Goal: Task Accomplishment & Management: Manage account settings

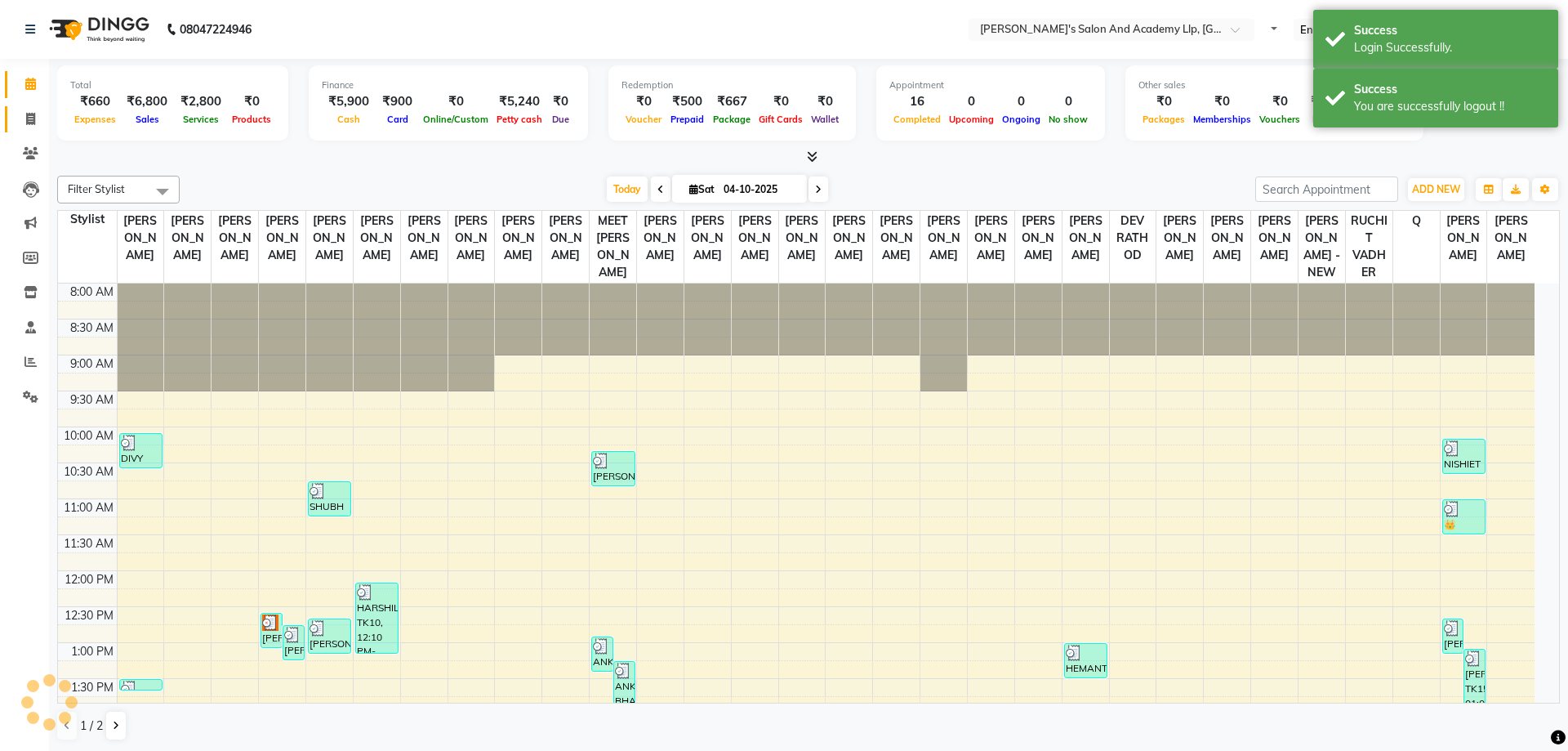
drag, startPoint x: 11, startPoint y: 125, endPoint x: 34, endPoint y: 133, distance: 24.4
click at [11, 125] on link "Invoice" at bounding box center [24, 119] width 39 height 27
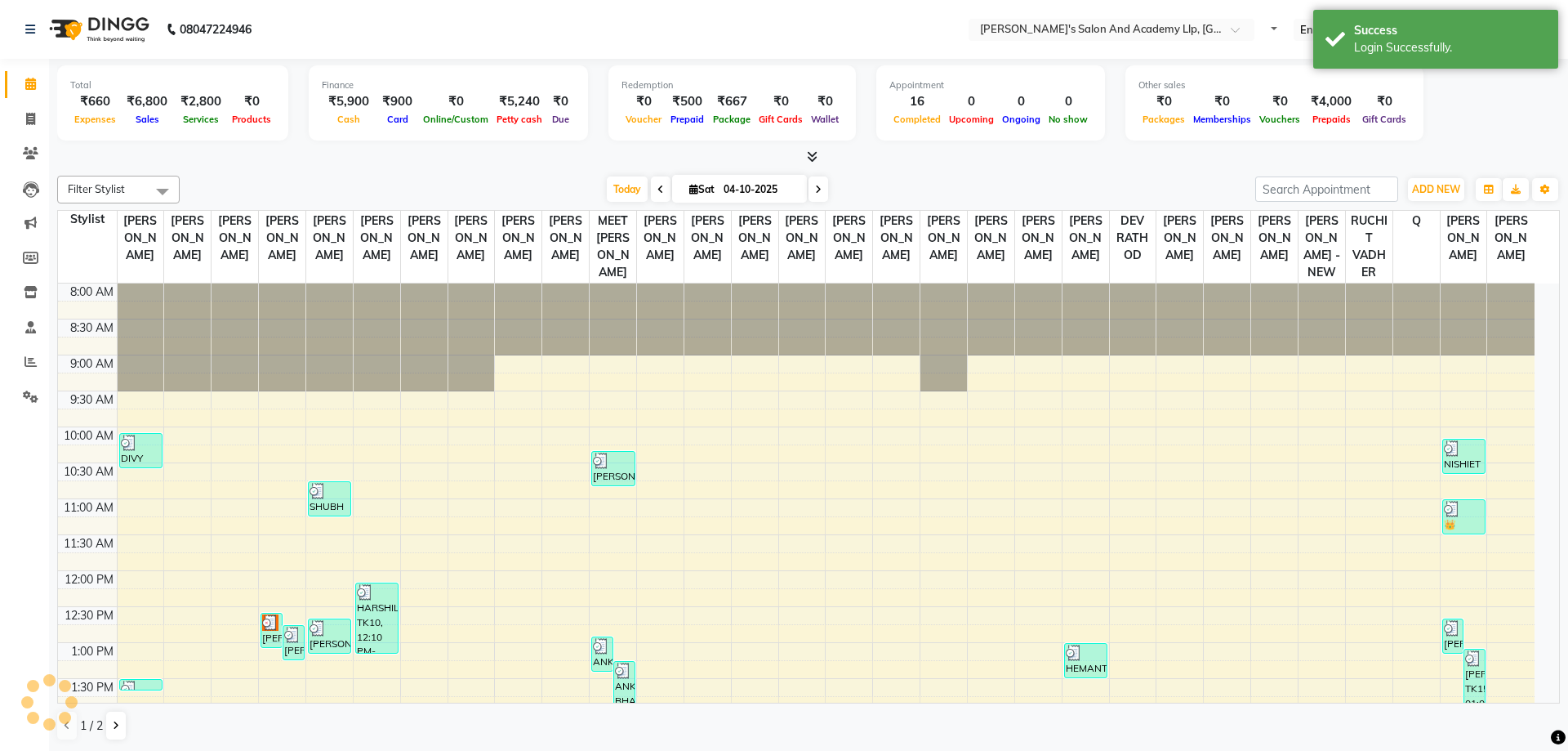
select select "service"
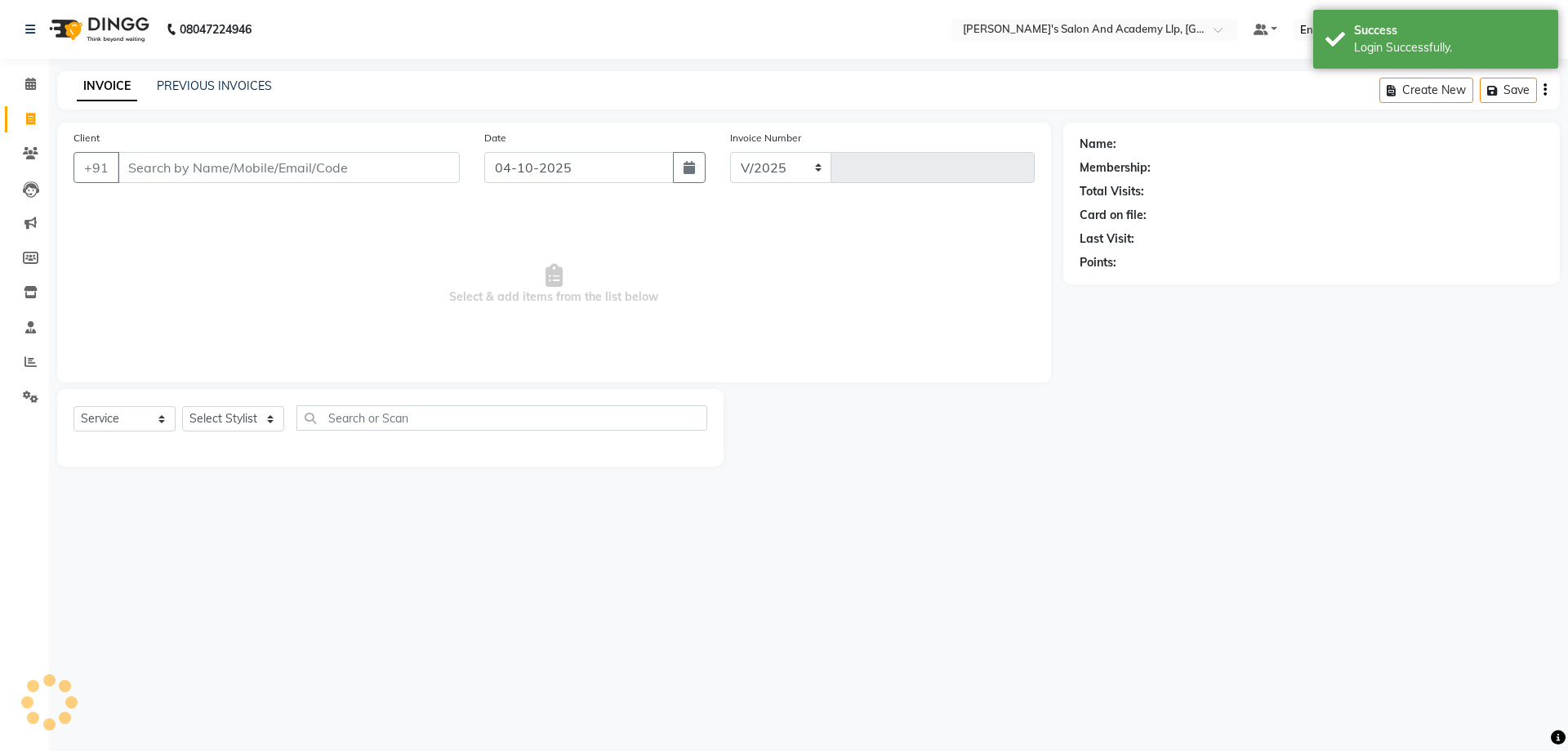
select select "6983"
type input "13934"
click at [157, 171] on input "Client" at bounding box center [288, 167] width 342 height 31
type input "9825418982"
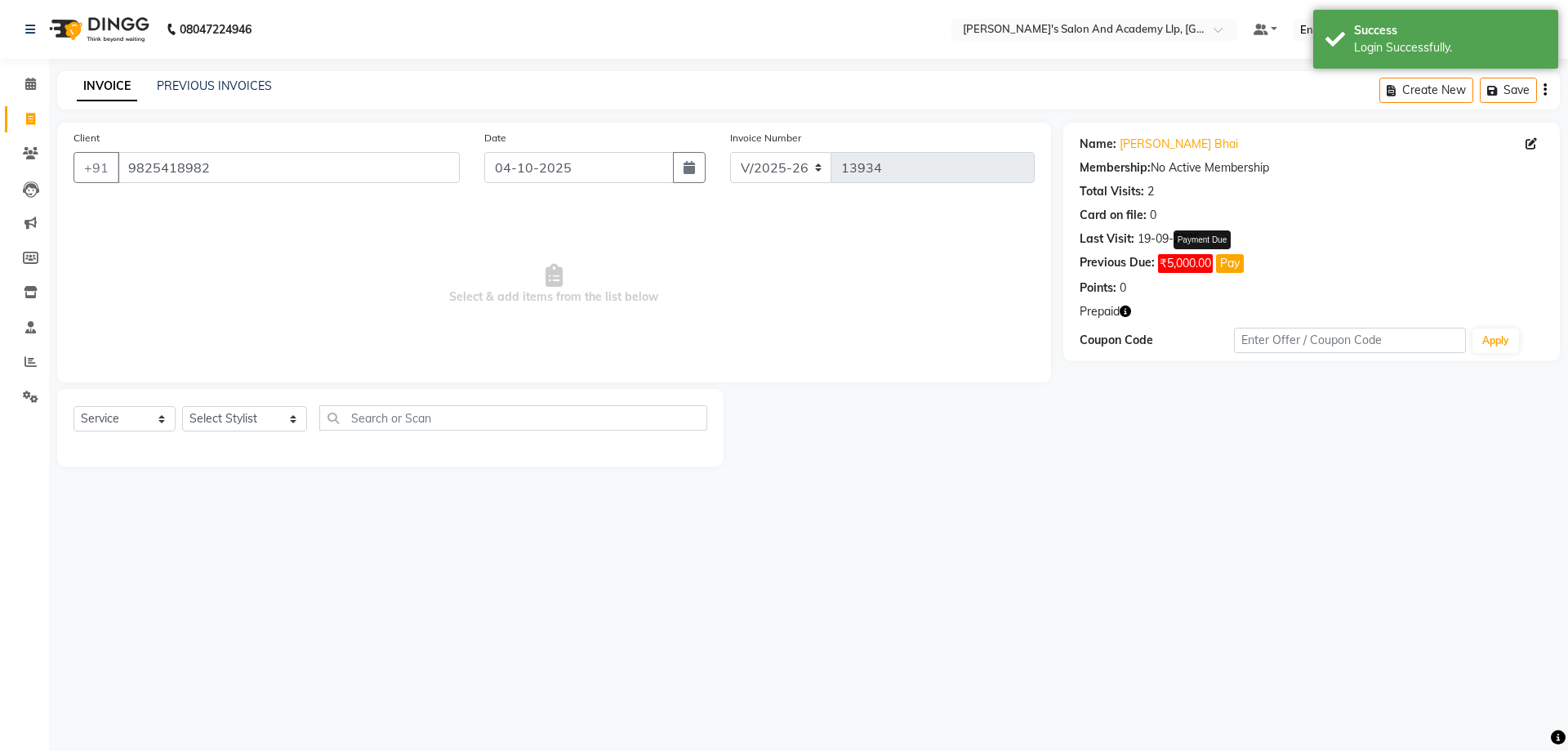
click at [1229, 265] on button "Pay" at bounding box center [1230, 263] width 28 height 19
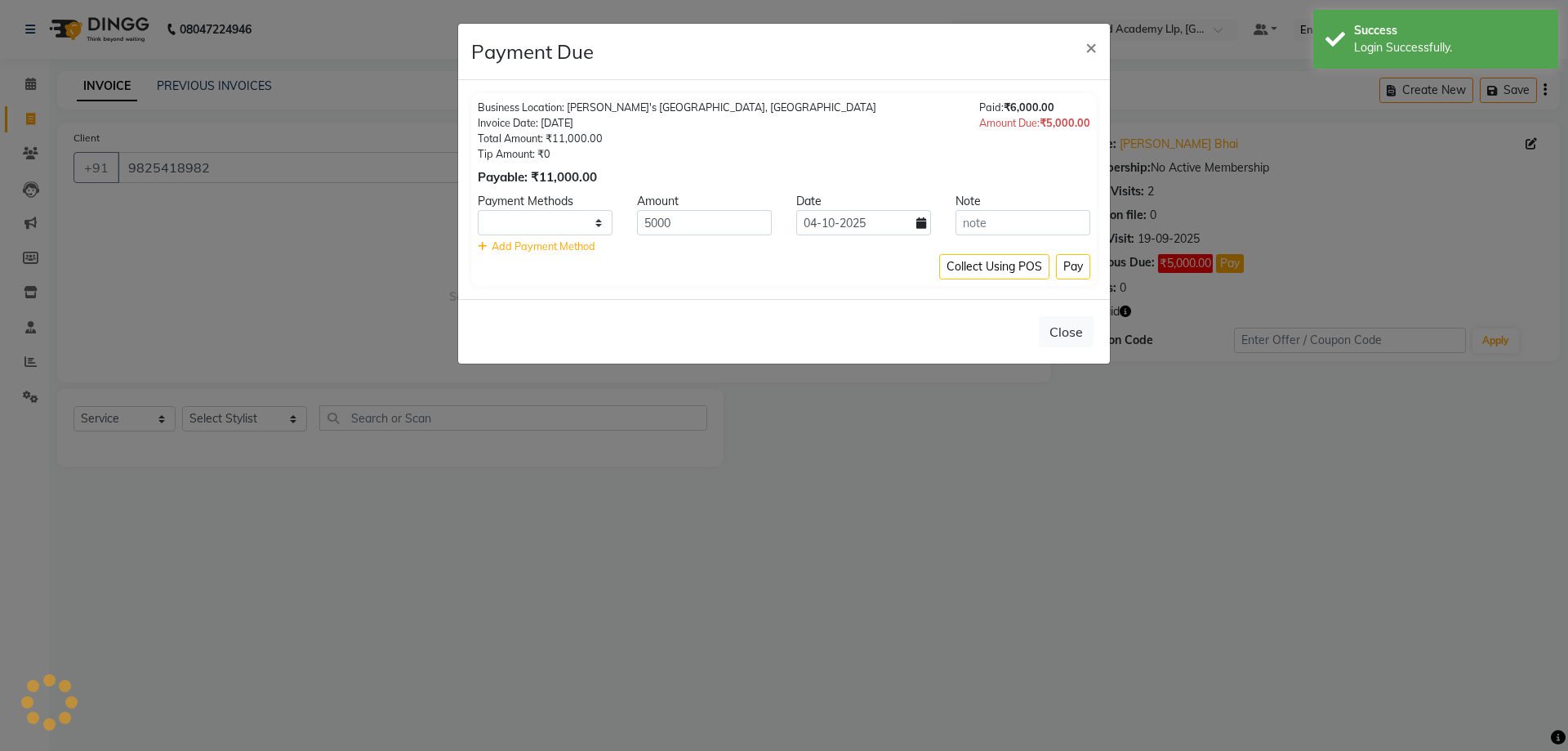
select select "1"
click at [1067, 275] on button "Pay" at bounding box center [1072, 266] width 34 height 26
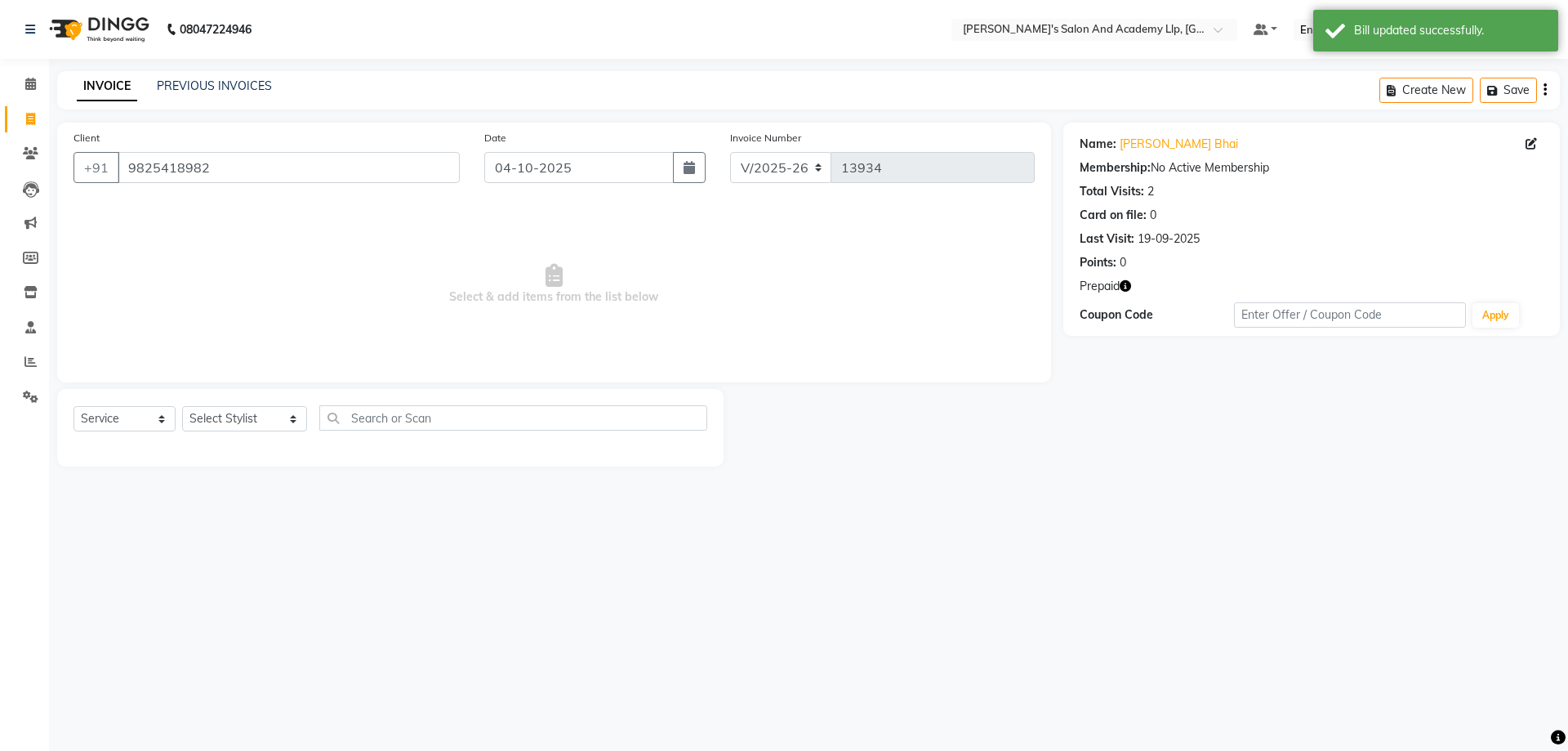
click at [1130, 288] on icon "button" at bounding box center [1125, 286] width 12 height 12
click at [621, 352] on span "Select & add items from the list below" at bounding box center [554, 283] width 961 height 163
click at [239, 409] on select "Select Stylist [PERSON_NAME] [PERSON_NAME] AKSHAY VAJA ARPIT KALAWADIYA AZIM KH…" at bounding box center [244, 419] width 125 height 26
click at [182, 406] on select "Select Stylist [PERSON_NAME] [PERSON_NAME] AKSHAY VAJA ARPIT KALAWADIYA AZIM KH…" at bounding box center [244, 419] width 125 height 26
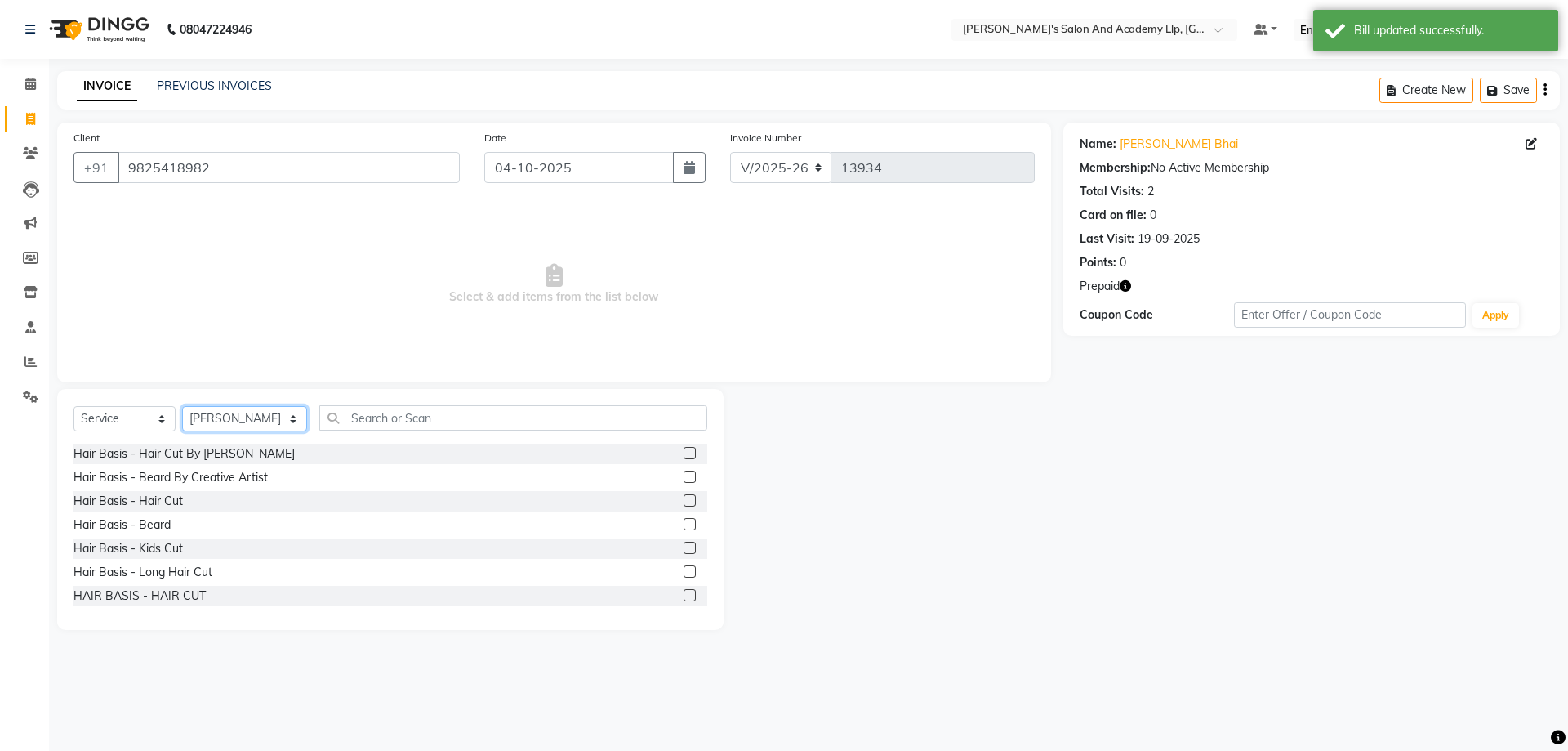
drag, startPoint x: 220, startPoint y: 427, endPoint x: 226, endPoint y: 418, distance: 10.8
click at [220, 427] on select "Select Stylist [PERSON_NAME] [PERSON_NAME] AKSHAY VAJA ARPIT KALAWADIYA AZIM KH…" at bounding box center [244, 419] width 125 height 26
click at [182, 406] on select "Select Stylist [PERSON_NAME] [PERSON_NAME] AKSHAY VAJA ARPIT KALAWADIYA AZIM KH…" at bounding box center [244, 419] width 125 height 26
click at [252, 412] on select "Select Stylist [PERSON_NAME] [PERSON_NAME] AKSHAY VAJA ARPIT KALAWADIYA AZIM KH…" at bounding box center [244, 419] width 125 height 26
select select "70866"
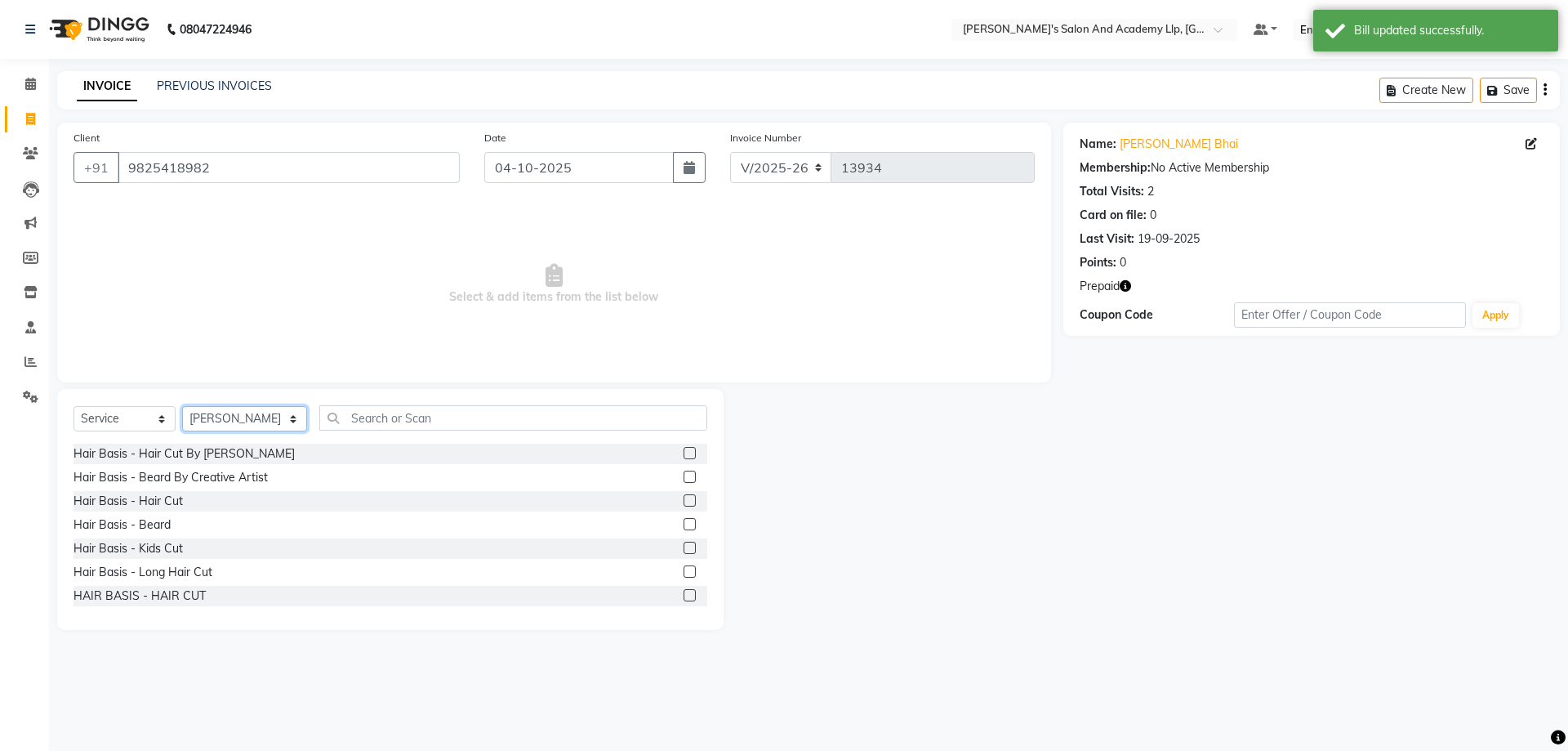
click at [182, 406] on select "Select Stylist [PERSON_NAME] [PERSON_NAME] AKSHAY VAJA ARPIT KALAWADIYA AZIM KH…" at bounding box center [244, 419] width 125 height 26
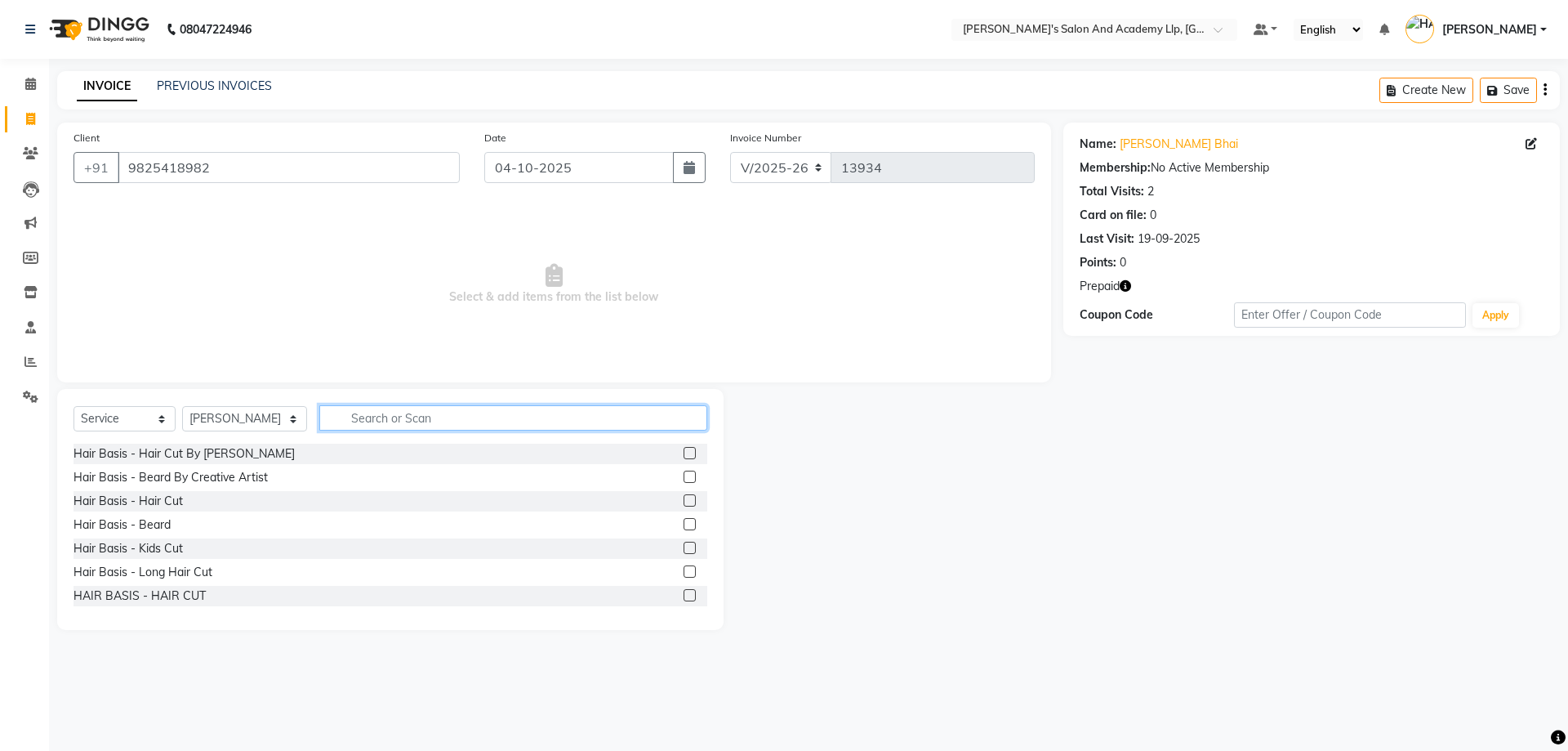
click at [419, 423] on input "text" at bounding box center [513, 418] width 388 height 26
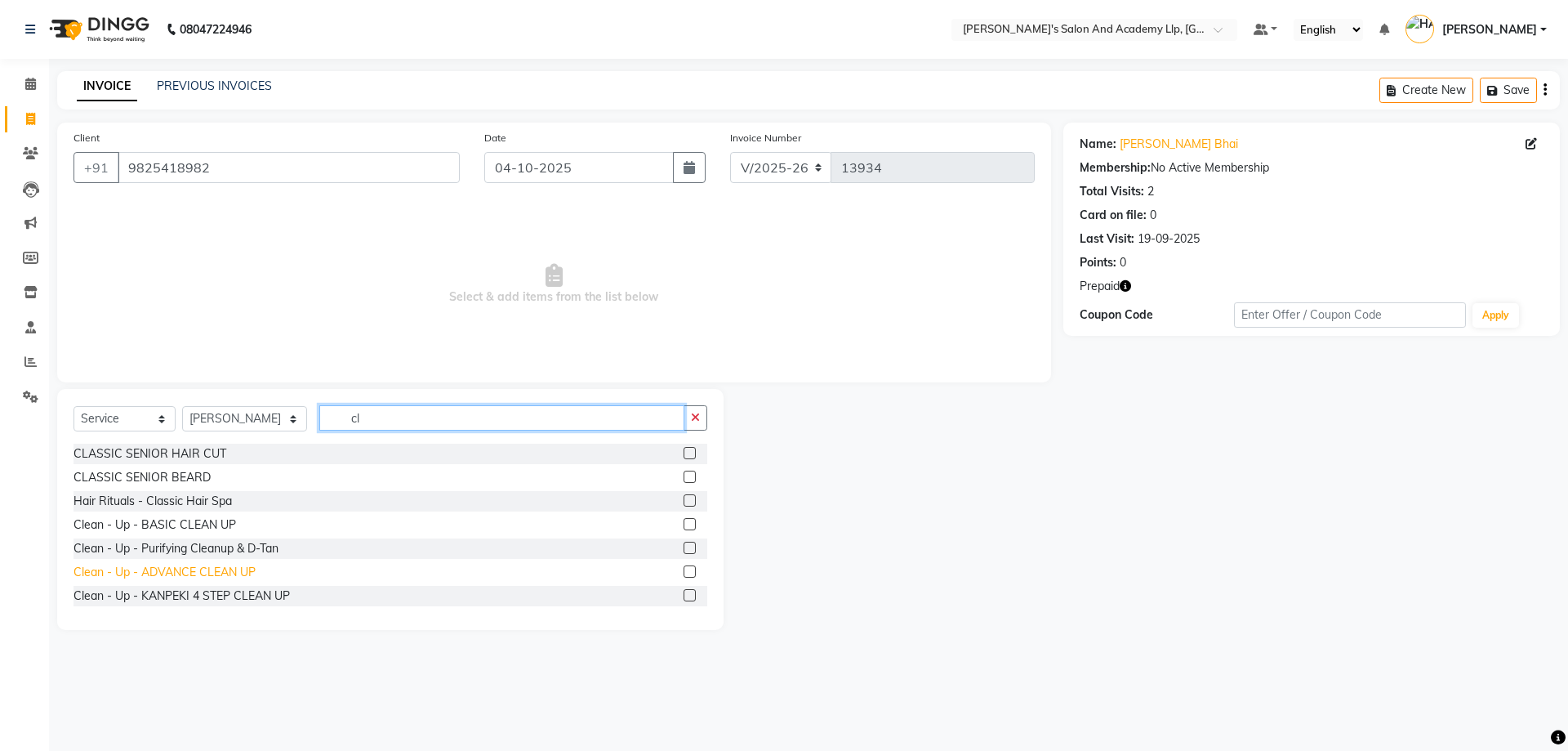
type input "cl"
click at [230, 567] on div "Clean - Up - ADVANCE CLEAN UP" at bounding box center [165, 572] width 182 height 17
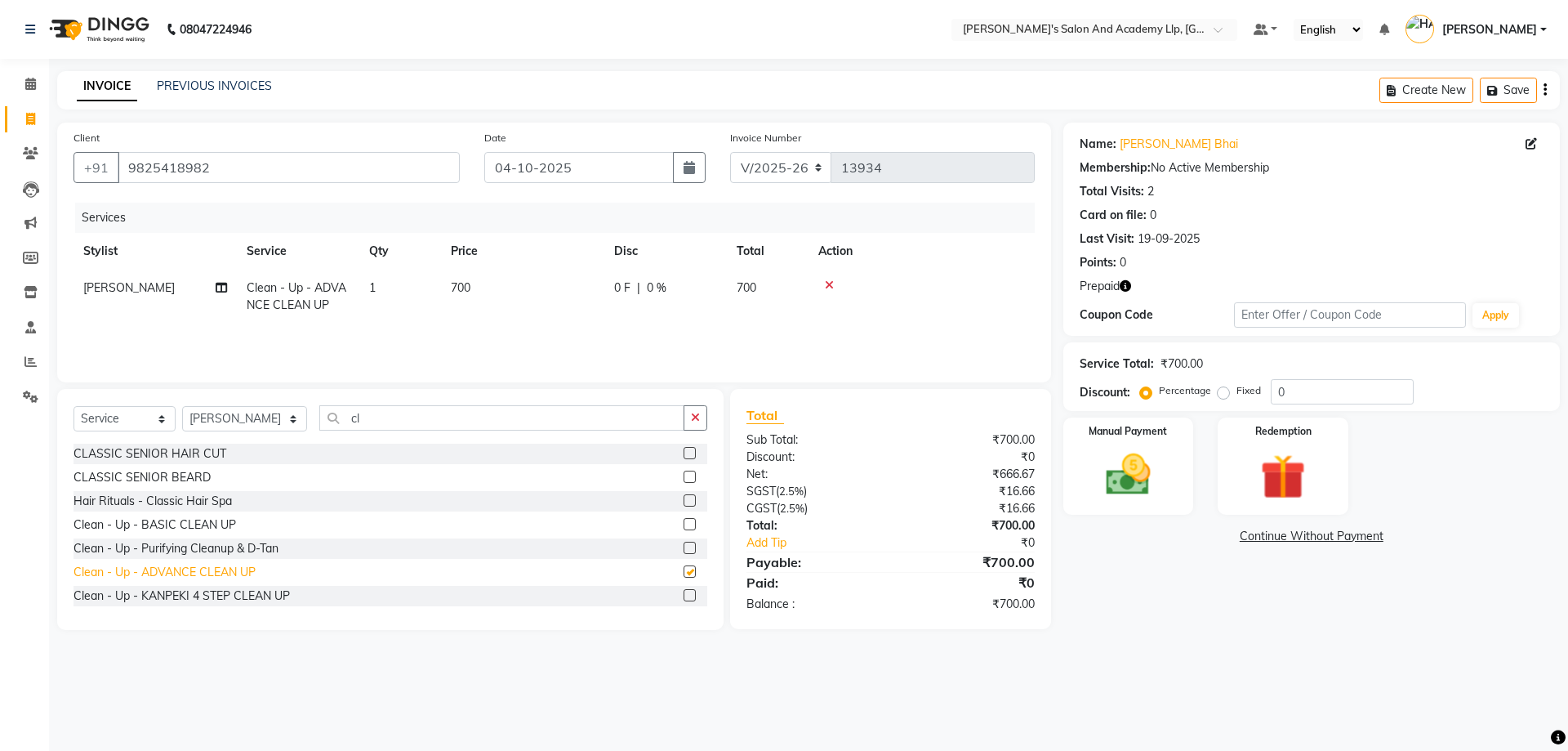
checkbox input "false"
click at [704, 414] on button "button" at bounding box center [695, 418] width 24 height 26
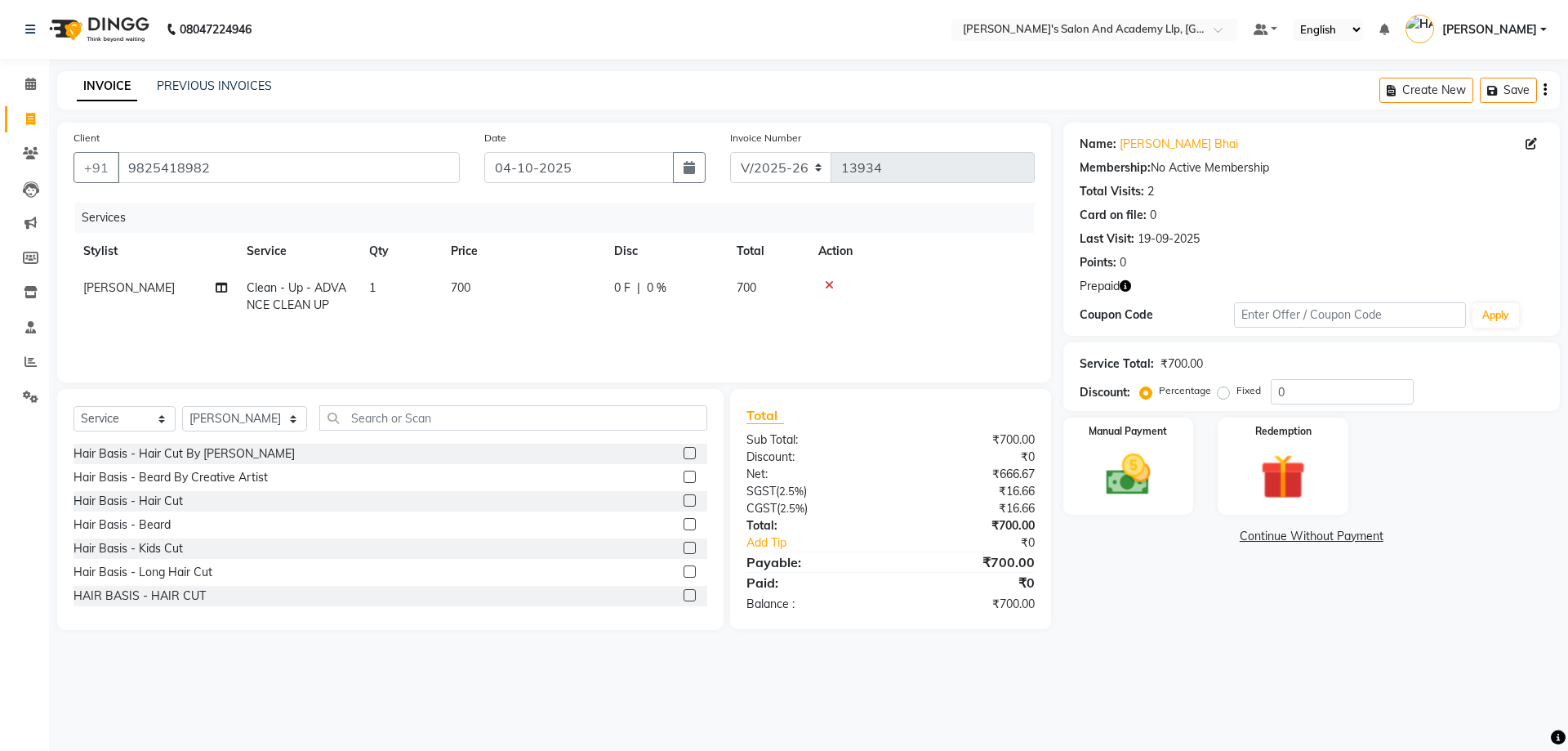
click at [523, 277] on td "700" at bounding box center [522, 296] width 163 height 54
select select "70866"
drag, startPoint x: 589, startPoint y: 293, endPoint x: 460, endPoint y: 299, distance: 129.1
click at [460, 299] on tr "AAKASH SOLANKI ADARSH SOLANKI AKSHAY VAJA ARPIT KALAWADIYA AZIM KHALIFA BHARGAV…" at bounding box center [554, 304] width 961 height 70
type input "1500"
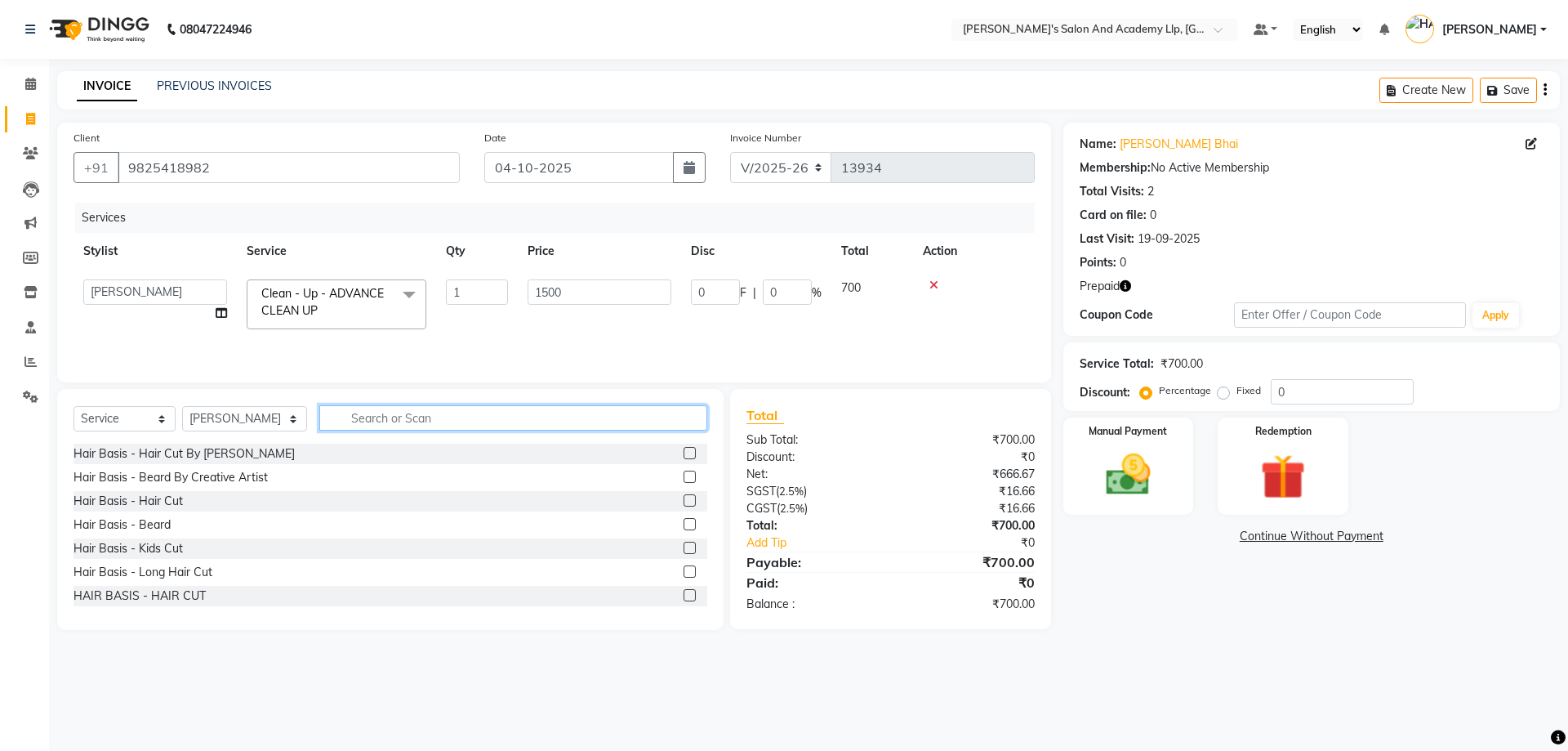
click at [502, 416] on input "text" at bounding box center [513, 418] width 388 height 26
type input "h"
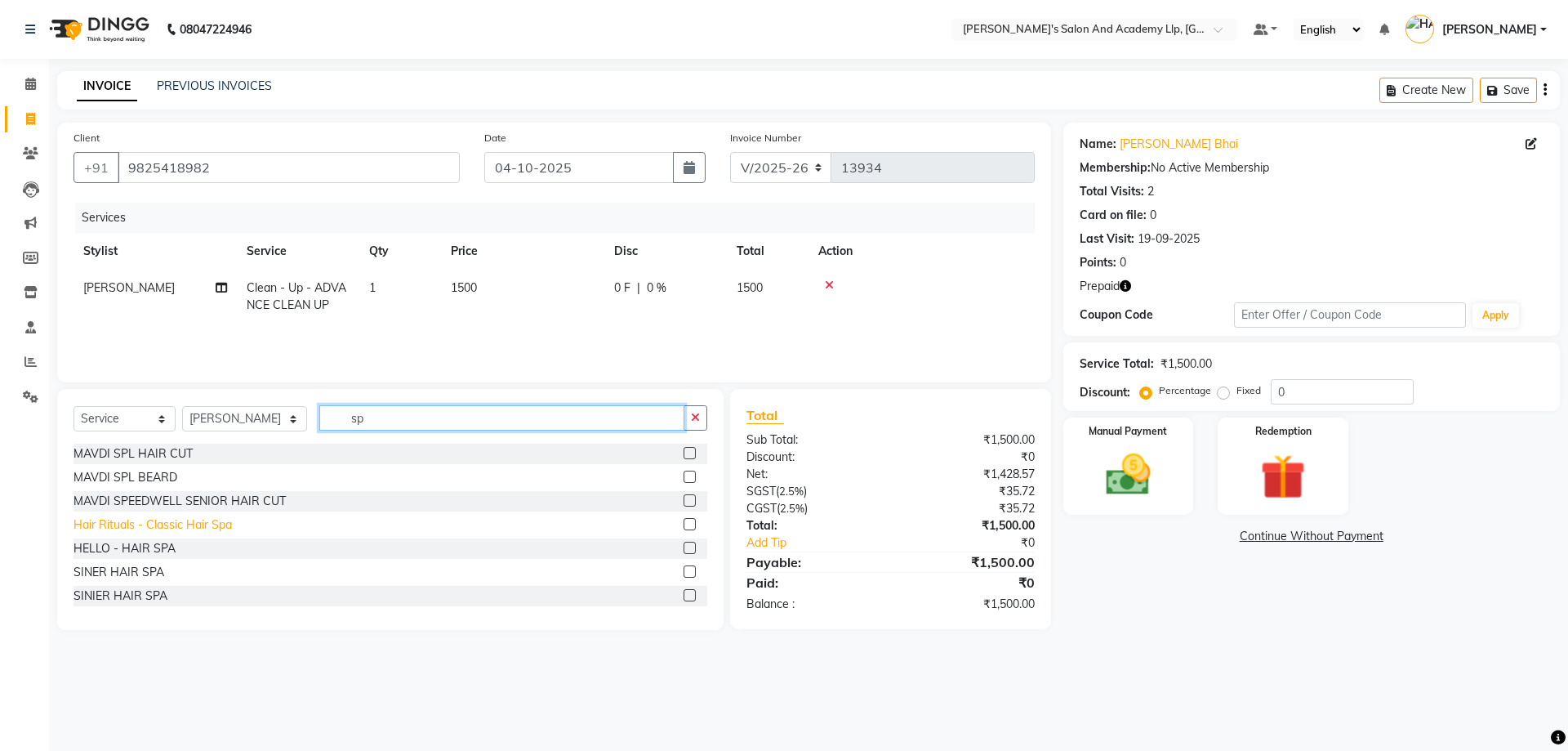
type input "sp"
click at [186, 526] on div "Hair Rituals - Classic Hair Spa" at bounding box center [152, 525] width 158 height 17
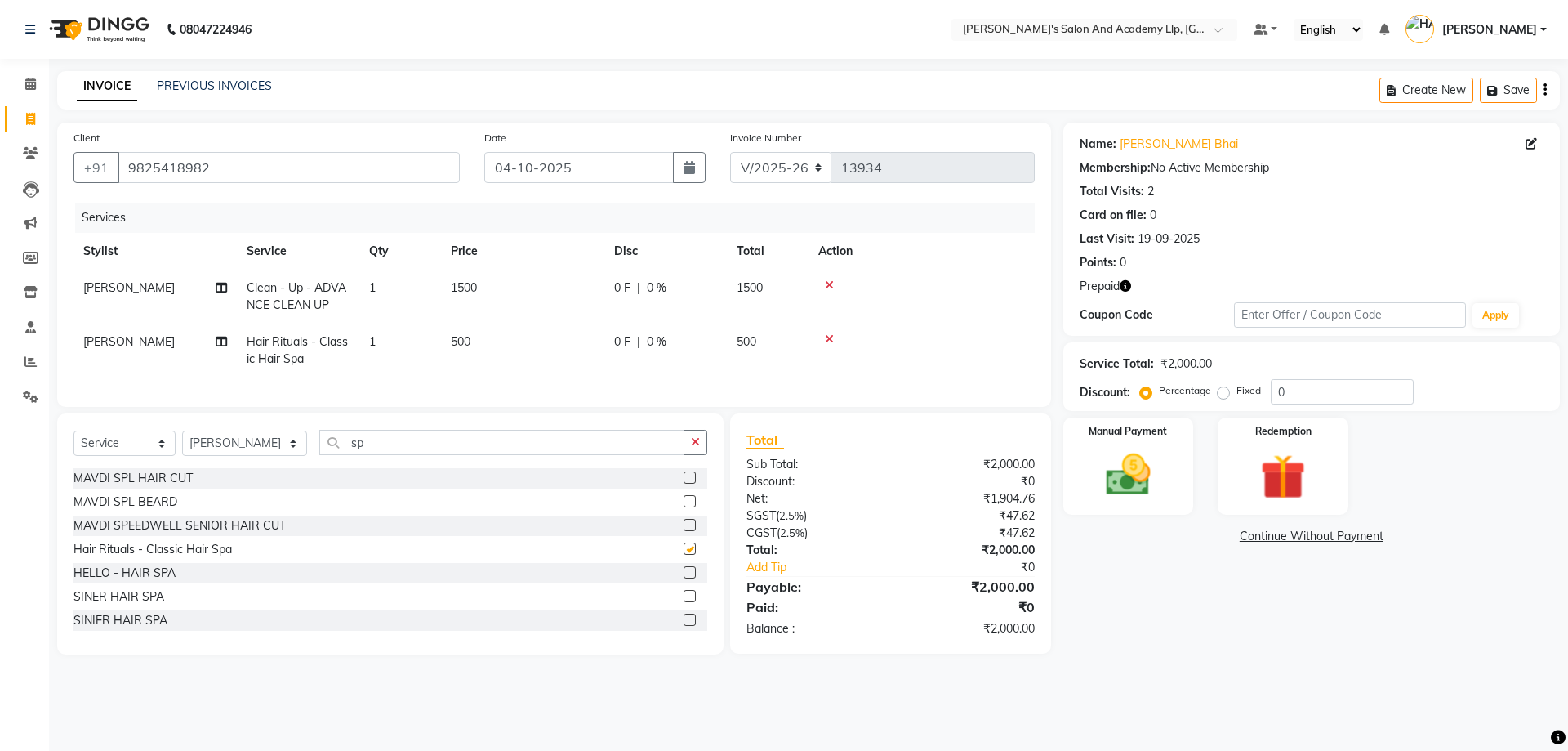
checkbox input "false"
click at [516, 341] on td "500" at bounding box center [522, 350] width 163 height 54
select select "70866"
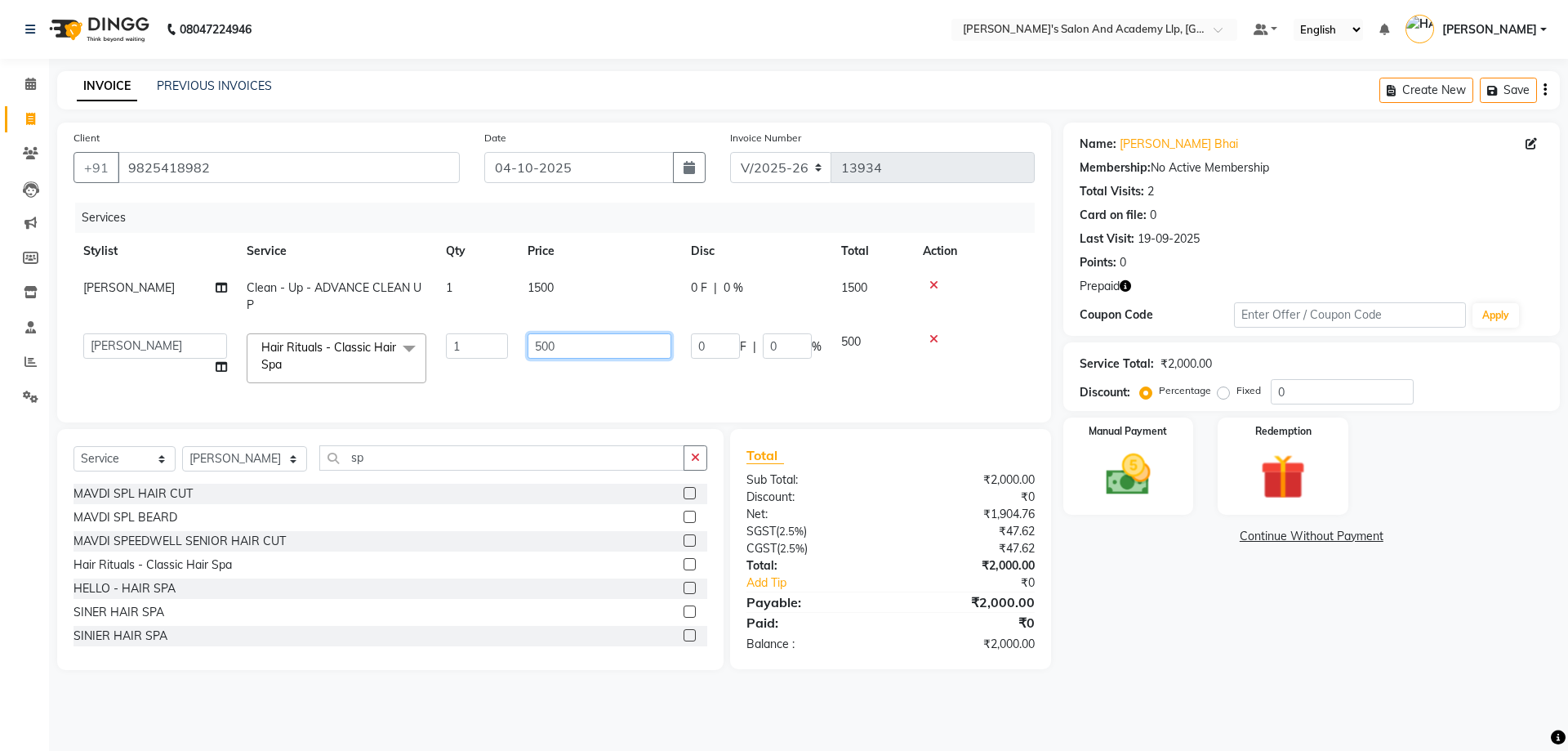
drag, startPoint x: 575, startPoint y: 353, endPoint x: 473, endPoint y: 357, distance: 102.1
click at [473, 357] on tr "AAKASH SOLANKI ADARSH SOLANKI AKSHAY VAJA ARPIT KALAWADIYA AZIM KHALIFA BHARGAV…" at bounding box center [554, 358] width 961 height 70
type input "700"
click at [498, 213] on div "Services" at bounding box center [561, 217] width 972 height 30
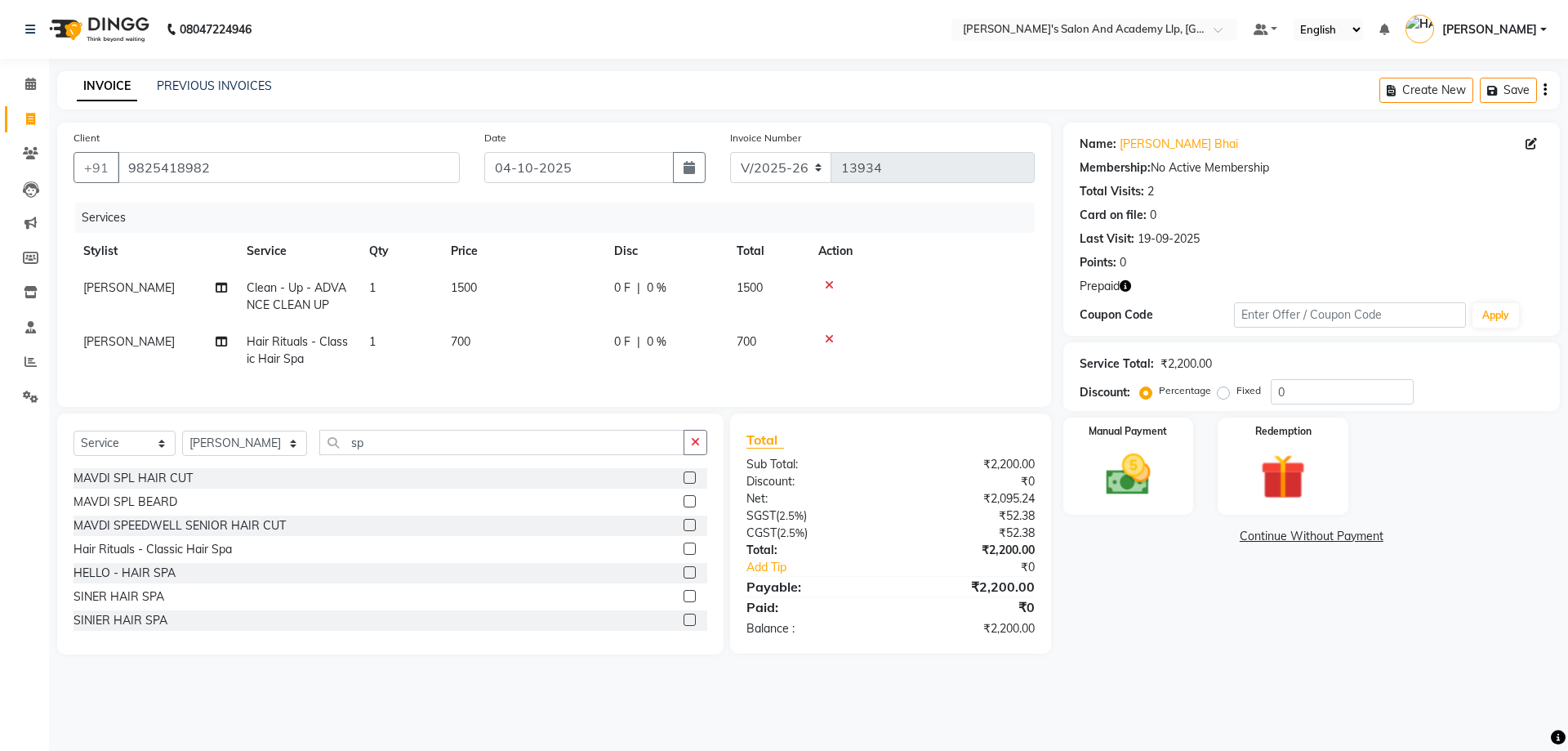
drag, startPoint x: 430, startPoint y: 441, endPoint x: 317, endPoint y: 441, distance: 113.0
click at [317, 441] on div "Select Service Product Membership Package Voucher Prepaid Gift Card Select Styl…" at bounding box center [390, 534] width 666 height 241
drag, startPoint x: 370, startPoint y: 457, endPoint x: 254, endPoint y: 463, distance: 116.2
click at [259, 463] on div "Select Service Product Membership Package Voucher Prepaid Gift Card Select Styl…" at bounding box center [390, 448] width 634 height 38
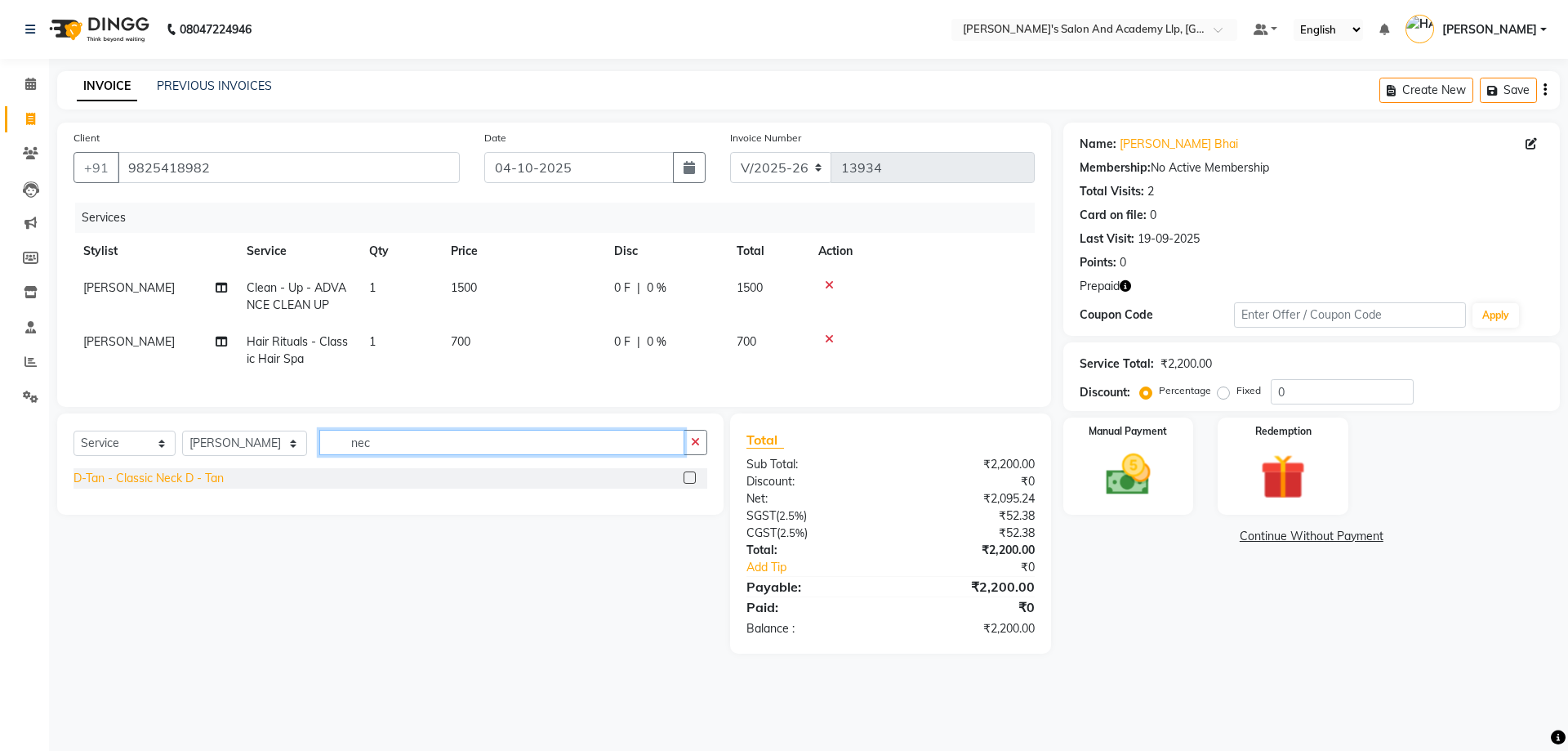
type input "nec"
click at [215, 487] on div "D-Tan - Classic Neck D - Tan" at bounding box center [148, 478] width 150 height 17
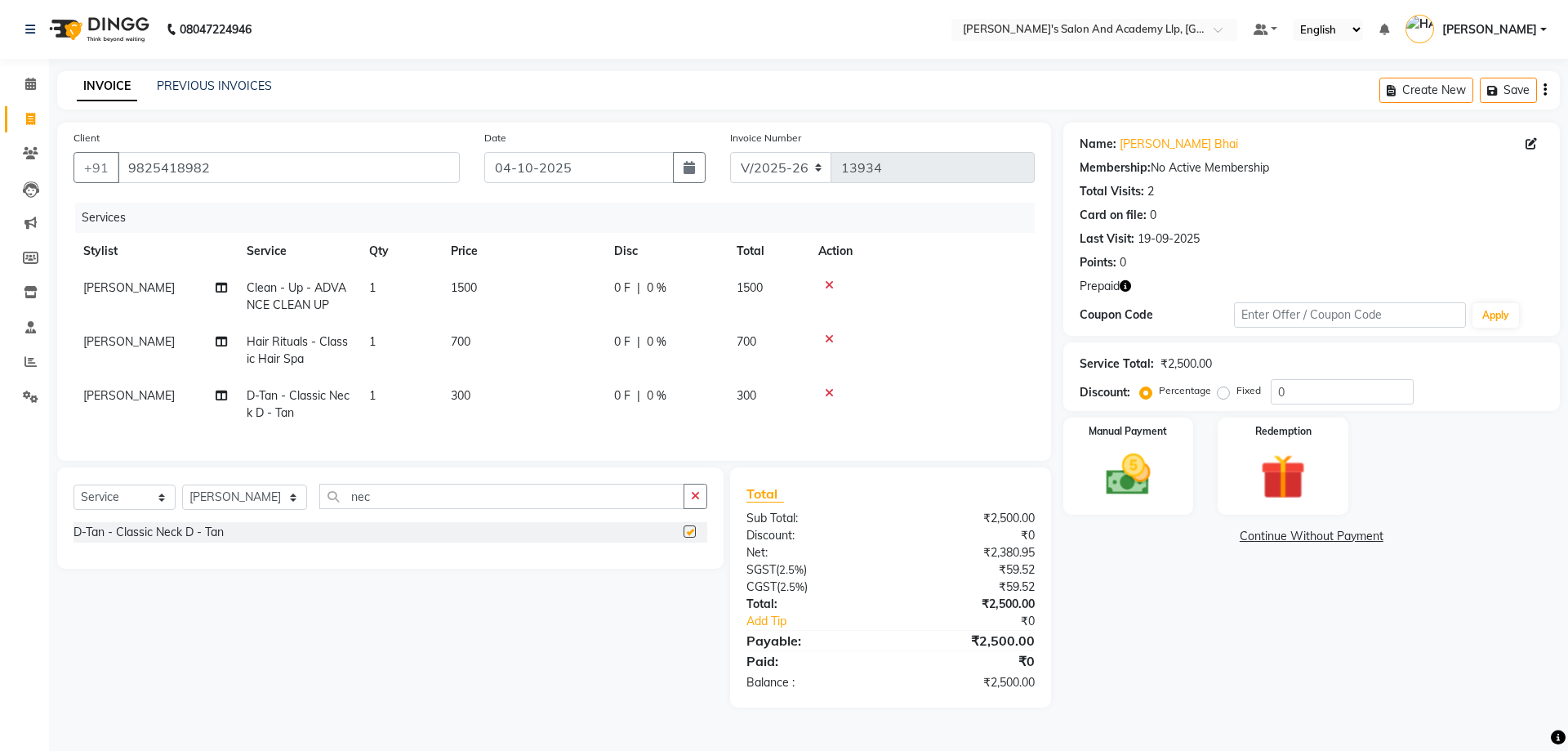
checkbox input "false"
click at [515, 398] on td "300" at bounding box center [522, 404] width 163 height 54
select select "70866"
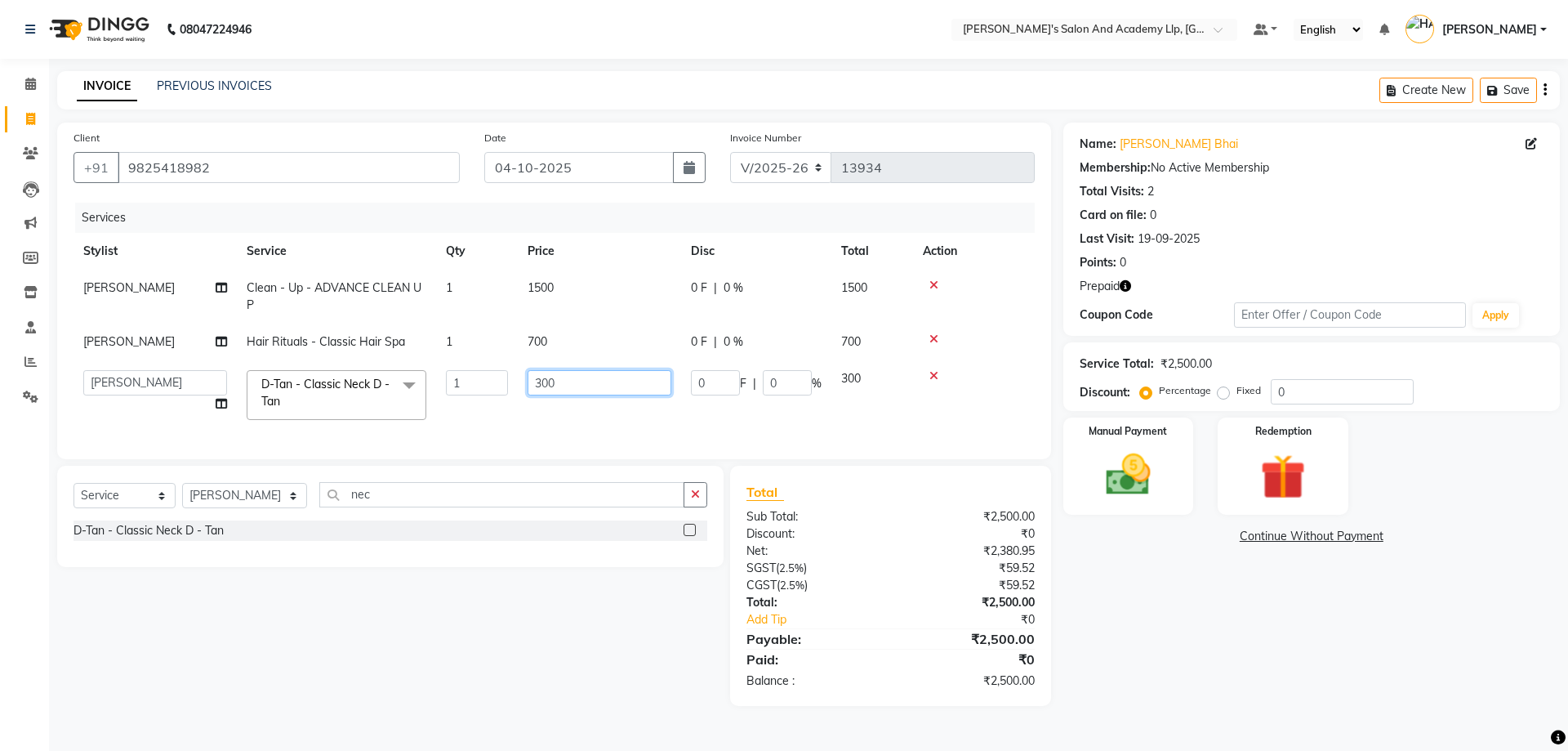
drag, startPoint x: 560, startPoint y: 389, endPoint x: 444, endPoint y: 388, distance: 116.0
click at [444, 388] on tr "AAKASH SOLANKI ADARSH SOLANKI AKSHAY VAJA ARPIT KALAWADIYA AZIM KHALIFA BHARGAV…" at bounding box center [554, 395] width 961 height 70
type input "500"
click at [379, 220] on div "Services" at bounding box center [561, 217] width 972 height 30
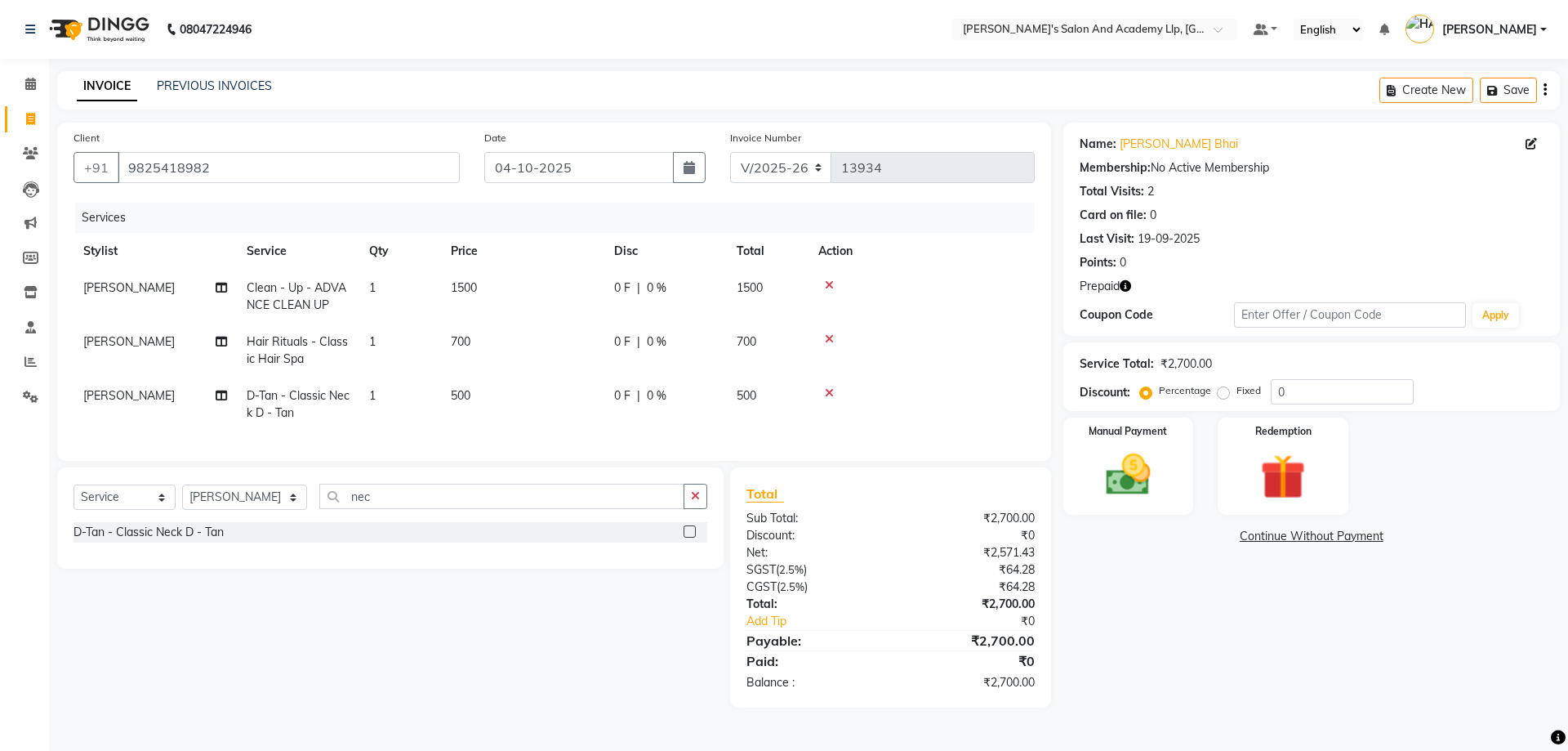
click at [148, 292] on span "ARPIT KALAWADIYA" at bounding box center [129, 288] width 91 height 15
select select "70866"
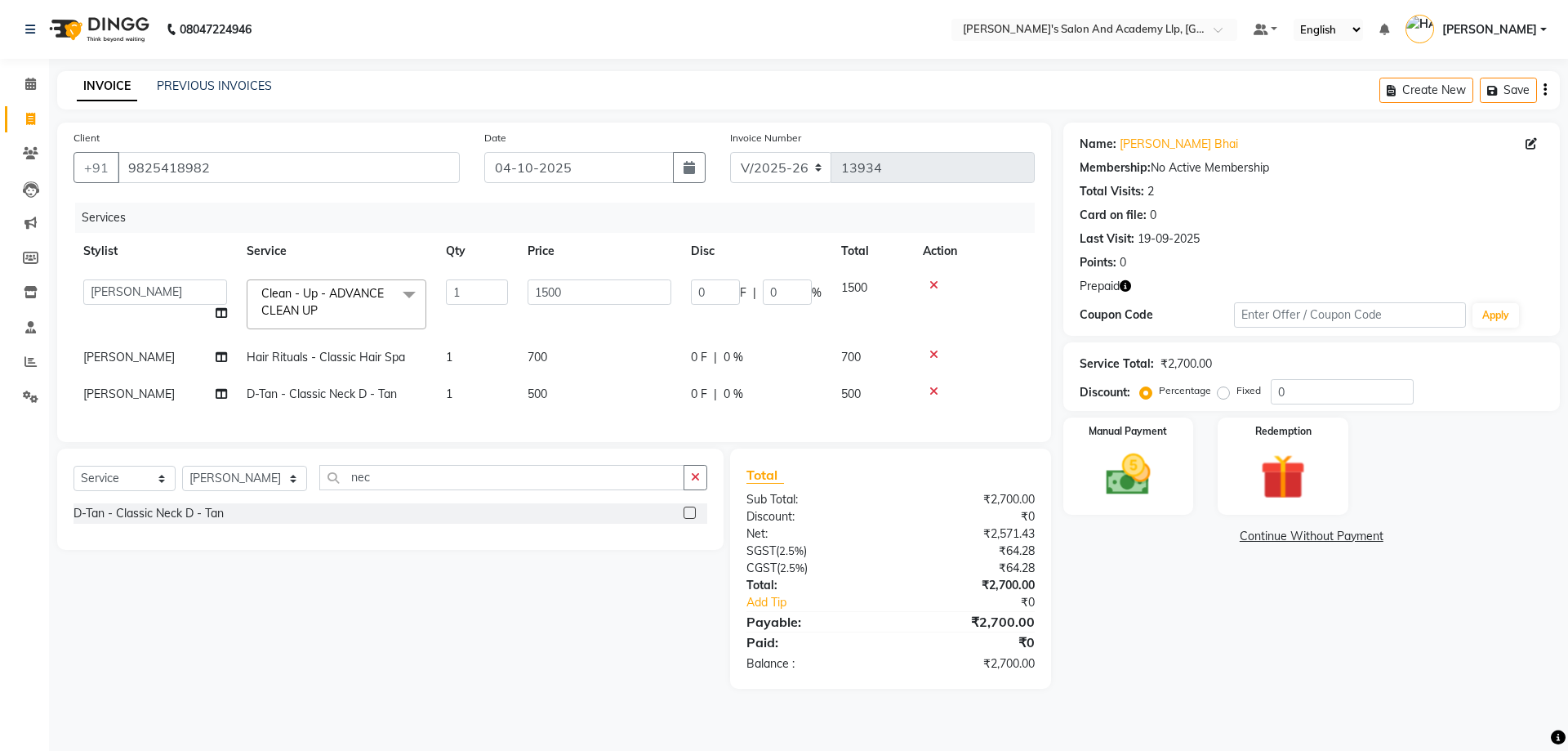
click at [141, 396] on span "ARPIT KALAWADIYA" at bounding box center [129, 394] width 91 height 15
select select "70866"
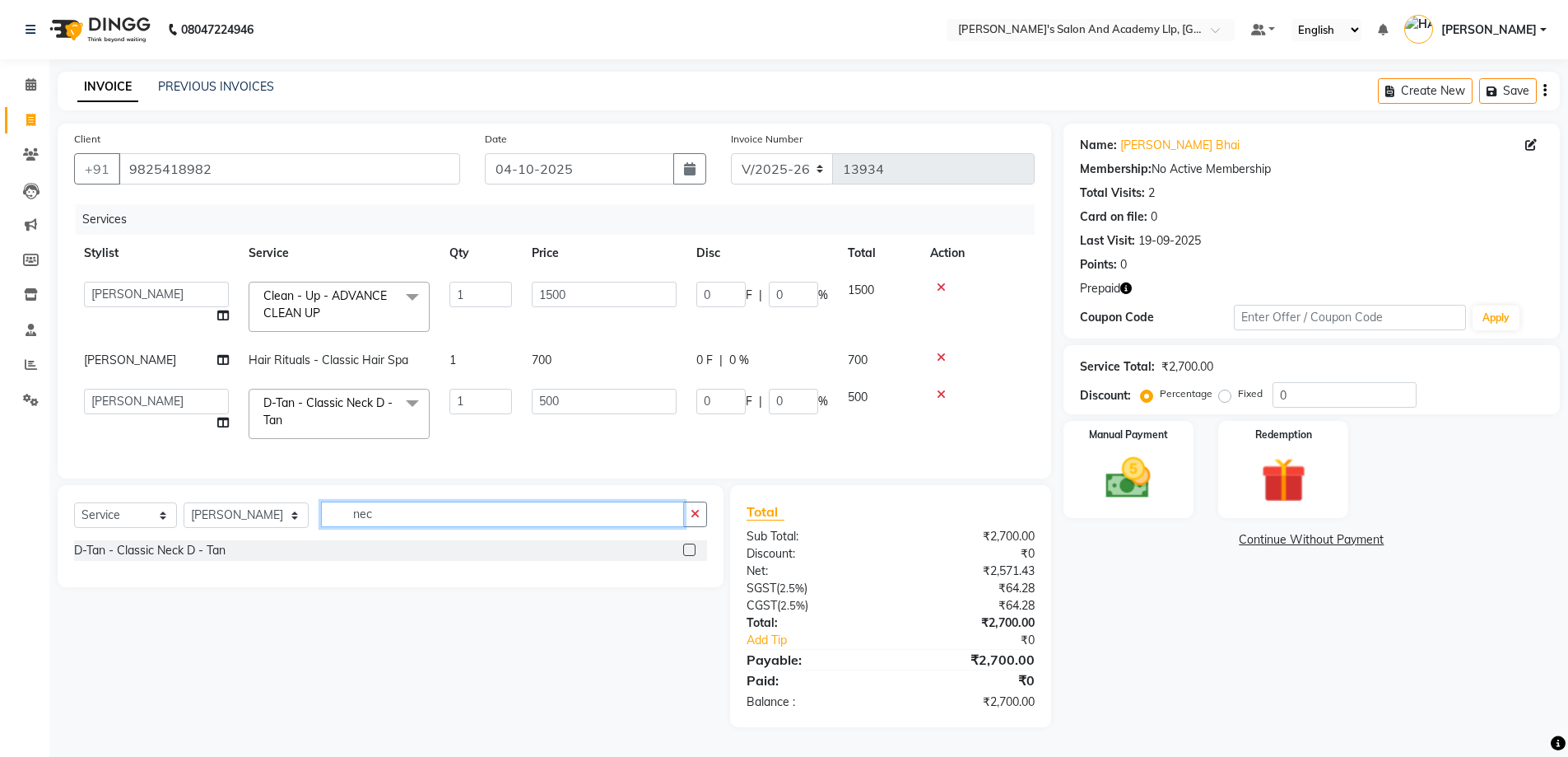
drag, startPoint x: 372, startPoint y: 527, endPoint x: 207, endPoint y: 526, distance: 165.0
click at [207, 526] on div "Select Service Product Membership Package Voucher Prepaid Gift Card Select Styl…" at bounding box center [391, 521] width 633 height 38
type input "cry"
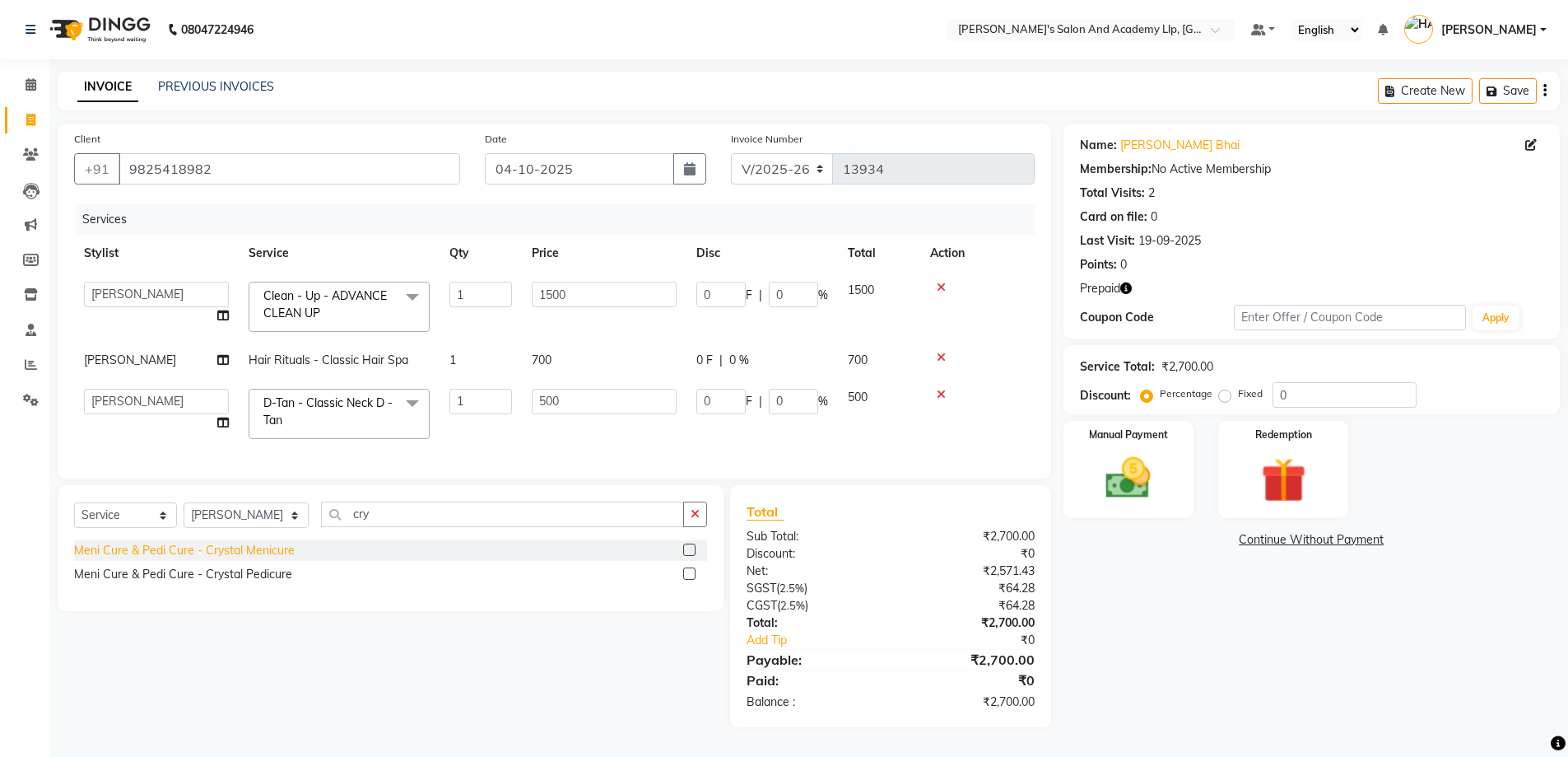
click at [216, 559] on div "Meni Cure & Pedi Cure - Crystal Menicure" at bounding box center [185, 550] width 221 height 18
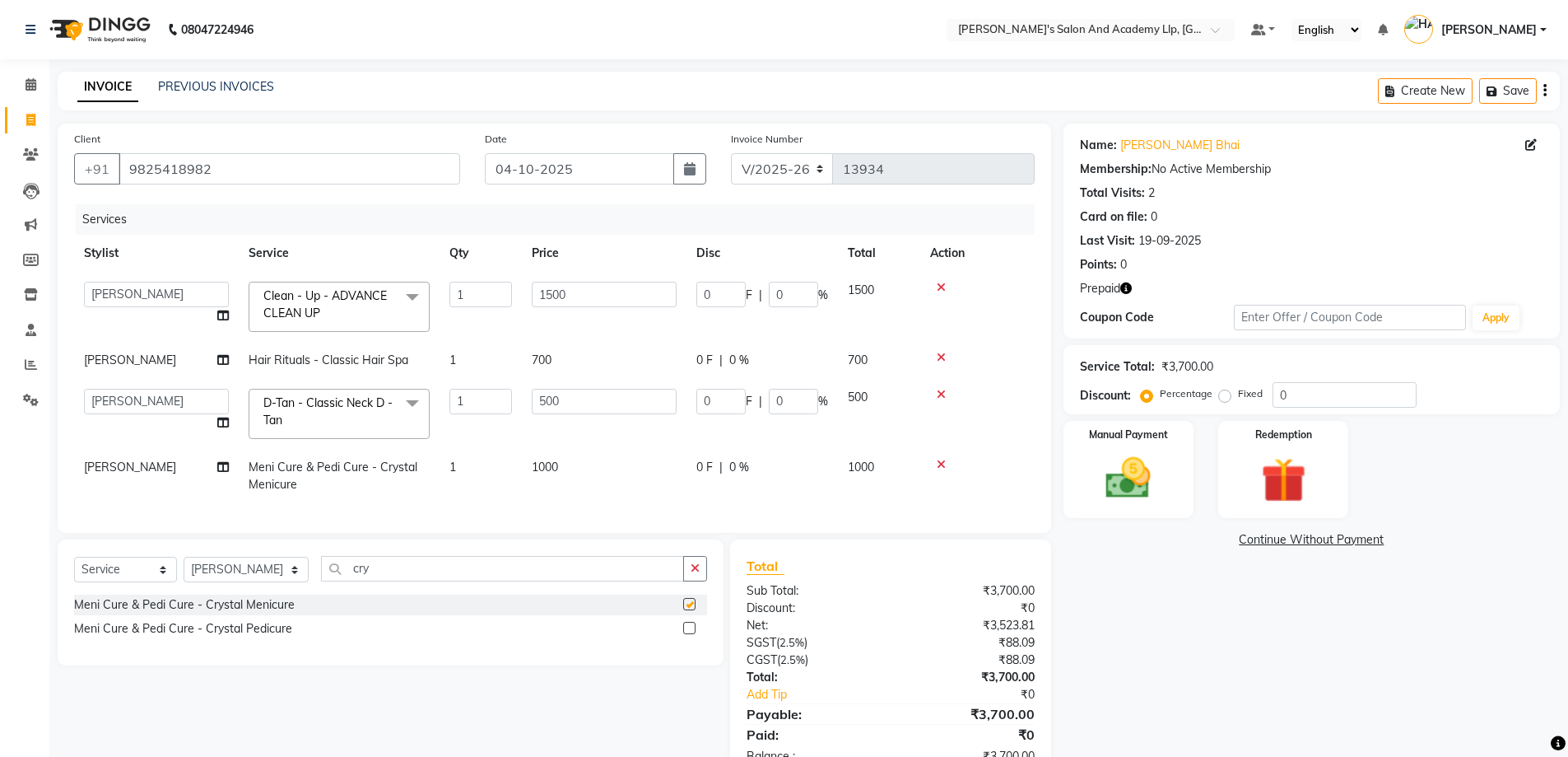
checkbox input "false"
click at [228, 638] on div "Meni Cure & Pedi Cure - Crystal Pedicure" at bounding box center [183, 628] width 218 height 18
checkbox input "false"
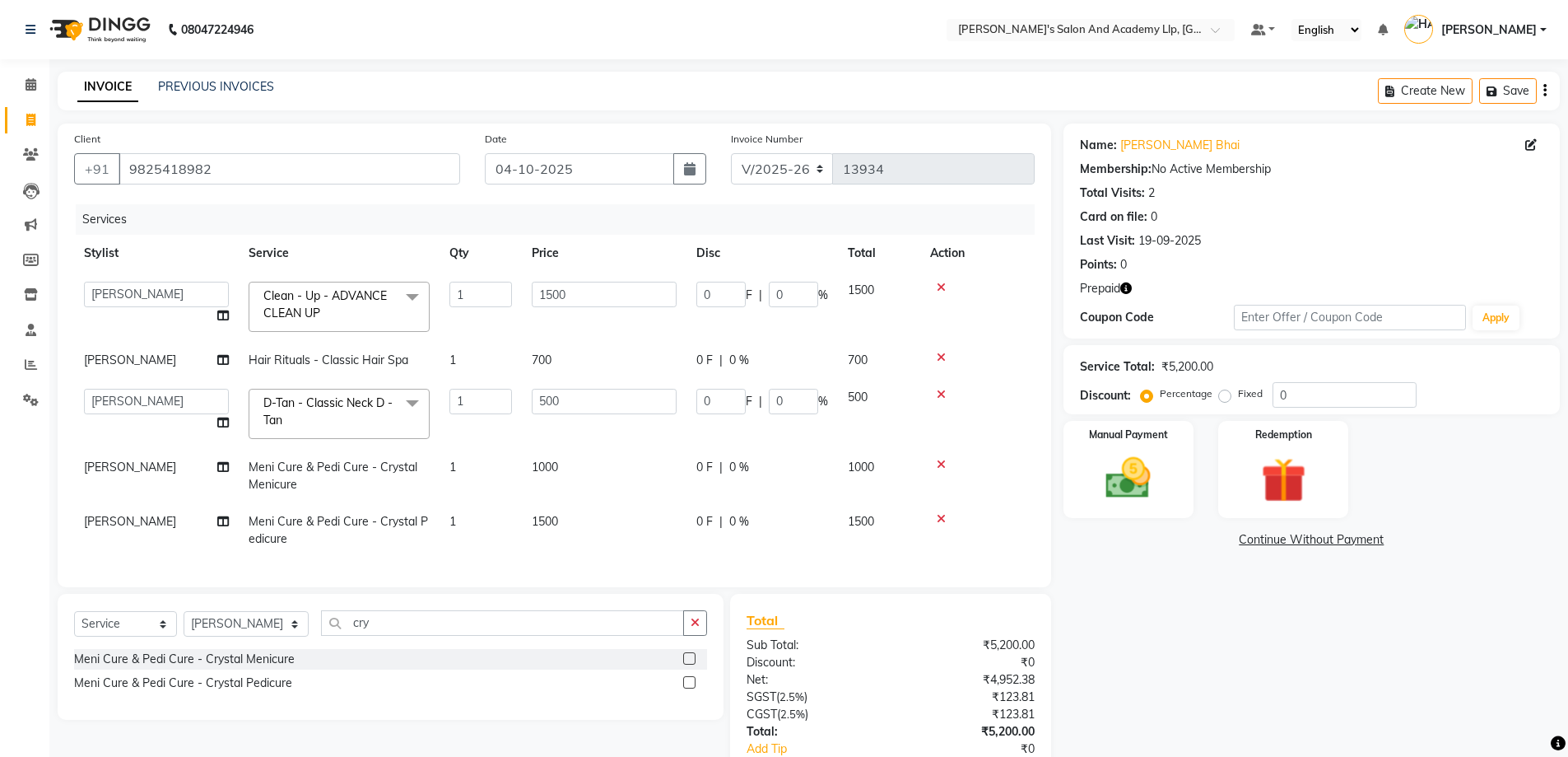
click at [621, 460] on td "1000" at bounding box center [604, 475] width 165 height 54
select select "70866"
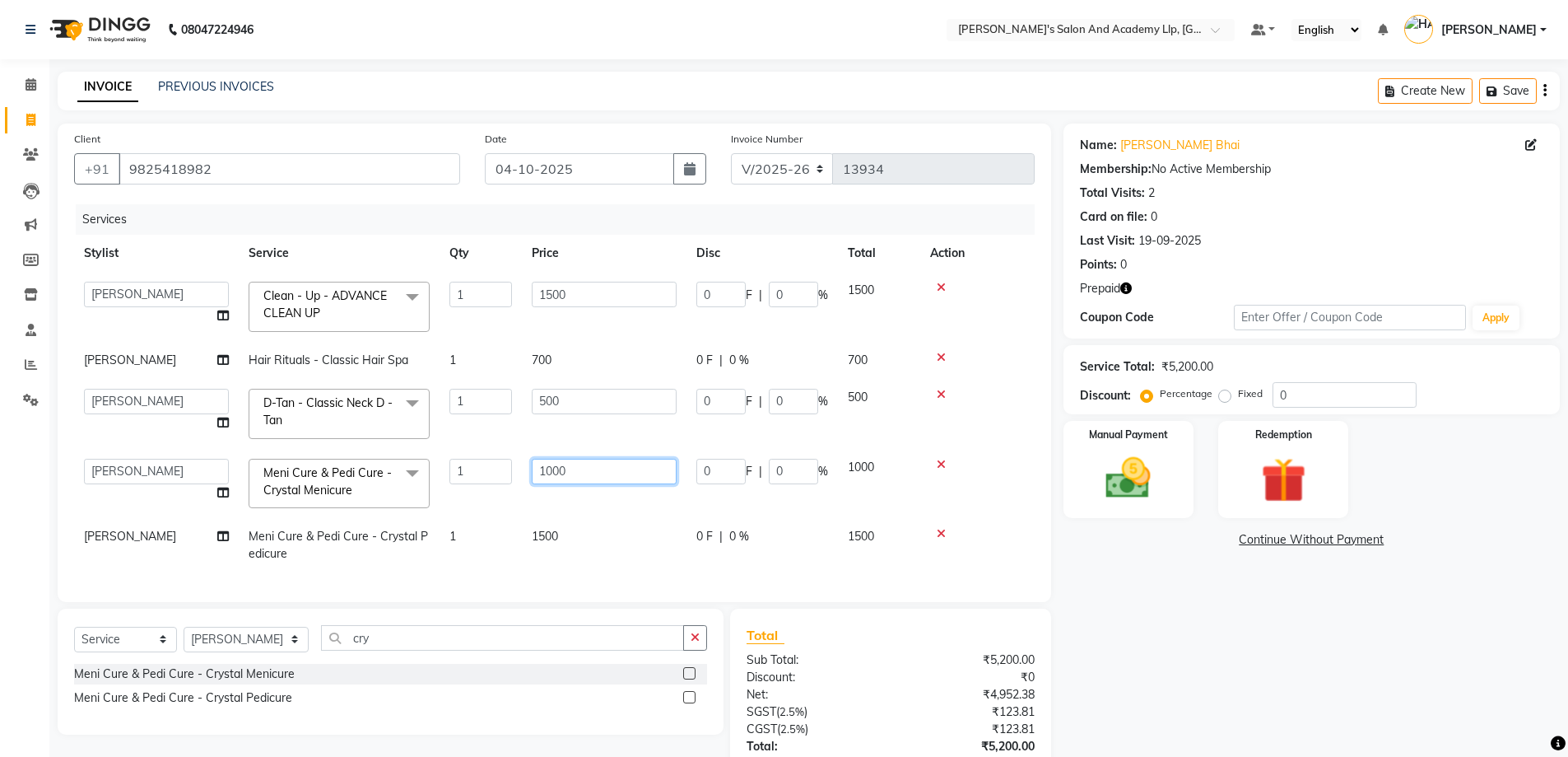
drag, startPoint x: 646, startPoint y: 470, endPoint x: 487, endPoint y: 508, distance: 163.5
click at [495, 500] on tr "AAKASH SOLANKI ADARSH SOLANKI AKSHAY VAJA ARPIT KALAWADIYA AZIM KHALIFA BHARGAV…" at bounding box center [555, 484] width 961 height 70
type input "1250"
click at [583, 544] on td "1500" at bounding box center [604, 545] width 165 height 54
select select "70866"
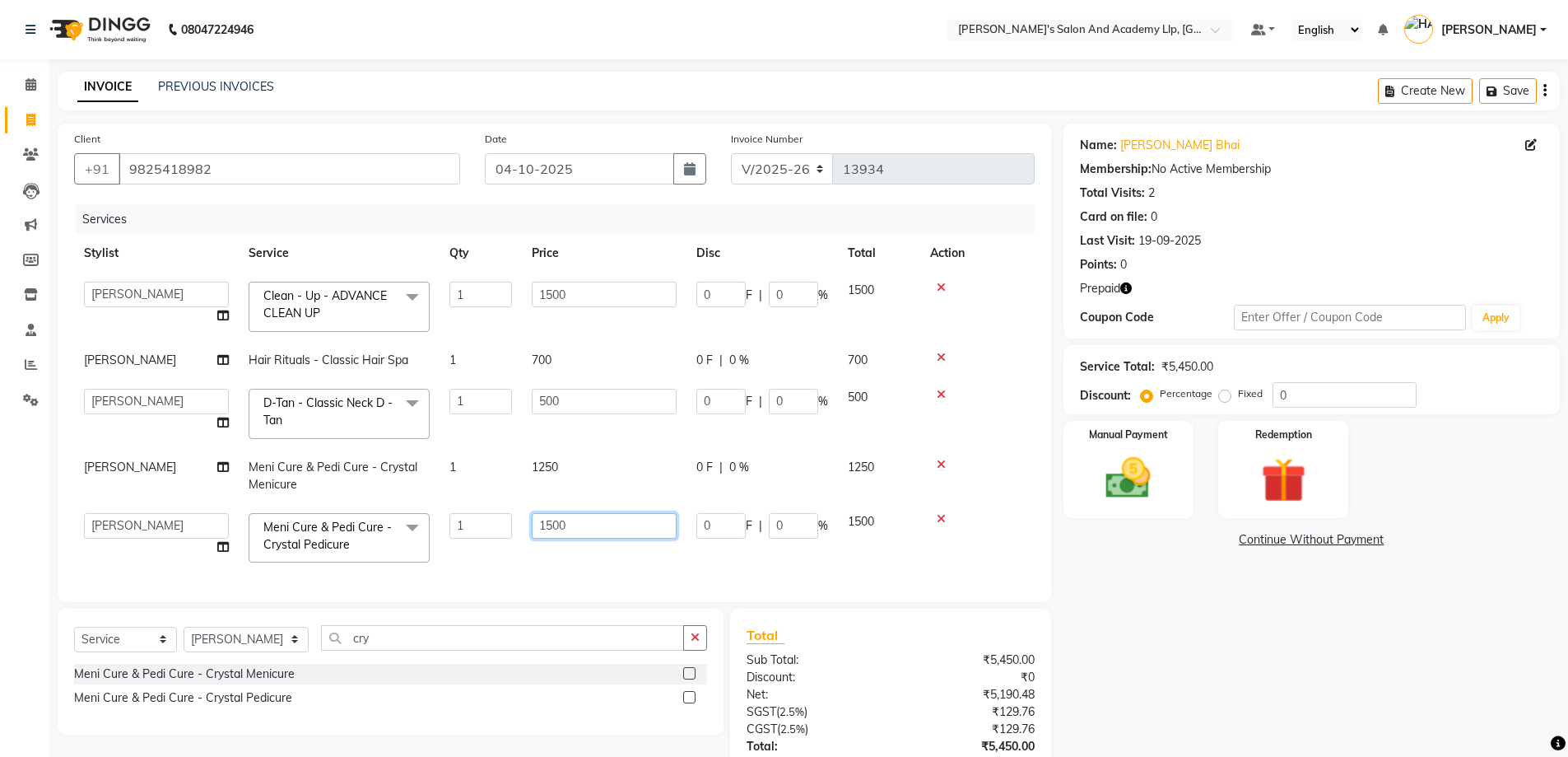
drag, startPoint x: 601, startPoint y: 511, endPoint x: 497, endPoint y: 525, distance: 104.9
click at [497, 525] on tr "AAKASH SOLANKI ADARSH SOLANKI AKSHAY VAJA ARPIT KALAWADIYA AZIM KHALIFA BHARGAV…" at bounding box center [555, 538] width 961 height 70
type input "1250"
click at [479, 439] on td "1" at bounding box center [480, 414] width 83 height 70
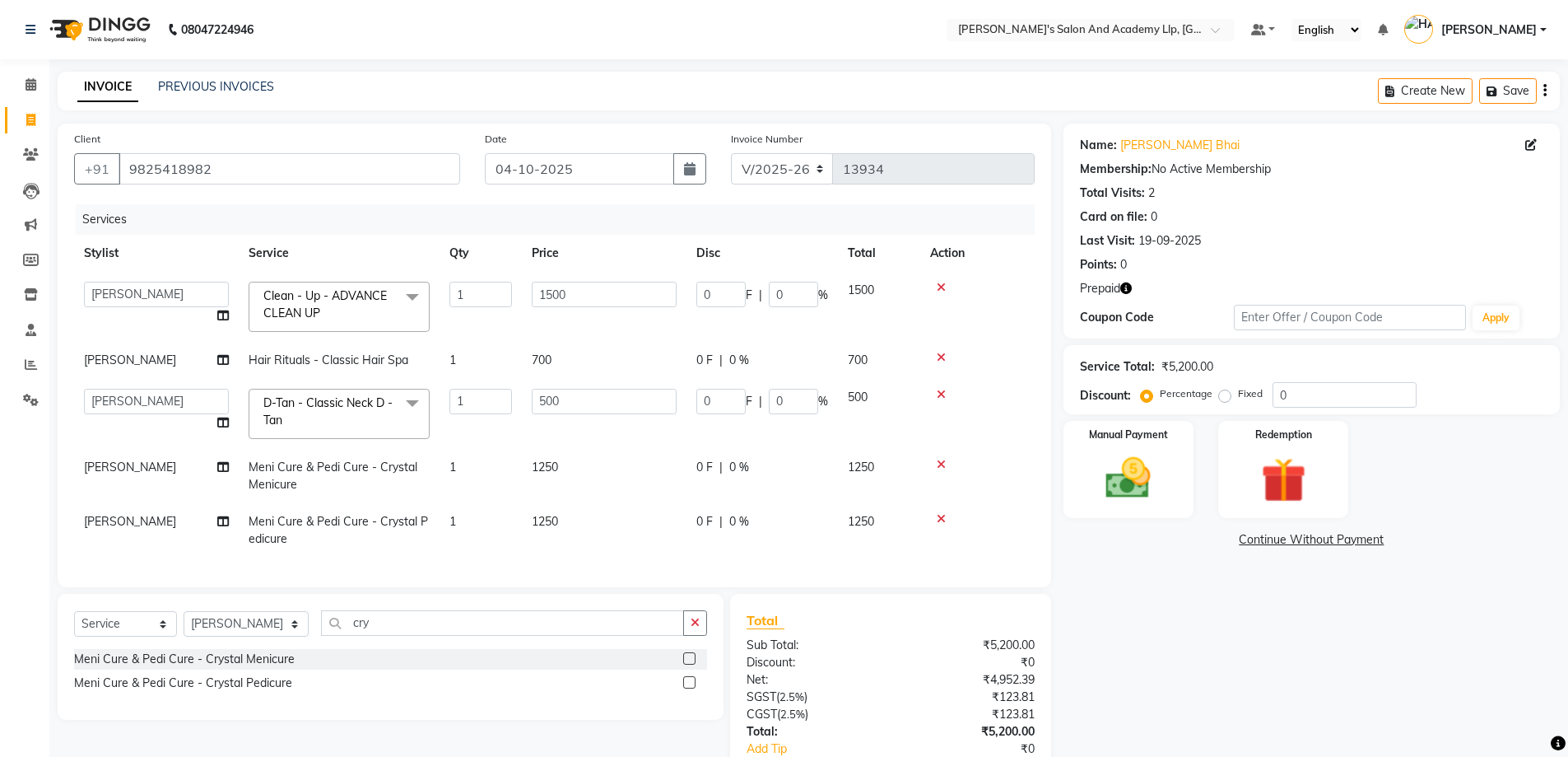
click at [173, 460] on span "ARPIT KALAWADIYA" at bounding box center [130, 467] width 92 height 15
select select "70866"
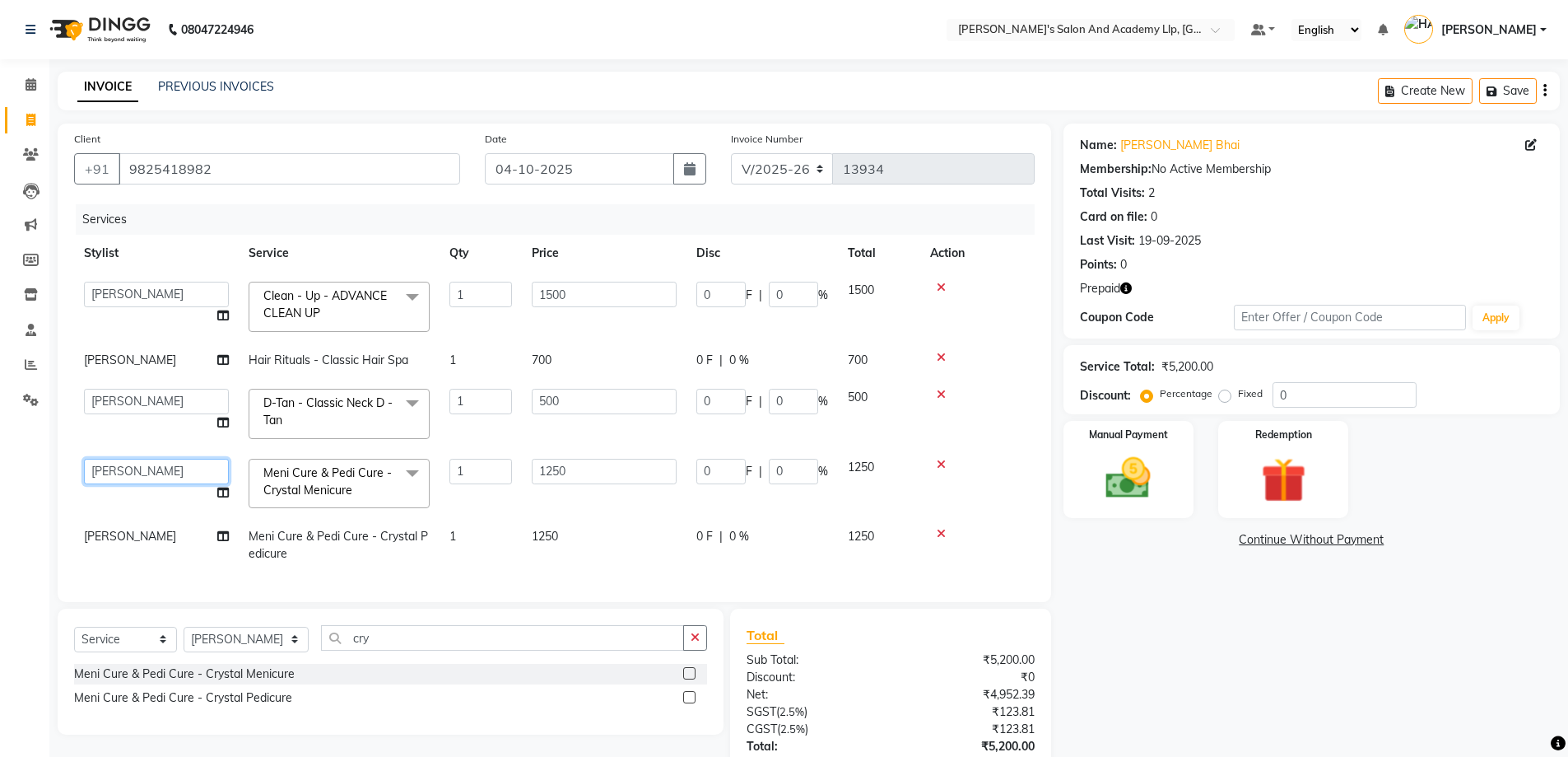
click at [170, 467] on select "[PERSON_NAME] [PERSON_NAME] AKSHAY [PERSON_NAME] [PERSON_NAME] KHALIFA [PERSON_…" at bounding box center [156, 471] width 145 height 26
click at [166, 524] on td "ARPIT KALAWADIYA" at bounding box center [156, 545] width 165 height 54
select select "70866"
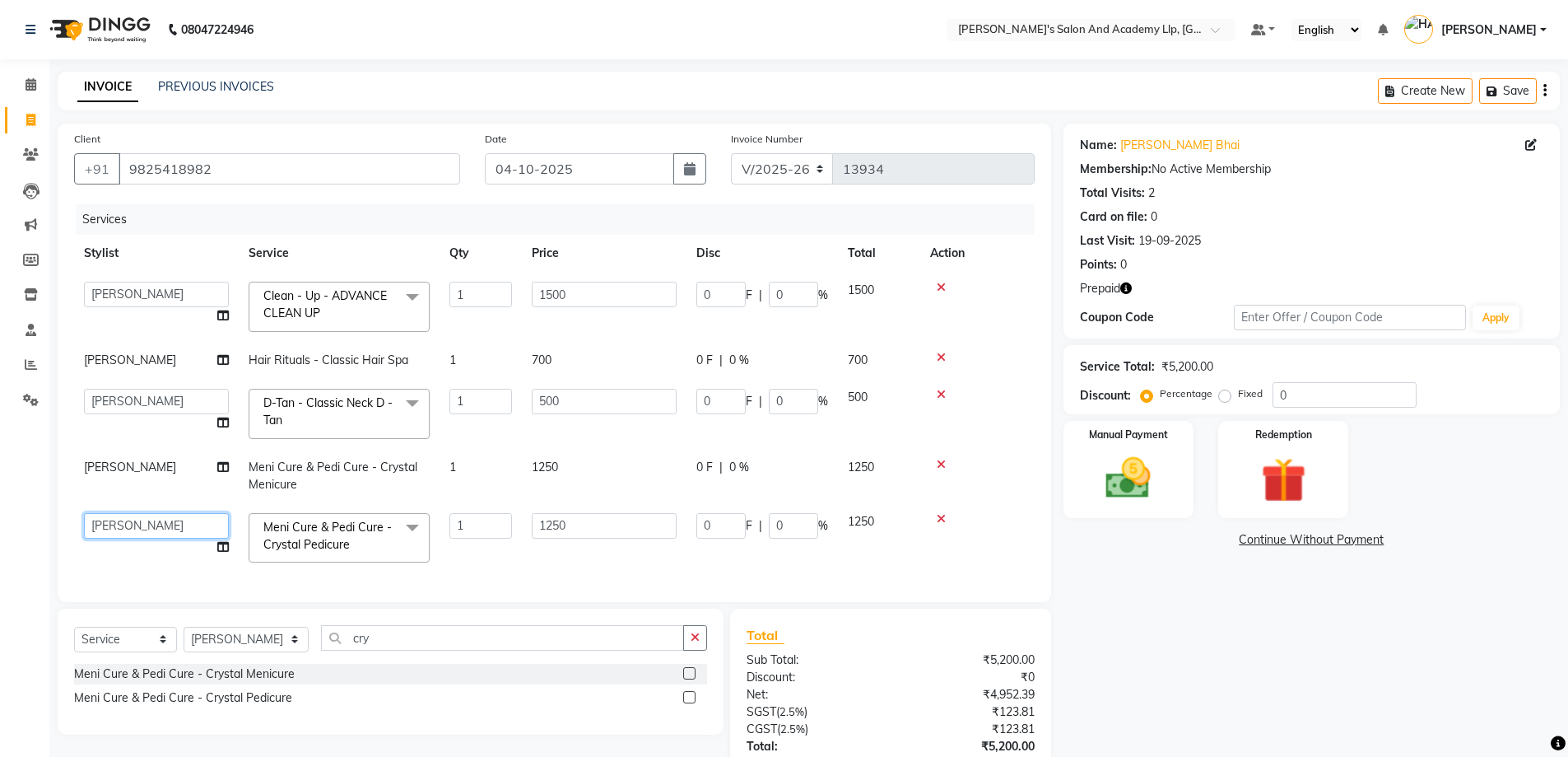
click at [166, 526] on select "[PERSON_NAME] [PERSON_NAME] AKSHAY [PERSON_NAME] [PERSON_NAME] KHALIFA [PERSON_…" at bounding box center [156, 526] width 145 height 26
select select "57616"
click at [1162, 480] on img at bounding box center [1129, 478] width 76 height 53
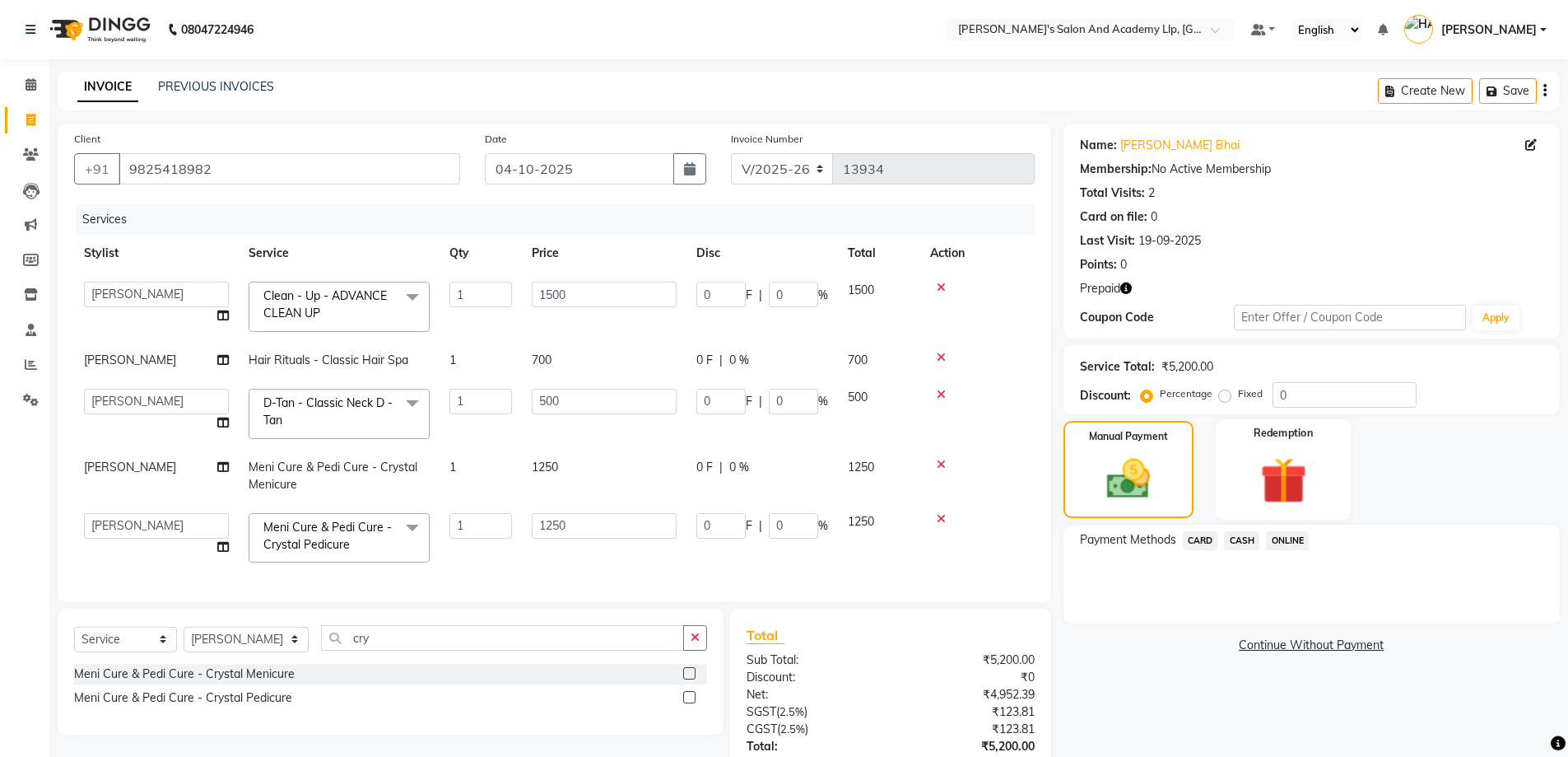
click at [1261, 503] on img at bounding box center [1283, 480] width 76 height 58
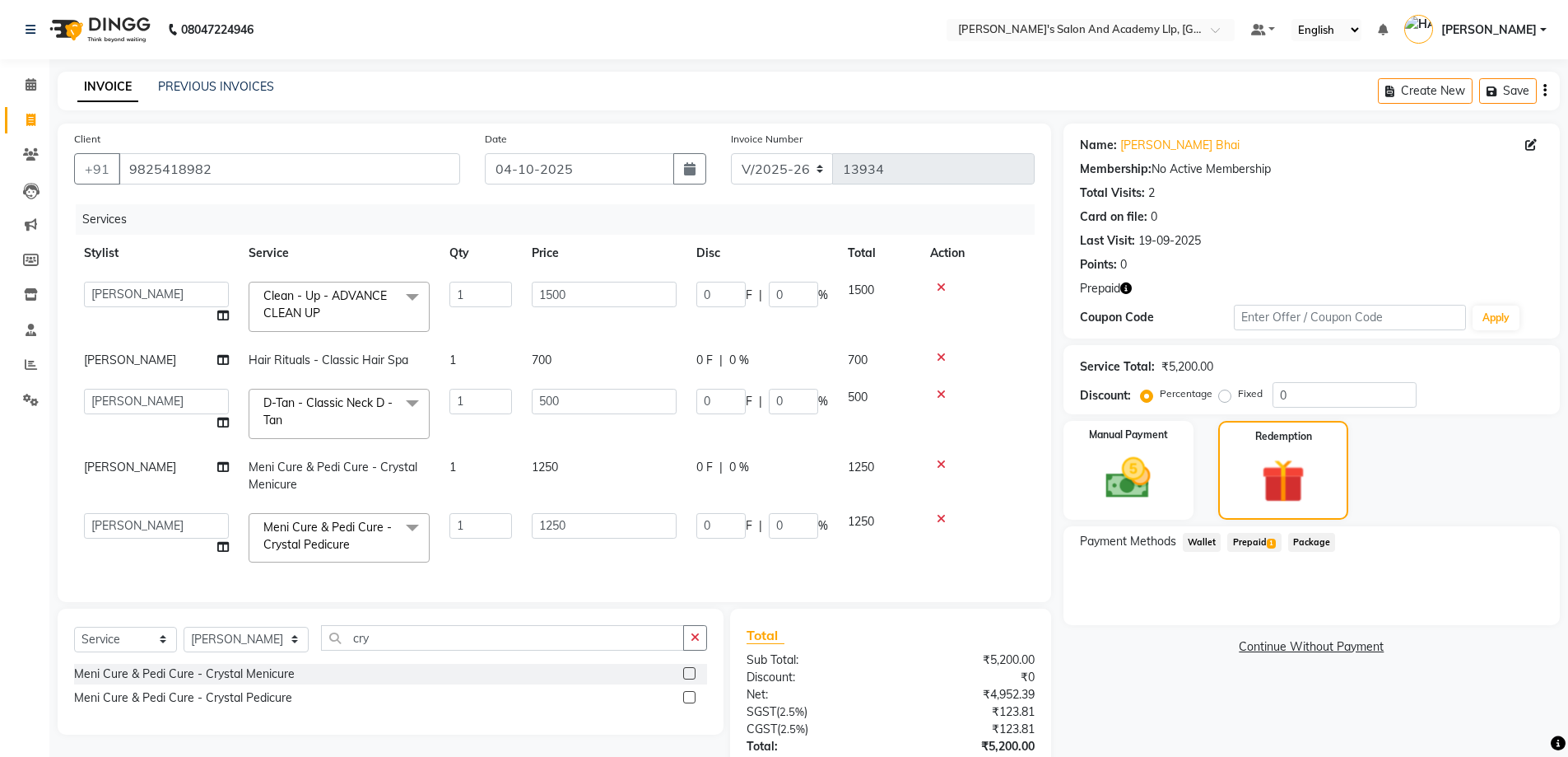
click at [1261, 550] on span "Prepaid 1" at bounding box center [1254, 542] width 53 height 19
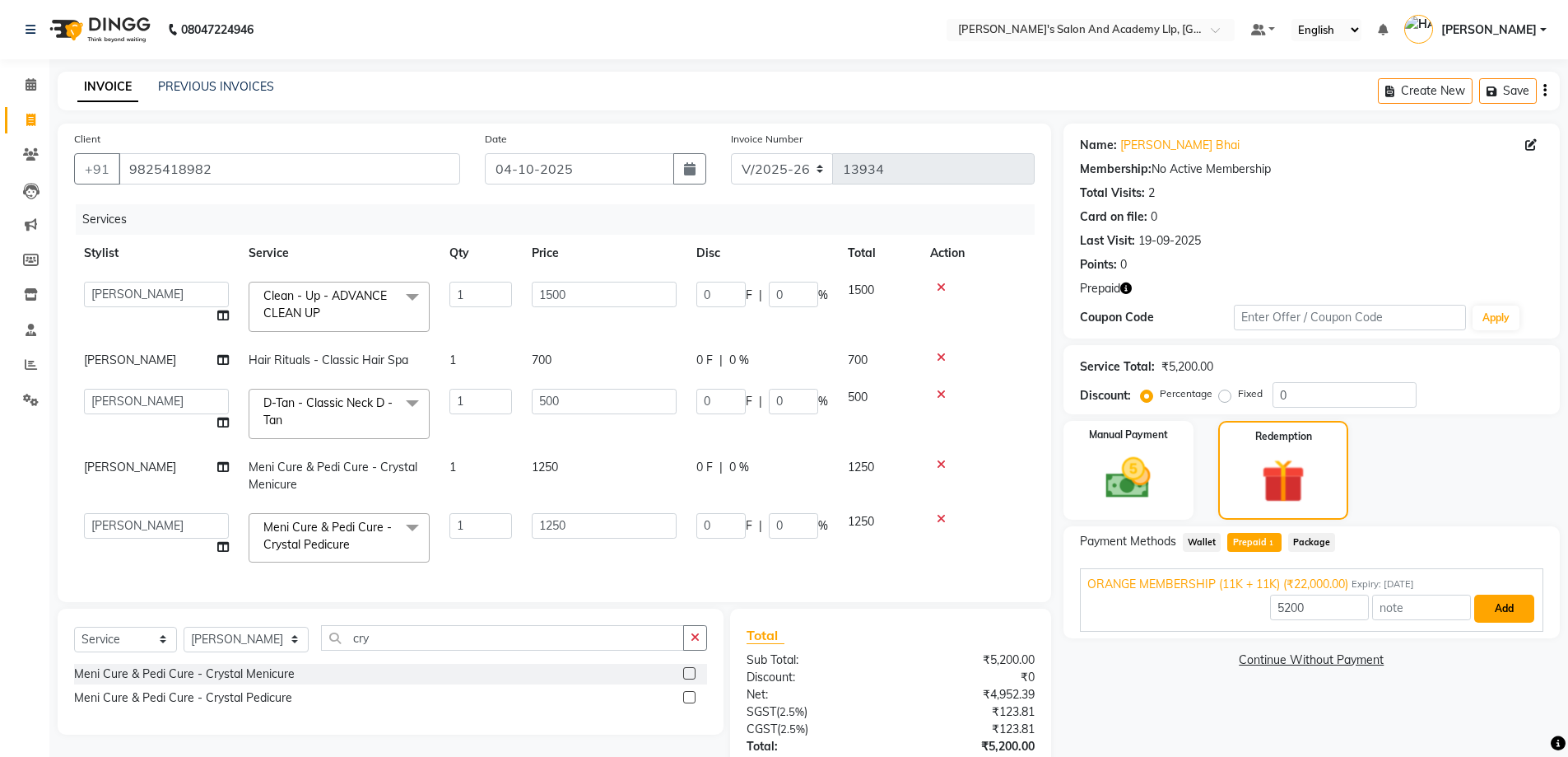
click at [1501, 609] on button "Add" at bounding box center [1505, 609] width 60 height 28
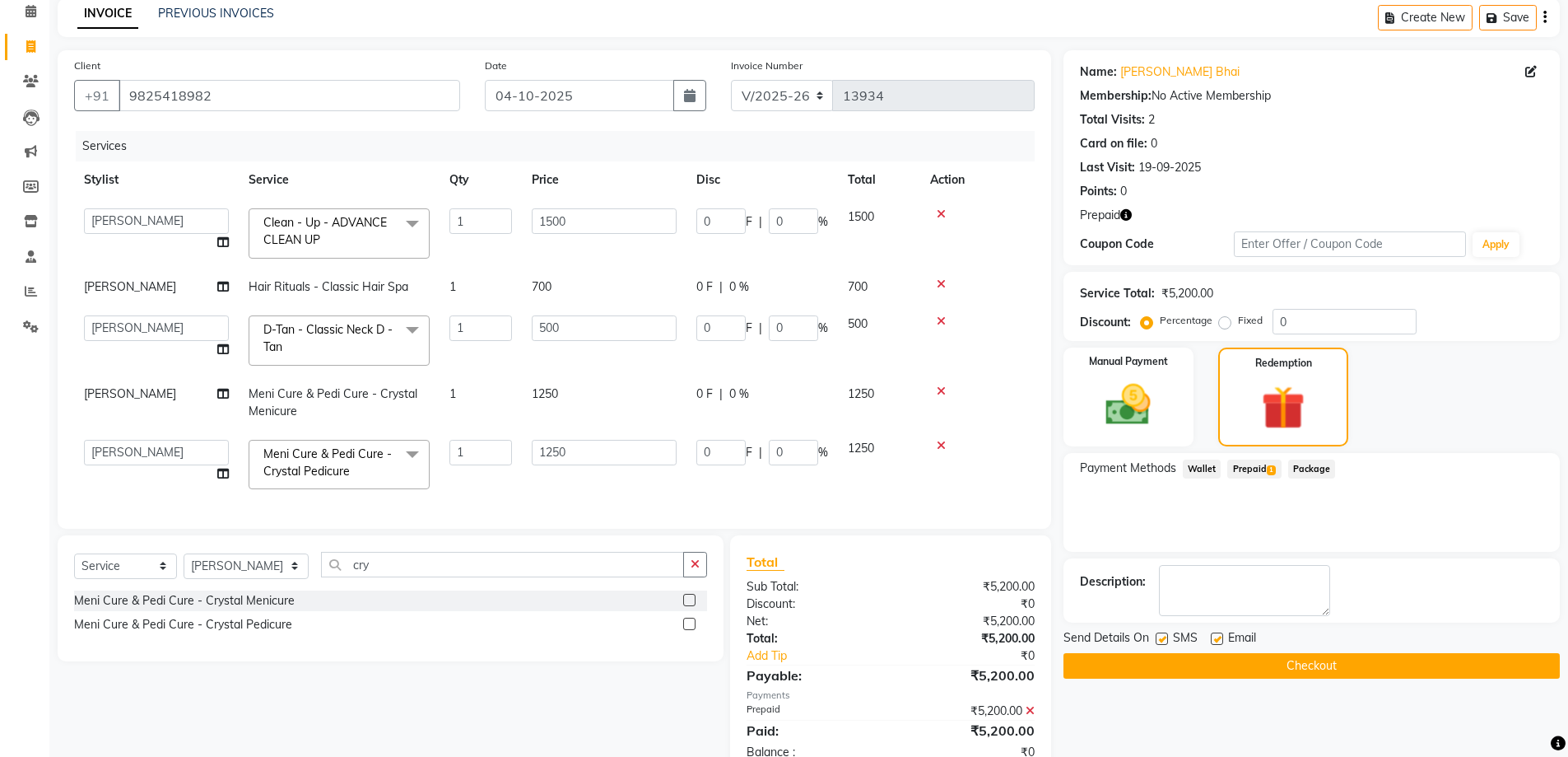
scroll to position [119, 0]
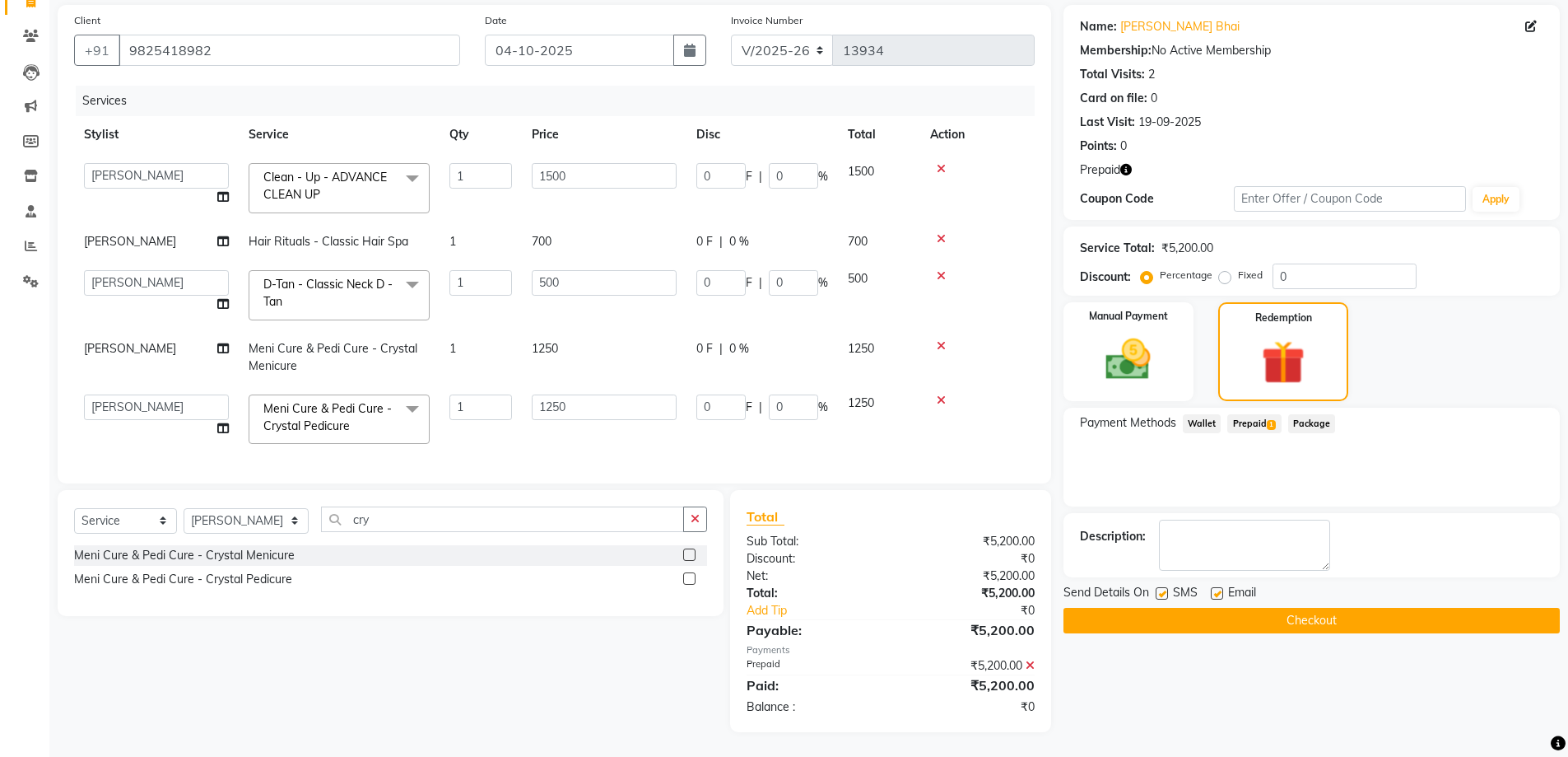
click at [1222, 596] on label at bounding box center [1217, 593] width 13 height 13
click at [1221, 596] on input "checkbox" at bounding box center [1216, 594] width 11 height 11
checkbox input "false"
click at [1223, 617] on button "Checkout" at bounding box center [1312, 620] width 496 height 26
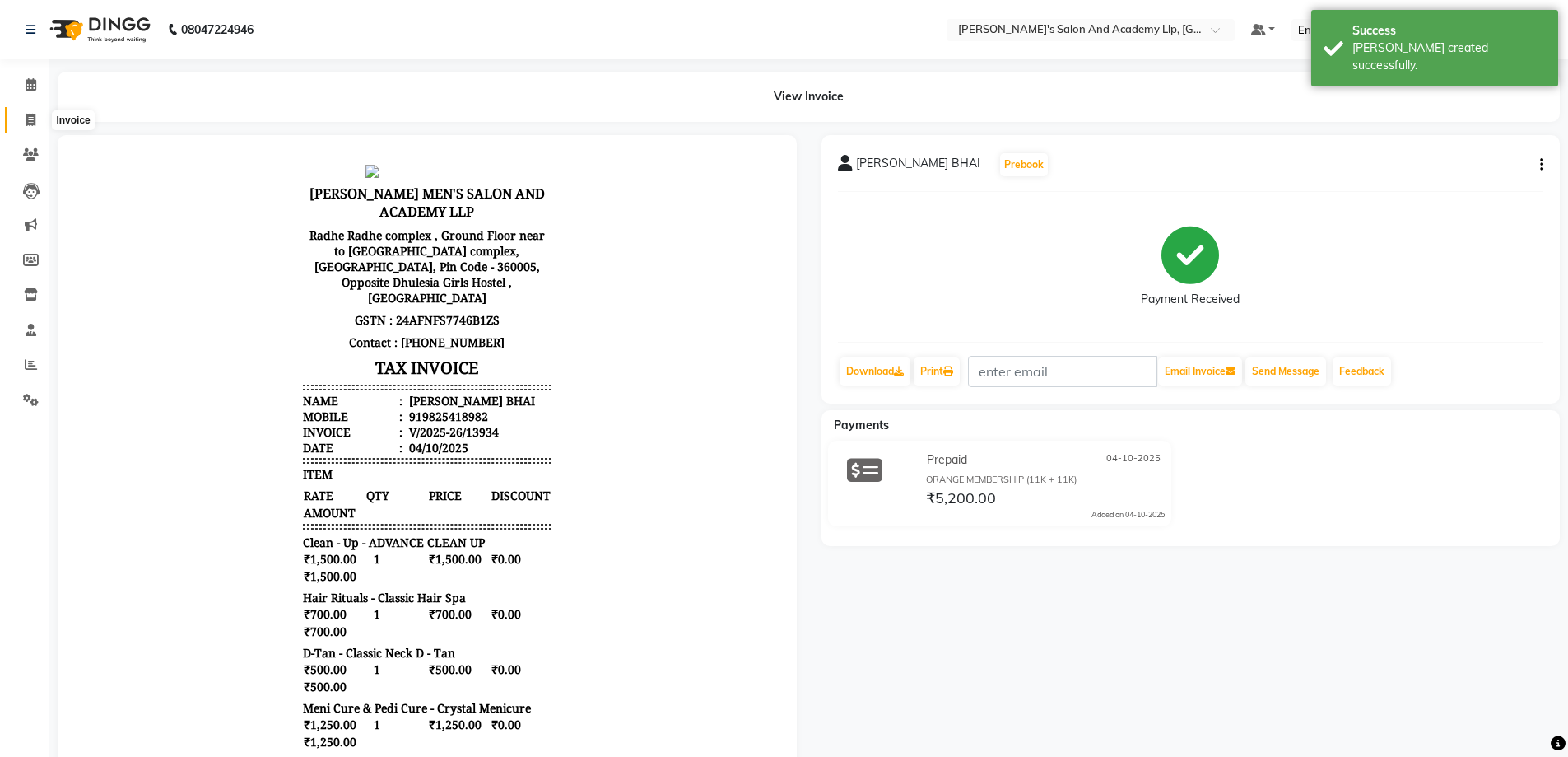
click at [23, 124] on span at bounding box center [31, 120] width 28 height 19
select select "service"
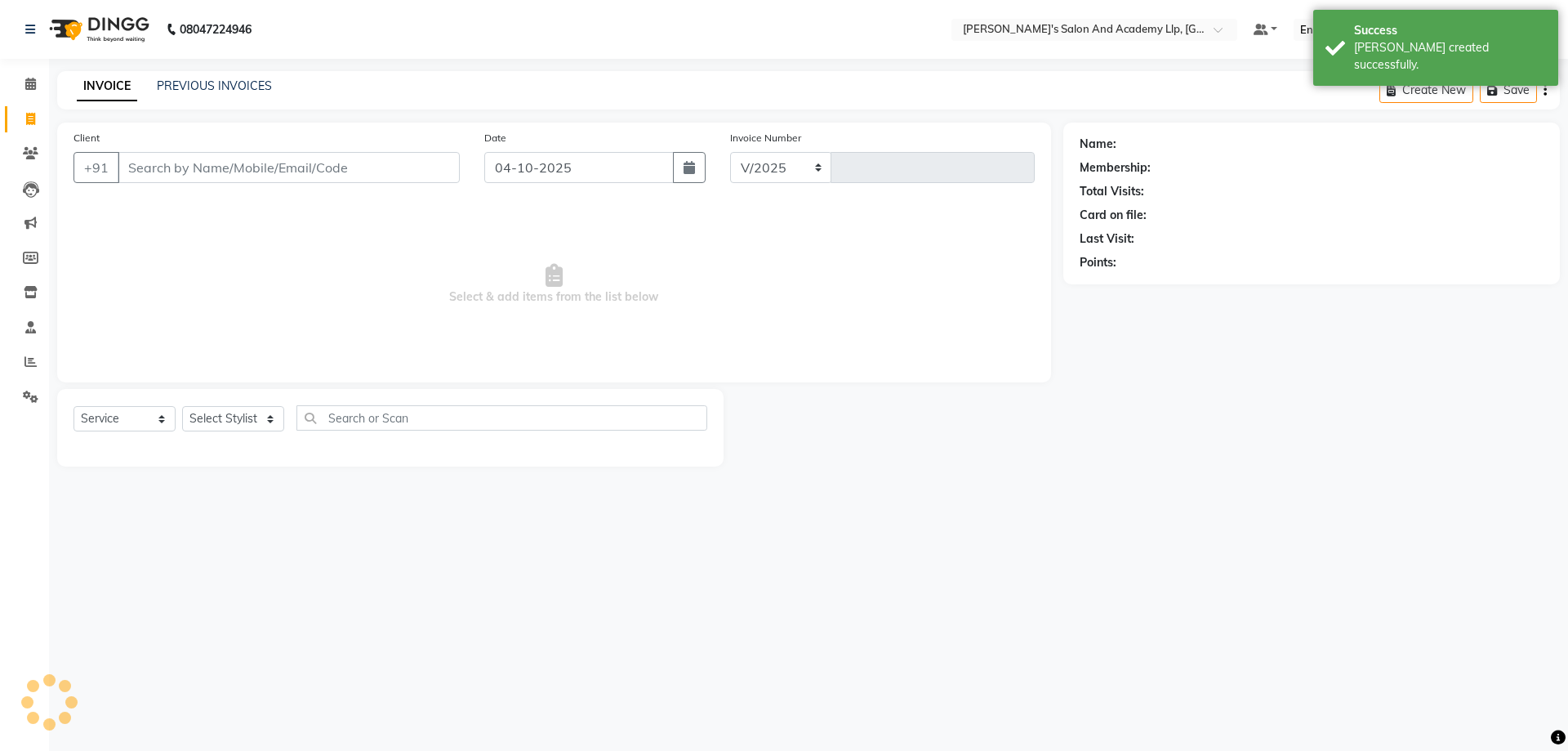
select select "6983"
type input "13935"
click at [199, 177] on input "Client" at bounding box center [288, 167] width 342 height 31
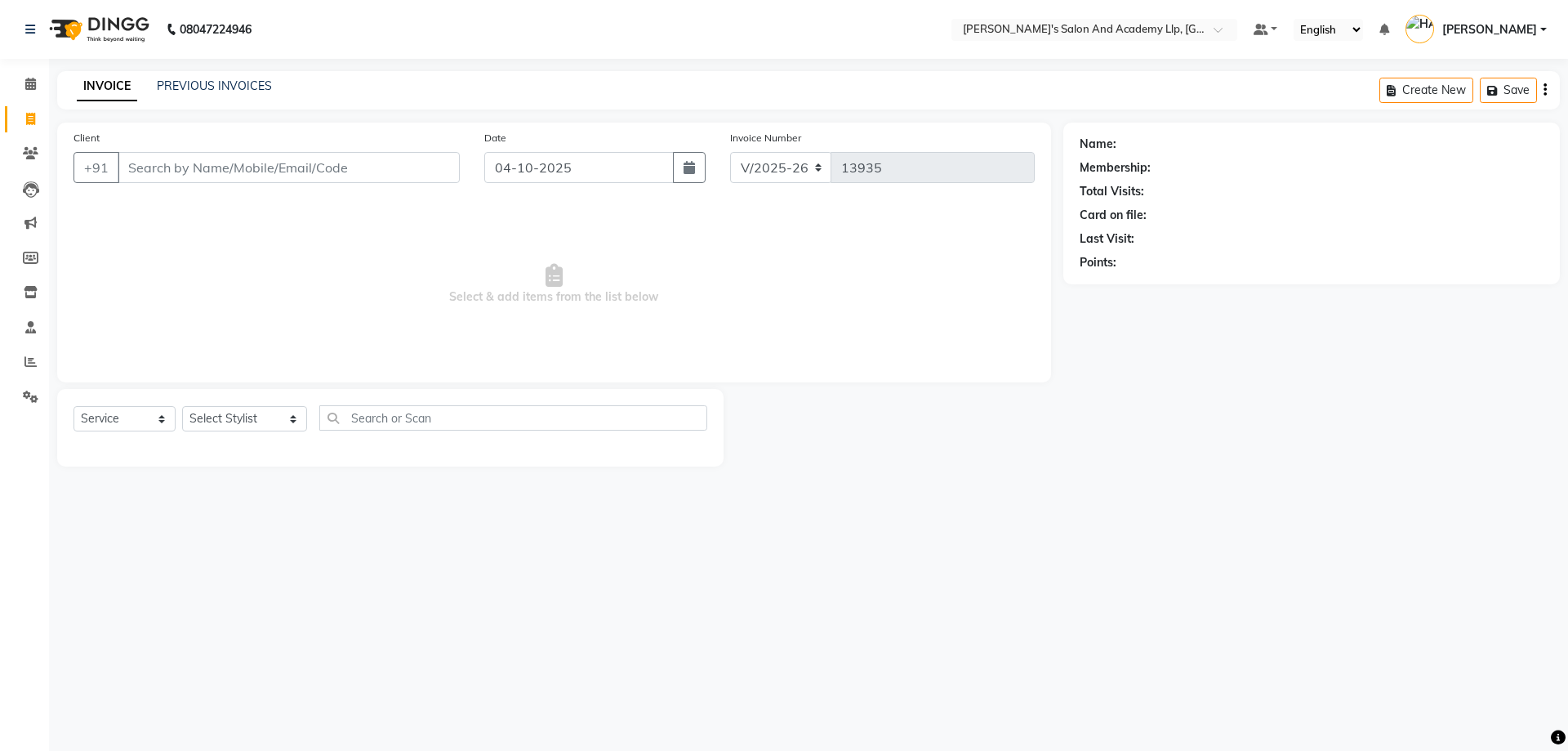
click at [440, 487] on main "INVOICE PREVIOUS INVOICES Create New Save Client +91 Date 04-10-2025 Invoice Nu…" at bounding box center [808, 281] width 1519 height 420
click at [254, 187] on div "Client +91" at bounding box center [267, 162] width 411 height 67
click at [247, 178] on input "Client" at bounding box center [288, 167] width 342 height 31
click at [230, 416] on select "Select Stylist [PERSON_NAME] [PERSON_NAME] AKSHAY [PERSON_NAME] [PERSON_NAME] K…" at bounding box center [244, 419] width 125 height 26
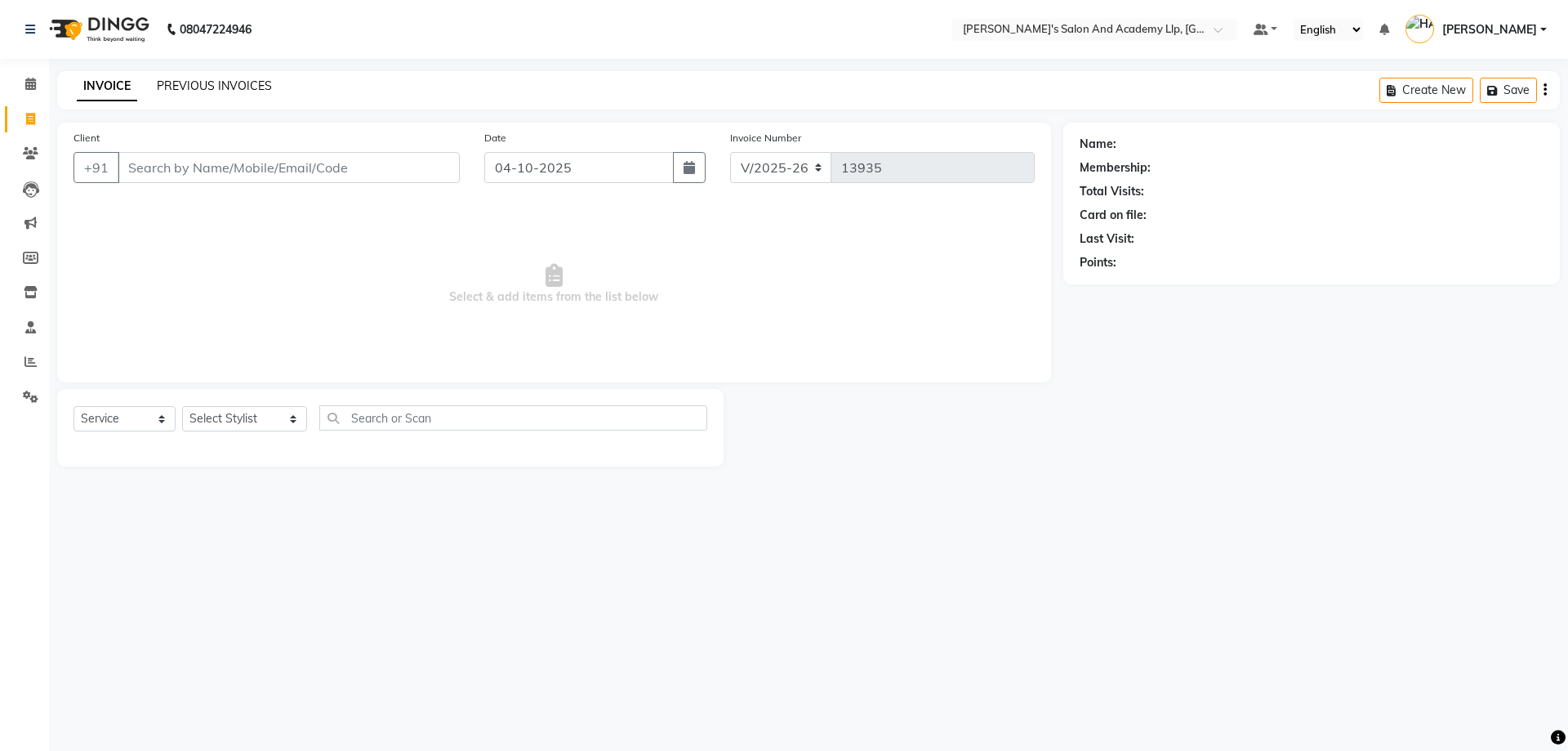
click at [215, 90] on link "PREVIOUS INVOICES" at bounding box center [214, 86] width 115 height 15
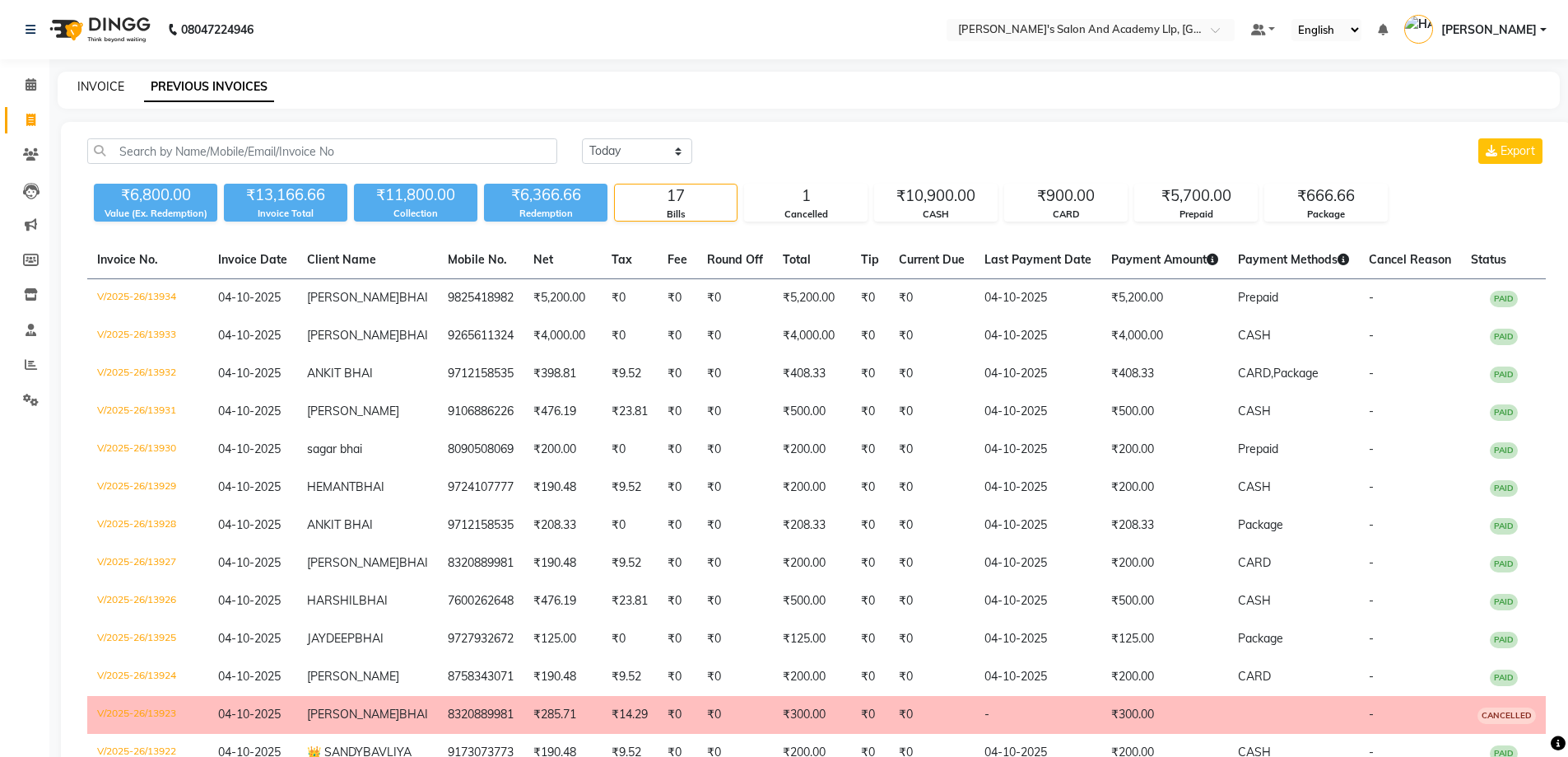
click at [95, 86] on link "INVOICE" at bounding box center [101, 87] width 47 height 15
select select "service"
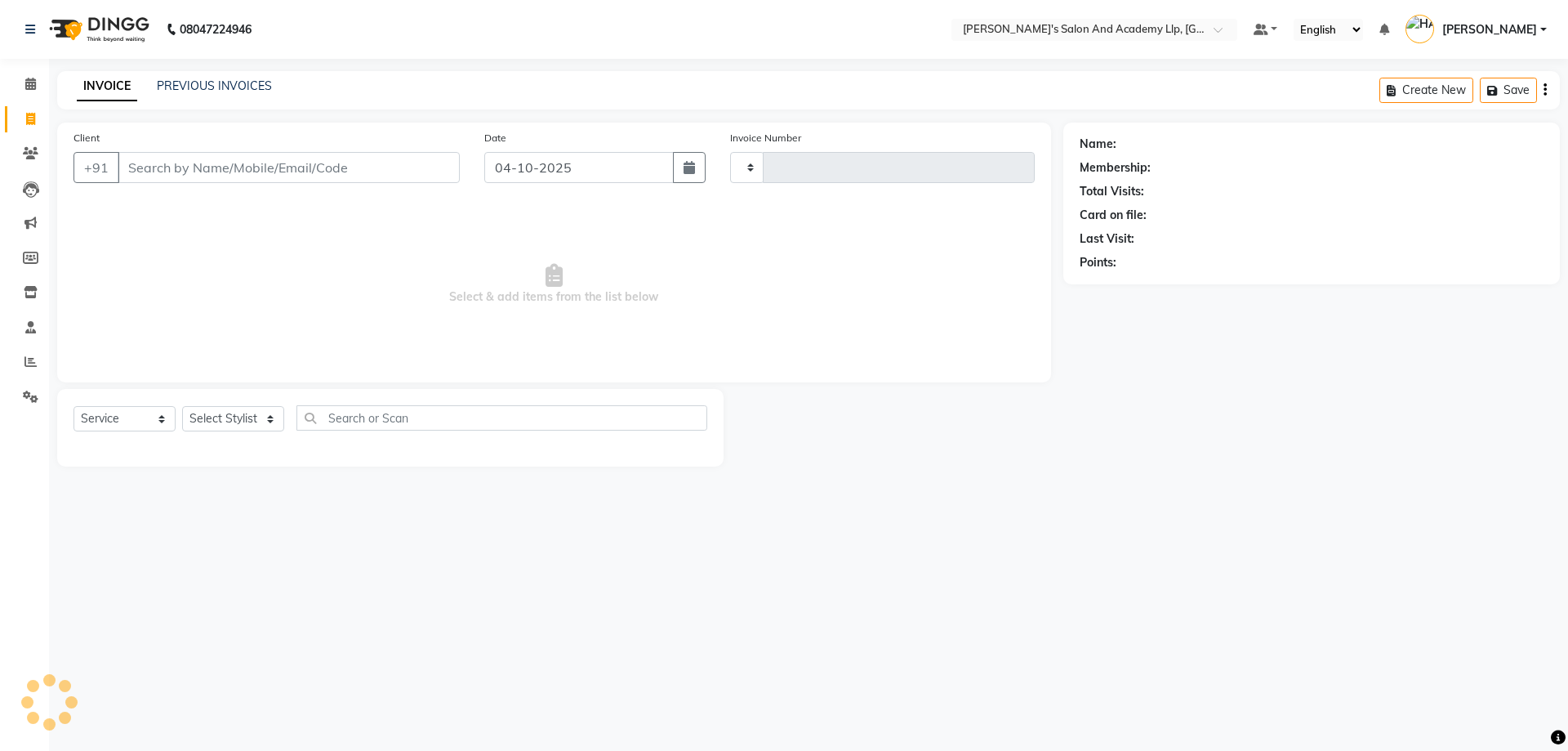
type input "13935"
select select "6983"
click at [32, 96] on link "Calendar" at bounding box center [24, 85] width 39 height 27
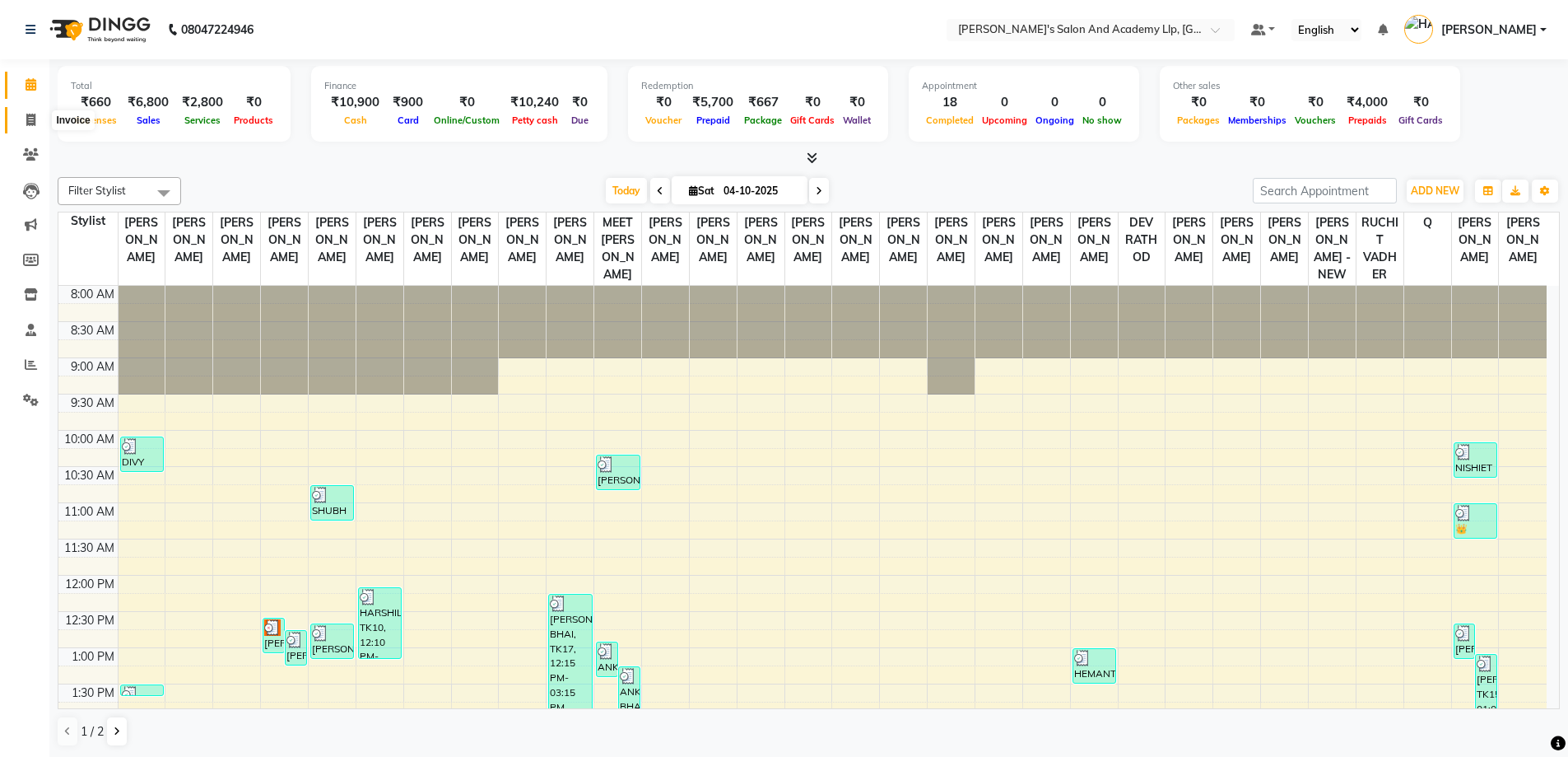
click at [26, 128] on span at bounding box center [31, 120] width 28 height 19
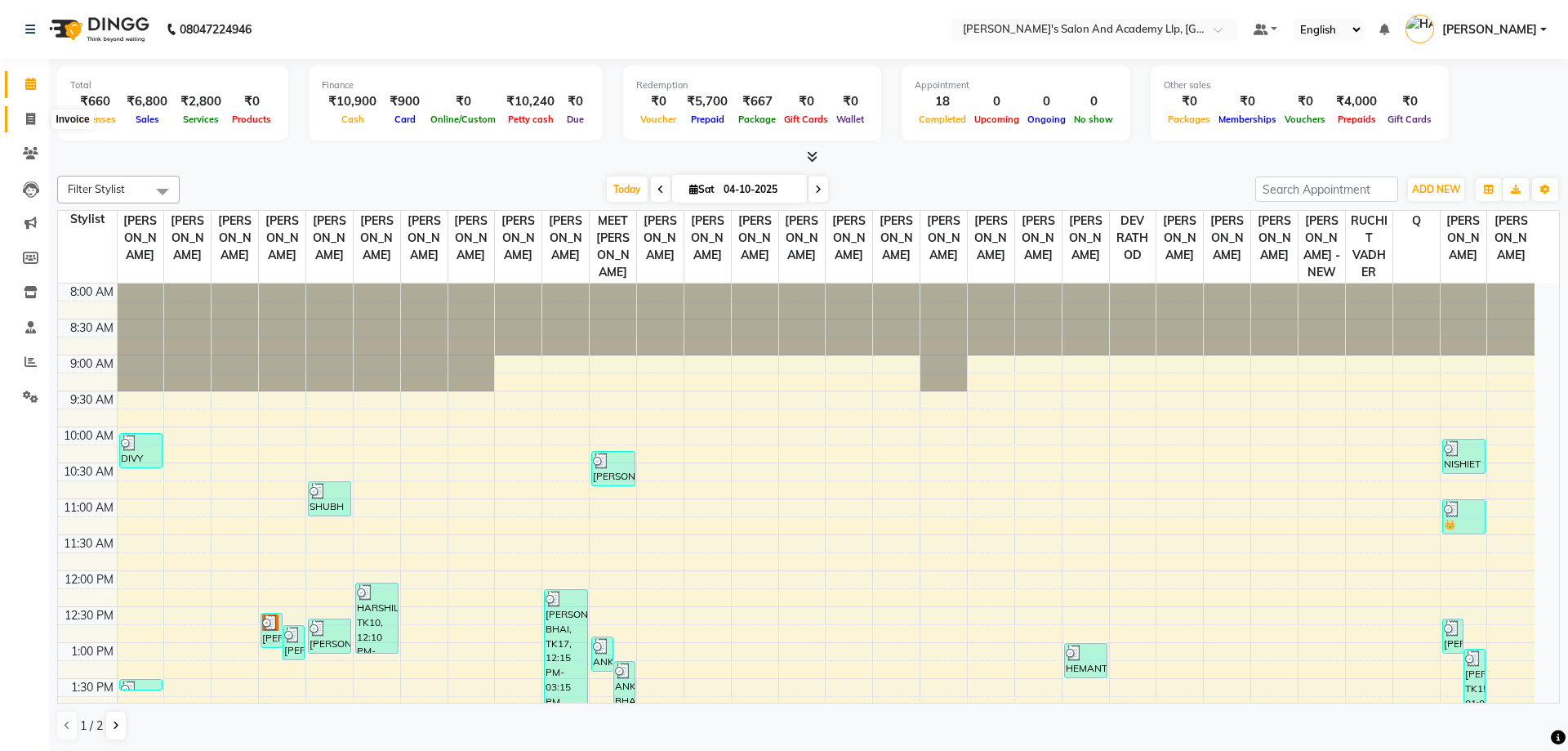
select select "6983"
select select "service"
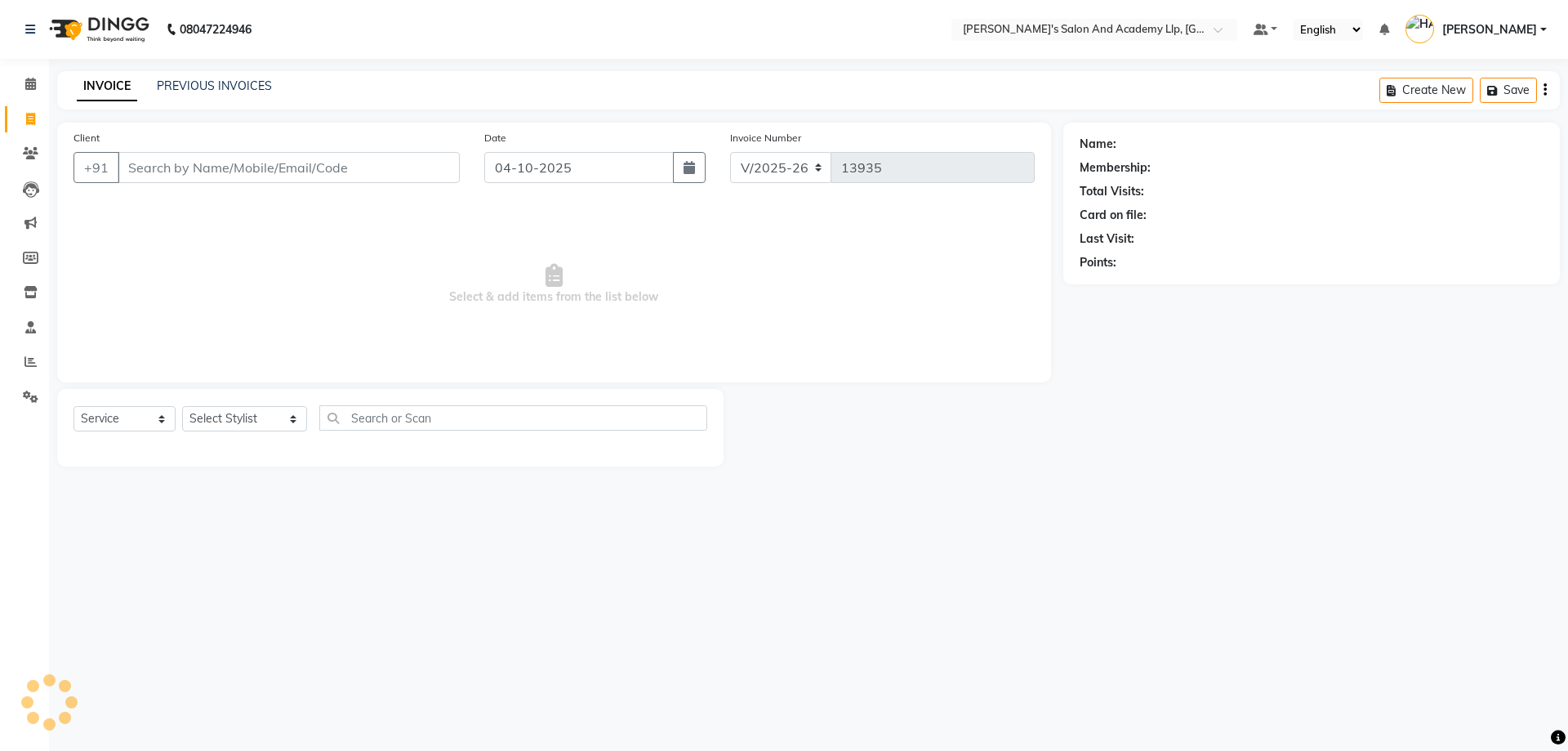
drag, startPoint x: 331, startPoint y: 212, endPoint x: 311, endPoint y: 206, distance: 20.9
click at [331, 213] on span "Select & add items from the list below" at bounding box center [554, 283] width 961 height 163
click at [249, 167] on input "Client" at bounding box center [288, 167] width 342 height 31
click at [316, 230] on span "Select & add items from the list below" at bounding box center [554, 283] width 961 height 163
click at [246, 160] on input "Client" at bounding box center [288, 167] width 342 height 31
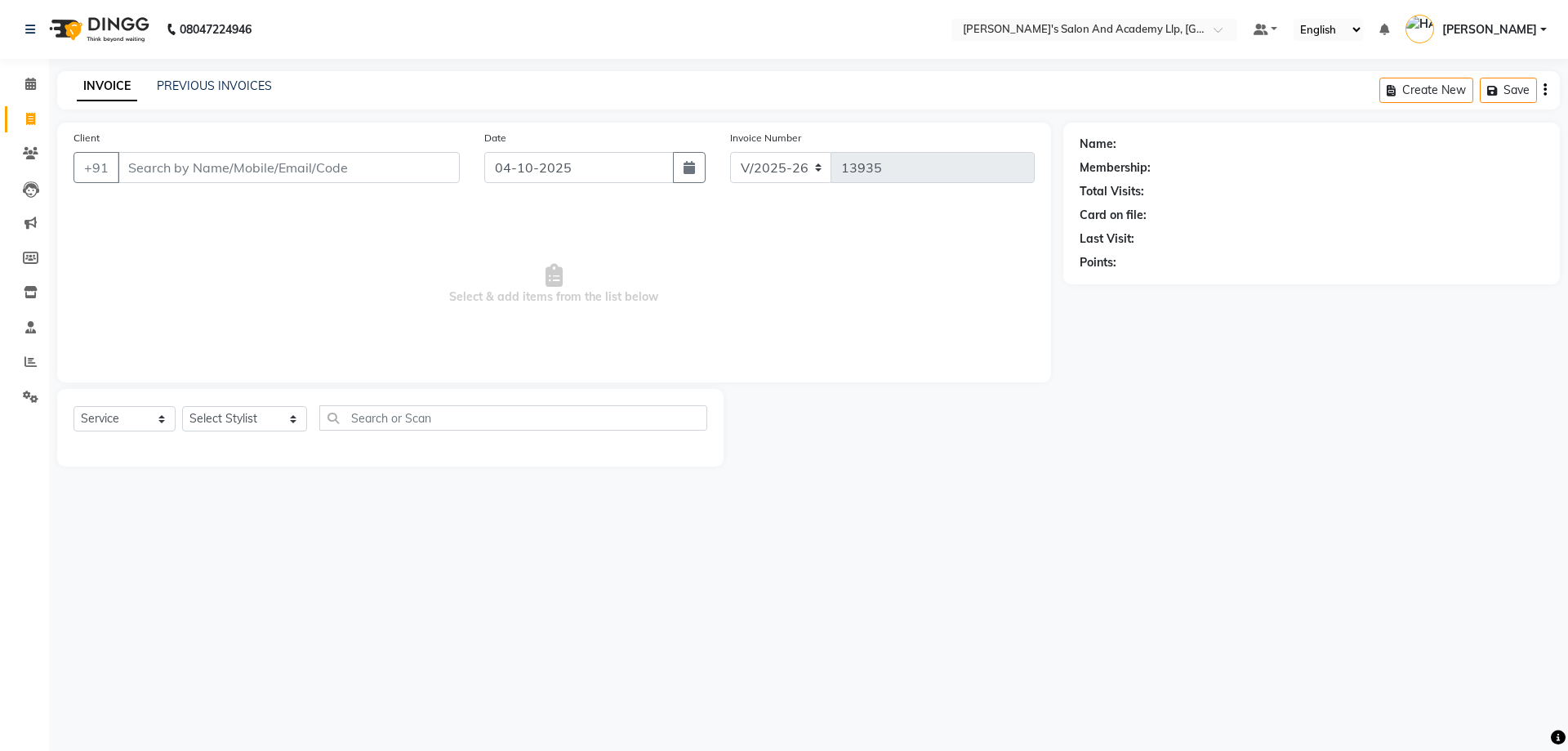
drag, startPoint x: 130, startPoint y: 299, endPoint x: 170, endPoint y: 269, distance: 50.0
click at [134, 298] on span "Select & add items from the list below" at bounding box center [554, 283] width 961 height 163
click at [244, 167] on input "Client" at bounding box center [288, 167] width 342 height 31
paste input "9712916516"
type input "9712916516"
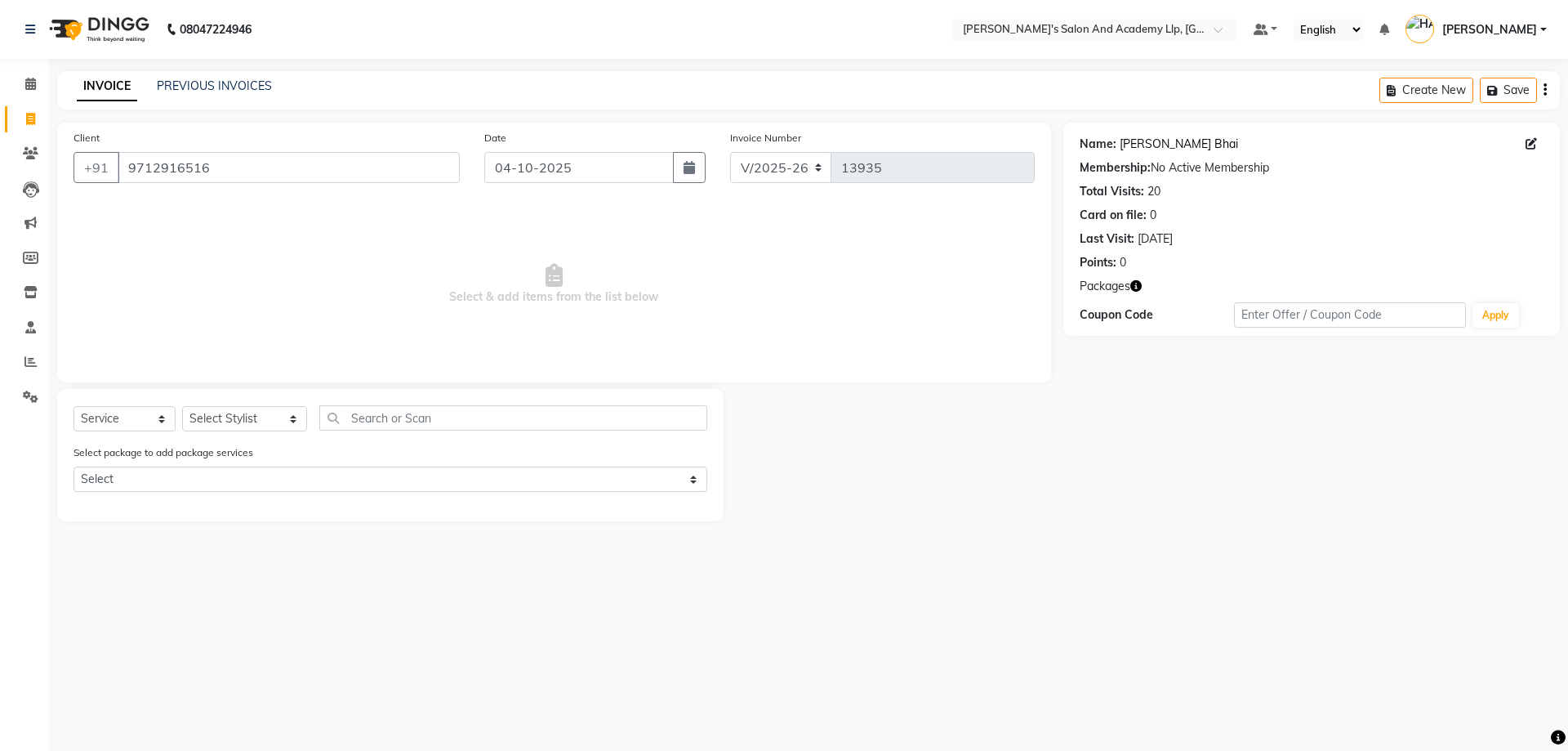
click at [1140, 148] on link "Nishit Bhai" at bounding box center [1178, 144] width 119 height 17
click at [1137, 283] on icon "button" at bounding box center [1136, 286] width 12 height 12
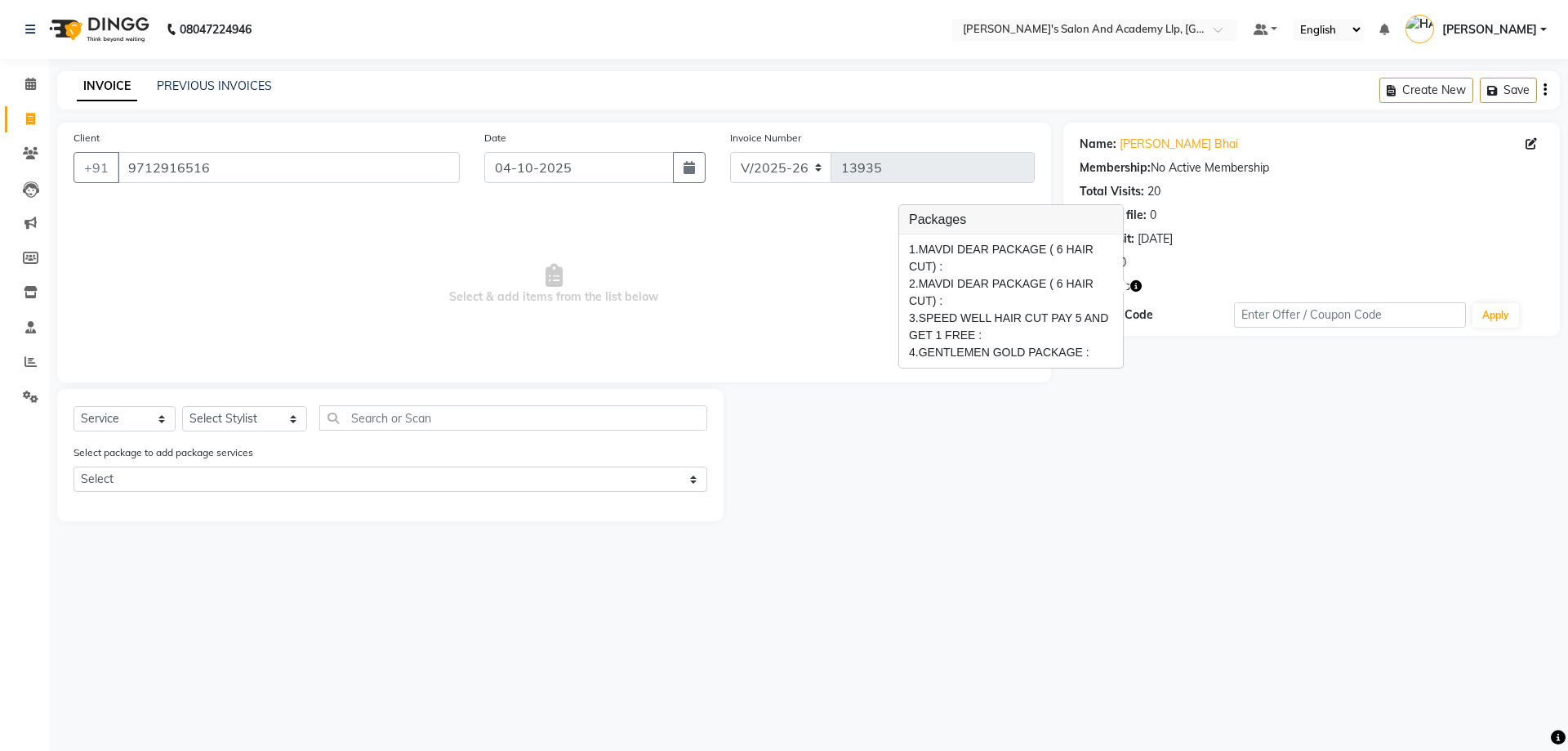
click at [1137, 283] on icon "button" at bounding box center [1136, 286] width 12 height 12
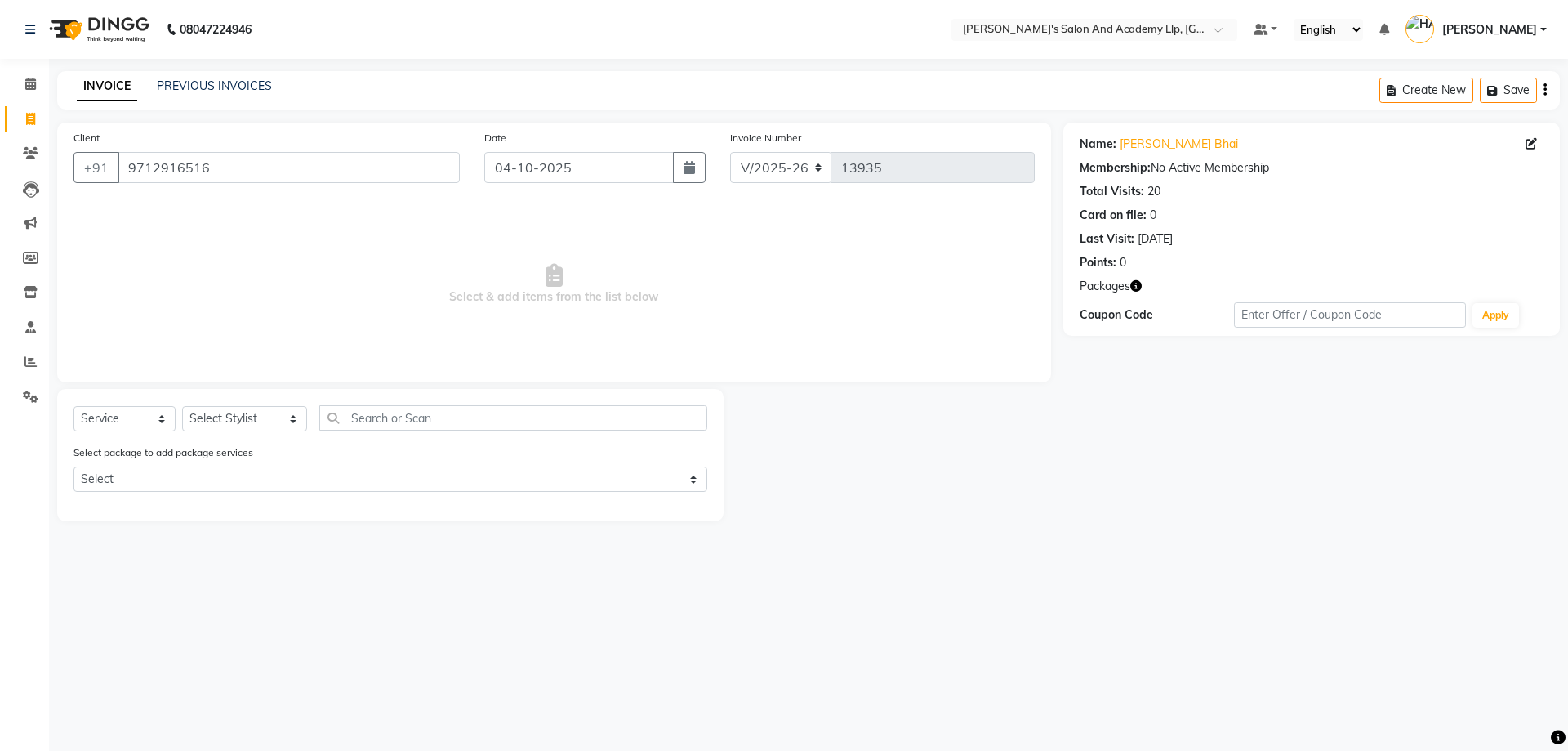
click at [1137, 283] on icon "button" at bounding box center [1136, 286] width 12 height 12
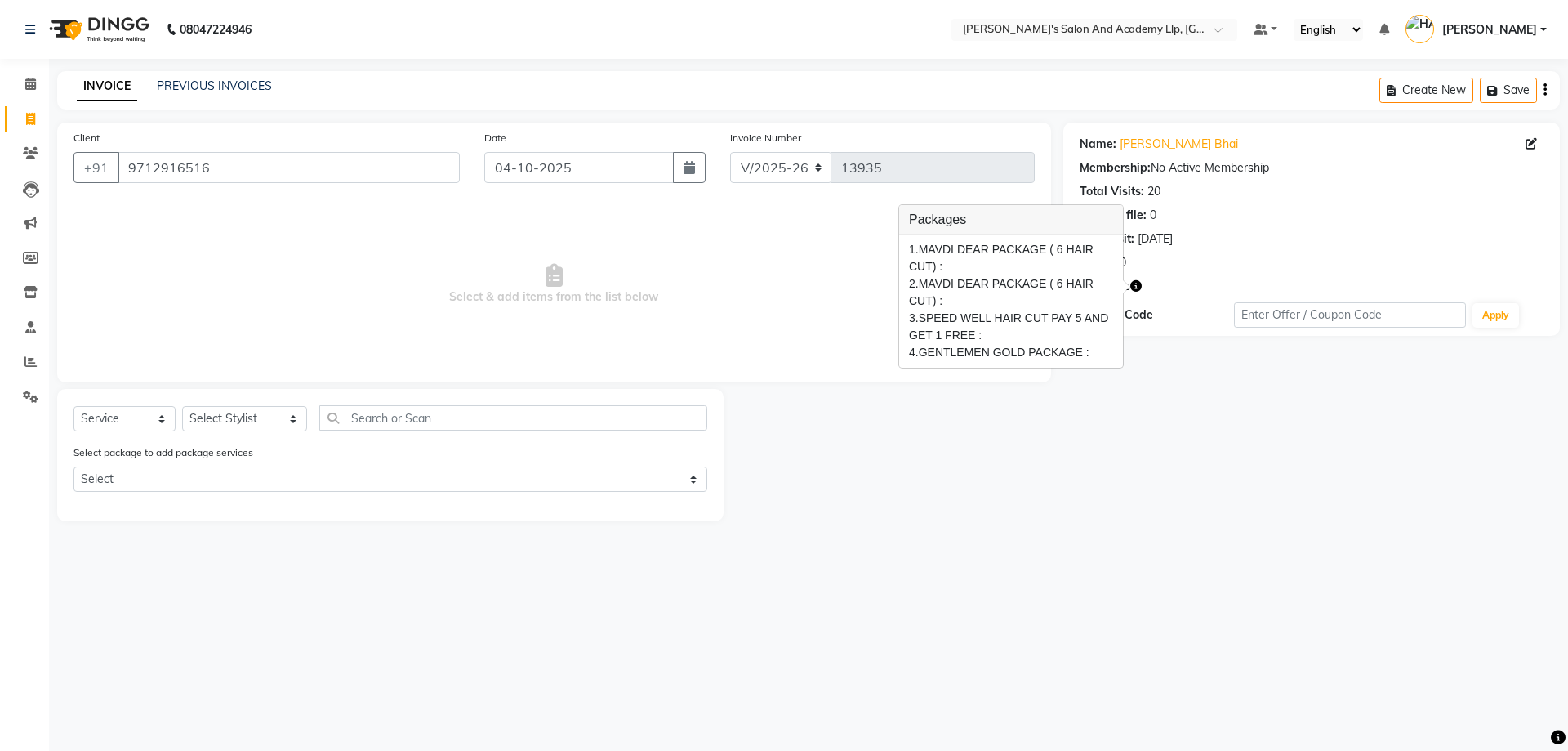
click at [1137, 283] on icon "button" at bounding box center [1136, 286] width 12 height 12
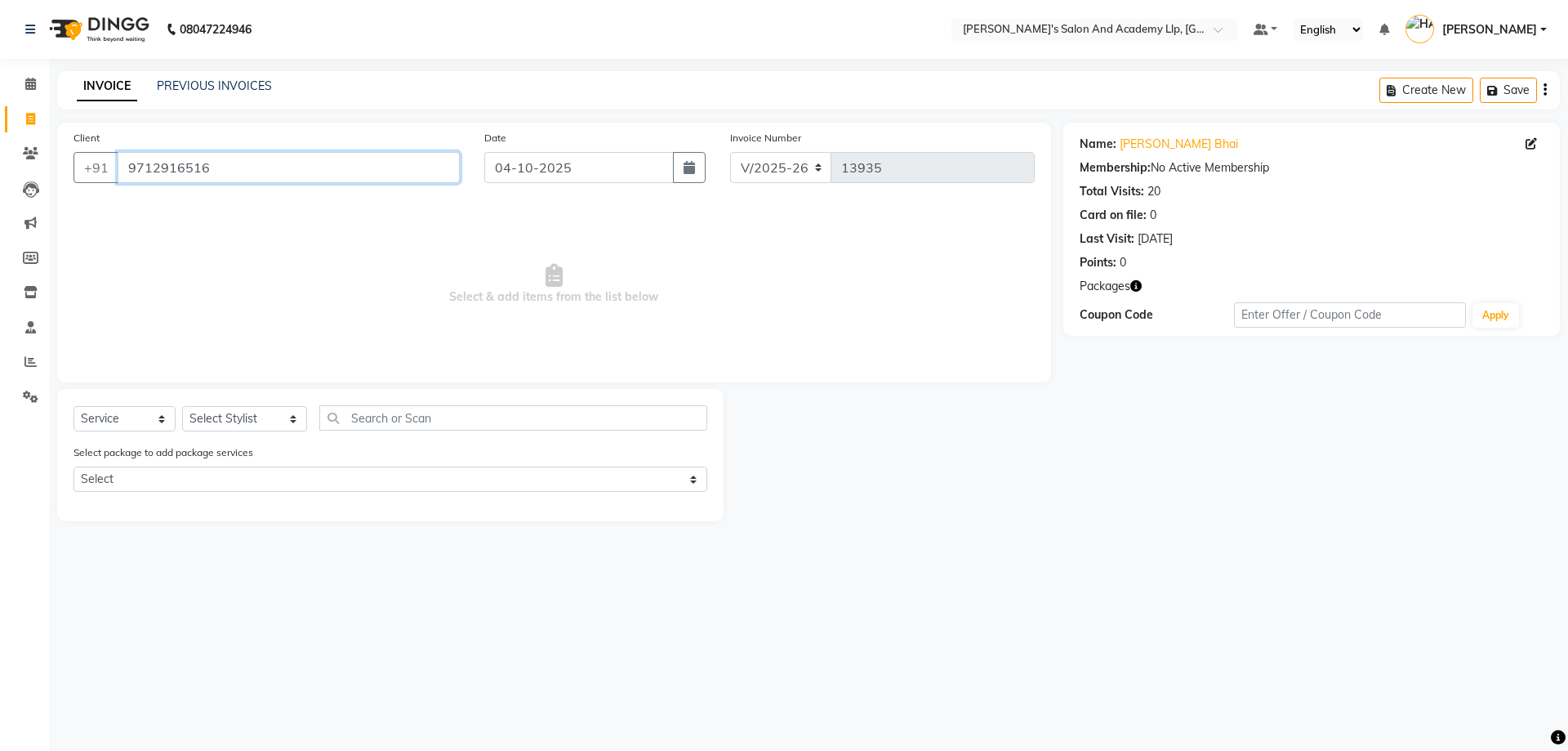
click at [237, 168] on input "9712916516" at bounding box center [288, 167] width 342 height 31
click at [188, 168] on input "9712916516" at bounding box center [288, 167] width 342 height 31
click at [244, 168] on input "9712916516" at bounding box center [288, 167] width 342 height 31
click at [162, 169] on input "9712916516" at bounding box center [288, 167] width 342 height 31
click at [205, 166] on input "9712916516" at bounding box center [288, 167] width 342 height 31
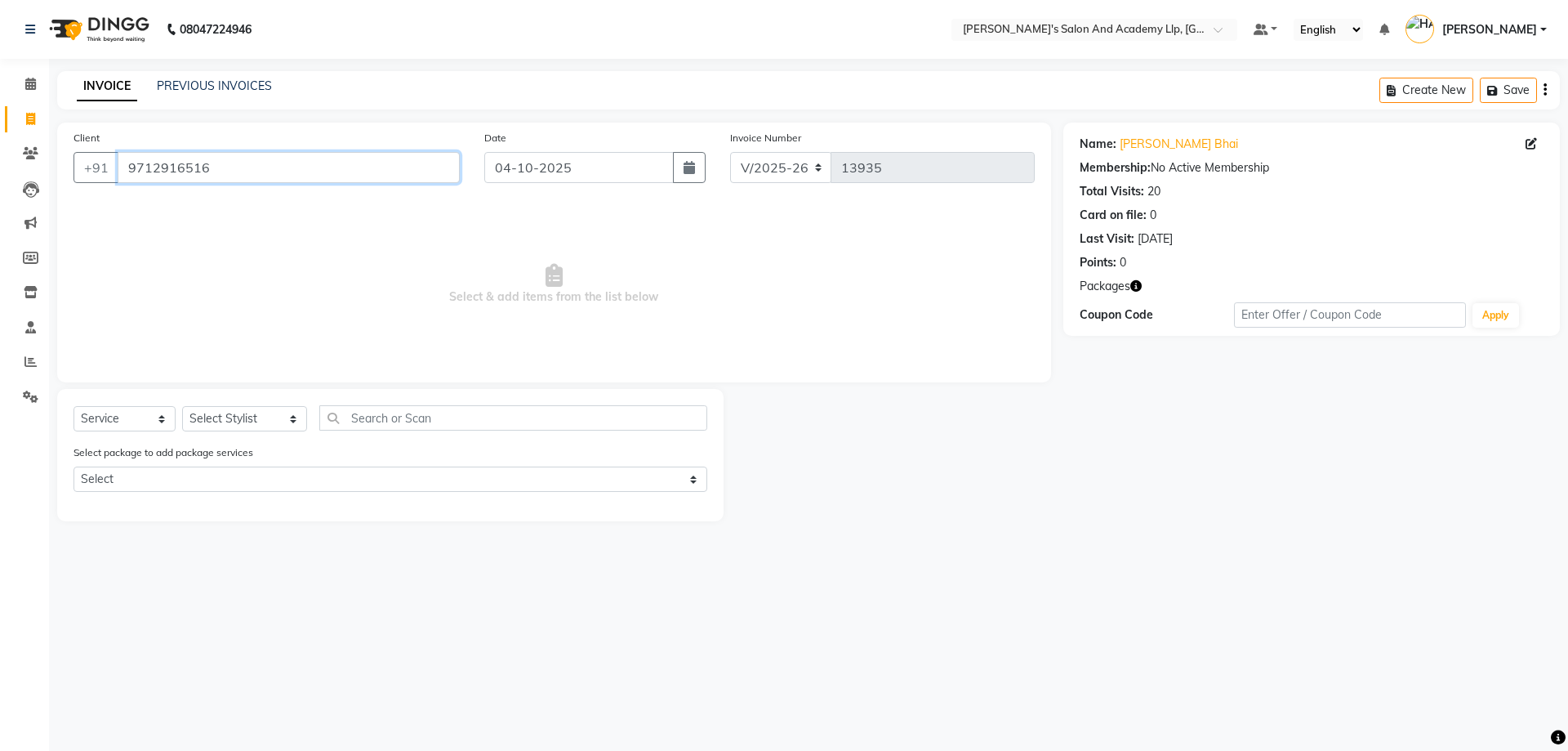
click at [181, 164] on input "9712916516" at bounding box center [288, 167] width 342 height 31
click at [268, 163] on input "9712916516" at bounding box center [288, 167] width 342 height 31
click at [140, 160] on input "9712916516" at bounding box center [288, 167] width 342 height 31
click at [232, 165] on input "9712916516" at bounding box center [288, 167] width 342 height 31
click at [258, 166] on input "9712916516" at bounding box center [288, 167] width 342 height 31
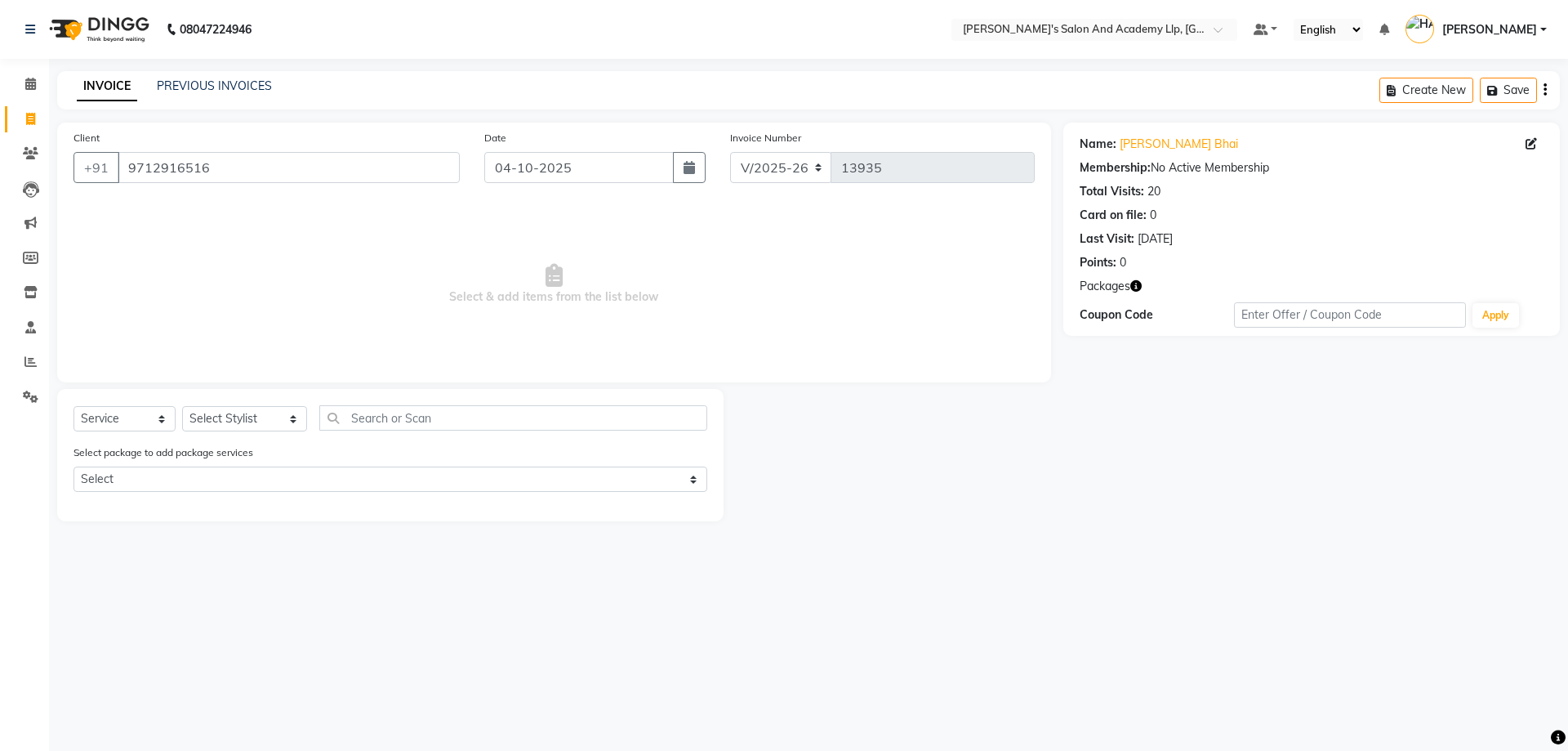
click at [1133, 280] on icon "button" at bounding box center [1136, 286] width 12 height 12
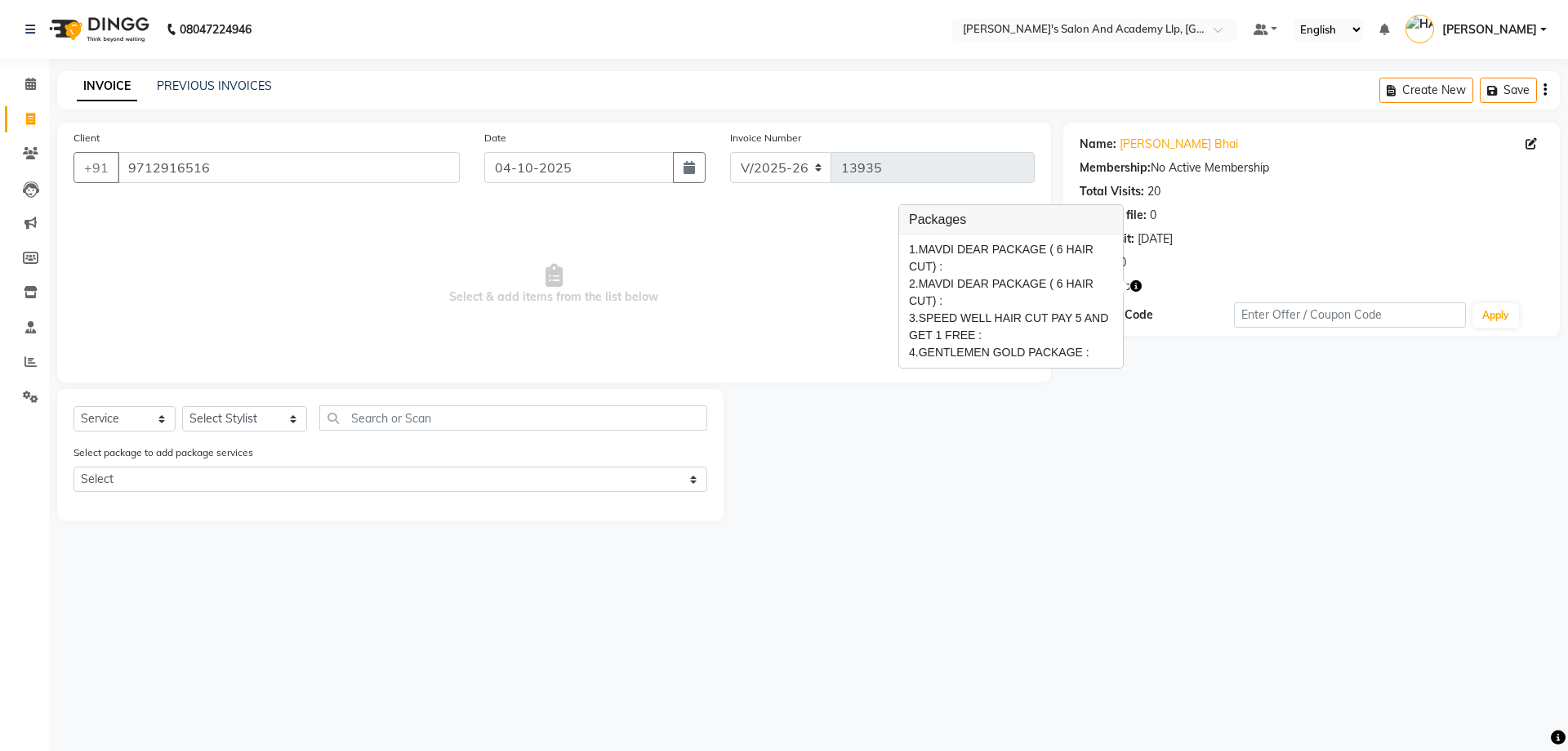
click at [1133, 280] on icon "button" at bounding box center [1136, 286] width 12 height 12
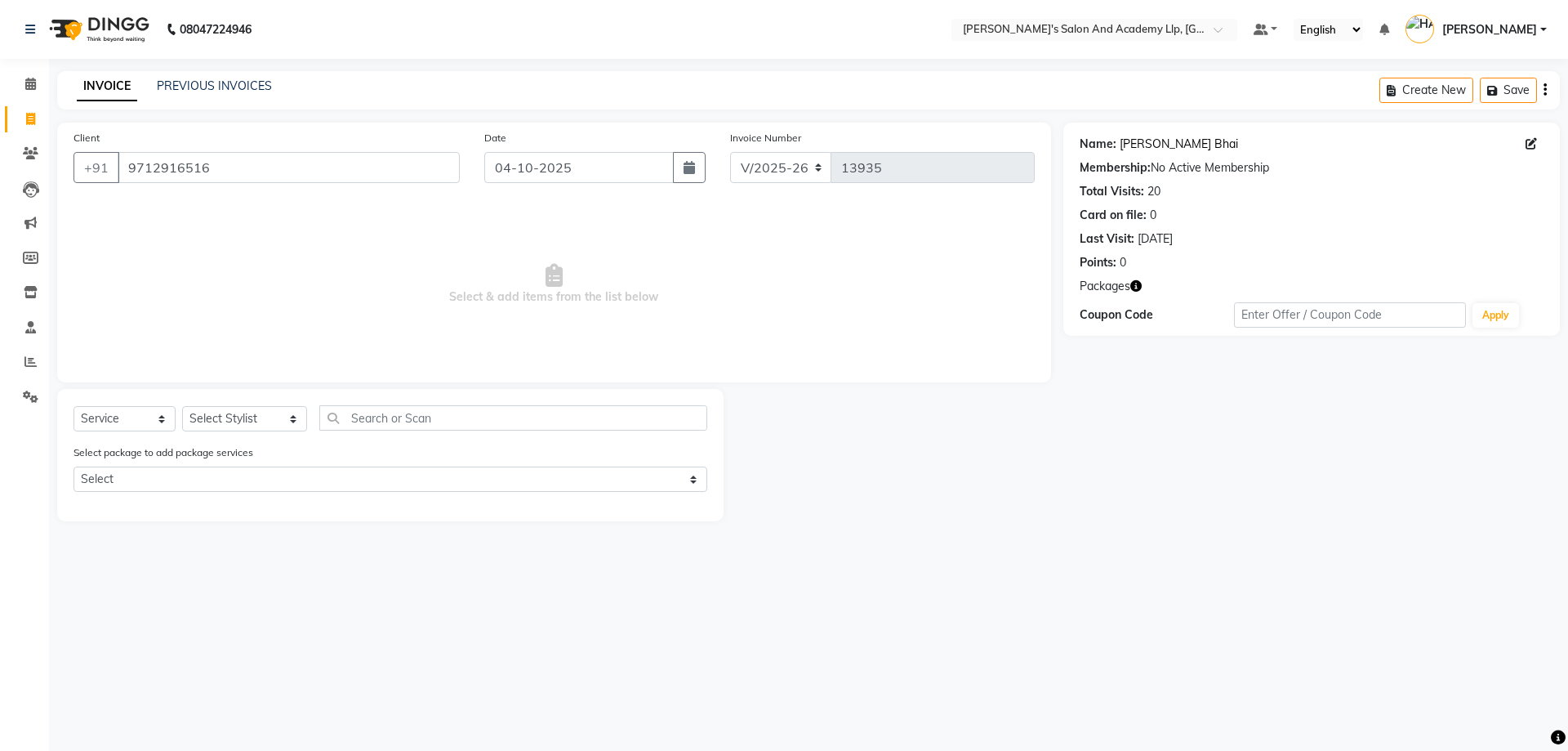
click at [1133, 137] on link "Nishit Bhai" at bounding box center [1178, 144] width 119 height 17
click at [264, 172] on input "9712916516" at bounding box center [288, 167] width 342 height 31
click at [183, 167] on input "9712916516" at bounding box center [288, 167] width 342 height 31
click at [236, 164] on input "9712916516" at bounding box center [288, 167] width 342 height 31
click at [287, 416] on select "Select Stylist [PERSON_NAME] [PERSON_NAME] AKSHAY [PERSON_NAME] [PERSON_NAME] K…" at bounding box center [244, 419] width 125 height 26
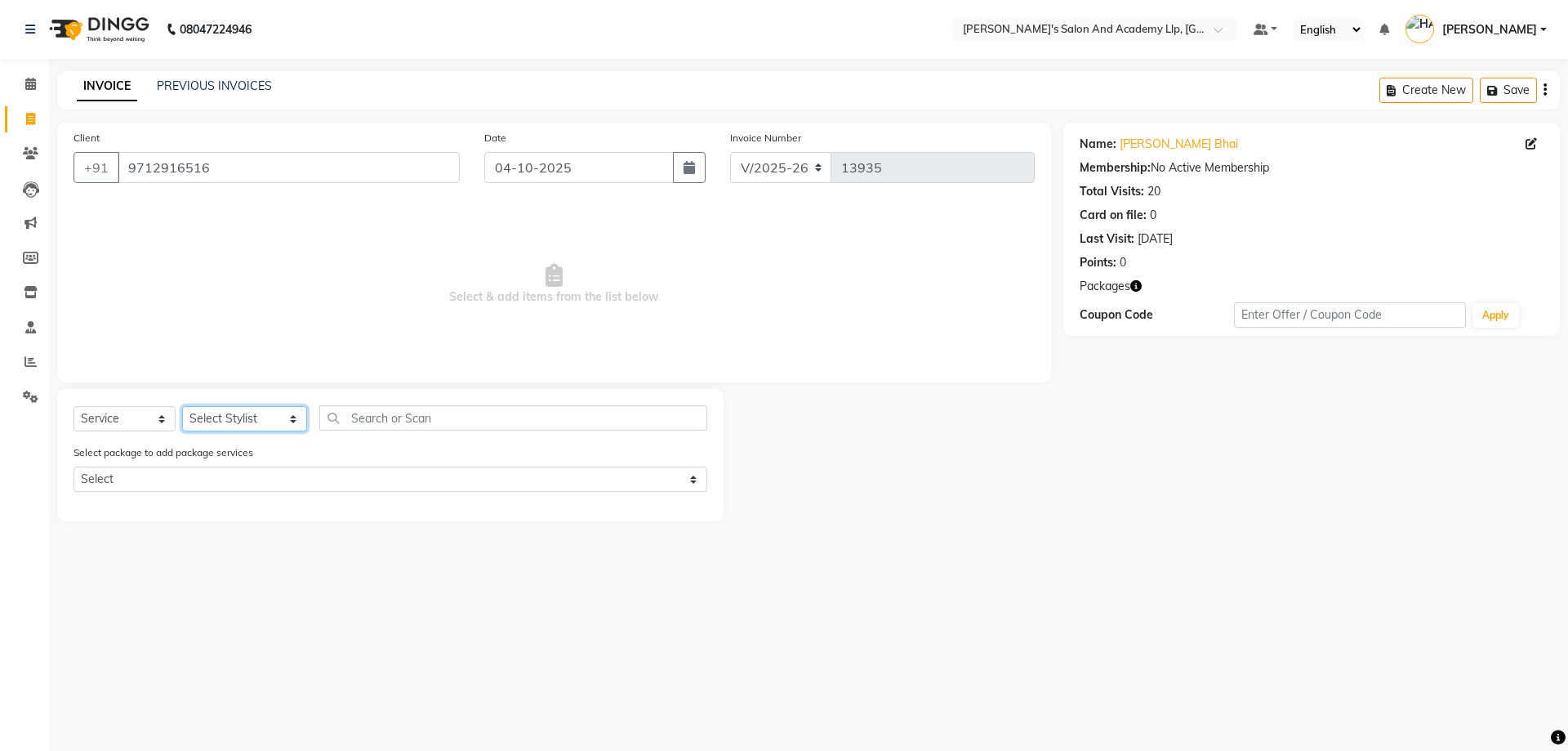
select select "72794"
click at [182, 406] on select "Select Stylist [PERSON_NAME] [PERSON_NAME] AKSHAY [PERSON_NAME] [PERSON_NAME] K…" at bounding box center [244, 419] width 125 height 26
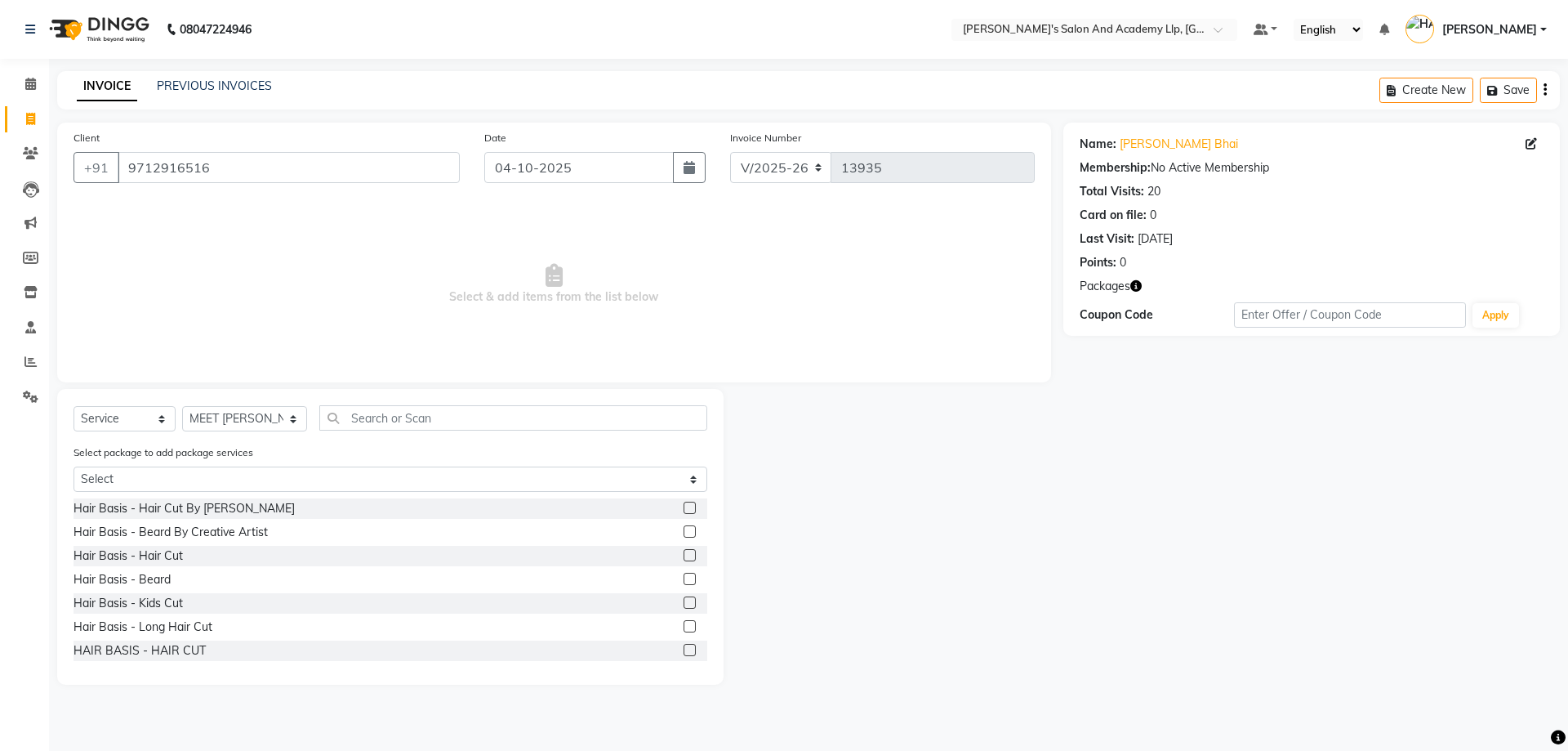
drag, startPoint x: 228, startPoint y: 463, endPoint x: 230, endPoint y: 474, distance: 11.2
click at [230, 474] on div "Select package to add package services Select MAVDI DEAR PACKAGE ( 6 HAIR CUT) …" at bounding box center [390, 471] width 658 height 55
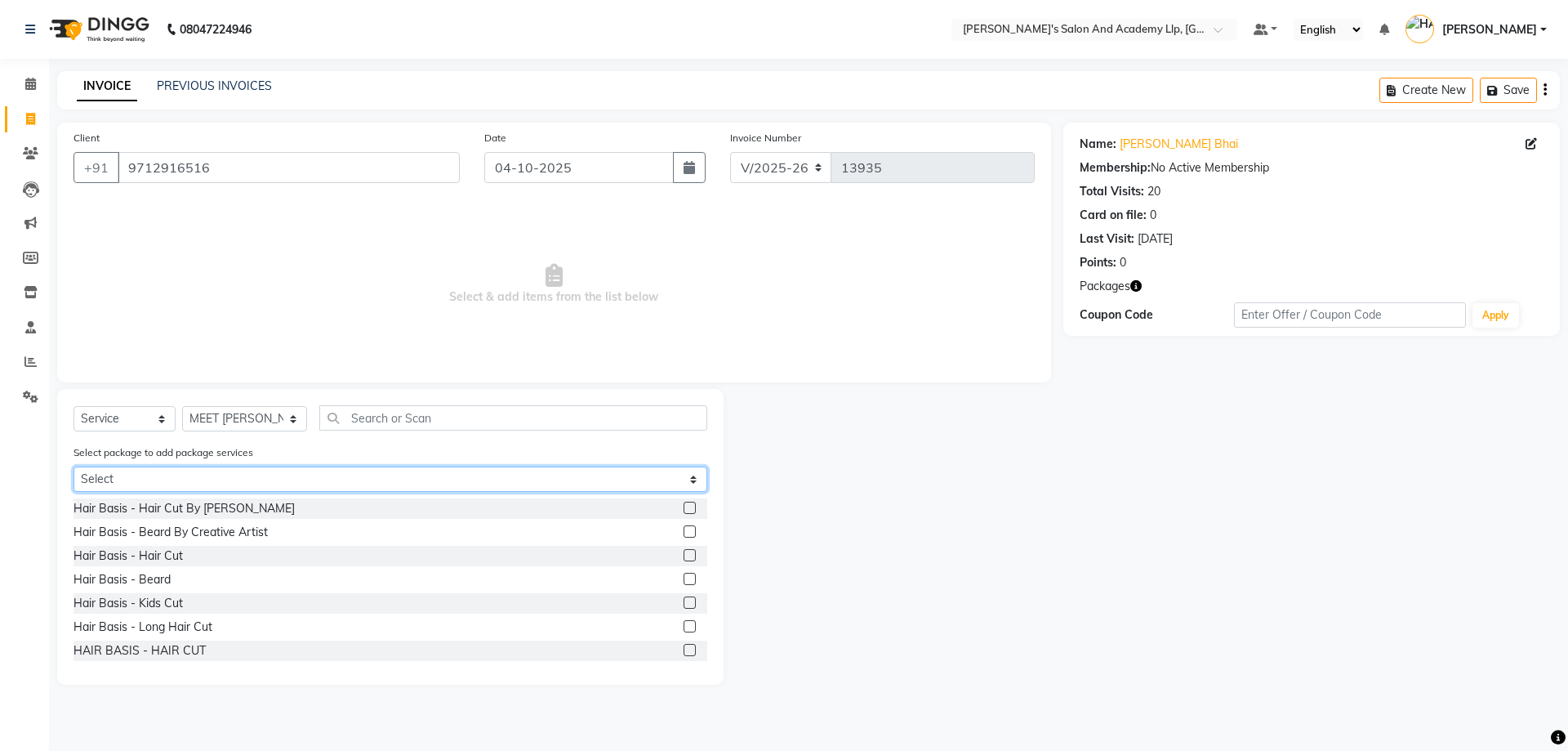
click at [231, 475] on select "Select MAVDI DEAR PACKAGE ( 6 HAIR CUT) MAVDI DEAR PACKAGE ( 6 HAIR CUT) SPEED …" at bounding box center [390, 479] width 634 height 26
click at [74, 467] on select "Select MAVDI DEAR PACKAGE ( 6 HAIR CUT) MAVDI DEAR PACKAGE ( 6 HAIR CUT) SPEED …" at bounding box center [390, 479] width 634 height 26
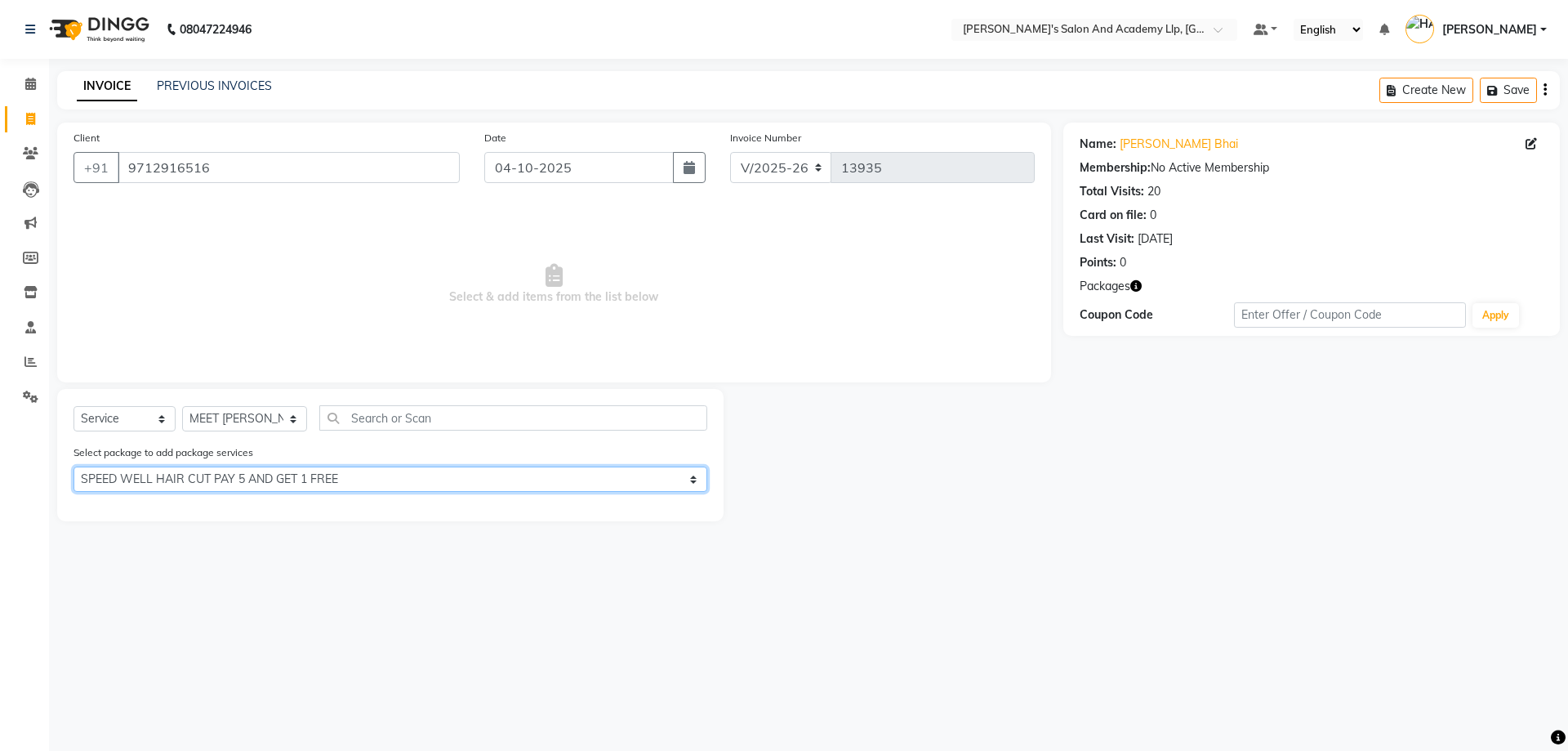
click at [253, 479] on select "Select MAVDI DEAR PACKAGE ( 6 HAIR CUT) MAVDI DEAR PACKAGE ( 6 HAIR CUT) SPEED …" at bounding box center [390, 479] width 634 height 26
click at [74, 467] on select "Select MAVDI DEAR PACKAGE ( 6 HAIR CUT) MAVDI DEAR PACKAGE ( 6 HAIR CUT) SPEED …" at bounding box center [390, 479] width 634 height 26
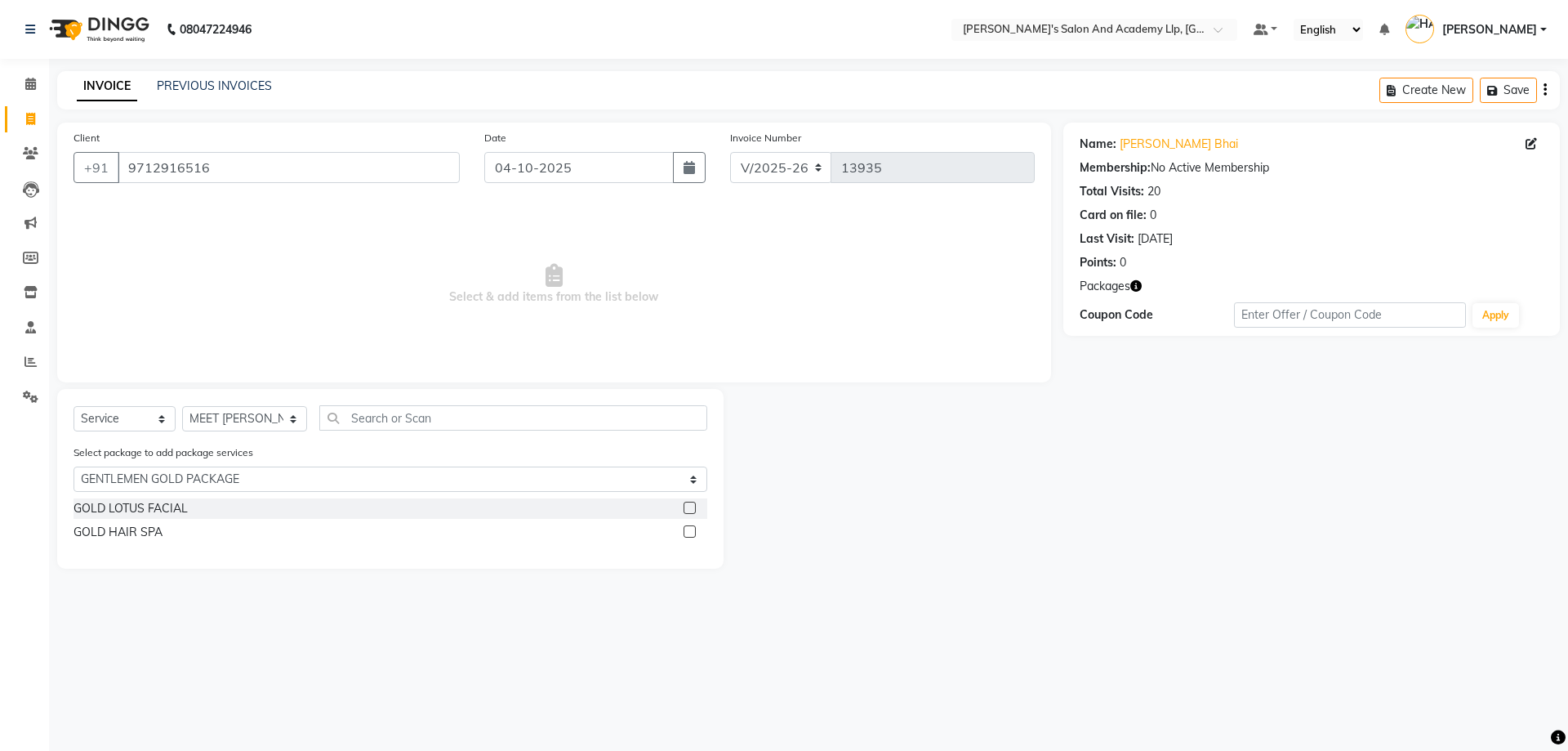
click at [282, 466] on div "Select package to add package services Select MAVDI DEAR PACKAGE ( 6 HAIR CUT) …" at bounding box center [390, 471] width 658 height 55
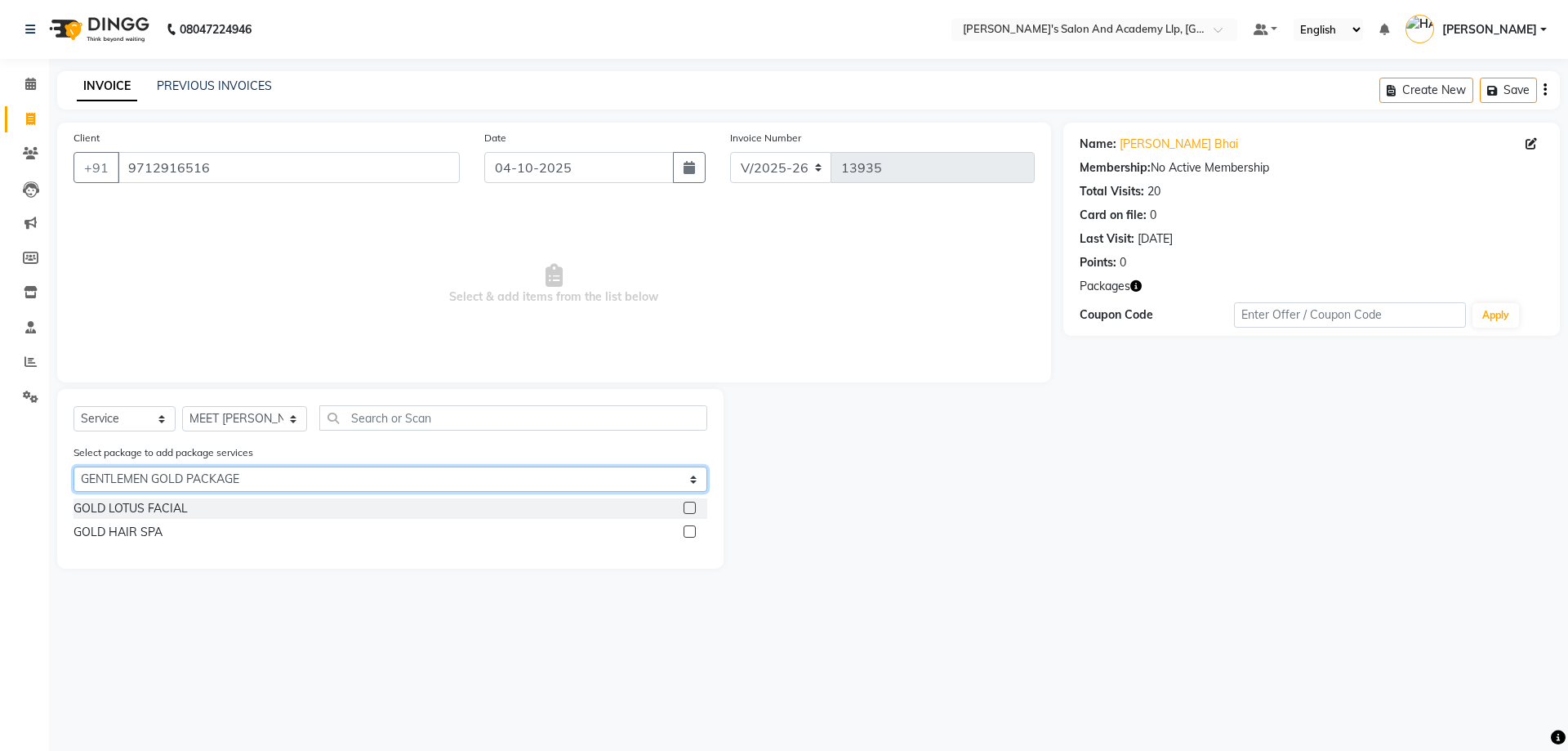
click at [280, 479] on select "Select MAVDI DEAR PACKAGE ( 6 HAIR CUT) MAVDI DEAR PACKAGE ( 6 HAIR CUT) SPEED …" at bounding box center [390, 479] width 634 height 26
click at [74, 467] on select "Select MAVDI DEAR PACKAGE ( 6 HAIR CUT) MAVDI DEAR PACKAGE ( 6 HAIR CUT) SPEED …" at bounding box center [390, 479] width 634 height 26
click at [284, 483] on select "Select MAVDI DEAR PACKAGE ( 6 HAIR CUT) MAVDI DEAR PACKAGE ( 6 HAIR CUT) SPEED …" at bounding box center [390, 479] width 634 height 26
select select "1: Object"
click at [74, 467] on select "Select MAVDI DEAR PACKAGE ( 6 HAIR CUT) MAVDI DEAR PACKAGE ( 6 HAIR CUT) SPEED …" at bounding box center [390, 479] width 634 height 26
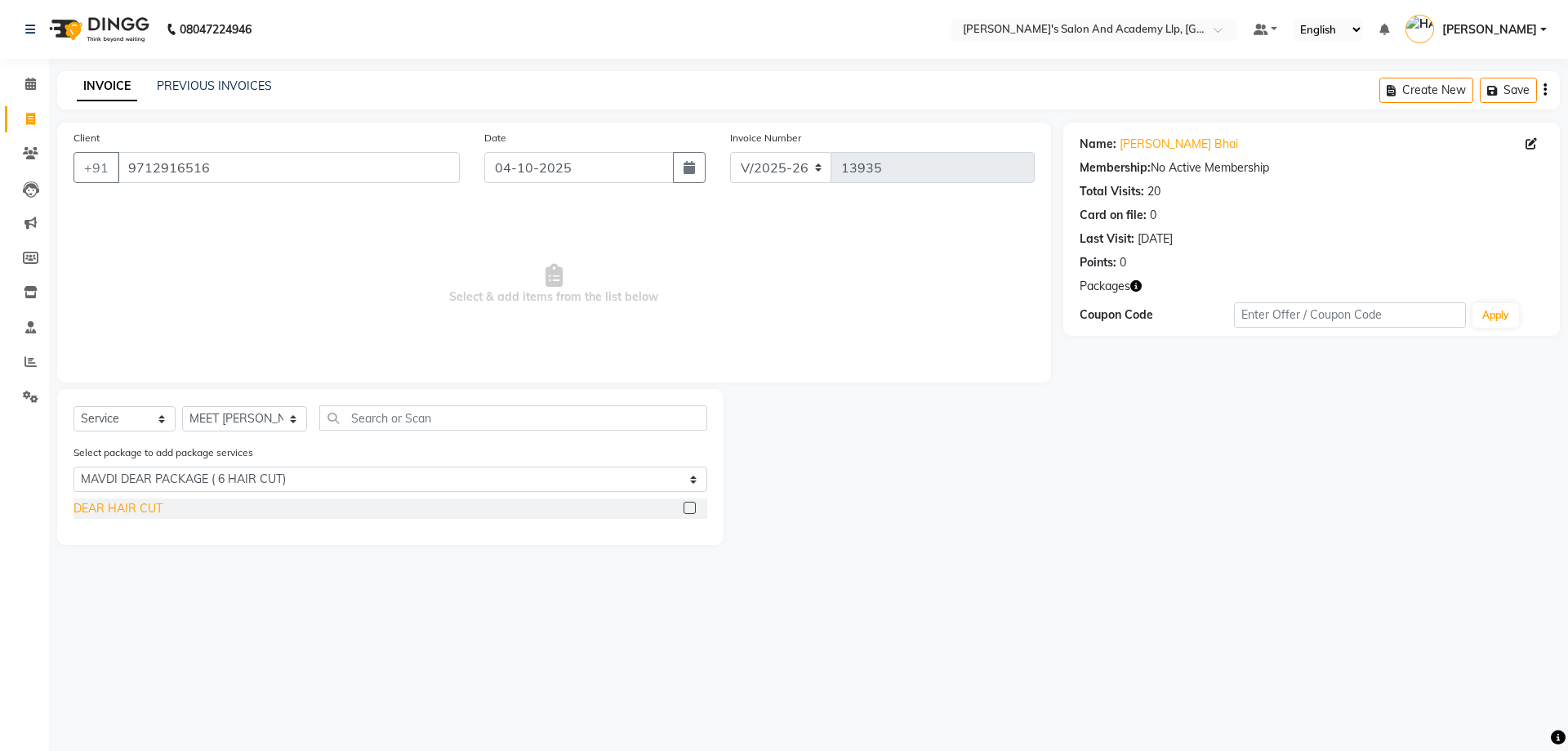
click at [141, 500] on div "DEAR HAIR CUT" at bounding box center [118, 508] width 89 height 17
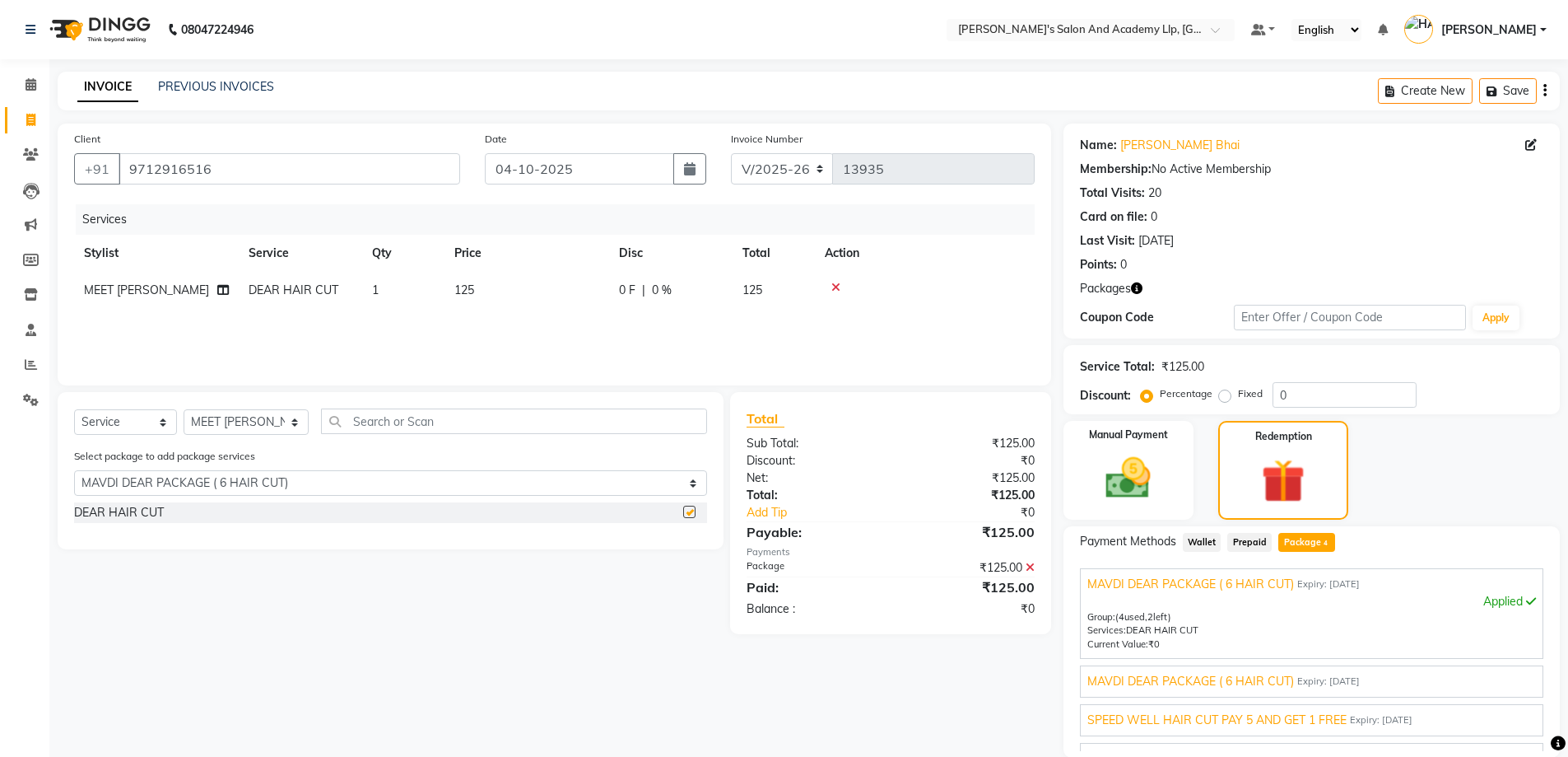
checkbox input "false"
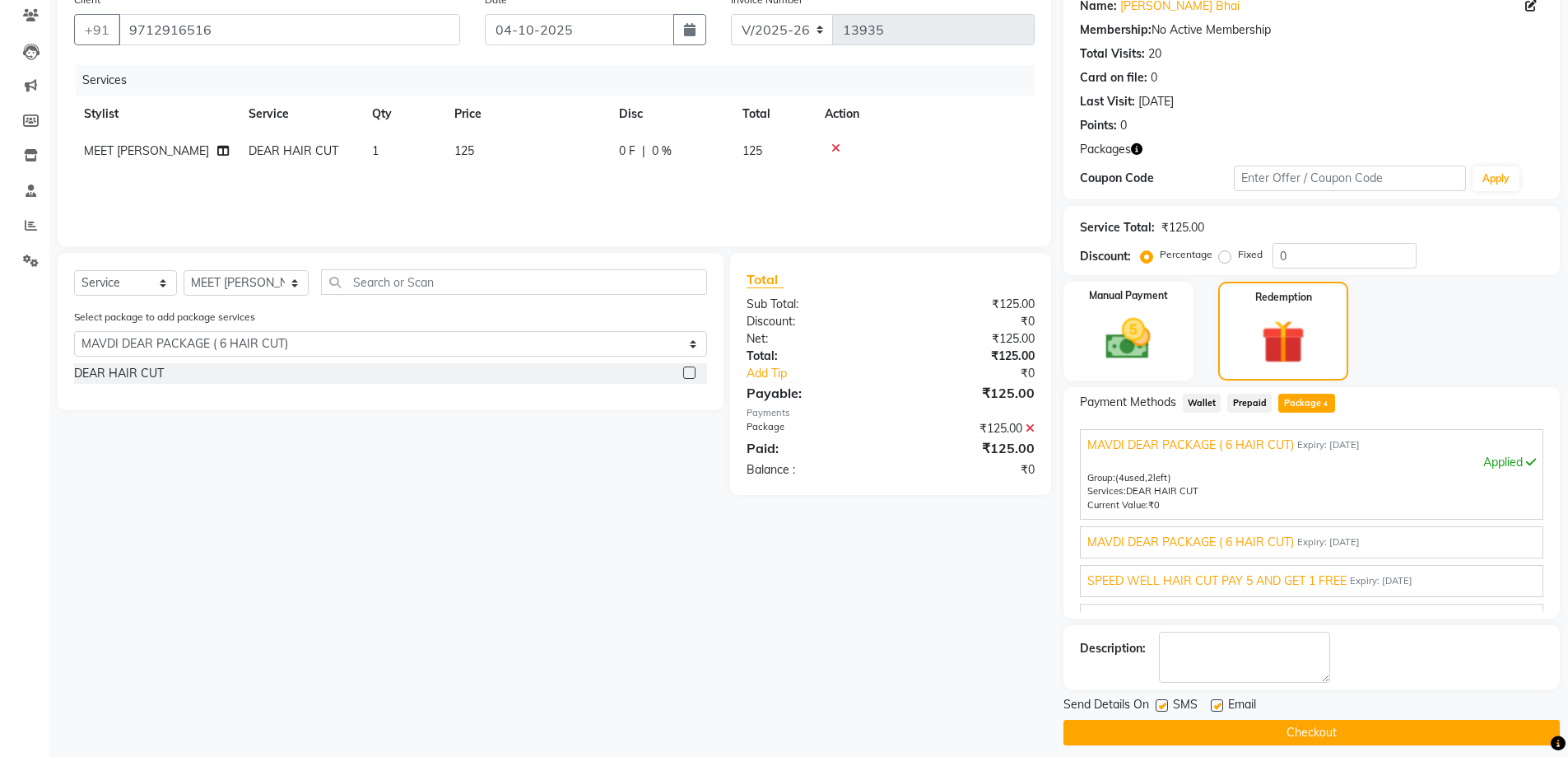
scroll to position [152, 0]
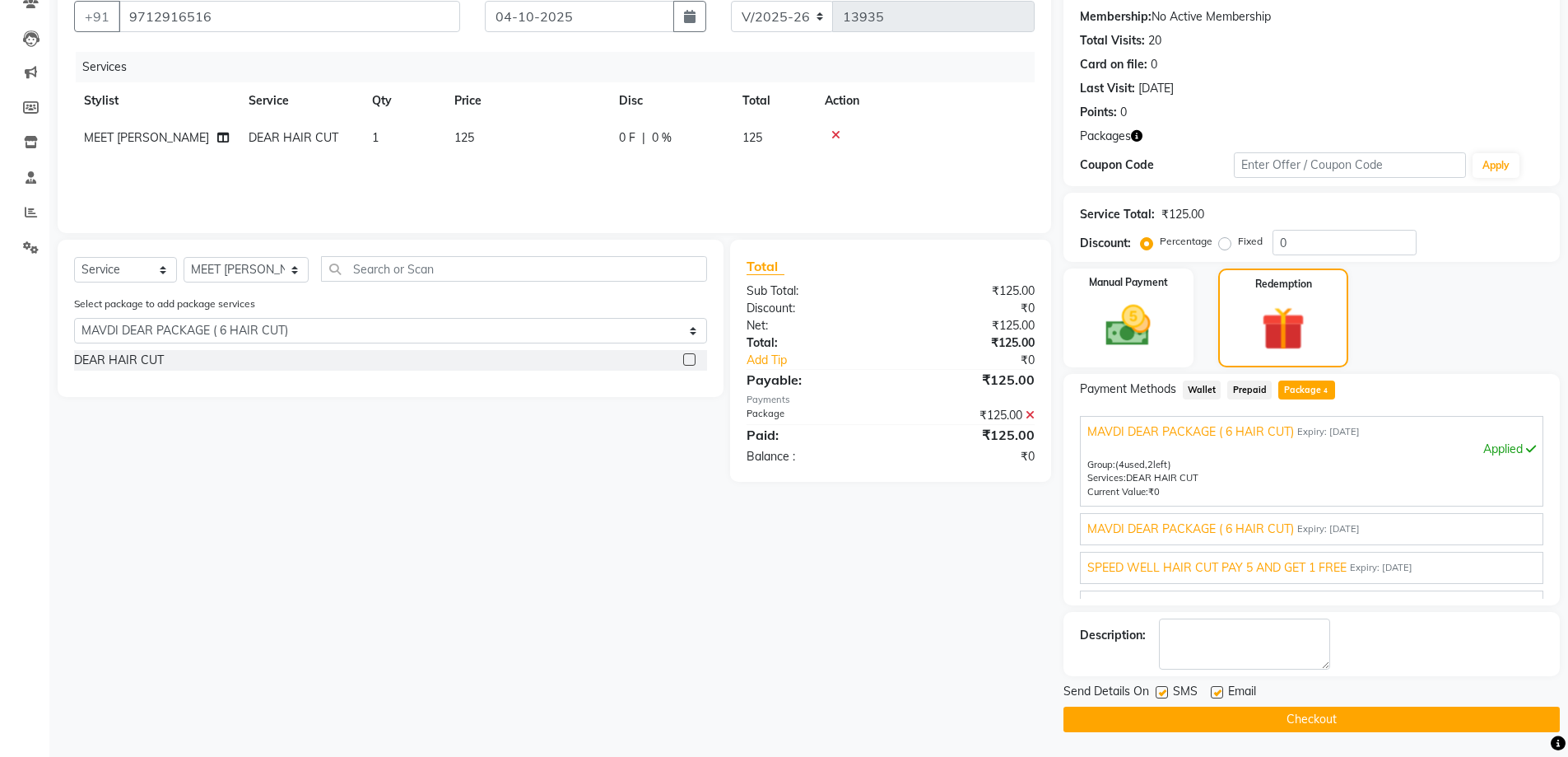
click at [1170, 531] on span "MAVDI DEAR PACKAGE ( 6 HAIR CUT)" at bounding box center [1190, 529] width 206 height 18
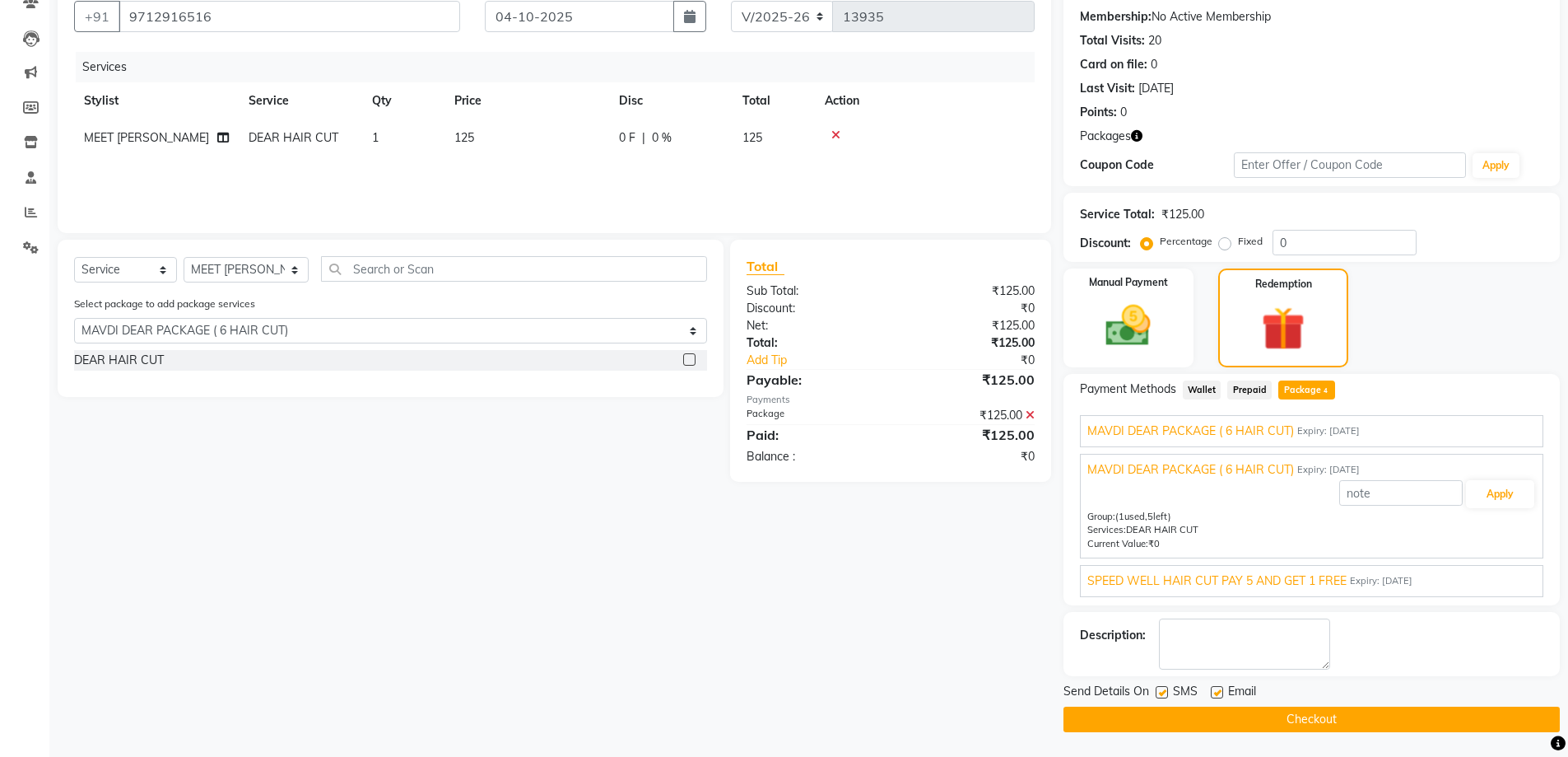
scroll to position [0, 0]
click at [1186, 463] on span "MAVDI DEAR PACKAGE ( 6 HAIR CUT)" at bounding box center [1190, 470] width 206 height 18
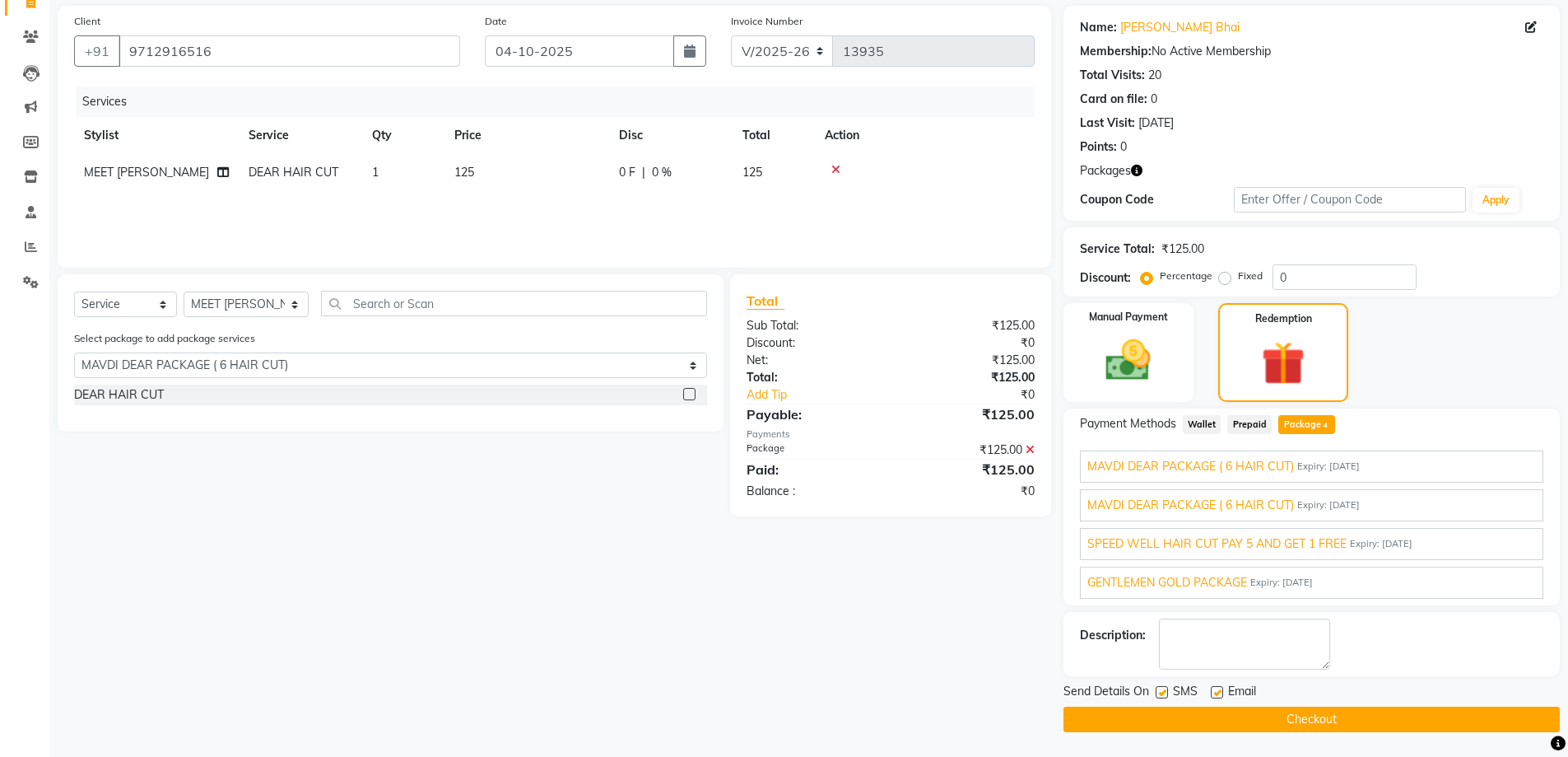
click at [1183, 465] on span "MAVDI DEAR PACKAGE ( 6 HAIR CUT)" at bounding box center [1190, 466] width 206 height 18
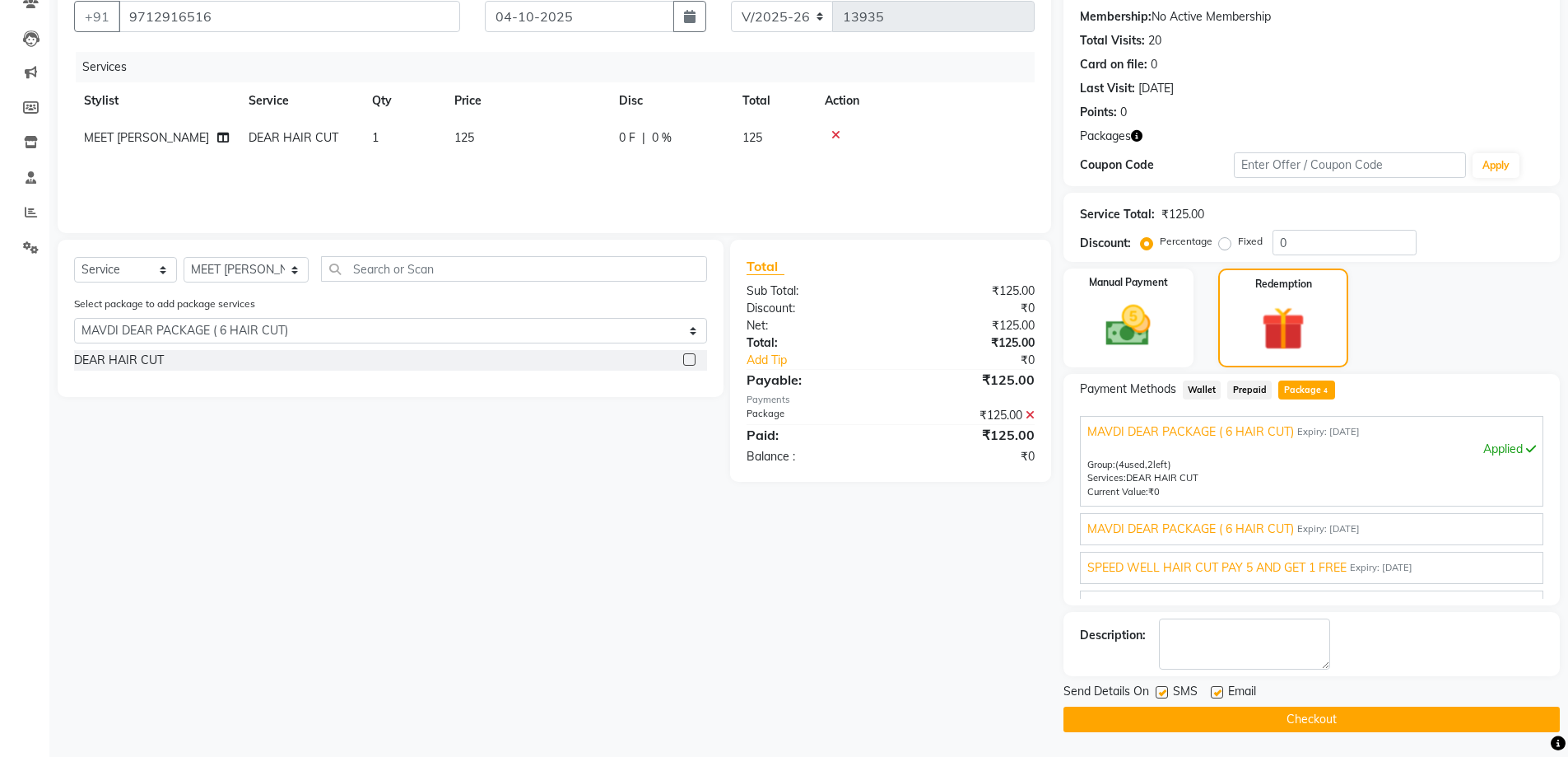
click at [1194, 515] on div "MAVDI DEAR PACKAGE ( 6 HAIR CUT) Expiry: 05-07-2035 Apply Group: (1 used, 5 lef…" at bounding box center [1312, 529] width 464 height 32
click at [1192, 519] on div "MAVDI DEAR PACKAGE ( 6 HAIR CUT) Expiry: 05-07-2035 Apply Group: (1 used, 5 lef…" at bounding box center [1312, 529] width 464 height 32
click at [1189, 522] on span "MAVDI DEAR PACKAGE ( 6 HAIR CUT)" at bounding box center [1190, 529] width 206 height 18
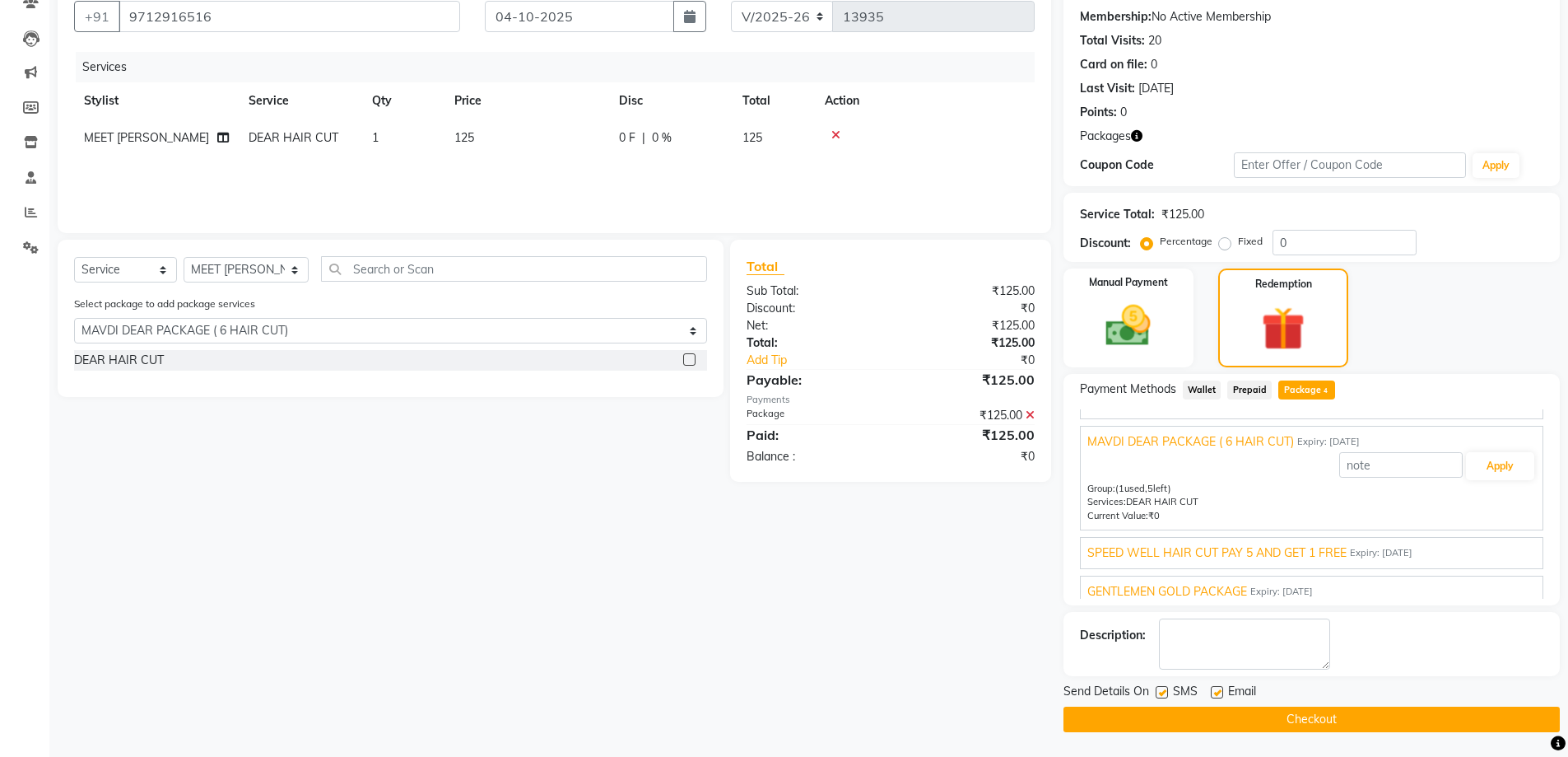
scroll to position [0, 0]
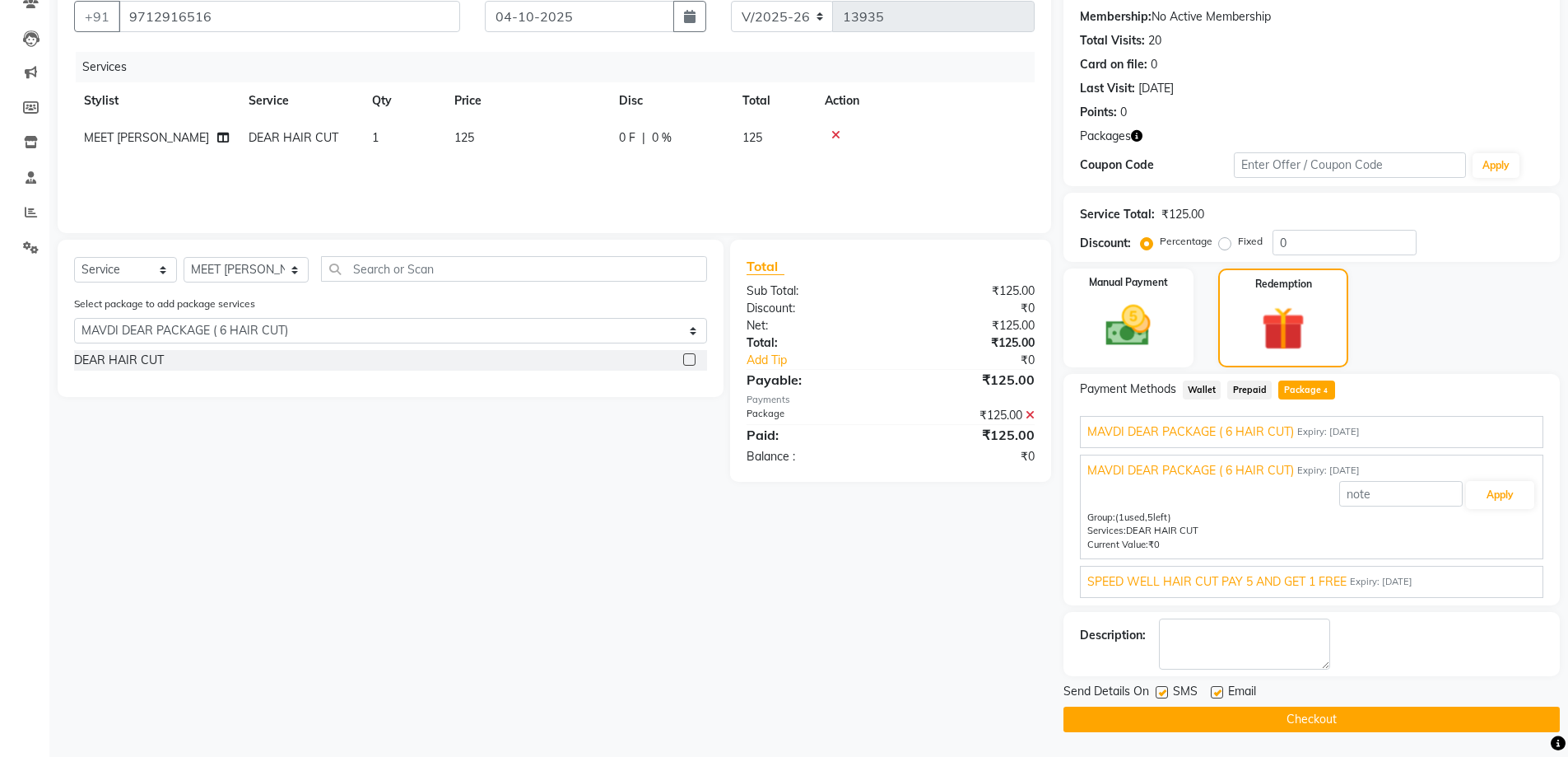
click at [1161, 435] on span "MAVDI DEAR PACKAGE ( 6 HAIR CUT)" at bounding box center [1190, 432] width 206 height 18
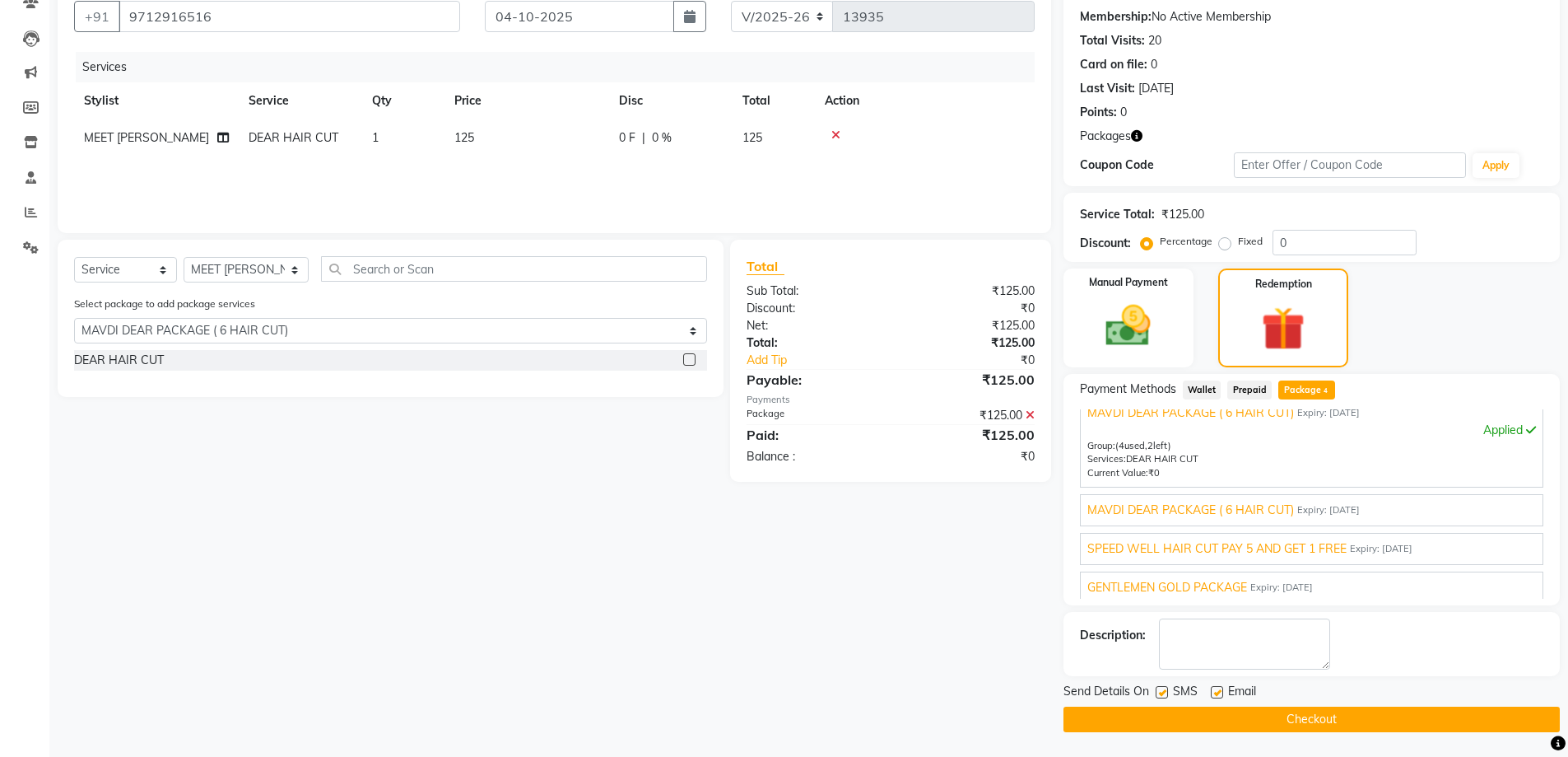
scroll to position [24, 0]
click at [1218, 688] on label at bounding box center [1217, 692] width 13 height 13
click at [1218, 688] on input "checkbox" at bounding box center [1216, 693] width 11 height 11
checkbox input "false"
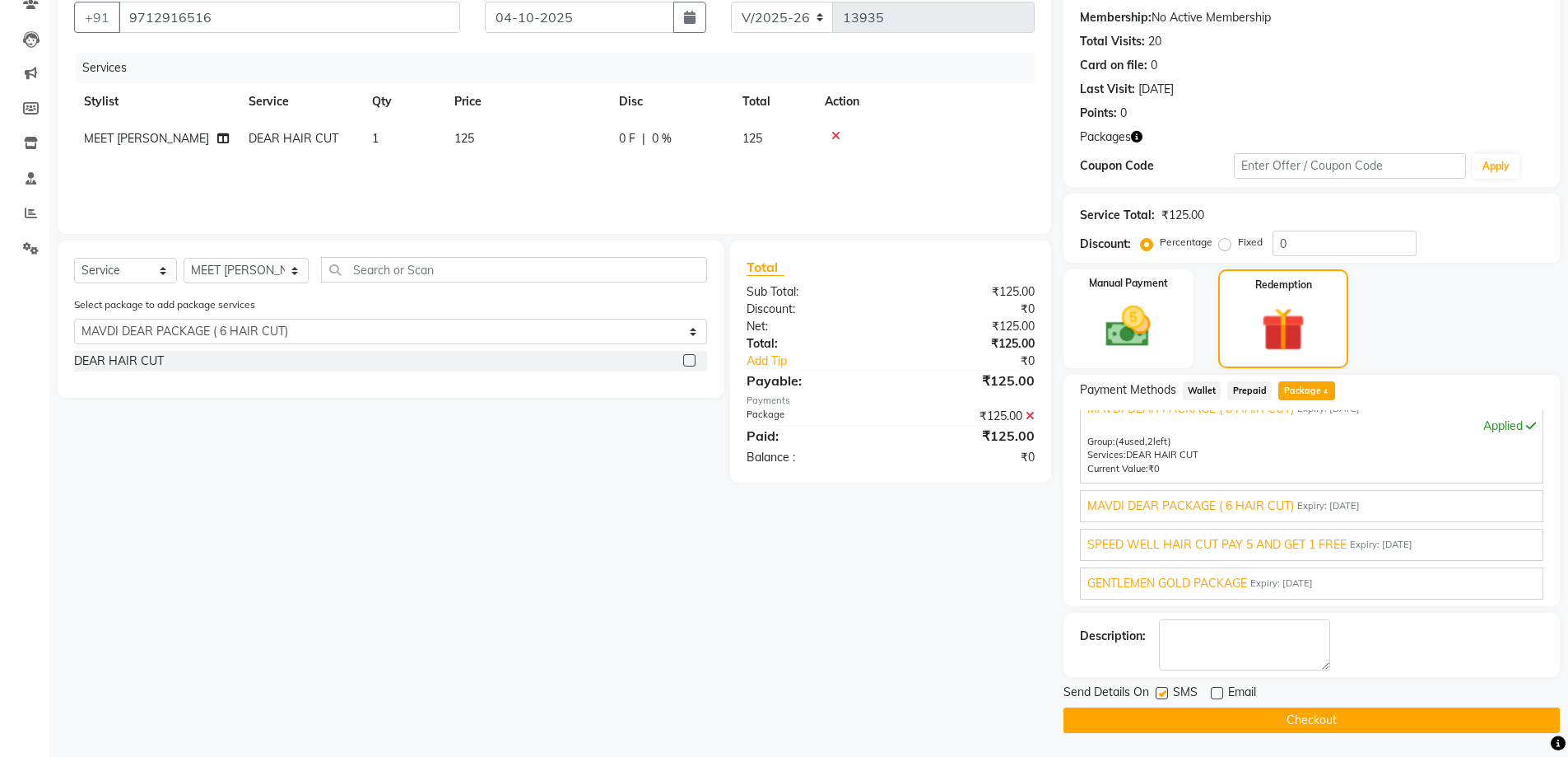
scroll to position [152, 0]
drag, startPoint x: 1269, startPoint y: 710, endPoint x: 1271, endPoint y: 719, distance: 9.2
click at [1271, 719] on button "Checkout" at bounding box center [1312, 719] width 496 height 26
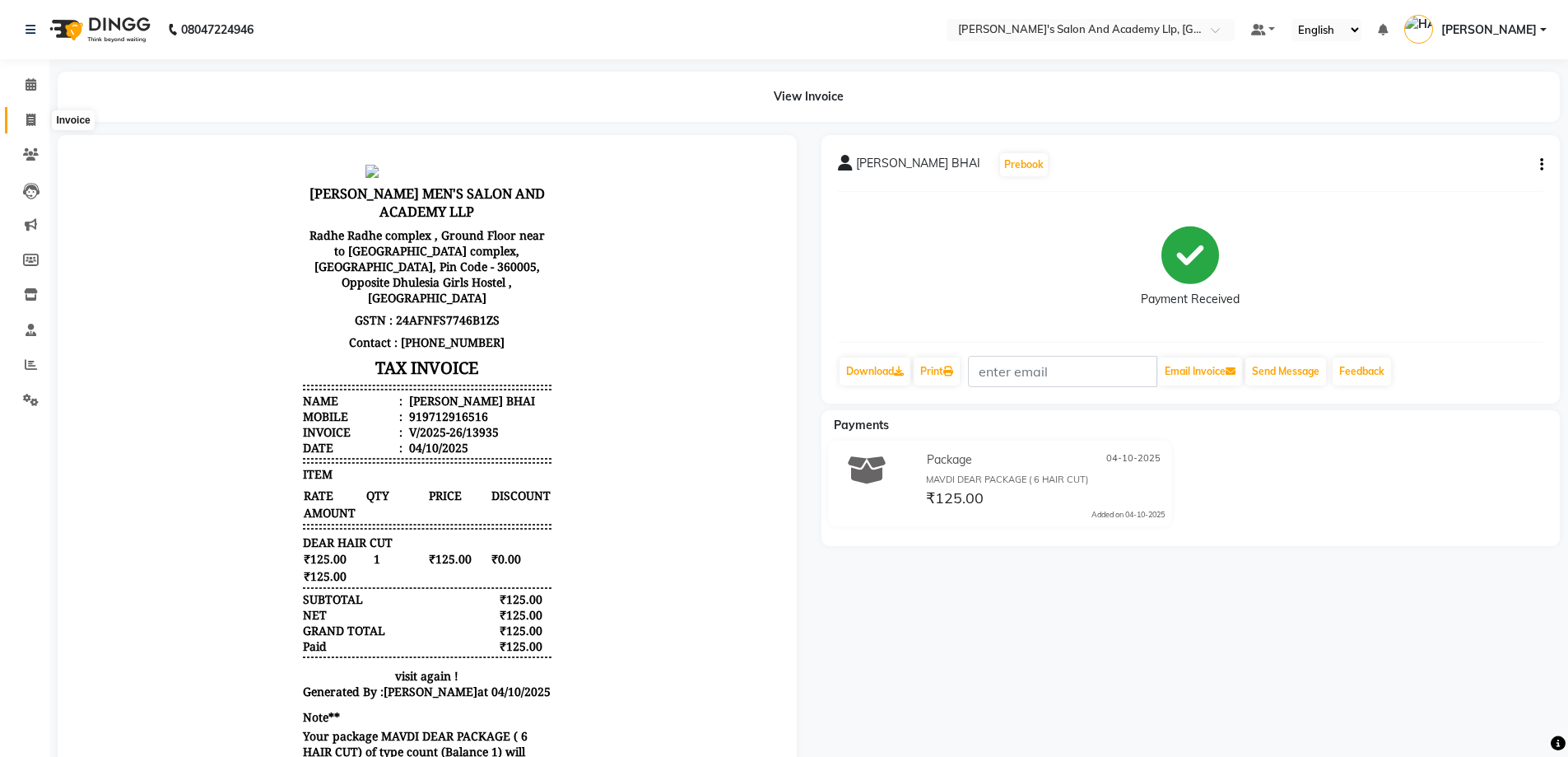
click at [28, 112] on span at bounding box center [31, 120] width 28 height 19
select select "service"
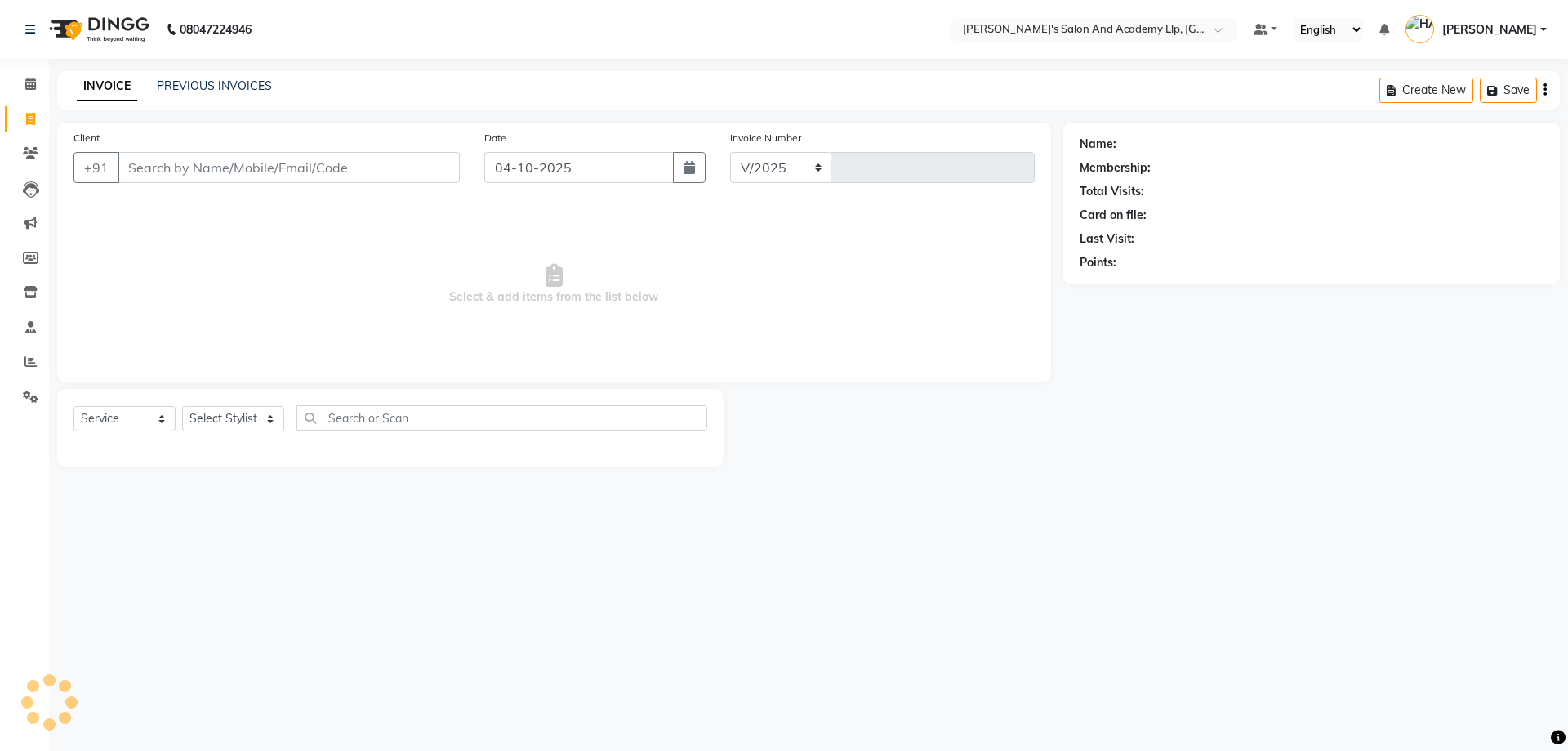
select select "6983"
type input "13936"
drag, startPoint x: 297, startPoint y: 194, endPoint x: 269, endPoint y: 173, distance: 35.0
click at [294, 194] on div "Client +91" at bounding box center [267, 162] width 411 height 67
click at [250, 152] on input "Client" at bounding box center [288, 167] width 342 height 31
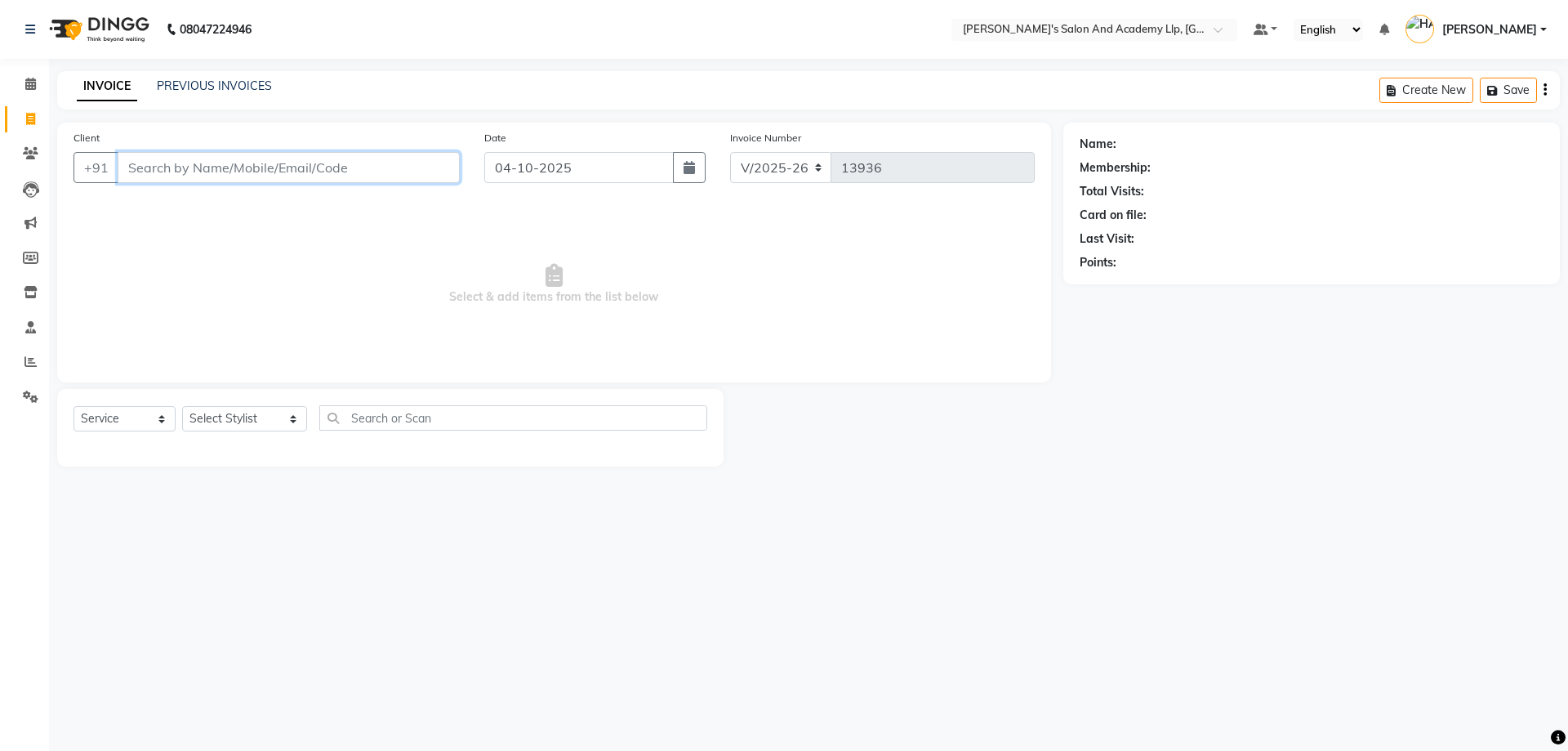
click at [230, 172] on input "Client" at bounding box center [288, 167] width 342 height 31
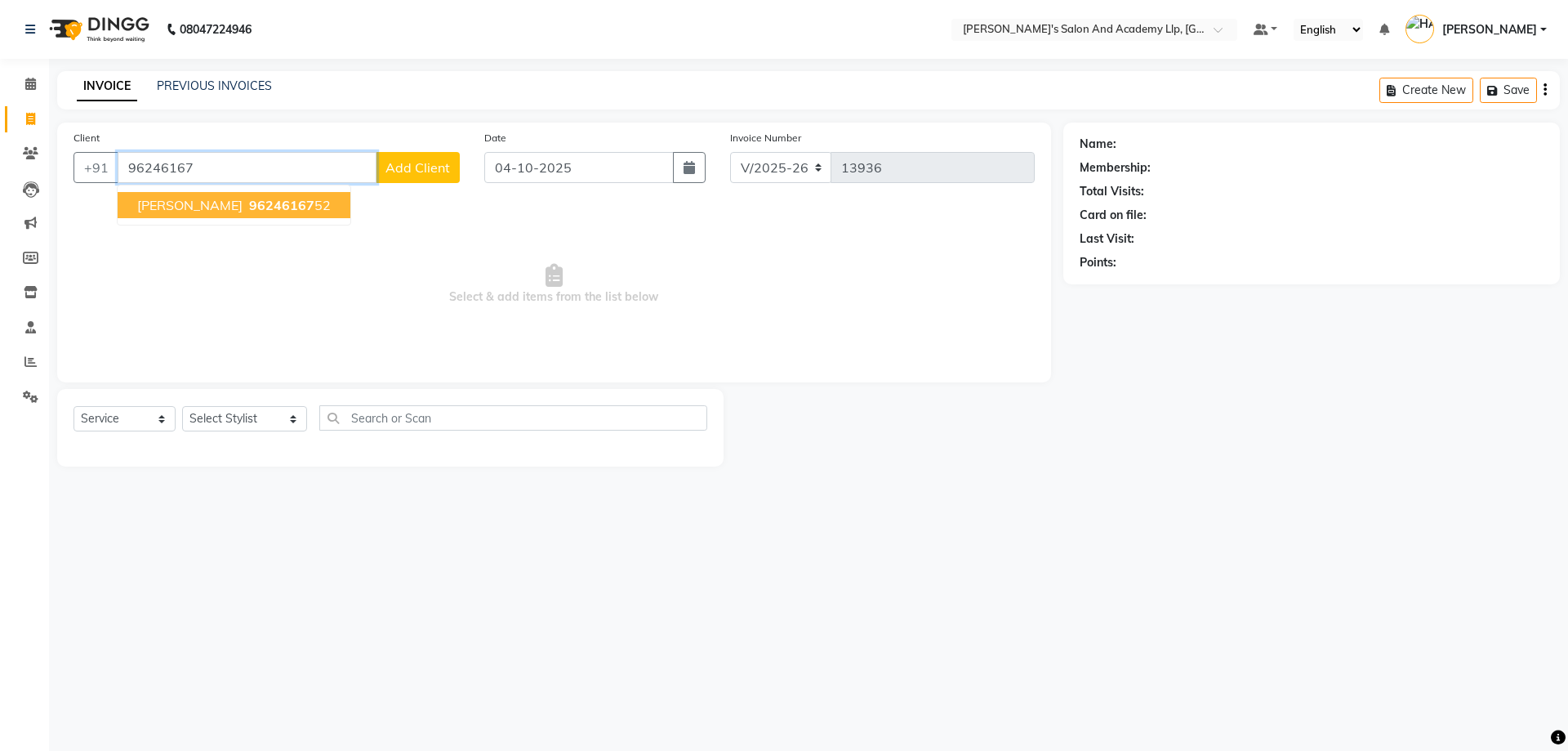
click at [249, 196] on button "AMIT BHAI 96246167 52" at bounding box center [234, 206] width 233 height 27
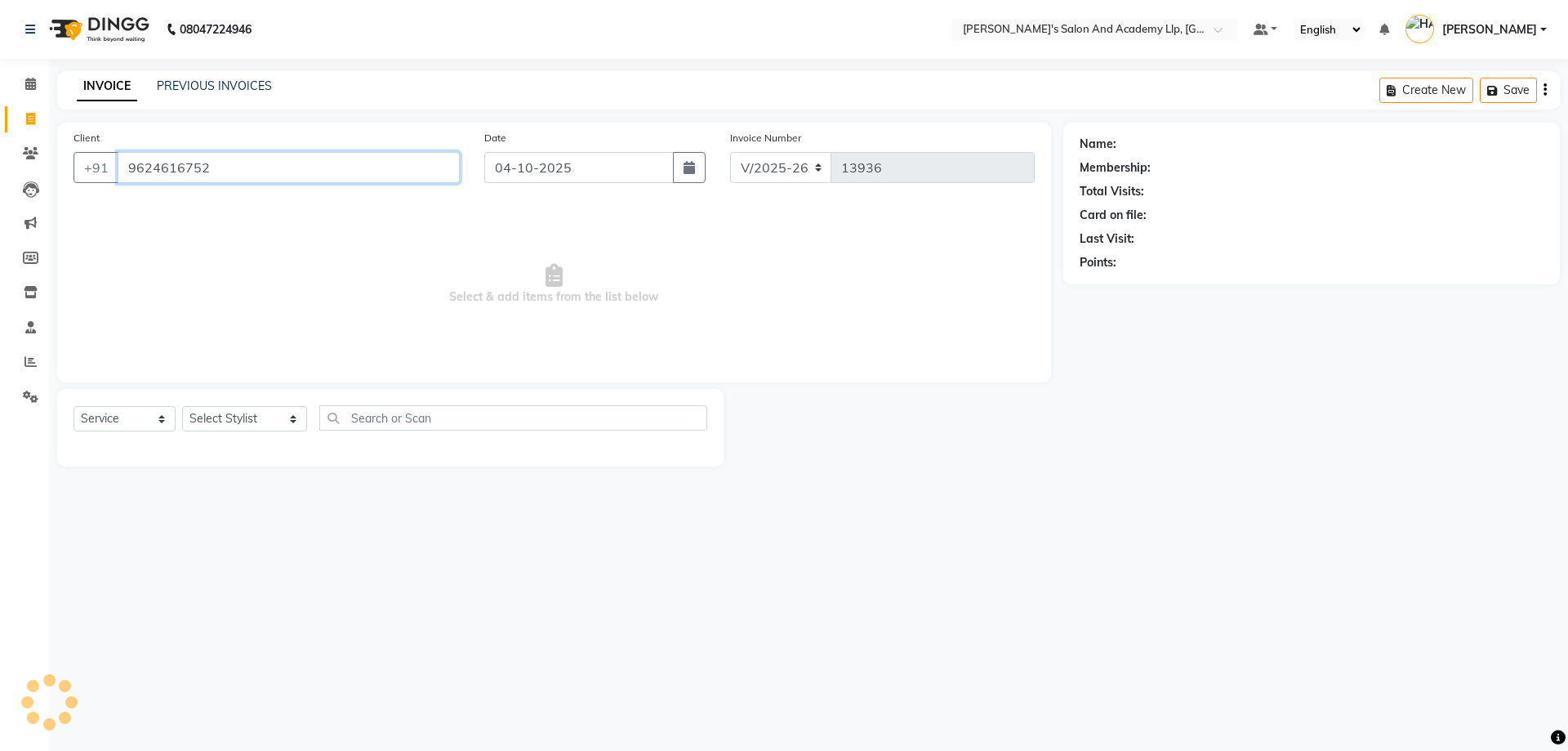
type input "9624616752"
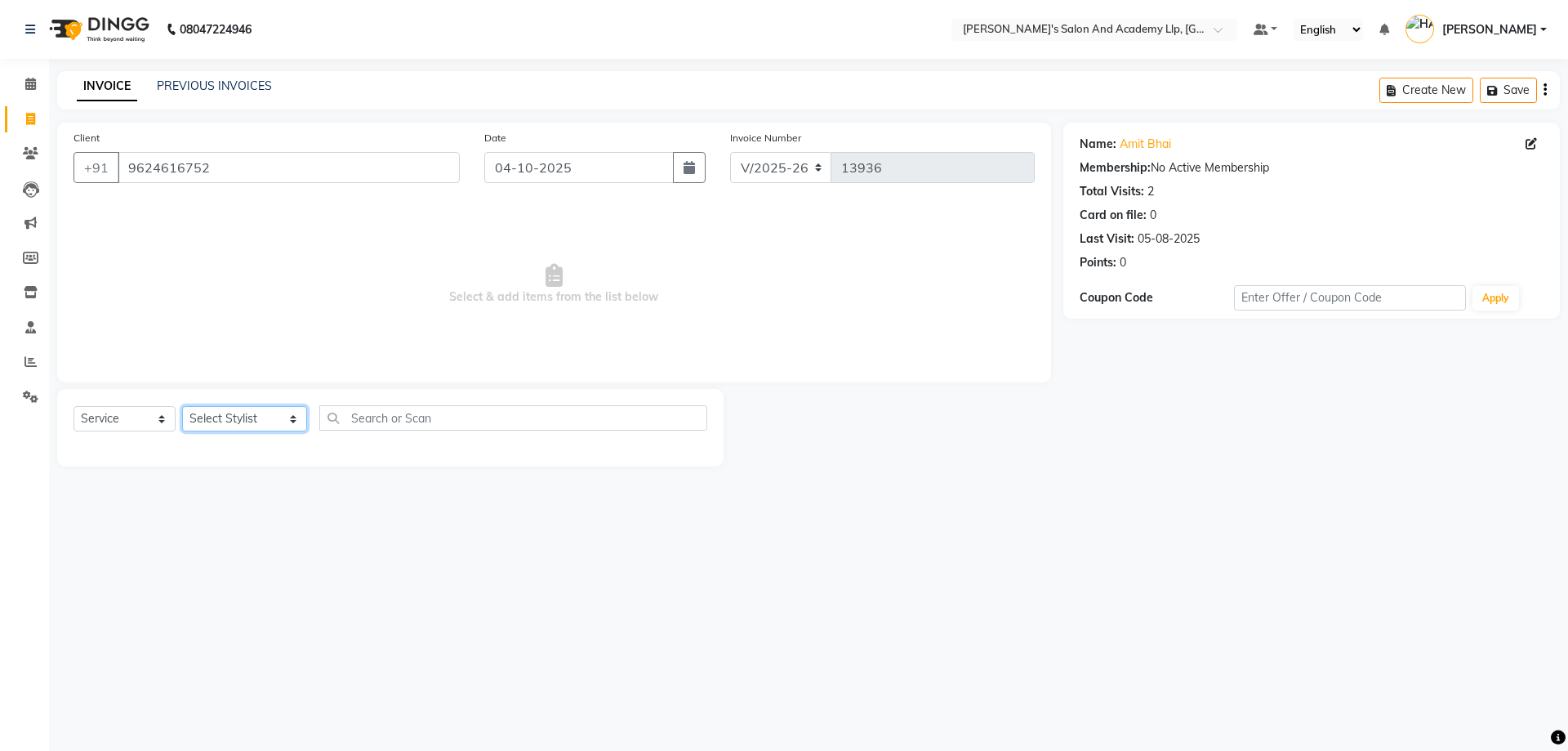
click at [244, 411] on select "Select Stylist [PERSON_NAME] [PERSON_NAME] AKSHAY [PERSON_NAME] [PERSON_NAME] K…" at bounding box center [244, 419] width 125 height 26
select select "93502"
click at [182, 406] on select "Select Stylist [PERSON_NAME] [PERSON_NAME] AKSHAY [PERSON_NAME] [PERSON_NAME] K…" at bounding box center [244, 419] width 125 height 26
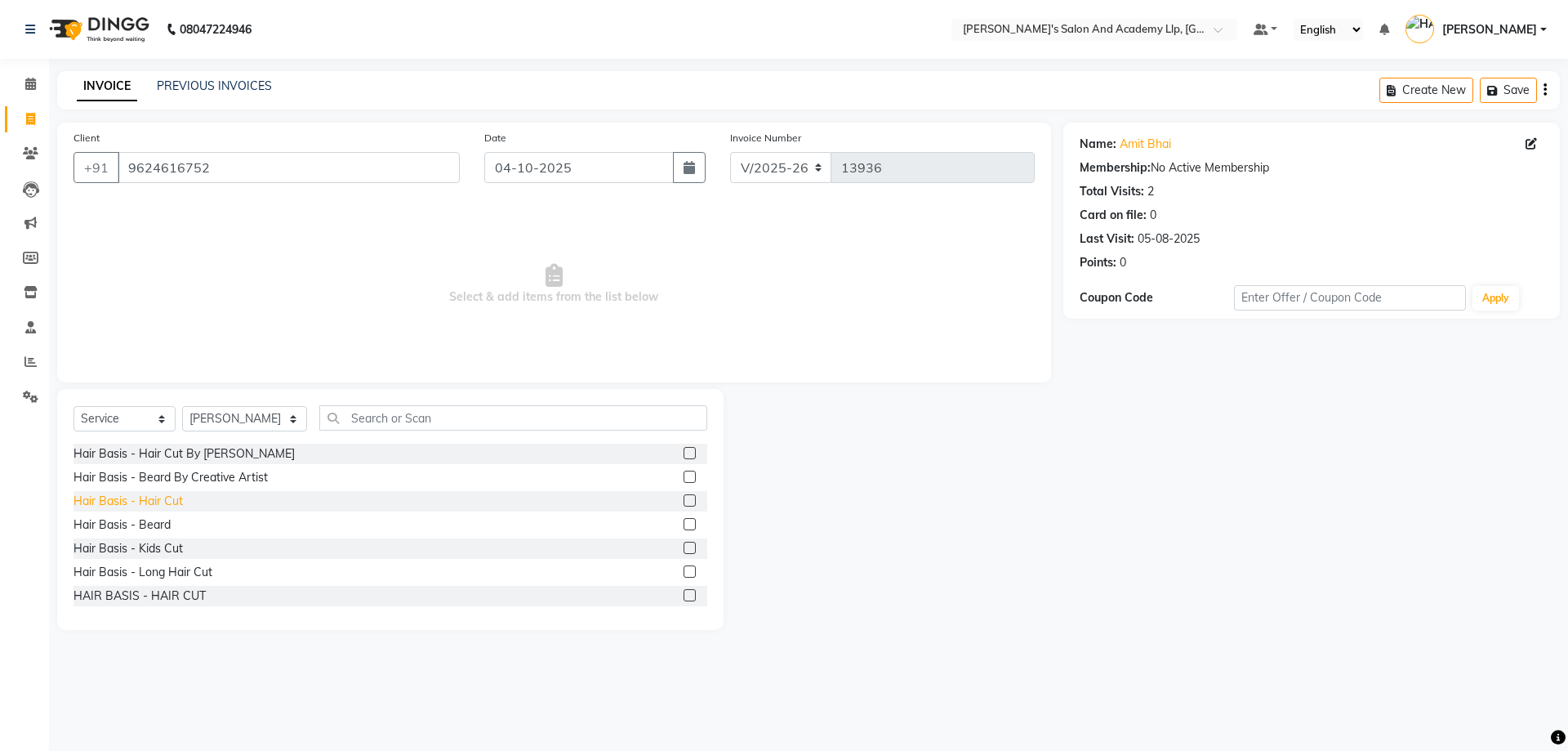
click at [145, 497] on div "Hair Basis - Hair Cut" at bounding box center [128, 501] width 109 height 17
checkbox input "false"
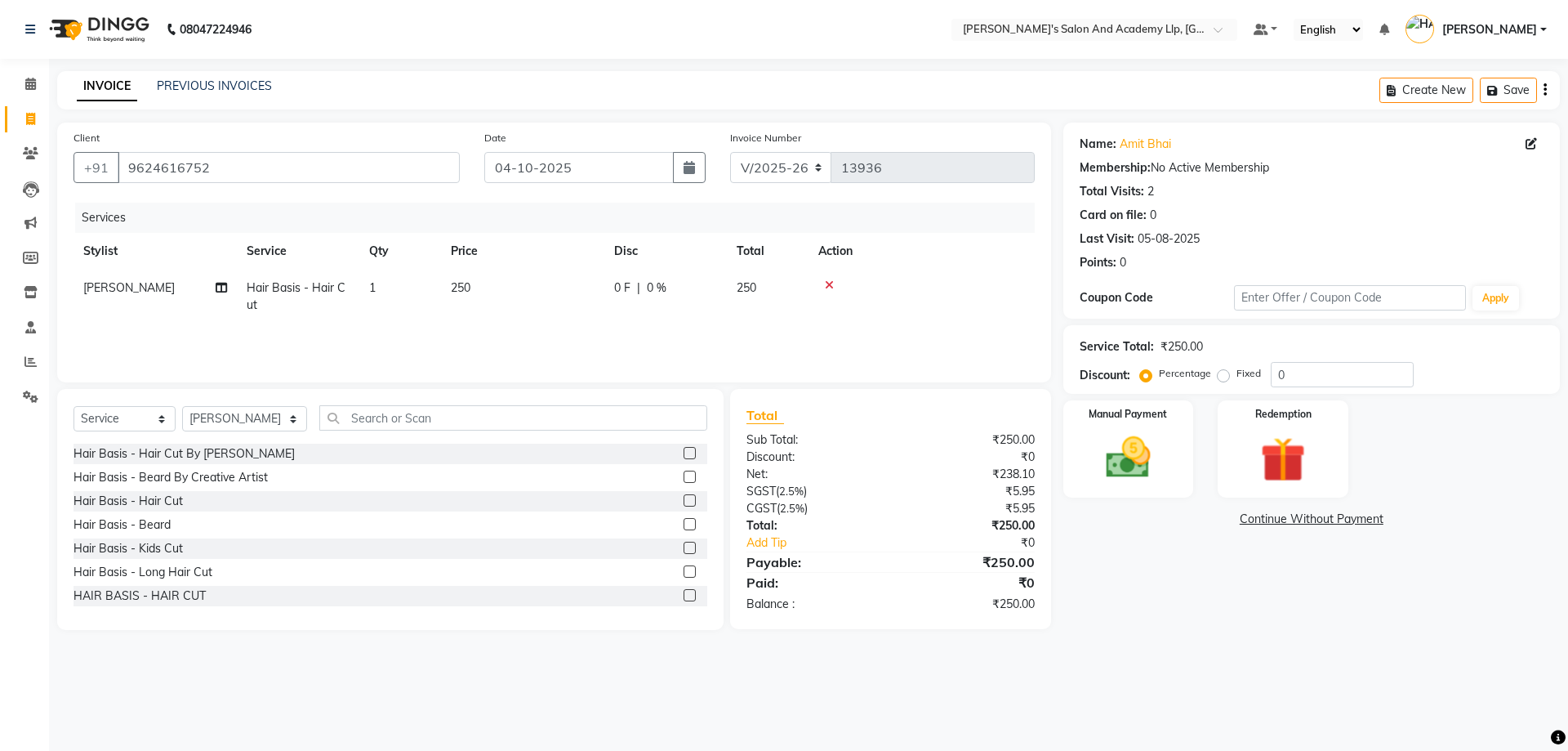
click at [528, 293] on td "250" at bounding box center [522, 296] width 163 height 54
select select "93502"
click at [563, 293] on input "250" at bounding box center [599, 292] width 143 height 26
type input "2"
type input "300"
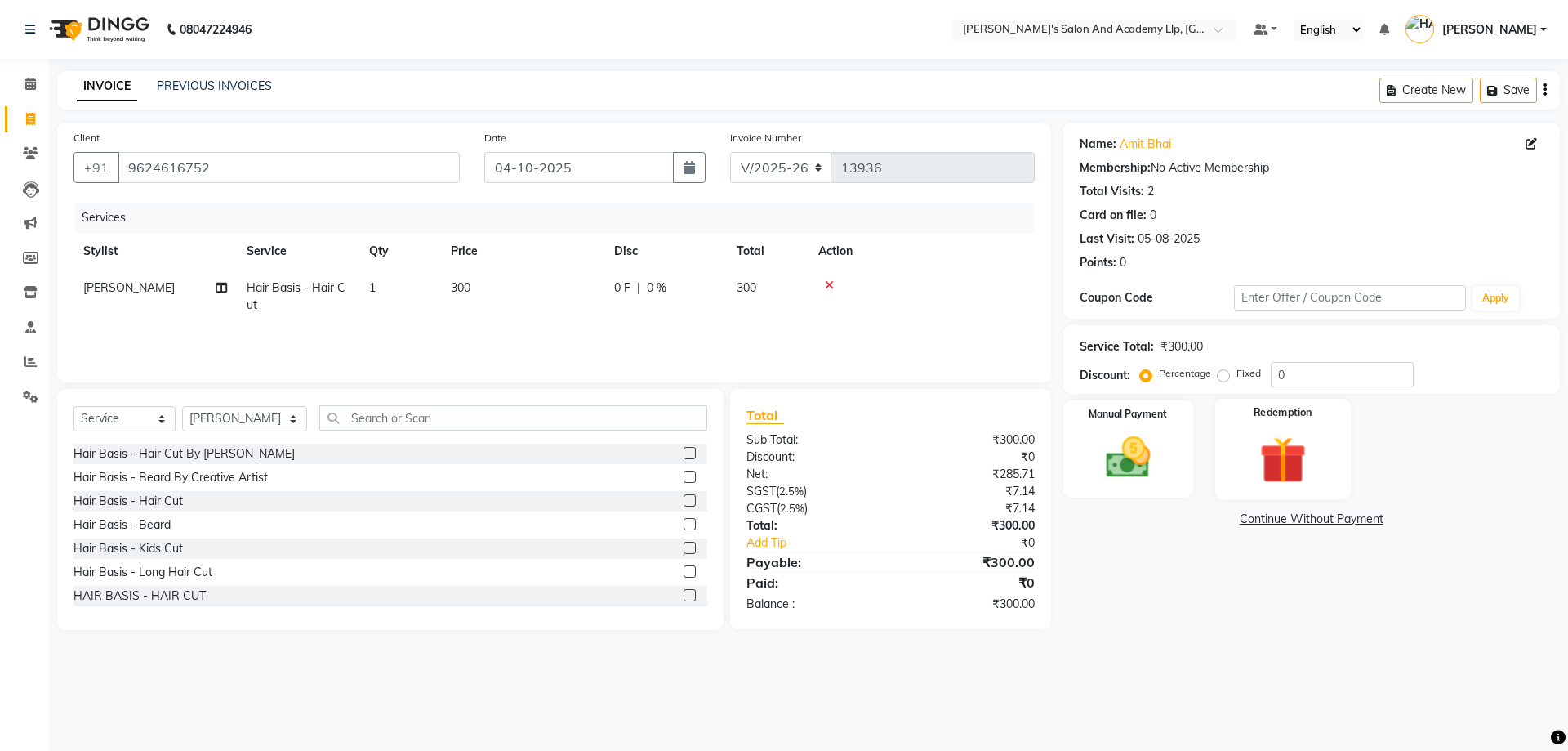
click at [1234, 443] on div "Redemption" at bounding box center [1283, 448] width 136 height 100
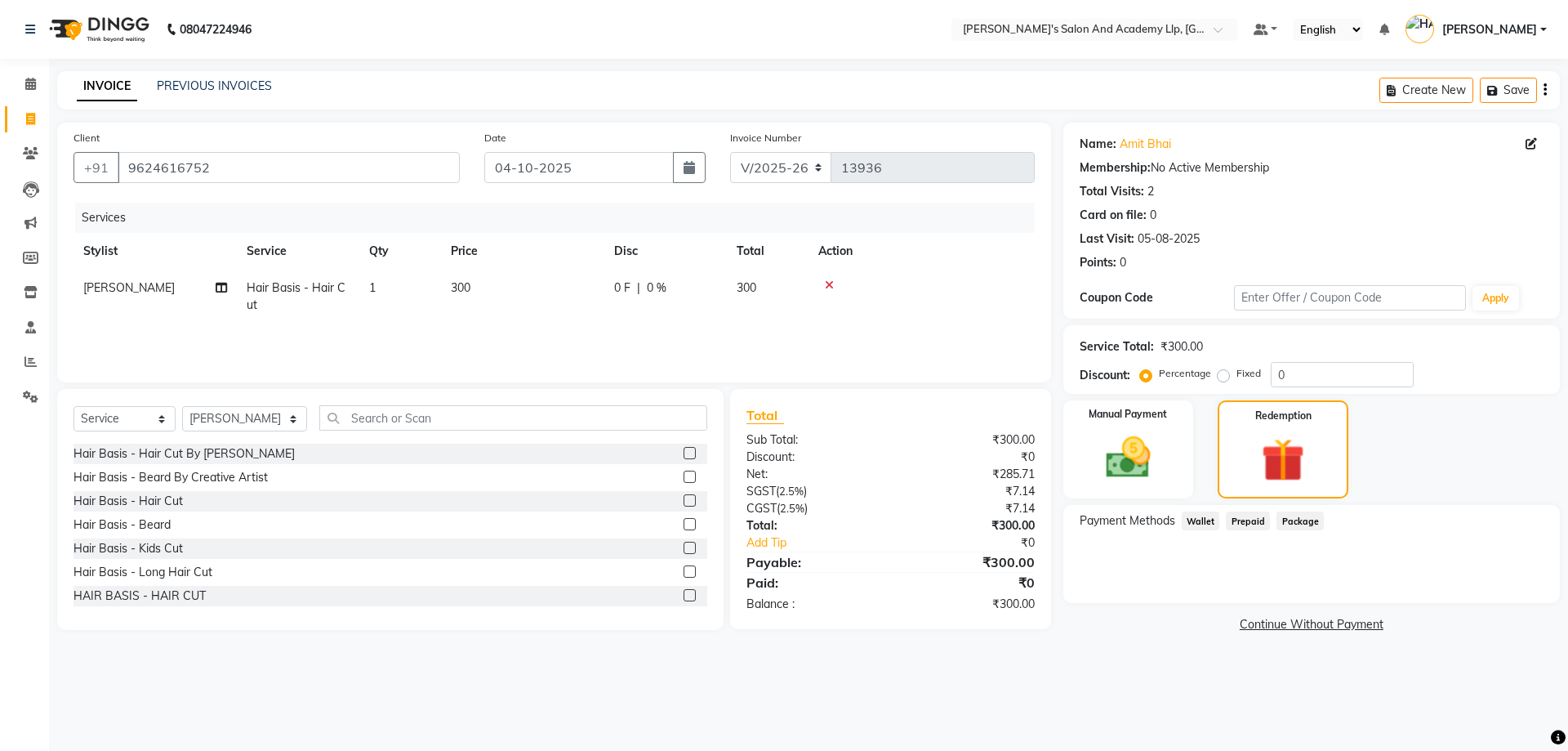
click at [1198, 438] on div "Manual Payment Redemption" at bounding box center [1311, 449] width 521 height 98
click at [1190, 438] on div "Manual Payment" at bounding box center [1128, 449] width 136 height 102
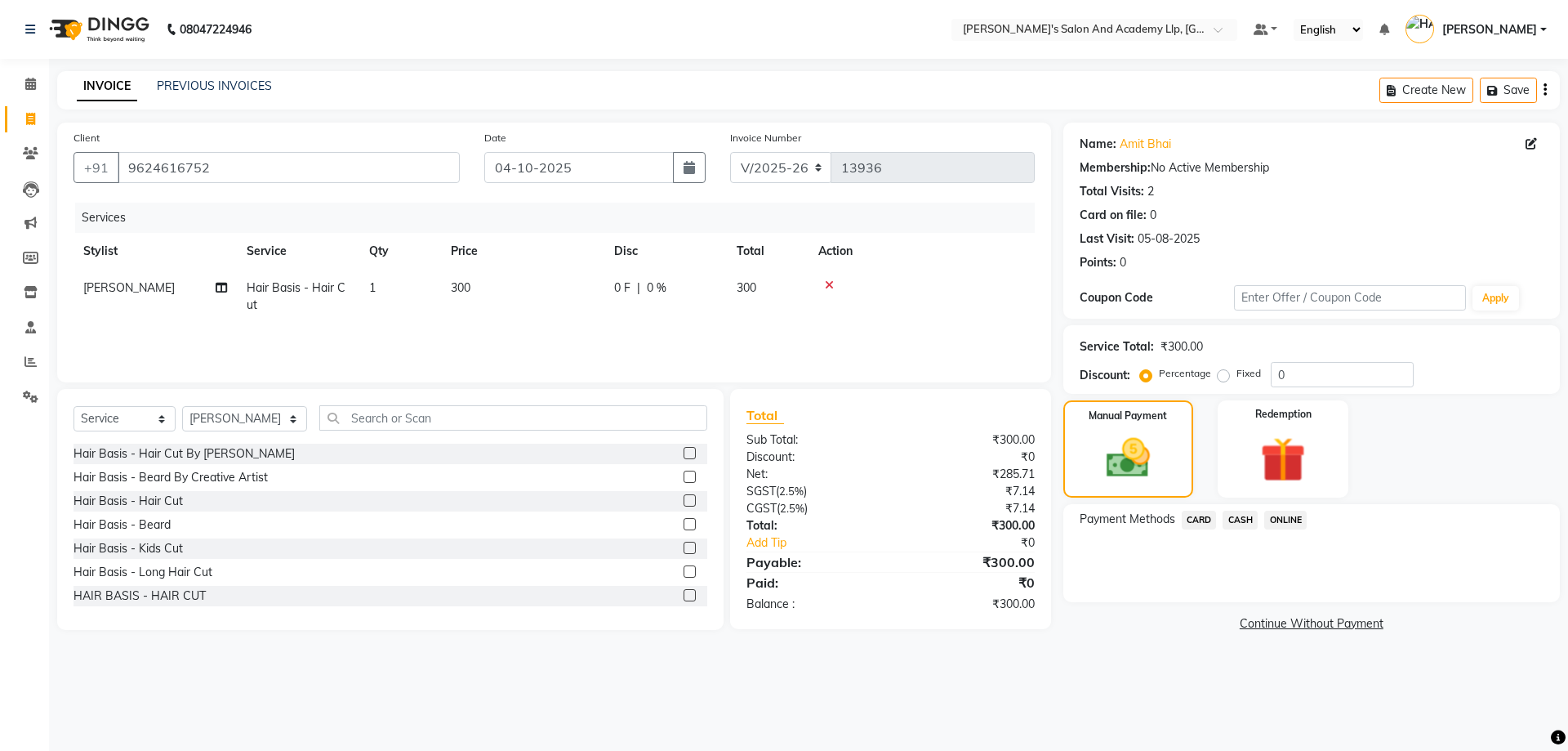
click at [1235, 511] on span "CASH" at bounding box center [1240, 520] width 35 height 19
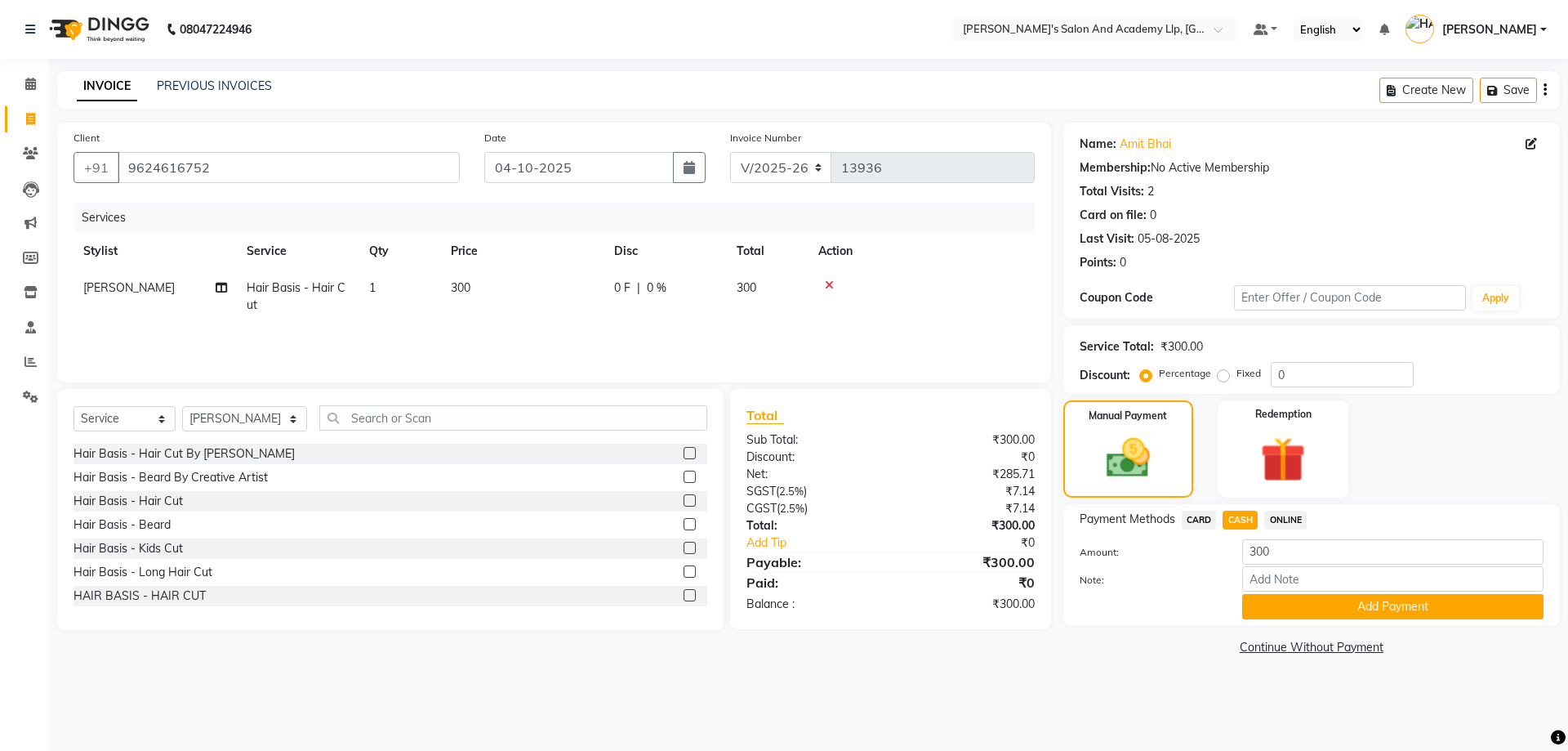
click at [1332, 598] on button "Add Payment" at bounding box center [1393, 606] width 302 height 26
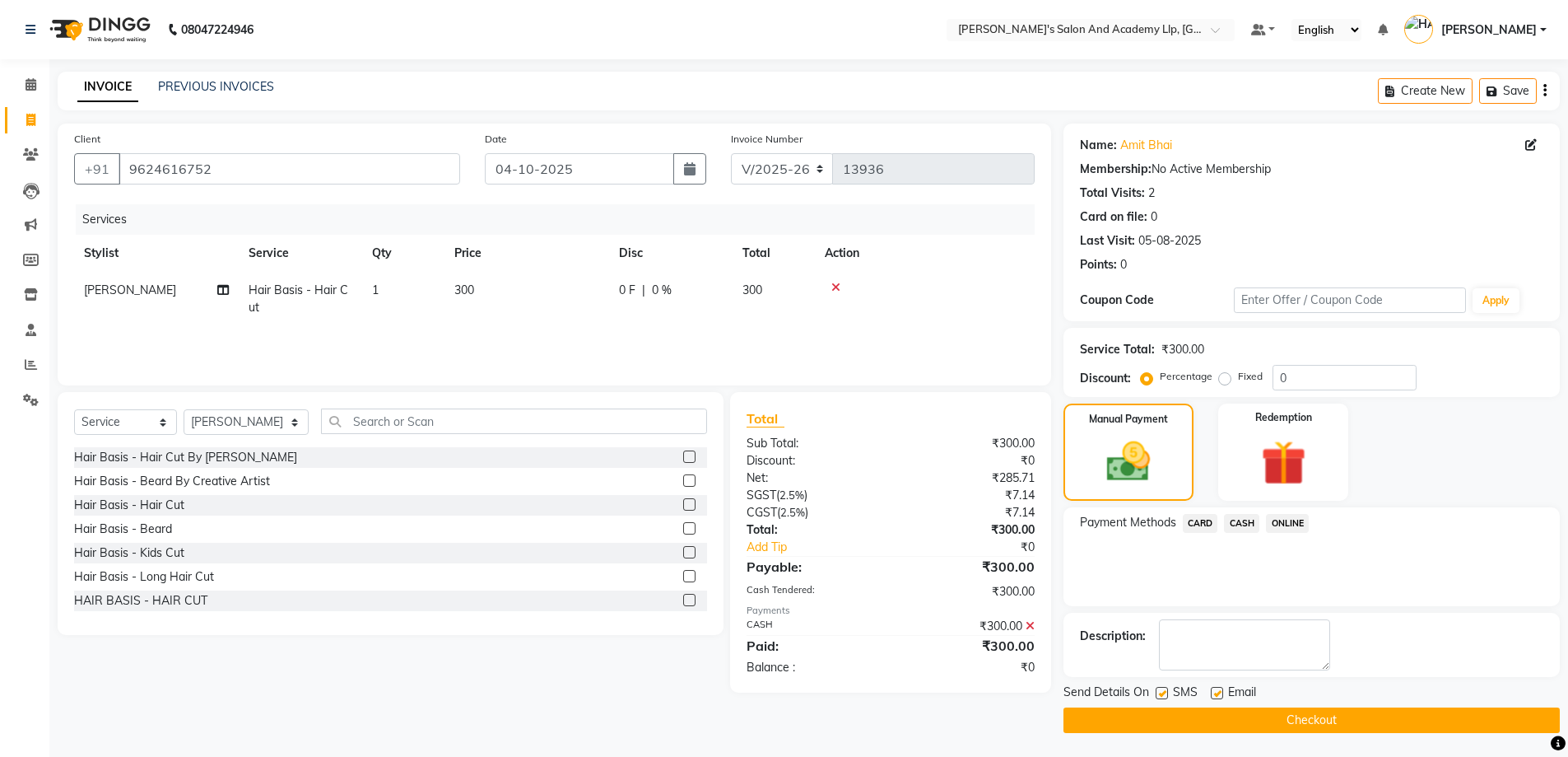
click at [1030, 627] on icon at bounding box center [1030, 626] width 9 height 12
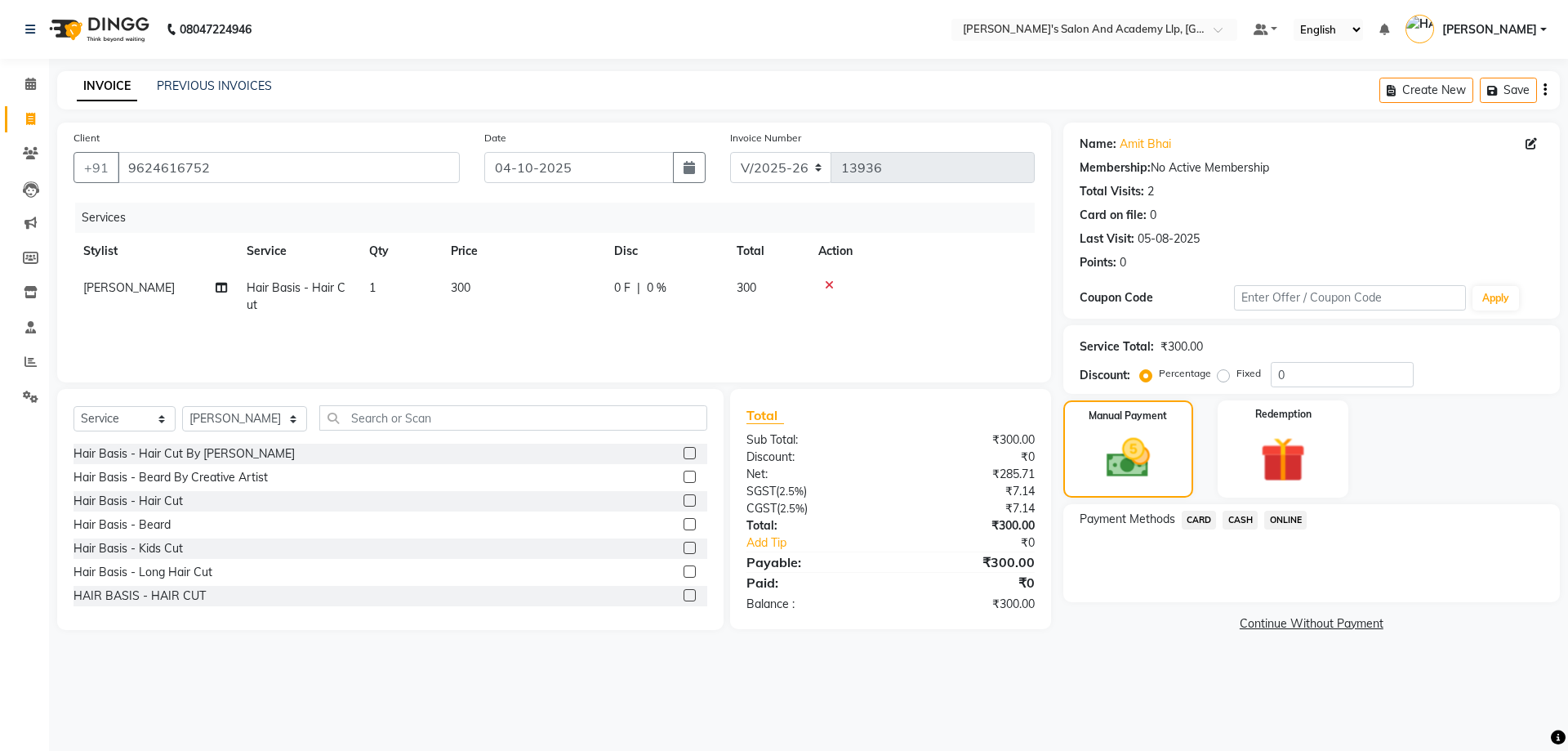
click at [1195, 521] on span "CARD" at bounding box center [1199, 520] width 35 height 19
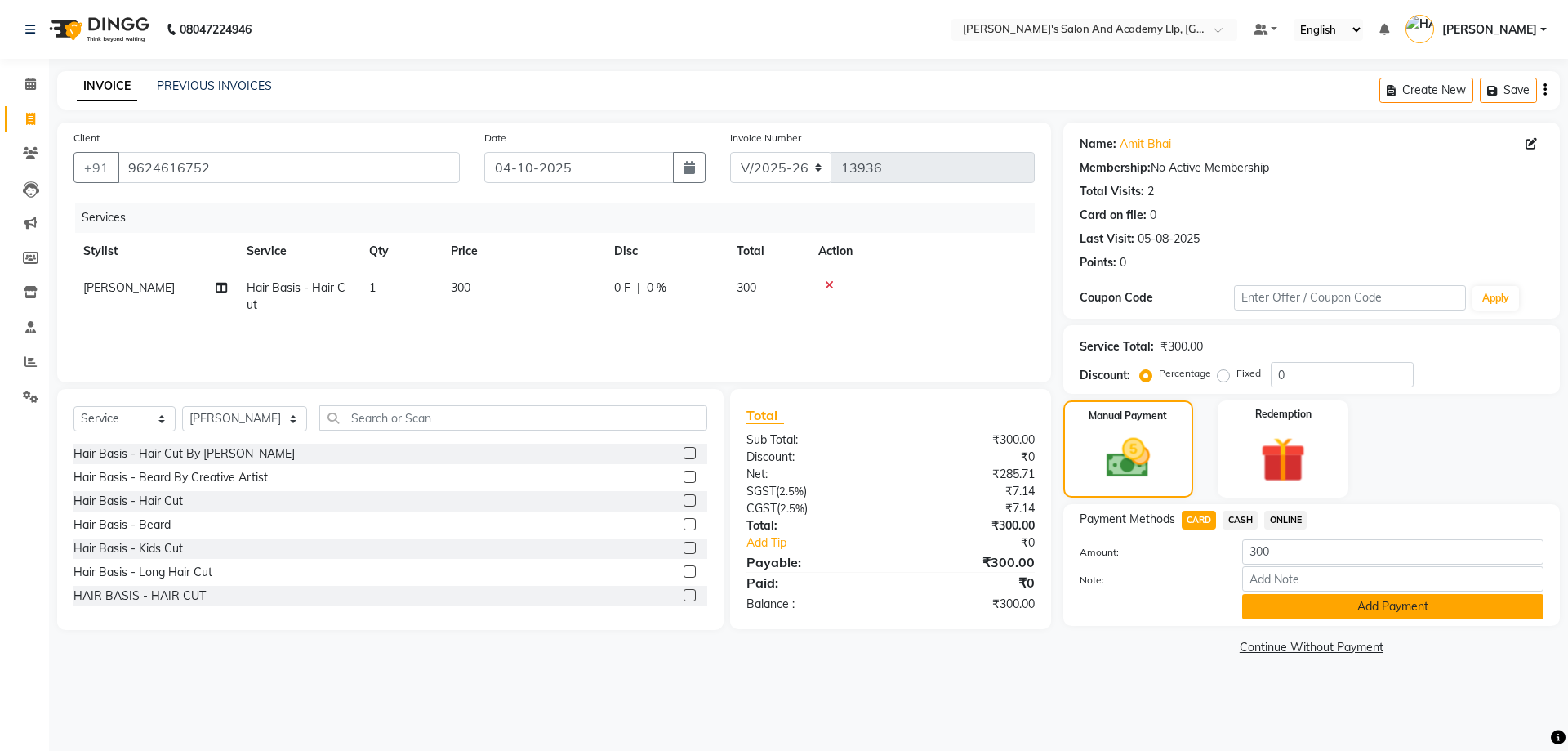
click at [1285, 613] on button "Add Payment" at bounding box center [1393, 606] width 302 height 26
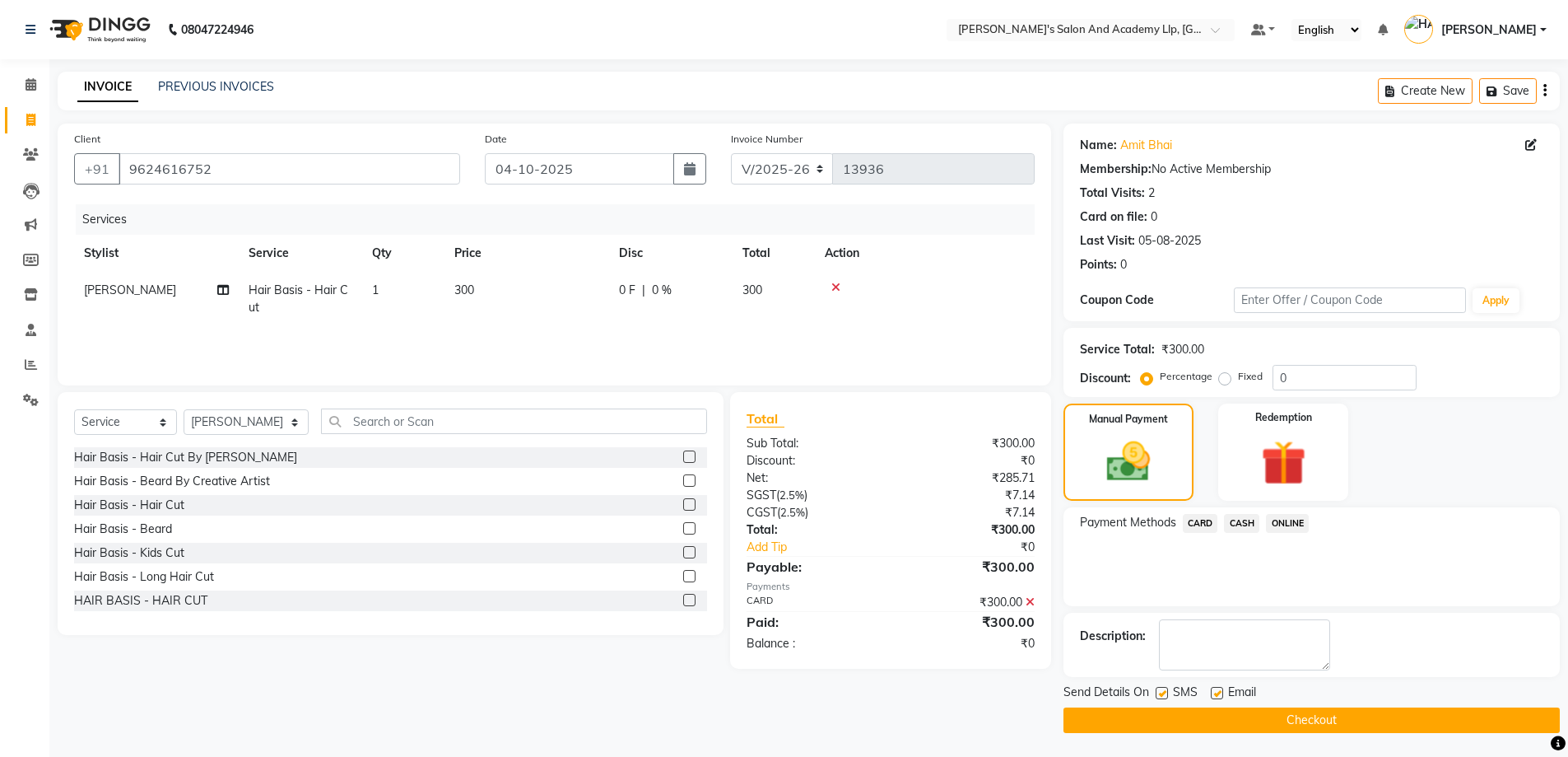
click at [1219, 694] on label at bounding box center [1217, 693] width 13 height 13
click at [1219, 694] on input "checkbox" at bounding box center [1216, 693] width 11 height 11
checkbox input "false"
drag, startPoint x: 1201, startPoint y: 724, endPoint x: 1170, endPoint y: 643, distance: 86.7
click at [1170, 643] on div "Name: Amit Bhai Membership: No Active Membership Total Visits: 2 Card on file: …" at bounding box center [1317, 428] width 509 height 609
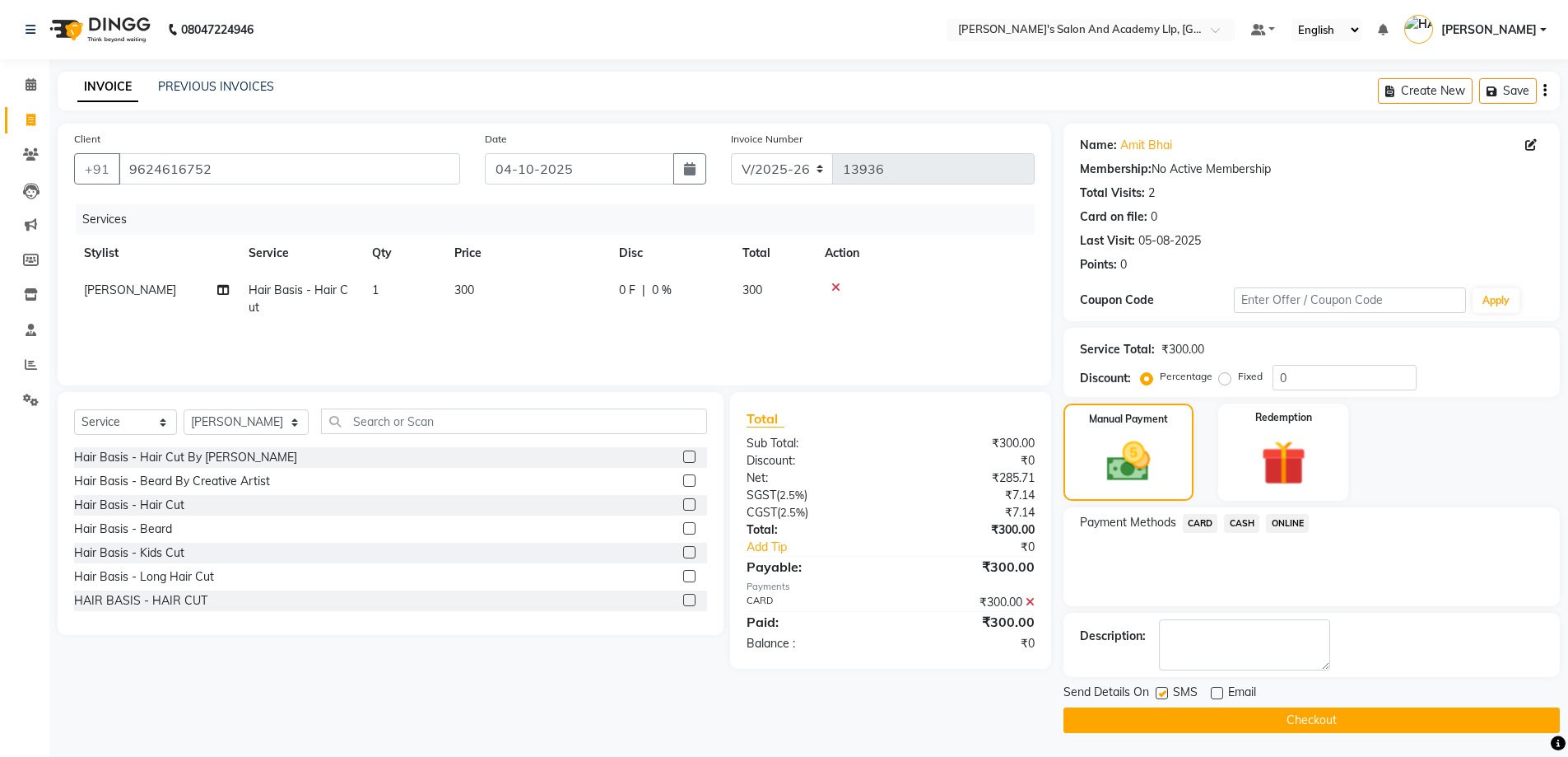
click at [1159, 693] on label at bounding box center [1162, 693] width 13 height 13
click at [1159, 693] on input "checkbox" at bounding box center [1161, 693] width 11 height 11
checkbox input "false"
click at [1232, 713] on button "Checkout" at bounding box center [1312, 720] width 496 height 26
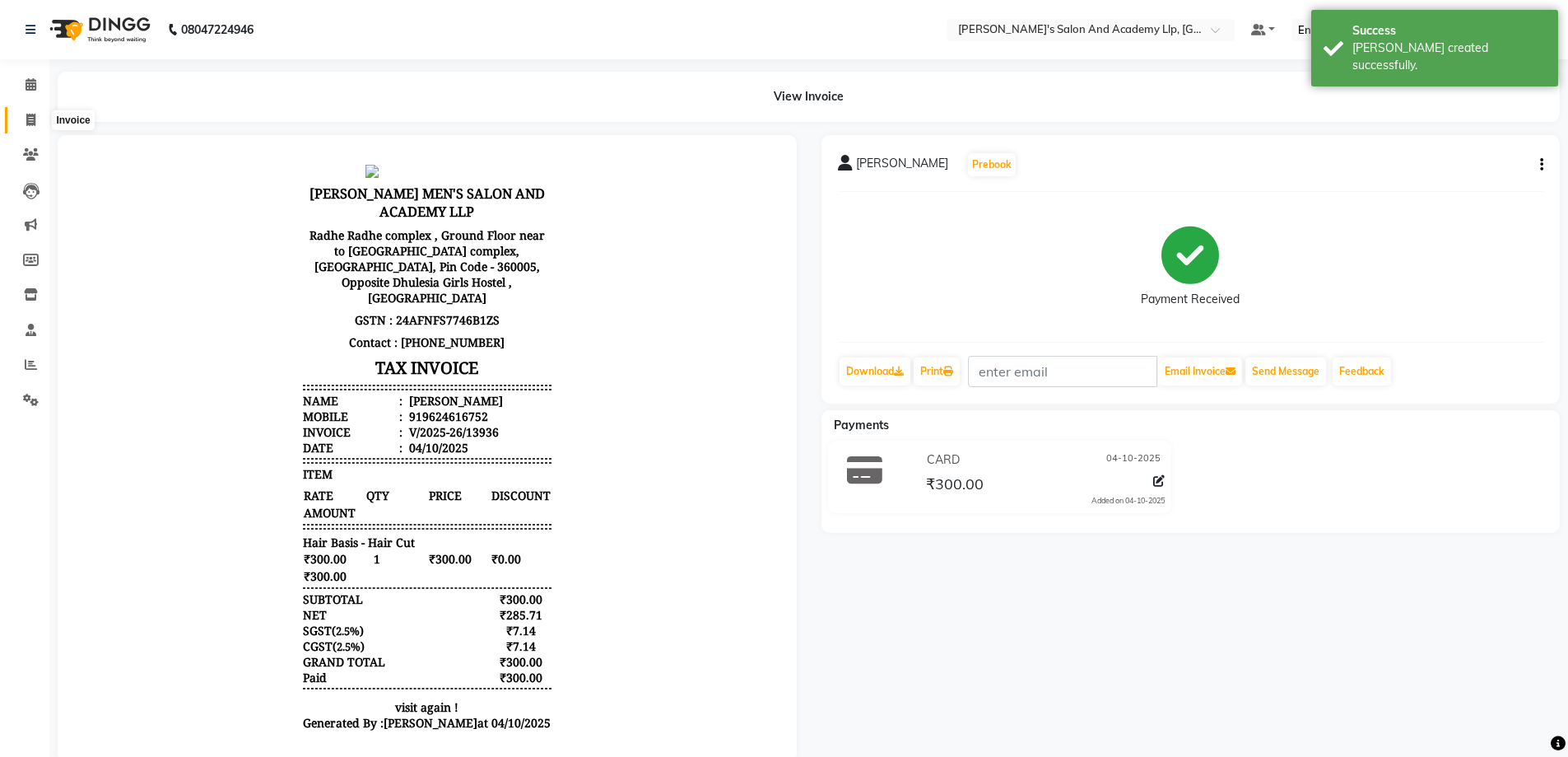
click at [33, 114] on icon at bounding box center [31, 119] width 9 height 13
select select "6983"
select select "service"
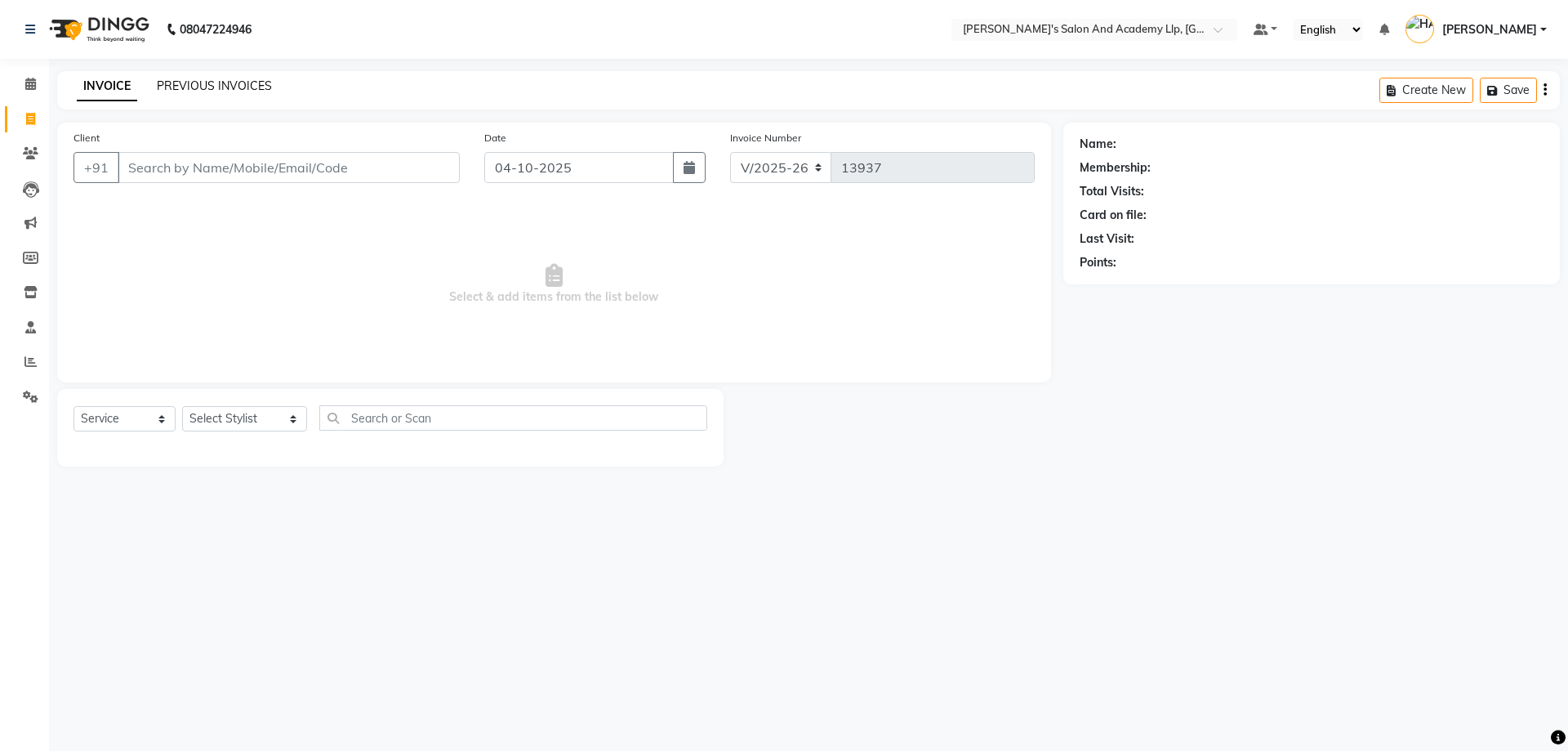
click at [220, 82] on link "PREVIOUS INVOICES" at bounding box center [214, 86] width 115 height 15
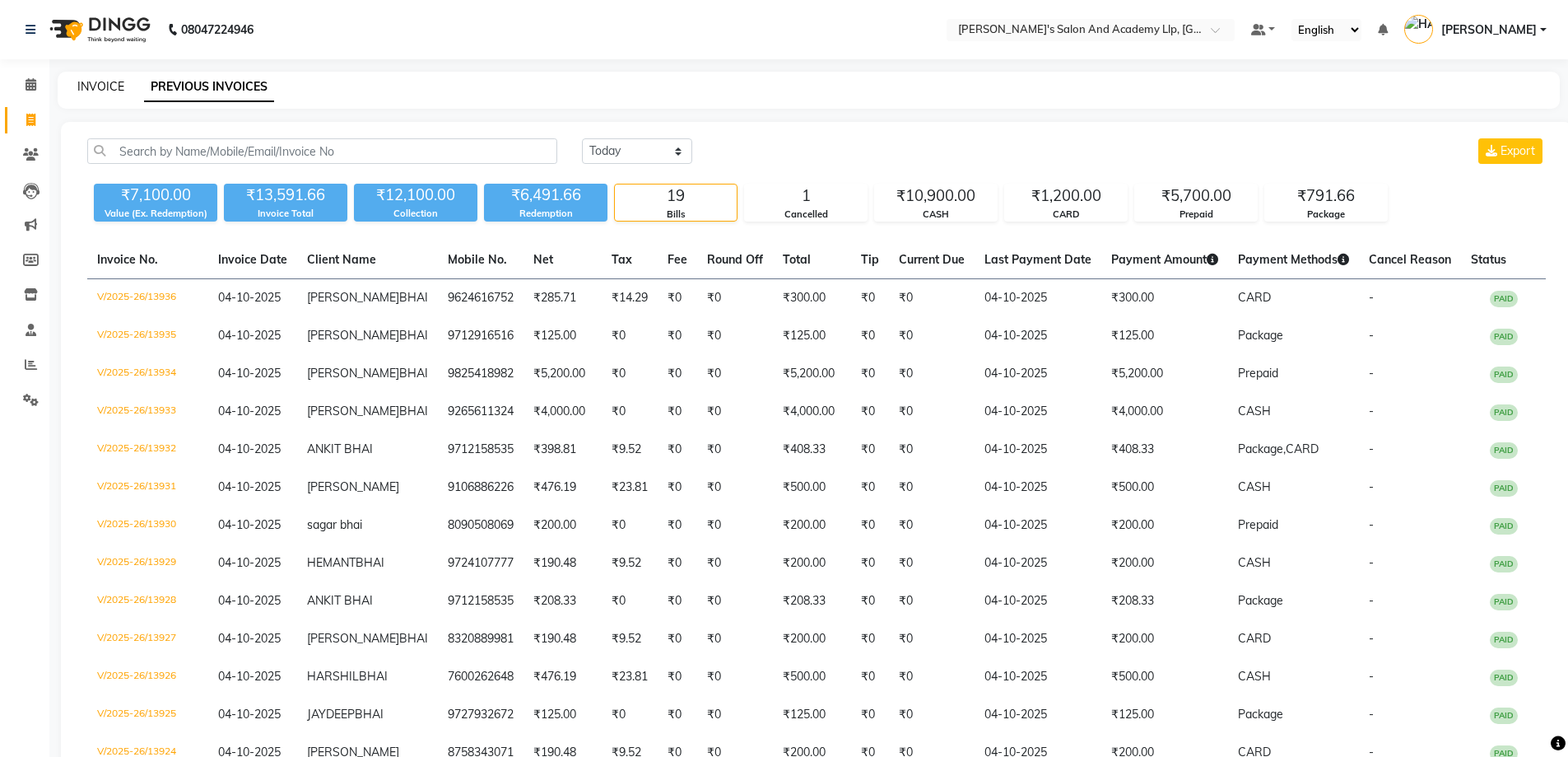
click at [93, 84] on link "INVOICE" at bounding box center [101, 87] width 47 height 15
select select "service"
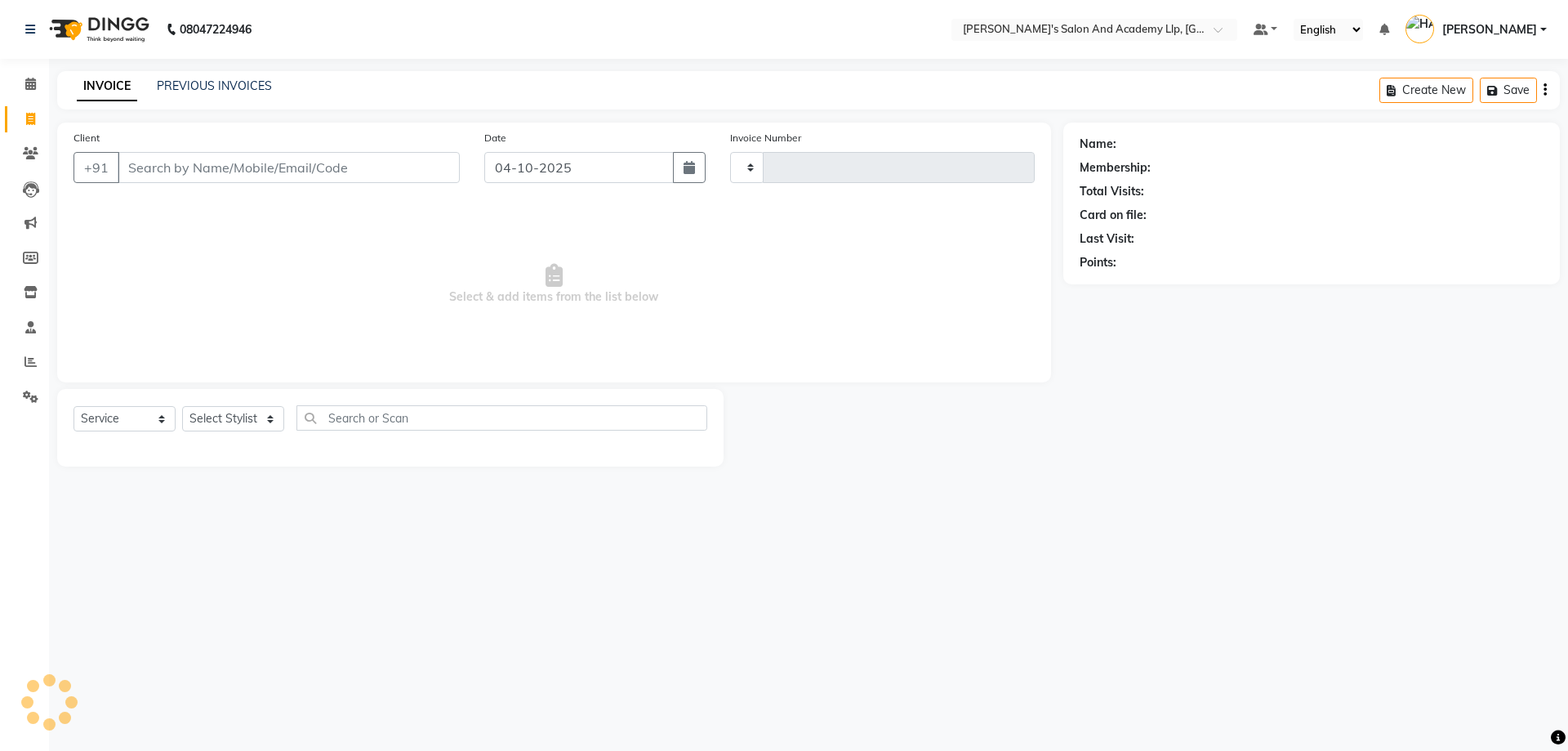
type input "13937"
select select "6983"
drag, startPoint x: 202, startPoint y: 255, endPoint x: 172, endPoint y: 219, distance: 46.9
click at [202, 254] on span "Select & add items from the list below" at bounding box center [554, 283] width 961 height 163
click at [169, 175] on input "Client" at bounding box center [288, 167] width 342 height 31
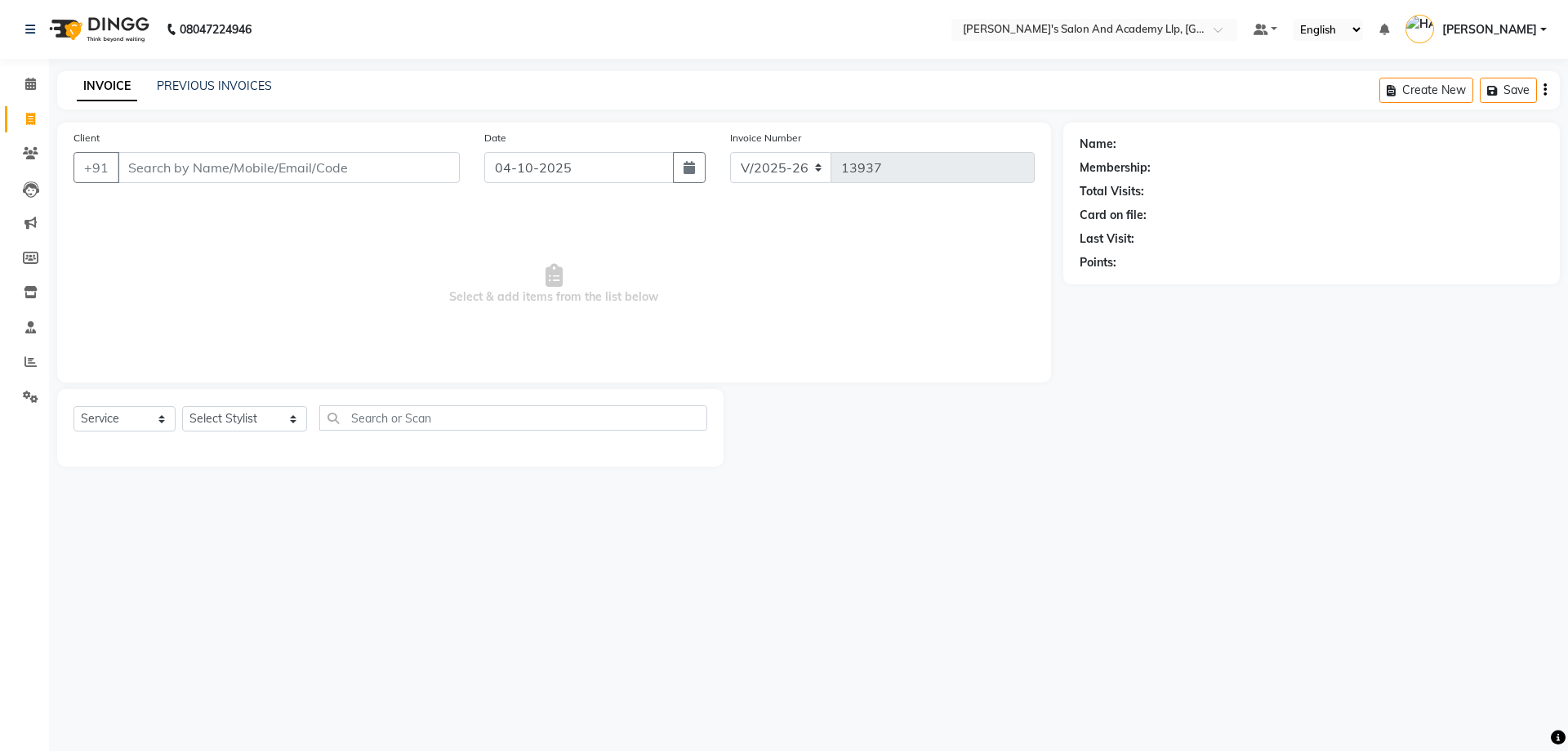
click at [191, 103] on div "INVOICE PREVIOUS INVOICES Create New Save" at bounding box center [808, 90] width 1503 height 38
click at [215, 80] on link "PREVIOUS INVOICES" at bounding box center [214, 86] width 115 height 15
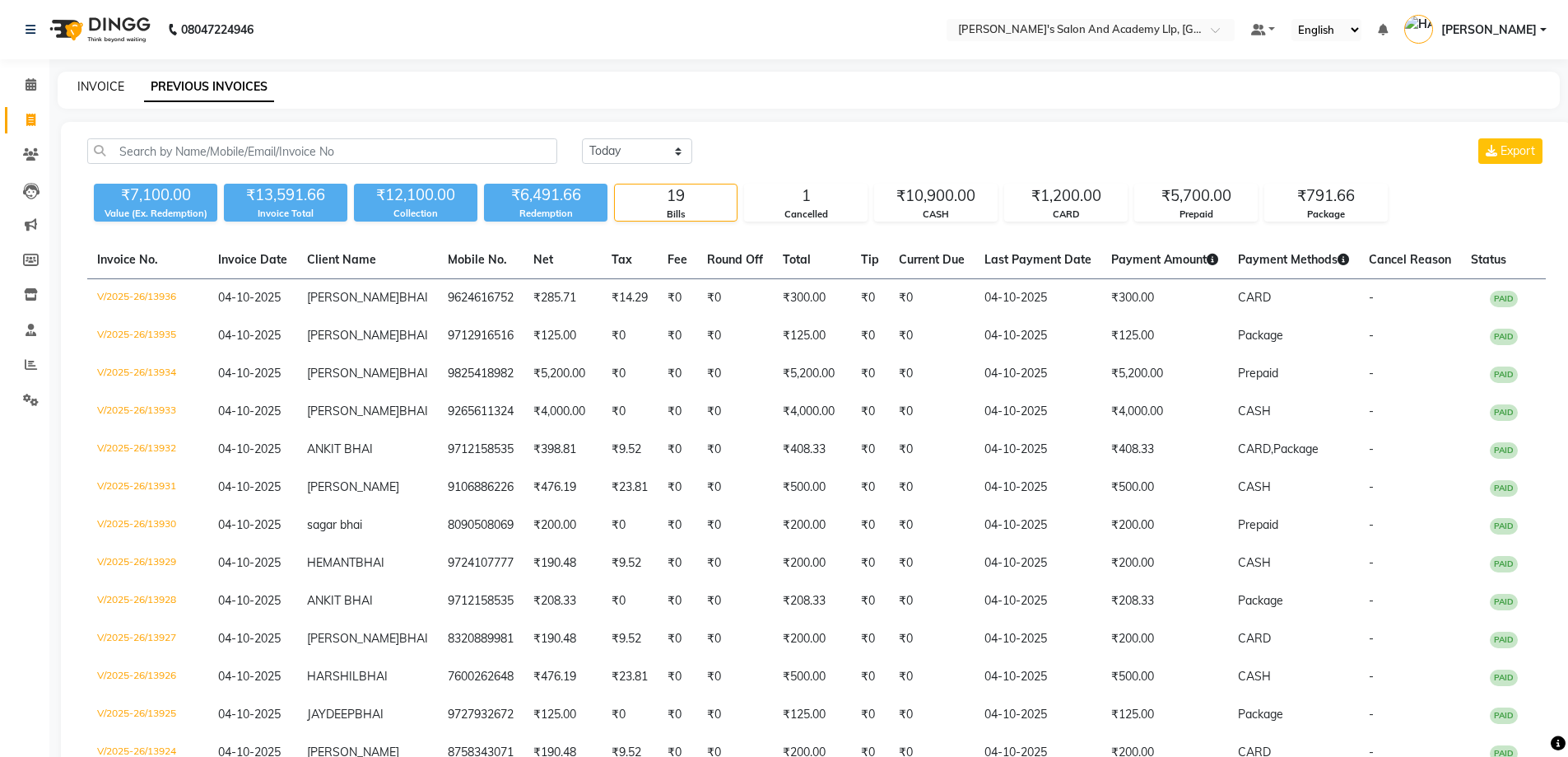
click at [104, 91] on link "INVOICE" at bounding box center [101, 87] width 47 height 15
select select "service"
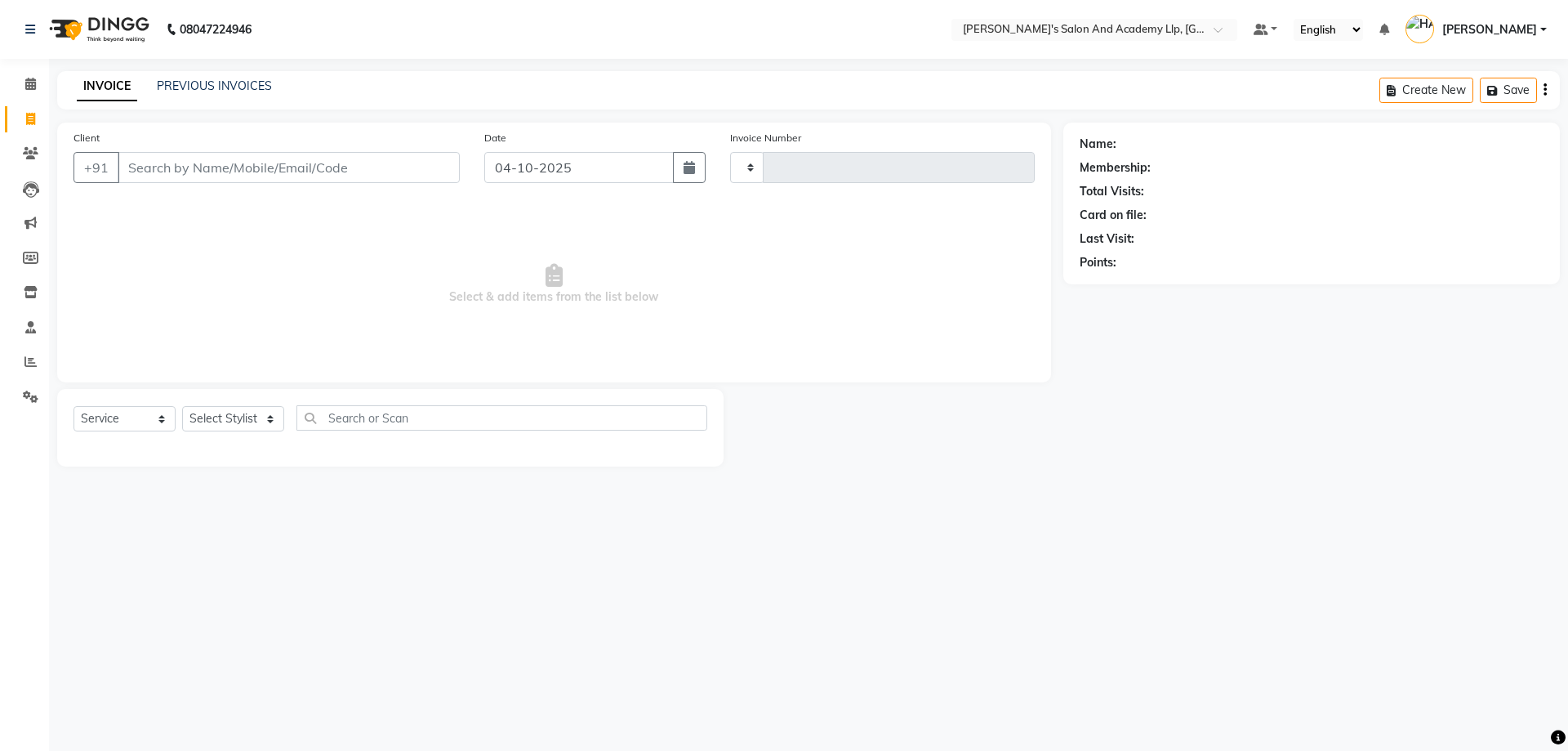
type input "13937"
select select "6983"
drag, startPoint x: 460, startPoint y: 332, endPoint x: 399, endPoint y: 316, distance: 63.1
click at [459, 332] on span "Select & add items from the list below" at bounding box center [554, 283] width 961 height 163
click at [266, 162] on input "Client" at bounding box center [288, 167] width 342 height 31
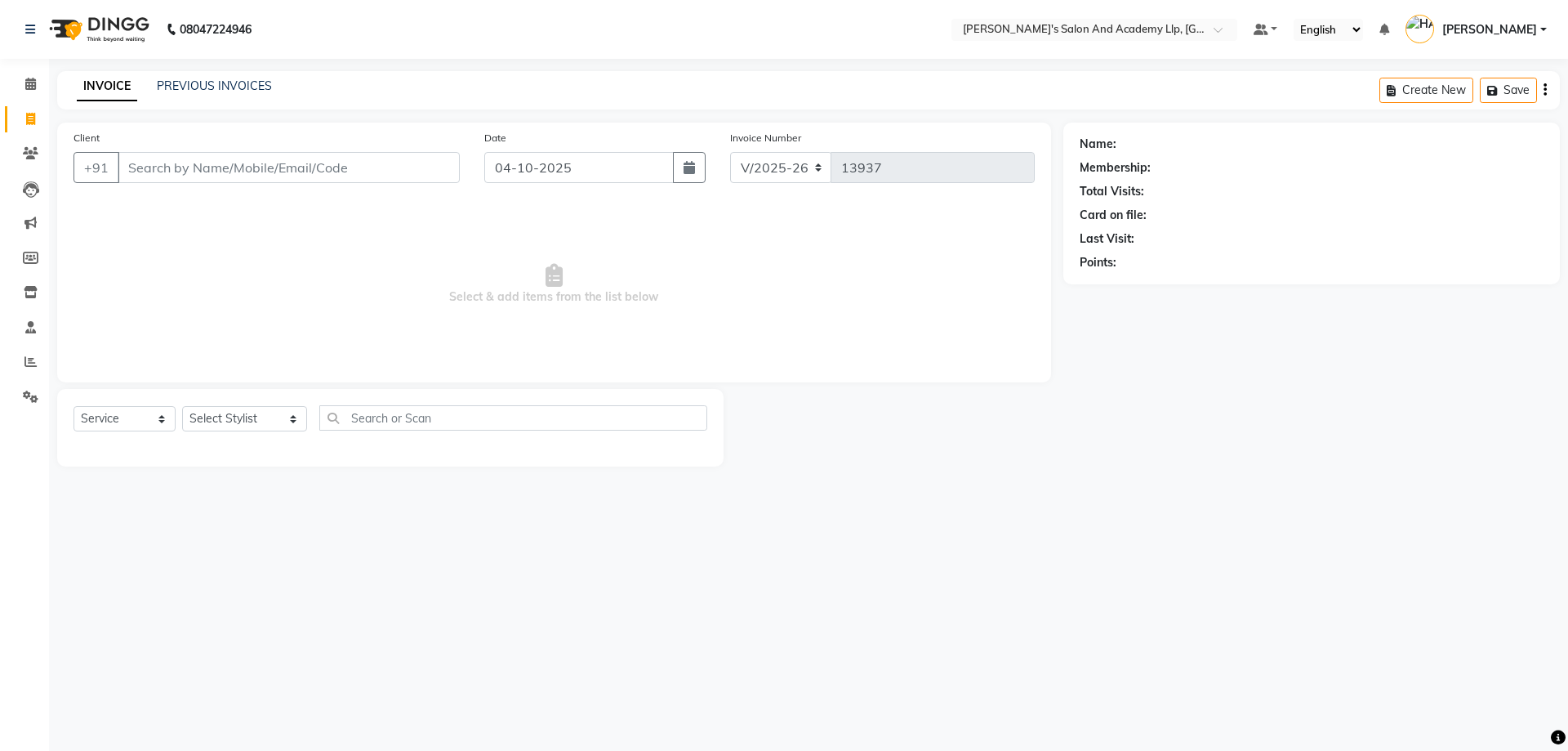
click at [231, 241] on span "Select & add items from the list below" at bounding box center [554, 283] width 961 height 163
click at [228, 193] on div "Client +91" at bounding box center [267, 162] width 411 height 67
click at [249, 167] on input "Client" at bounding box center [288, 167] width 342 height 31
click at [224, 209] on span "Select & add items from the list below" at bounding box center [554, 283] width 961 height 163
click at [221, 154] on input "Client" at bounding box center [288, 167] width 342 height 31
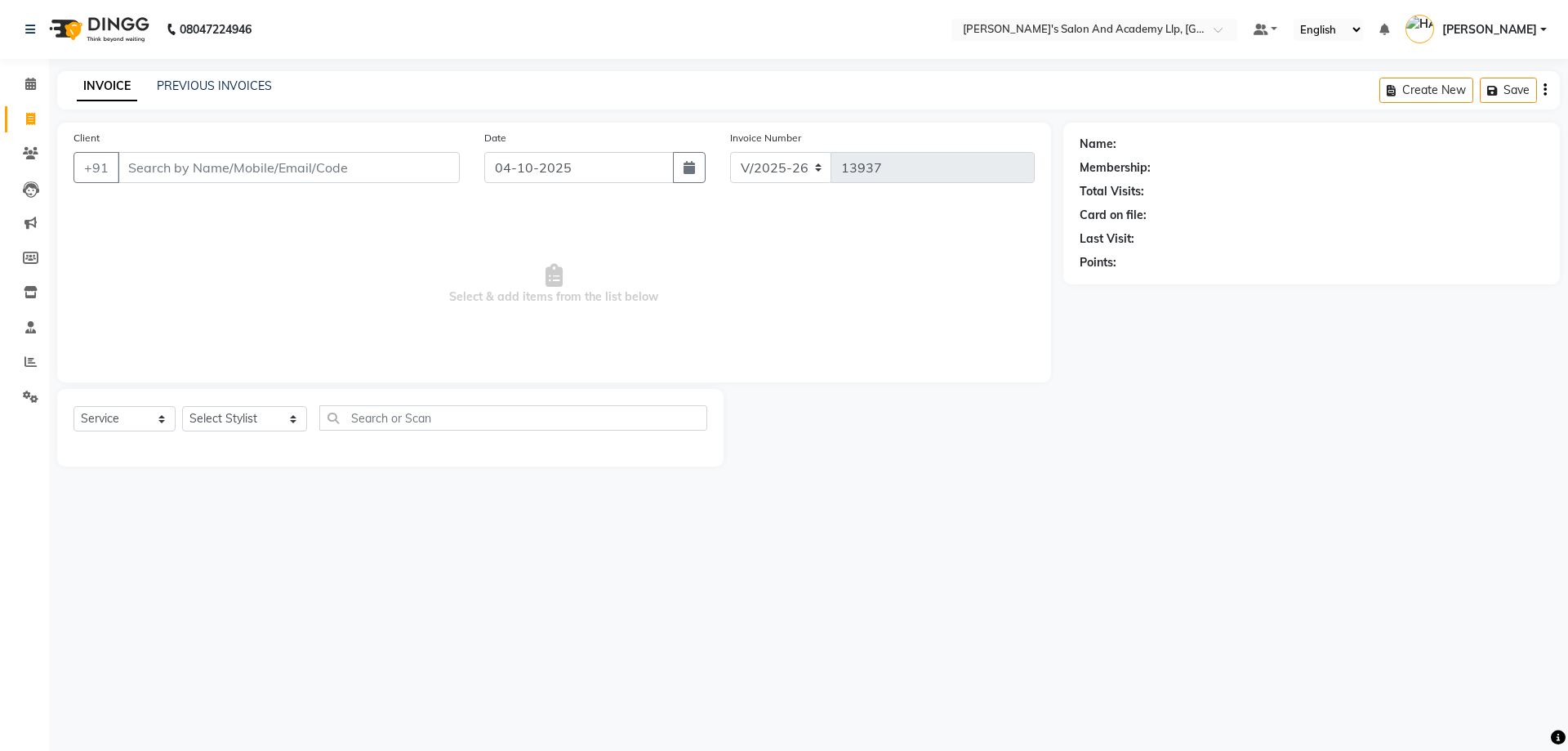
drag, startPoint x: 257, startPoint y: 330, endPoint x: 252, endPoint y: 298, distance: 32.4
click at [257, 321] on span "Select & add items from the list below" at bounding box center [554, 283] width 961 height 163
click at [177, 177] on input "Client" at bounding box center [288, 167] width 342 height 31
click at [177, 83] on link "PREVIOUS INVOICES" at bounding box center [214, 86] width 115 height 15
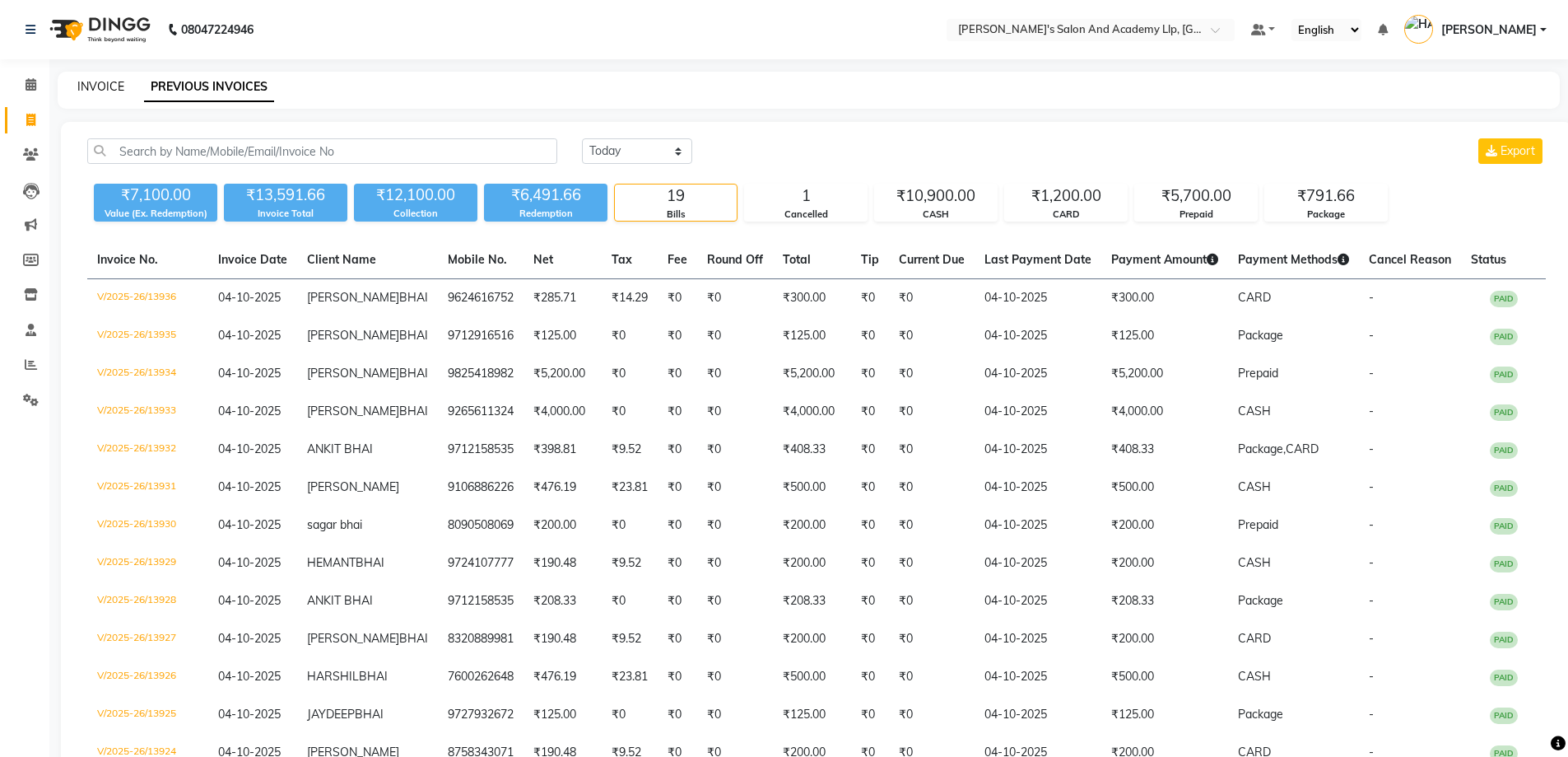
click at [109, 84] on link "INVOICE" at bounding box center [101, 87] width 47 height 15
select select "service"
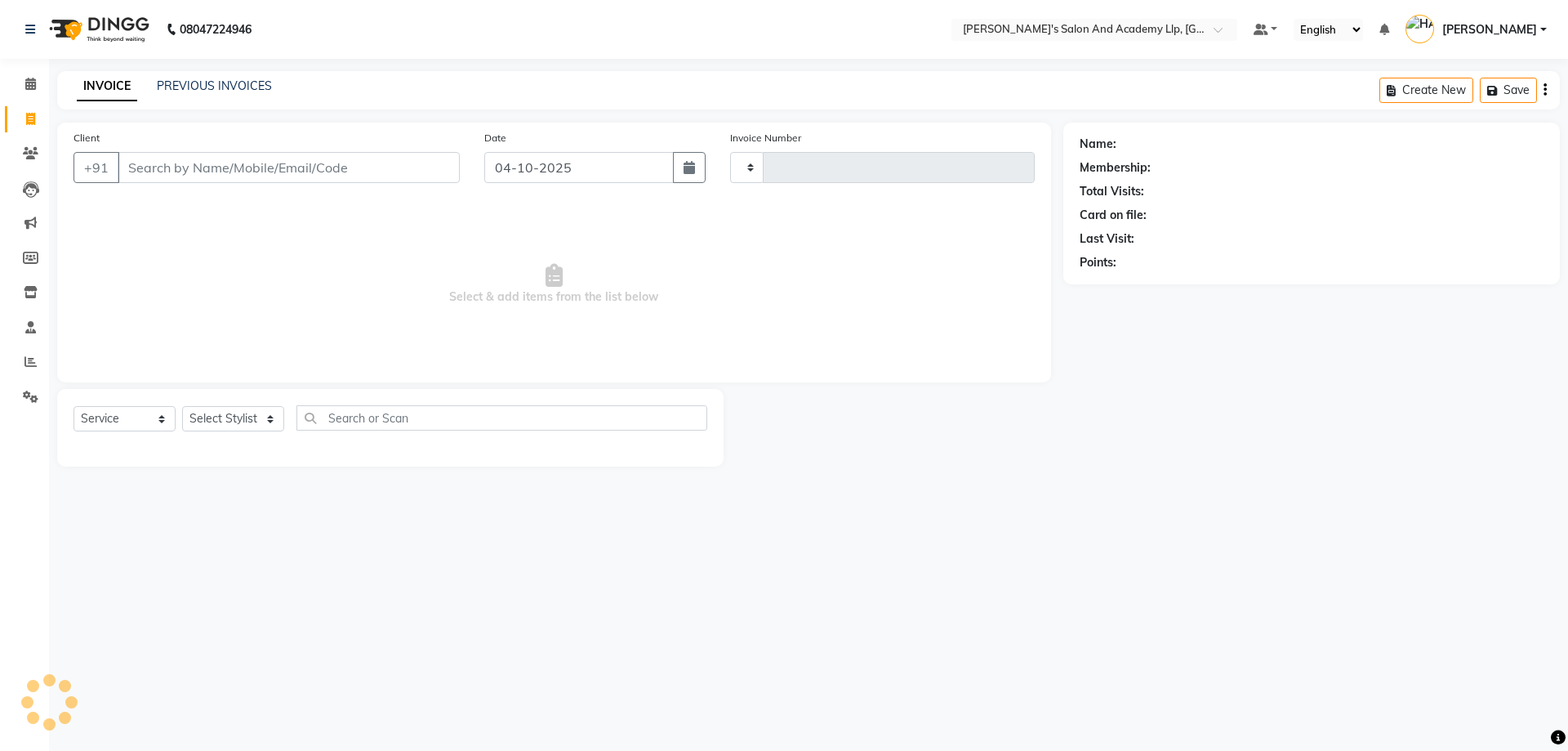
type input "13937"
select select "6983"
drag, startPoint x: 227, startPoint y: 203, endPoint x: 206, endPoint y: 168, distance: 40.8
click at [227, 203] on span "Select & add items from the list below" at bounding box center [554, 283] width 961 height 163
click at [206, 162] on input "Client" at bounding box center [288, 167] width 342 height 31
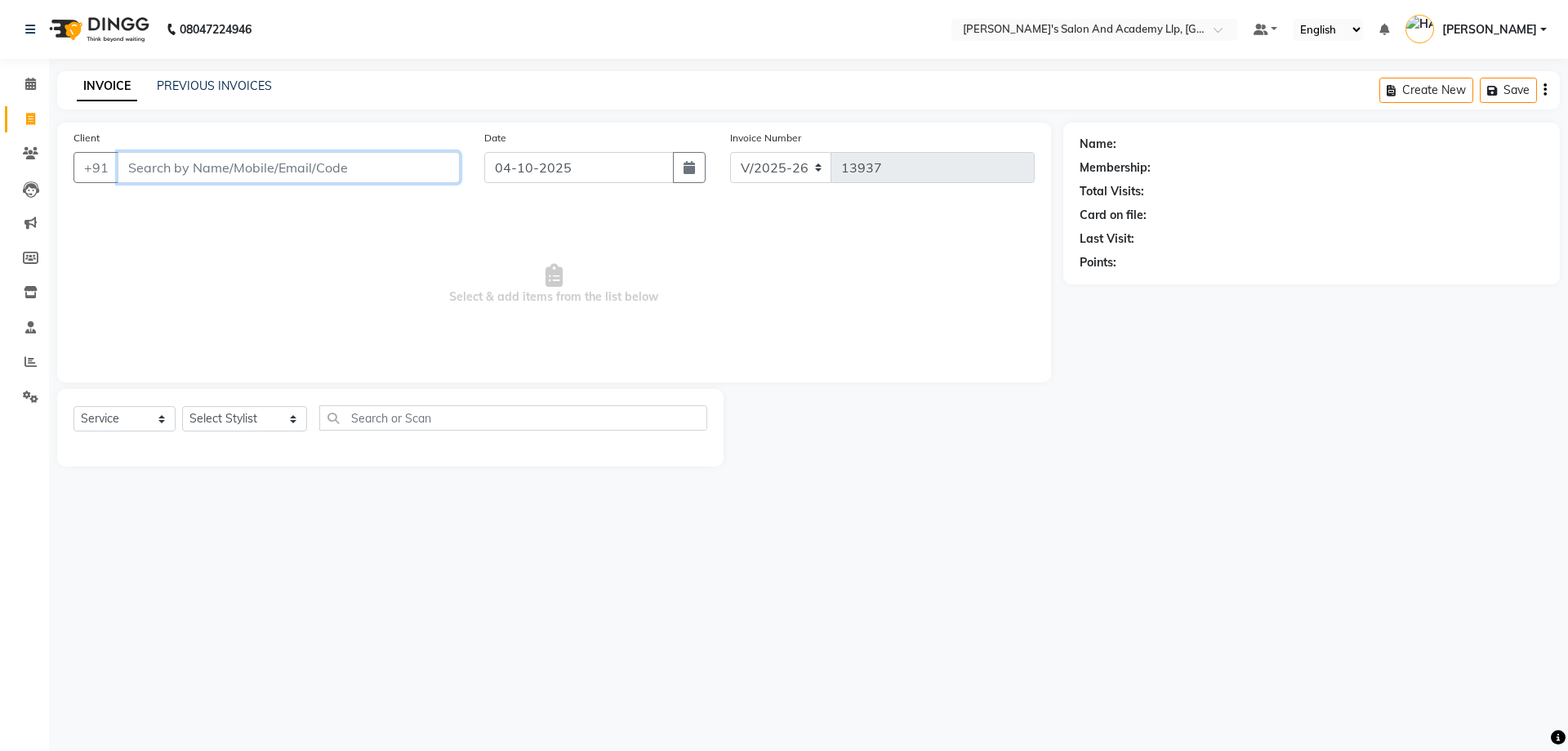
click at [288, 158] on input "Client" at bounding box center [288, 167] width 342 height 31
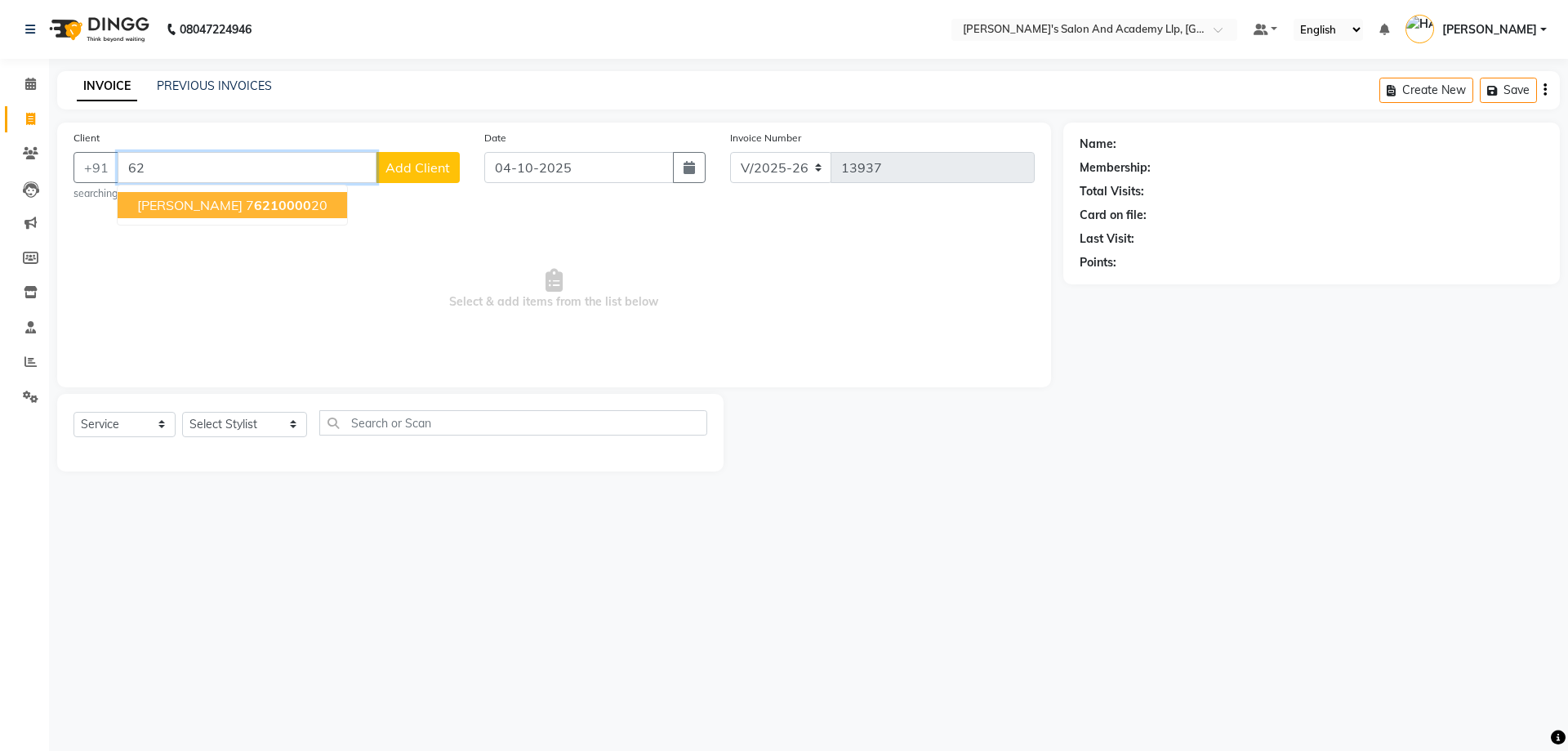
type input "6"
click at [249, 210] on span "76210000" at bounding box center [282, 206] width 65 height 17
type input "7621000020"
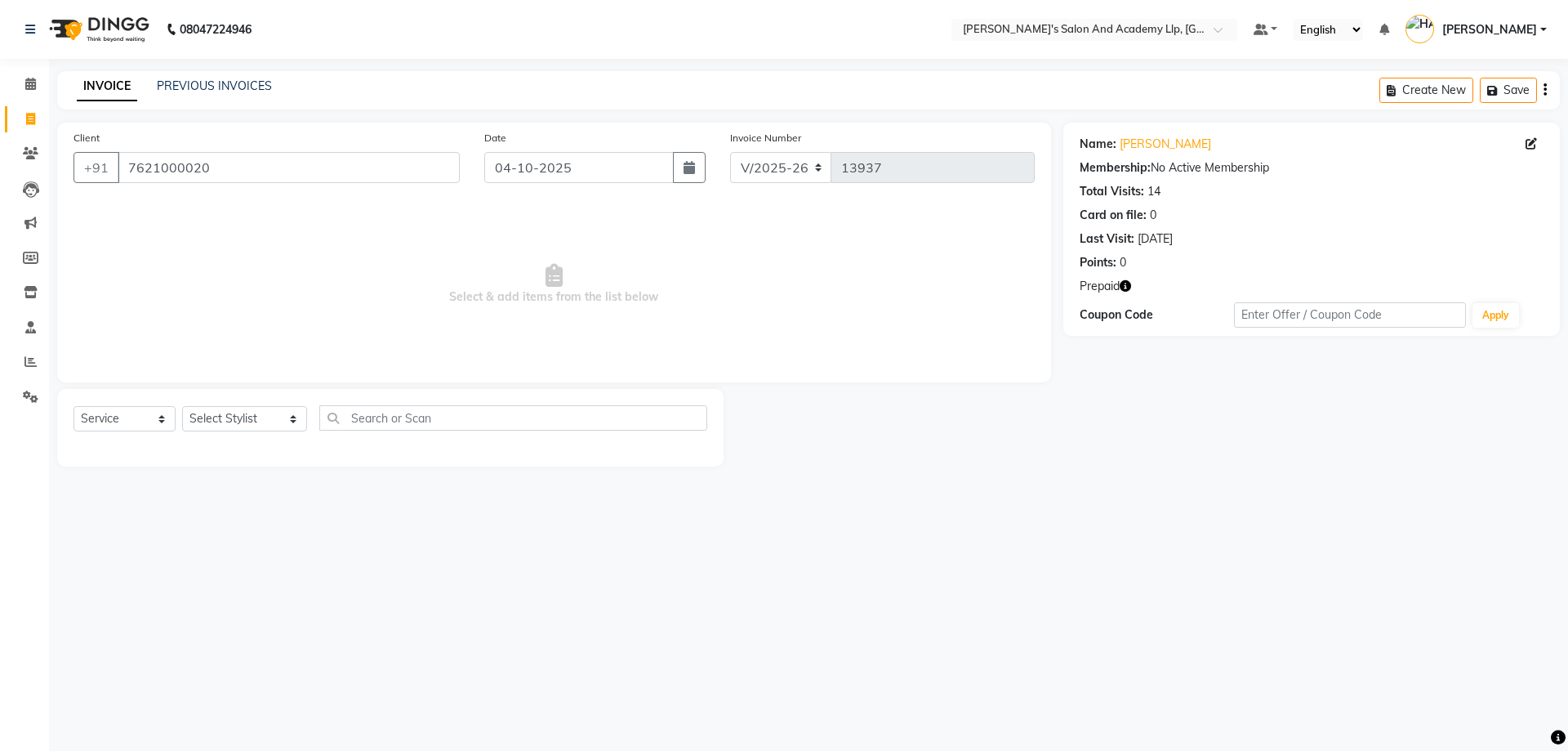
click at [1116, 280] on span "Prepaid" at bounding box center [1100, 286] width 40 height 17
click at [1118, 282] on span "Prepaid" at bounding box center [1100, 286] width 40 height 17
click at [1137, 284] on div "Prepaid" at bounding box center [1312, 286] width 464 height 17
click at [1132, 284] on div "Prepaid" at bounding box center [1312, 286] width 464 height 17
click at [1131, 284] on icon "button" at bounding box center [1125, 286] width 12 height 12
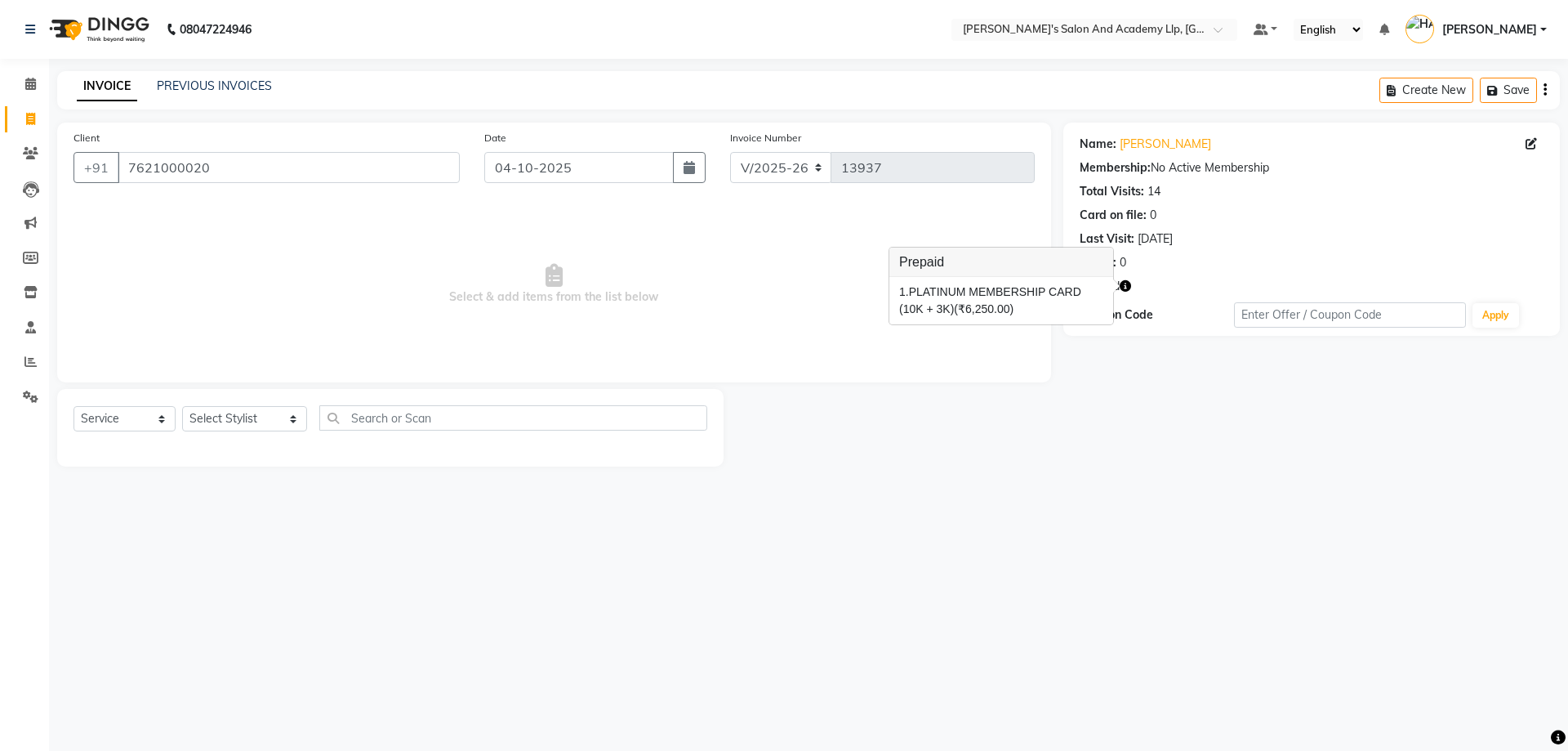
click at [1131, 284] on icon "button" at bounding box center [1125, 286] width 12 height 12
click at [251, 409] on select "Select Stylist [PERSON_NAME] [PERSON_NAME] AKSHAY [PERSON_NAME] [PERSON_NAME] K…" at bounding box center [244, 419] width 125 height 26
select select "91061"
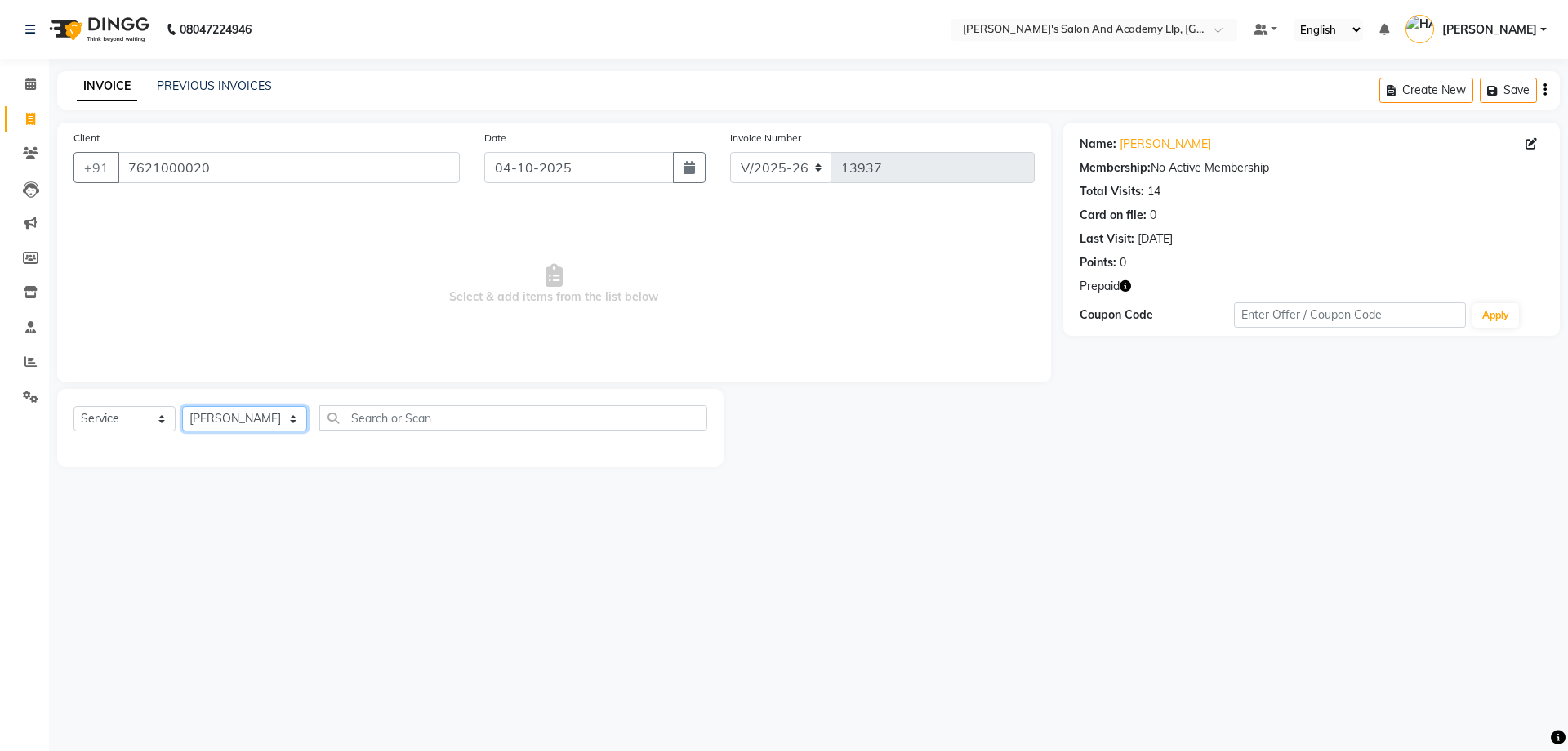
click at [182, 406] on select "Select Stylist [PERSON_NAME] [PERSON_NAME] AKSHAY [PERSON_NAME] [PERSON_NAME] K…" at bounding box center [244, 419] width 125 height 26
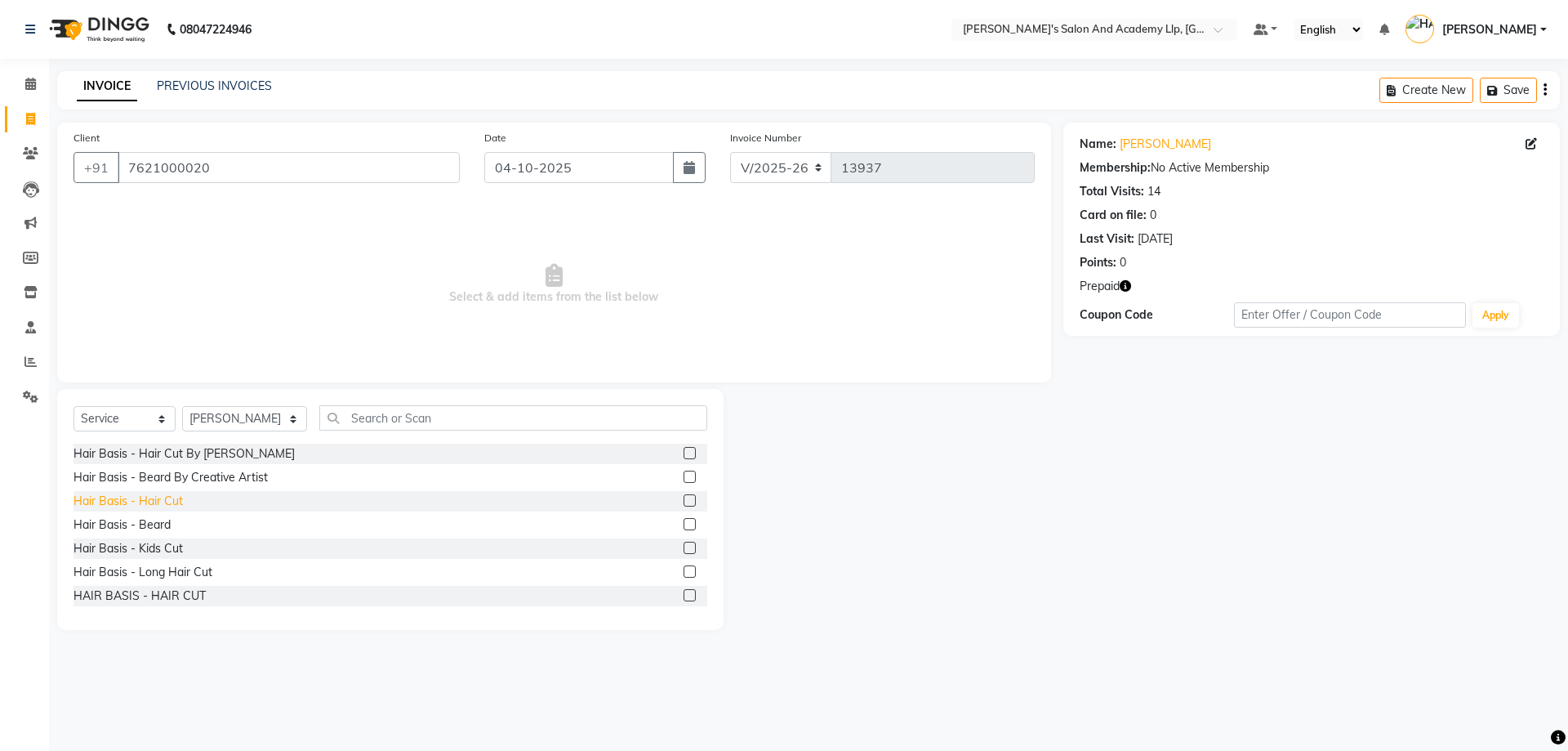
click at [148, 506] on div "Hair Basis - Hair Cut" at bounding box center [128, 501] width 109 height 17
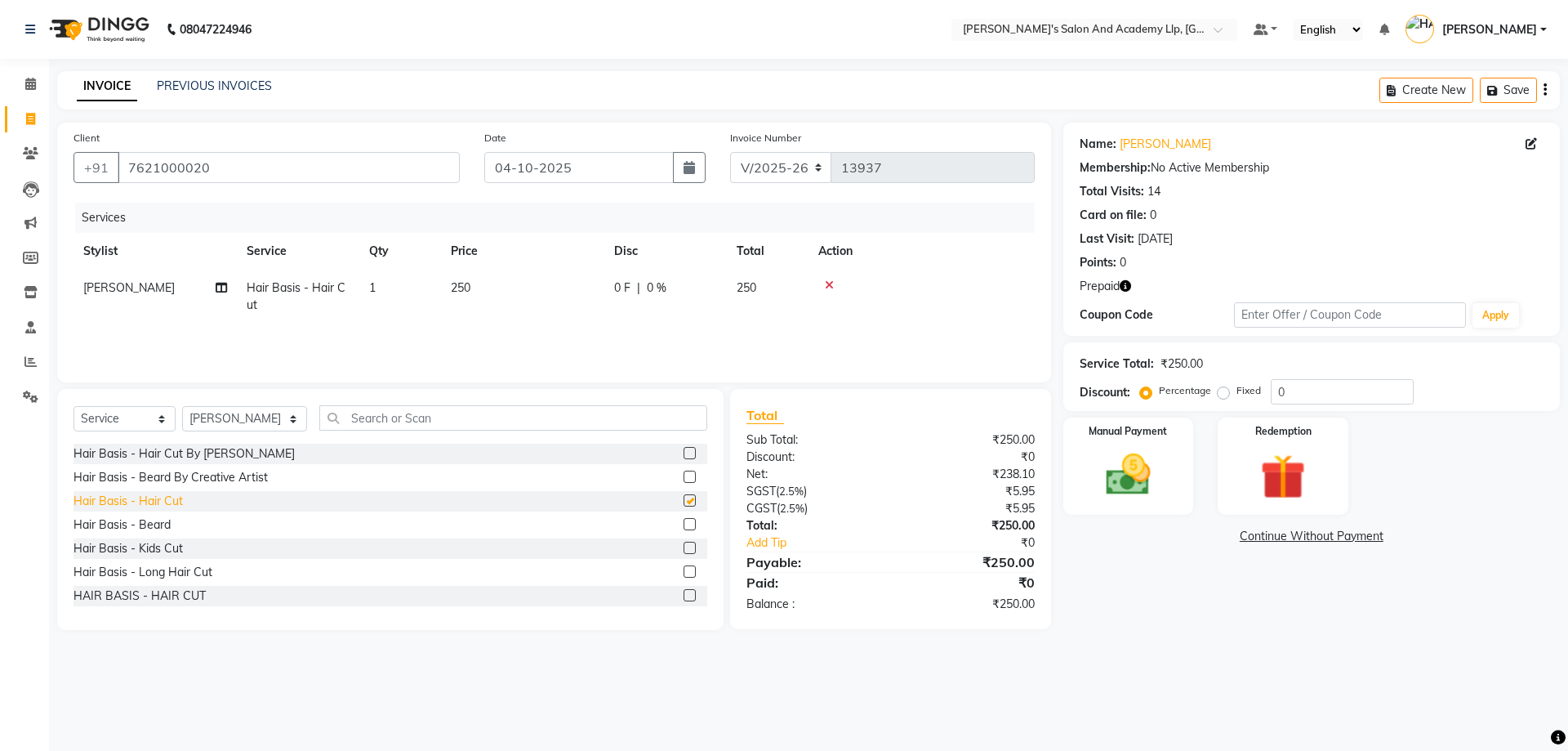
checkbox input "false"
click at [194, 479] on div "Hair Basis - Beard By Creative Artist" at bounding box center [171, 477] width 195 height 17
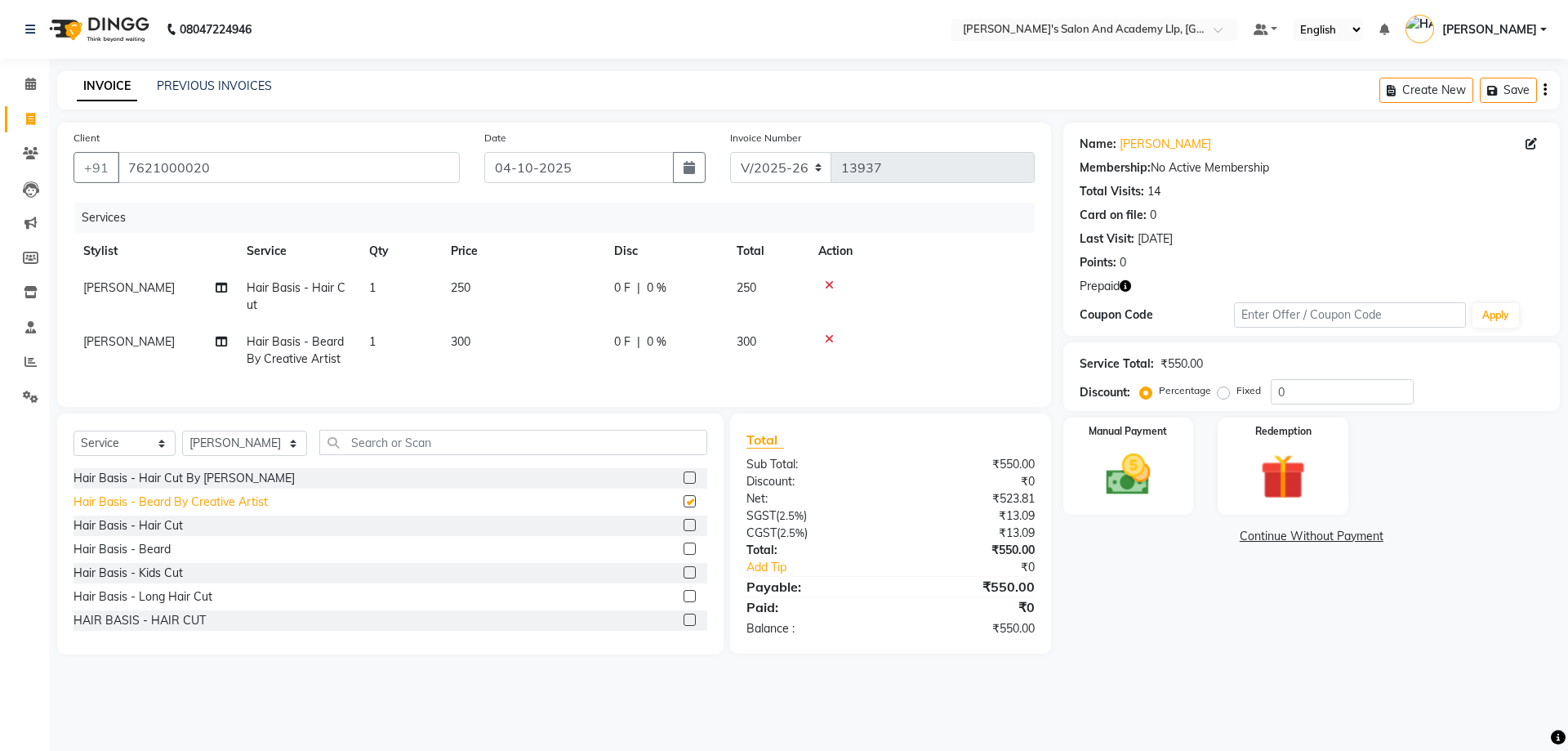
checkbox input "false"
click at [531, 282] on td "250" at bounding box center [522, 296] width 163 height 54
select select "91061"
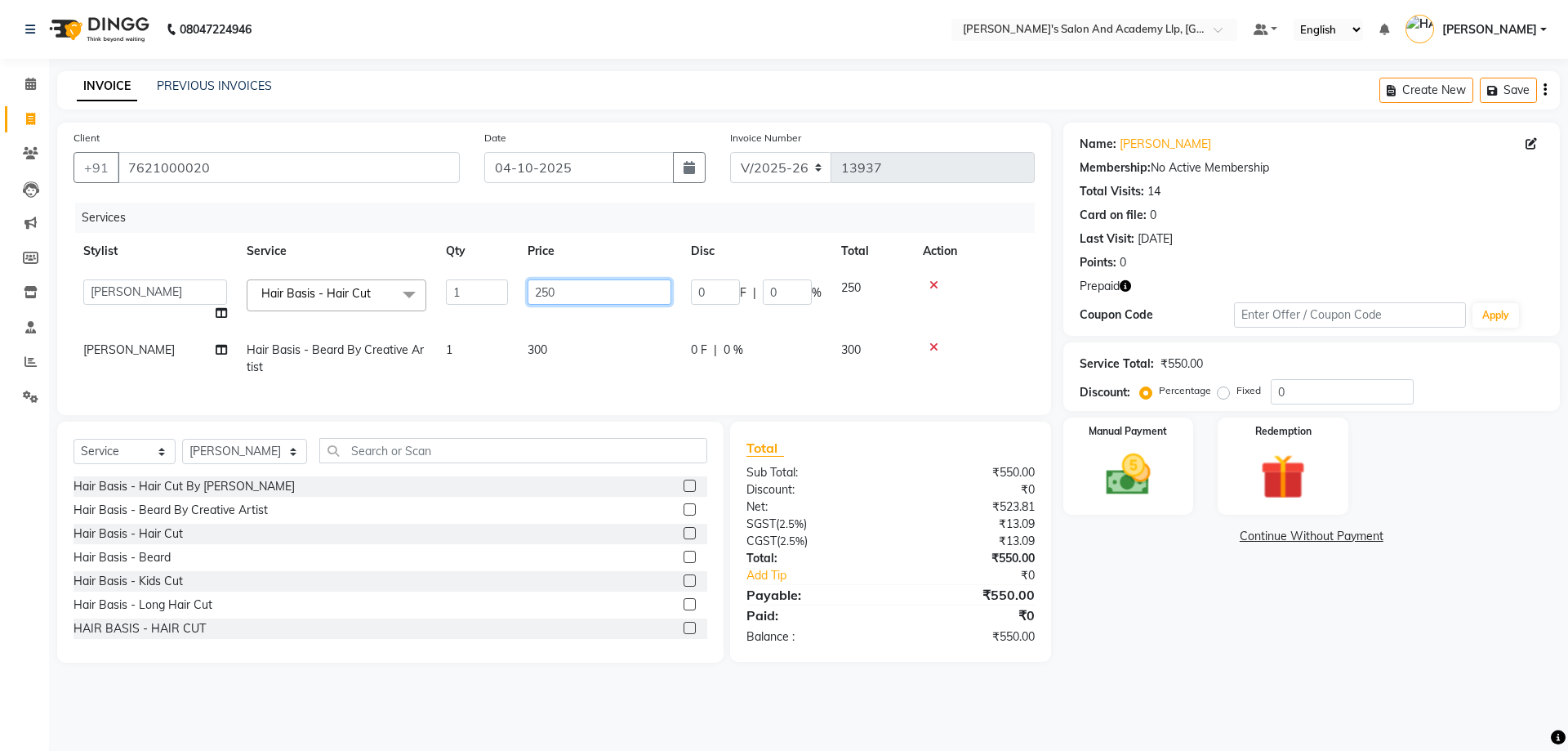
click at [579, 285] on input "250" at bounding box center [599, 292] width 143 height 26
type input "2"
click at [1125, 290] on icon "button" at bounding box center [1125, 286] width 12 height 12
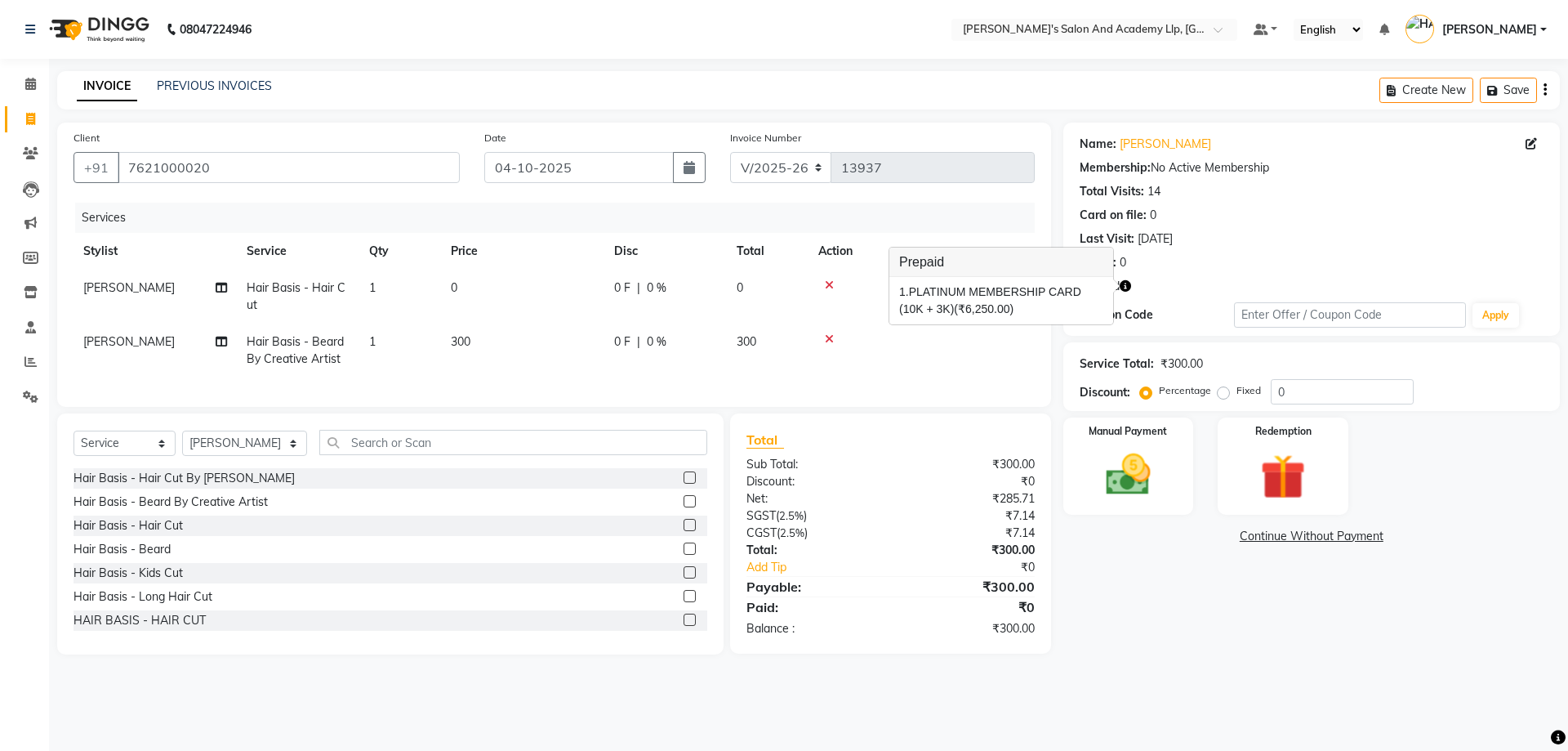
click at [933, 216] on div "Services" at bounding box center [561, 217] width 972 height 30
click at [1122, 280] on icon "button" at bounding box center [1125, 286] width 12 height 12
click at [516, 283] on td "0" at bounding box center [522, 296] width 163 height 54
select select "91061"
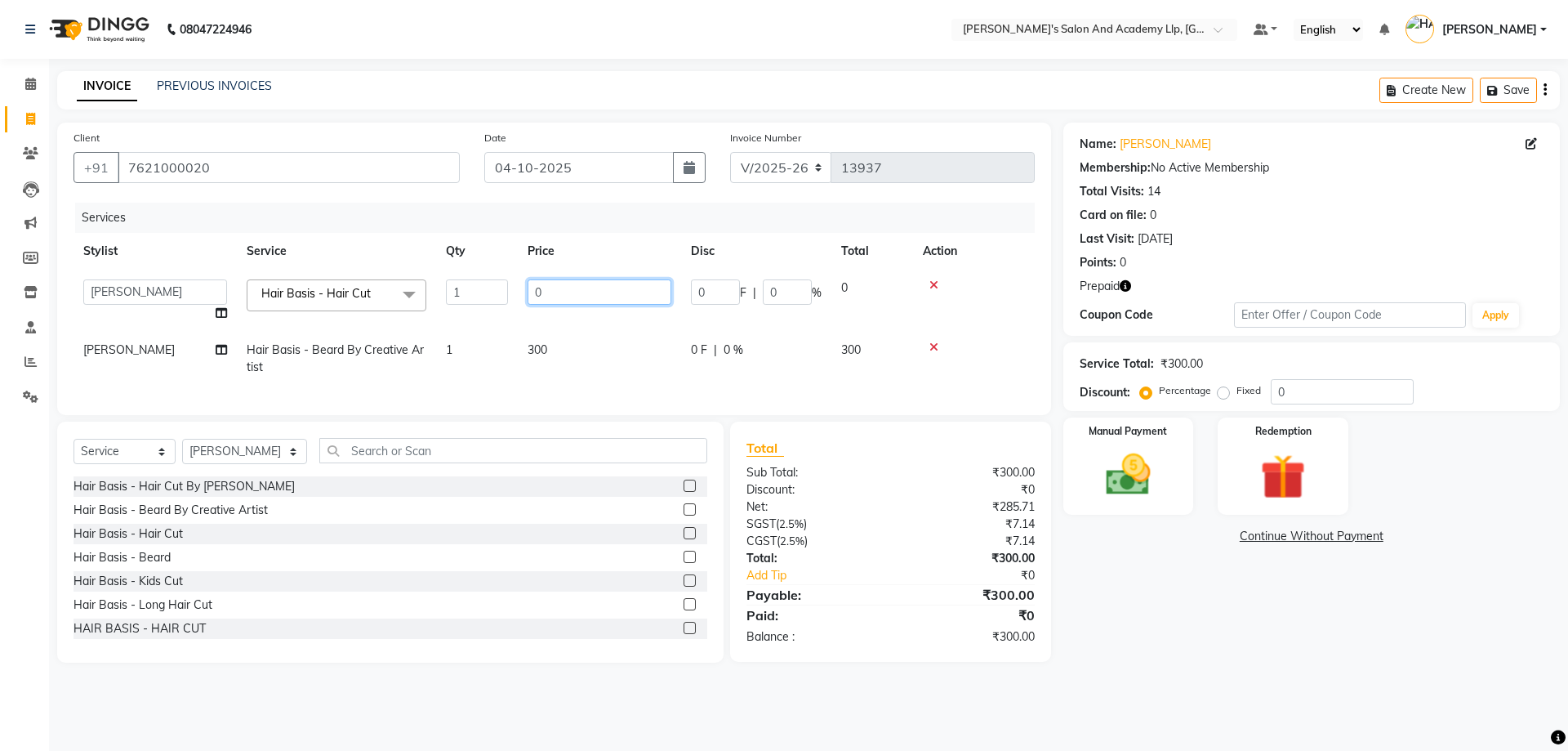
click at [594, 283] on input "0" at bounding box center [599, 292] width 143 height 26
type input "5"
type input "400"
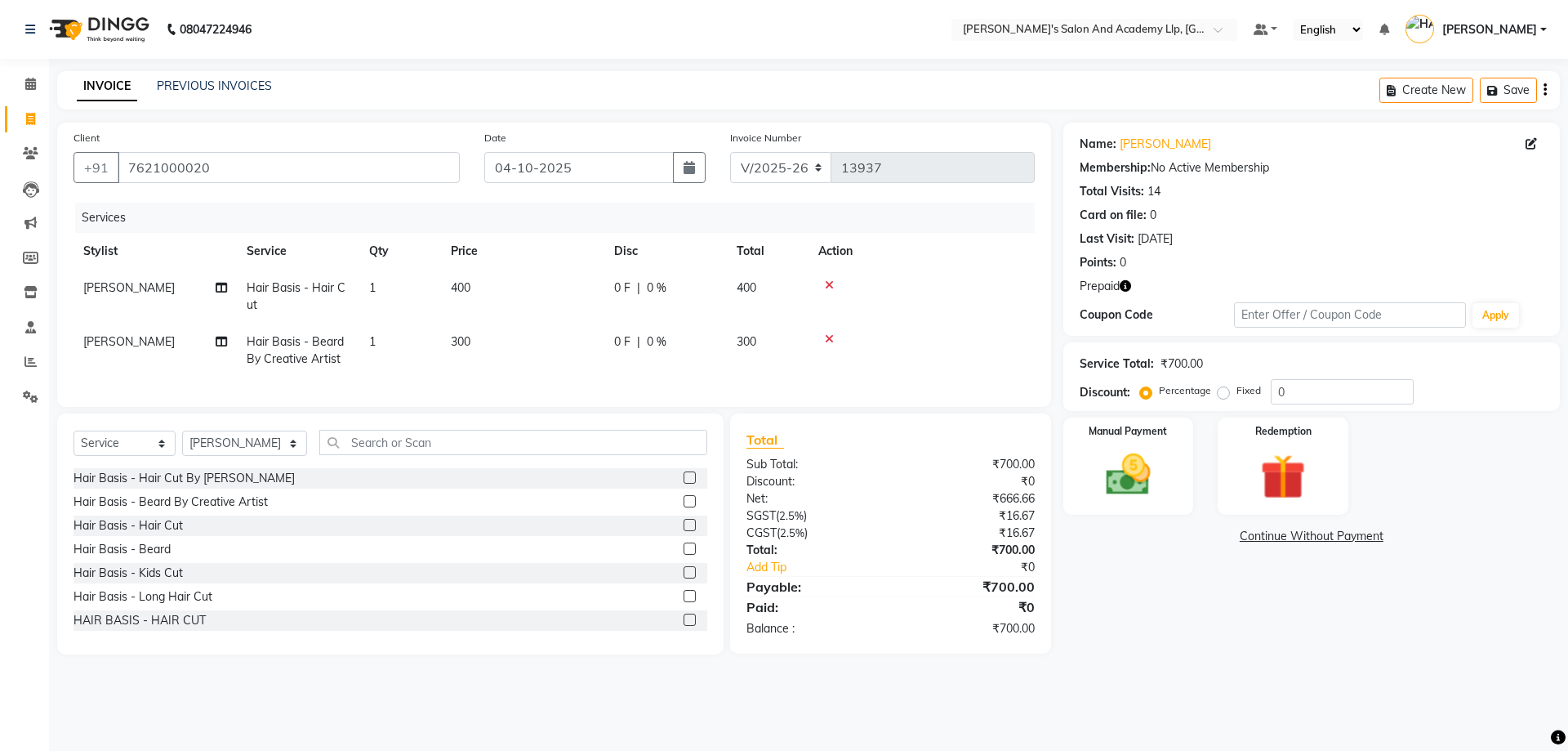
click at [547, 372] on td "300" at bounding box center [522, 350] width 163 height 54
select select "91061"
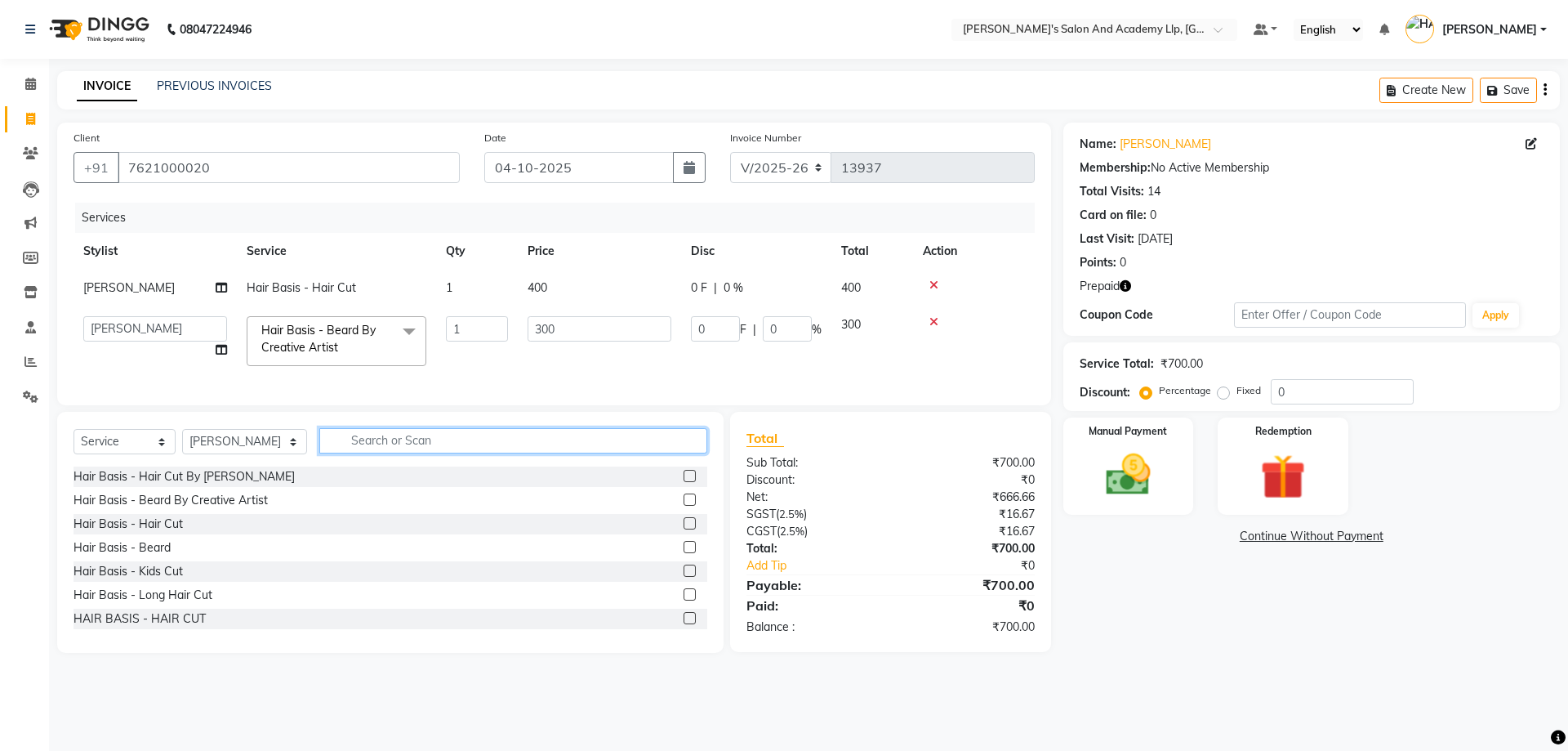
click at [370, 453] on input "text" at bounding box center [513, 440] width 388 height 26
click at [144, 450] on select "Select Service Product Membership Package Voucher Prepaid Gift Card" at bounding box center [124, 441] width 102 height 26
click at [254, 449] on select "Select Stylist AAKASH SOLANKI ADARSH SOLANKI AKSHAY VAJA ARPIT KALAWADIYA AZIM …" at bounding box center [244, 441] width 125 height 26
select select "52739"
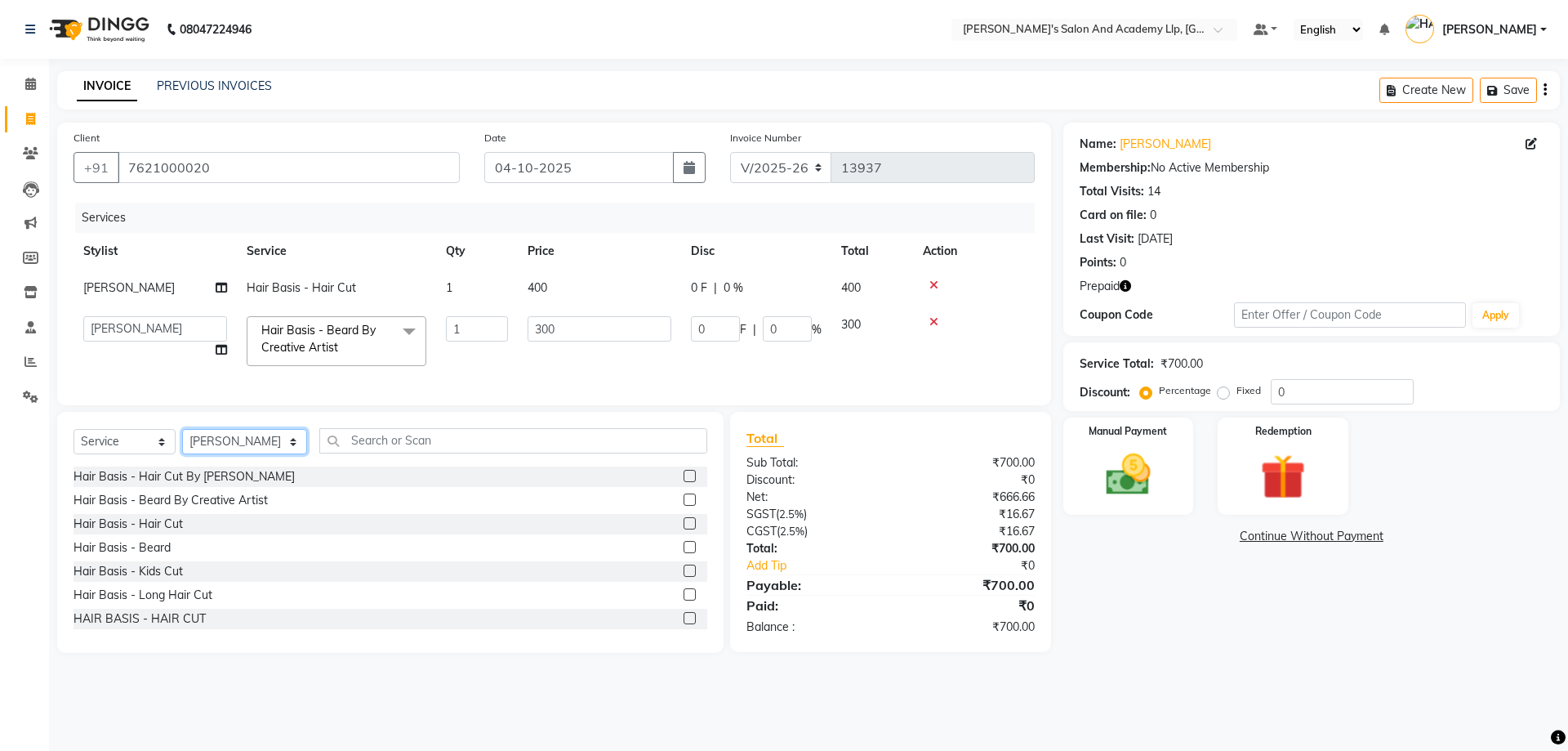
click at [182, 441] on select "Select Stylist AAKASH SOLANKI ADARSH SOLANKI AKSHAY VAJA ARPIT KALAWADIYA AZIM …" at bounding box center [244, 441] width 125 height 26
click at [356, 453] on input "text" at bounding box center [513, 440] width 388 height 26
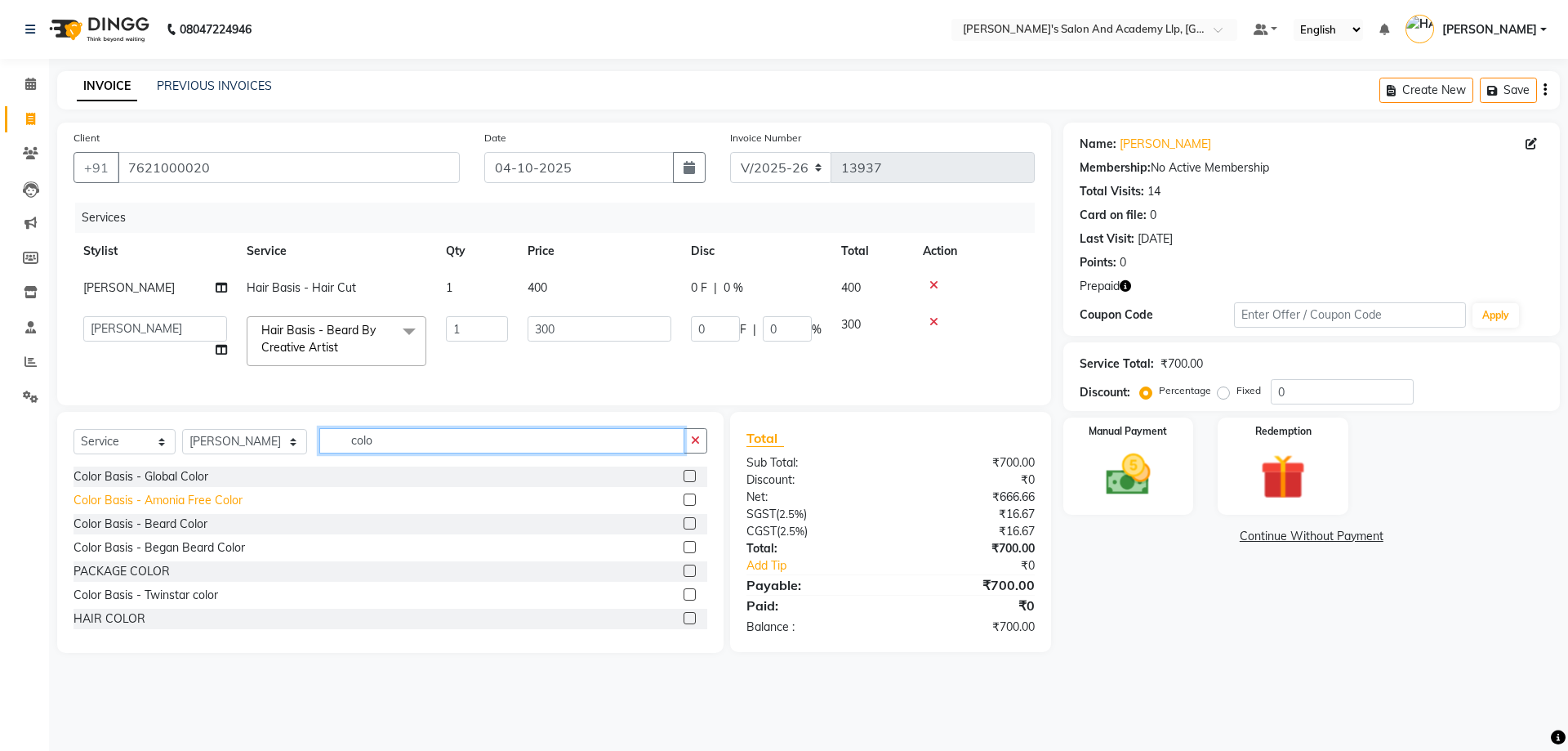
type input "colo"
click at [214, 509] on div "Color Basis - Amonia Free Color" at bounding box center [158, 500] width 169 height 17
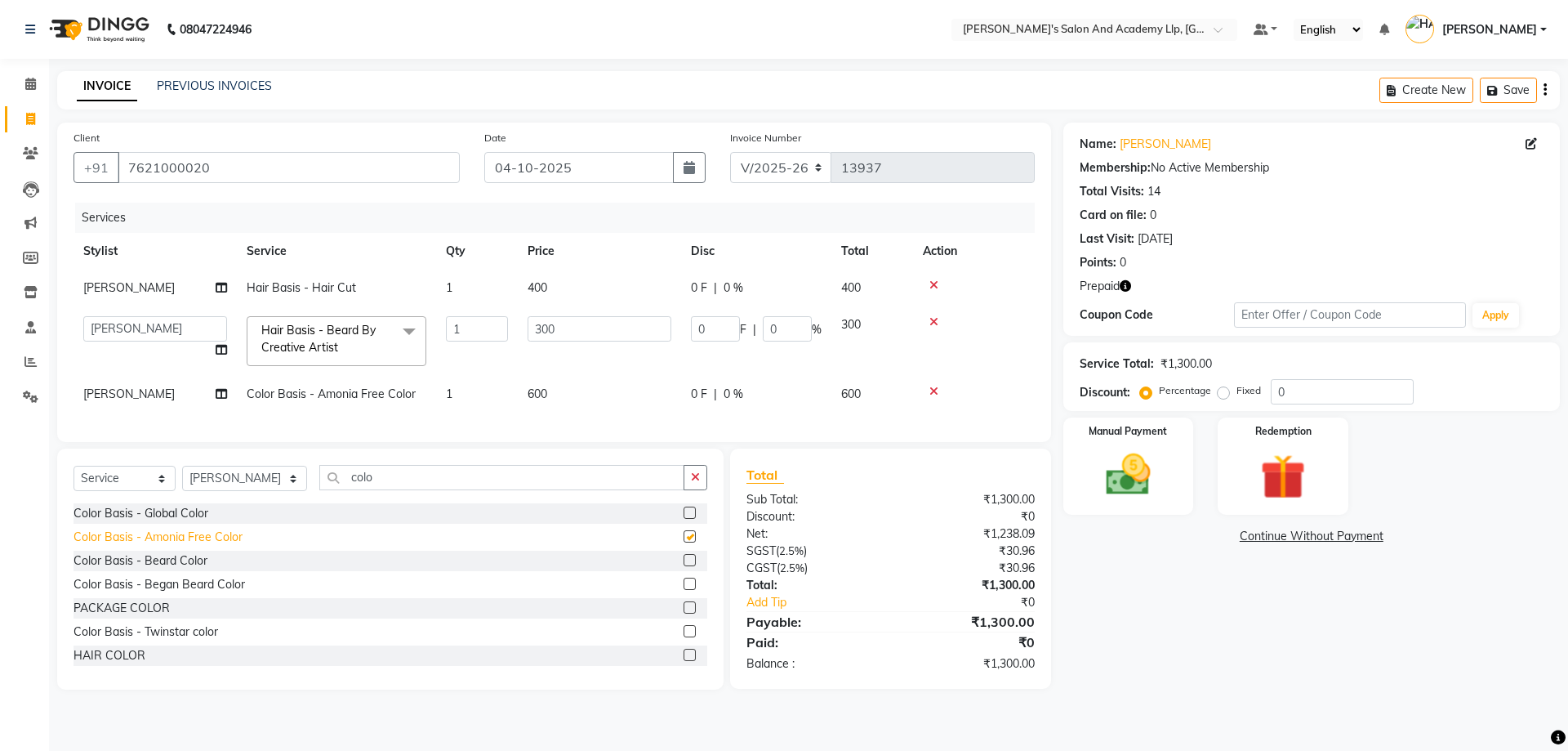
checkbox input "false"
click at [633, 400] on td "600" at bounding box center [599, 394] width 163 height 36
select select "52739"
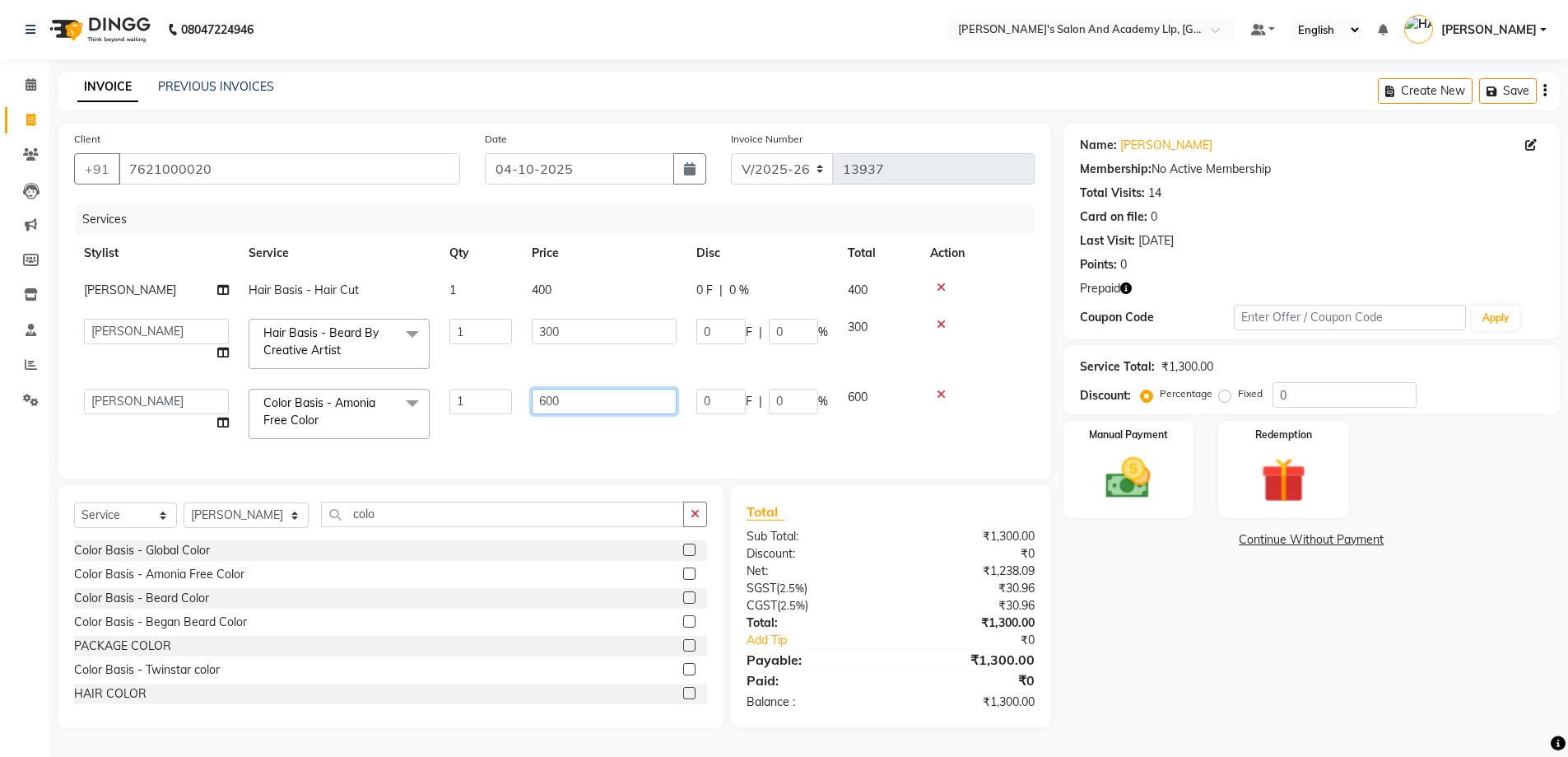
click at [638, 403] on input "600" at bounding box center [604, 401] width 145 height 26
type input "6"
type input "800"
click at [603, 425] on div "Services Stylist Service Qty Price Disc Total Action RAVI AMRELIYA Hair Basis -…" at bounding box center [555, 333] width 961 height 257
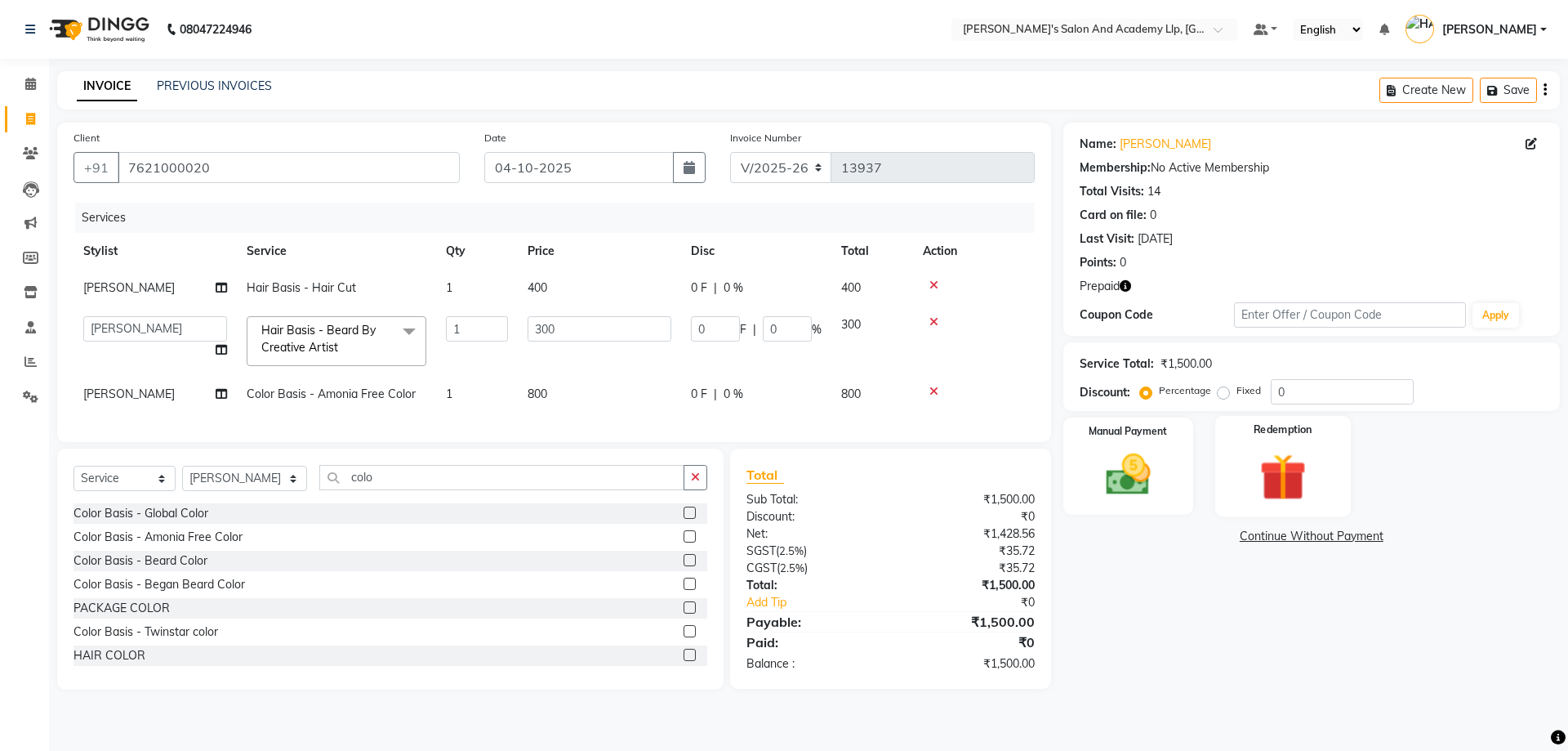
click at [1253, 454] on img at bounding box center [1283, 477] width 76 height 58
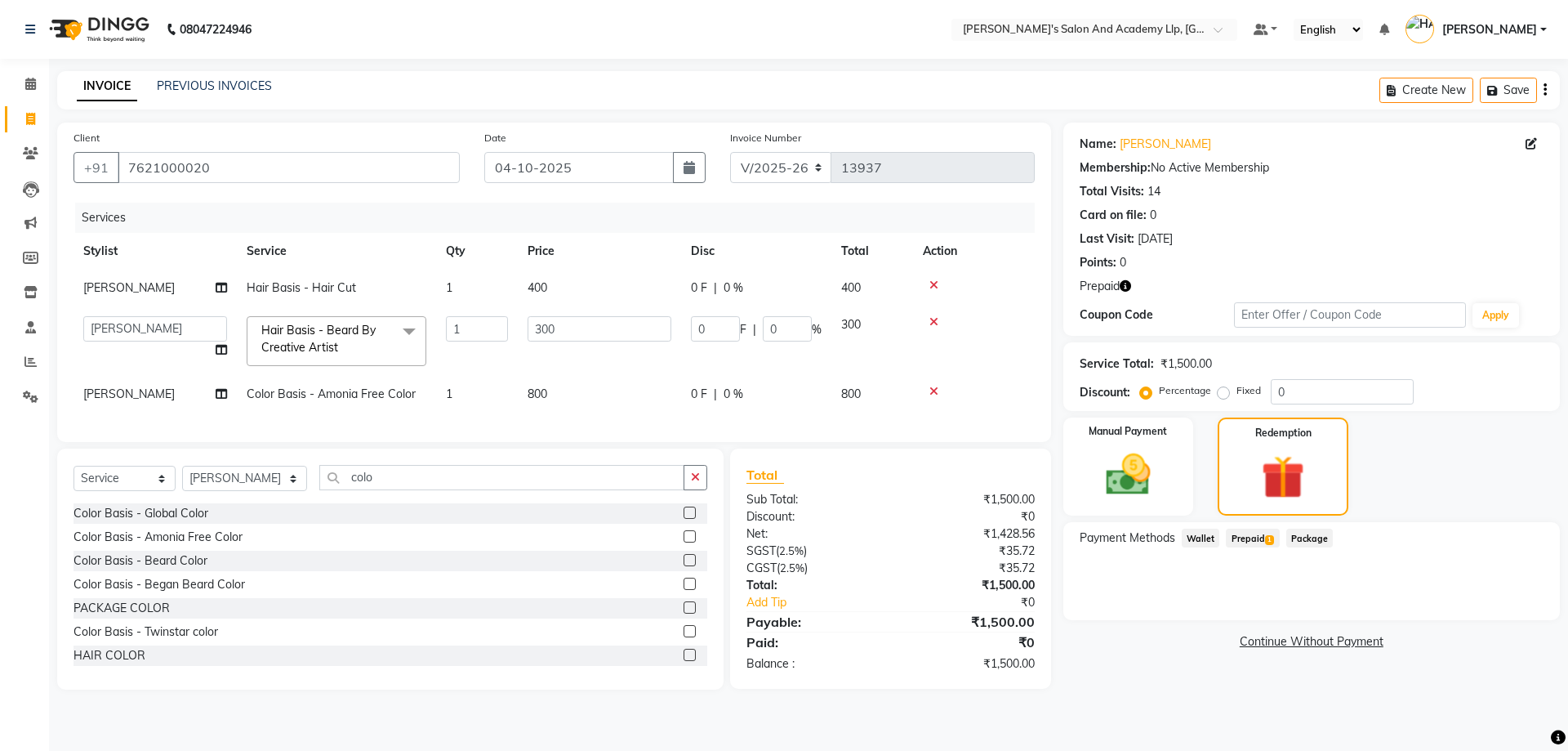
click at [1260, 540] on span "Prepaid 1" at bounding box center [1252, 538] width 53 height 19
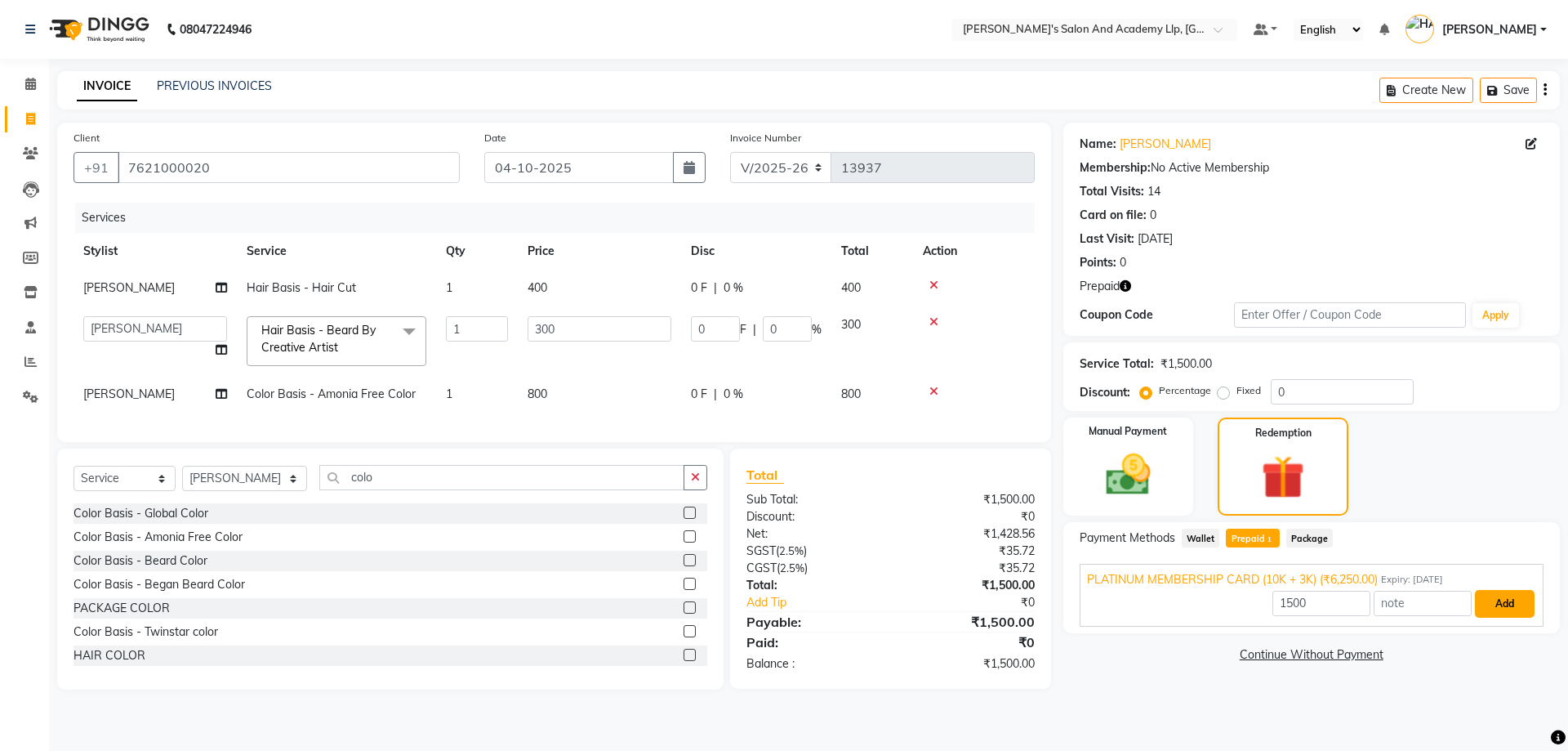
click at [1504, 601] on button "Add" at bounding box center [1505, 604] width 60 height 28
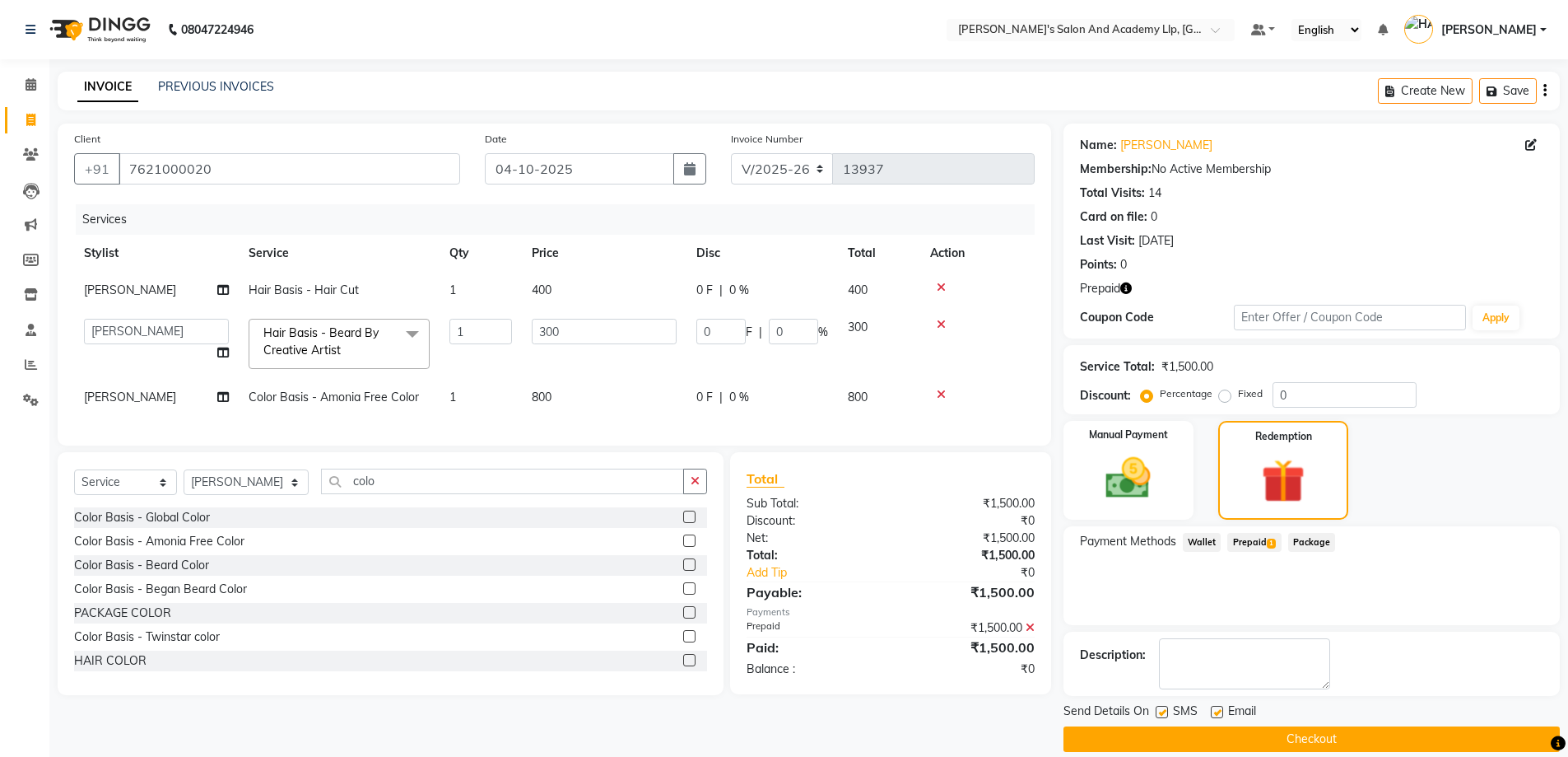
click at [1220, 706] on label at bounding box center [1217, 712] width 13 height 13
click at [1220, 708] on input "checkbox" at bounding box center [1216, 713] width 11 height 11
checkbox input "false"
click at [1254, 729] on button "Checkout" at bounding box center [1312, 739] width 496 height 26
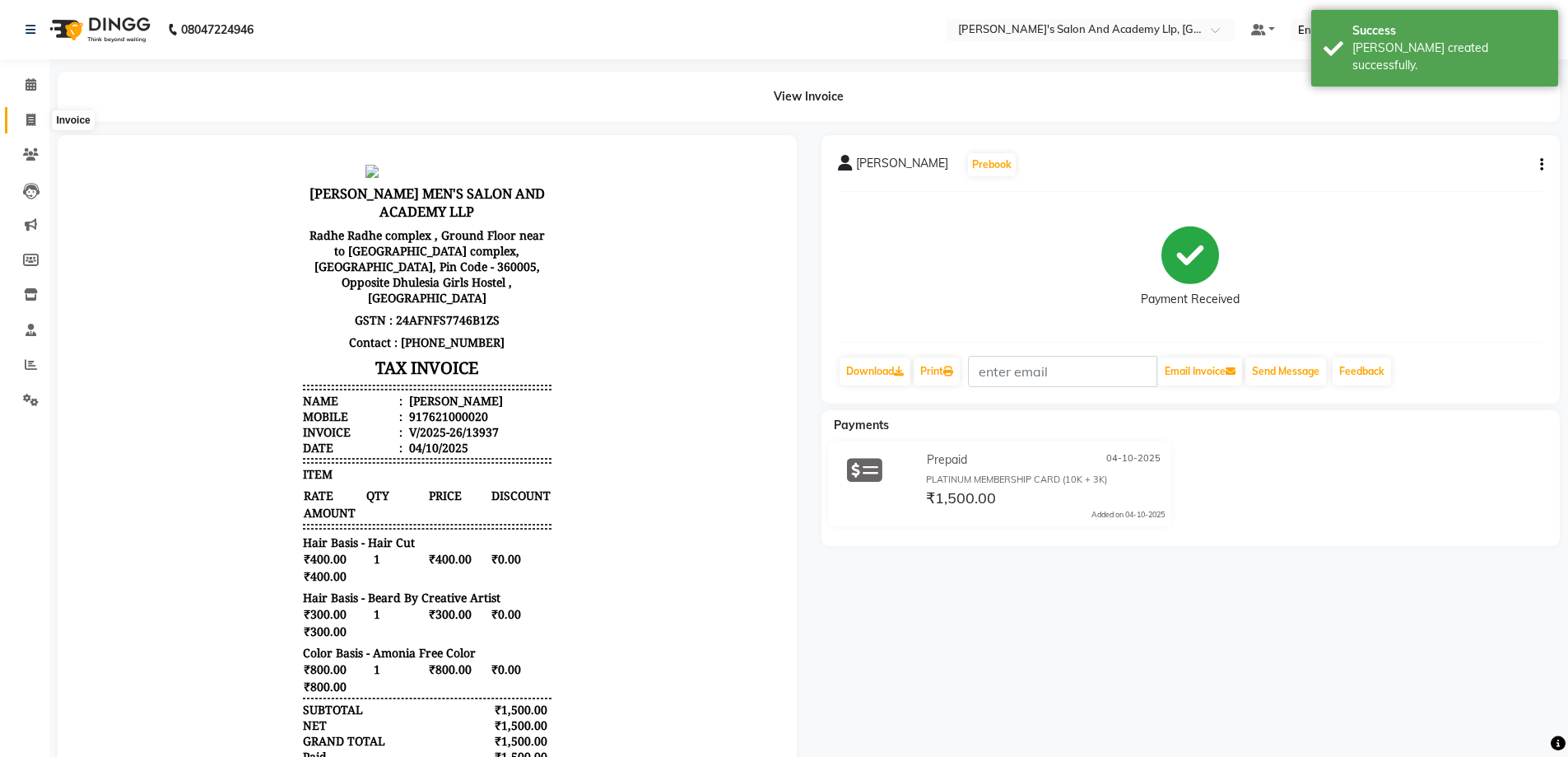
click at [44, 114] on span at bounding box center [31, 120] width 28 height 19
select select "service"
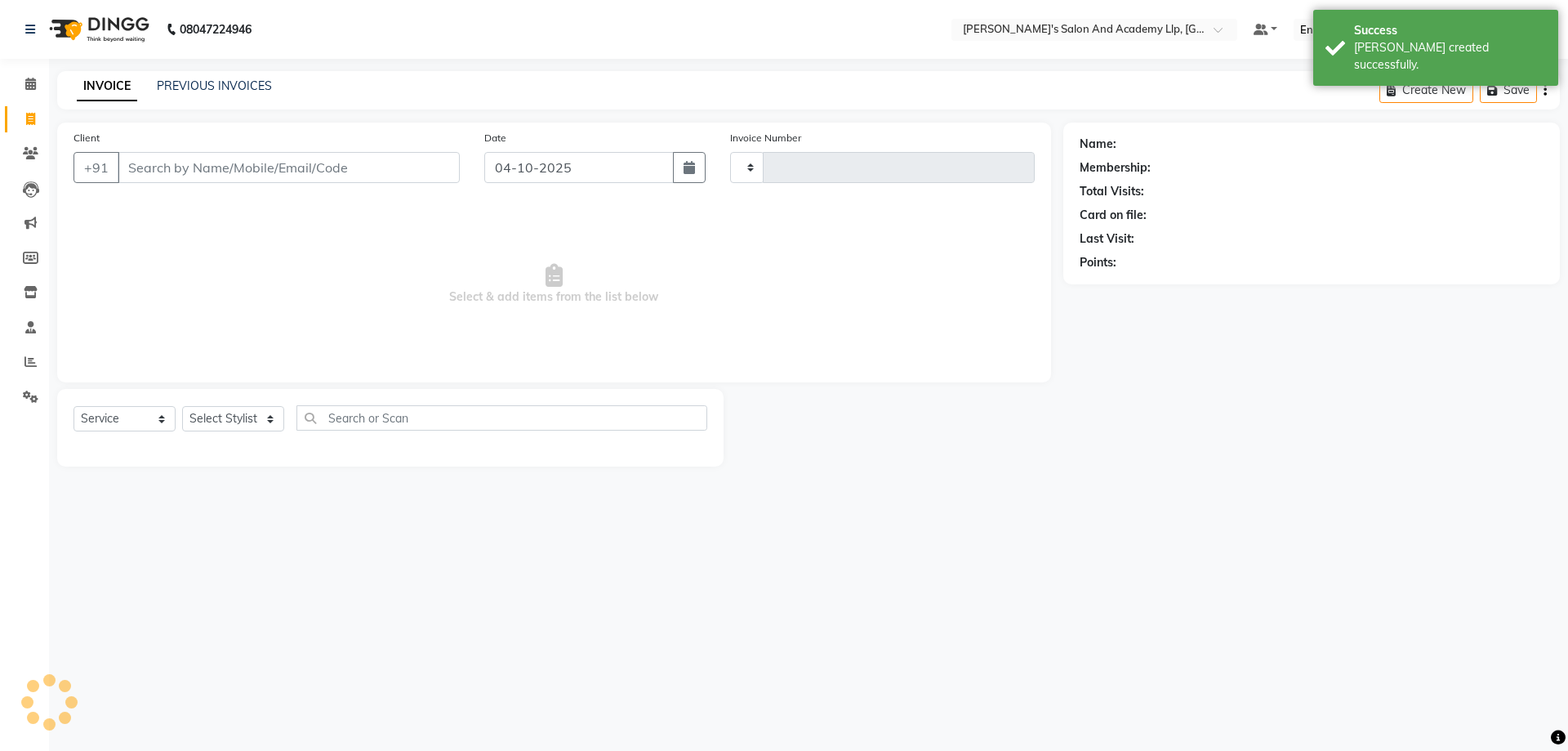
type input "13938"
select select "6983"
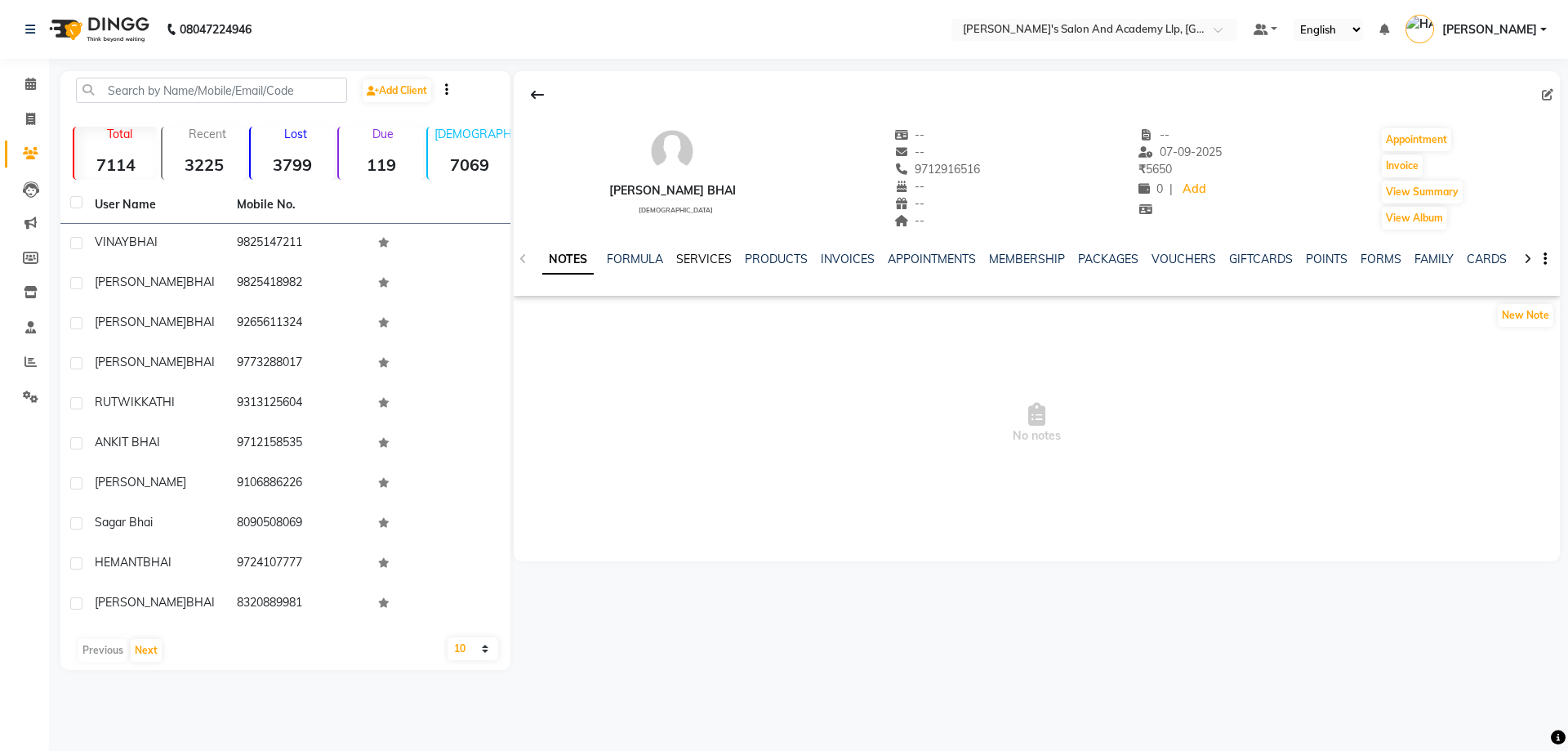
drag, startPoint x: 713, startPoint y: 266, endPoint x: 710, endPoint y: 252, distance: 14.3
click at [712, 261] on div "SERVICES" at bounding box center [704, 259] width 56 height 17
click at [710, 252] on link "SERVICES" at bounding box center [704, 259] width 56 height 15
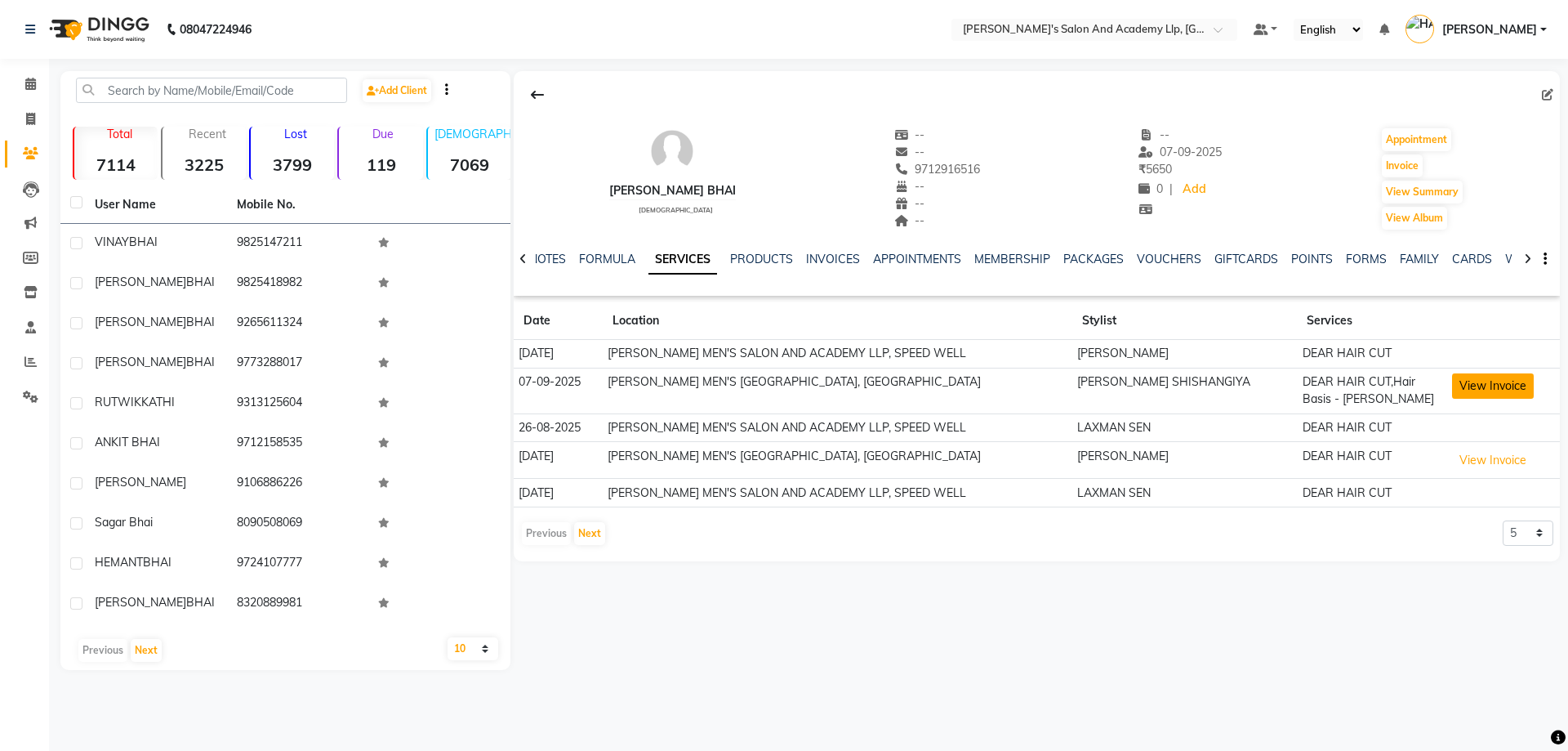
click at [1474, 387] on button "View Invoice" at bounding box center [1493, 385] width 82 height 26
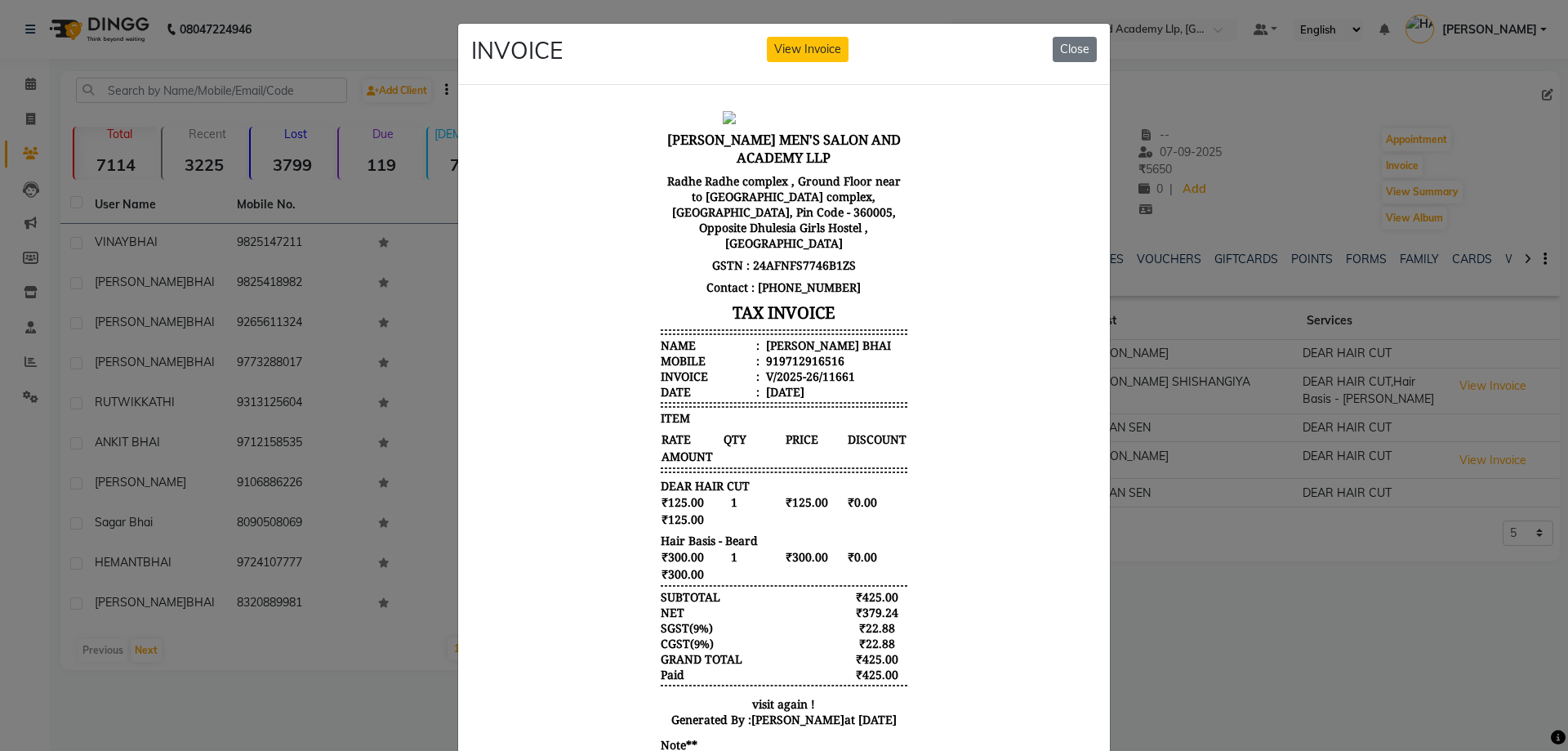
click at [1204, 421] on ngb-modal-window "INVOICE View Invoice Close" at bounding box center [784, 376] width 1568 height 751
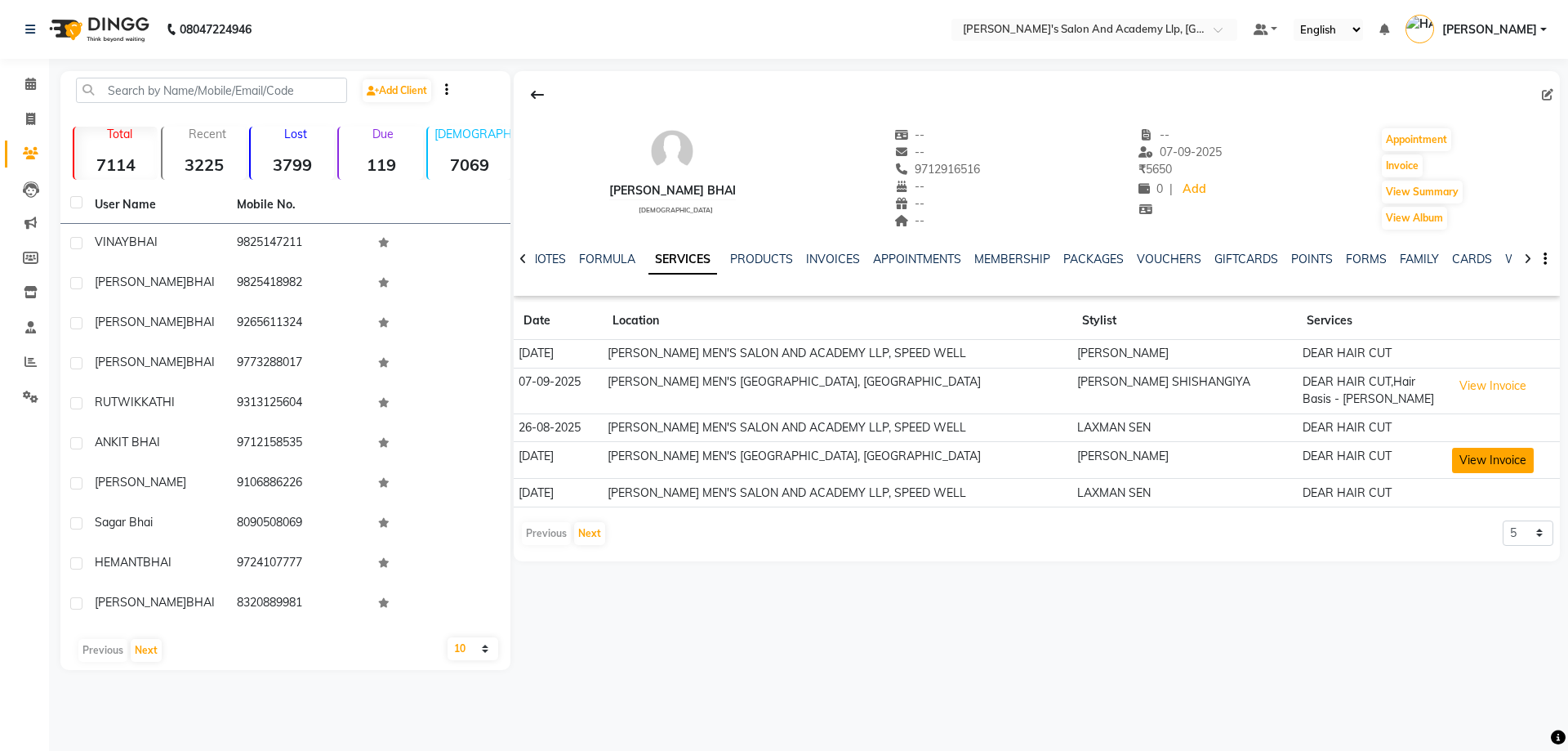
click at [1503, 465] on button "View Invoice" at bounding box center [1493, 460] width 82 height 26
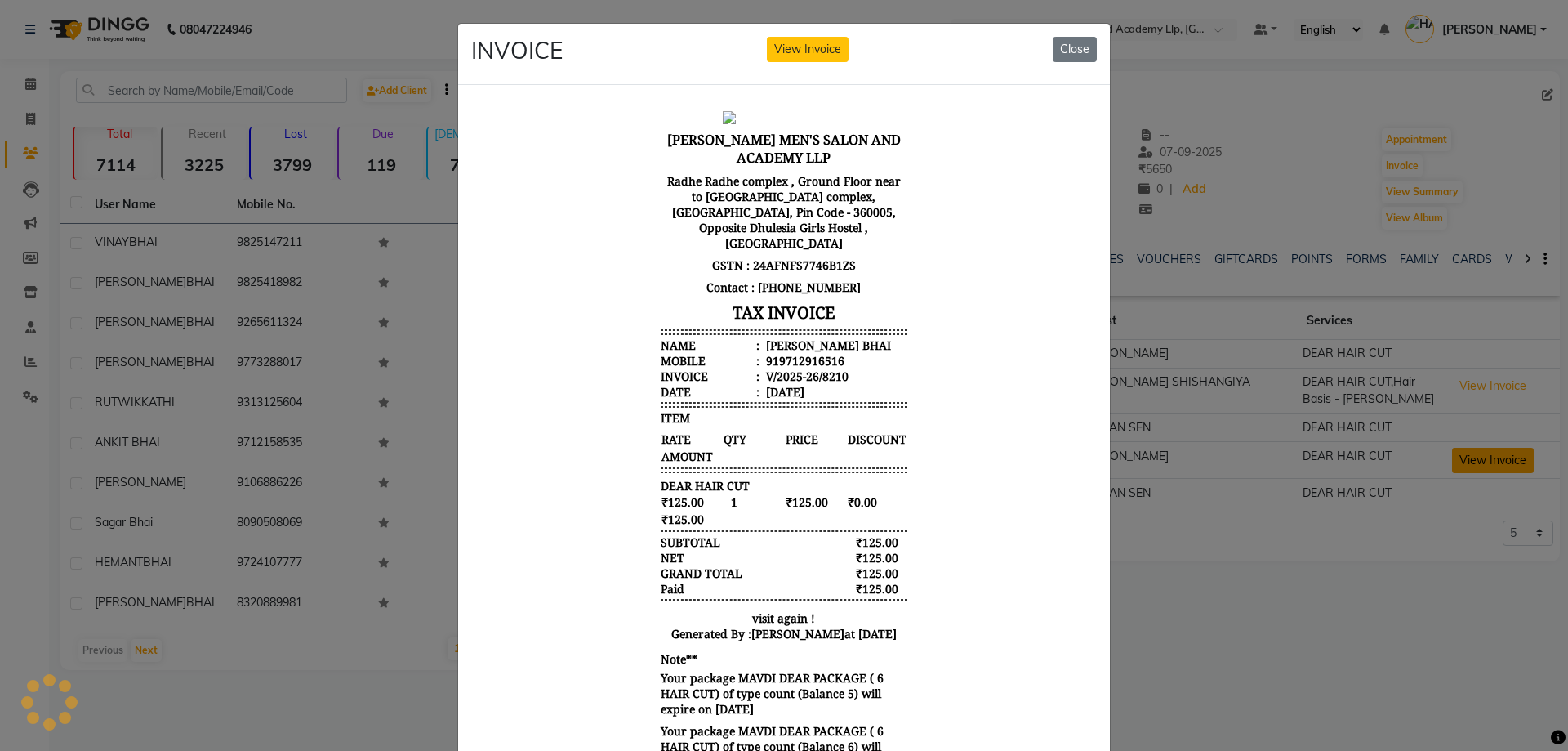
click at [1503, 465] on ngb-modal-window "INVOICE View Invoice Close" at bounding box center [784, 376] width 1568 height 751
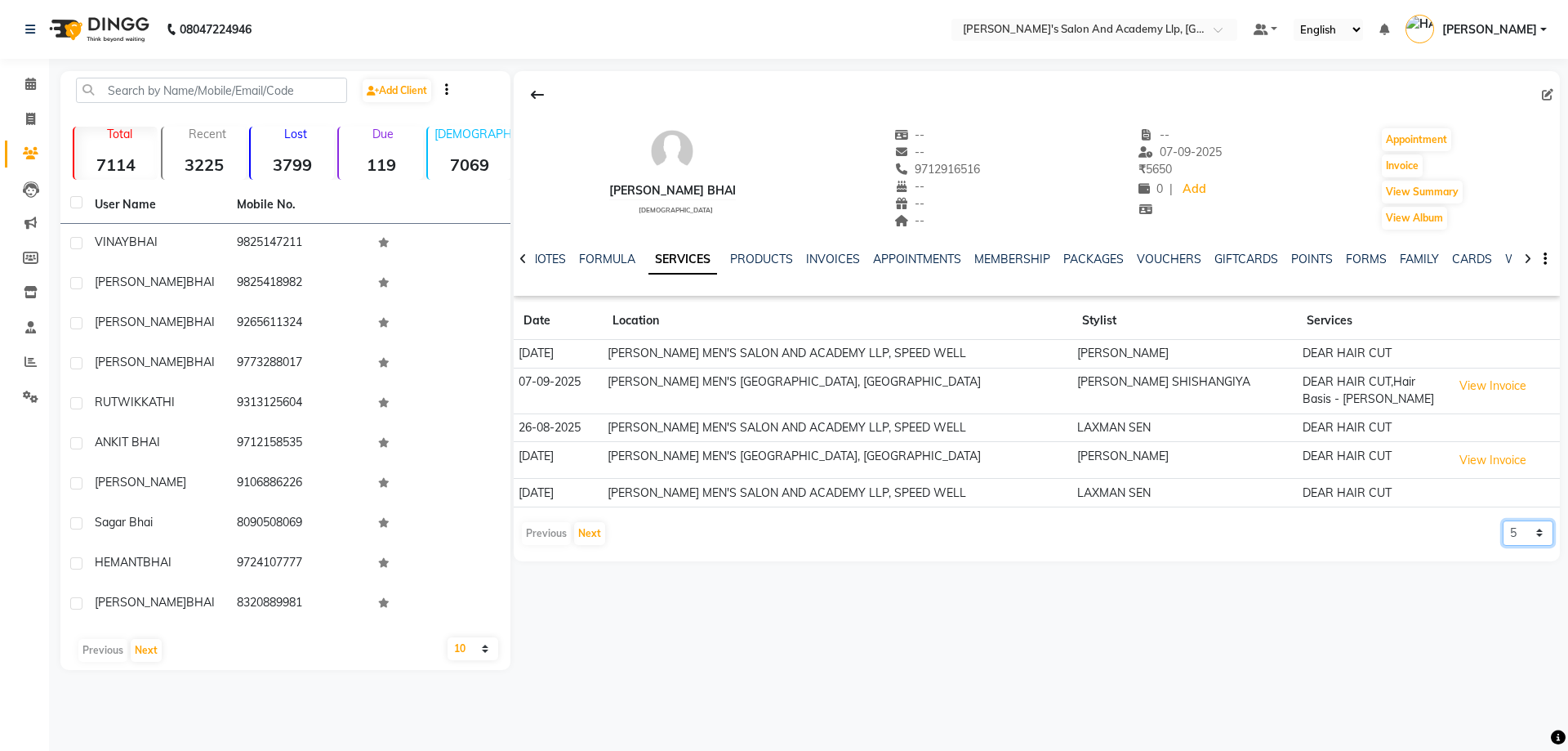
click at [1518, 533] on select "5 10 50 100 500" at bounding box center [1527, 533] width 51 height 26
select select "10"
click at [1503, 521] on select "5 10 50 100 500" at bounding box center [1527, 533] width 51 height 26
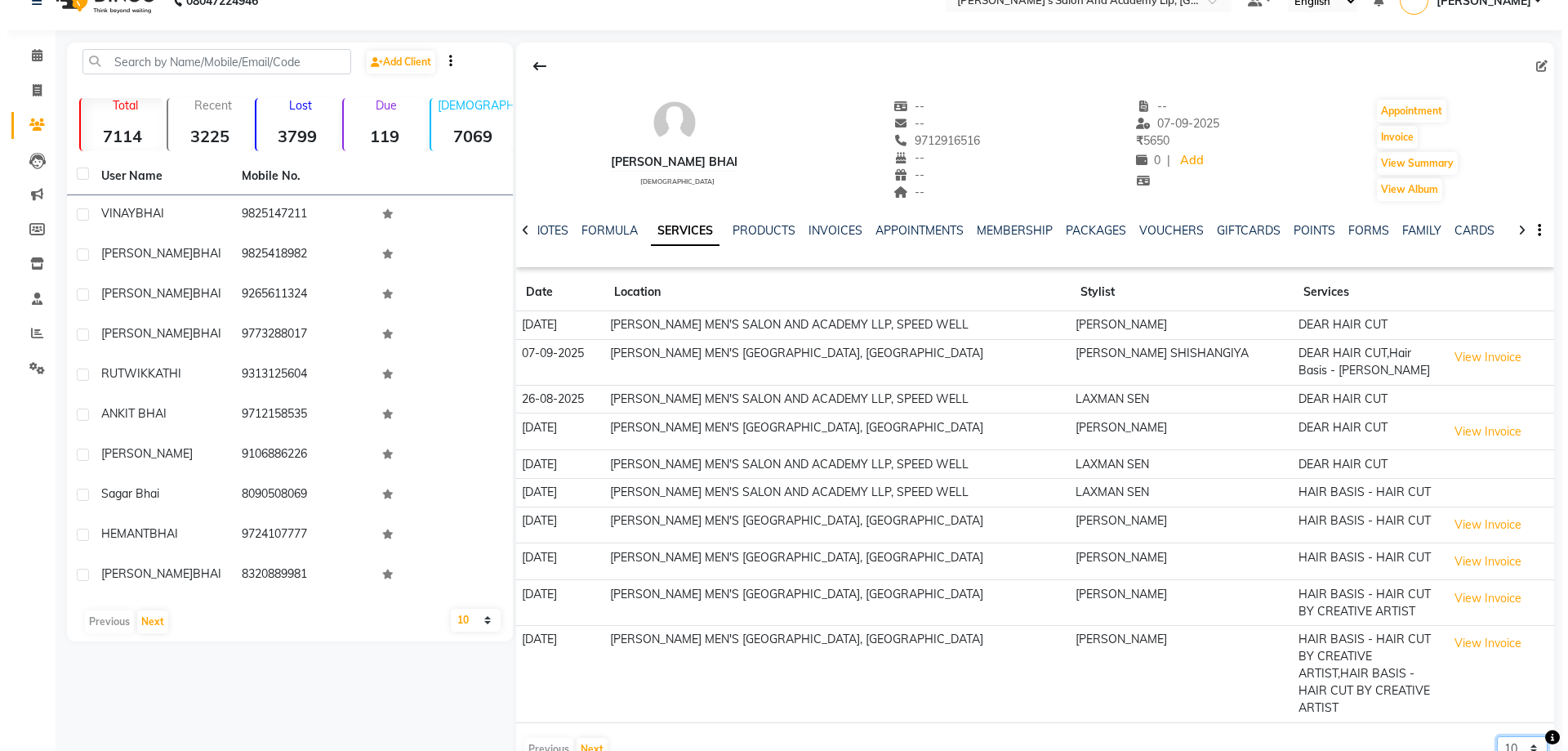
scroll to position [54, 0]
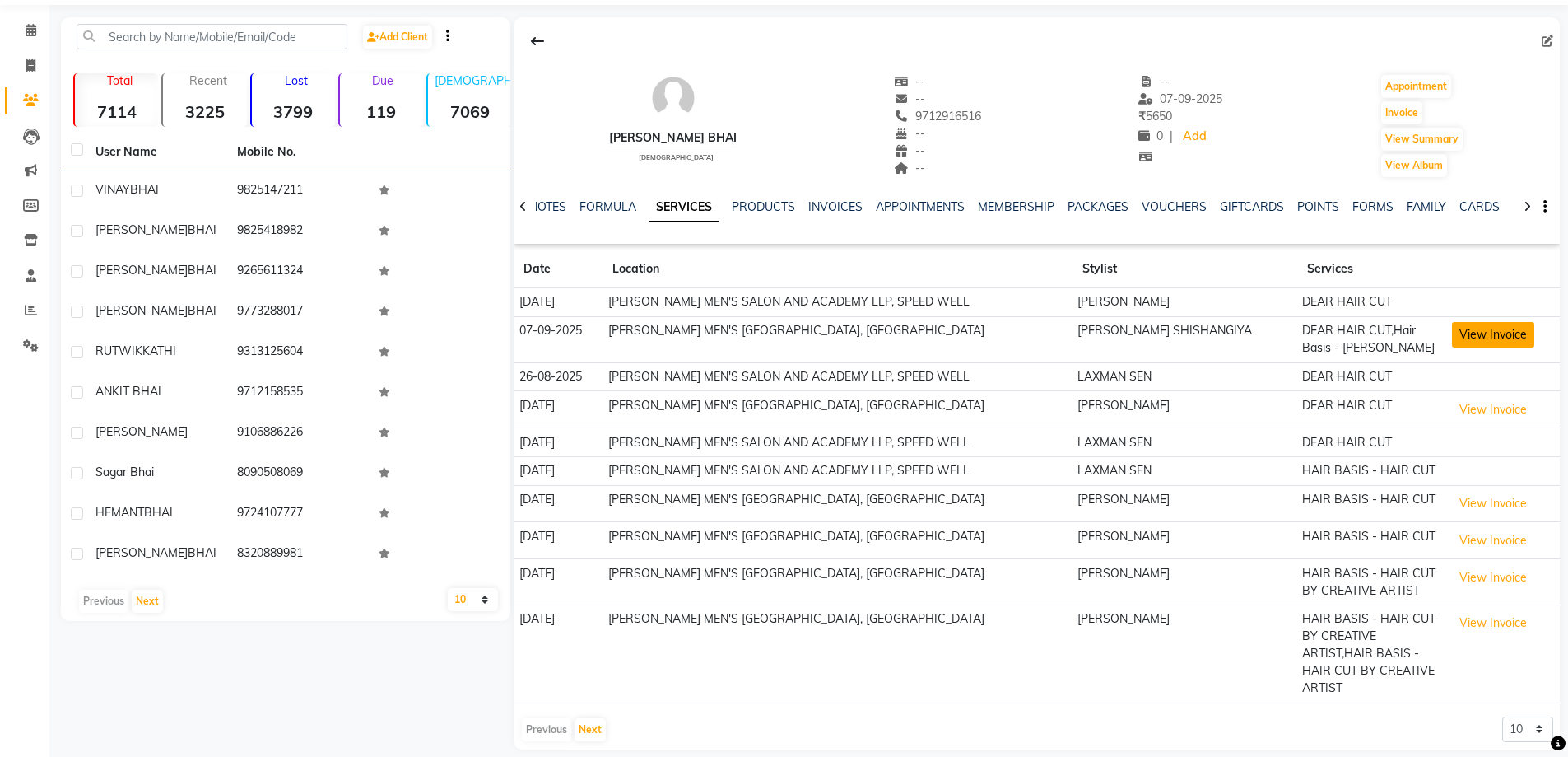
click at [1467, 343] on button "View Invoice" at bounding box center [1493, 334] width 83 height 26
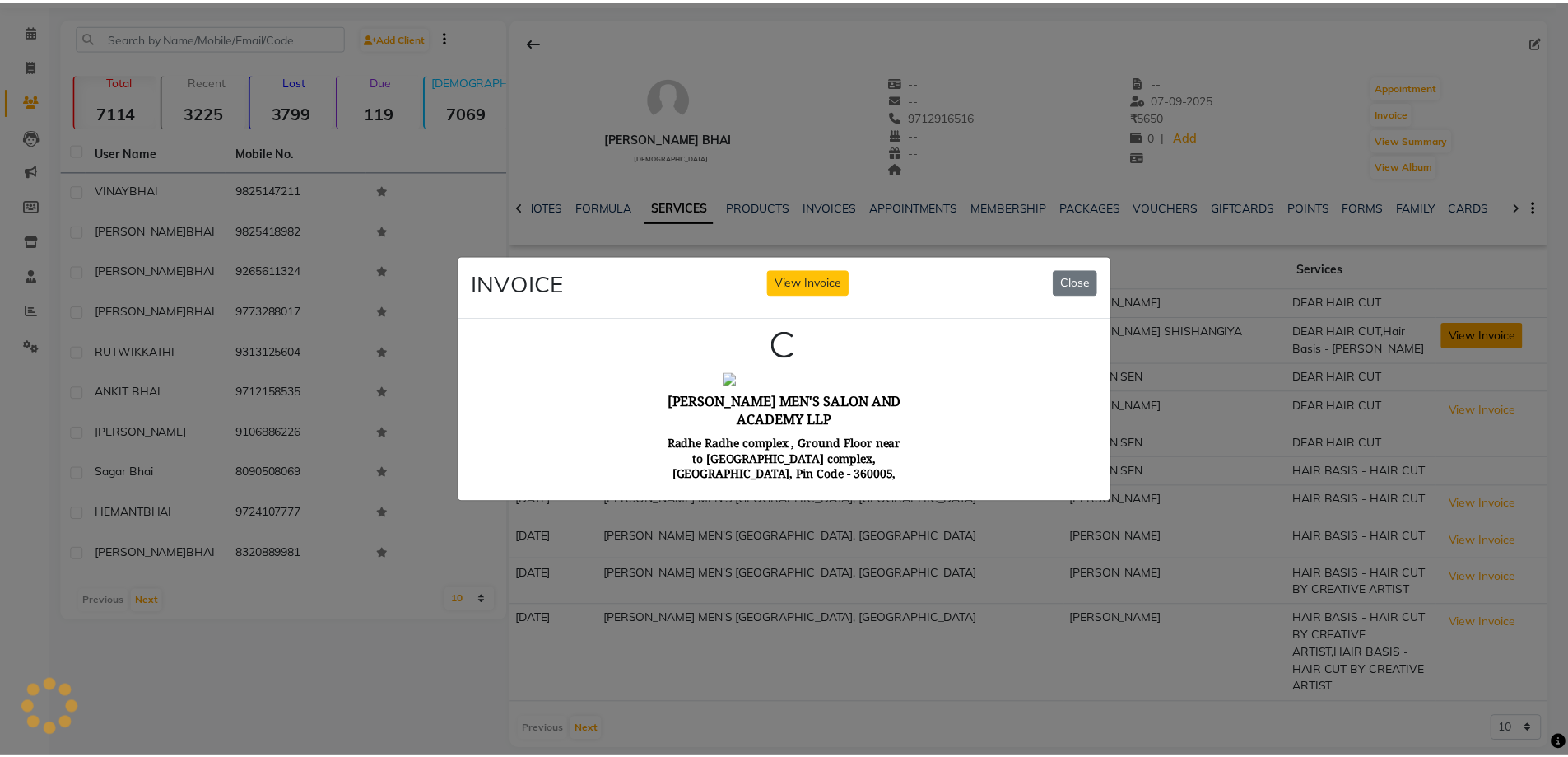
scroll to position [0, 0]
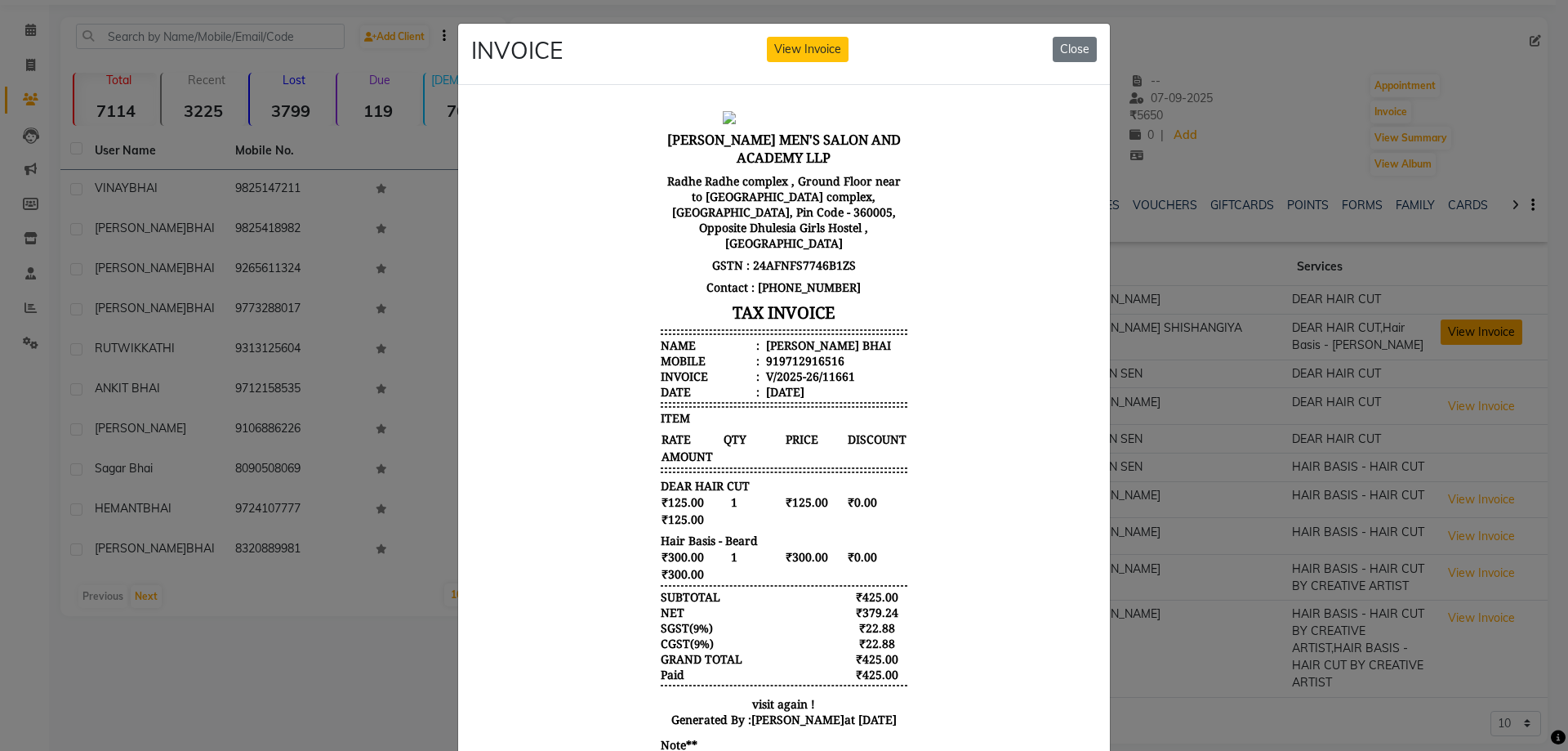
click at [1455, 341] on ngb-modal-window "INVOICE View Invoice Close" at bounding box center [784, 376] width 1568 height 751
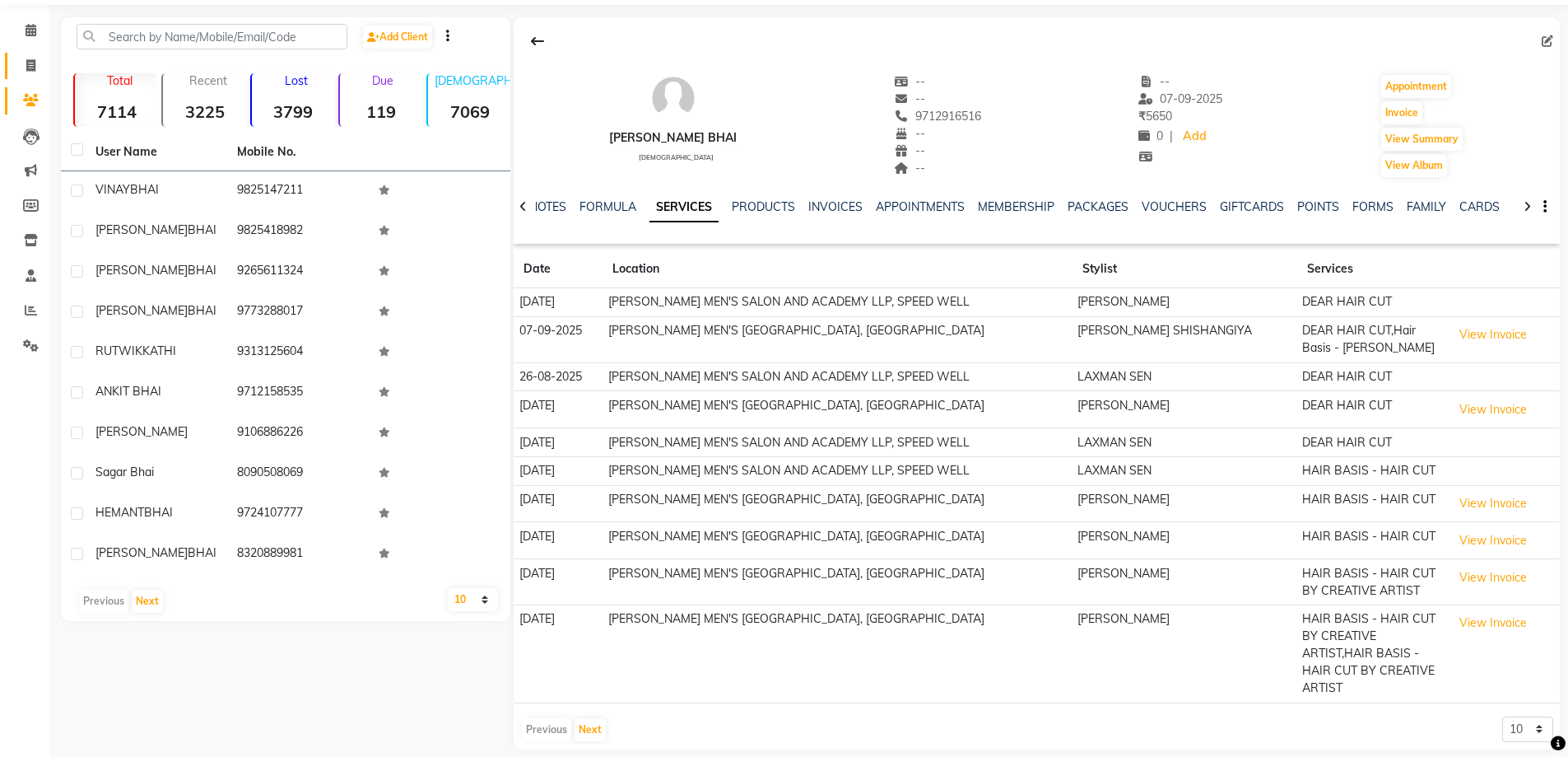
click at [11, 68] on link "Invoice" at bounding box center [24, 66] width 39 height 28
select select "service"
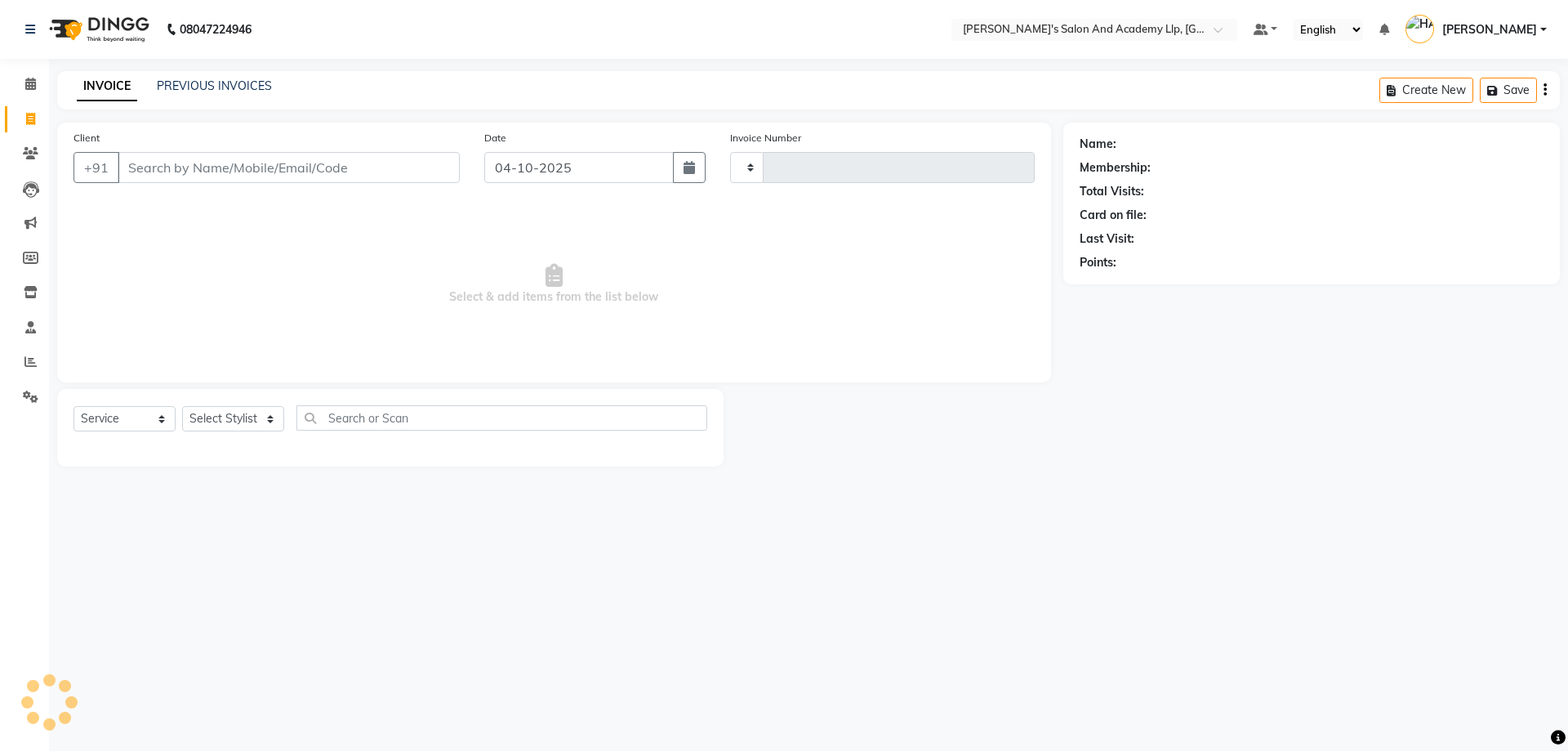
type input "13935"
select select "6983"
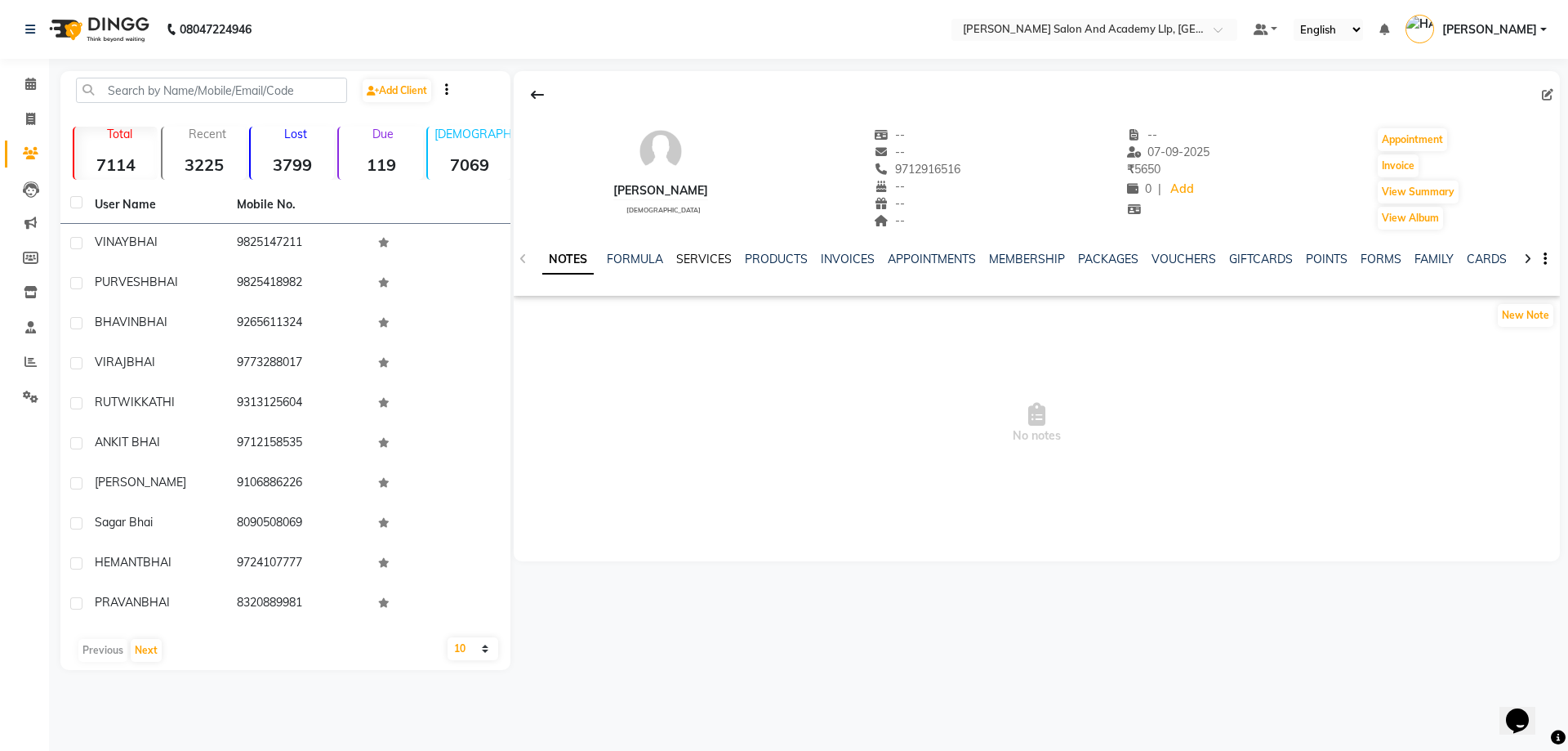
click at [690, 254] on link "SERVICES" at bounding box center [704, 259] width 56 height 15
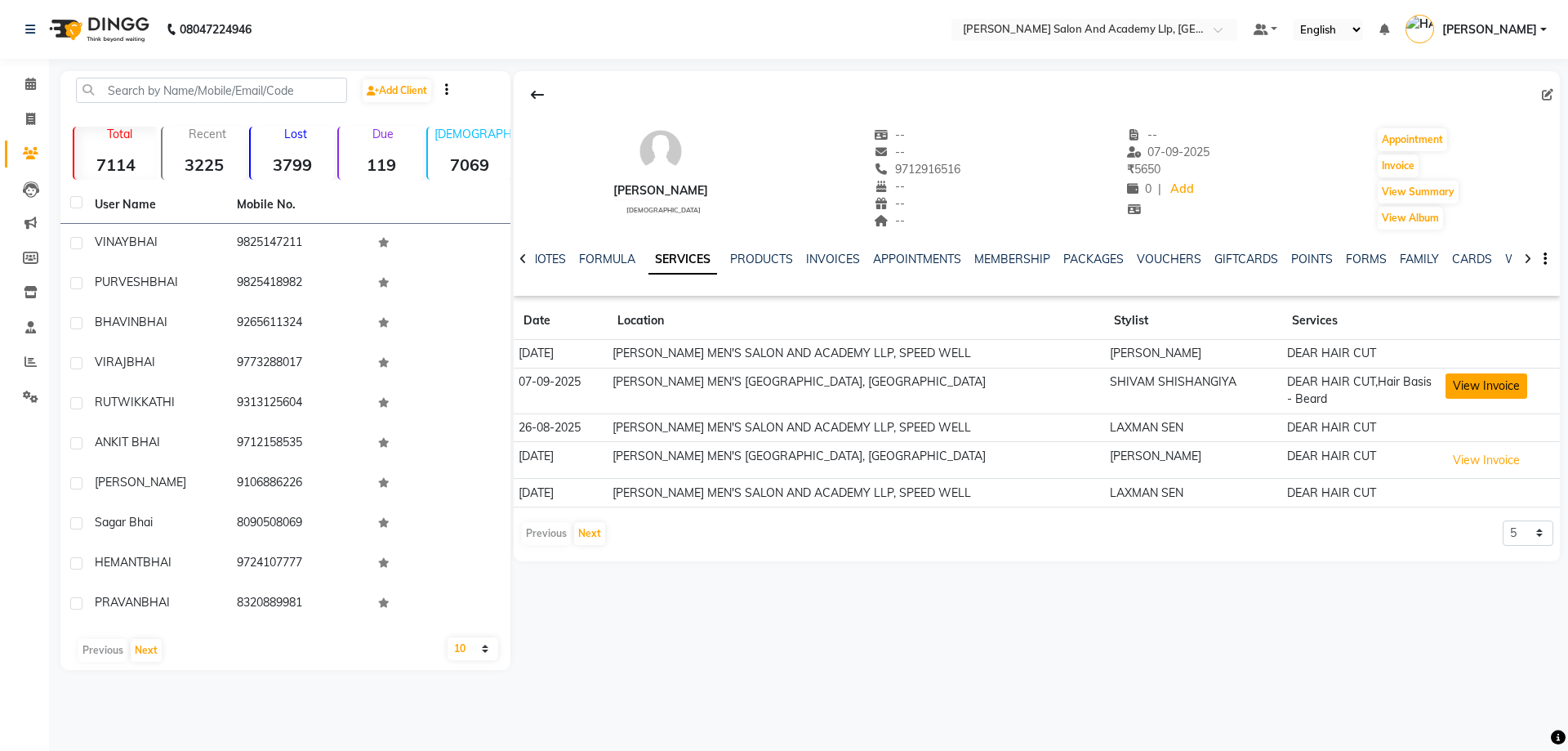
click at [1495, 387] on button "View Invoice" at bounding box center [1486, 385] width 82 height 26
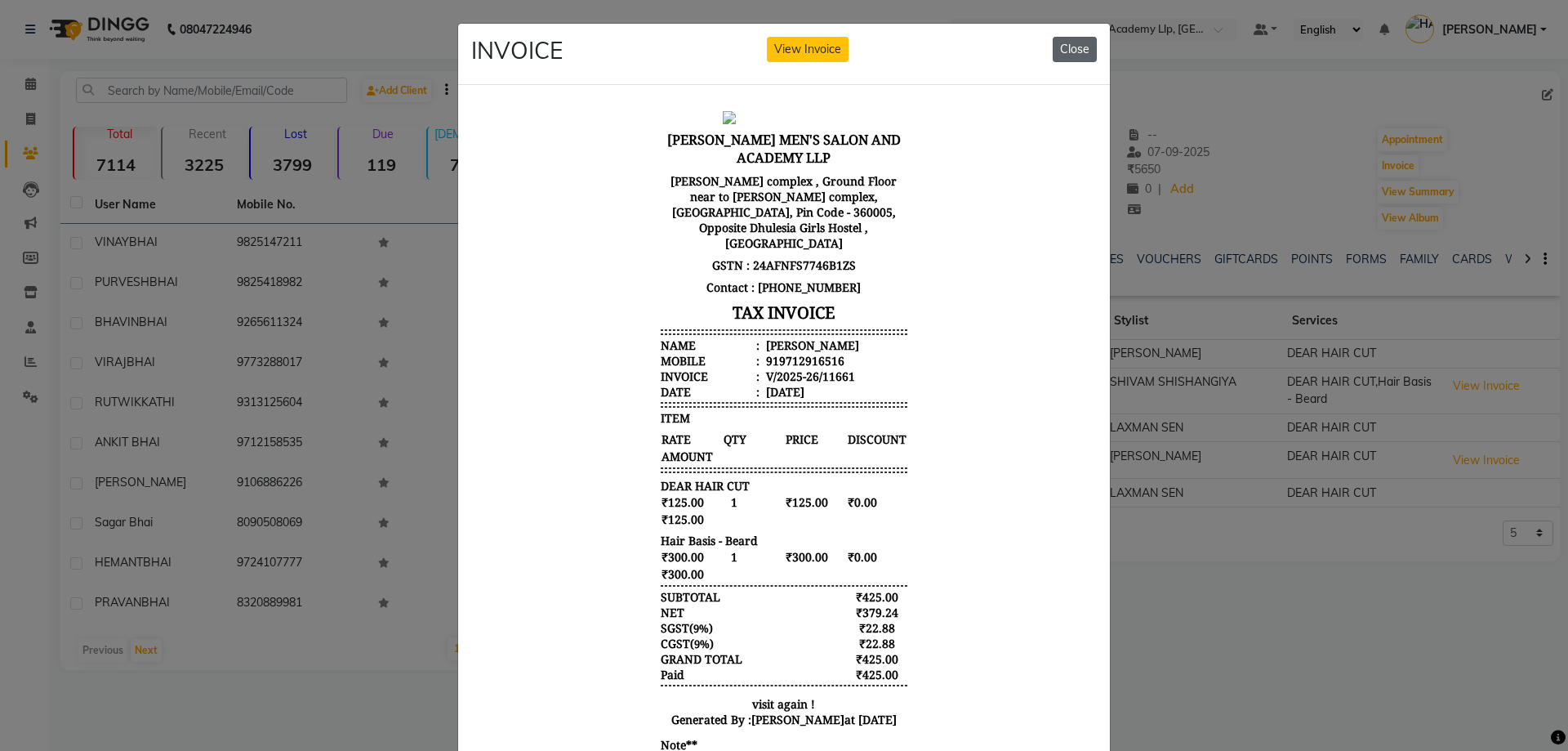
click at [1078, 54] on button "Close" at bounding box center [1074, 49] width 44 height 26
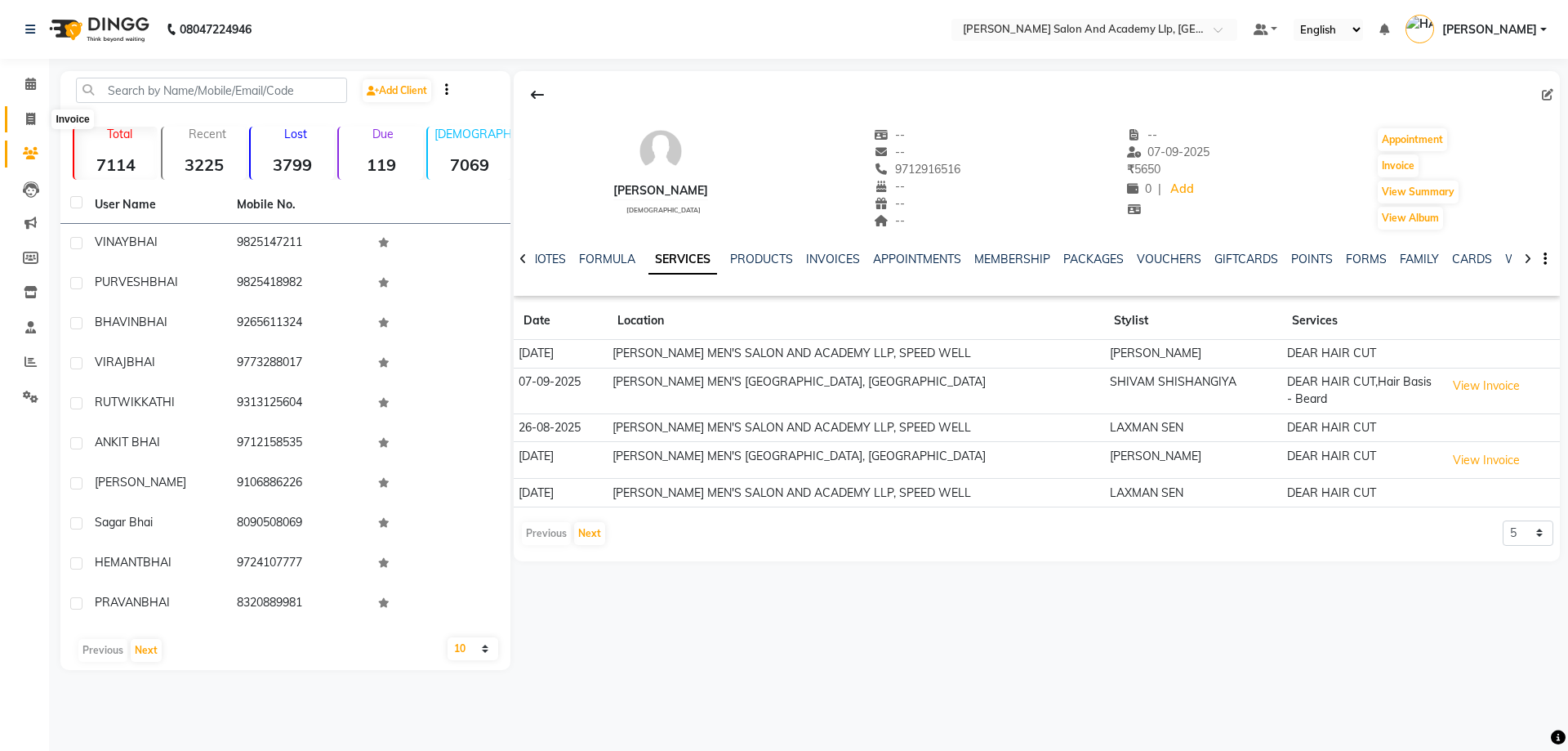
click at [22, 119] on span at bounding box center [31, 119] width 28 height 19
select select "service"
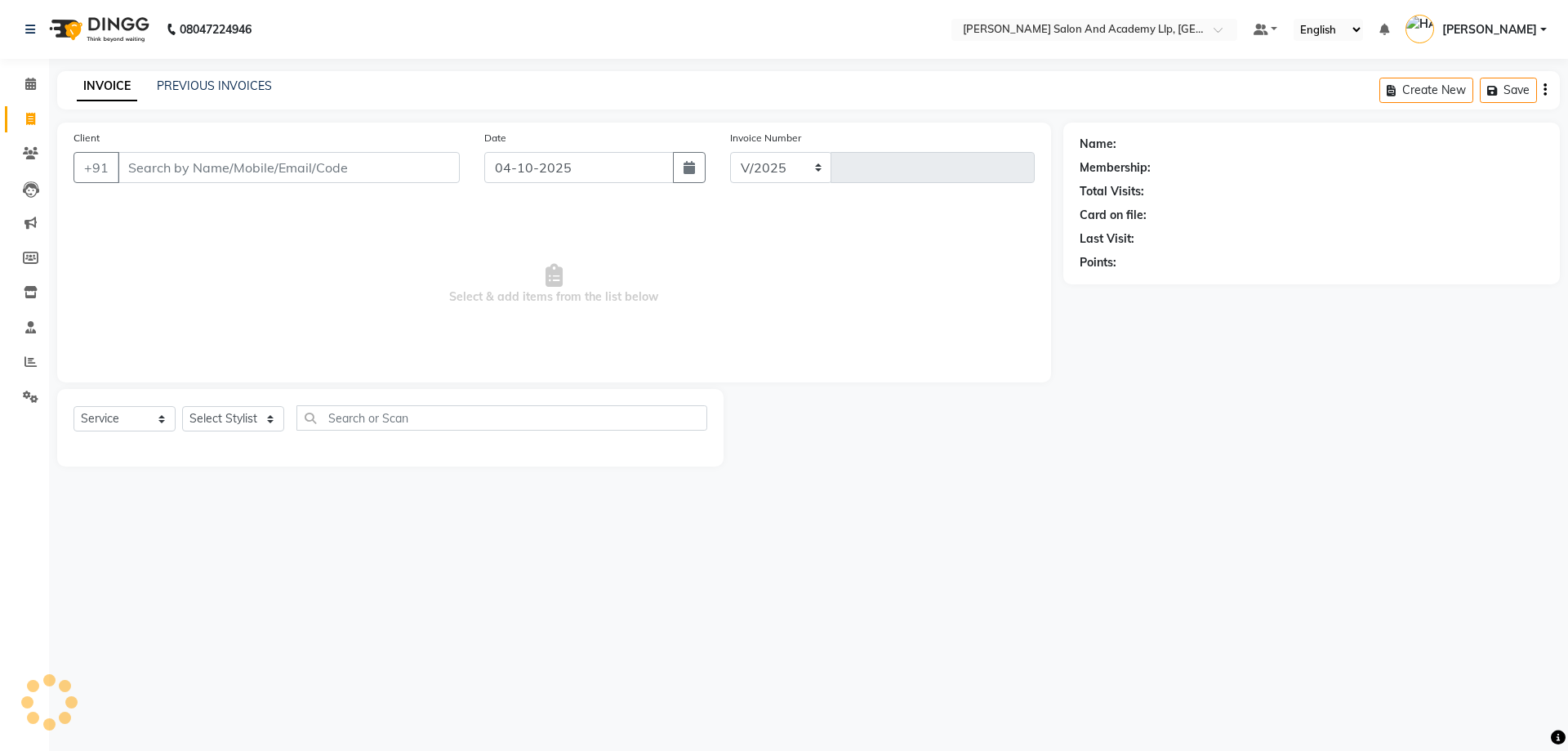
select select "6983"
type input "13935"
drag, startPoint x: 238, startPoint y: 275, endPoint x: 229, endPoint y: 225, distance: 50.8
click at [236, 265] on span "Select & add items from the list below" at bounding box center [554, 283] width 961 height 163
click at [238, 149] on div "Client +91" at bounding box center [267, 162] width 411 height 67
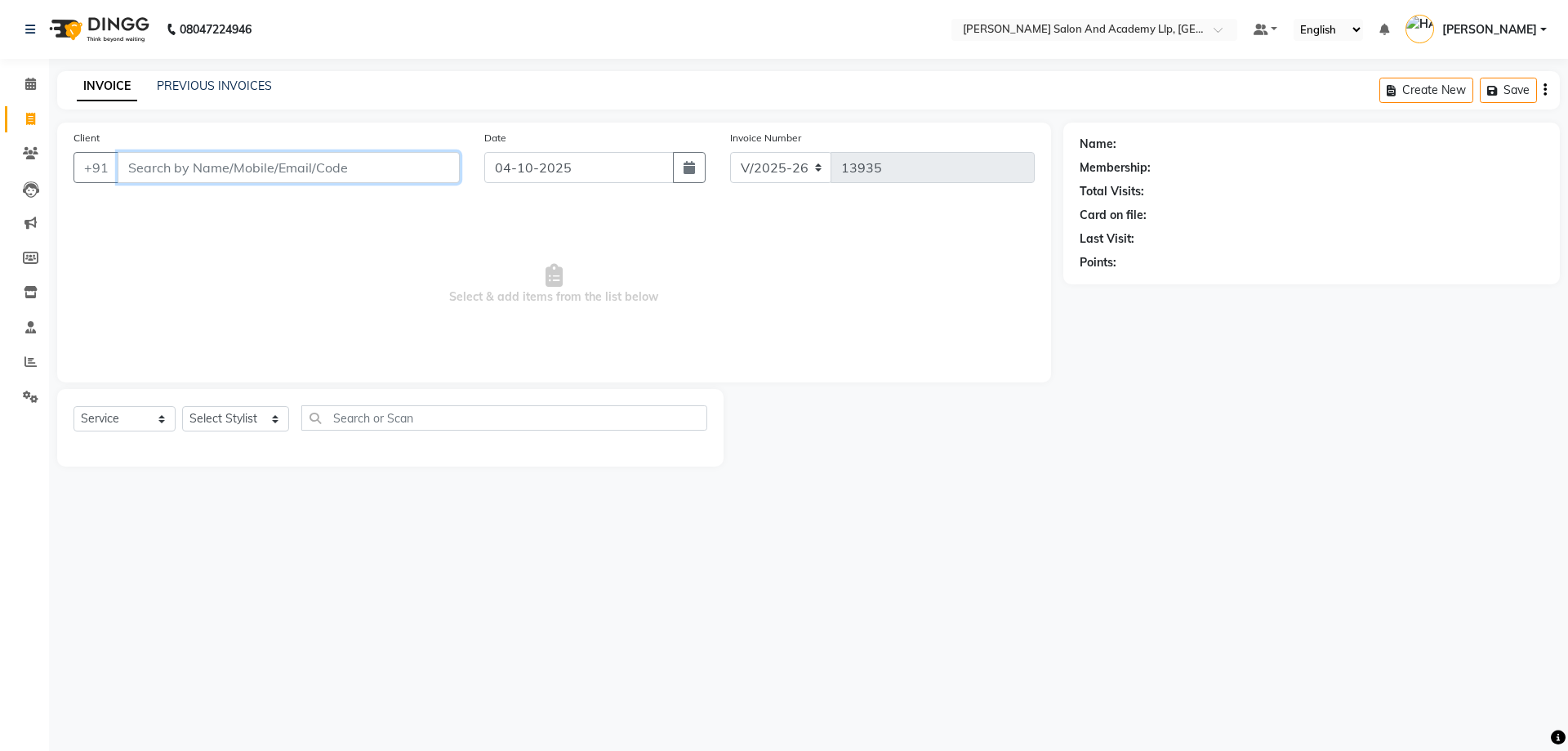
click at [228, 162] on input "Client" at bounding box center [288, 167] width 342 height 31
click at [202, 91] on link "PREVIOUS INVOICES" at bounding box center [214, 86] width 115 height 15
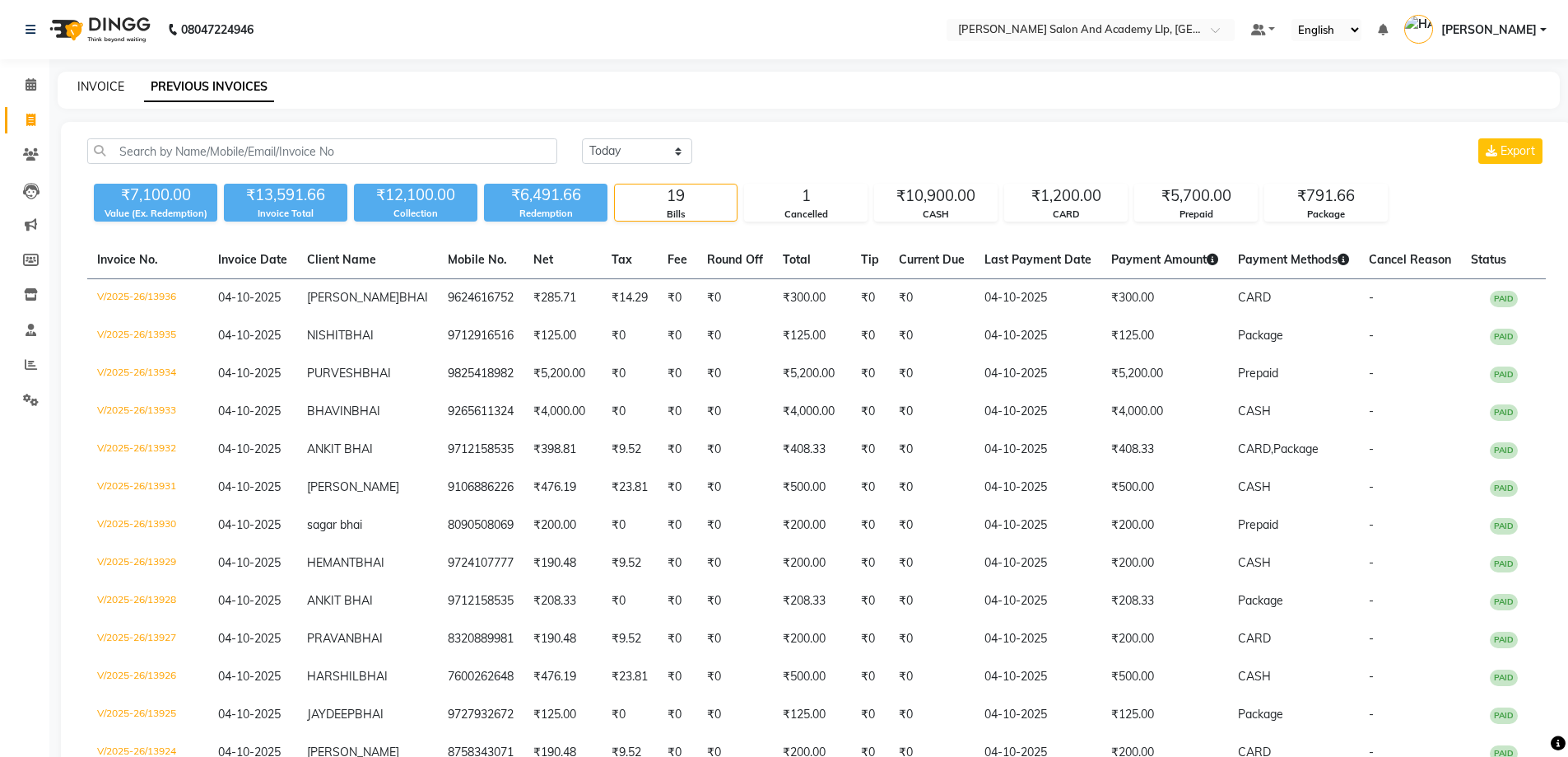
click at [109, 83] on link "INVOICE" at bounding box center [101, 87] width 47 height 15
select select "service"
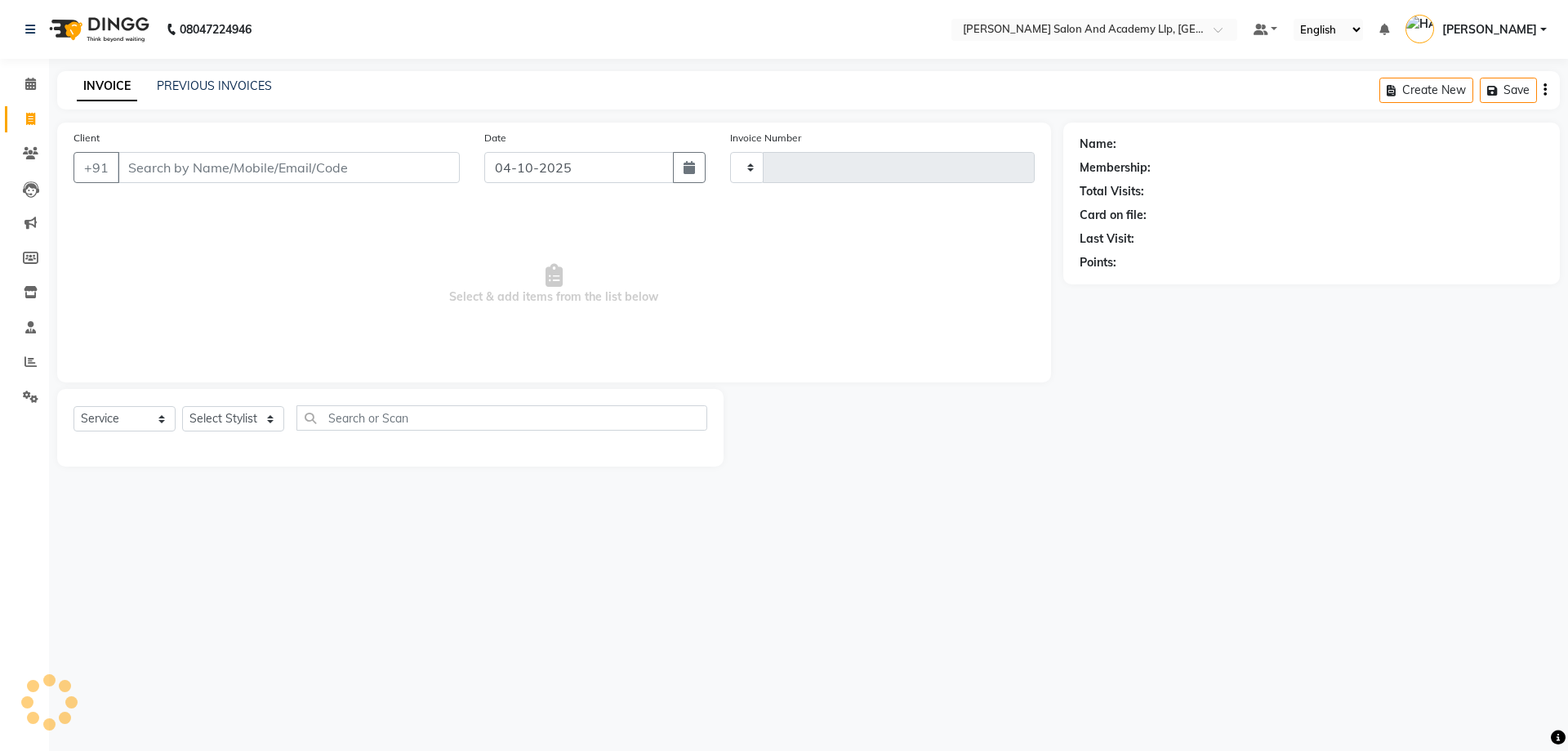
type input "13937"
select select "6983"
drag, startPoint x: 250, startPoint y: 221, endPoint x: 144, endPoint y: 172, distance: 116.8
click at [246, 222] on span "Select & add items from the list below" at bounding box center [554, 283] width 961 height 163
click at [144, 172] on input "Client" at bounding box center [288, 167] width 342 height 31
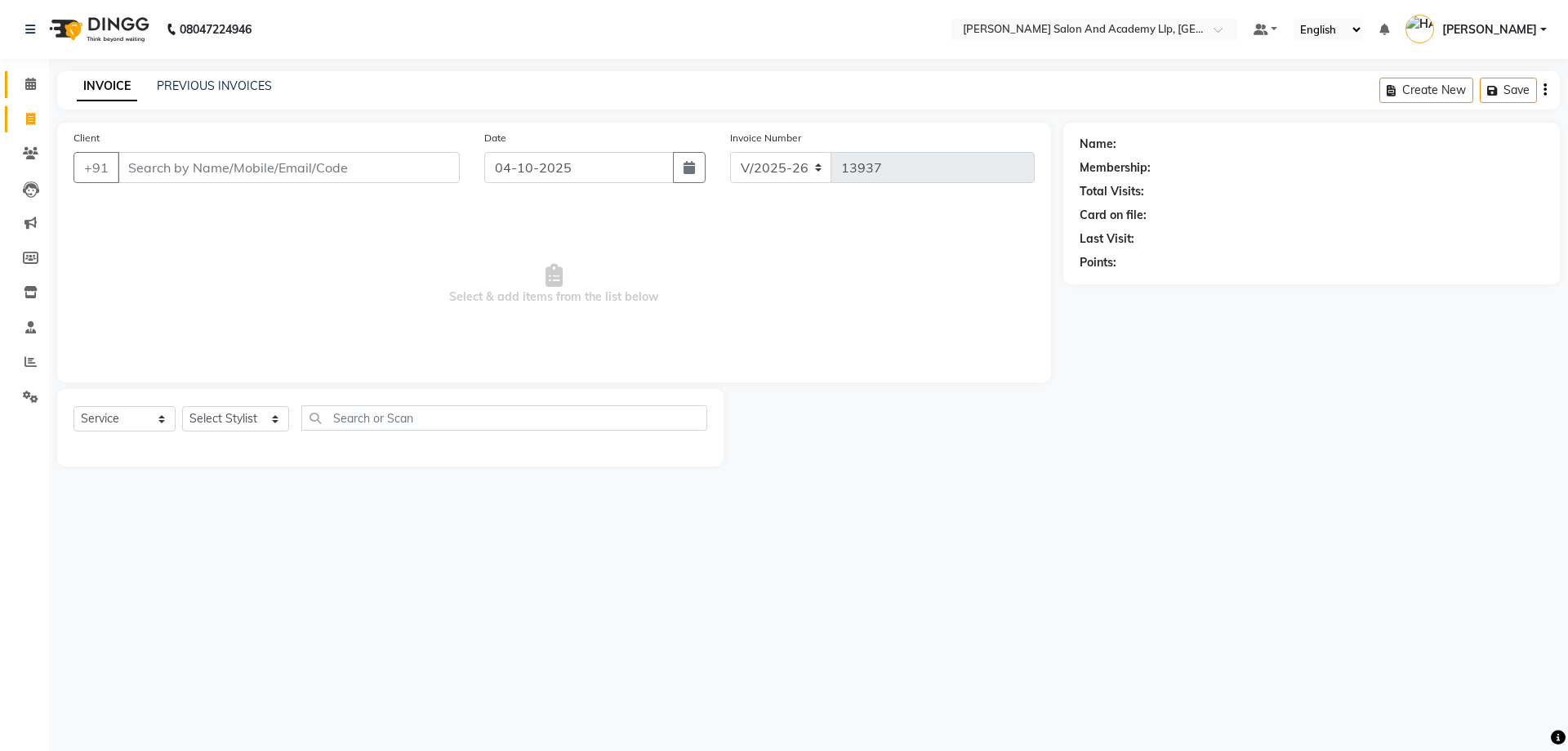
click at [28, 73] on link "Calendar" at bounding box center [24, 85] width 39 height 27
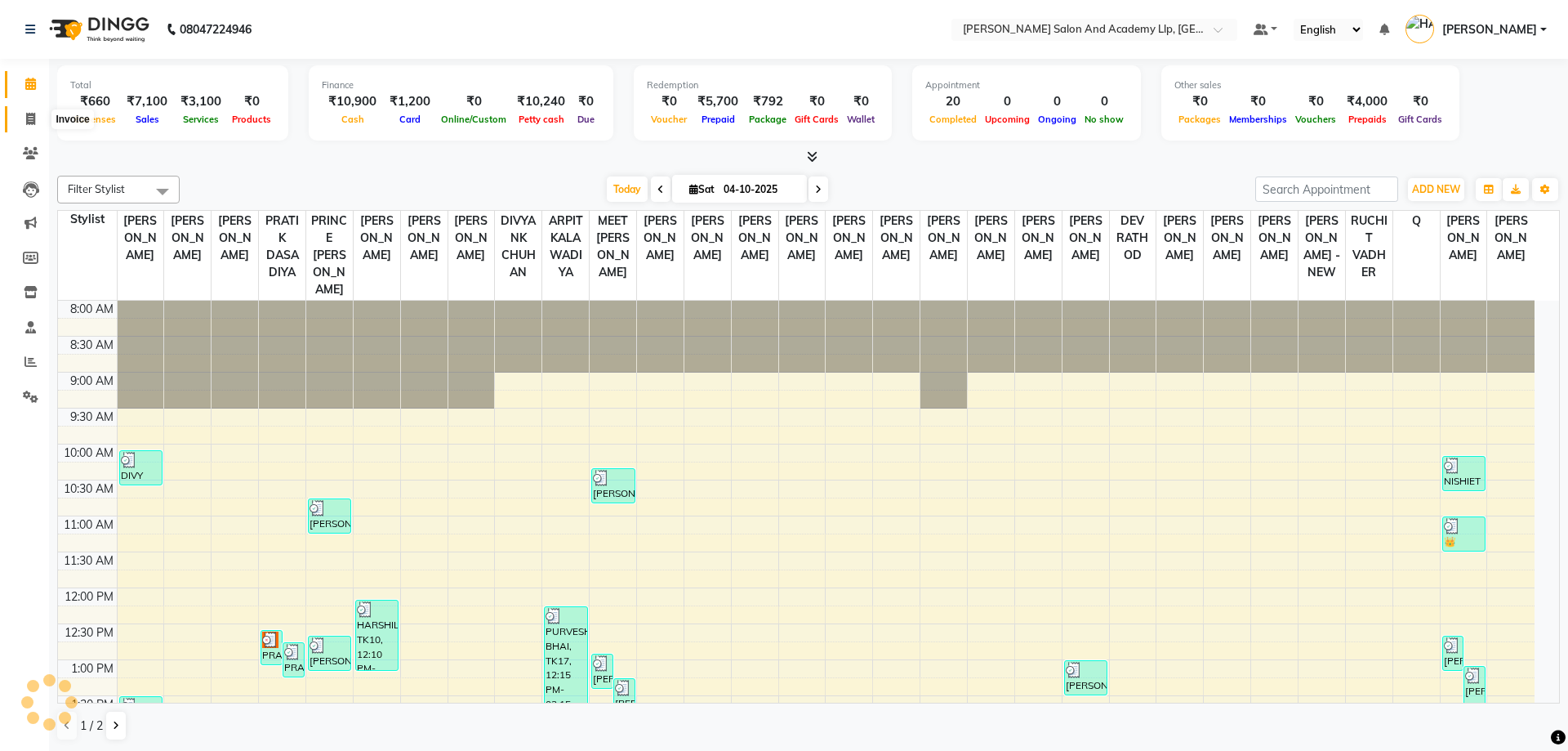
click at [36, 110] on span at bounding box center [31, 119] width 28 height 19
select select "service"
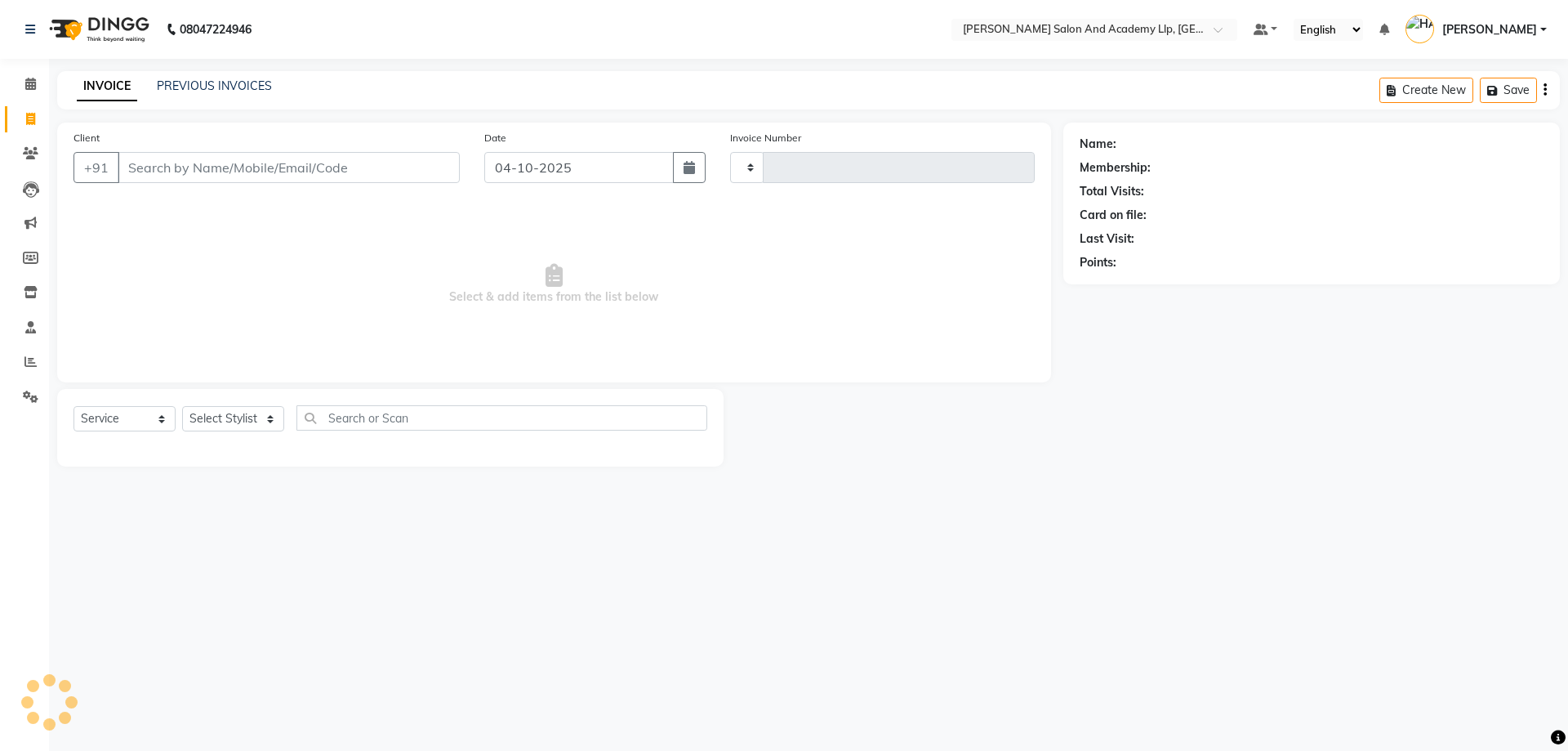
type input "13937"
select select "6983"
click at [245, 137] on div "Client +91" at bounding box center [267, 162] width 411 height 67
click at [228, 88] on link "PREVIOUS INVOICES" at bounding box center [214, 86] width 115 height 15
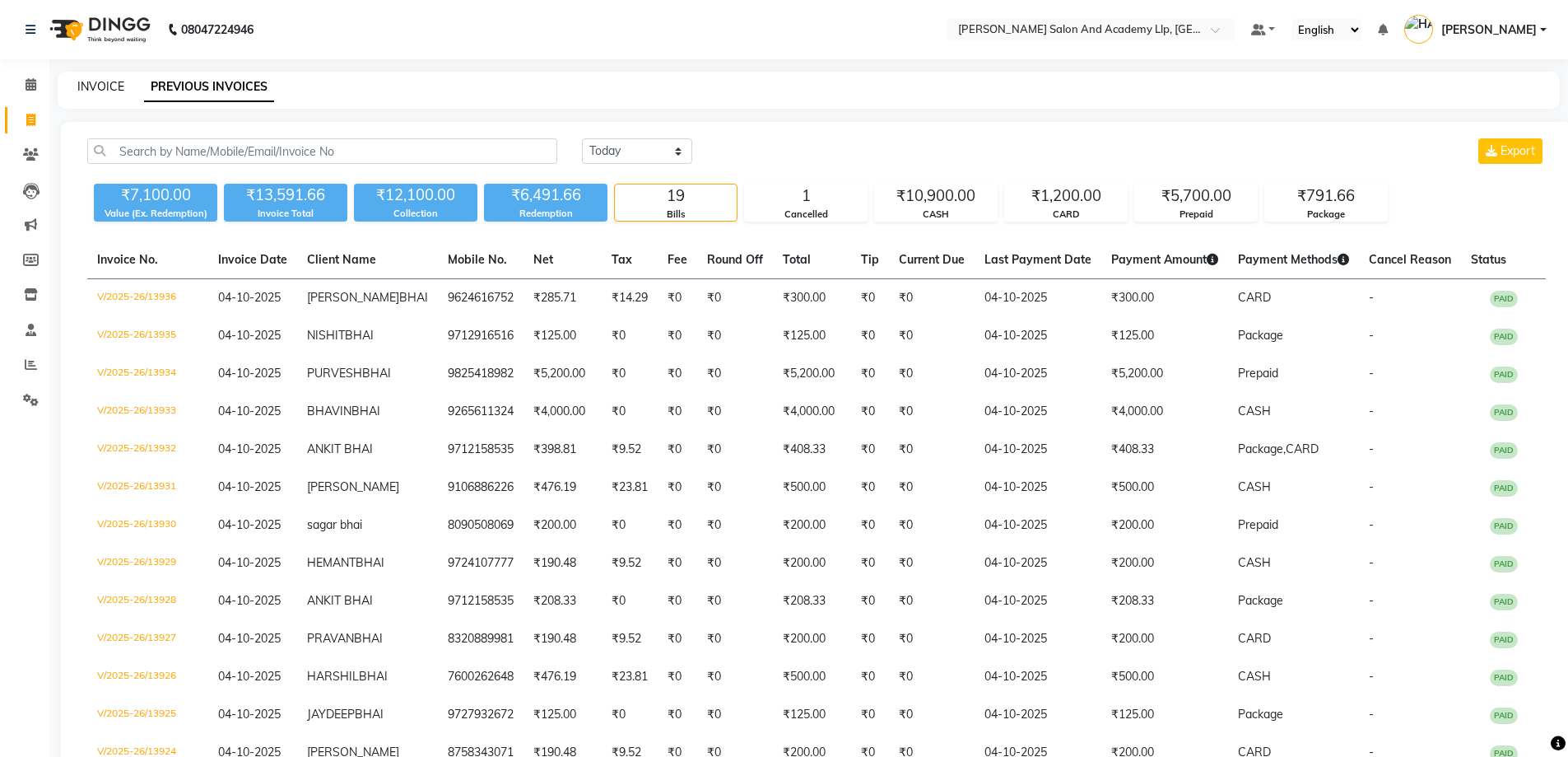
click at [108, 87] on link "INVOICE" at bounding box center [101, 87] width 47 height 15
select select "service"
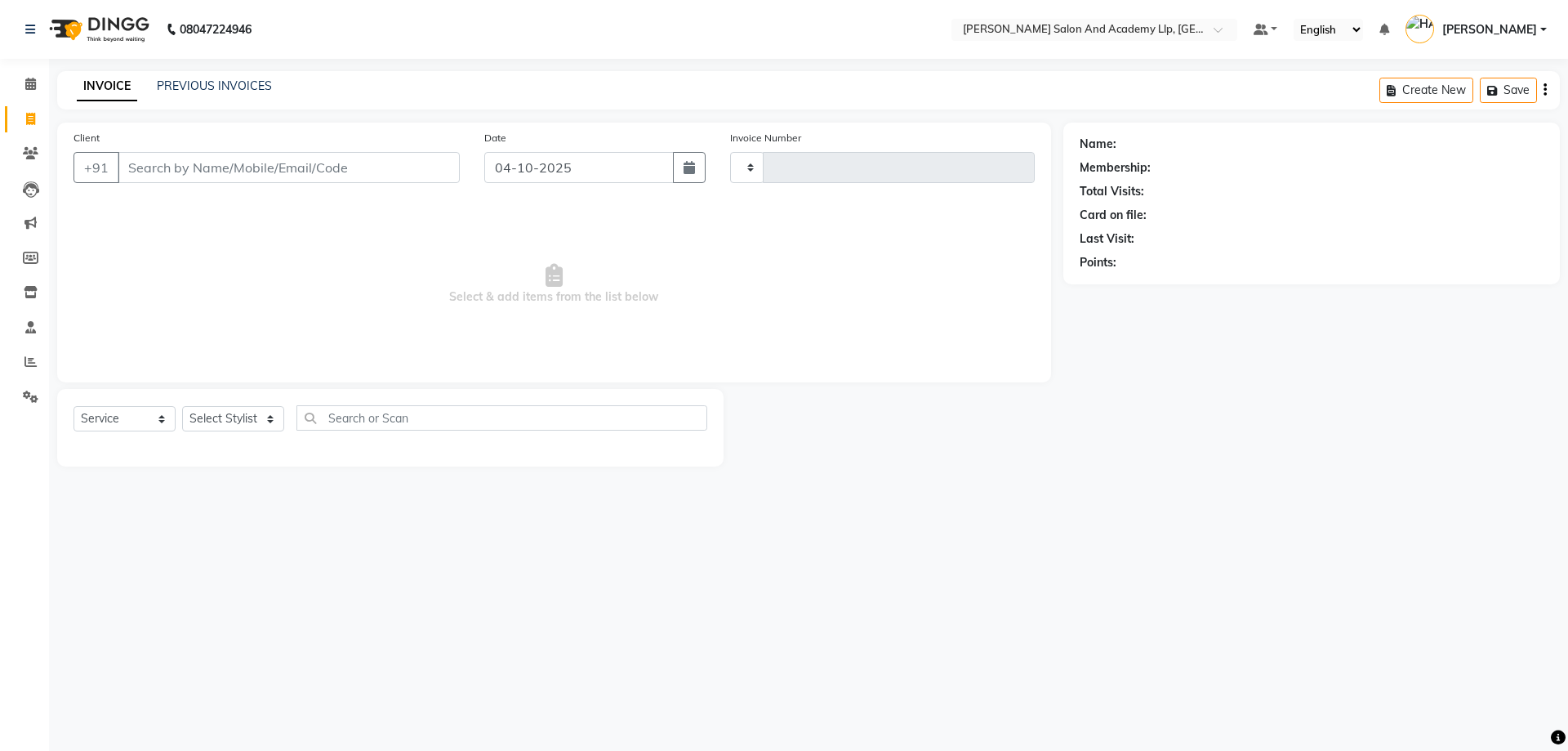
type input "13937"
select select "6983"
click at [324, 251] on span "Select & add items from the list below" at bounding box center [554, 283] width 961 height 163
click at [237, 171] on input "Client" at bounding box center [288, 167] width 342 height 31
click at [237, 259] on span "Select & add items from the list below" at bounding box center [554, 283] width 961 height 163
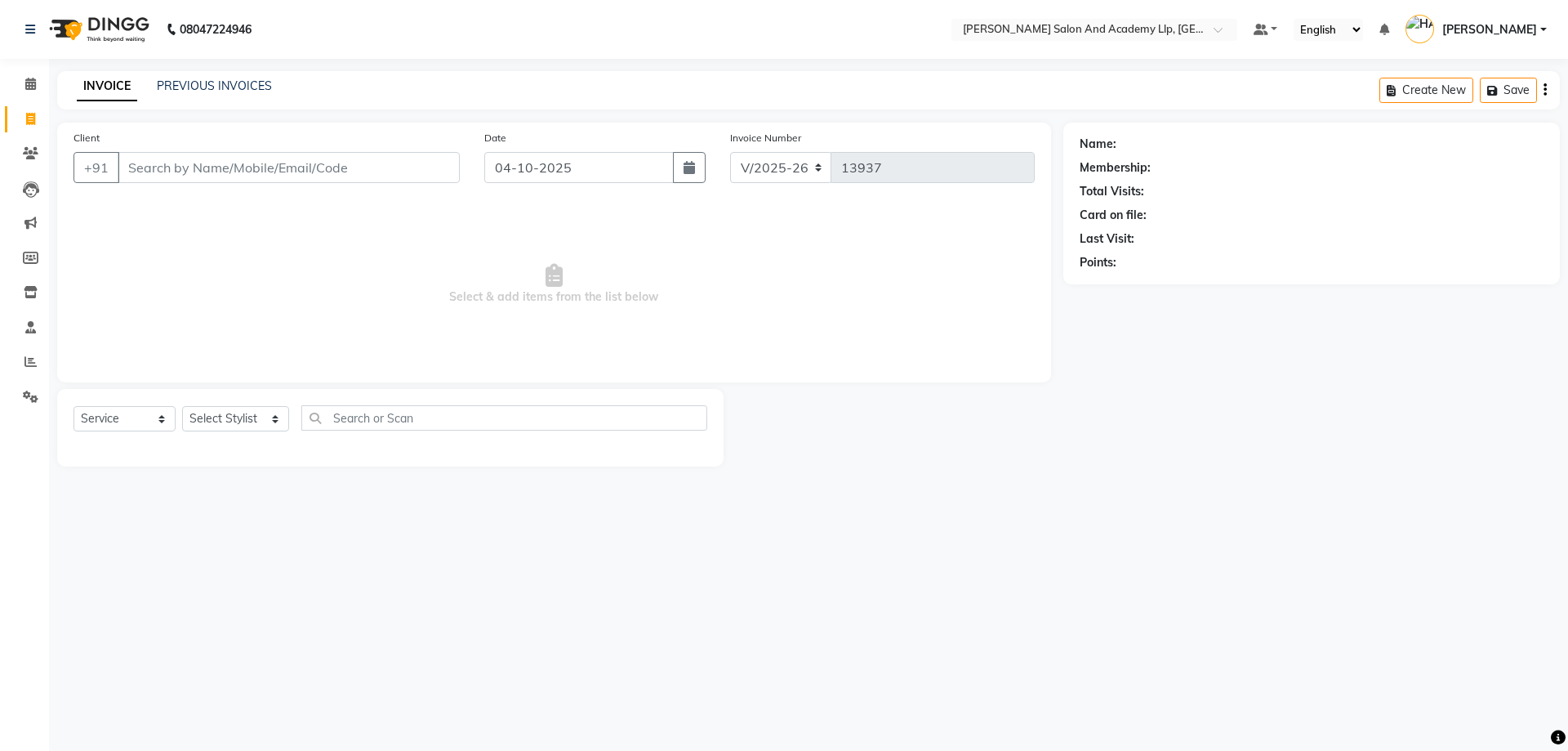
click at [219, 187] on div "Client +91" at bounding box center [267, 162] width 411 height 67
click at [223, 172] on input "Client" at bounding box center [288, 167] width 342 height 31
click at [235, 85] on link "PREVIOUS INVOICES" at bounding box center [214, 86] width 115 height 15
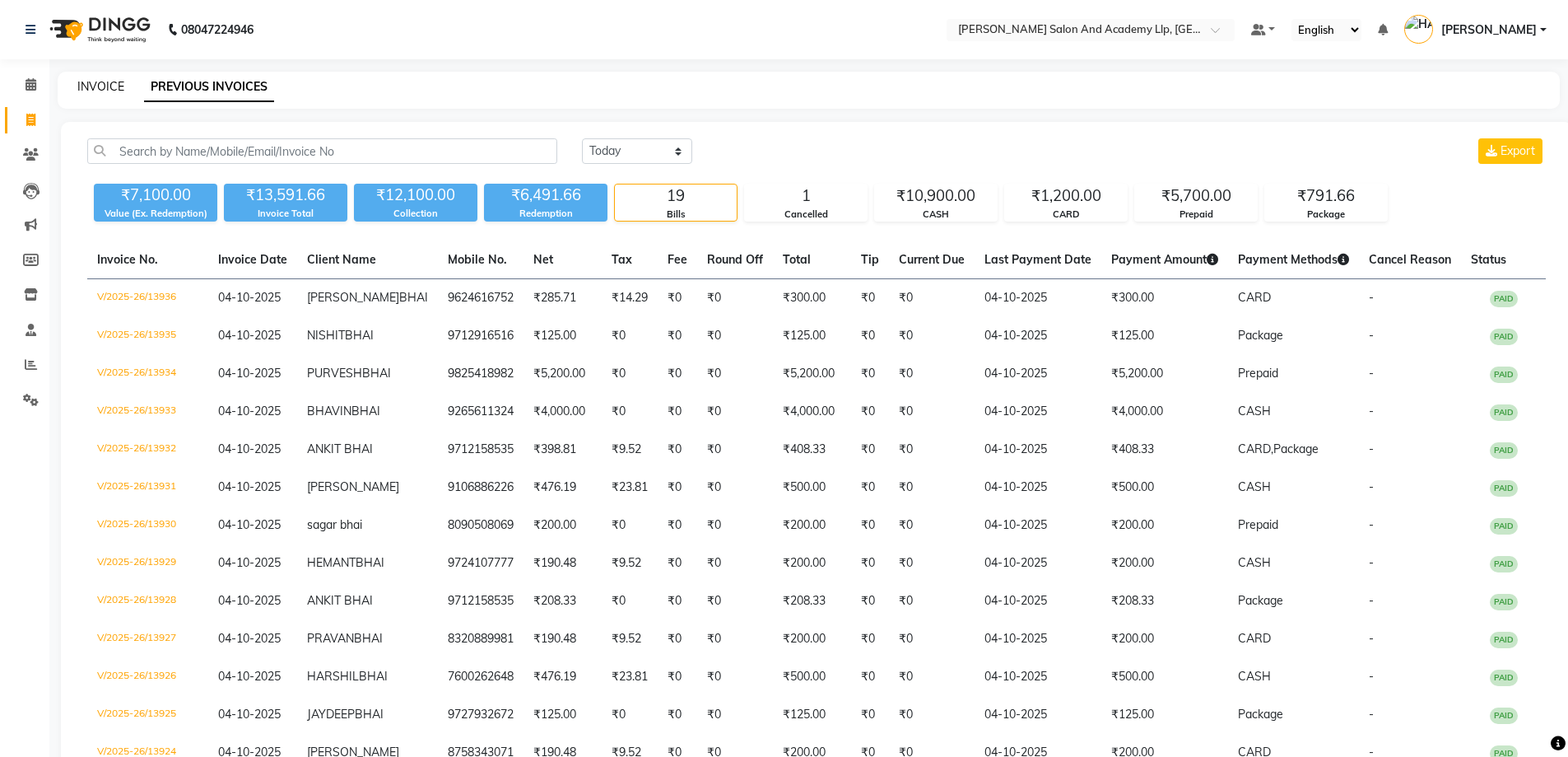
click at [101, 80] on link "INVOICE" at bounding box center [101, 87] width 47 height 15
select select "service"
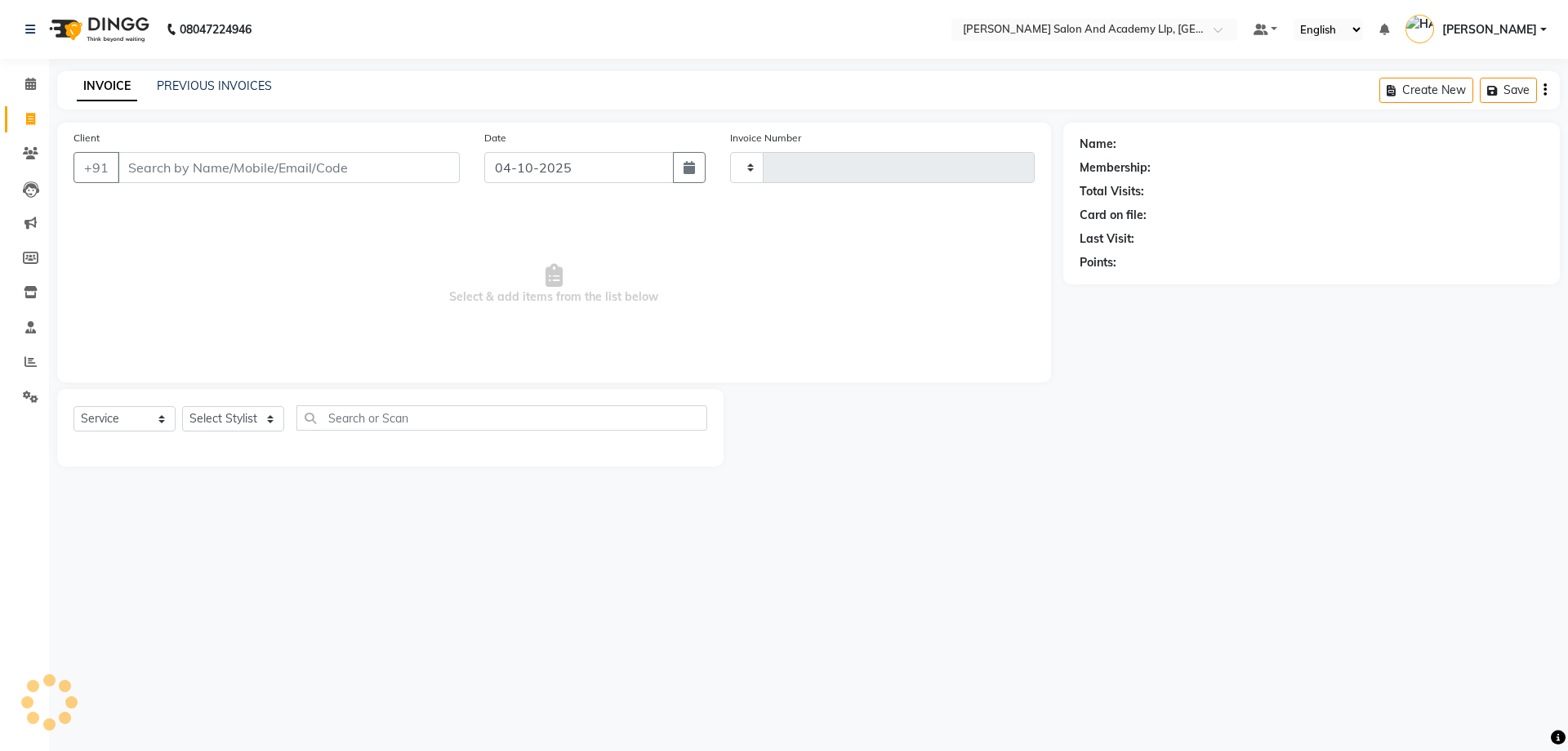
type input "13937"
select select "6983"
click at [7, 79] on link "Calendar" at bounding box center [24, 85] width 39 height 27
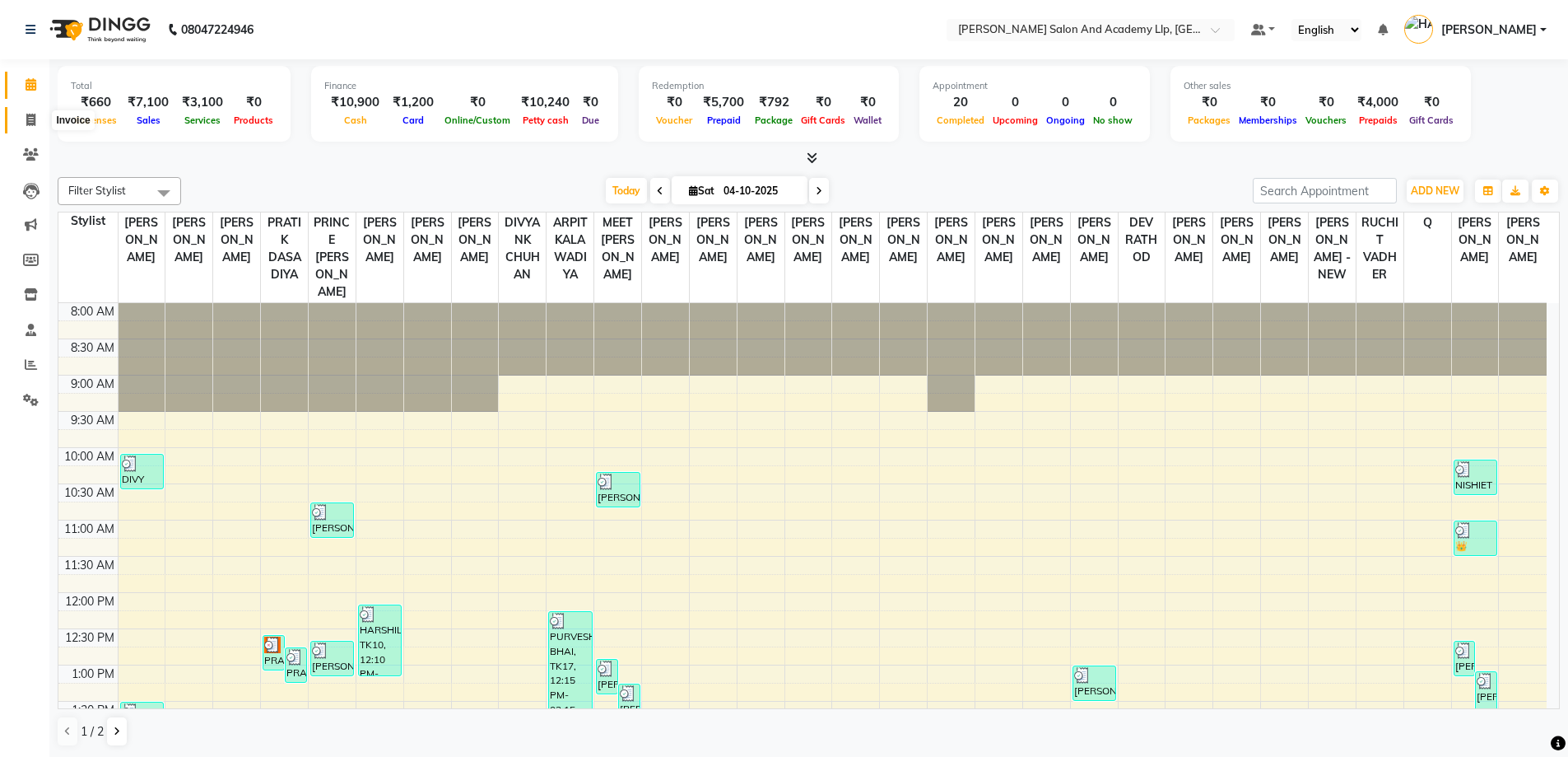
click at [27, 115] on icon at bounding box center [31, 119] width 9 height 13
select select "service"
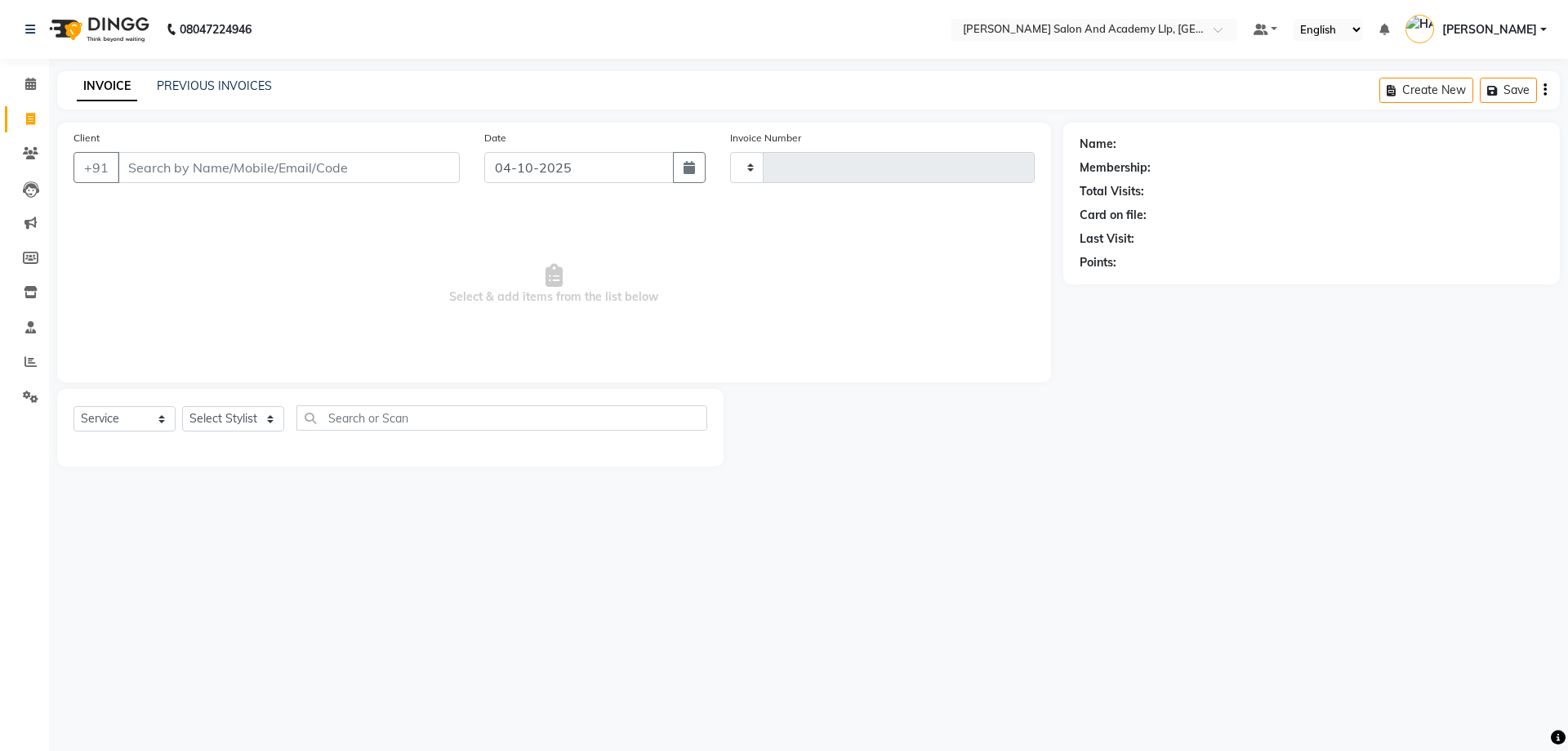
type input "13937"
select select "6983"
click at [256, 186] on div "Client +91" at bounding box center [267, 162] width 411 height 67
click at [254, 167] on input "Client" at bounding box center [288, 167] width 342 height 31
click at [179, 85] on link "PREVIOUS INVOICES" at bounding box center [214, 86] width 115 height 15
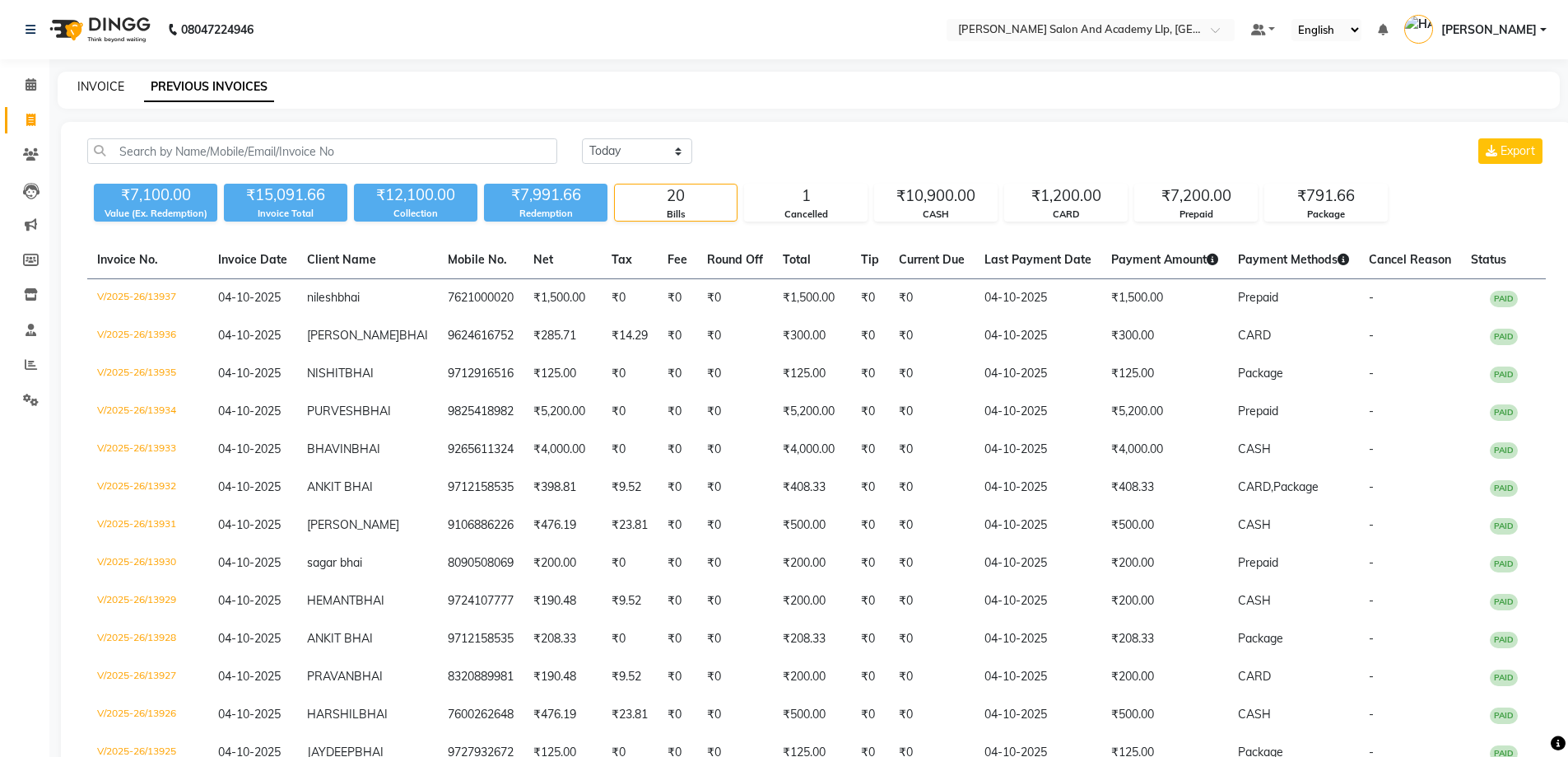
click at [91, 90] on link "INVOICE" at bounding box center [101, 87] width 47 height 15
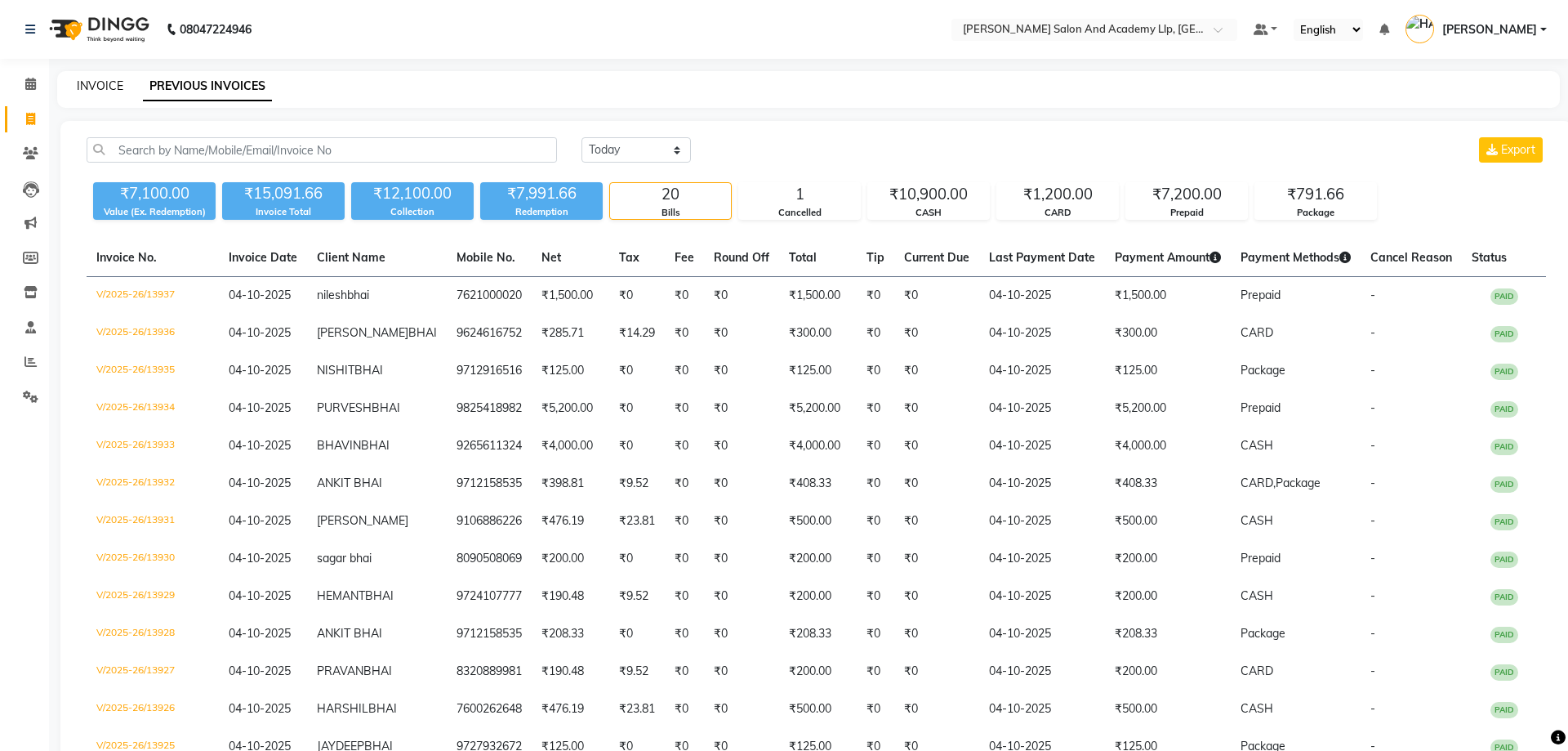
select select "service"
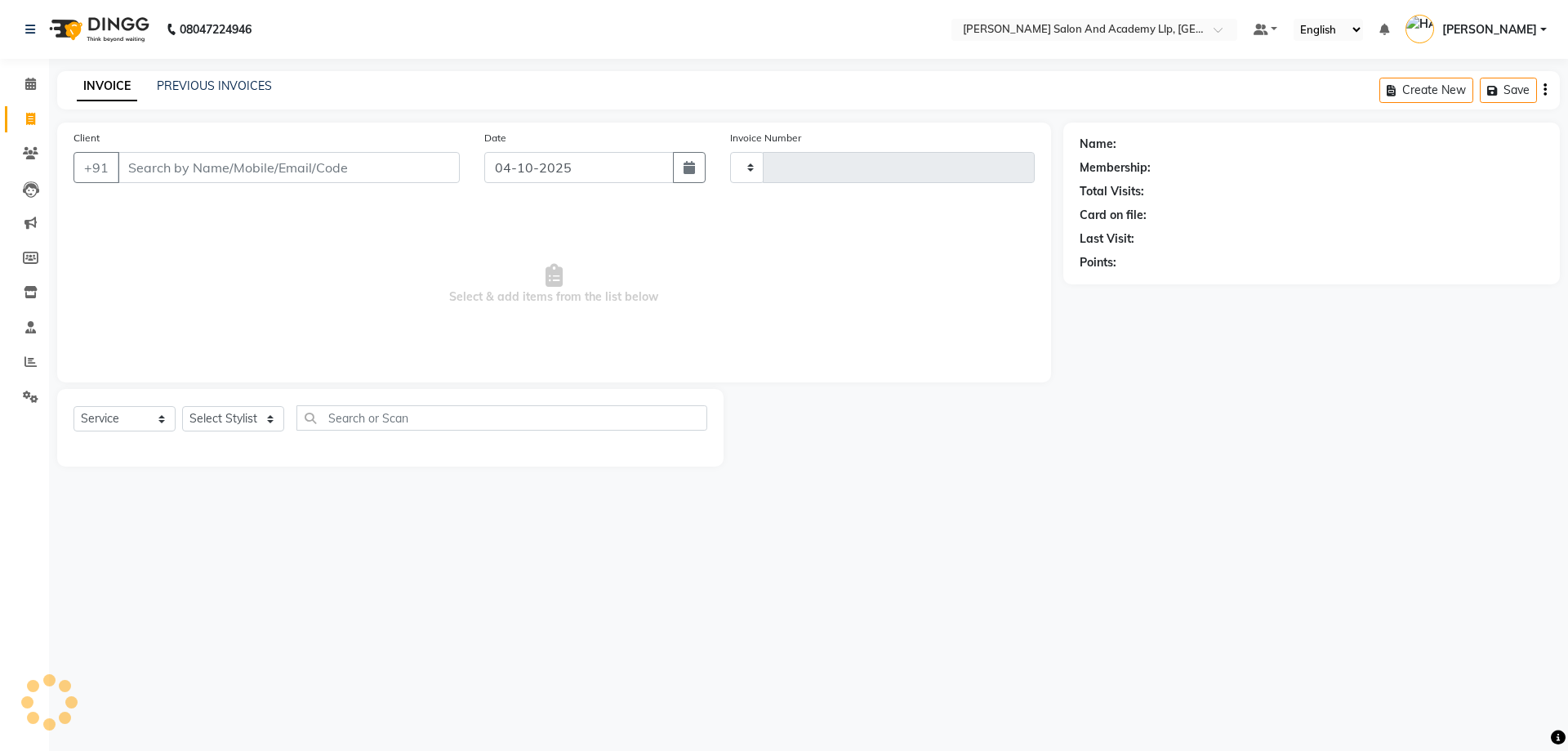
type input "13938"
select select "6983"
click at [189, 80] on link "PREVIOUS INVOICES" at bounding box center [214, 86] width 115 height 15
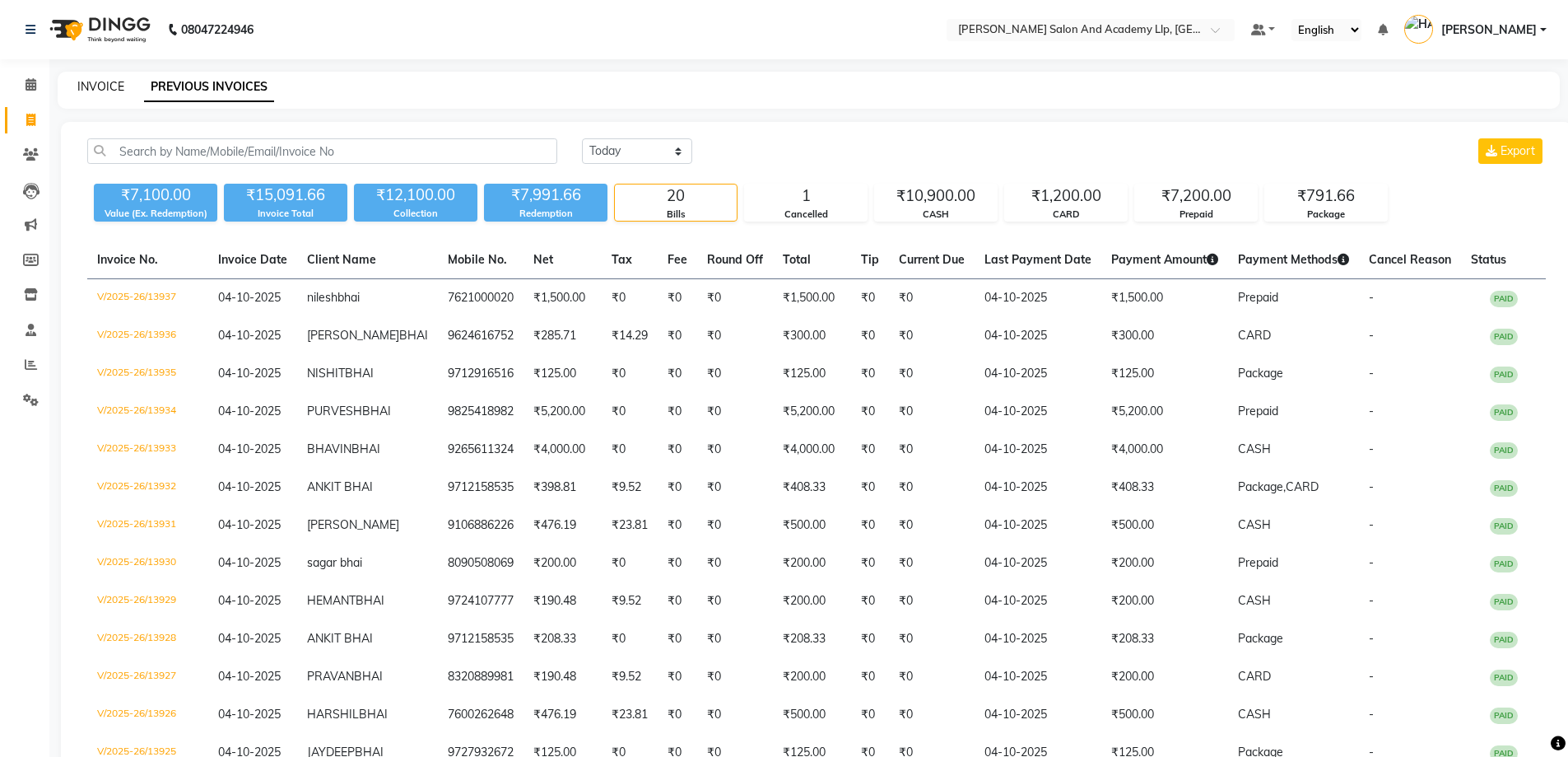
click at [82, 80] on link "INVOICE" at bounding box center [101, 87] width 47 height 15
select select "service"
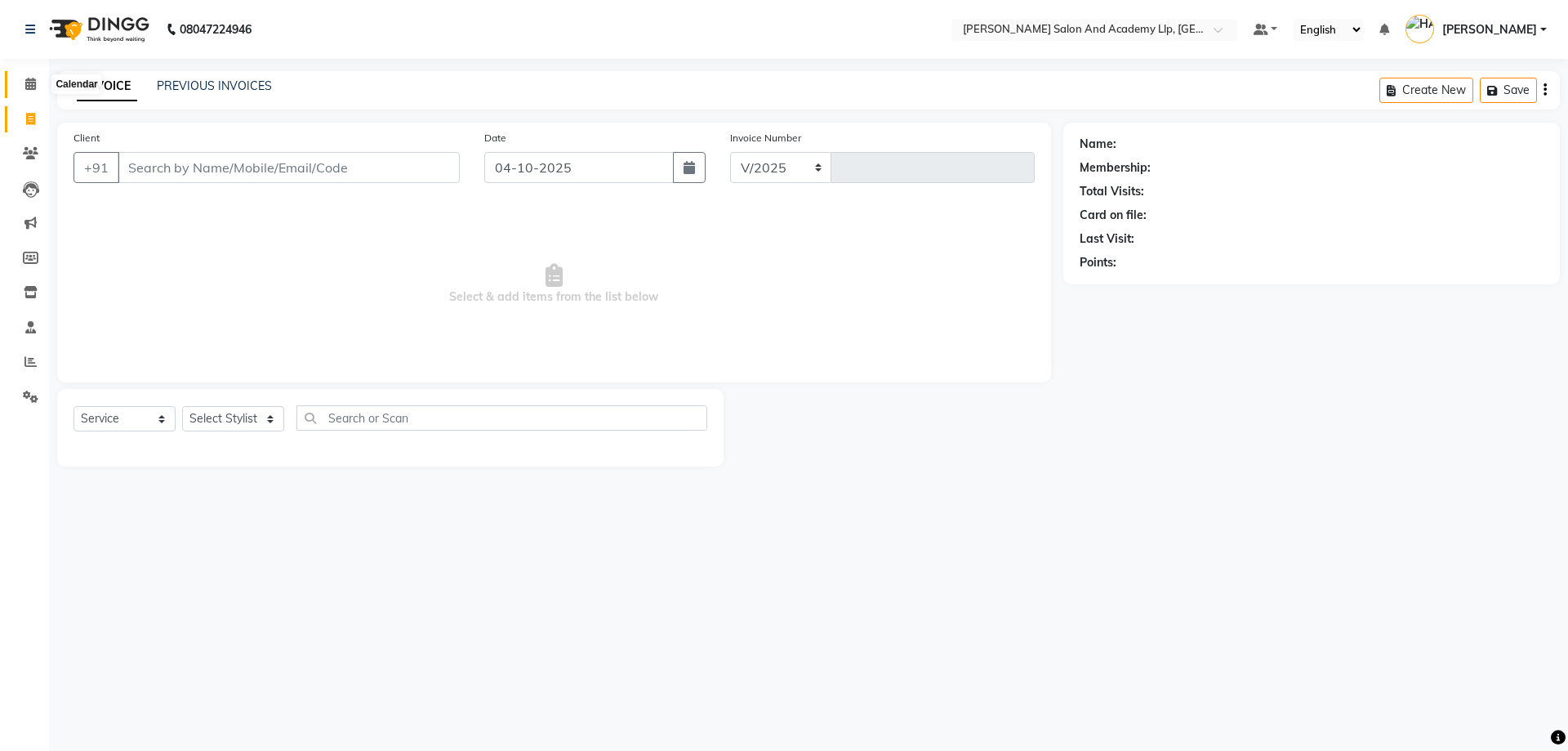
select select "6983"
type input "13938"
click at [36, 78] on icon at bounding box center [31, 84] width 11 height 12
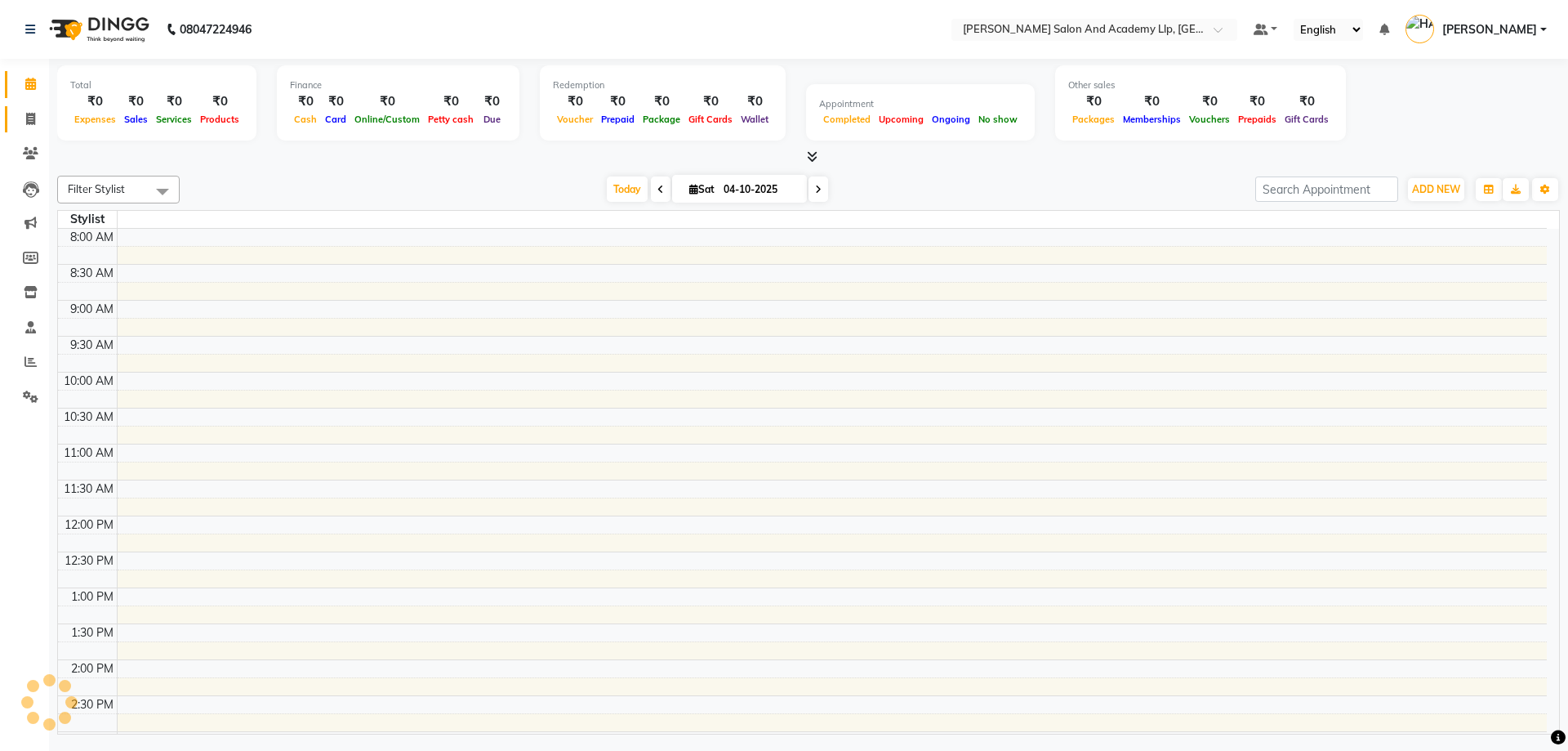
click at [35, 111] on span at bounding box center [31, 119] width 28 height 19
select select "service"
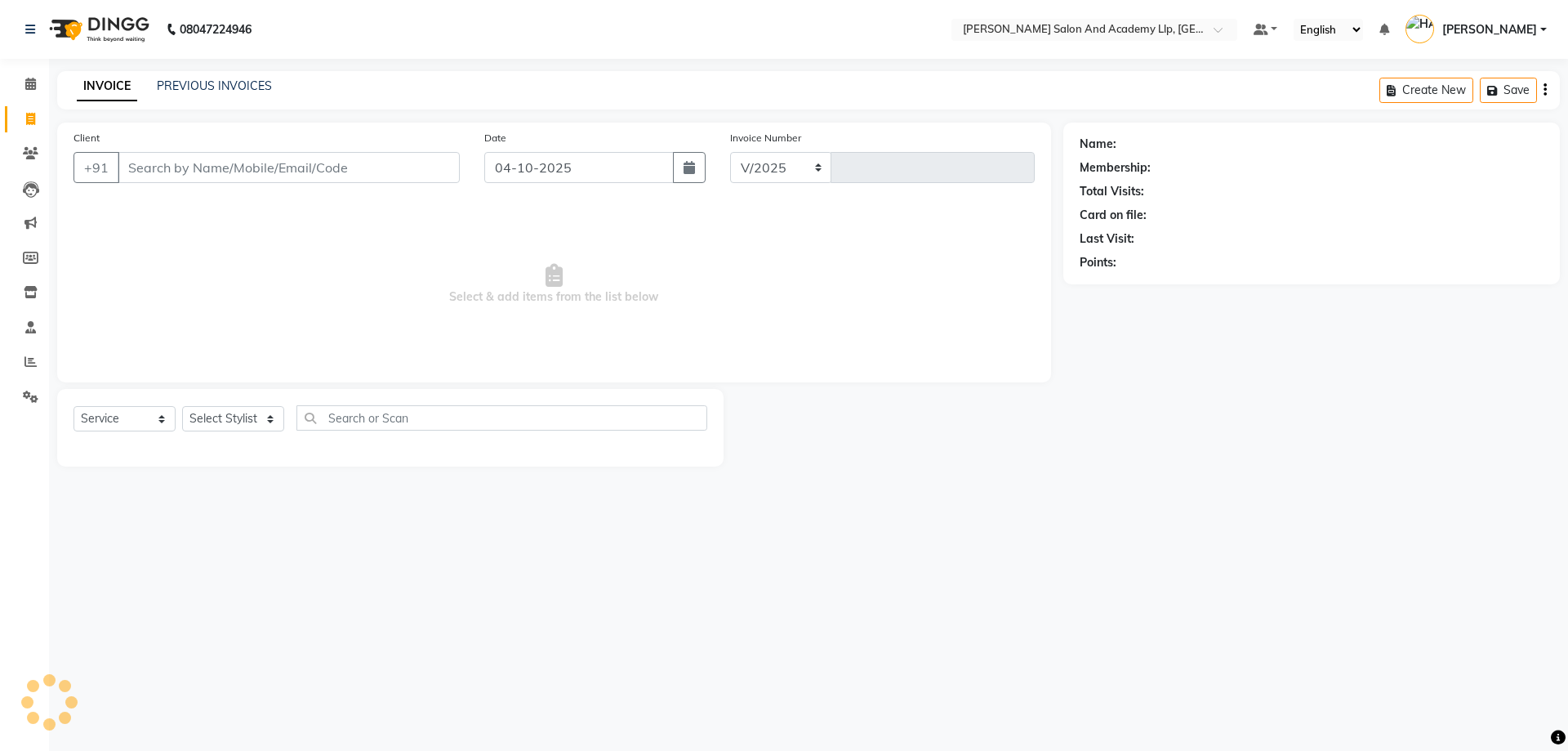
select select "6983"
type input "13938"
click at [211, 80] on link "PREVIOUS INVOICES" at bounding box center [214, 86] width 115 height 15
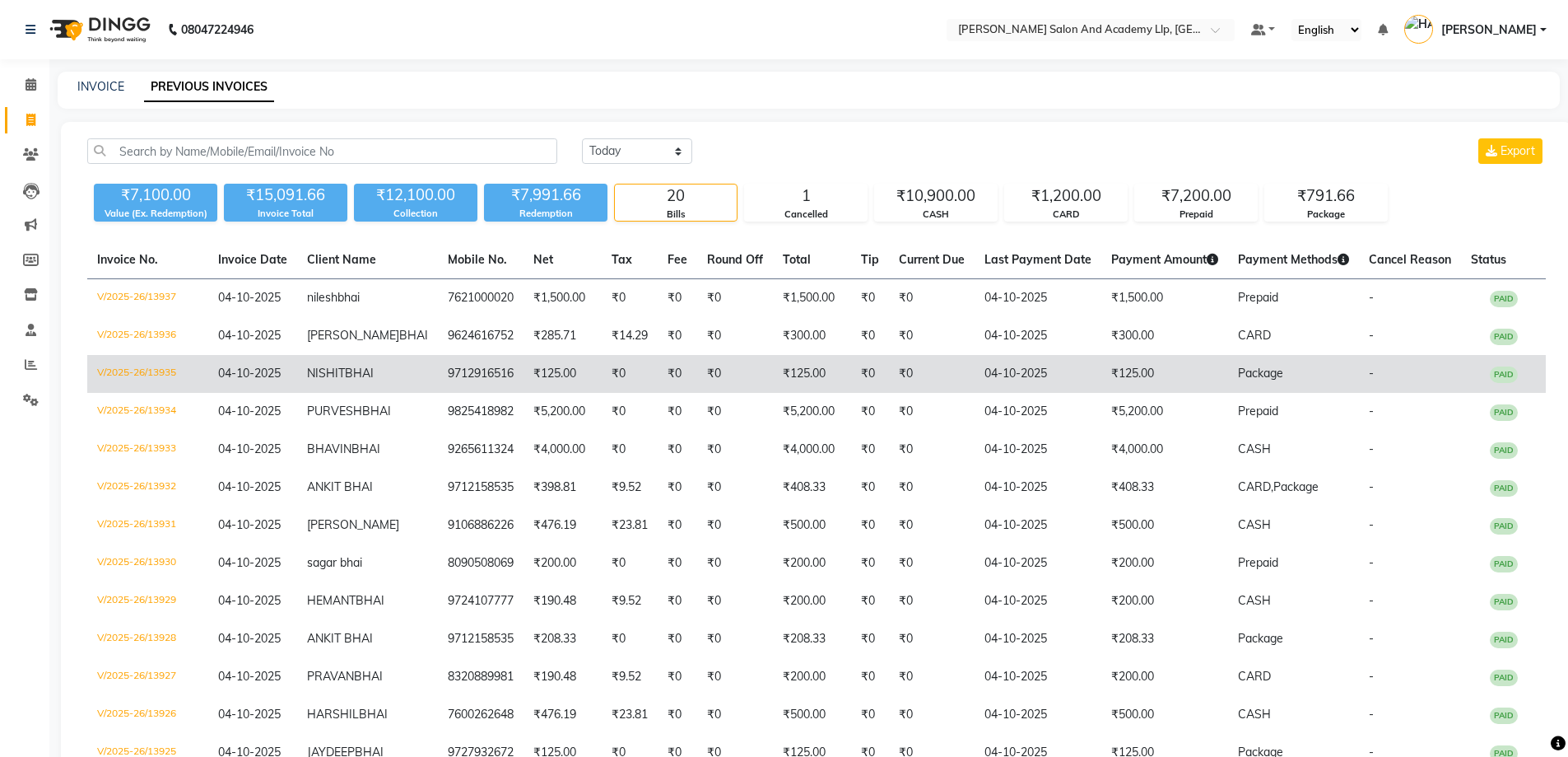
click at [491, 374] on td "9712916516" at bounding box center [480, 373] width 85 height 38
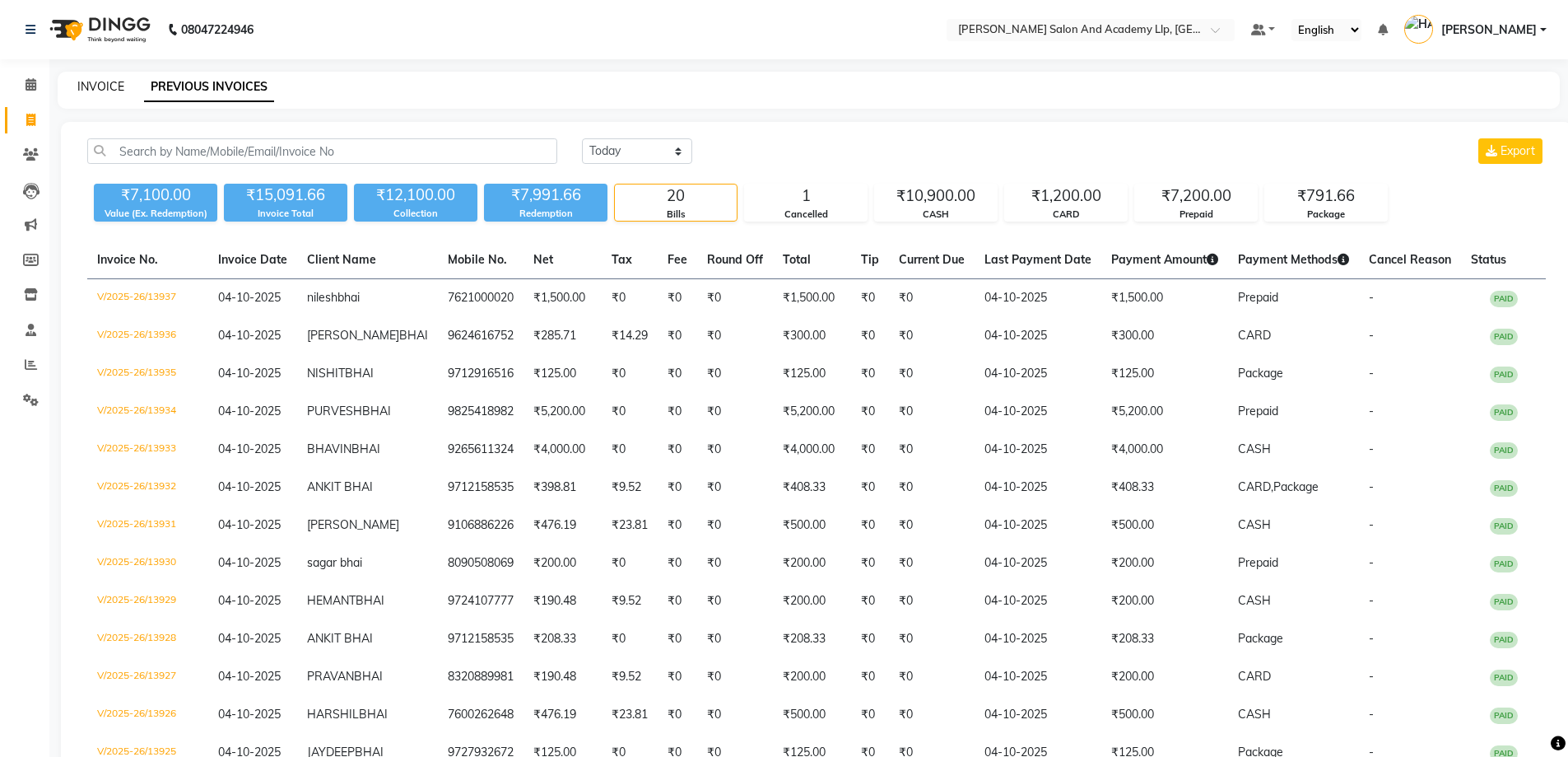
click at [113, 92] on link "INVOICE" at bounding box center [101, 87] width 47 height 15
select select "service"
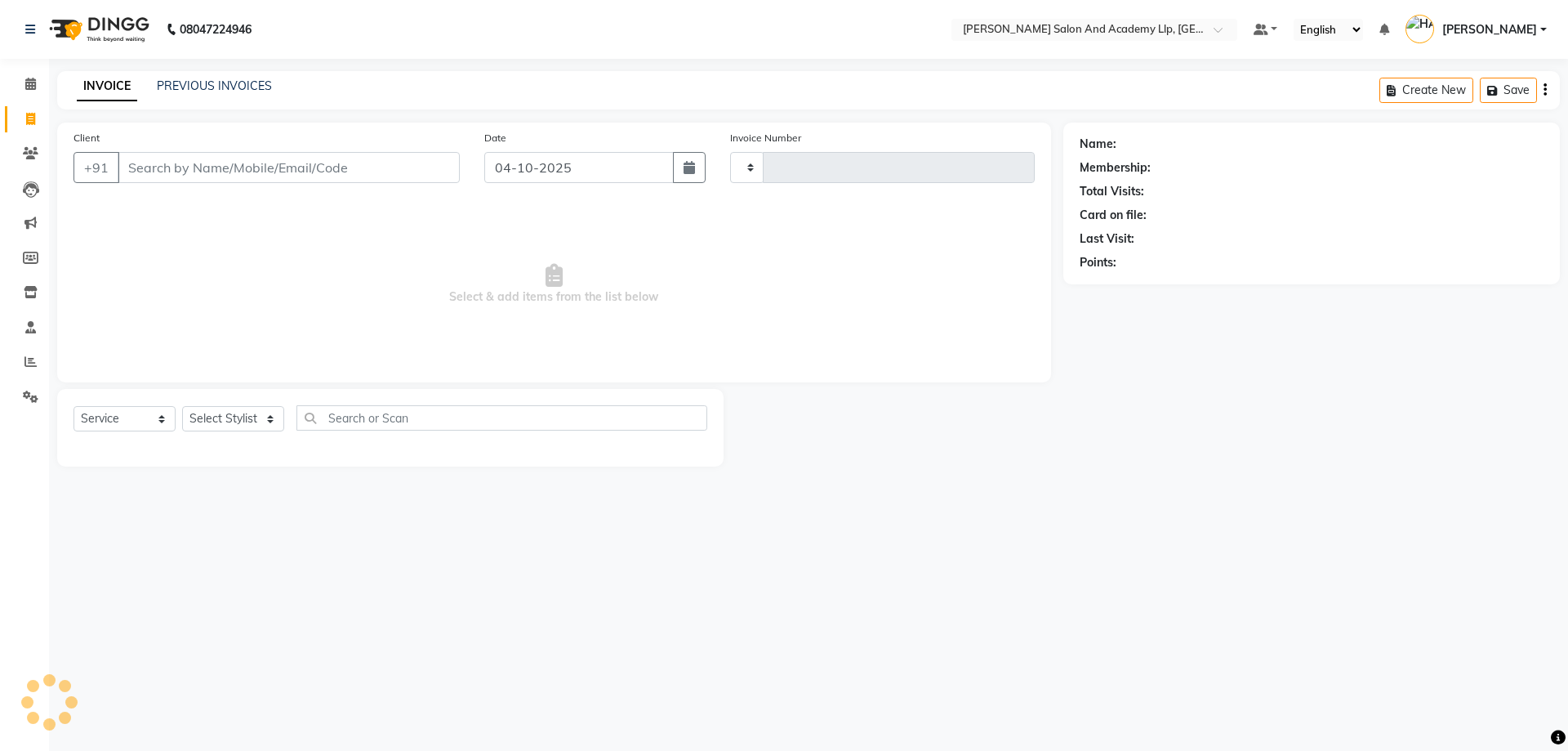
type input "13938"
select select "6983"
click at [247, 407] on select "Select Stylist [PERSON_NAME] [PERSON_NAME] AKSHAY [PERSON_NAME] [PERSON_NAME] K…" at bounding box center [235, 419] width 107 height 26
select select "83354"
click at [182, 406] on select "Select Stylist [PERSON_NAME] [PERSON_NAME] AKSHAY [PERSON_NAME] [PERSON_NAME] K…" at bounding box center [235, 419] width 107 height 26
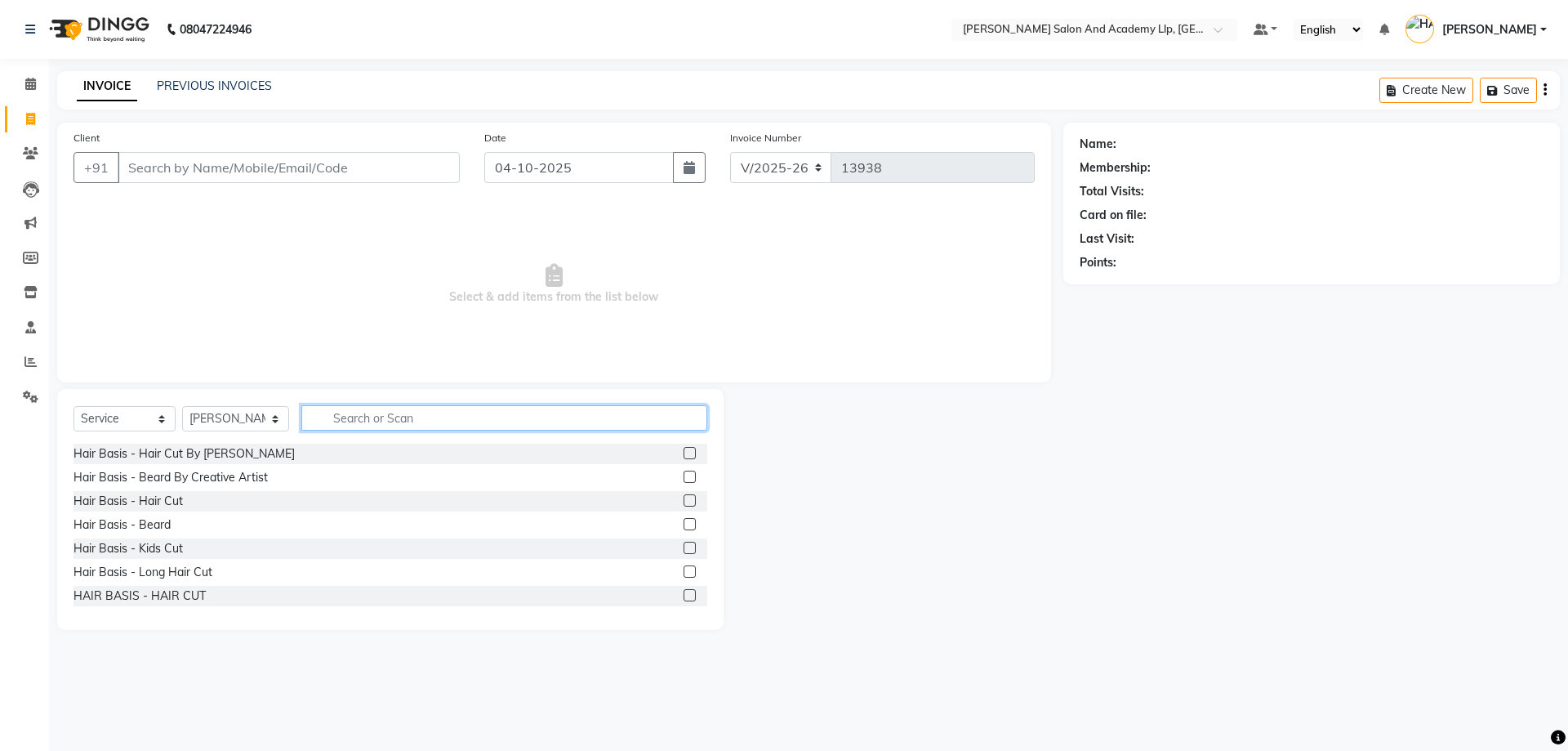
click at [434, 424] on input "text" at bounding box center [505, 418] width 406 height 26
type input "faci"
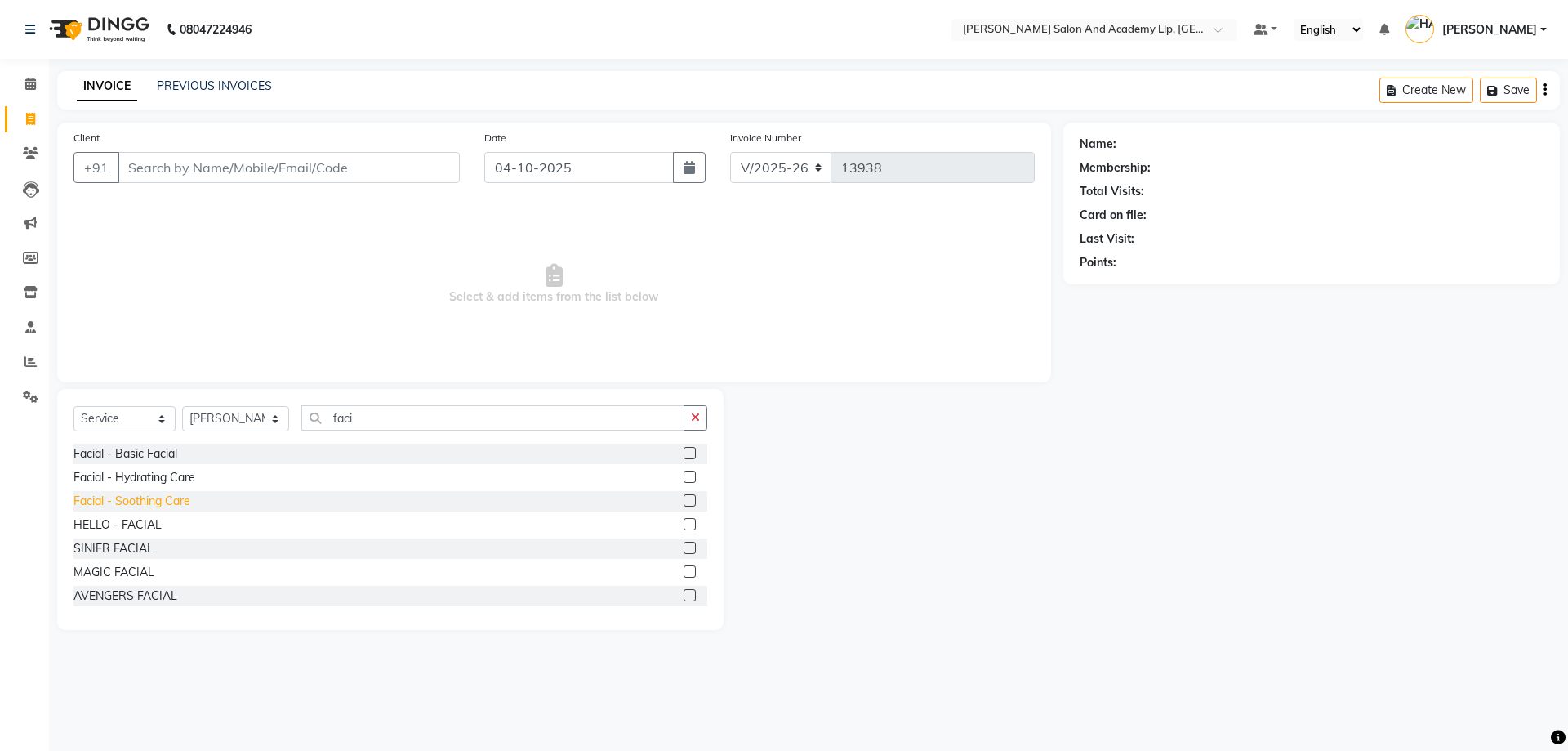
click at [141, 494] on div "Facial - Soothing Care" at bounding box center [132, 501] width 117 height 17
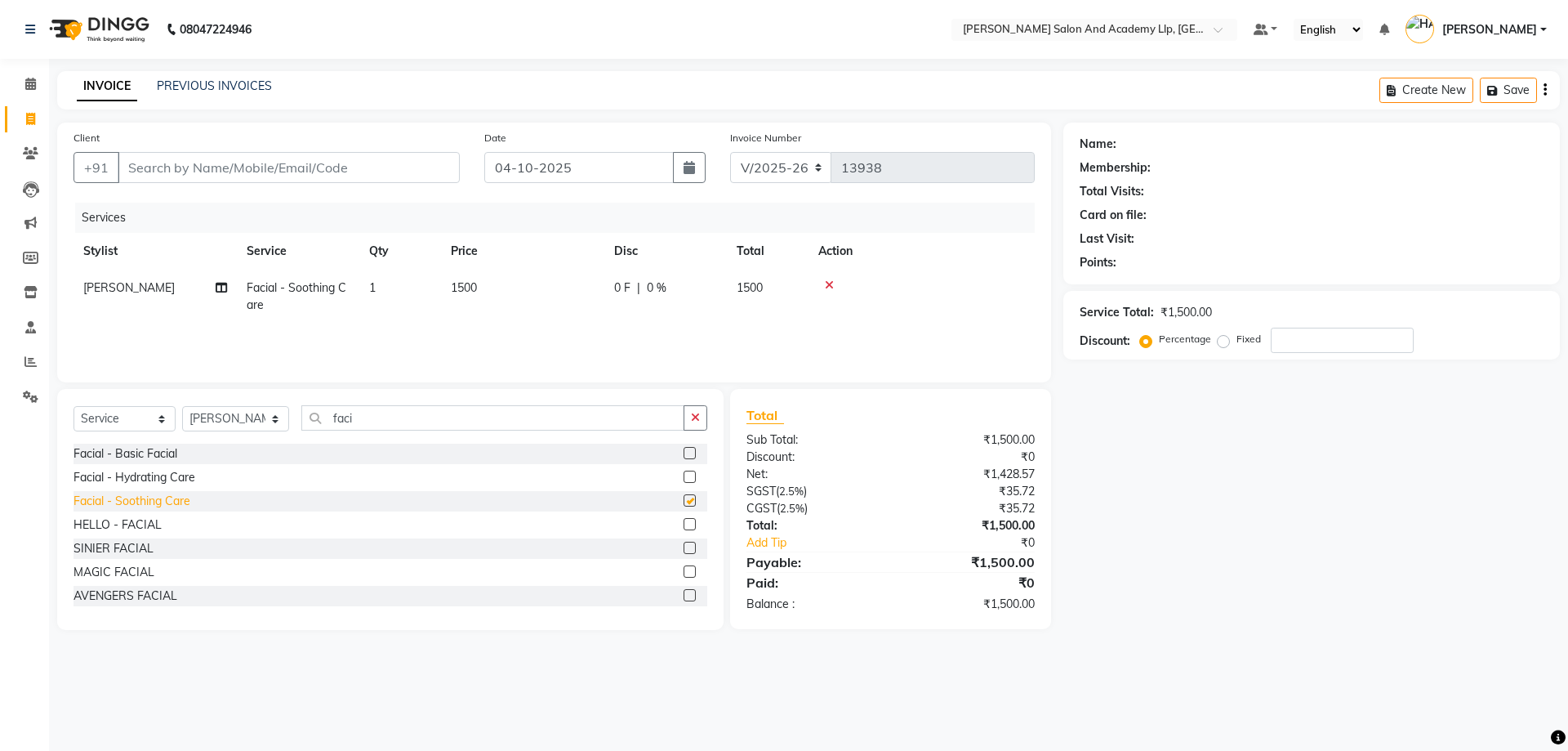
checkbox input "false"
click at [511, 283] on td "1500" at bounding box center [522, 296] width 163 height 54
select select "83354"
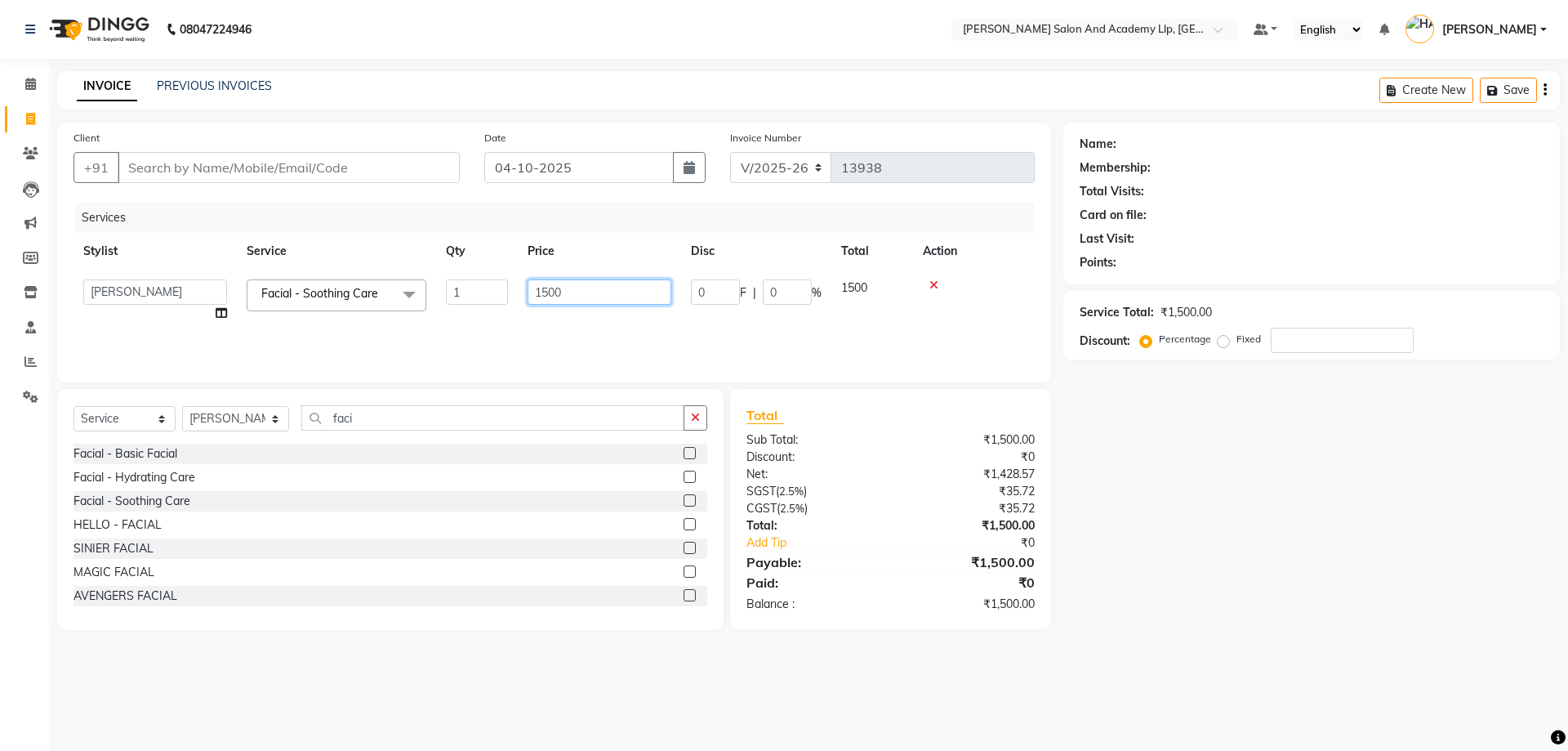
click at [564, 283] on input "1500" at bounding box center [599, 292] width 143 height 26
type input "1"
type input "0"
type input "1000"
click at [324, 158] on input "Client" at bounding box center [288, 167] width 342 height 31
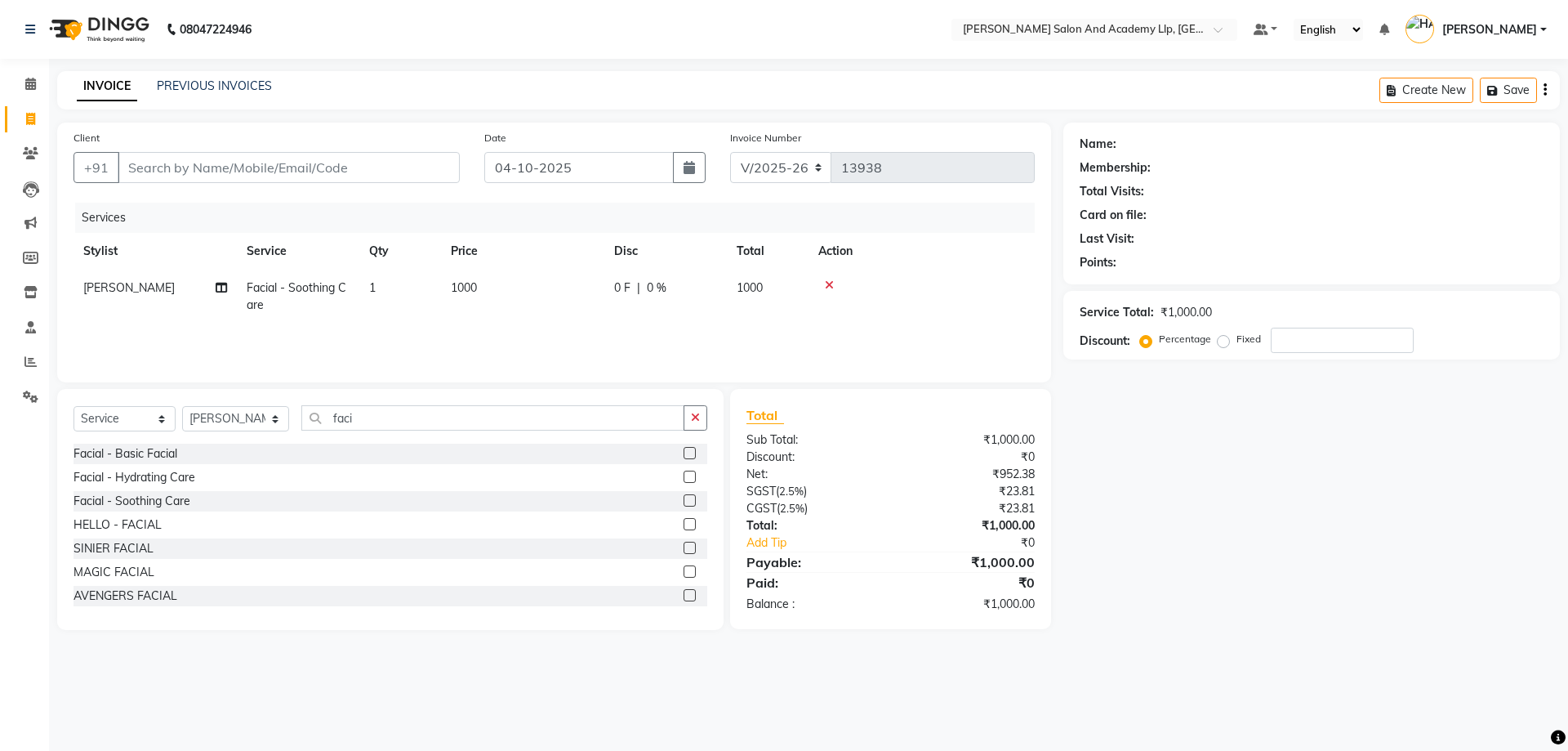
click at [824, 281] on div at bounding box center [921, 285] width 206 height 12
click at [828, 281] on icon at bounding box center [829, 285] width 9 height 12
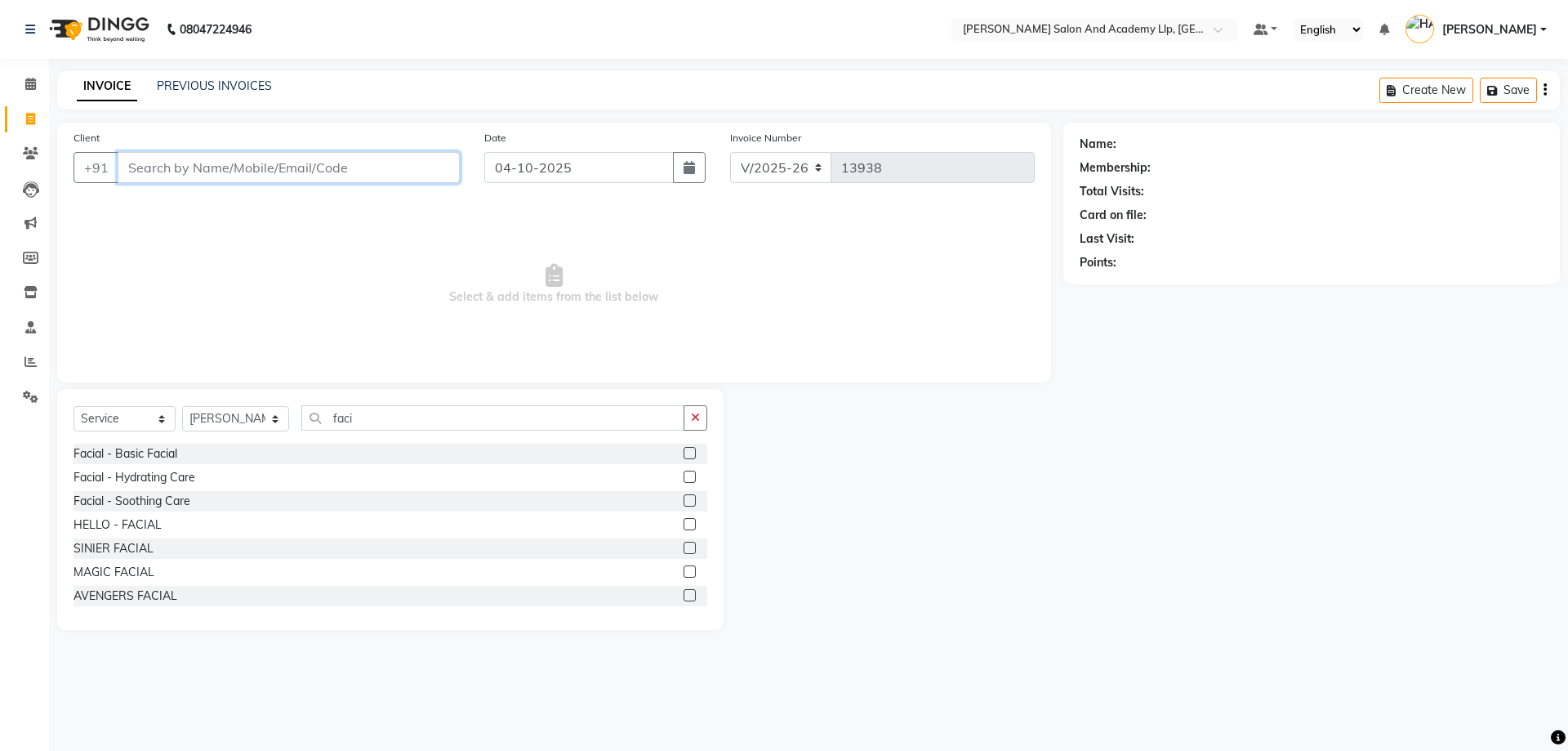
click at [243, 169] on input "Client" at bounding box center [288, 167] width 342 height 31
type input "8"
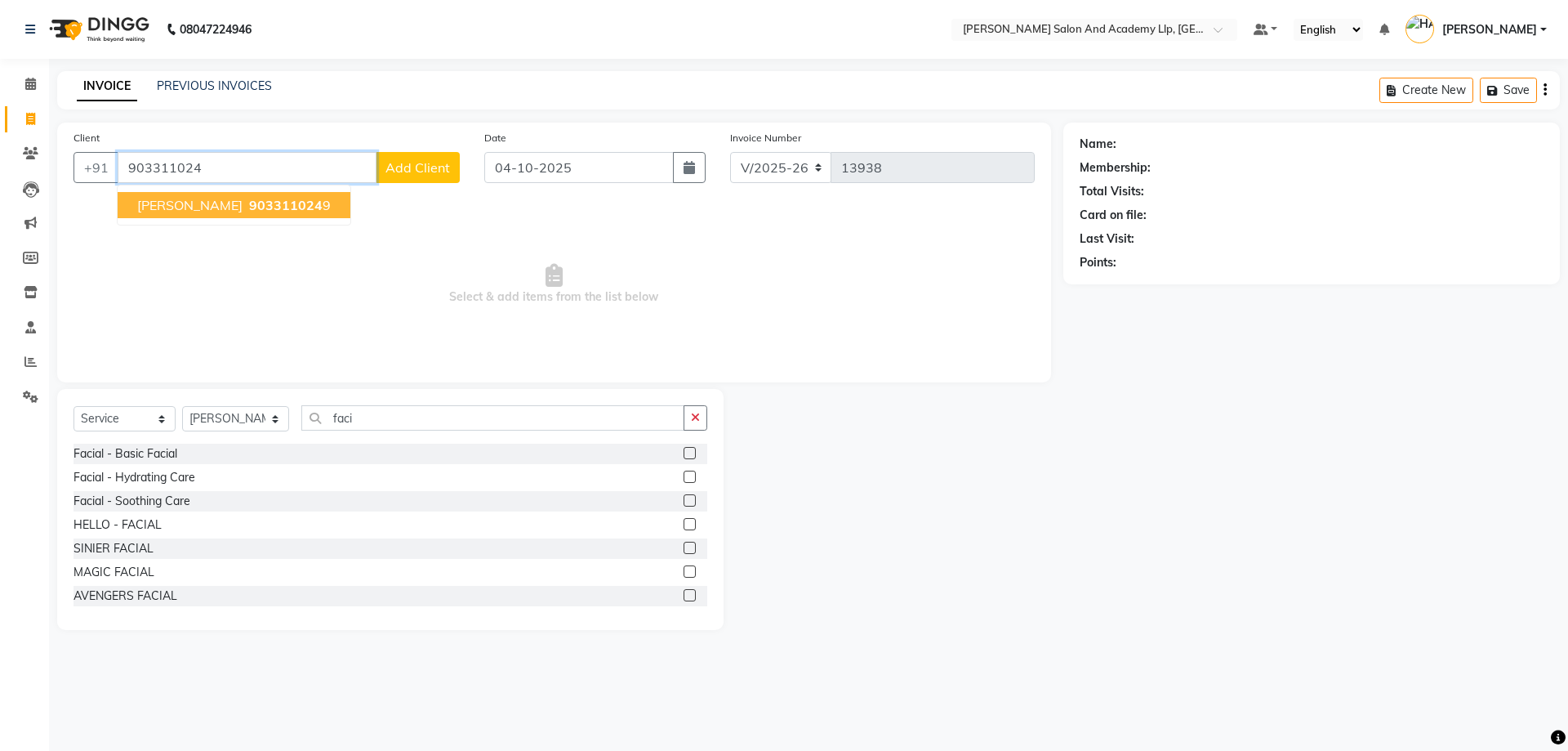
click at [249, 207] on span "903311024" at bounding box center [286, 206] width 74 height 17
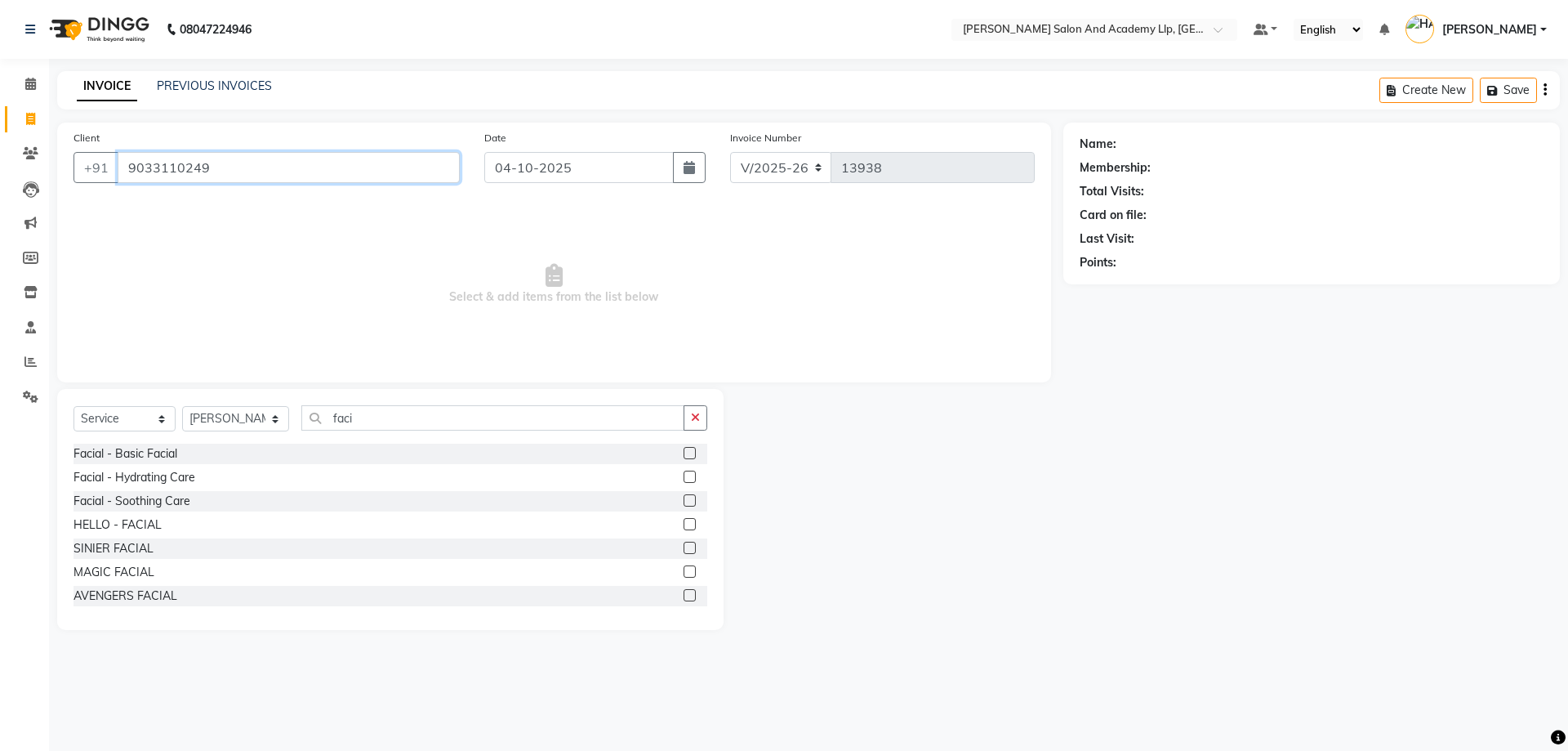
type input "9033110249"
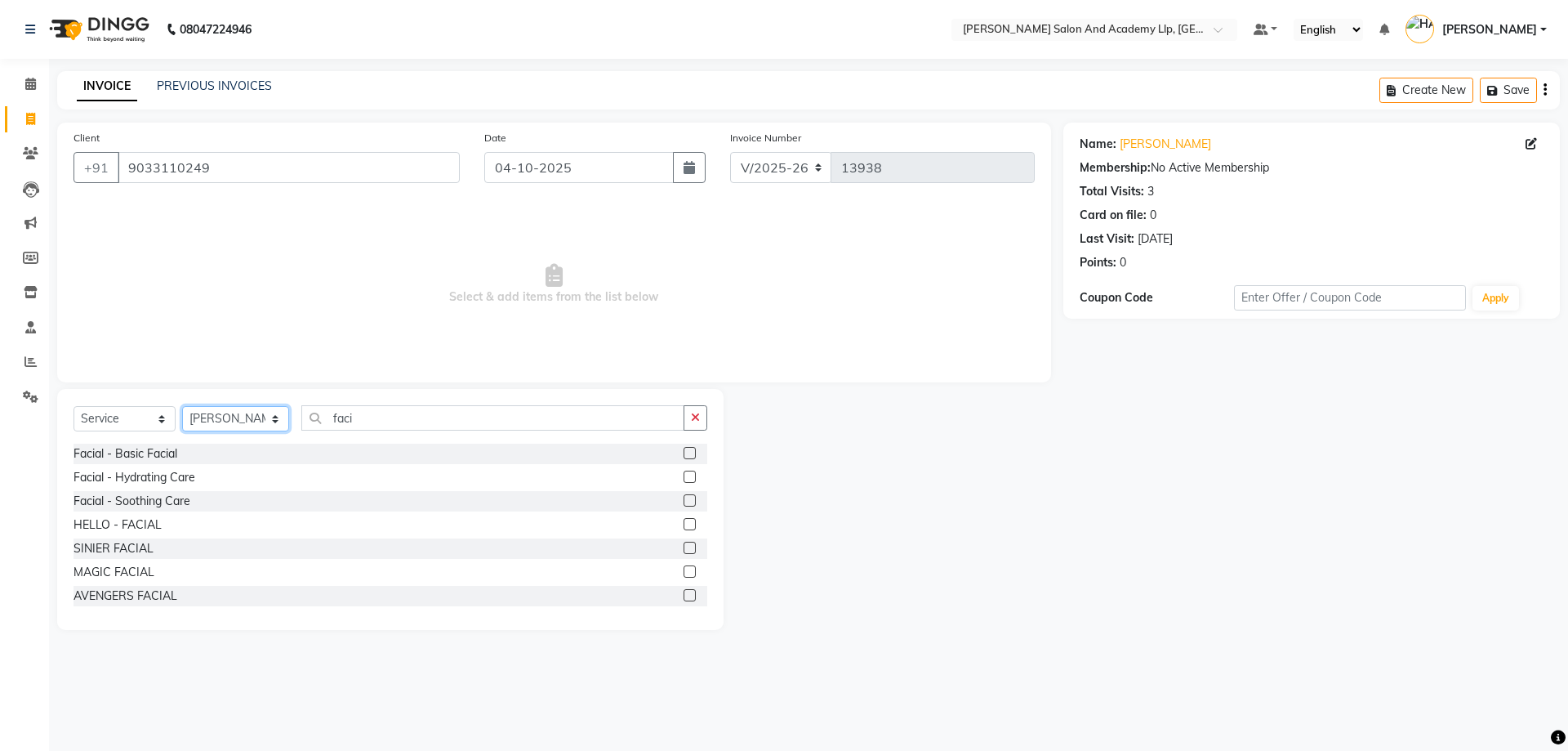
click at [267, 419] on select "Select Stylist [PERSON_NAME] [PERSON_NAME] AKSHAY [PERSON_NAME] [PERSON_NAME] K…" at bounding box center [235, 419] width 107 height 26
select select "92313"
click at [182, 406] on select "Select Stylist [PERSON_NAME] [PERSON_NAME] AKSHAY [PERSON_NAME] [PERSON_NAME] K…" at bounding box center [235, 419] width 107 height 26
click at [128, 424] on select "Select Service Product Membership Package Voucher Prepaid Gift Card" at bounding box center [124, 419] width 102 height 26
select select "P"
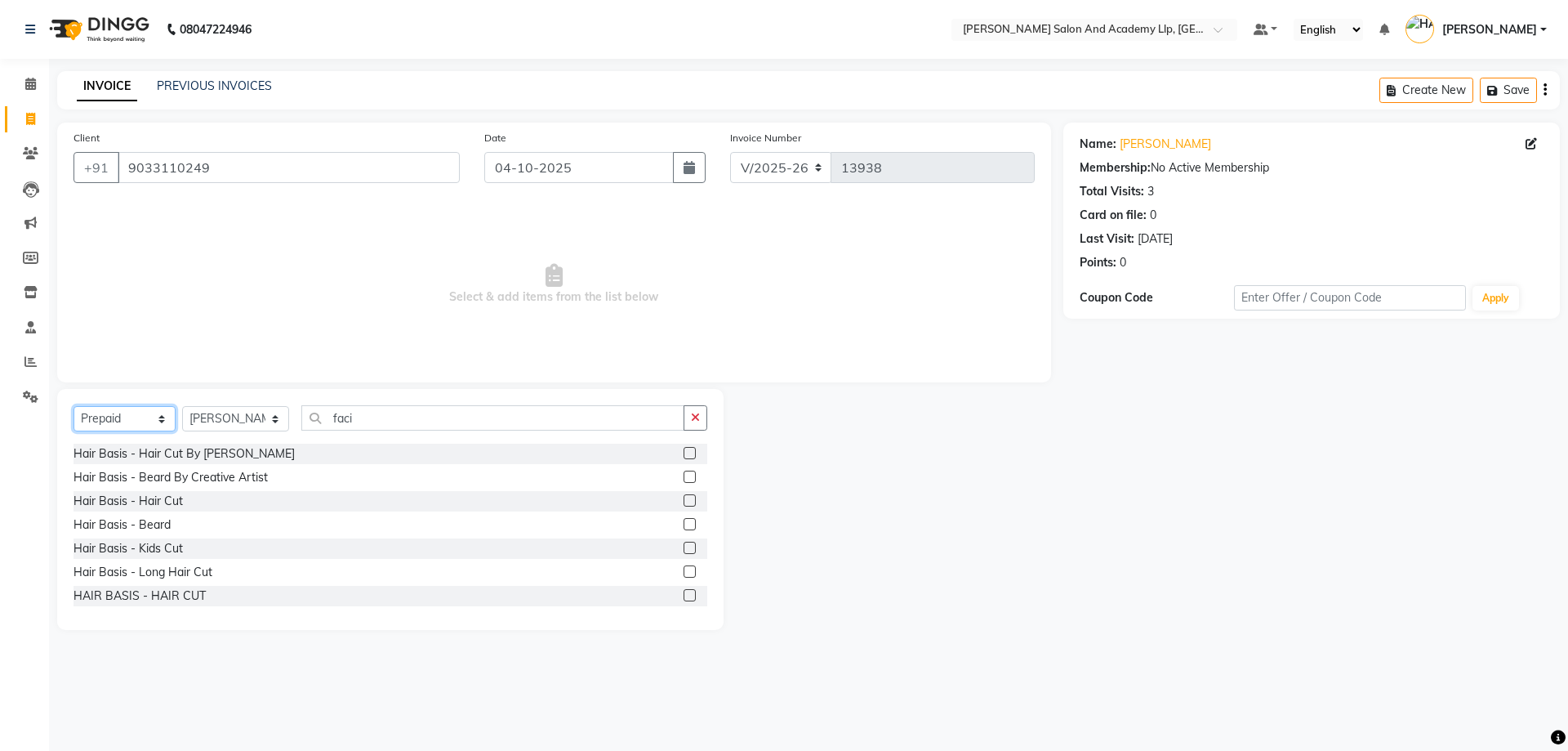
click at [74, 406] on select "Select Service Product Membership Package Voucher Prepaid Gift Card" at bounding box center [124, 419] width 102 height 26
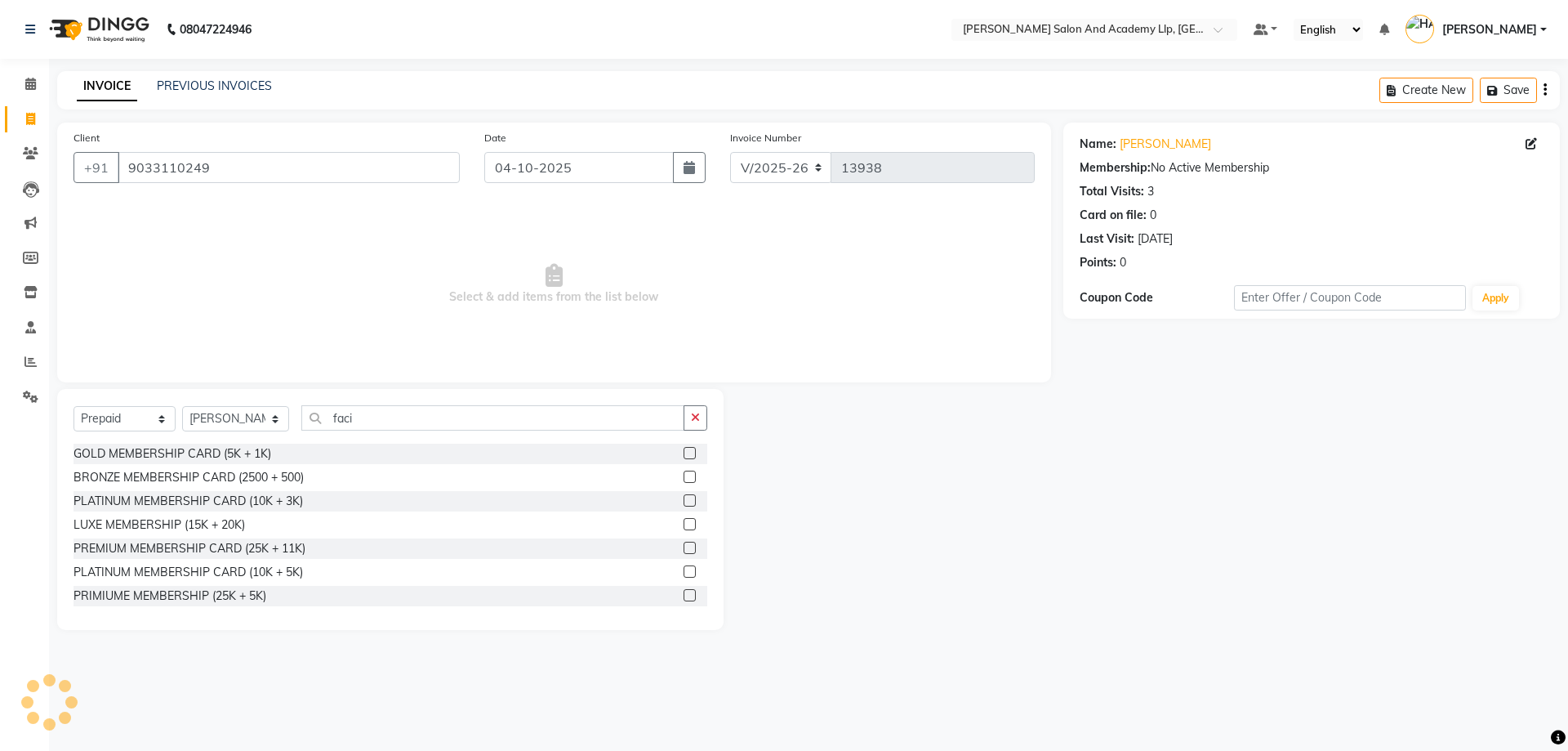
click at [709, 423] on div "Select Service Product Membership Package Voucher Prepaid Gift Card Select Styl…" at bounding box center [390, 509] width 666 height 241
click at [701, 419] on button "button" at bounding box center [695, 418] width 24 height 26
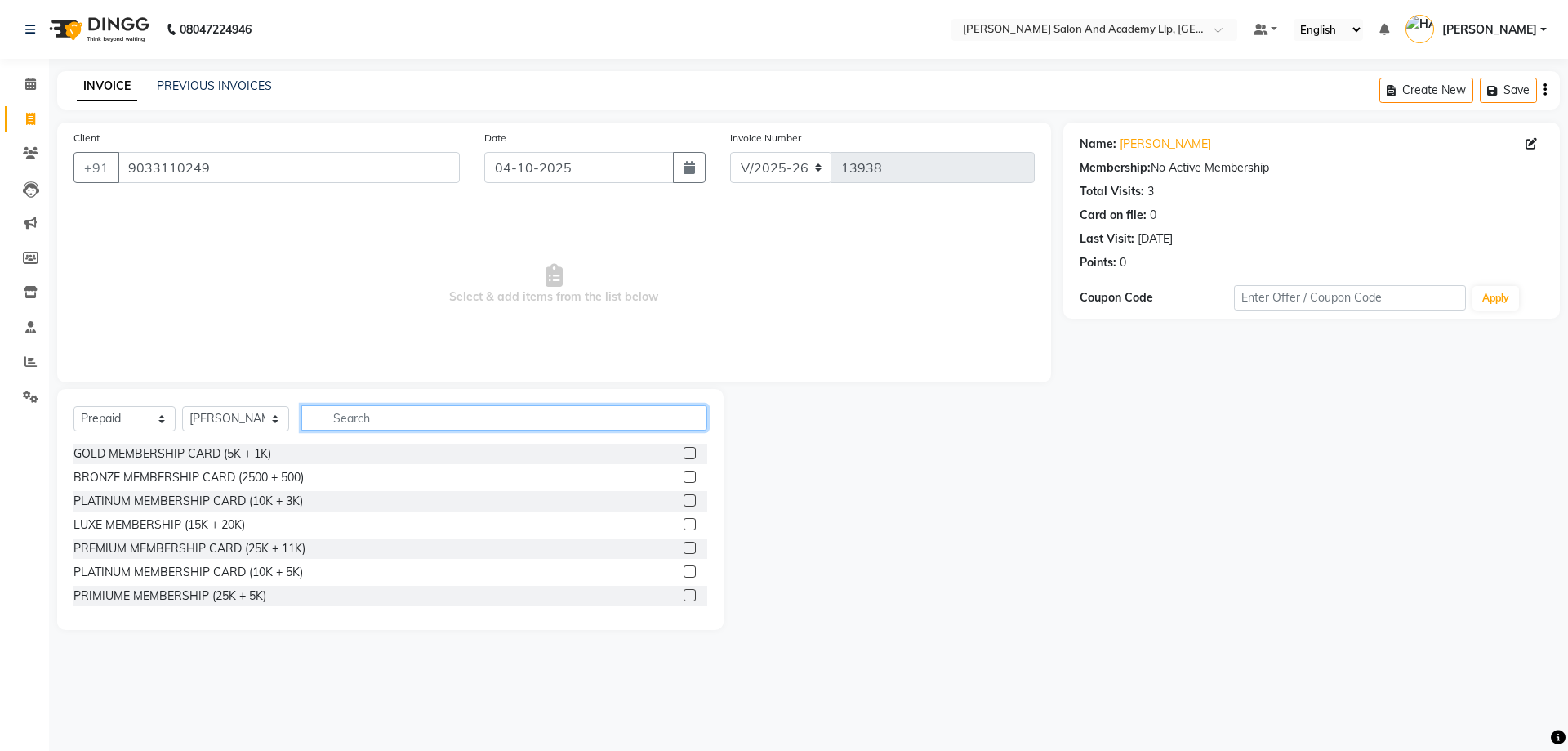
click at [569, 419] on input "text" at bounding box center [505, 418] width 406 height 26
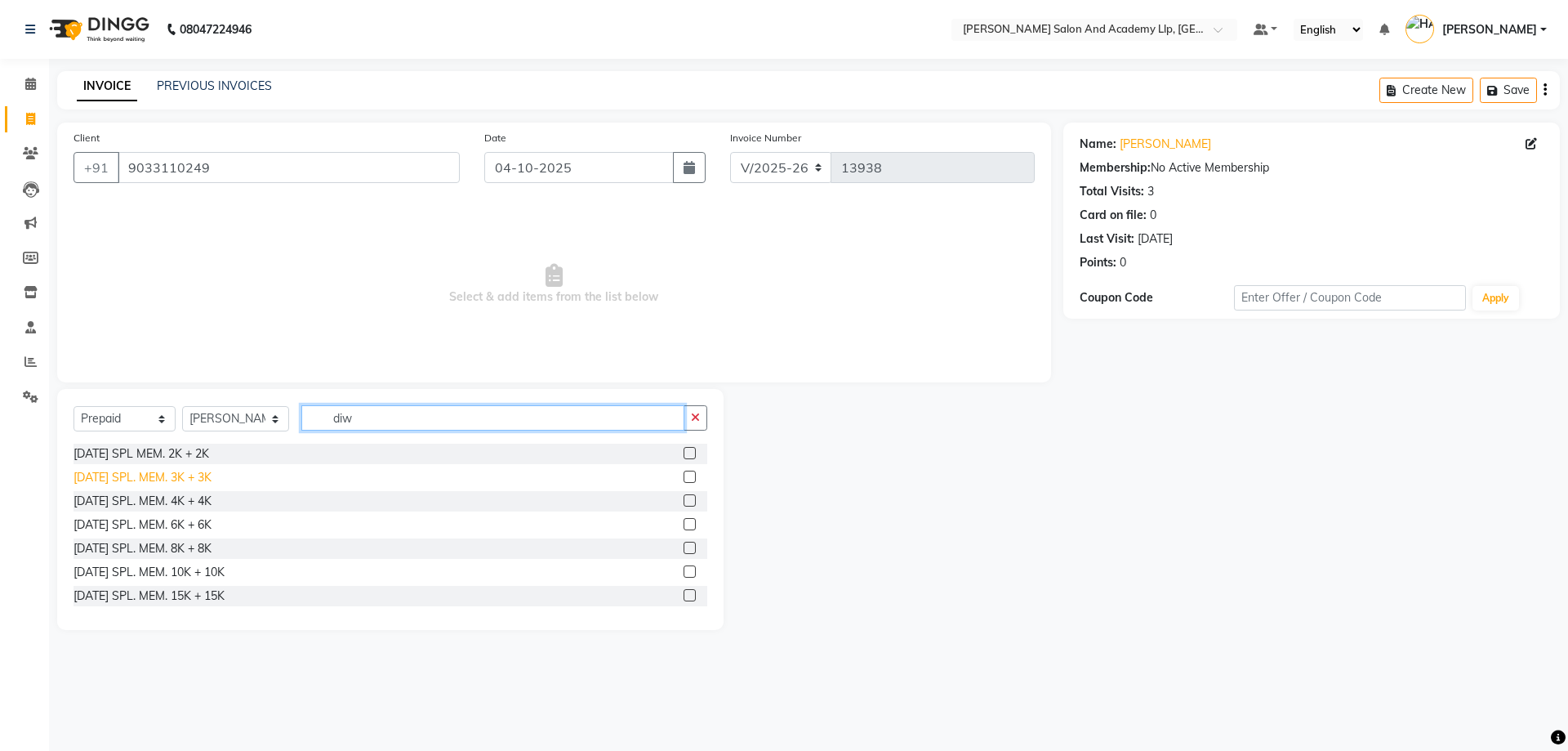
type input "diw"
click at [202, 472] on div "DIWALI SPL. MEM. 3K + 3K" at bounding box center [143, 477] width 138 height 17
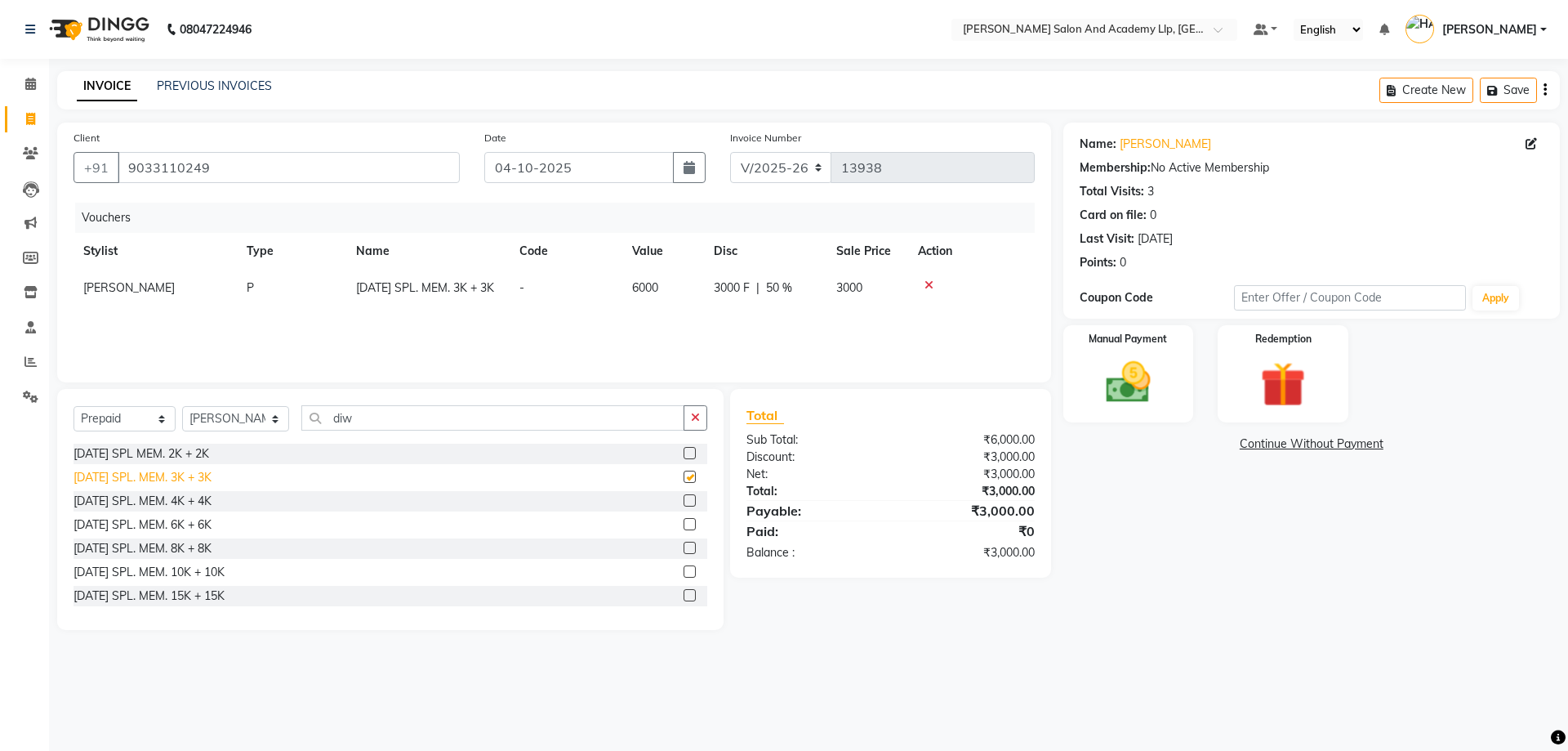
checkbox input "false"
click at [1164, 371] on img at bounding box center [1129, 382] width 76 height 54
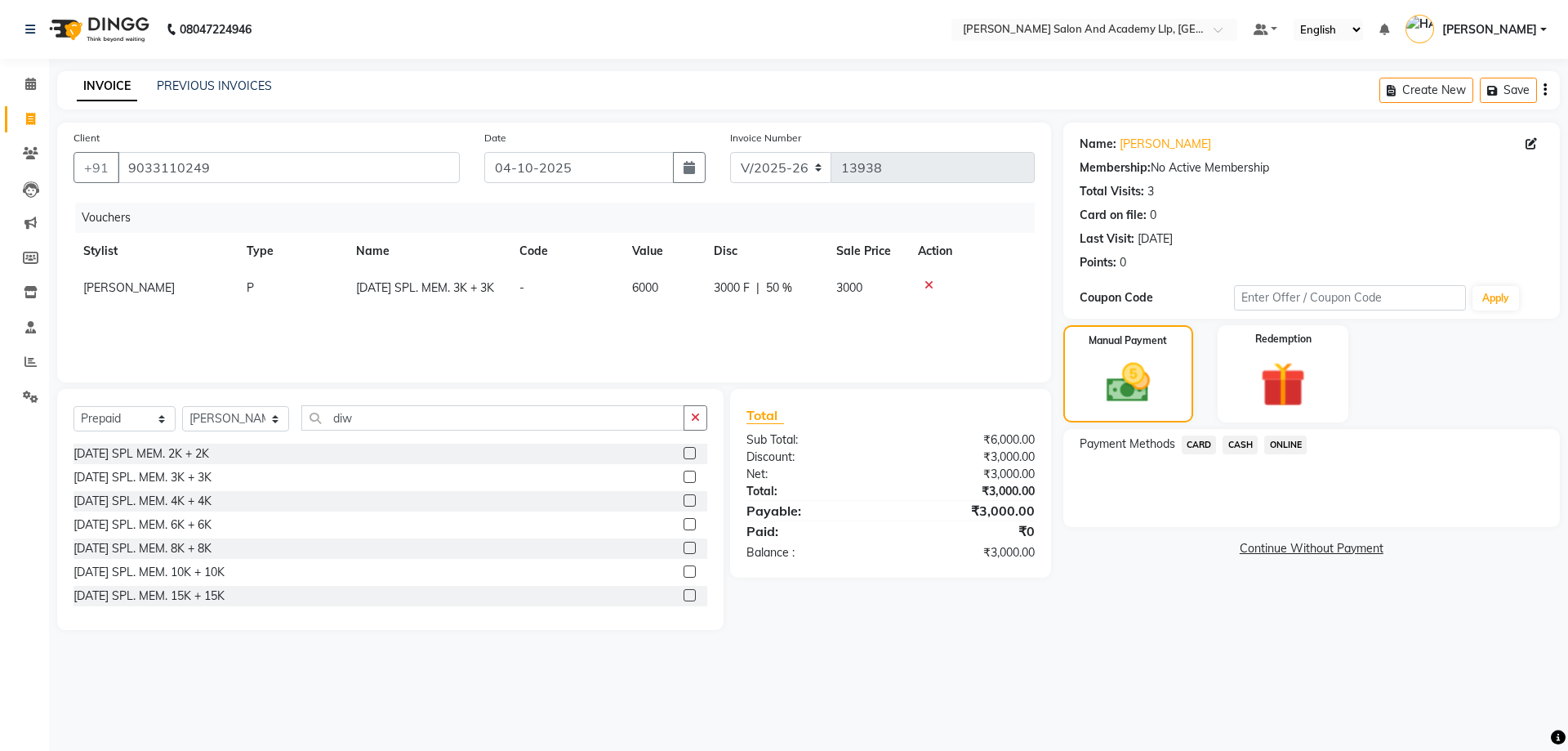
click at [1246, 445] on span "CASH" at bounding box center [1240, 444] width 35 height 19
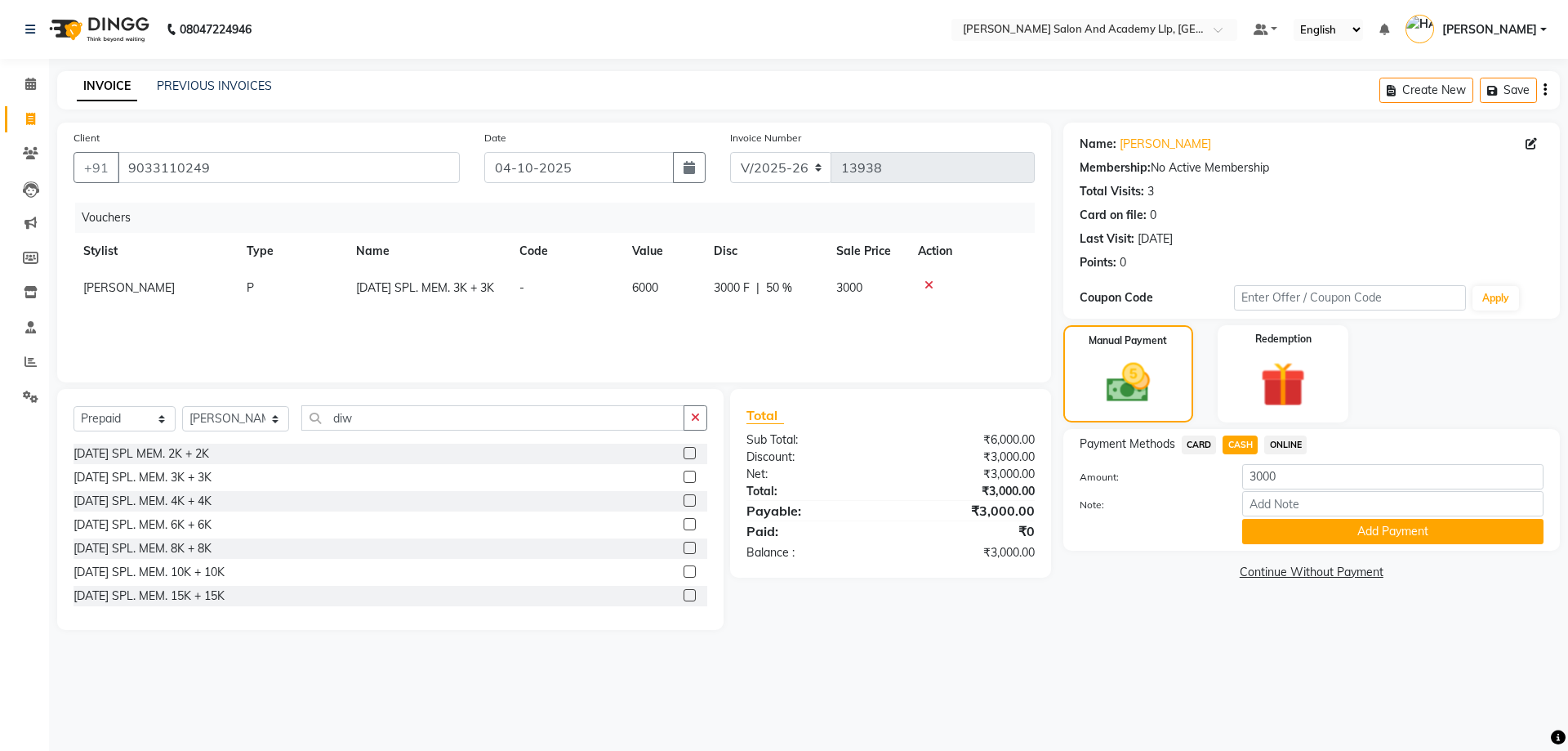
click at [1190, 444] on span "CARD" at bounding box center [1199, 444] width 35 height 19
click at [1324, 538] on button "Add Payment" at bounding box center [1393, 531] width 302 height 26
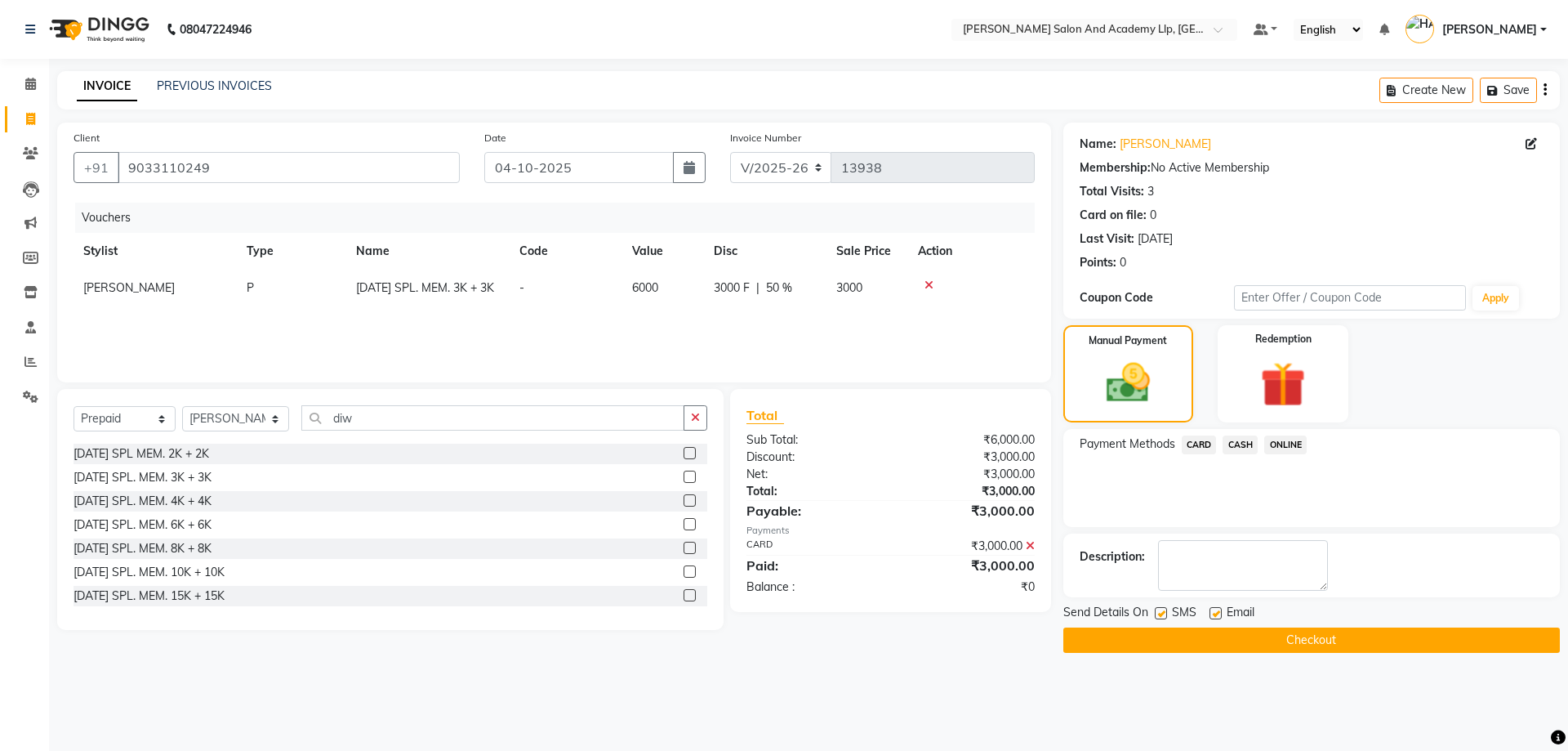
click at [1212, 609] on label at bounding box center [1216, 613] width 12 height 12
click at [1212, 609] on input "checkbox" at bounding box center [1215, 613] width 11 height 11
checkbox input "false"
drag, startPoint x: 221, startPoint y: 163, endPoint x: 129, endPoint y: 158, distance: 92.1
click at [129, 158] on input "9033110249" at bounding box center [288, 167] width 342 height 31
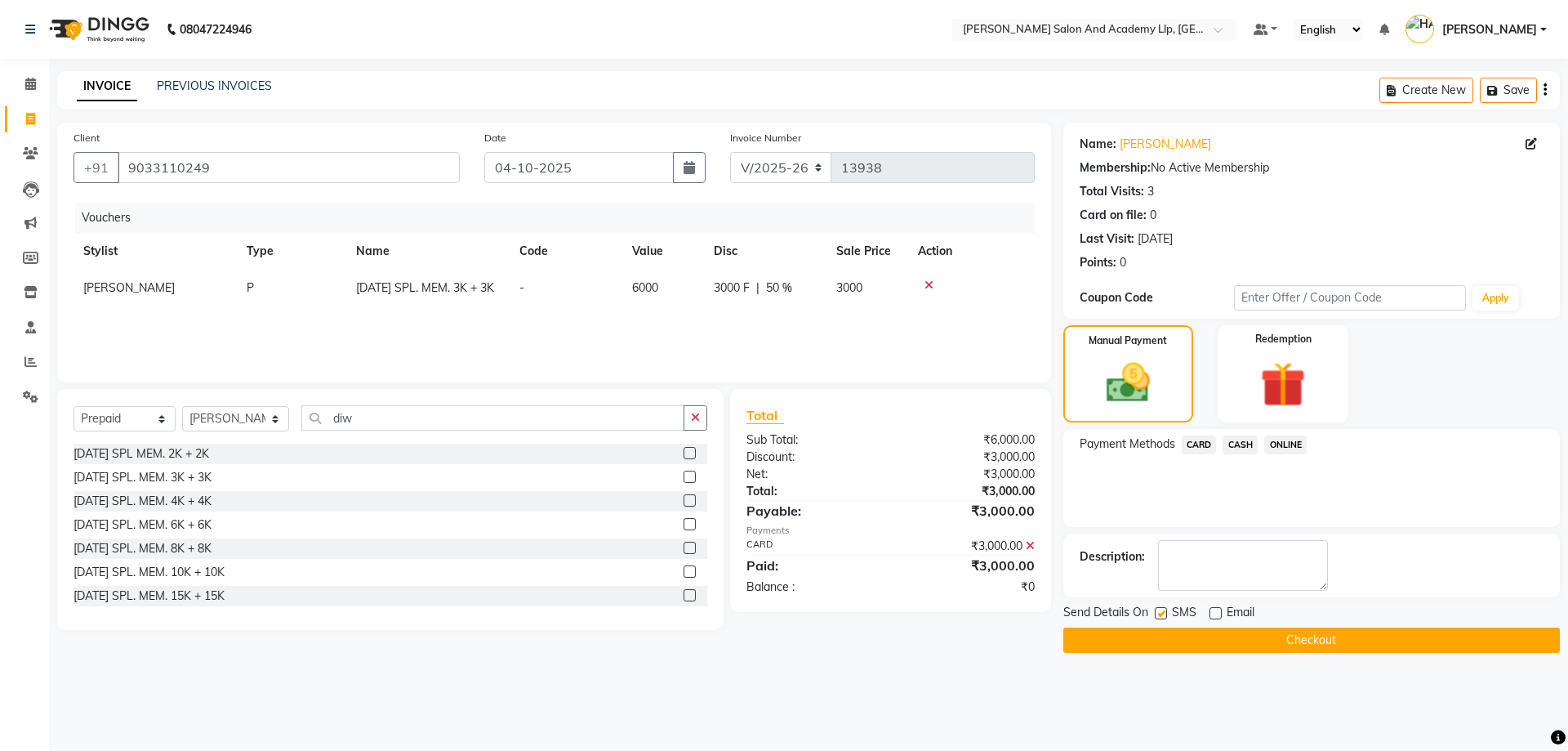
click at [1238, 635] on button "Checkout" at bounding box center [1311, 640] width 496 height 26
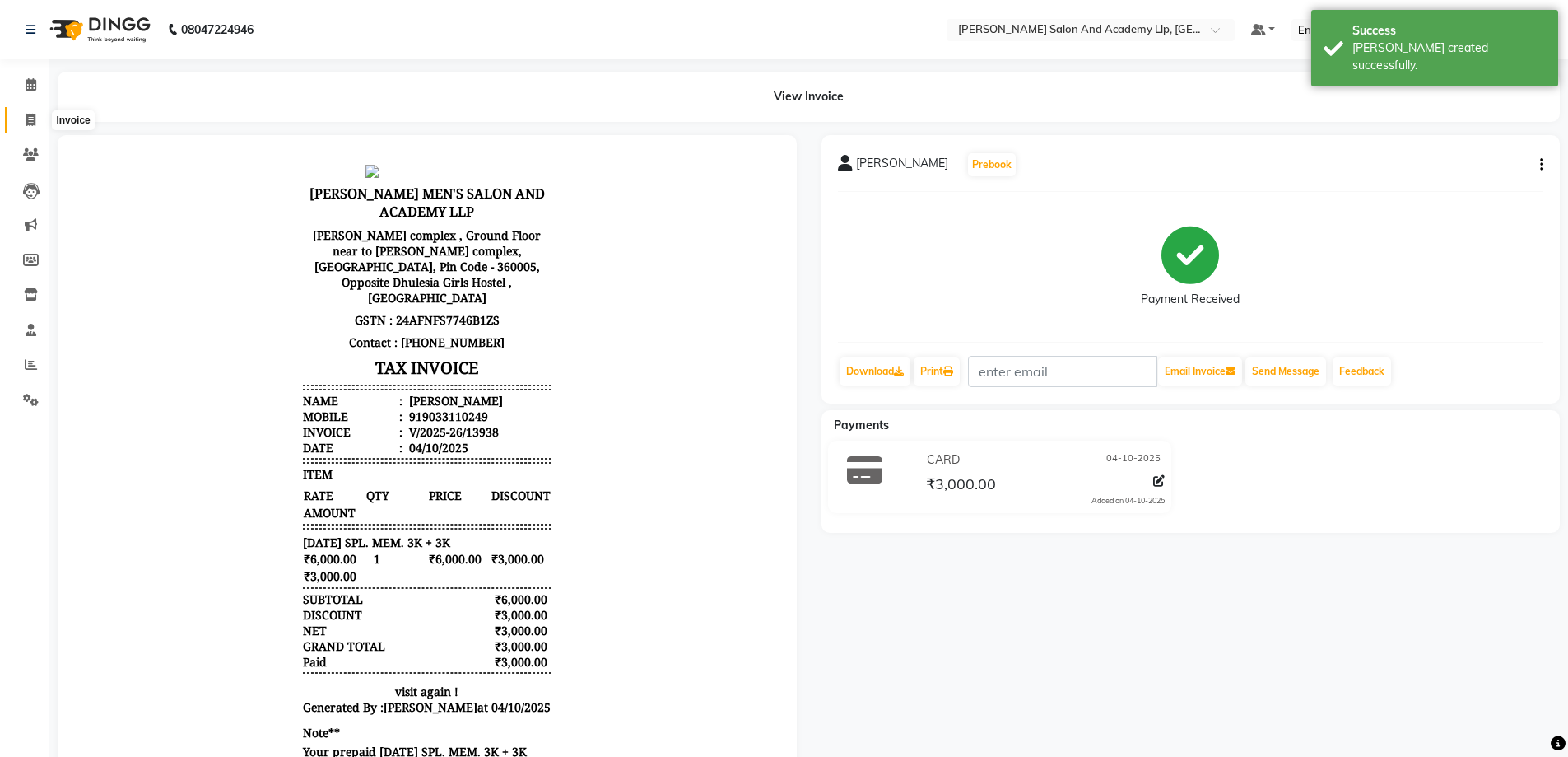
click at [20, 119] on span at bounding box center [31, 120] width 28 height 19
select select "service"
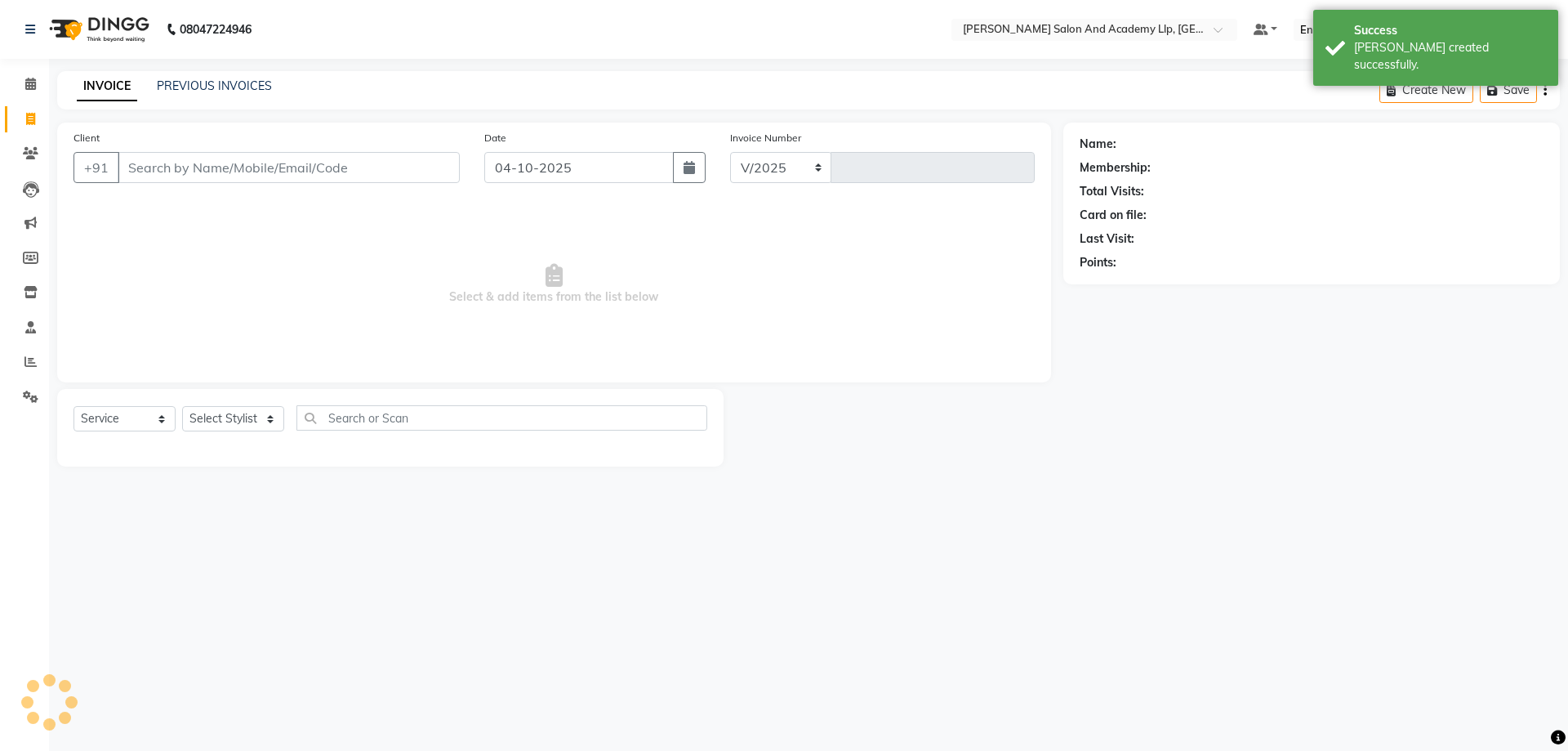
select select "6983"
type input "13939"
click at [254, 162] on input "Client" at bounding box center [288, 167] width 342 height 31
type input "9033110249"
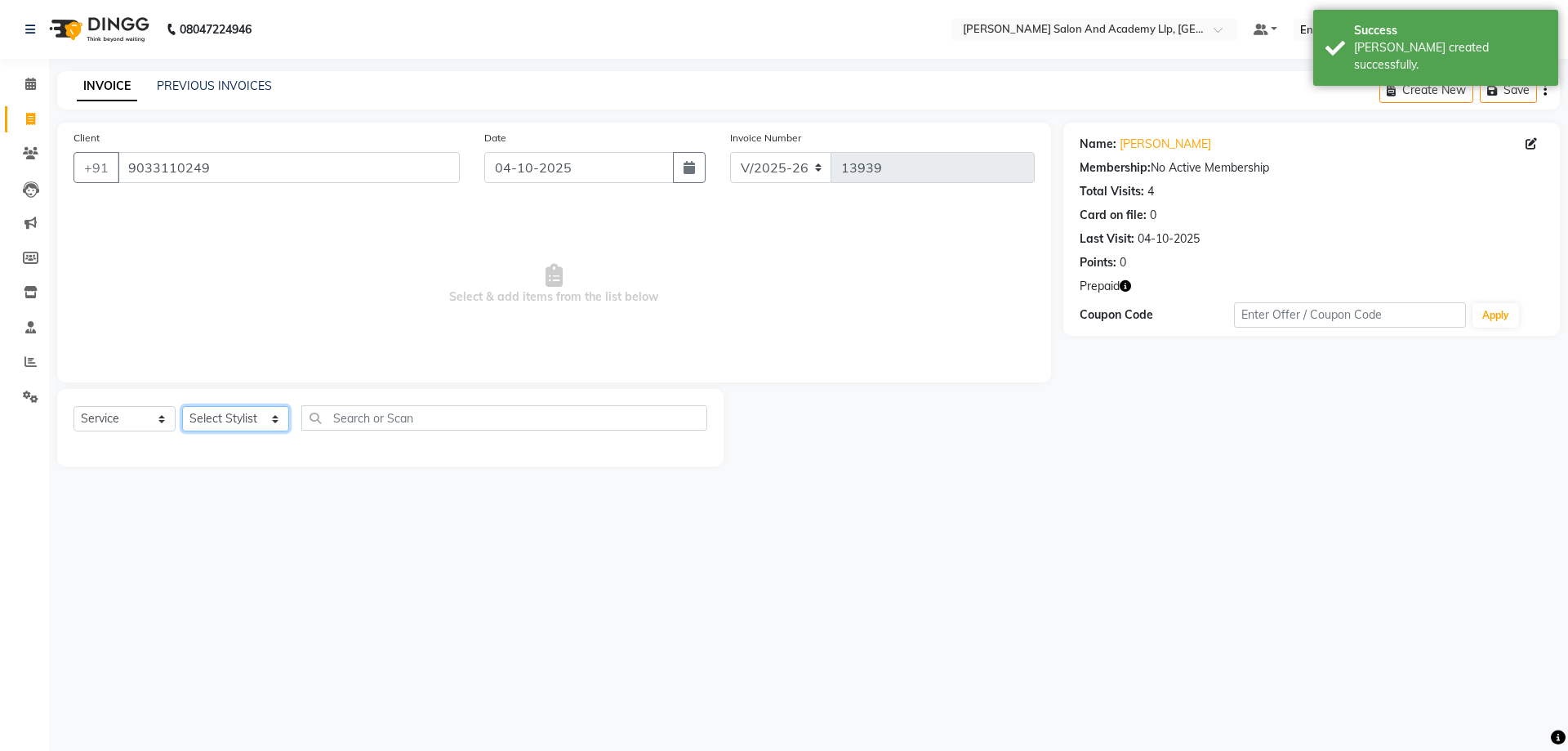
click at [254, 418] on select "Select Stylist [PERSON_NAME] [PERSON_NAME] AKSHAY [PERSON_NAME] [PERSON_NAME] K…" at bounding box center [235, 419] width 107 height 26
select select "83354"
click at [182, 406] on select "Select Stylist [PERSON_NAME] [PERSON_NAME] AKSHAY [PERSON_NAME] [PERSON_NAME] K…" at bounding box center [235, 419] width 107 height 26
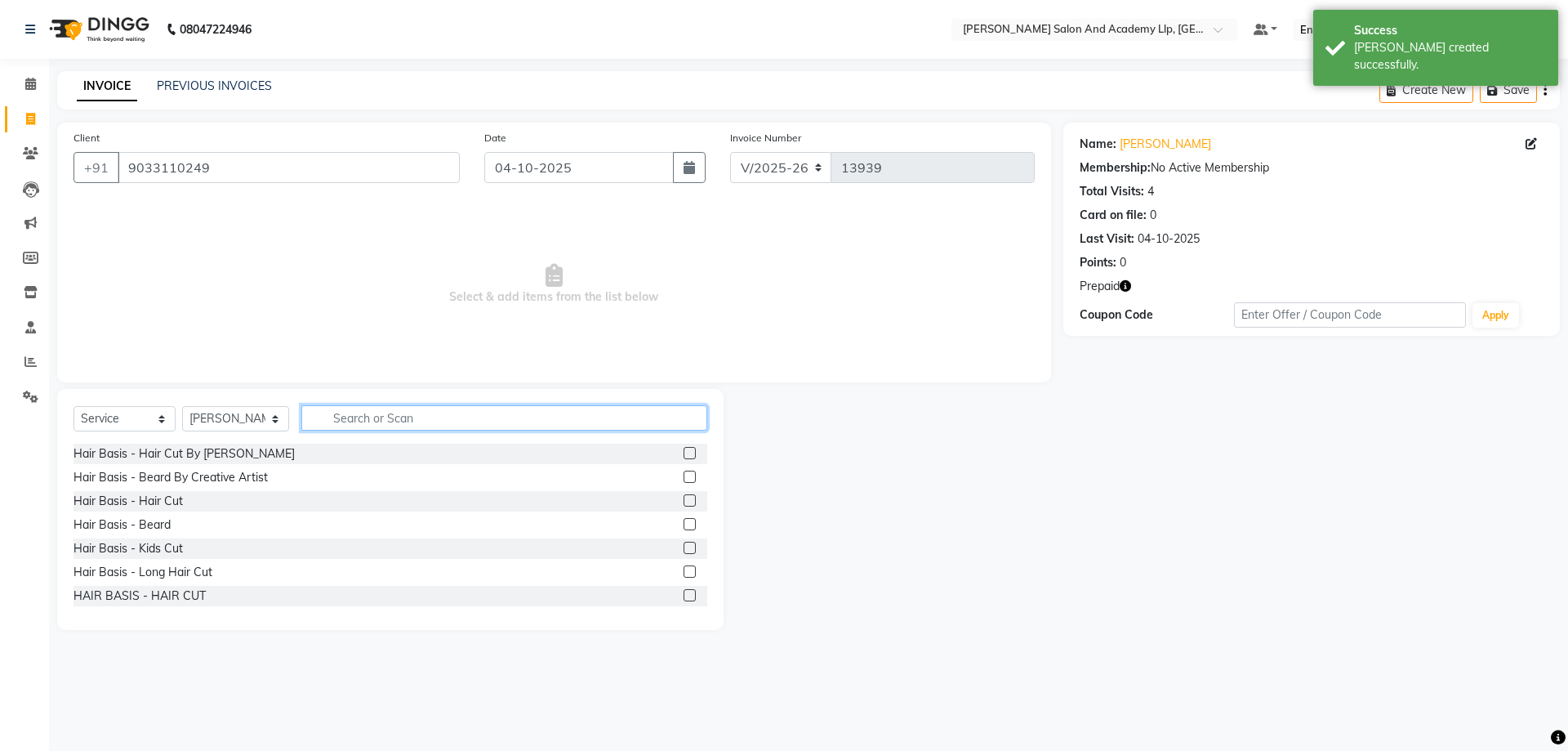
click at [365, 416] on input "text" at bounding box center [505, 418] width 406 height 26
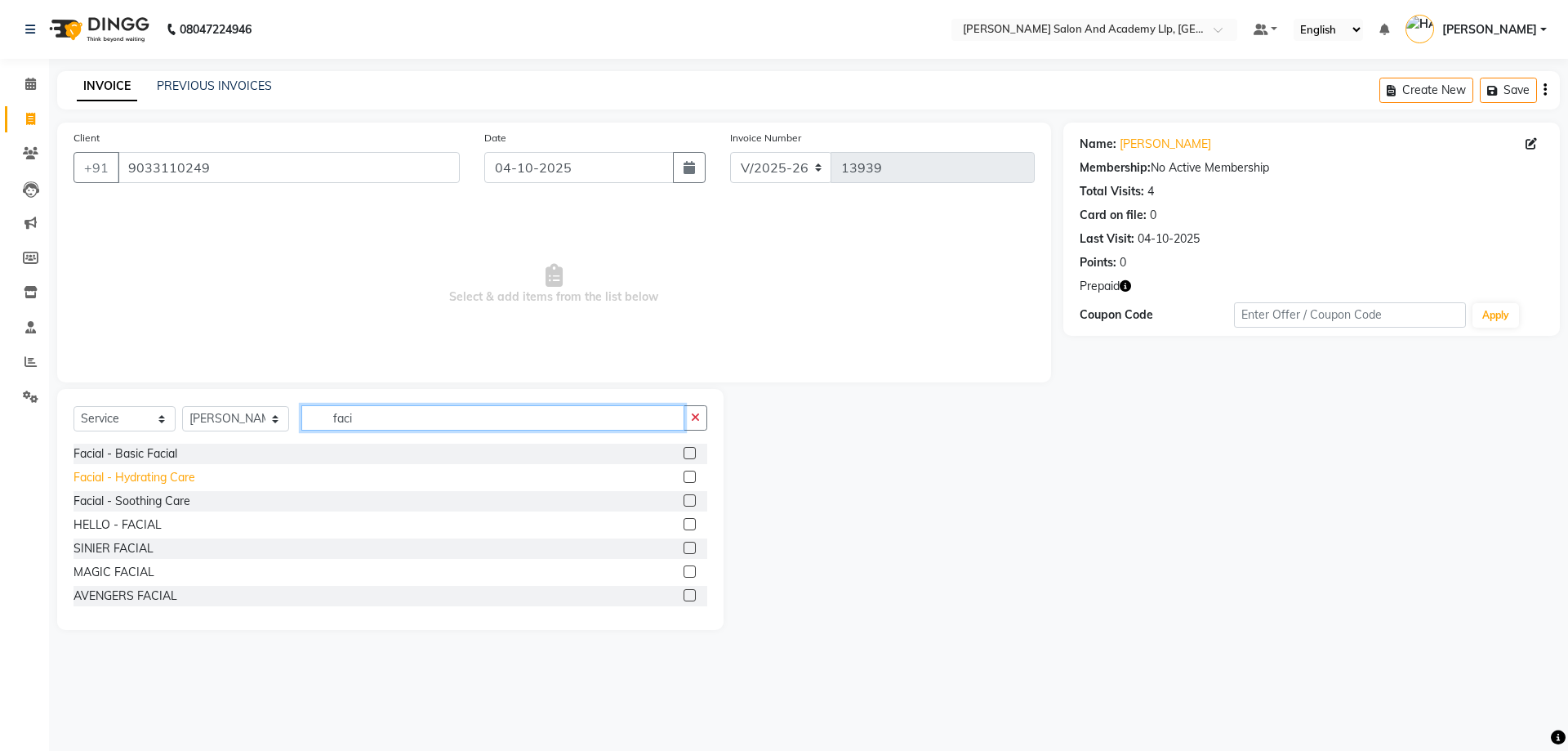
type input "faci"
click at [176, 472] on div "Facial - Hydrating Care" at bounding box center [134, 477] width 122 height 17
checkbox input "false"
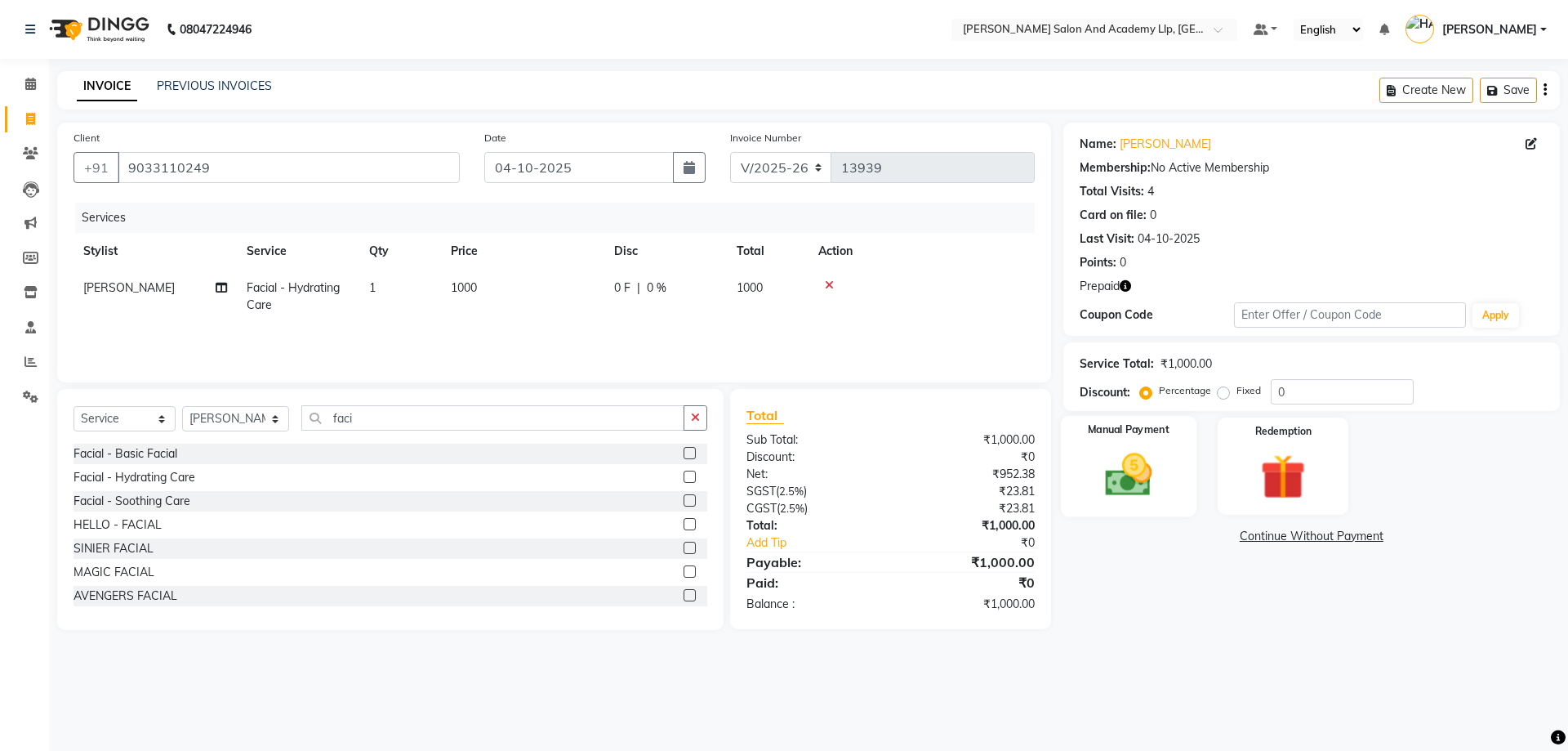
click at [1142, 456] on img at bounding box center [1129, 474] width 76 height 54
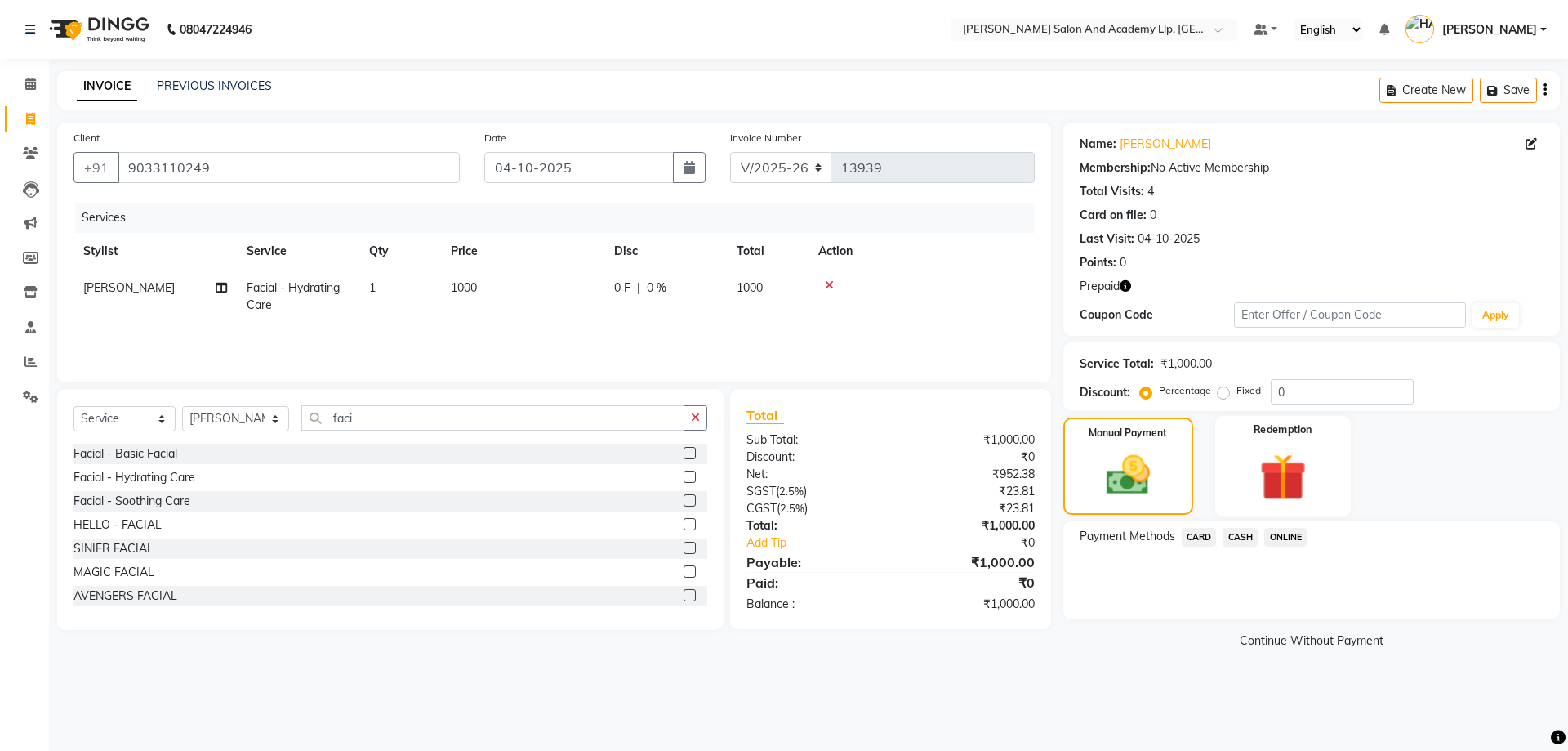
click at [1276, 468] on img at bounding box center [1283, 477] width 76 height 58
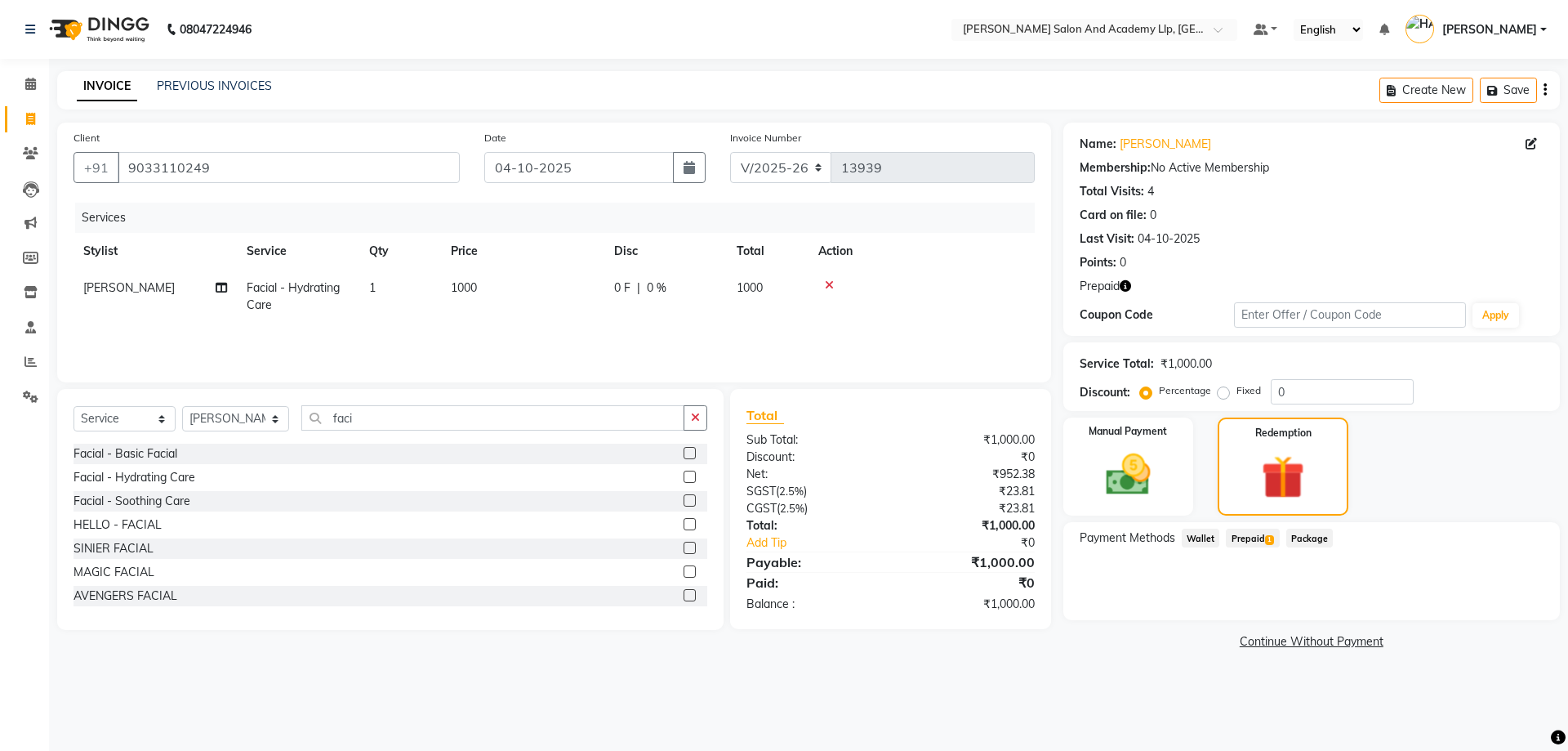
click at [1241, 532] on span "Prepaid 1" at bounding box center [1252, 538] width 53 height 19
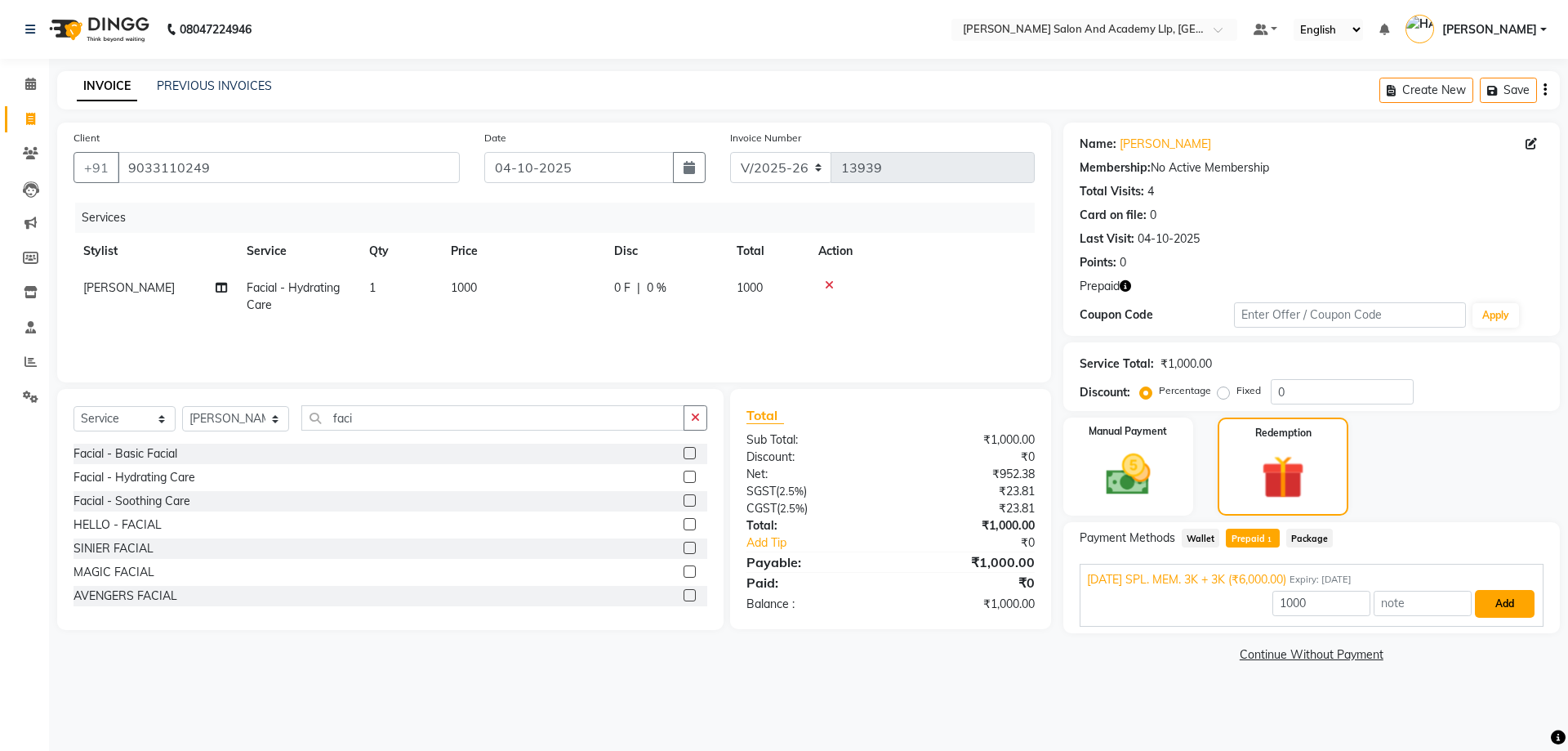
click at [1525, 611] on button "Add" at bounding box center [1505, 604] width 60 height 28
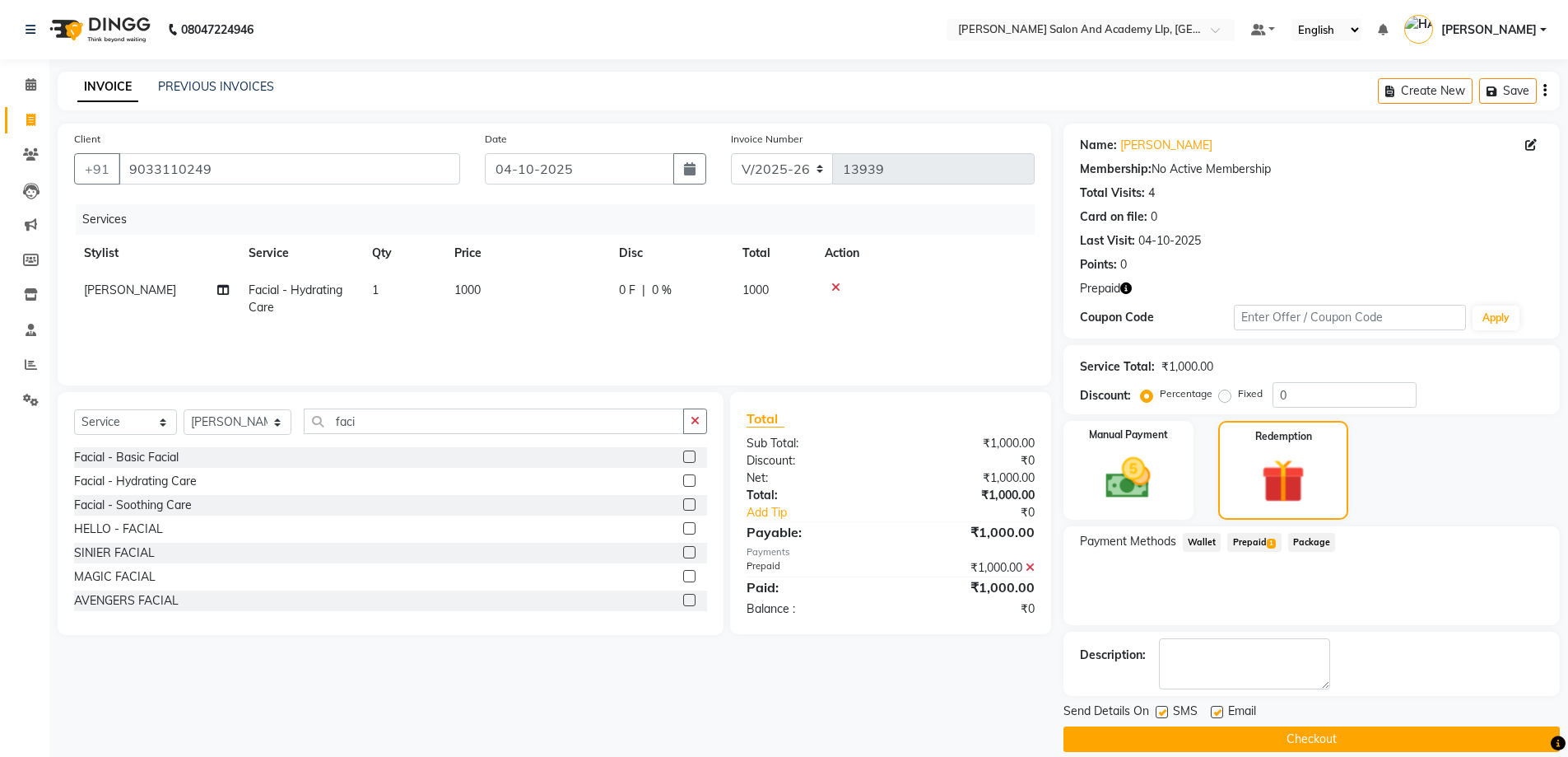
drag, startPoint x: 1216, startPoint y: 711, endPoint x: 1324, endPoint y: 749, distance: 114.5
click at [1218, 711] on label at bounding box center [1217, 712] width 13 height 13
click at [1218, 711] on input "checkbox" at bounding box center [1216, 713] width 11 height 11
checkbox input "false"
click at [1332, 739] on button "Checkout" at bounding box center [1312, 739] width 496 height 26
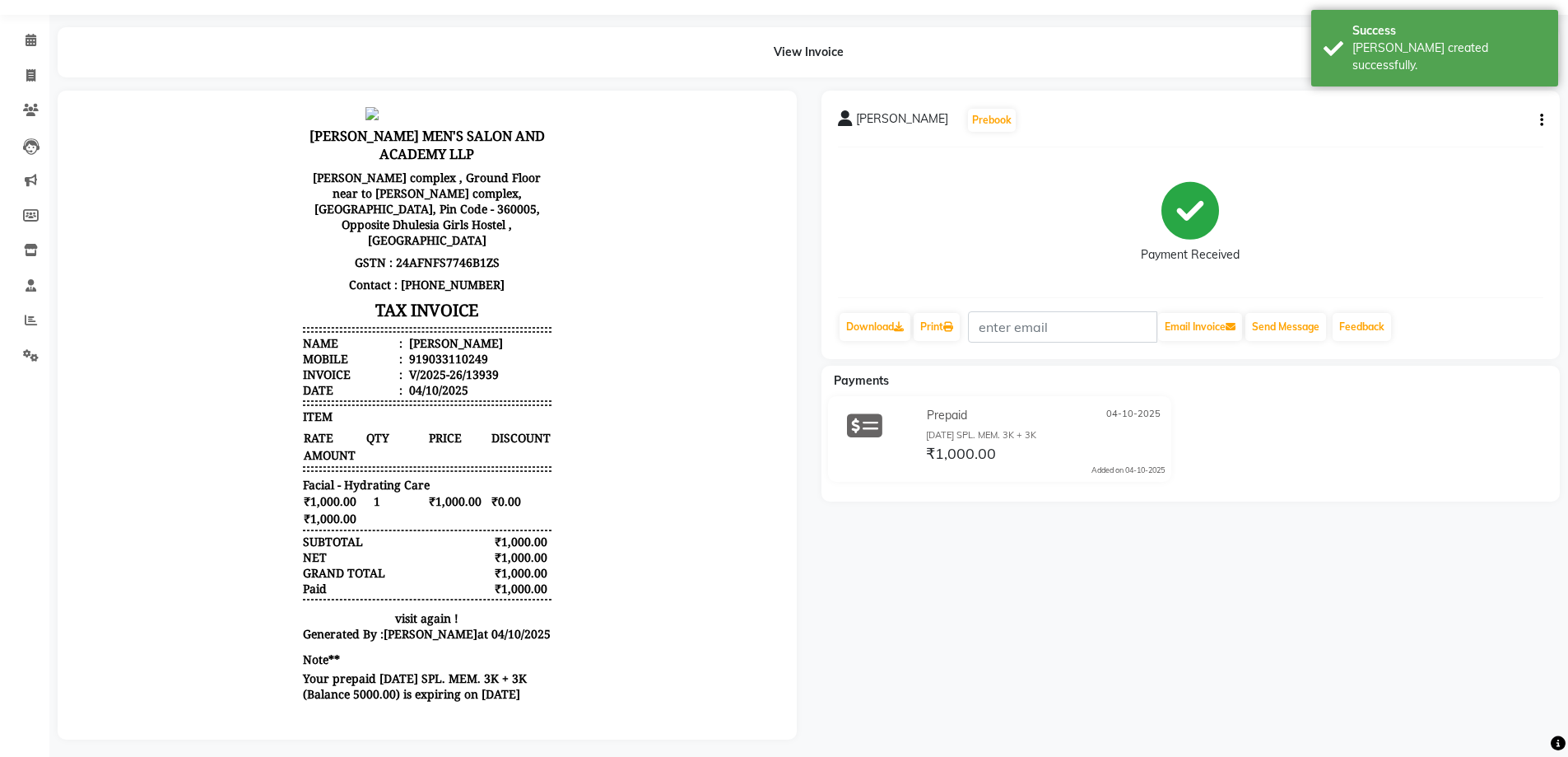
scroll to position [64, 0]
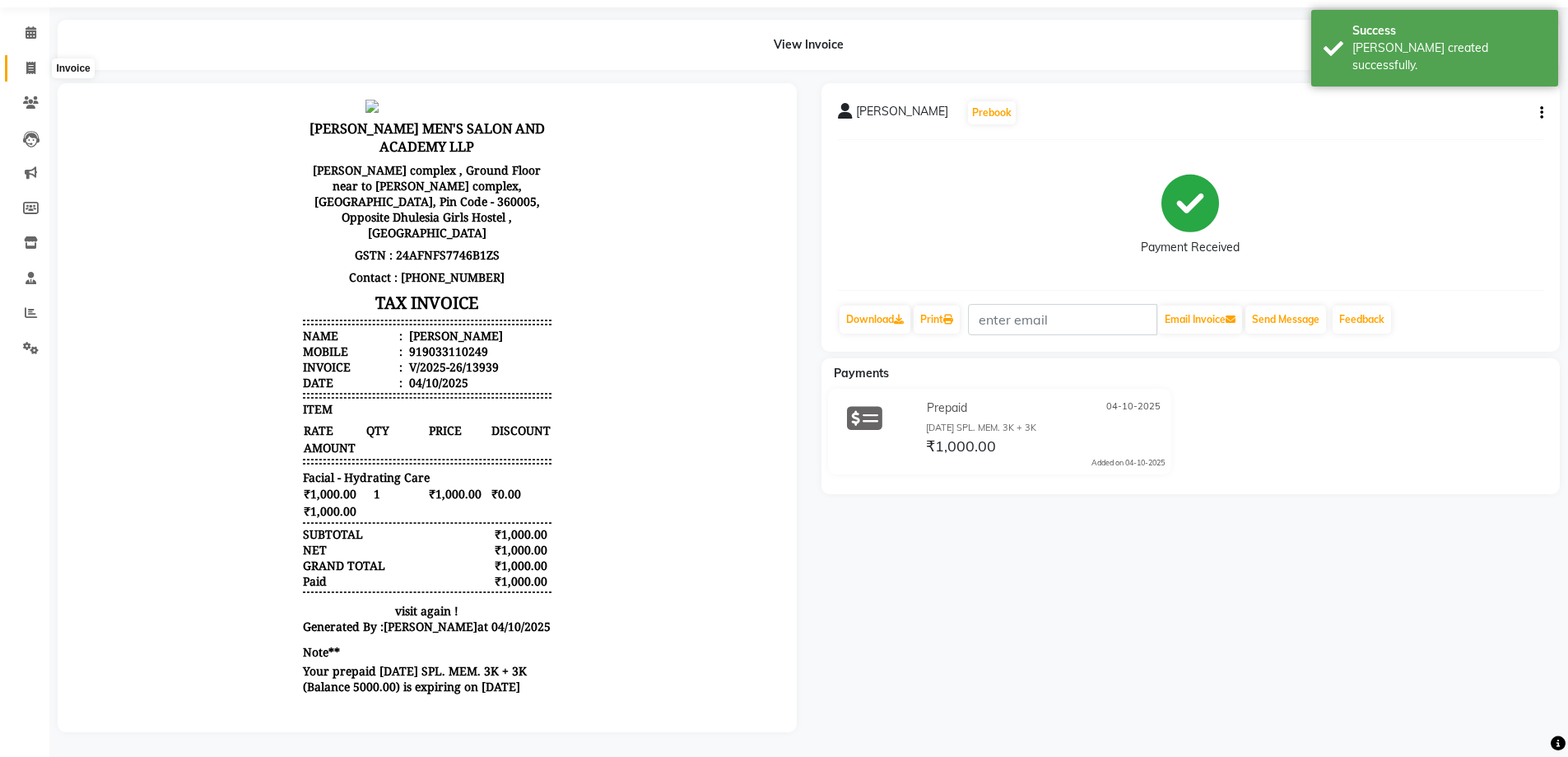
click at [23, 59] on span at bounding box center [31, 69] width 28 height 19
select select "service"
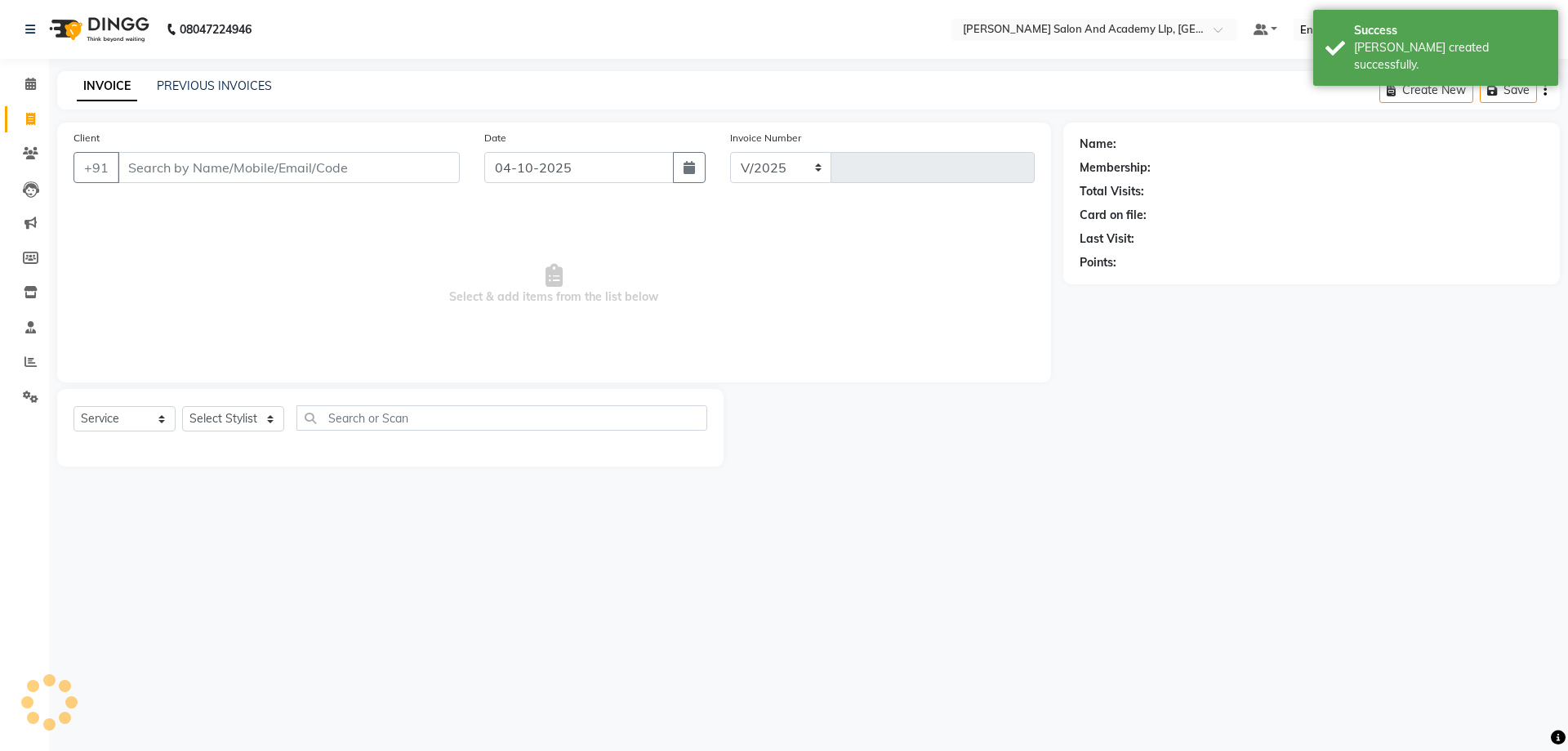
select select "6983"
type input "13940"
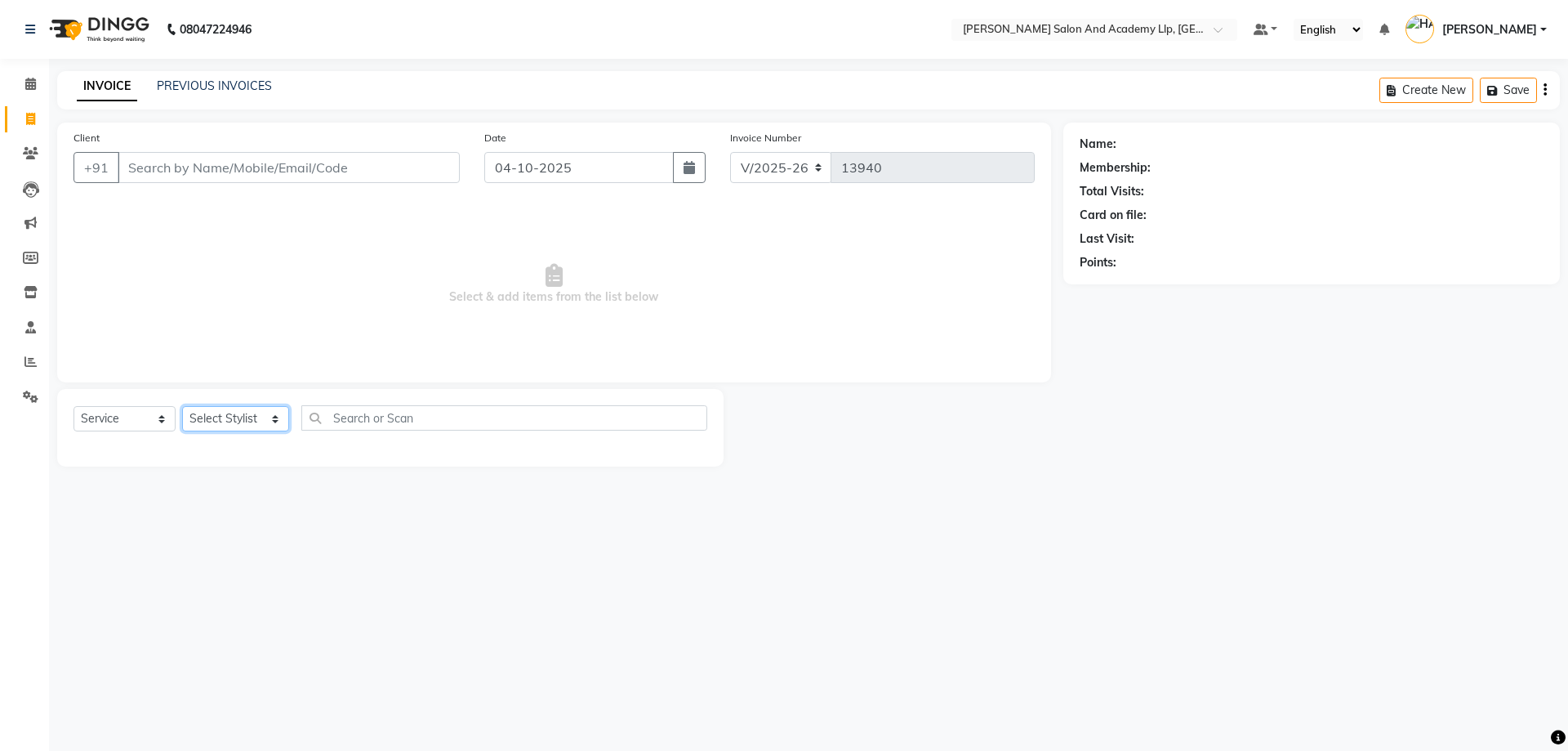
click at [281, 424] on select "Select Stylist [PERSON_NAME] [PERSON_NAME] AKSHAY [PERSON_NAME] [PERSON_NAME] K…" at bounding box center [235, 419] width 107 height 26
click at [545, 328] on span "Select & add items from the list below" at bounding box center [554, 283] width 961 height 163
click at [235, 92] on link "PREVIOUS INVOICES" at bounding box center [214, 86] width 115 height 15
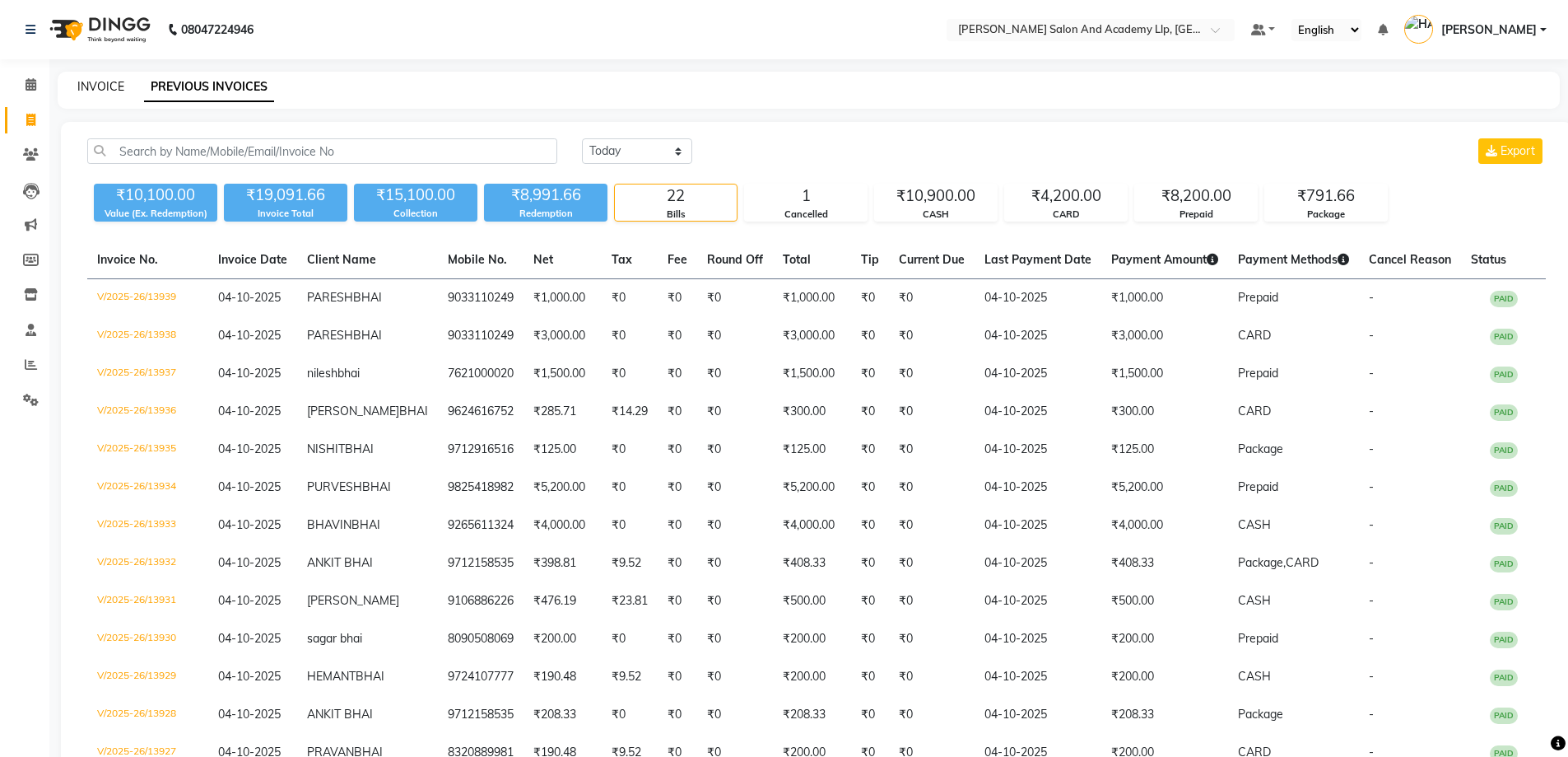
click at [110, 93] on link "INVOICE" at bounding box center [101, 87] width 47 height 15
select select "service"
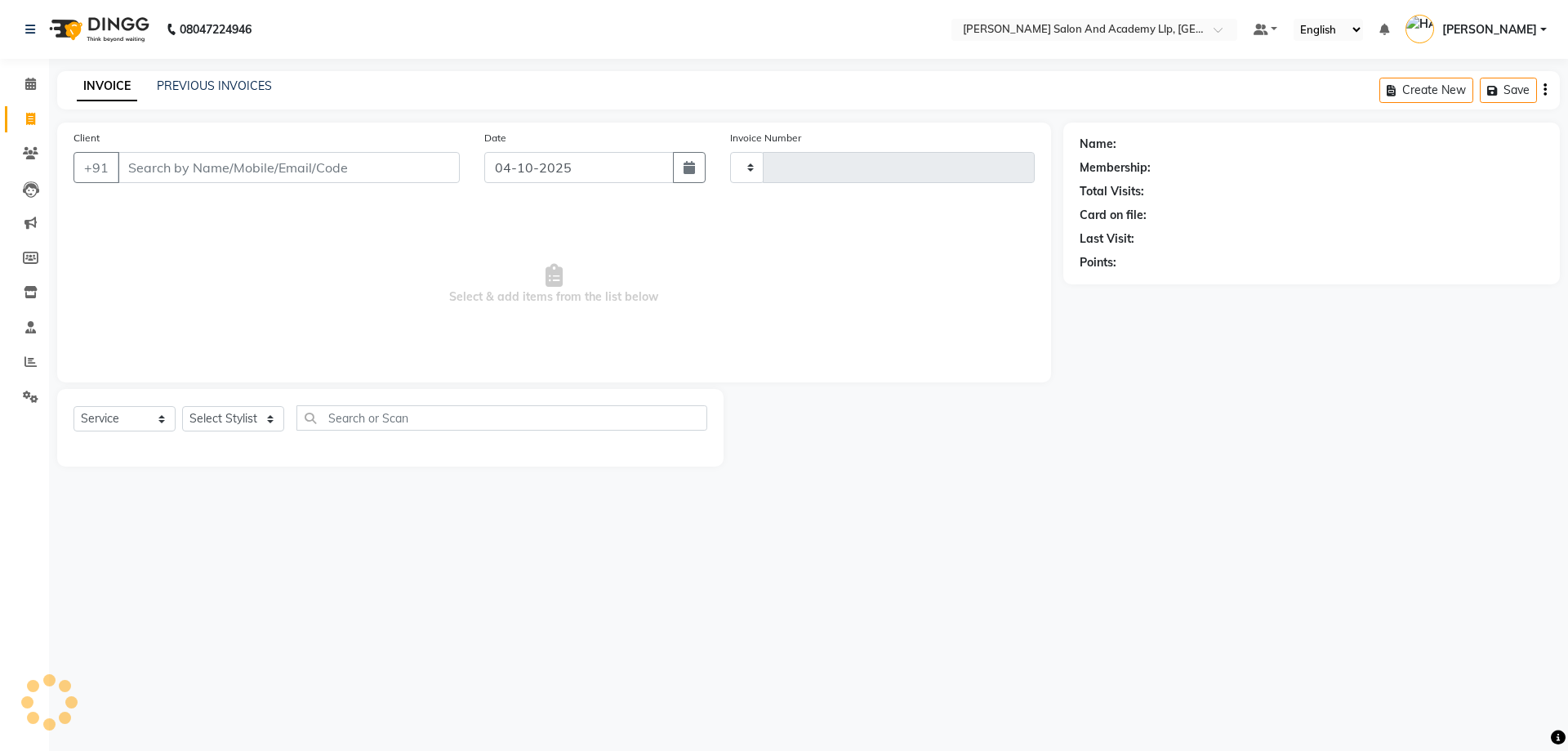
type input "13940"
select select "6983"
click at [125, 412] on select "Select Service Product Membership Package Voucher Prepaid Gift Card" at bounding box center [124, 419] width 102 height 26
click at [238, 427] on select "Select Stylist [PERSON_NAME] [PERSON_NAME] AKSHAY [PERSON_NAME] [PERSON_NAME] K…" at bounding box center [235, 419] width 107 height 26
drag, startPoint x: 138, startPoint y: 421, endPoint x: 133, endPoint y: 430, distance: 10.3
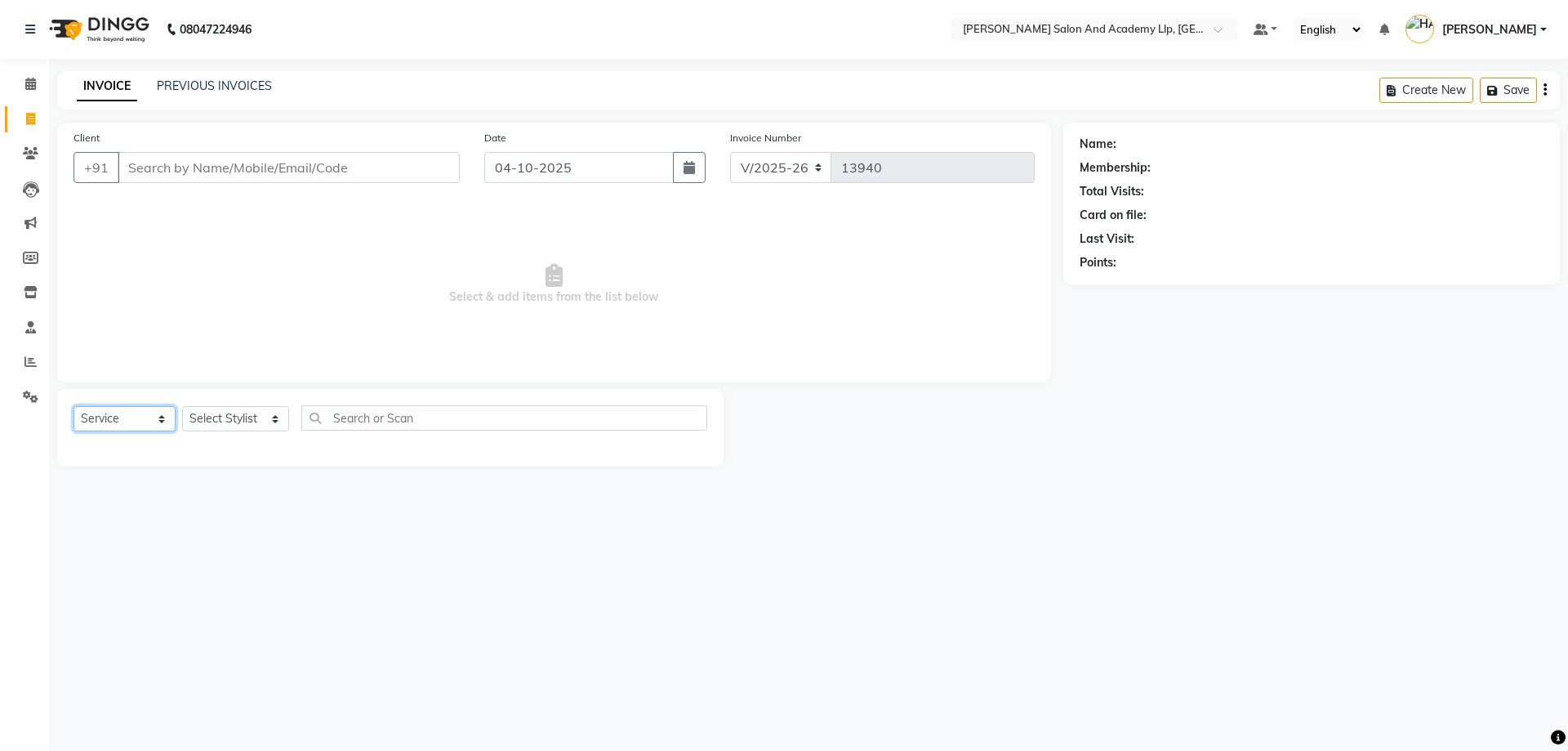
click at [138, 421] on select "Select Service Product Membership Package Voucher Prepaid Gift Card" at bounding box center [124, 419] width 102 height 26
click at [74, 406] on select "Select Service Product Membership Package Voucher Prepaid Gift Card" at bounding box center [124, 419] width 102 height 26
click at [134, 421] on select "Select Service Product Membership Package Voucher Prepaid Gift Card" at bounding box center [124, 419] width 102 height 26
select select "P"
click at [74, 406] on select "Select Service Product Membership Package Voucher Prepaid Gift Card" at bounding box center [124, 419] width 102 height 26
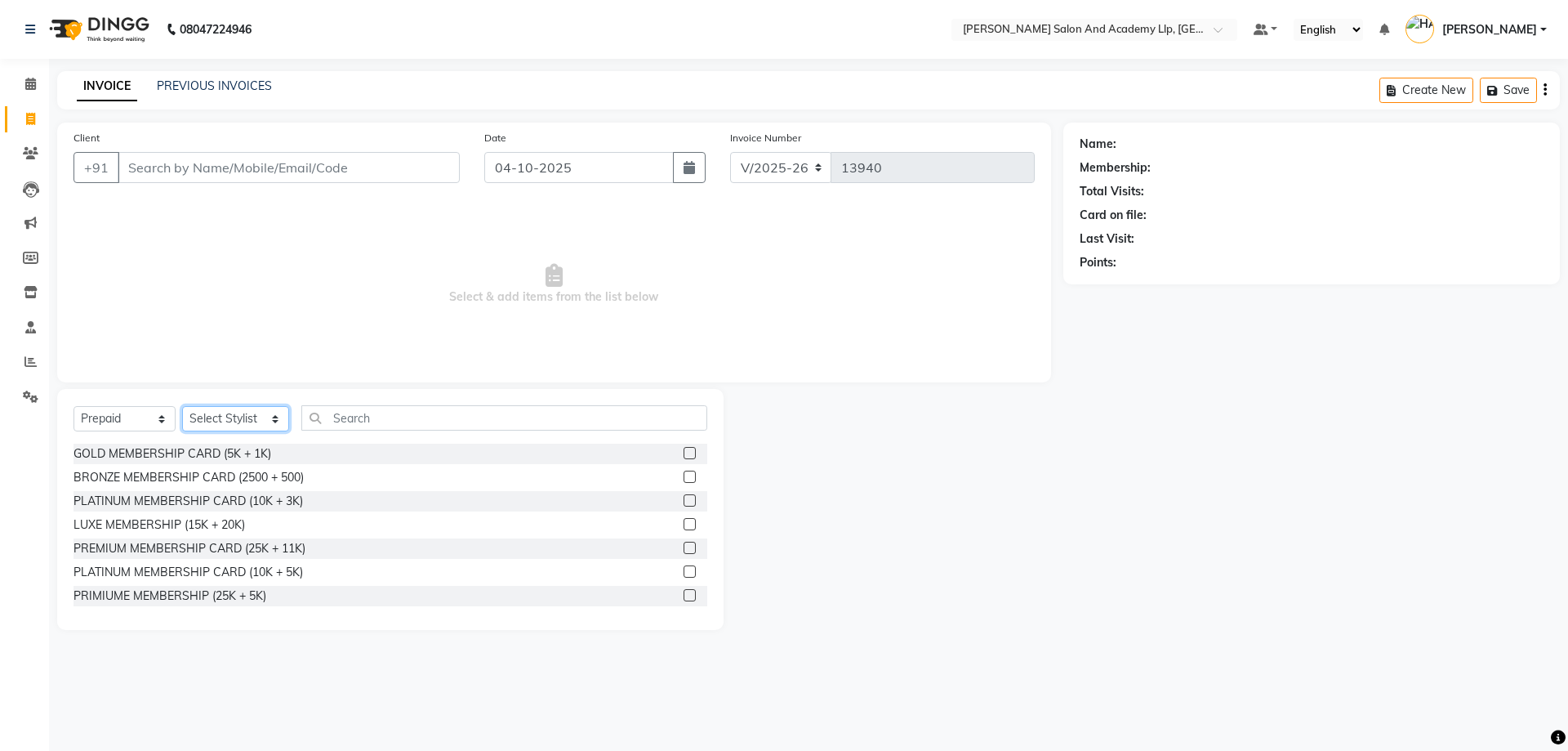
click at [243, 412] on select "Select Stylist [PERSON_NAME] [PERSON_NAME] AKSHAY [PERSON_NAME] [PERSON_NAME] K…" at bounding box center [235, 419] width 107 height 26
select select "53759"
click at [423, 414] on input "text" at bounding box center [505, 418] width 406 height 26
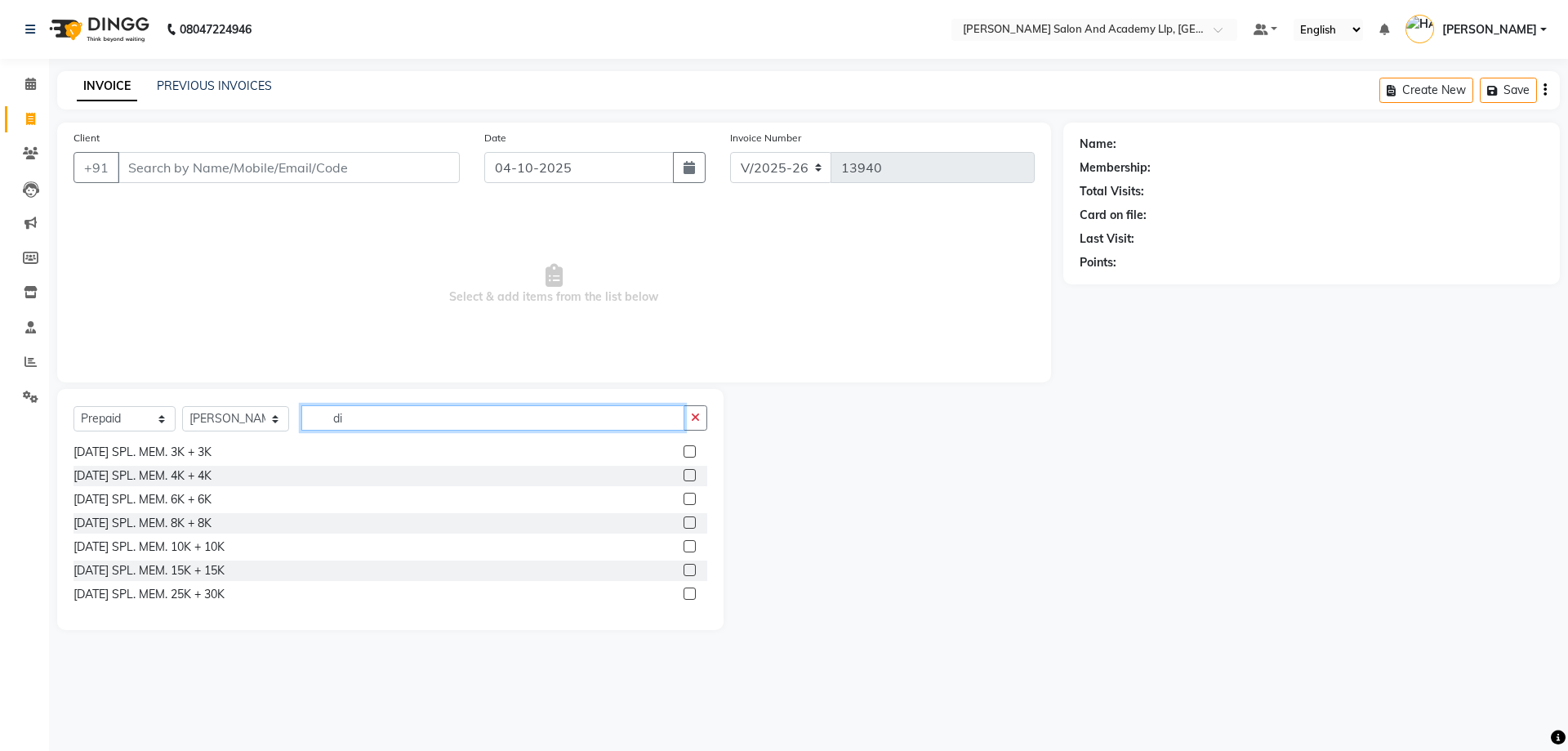
scroll to position [50, 0]
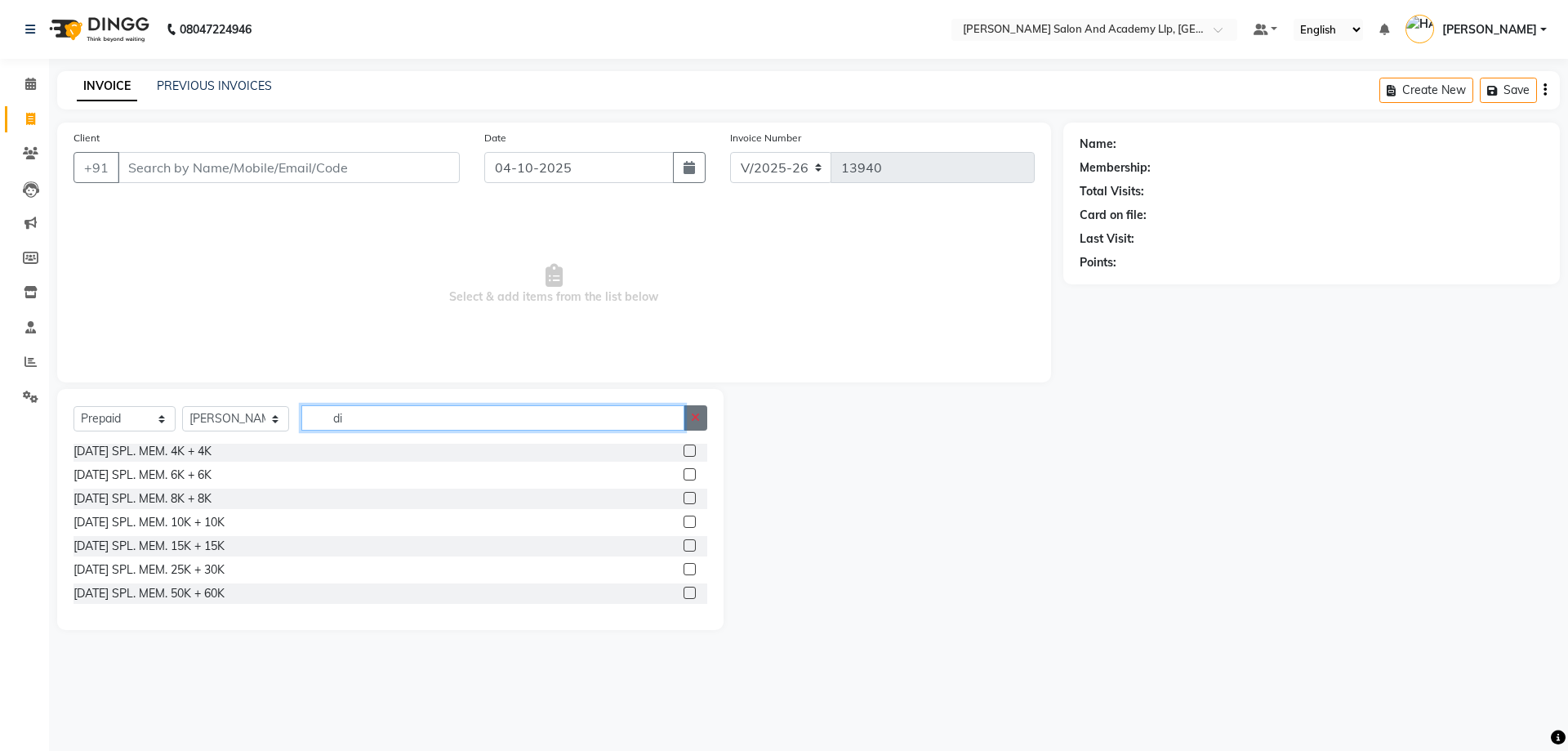
type input "di"
click at [694, 417] on icon "button" at bounding box center [695, 418] width 9 height 12
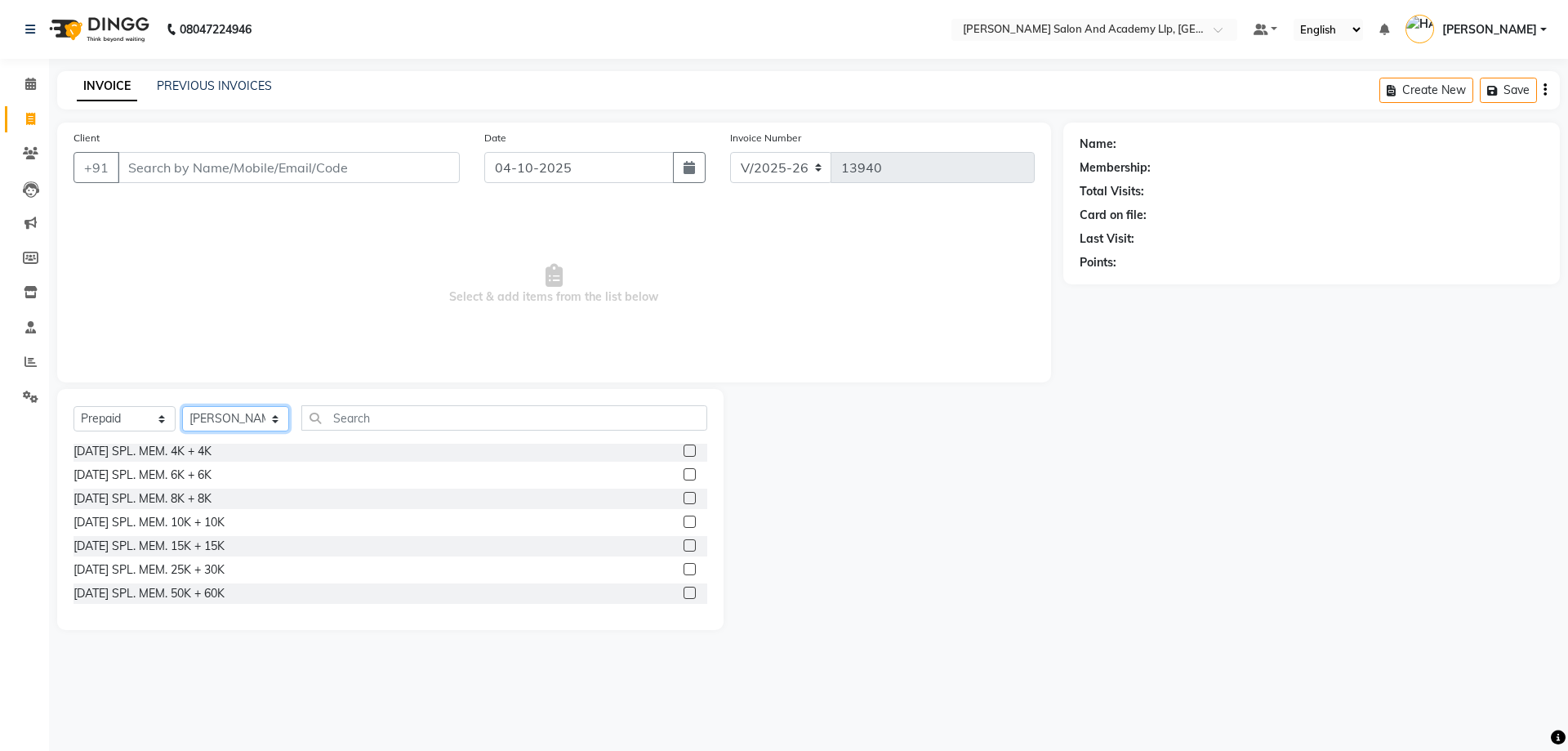
click at [265, 417] on select "Select Stylist [PERSON_NAME] [PERSON_NAME] AKSHAY [PERSON_NAME] [PERSON_NAME] K…" at bounding box center [235, 419] width 107 height 26
drag, startPoint x: 262, startPoint y: 418, endPoint x: 262, endPoint y: 407, distance: 11.0
click at [262, 418] on select "Select Stylist [PERSON_NAME] [PERSON_NAME] AKSHAY [PERSON_NAME] [PERSON_NAME] K…" at bounding box center [235, 419] width 107 height 26
click at [244, 415] on select "Select Stylist [PERSON_NAME] [PERSON_NAME] AKSHAY [PERSON_NAME] [PERSON_NAME] K…" at bounding box center [235, 419] width 107 height 26
select select
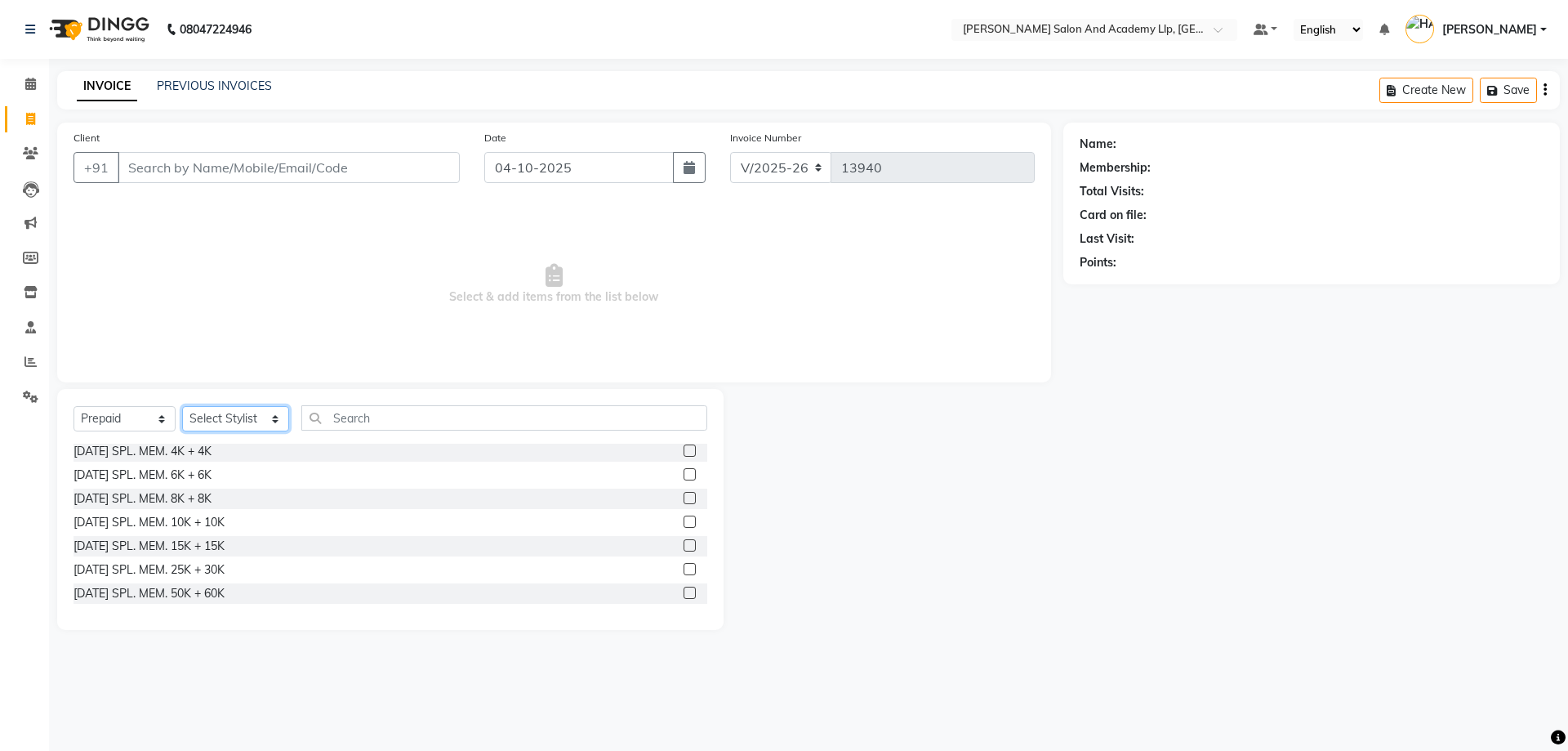
click at [182, 406] on select "Select Stylist [PERSON_NAME] [PERSON_NAME] AKSHAY [PERSON_NAME] [PERSON_NAME] K…" at bounding box center [235, 419] width 107 height 26
click at [145, 418] on select "Select Service Product Membership Package Voucher Prepaid Gift Card" at bounding box center [124, 419] width 102 height 26
select select "select"
click at [74, 406] on select "Select Service Product Membership Package Voucher Prepaid Gift Card" at bounding box center [124, 419] width 102 height 26
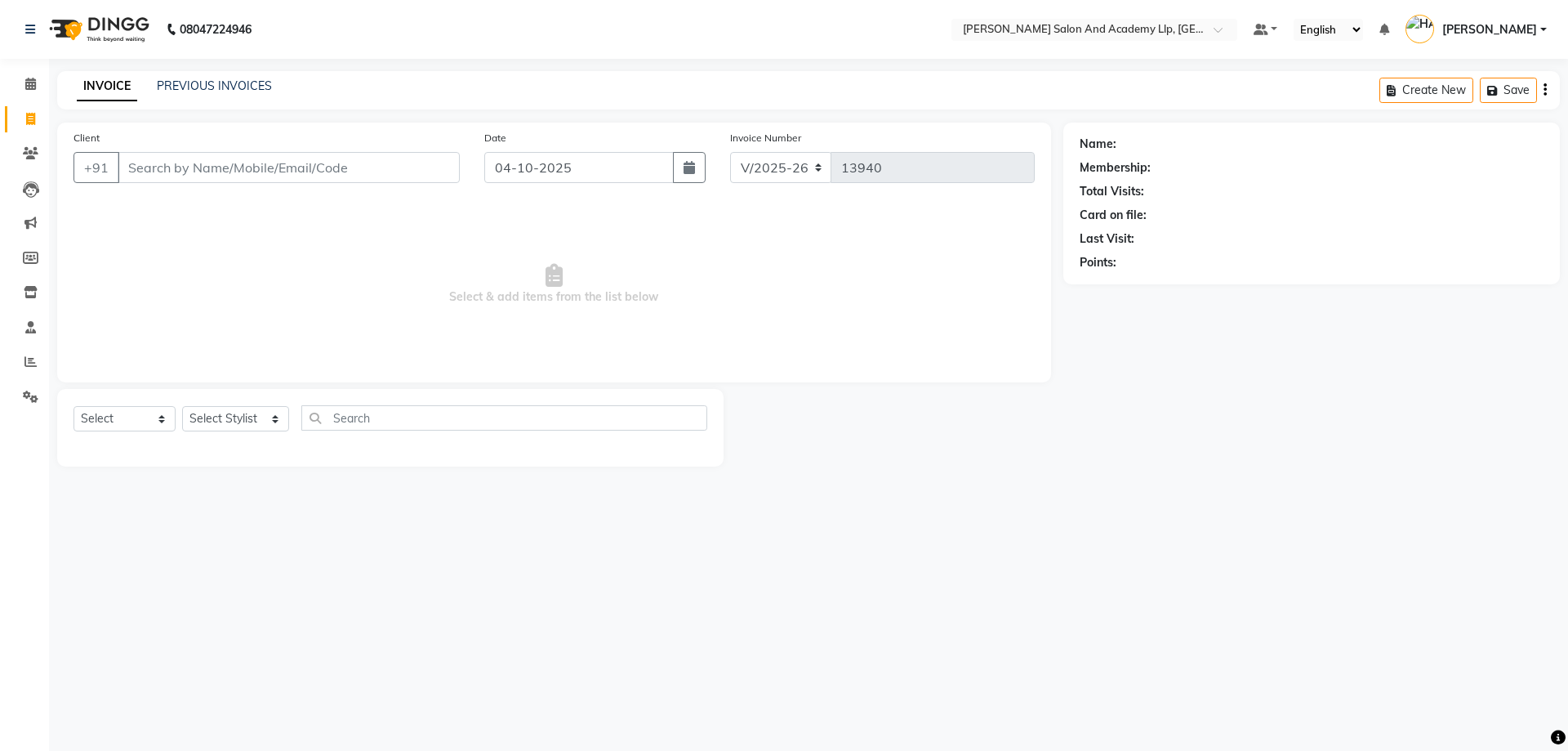
drag, startPoint x: 177, startPoint y: 236, endPoint x: 181, endPoint y: 225, distance: 11.7
click at [179, 238] on span "Select & add items from the list below" at bounding box center [554, 283] width 961 height 163
click at [181, 175] on input "Client" at bounding box center [288, 167] width 342 height 31
click at [240, 414] on select "Select Stylist [PERSON_NAME] [PERSON_NAME] AKSHAY [PERSON_NAME] [PERSON_NAME] K…" at bounding box center [235, 419] width 107 height 26
click at [139, 420] on select "Select Service Product Membership Package Voucher Prepaid Gift Card" at bounding box center [124, 419] width 102 height 26
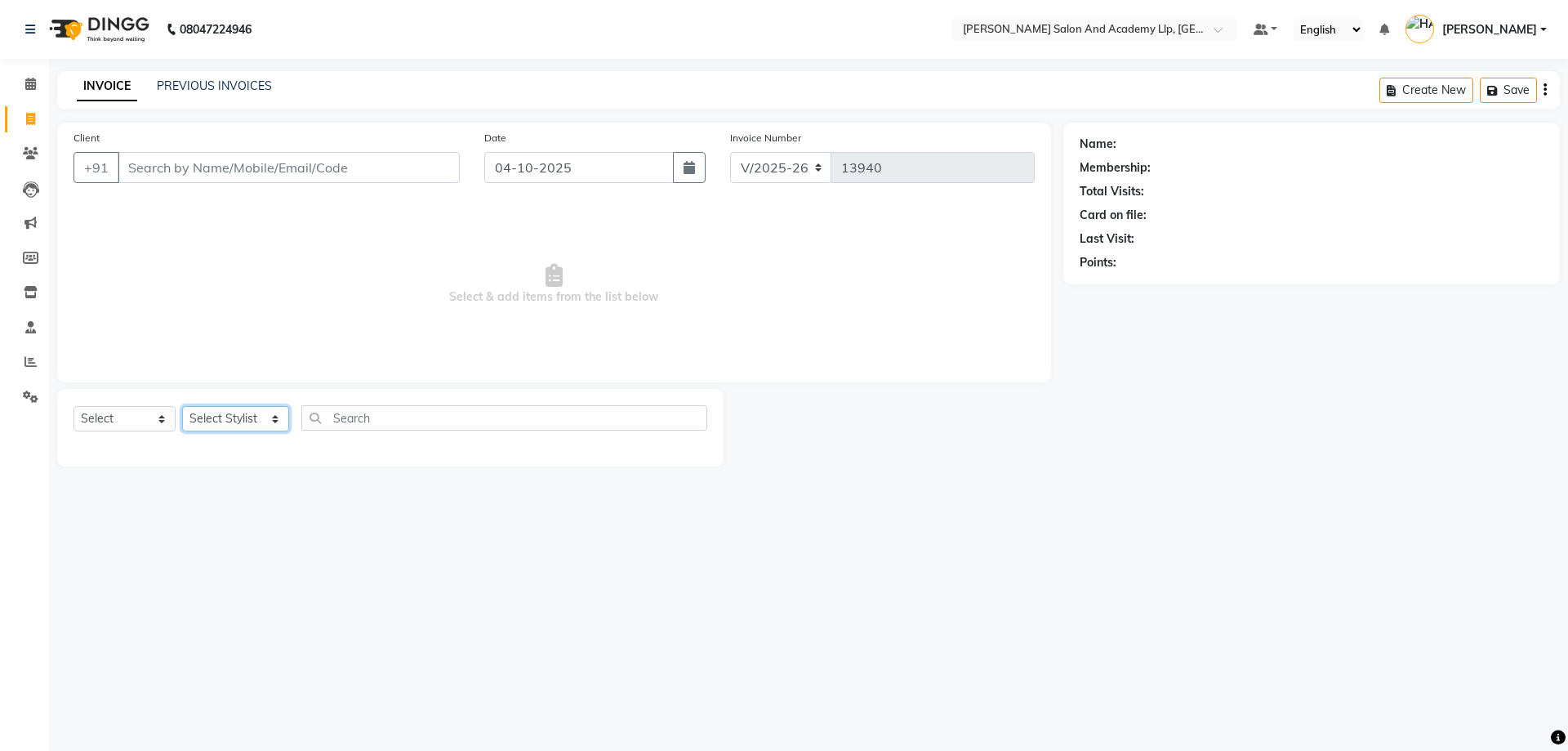
click at [201, 413] on select "Select Stylist [PERSON_NAME] [PERSON_NAME] AKSHAY [PERSON_NAME] [PERSON_NAME] K…" at bounding box center [235, 419] width 107 height 26
drag, startPoint x: 238, startPoint y: 410, endPoint x: 249, endPoint y: 400, distance: 14.9
click at [238, 410] on select "Select Stylist [PERSON_NAME] [PERSON_NAME] AKSHAY [PERSON_NAME] [PERSON_NAME] K…" at bounding box center [235, 419] width 107 height 26
click at [243, 417] on select "Select Stylist [PERSON_NAME] [PERSON_NAME] AKSHAY [PERSON_NAME] [PERSON_NAME] K…" at bounding box center [235, 419] width 107 height 26
select select "52739"
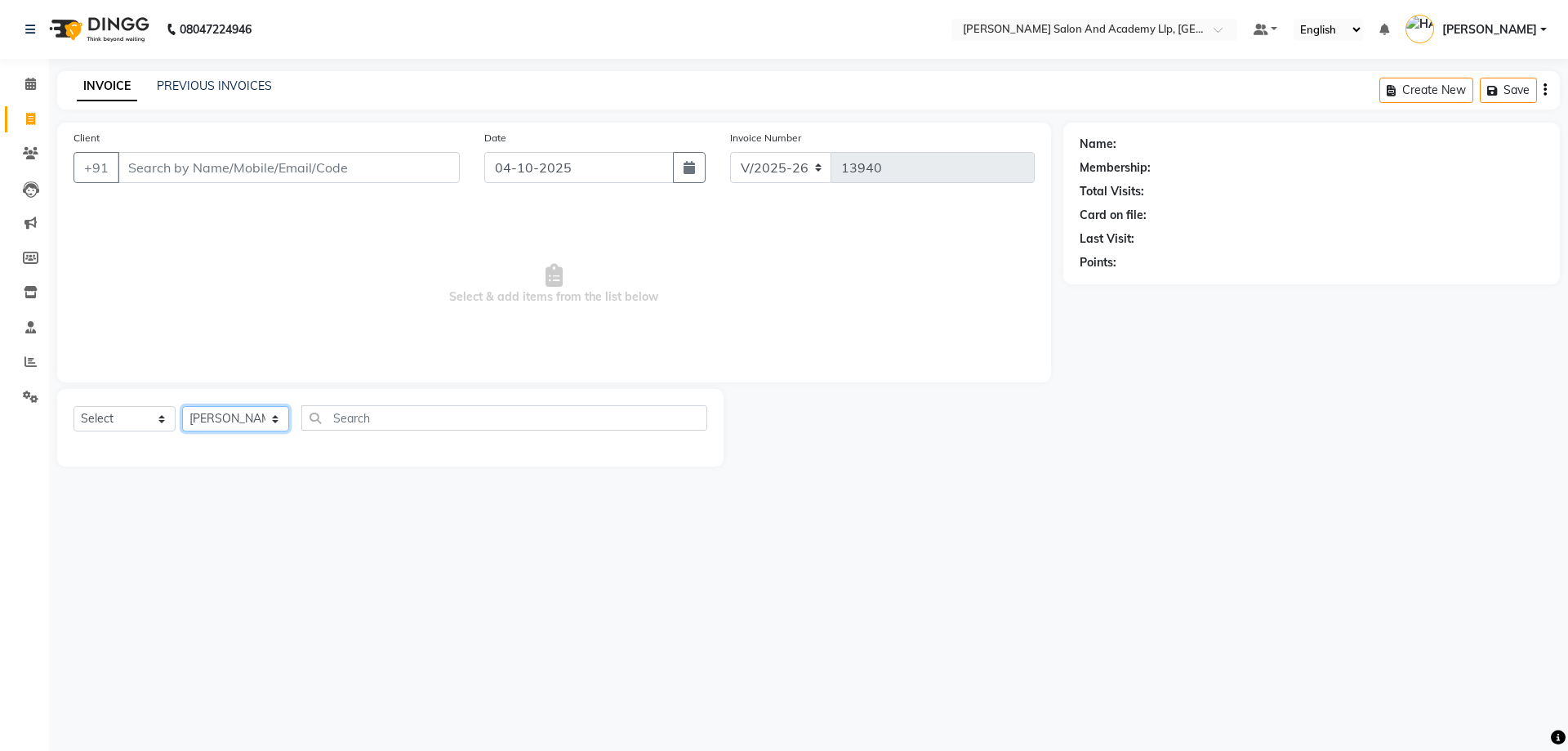
click at [182, 406] on select "Select Stylist [PERSON_NAME] [PERSON_NAME] AKSHAY [PERSON_NAME] [PERSON_NAME] K…" at bounding box center [235, 419] width 107 height 26
drag, startPoint x: 122, startPoint y: 405, endPoint x: 131, endPoint y: 412, distance: 11.4
click at [130, 411] on div "Select Service Product Membership Package Voucher Prepaid Gift Card Select Styl…" at bounding box center [390, 424] width 634 height 38
drag, startPoint x: 137, startPoint y: 431, endPoint x: 141, endPoint y: 422, distance: 9.8
click at [139, 429] on select "Select Service Product Membership Package Voucher Prepaid Gift Card" at bounding box center [124, 419] width 102 height 26
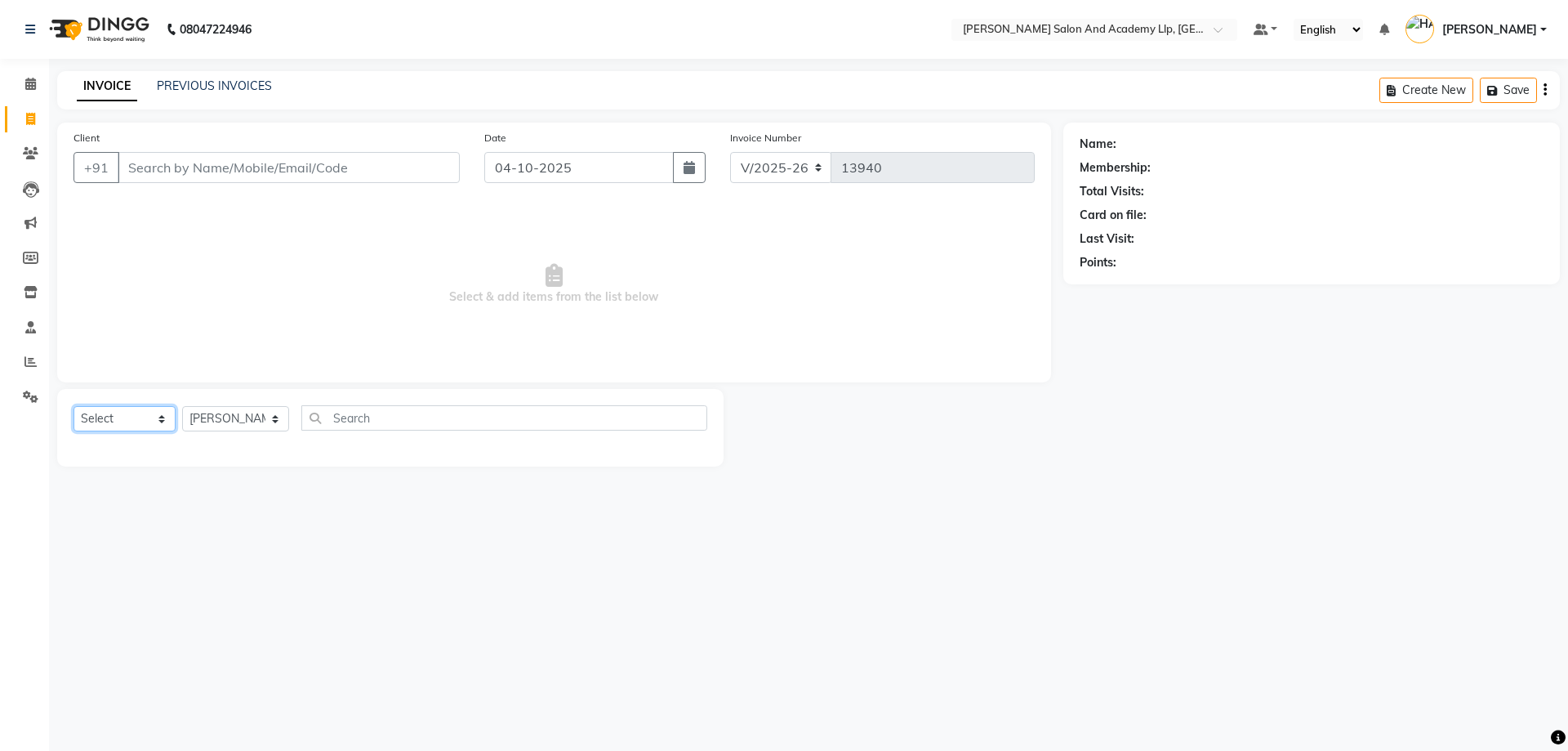
select select "P"
click at [74, 406] on select "Select Service Product Membership Package Voucher Prepaid Gift Card" at bounding box center [124, 419] width 102 height 26
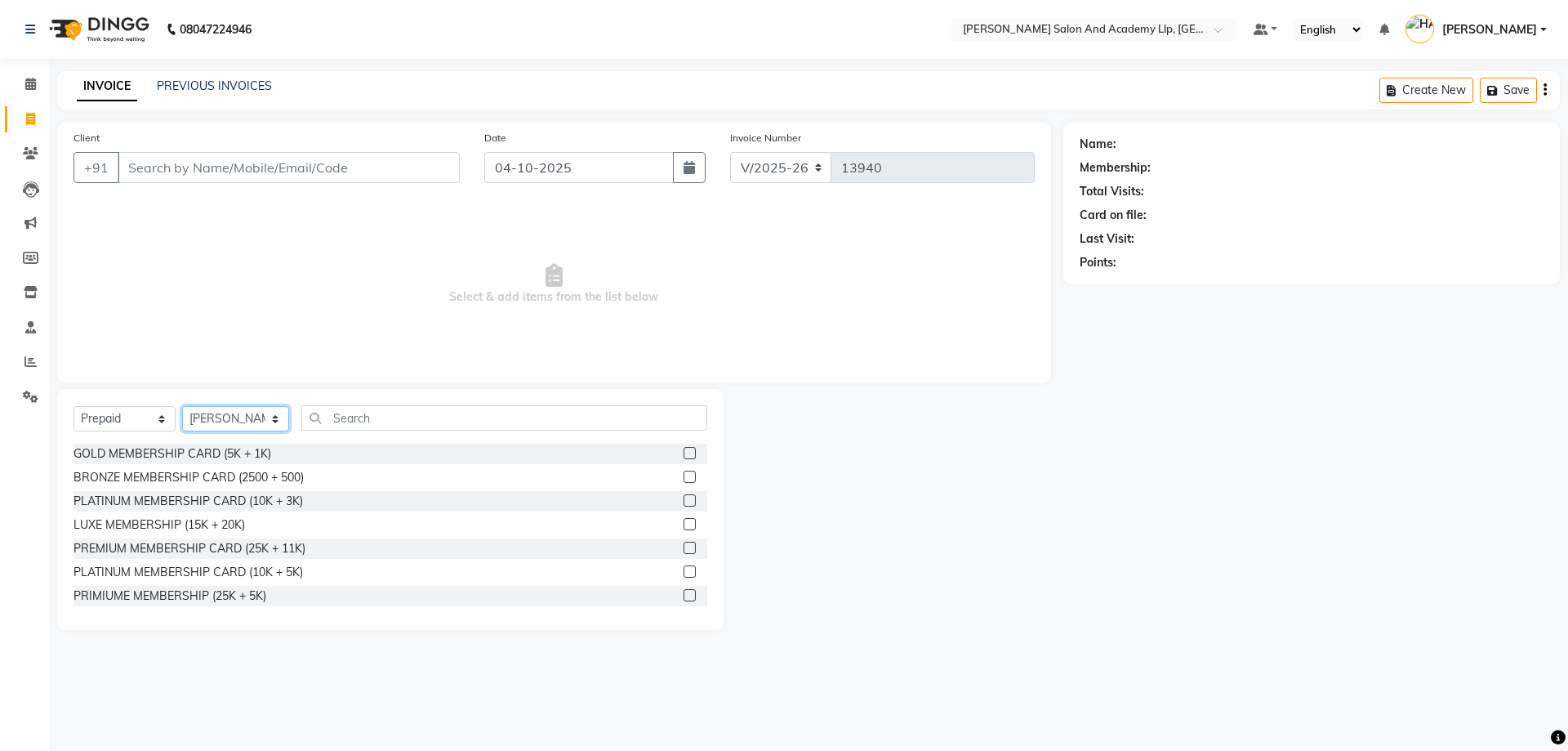
click at [235, 410] on select "Select Stylist [PERSON_NAME] [PERSON_NAME] AKSHAY [PERSON_NAME] [PERSON_NAME] K…" at bounding box center [235, 419] width 107 height 26
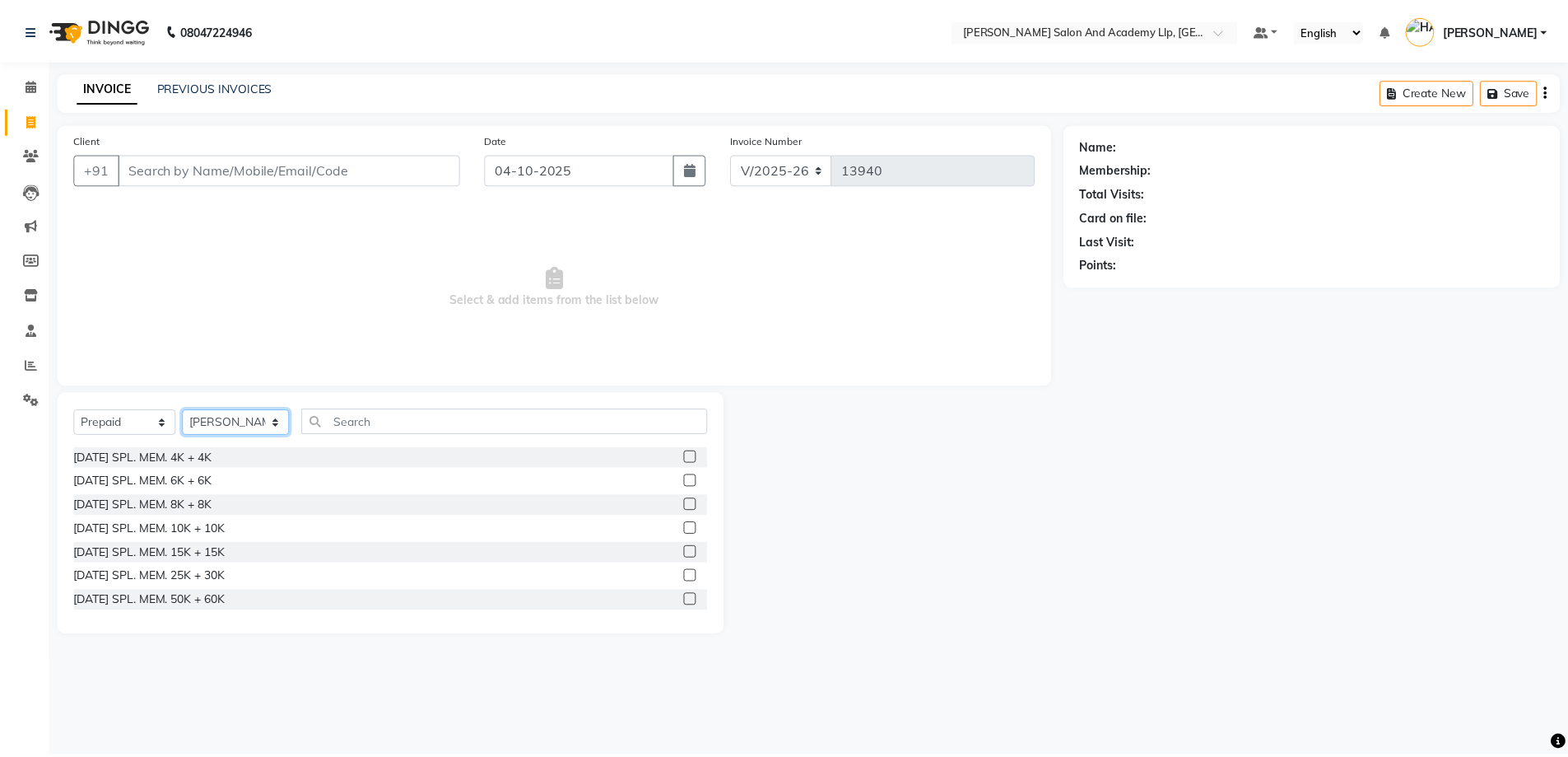
scroll to position [862, 0]
click at [11, 71] on li "Calendar" at bounding box center [24, 85] width 49 height 35
click at [26, 88] on icon at bounding box center [31, 84] width 11 height 13
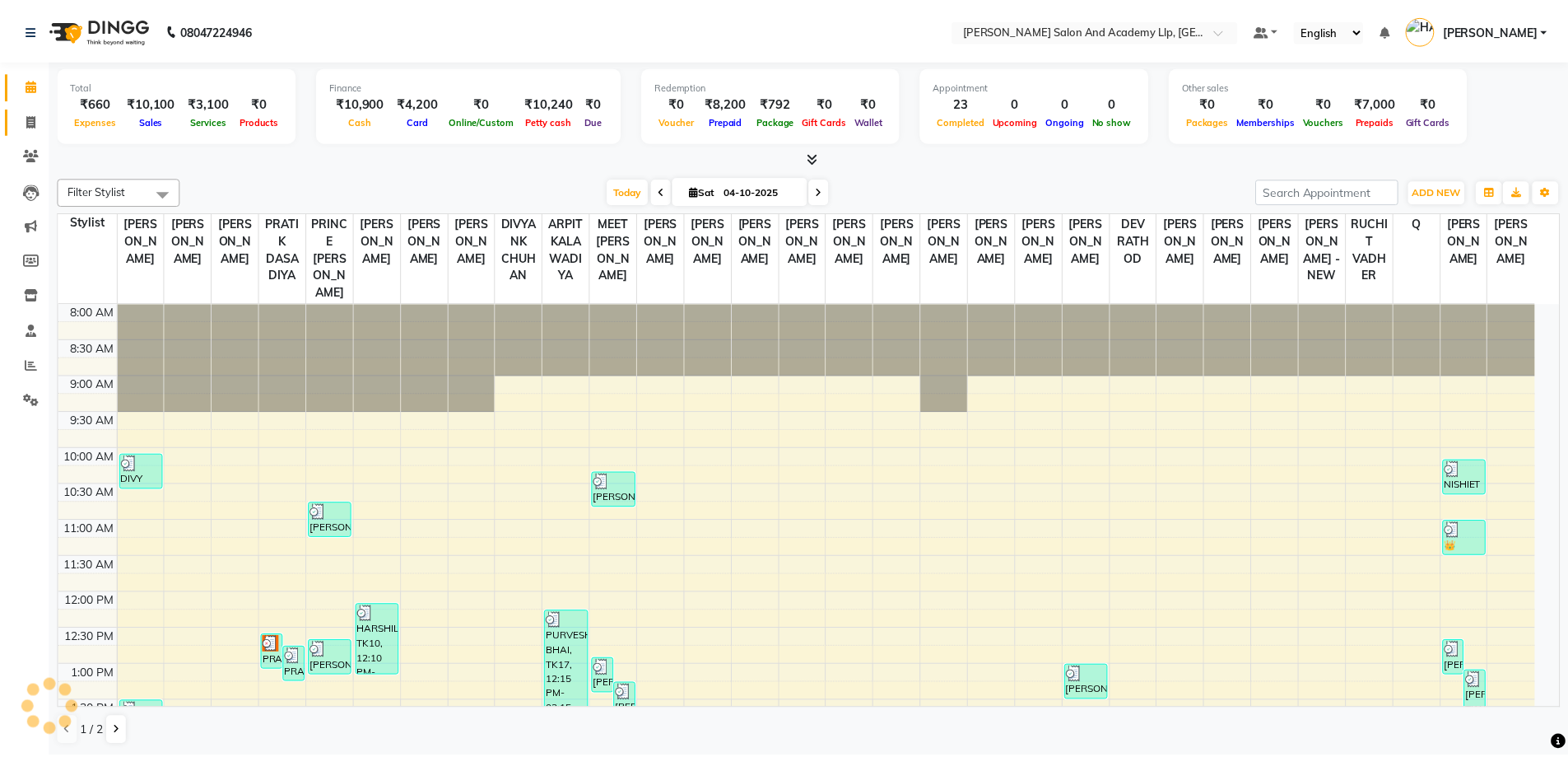
scroll to position [505, 0]
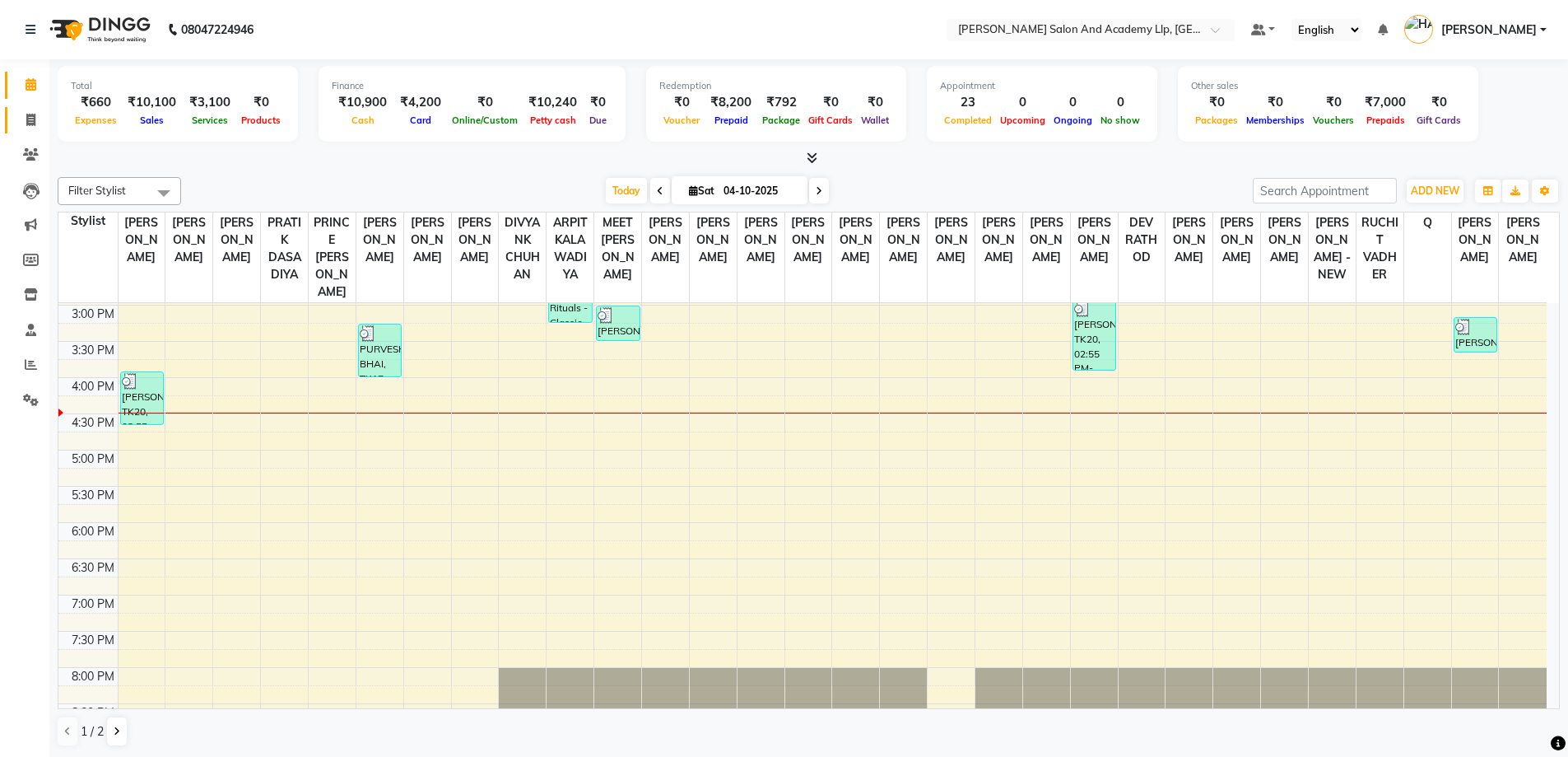
click at [28, 109] on link "Invoice" at bounding box center [24, 120] width 39 height 28
select select "service"
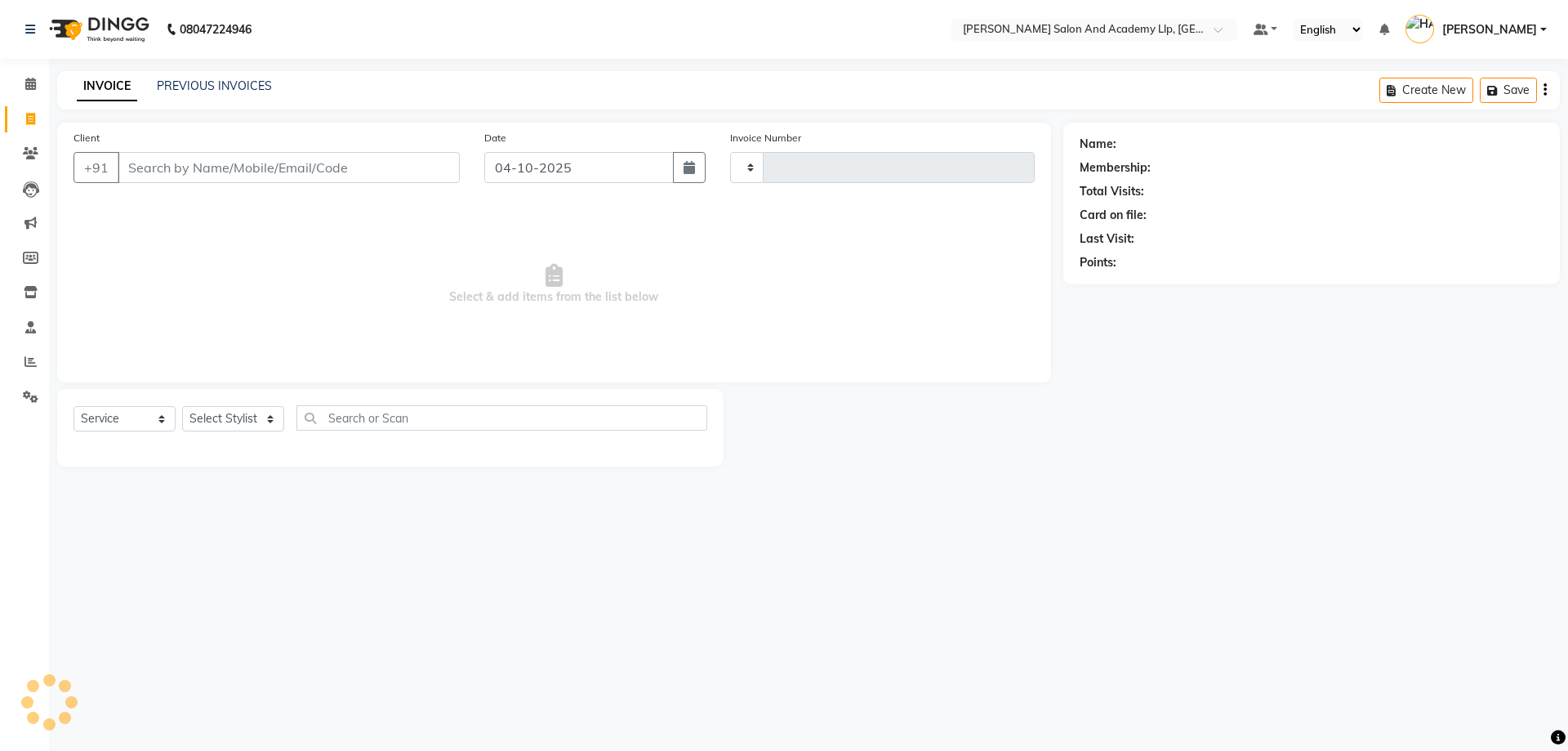
type input "13940"
select select "6983"
click at [232, 88] on link "PREVIOUS INVOICES" at bounding box center [214, 86] width 115 height 15
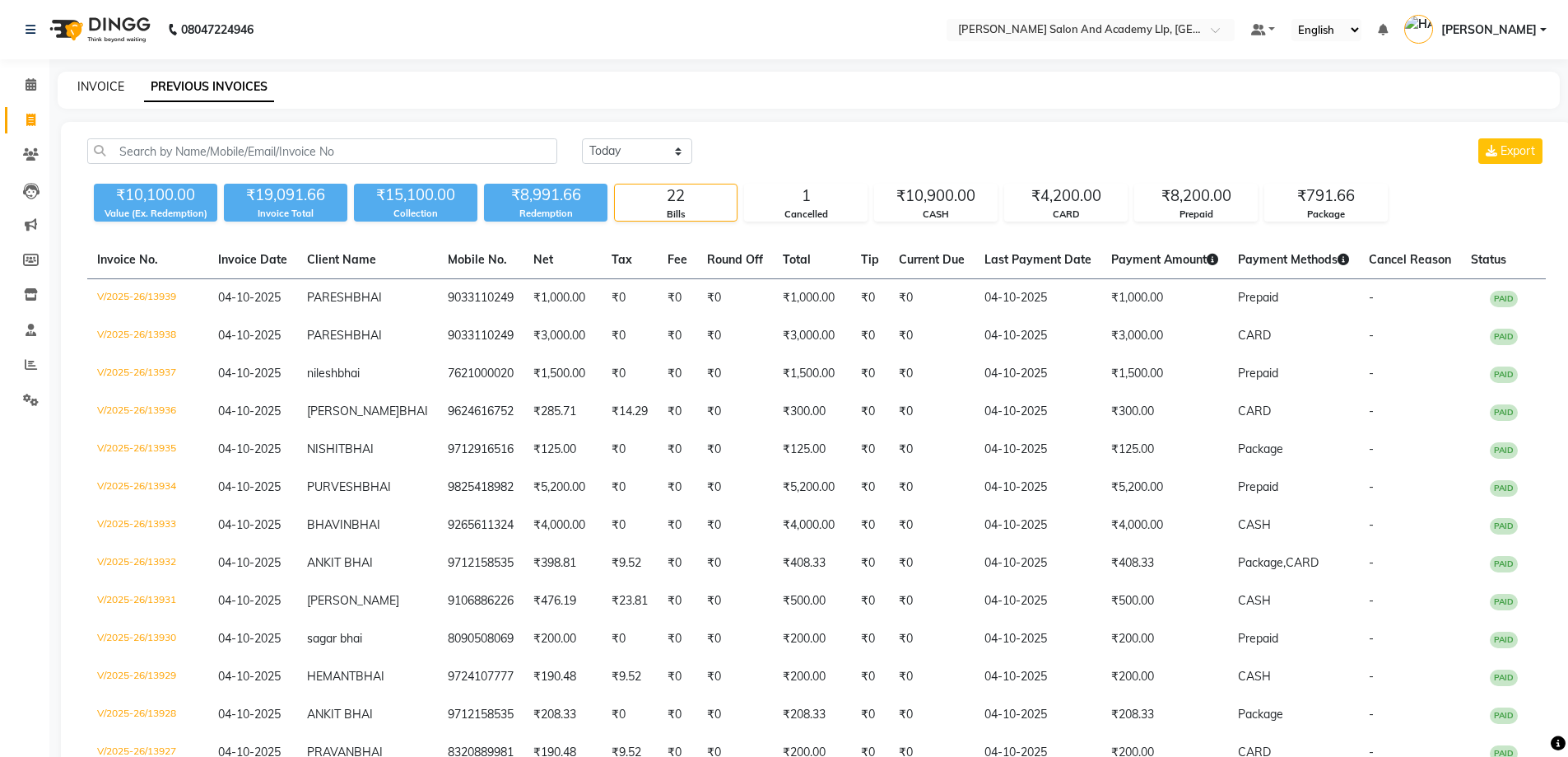
click at [114, 89] on link "INVOICE" at bounding box center [101, 87] width 47 height 15
select select "service"
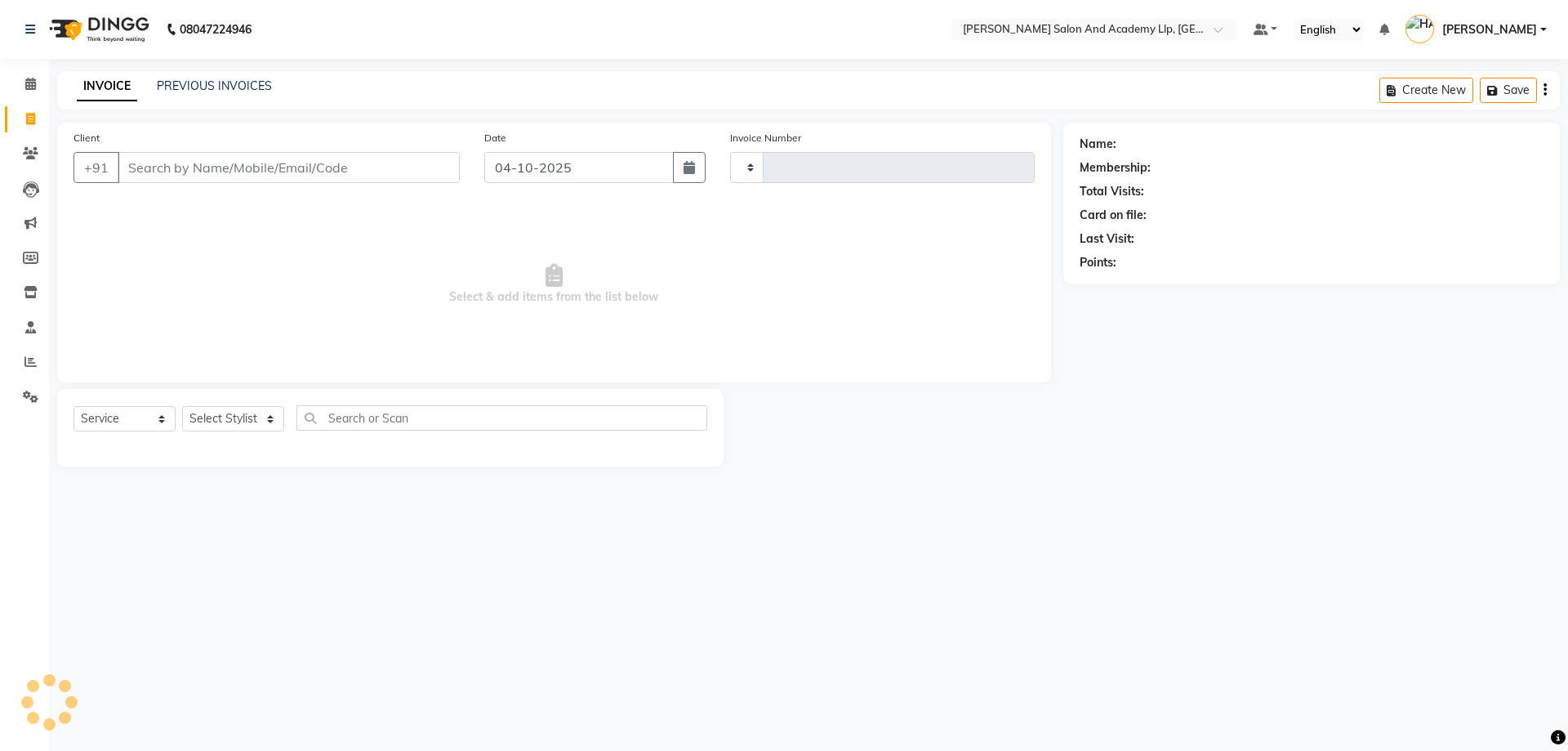
type input "13940"
select select "6983"
drag, startPoint x: 204, startPoint y: 237, endPoint x: 202, endPoint y: 139, distance: 98.0
click at [204, 233] on span "Select & add items from the list below" at bounding box center [554, 283] width 961 height 163
click at [202, 157] on input "Client" at bounding box center [288, 167] width 342 height 31
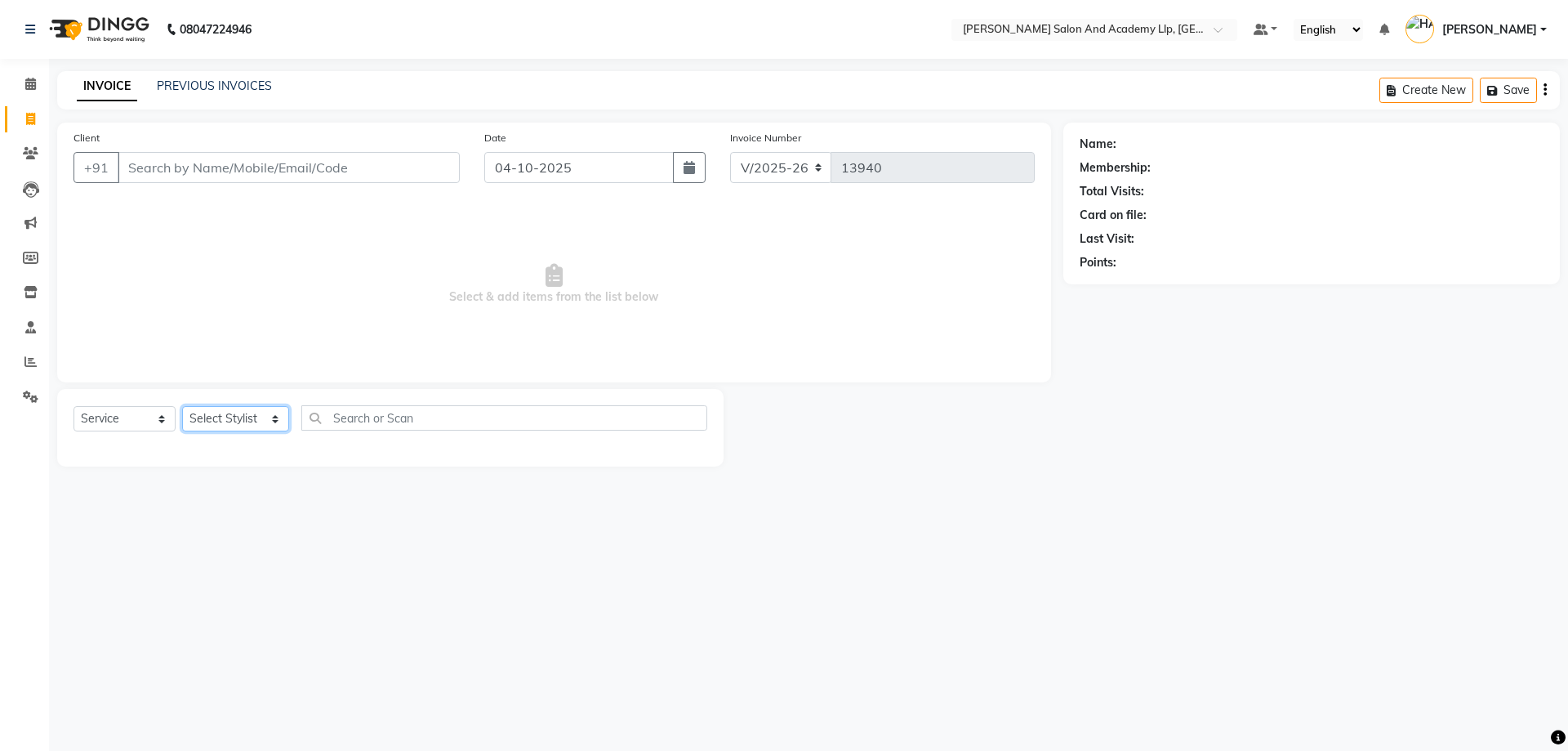
click at [259, 418] on select "Select Stylist [PERSON_NAME] [PERSON_NAME] AKSHAY [PERSON_NAME] [PERSON_NAME] K…" at bounding box center [235, 419] width 107 height 26
select select "57616"
click at [182, 406] on select "Select Stylist [PERSON_NAME] [PERSON_NAME] AKSHAY [PERSON_NAME] [PERSON_NAME] K…" at bounding box center [235, 419] width 107 height 26
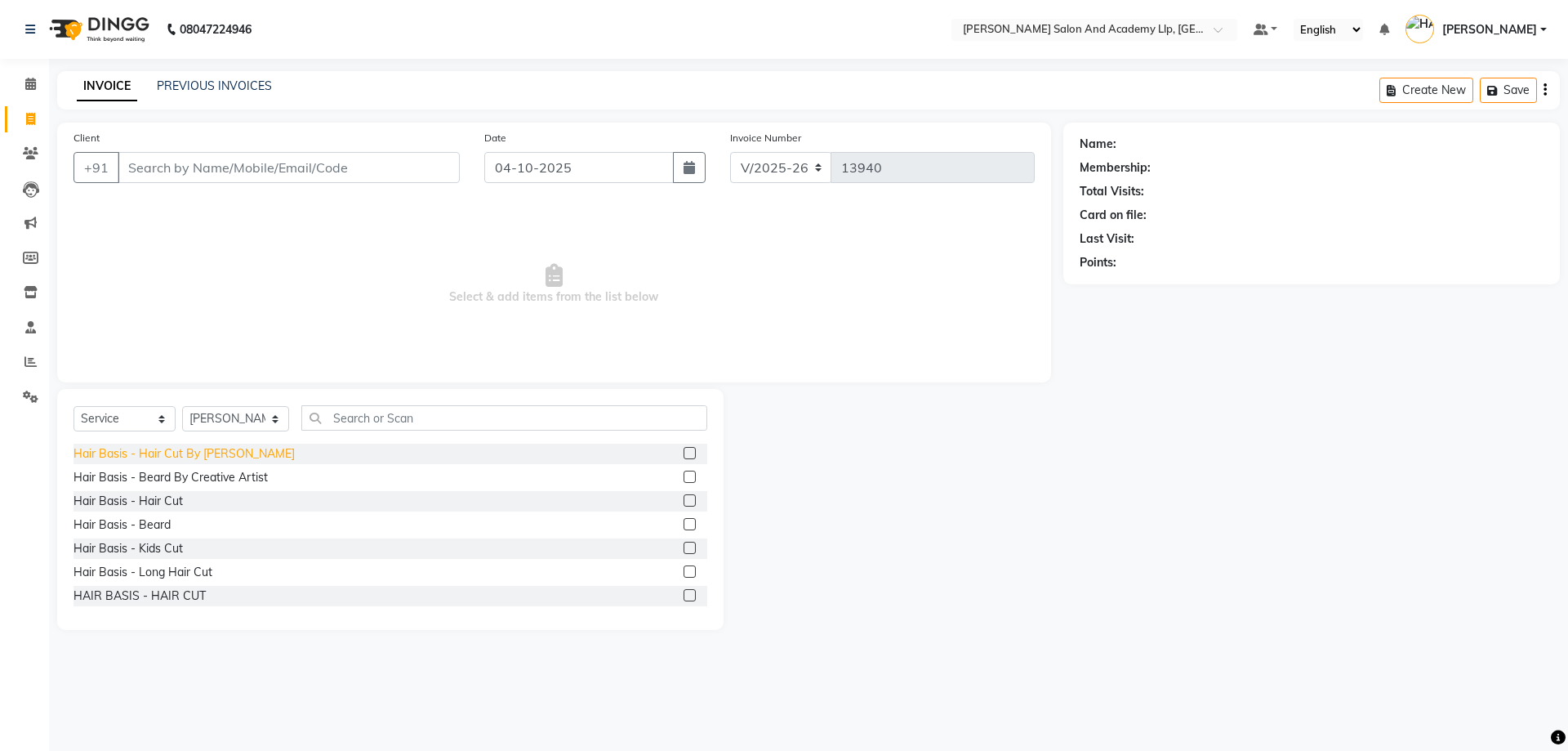
click at [234, 461] on div "Hair Basis - Hair Cut By [PERSON_NAME]" at bounding box center [184, 453] width 221 height 17
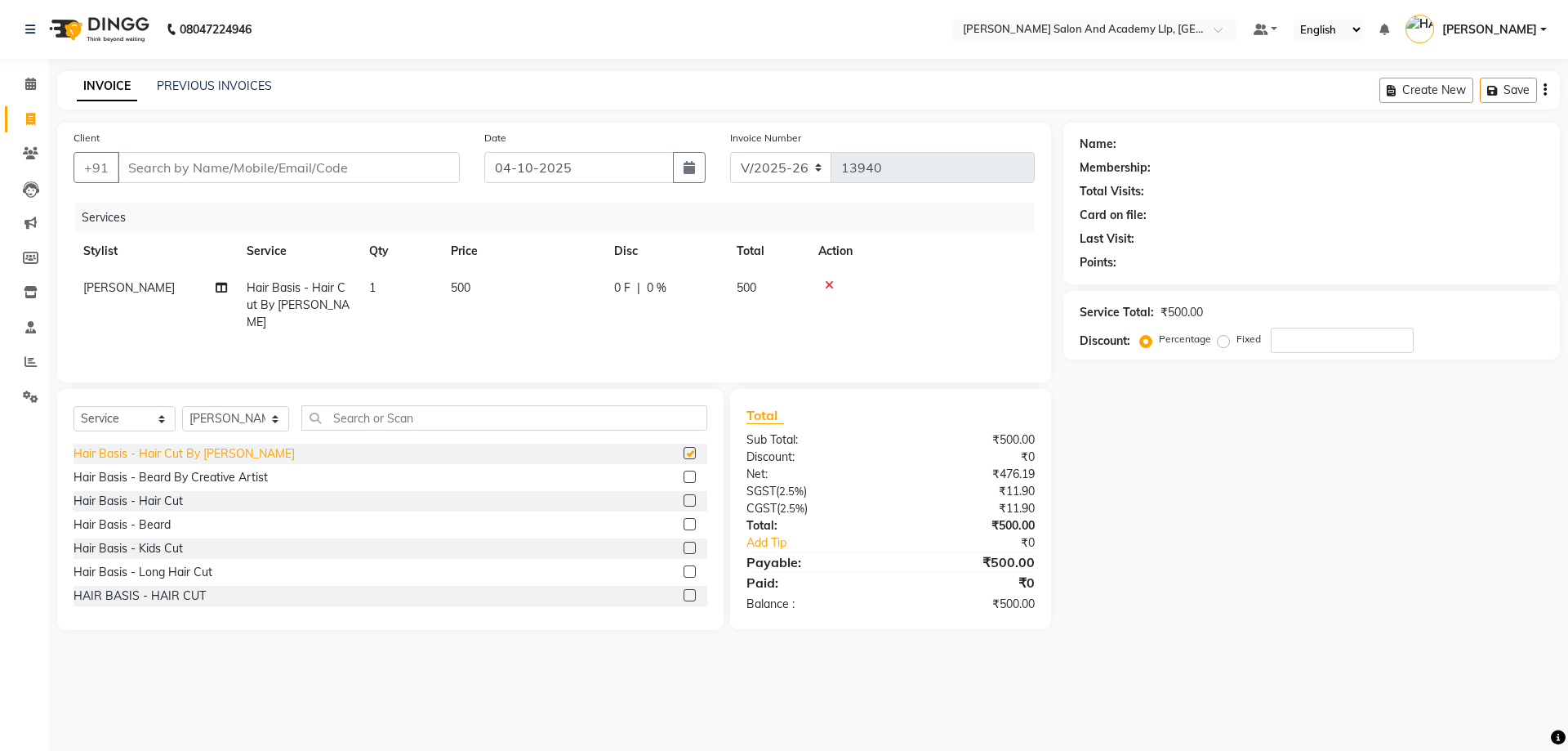
checkbox input "false"
click at [233, 482] on div "Hair Basis - Beard By Creative Artist" at bounding box center [171, 477] width 195 height 17
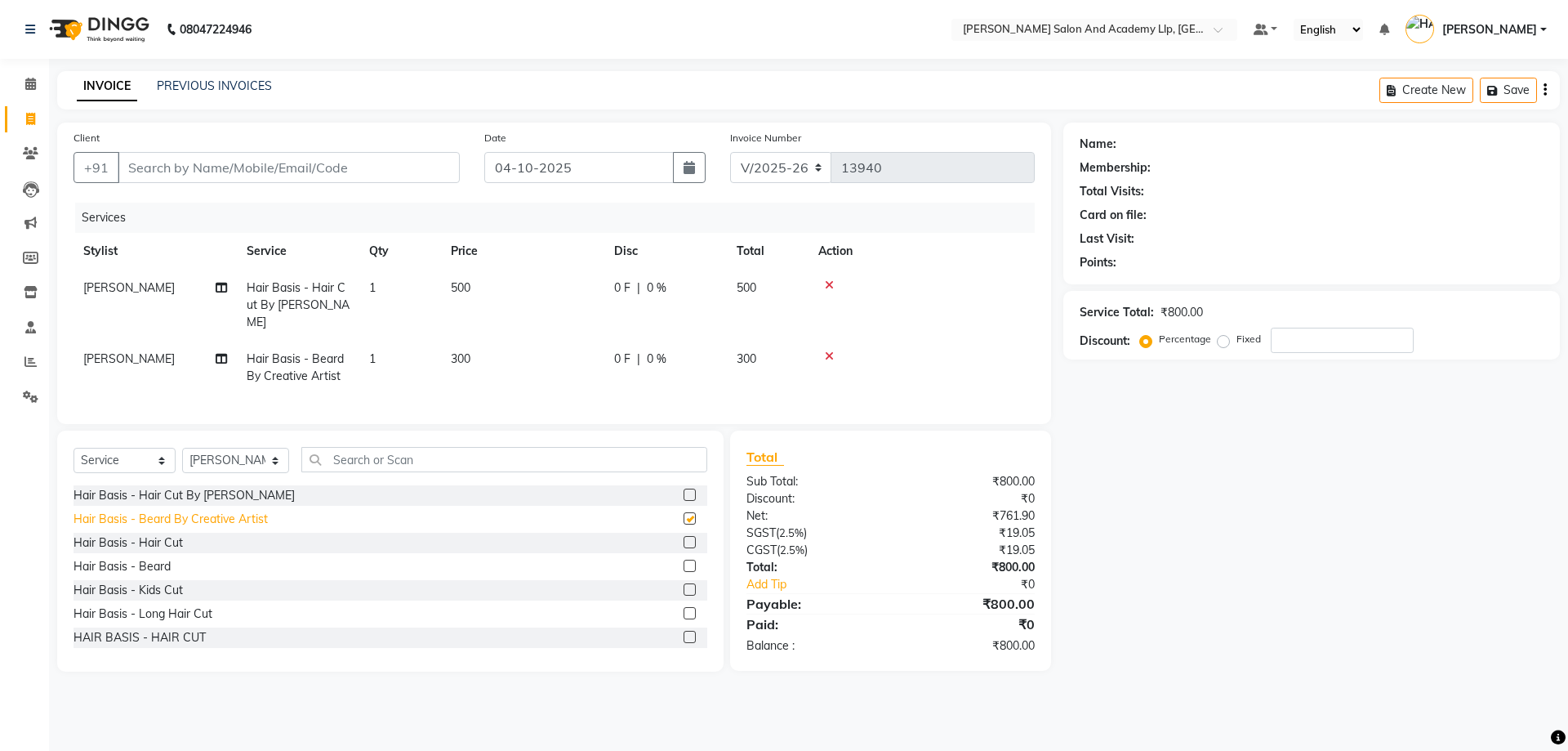
checkbox input "false"
click at [830, 283] on icon at bounding box center [829, 285] width 9 height 12
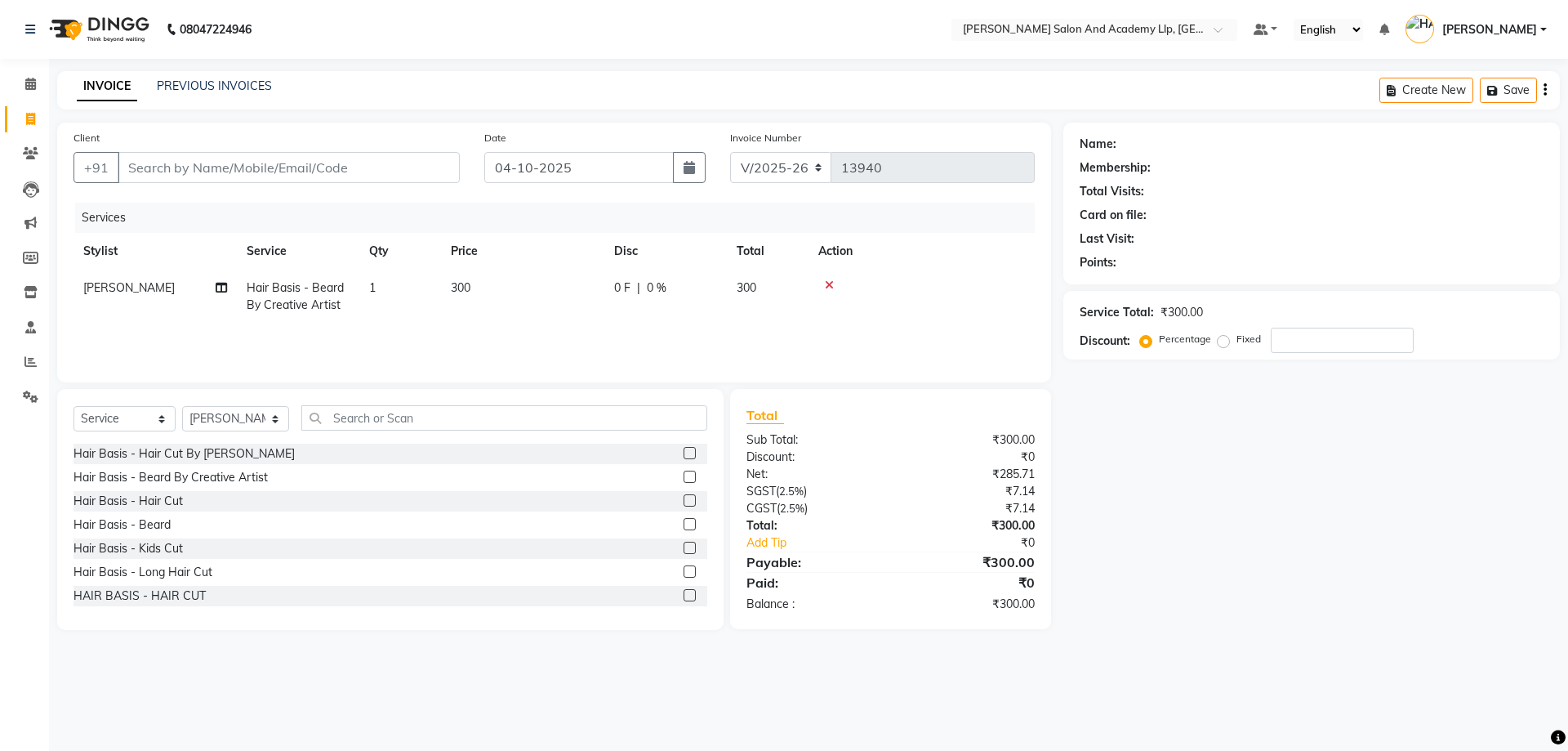
click at [830, 283] on icon at bounding box center [829, 285] width 9 height 12
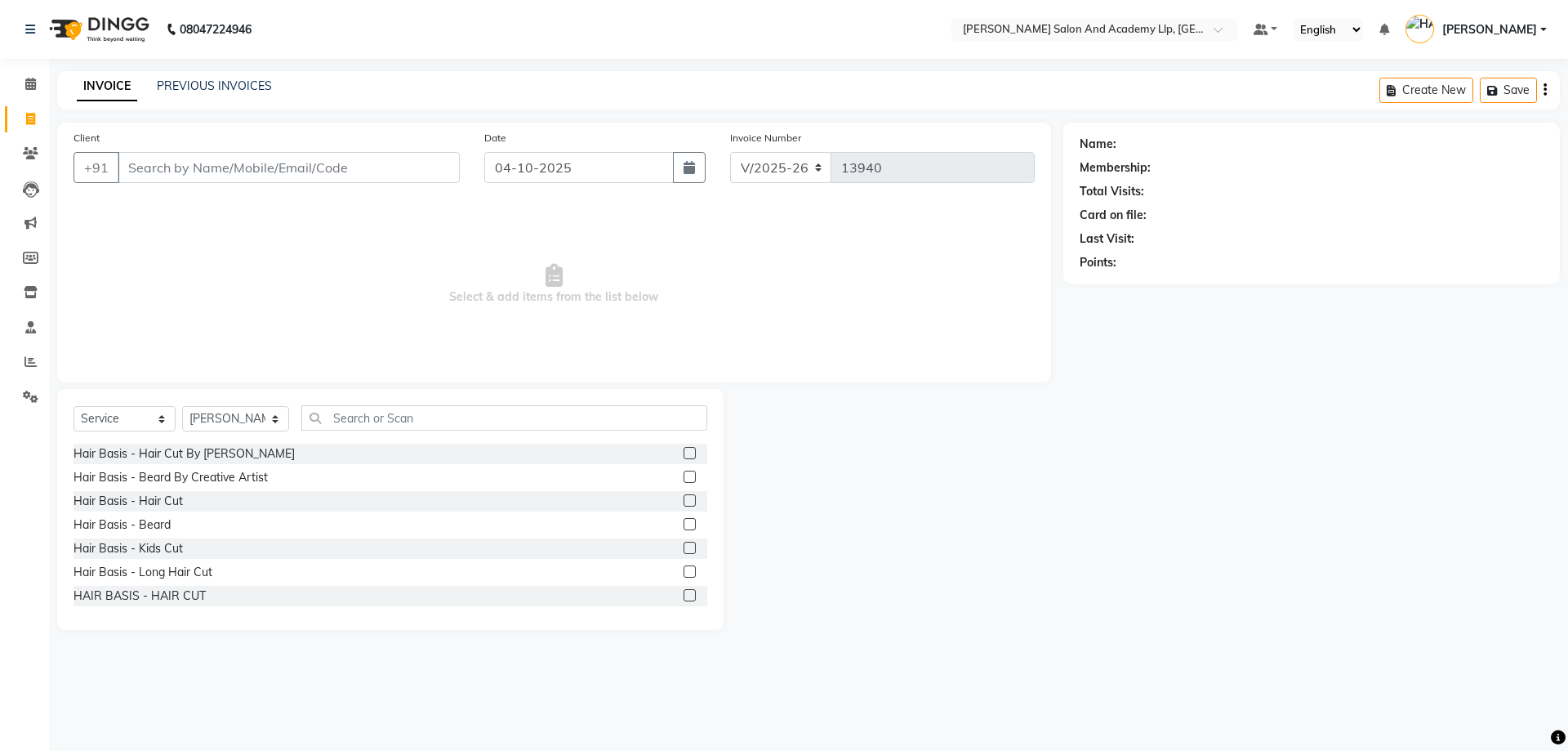
click at [242, 188] on div "Client +91" at bounding box center [267, 162] width 411 height 67
click at [140, 414] on select "Select Service Product Membership Package Voucher Prepaid Gift Card" at bounding box center [124, 419] width 102 height 26
select select "select"
click at [74, 406] on select "Select Service Product Membership Package Voucher Prepaid Gift Card" at bounding box center [124, 419] width 102 height 26
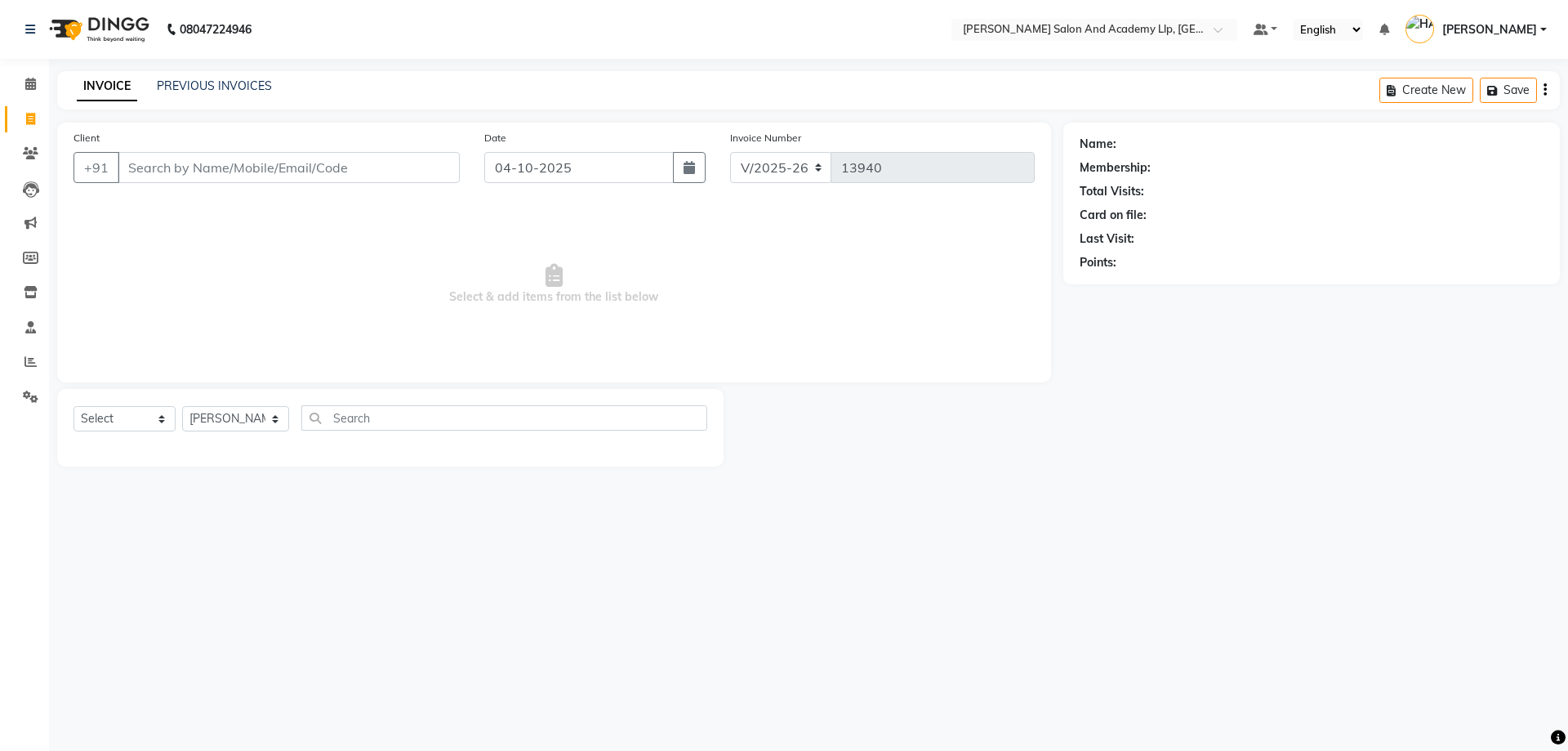
click at [355, 331] on span "Select & add items from the list below" at bounding box center [554, 283] width 961 height 163
click at [240, 406] on select "Select Stylist [PERSON_NAME] [PERSON_NAME] AKSHAY [PERSON_NAME] [PERSON_NAME] K…" at bounding box center [235, 419] width 107 height 26
click at [182, 406] on select "Select Stylist [PERSON_NAME] [PERSON_NAME] AKSHAY [PERSON_NAME] [PERSON_NAME] K…" at bounding box center [235, 419] width 107 height 26
select select "90548"
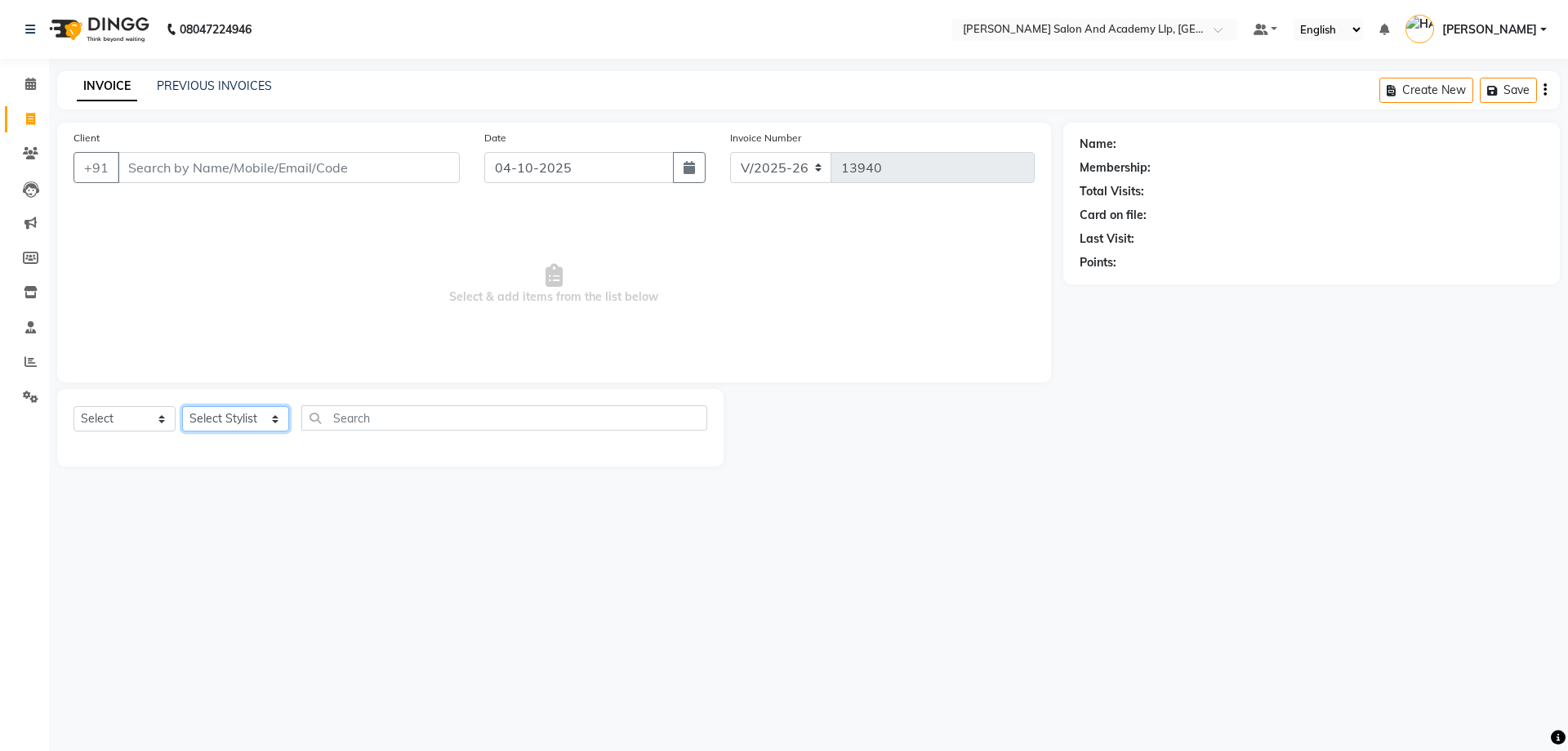
select select "90548"
click at [243, 252] on span "Select & add items from the list below" at bounding box center [554, 283] width 961 height 163
click at [262, 409] on select "Select Stylist [PERSON_NAME] [PERSON_NAME] AKSHAY [PERSON_NAME] [PERSON_NAME] K…" at bounding box center [235, 419] width 107 height 26
select select
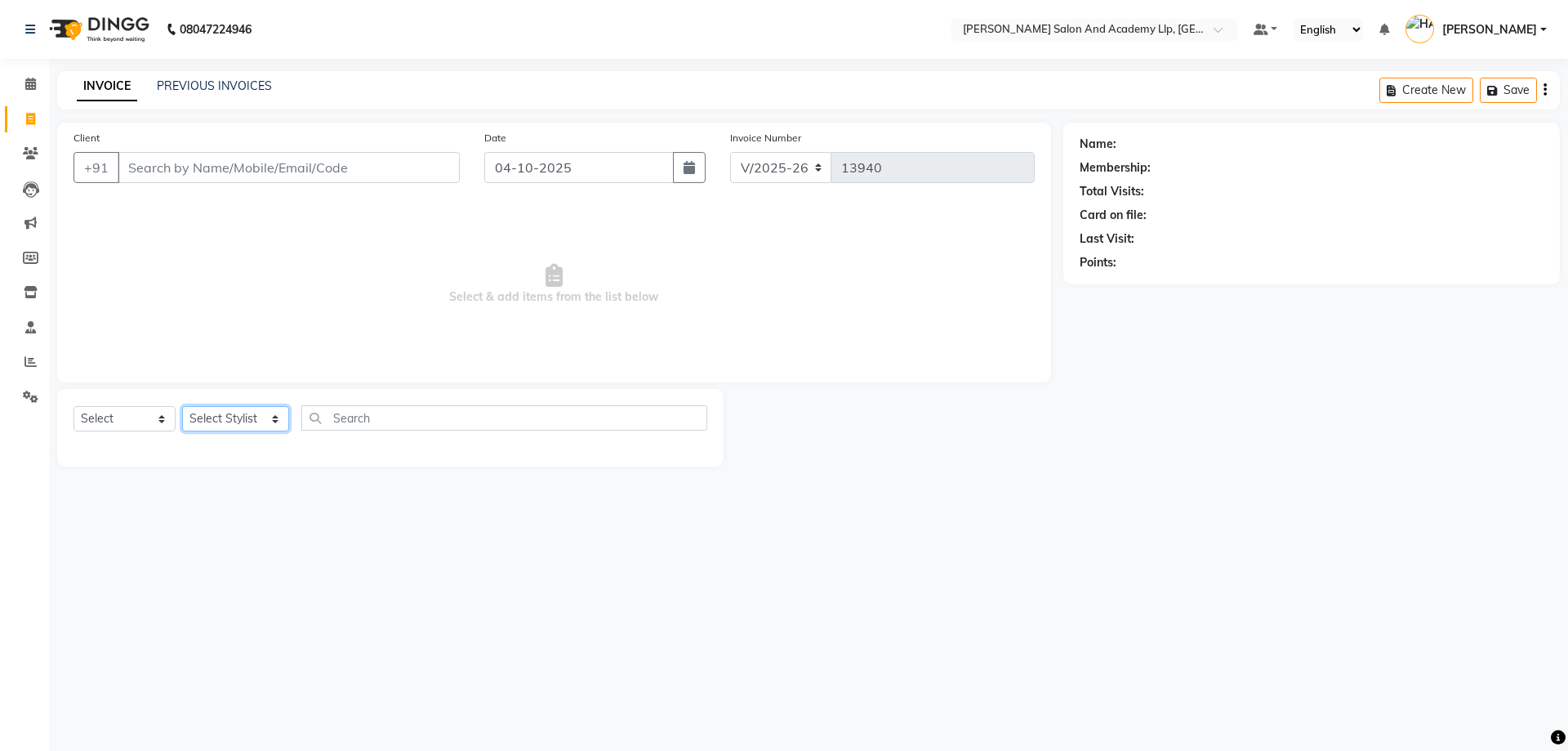
click at [182, 406] on select "Select Stylist [PERSON_NAME] [PERSON_NAME] AKSHAY [PERSON_NAME] [PERSON_NAME] K…" at bounding box center [235, 419] width 107 height 26
click at [132, 274] on span "Select & add items from the list below" at bounding box center [554, 283] width 961 height 163
click at [181, 166] on input "Client" at bounding box center [288, 167] width 342 height 31
click at [230, 207] on span "Select & add items from the list below" at bounding box center [554, 283] width 961 height 163
click at [207, 153] on input "Client" at bounding box center [288, 167] width 342 height 31
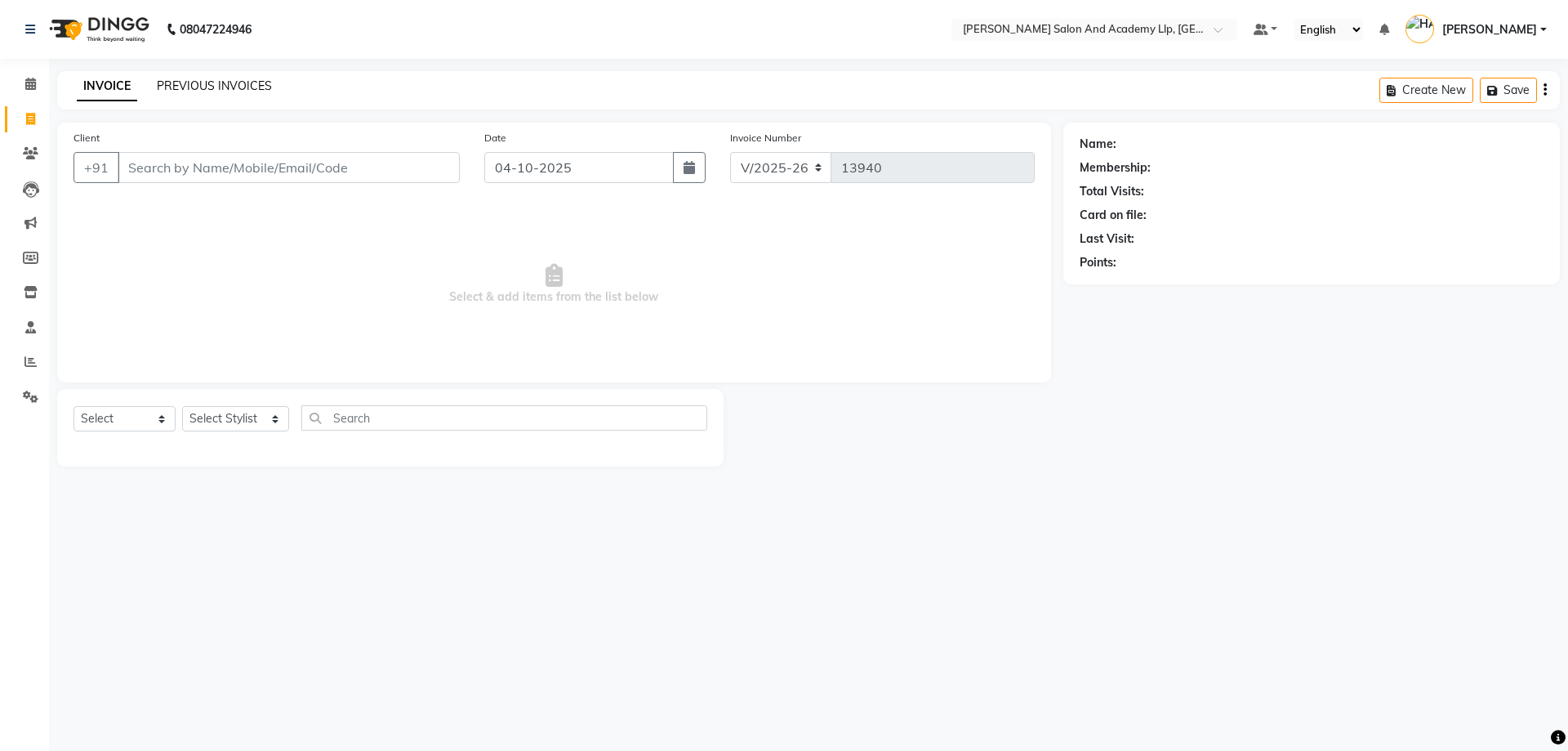
click at [201, 85] on link "PREVIOUS INVOICES" at bounding box center [214, 86] width 115 height 15
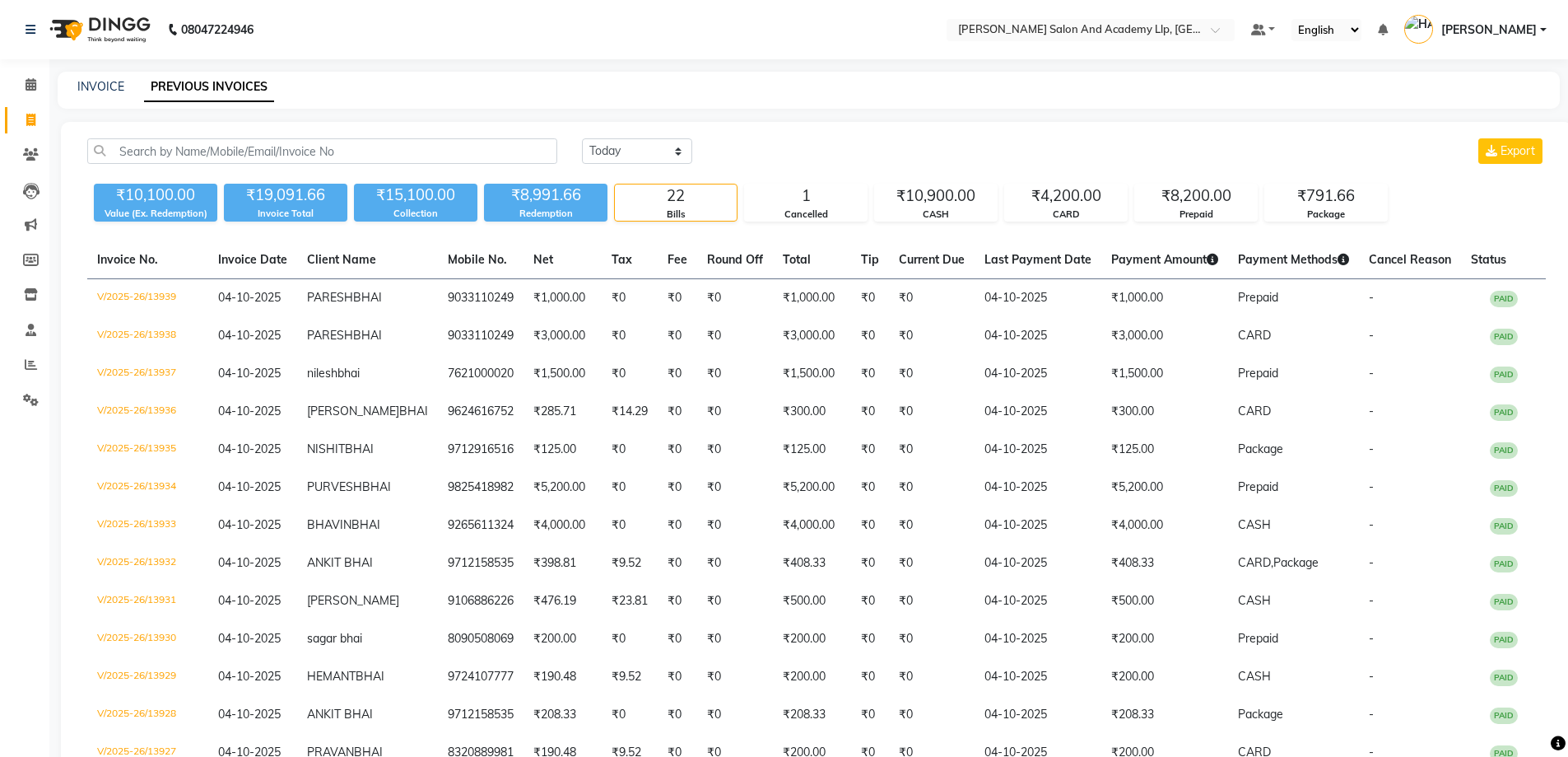
click at [114, 96] on div "INVOICE PREVIOUS INVOICES" at bounding box center [809, 90] width 1503 height 37
click at [114, 93] on link "INVOICE" at bounding box center [101, 87] width 47 height 15
select select "service"
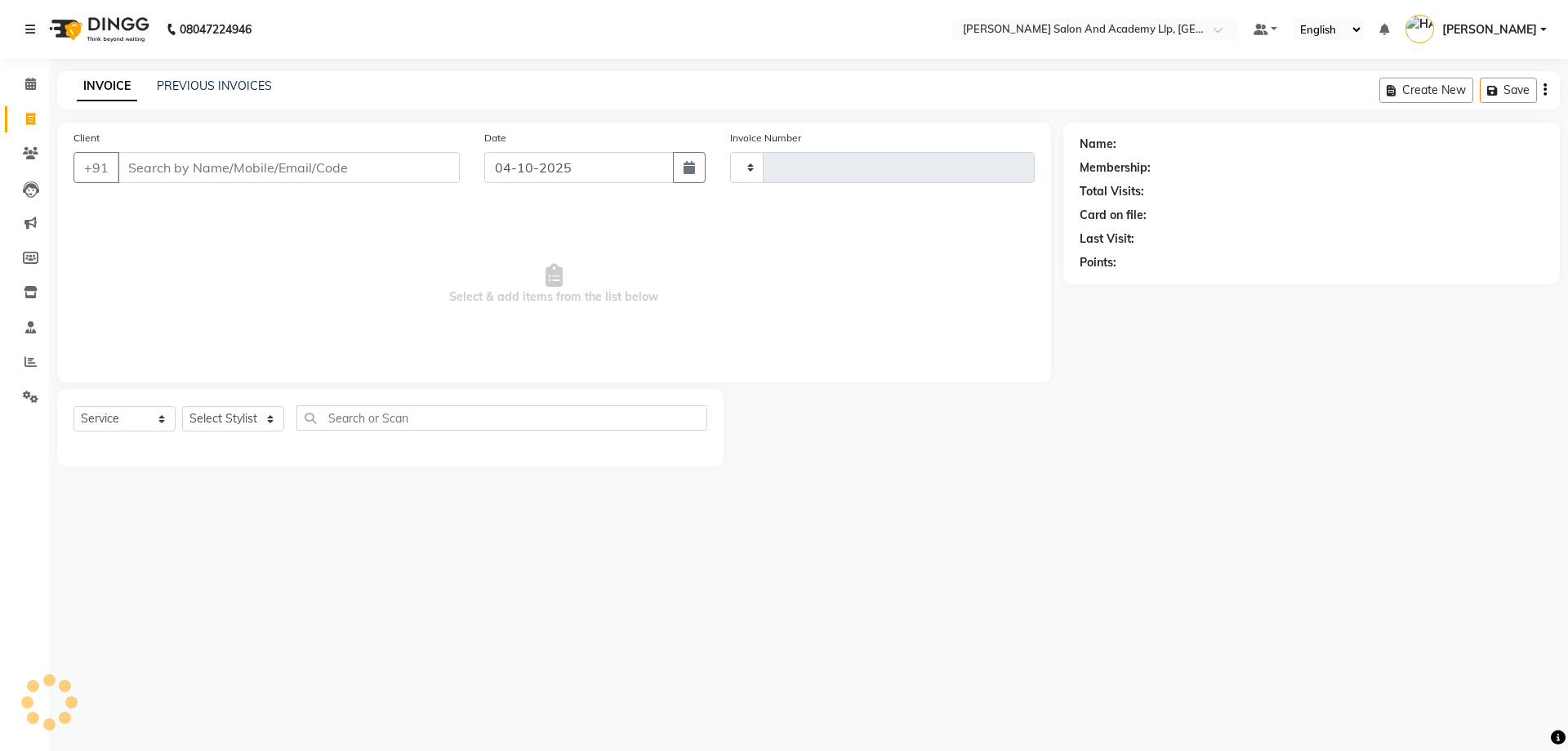
type input "13940"
select select "6983"
click at [289, 338] on span "Select & add items from the list below" at bounding box center [554, 283] width 961 height 163
click at [152, 173] on input "Client" at bounding box center [288, 167] width 342 height 31
click at [211, 76] on div "INVOICE PREVIOUS INVOICES Create New Save" at bounding box center [808, 90] width 1503 height 38
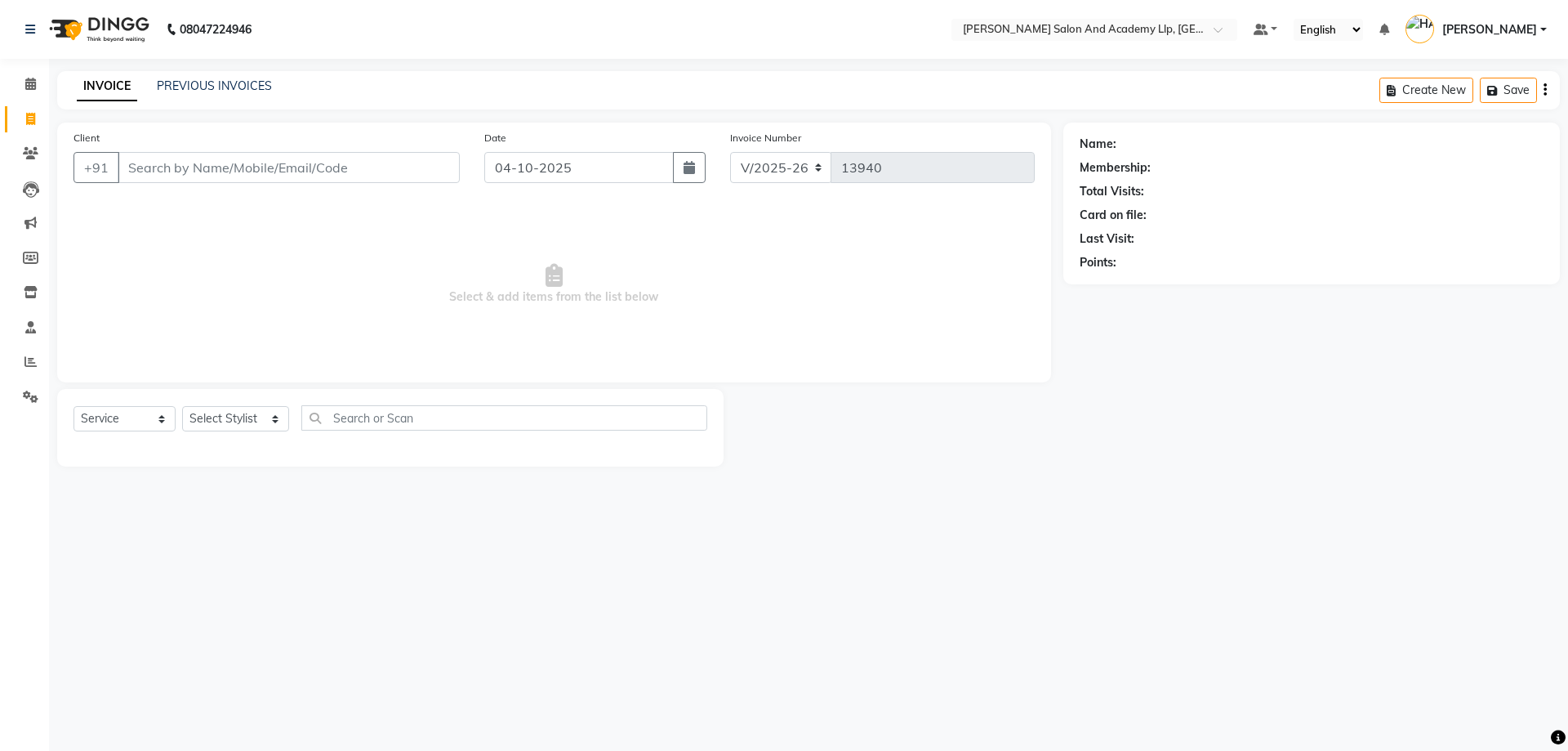
click at [280, 207] on span "Select & add items from the list below" at bounding box center [554, 283] width 961 height 163
click at [251, 85] on link "PREVIOUS INVOICES" at bounding box center [214, 86] width 115 height 15
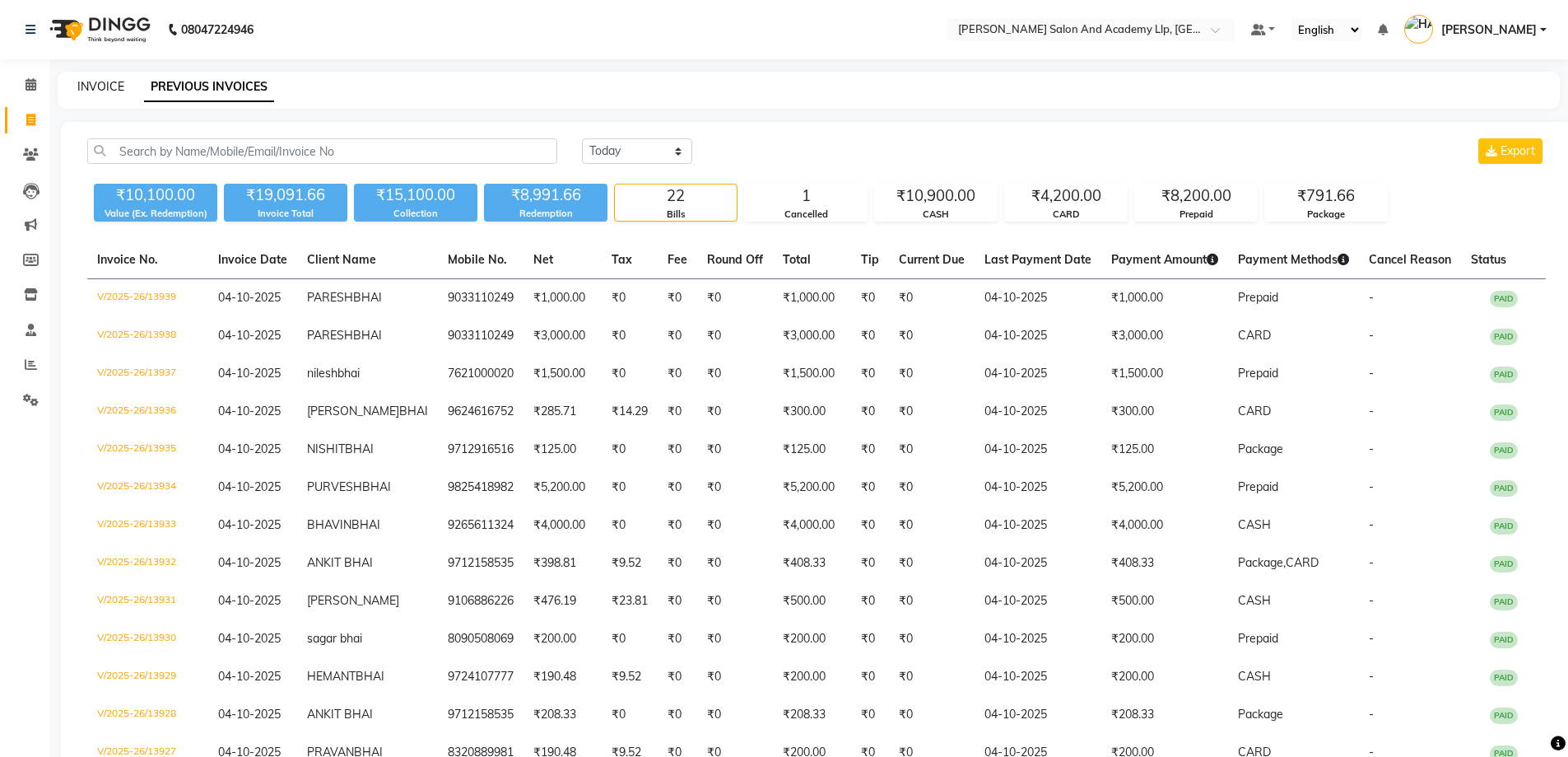
click at [116, 92] on link "INVOICE" at bounding box center [101, 87] width 47 height 15
select select "service"
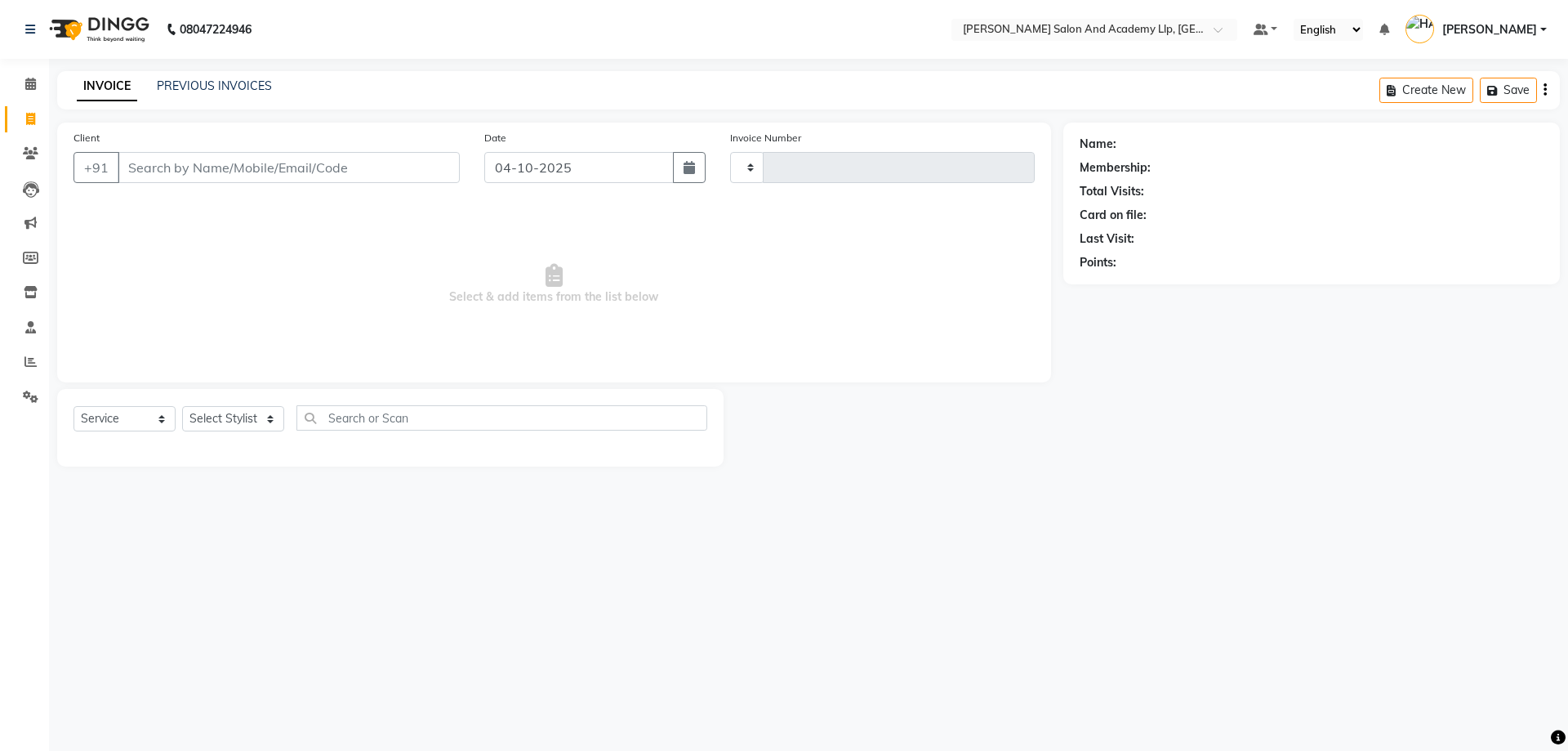
type input "13940"
select select "6983"
click at [290, 257] on span "Select & add items from the list below" at bounding box center [554, 283] width 961 height 163
click at [254, 165] on input "Client" at bounding box center [288, 167] width 342 height 31
click at [182, 81] on link "PREVIOUS INVOICES" at bounding box center [214, 86] width 115 height 15
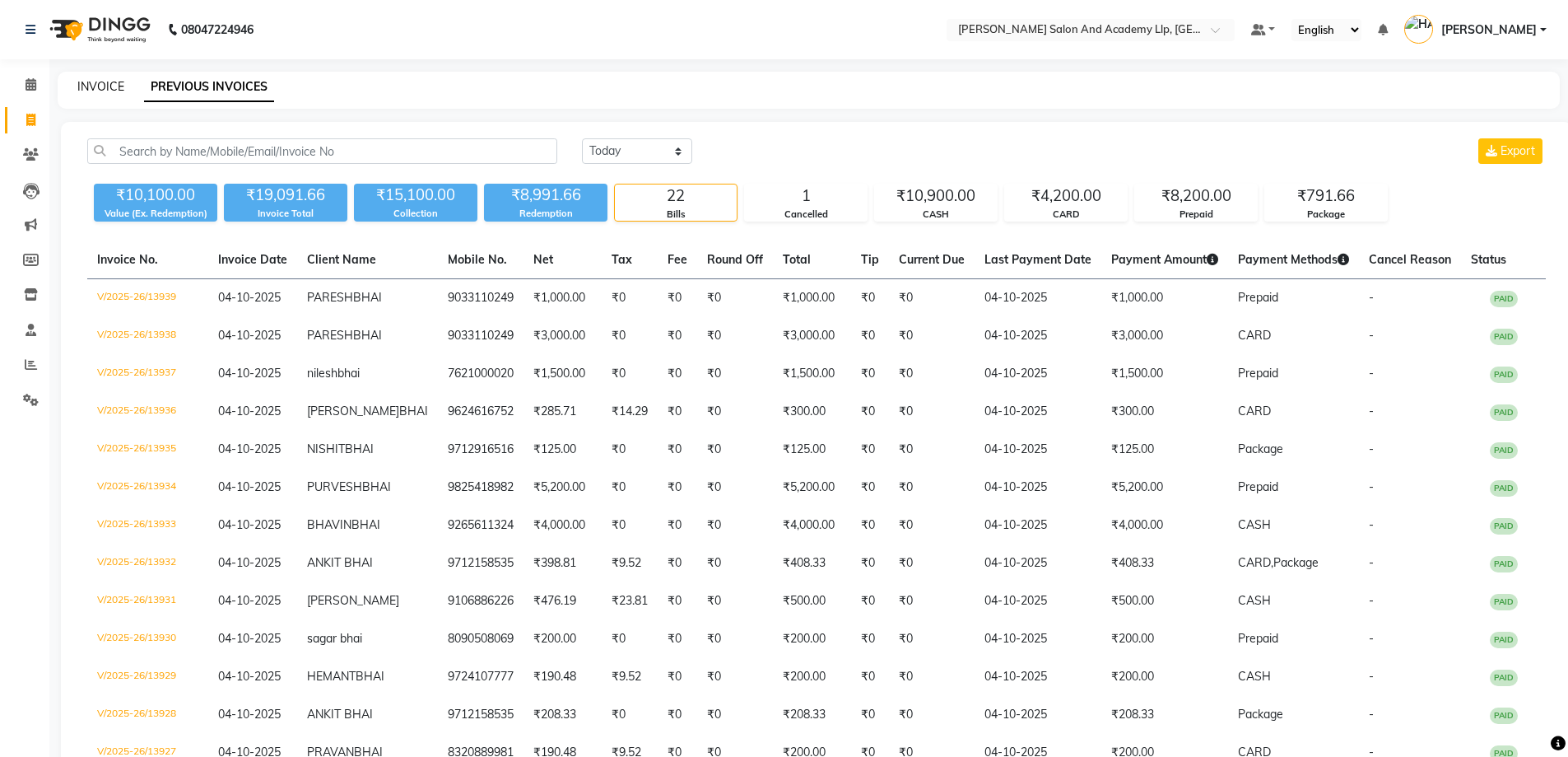
click at [95, 85] on link "INVOICE" at bounding box center [101, 87] width 47 height 15
select select "service"
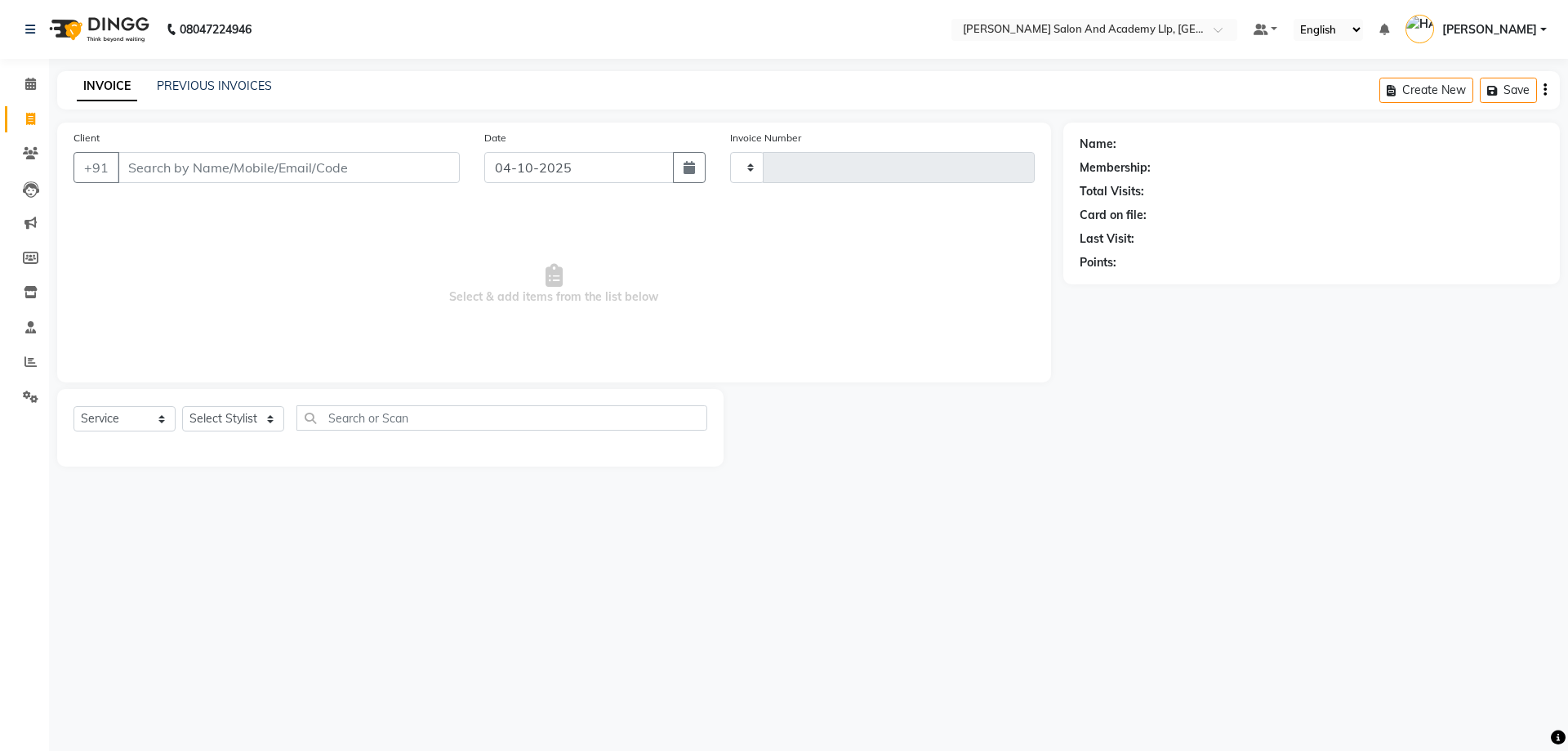
type input "13940"
select select "6983"
click at [230, 312] on span "Select & add items from the list below" at bounding box center [554, 283] width 961 height 163
click at [196, 171] on input "Client" at bounding box center [288, 167] width 342 height 31
click at [22, 404] on span at bounding box center [31, 397] width 28 height 19
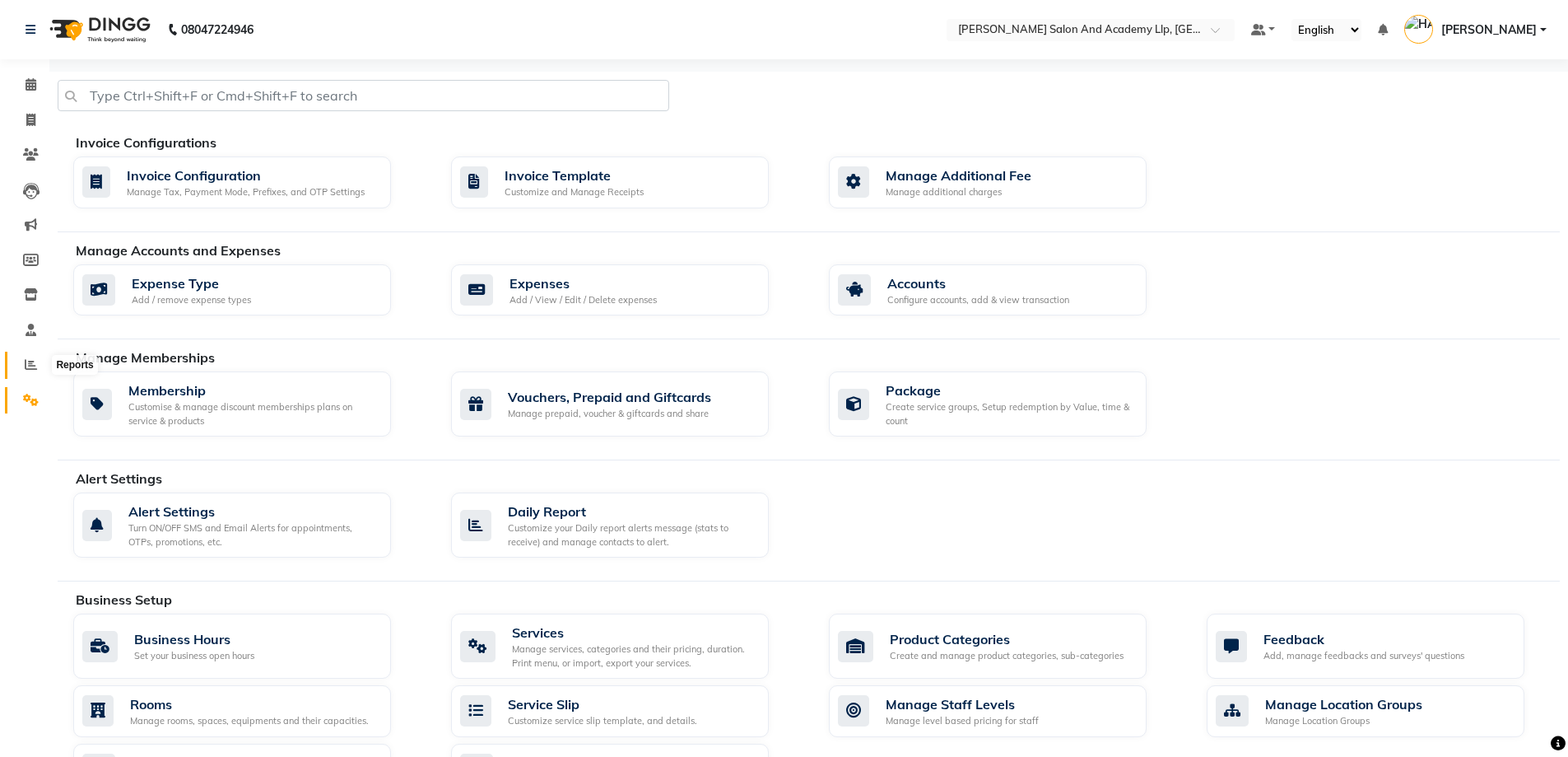
click at [21, 367] on span at bounding box center [31, 365] width 28 height 19
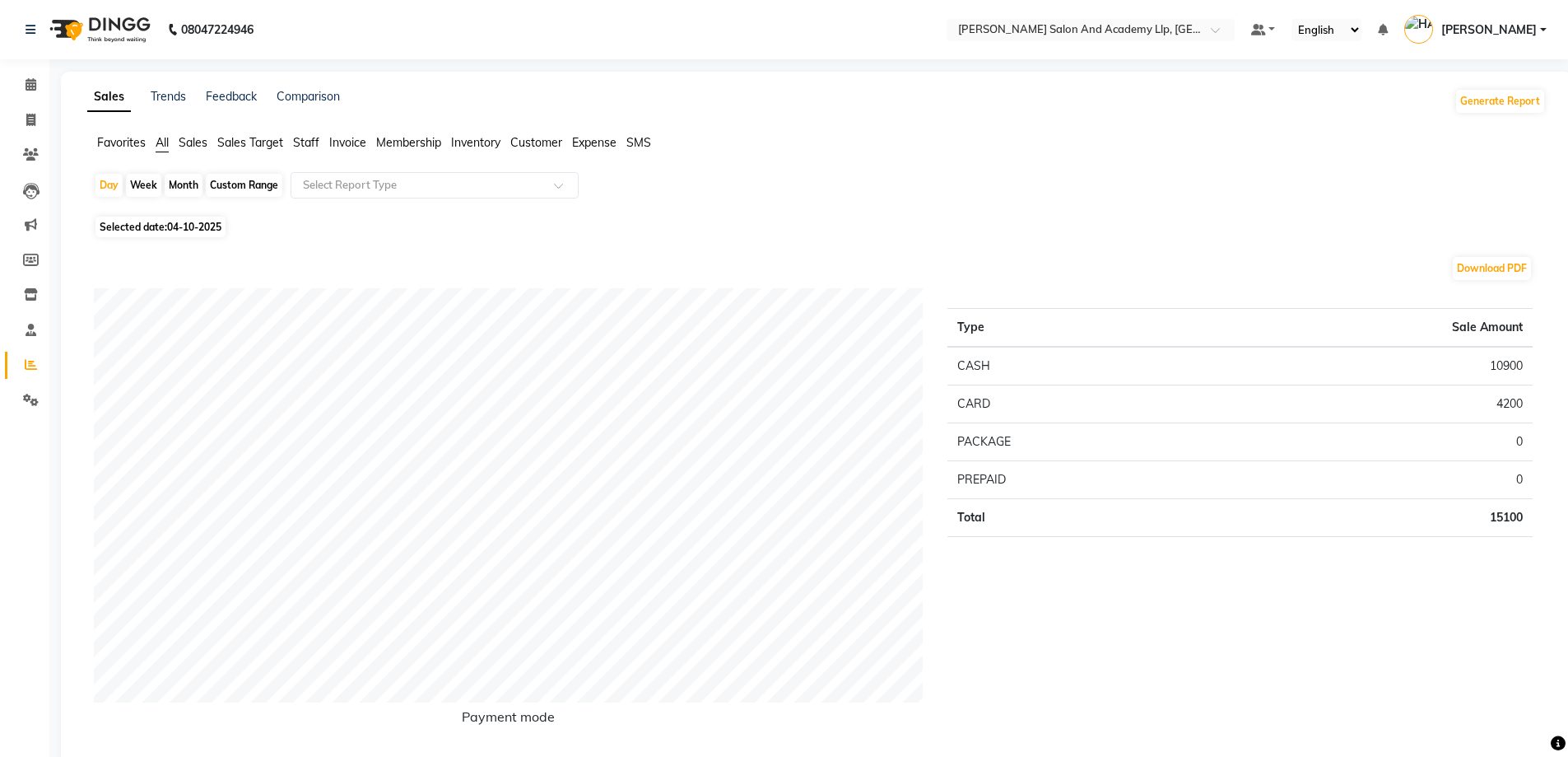
click at [302, 139] on span "Staff" at bounding box center [307, 143] width 27 height 15
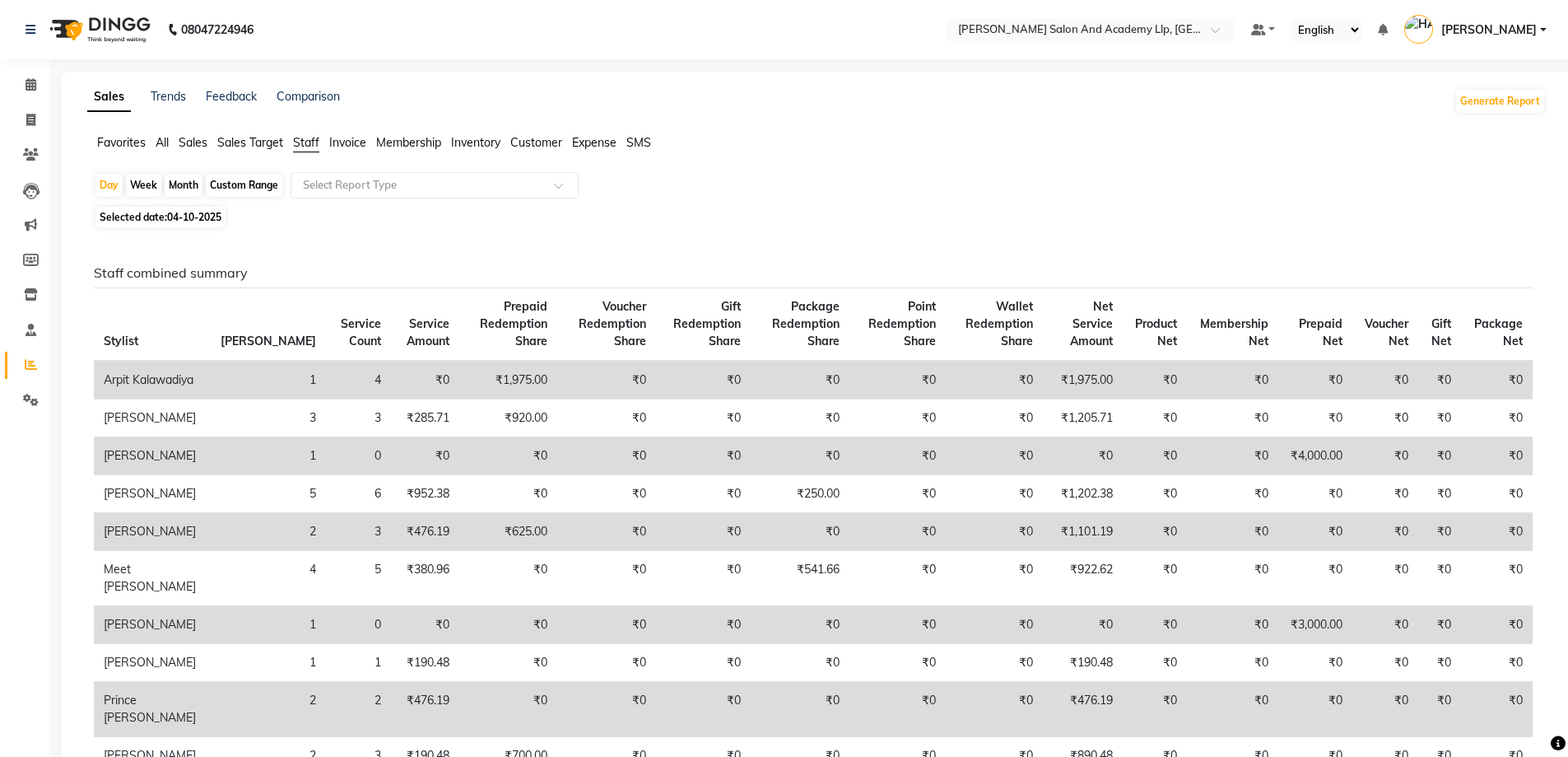
click at [190, 176] on div "Month" at bounding box center [183, 185] width 38 height 23
select select "10"
select select "2025"
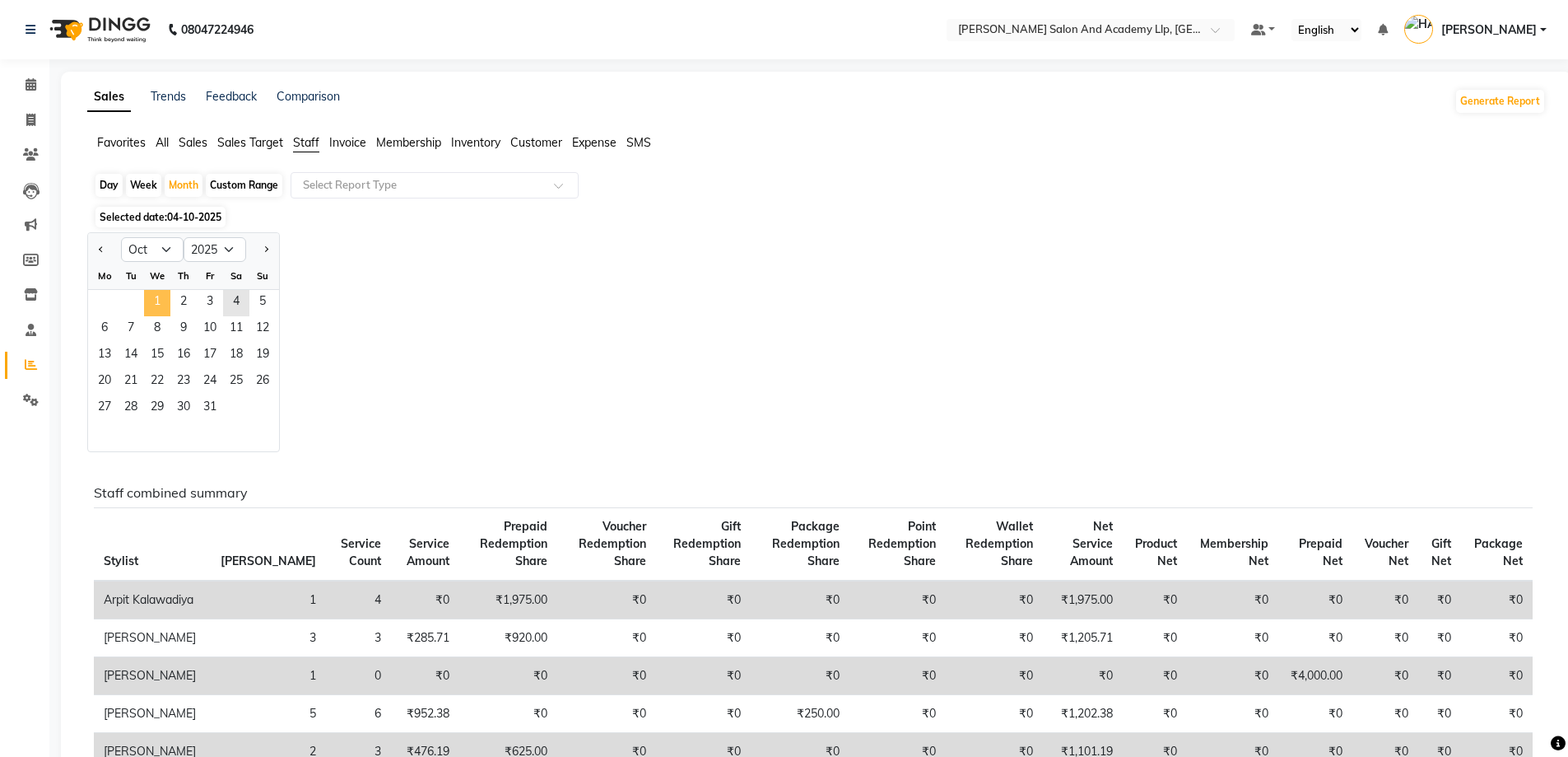
click at [152, 295] on span "1" at bounding box center [157, 303] width 27 height 27
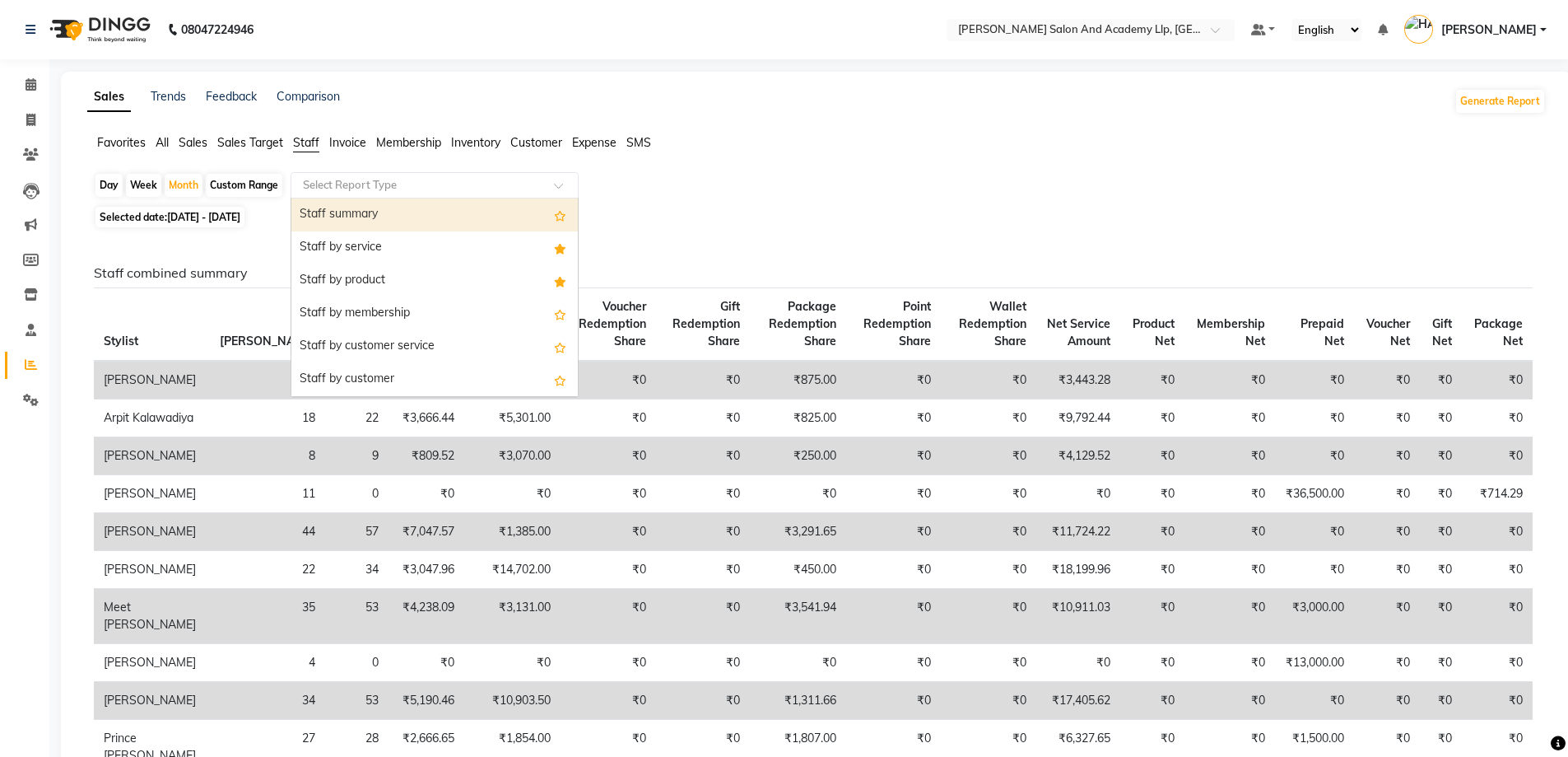
click at [366, 182] on input "text" at bounding box center [419, 185] width 237 height 17
click at [349, 183] on input "text" at bounding box center [419, 185] width 237 height 17
click at [363, 214] on div "Staff summary" at bounding box center [434, 215] width 287 height 33
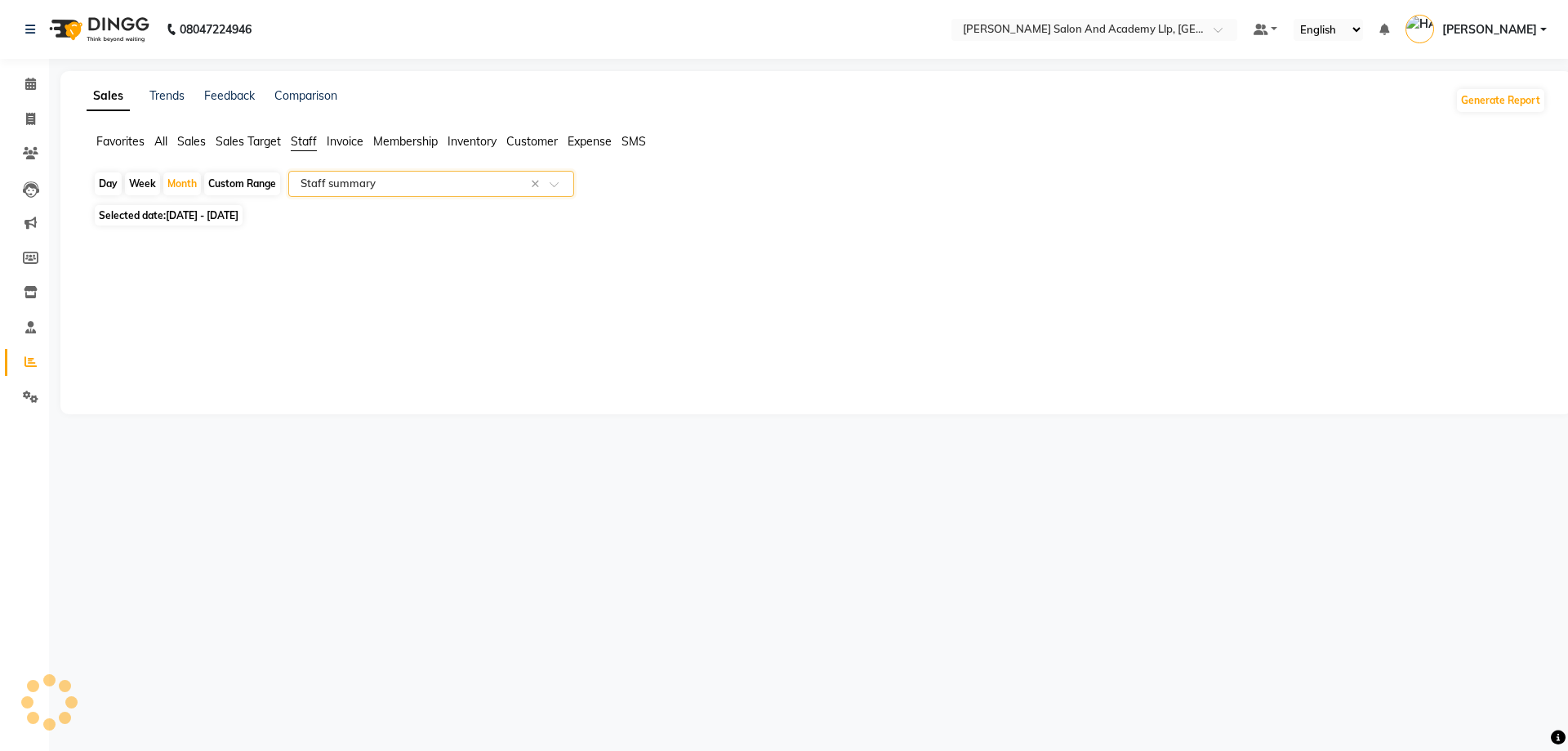
select select "full_report"
select select "csv"
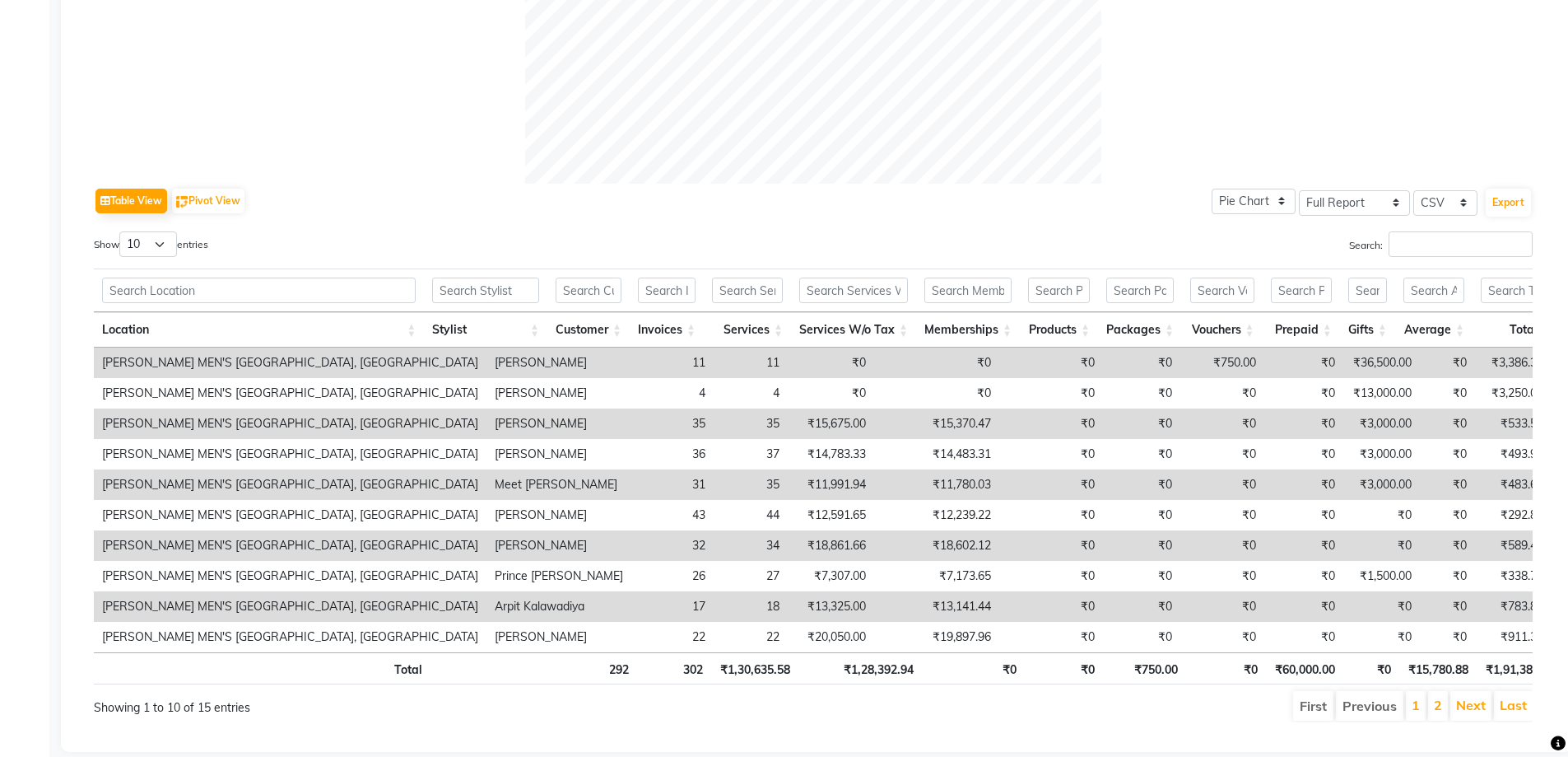
scroll to position [658, 0]
click at [486, 284] on input "text" at bounding box center [485, 289] width 107 height 26
click at [499, 291] on input "text" at bounding box center [485, 289] width 107 height 26
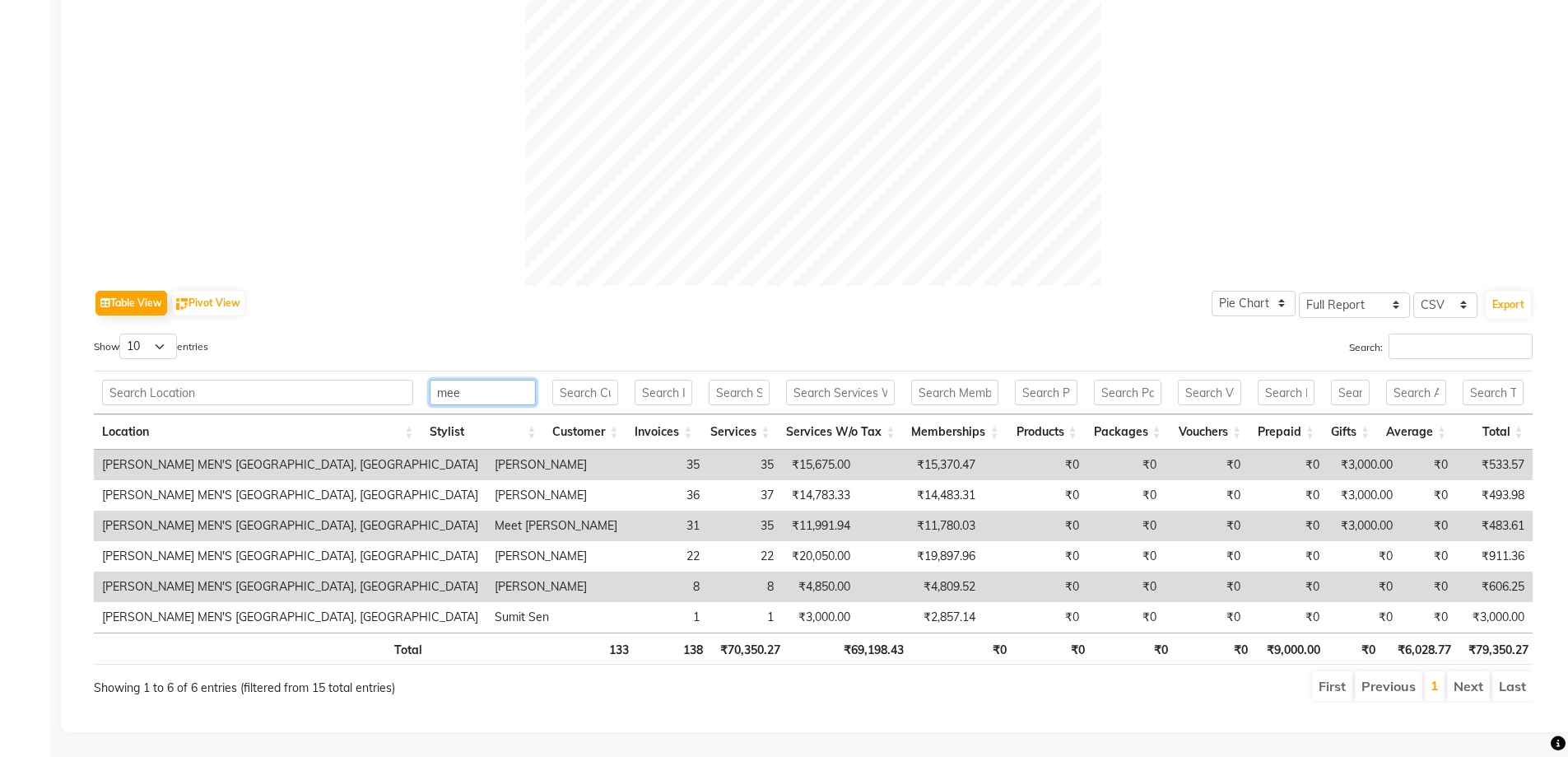
scroll to position [428, 0]
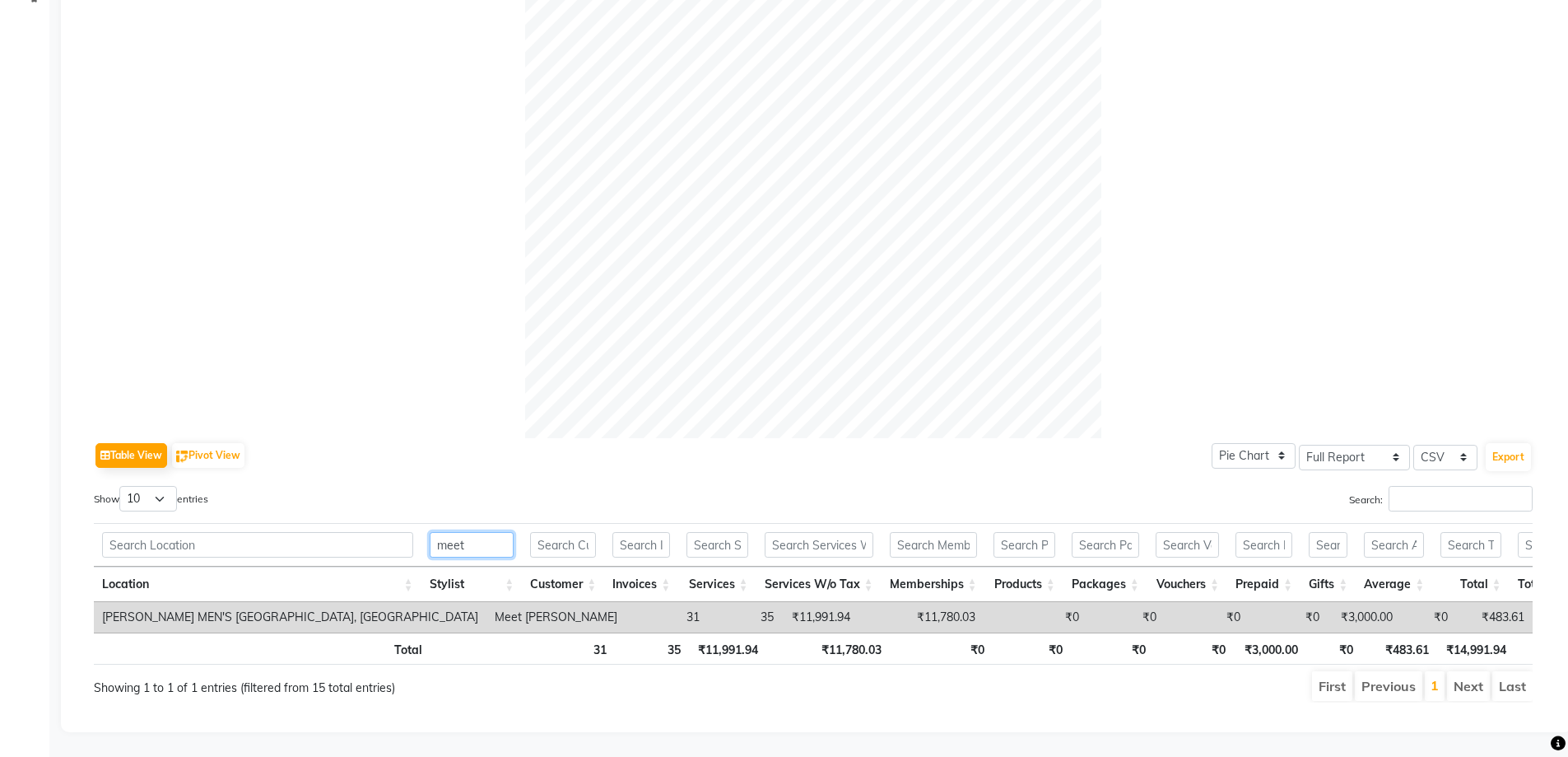
click at [485, 532] on input "meet" at bounding box center [472, 545] width 85 height 26
type input "m"
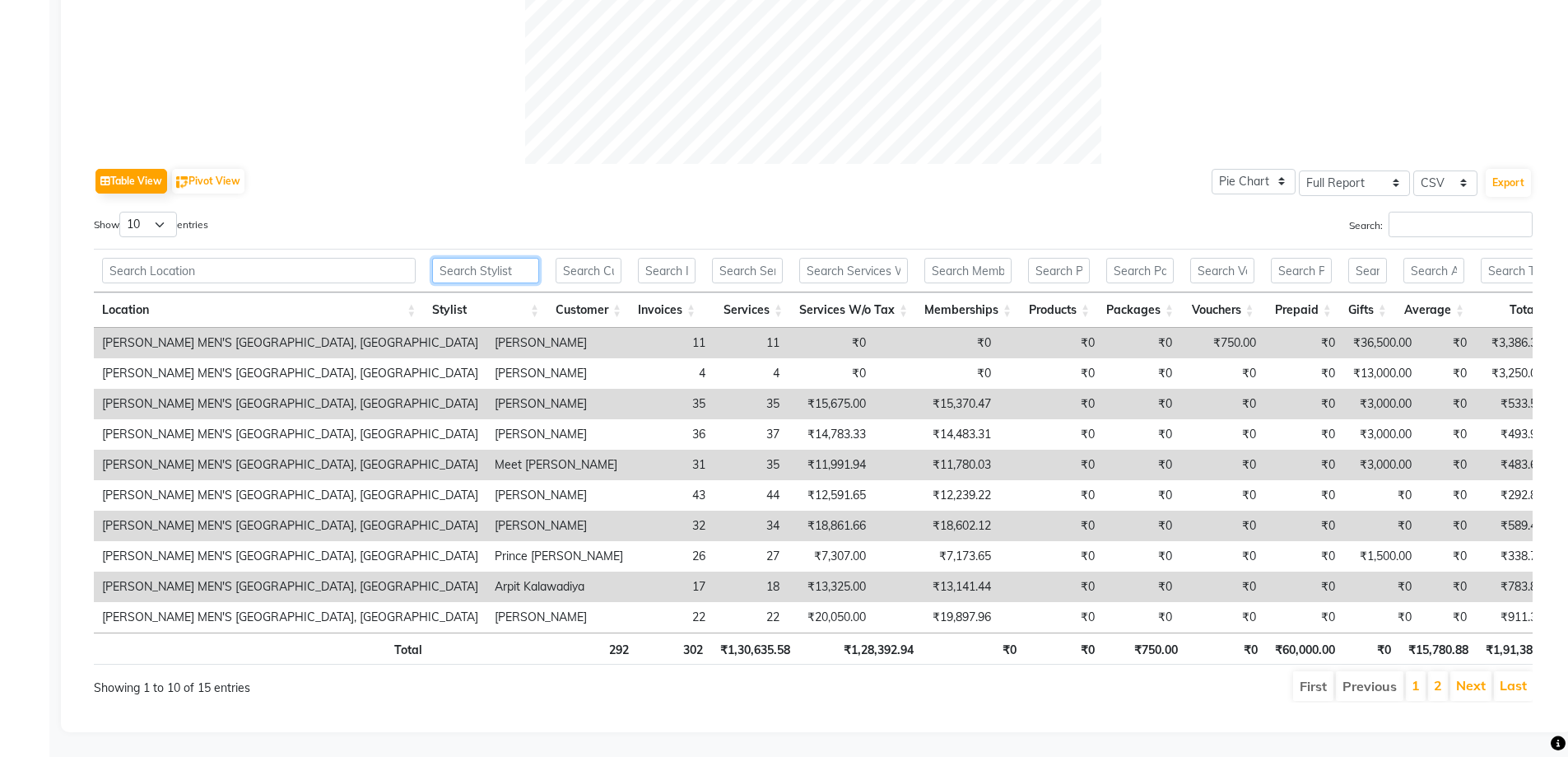
scroll to position [703, 0]
drag, startPoint x: 1343, startPoint y: 434, endPoint x: 1277, endPoint y: 438, distance: 66.1
click at [1277, 450] on tr "SANDY MEN'S SALON AND ACADEMY LLP, University Road Meet Lakhtariya 31 35 ₹11,99…" at bounding box center [1120, 465] width 2054 height 30
click at [787, 164] on div "Table View Pivot View Pie Chart Bar Chart Select Full Report Filtered Report Se…" at bounding box center [813, 180] width 1439 height 34
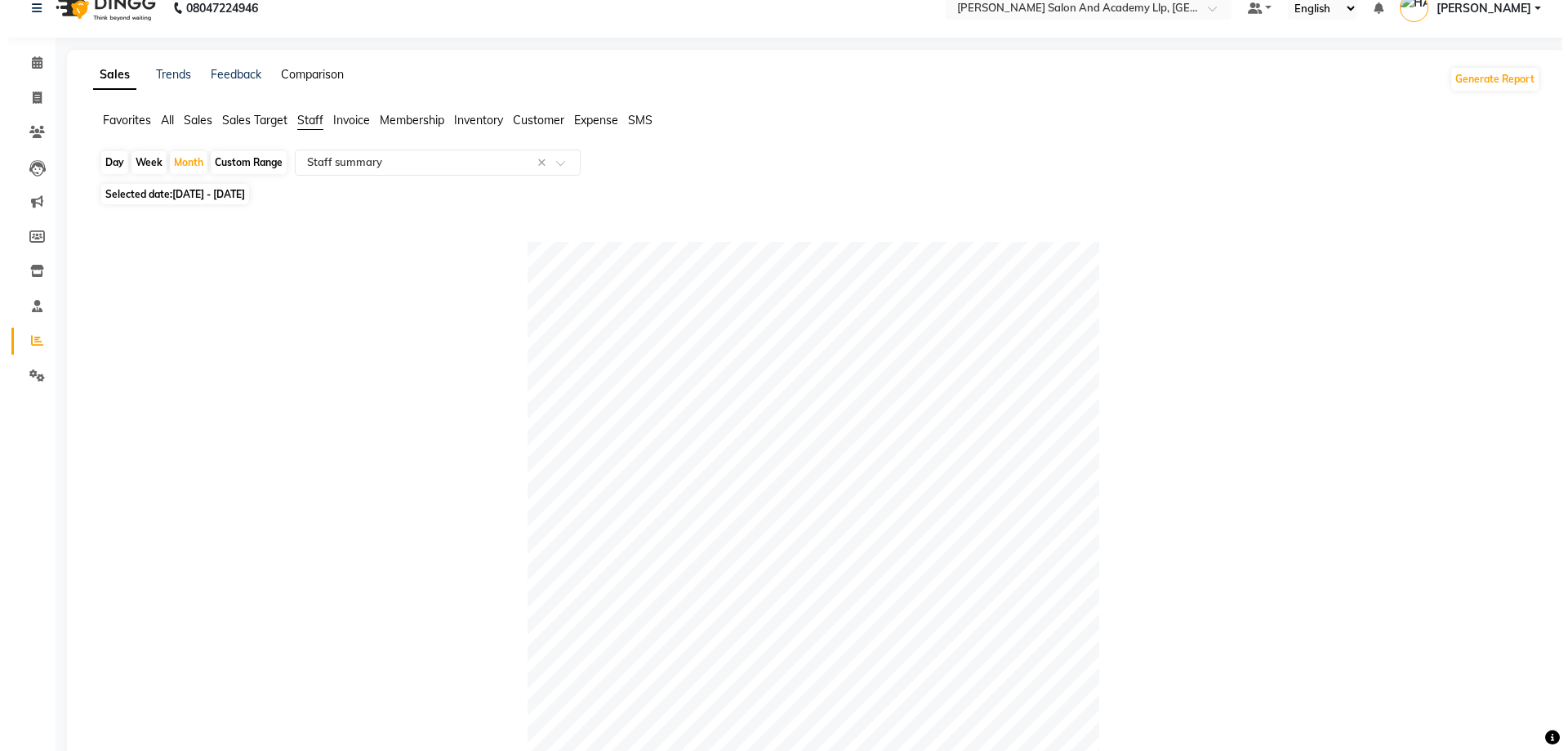
scroll to position [0, 0]
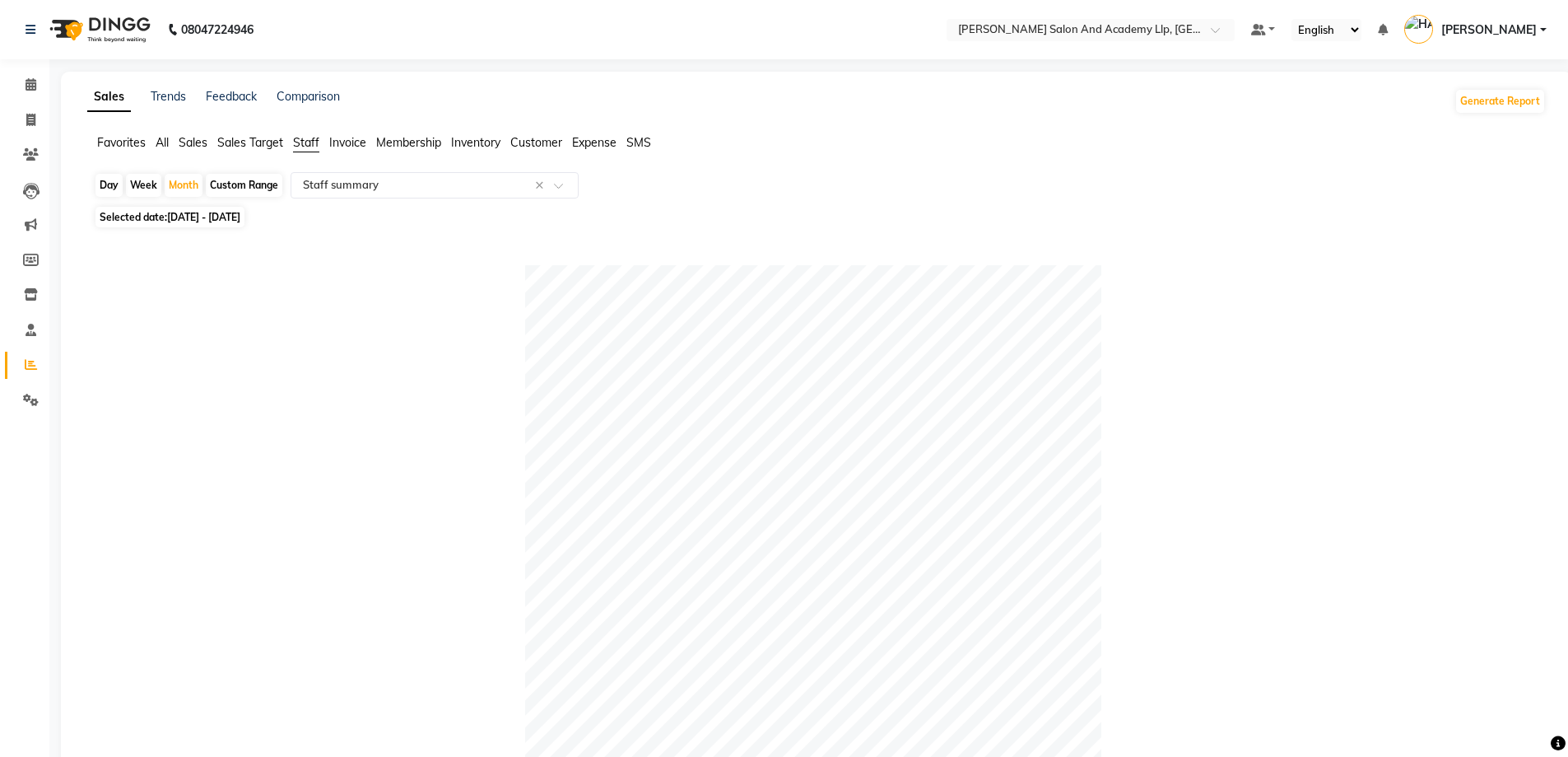
click at [21, 104] on li "Invoice" at bounding box center [24, 120] width 49 height 35
click at [30, 118] on icon at bounding box center [31, 119] width 9 height 13
select select "service"
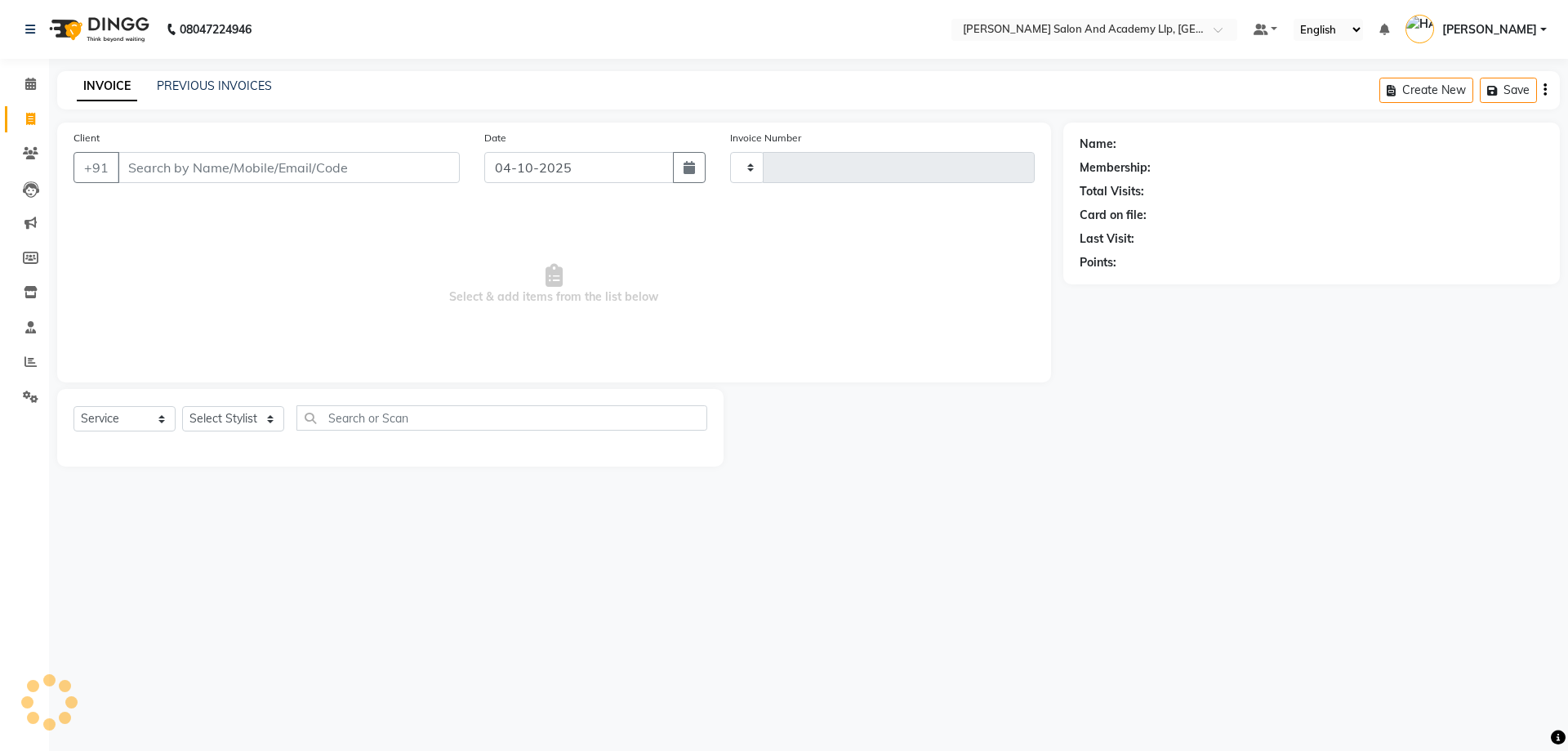
type input "13940"
select select "6983"
click at [175, 82] on link "PREVIOUS INVOICES" at bounding box center [214, 86] width 115 height 15
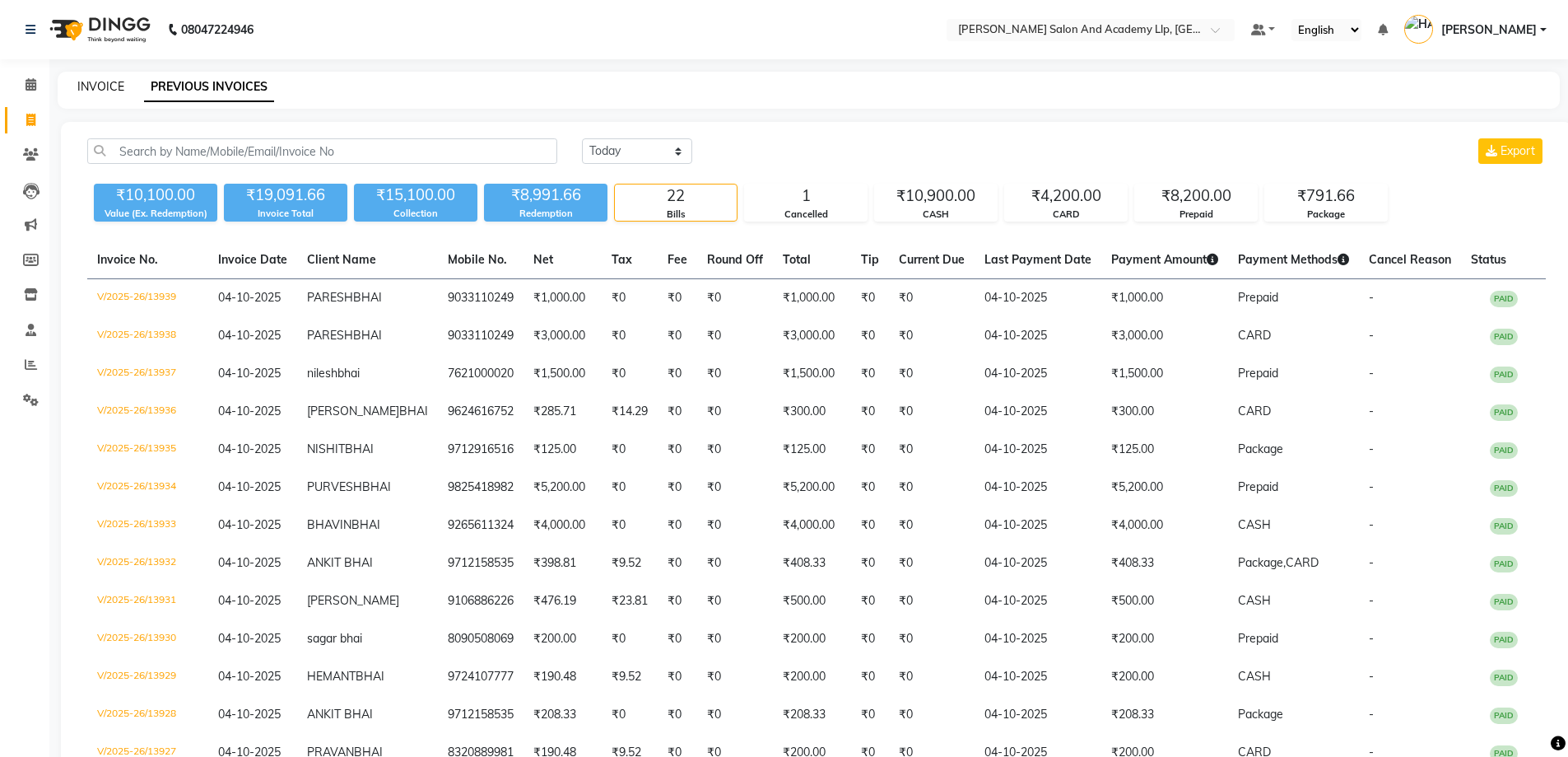
click at [122, 87] on link "INVOICE" at bounding box center [101, 87] width 47 height 15
select select "service"
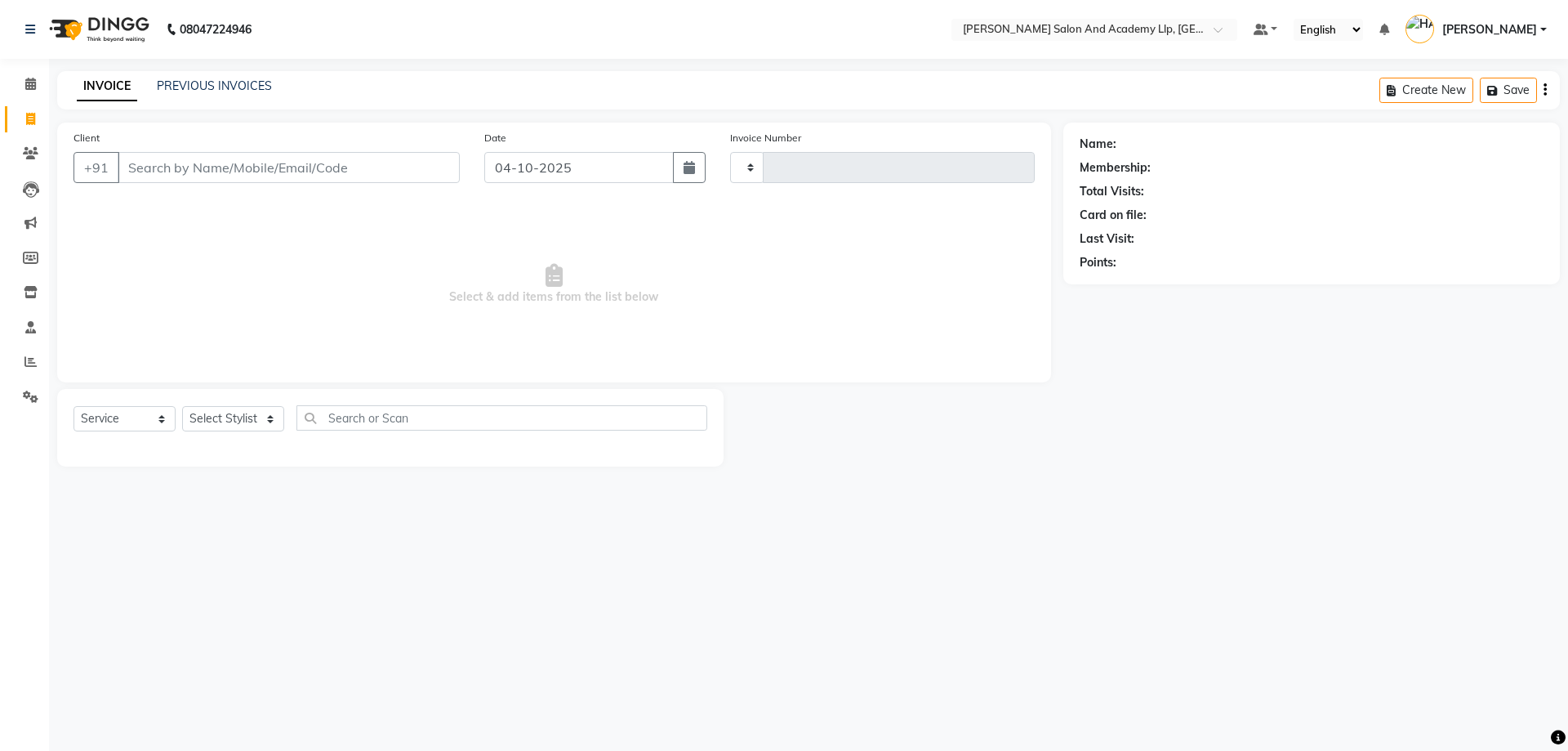
type input "13940"
select select "6983"
drag, startPoint x: 423, startPoint y: 349, endPoint x: 400, endPoint y: 331, distance: 29.2
click at [423, 346] on span "Select & add items from the list below" at bounding box center [554, 283] width 961 height 163
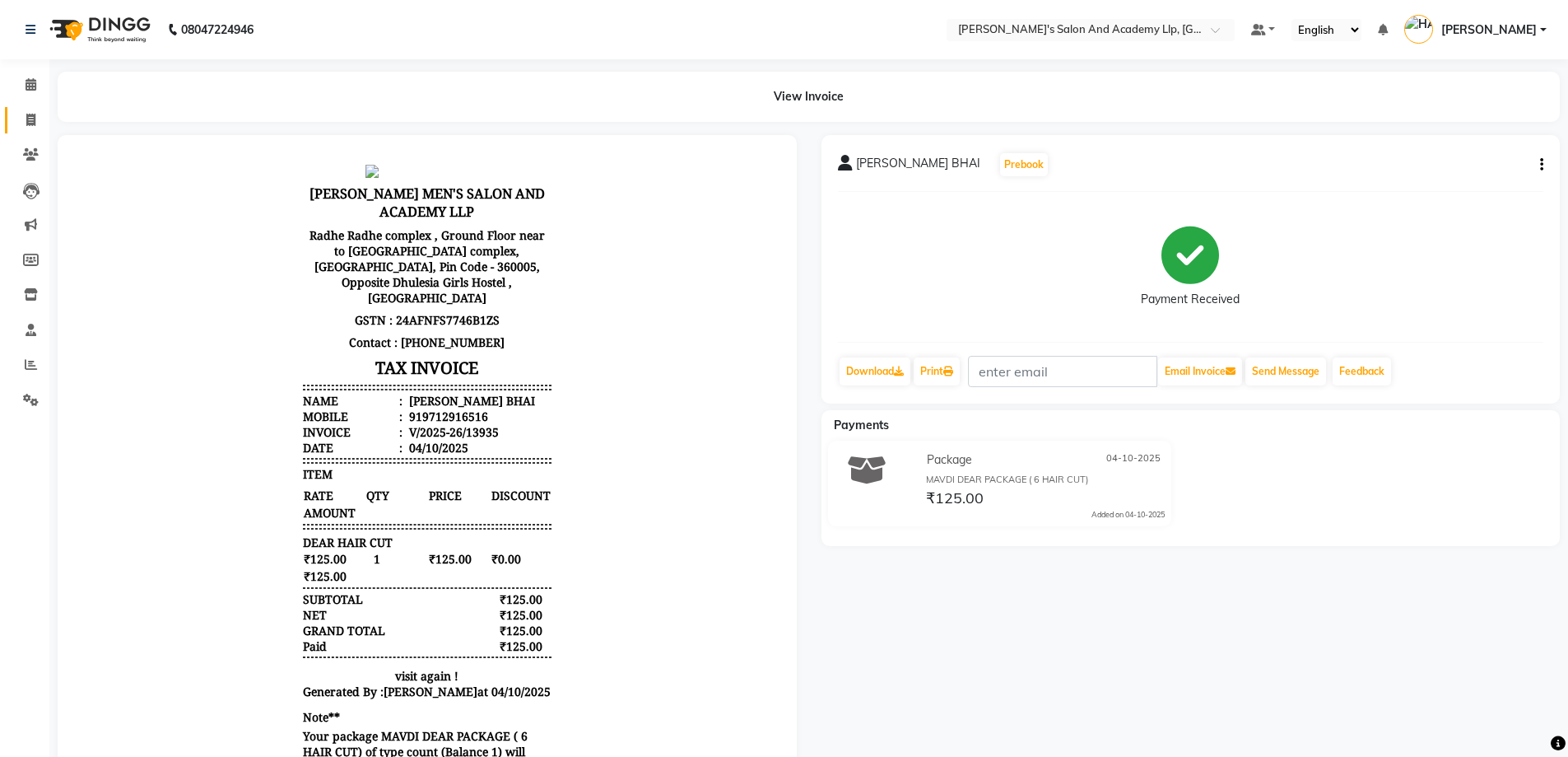
click at [32, 130] on link "Invoice" at bounding box center [24, 120] width 39 height 28
select select "service"
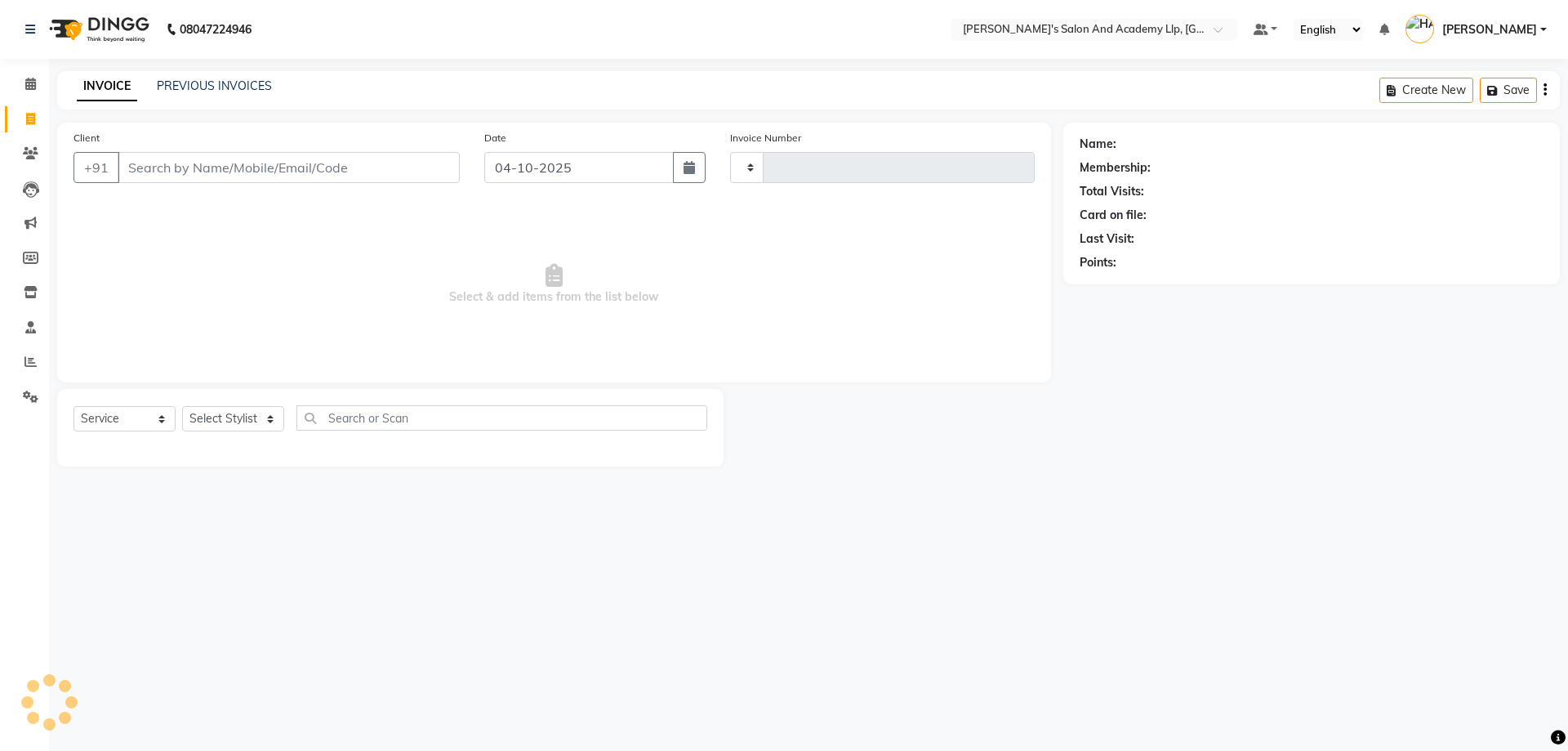
type input "13938"
select select "6983"
drag, startPoint x: 459, startPoint y: 305, endPoint x: 361, endPoint y: 259, distance: 108.3
click at [413, 277] on span "Select & add items from the list below" at bounding box center [554, 283] width 961 height 163
click at [252, 186] on div "Client +91" at bounding box center [267, 162] width 411 height 67
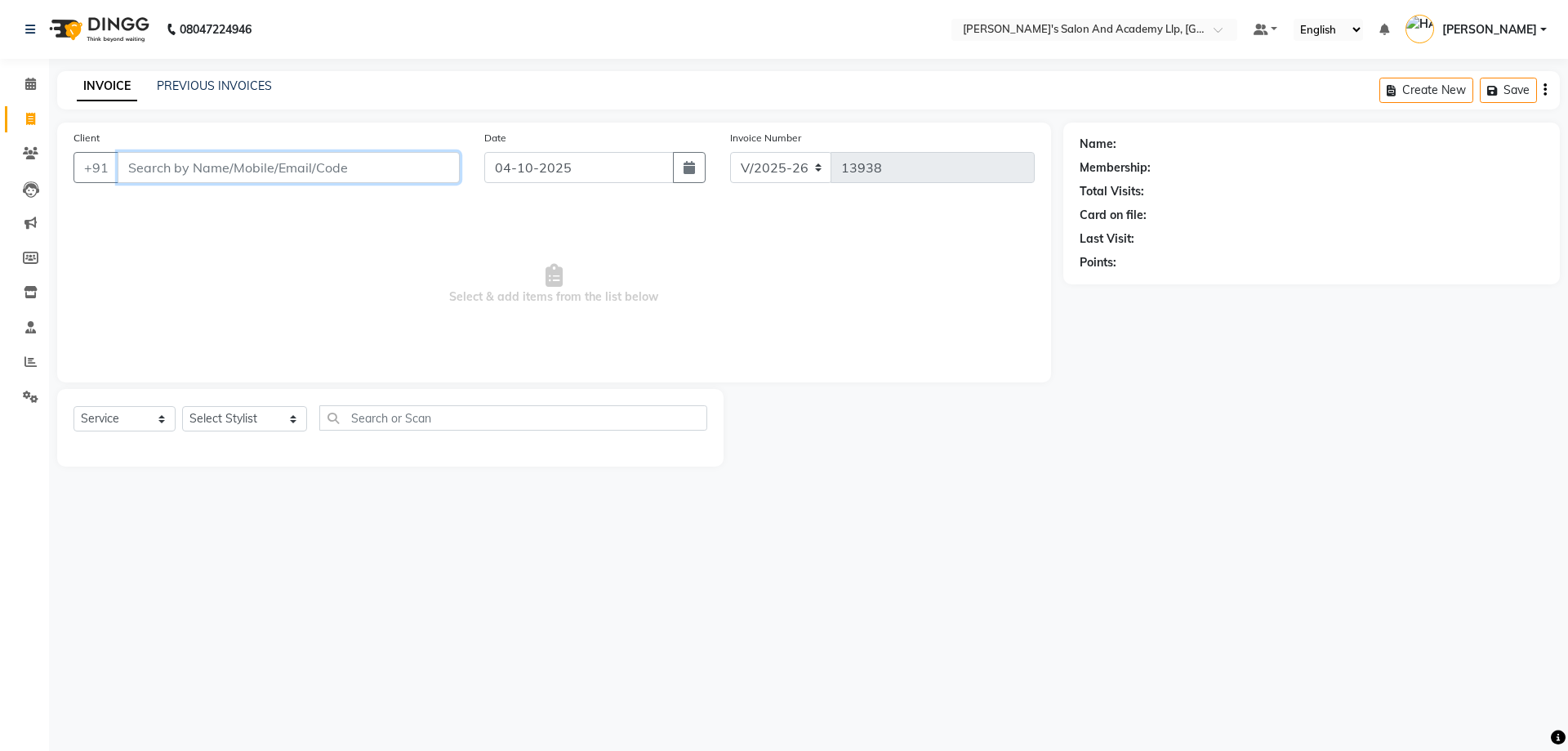
click at [247, 154] on input "Client" at bounding box center [288, 167] width 342 height 31
click at [33, 373] on link "Reports" at bounding box center [24, 362] width 39 height 27
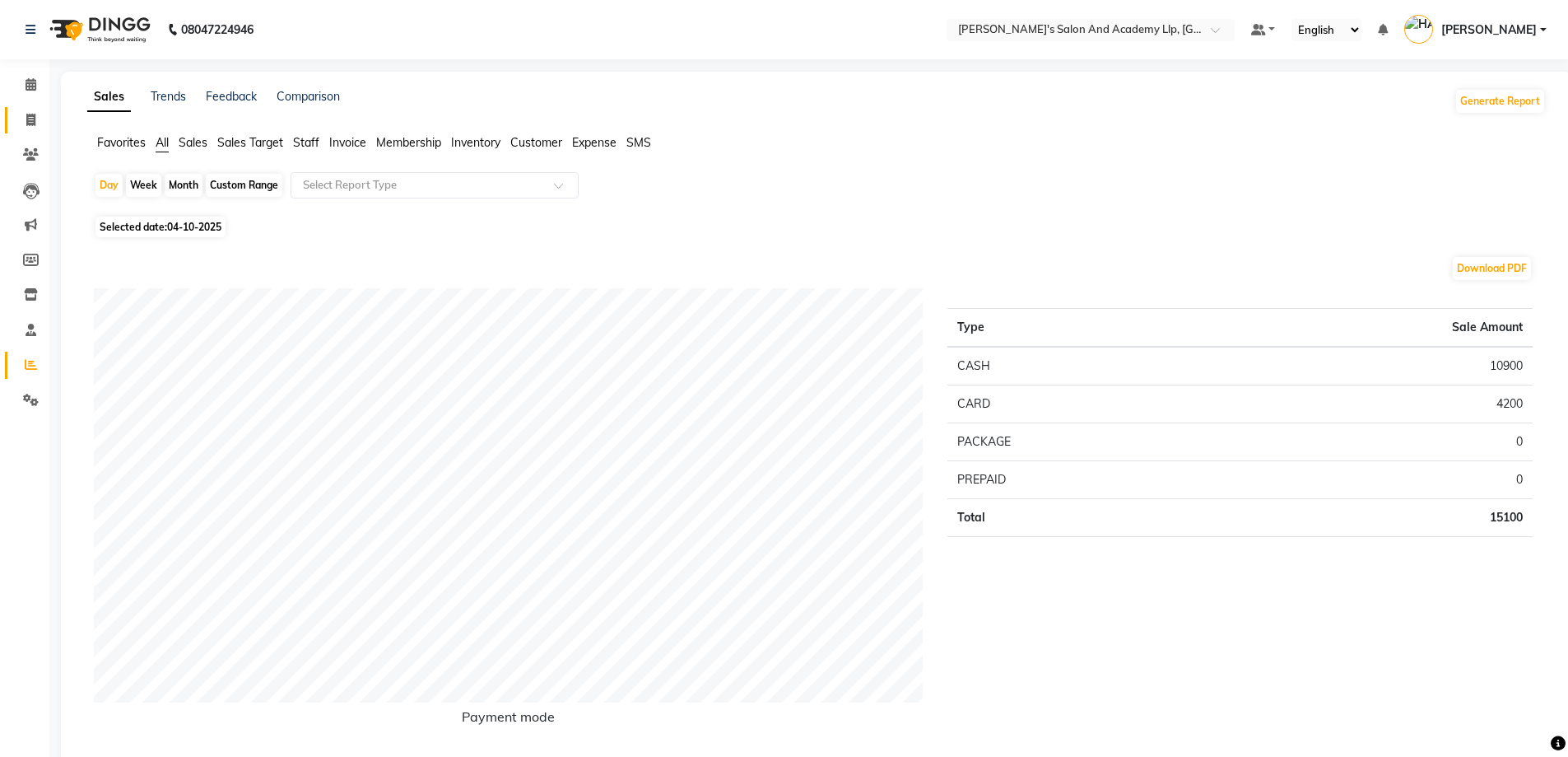
click at [18, 107] on link "Invoice" at bounding box center [24, 120] width 39 height 28
select select "service"
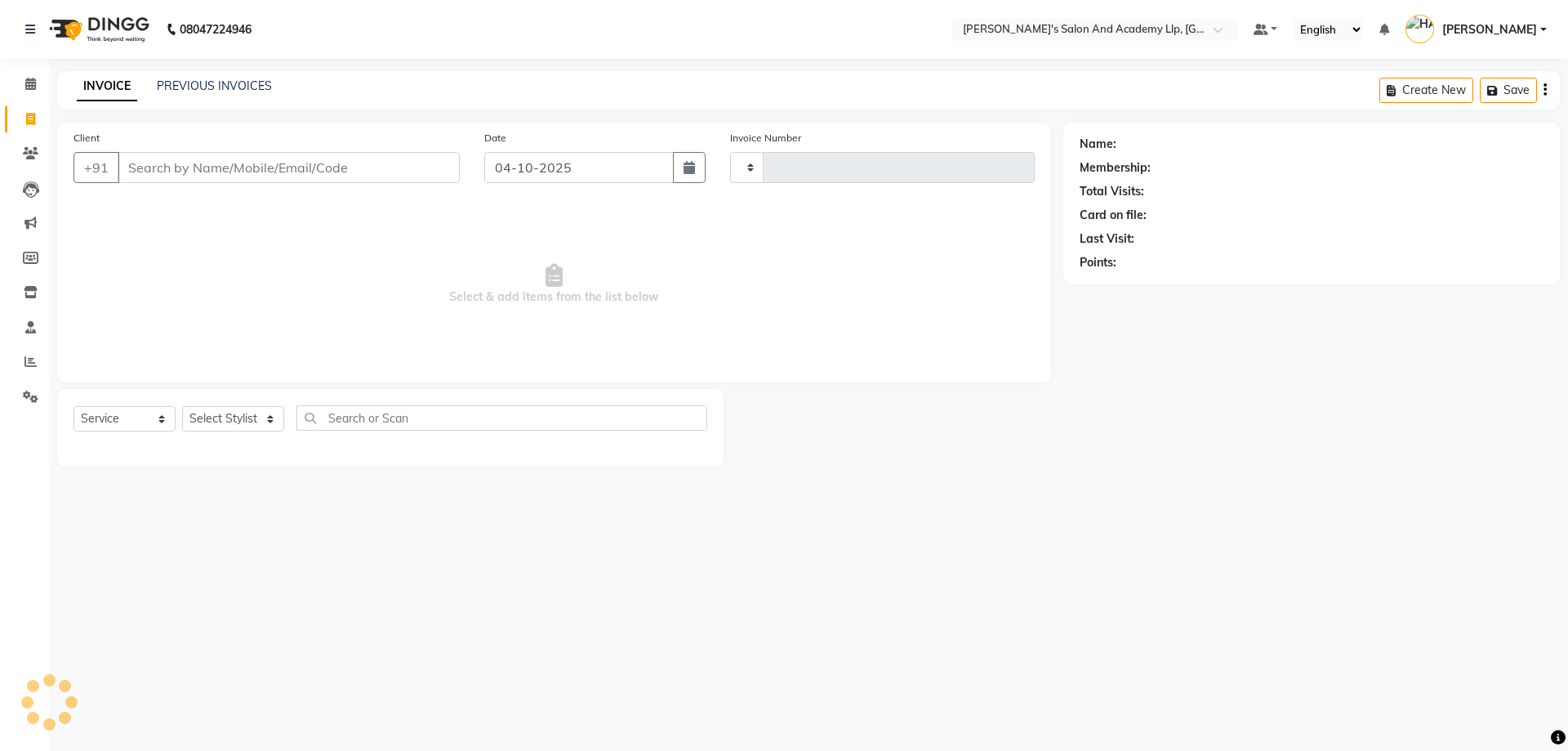
type input "13940"
select select "6983"
select select "service"
click at [202, 118] on main "INVOICE PREVIOUS INVOICES Create New Save Client +91 Date [DATE] Invoice Number…" at bounding box center [808, 281] width 1519 height 420
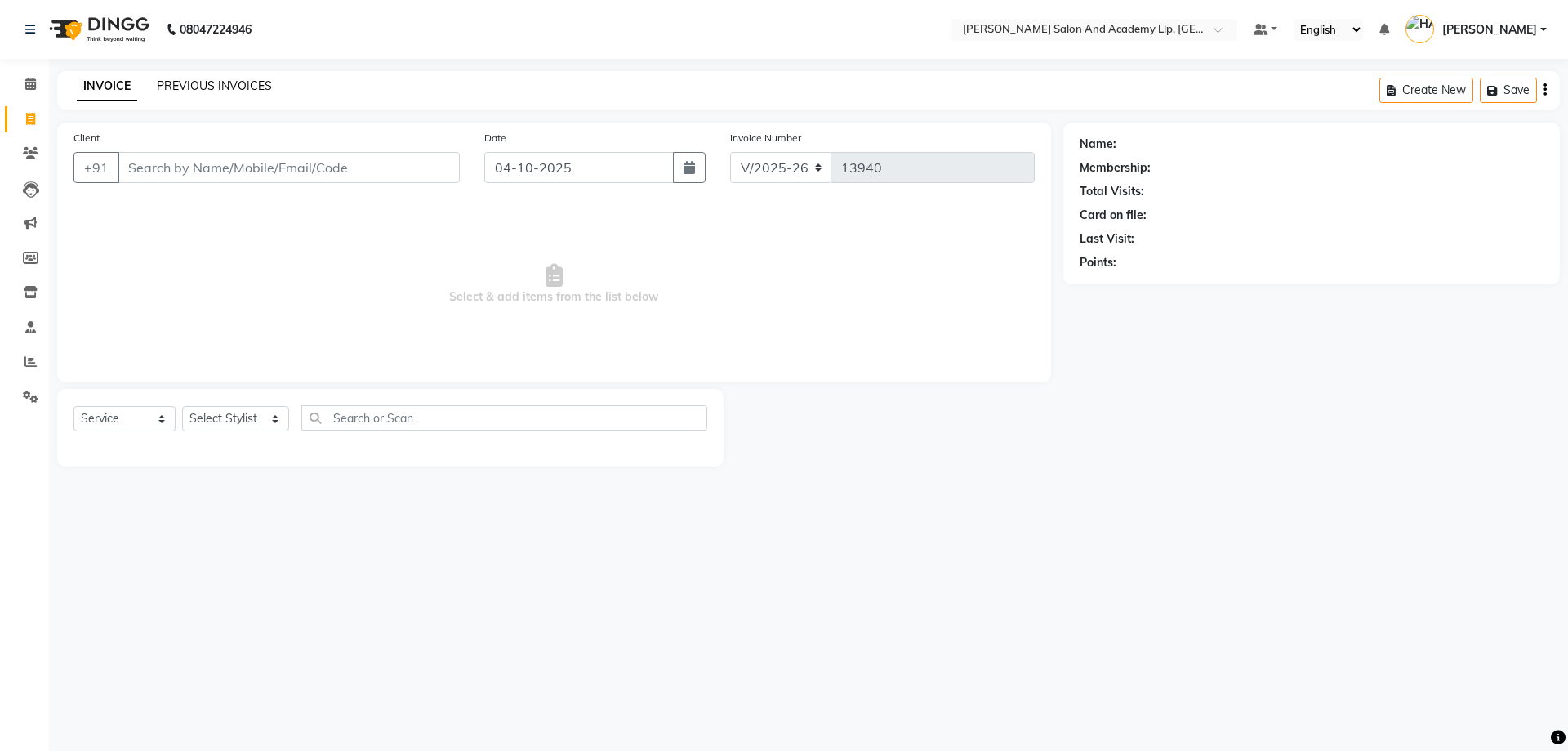
click at [207, 79] on link "PREVIOUS INVOICES" at bounding box center [214, 86] width 115 height 15
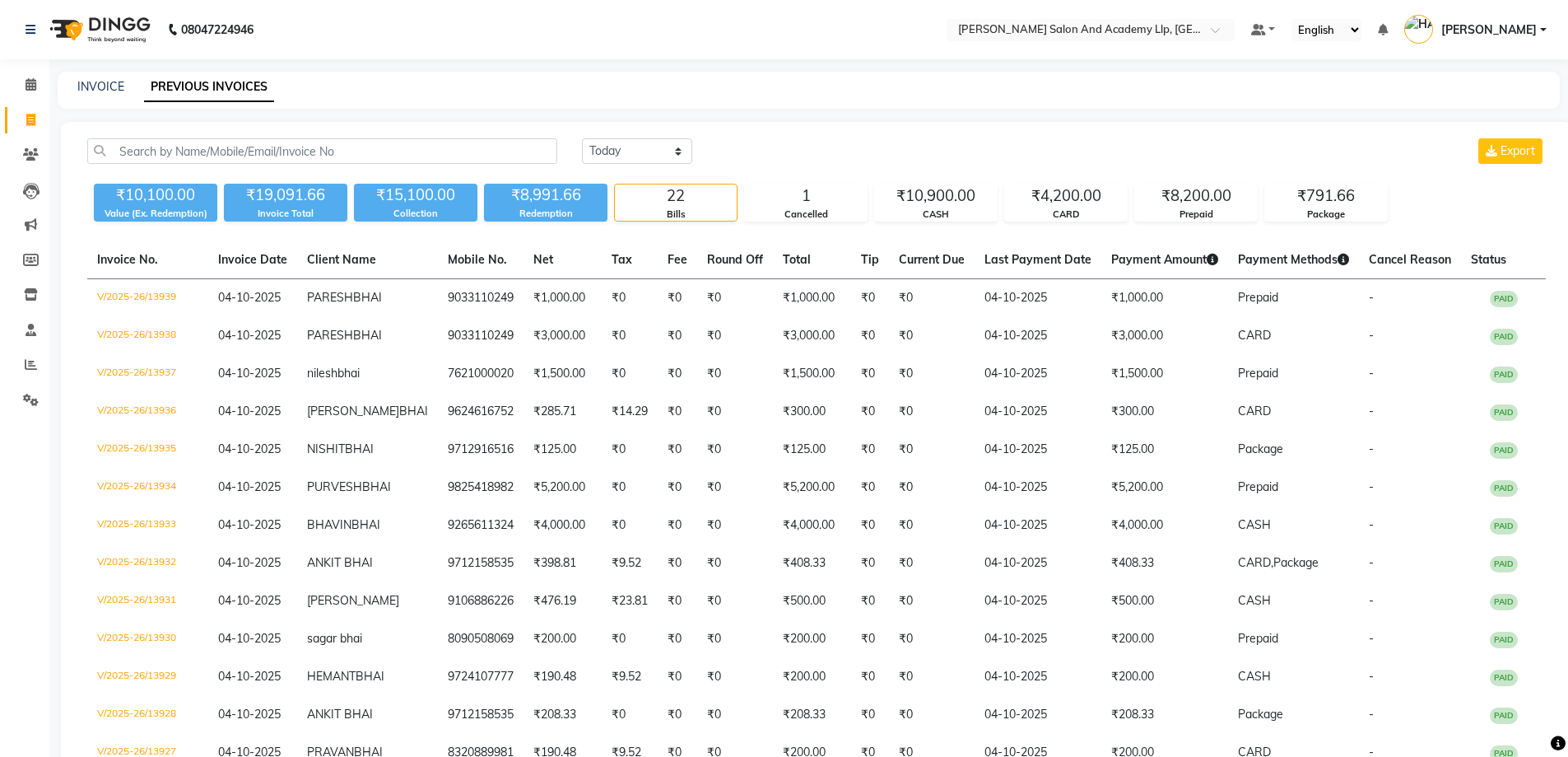
click at [112, 99] on div "INVOICE PREVIOUS INVOICES" at bounding box center [809, 90] width 1503 height 37
click at [112, 91] on link "INVOICE" at bounding box center [101, 87] width 47 height 15
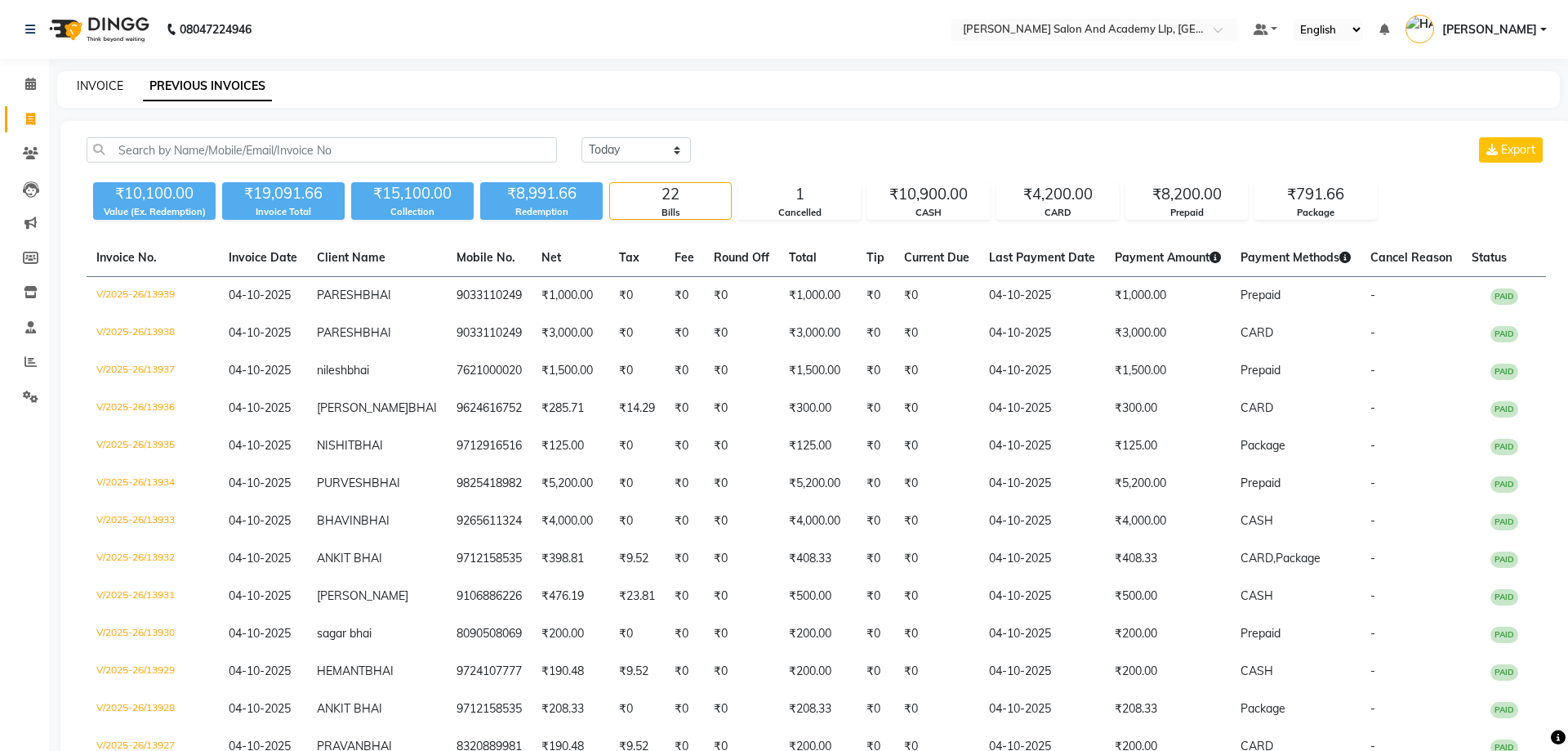
select select "6983"
select select "service"
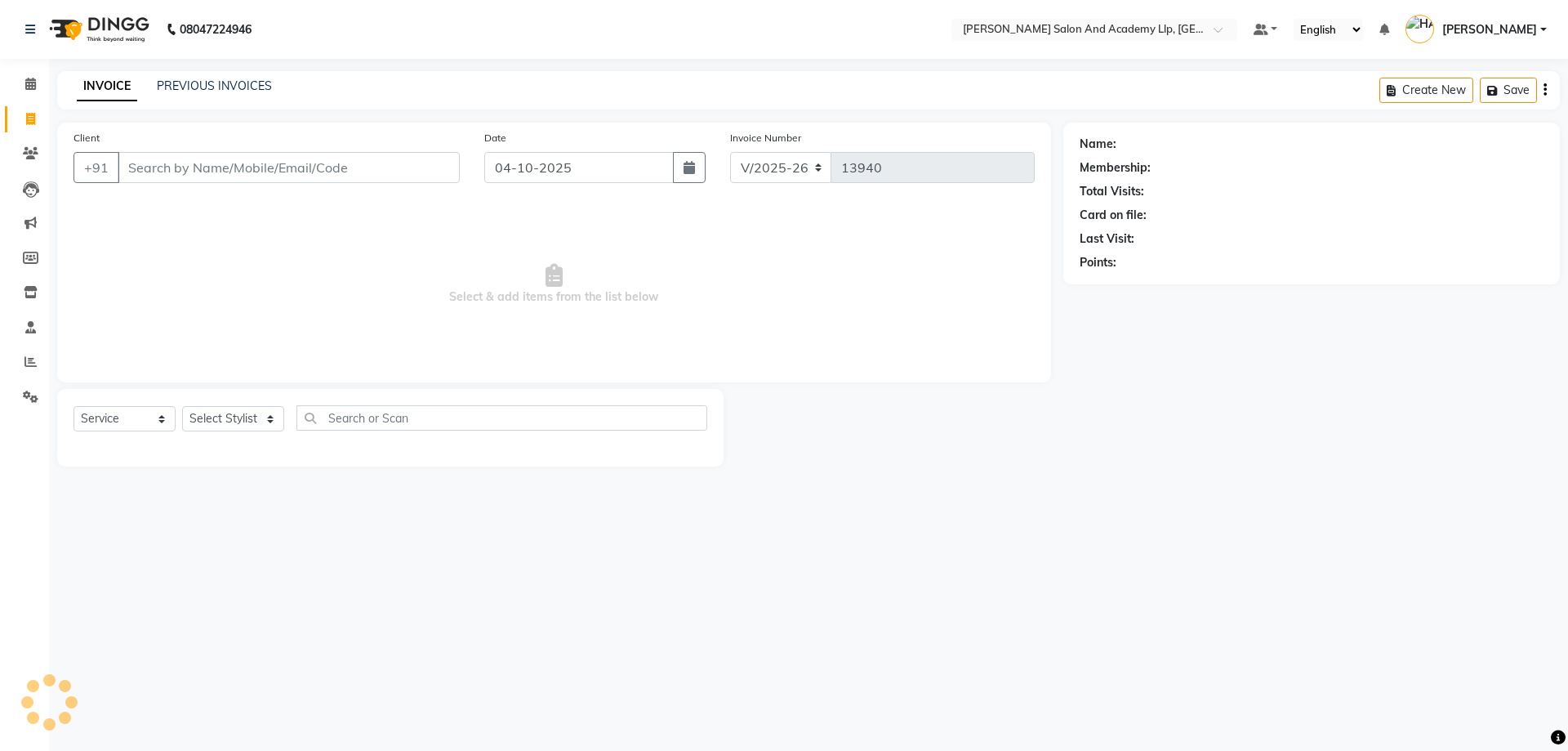
click at [204, 156] on input "Client" at bounding box center [288, 167] width 342 height 31
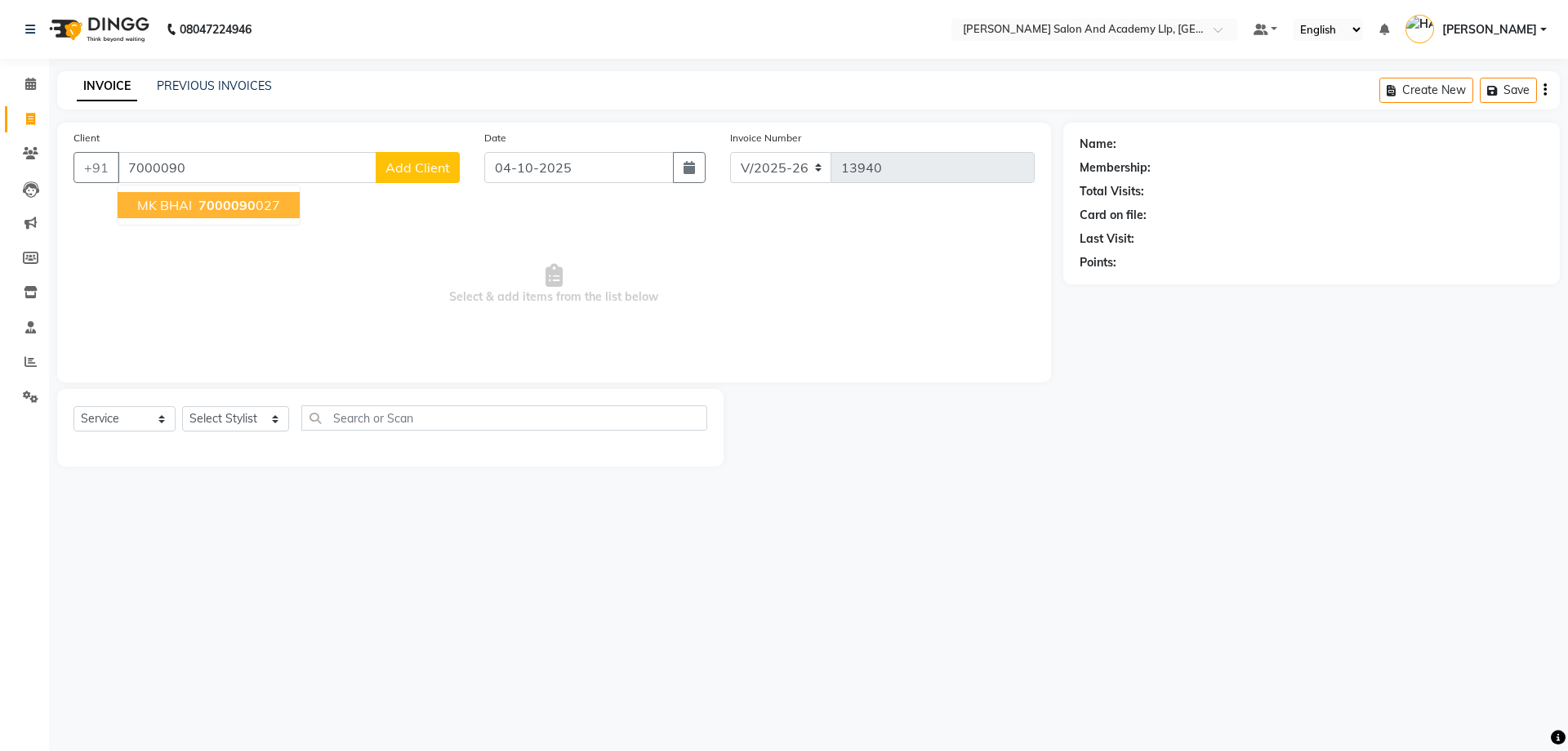
click at [222, 201] on span "7000090" at bounding box center [226, 206] width 57 height 17
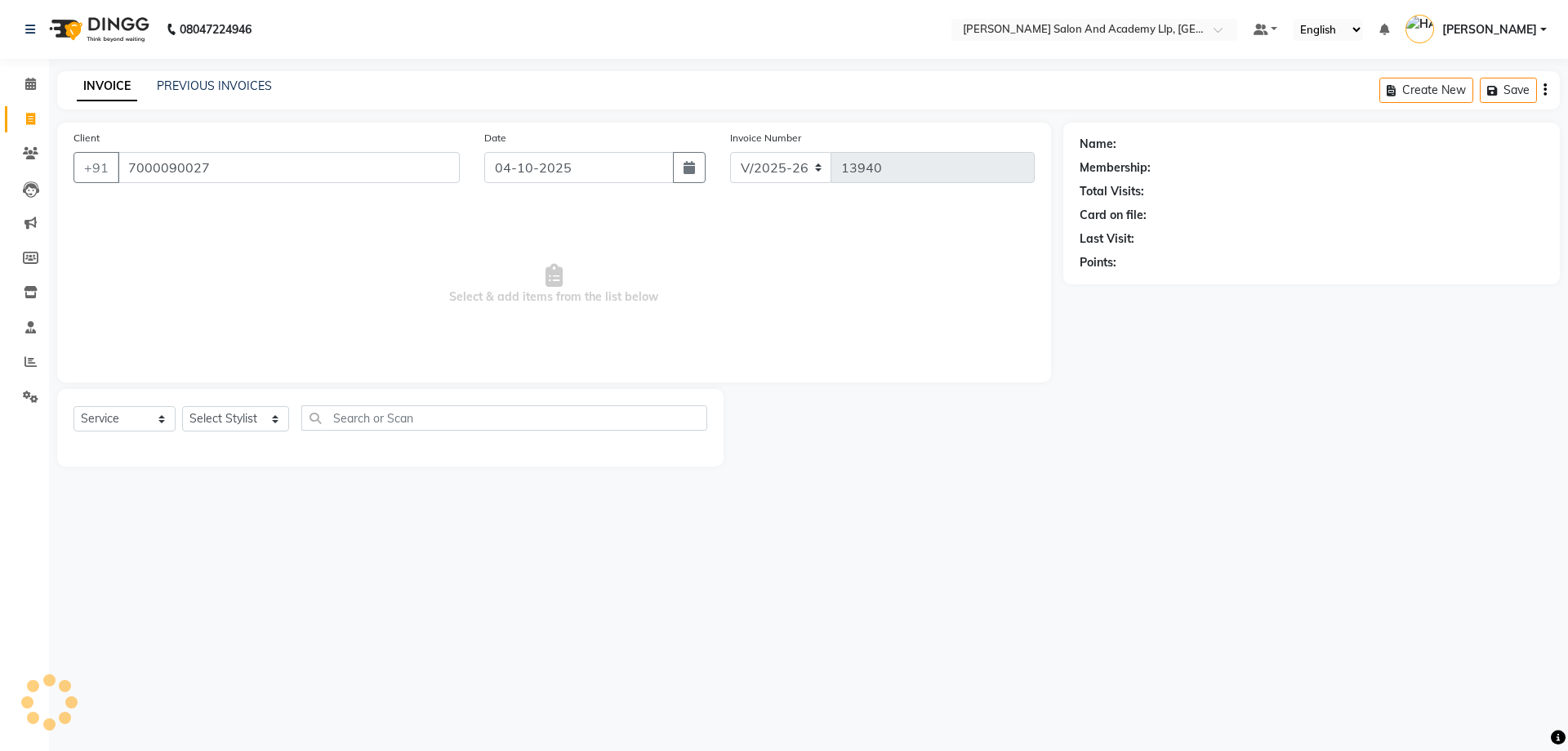
type input "7000090027"
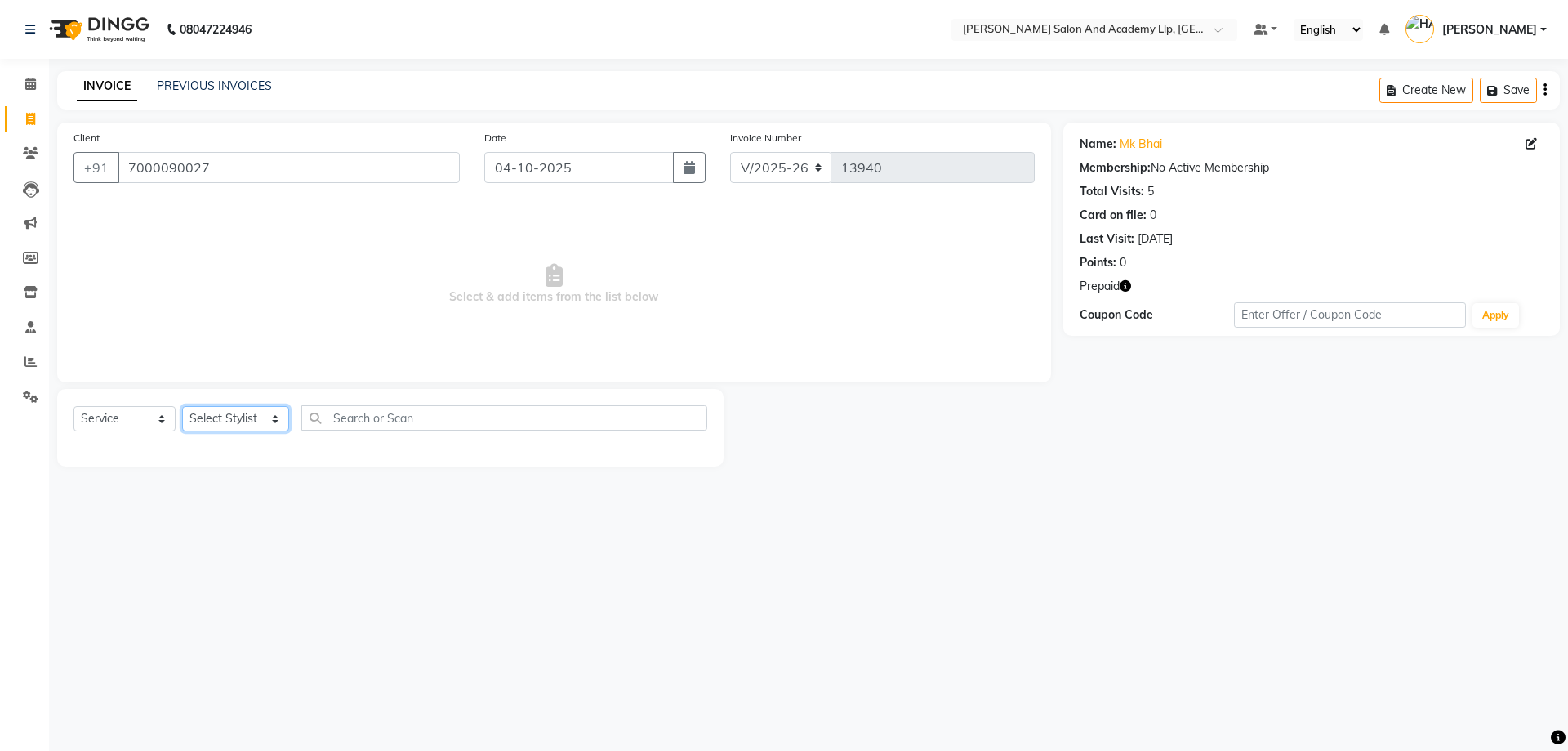
click at [273, 424] on select "Select Stylist [PERSON_NAME] [PERSON_NAME] AKSHAY VAJA ARPIT KALAWADIYA AZIM KH…" at bounding box center [235, 419] width 107 height 26
select select "91061"
click at [182, 406] on select "Select Stylist [PERSON_NAME] [PERSON_NAME] AKSHAY VAJA ARPIT KALAWADIYA AZIM KH…" at bounding box center [235, 419] width 107 height 26
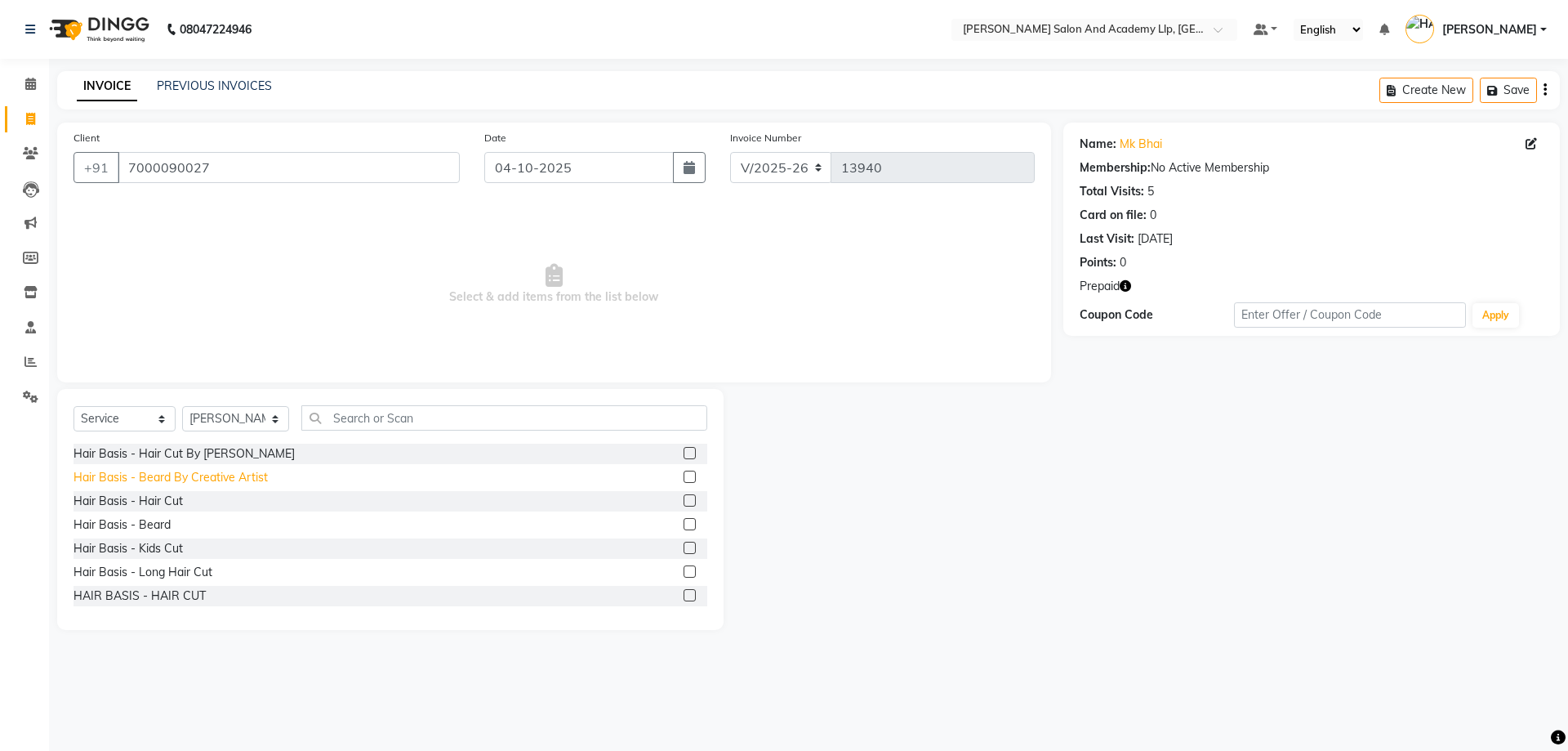
click at [255, 476] on div "Hair Basis - Beard By Creative Artist" at bounding box center [171, 477] width 195 height 17
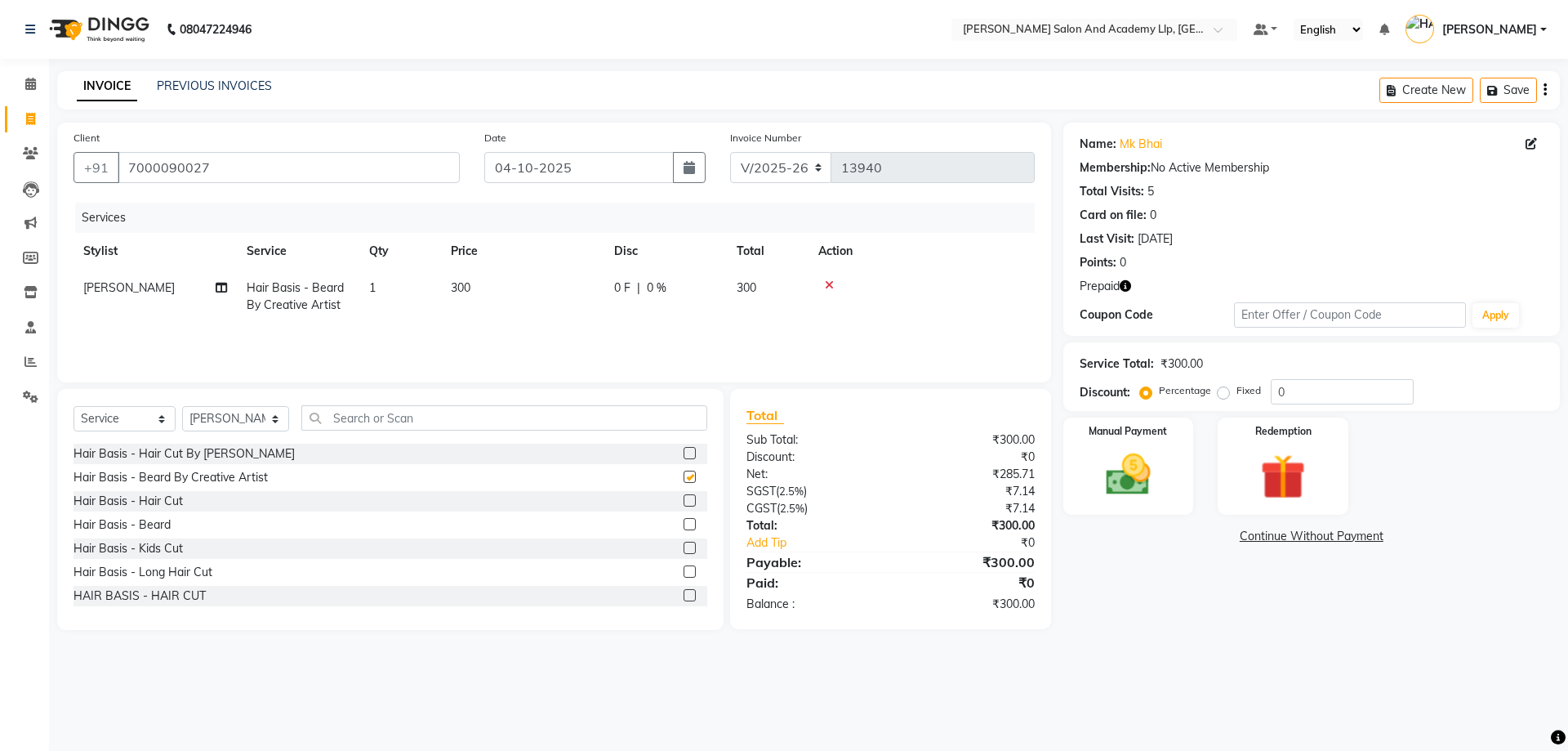
checkbox input "false"
click at [220, 414] on select "Select Stylist [PERSON_NAME] [PERSON_NAME] AKSHAY VAJA ARPIT KALAWADIYA AZIM KH…" at bounding box center [235, 419] width 107 height 26
select select "93502"
click at [182, 406] on select "Select Stylist [PERSON_NAME] [PERSON_NAME] AKSHAY VAJA ARPIT KALAWADIYA AZIM KH…" at bounding box center [235, 419] width 107 height 26
click at [397, 415] on input "text" at bounding box center [505, 418] width 406 height 26
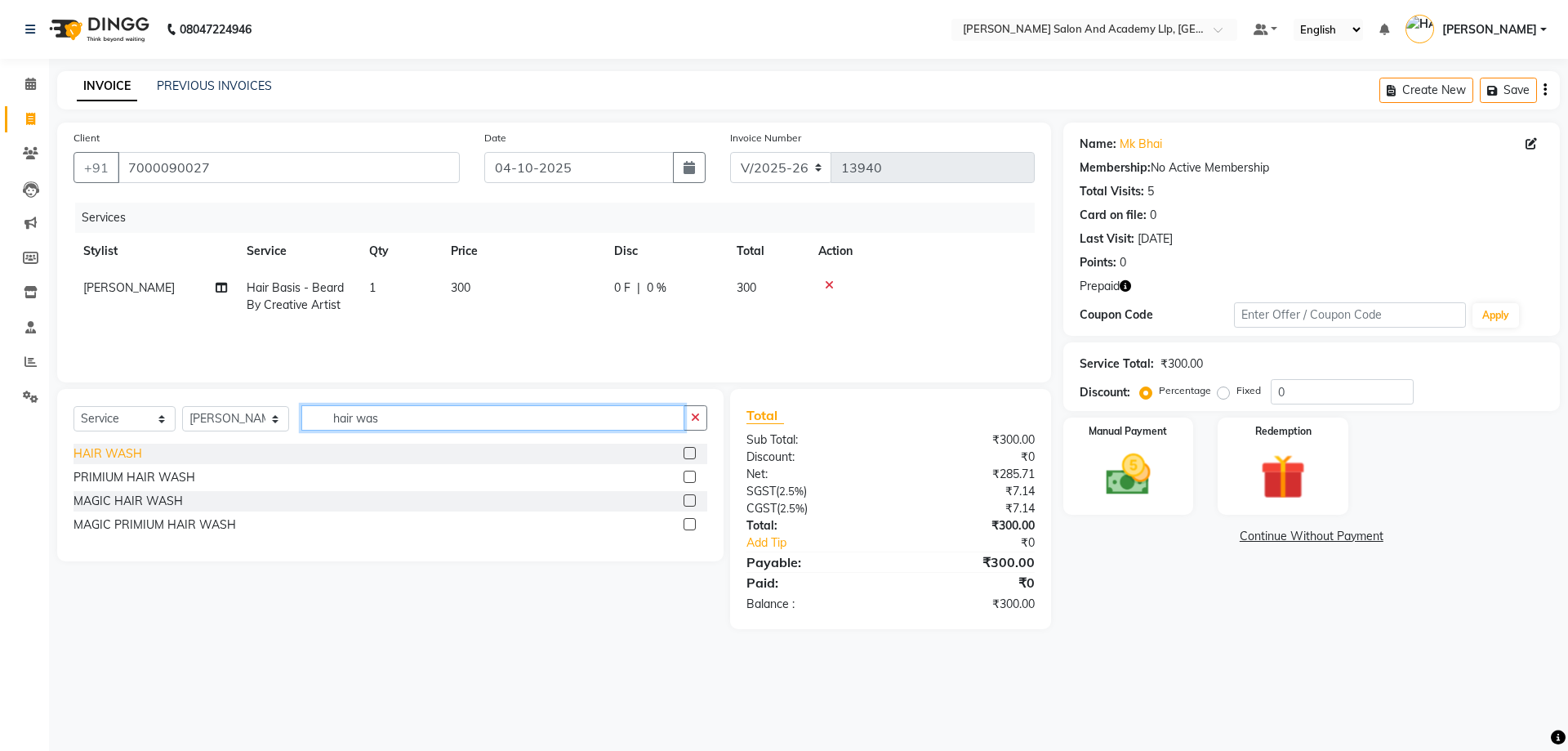
type input "hair was"
click at [131, 456] on div "HAIR WASH" at bounding box center [108, 453] width 69 height 17
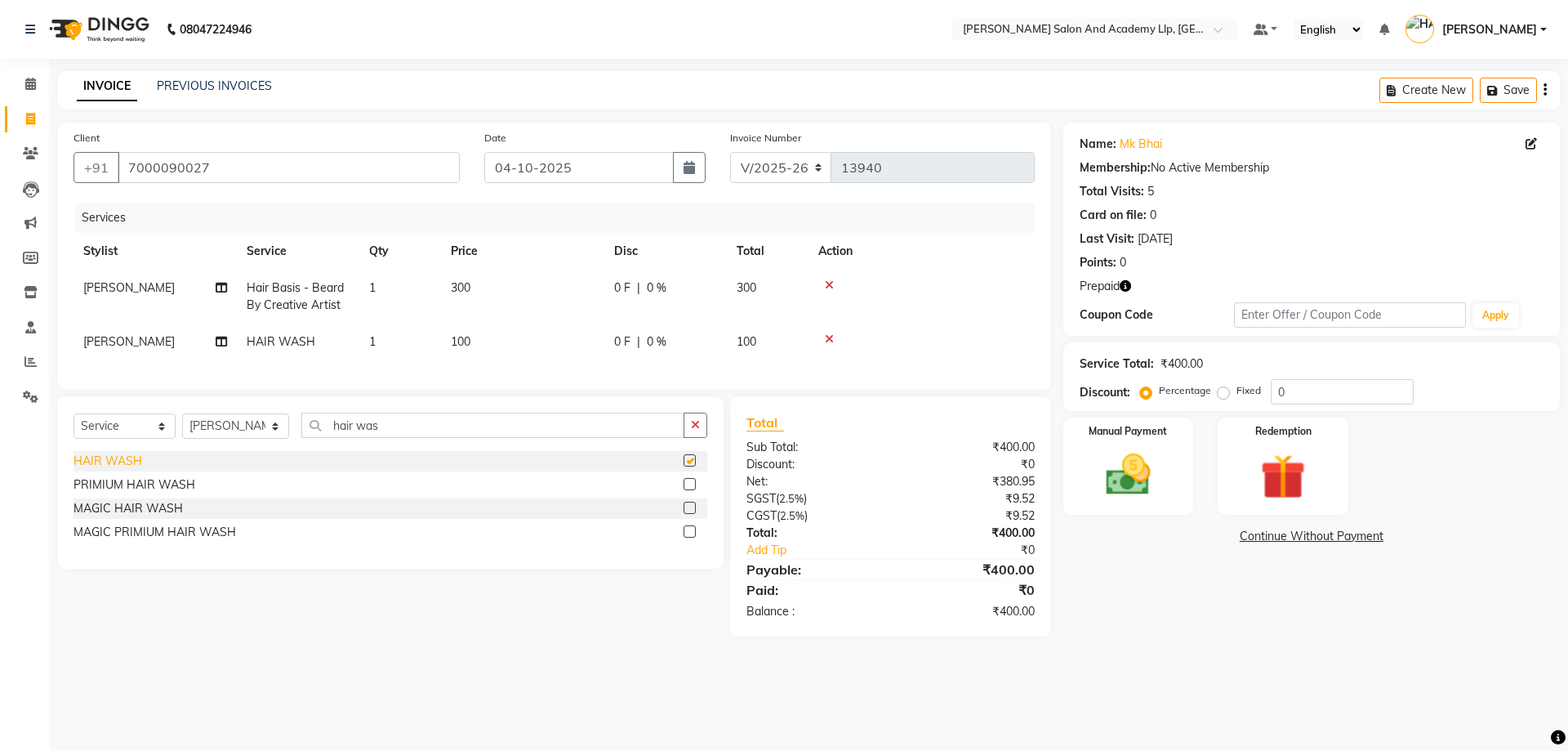
checkbox input "false"
click at [1150, 460] on img at bounding box center [1129, 474] width 76 height 54
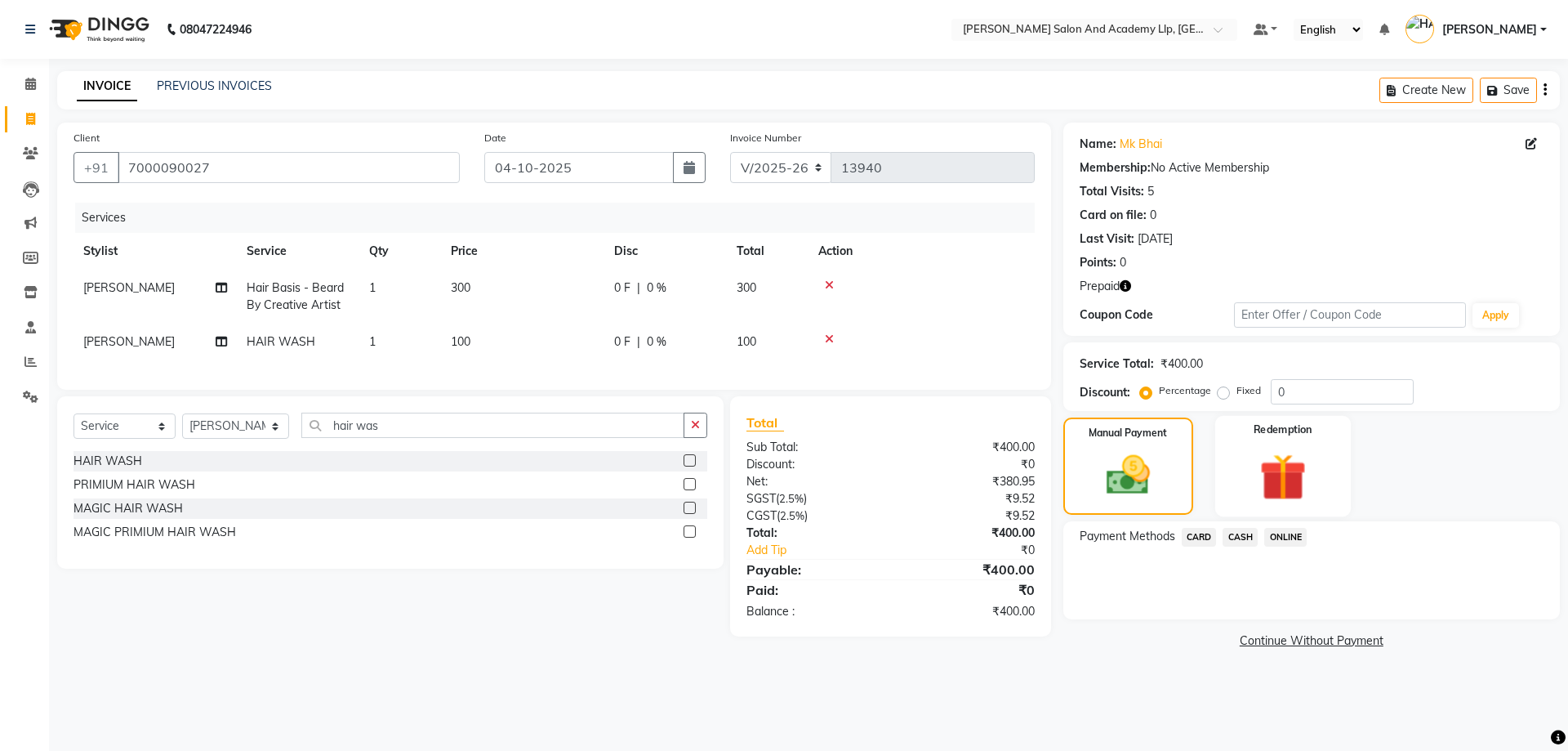
click at [1261, 468] on img at bounding box center [1283, 477] width 76 height 58
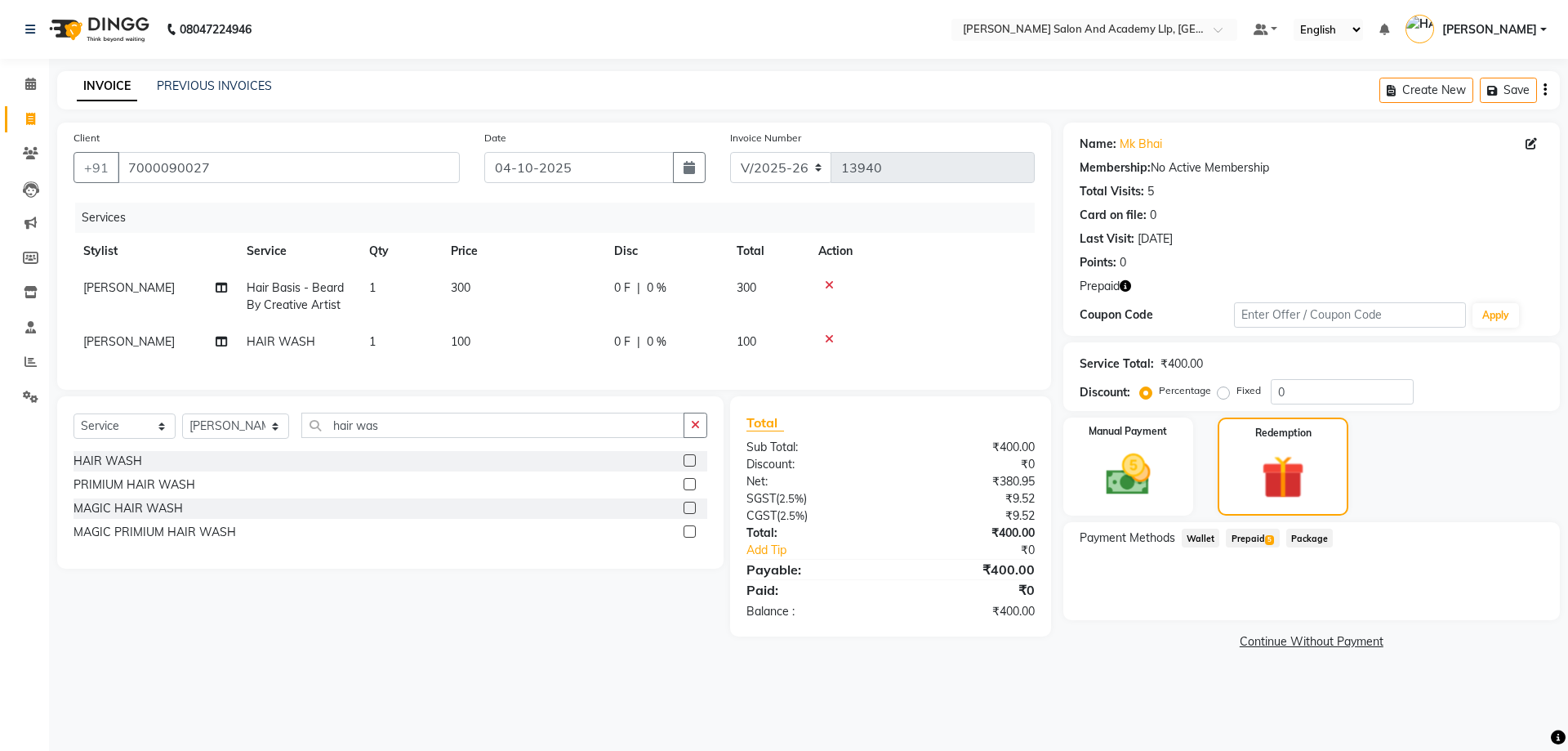
click at [1246, 531] on span "Prepaid 5" at bounding box center [1252, 538] width 53 height 19
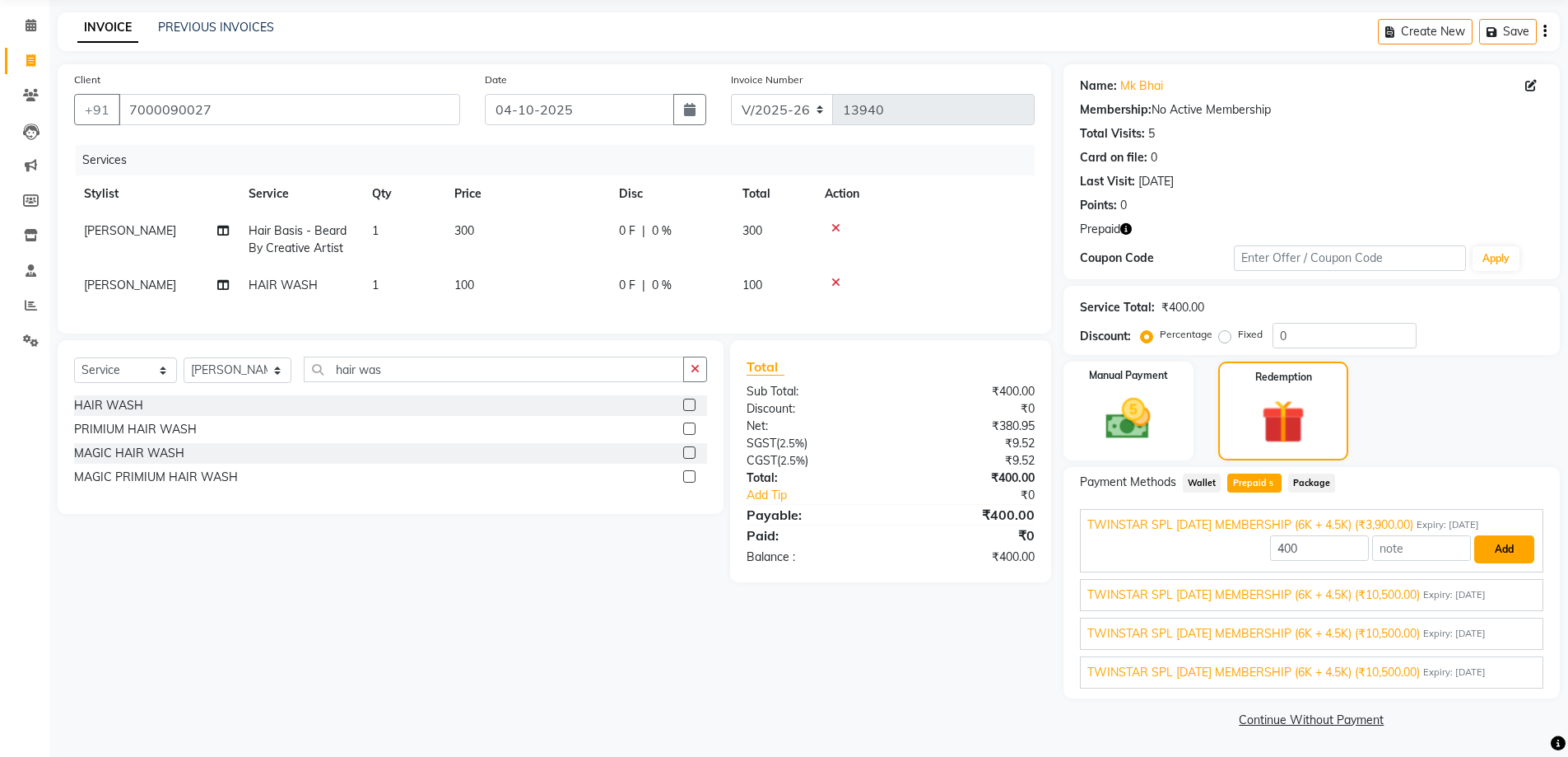
click at [1491, 540] on button "Add" at bounding box center [1505, 550] width 60 height 28
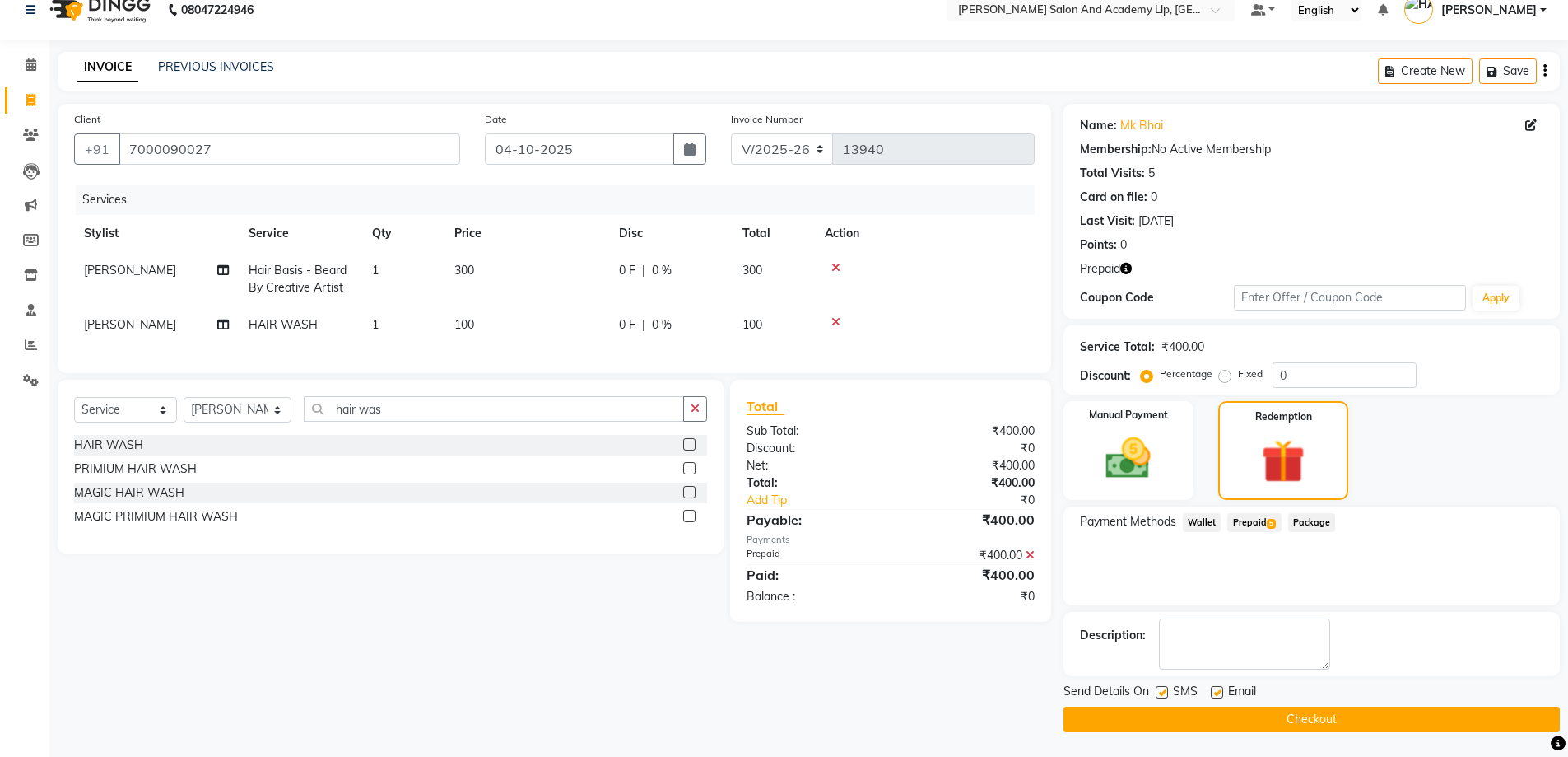
click at [1220, 687] on label at bounding box center [1217, 692] width 13 height 13
click at [1220, 688] on input "checkbox" at bounding box center [1216, 693] width 11 height 11
checkbox input "false"
click at [1164, 691] on label at bounding box center [1162, 692] width 13 height 13
click at [1164, 691] on input "checkbox" at bounding box center [1161, 693] width 11 height 11
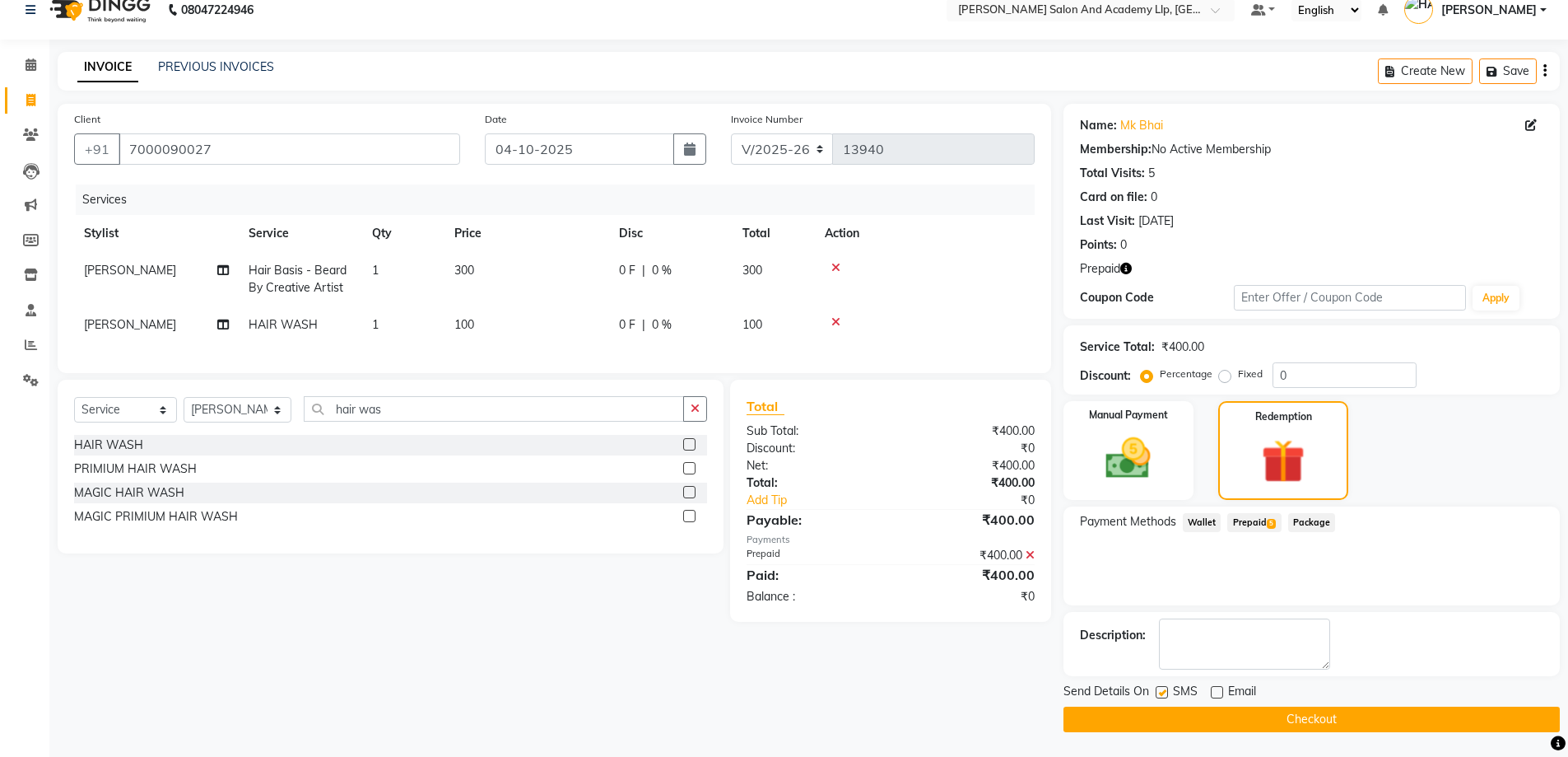
checkbox input "false"
click at [1366, 712] on button "Checkout" at bounding box center [1312, 719] width 496 height 26
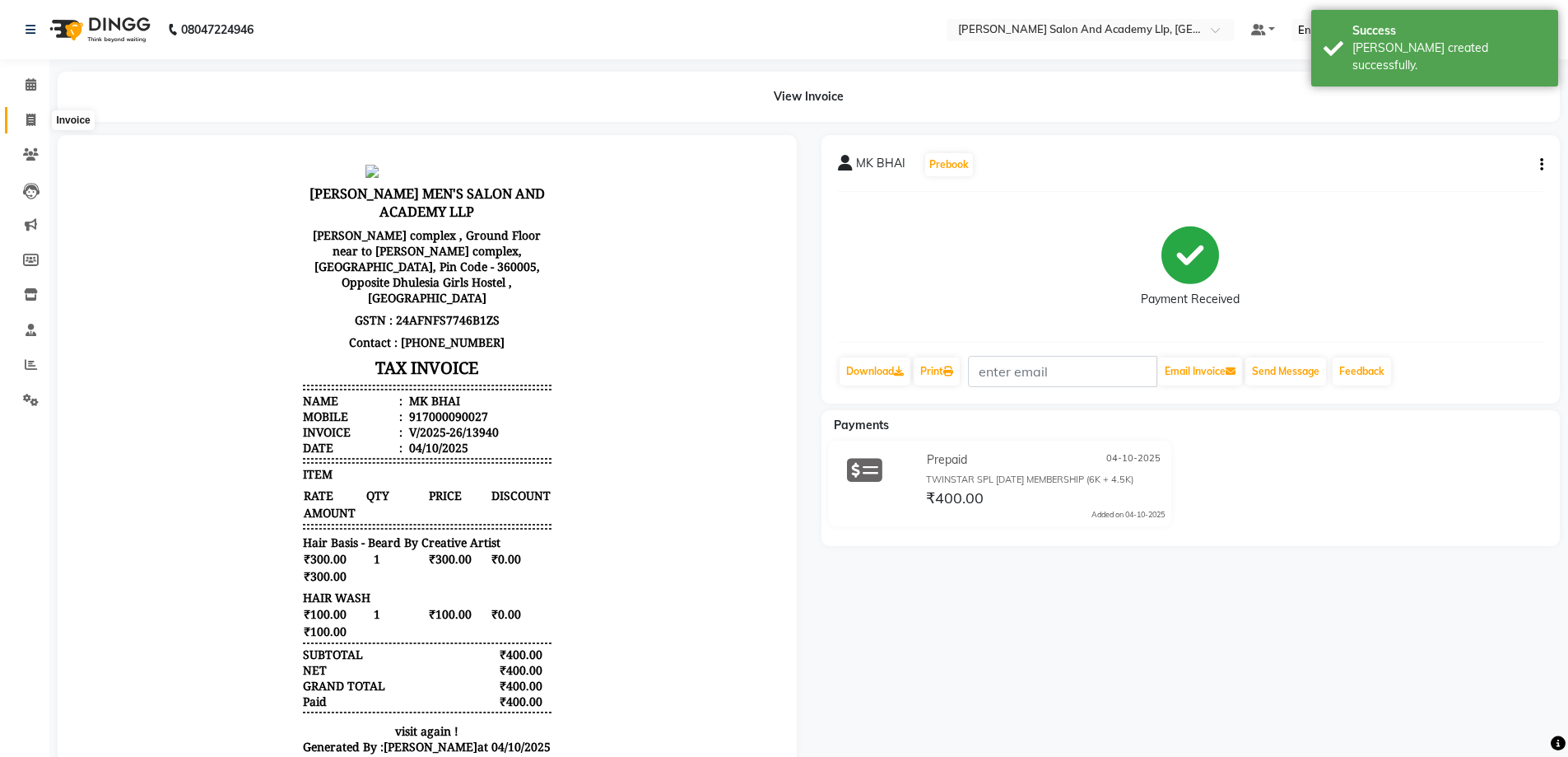
click at [18, 116] on span at bounding box center [31, 120] width 28 height 19
select select "service"
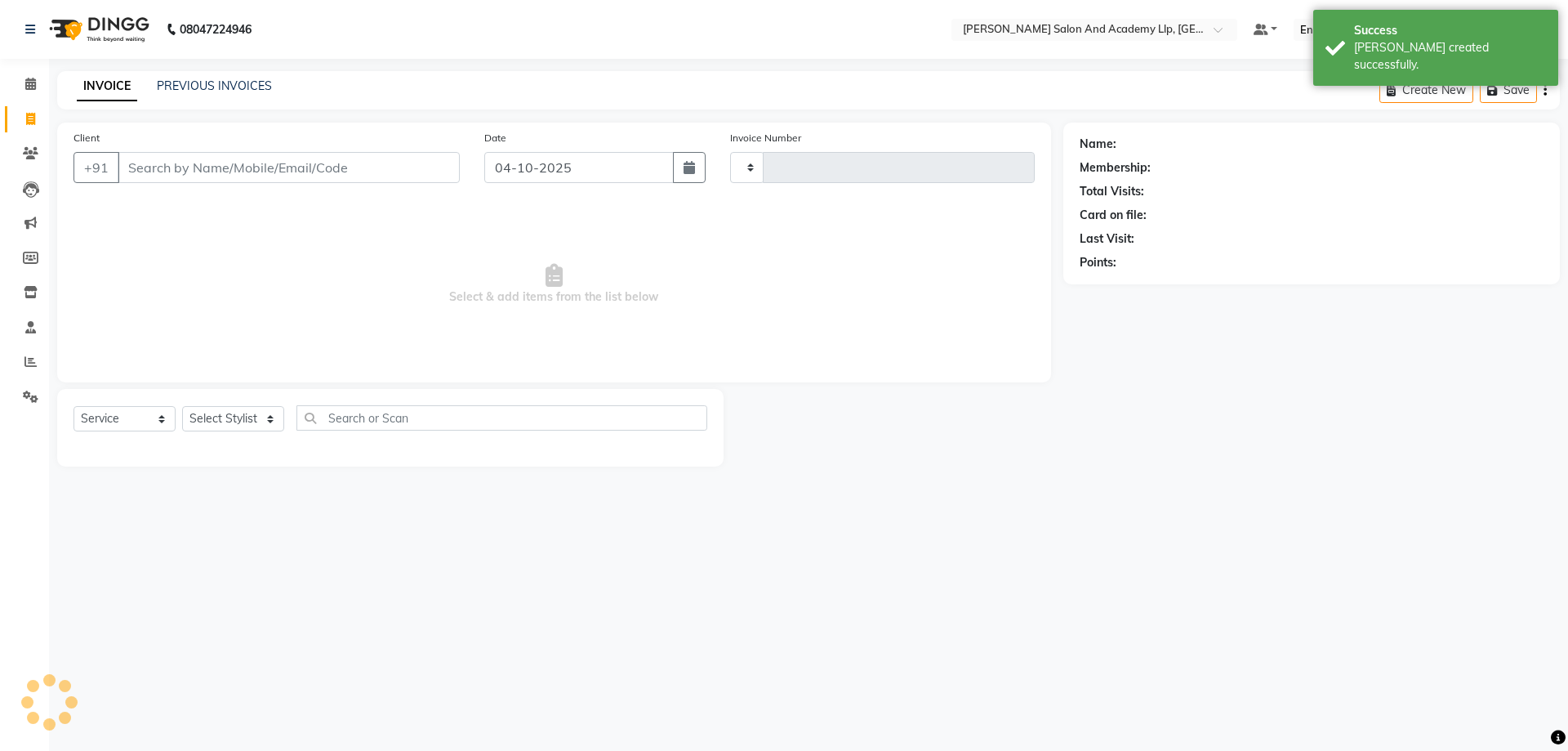
type input "13941"
select select "6983"
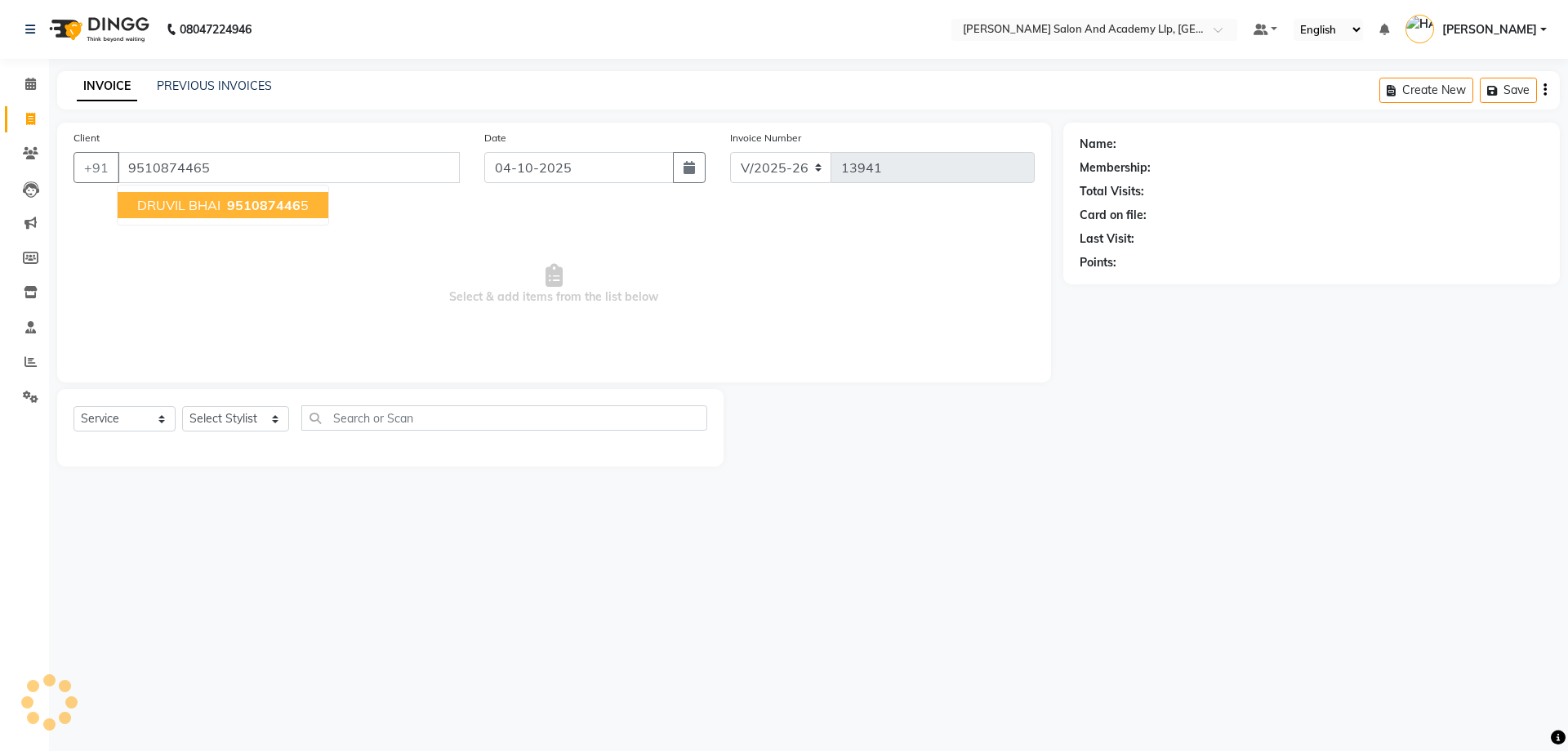
type input "9510874465"
click at [249, 205] on span "951087446" at bounding box center [264, 206] width 74 height 17
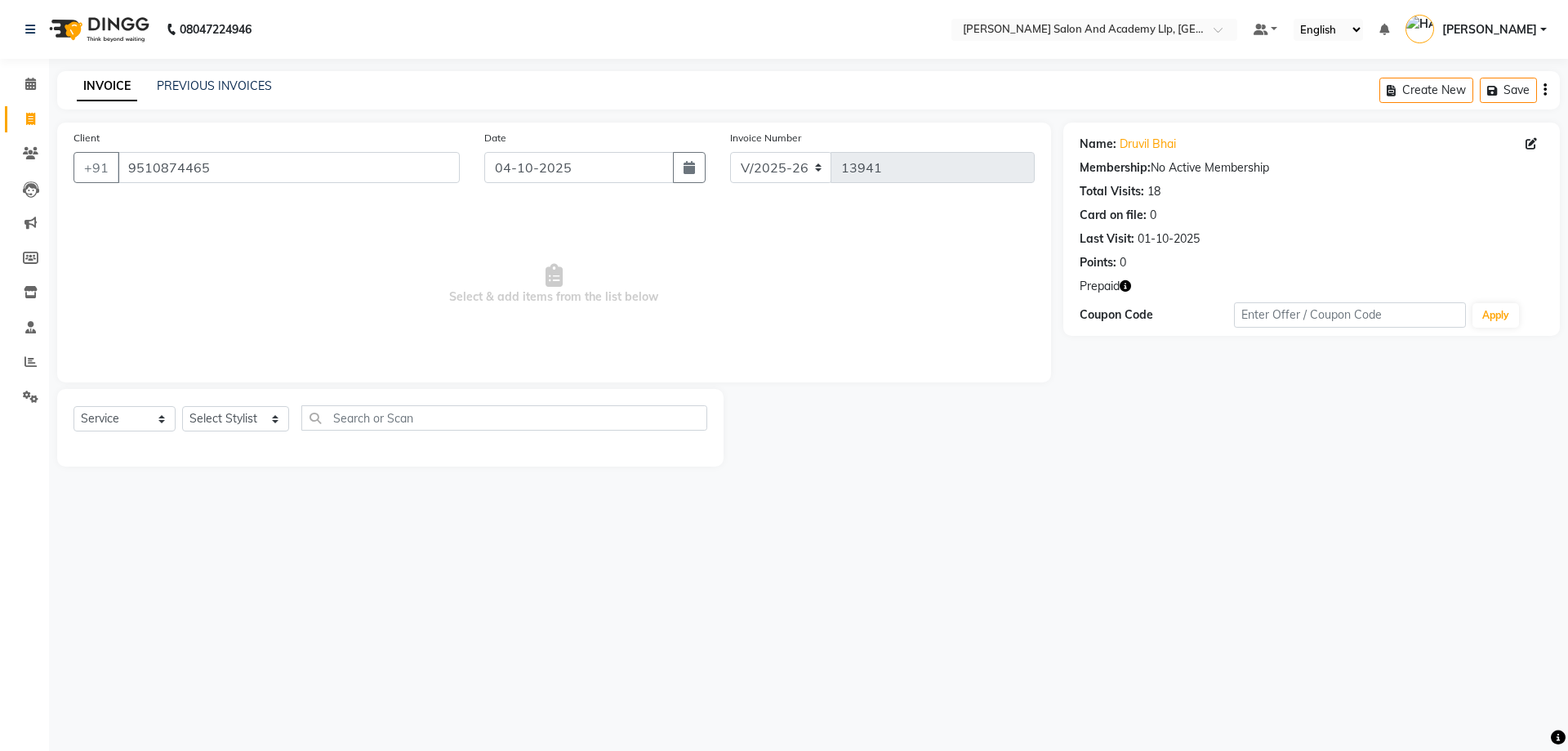
click at [1120, 276] on div "Name: Druvil Bhai Membership: No Active Membership Total Visits: 18 Card on fil…" at bounding box center [1311, 229] width 496 height 213
click at [1120, 280] on icon "button" at bounding box center [1125, 286] width 12 height 12
click at [1123, 282] on icon "button" at bounding box center [1125, 286] width 12 height 12
drag, startPoint x: 257, startPoint y: 400, endPoint x: 258, endPoint y: 410, distance: 10.0
click at [257, 405] on div "Select Service Product Membership Package Voucher Prepaid Gift Card Select Styl…" at bounding box center [390, 428] width 666 height 78
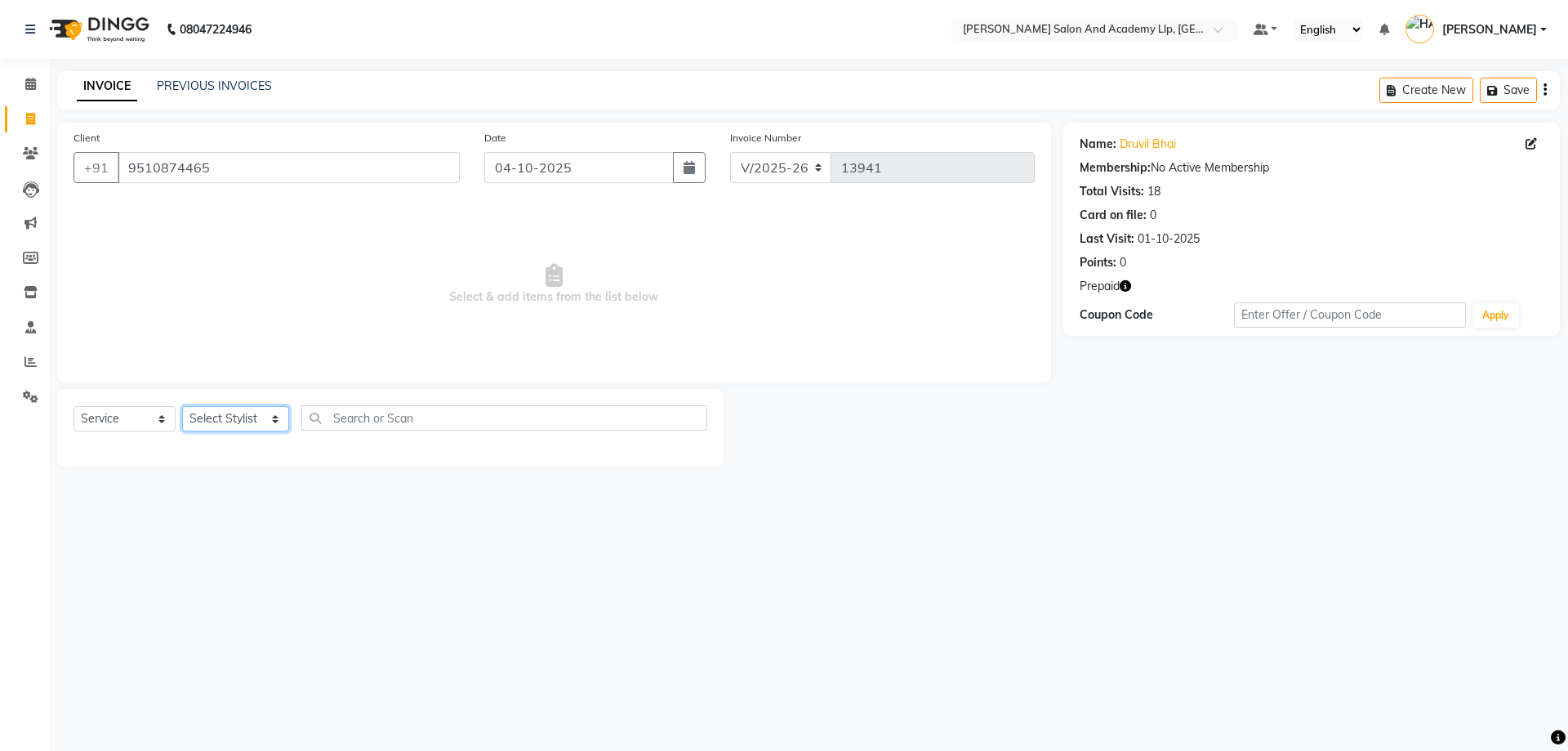
click at [258, 412] on select "Select Stylist [PERSON_NAME] [PERSON_NAME] AKSHAY [PERSON_NAME] [PERSON_NAME] K…" at bounding box center [235, 419] width 107 height 26
select select "57602"
click at [182, 406] on select "Select Stylist [PERSON_NAME] [PERSON_NAME] AKSHAY [PERSON_NAME] [PERSON_NAME] K…" at bounding box center [235, 419] width 107 height 26
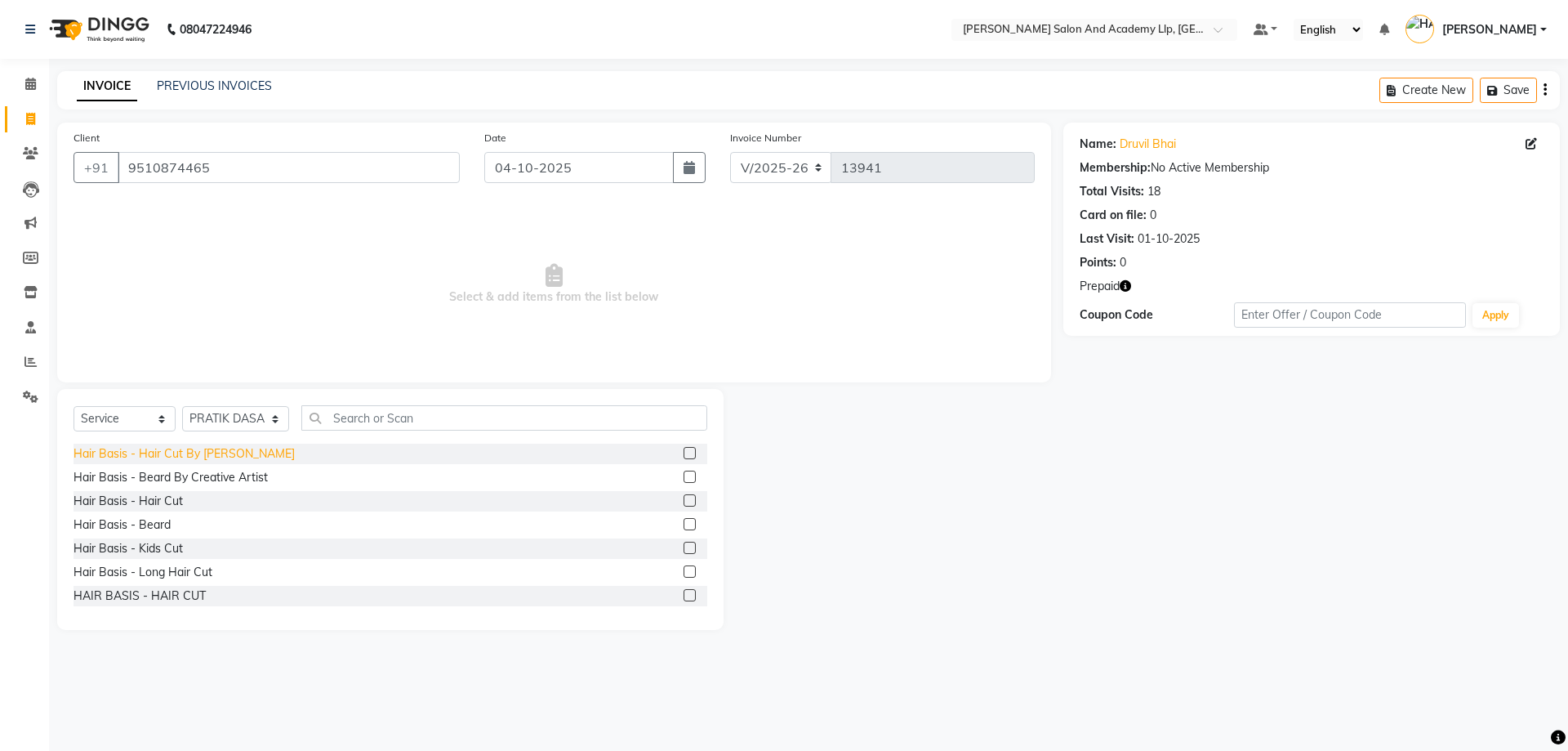
click at [205, 457] on div "Hair Basis - Hair Cut By [PERSON_NAME]" at bounding box center [184, 453] width 221 height 17
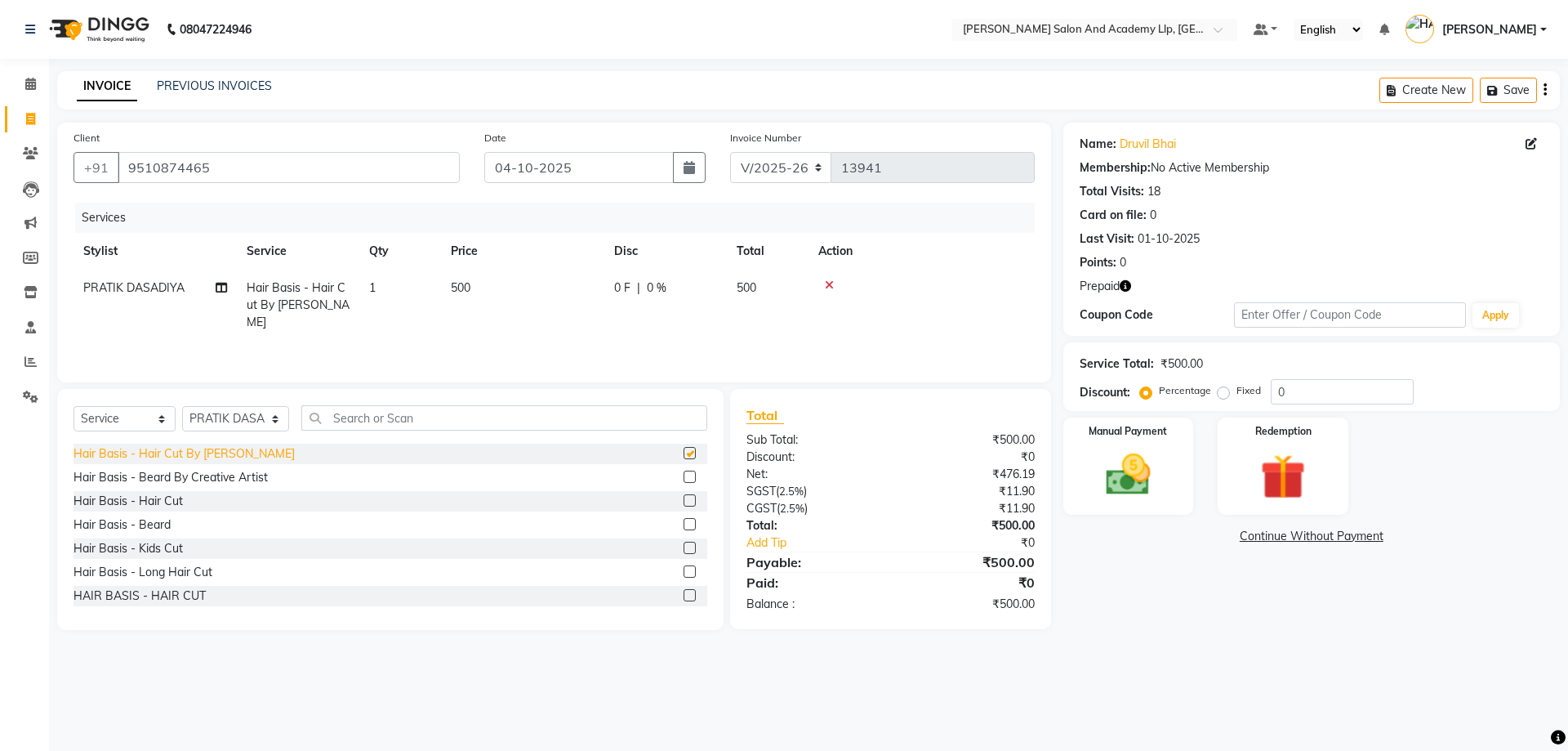
checkbox input "false"
click at [200, 424] on select "Select Stylist [PERSON_NAME] [PERSON_NAME] AKSHAY [PERSON_NAME] [PERSON_NAME] K…" at bounding box center [235, 419] width 107 height 26
select select "52739"
click at [182, 406] on select "Select Stylist [PERSON_NAME] [PERSON_NAME] AKSHAY [PERSON_NAME] [PERSON_NAME] K…" at bounding box center [235, 419] width 107 height 26
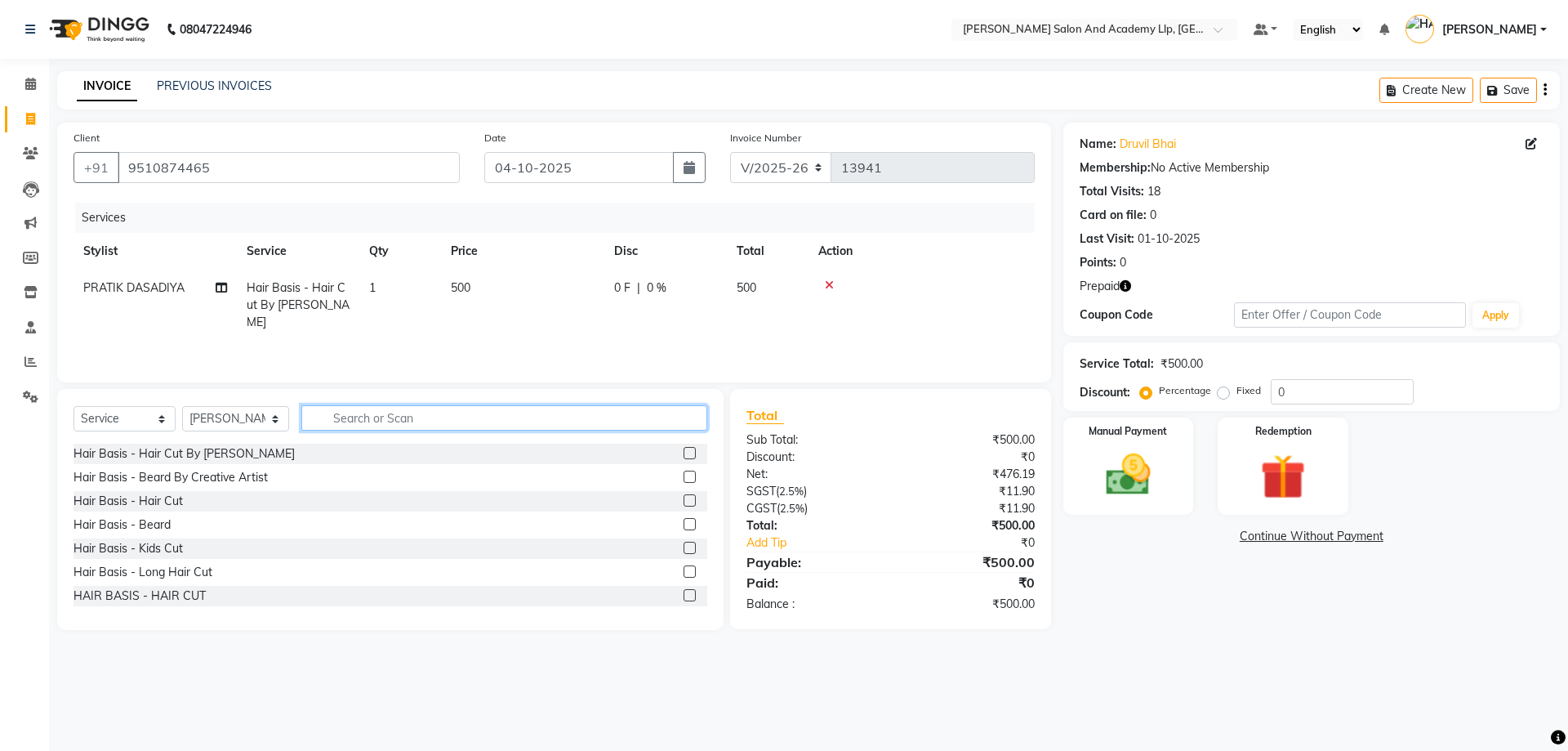
click at [348, 422] on input "text" at bounding box center [505, 418] width 406 height 26
type input "colo"
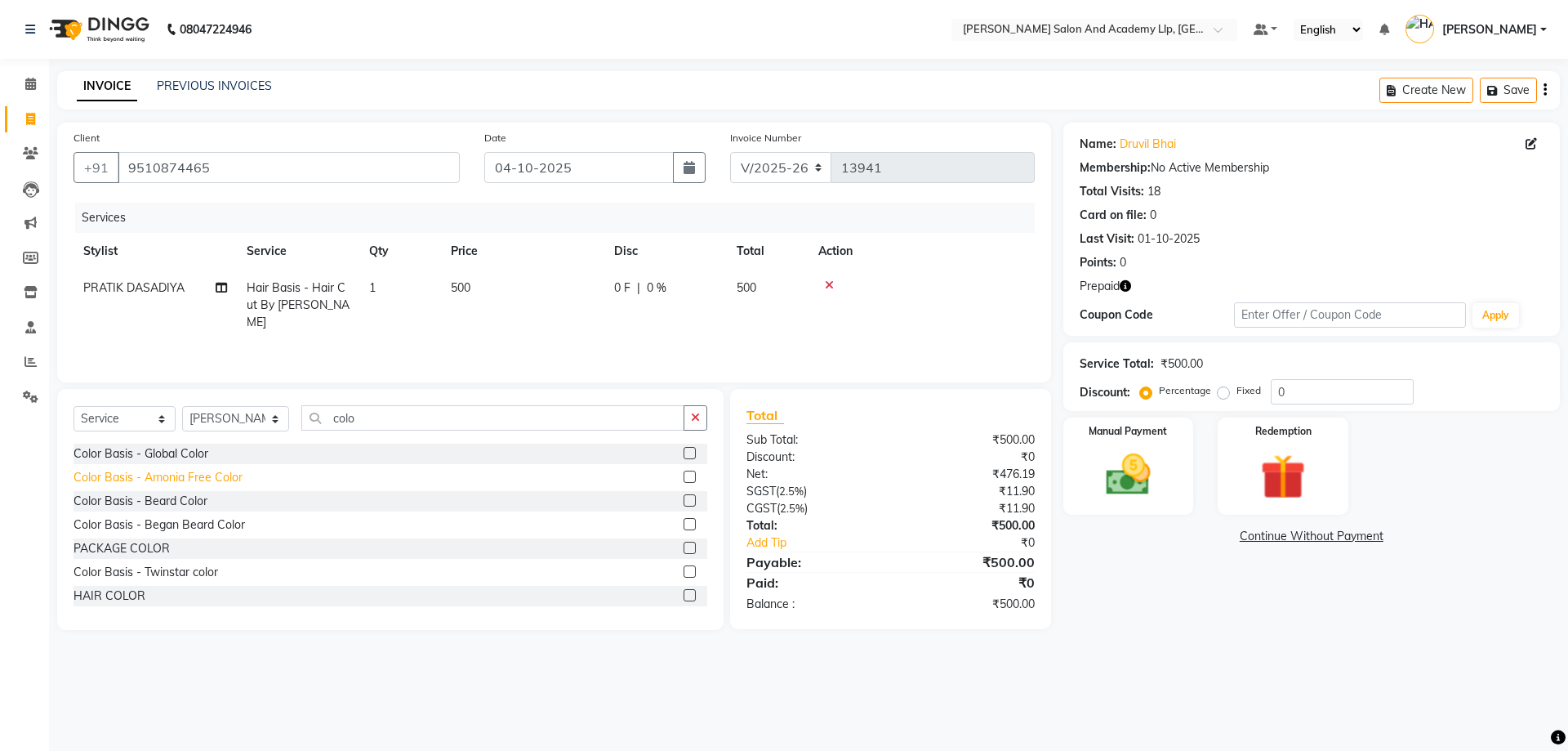
click at [224, 478] on div "Color Basis - Amonia Free Color" at bounding box center [158, 477] width 169 height 17
checkbox input "false"
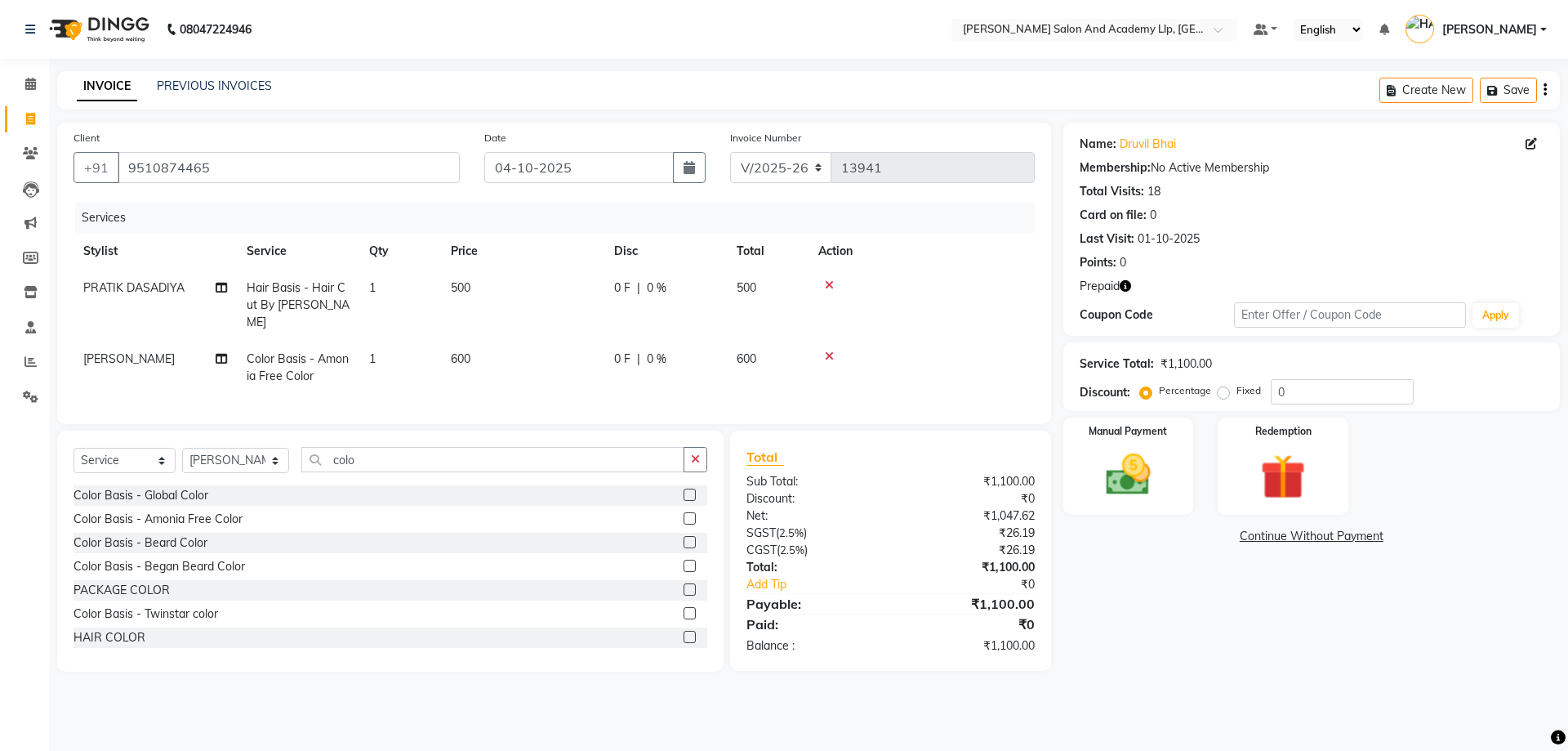
click at [487, 355] on td "600" at bounding box center [522, 367] width 163 height 54
select select "52739"
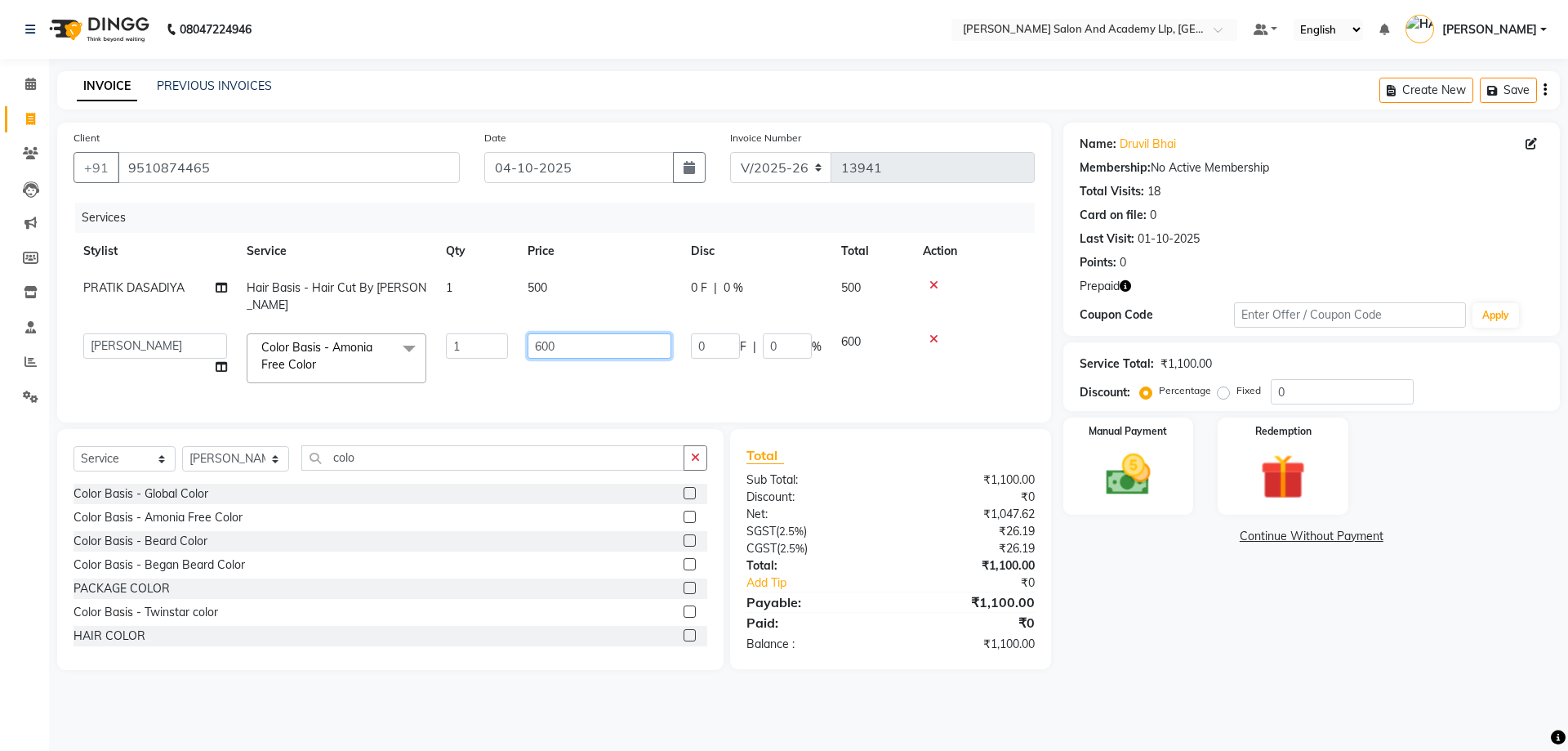
click at [555, 342] on input "600" at bounding box center [599, 346] width 143 height 26
type input "6"
type input "800"
click at [1243, 482] on div "Redemption" at bounding box center [1283, 466] width 136 height 100
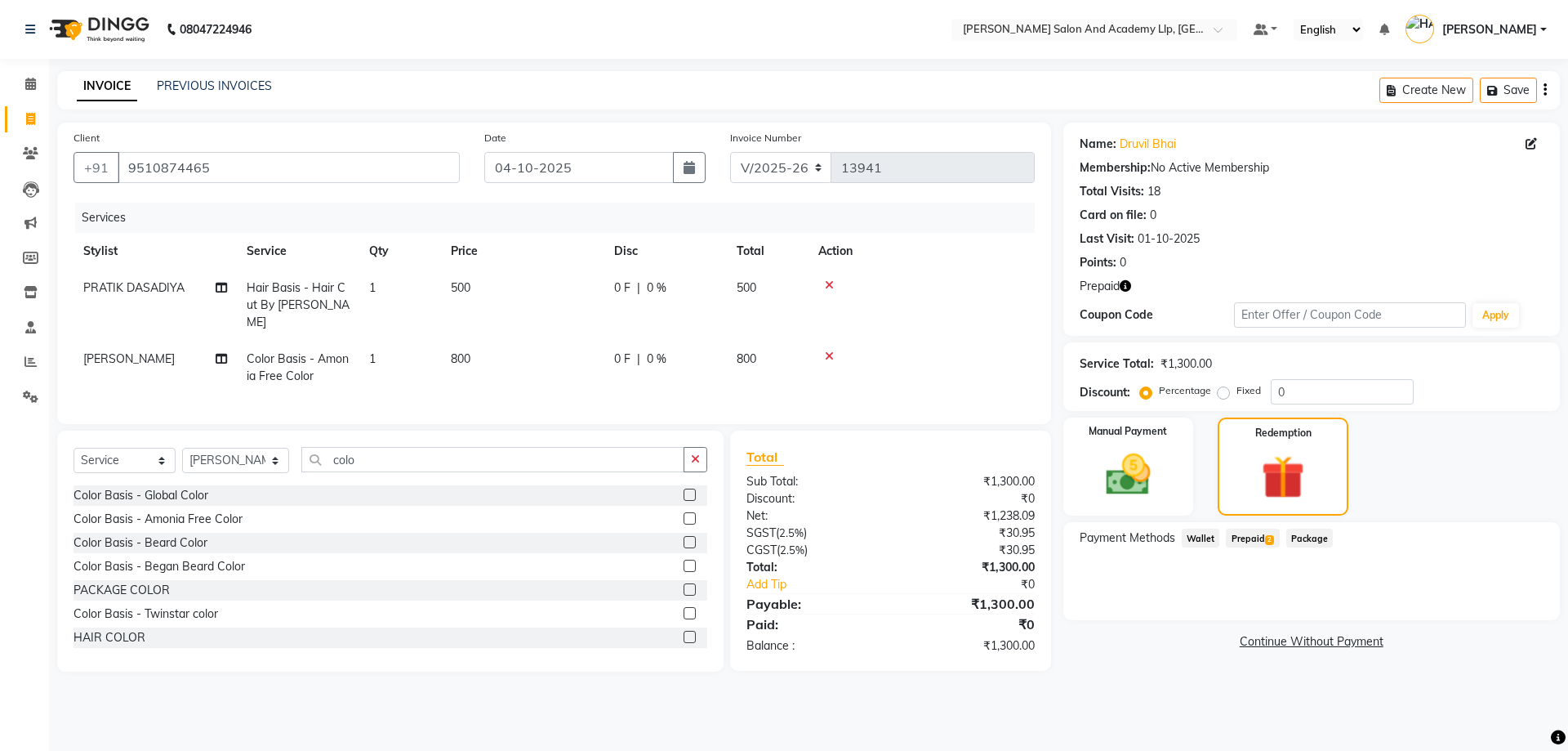
click at [1254, 548] on div "Prepaid 2" at bounding box center [1249, 540] width 60 height 22
click at [1254, 535] on span "Prepaid 2" at bounding box center [1252, 538] width 53 height 19
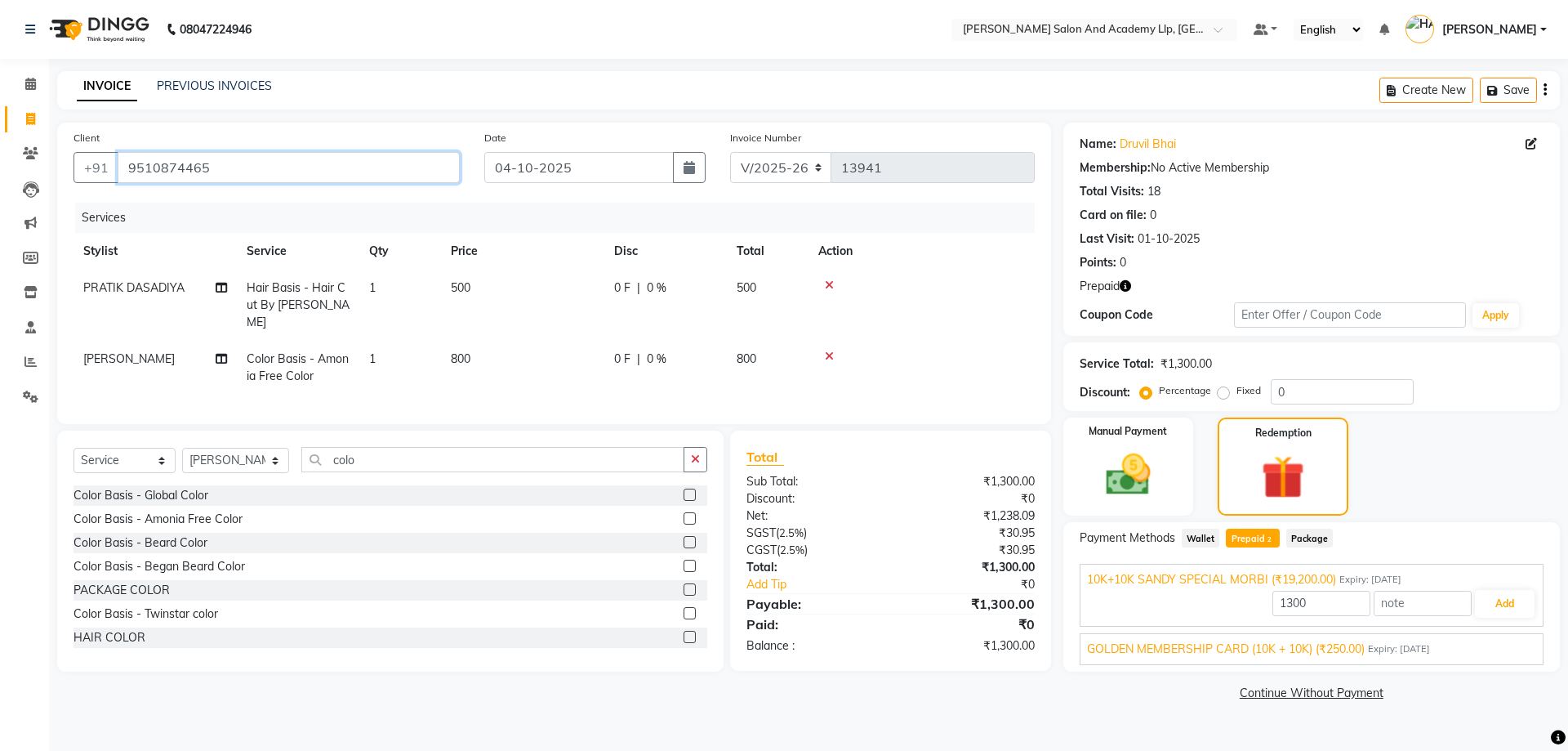
click at [267, 167] on input "9510874465" at bounding box center [288, 167] width 342 height 31
click at [828, 283] on icon at bounding box center [829, 285] width 9 height 12
type input "19200"
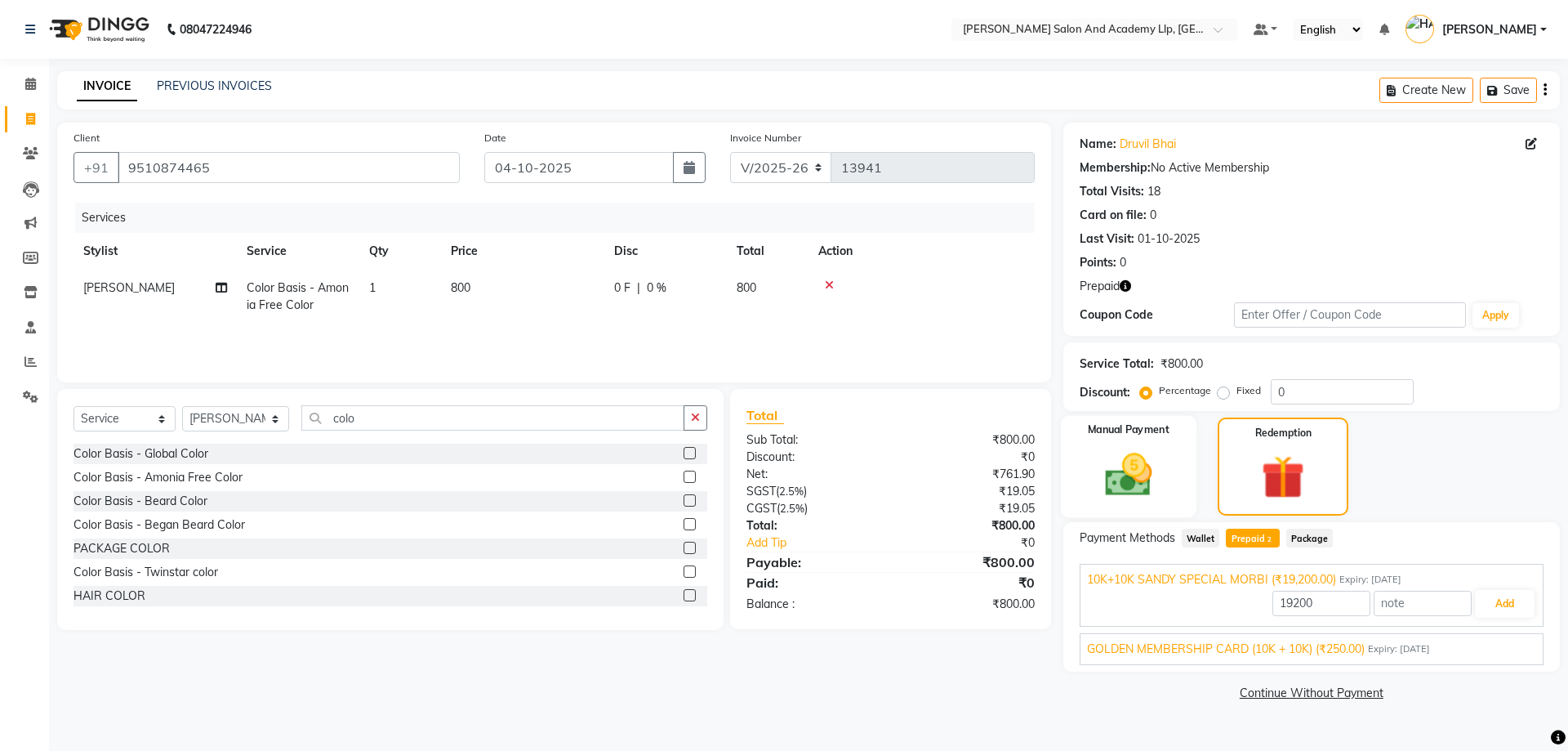
click at [1194, 461] on div "Manual Payment" at bounding box center [1128, 467] width 136 height 102
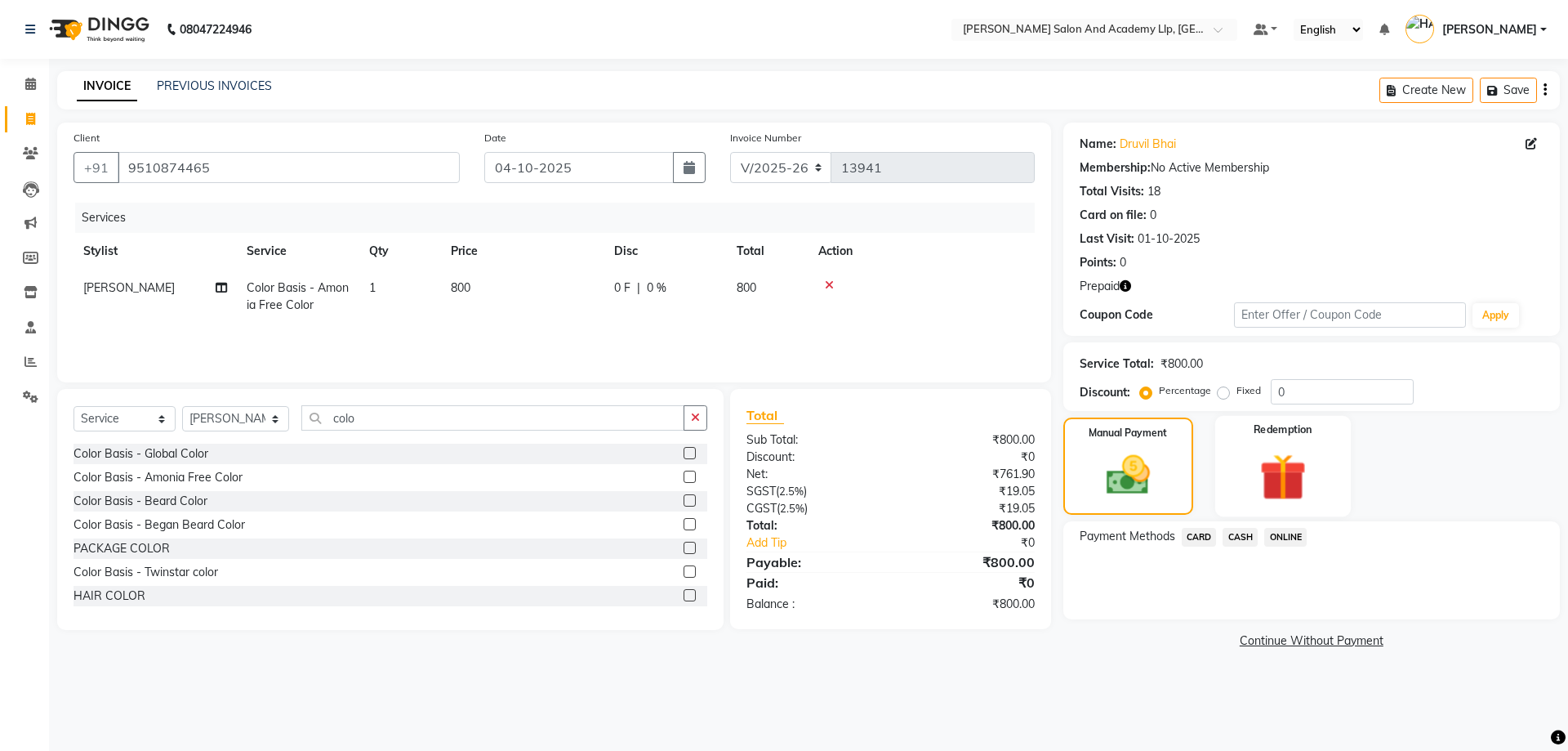
click at [1269, 462] on img at bounding box center [1283, 477] width 76 height 58
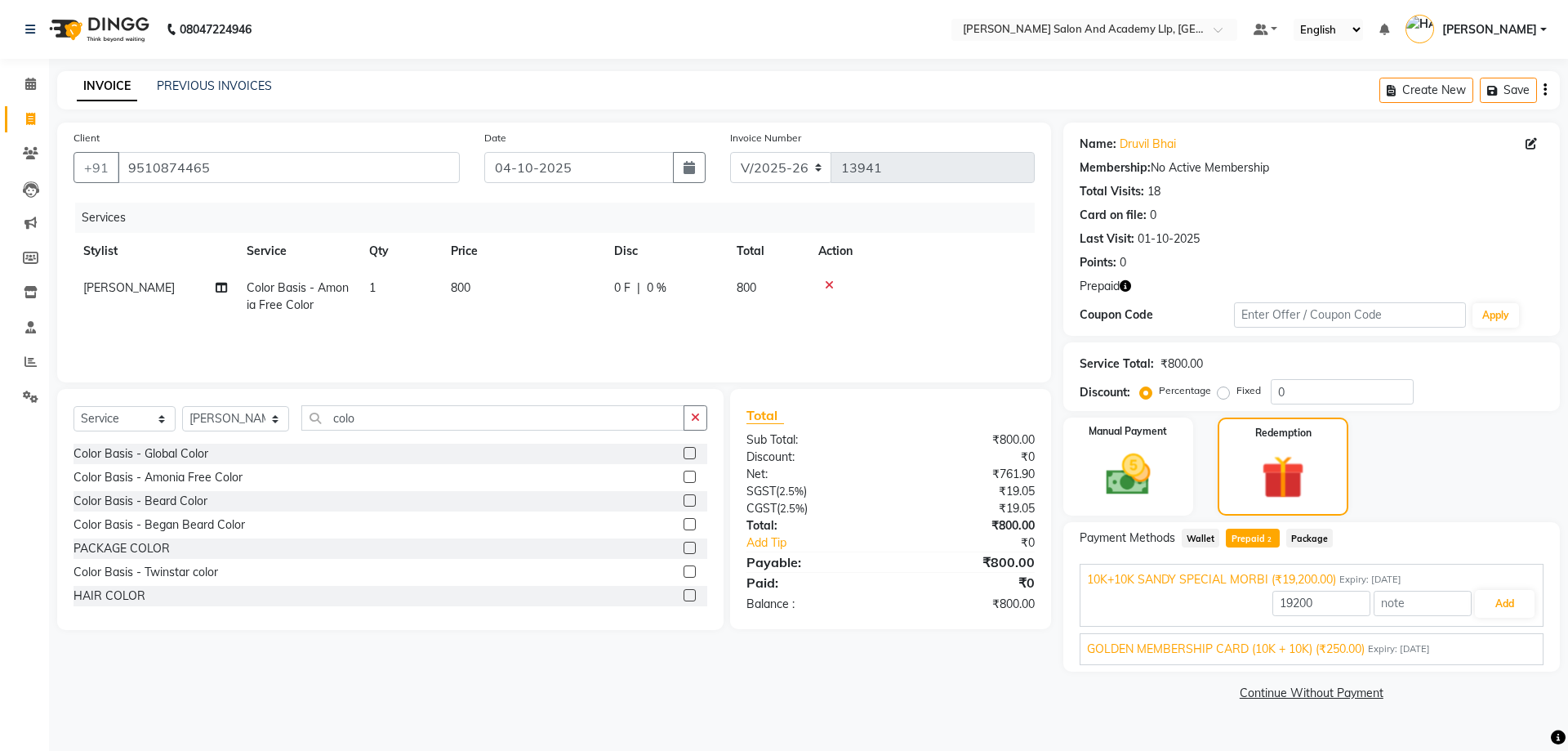
click at [1193, 529] on span "Wallet" at bounding box center [1201, 538] width 38 height 19
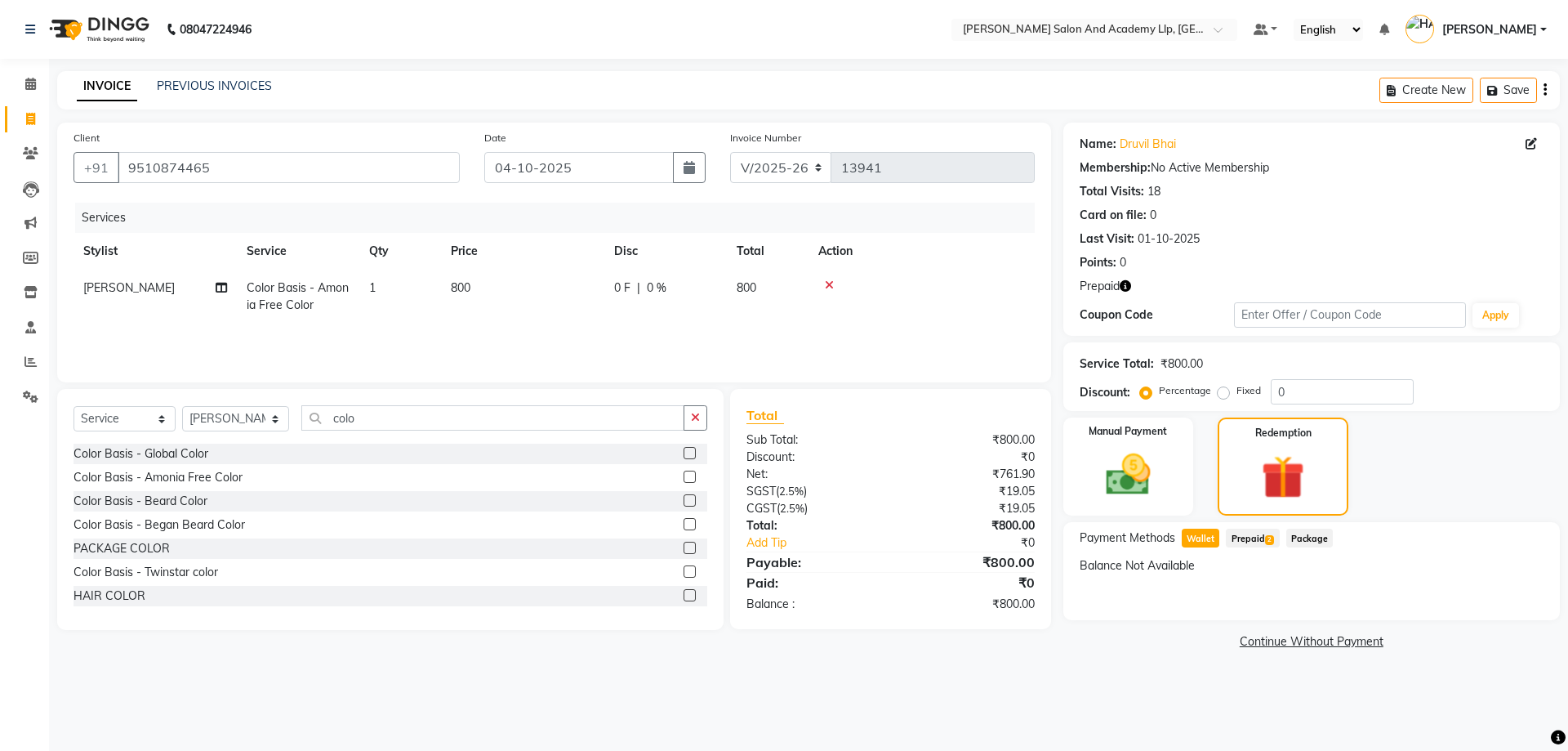
click at [1227, 530] on span "Prepaid 2" at bounding box center [1252, 538] width 53 height 19
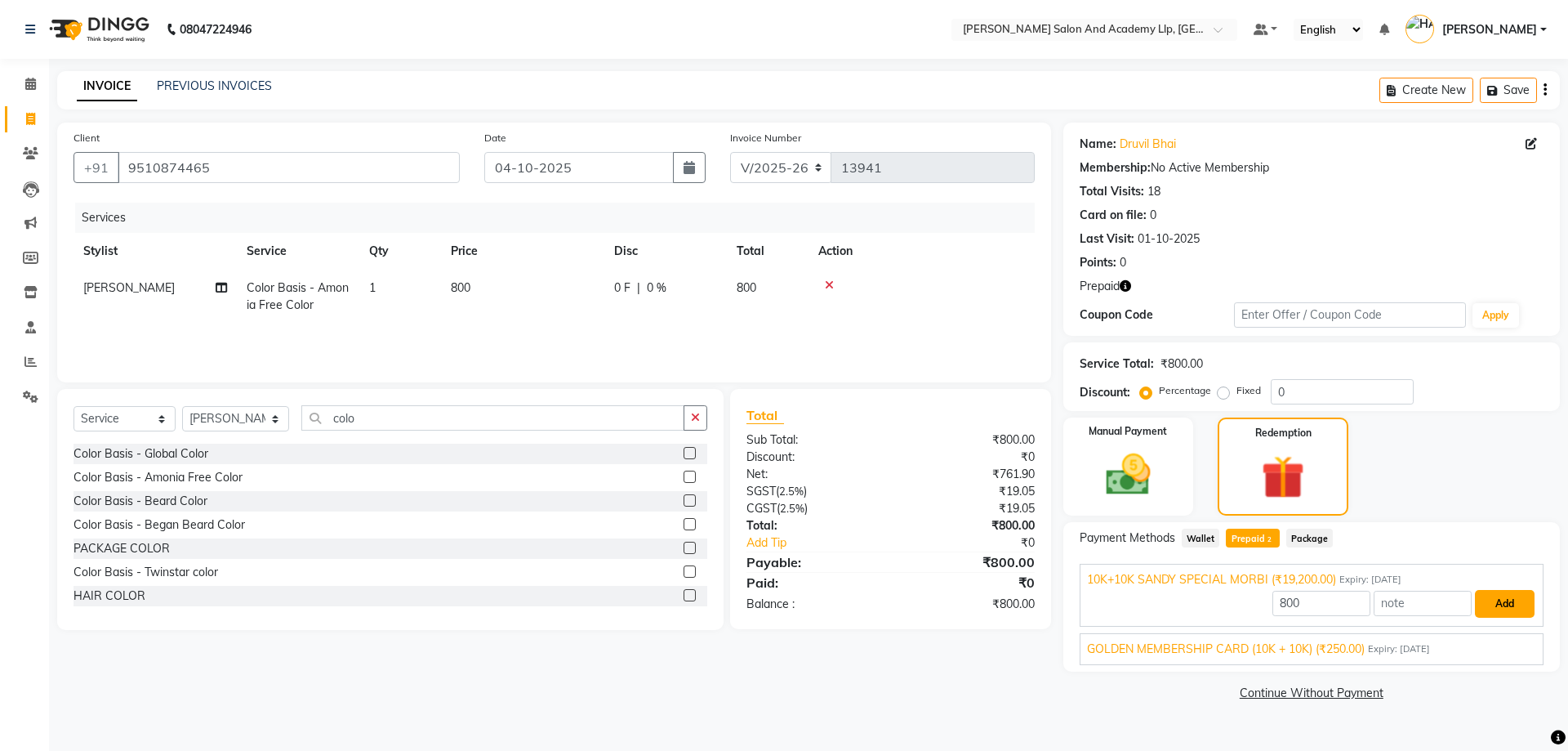
click at [1505, 596] on button "Add" at bounding box center [1505, 604] width 60 height 28
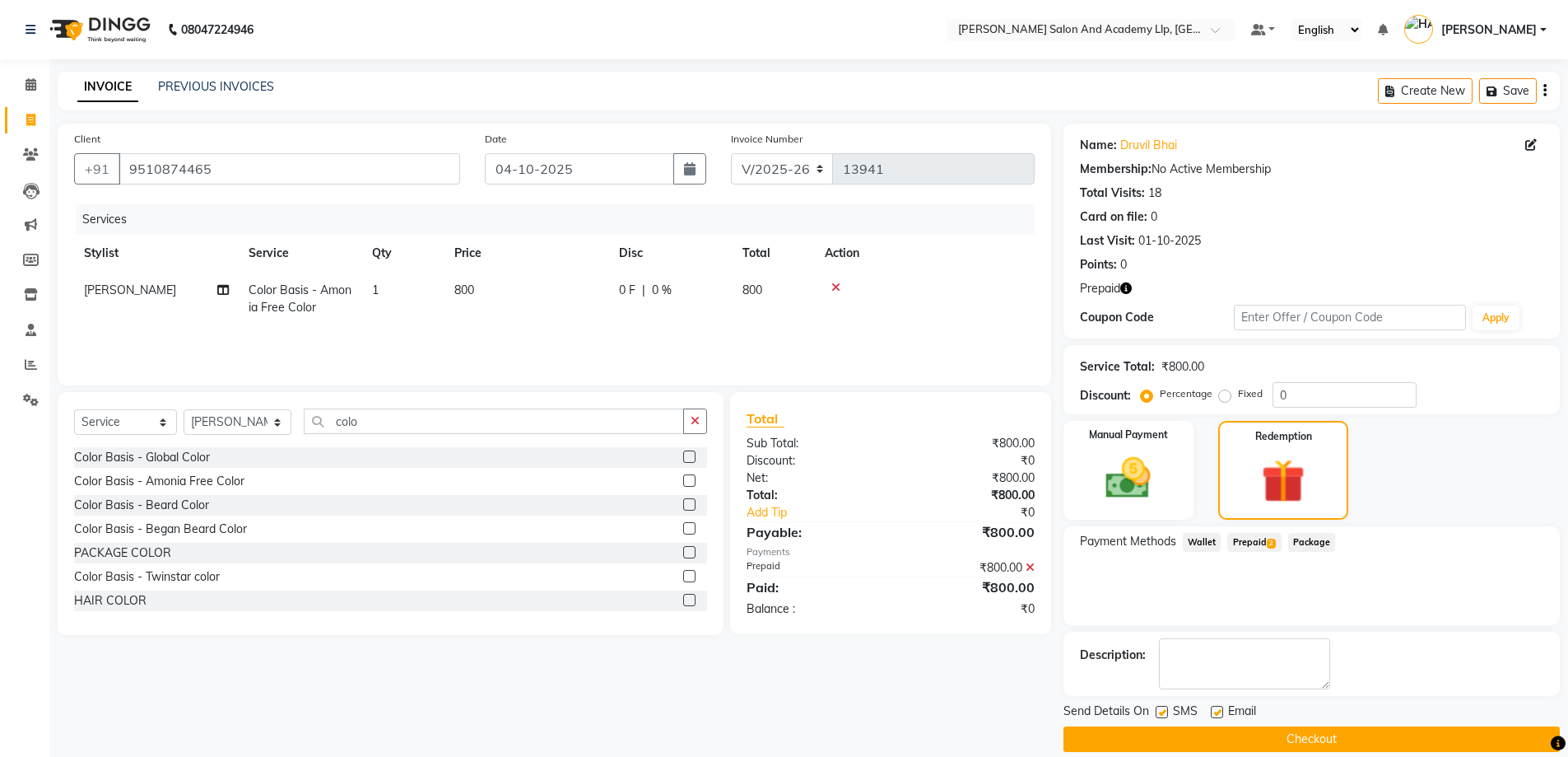
click at [1215, 707] on label at bounding box center [1217, 712] width 13 height 13
click at [1215, 708] on input "checkbox" at bounding box center [1216, 713] width 11 height 11
checkbox input "false"
click at [1160, 706] on label at bounding box center [1162, 712] width 13 height 13
click at [1160, 708] on input "checkbox" at bounding box center [1161, 713] width 11 height 11
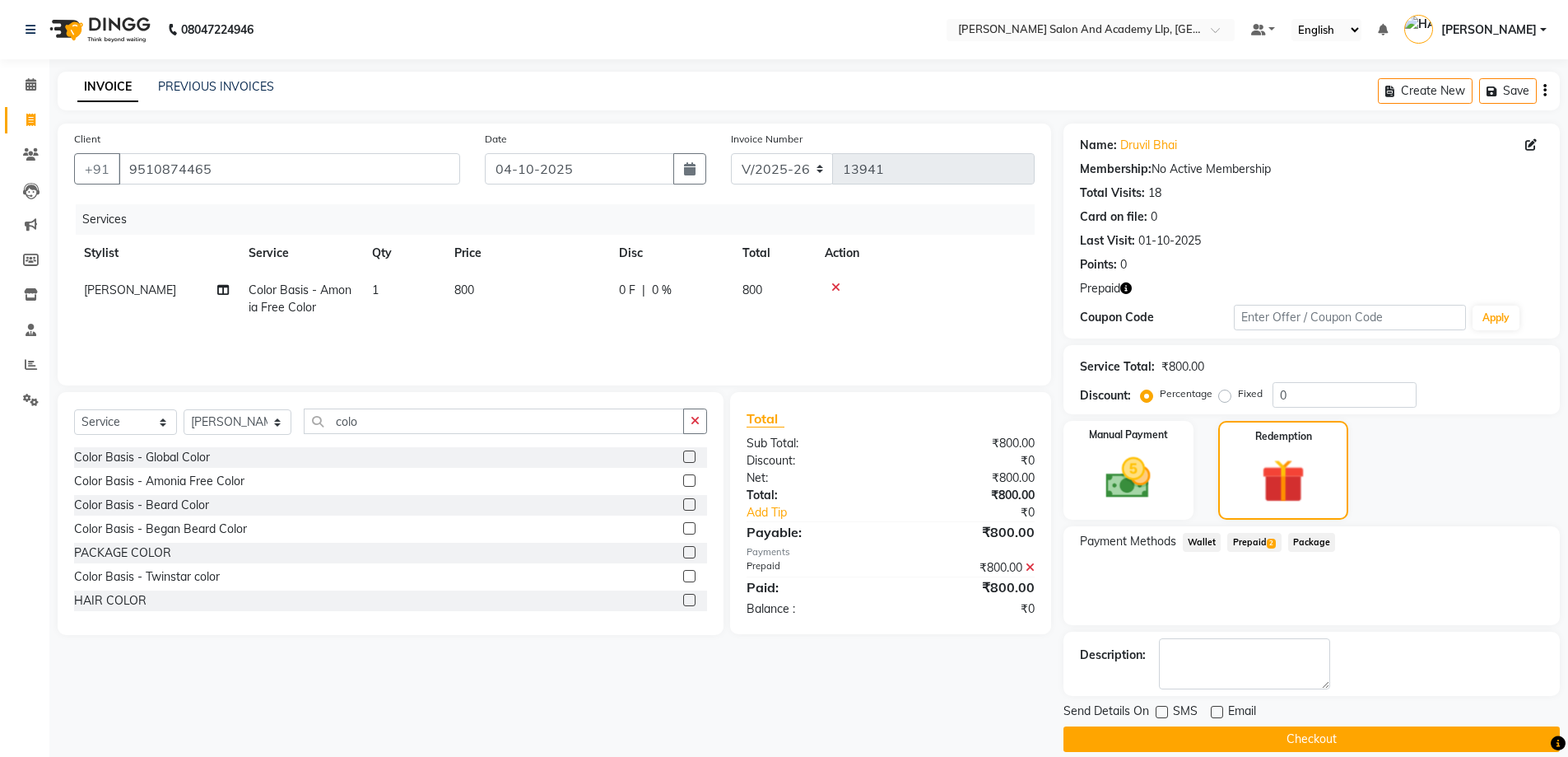
click at [1160, 706] on label at bounding box center [1162, 712] width 13 height 13
click at [1160, 708] on input "checkbox" at bounding box center [1161, 713] width 11 height 11
click at [1158, 709] on label at bounding box center [1162, 712] width 13 height 13
click at [1158, 709] on input "checkbox" at bounding box center [1161, 713] width 11 height 11
click at [1160, 708] on label at bounding box center [1162, 712] width 13 height 13
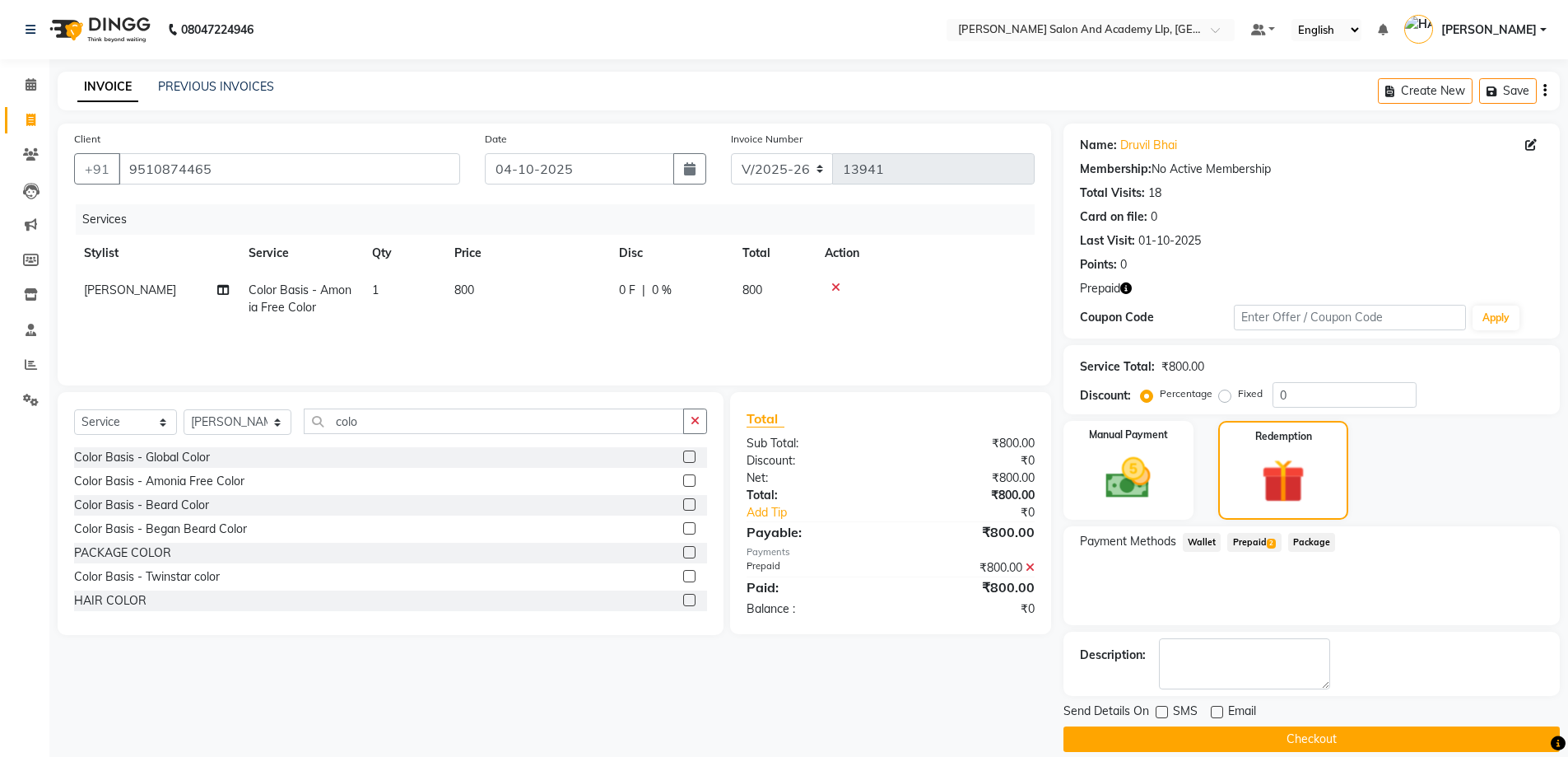
click at [1160, 708] on input "checkbox" at bounding box center [1161, 713] width 11 height 11
checkbox input "true"
click at [1287, 727] on button "Checkout" at bounding box center [1312, 739] width 496 height 26
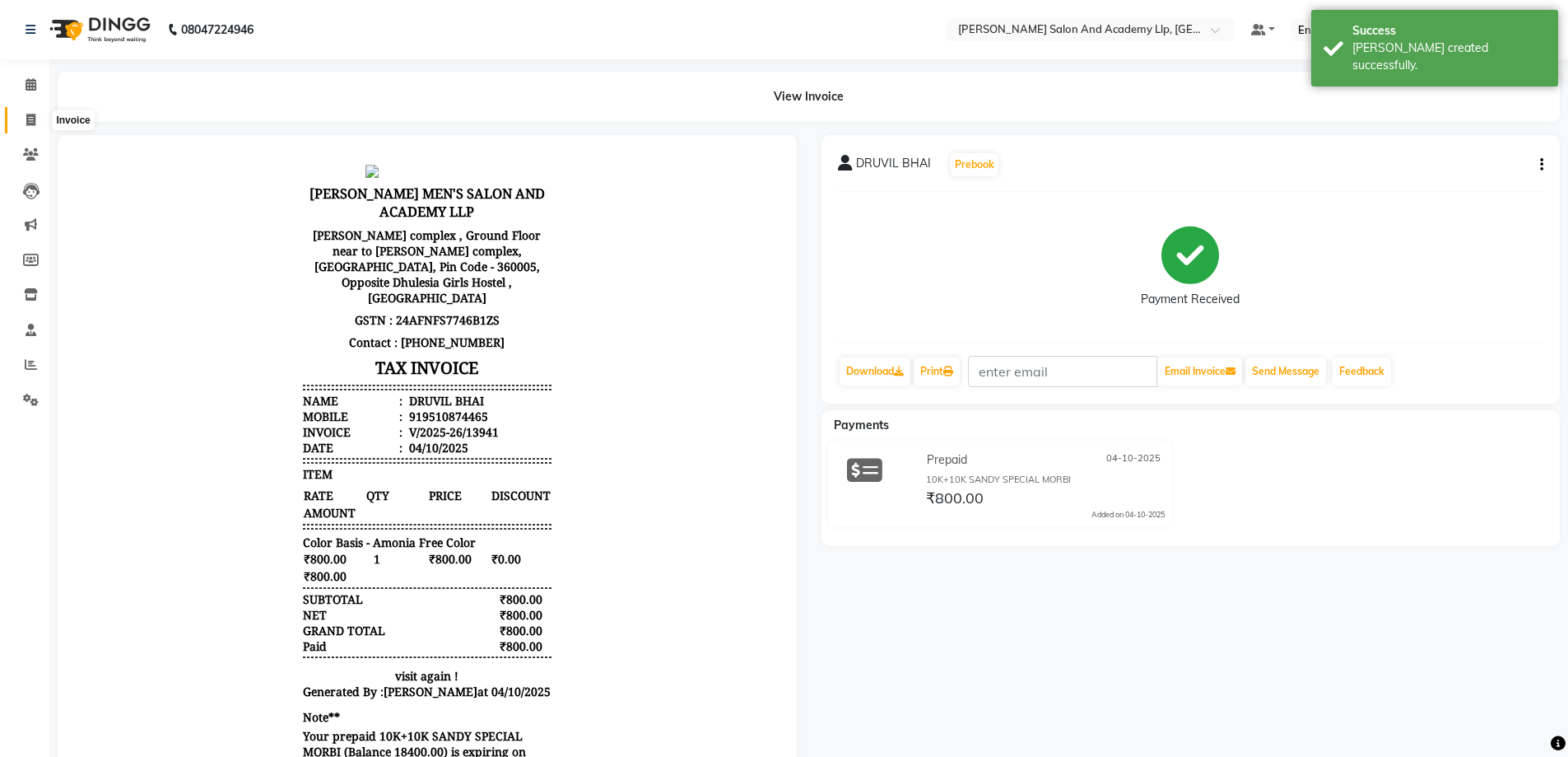
click at [32, 120] on icon at bounding box center [31, 119] width 9 height 13
select select "service"
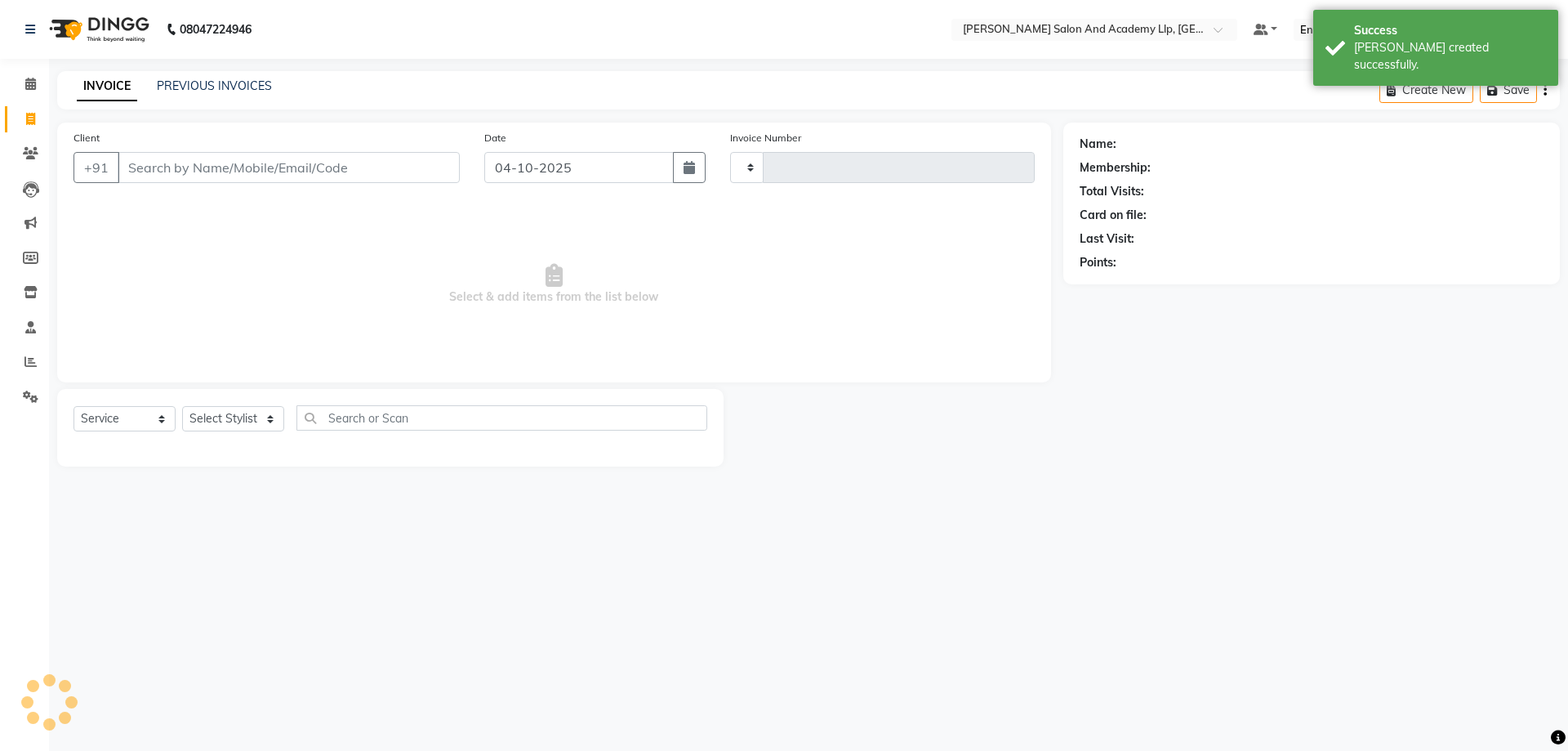
type input "13942"
select select "6983"
click at [143, 177] on input "Client" at bounding box center [288, 167] width 342 height 31
click at [169, 267] on span "Select & add items from the list below" at bounding box center [554, 283] width 961 height 163
click at [206, 172] on input "Client" at bounding box center [288, 167] width 342 height 31
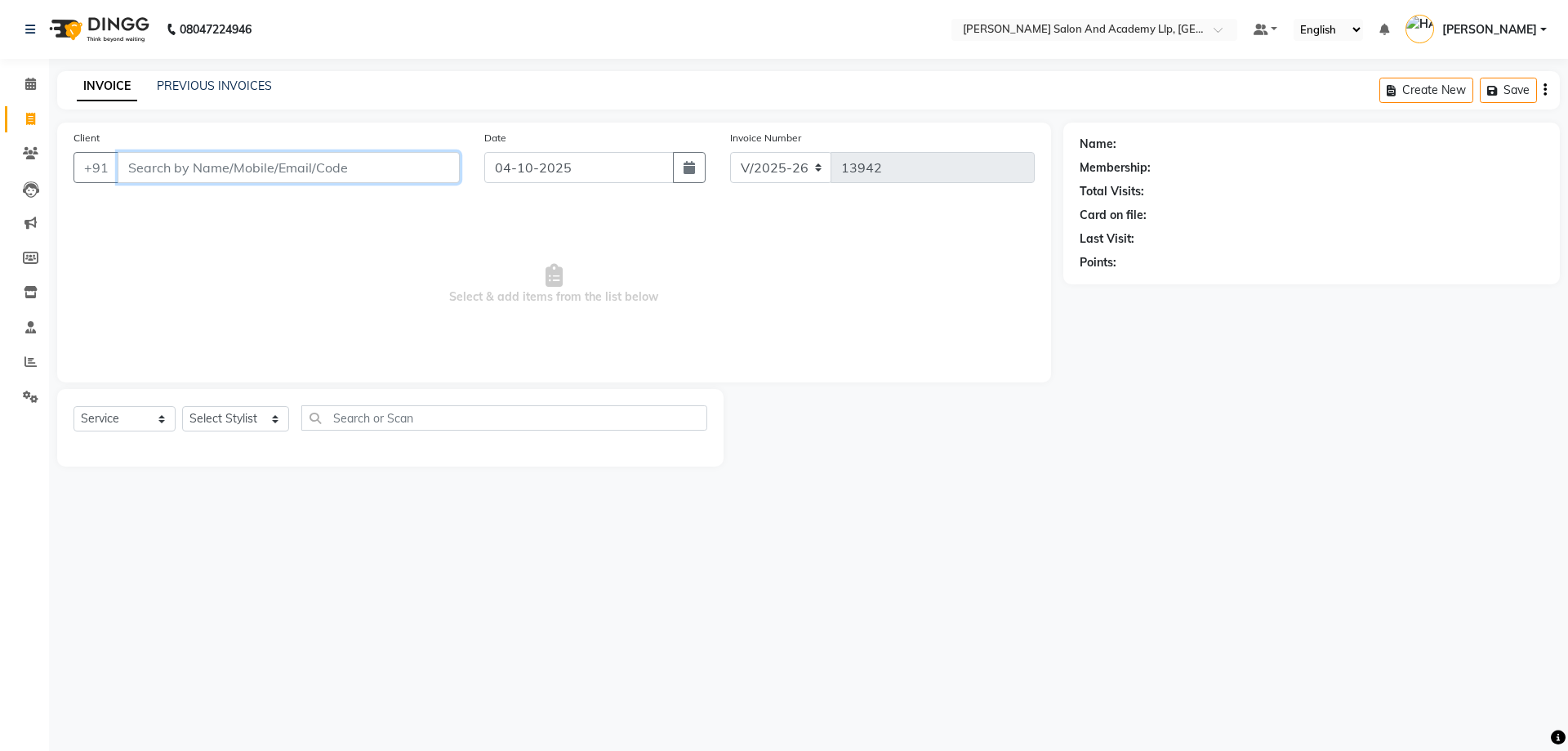
click at [226, 177] on input "Client" at bounding box center [288, 167] width 342 height 31
click at [202, 166] on input "Client" at bounding box center [288, 167] width 342 height 31
click at [174, 169] on input "9825742888" at bounding box center [247, 167] width 259 height 31
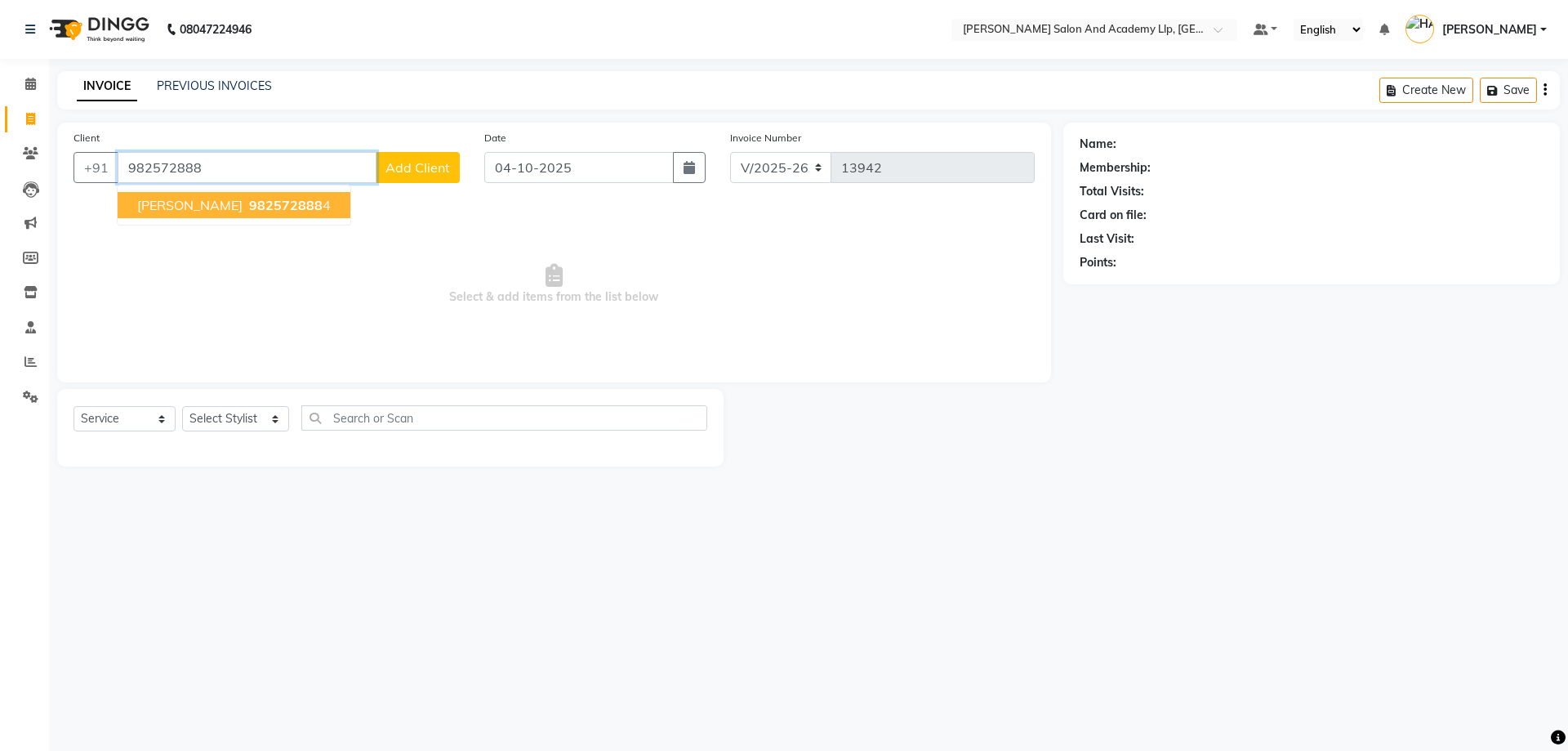
click at [177, 209] on span "[PERSON_NAME] BHAI" at bounding box center [190, 206] width 105 height 17
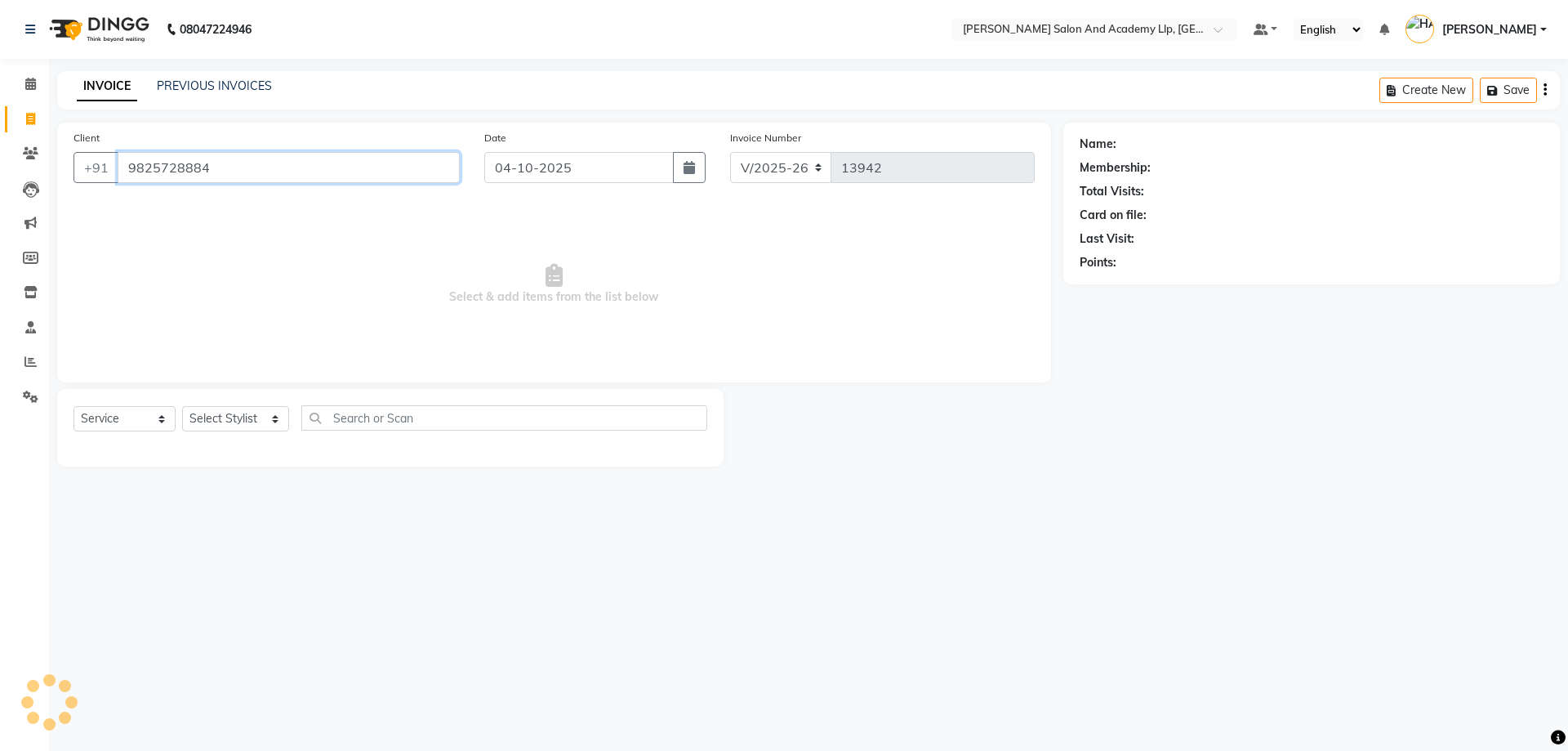
type input "9825728884"
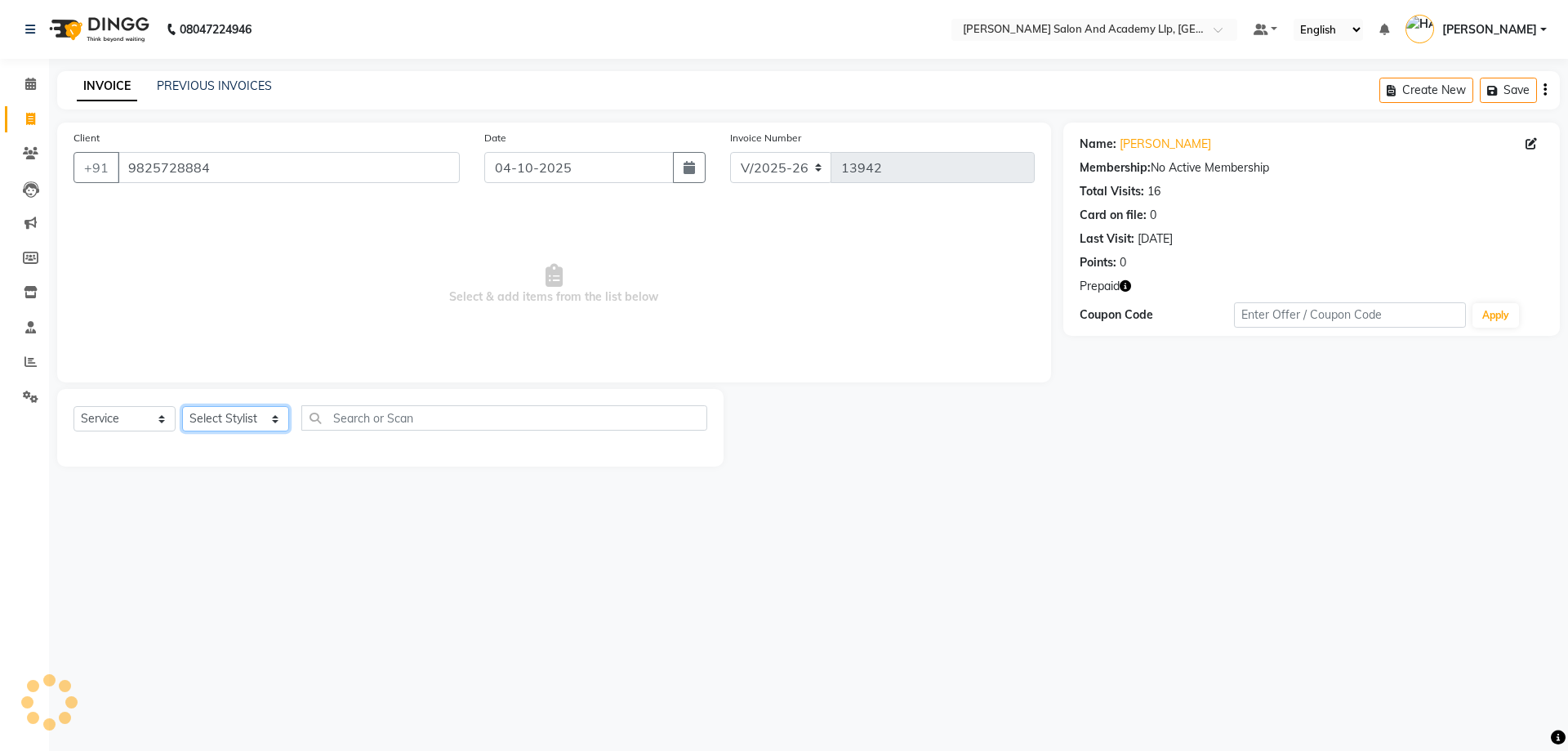
drag, startPoint x: 249, startPoint y: 419, endPoint x: 248, endPoint y: 406, distance: 13.0
click at [249, 419] on select "Select Stylist [PERSON_NAME] [PERSON_NAME] AKSHAY [PERSON_NAME] [PERSON_NAME] K…" at bounding box center [235, 419] width 107 height 26
select select "53664"
click at [182, 406] on select "Select Stylist [PERSON_NAME] [PERSON_NAME] AKSHAY [PERSON_NAME] [PERSON_NAME] K…" at bounding box center [235, 419] width 107 height 26
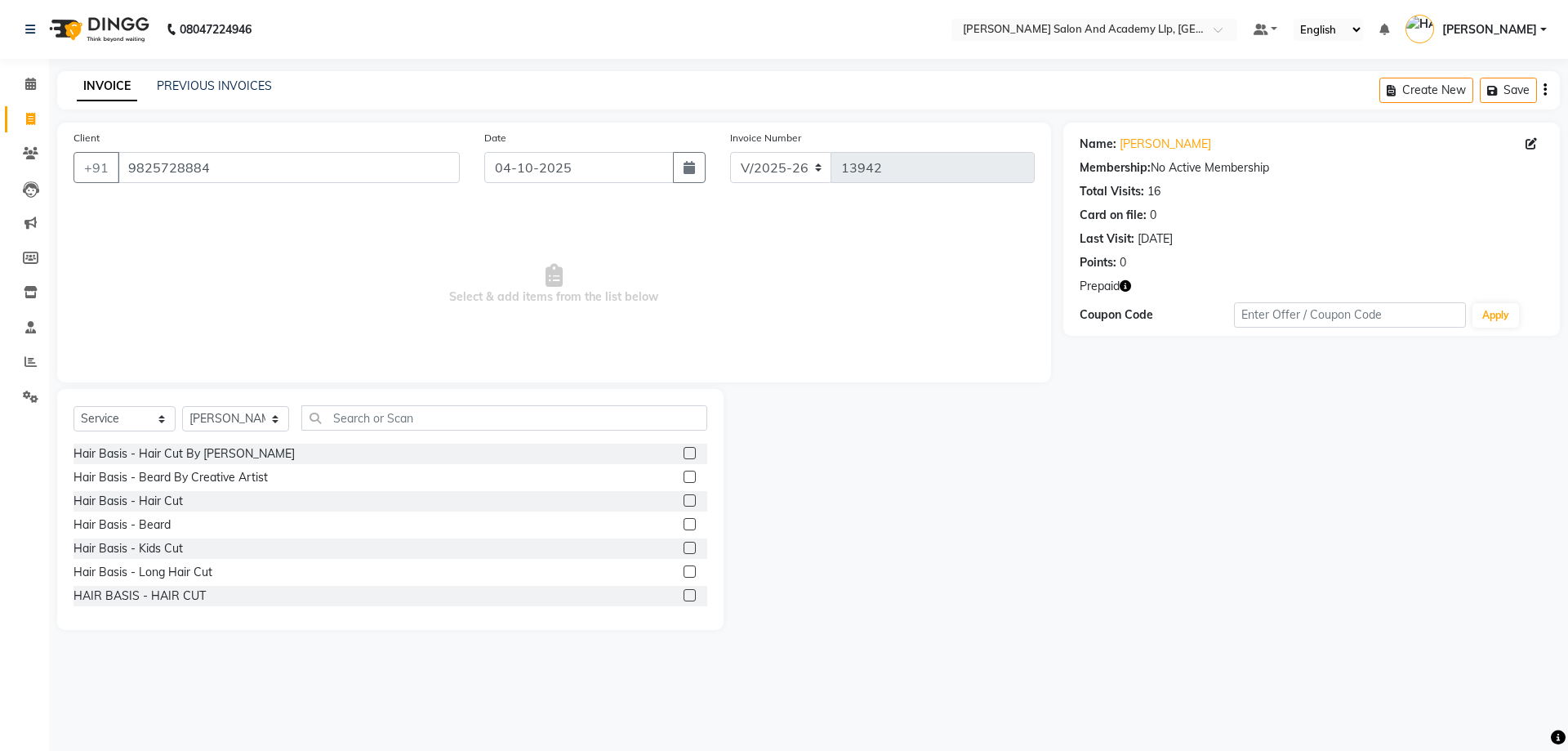
click at [1121, 286] on icon "button" at bounding box center [1125, 286] width 12 height 12
click at [328, 283] on span "Select & add items from the list below" at bounding box center [554, 283] width 961 height 163
click at [148, 521] on div "Hair Basis - Beard" at bounding box center [122, 525] width 97 height 17
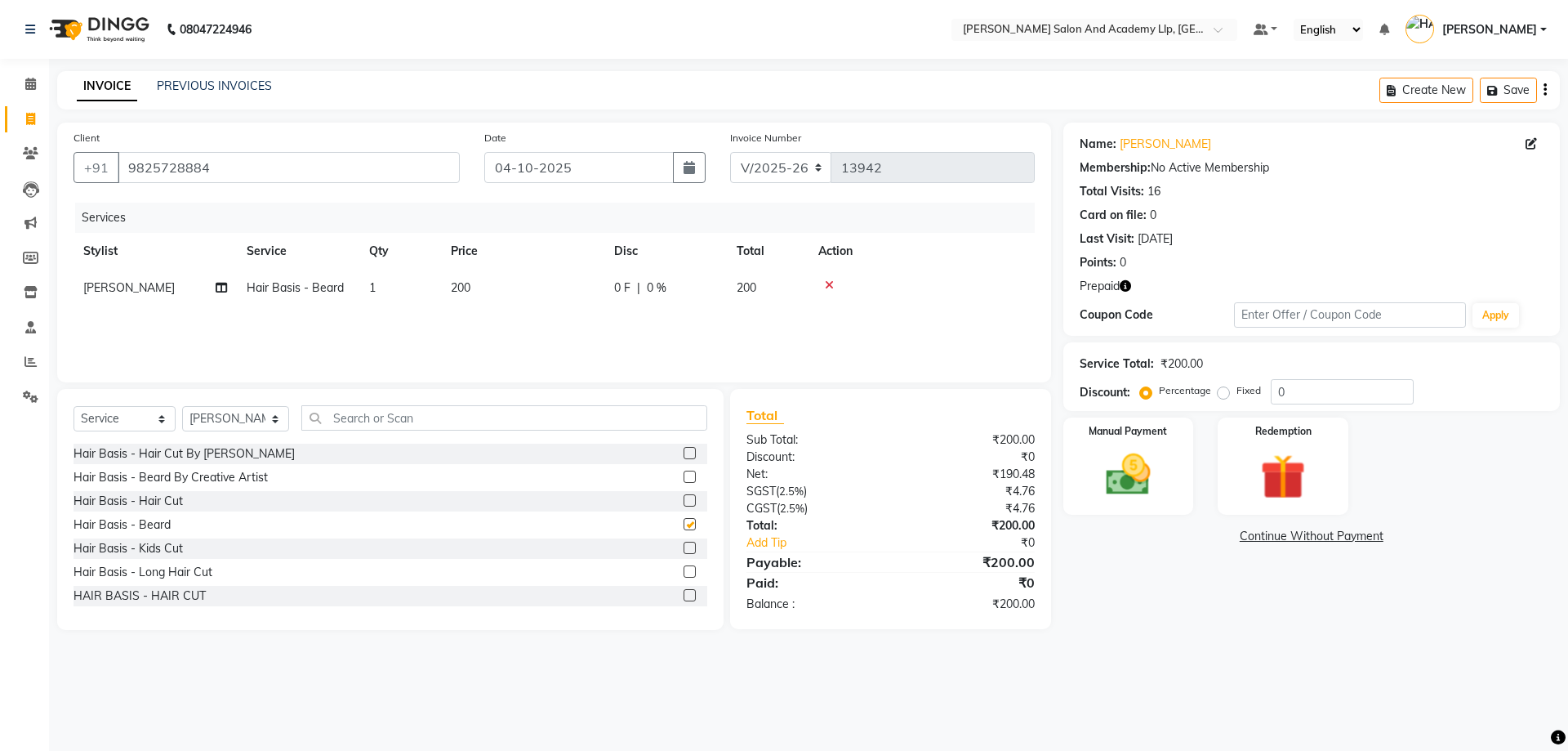
checkbox input "false"
click at [172, 291] on span "[PERSON_NAME]" at bounding box center [129, 288] width 91 height 15
select select "53664"
click at [163, 297] on select "[PERSON_NAME] [PERSON_NAME] AKSHAY [PERSON_NAME] [PERSON_NAME] KHALIFA [PERSON_…" at bounding box center [155, 292] width 143 height 26
select select "93502"
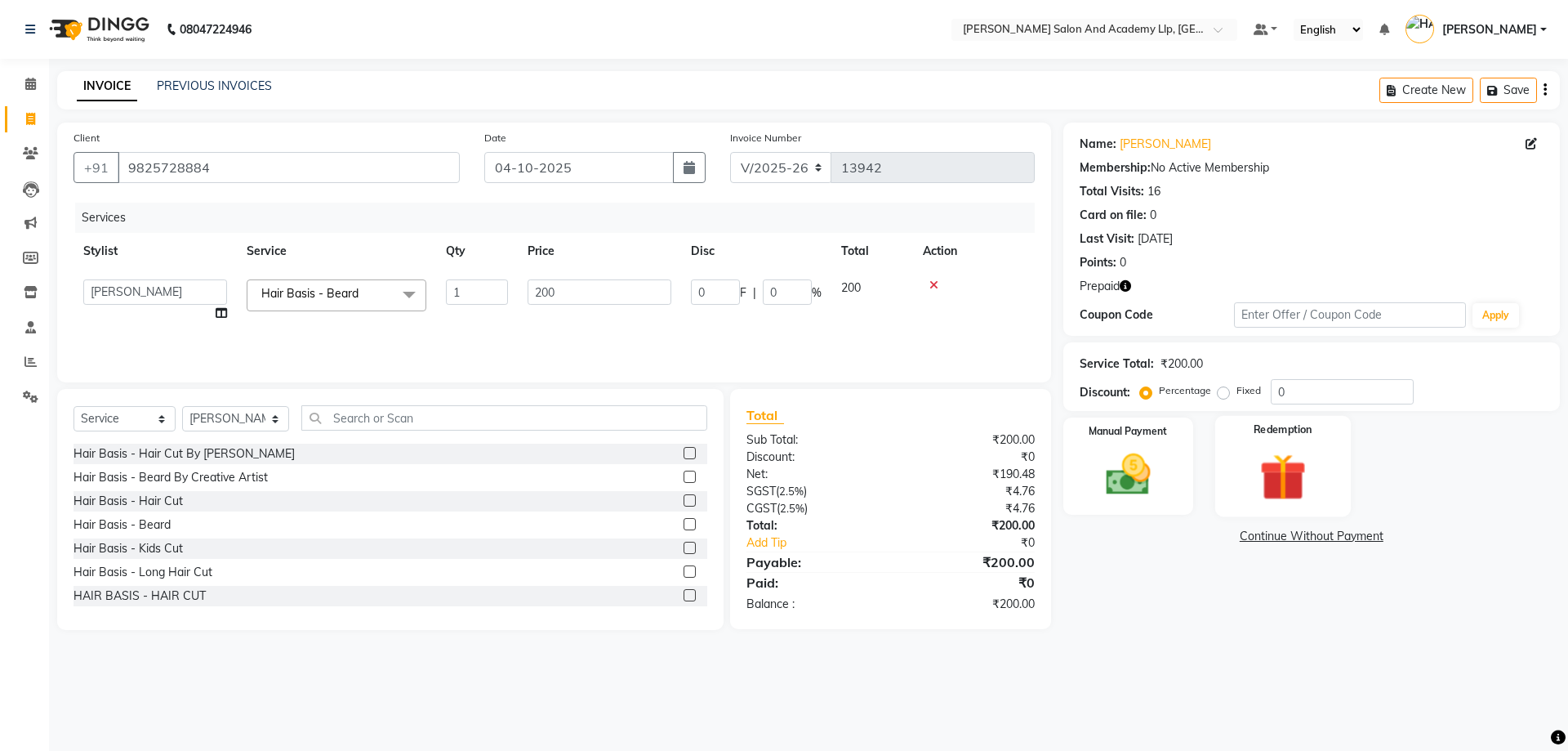
click at [1284, 466] on img at bounding box center [1283, 477] width 76 height 58
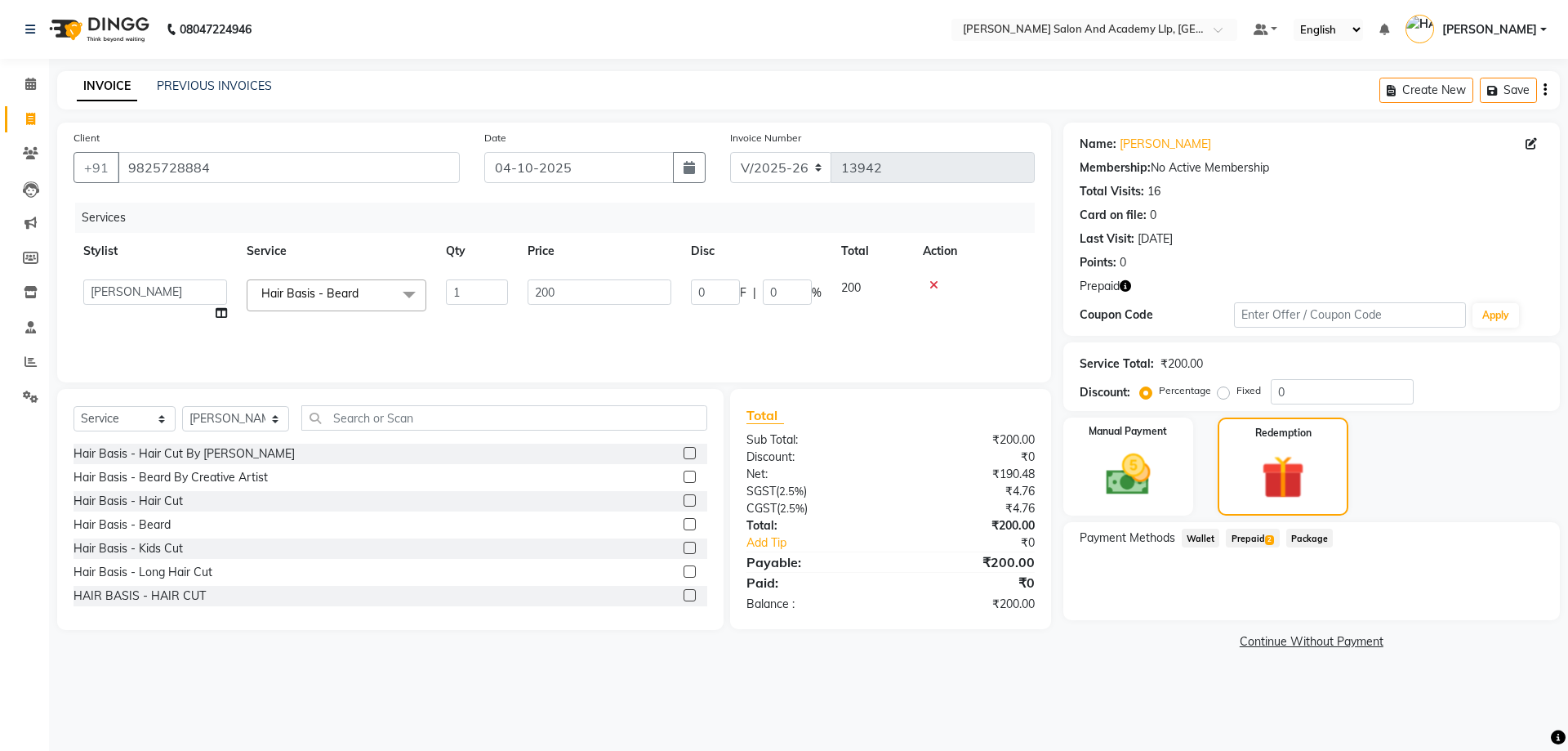
click at [1255, 541] on span "Prepaid 2" at bounding box center [1252, 538] width 53 height 19
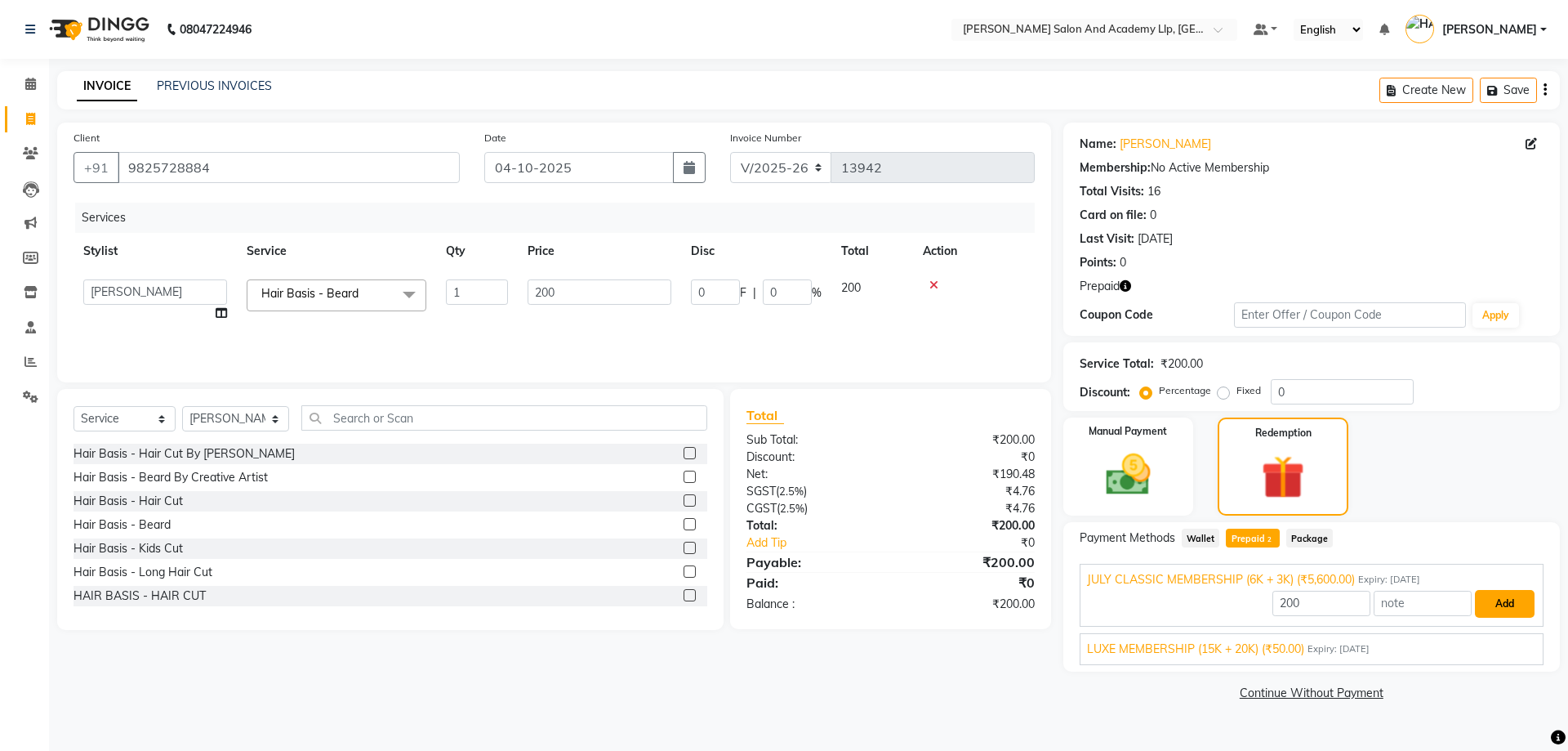
click at [1523, 599] on button "Add" at bounding box center [1505, 604] width 60 height 28
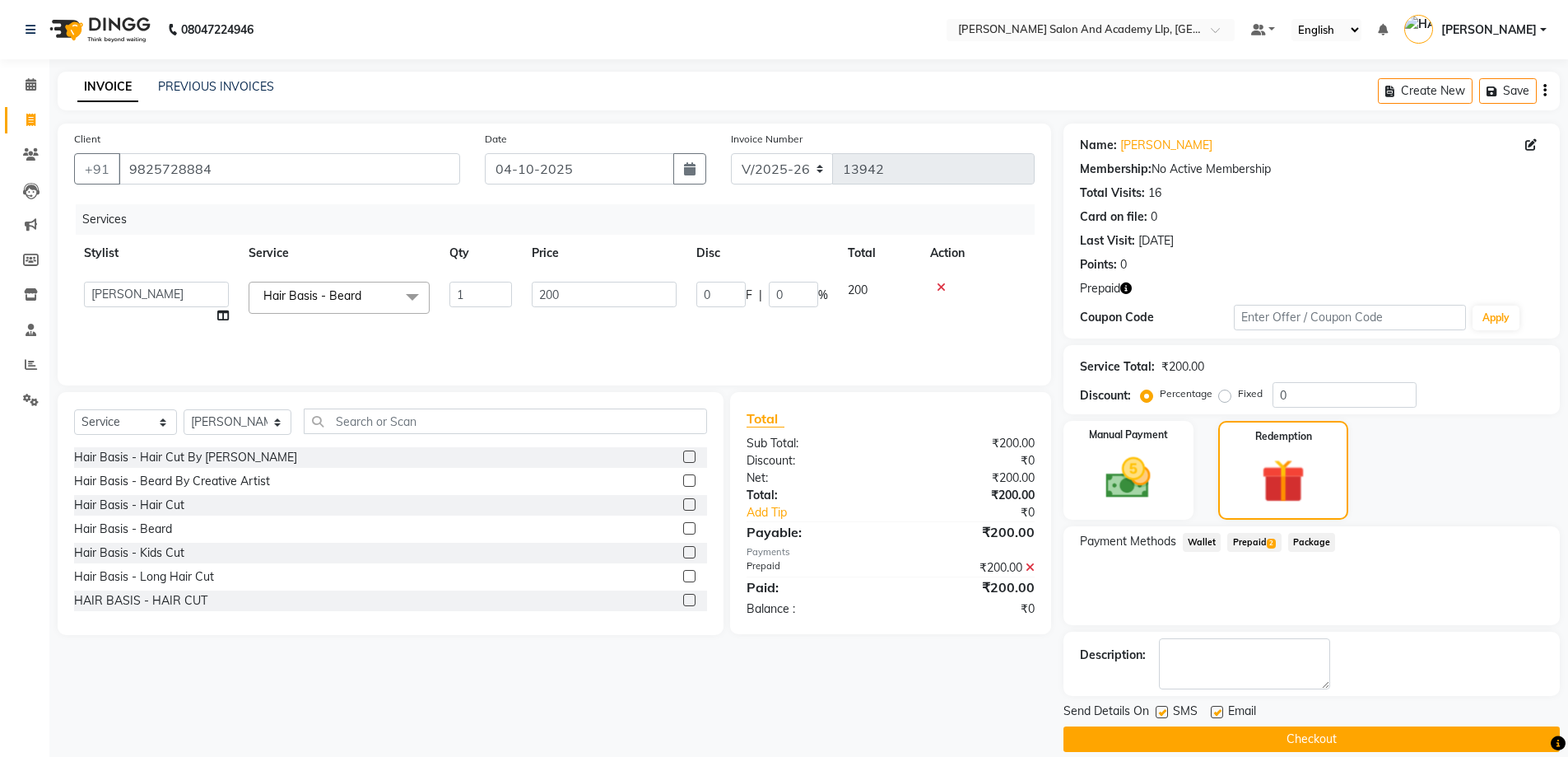
click at [1216, 709] on label at bounding box center [1217, 712] width 13 height 13
click at [1216, 709] on input "checkbox" at bounding box center [1216, 713] width 11 height 11
checkbox input "false"
click at [1218, 743] on button "Checkout" at bounding box center [1312, 739] width 496 height 26
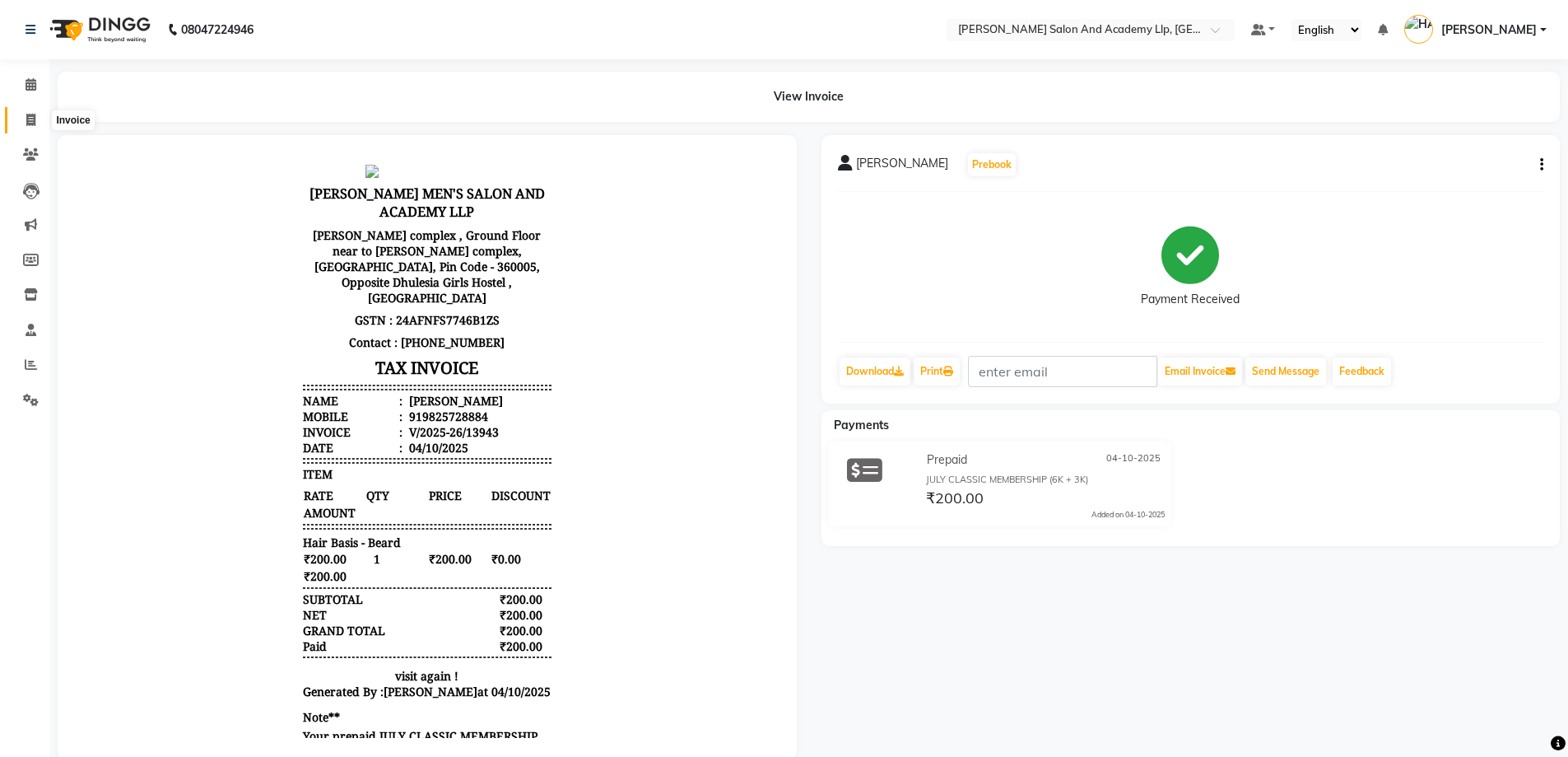
click at [35, 126] on span at bounding box center [31, 120] width 28 height 19
select select "service"
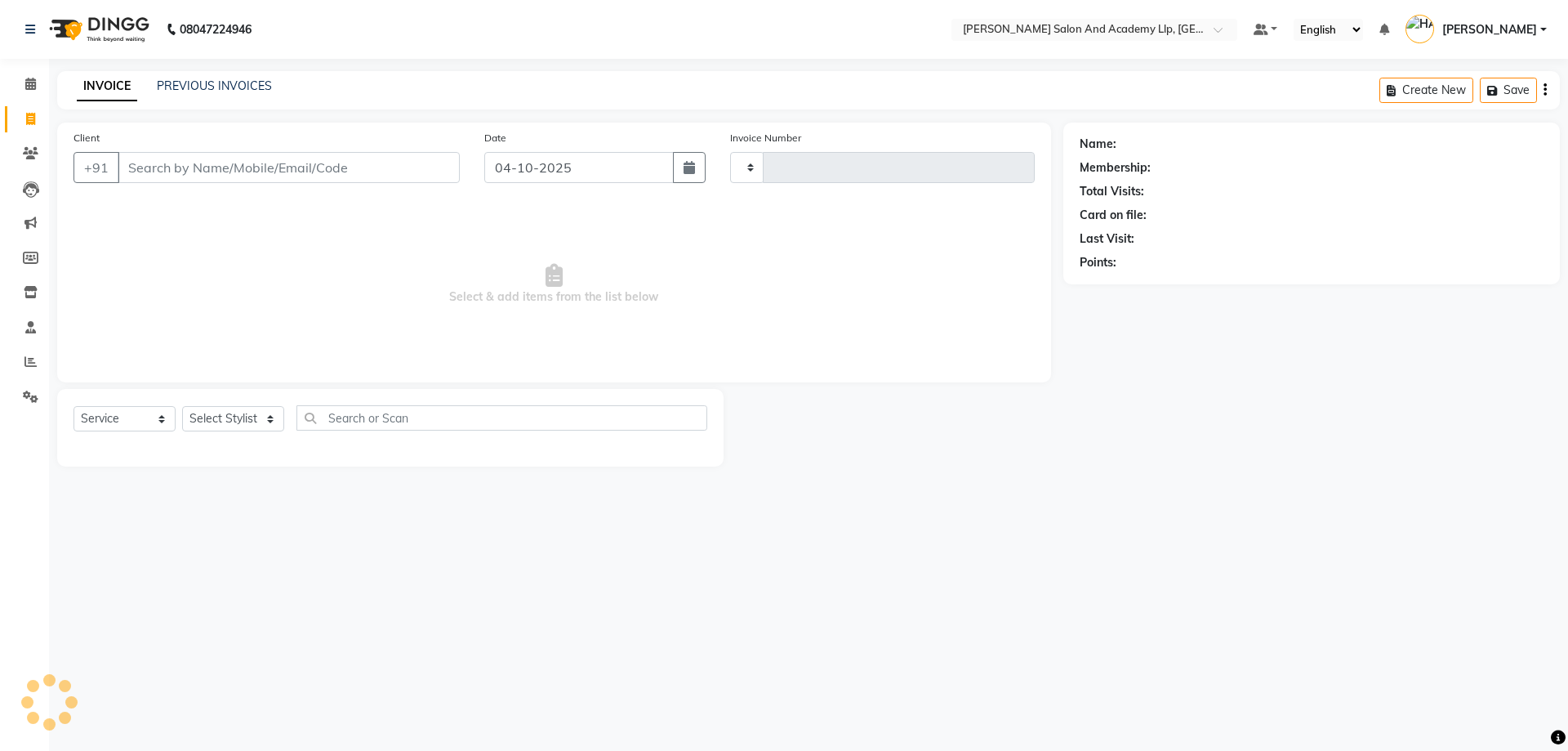
type input "13944"
select select "6983"
click at [165, 85] on link "PREVIOUS INVOICES" at bounding box center [214, 86] width 115 height 15
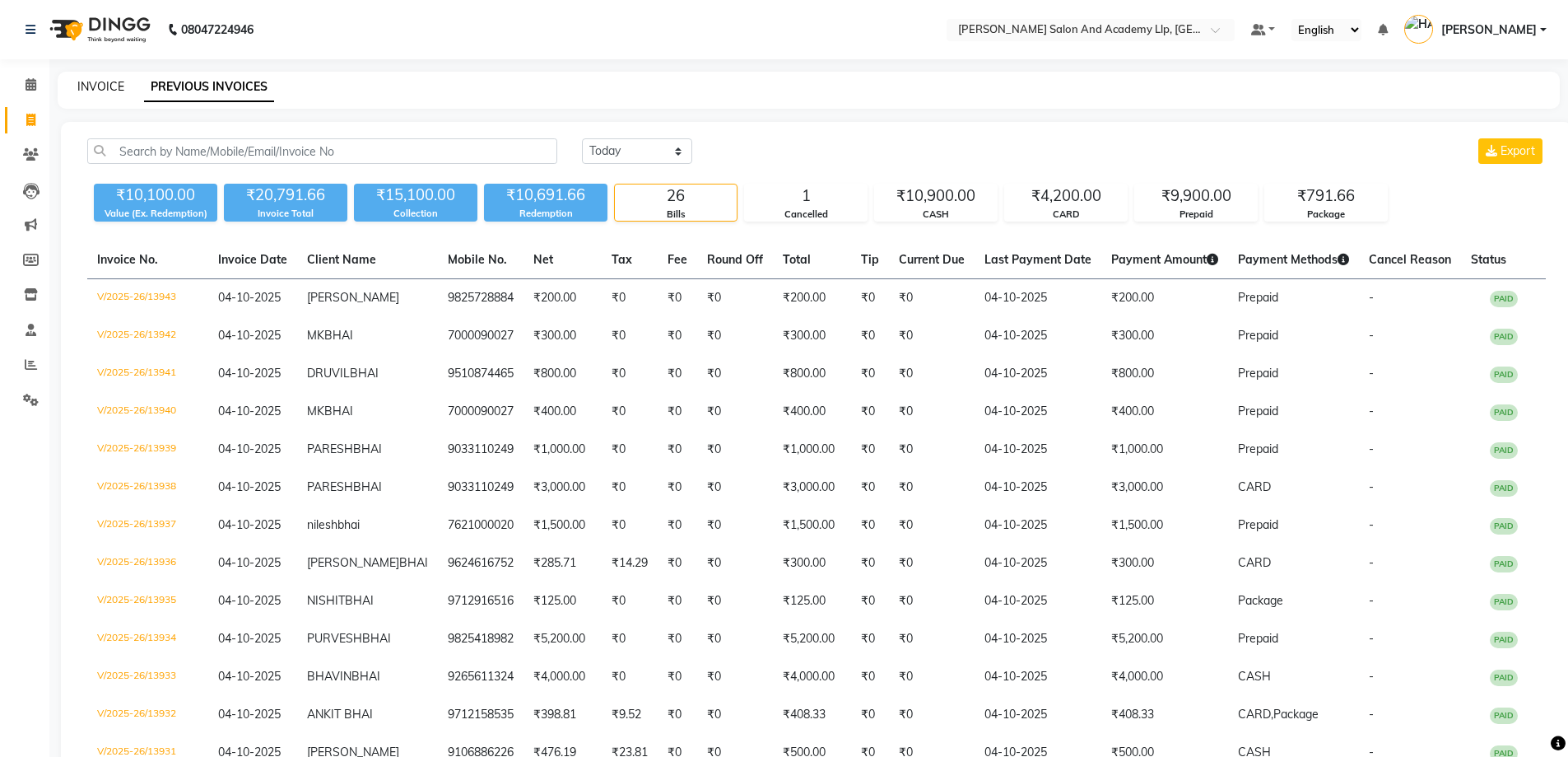
click at [100, 91] on link "INVOICE" at bounding box center [101, 87] width 47 height 15
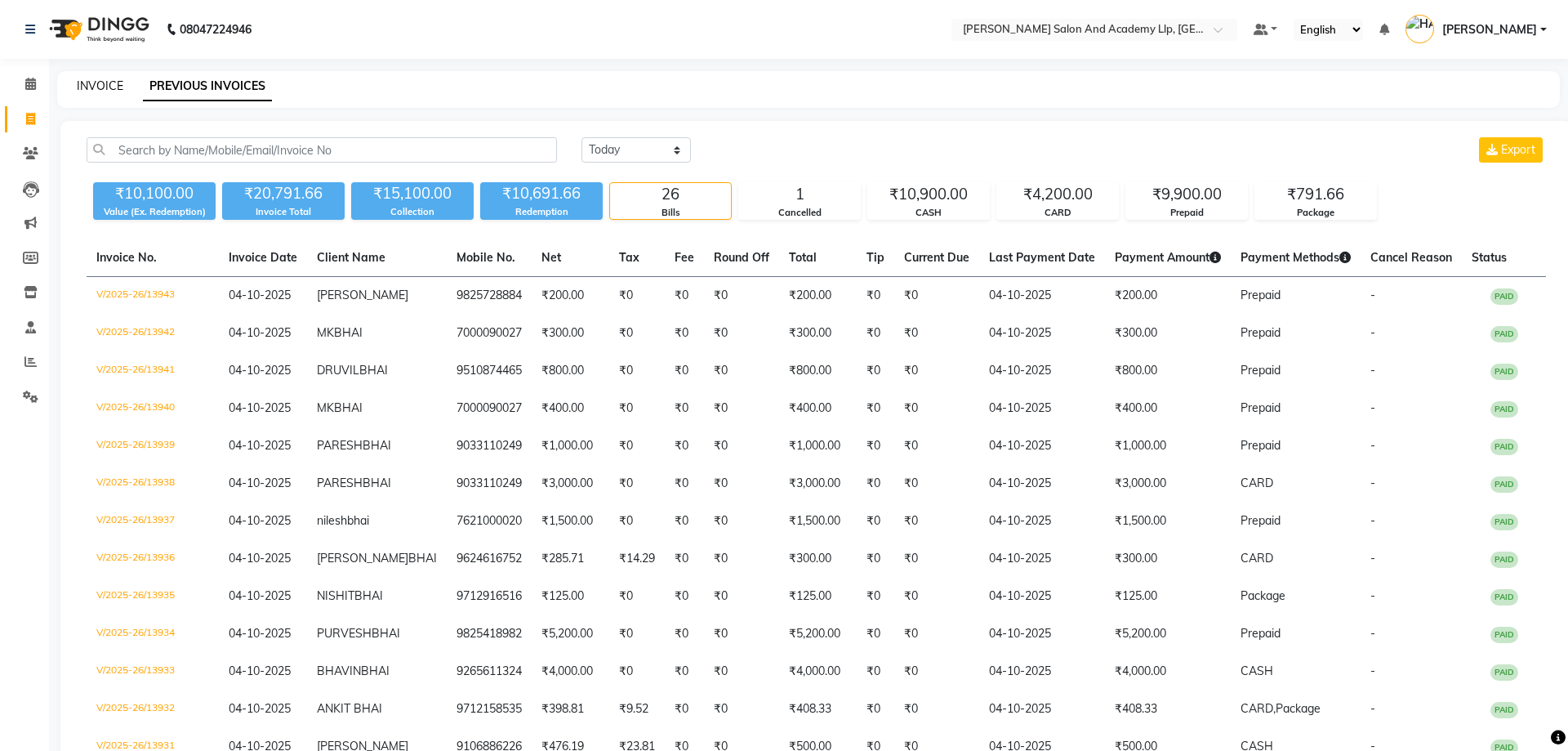
select select "service"
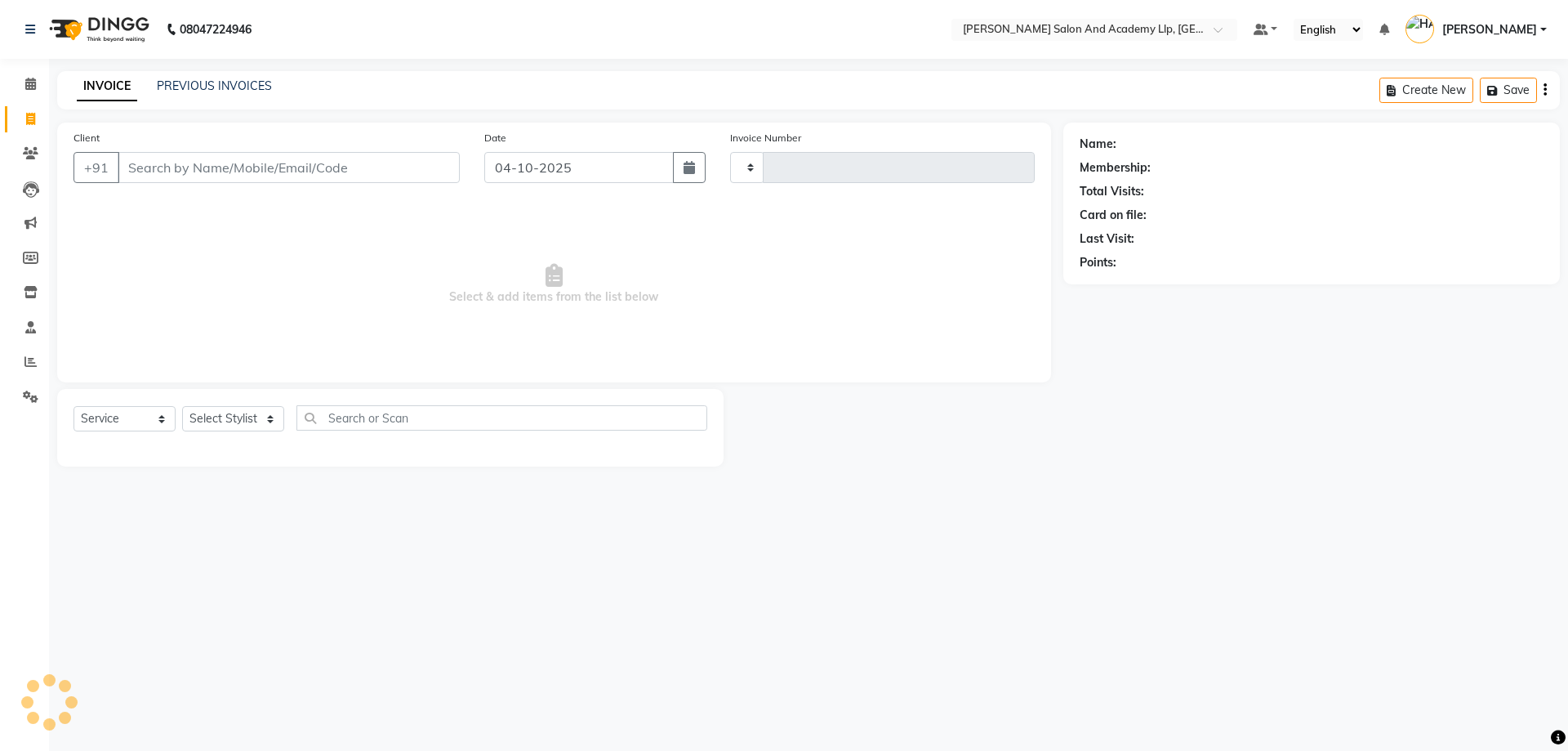
click at [207, 251] on span "Select & add items from the list below" at bounding box center [554, 283] width 961 height 163
click at [153, 162] on input "Client" at bounding box center [288, 167] width 342 height 31
type input "13944"
select select "6983"
click at [16, 37] on div "08047224946" at bounding box center [138, 29] width 251 height 46
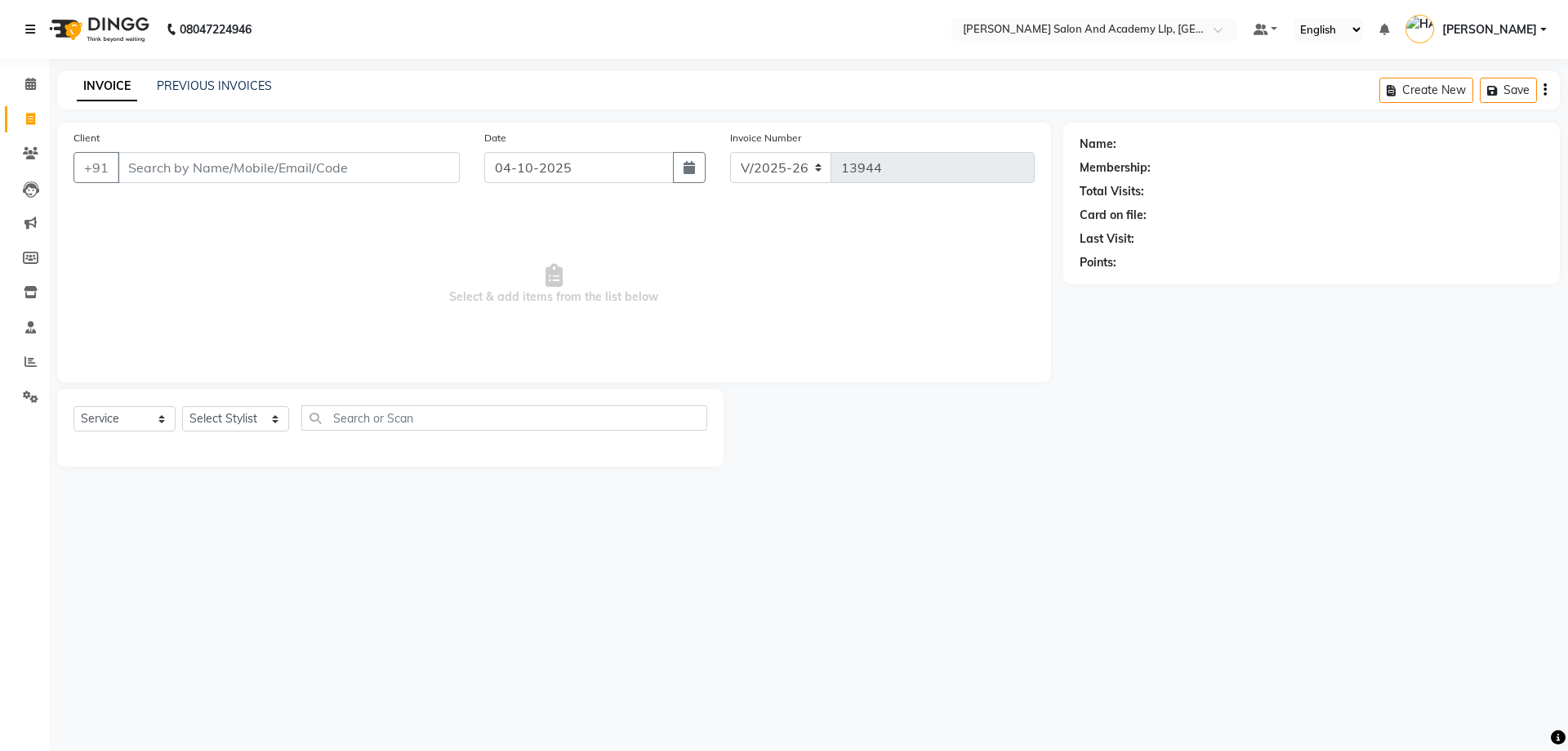
click at [28, 28] on icon at bounding box center [31, 30] width 10 height 12
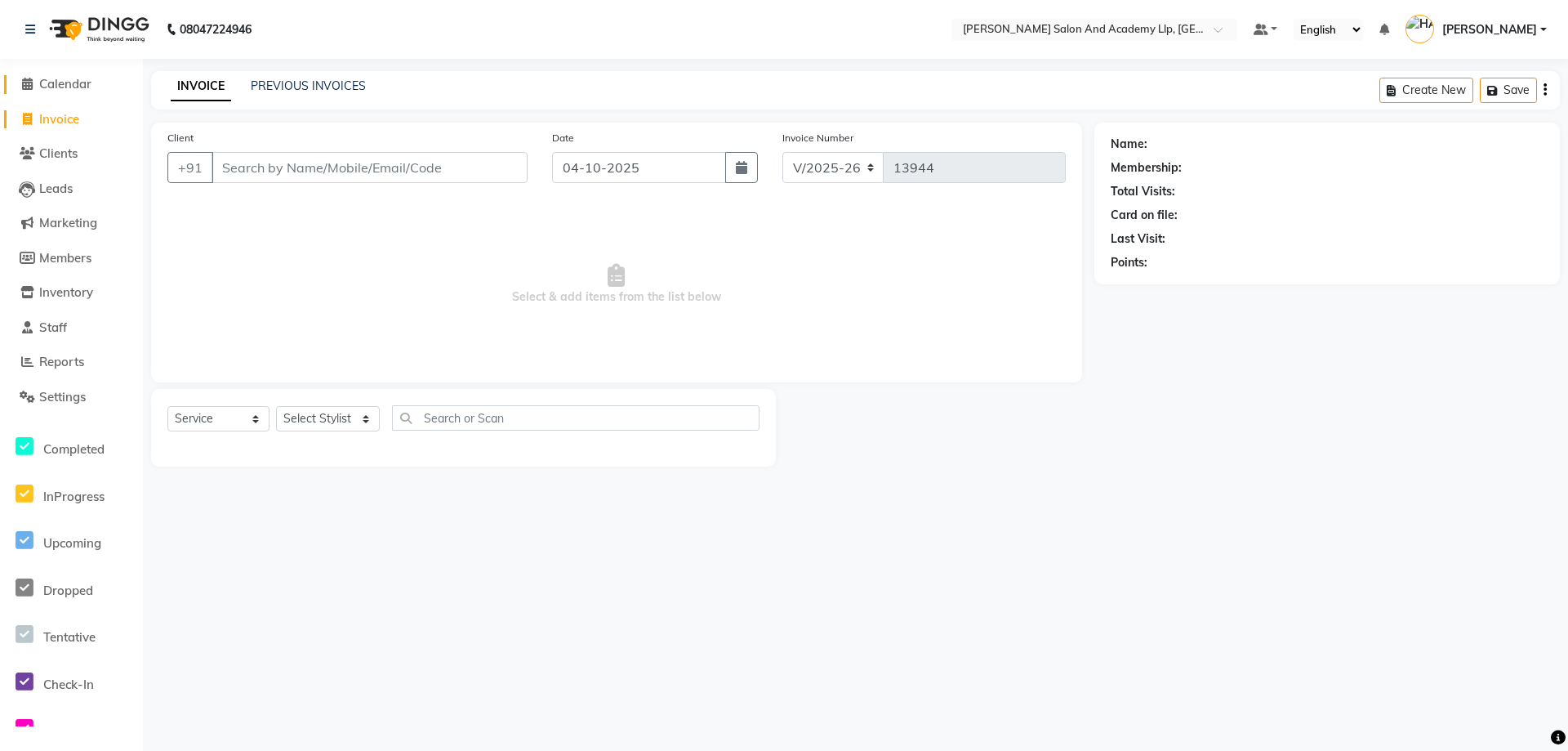
click at [71, 85] on span "Calendar" at bounding box center [65, 84] width 52 height 16
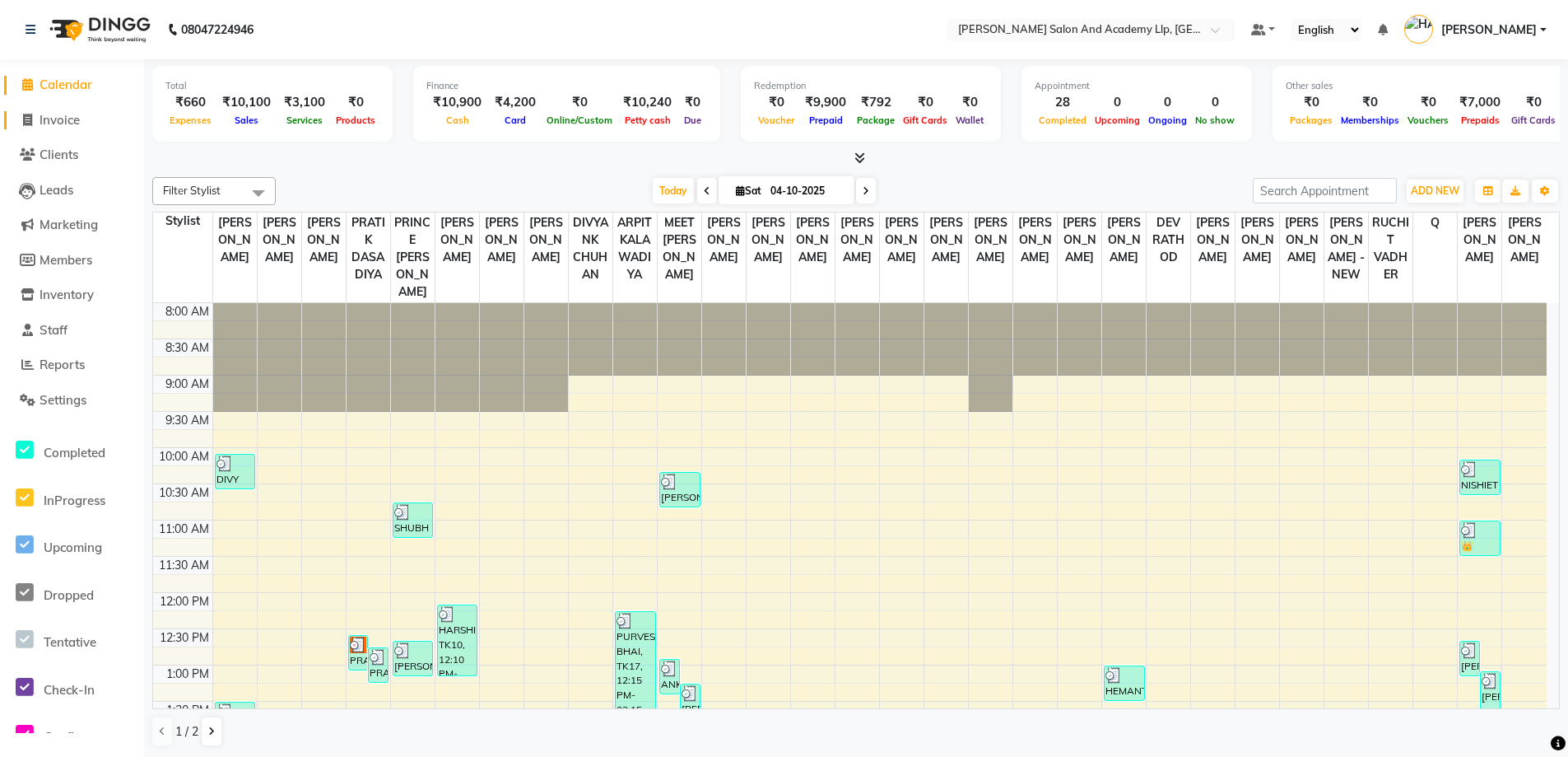
click at [68, 118] on span "Invoice" at bounding box center [59, 119] width 40 height 16
select select "service"
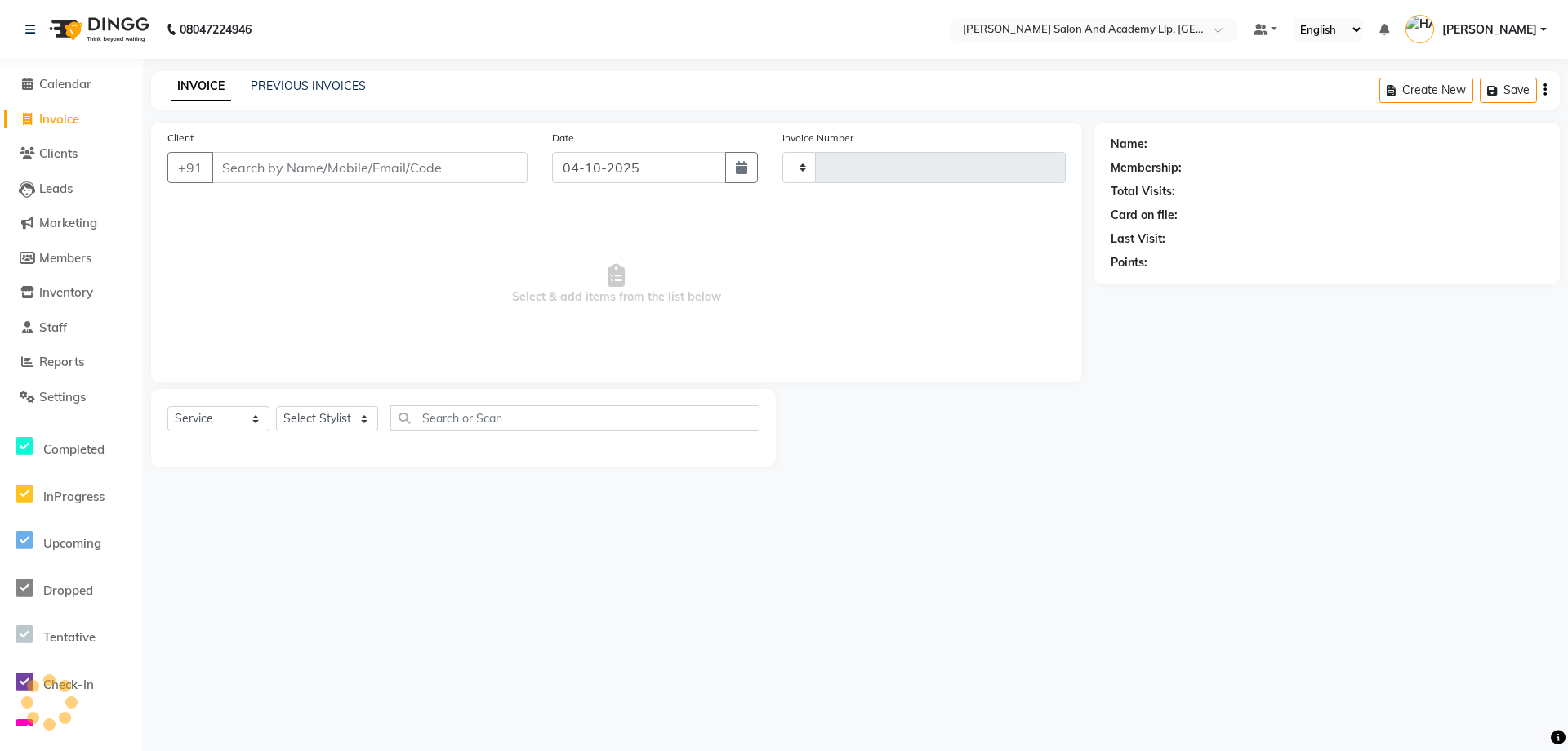
type input "13944"
select select "6983"
click at [310, 260] on span "Select & add items from the list below" at bounding box center [617, 283] width 898 height 163
click at [269, 380] on div "Client +91 Date 04-10-2025 Invoice Number V/2025 V/2025-26 13944 Select & add i…" at bounding box center [616, 252] width 931 height 259
click at [53, 333] on span "Staff" at bounding box center [53, 327] width 28 height 16
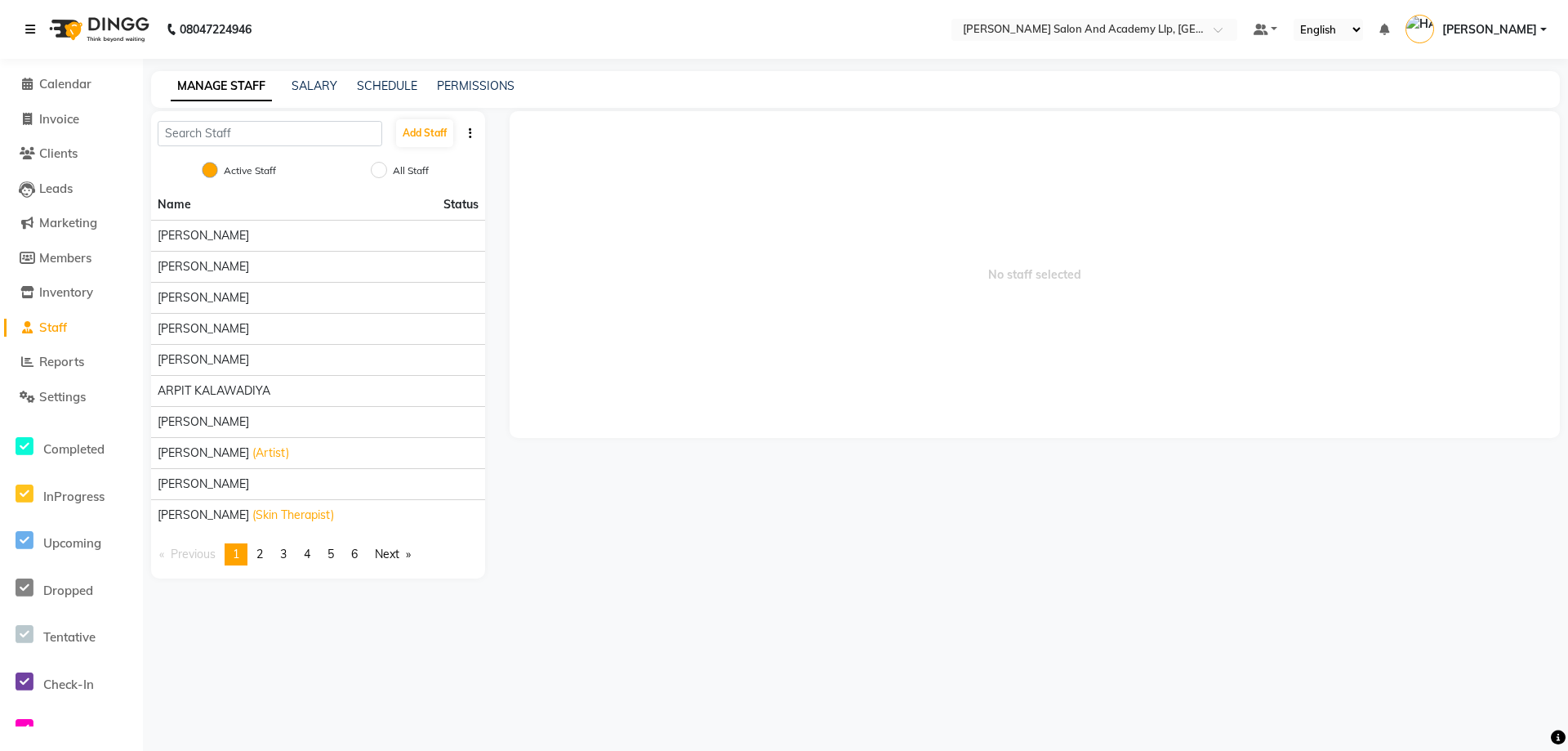
click at [31, 45] on link at bounding box center [34, 29] width 17 height 46
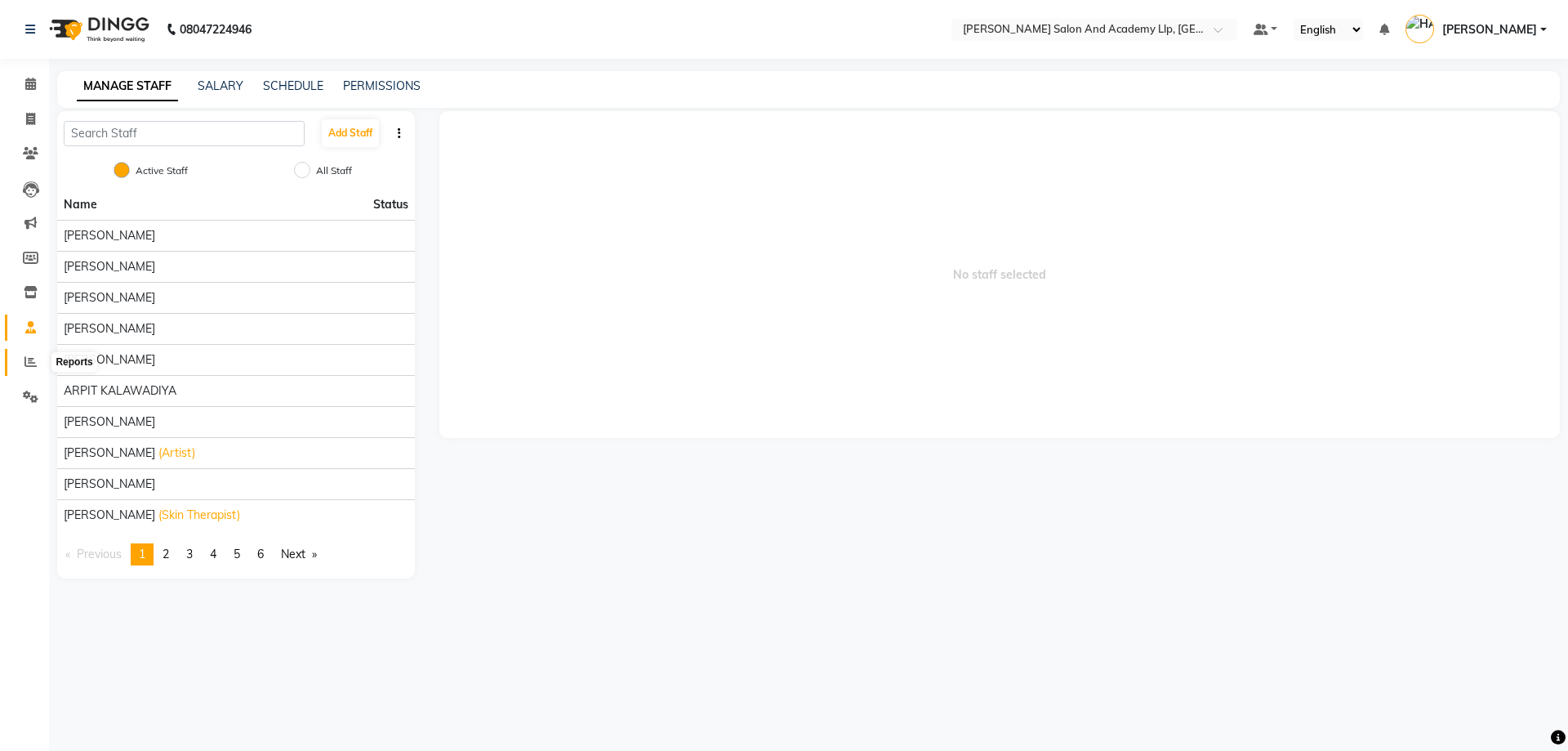
click at [28, 353] on span at bounding box center [31, 362] width 28 height 19
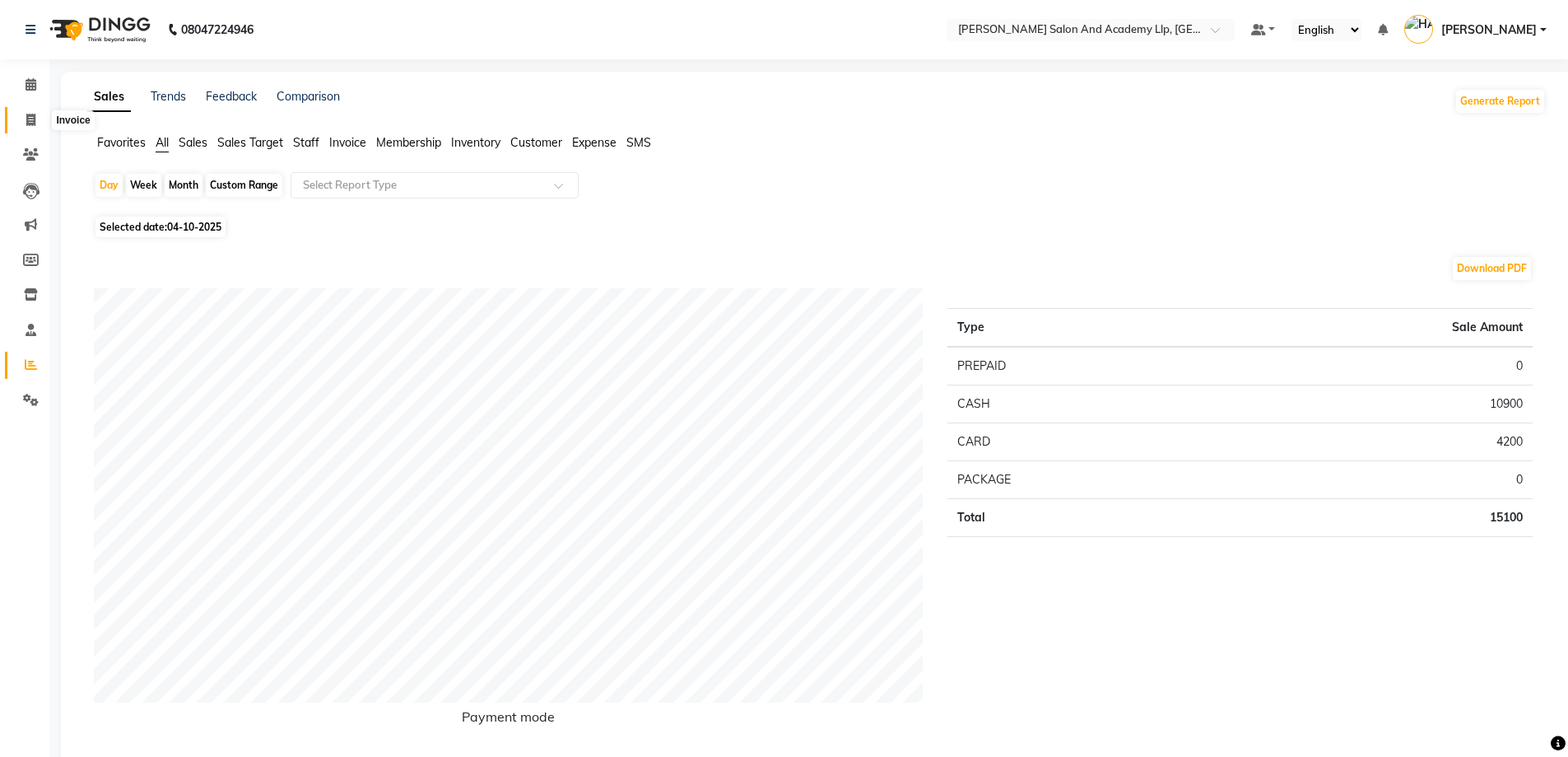
click at [28, 111] on span at bounding box center [31, 120] width 28 height 19
select select "service"
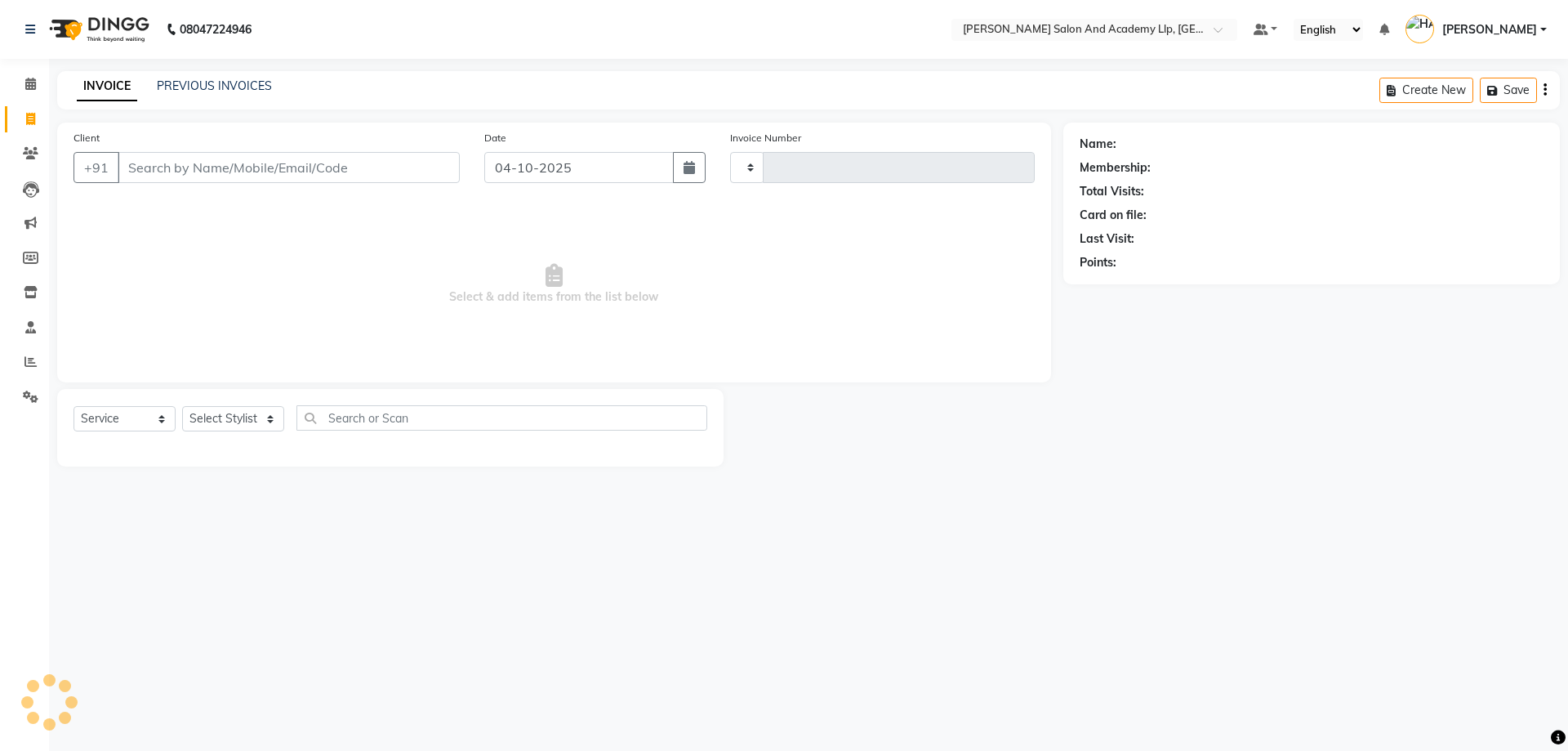
type input "13944"
select select "6983"
click at [210, 206] on span "Select & add items from the list below" at bounding box center [554, 283] width 961 height 163
select select "6983"
select select "service"
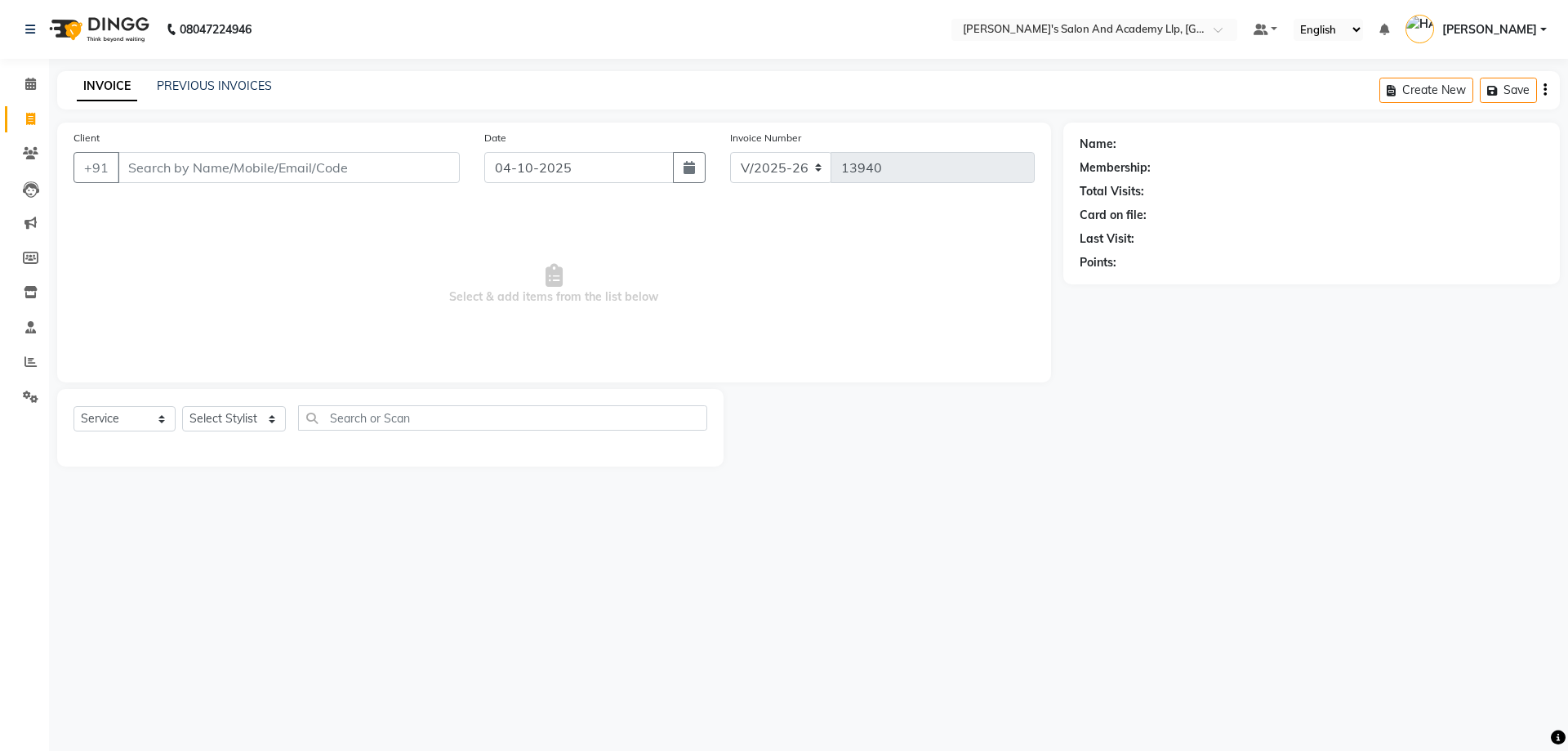
click at [221, 80] on link "PREVIOUS INVOICES" at bounding box center [214, 86] width 115 height 15
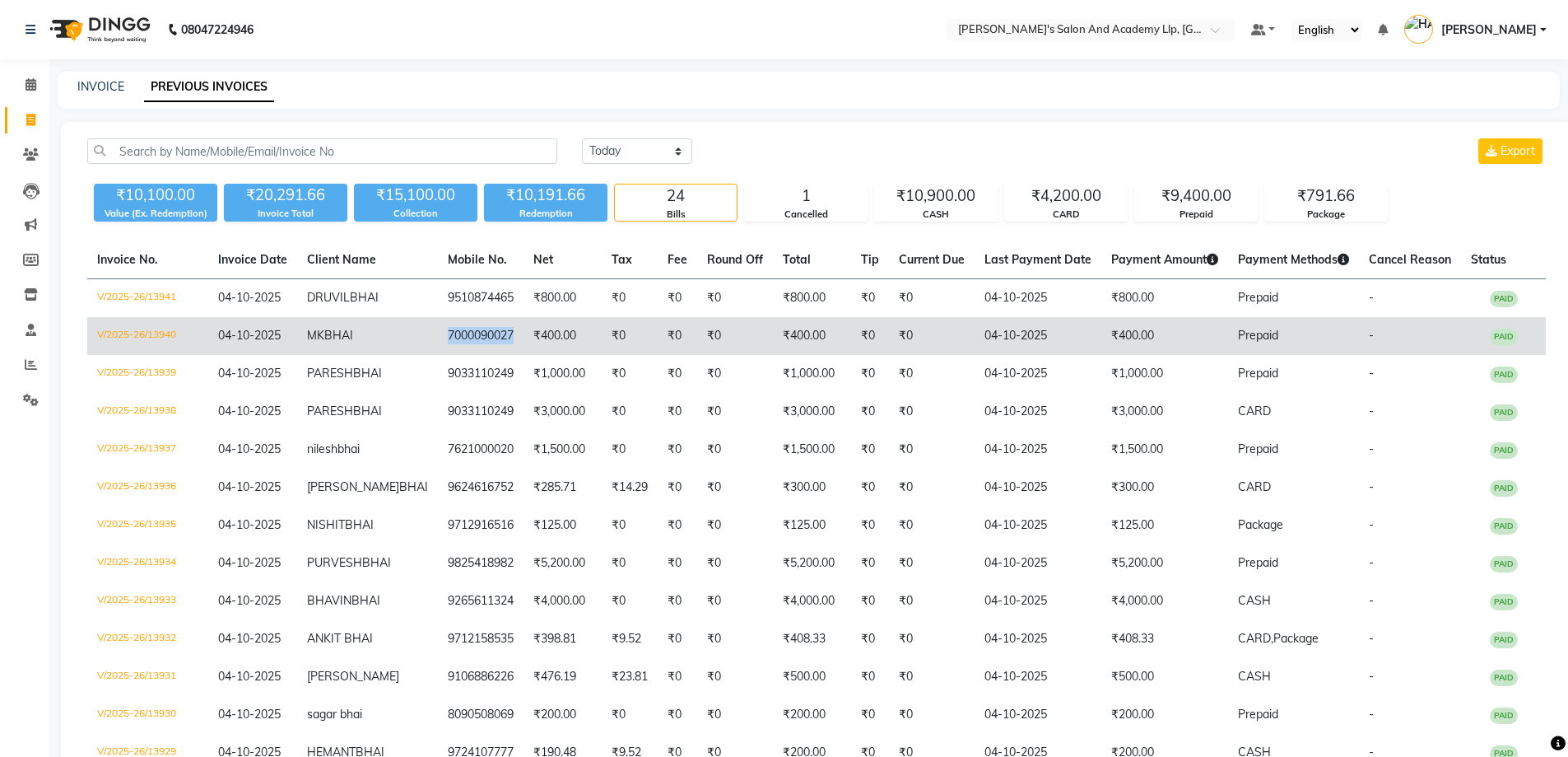
copy td "7000090027"
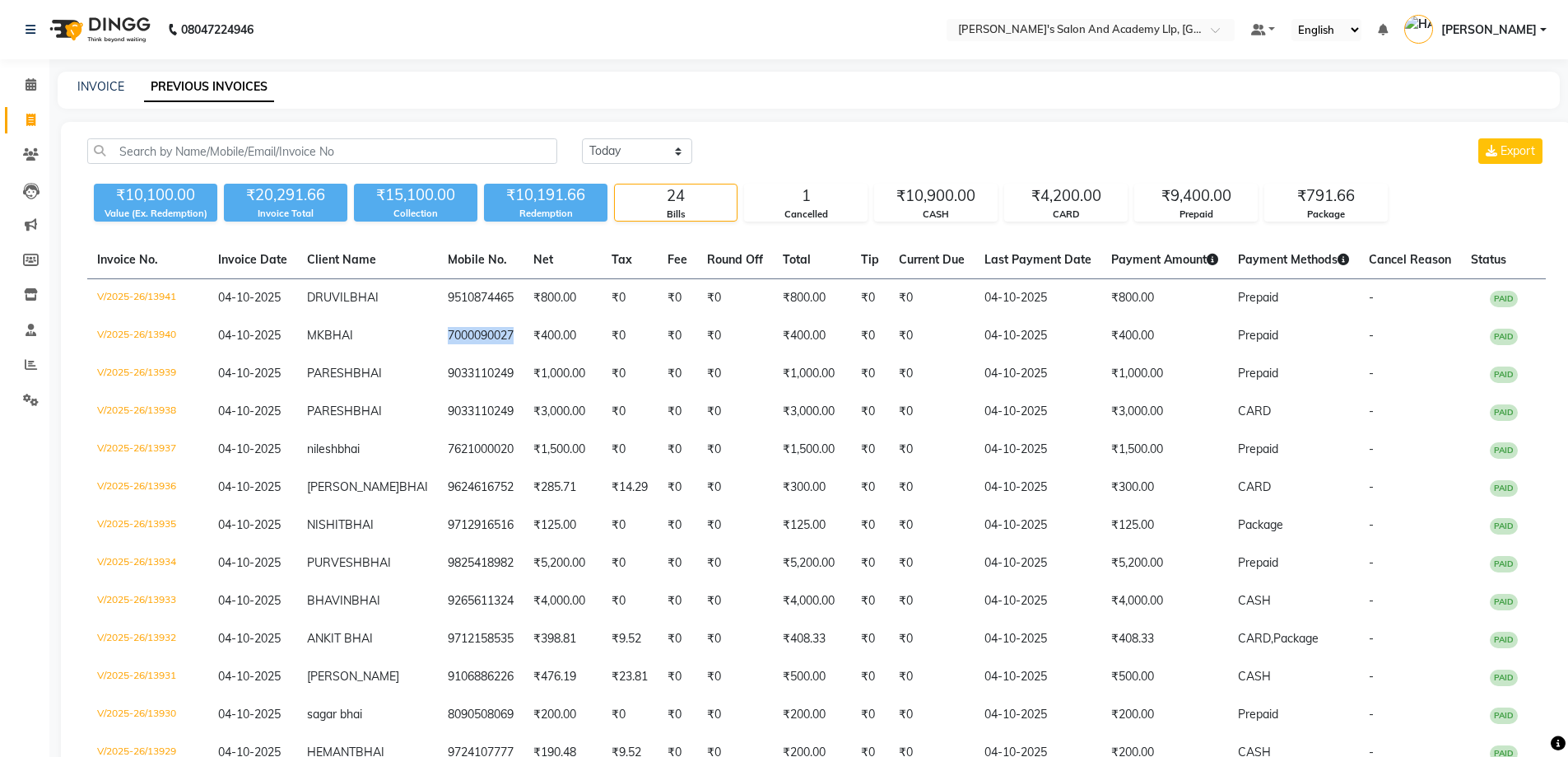
drag, startPoint x: 506, startPoint y: 328, endPoint x: 92, endPoint y: 188, distance: 437.0
click at [438, 323] on td "7000090027" at bounding box center [480, 335] width 85 height 38
click at [118, 89] on link "INVOICE" at bounding box center [101, 87] width 47 height 15
select select "service"
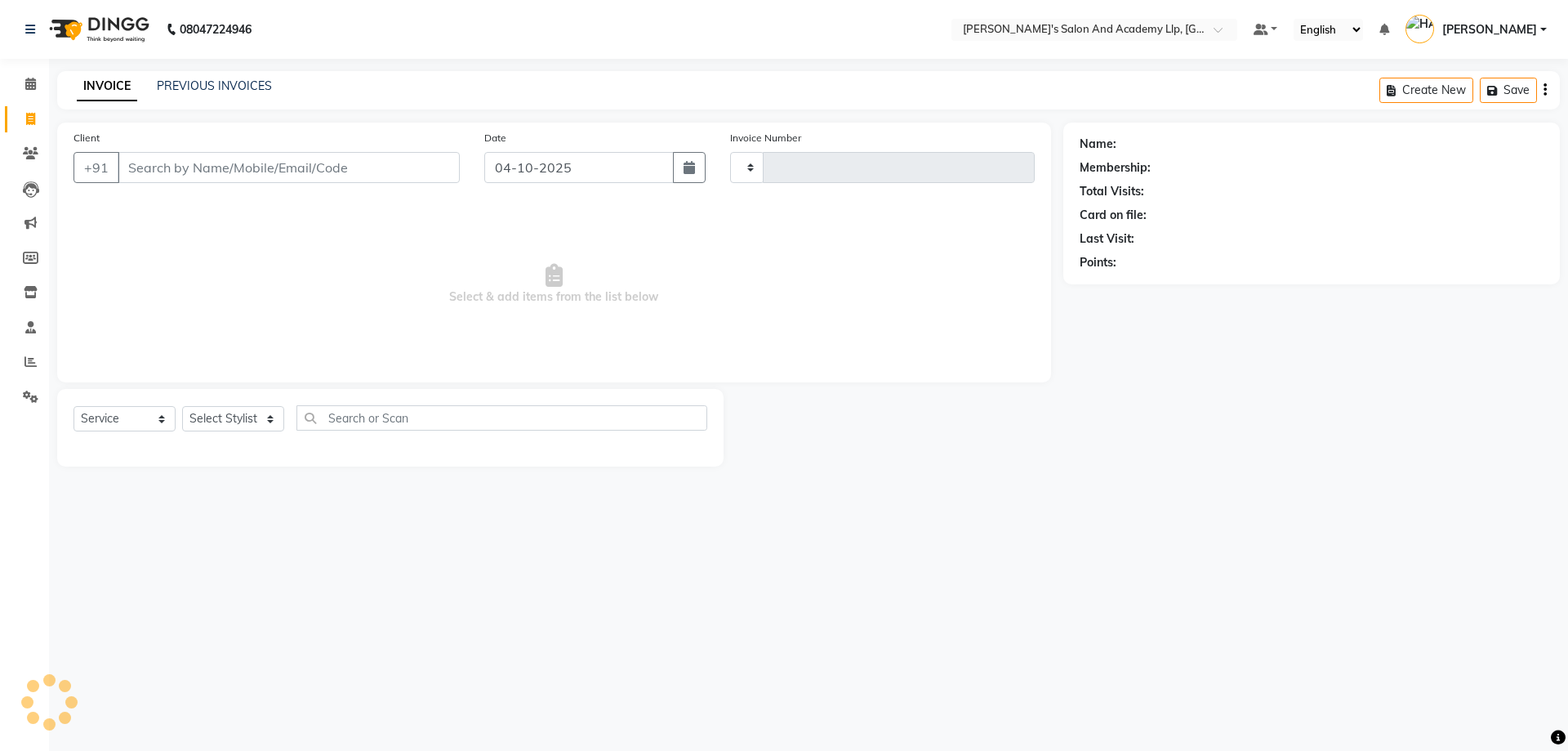
click at [98, 77] on link "INVOICE" at bounding box center [107, 86] width 60 height 29
type input "13942"
select select "6983"
click at [198, 173] on input "Client" at bounding box center [288, 167] width 342 height 31
paste input "7000090027"
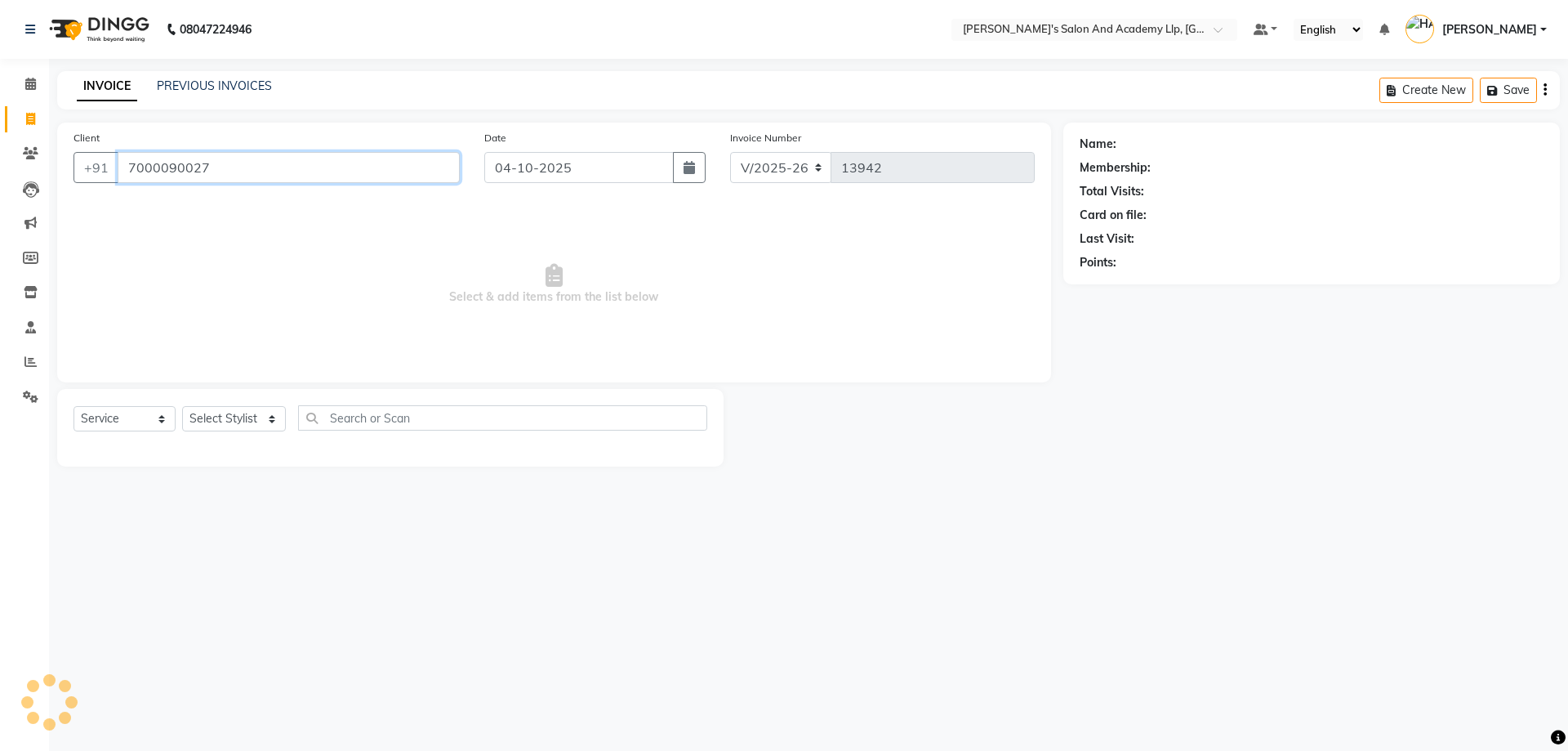
type input "7000090027"
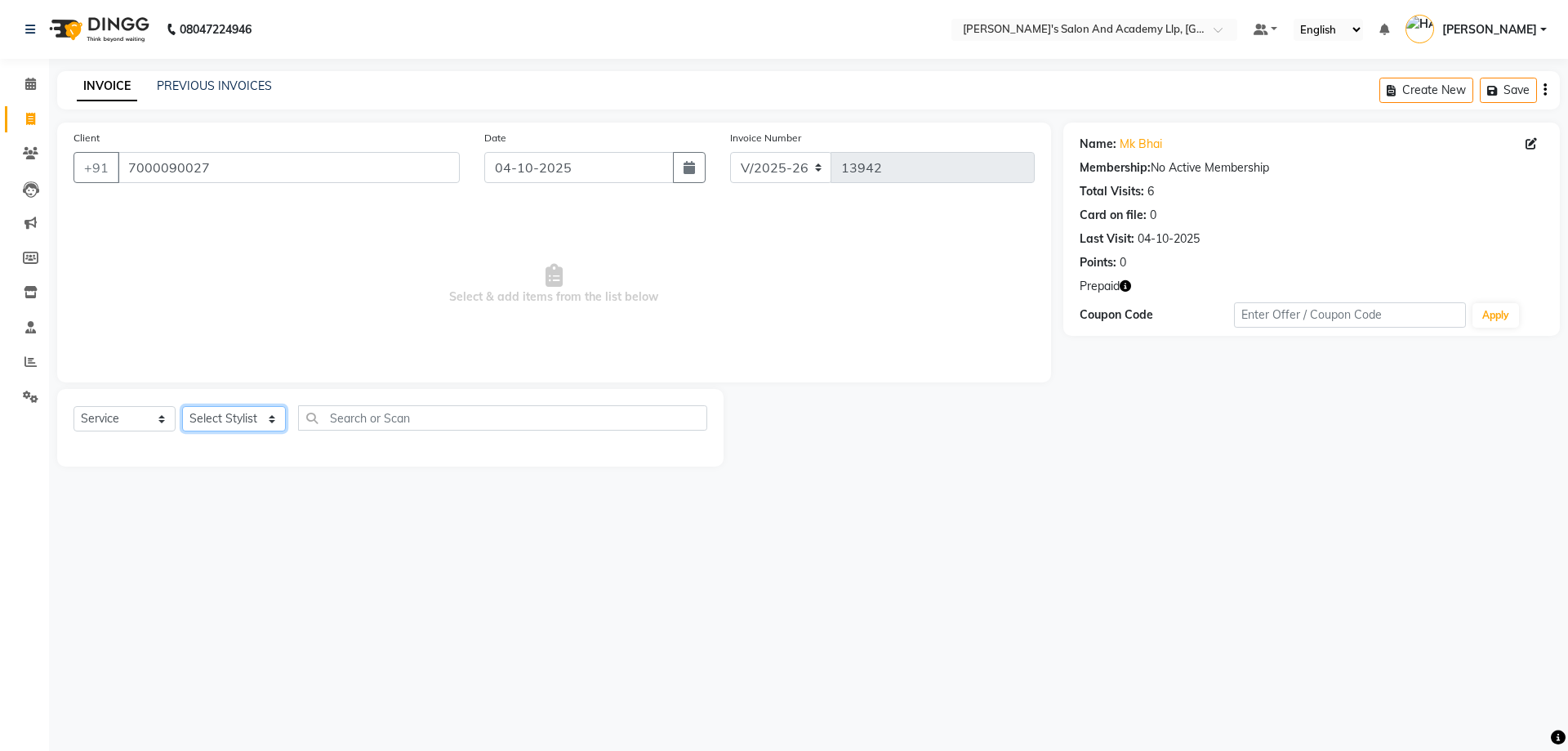
click at [285, 412] on select "Select Stylist [PERSON_NAME] [PERSON_NAME] AKSHAY [PERSON_NAME] [PERSON_NAME] K…" at bounding box center [234, 419] width 104 height 26
click at [182, 406] on select "Select Stylist [PERSON_NAME] [PERSON_NAME] AKSHAY [PERSON_NAME] [PERSON_NAME] K…" at bounding box center [234, 419] width 104 height 26
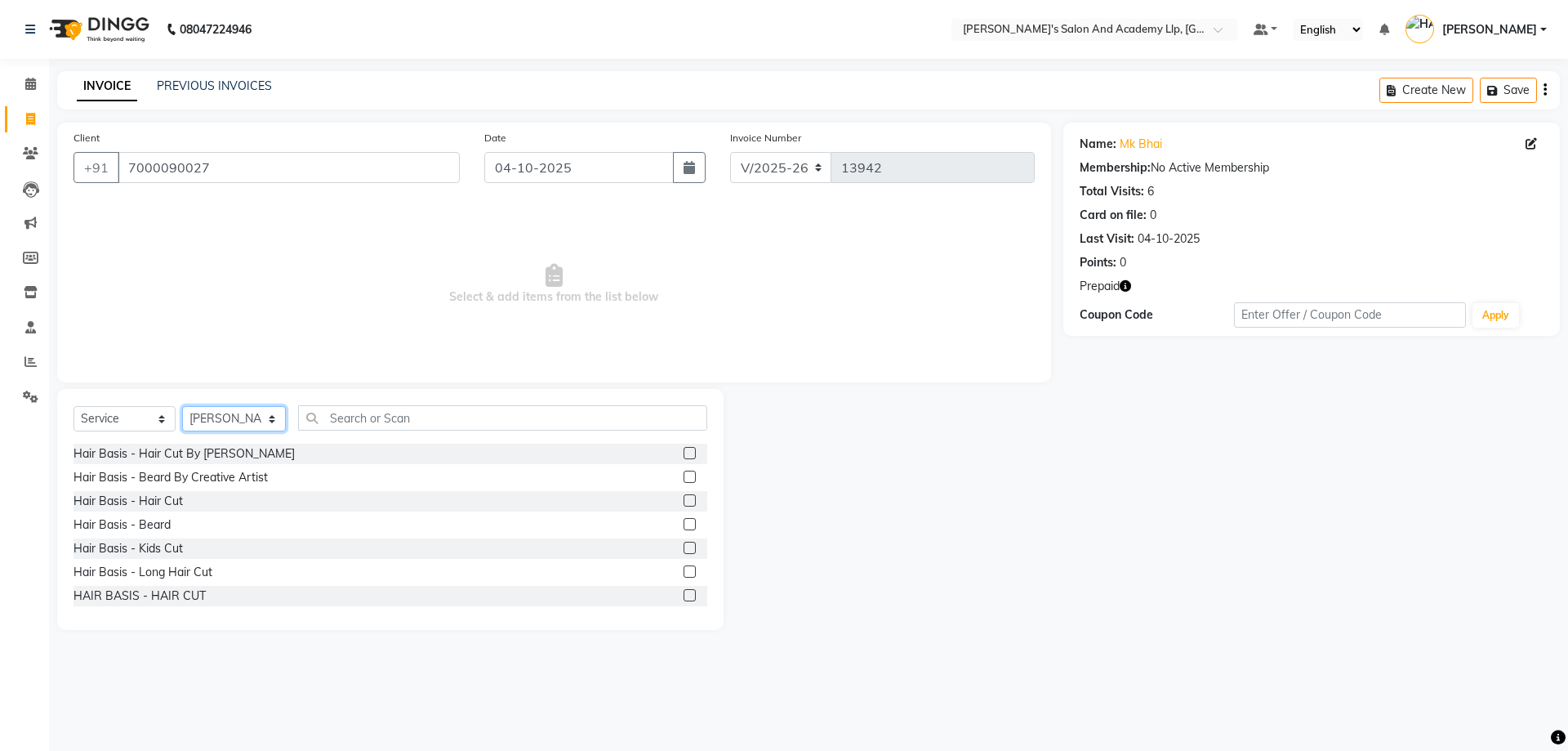
click at [259, 423] on select "Select Stylist [PERSON_NAME] [PERSON_NAME] AKSHAY [PERSON_NAME] [PERSON_NAME] K…" at bounding box center [234, 419] width 104 height 26
select select "57605"
click at [182, 406] on select "Select Stylist [PERSON_NAME] [PERSON_NAME] AKSHAY [PERSON_NAME] [PERSON_NAME] K…" at bounding box center [234, 419] width 104 height 26
click at [231, 472] on div "Hair Basis - Beard By Creative Artist" at bounding box center [171, 477] width 195 height 17
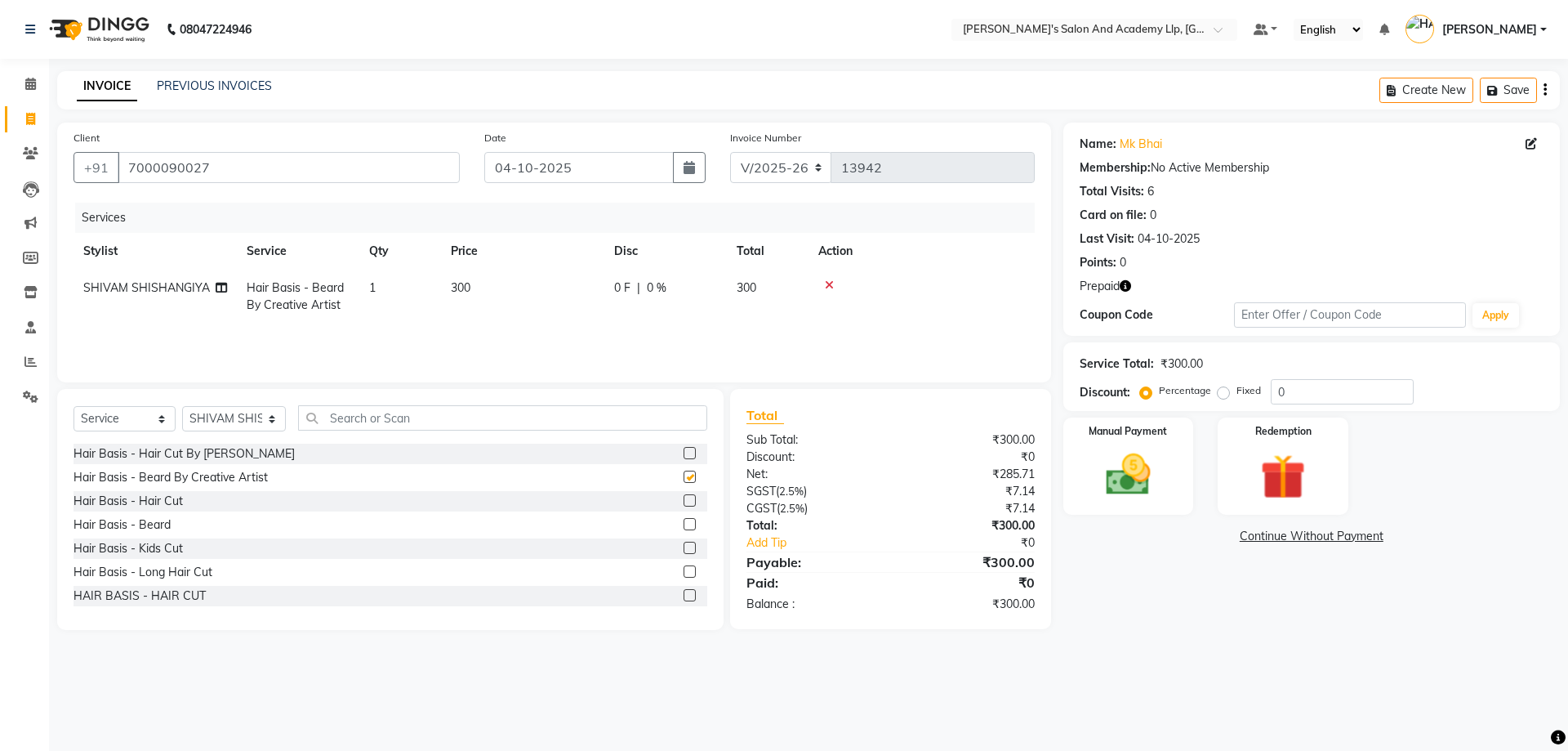
checkbox input "false"
click at [1213, 454] on div "Manual Payment Redemption" at bounding box center [1311, 466] width 521 height 97
click at [1299, 448] on img at bounding box center [1283, 477] width 76 height 58
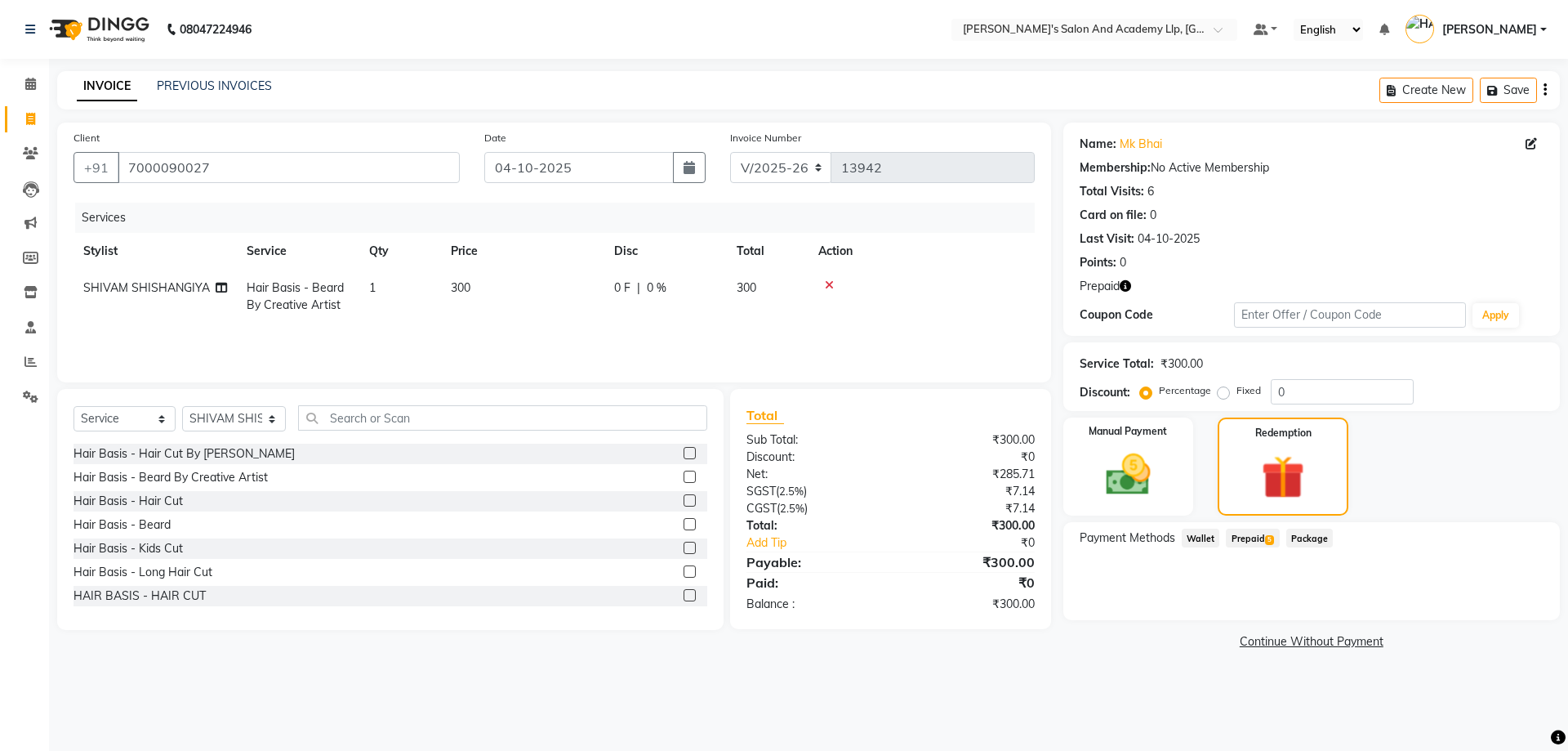
click at [1275, 535] on span "Prepaid 5" at bounding box center [1252, 538] width 53 height 19
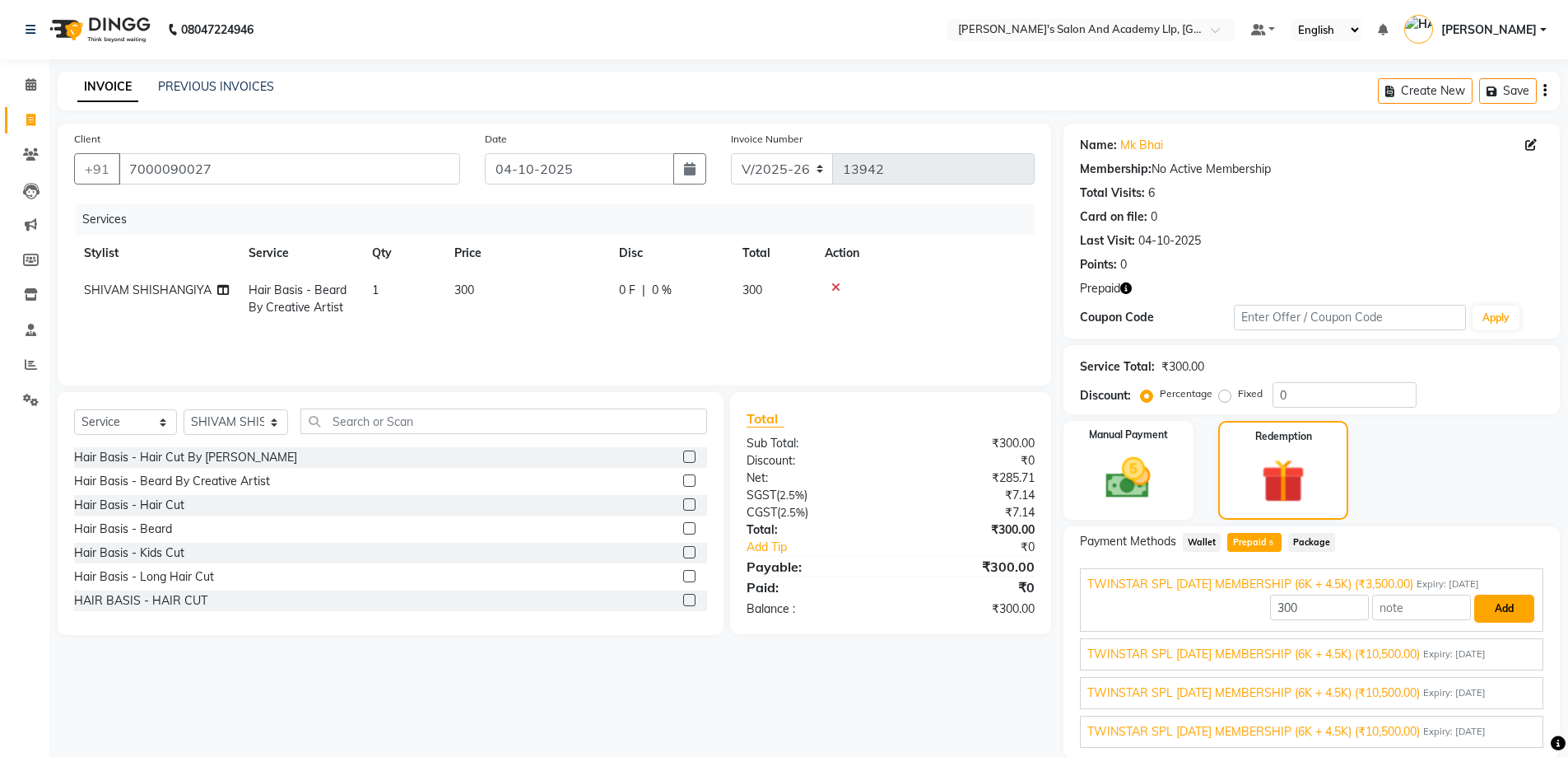
click at [1505, 608] on button "Add" at bounding box center [1505, 609] width 60 height 28
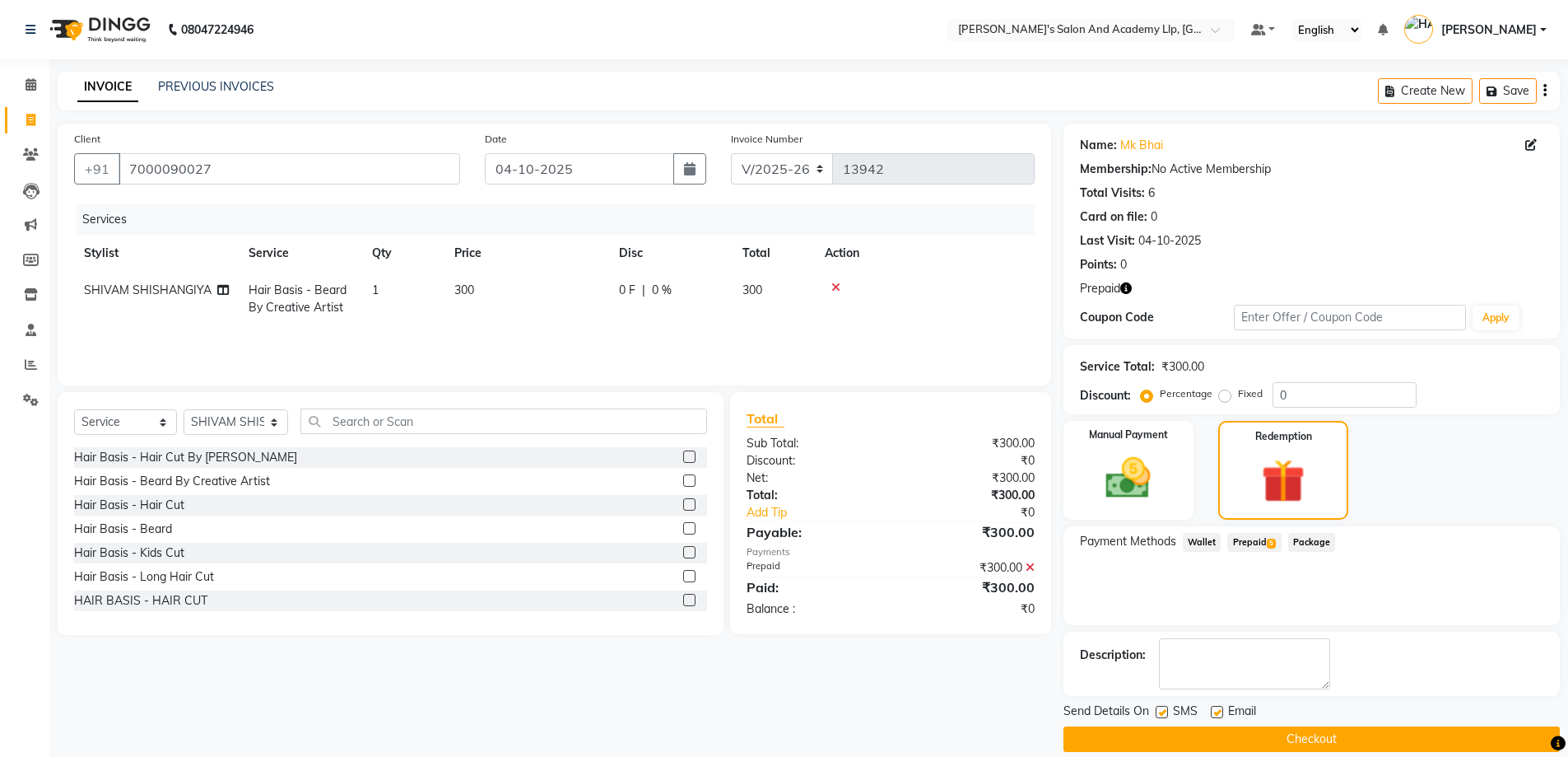
click at [1220, 713] on label at bounding box center [1217, 712] width 13 height 13
click at [1220, 713] on input "checkbox" at bounding box center [1216, 713] width 11 height 11
checkbox input "false"
click at [1261, 729] on button "Checkout" at bounding box center [1312, 739] width 496 height 26
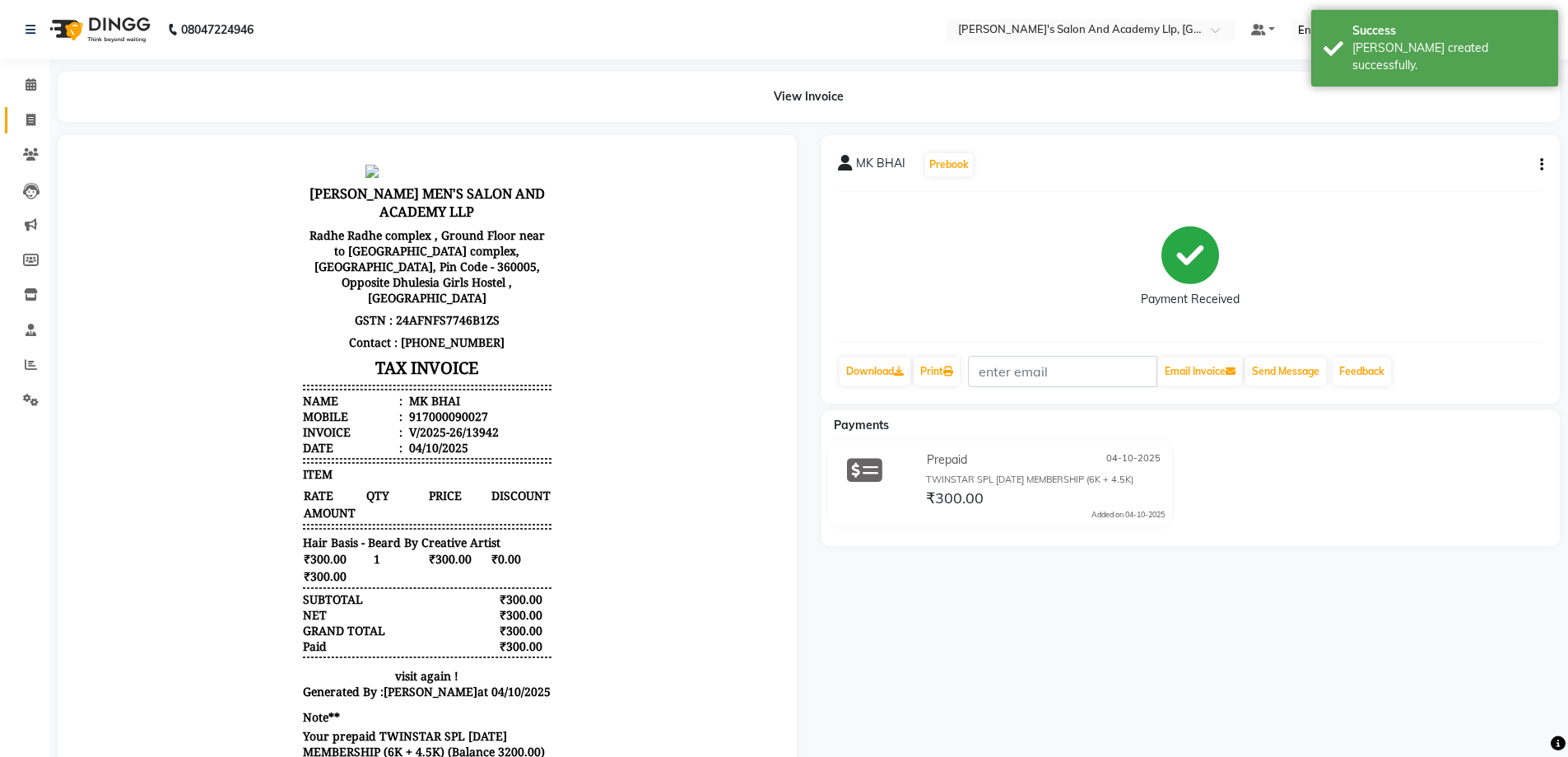
click at [13, 121] on link "Invoice" at bounding box center [24, 120] width 39 height 28
select select "service"
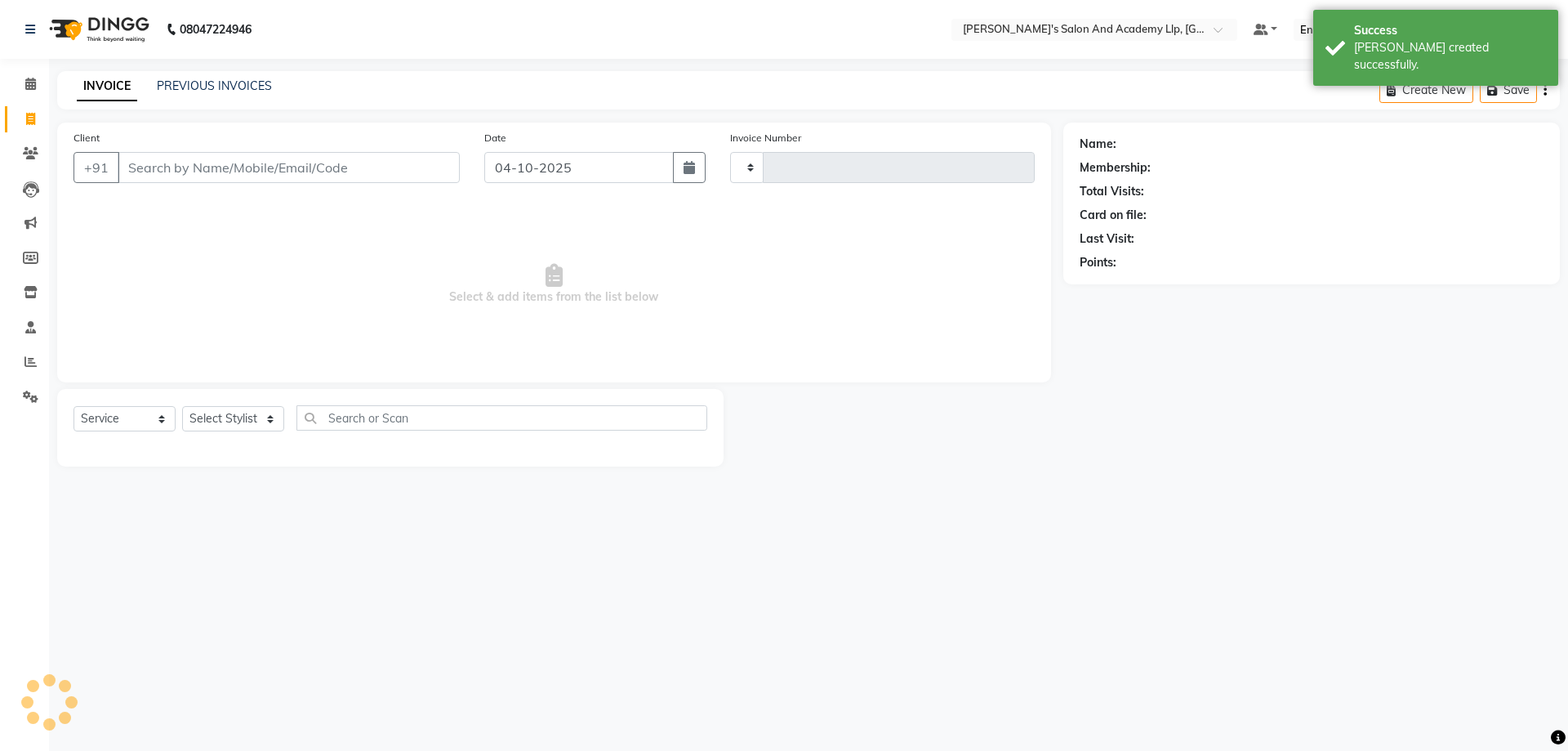
type input "13943"
select select "6983"
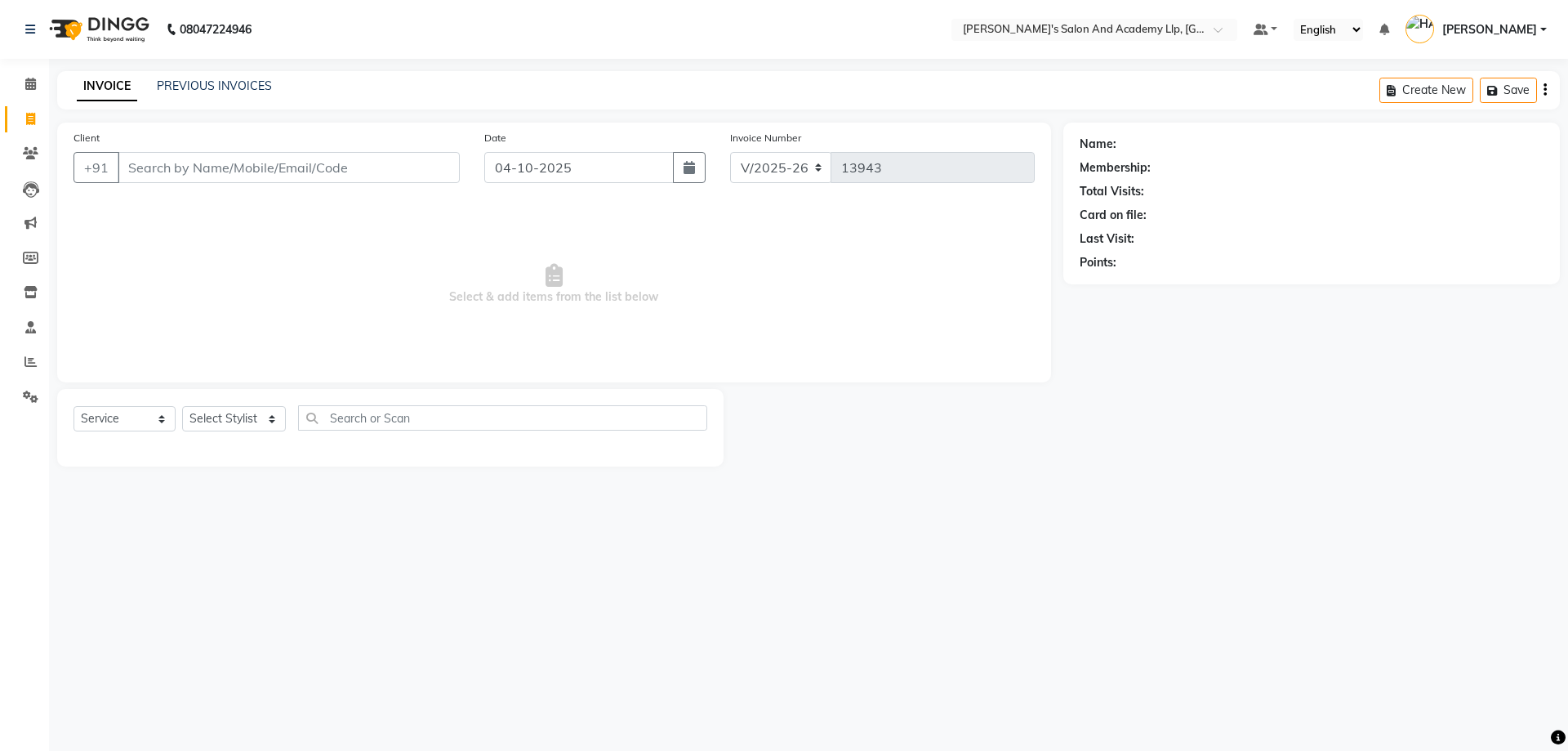
click at [221, 198] on div "Client +91 Date [DATE] Invoice Number V/2025 V/[PHONE_NUMBER] Select & add item…" at bounding box center [554, 252] width 994 height 259
click at [168, 133] on div "Client +91" at bounding box center [267, 162] width 411 height 67
click at [176, 175] on input "Client" at bounding box center [288, 167] width 342 height 31
click at [209, 283] on span "Select & add items from the list below" at bounding box center [554, 283] width 961 height 163
click at [177, 159] on input "Client" at bounding box center [288, 167] width 342 height 31
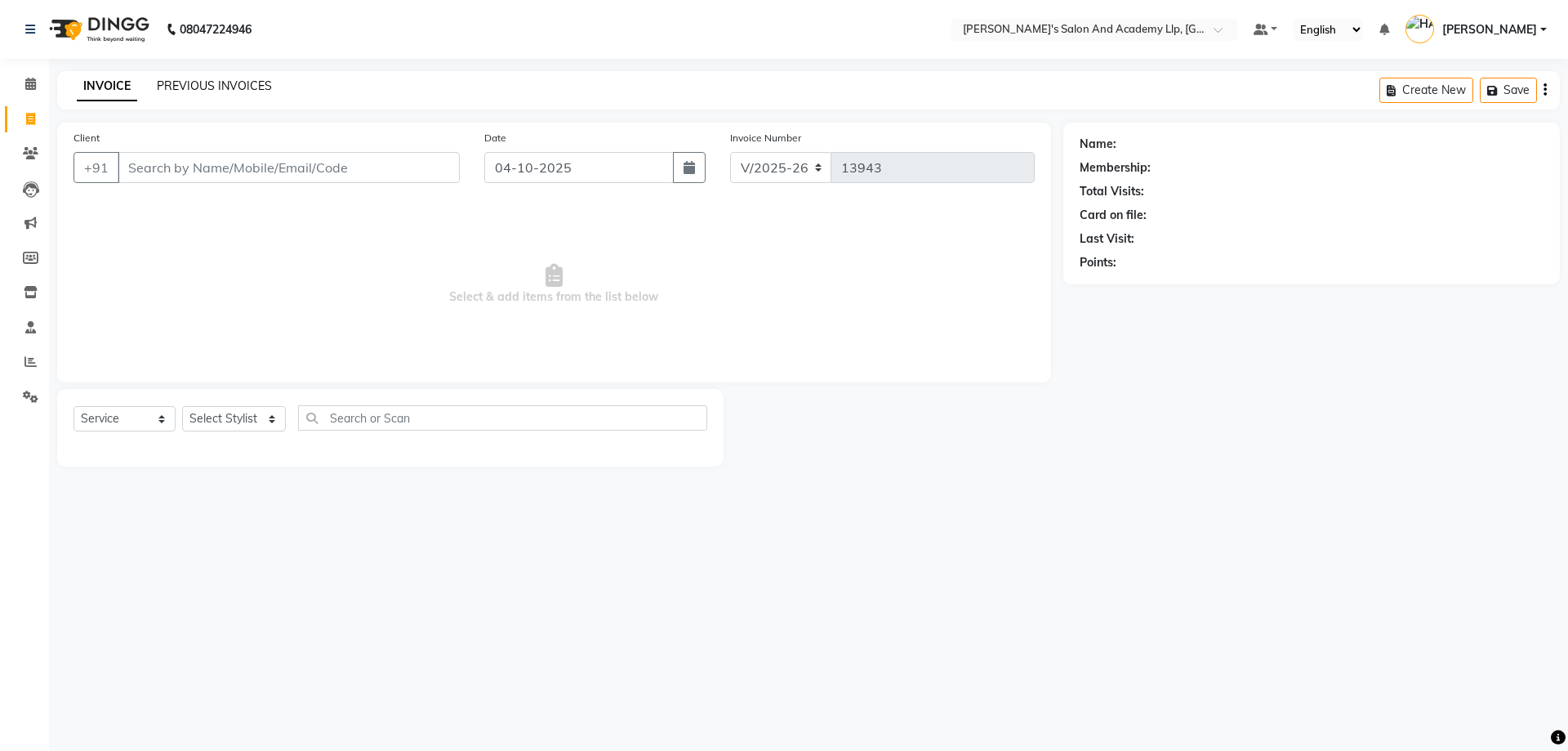
click at [197, 86] on link "PREVIOUS INVOICES" at bounding box center [214, 86] width 115 height 15
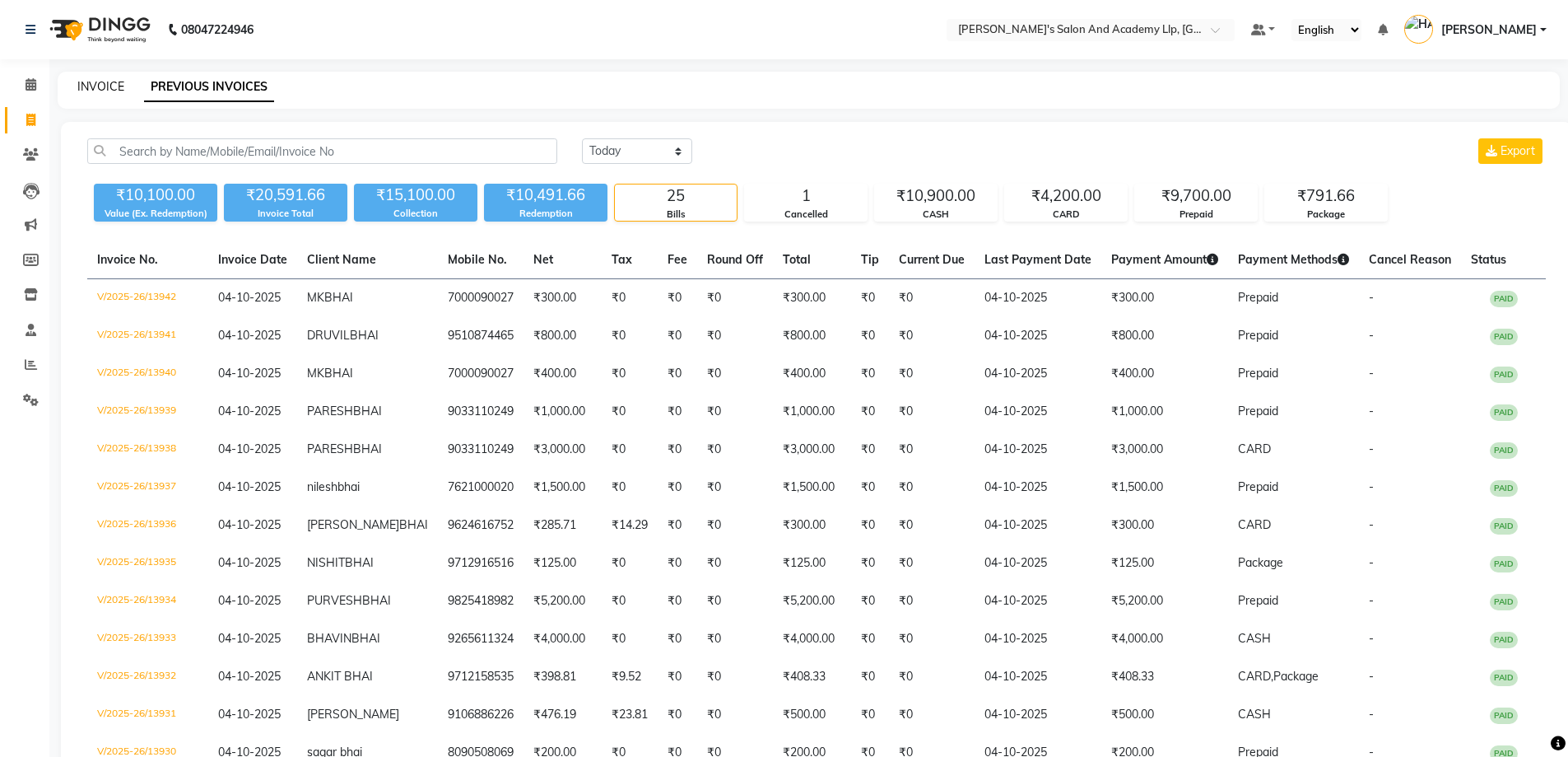
click at [94, 91] on link "INVOICE" at bounding box center [101, 87] width 47 height 15
select select "service"
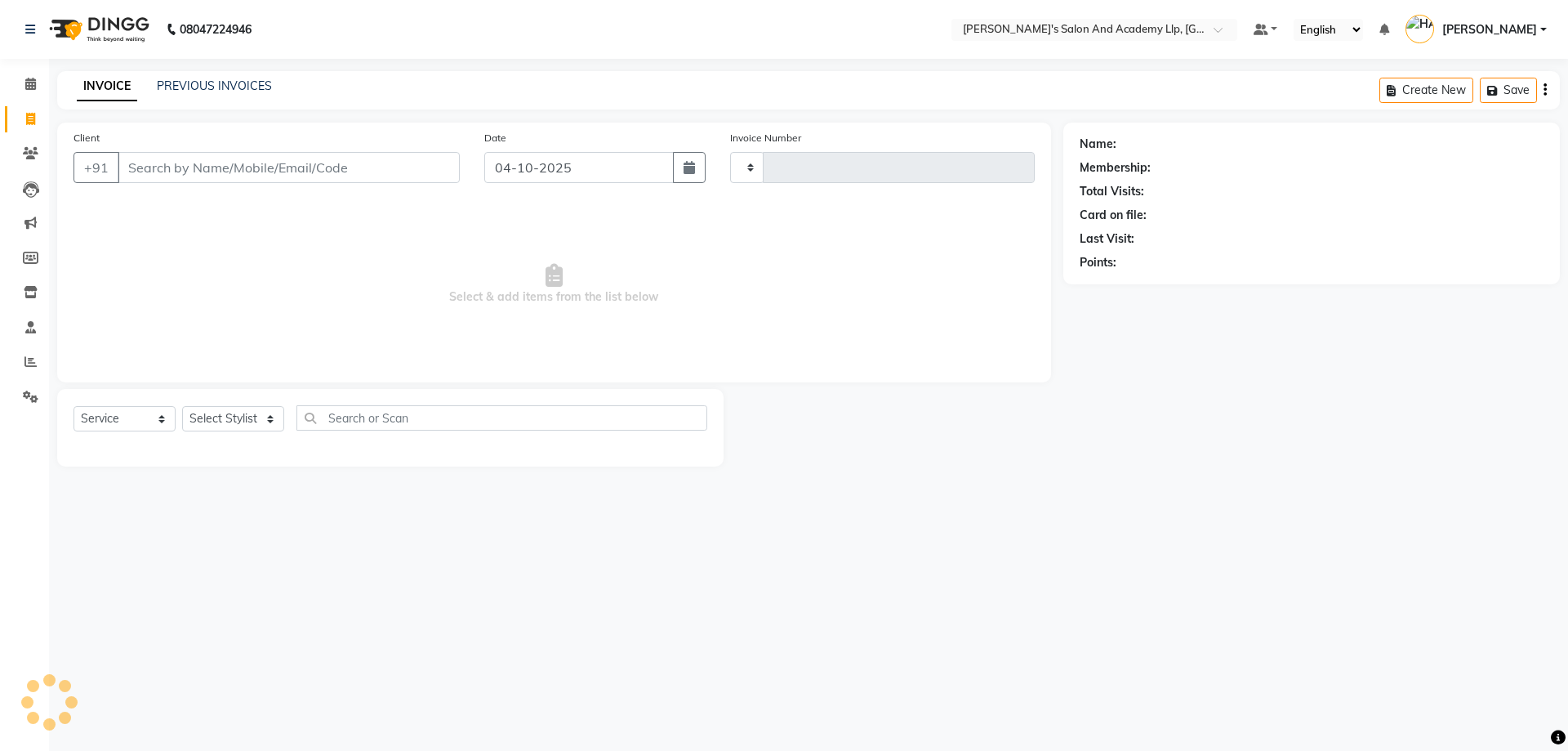
type input "13943"
select select "6983"
click at [213, 207] on span "Select & add items from the list below" at bounding box center [554, 283] width 961 height 163
click at [200, 162] on input "Client" at bounding box center [288, 167] width 342 height 31
click at [255, 165] on input "Client" at bounding box center [288, 167] width 342 height 31
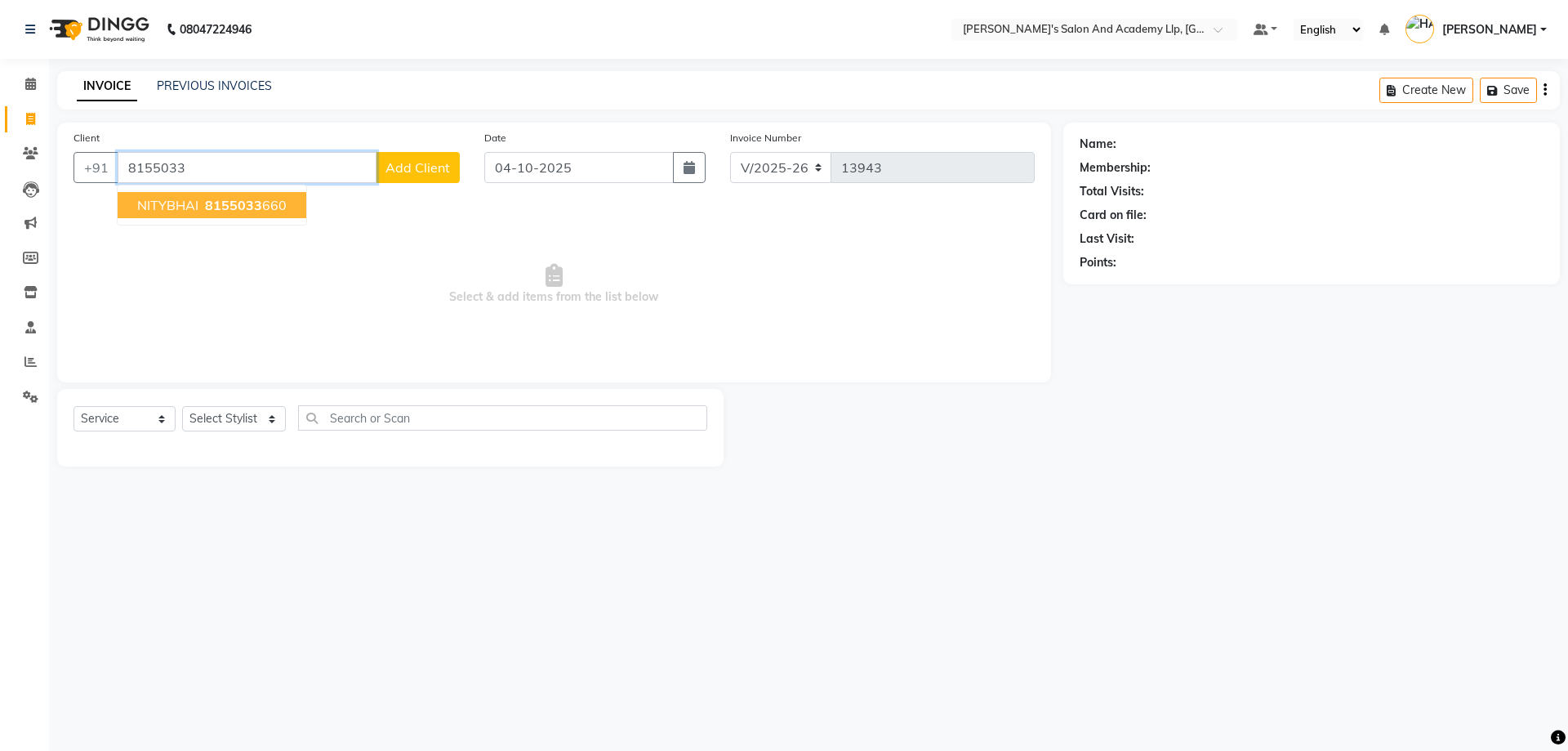
click at [238, 205] on span "8155033" at bounding box center [233, 206] width 57 height 17
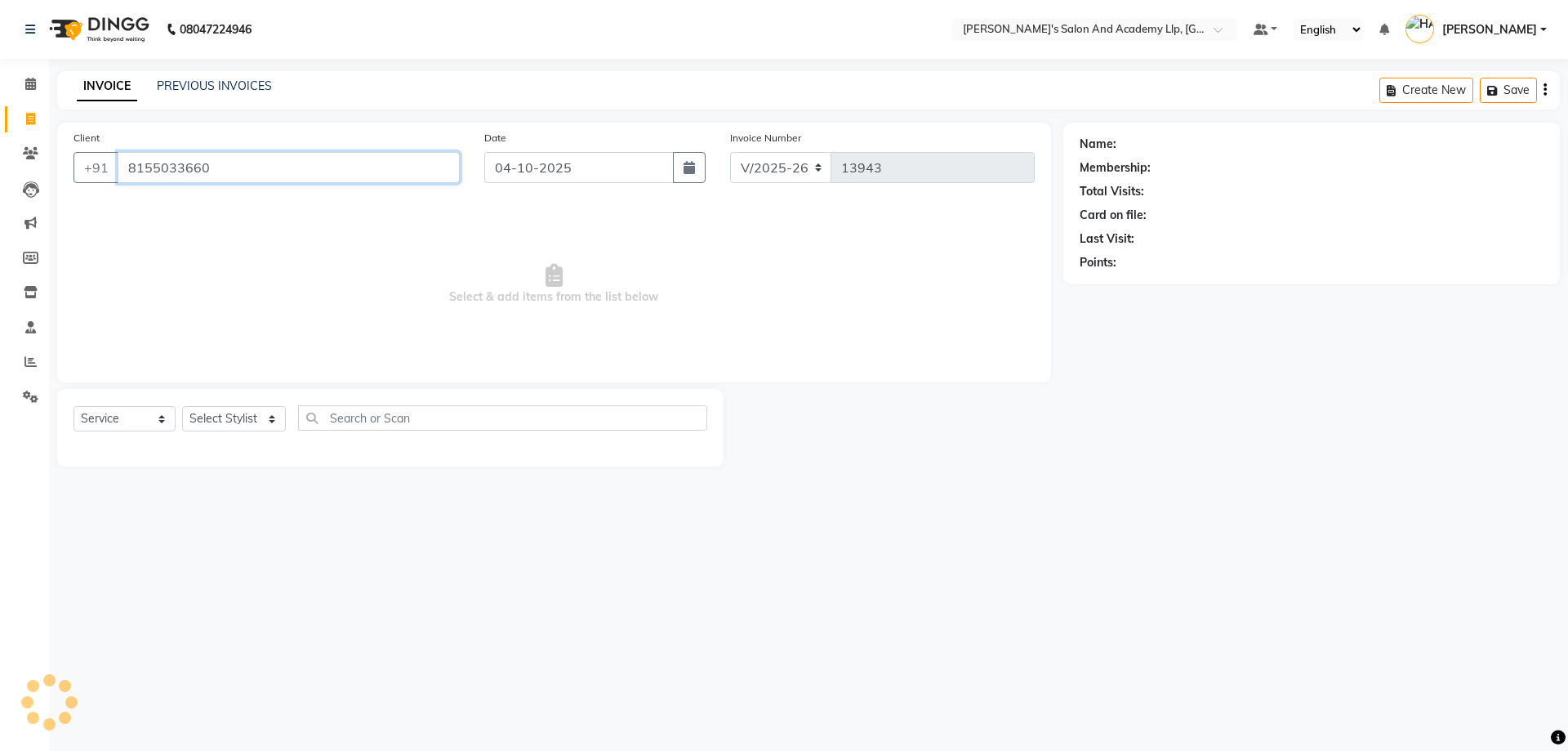
type input "8155033660"
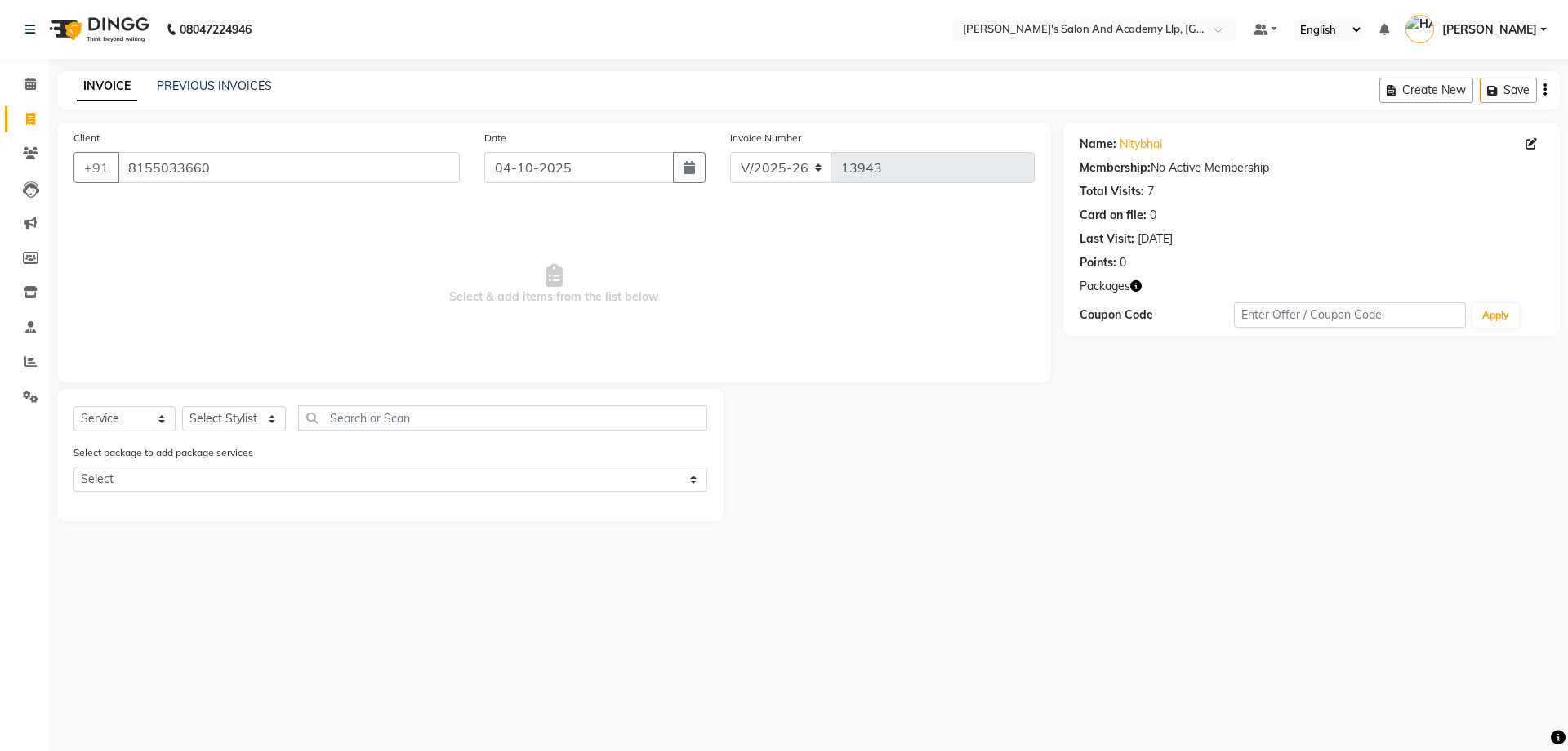
click at [1137, 283] on icon "button" at bounding box center [1136, 286] width 12 height 12
click at [286, 424] on select "Select Stylist [PERSON_NAME] [PERSON_NAME] AKSHAY [PERSON_NAME] [PERSON_NAME] K…" at bounding box center [234, 419] width 104 height 26
select select "57616"
click at [182, 406] on select "Select Stylist [PERSON_NAME] [PERSON_NAME] AKSHAY [PERSON_NAME] [PERSON_NAME] K…" at bounding box center [234, 419] width 104 height 26
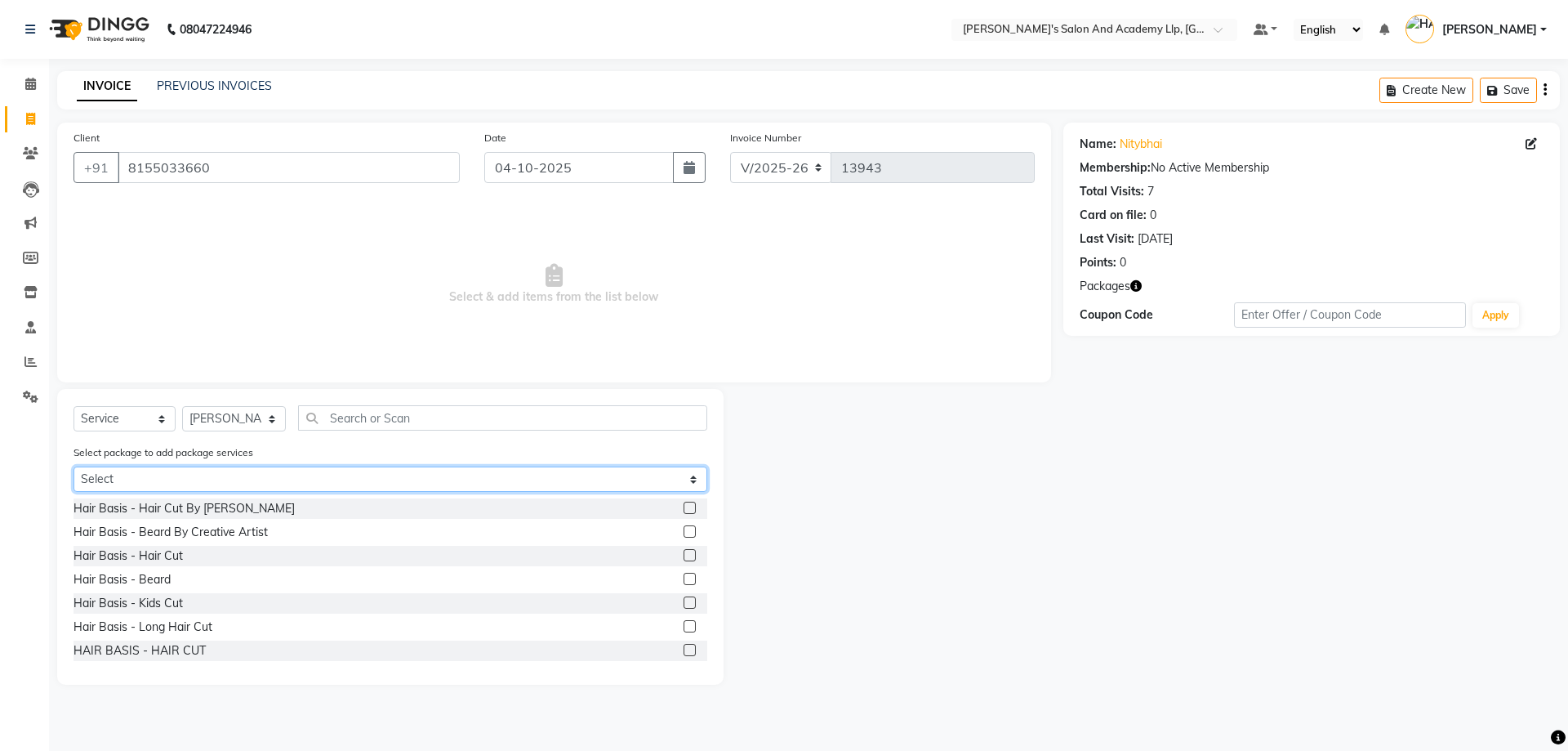
click at [327, 482] on select "Select MAVDI DEAR PACKAGE ( 6 HAIR CUT) AVENGERS COMBO PACKAGE" at bounding box center [390, 479] width 634 height 26
select select "1: Object"
click at [74, 467] on select "Select MAVDI DEAR PACKAGE ( 6 HAIR CUT) AVENGERS COMBO PACKAGE" at bounding box center [390, 479] width 634 height 26
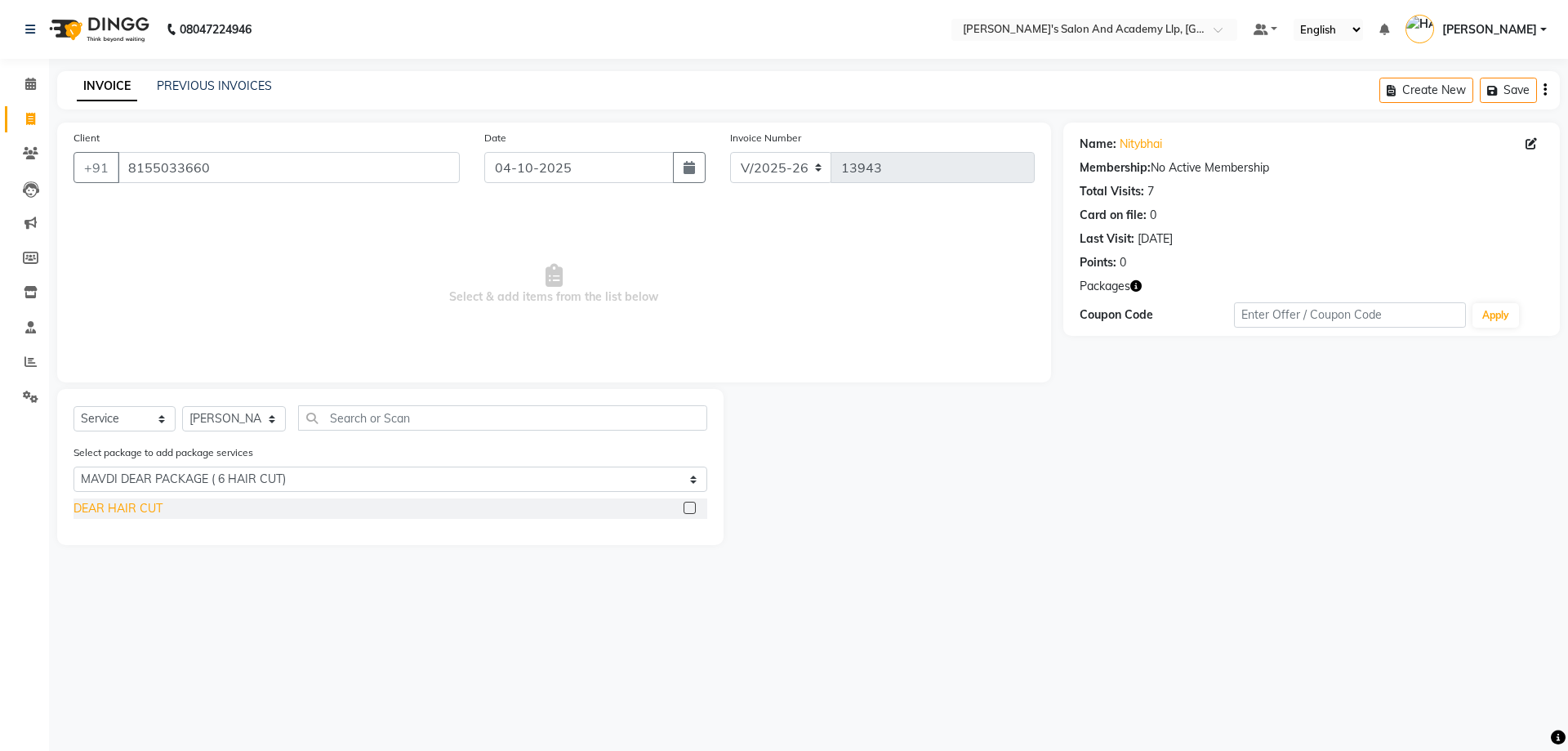
click at [105, 507] on div "DEAR HAIR CUT" at bounding box center [118, 508] width 89 height 17
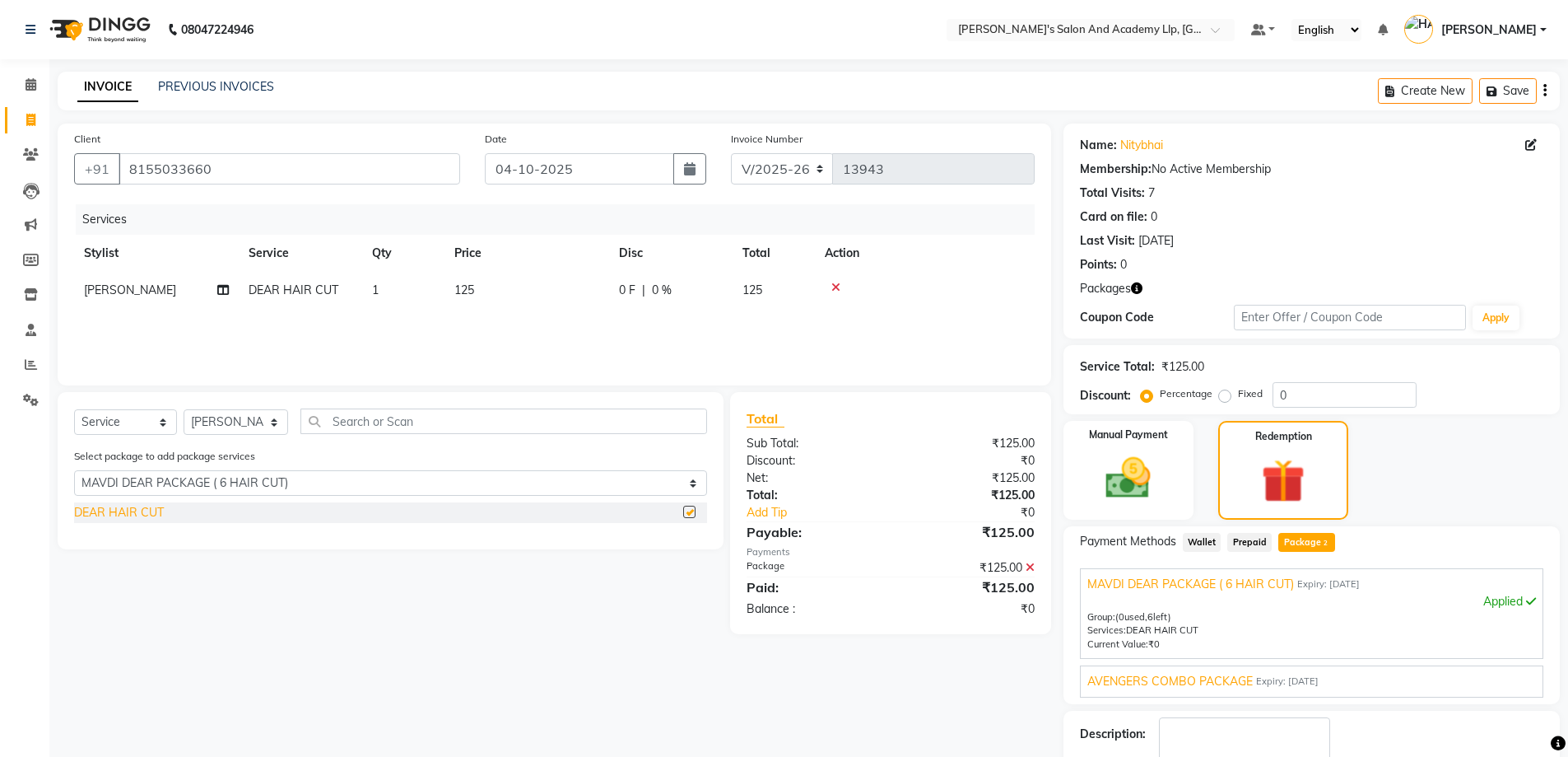
checkbox input "false"
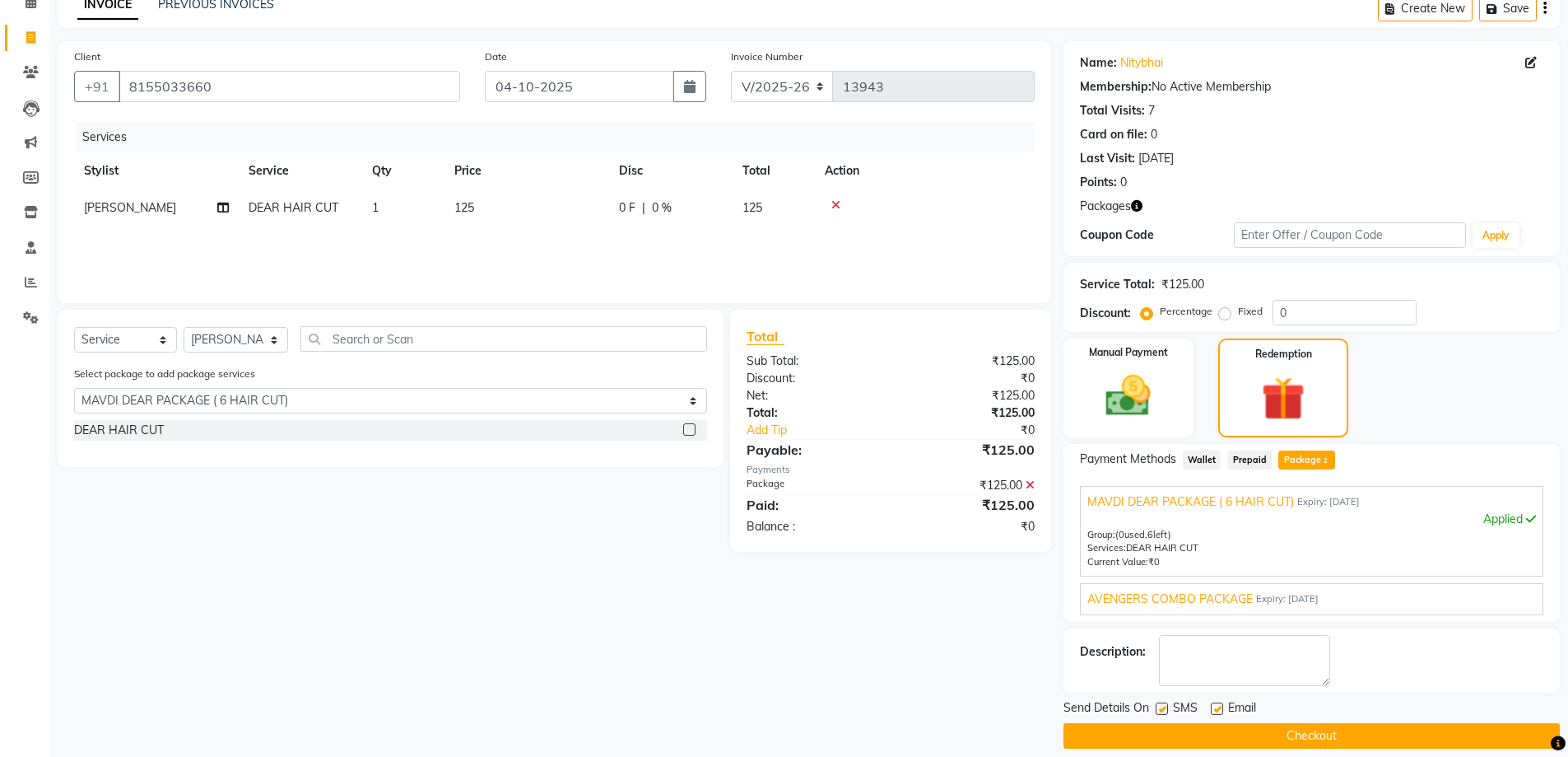
click at [1210, 594] on span "AVENGERS COMBO PACKAGE" at bounding box center [1170, 599] width 165 height 18
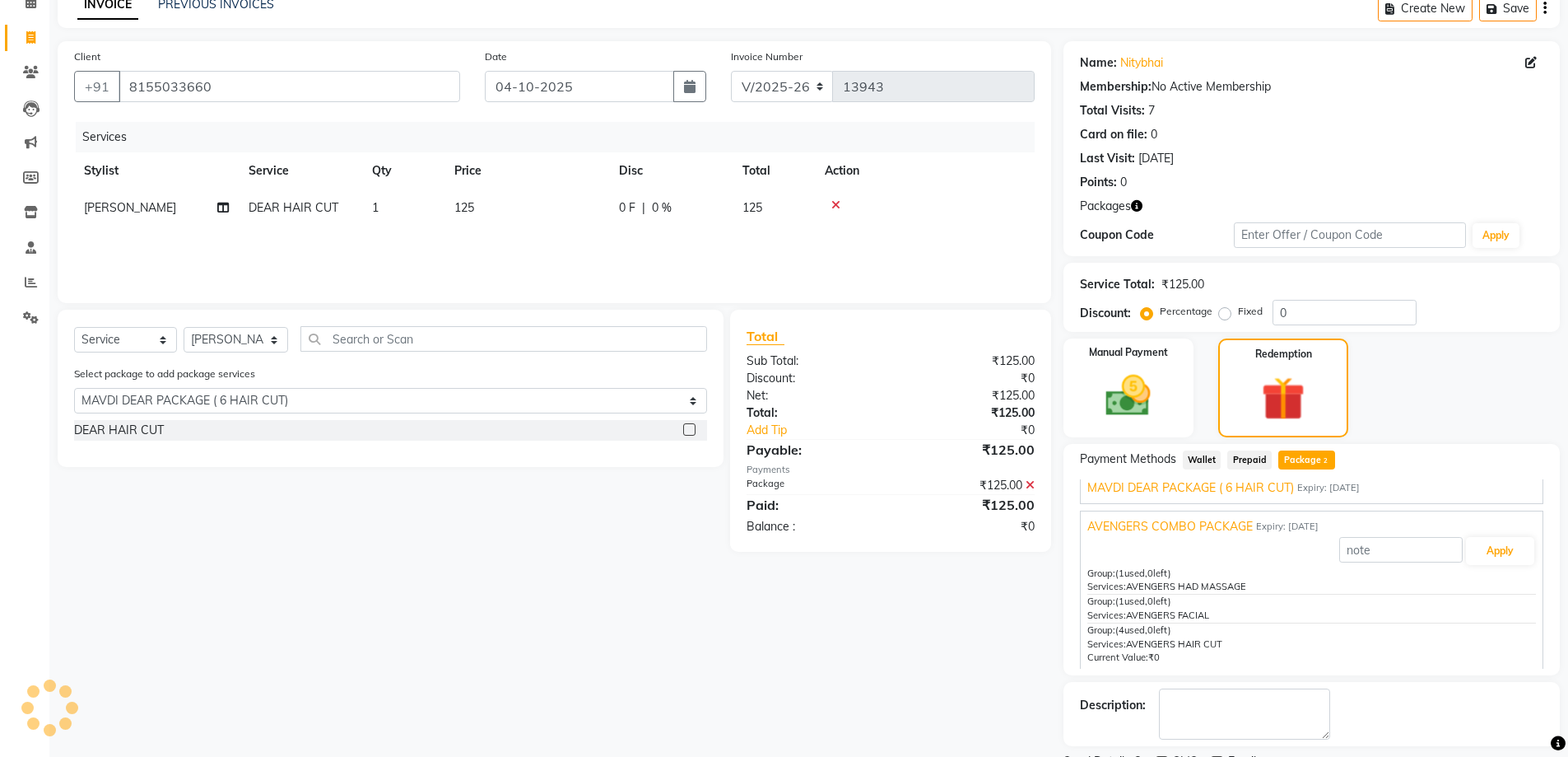
scroll to position [18, 0]
click at [1220, 491] on span "MAVDI DEAR PACKAGE ( 6 HAIR CUT)" at bounding box center [1190, 485] width 206 height 18
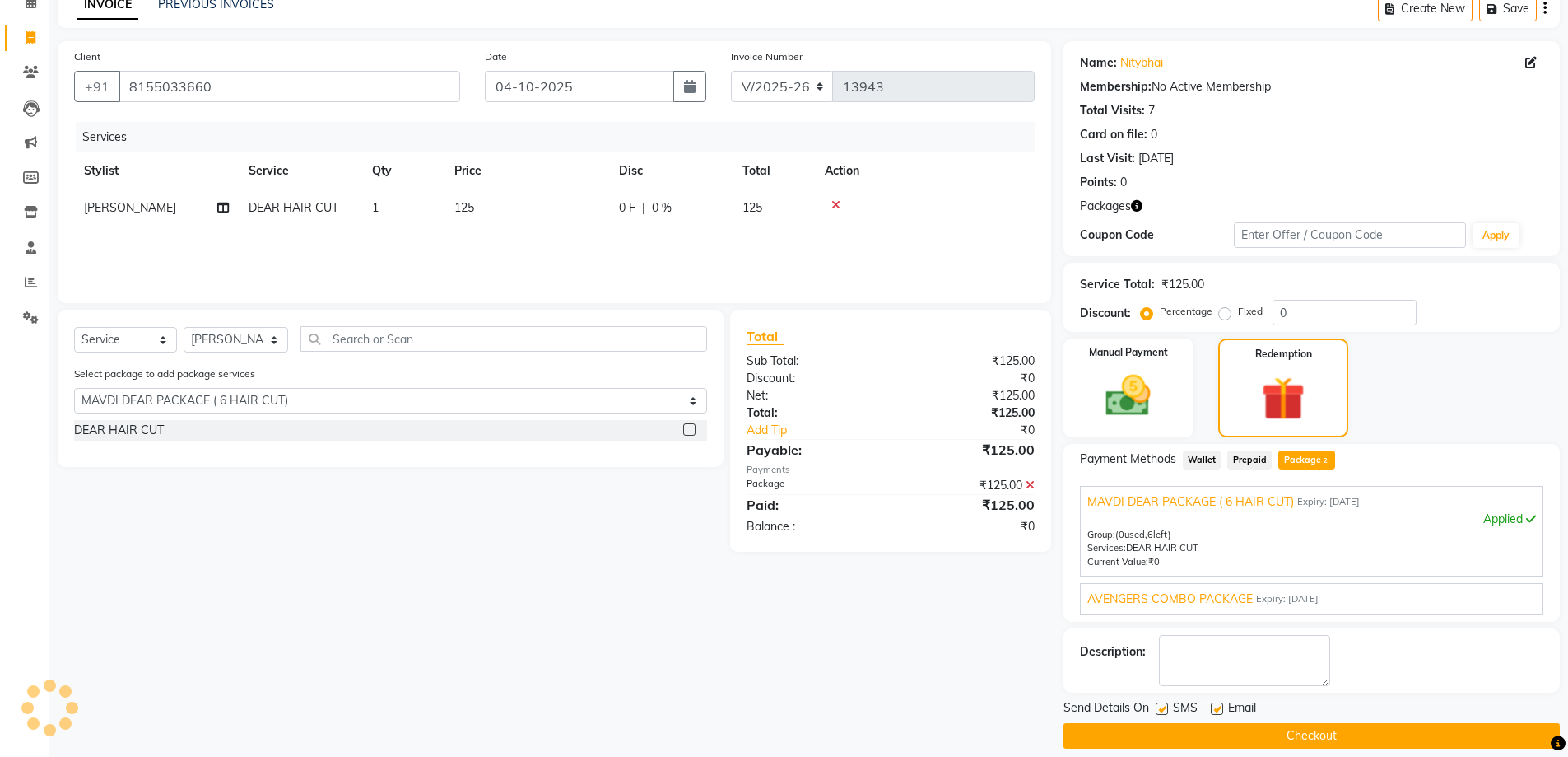
scroll to position [0, 0]
click at [1218, 710] on label at bounding box center [1217, 709] width 13 height 13
click at [1218, 710] on input "checkbox" at bounding box center [1216, 709] width 11 height 11
checkbox input "false"
click at [1276, 729] on button "Checkout" at bounding box center [1312, 735] width 496 height 26
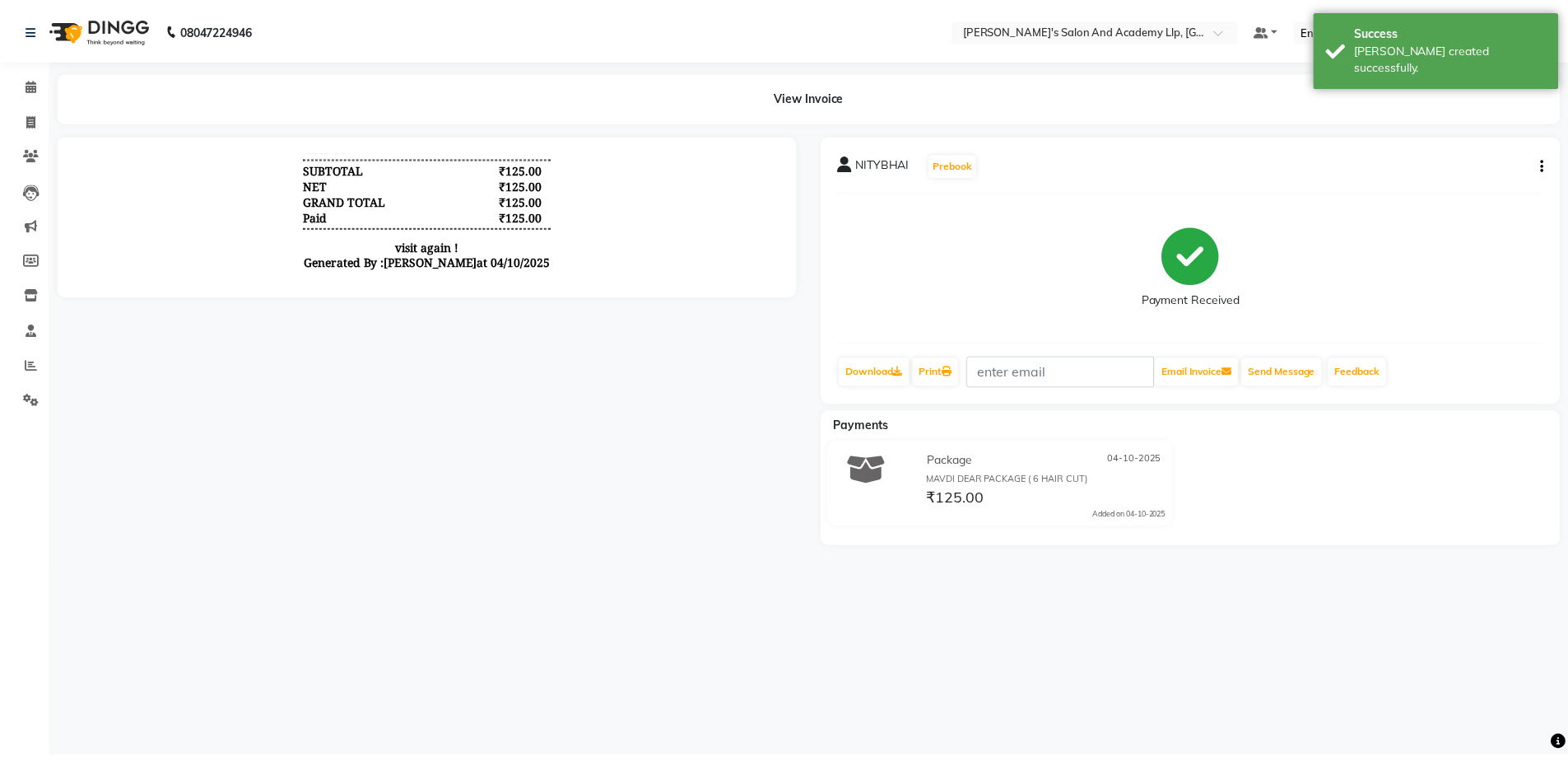
scroll to position [435, 0]
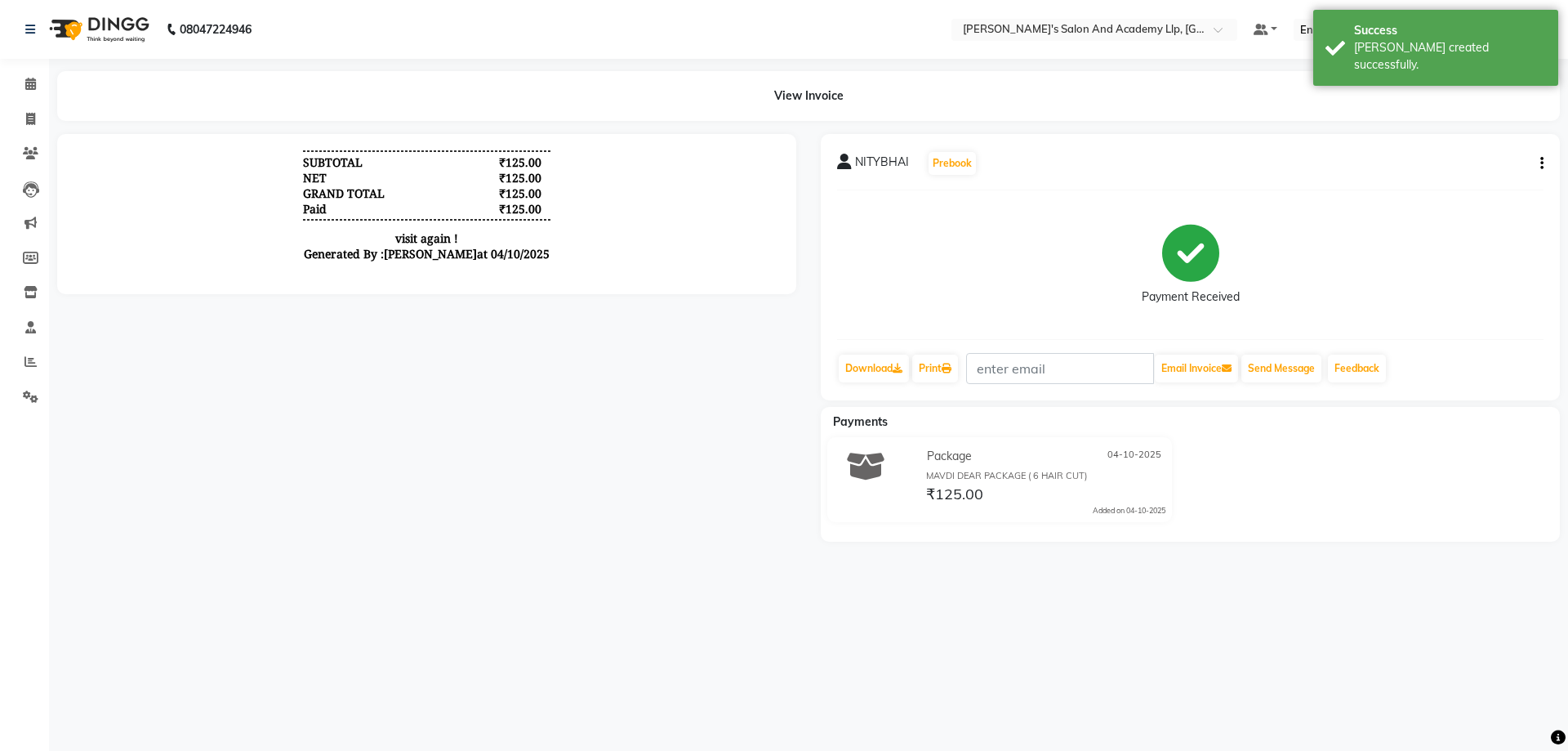
drag, startPoint x: 440, startPoint y: 313, endPoint x: 412, endPoint y: 303, distance: 29.7
click at [428, 310] on div at bounding box center [426, 338] width 763 height 408
drag, startPoint x: 298, startPoint y: 225, endPoint x: 312, endPoint y: 223, distance: 14.1
drag, startPoint x: 312, startPoint y: 223, endPoint x: 647, endPoint y: 180, distance: 337.7
click at [647, 180] on body "[PERSON_NAME] MEN'S SALON AND ACADEMY LLP [GEOGRAPHIC_DATA] complex , Ground Fl…" at bounding box center [427, 62] width 694 height 675
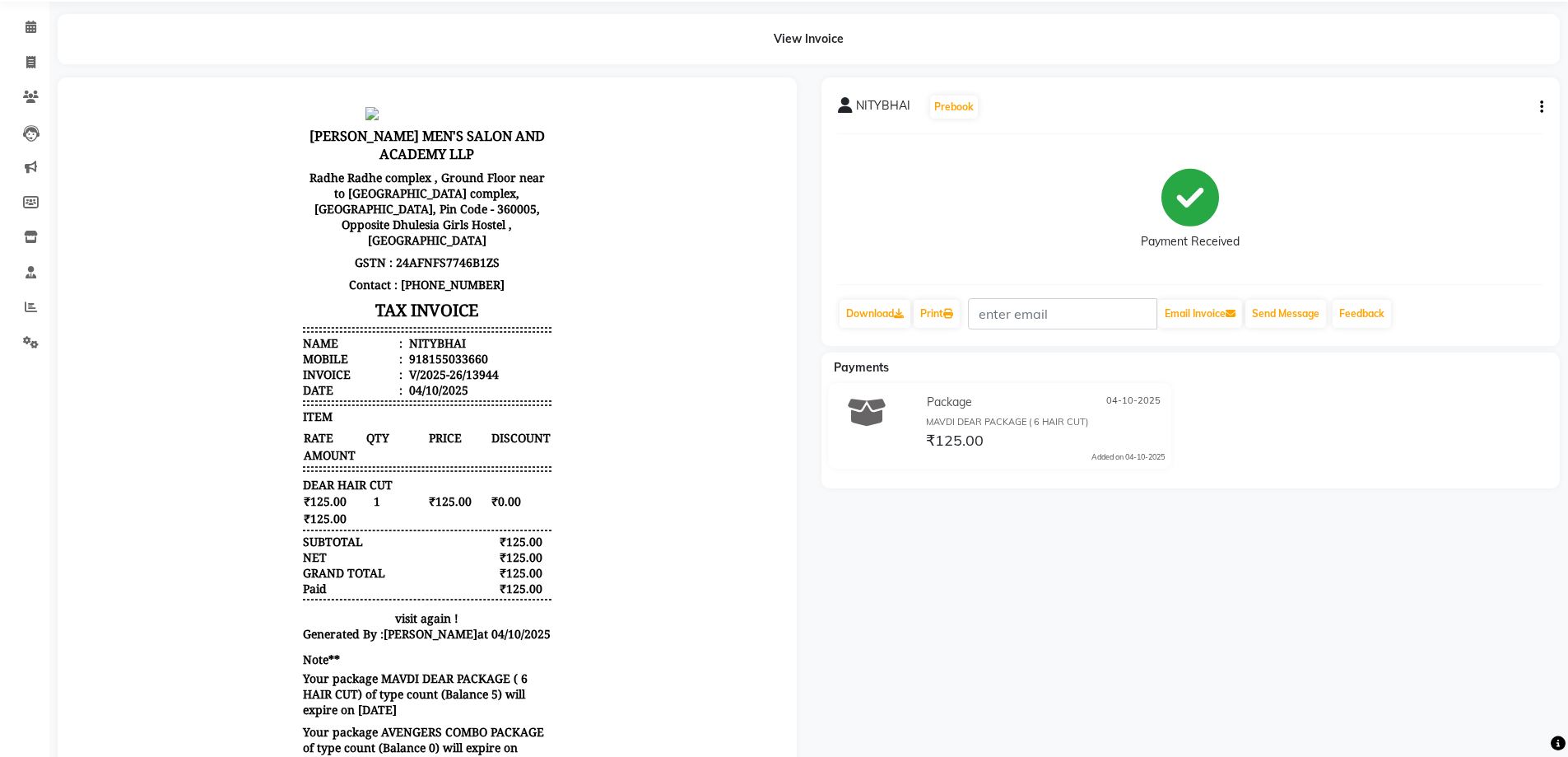
scroll to position [0, 0]
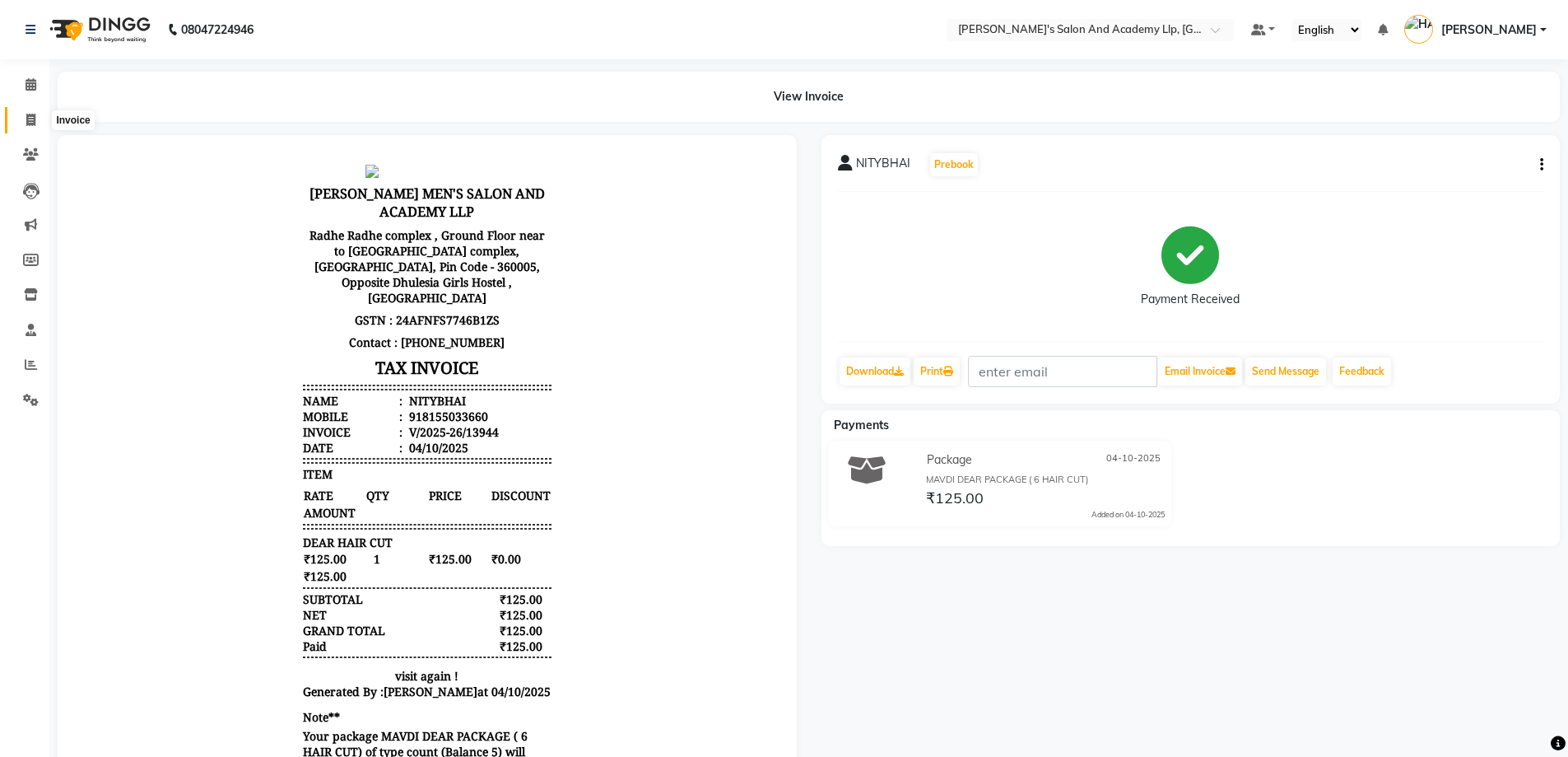
click at [31, 114] on icon at bounding box center [31, 119] width 9 height 13
select select "service"
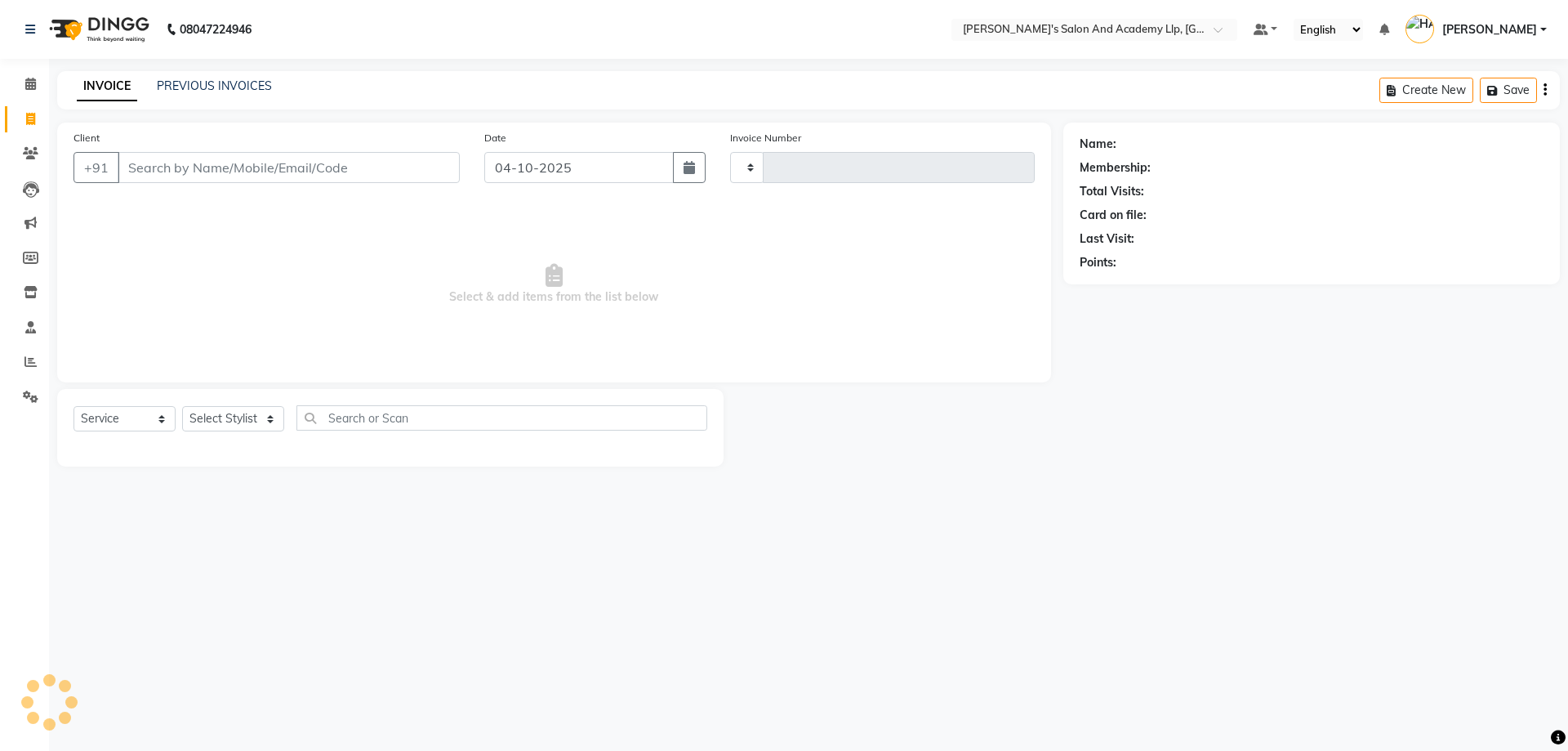
type input "13945"
select select "6983"
click at [254, 87] on link "PREVIOUS INVOICES" at bounding box center [214, 86] width 115 height 15
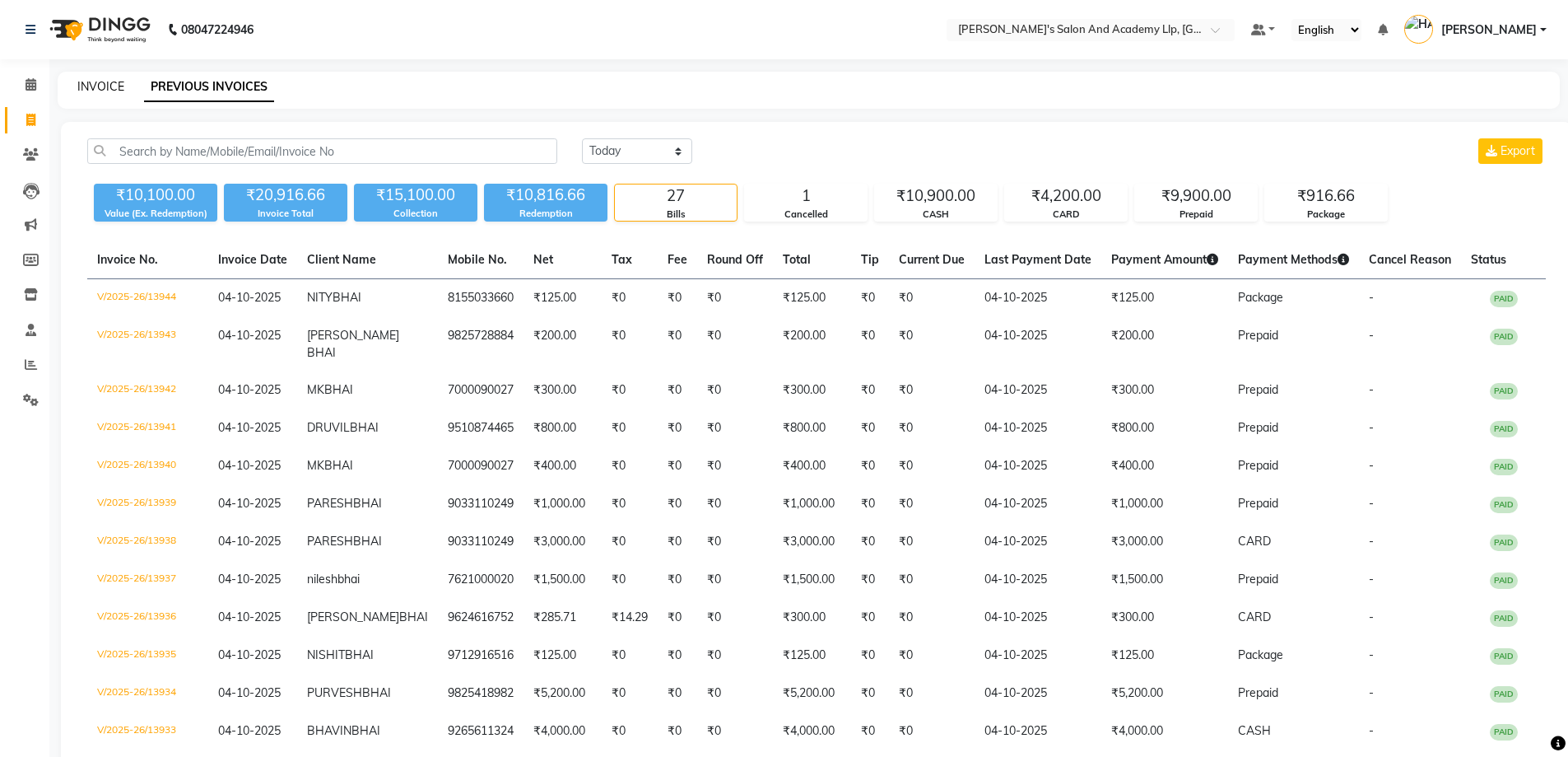
click at [111, 82] on link "INVOICE" at bounding box center [101, 87] width 47 height 15
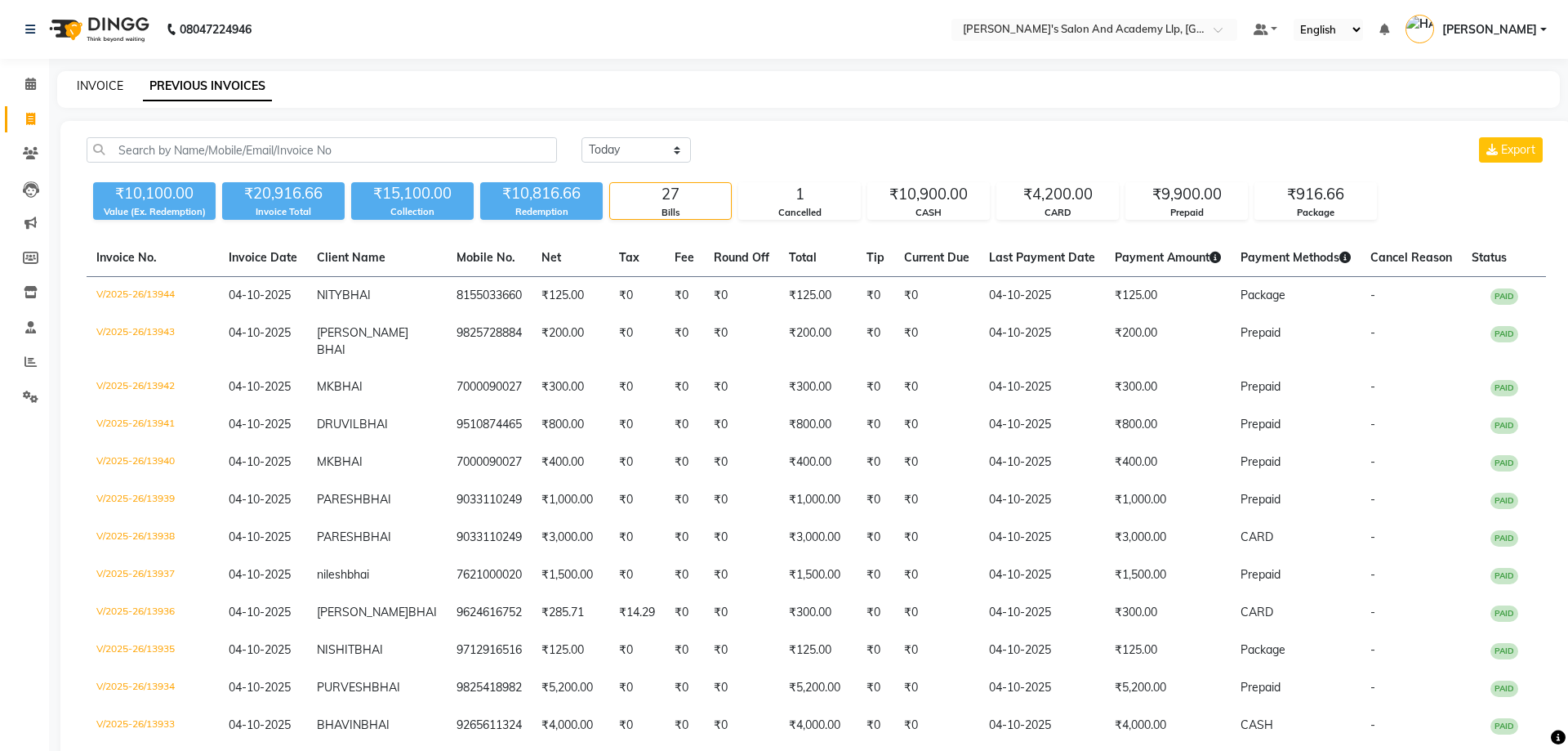
select select "6983"
select select "service"
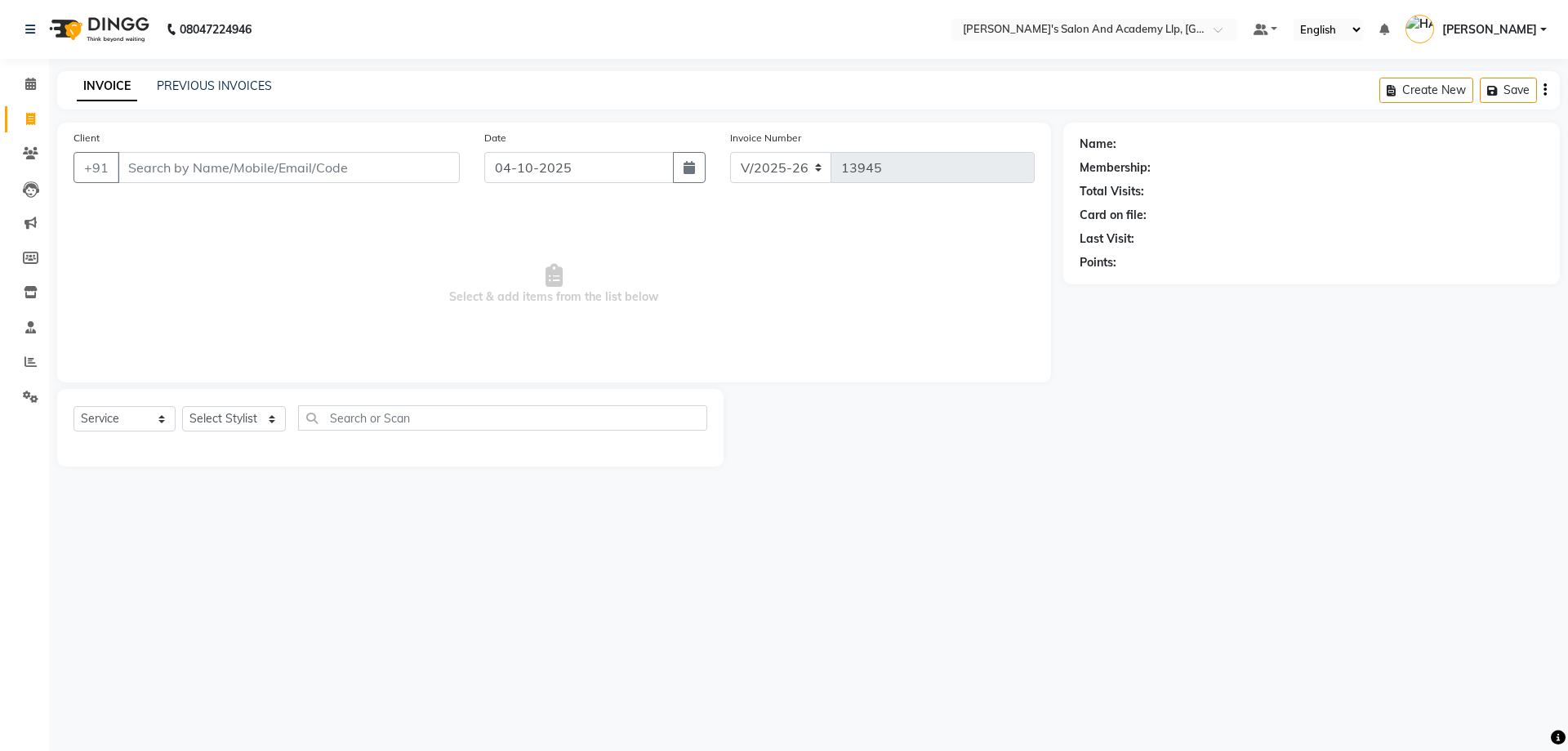
click at [177, 121] on main "INVOICE PREVIOUS INVOICES Create New Save Client +91 Date [DATE] Invoice Number…" at bounding box center [808, 281] width 1519 height 420
click at [228, 191] on div "Client +91" at bounding box center [267, 162] width 411 height 67
click at [223, 151] on div "Client +91" at bounding box center [267, 162] width 411 height 67
click at [222, 162] on input "Client" at bounding box center [288, 167] width 342 height 31
click at [28, 361] on icon at bounding box center [31, 361] width 12 height 12
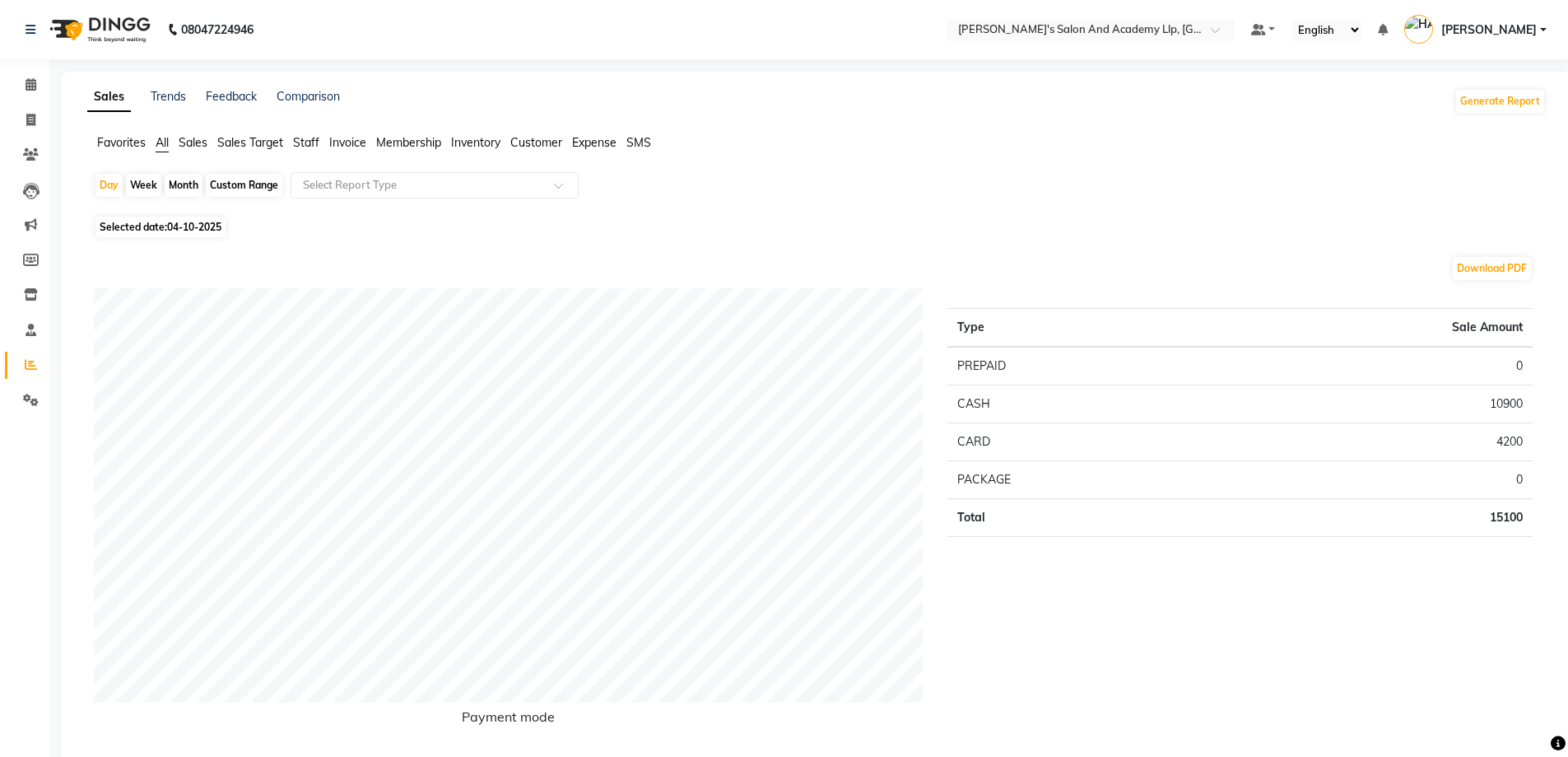
click at [313, 139] on span "Staff" at bounding box center [307, 143] width 27 height 15
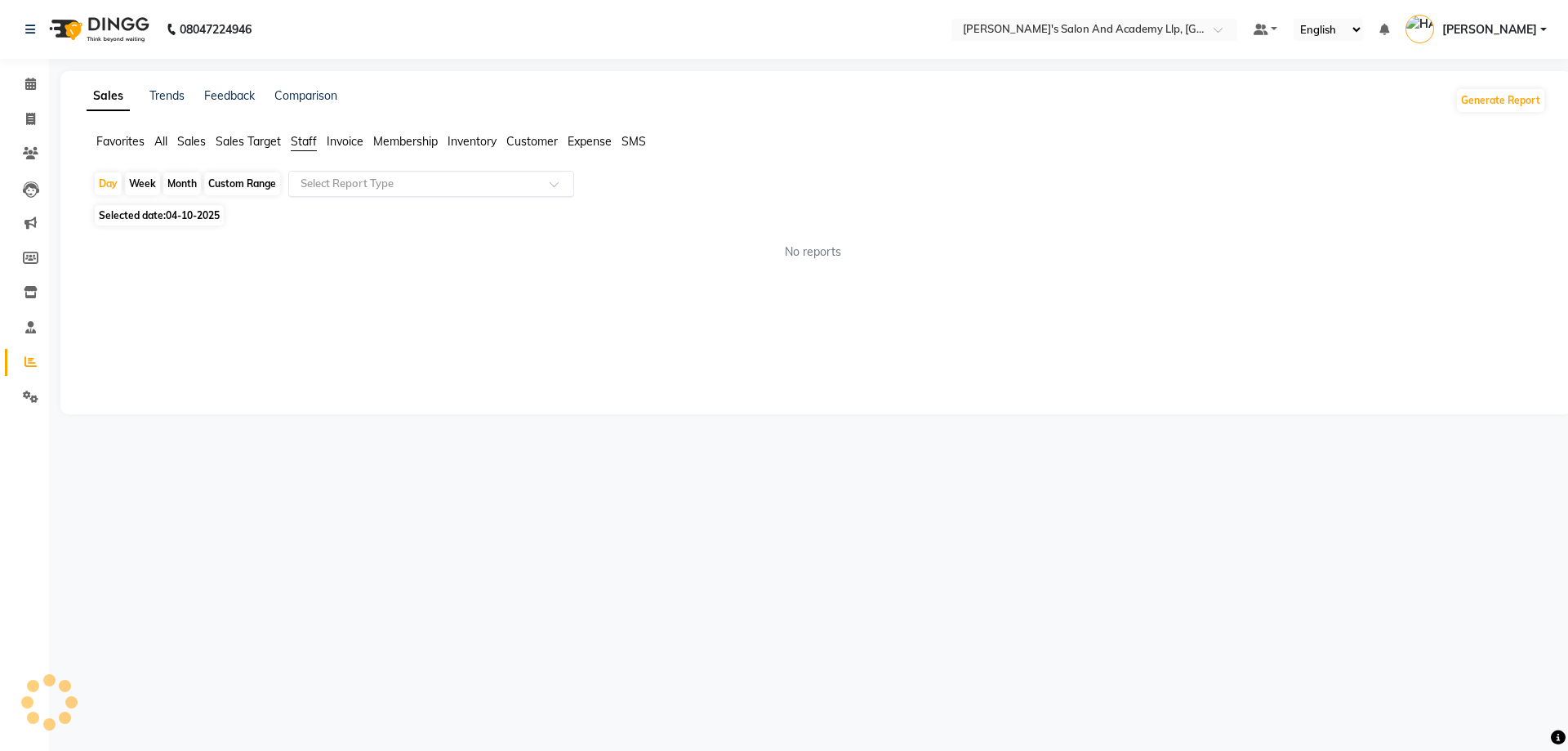
click at [421, 185] on input "text" at bounding box center [415, 184] width 235 height 17
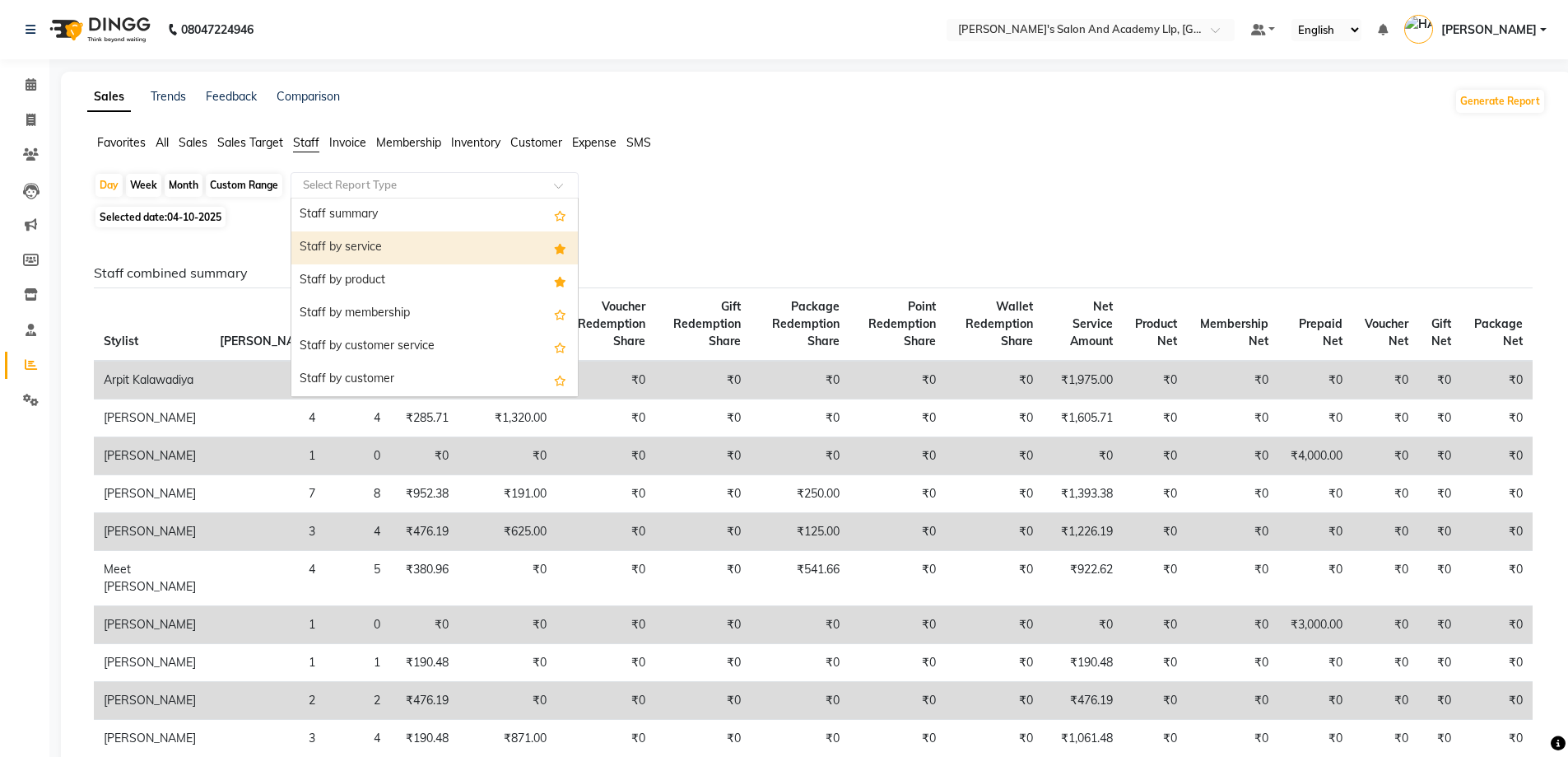
click at [418, 236] on div "Staff by service" at bounding box center [434, 247] width 287 height 33
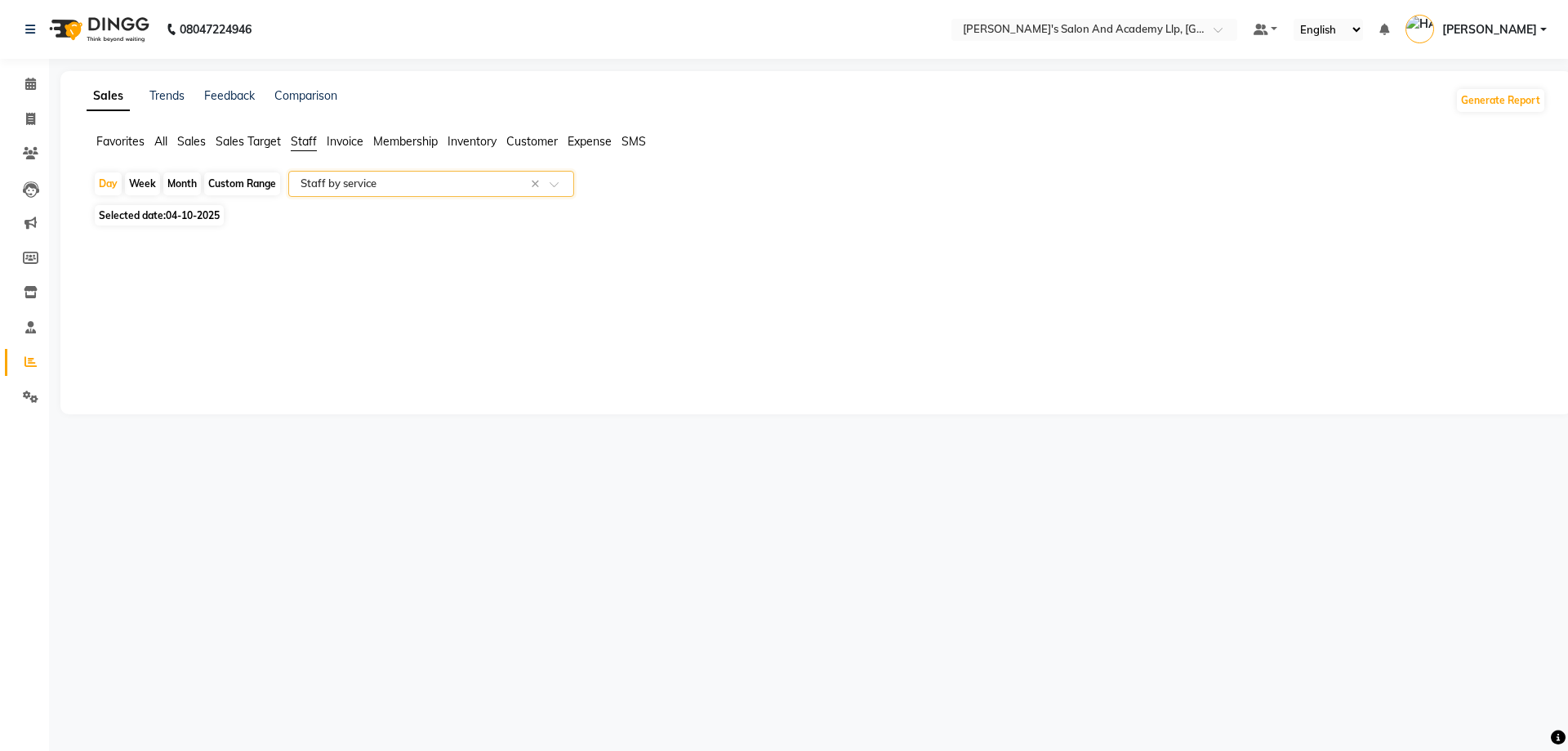
select select "full_report"
select select "csv"
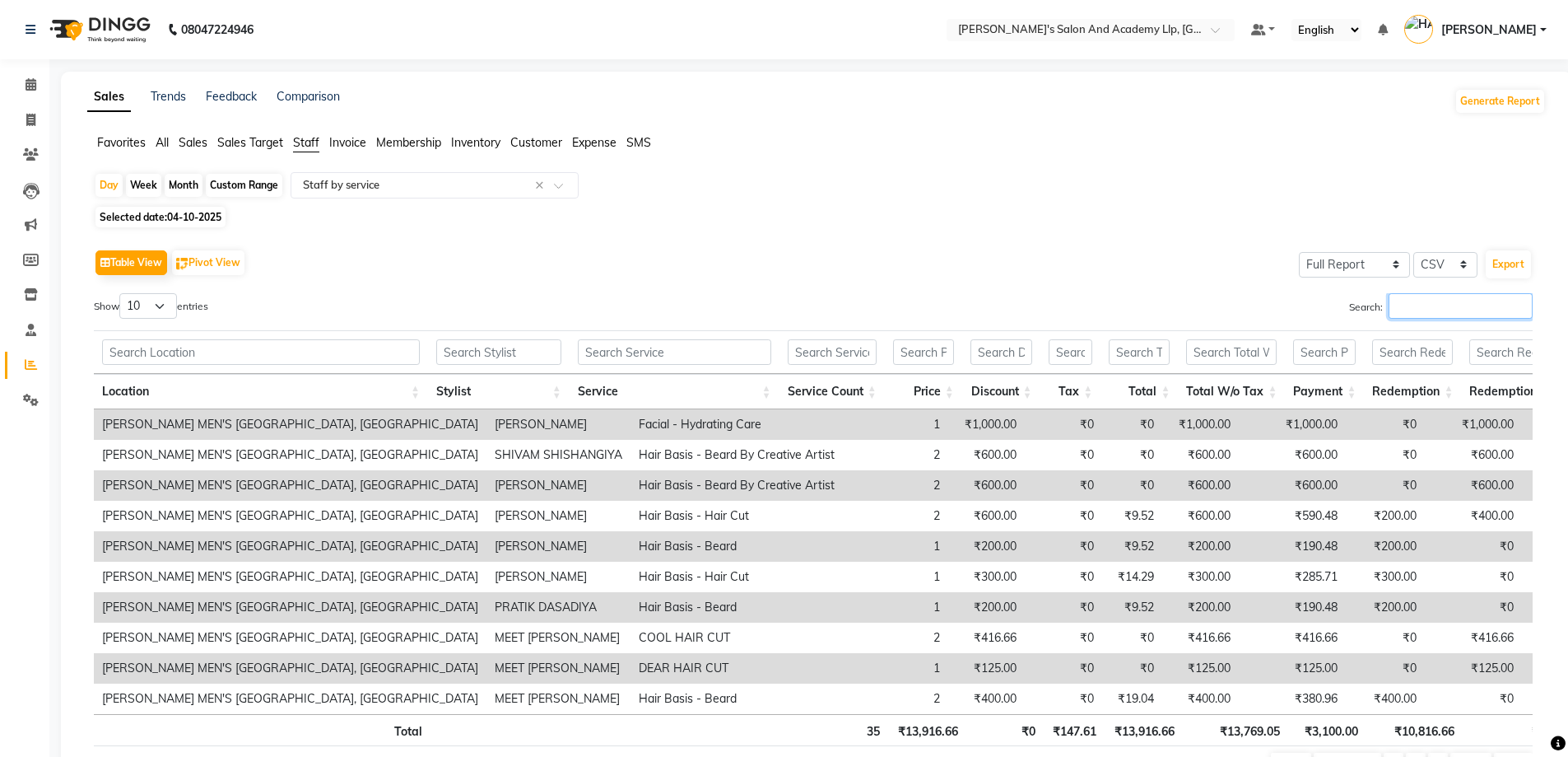
click at [1434, 307] on input "Search:" at bounding box center [1461, 306] width 144 height 26
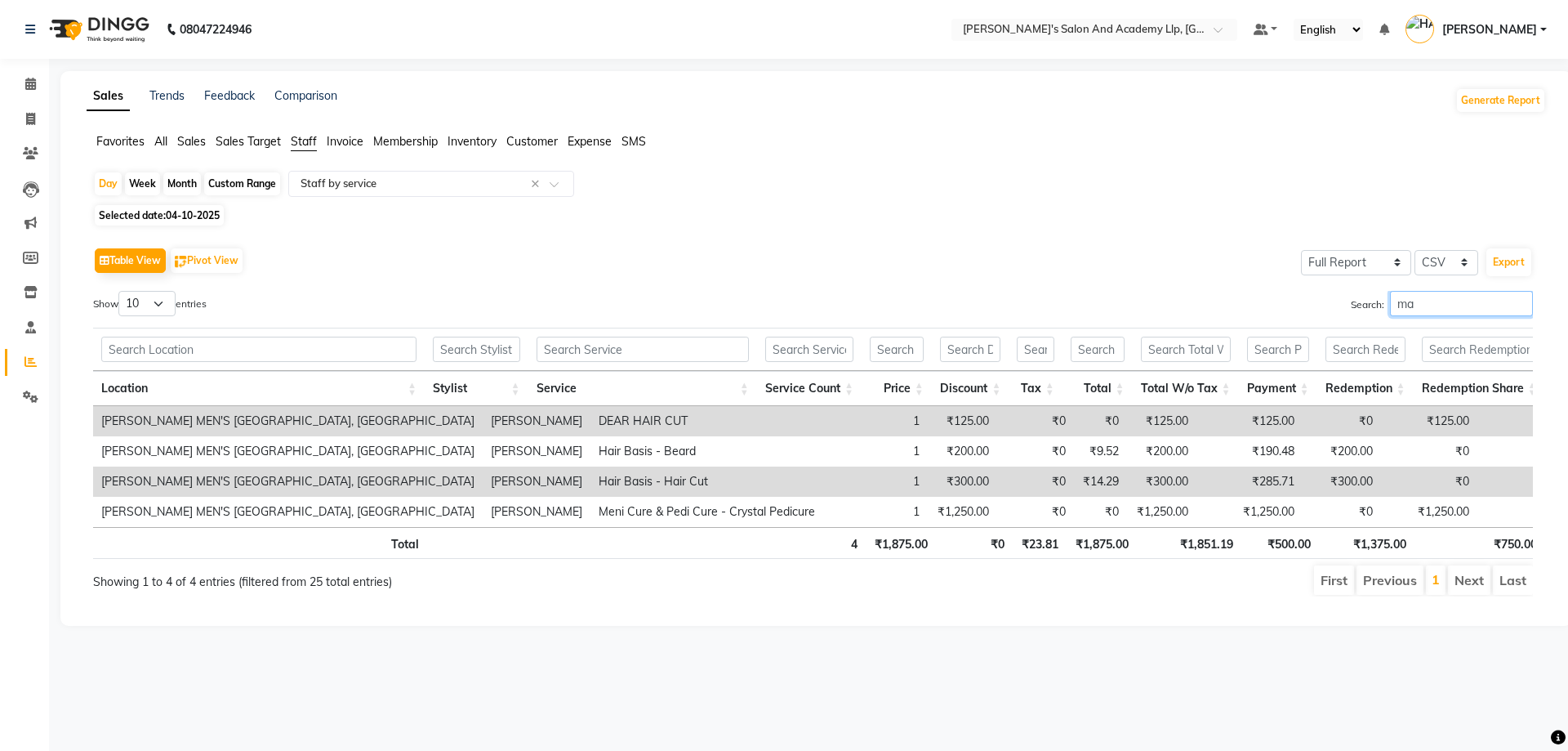
type input "m"
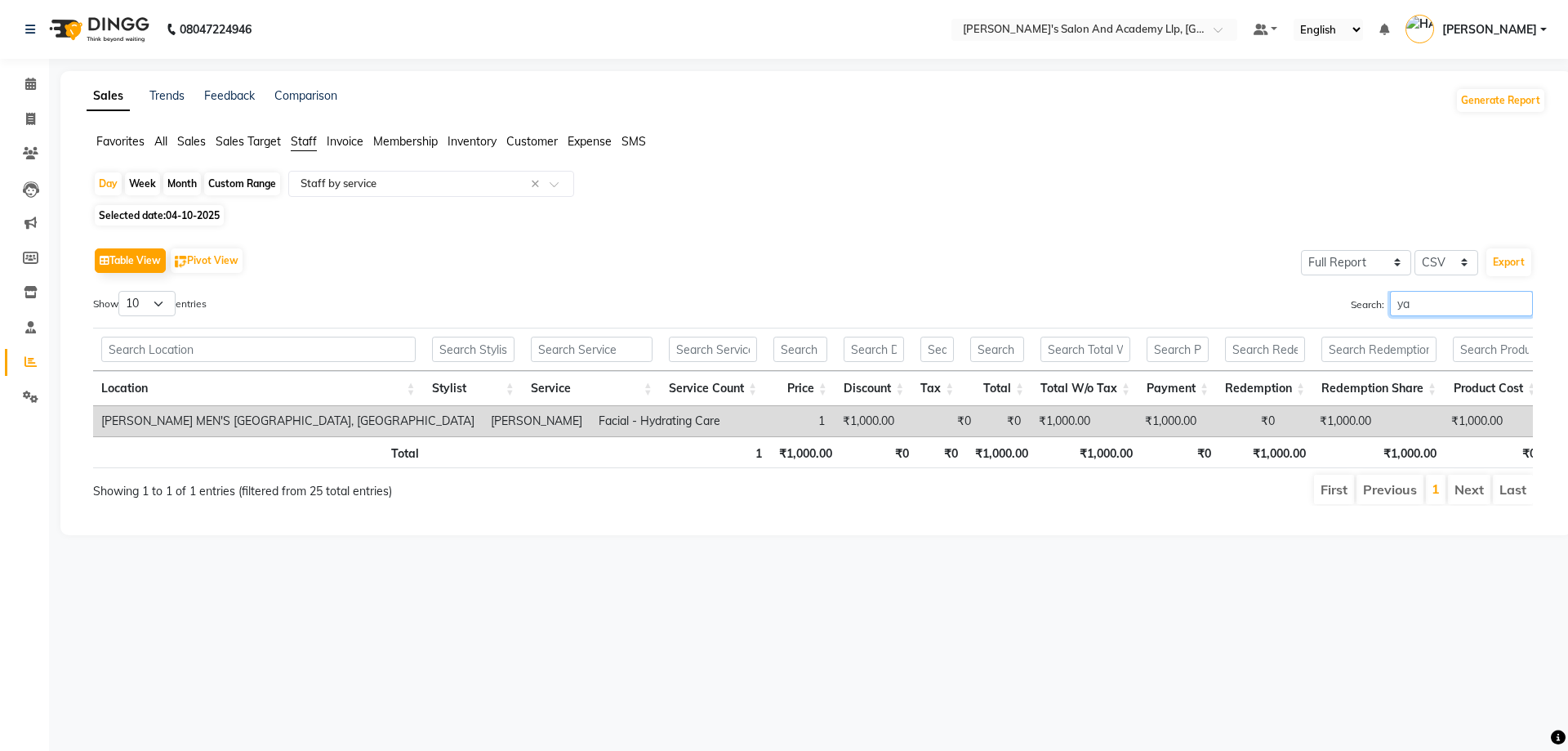
type input "y"
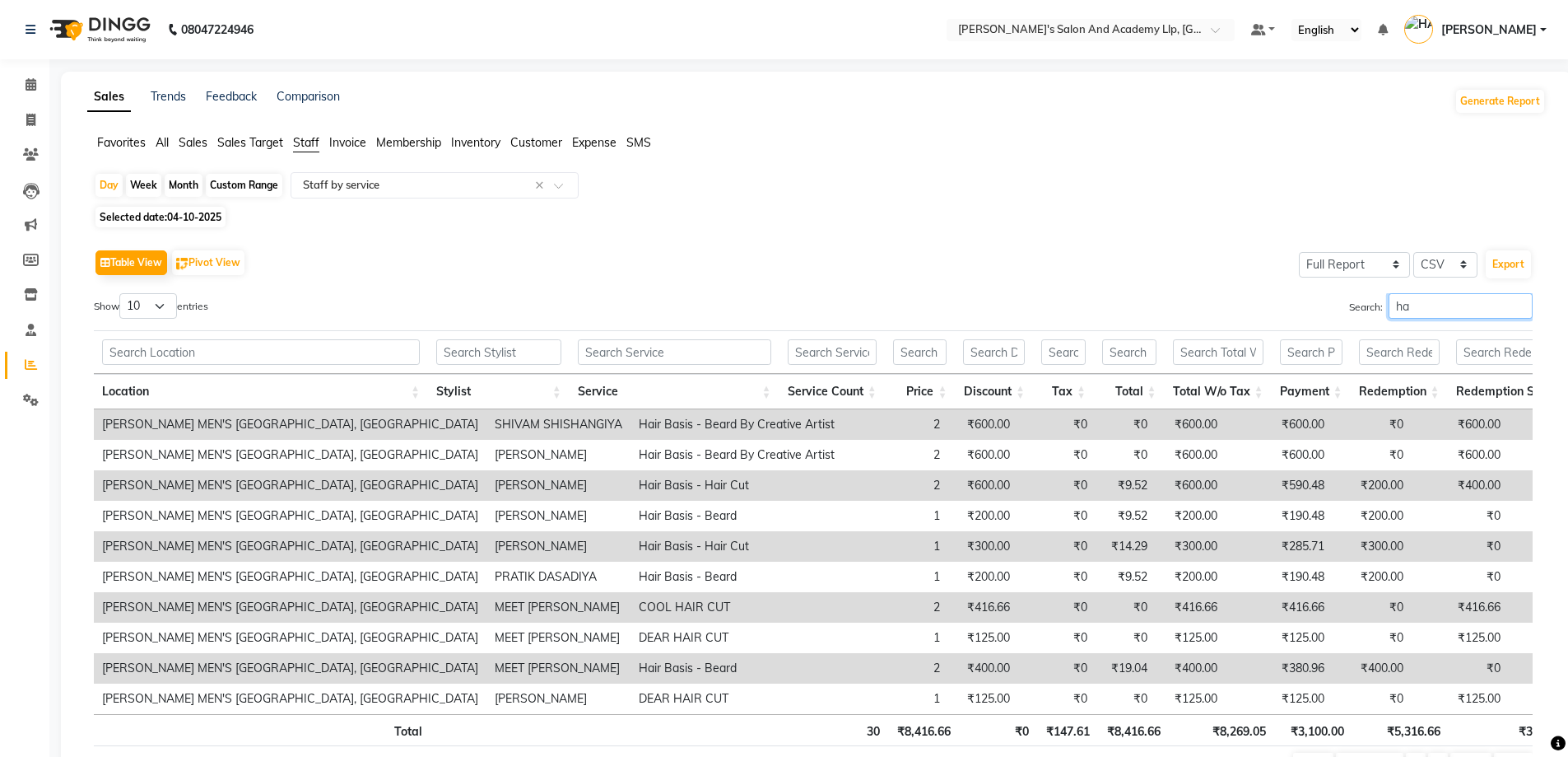
type input "h"
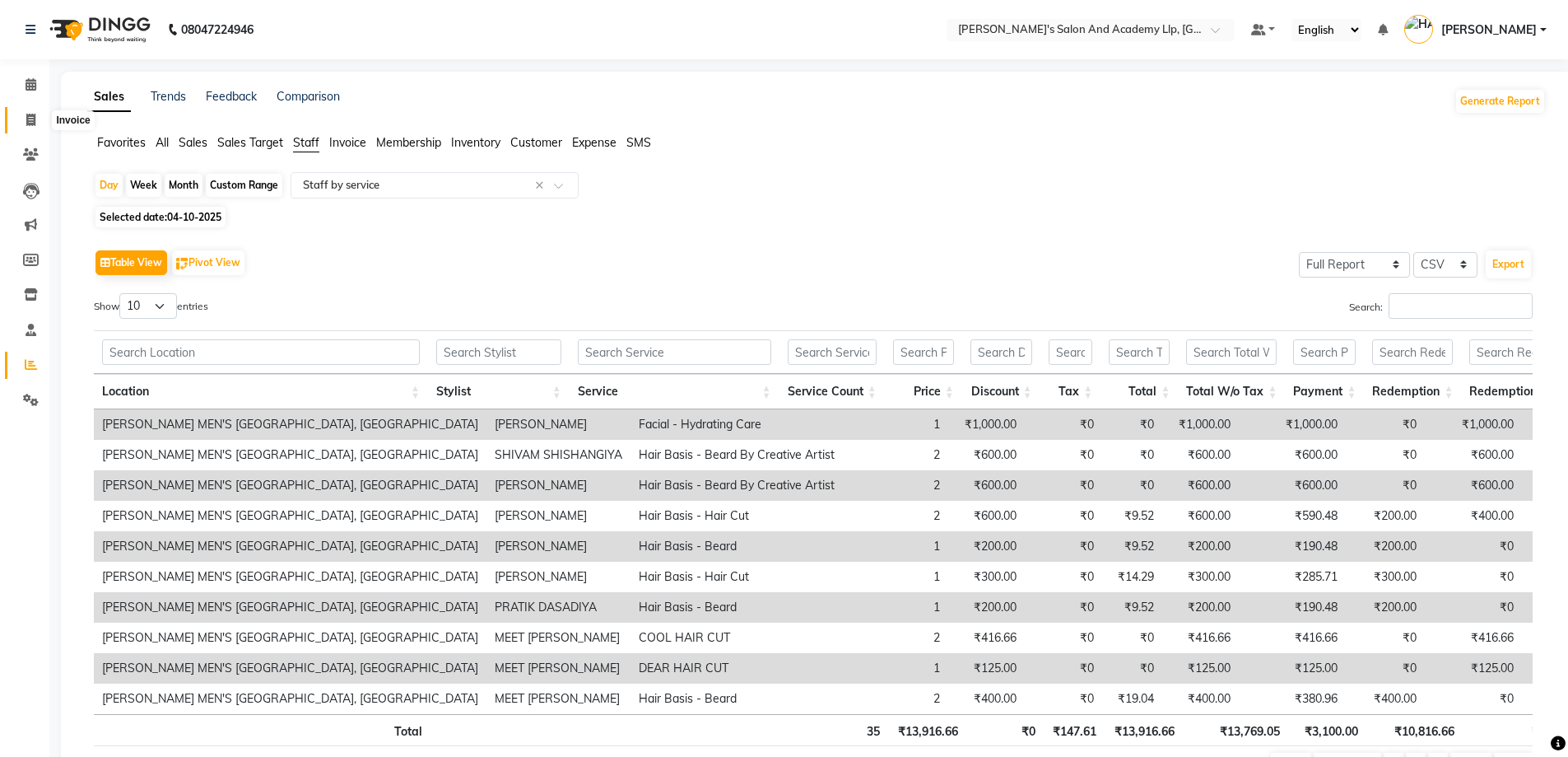
click at [23, 111] on span at bounding box center [31, 120] width 28 height 19
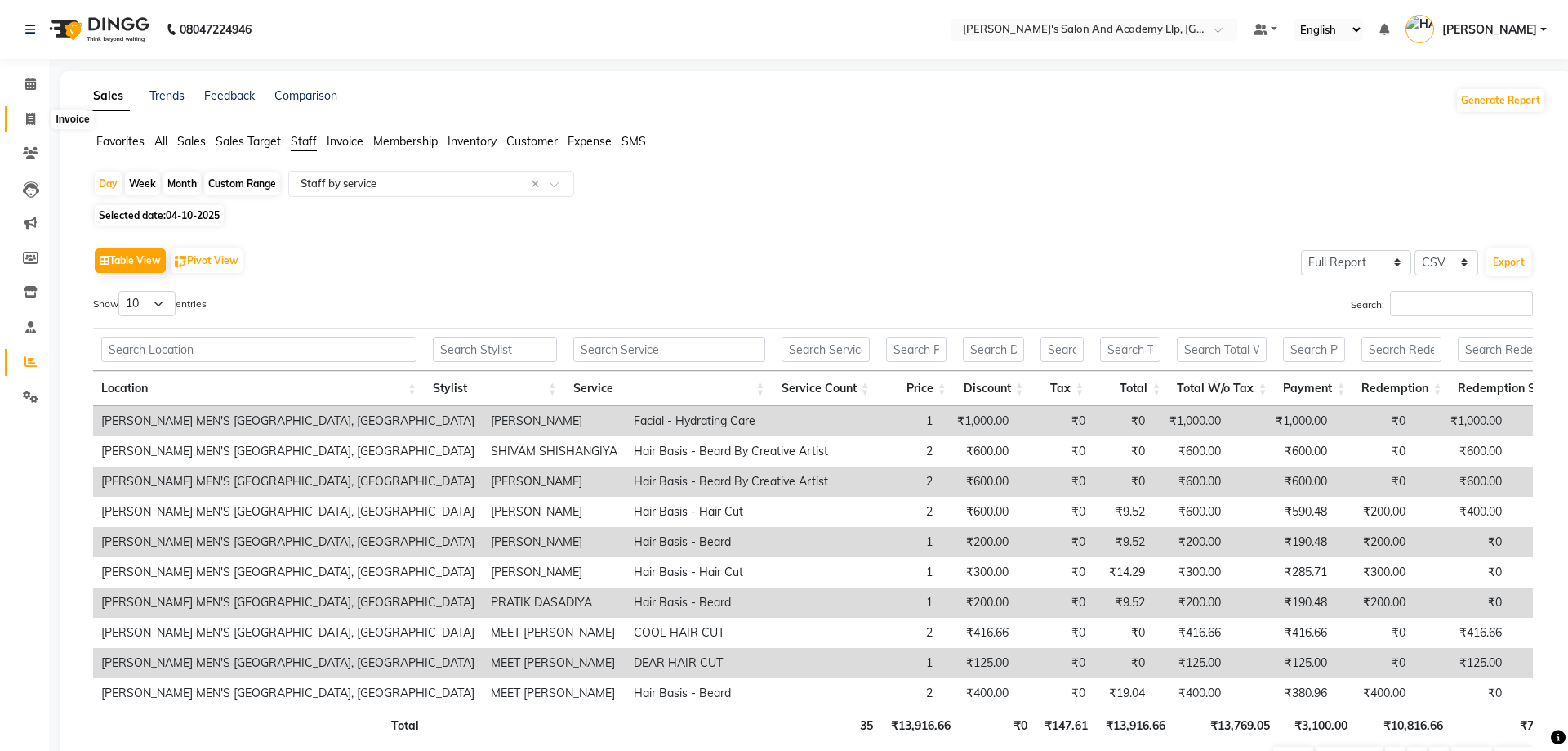
select select "6983"
select select "service"
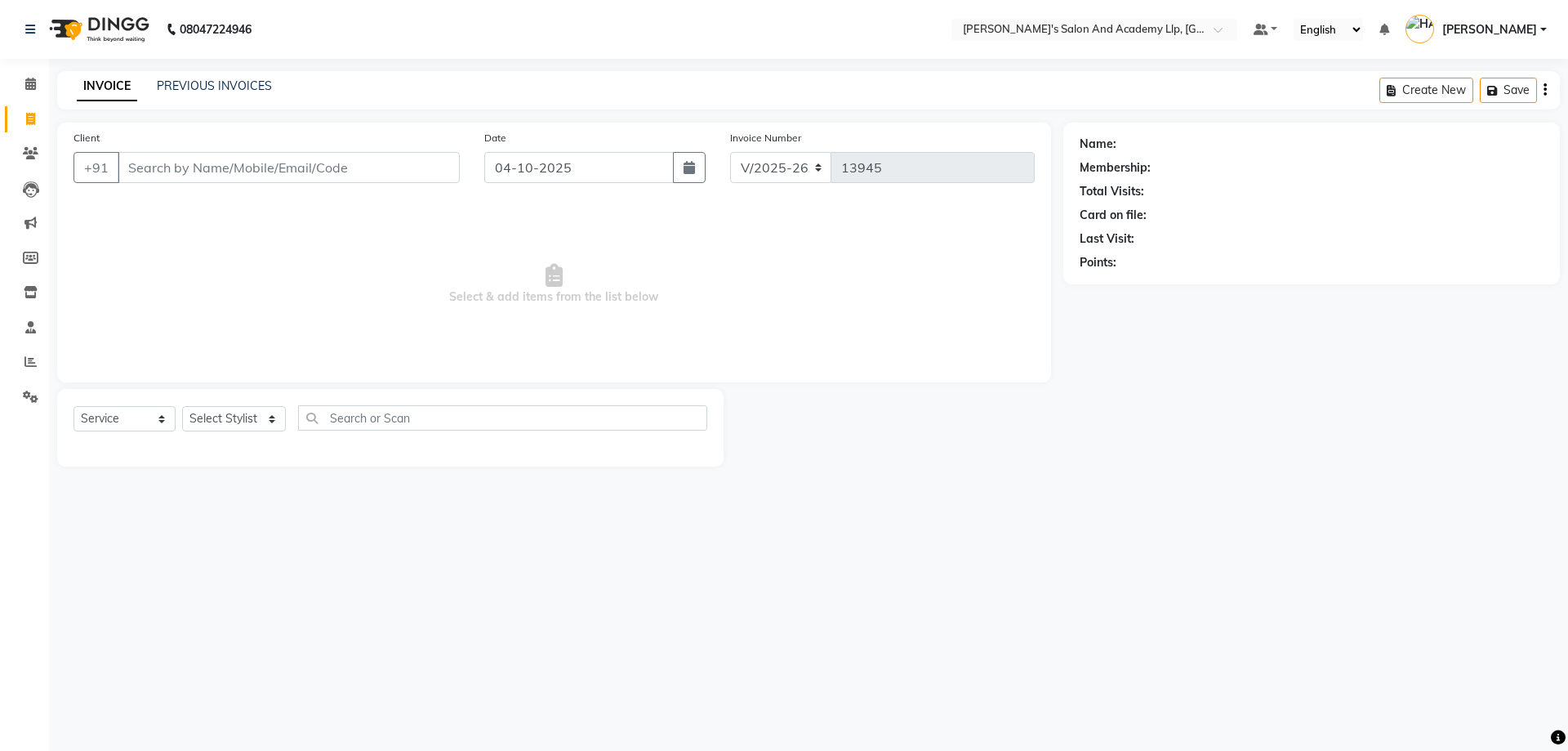
click at [307, 191] on div "Client +91" at bounding box center [267, 162] width 411 height 67
click at [267, 165] on input "Client" at bounding box center [288, 167] width 342 height 31
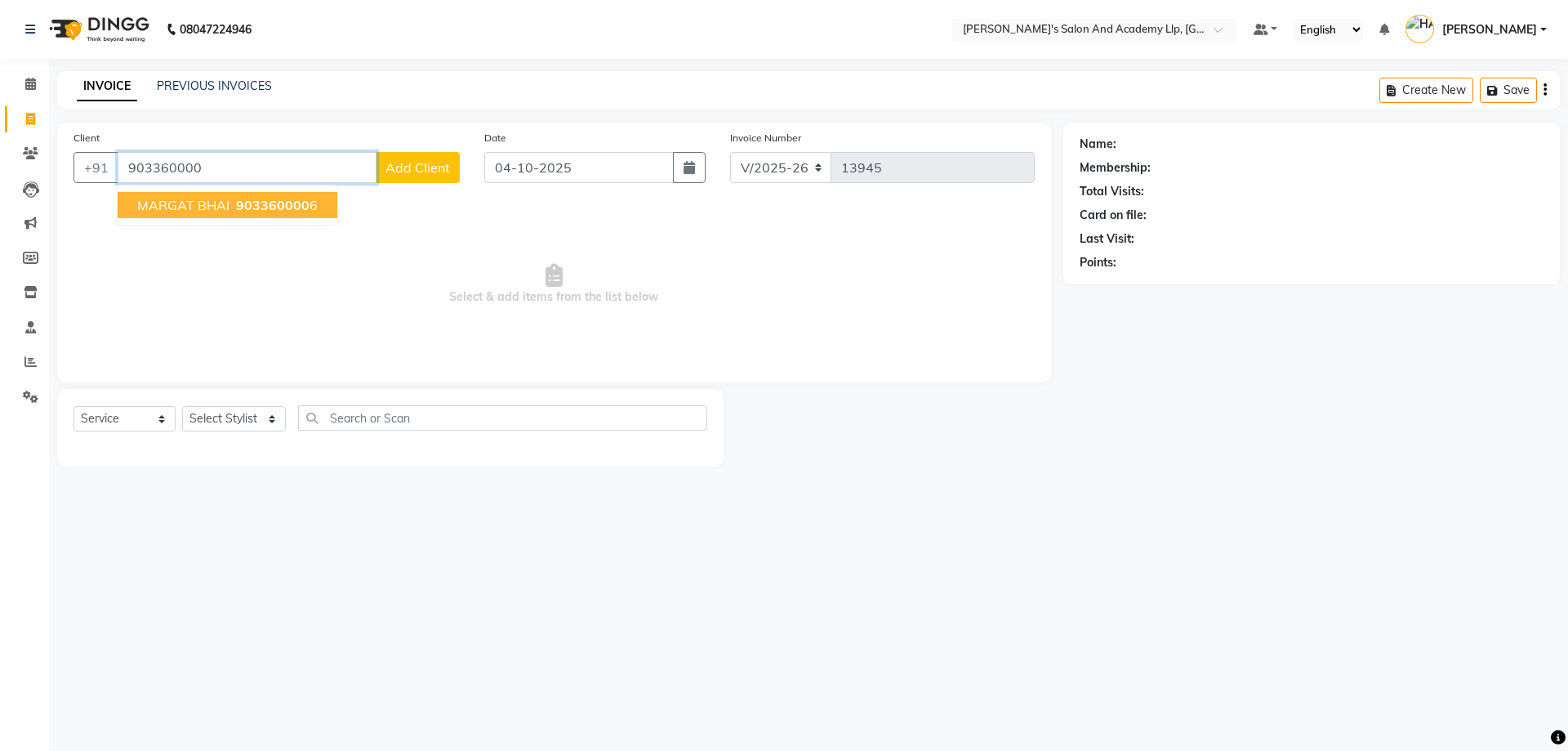
click at [269, 221] on ngb-typeahead-window "MARGAT BHAI 903360000 6" at bounding box center [227, 205] width 221 height 41
click at [257, 202] on span "903360000" at bounding box center [273, 206] width 74 height 17
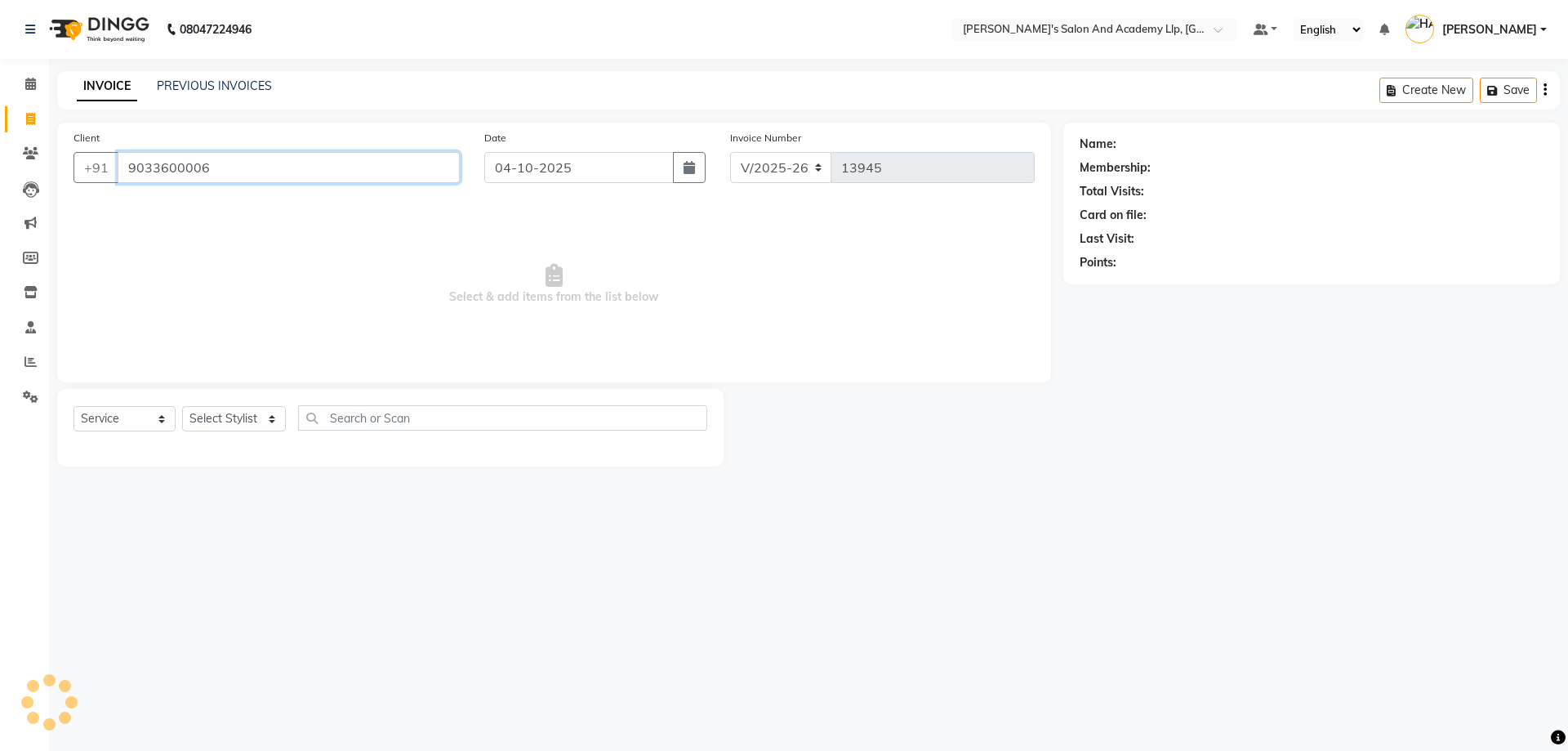
type input "9033600006"
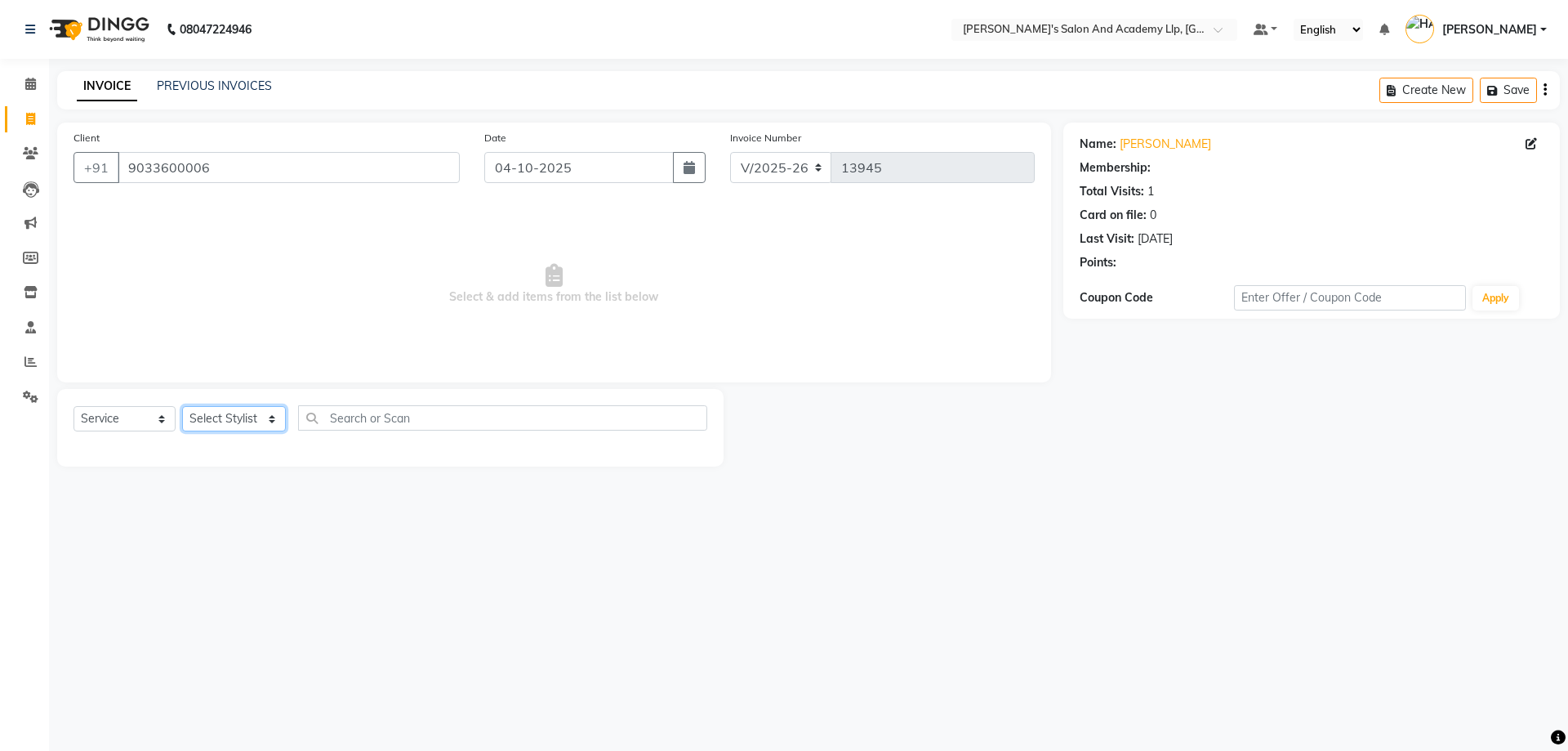
click at [226, 420] on select "Select Stylist [PERSON_NAME] [PERSON_NAME] AKSHAY [PERSON_NAME] [PERSON_NAME] K…" at bounding box center [234, 419] width 104 height 26
select select "52739"
click at [182, 406] on select "Select Stylist [PERSON_NAME] [PERSON_NAME] AKSHAY [PERSON_NAME] [PERSON_NAME] K…" at bounding box center [234, 419] width 104 height 26
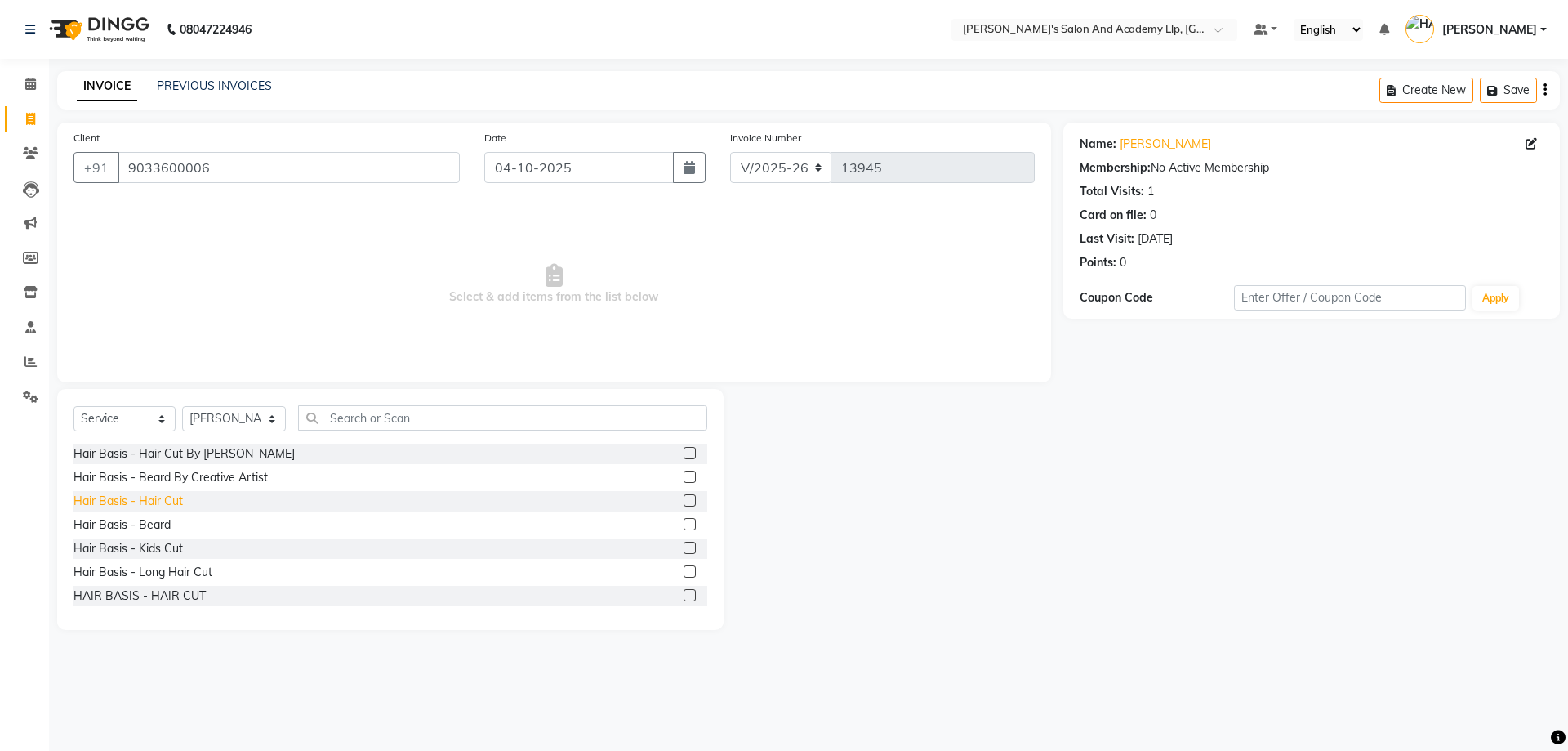
click at [162, 501] on div "Hair Basis - Hair Cut" at bounding box center [128, 501] width 109 height 17
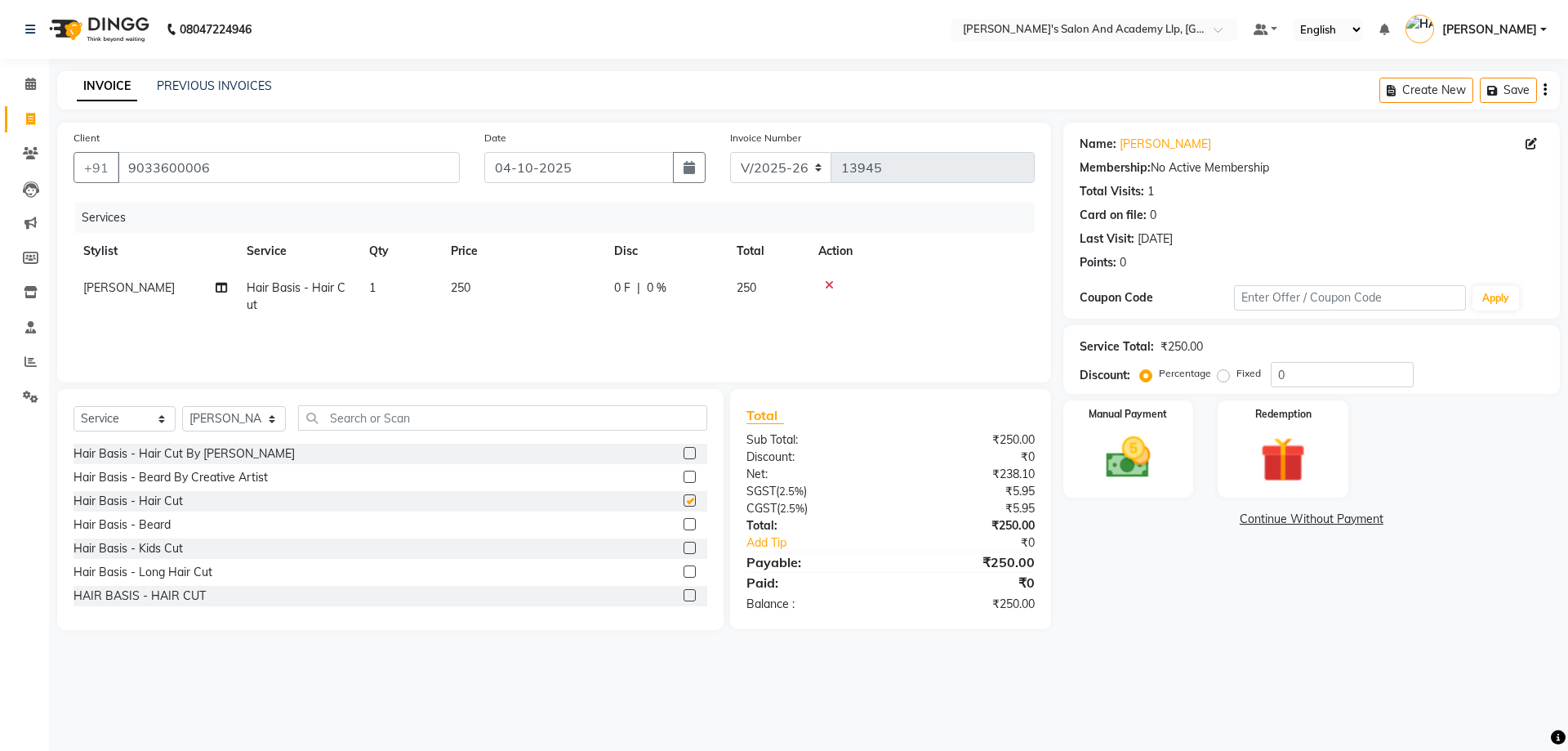
checkbox input "false"
click at [510, 293] on td "250" at bounding box center [522, 296] width 163 height 54
select select "52739"
drag, startPoint x: 588, startPoint y: 283, endPoint x: 529, endPoint y: 292, distance: 59.7
click at [530, 292] on input "250" at bounding box center [599, 292] width 143 height 26
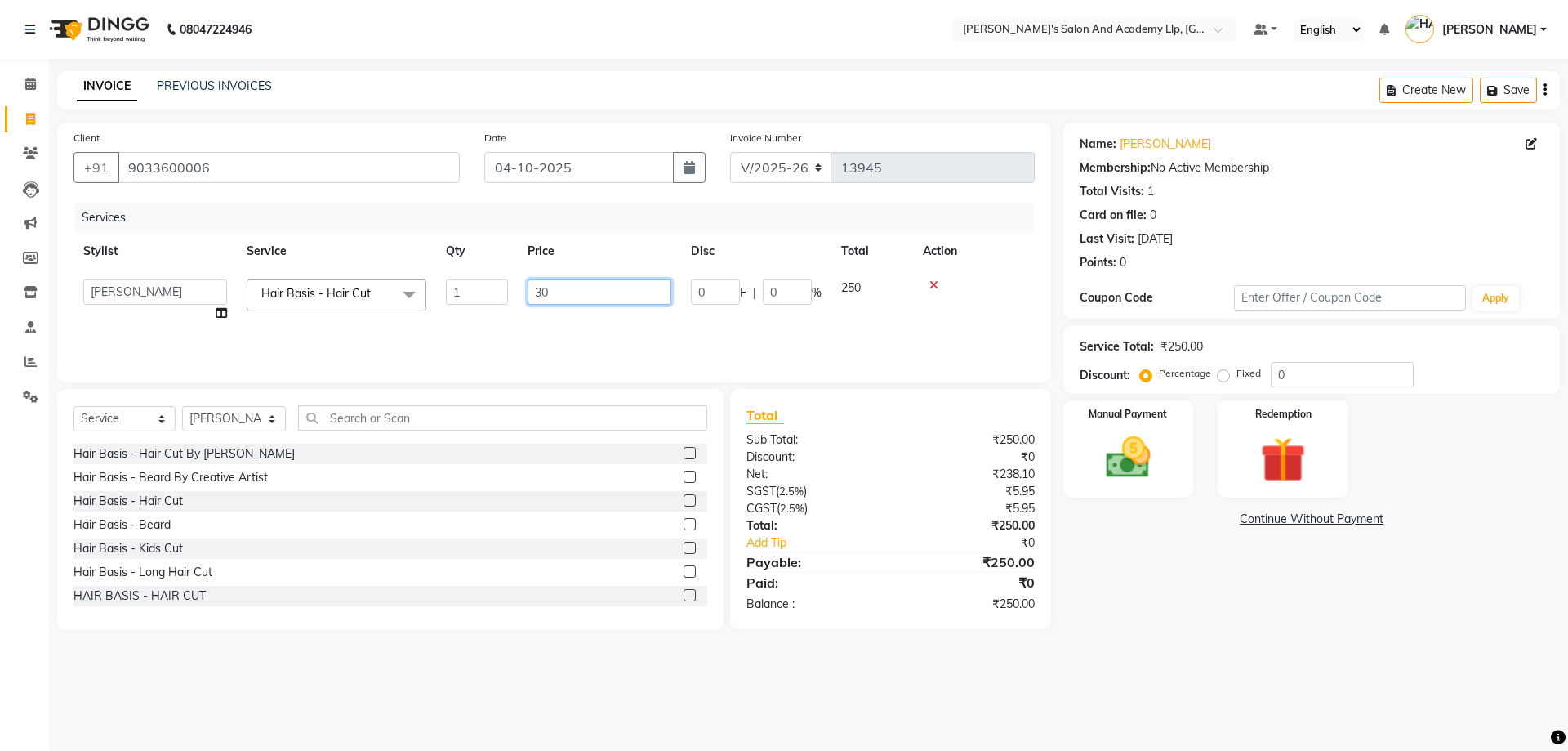
type input "300"
click at [572, 230] on div "Services" at bounding box center [561, 217] width 972 height 30
click at [163, 287] on td "[PERSON_NAME]" at bounding box center [155, 296] width 163 height 54
select select "52739"
click at [161, 287] on select "[PERSON_NAME] [PERSON_NAME] AKSHAY [PERSON_NAME] [PERSON_NAME] KHALIFA [PERSON_…" at bounding box center [155, 292] width 143 height 26
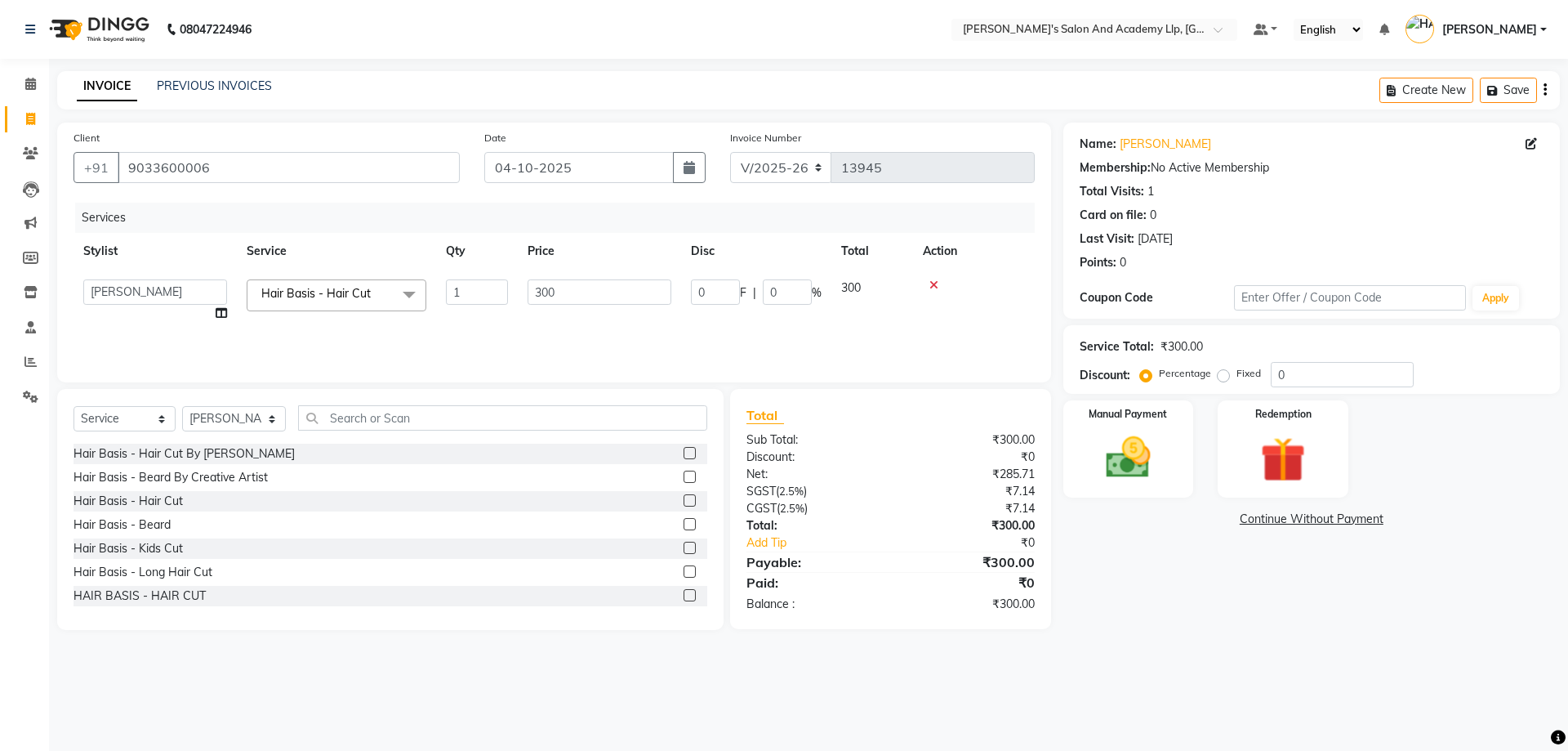
click at [150, 261] on th "Stylist" at bounding box center [155, 251] width 163 height 36
select select "57612"
click at [1173, 468] on div "Manual Payment" at bounding box center [1128, 448] width 136 height 100
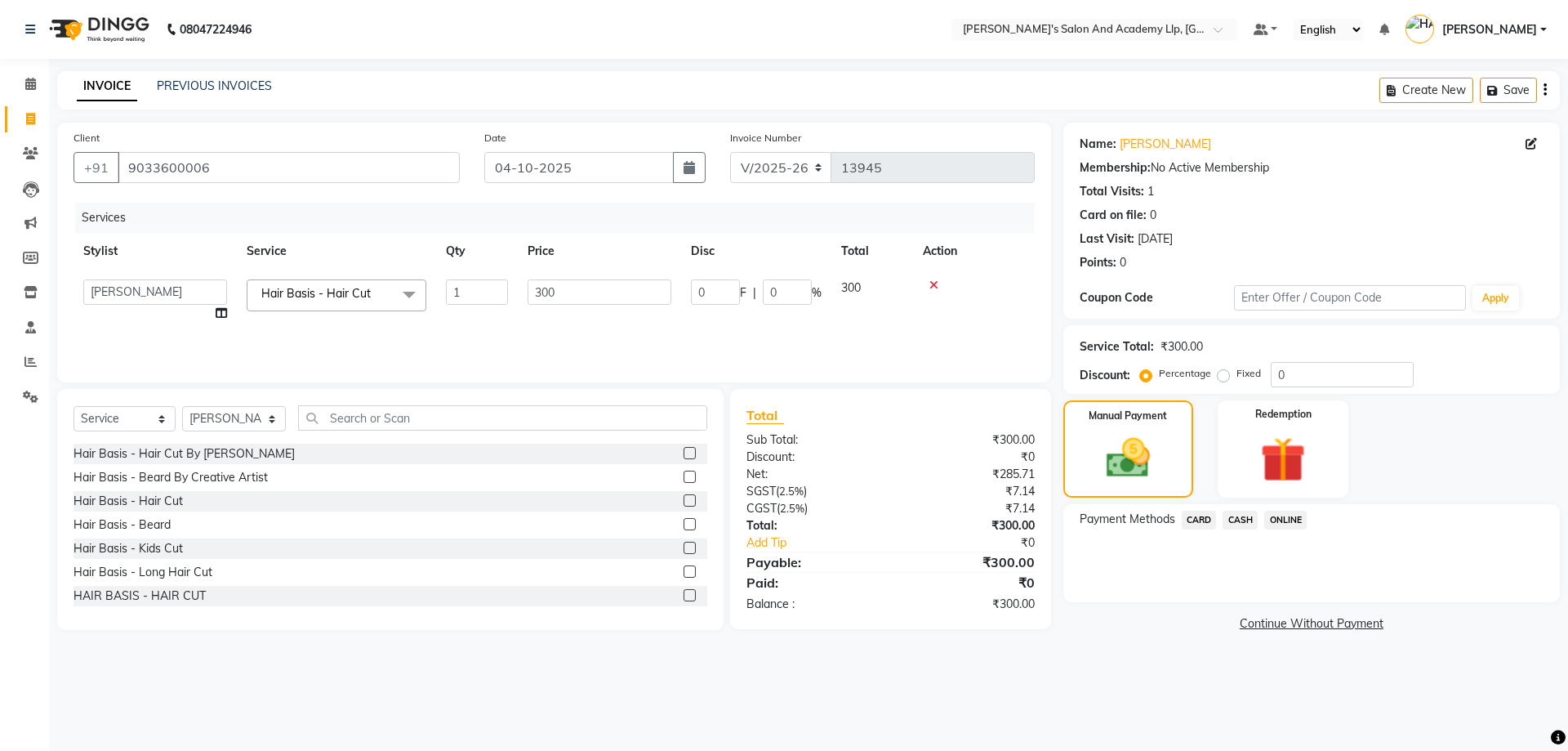
click at [1193, 523] on span "CARD" at bounding box center [1199, 520] width 35 height 19
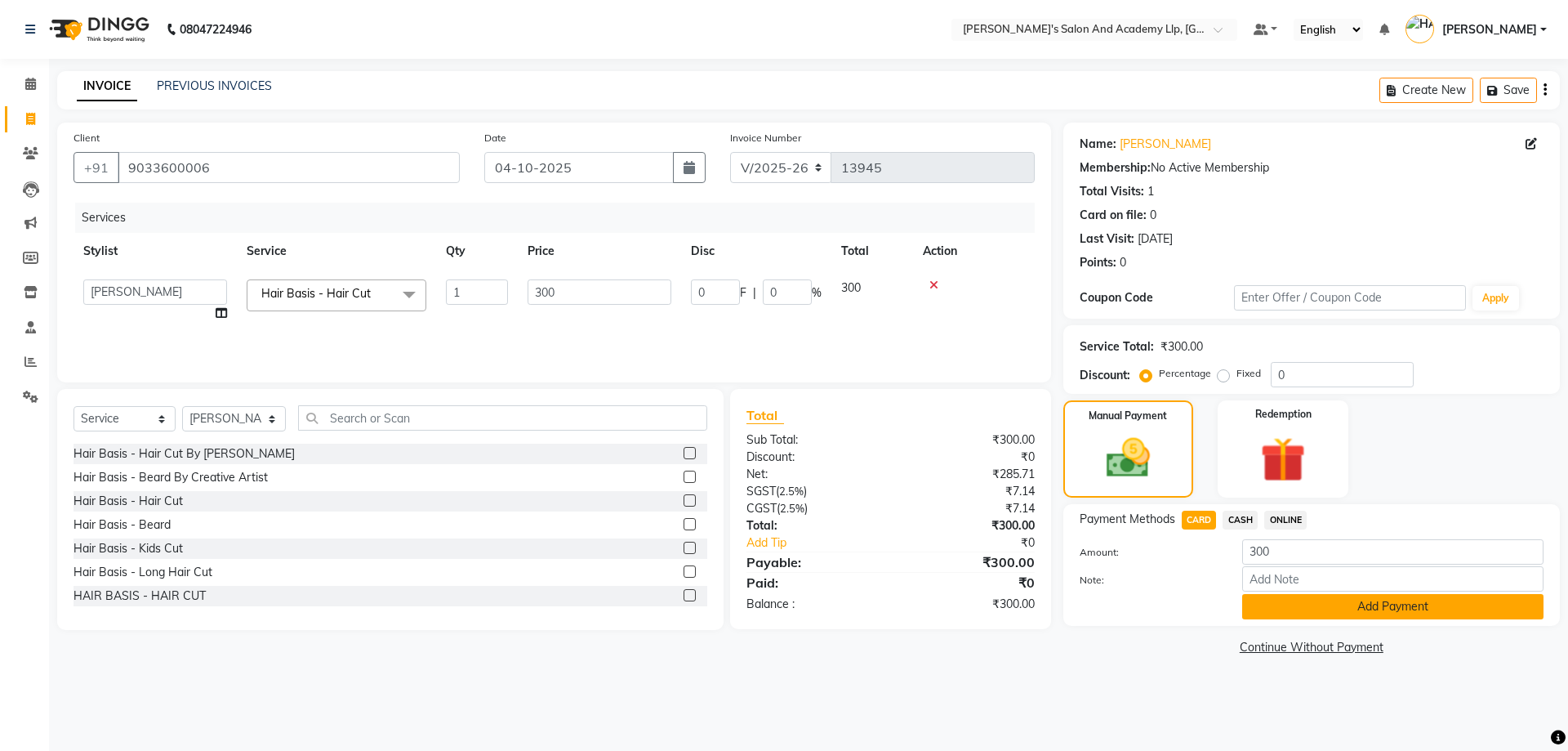
click at [1272, 612] on button "Add Payment" at bounding box center [1393, 606] width 302 height 26
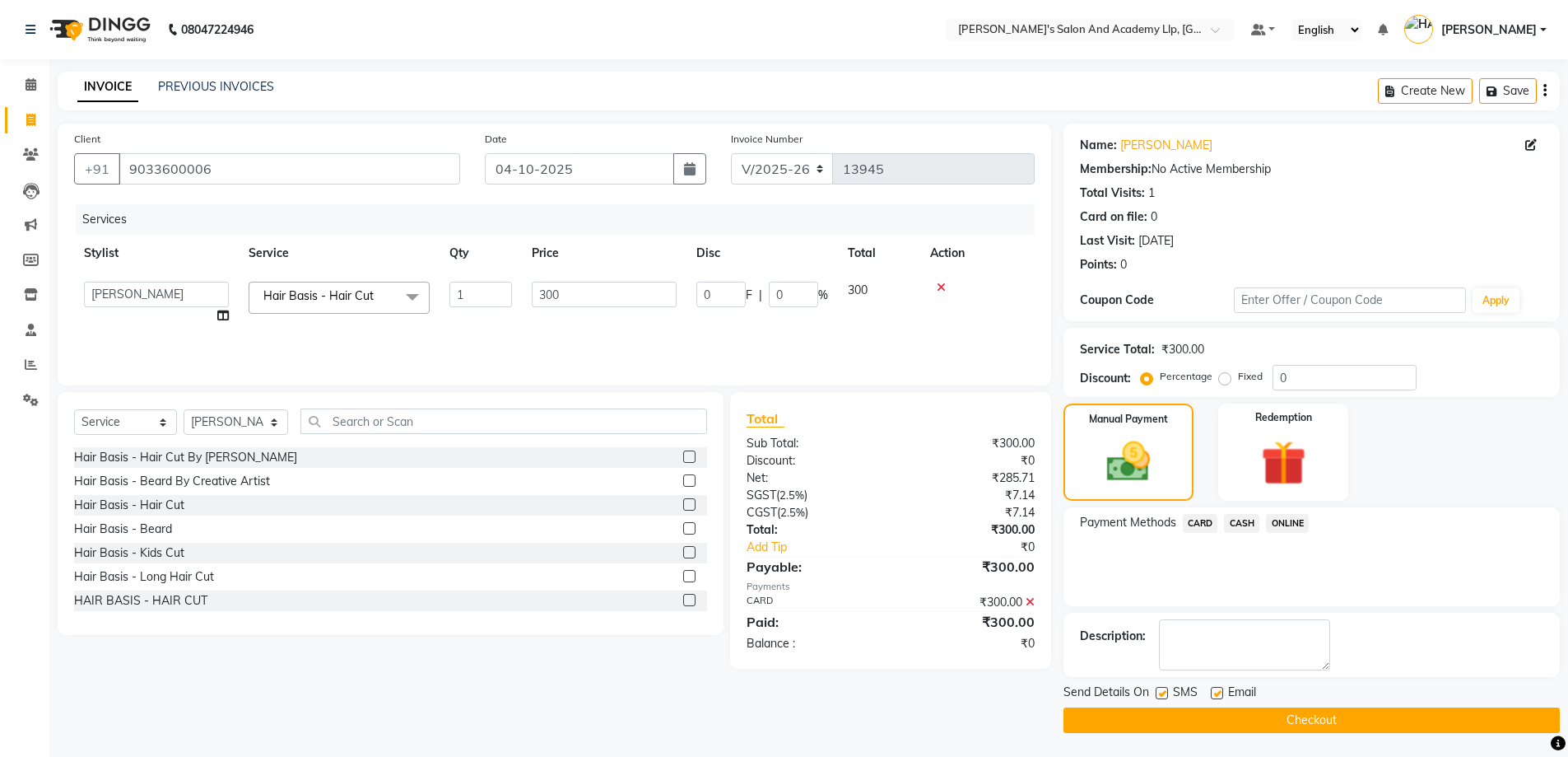
click at [1215, 689] on label at bounding box center [1217, 693] width 13 height 13
click at [1215, 689] on input "checkbox" at bounding box center [1216, 693] width 11 height 11
checkbox input "false"
click at [1162, 690] on label at bounding box center [1162, 693] width 13 height 13
click at [1162, 690] on input "checkbox" at bounding box center [1161, 693] width 11 height 11
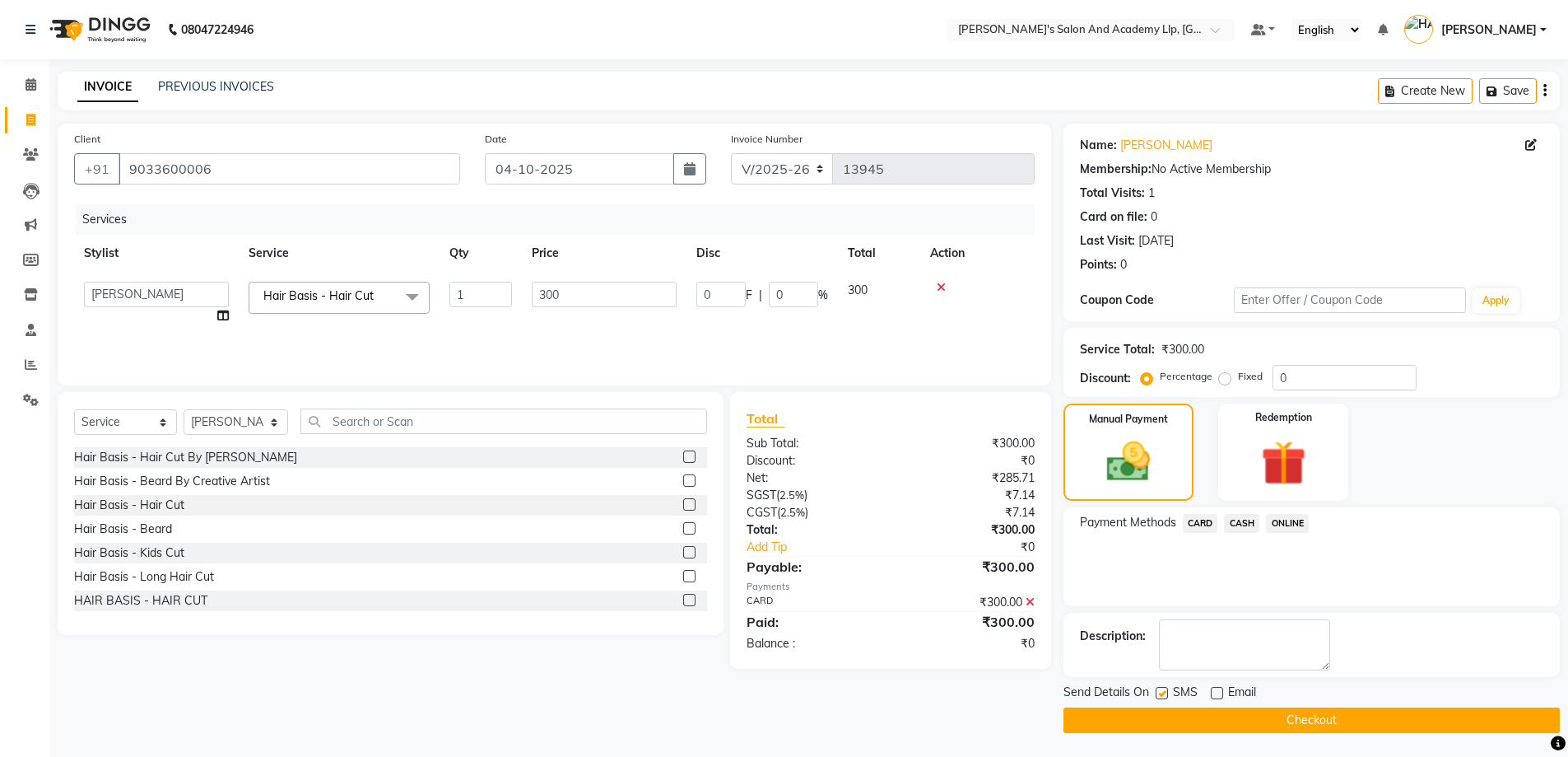
checkbox input "false"
click at [1163, 709] on div "Send Details On SMS Email Checkout" at bounding box center [1312, 708] width 496 height 49
click at [1158, 721] on button "Checkout" at bounding box center [1312, 720] width 496 height 26
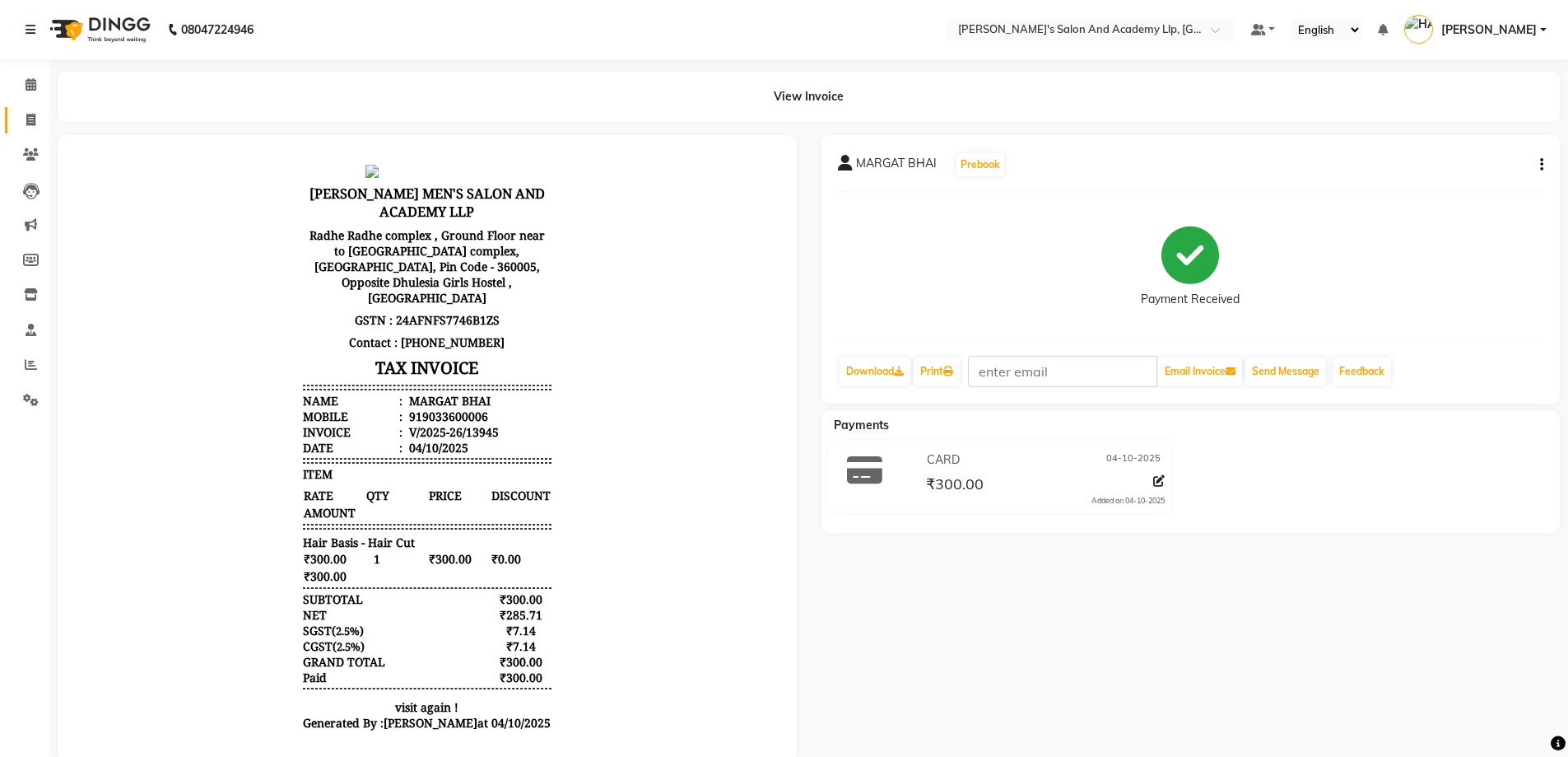
click at [14, 116] on link "Invoice" at bounding box center [24, 120] width 39 height 28
select select "service"
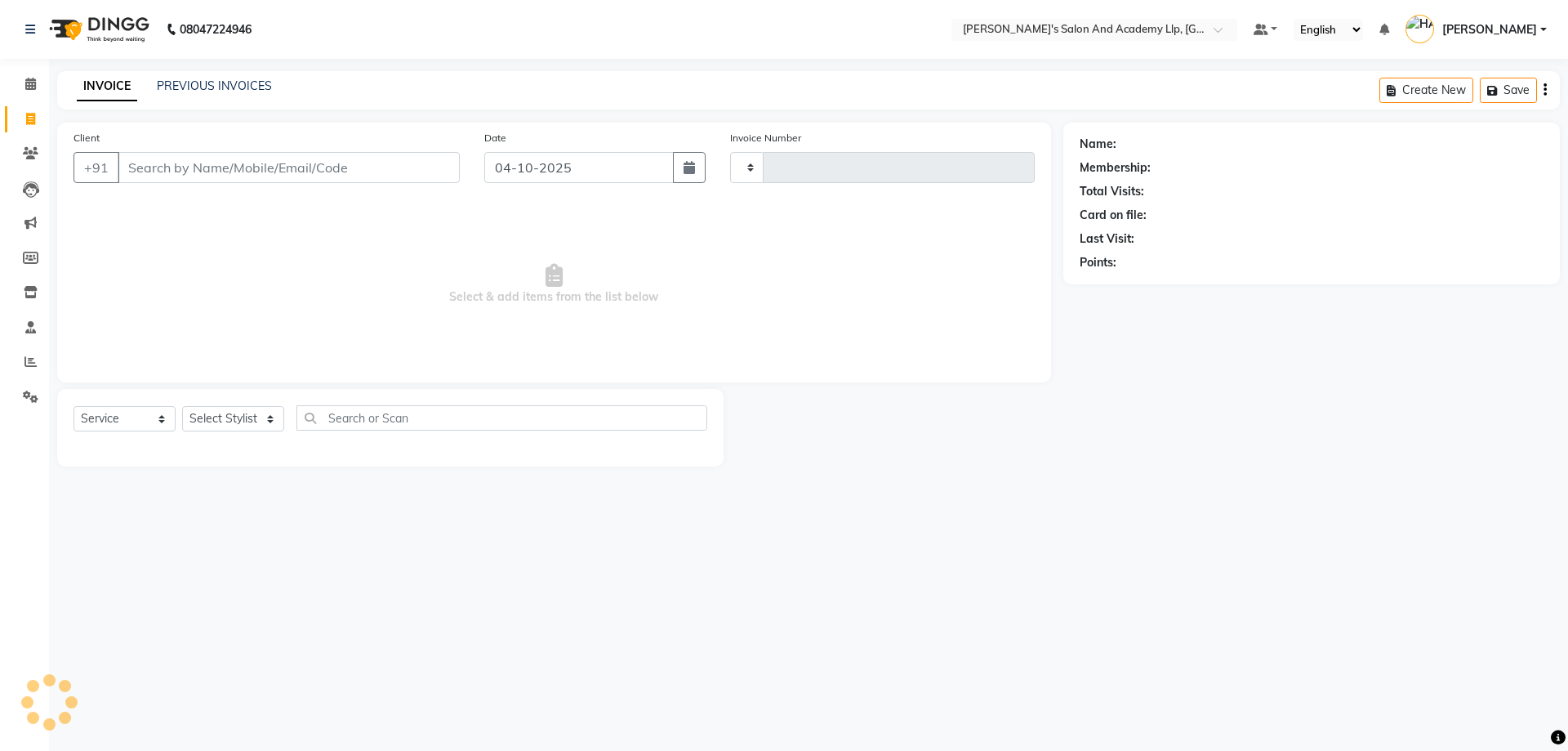
type input "13946"
select select "6983"
click at [261, 85] on link "PREVIOUS INVOICES" at bounding box center [214, 86] width 115 height 15
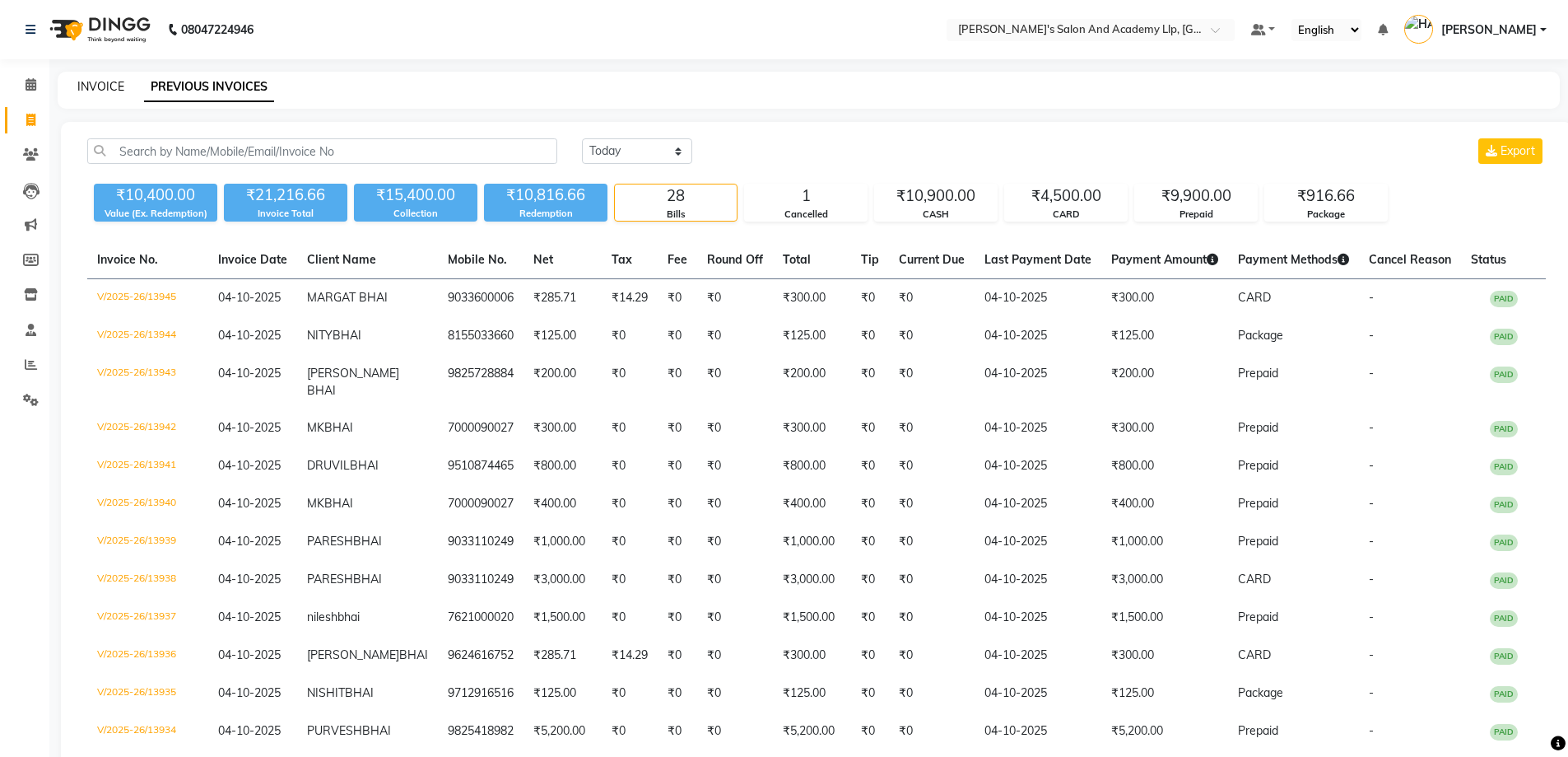
click at [94, 91] on link "INVOICE" at bounding box center [101, 87] width 47 height 15
select select "service"
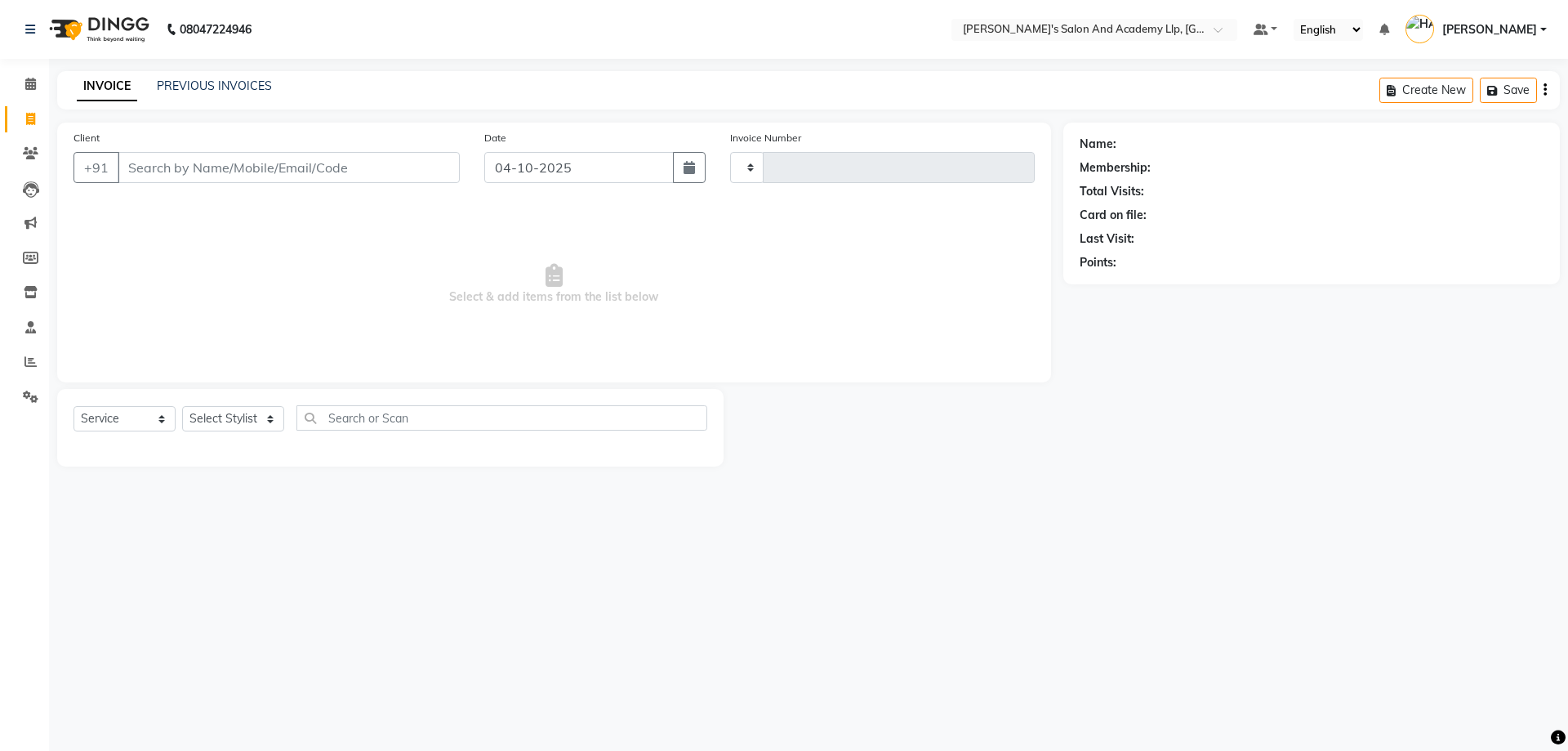
type input "13946"
select select "6983"
click at [40, 91] on span at bounding box center [31, 85] width 28 height 19
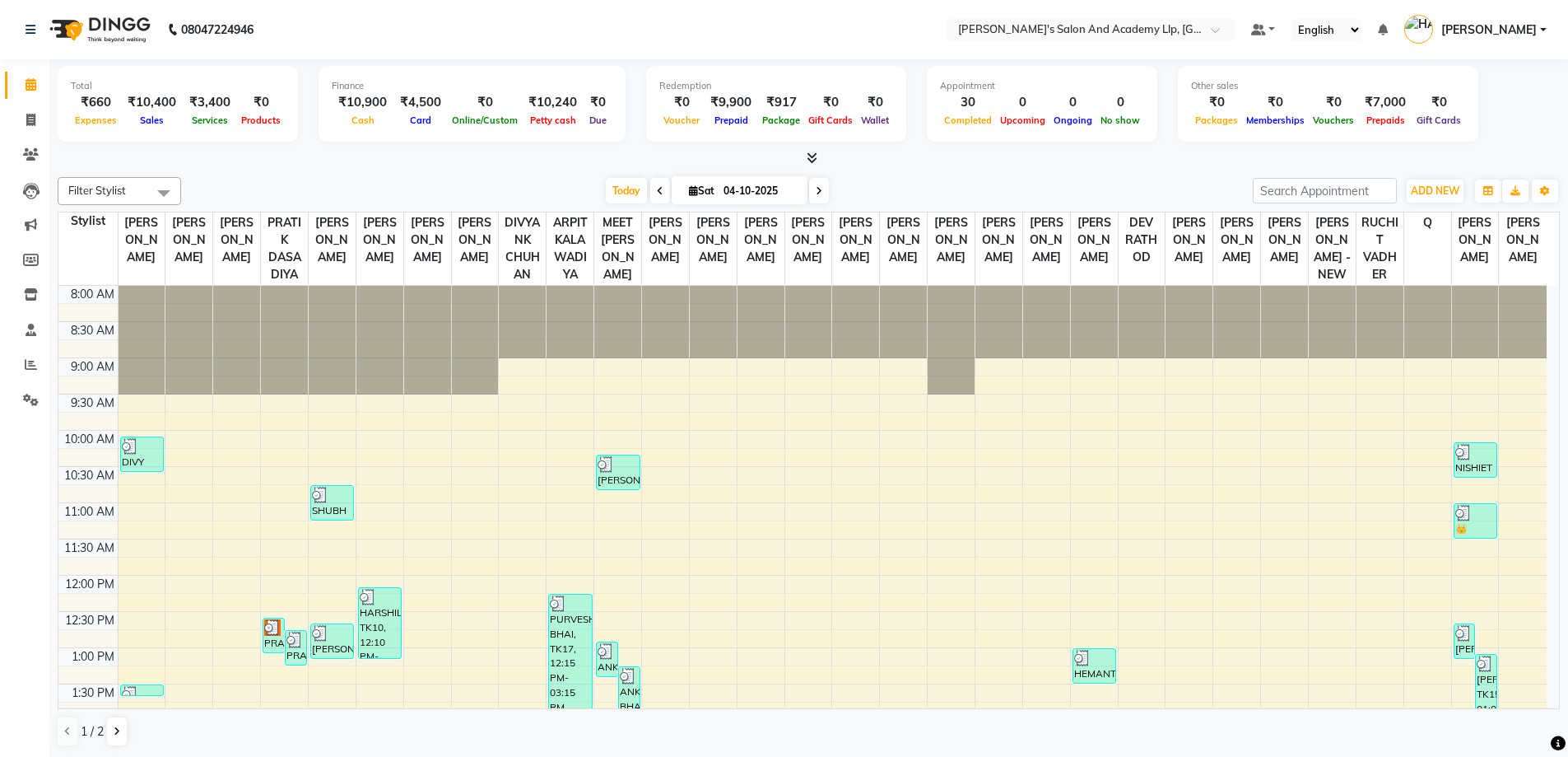
click at [808, 151] on icon at bounding box center [812, 157] width 11 height 13
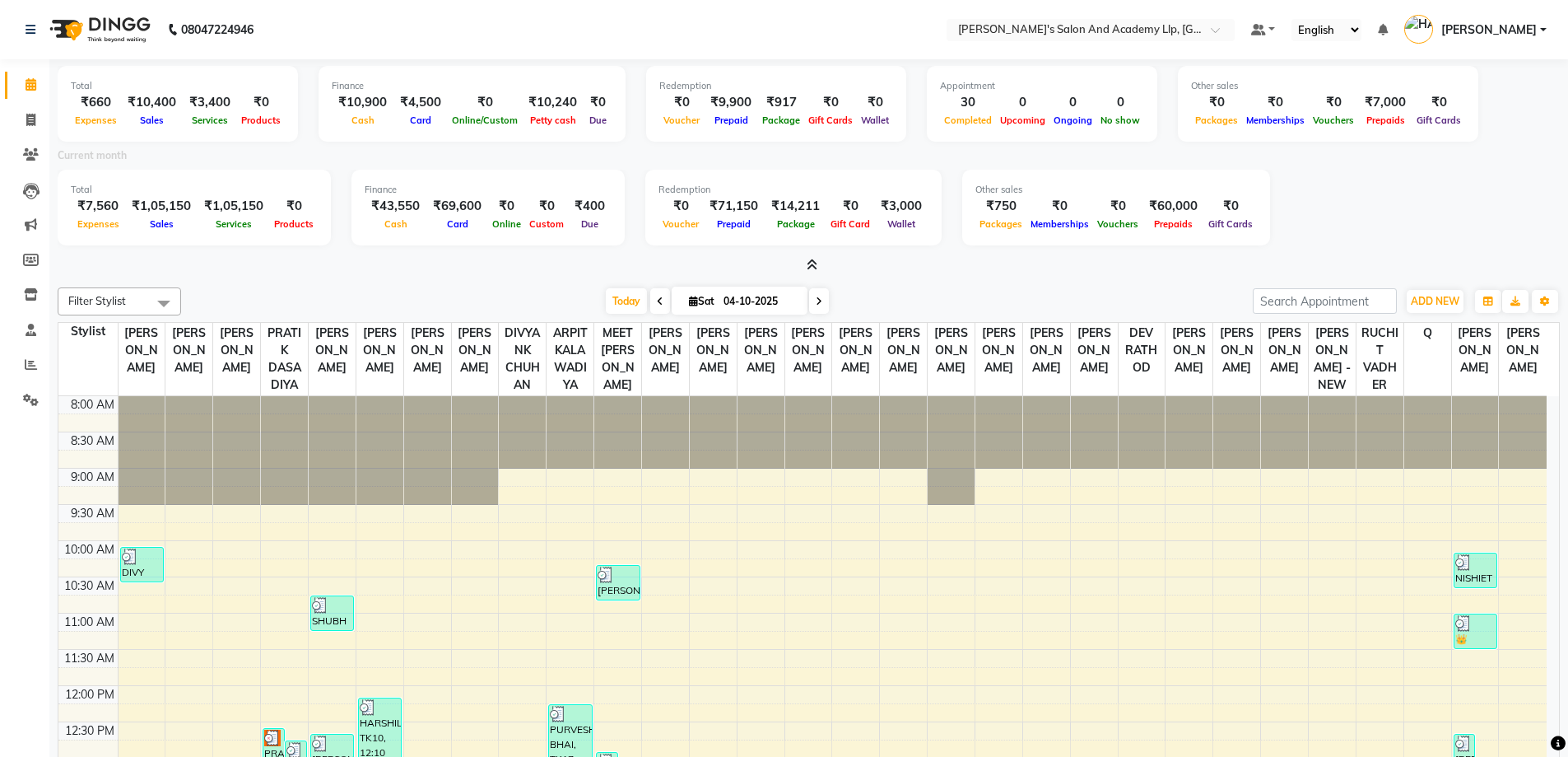
drag, startPoint x: 1304, startPoint y: 199, endPoint x: 1269, endPoint y: 202, distance: 35.1
click at [1271, 204] on div "Total ₹7,560 Expenses ₹1,05,150 Sales ₹1,05,150 Services ₹0 Products Finance ₹4…" at bounding box center [809, 210] width 1503 height 81
click at [14, 119] on link "Invoice" at bounding box center [24, 120] width 39 height 28
select select "service"
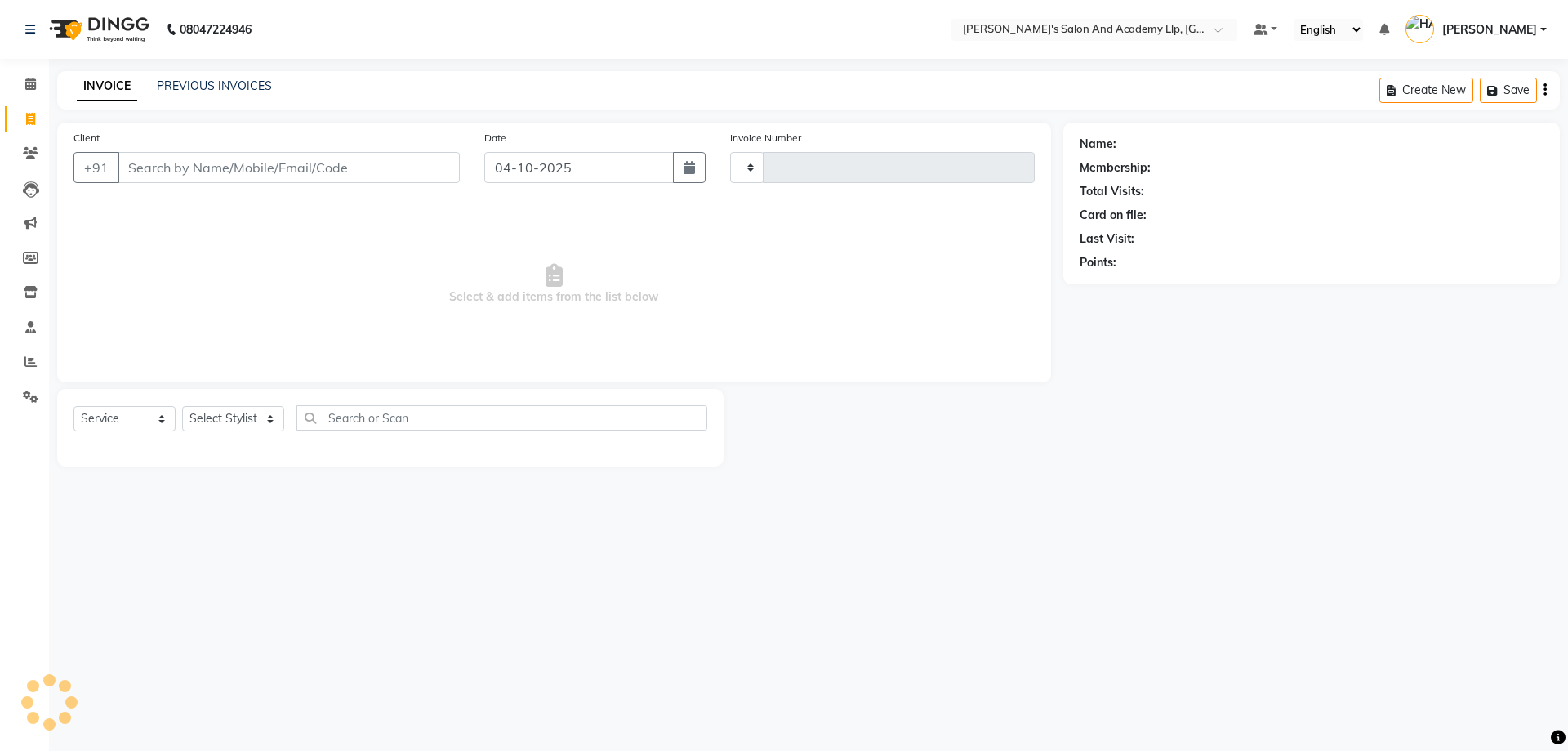
type input "13946"
select select "6983"
click at [189, 90] on link "PREVIOUS INVOICES" at bounding box center [214, 86] width 115 height 15
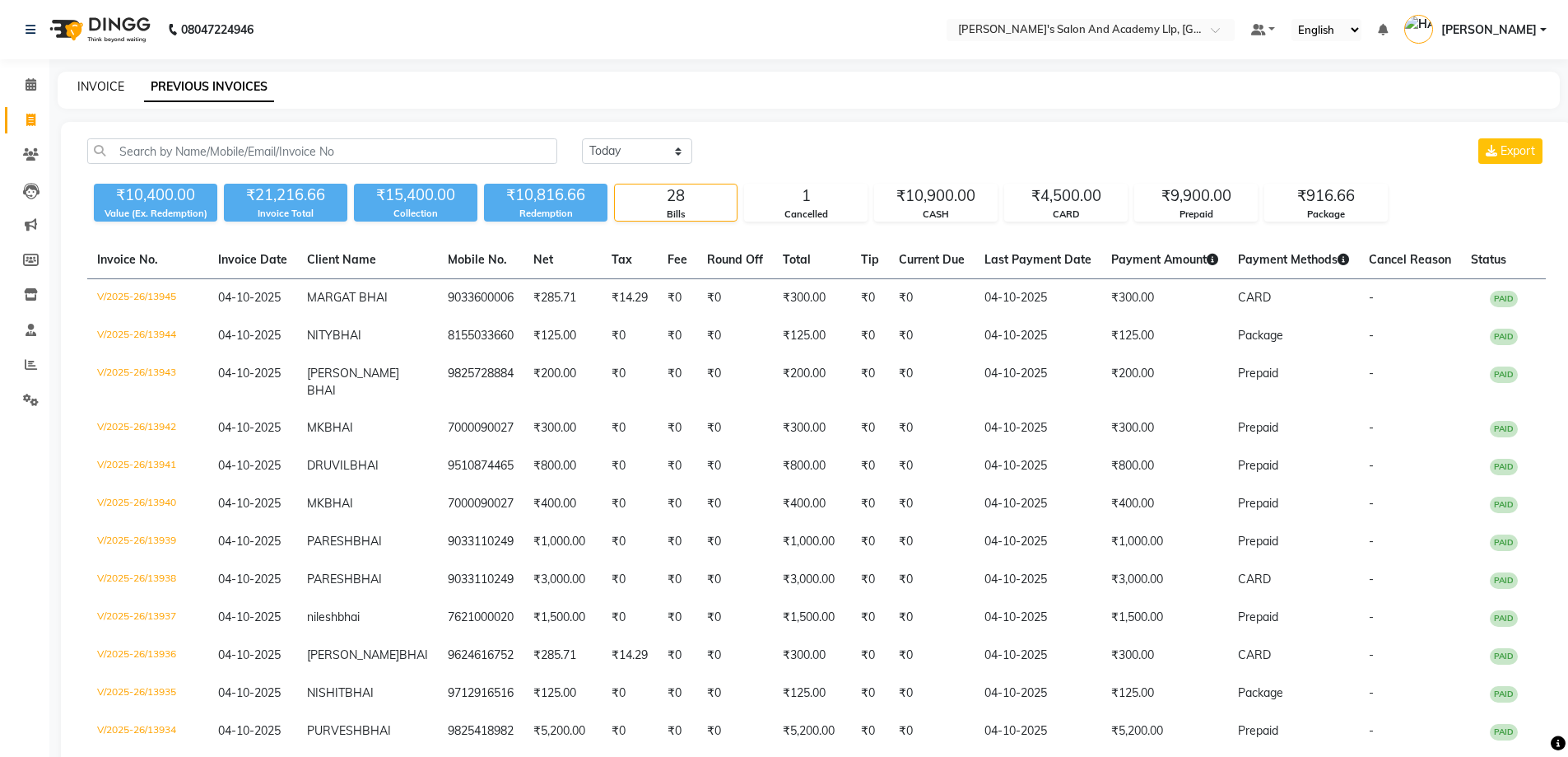
click at [89, 79] on link "INVOICE" at bounding box center [101, 87] width 47 height 15
select select "service"
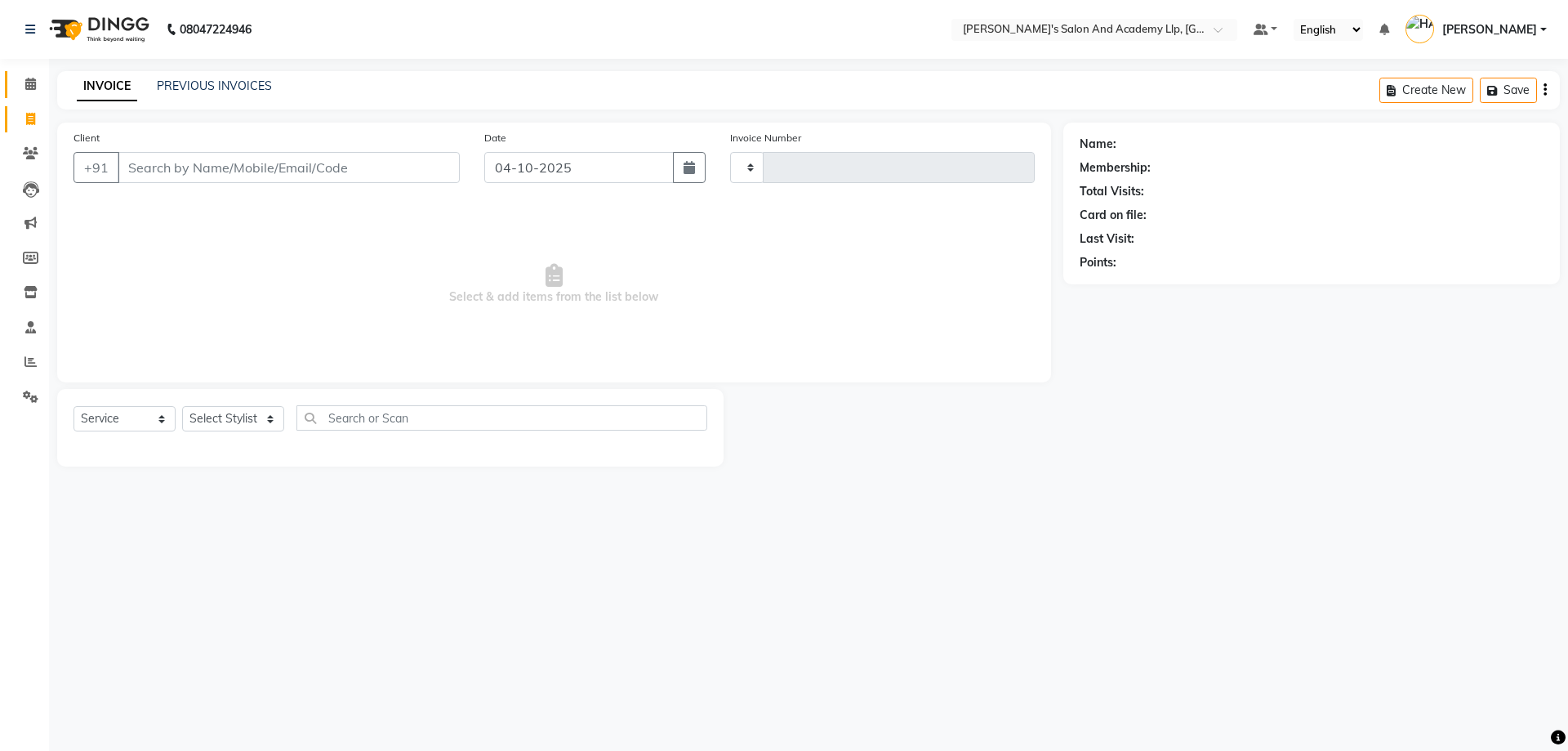
type input "13946"
select select "6983"
click at [22, 84] on span at bounding box center [31, 85] width 28 height 19
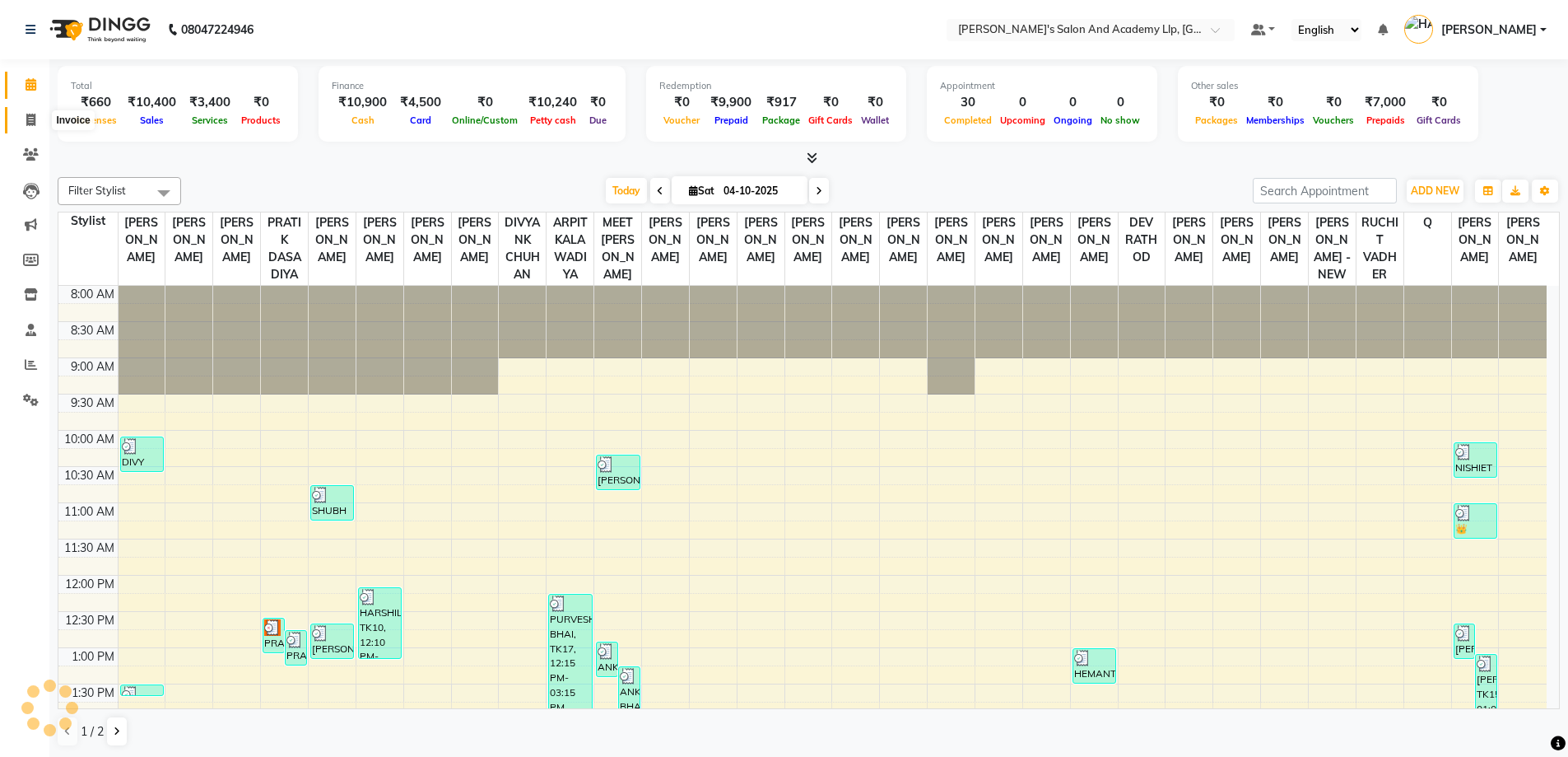
scroll to position [505, 0]
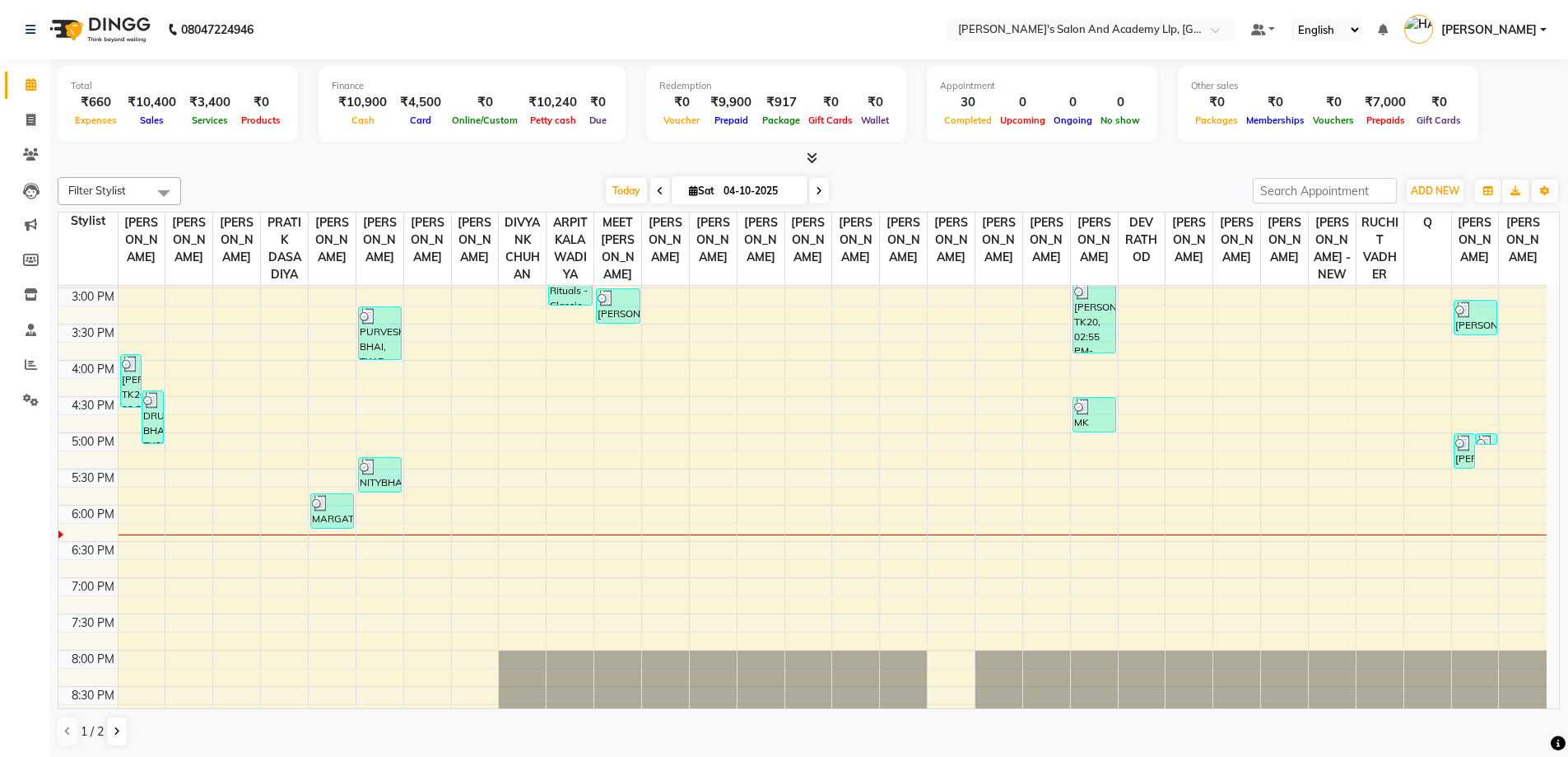
click at [814, 152] on icon at bounding box center [812, 157] width 11 height 13
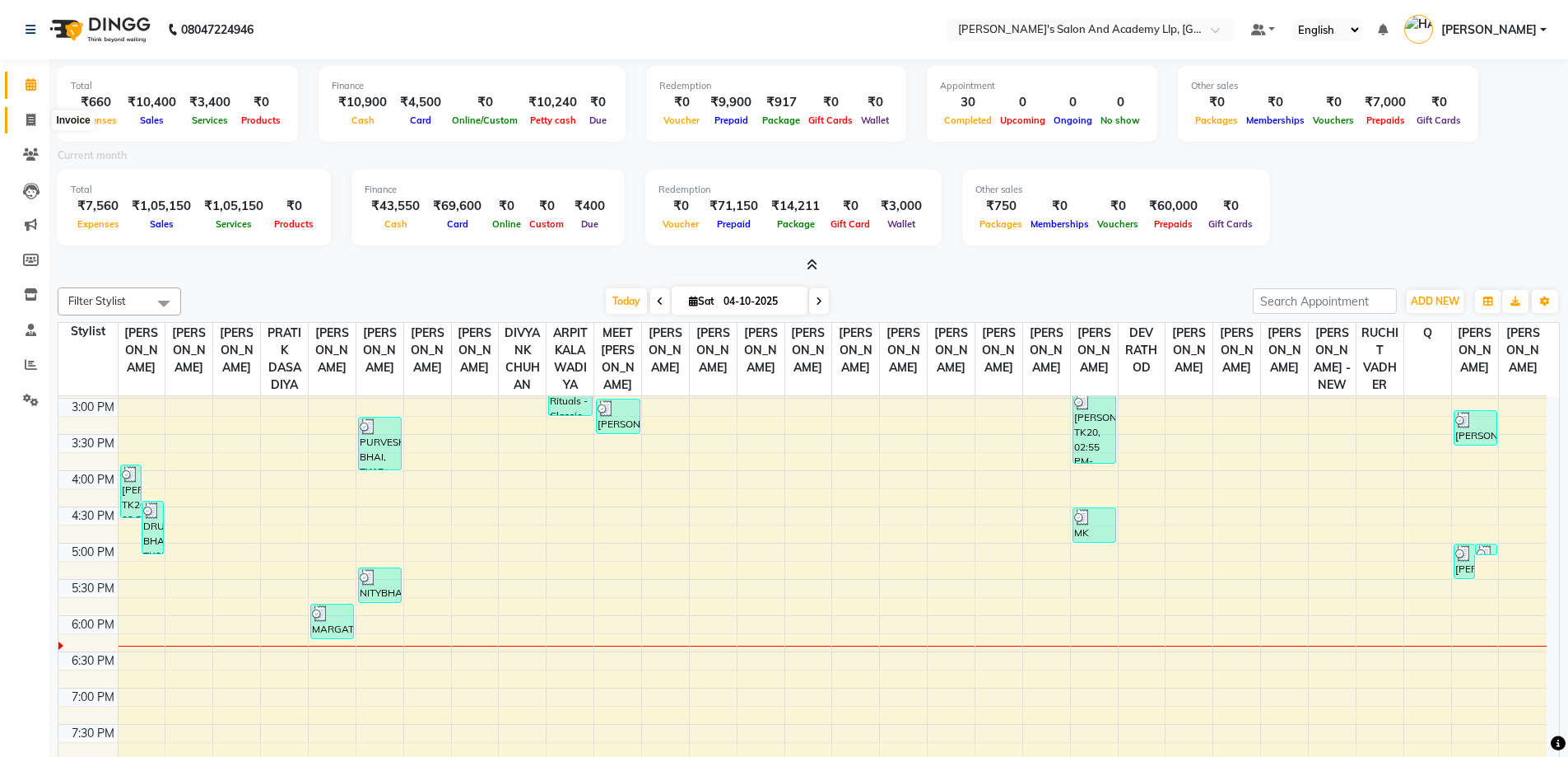
click at [23, 123] on span at bounding box center [31, 120] width 28 height 19
select select "service"
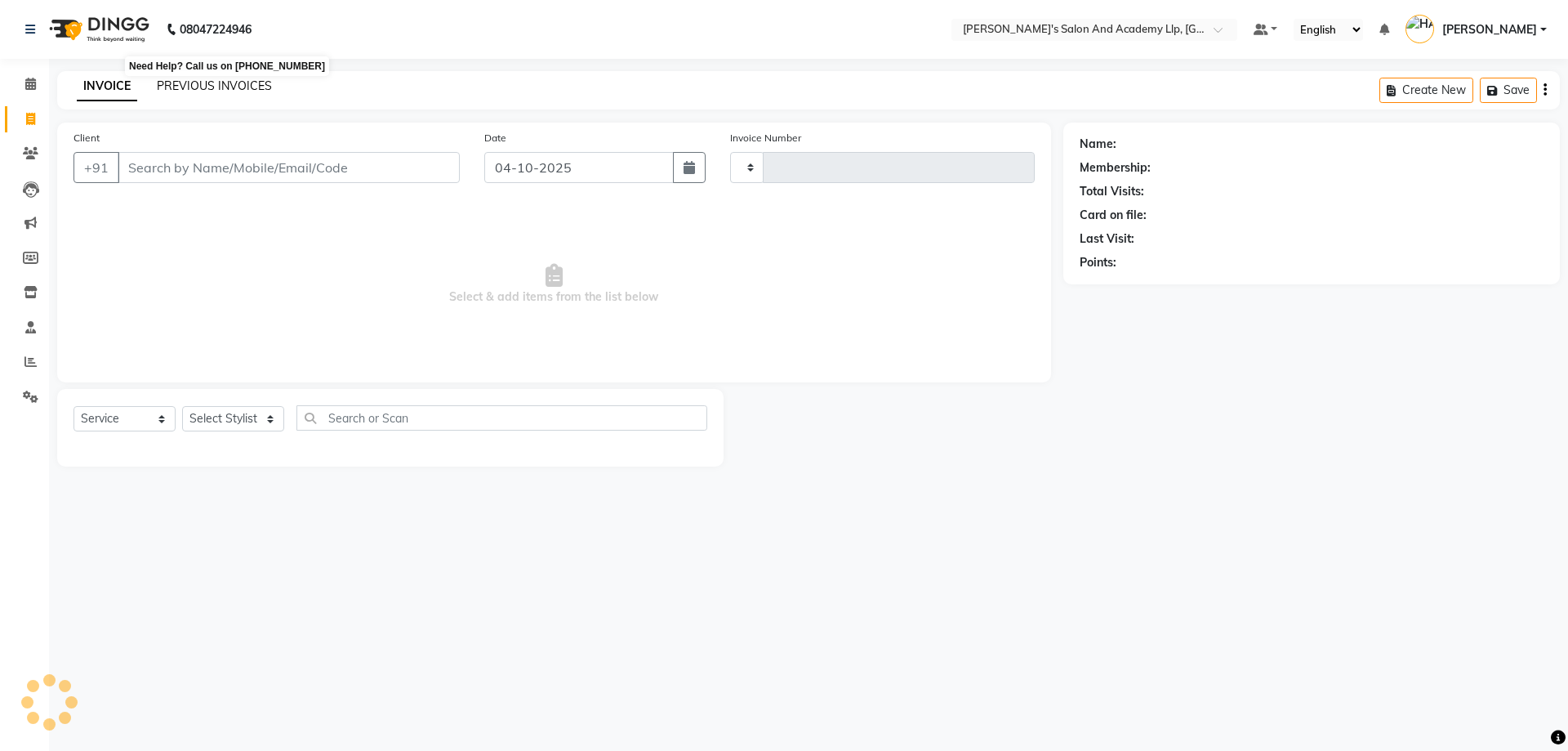
type input "13946"
select select "6983"
click at [199, 82] on link "PREVIOUS INVOICES" at bounding box center [214, 86] width 115 height 15
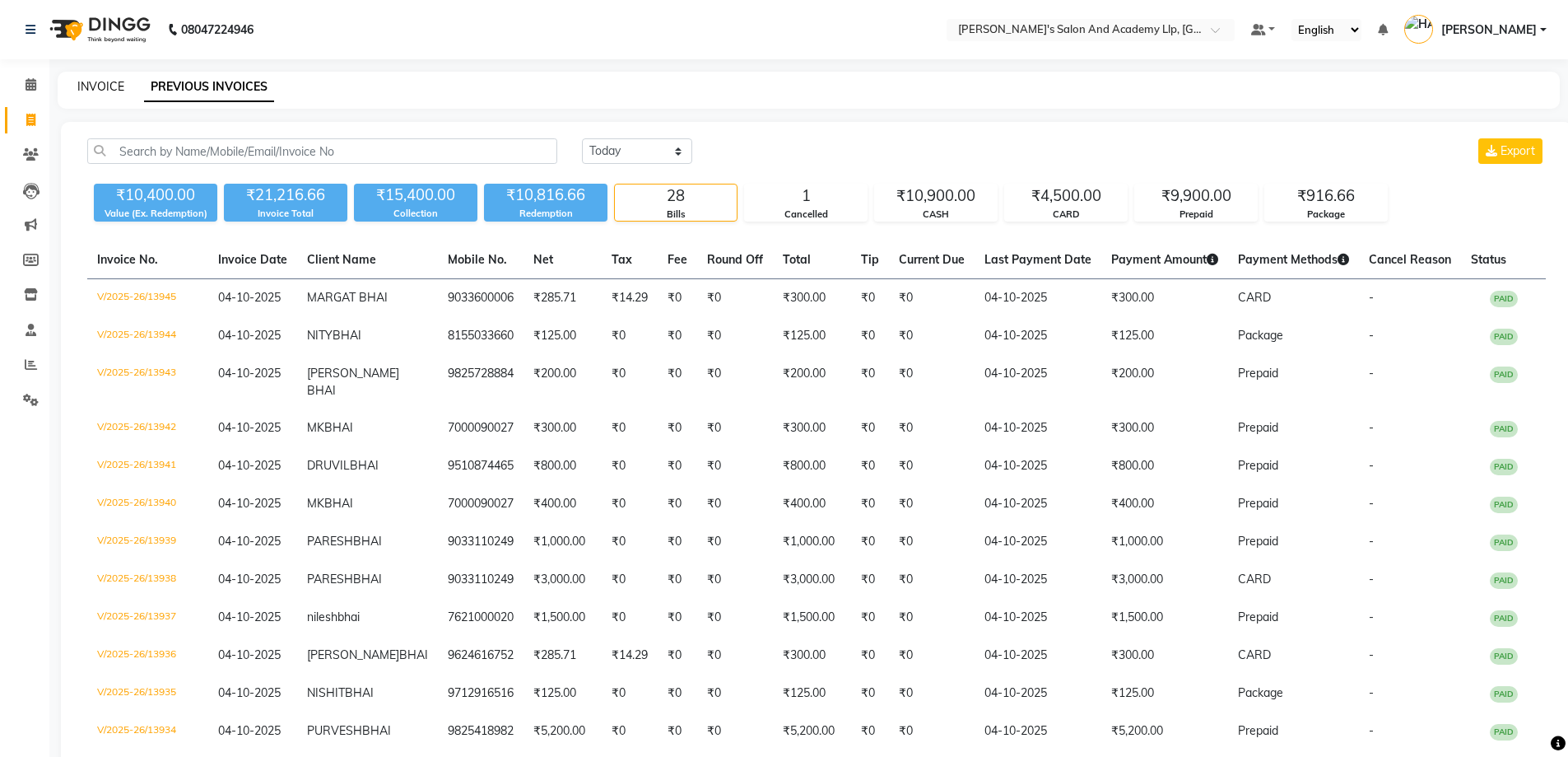
click at [101, 93] on link "INVOICE" at bounding box center [101, 87] width 47 height 15
select select "service"
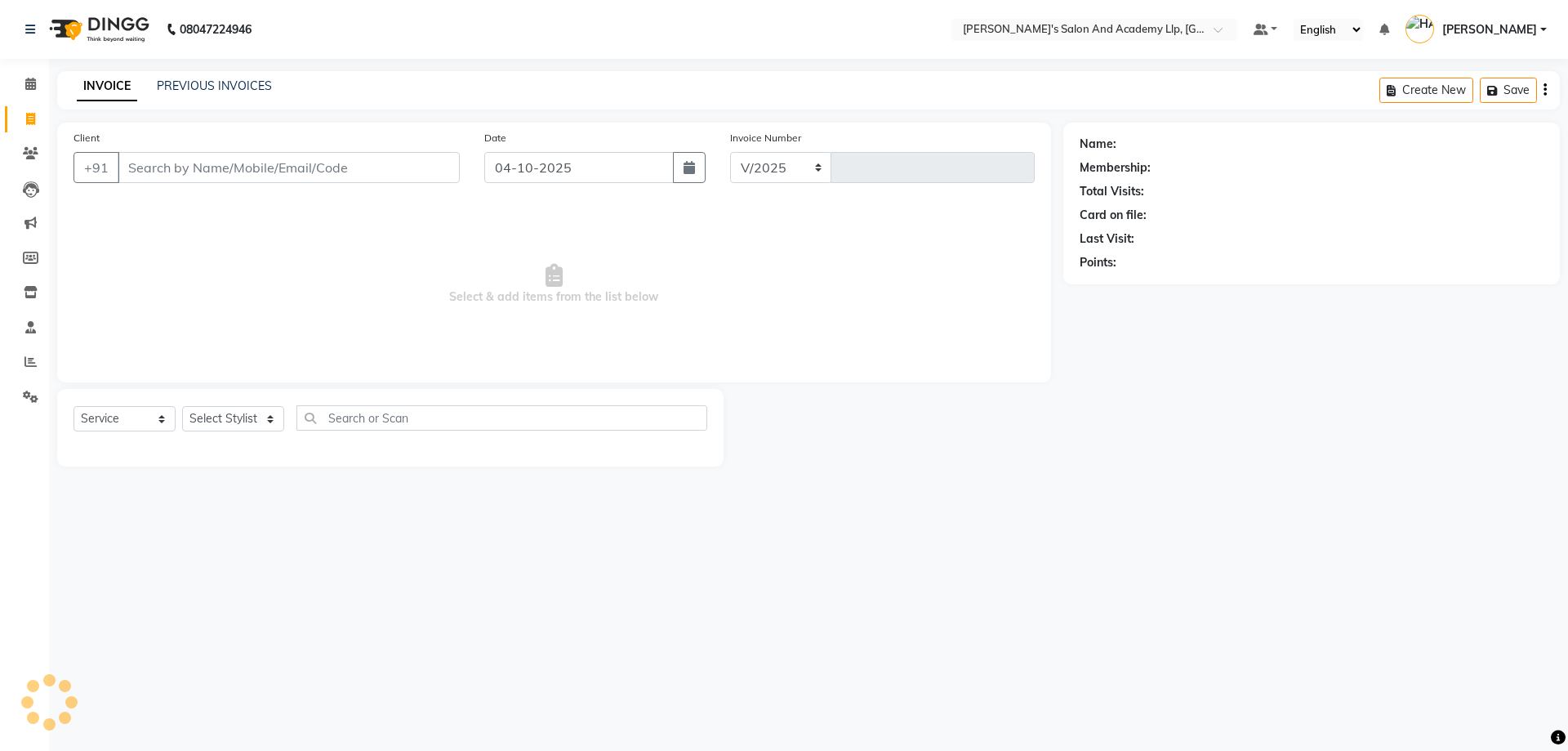
select select "6983"
type input "13946"
click at [222, 89] on link "PREVIOUS INVOICES" at bounding box center [214, 86] width 115 height 15
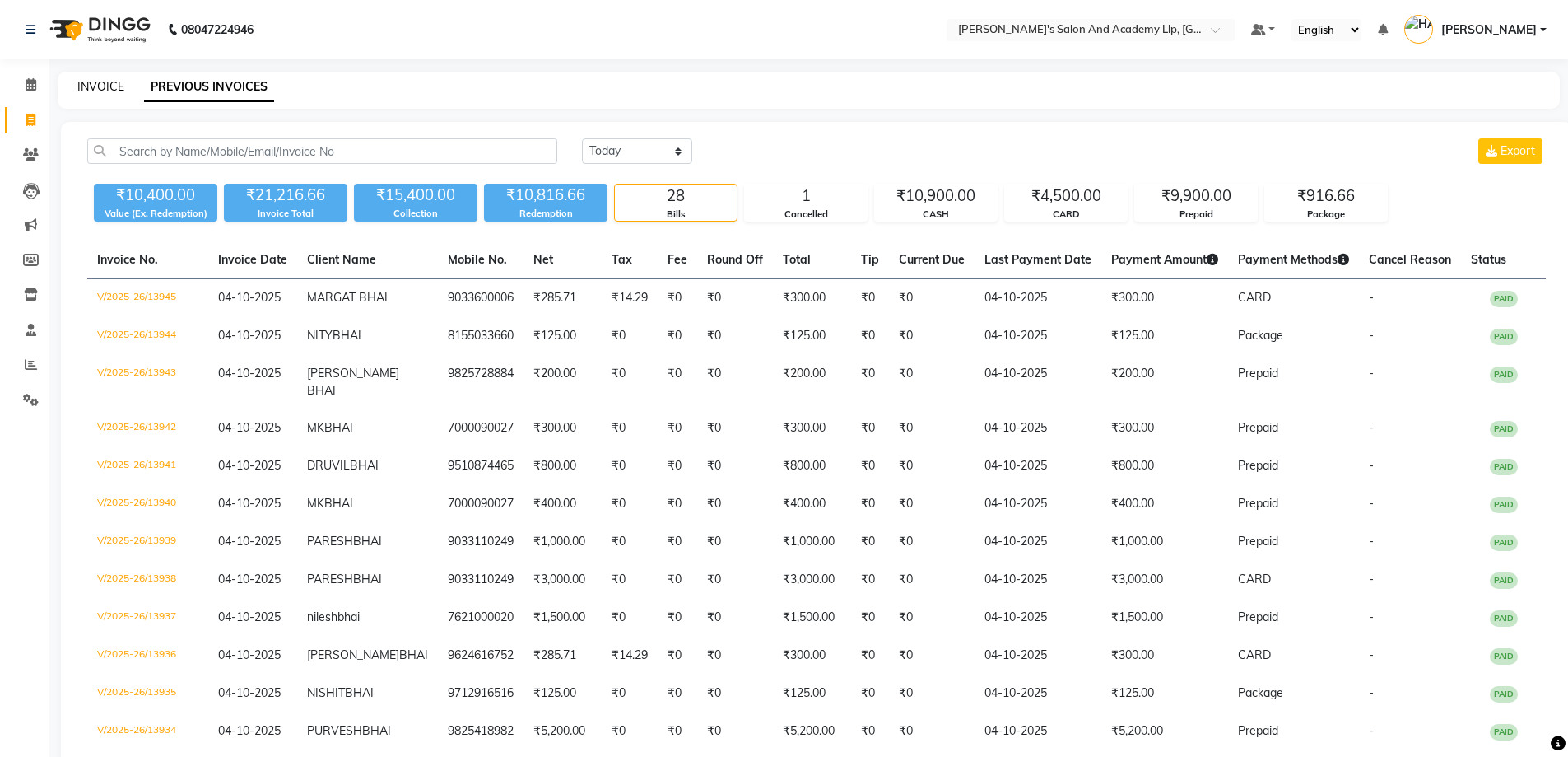
click at [102, 84] on link "INVOICE" at bounding box center [101, 87] width 47 height 15
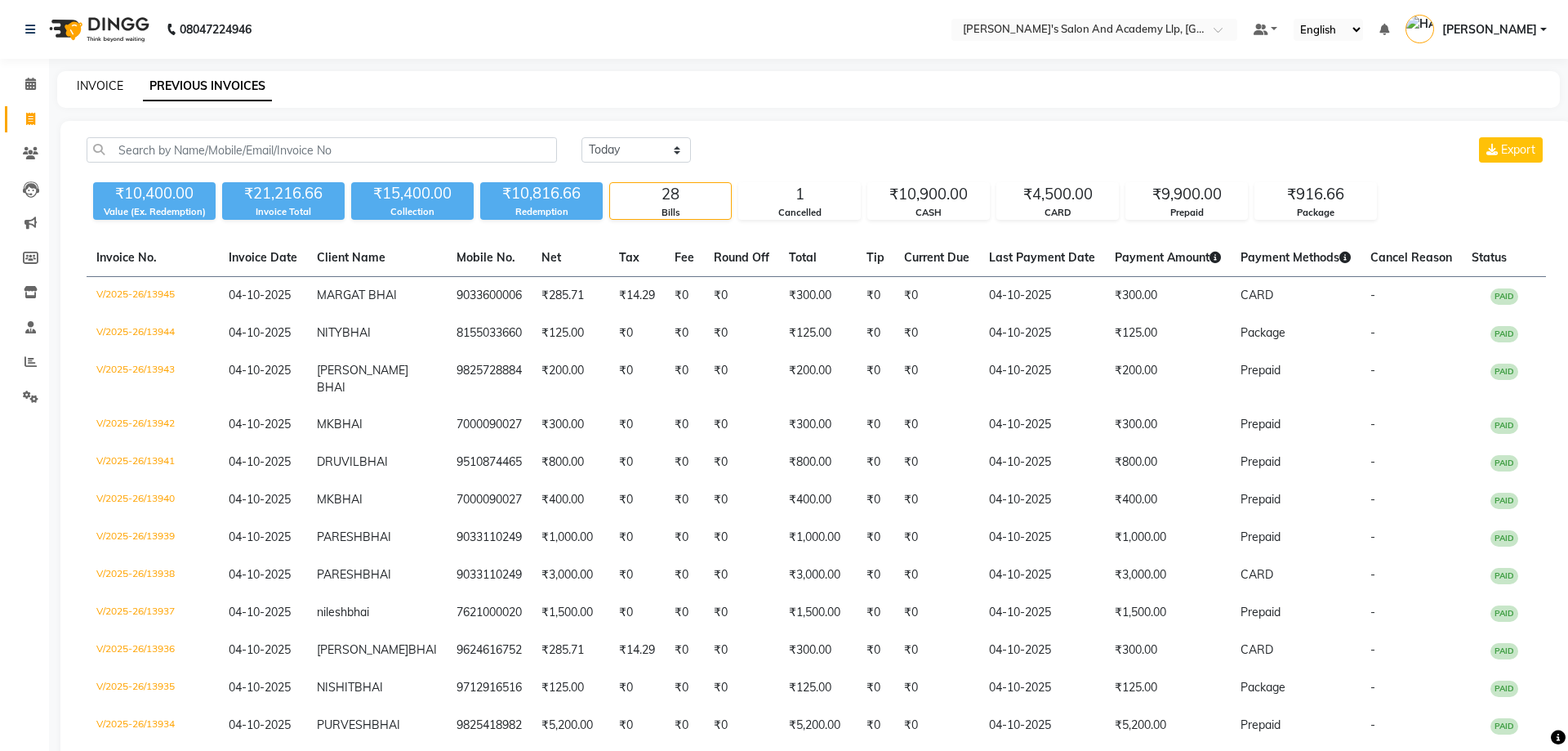
select select "service"
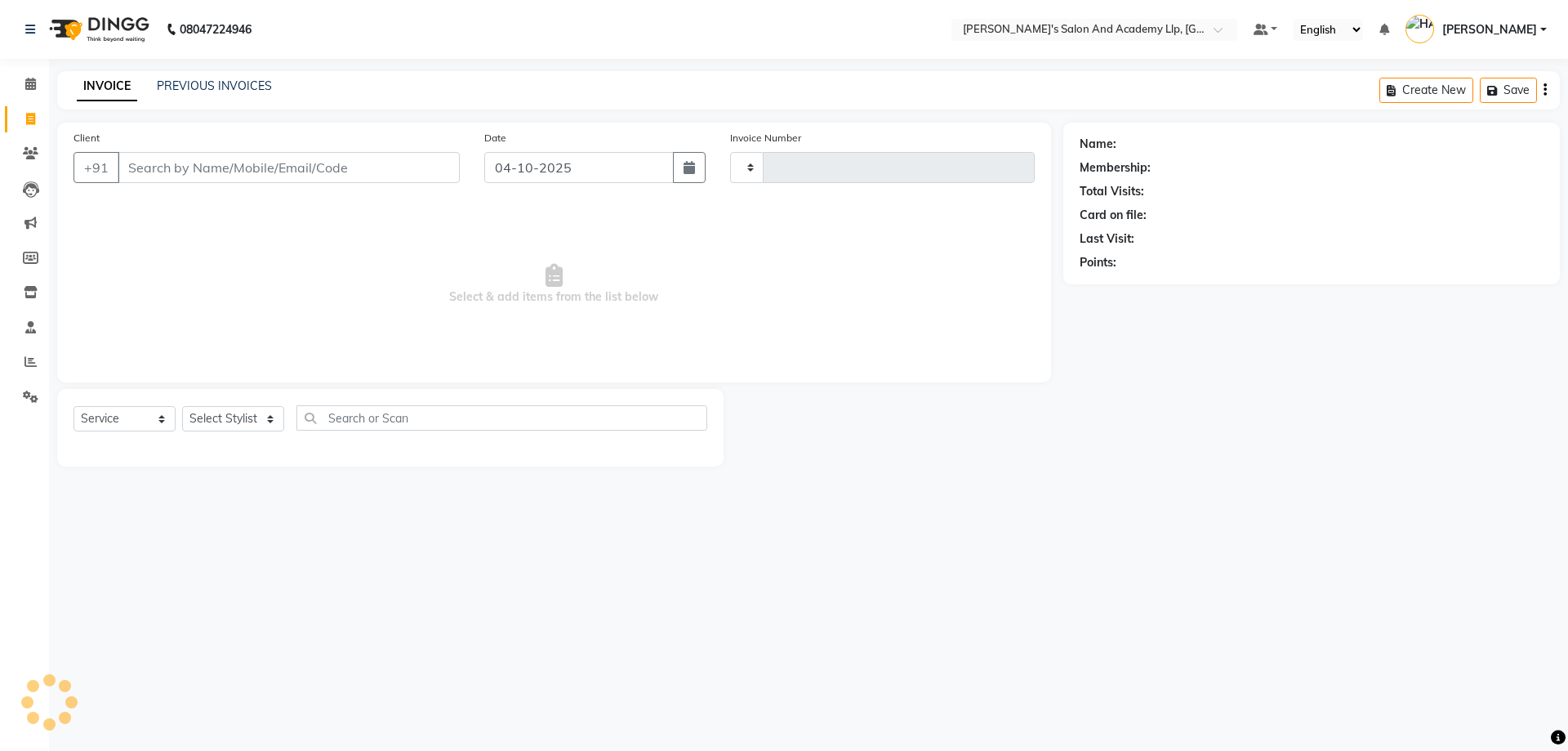
type input "13946"
select select "6983"
drag, startPoint x: 241, startPoint y: 260, endPoint x: 230, endPoint y: 192, distance: 68.9
click at [241, 250] on span "Select & add items from the list below" at bounding box center [554, 283] width 961 height 163
click at [223, 160] on input "Client" at bounding box center [288, 167] width 342 height 31
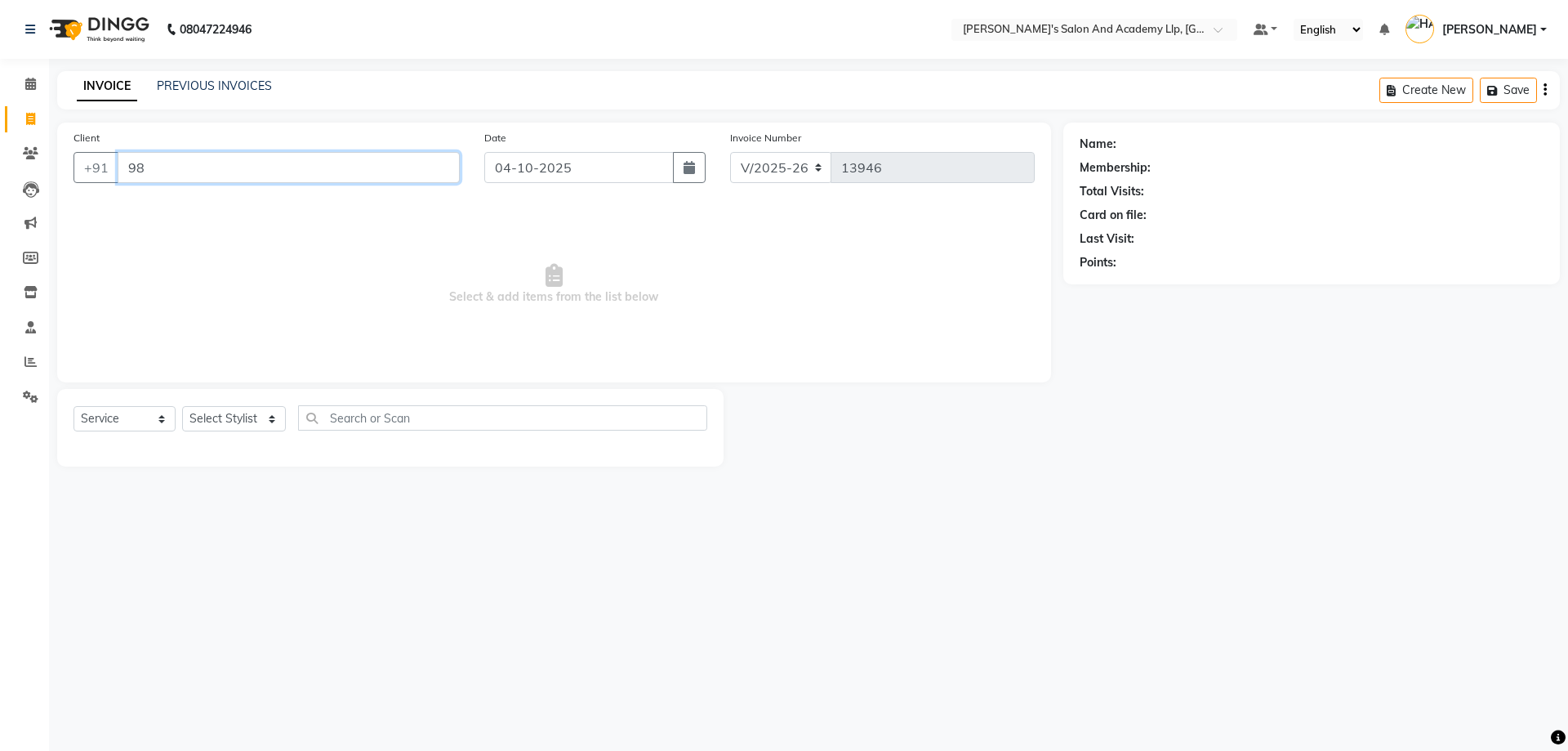
type input "9"
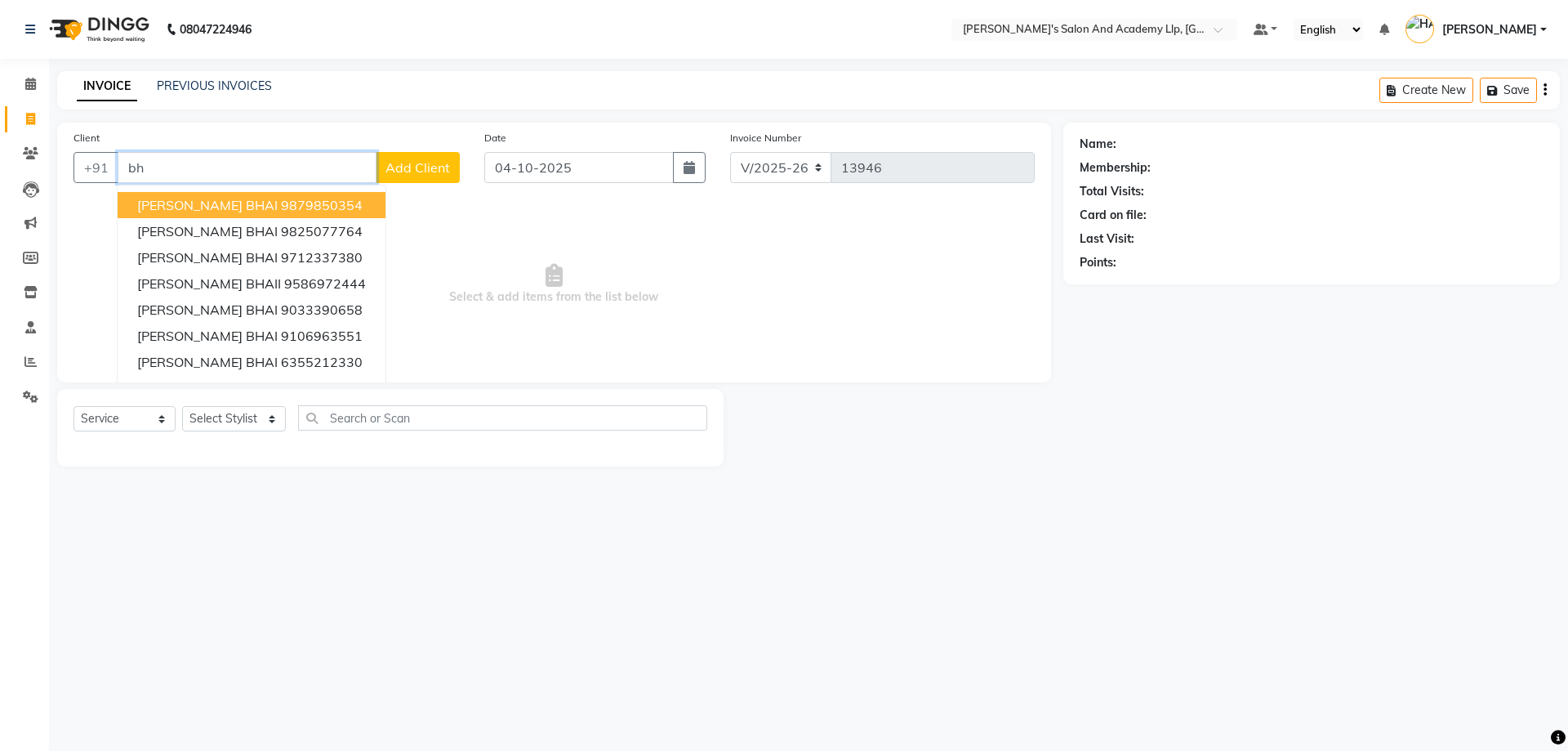
type input "b"
click at [195, 157] on input "88888" at bounding box center [247, 167] width 259 height 31
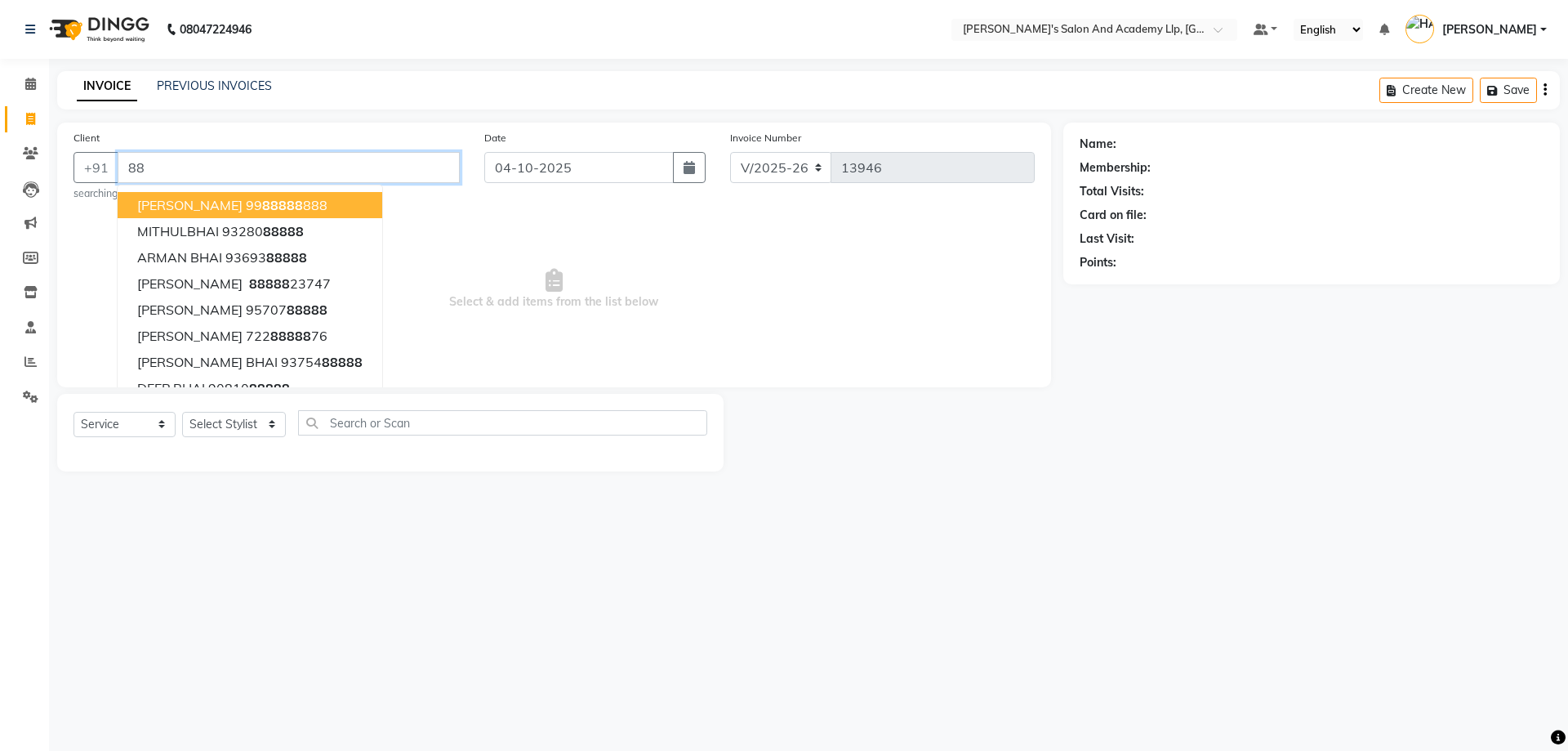
type input "8"
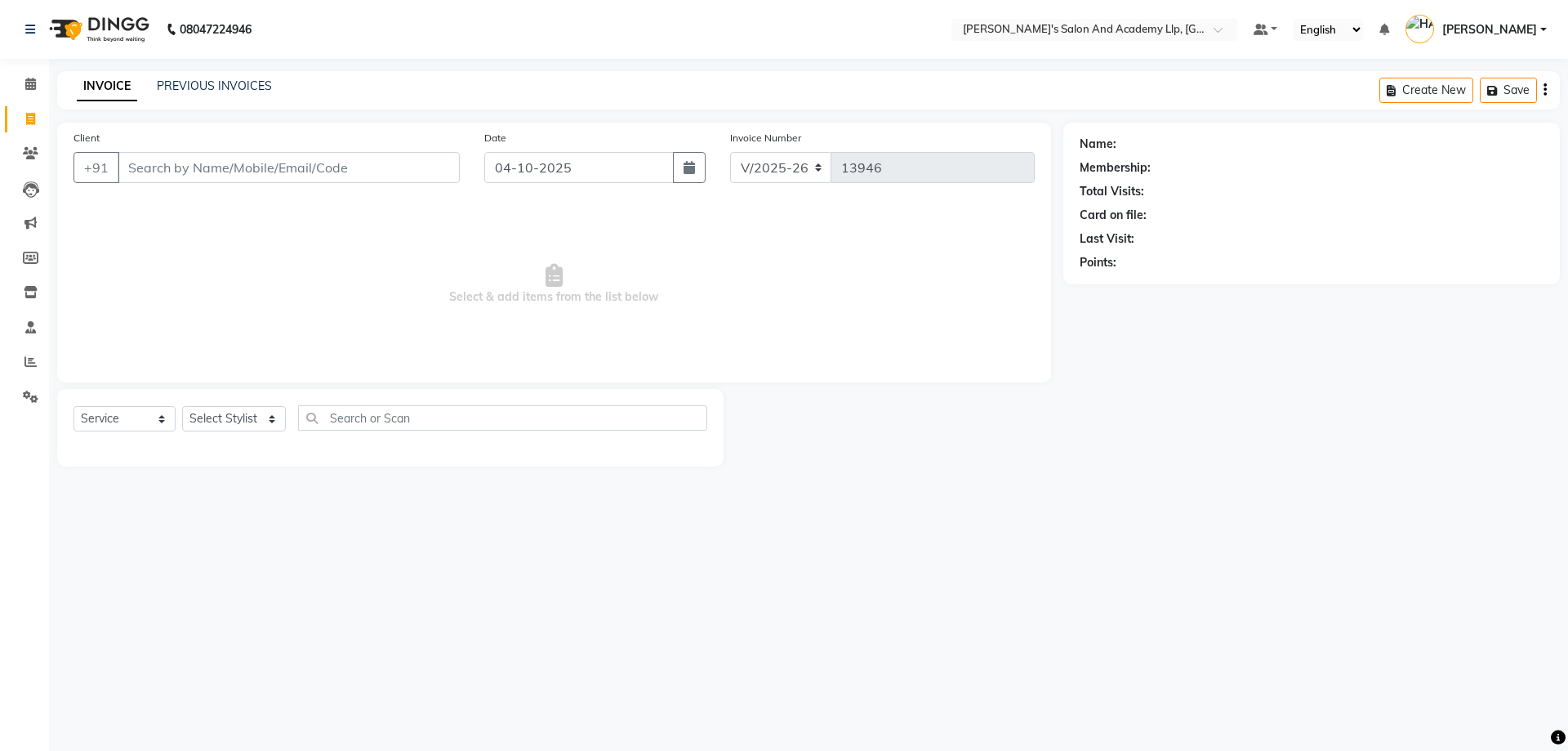
click at [162, 125] on div "Client +91 Date 04-10-2025 Invoice Number V/2025 V/2025-26 13946 Select & add i…" at bounding box center [554, 252] width 994 height 259
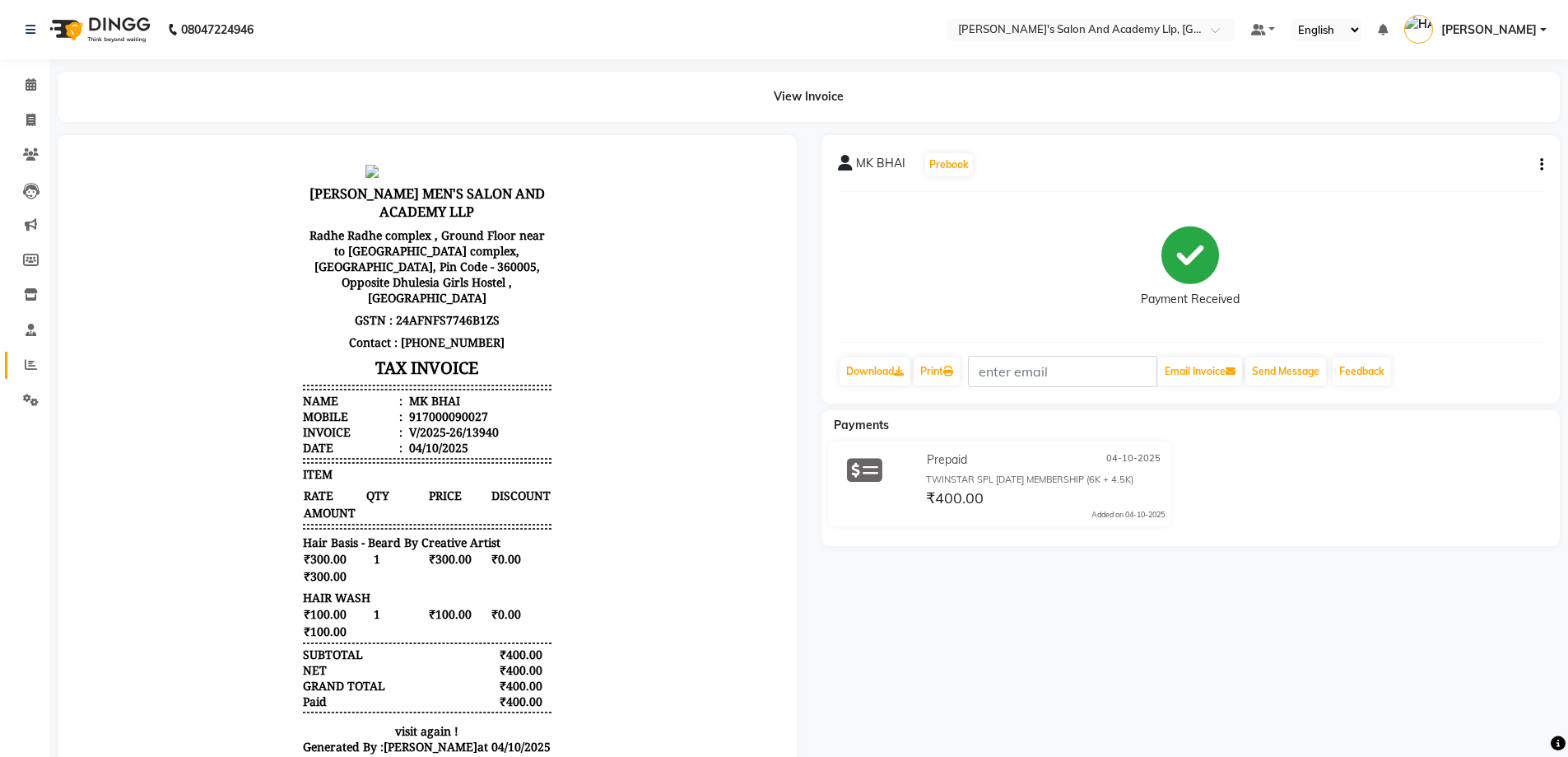
click at [33, 369] on icon at bounding box center [31, 364] width 13 height 13
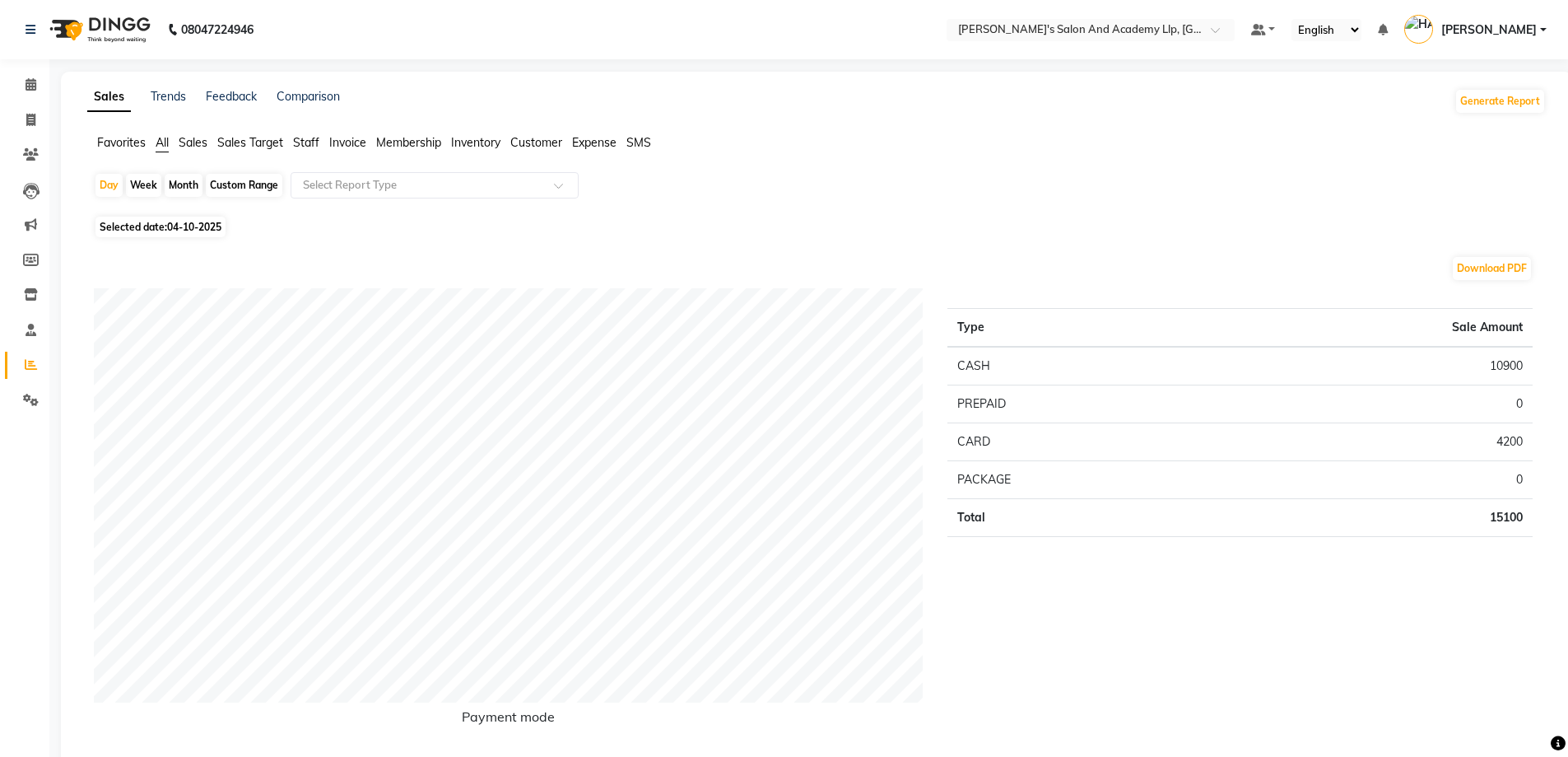
click at [319, 140] on span "Staff" at bounding box center [307, 143] width 27 height 15
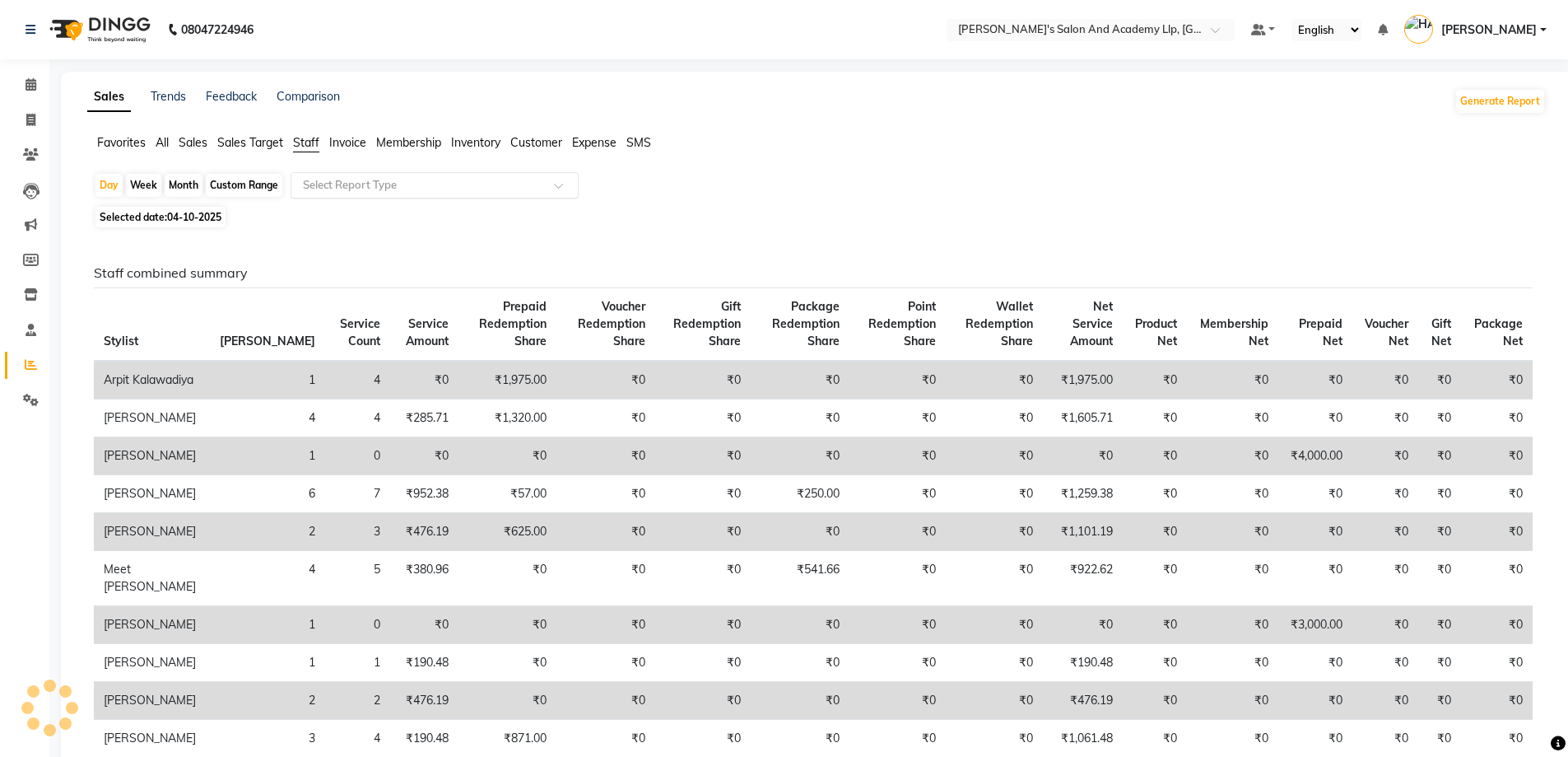
click at [463, 180] on input "text" at bounding box center [419, 185] width 237 height 17
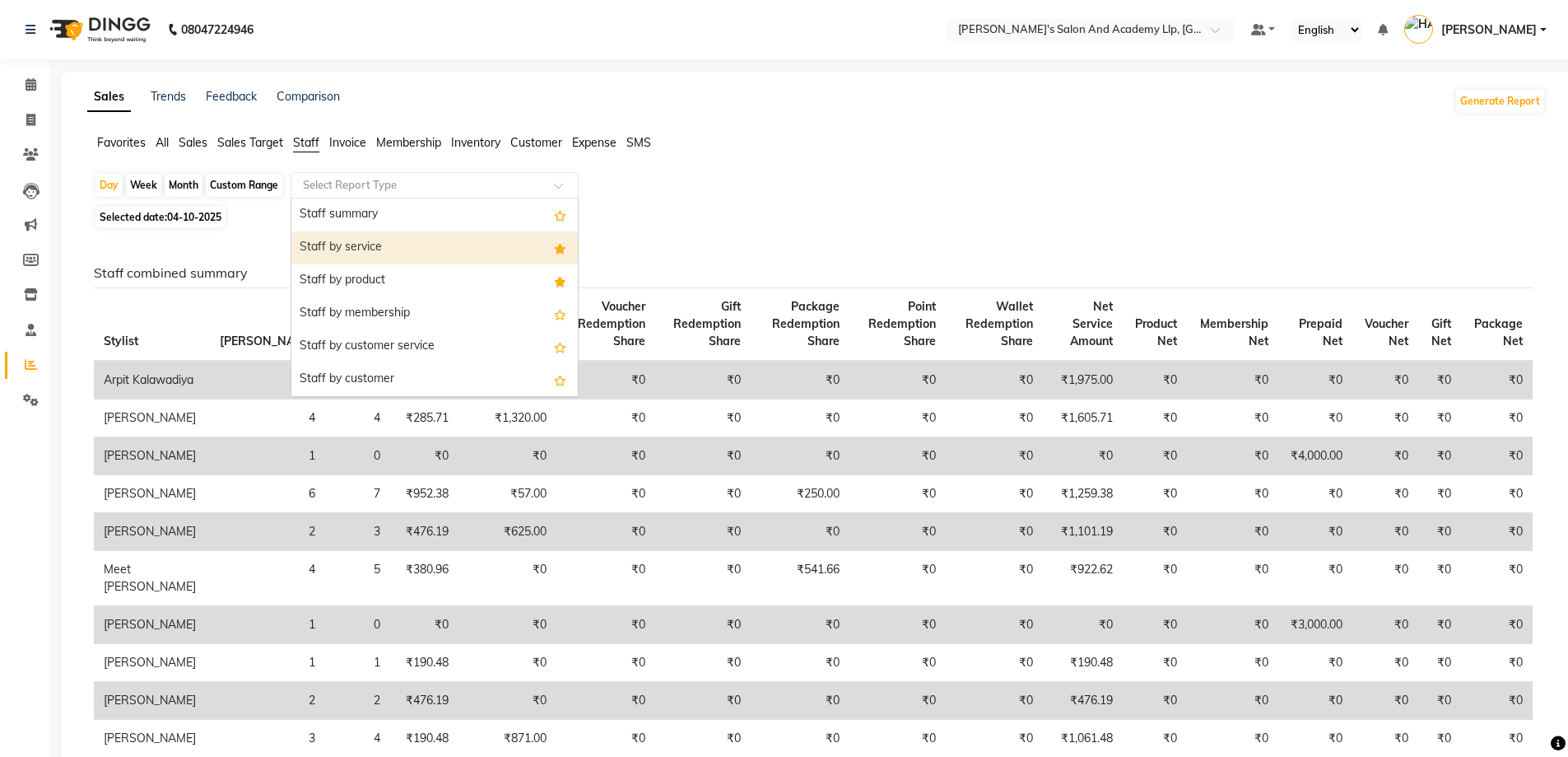
click at [426, 242] on div "Staff by service" at bounding box center [434, 247] width 287 height 33
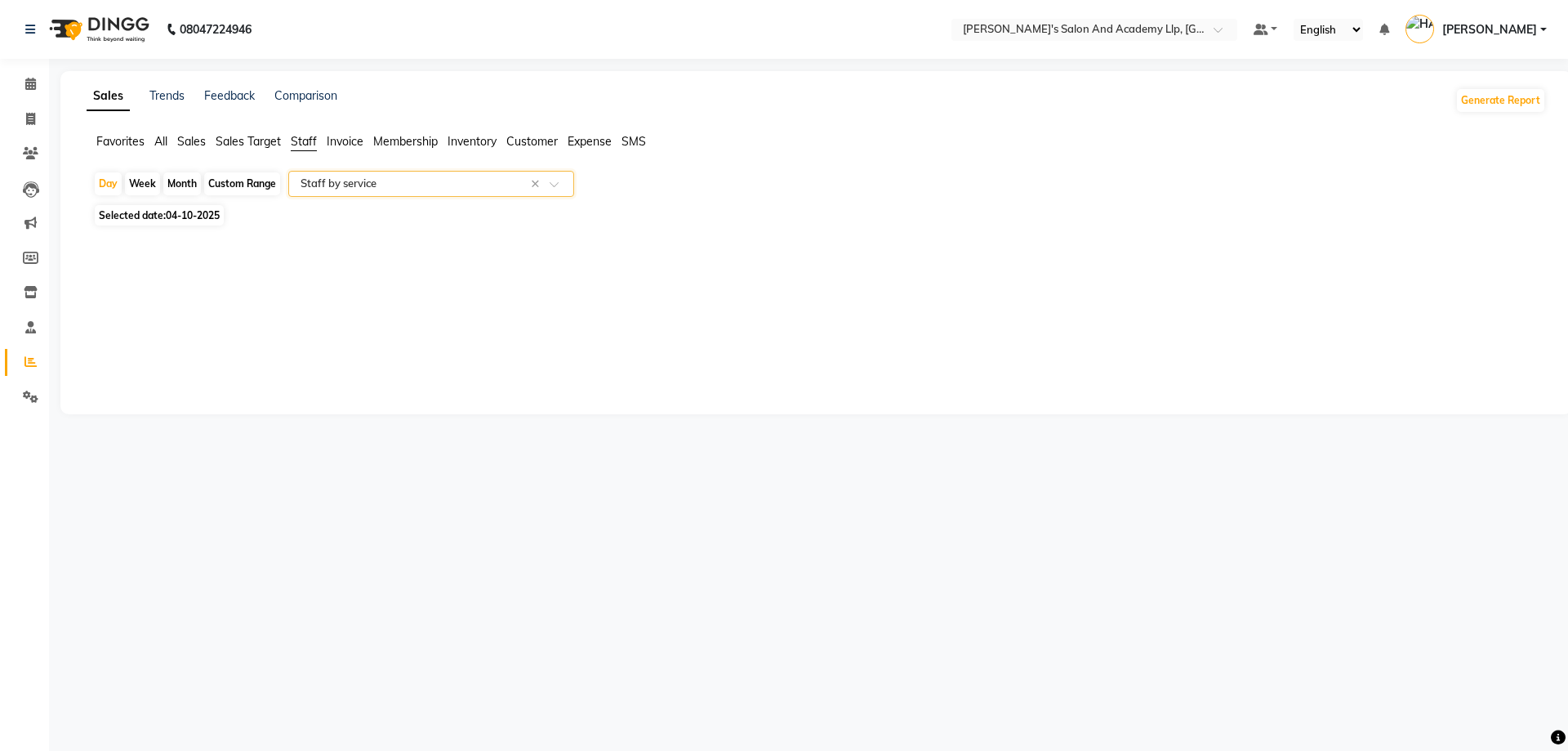
select select "full_report"
select select "csv"
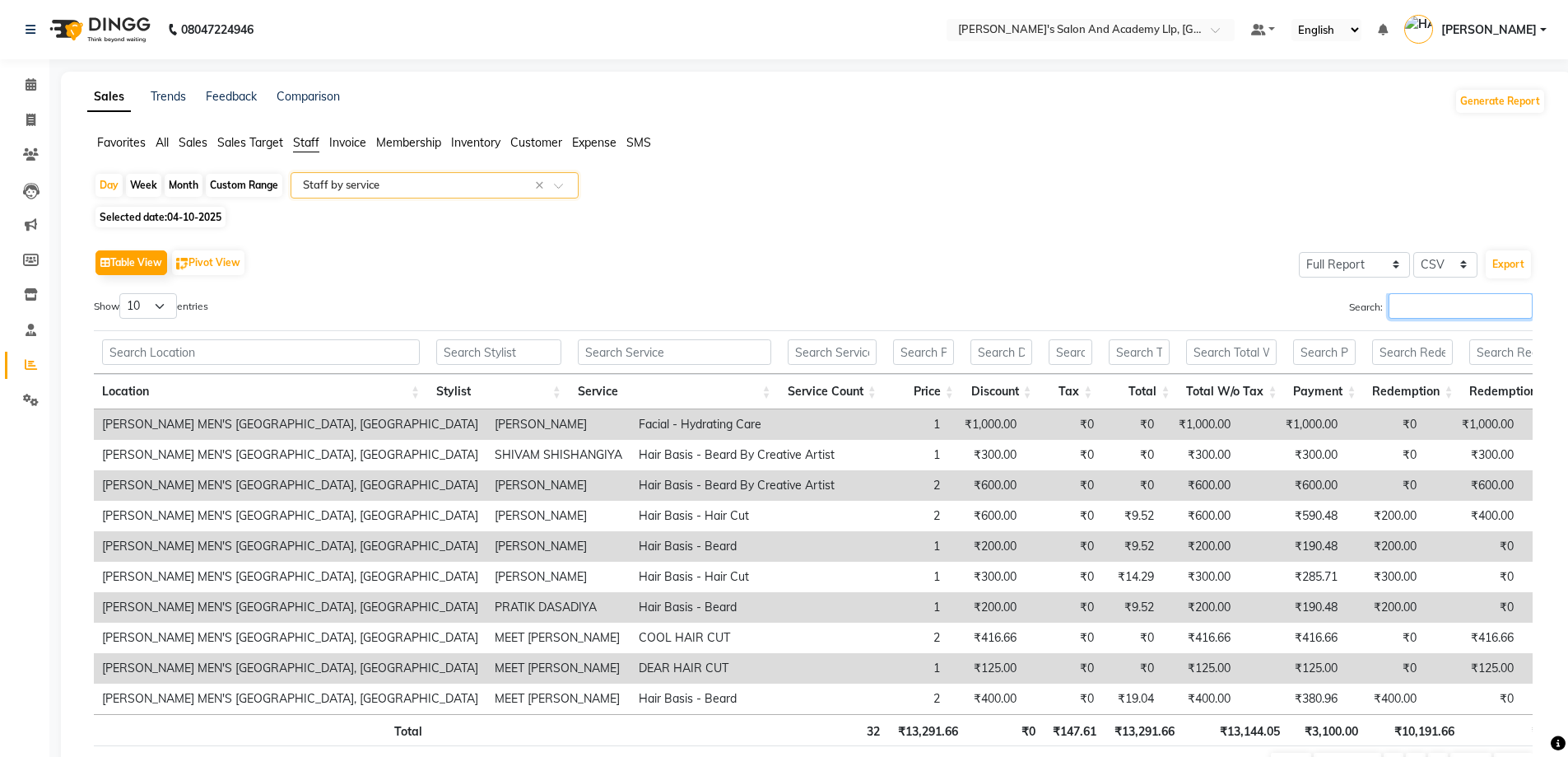
click at [1413, 307] on input "Search:" at bounding box center [1461, 306] width 144 height 26
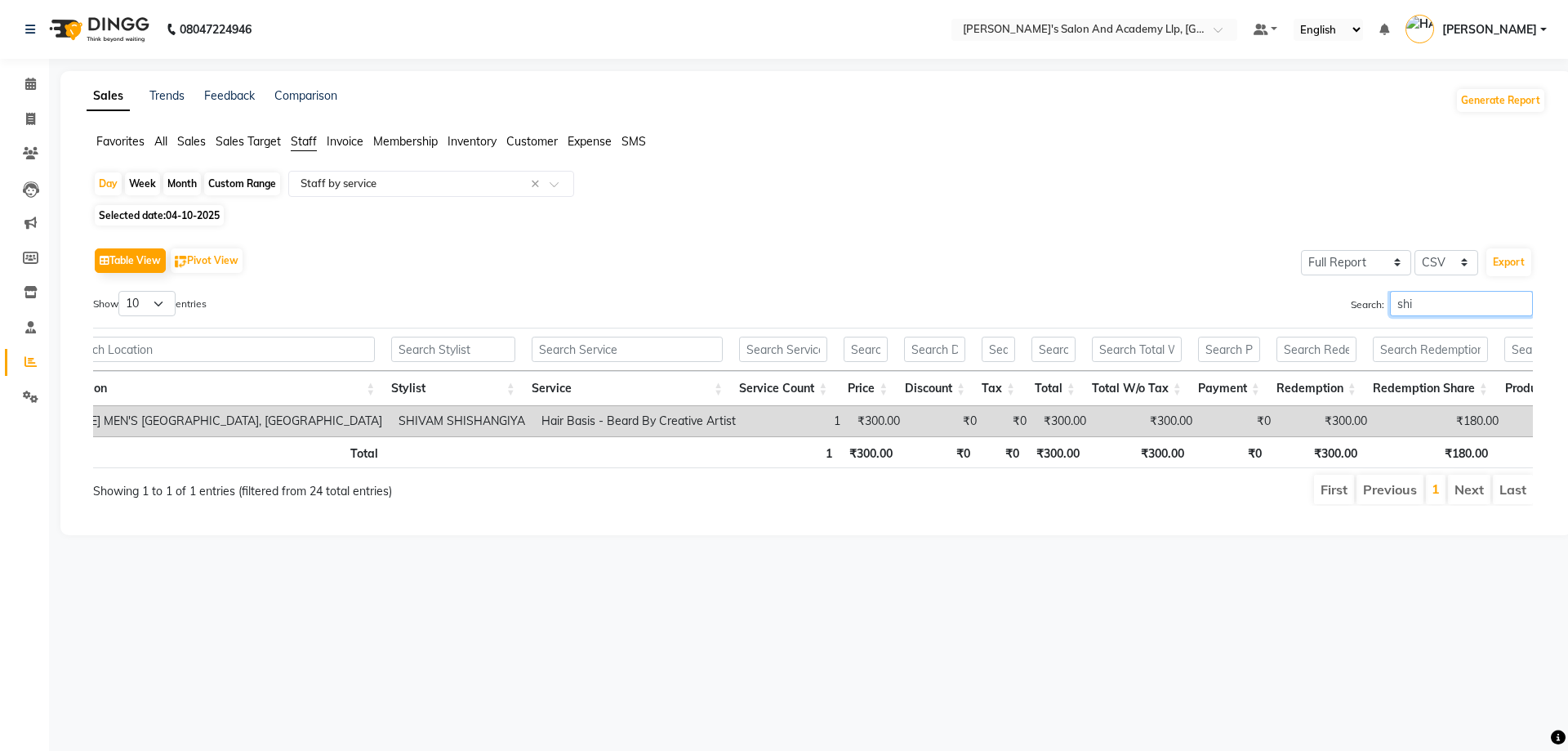
scroll to position [0, 104]
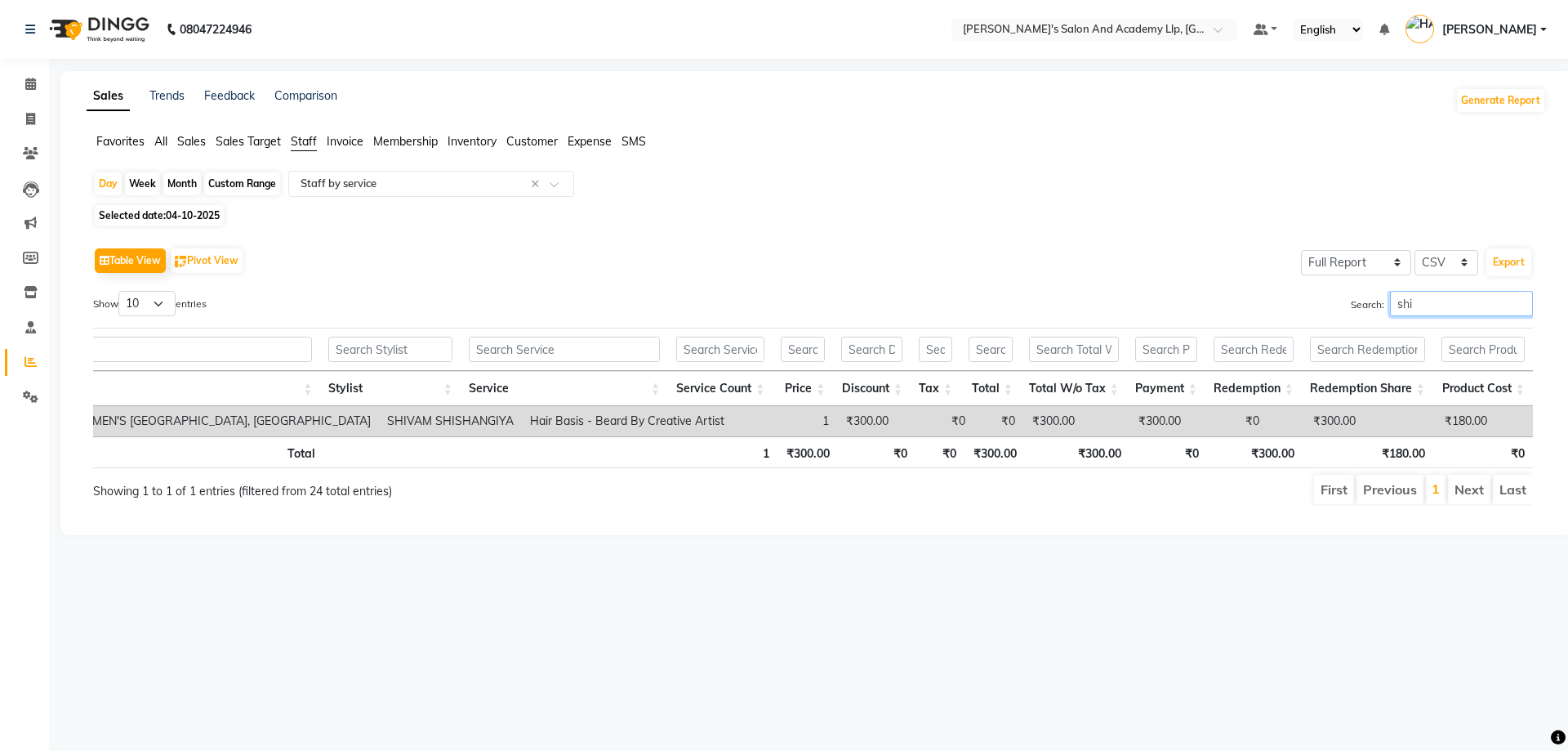
type input "shi"
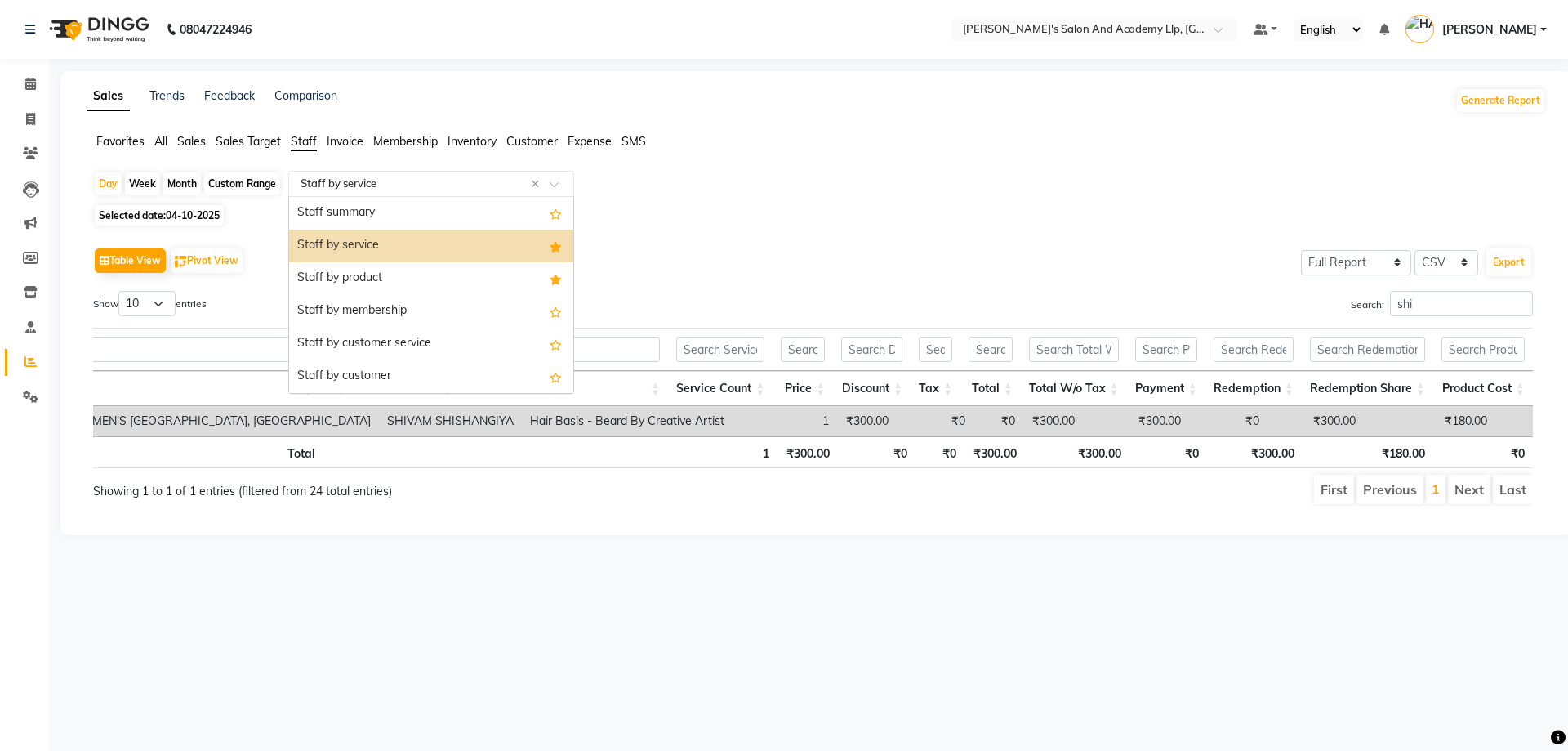
click at [512, 172] on div "Select Report Type × Staff by service ×" at bounding box center [431, 184] width 286 height 27
click at [557, 179] on div at bounding box center [431, 184] width 284 height 17
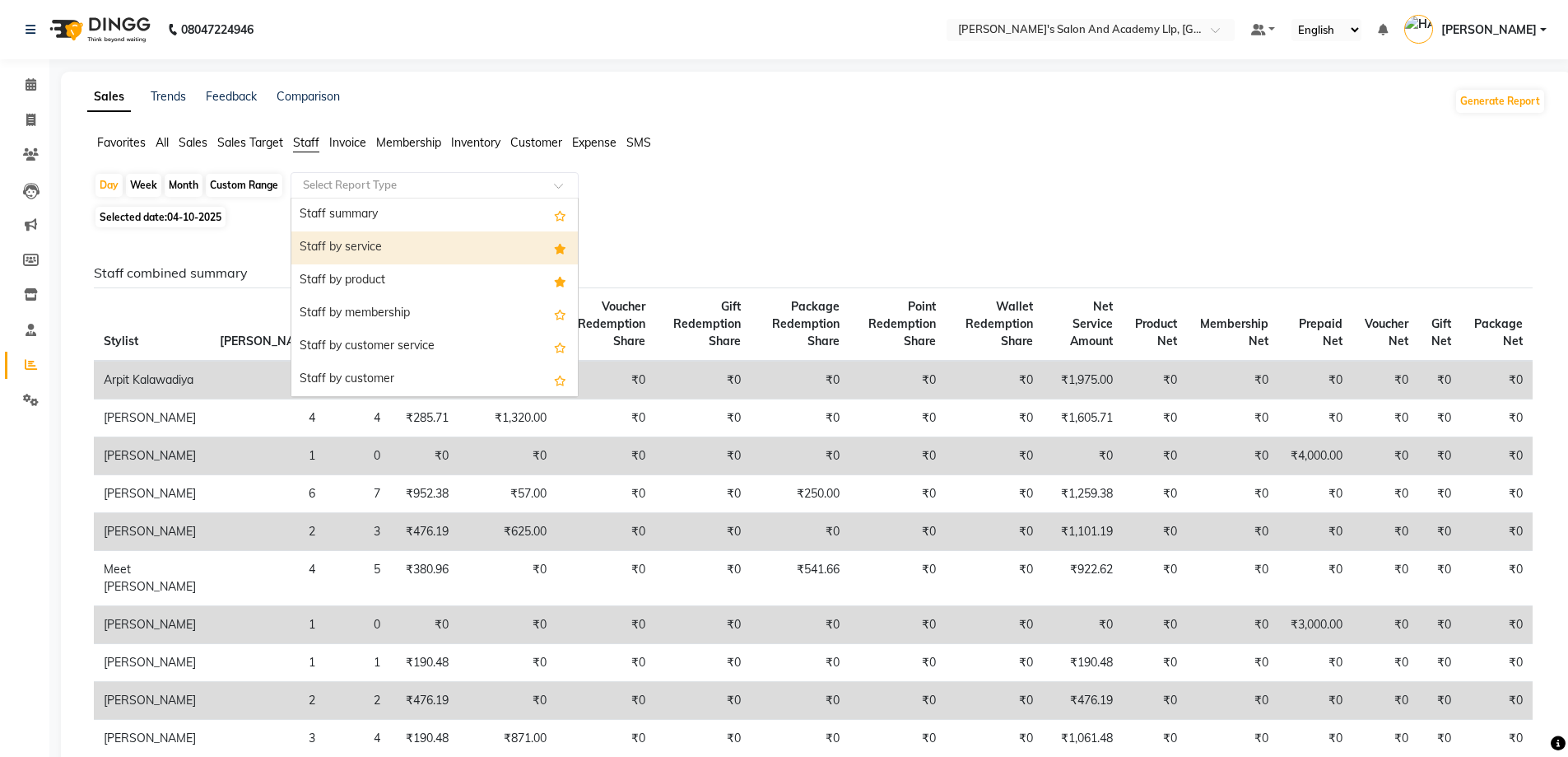
click at [322, 184] on input "text" at bounding box center [419, 185] width 237 height 17
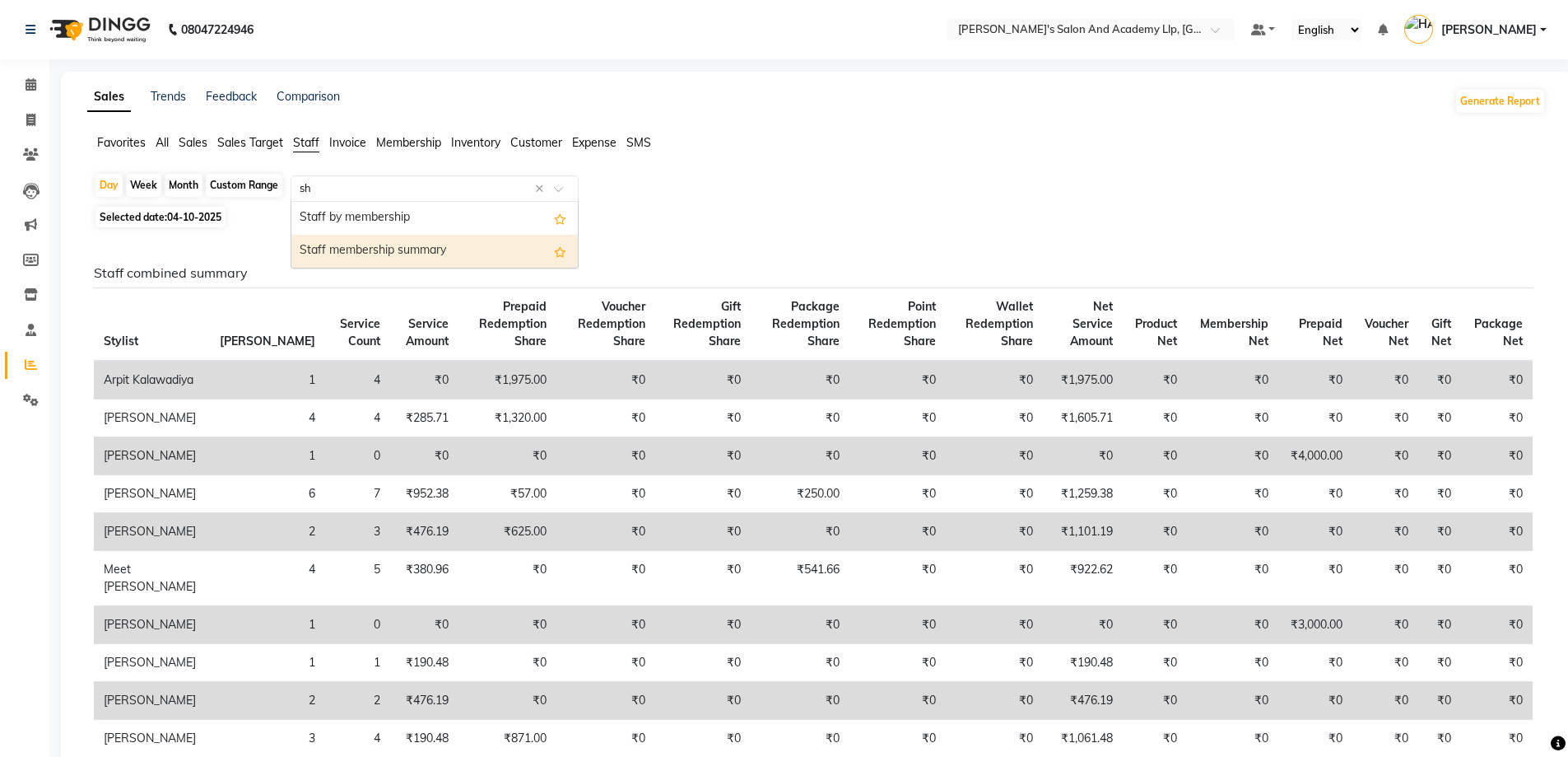
type input "shi"
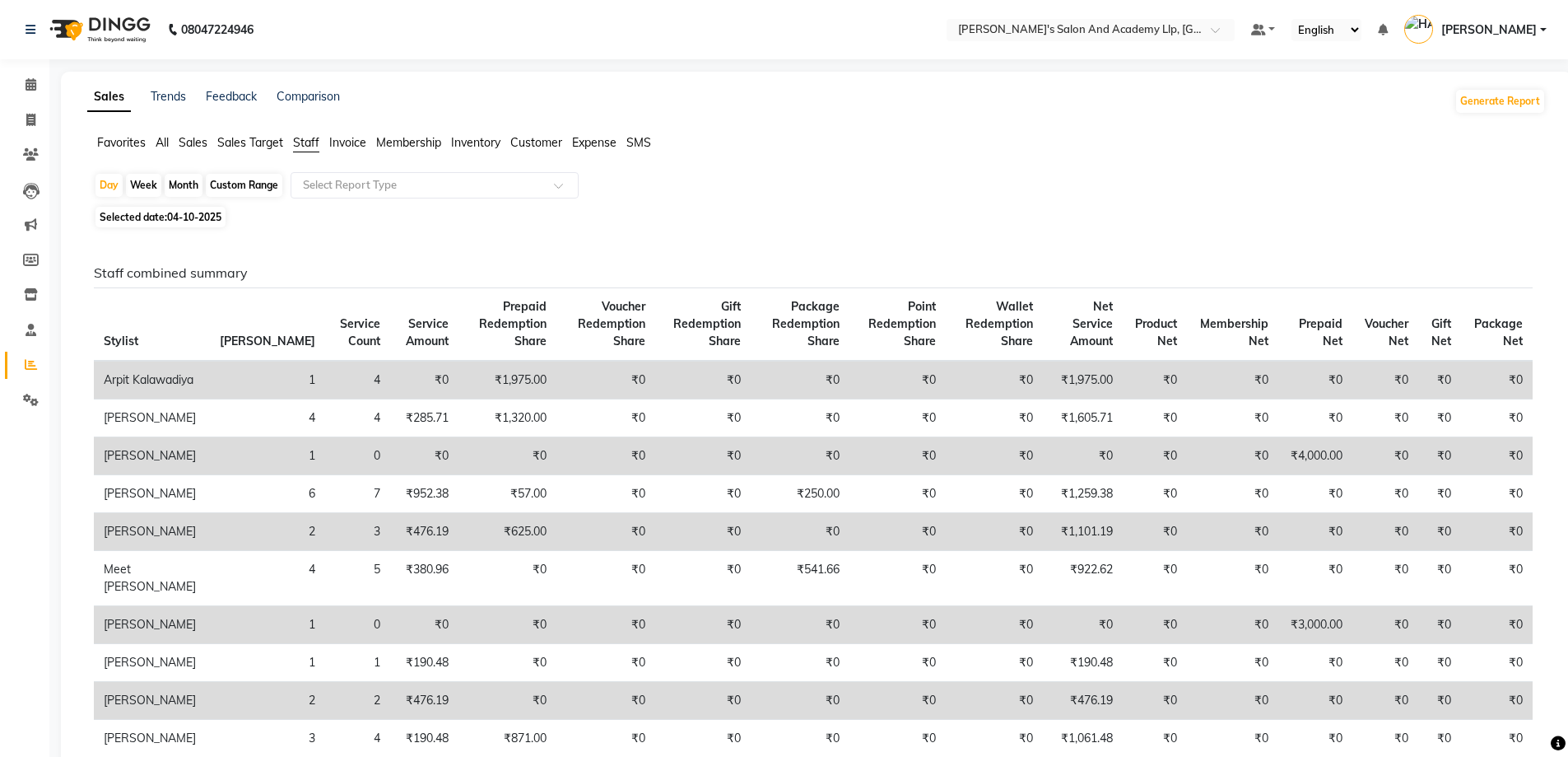
click at [425, 173] on div "Day Week Month Custom Range Select Report Type" at bounding box center [816, 186] width 1446 height 29
click at [516, 196] on div "Select Report Type" at bounding box center [434, 185] width 288 height 27
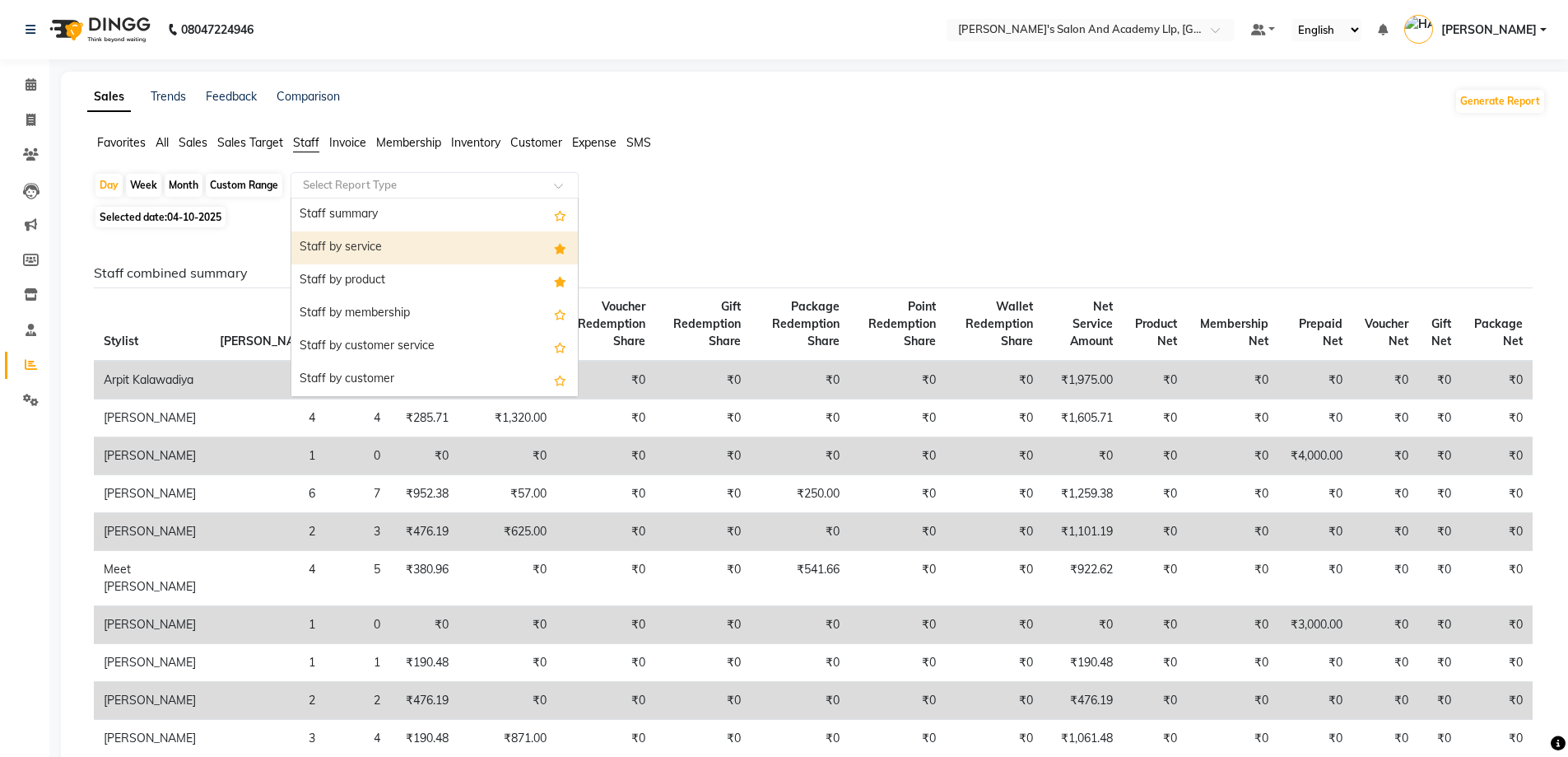
click at [472, 243] on div "Staff by service" at bounding box center [434, 247] width 287 height 33
select select "full_report"
select select "csv"
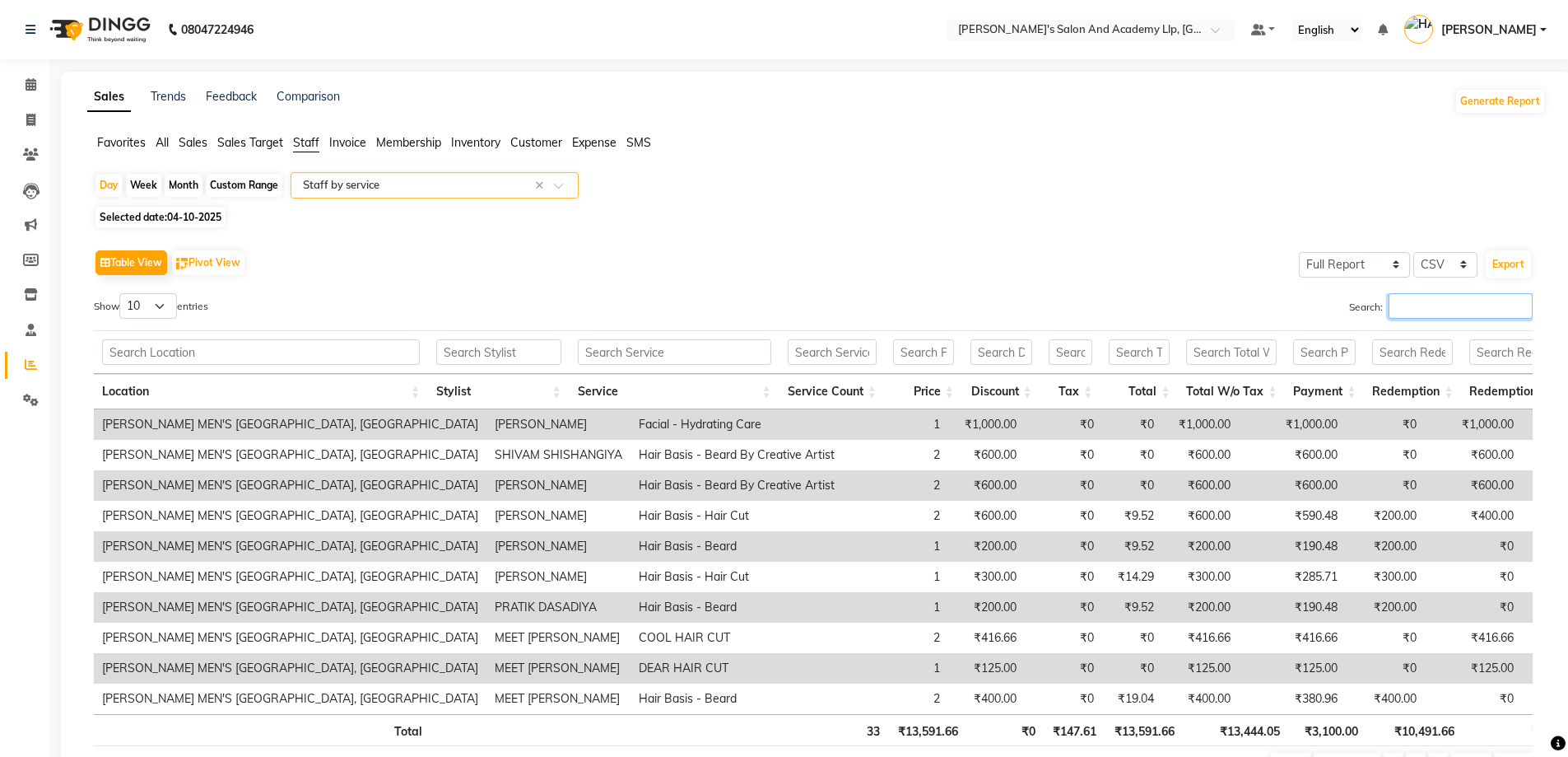
click at [1448, 312] on input "Search:" at bounding box center [1461, 306] width 144 height 26
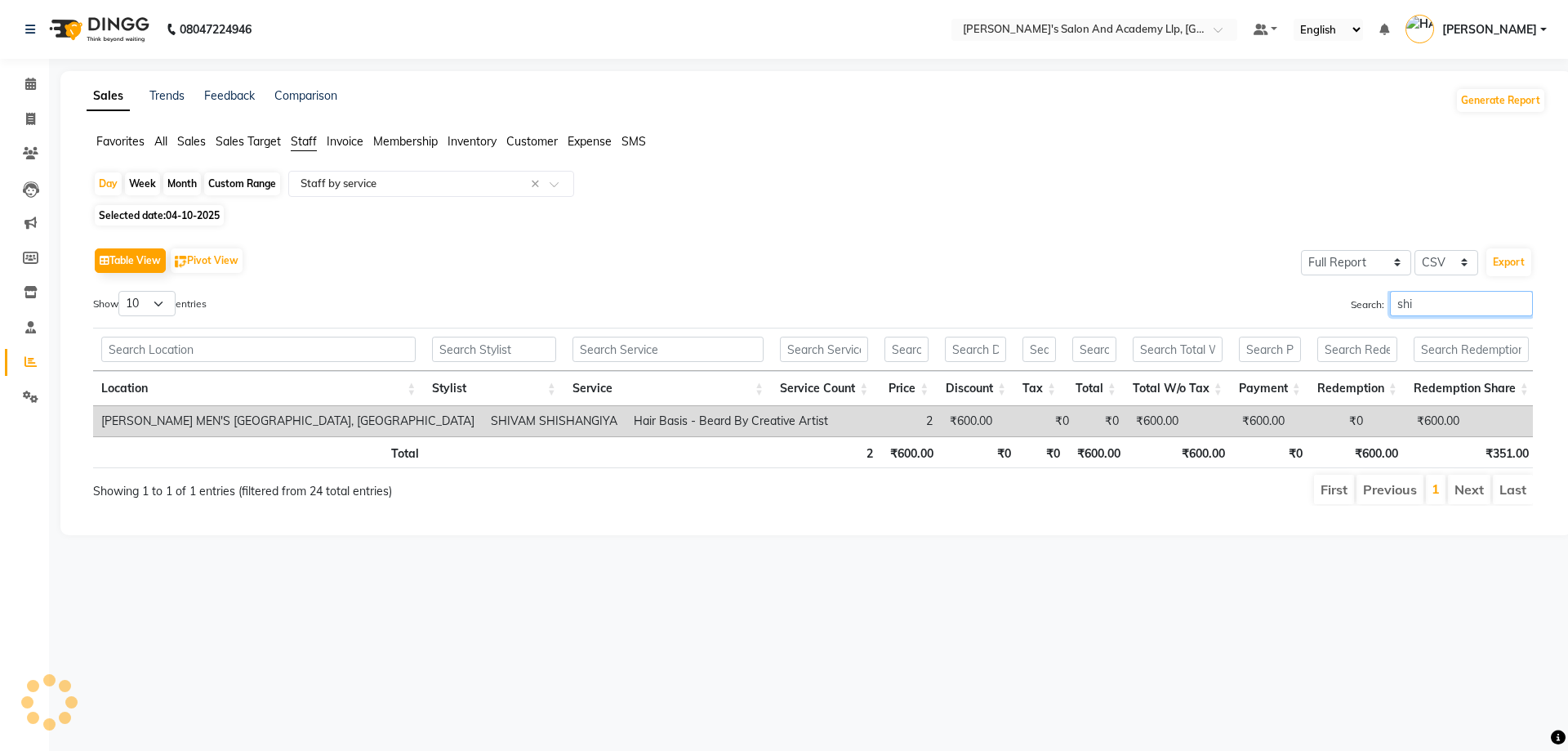
type input "shi"
click at [158, 140] on span "All" at bounding box center [161, 142] width 13 height 15
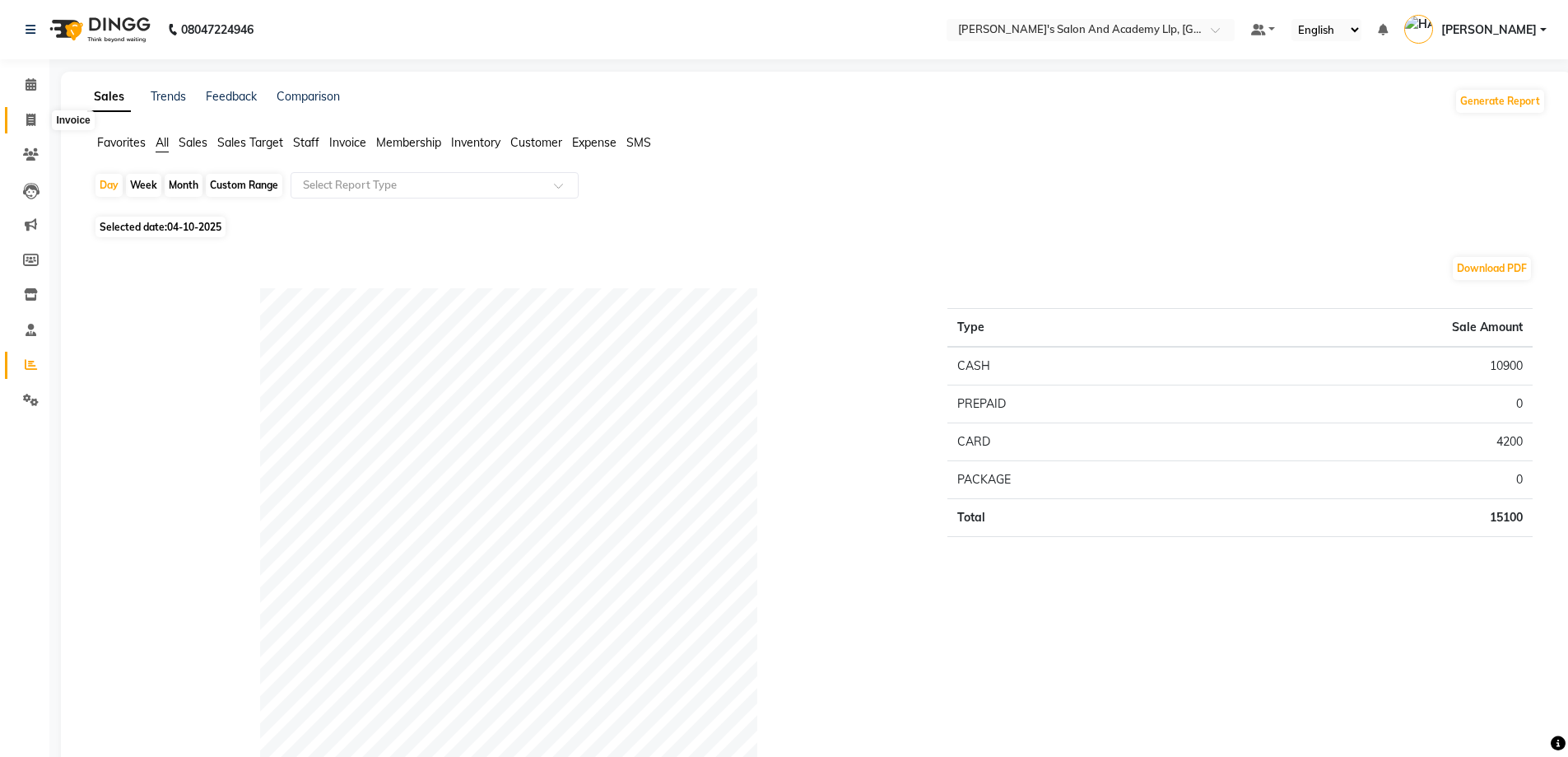
click at [38, 111] on span at bounding box center [31, 120] width 28 height 19
select select "service"
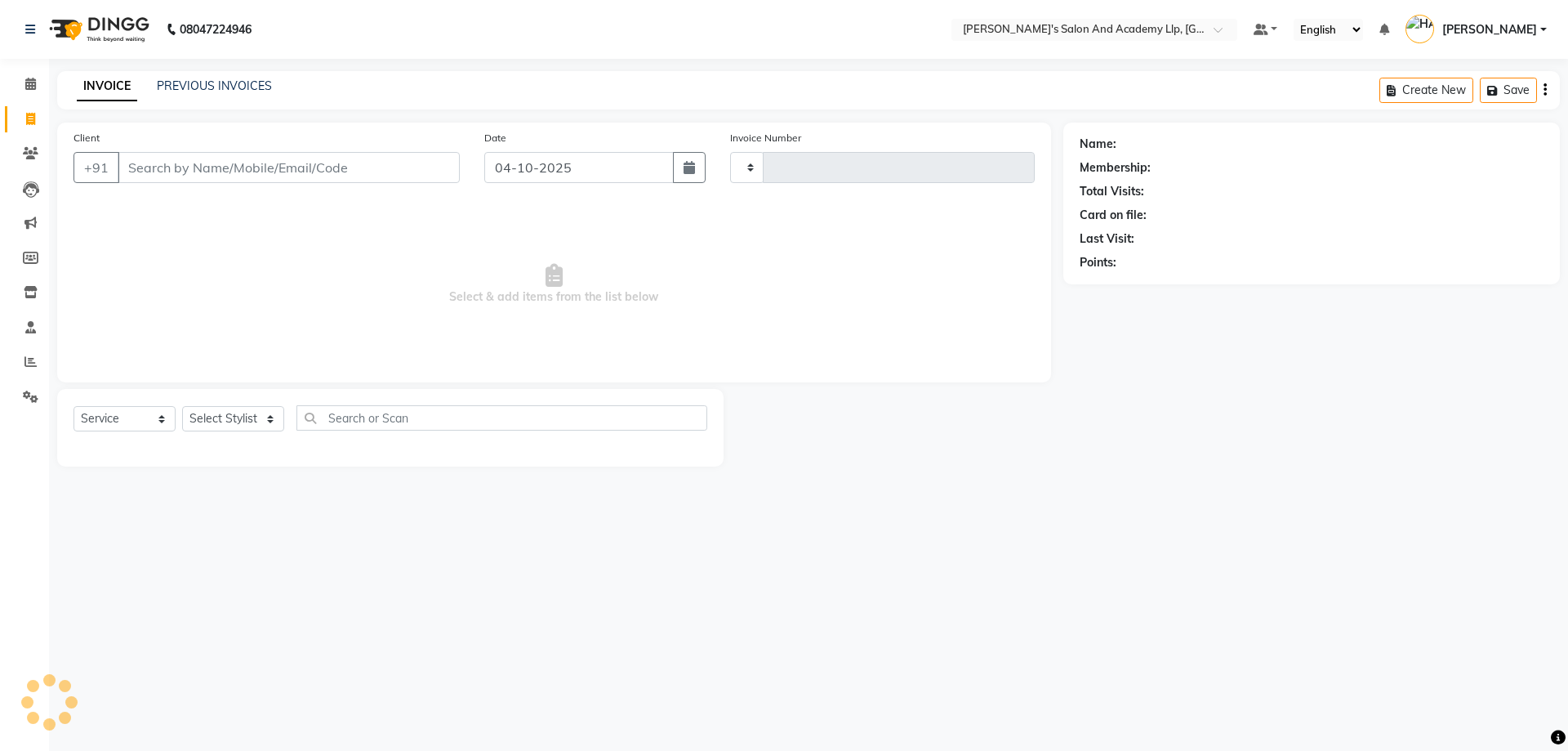
type input "13943"
select select "6983"
drag, startPoint x: 265, startPoint y: 224, endPoint x: 294, endPoint y: 159, distance: 71.2
click at [272, 216] on span "Select & add items from the list below" at bounding box center [554, 283] width 961 height 163
click at [294, 159] on input "Client" at bounding box center [288, 167] width 342 height 31
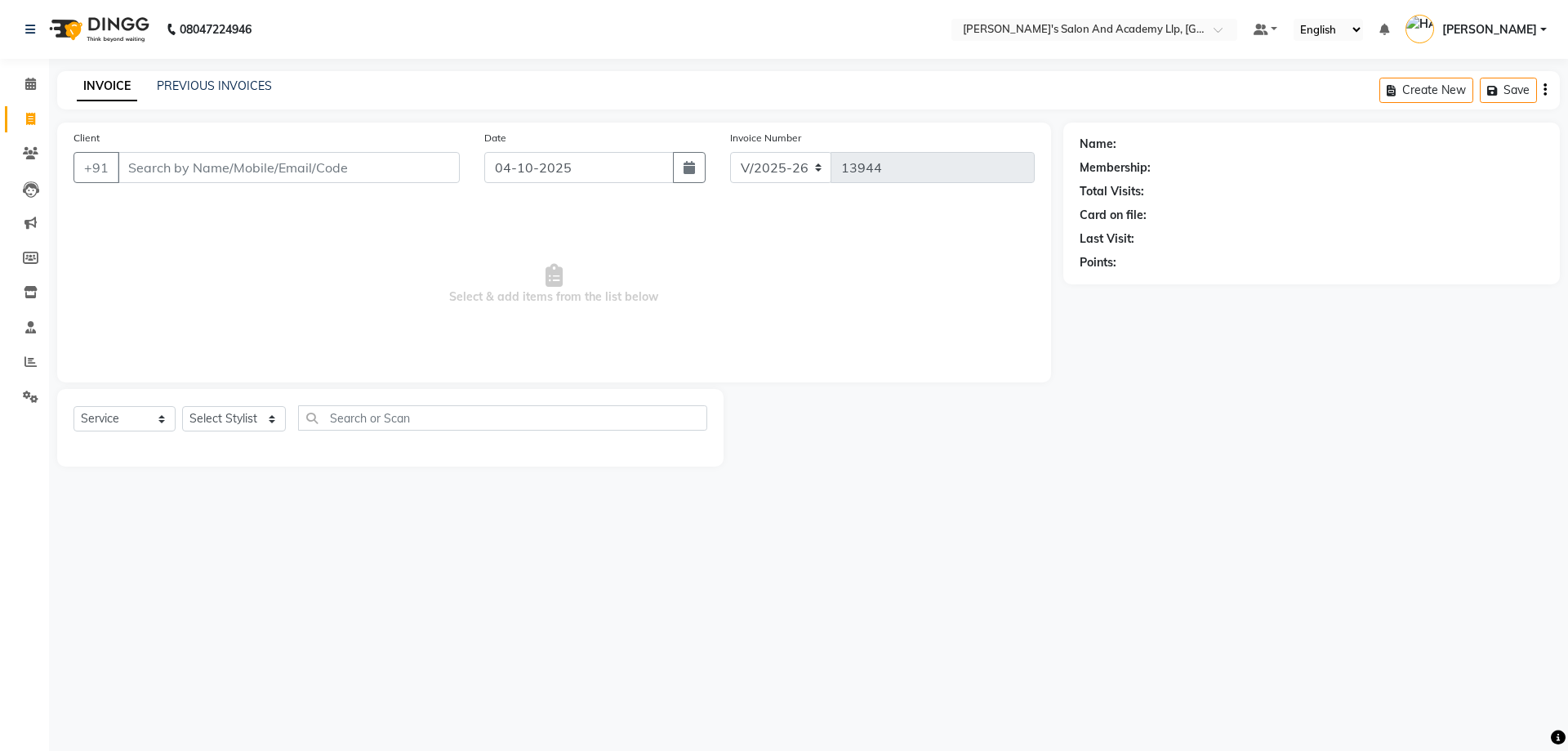
select select "6983"
select select "service"
click at [243, 85] on link "PREVIOUS INVOICES" at bounding box center [214, 86] width 115 height 15
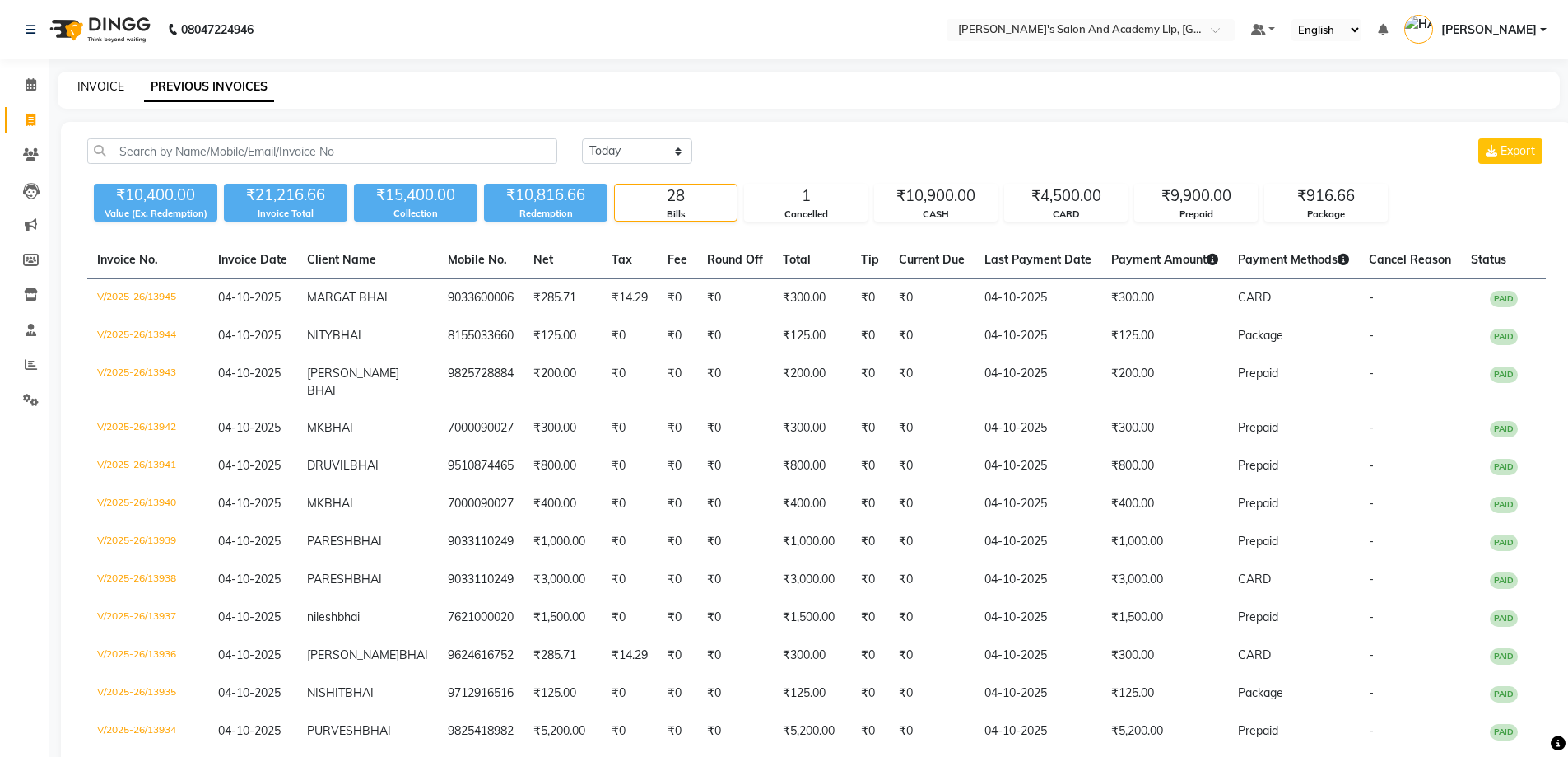
click at [105, 91] on link "INVOICE" at bounding box center [101, 87] width 47 height 15
select select "service"
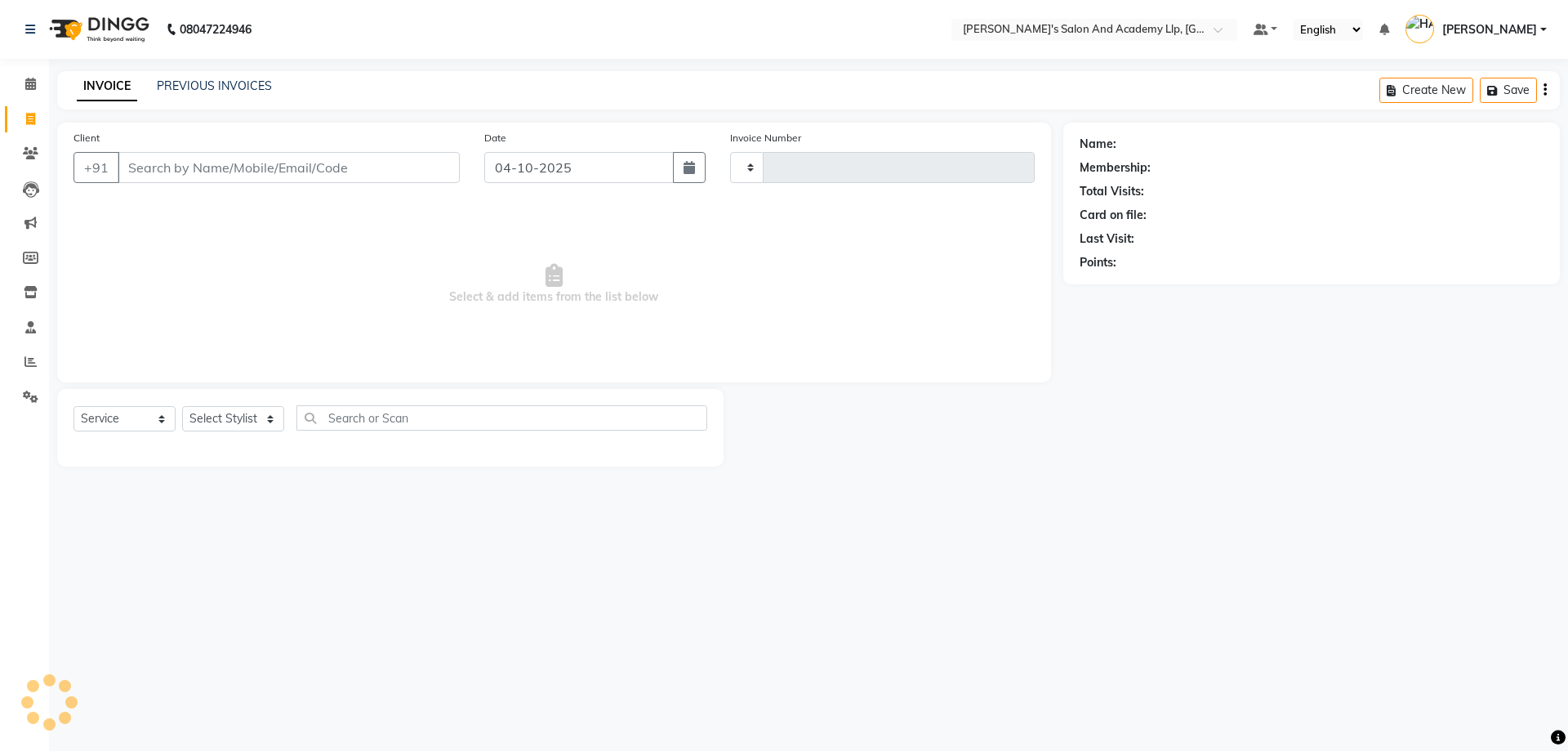
type input "13946"
select select "6983"
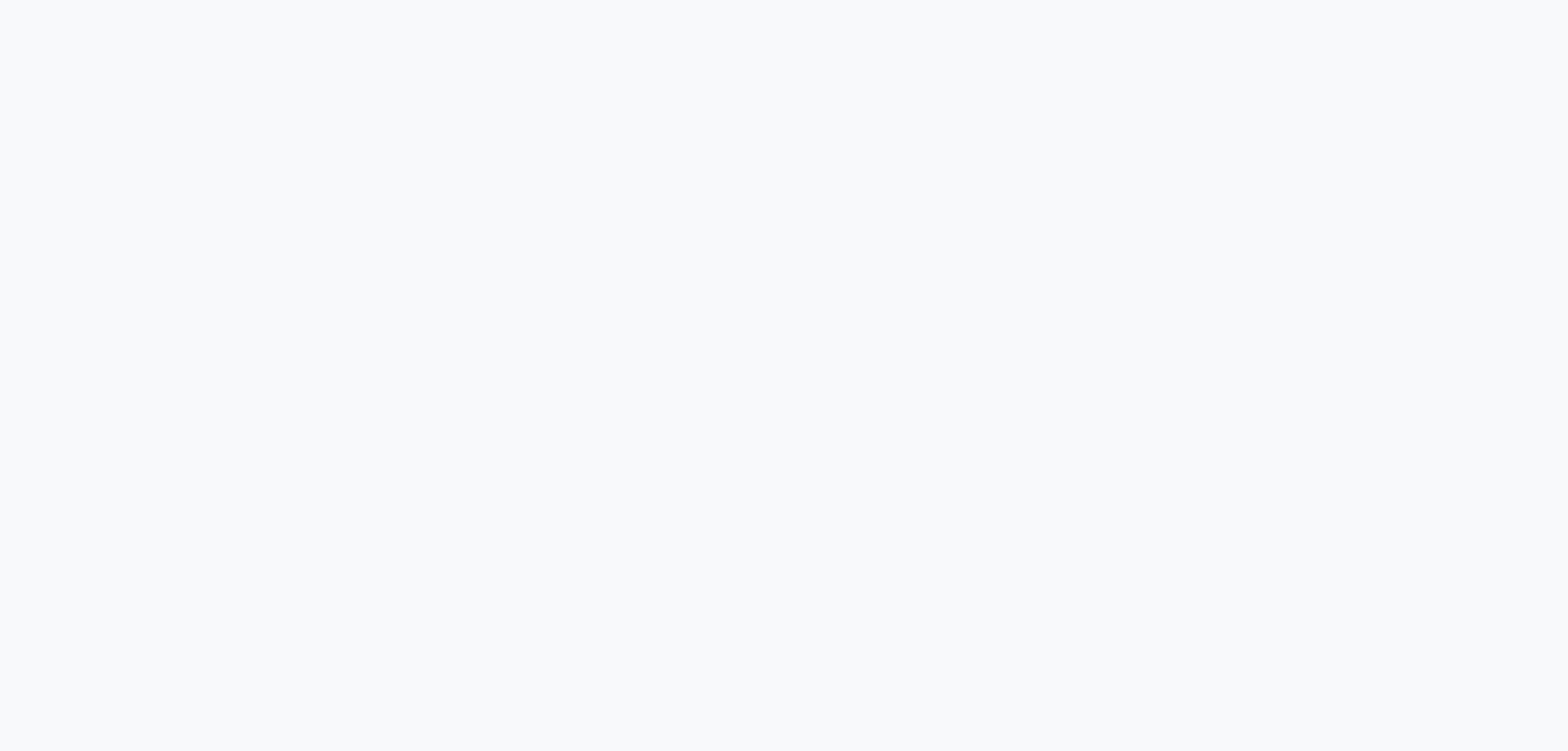
select select "service"
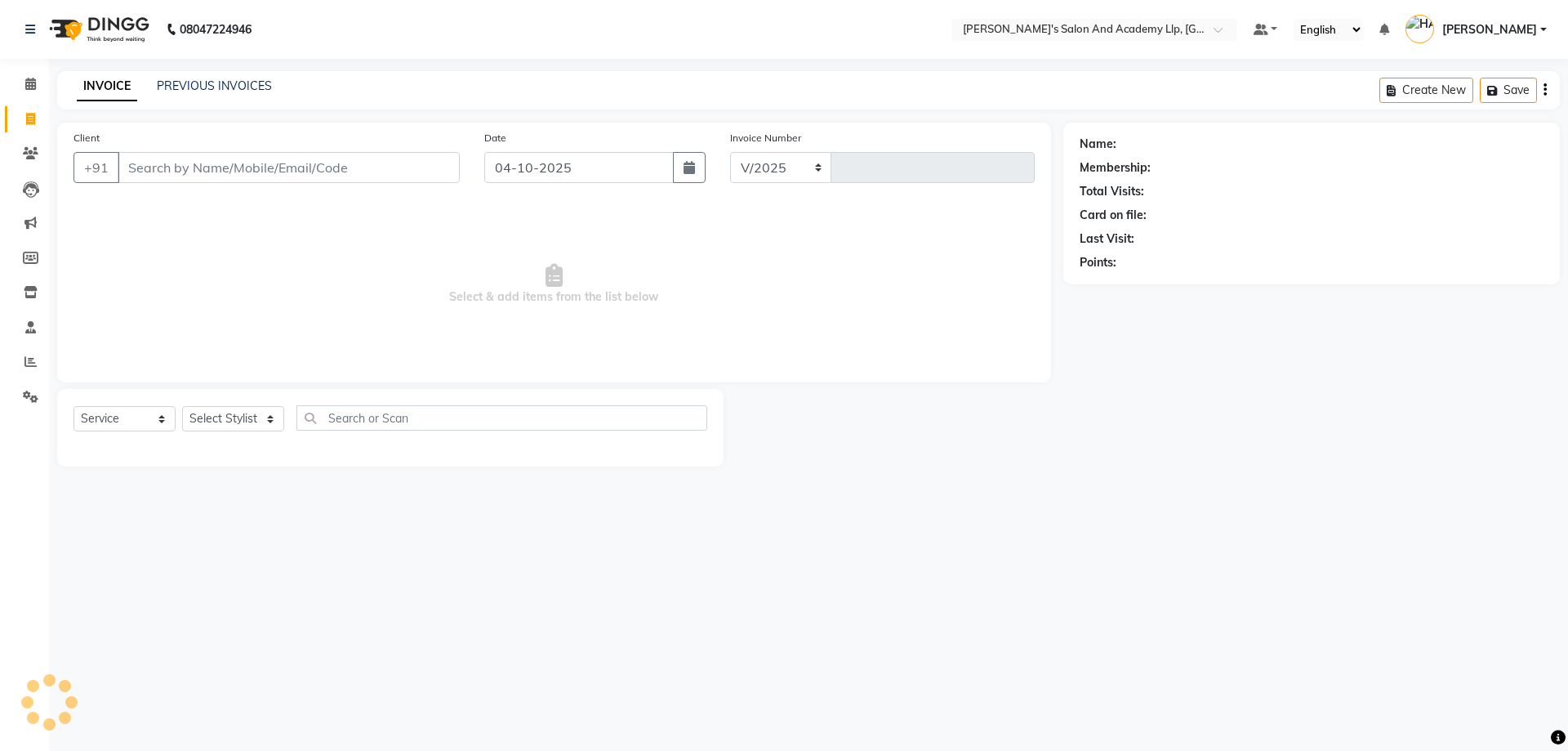
select select "6983"
type input "13946"
click at [193, 85] on link "PREVIOUS INVOICES" at bounding box center [214, 86] width 115 height 15
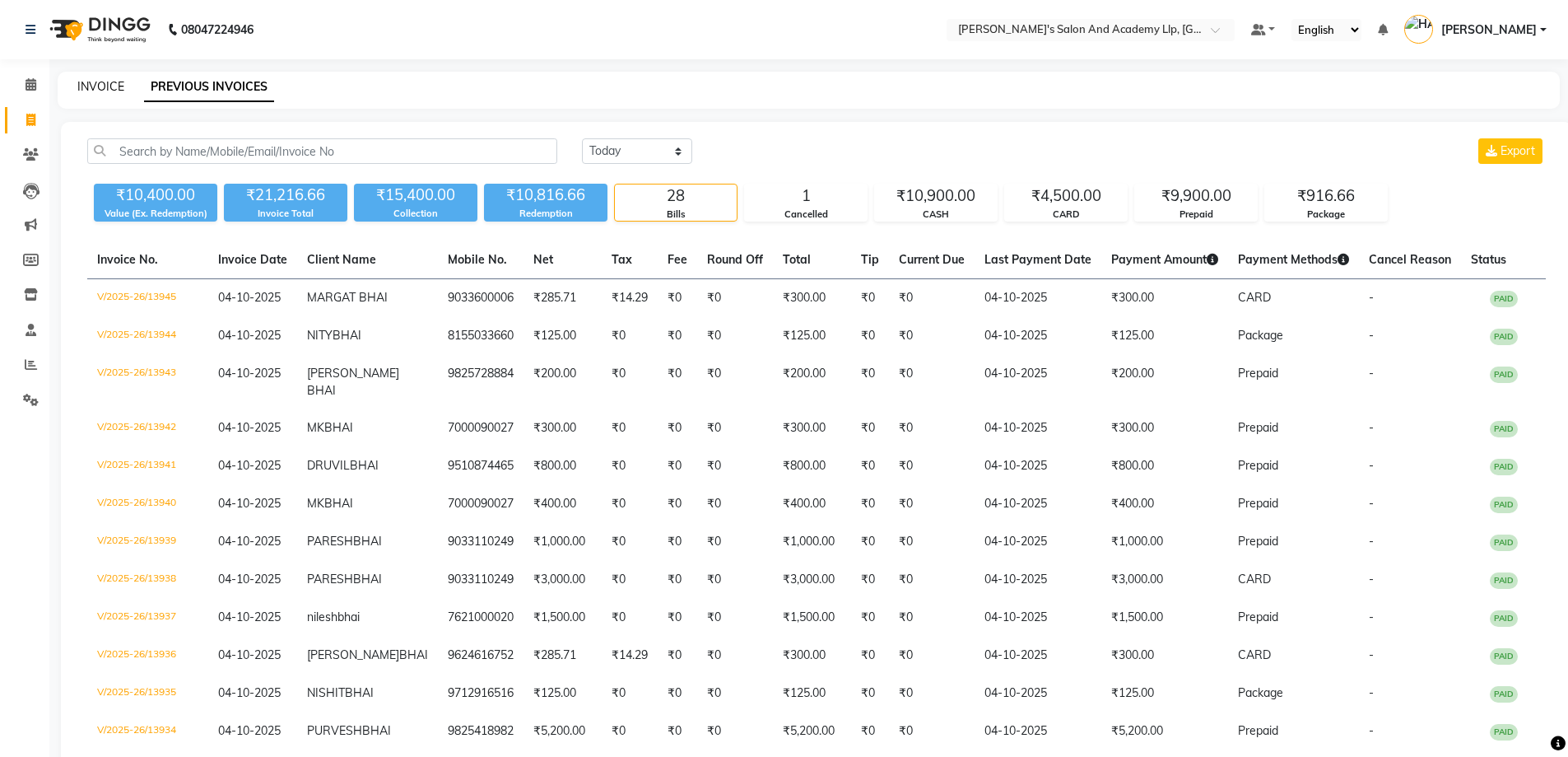
click at [89, 81] on link "INVOICE" at bounding box center [101, 87] width 47 height 15
select select "service"
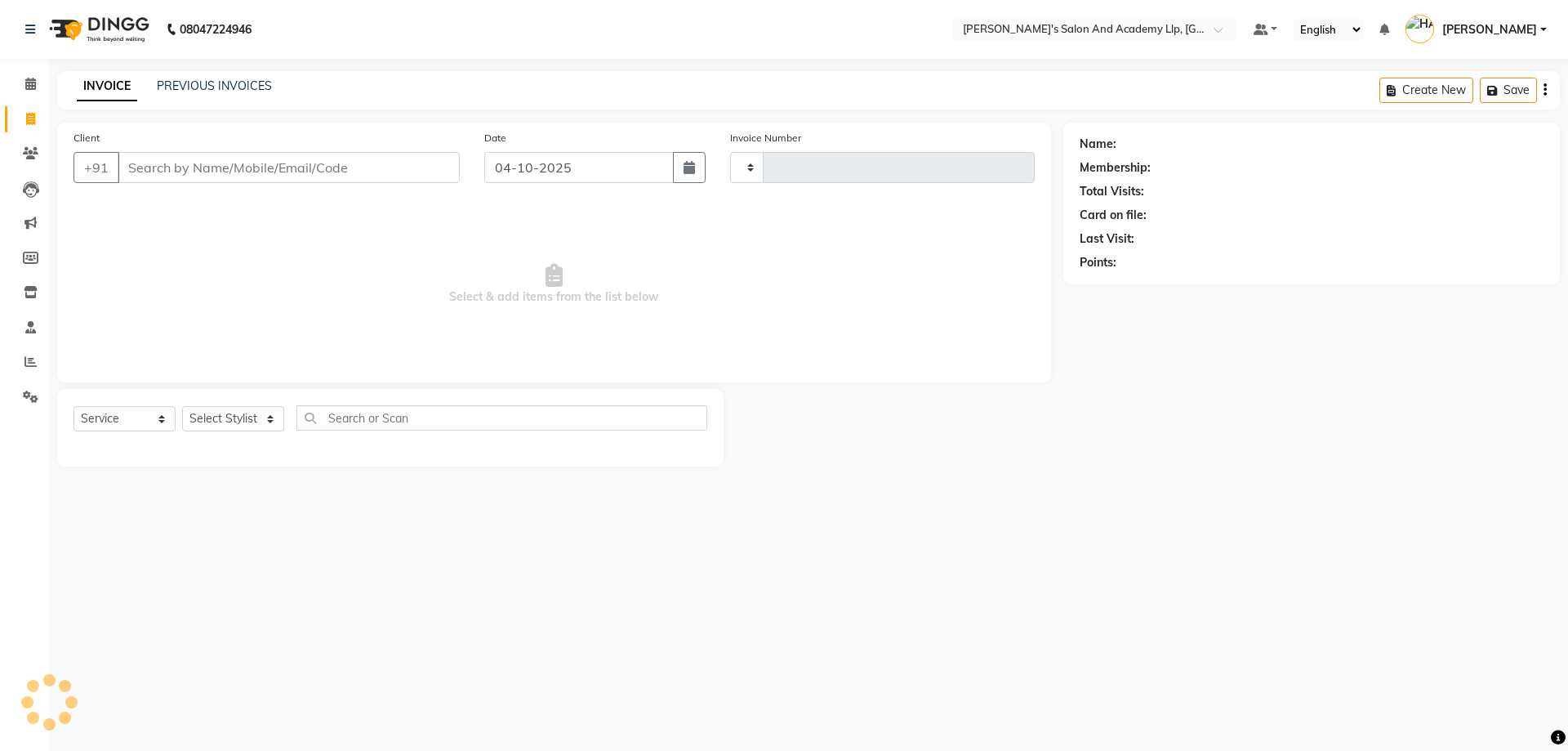
type input "13946"
select select "6983"
click at [141, 134] on div "Client +91" at bounding box center [267, 162] width 411 height 67
click at [141, 171] on input "Client" at bounding box center [288, 167] width 342 height 31
click at [235, 426] on select "Select Stylist [PERSON_NAME] [PERSON_NAME] AKSHAY [PERSON_NAME] [PERSON_NAME] K…" at bounding box center [234, 419] width 104 height 26
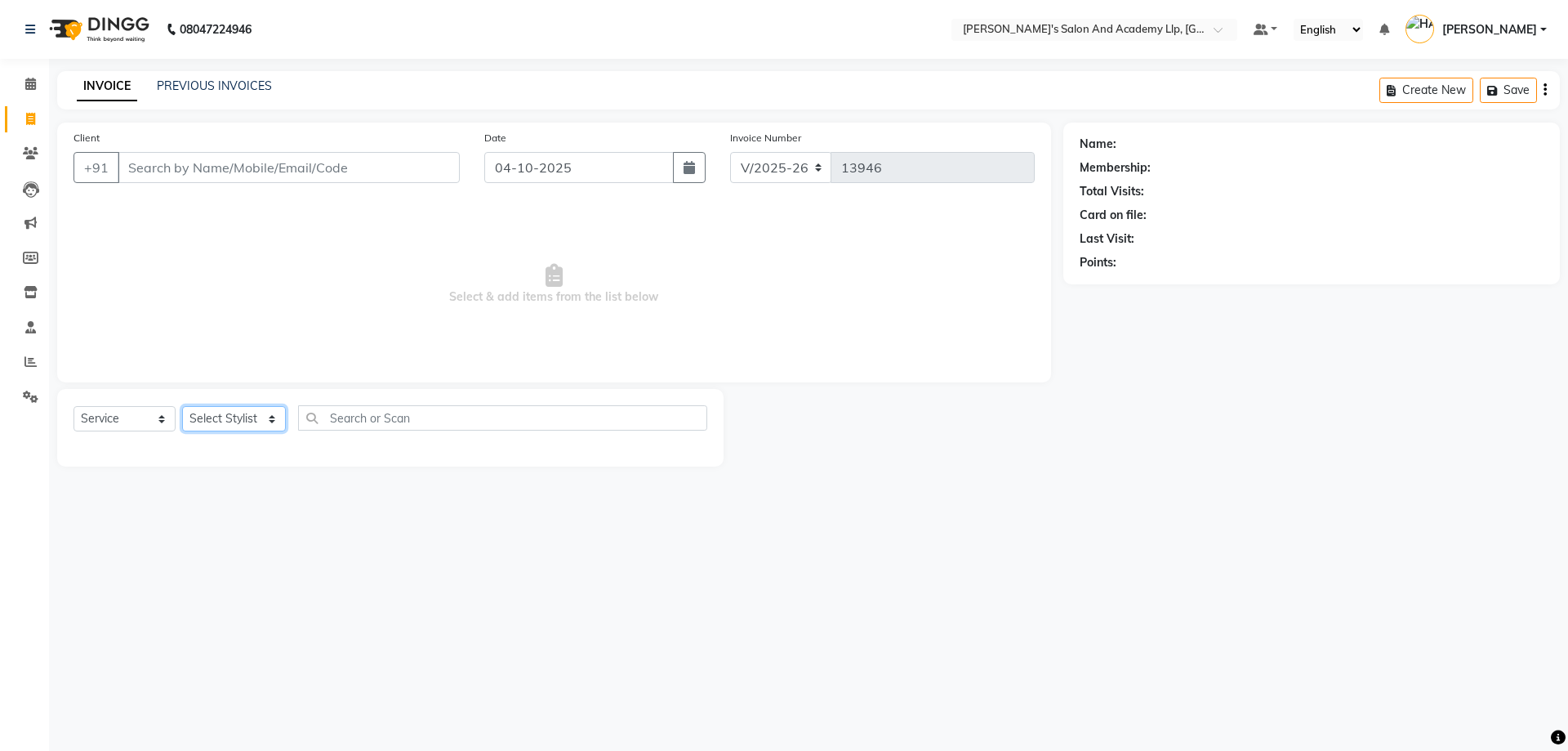
select select "57602"
click at [182, 406] on select "Select Stylist [PERSON_NAME] [PERSON_NAME] AKSHAY [PERSON_NAME] [PERSON_NAME] K…" at bounding box center [234, 419] width 104 height 26
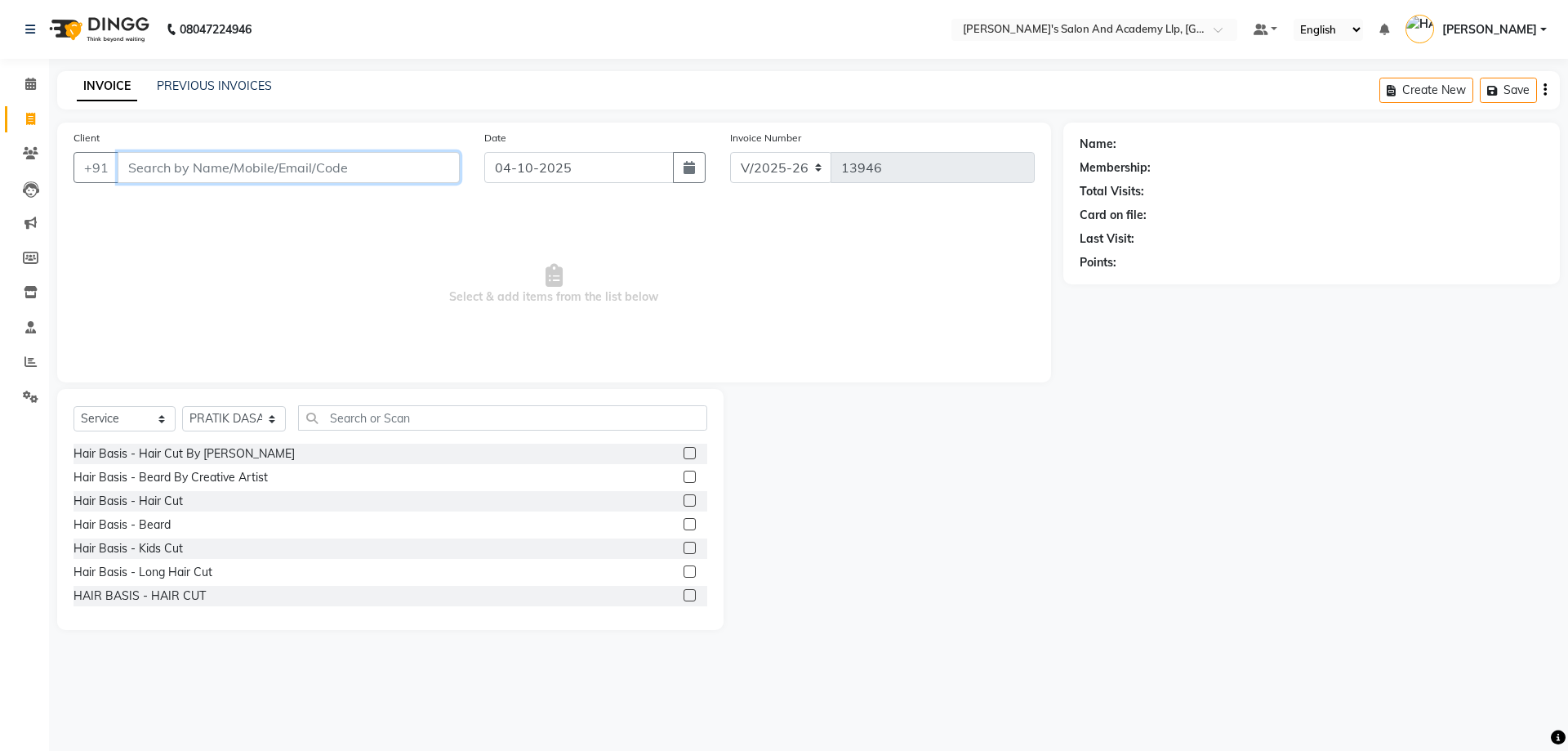
click at [283, 162] on input "Client" at bounding box center [288, 167] width 342 height 31
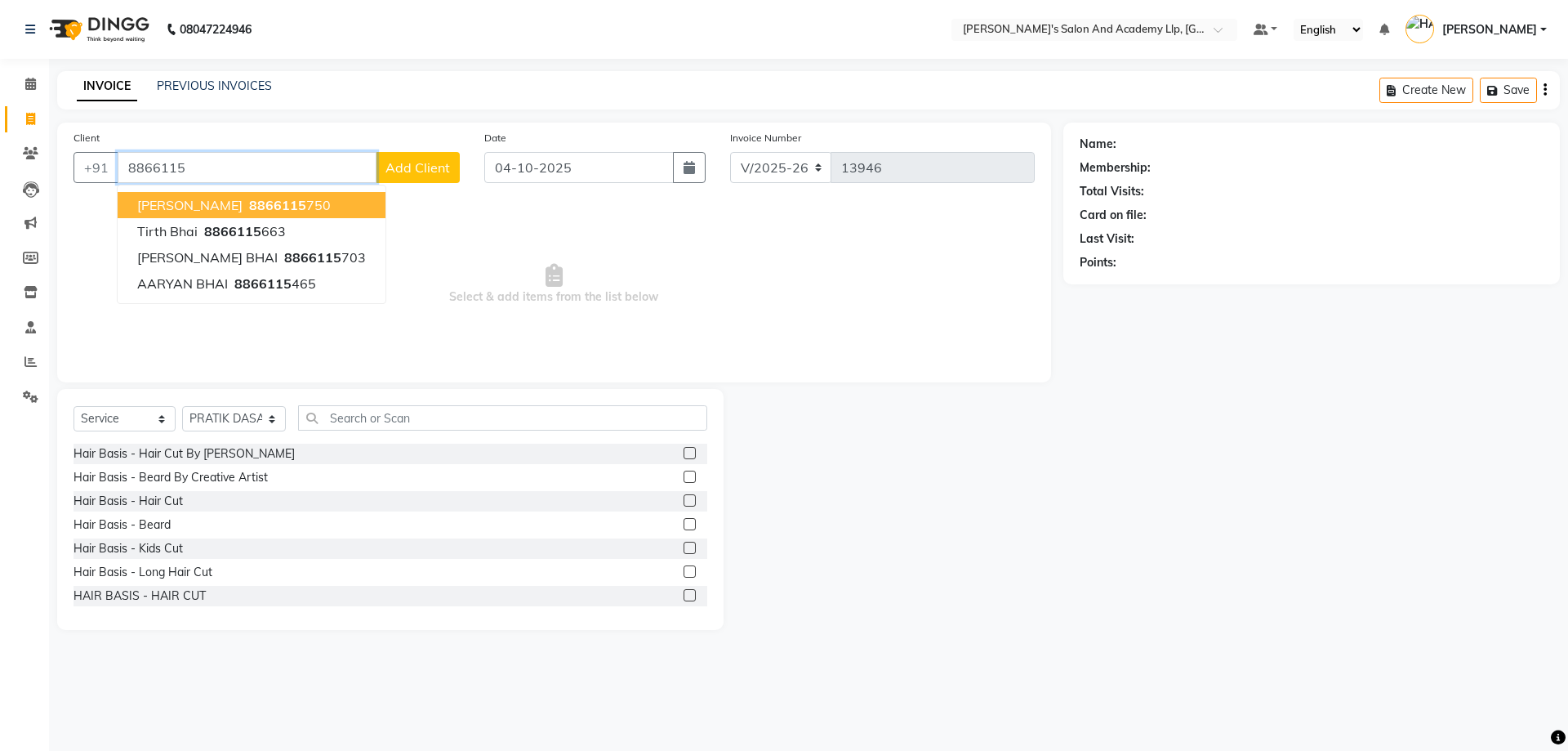
click at [259, 201] on span "8866115" at bounding box center [278, 206] width 57 height 17
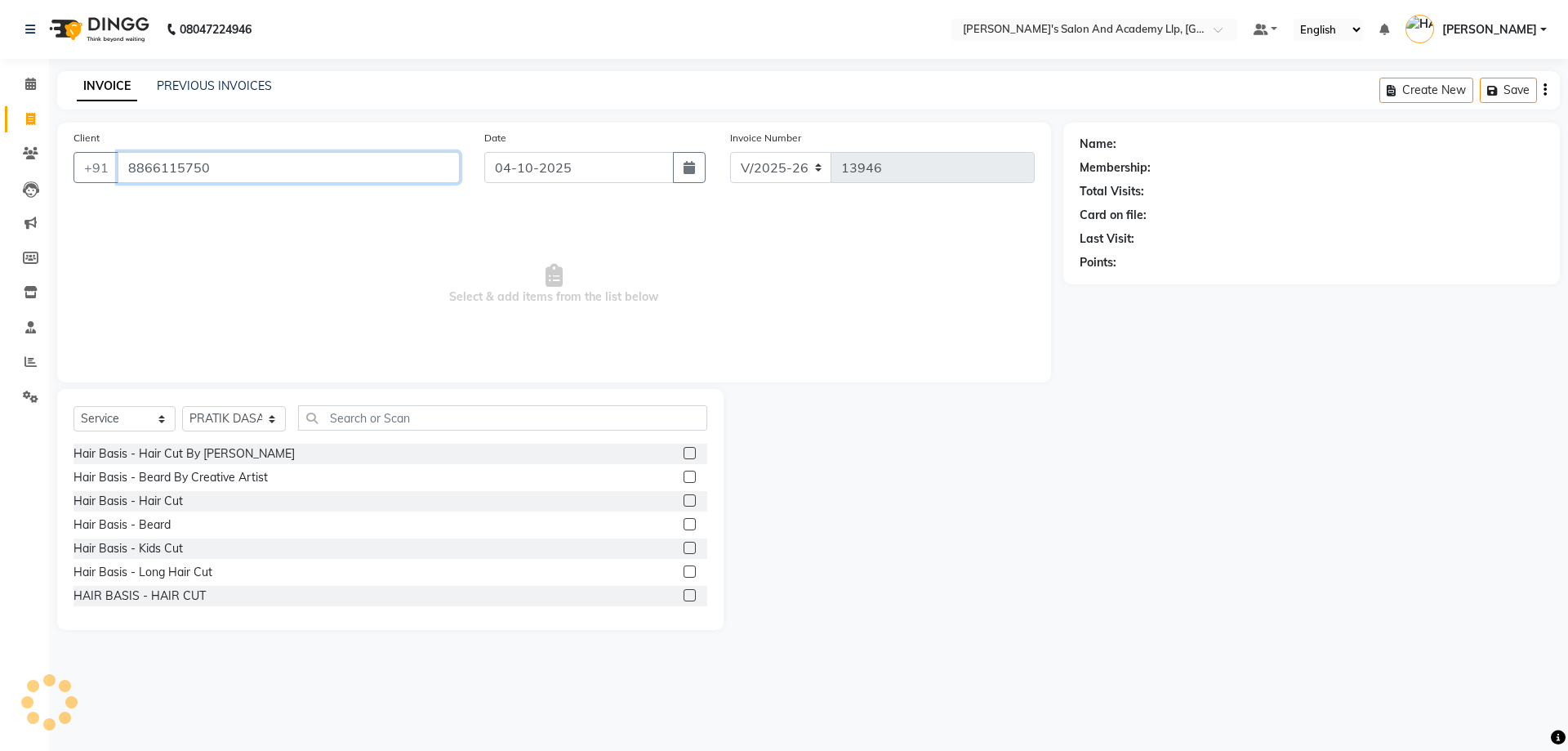
type input "8866115750"
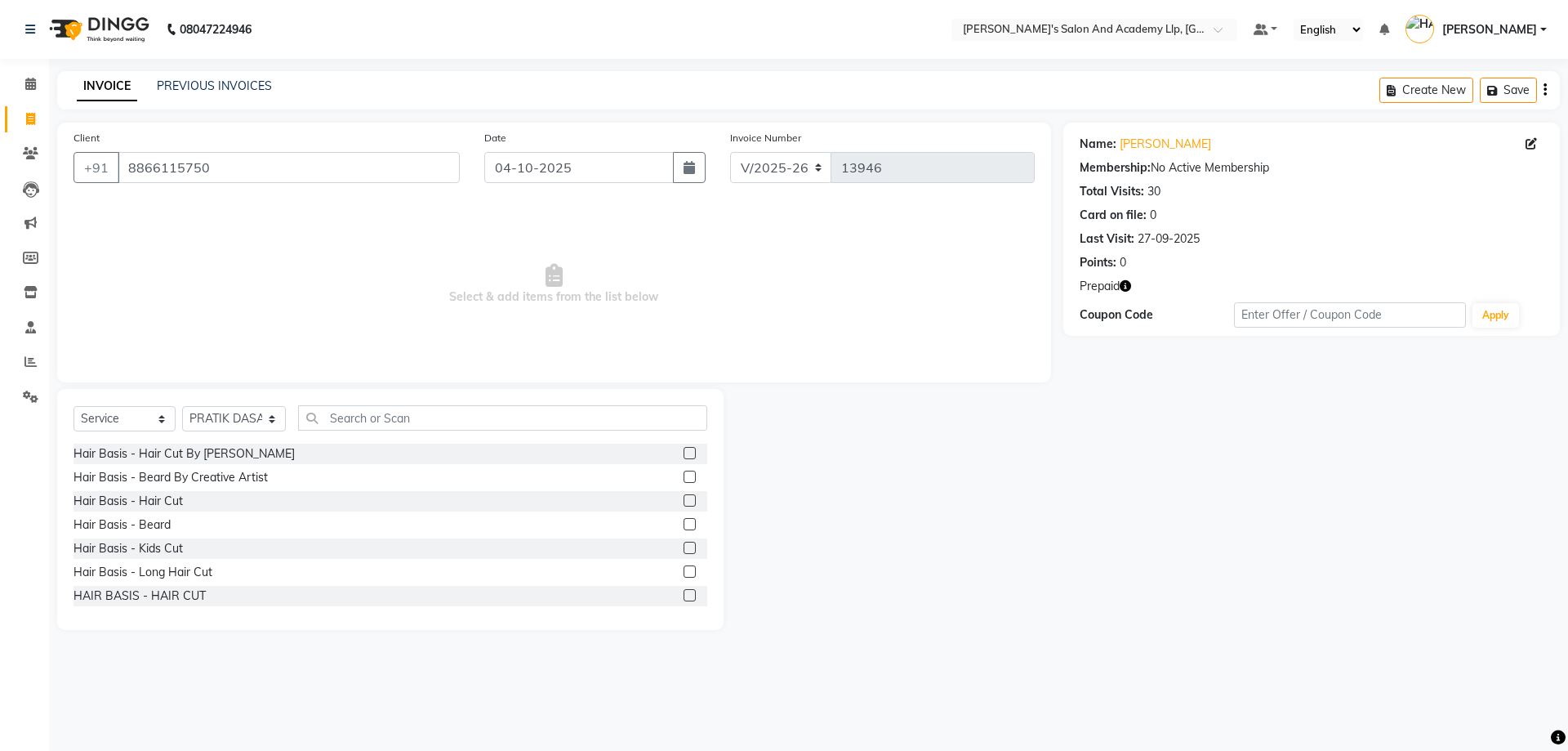
click at [1121, 283] on icon "button" at bounding box center [1125, 286] width 12 height 12
click at [1123, 284] on icon "button" at bounding box center [1125, 286] width 12 height 12
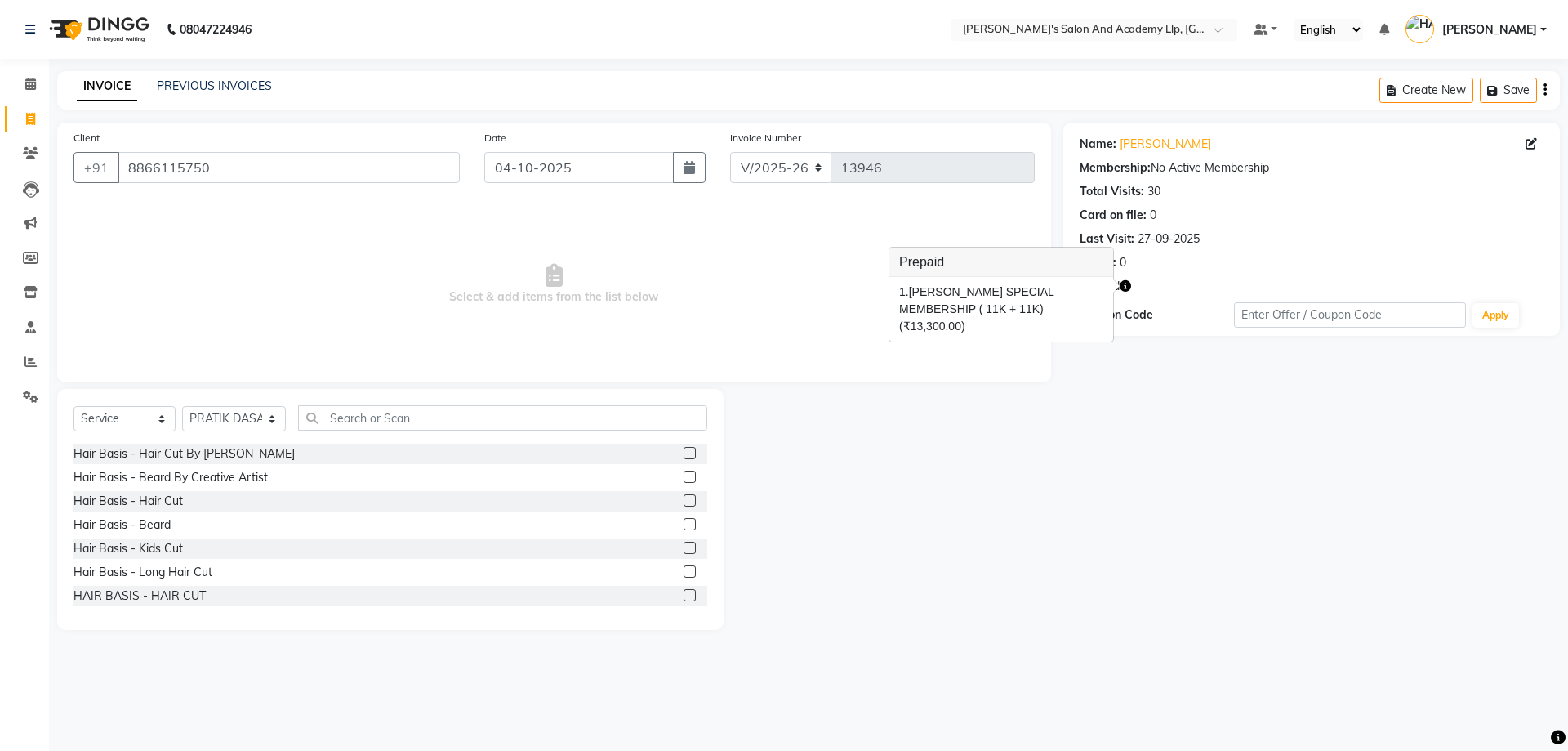
click at [1123, 284] on icon "button" at bounding box center [1125, 286] width 12 height 12
click at [1133, 283] on div "Prepaid" at bounding box center [1312, 286] width 464 height 17
click at [1123, 285] on icon "button" at bounding box center [1125, 286] width 12 height 12
click at [1129, 286] on icon "button" at bounding box center [1125, 286] width 12 height 12
click at [168, 498] on div "Hair Basis - Hair Cut" at bounding box center [128, 501] width 109 height 17
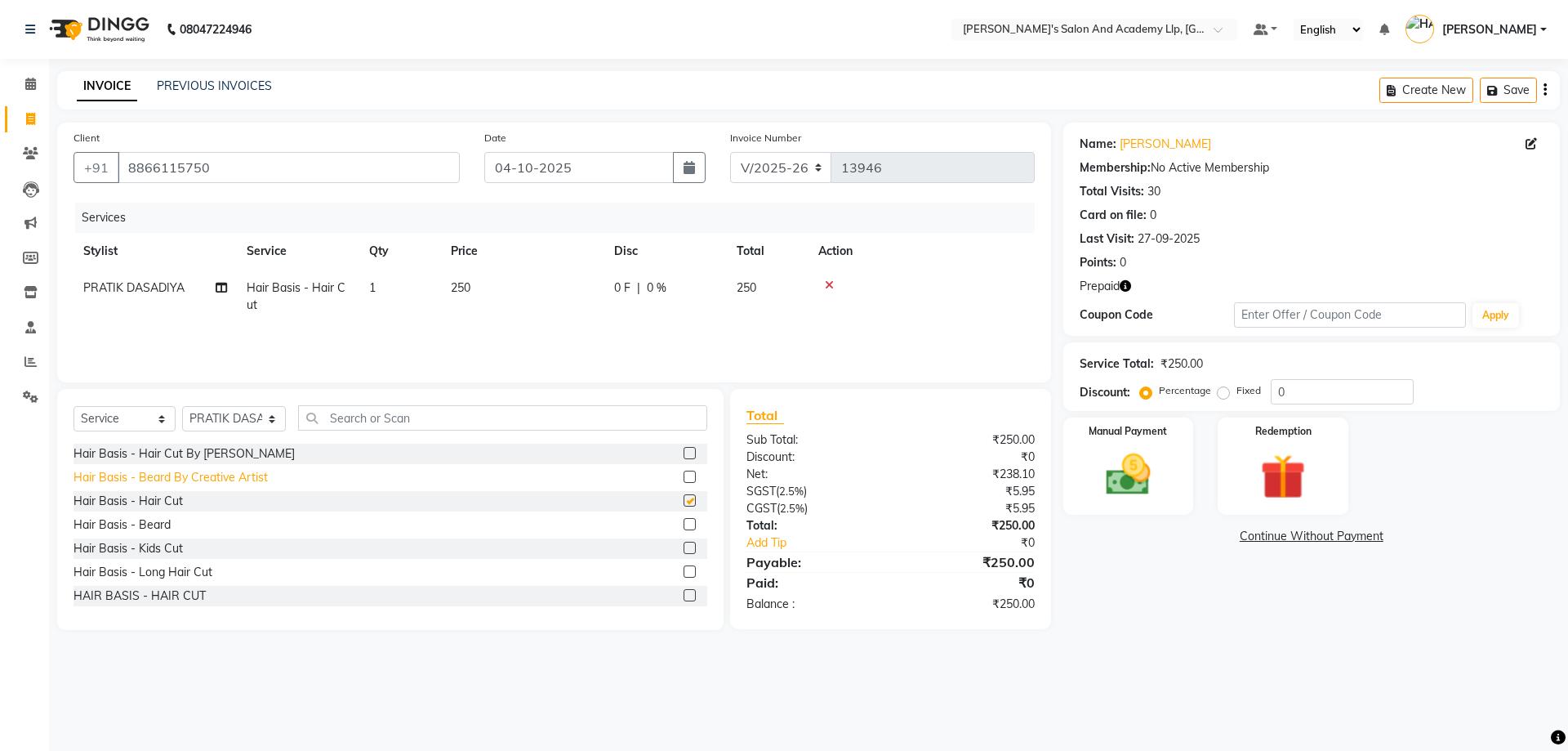
checkbox input "false"
click at [204, 475] on div "Hair Basis - Beard By Creative Artist" at bounding box center [171, 477] width 195 height 17
checkbox input "false"
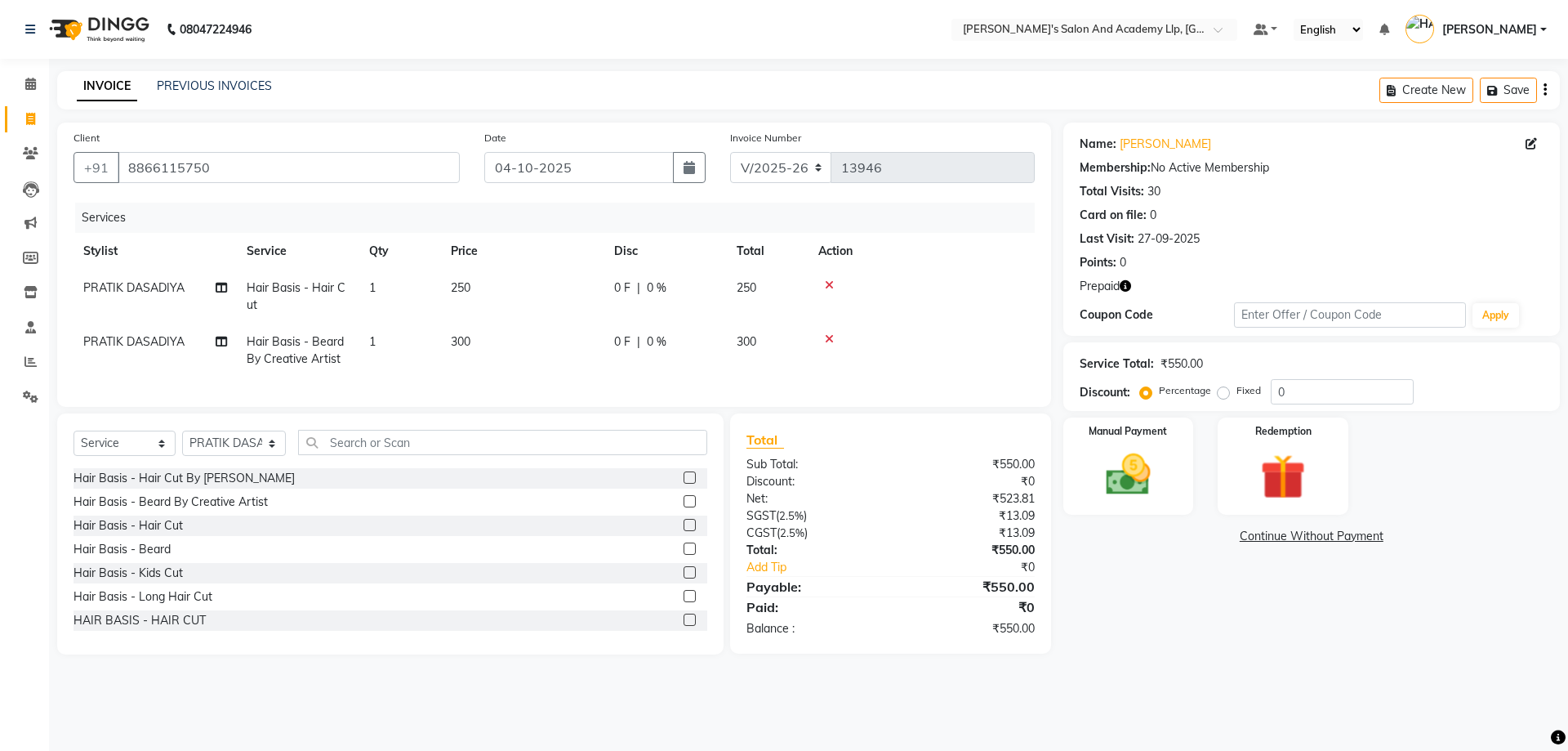
click at [492, 275] on td "250" at bounding box center [522, 296] width 163 height 54
select select "57602"
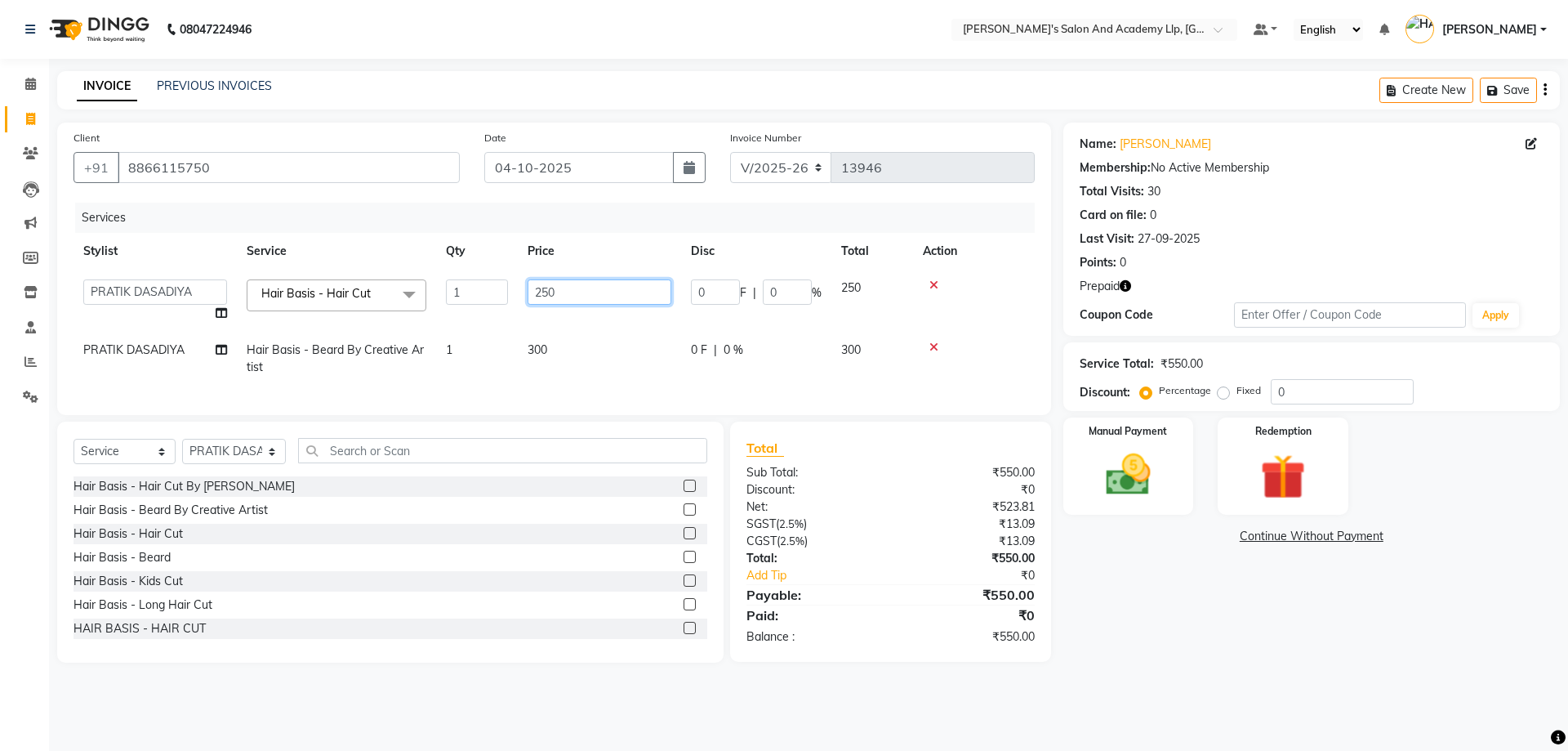
click at [592, 291] on input "250" at bounding box center [599, 292] width 143 height 26
type input "2"
type input "500"
click at [1145, 451] on img at bounding box center [1129, 474] width 76 height 54
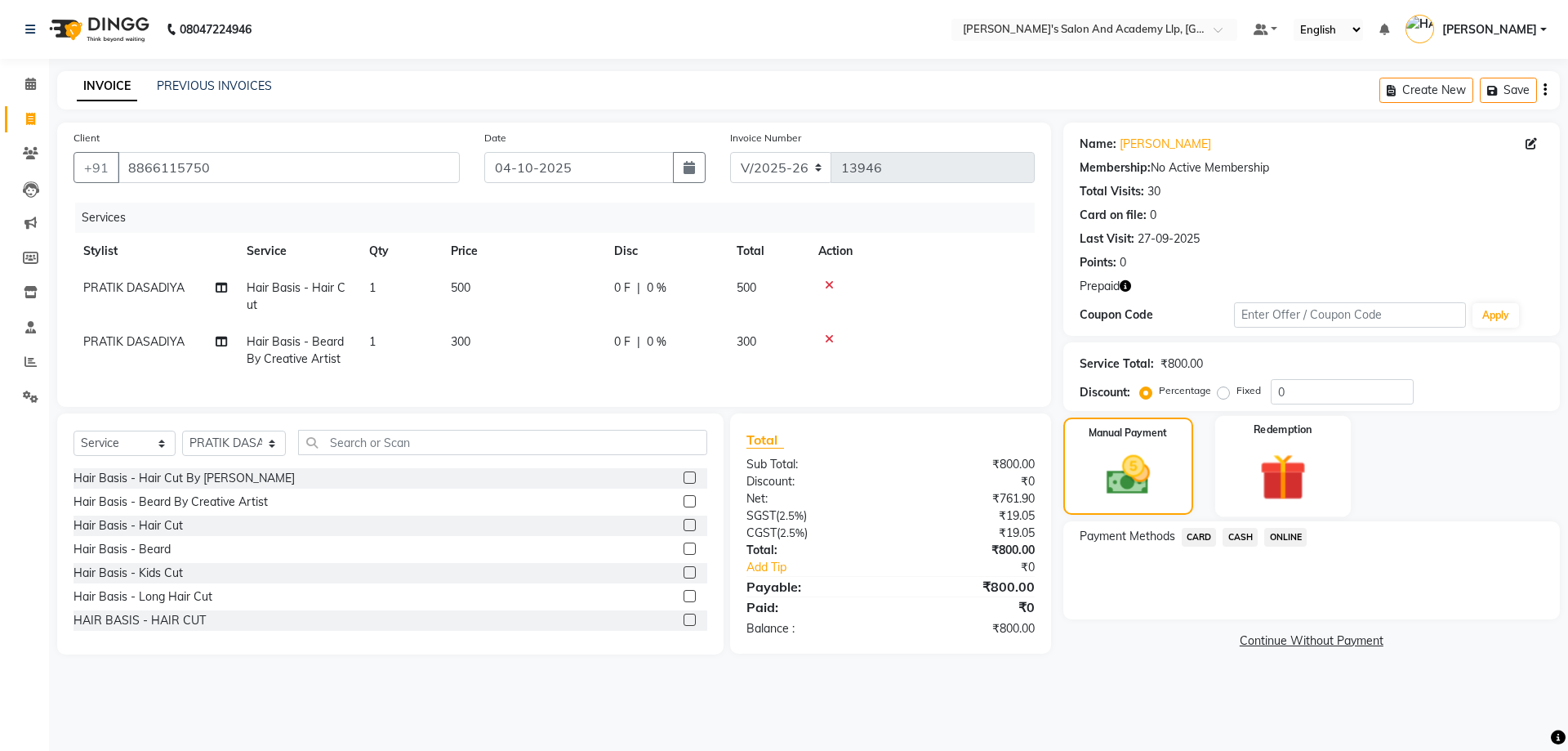
click at [1241, 458] on div "Redemption" at bounding box center [1283, 466] width 136 height 100
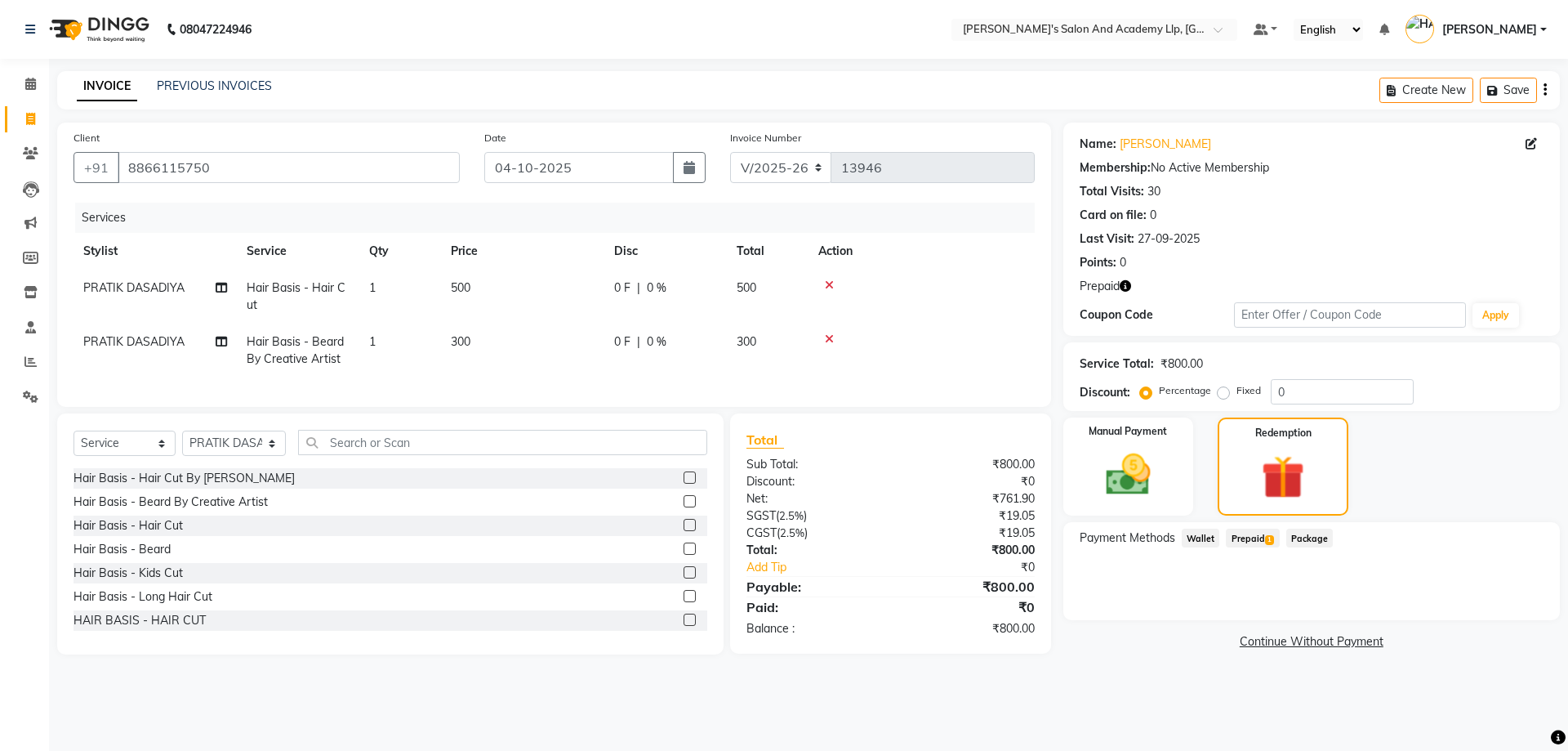
click at [1261, 533] on span "Prepaid 1" at bounding box center [1252, 538] width 53 height 19
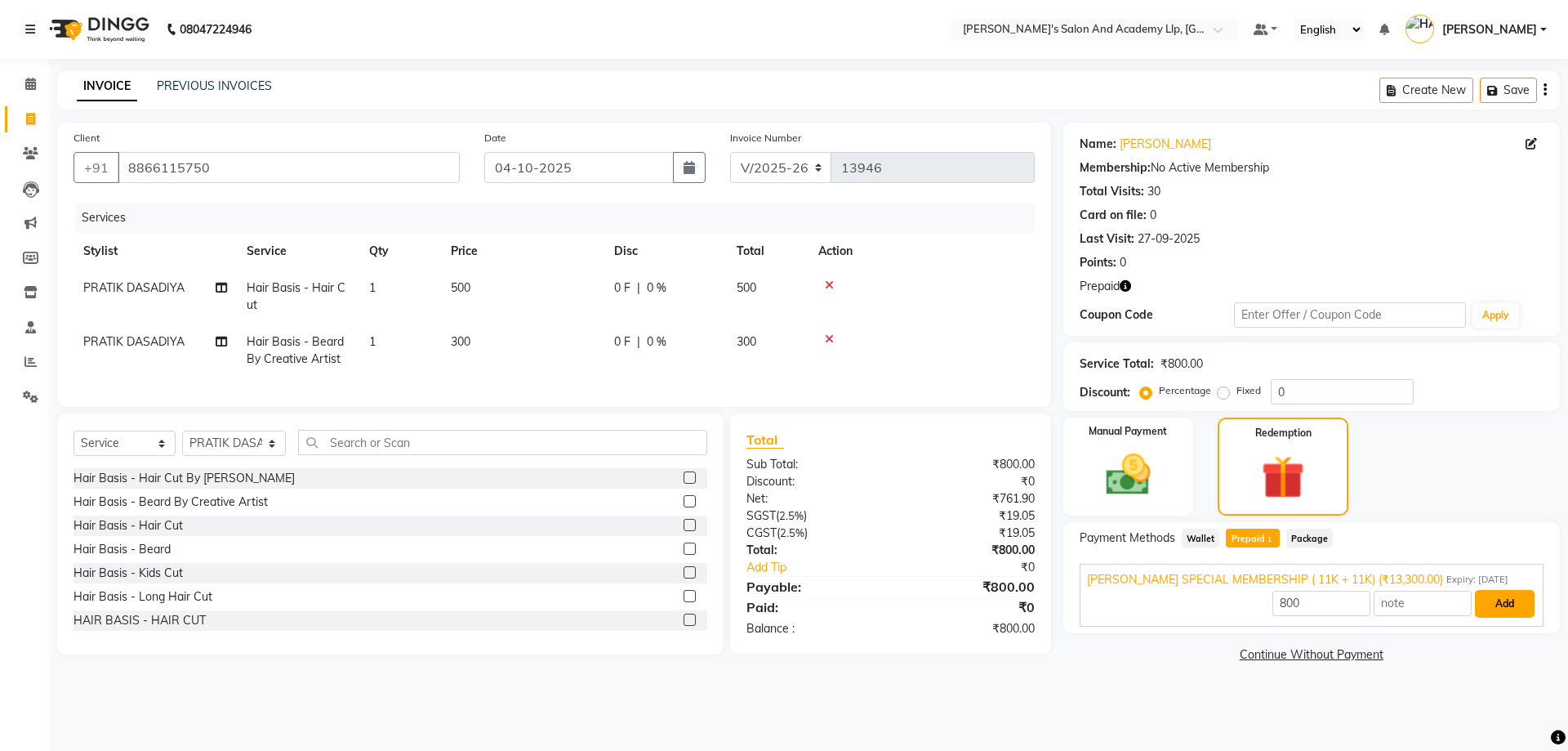
click at [1520, 592] on button "Add" at bounding box center [1505, 604] width 60 height 28
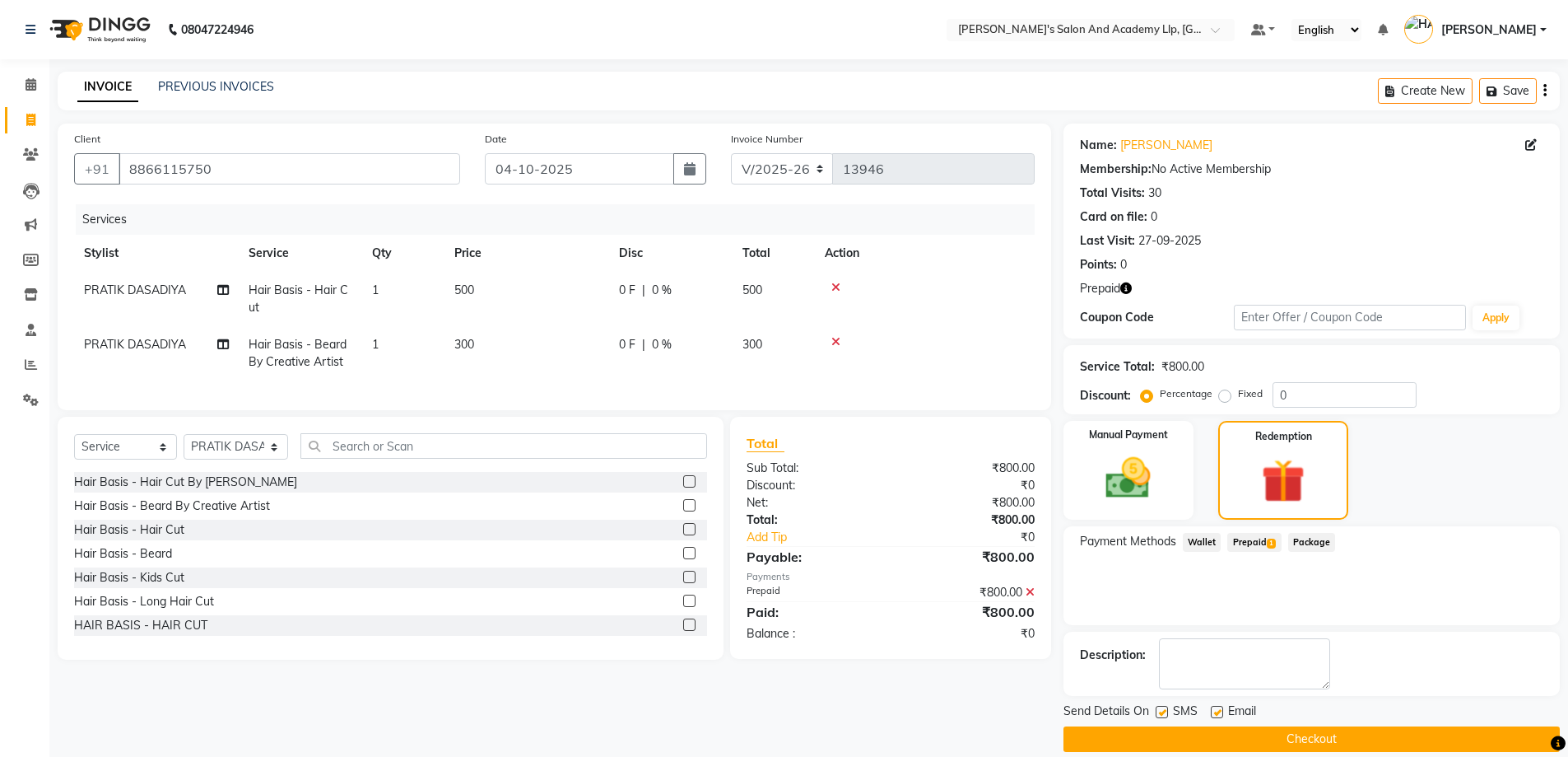
click at [1218, 709] on label at bounding box center [1217, 712] width 13 height 13
click at [1218, 709] on input "checkbox" at bounding box center [1216, 713] width 11 height 11
checkbox input "false"
click at [1318, 724] on div "Send Details On SMS Email Checkout" at bounding box center [1312, 727] width 496 height 49
click at [1315, 729] on button "Checkout" at bounding box center [1312, 739] width 496 height 26
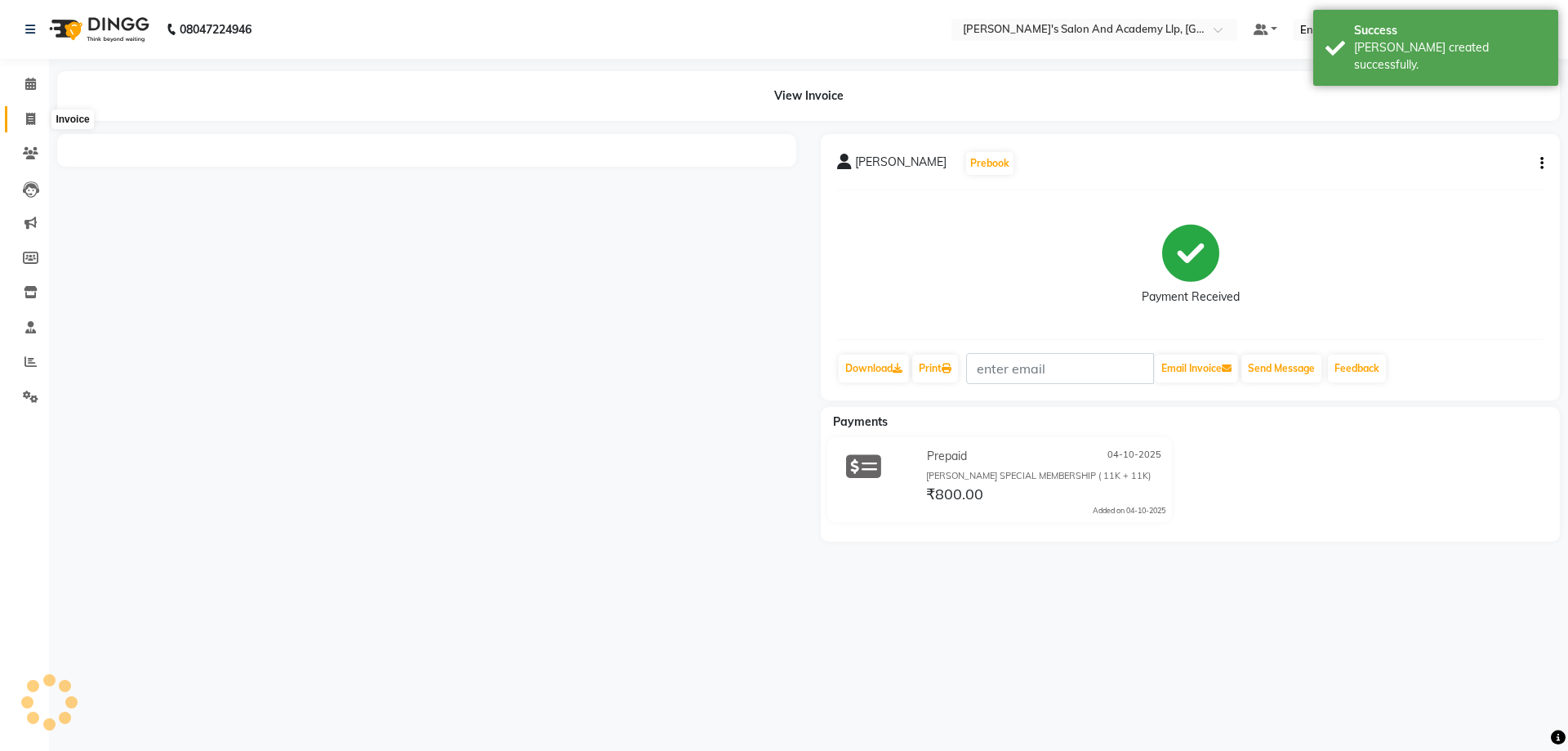
click at [29, 127] on span at bounding box center [31, 119] width 28 height 19
select select "service"
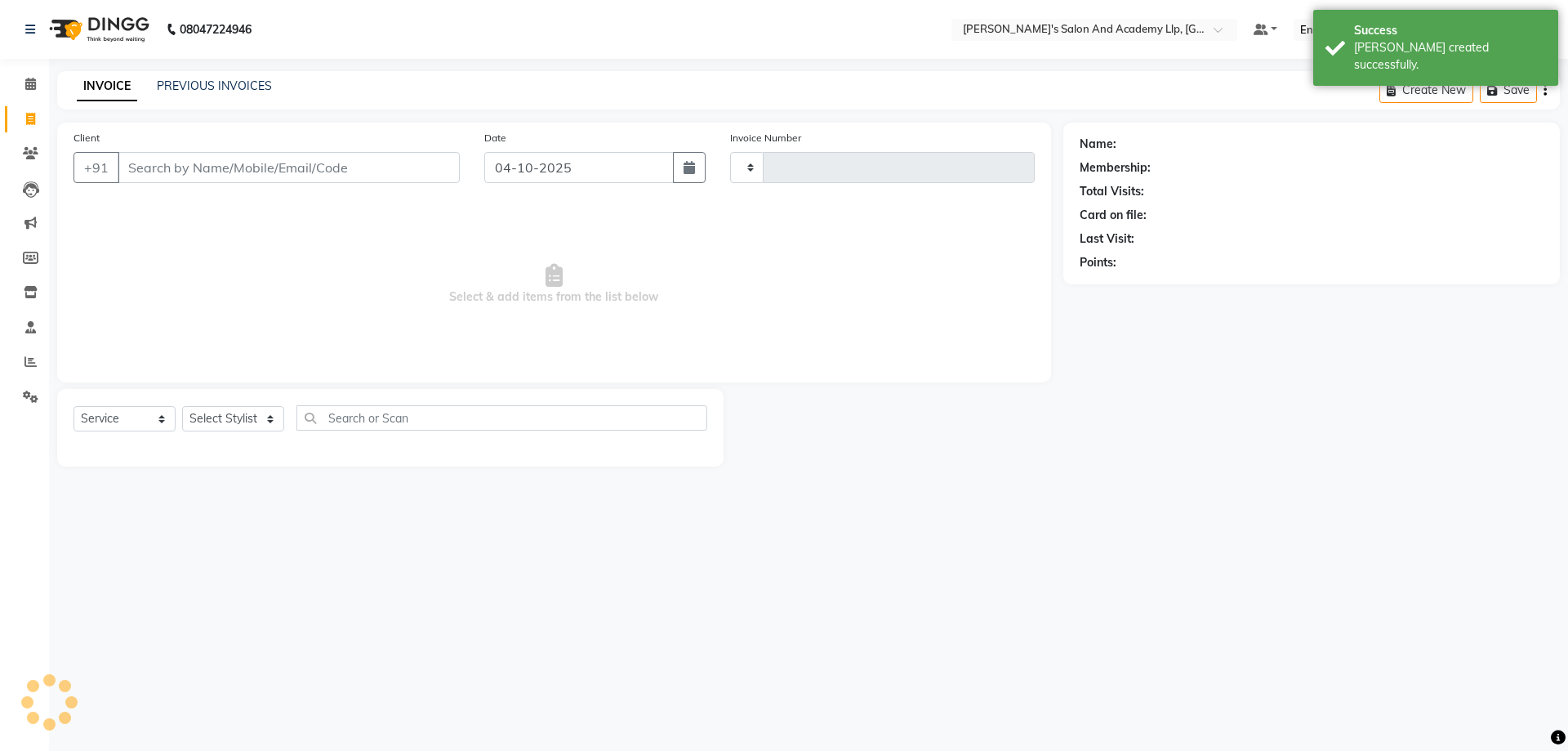
type input "13947"
select select "6983"
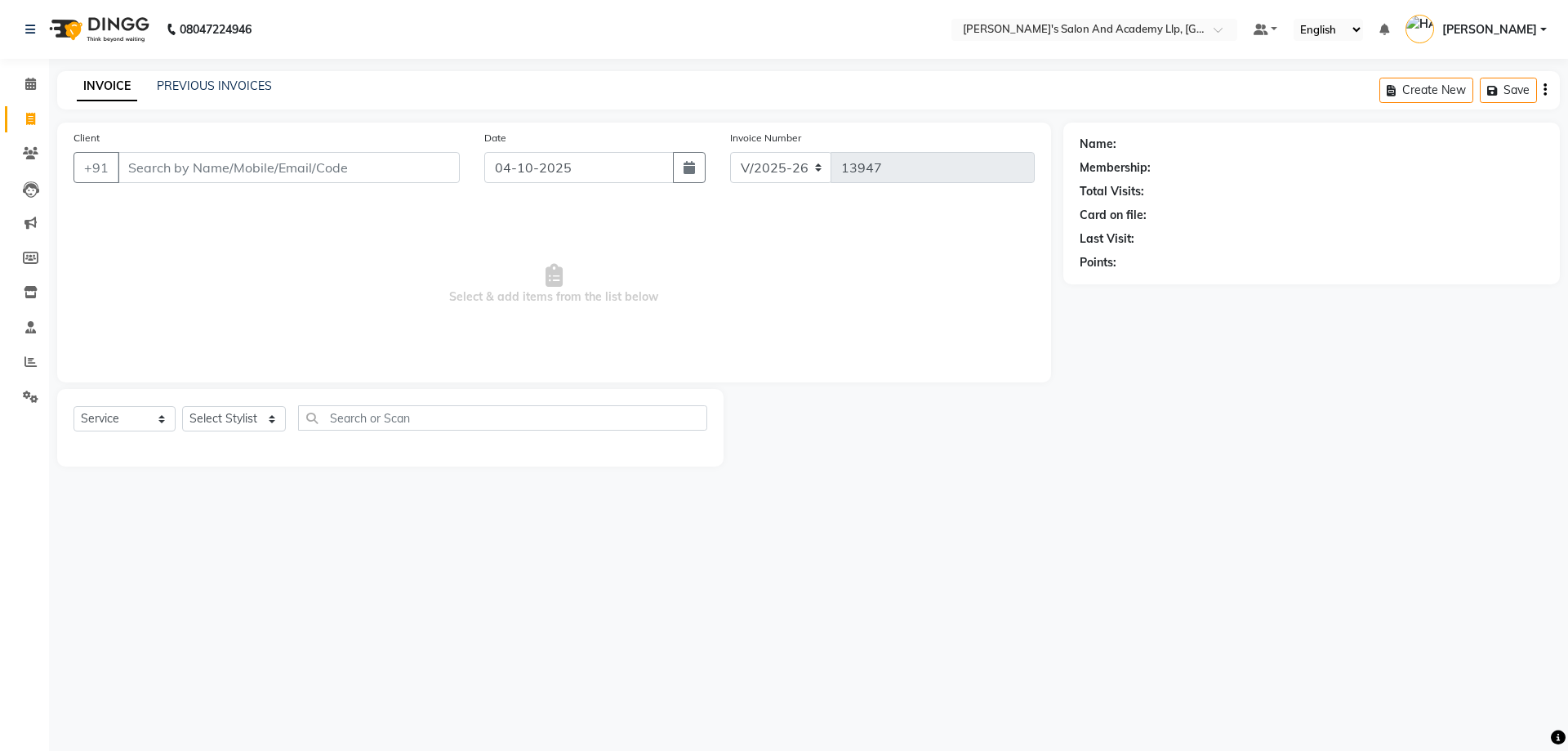
click at [201, 93] on div "PREVIOUS INVOICES" at bounding box center [214, 86] width 115 height 17
click at [201, 92] on link "PREVIOUS INVOICES" at bounding box center [214, 86] width 115 height 15
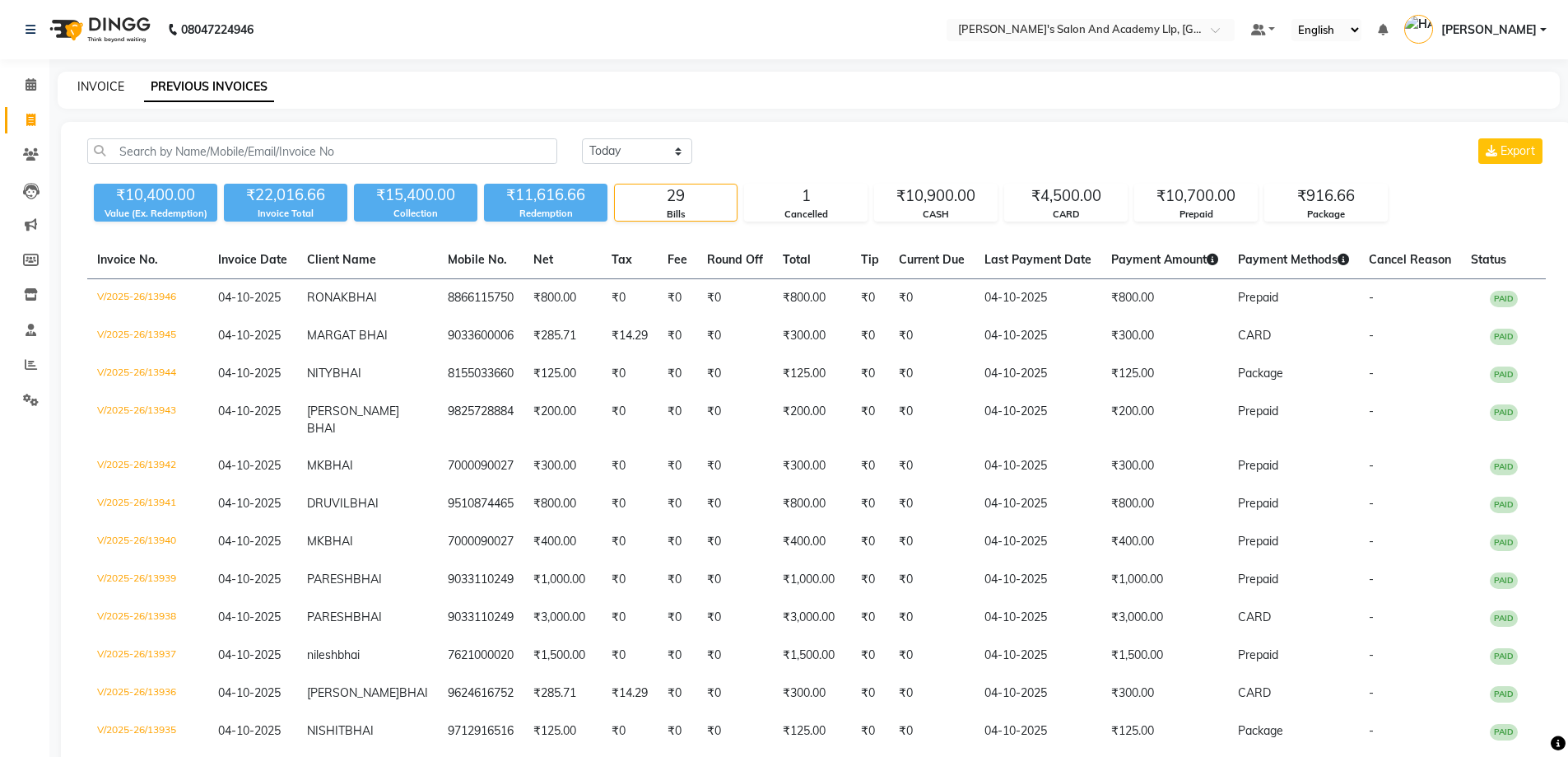
click at [100, 86] on link "INVOICE" at bounding box center [101, 87] width 47 height 15
select select "service"
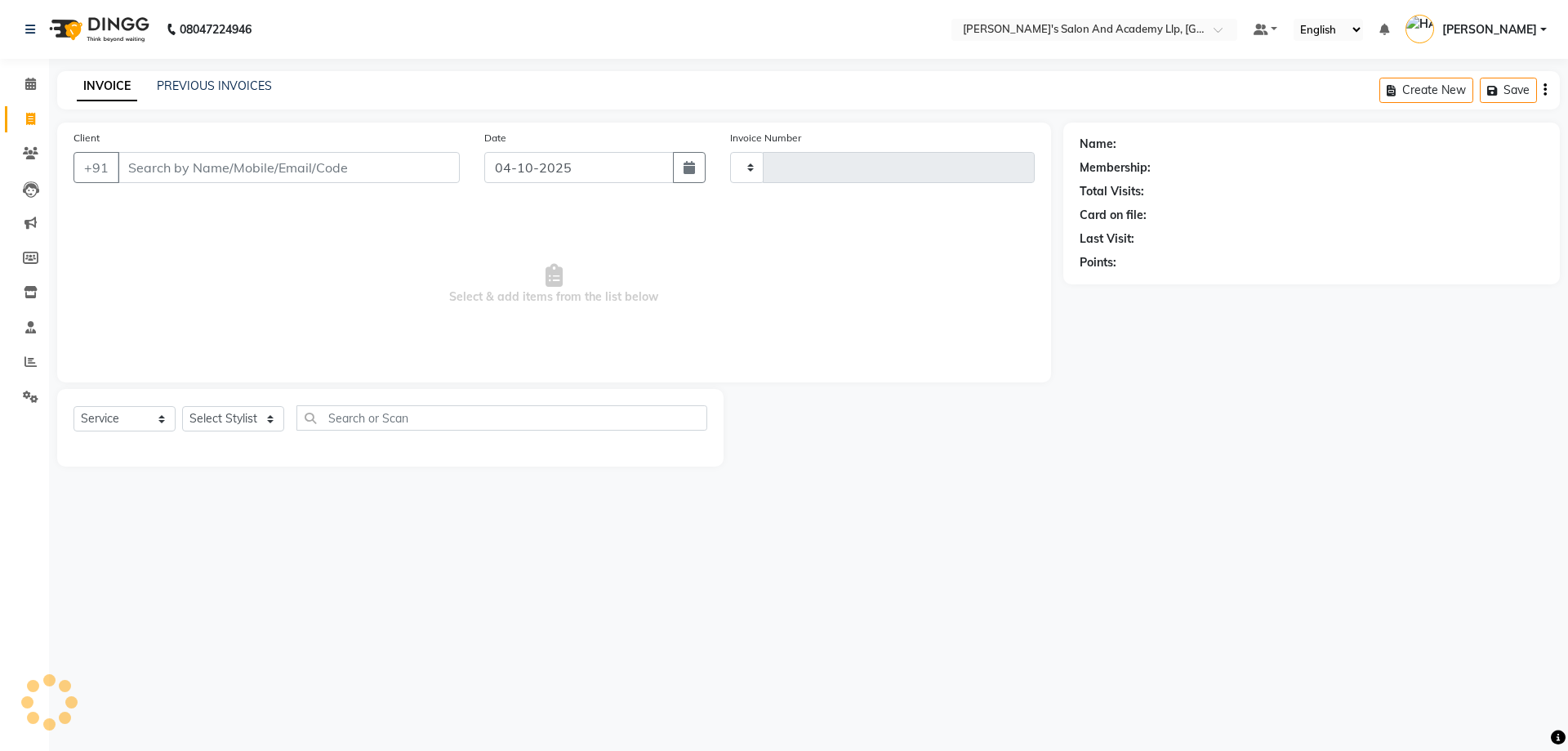
type input "13947"
select select "6983"
click at [192, 299] on span "Select & add items from the list below" at bounding box center [554, 283] width 961 height 163
click at [180, 193] on div "Client +91" at bounding box center [267, 162] width 411 height 67
click at [197, 160] on input "Client" at bounding box center [288, 167] width 342 height 31
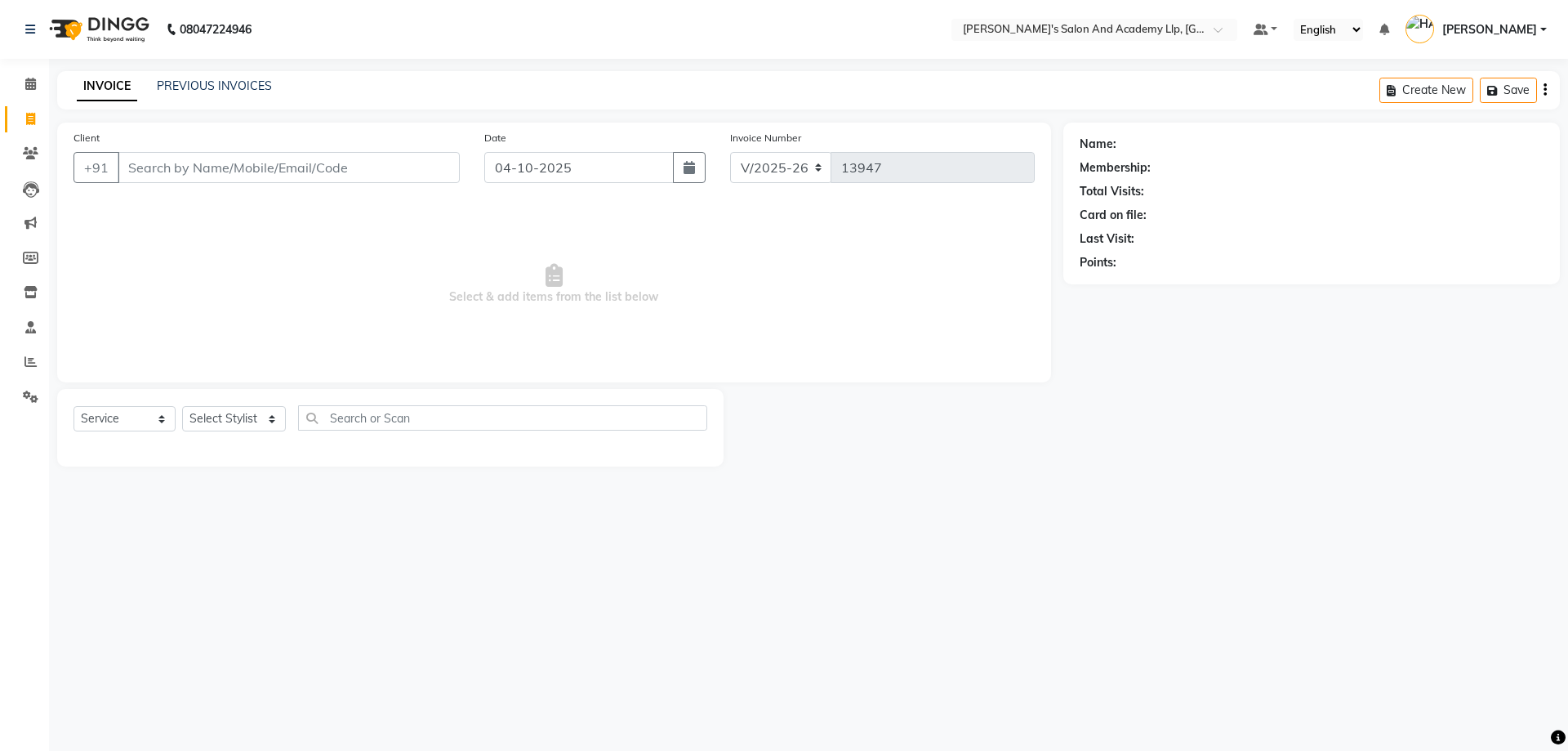
click at [656, 250] on span "Select & add items from the list below" at bounding box center [554, 283] width 961 height 163
click at [227, 172] on input "Client" at bounding box center [288, 167] width 342 height 31
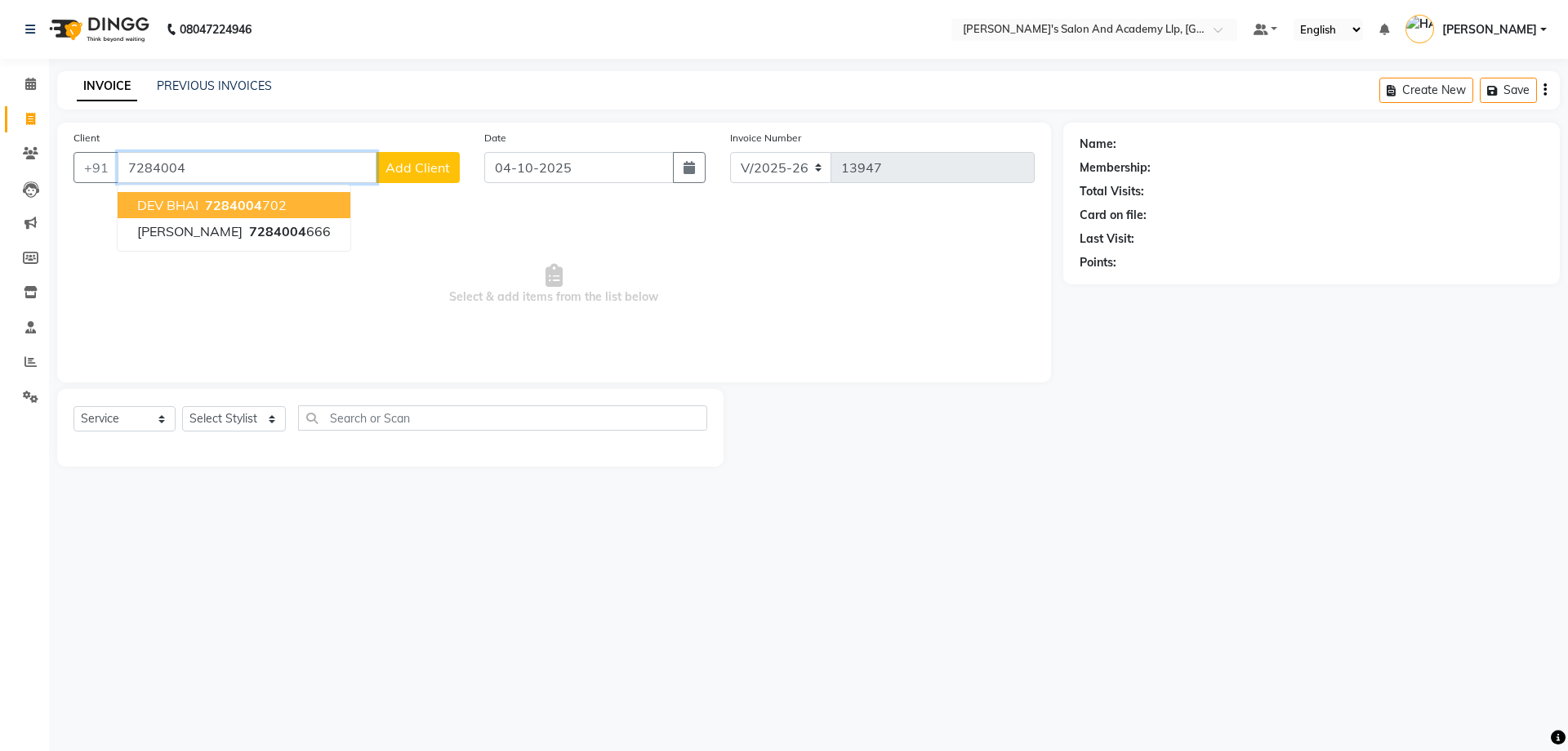
click at [227, 206] on span "7284004" at bounding box center [233, 206] width 57 height 17
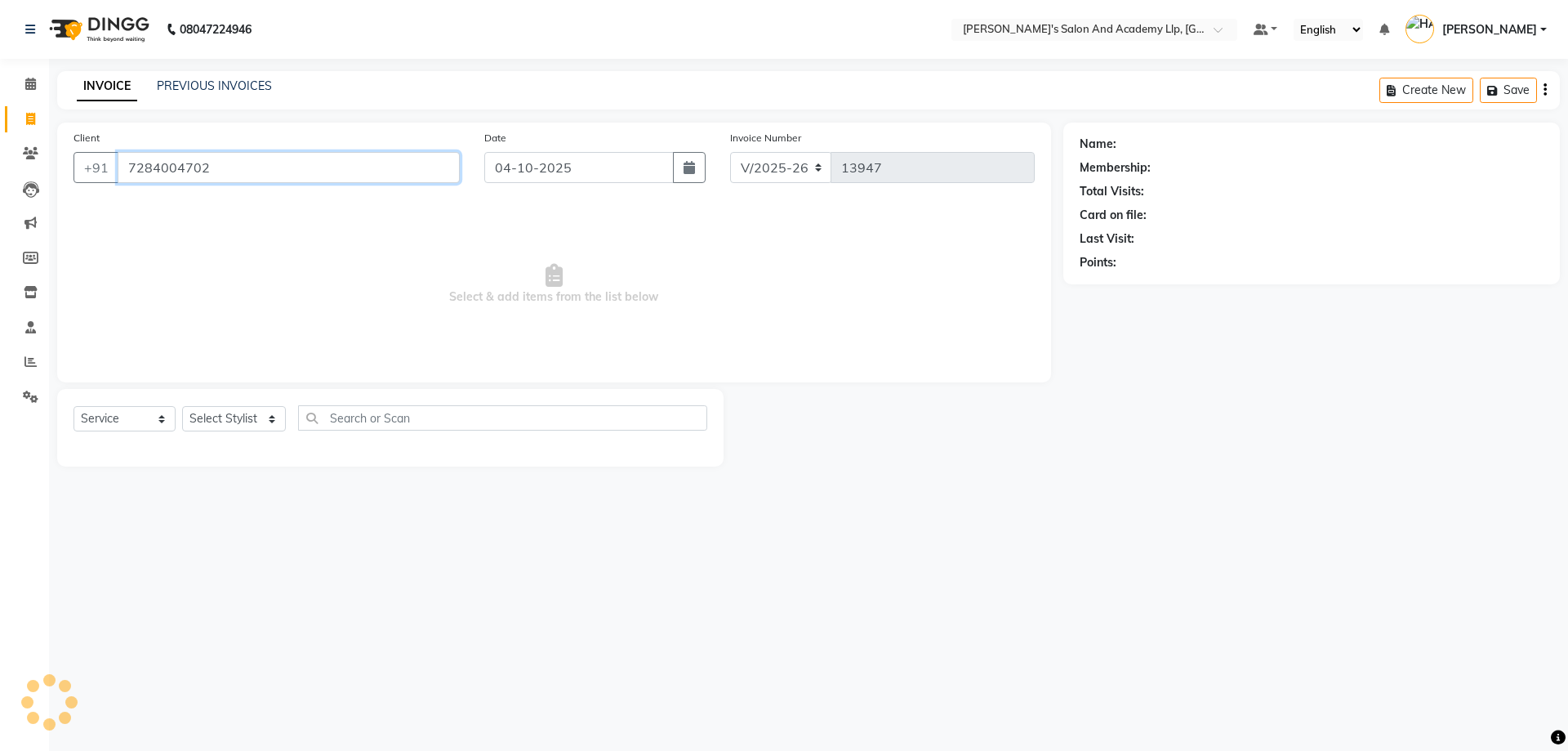
type input "7284004702"
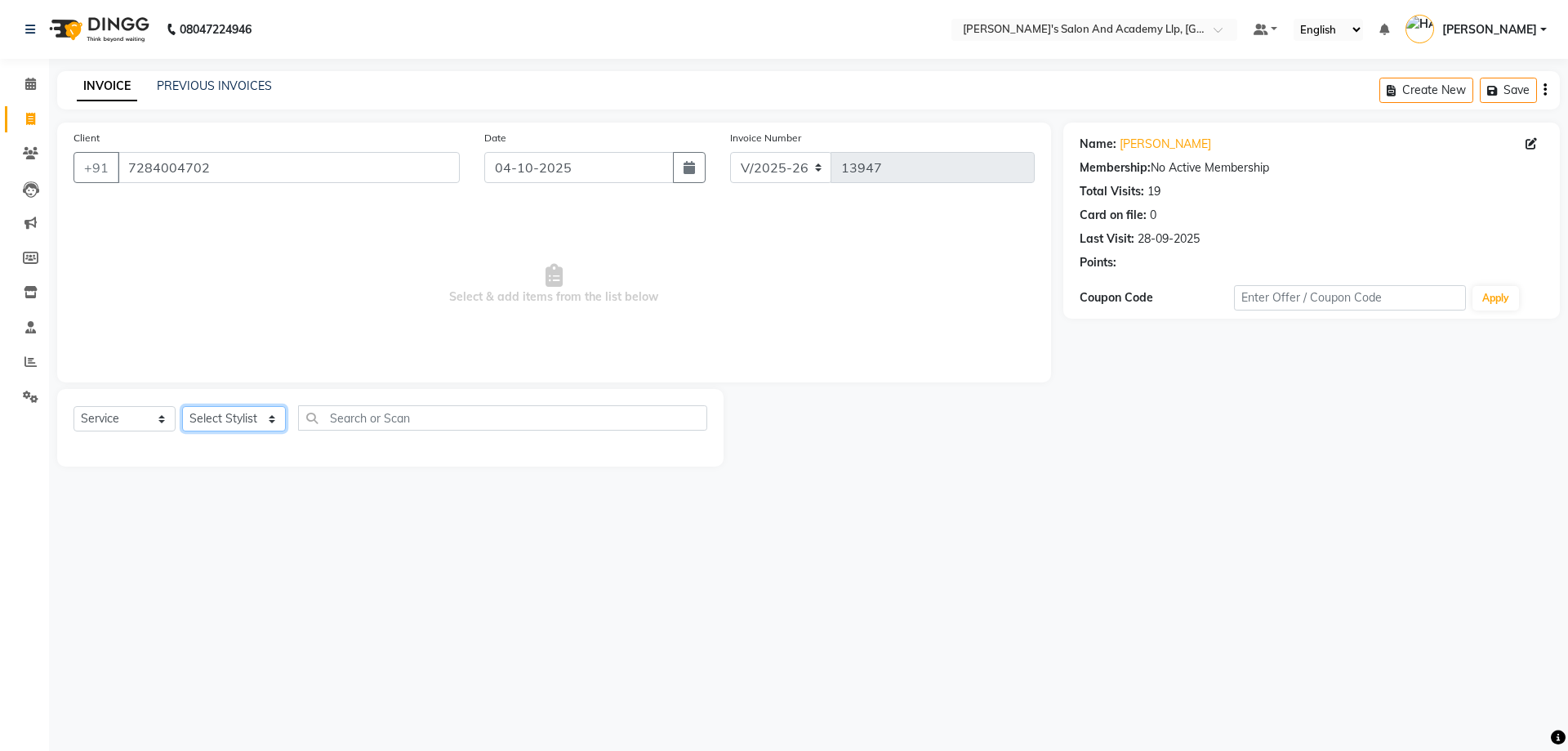
click at [197, 426] on select "Select Stylist [PERSON_NAME] [PERSON_NAME] AKSHAY [PERSON_NAME] [PERSON_NAME] K…" at bounding box center [234, 419] width 104 height 26
select select "91514"
click at [182, 406] on select "Select Stylist [PERSON_NAME] [PERSON_NAME] AKSHAY [PERSON_NAME] [PERSON_NAME] K…" at bounding box center [234, 419] width 104 height 26
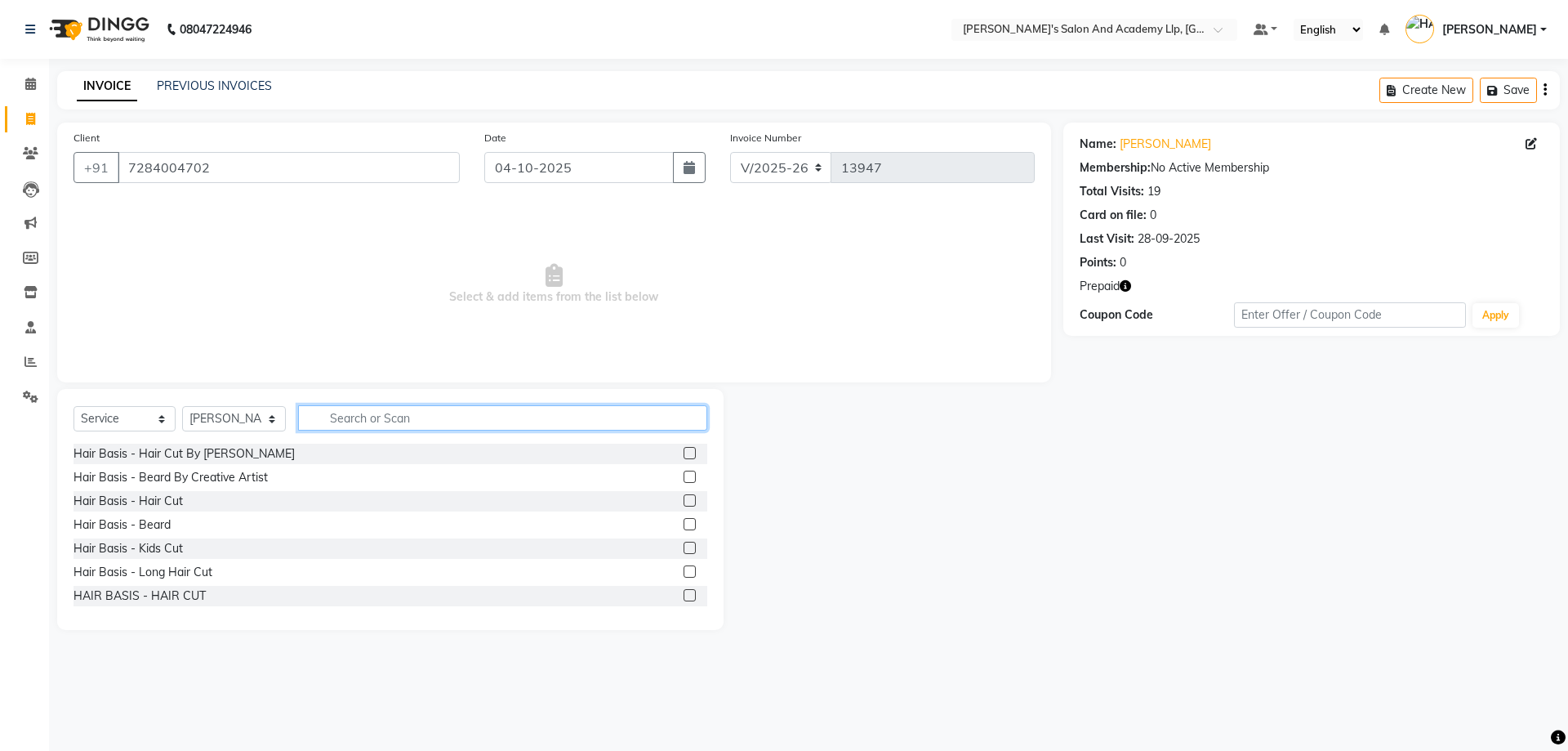
click at [364, 413] on input "text" at bounding box center [503, 418] width 409 height 26
type input "cl"
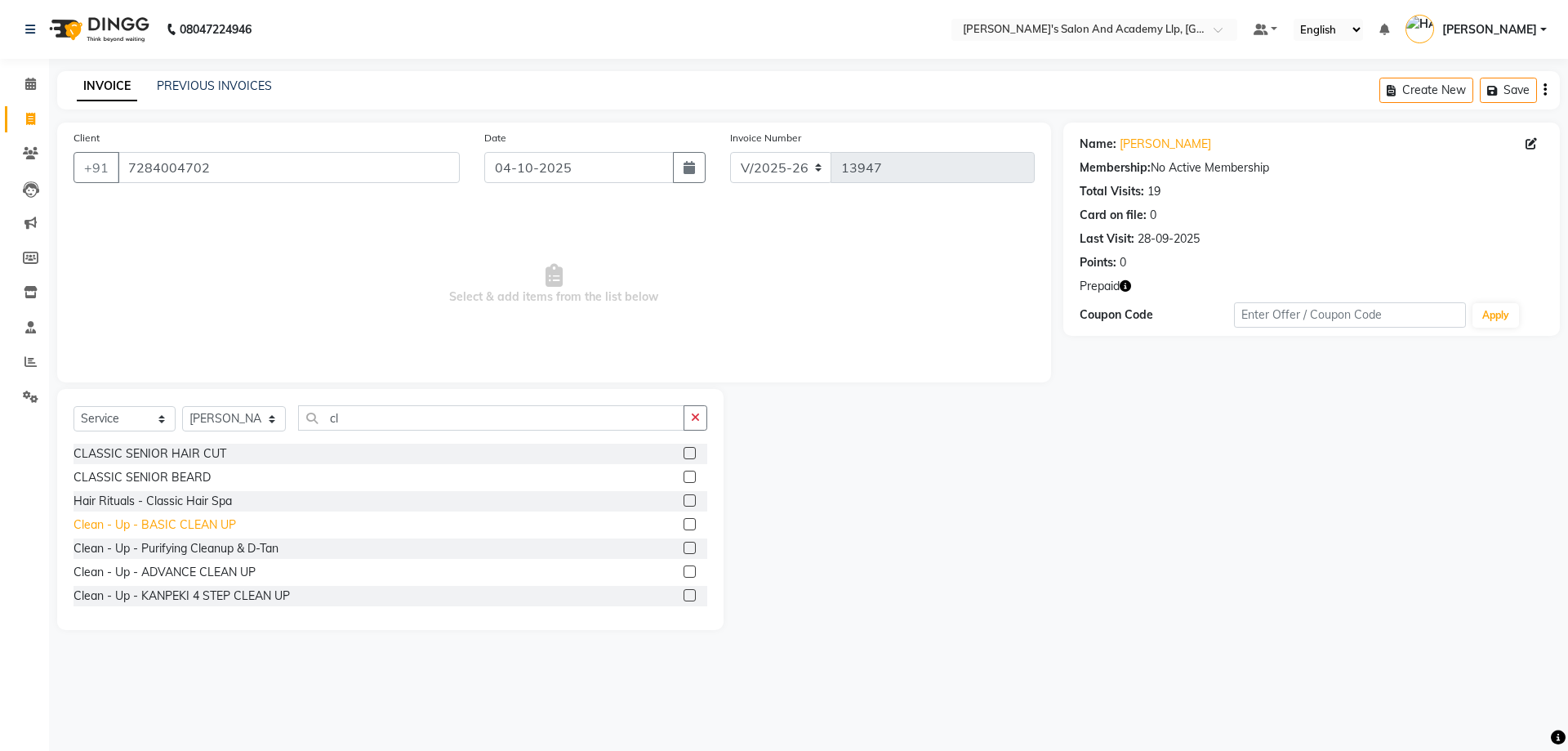
click at [223, 523] on div "Clean - Up - BASIC CLEAN UP" at bounding box center [155, 525] width 162 height 17
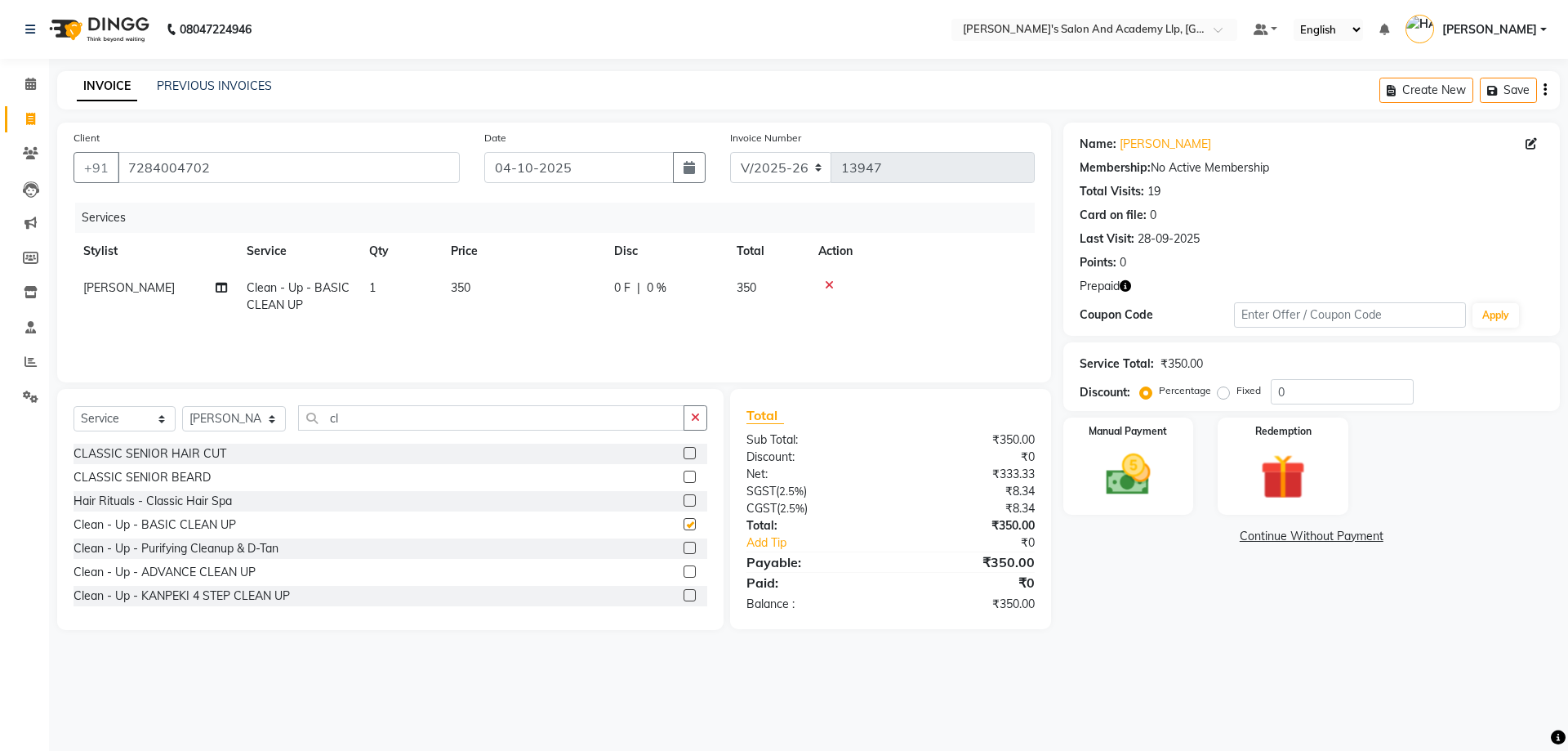
checkbox input "false"
click at [704, 420] on button "button" at bounding box center [695, 418] width 24 height 26
click at [547, 304] on td "350" at bounding box center [522, 296] width 163 height 54
select select "91514"
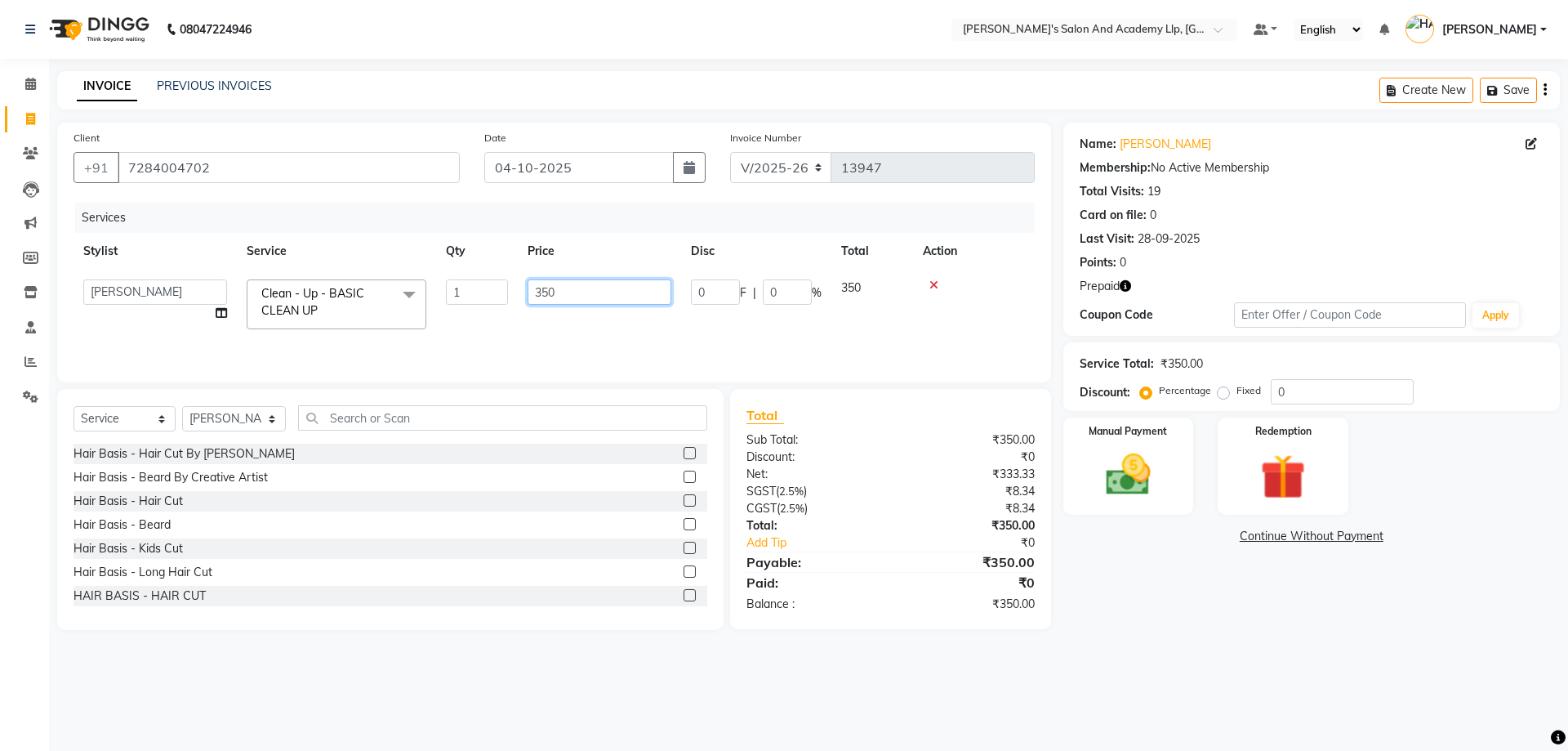
drag, startPoint x: 588, startPoint y: 298, endPoint x: 508, endPoint y: 326, distance: 84.8
click at [508, 326] on tr "[PERSON_NAME] [PERSON_NAME] AKSHAY [PERSON_NAME] [PERSON_NAME] KHALIFA [PERSON_…" at bounding box center [554, 304] width 961 height 70
type input "700"
click at [622, 231] on div "Services" at bounding box center [561, 217] width 972 height 30
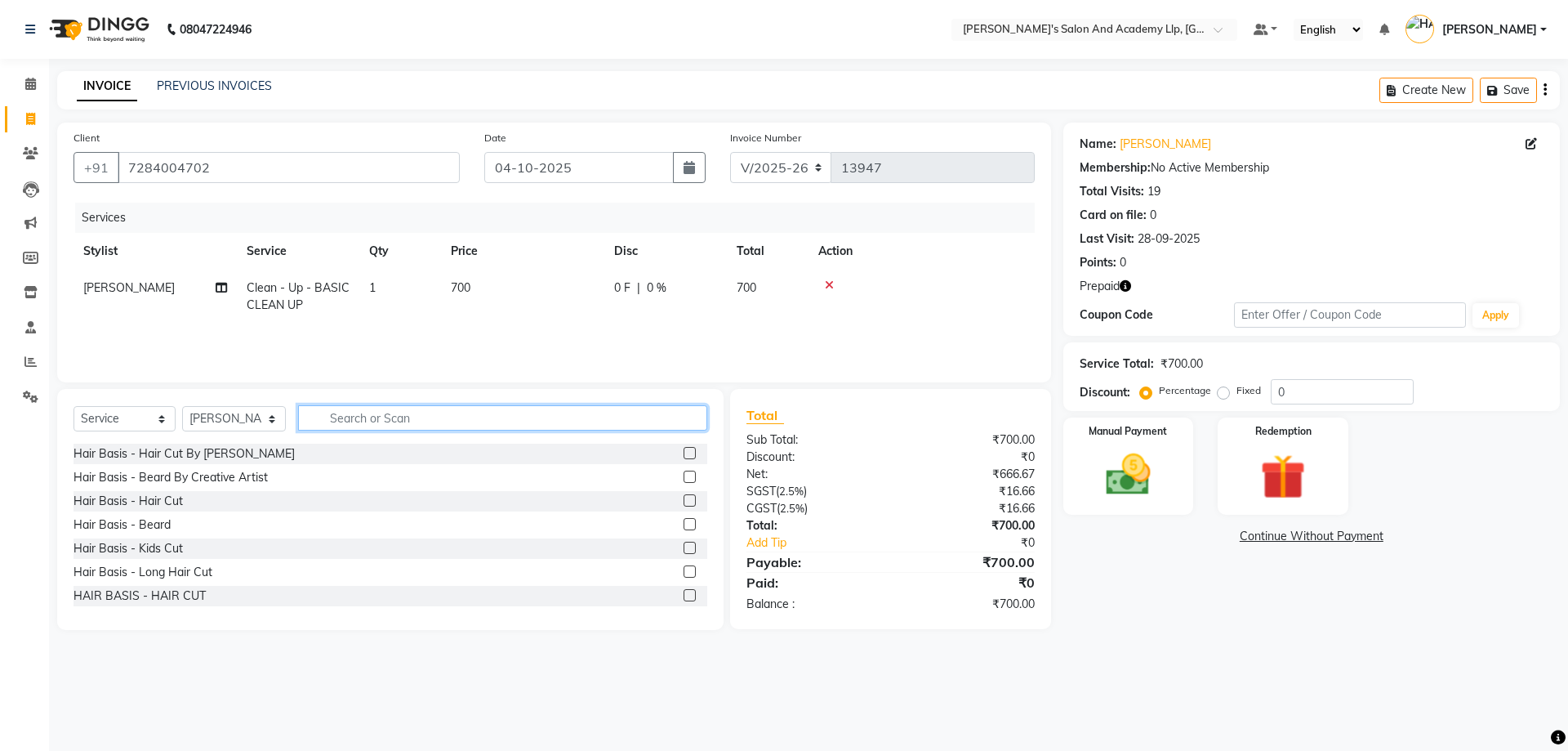
click at [441, 421] on input "text" at bounding box center [503, 418] width 409 height 26
click at [175, 293] on span "[PERSON_NAME]" at bounding box center [129, 288] width 91 height 15
select select "91514"
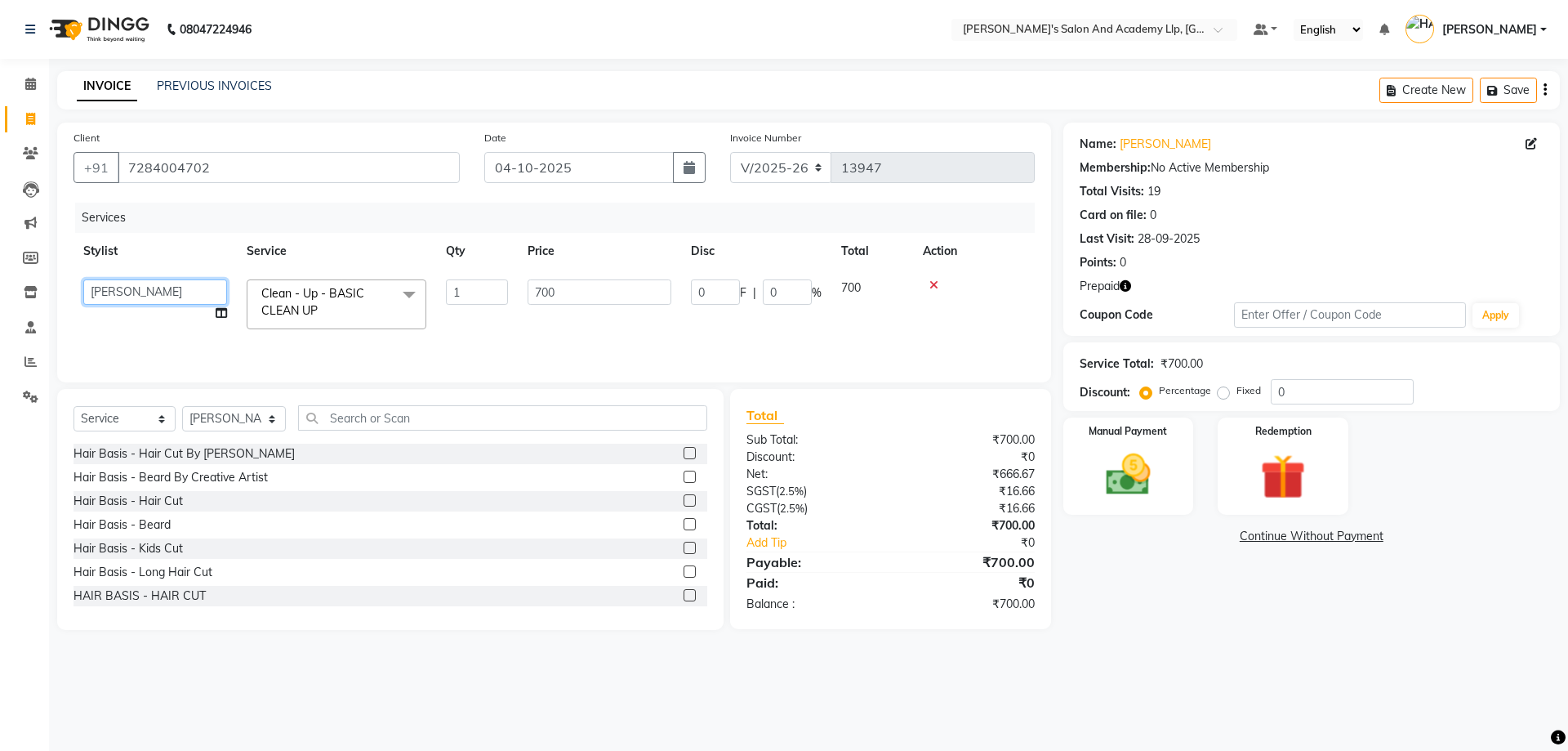
click at [140, 293] on select "[PERSON_NAME] [PERSON_NAME] AKSHAY [PERSON_NAME] [PERSON_NAME] KHALIFA [PERSON_…" at bounding box center [155, 292] width 143 height 26
select select "52739"
click at [1297, 482] on img at bounding box center [1283, 477] width 76 height 58
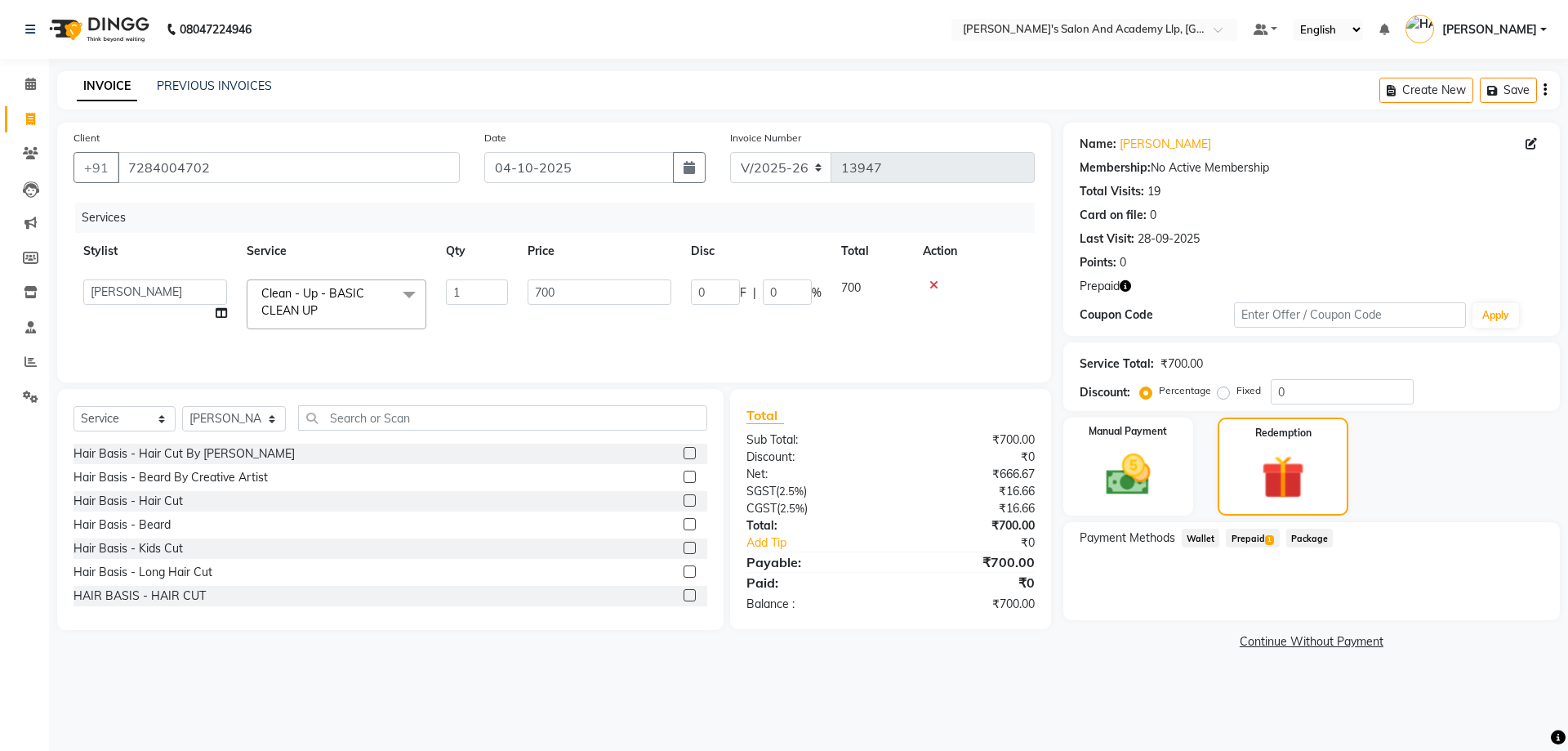
click at [1255, 541] on span "Prepaid 1" at bounding box center [1252, 538] width 53 height 19
drag, startPoint x: 1494, startPoint y: 607, endPoint x: 1470, endPoint y: 620, distance: 27.3
click at [1493, 607] on button "Add" at bounding box center [1505, 604] width 60 height 28
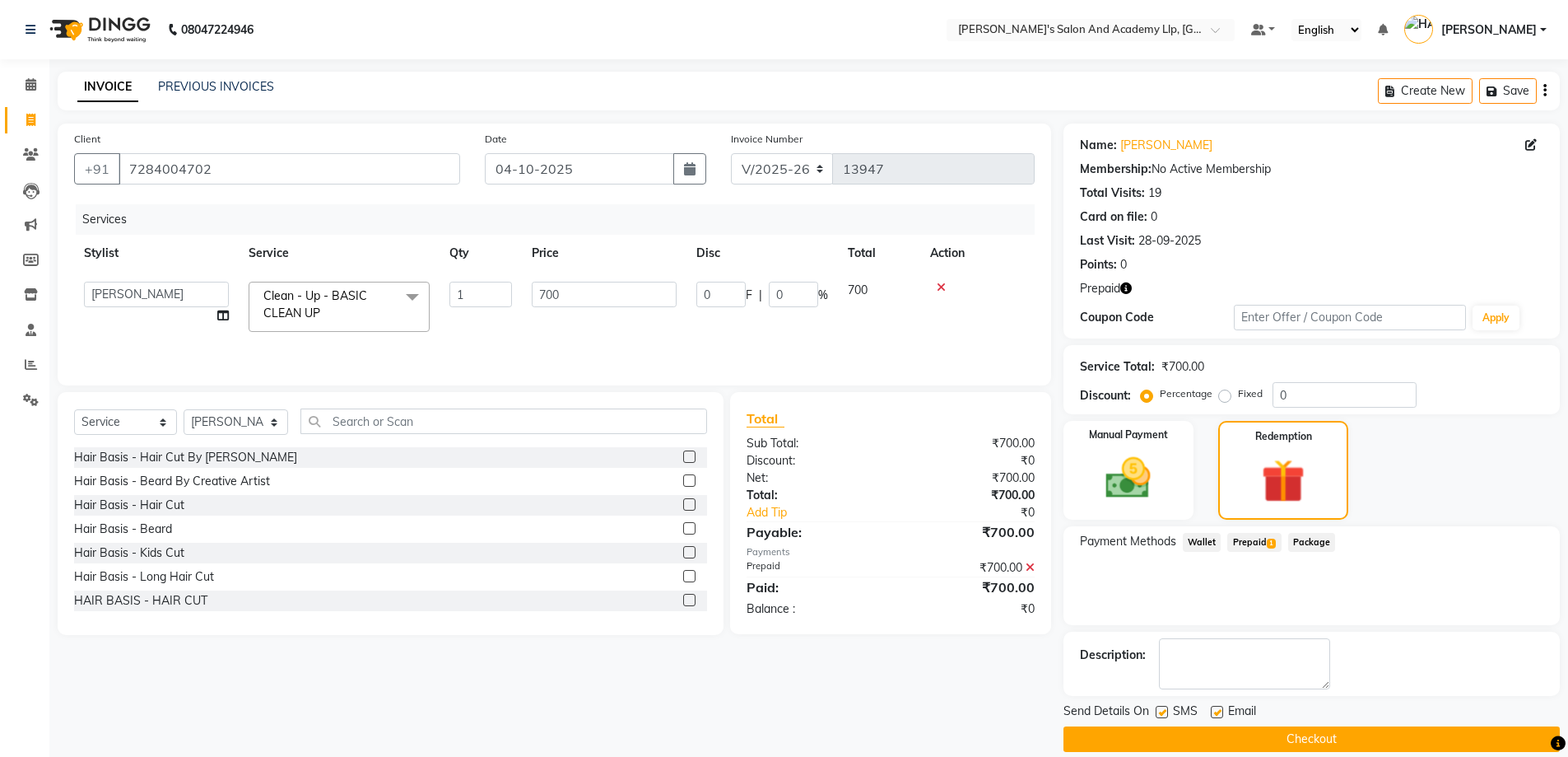
click at [1215, 714] on label at bounding box center [1217, 712] width 13 height 13
click at [1215, 714] on input "checkbox" at bounding box center [1216, 713] width 11 height 11
checkbox input "false"
click at [1215, 731] on button "Checkout" at bounding box center [1312, 739] width 496 height 26
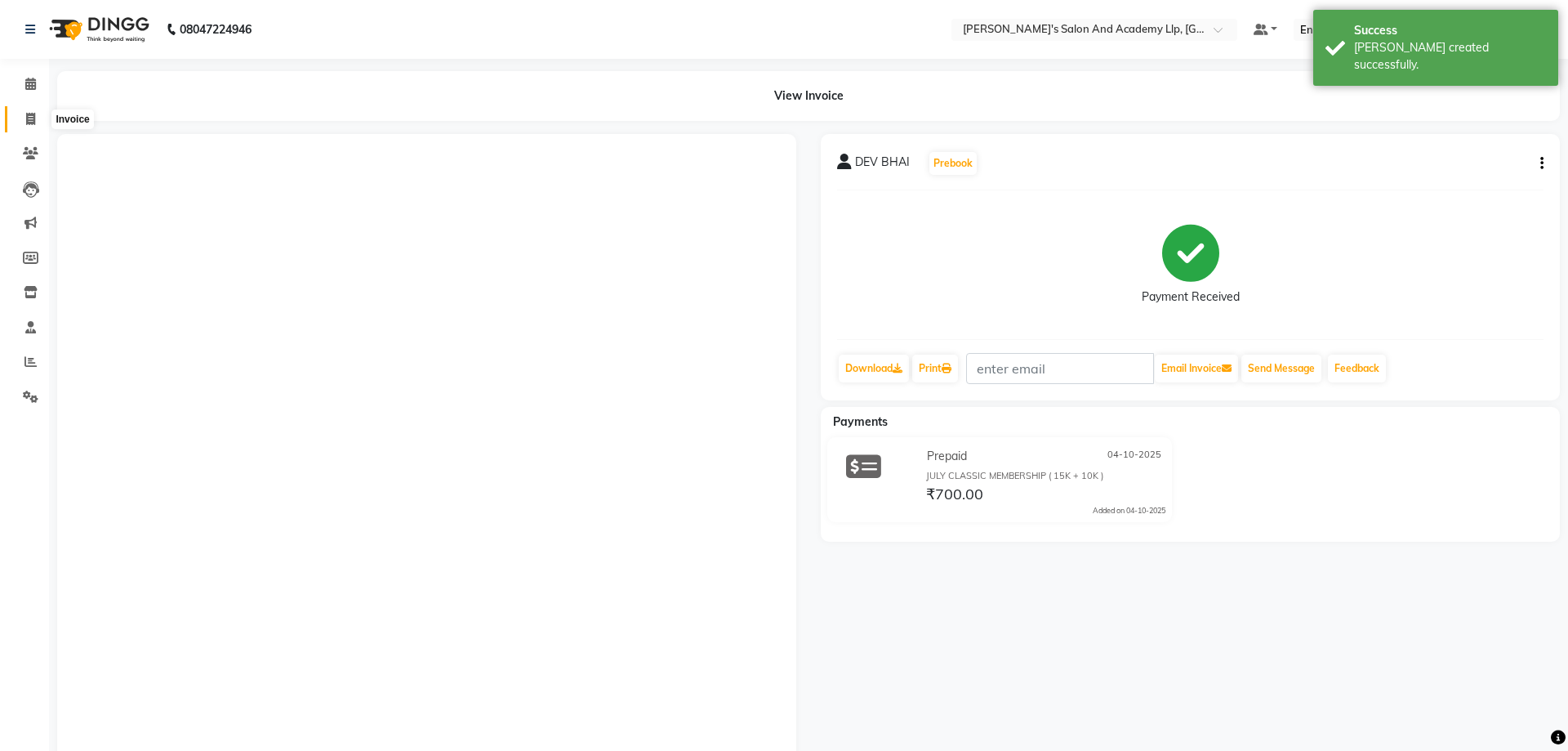
click at [20, 120] on span at bounding box center [31, 119] width 28 height 19
select select "6983"
select select "service"
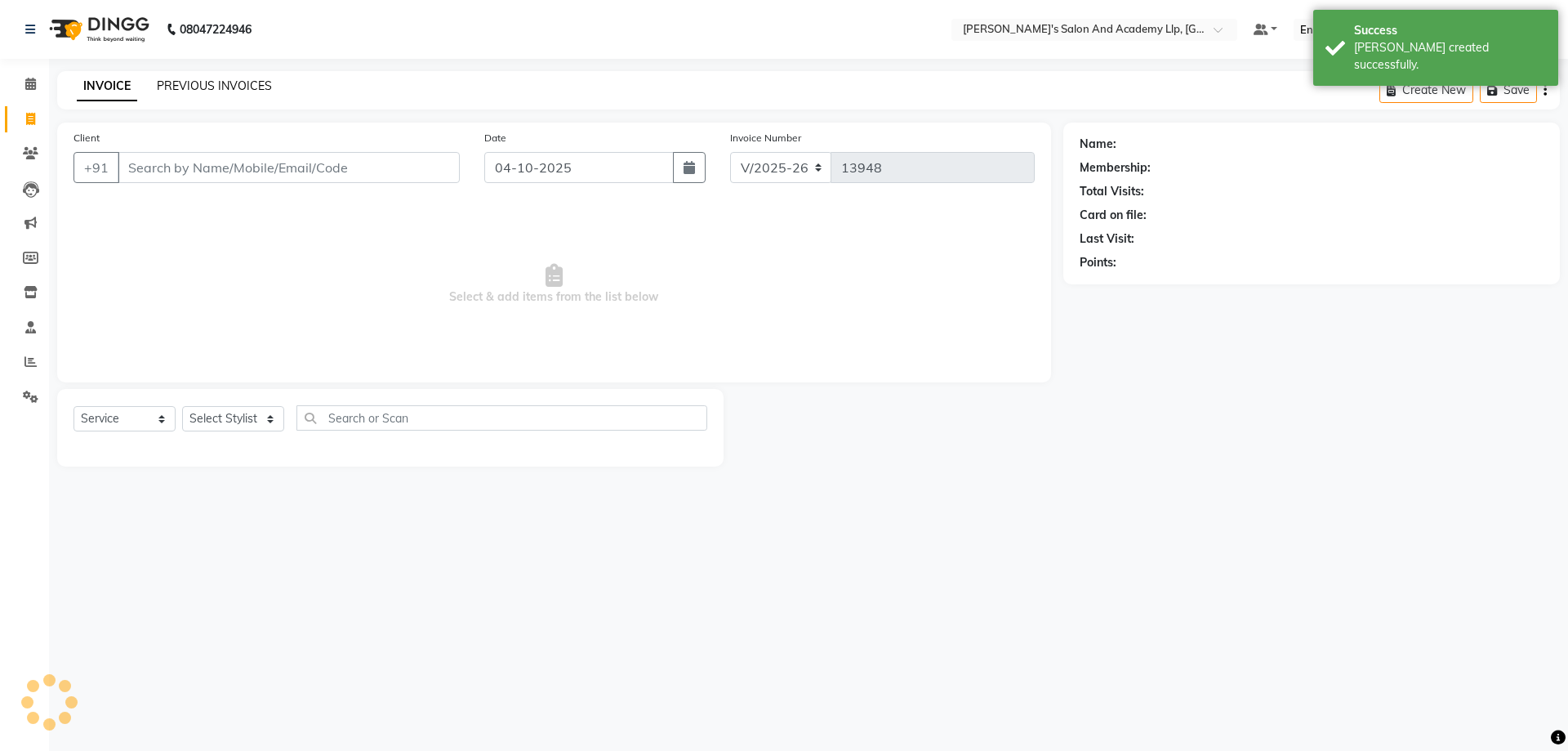
click at [172, 80] on link "PREVIOUS INVOICES" at bounding box center [214, 86] width 115 height 15
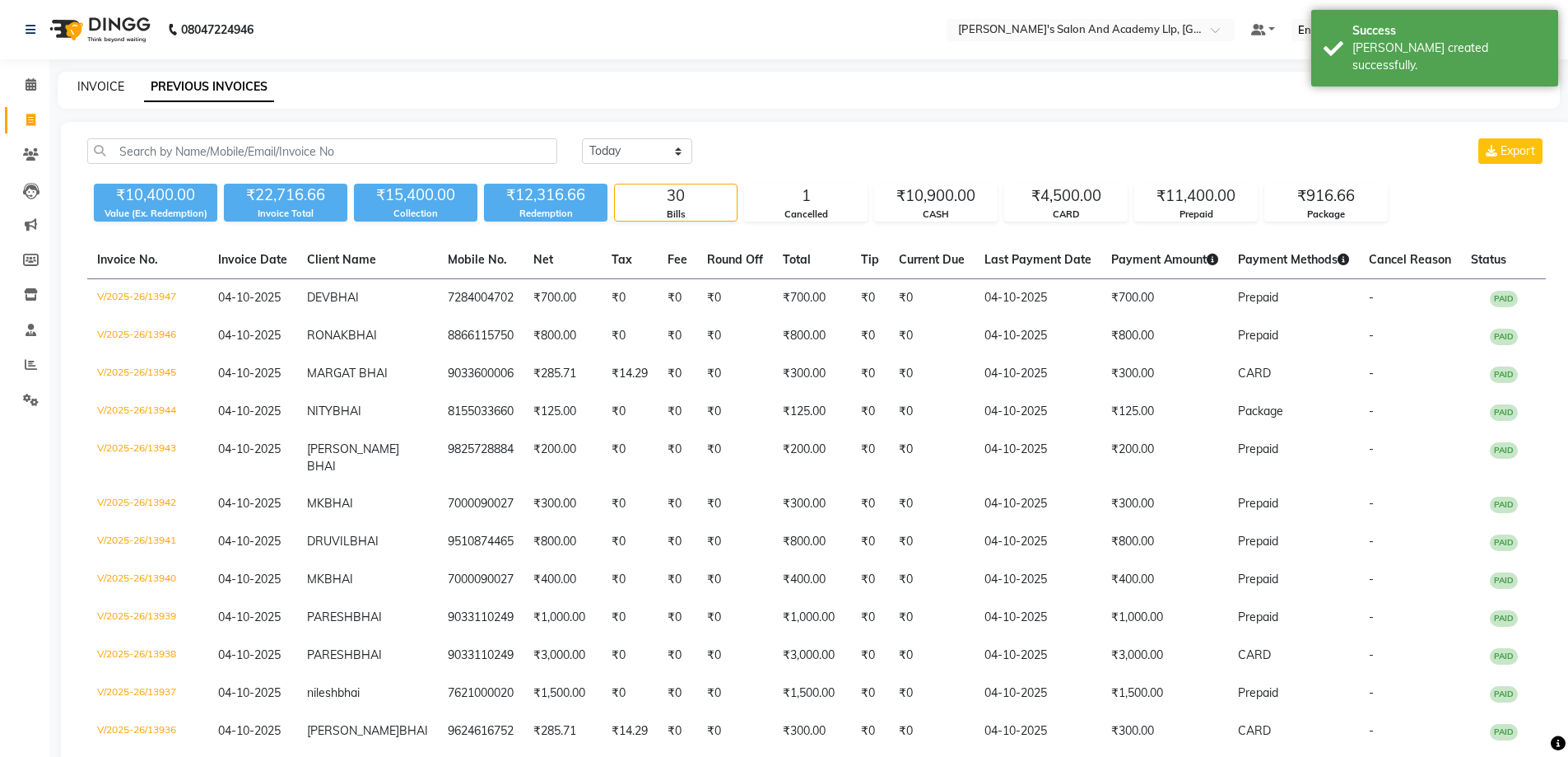
click at [92, 85] on link "INVOICE" at bounding box center [101, 87] width 47 height 15
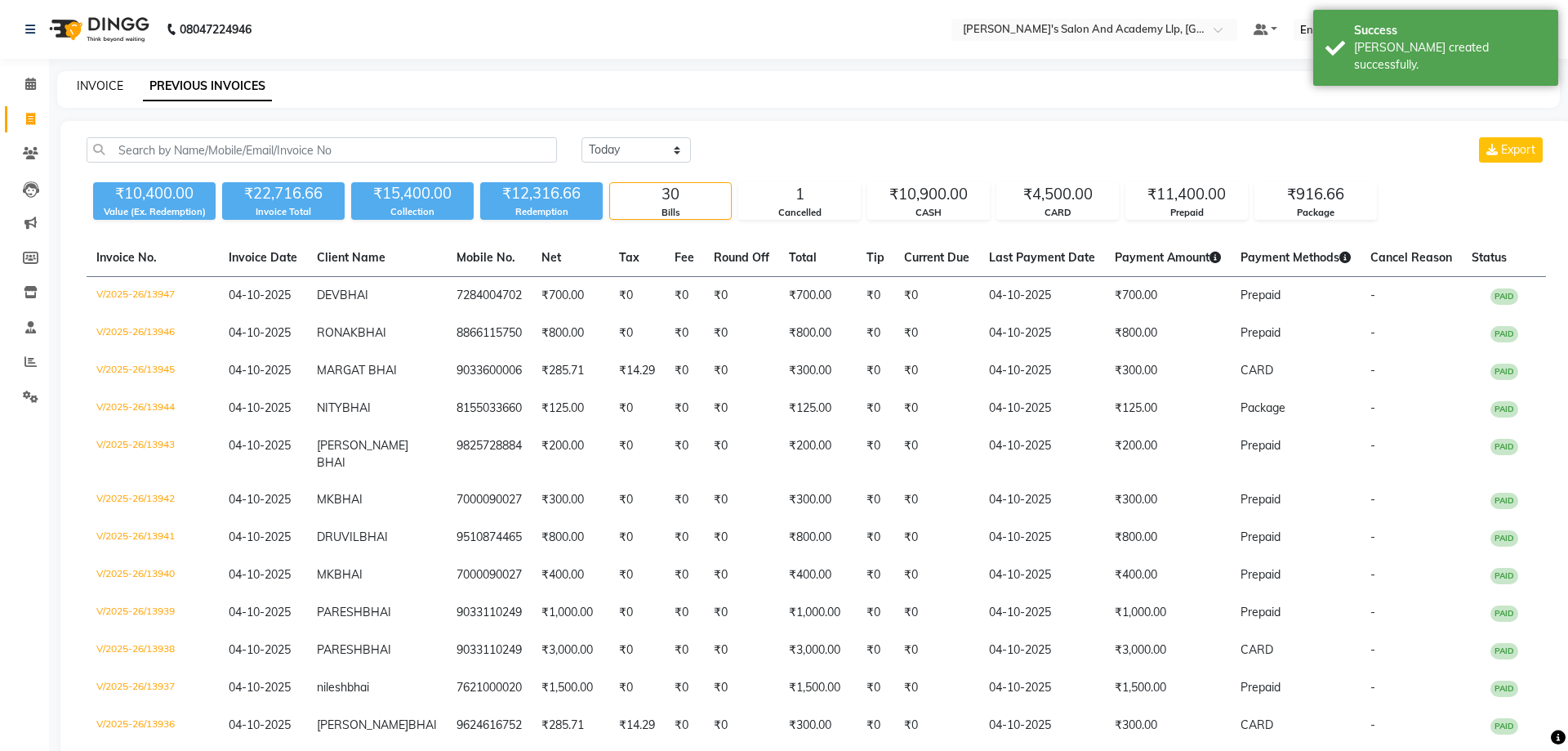
select select "6983"
select select "service"
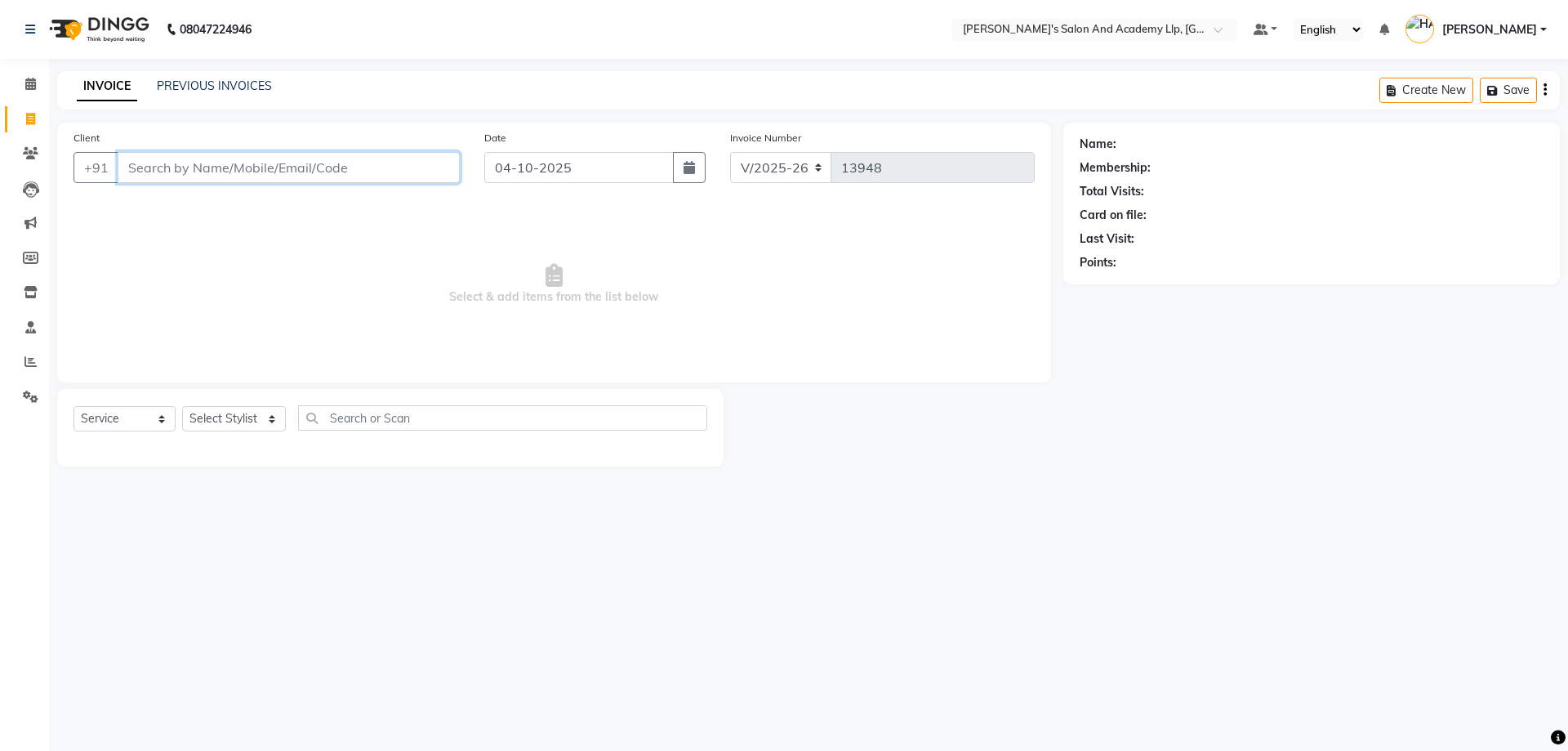
click at [359, 167] on input "Client" at bounding box center [288, 167] width 342 height 31
click at [186, 170] on input "Client" at bounding box center [288, 167] width 342 height 31
drag, startPoint x: 186, startPoint y: 170, endPoint x: 346, endPoint y: -99, distance: 313.0
click at [346, 0] on html "08047224946 Select Location × [PERSON_NAME]'s Salon And Academy Llp, University…" at bounding box center [784, 376] width 1568 height 751
click at [201, 172] on input "Client" at bounding box center [288, 167] width 342 height 31
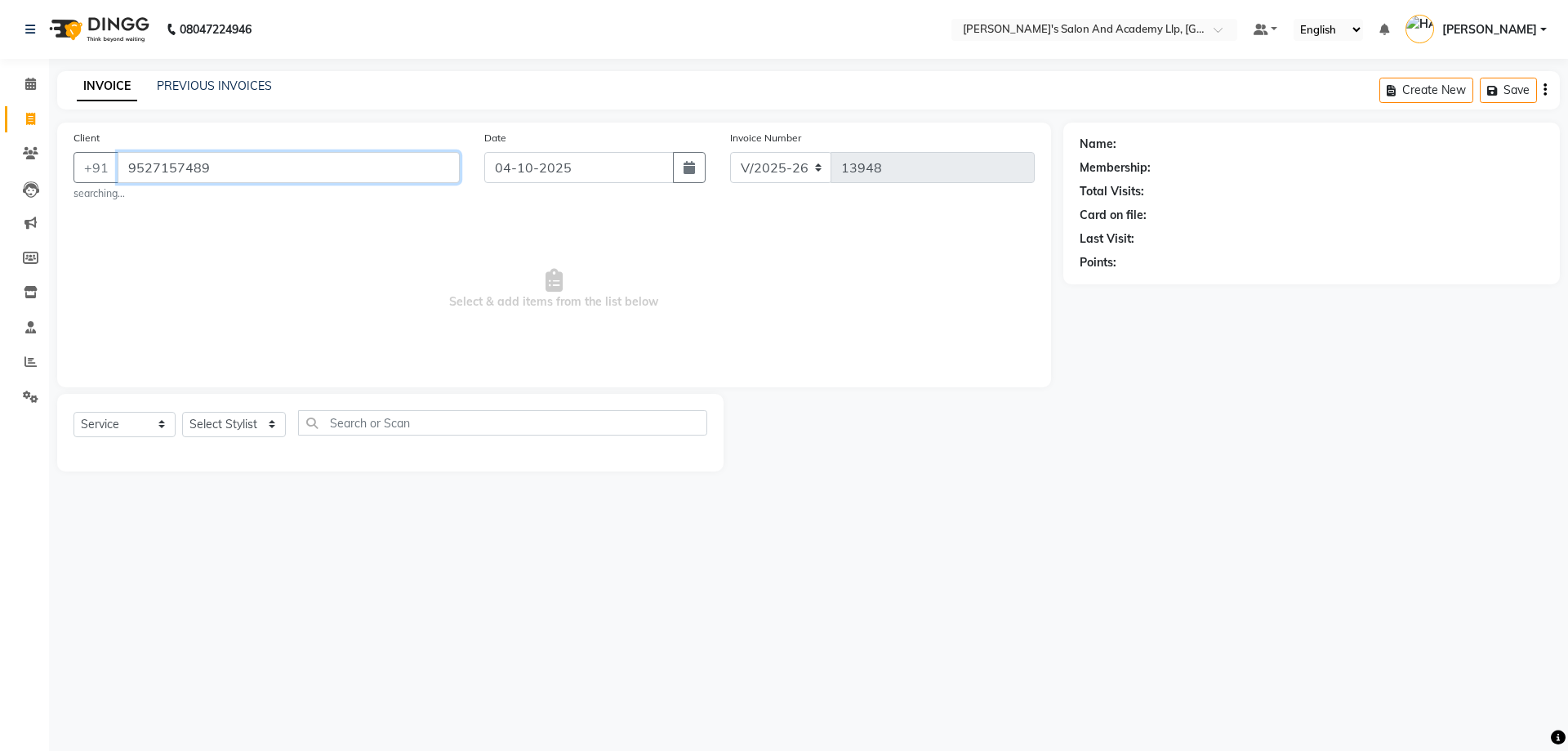
type input "9527157489"
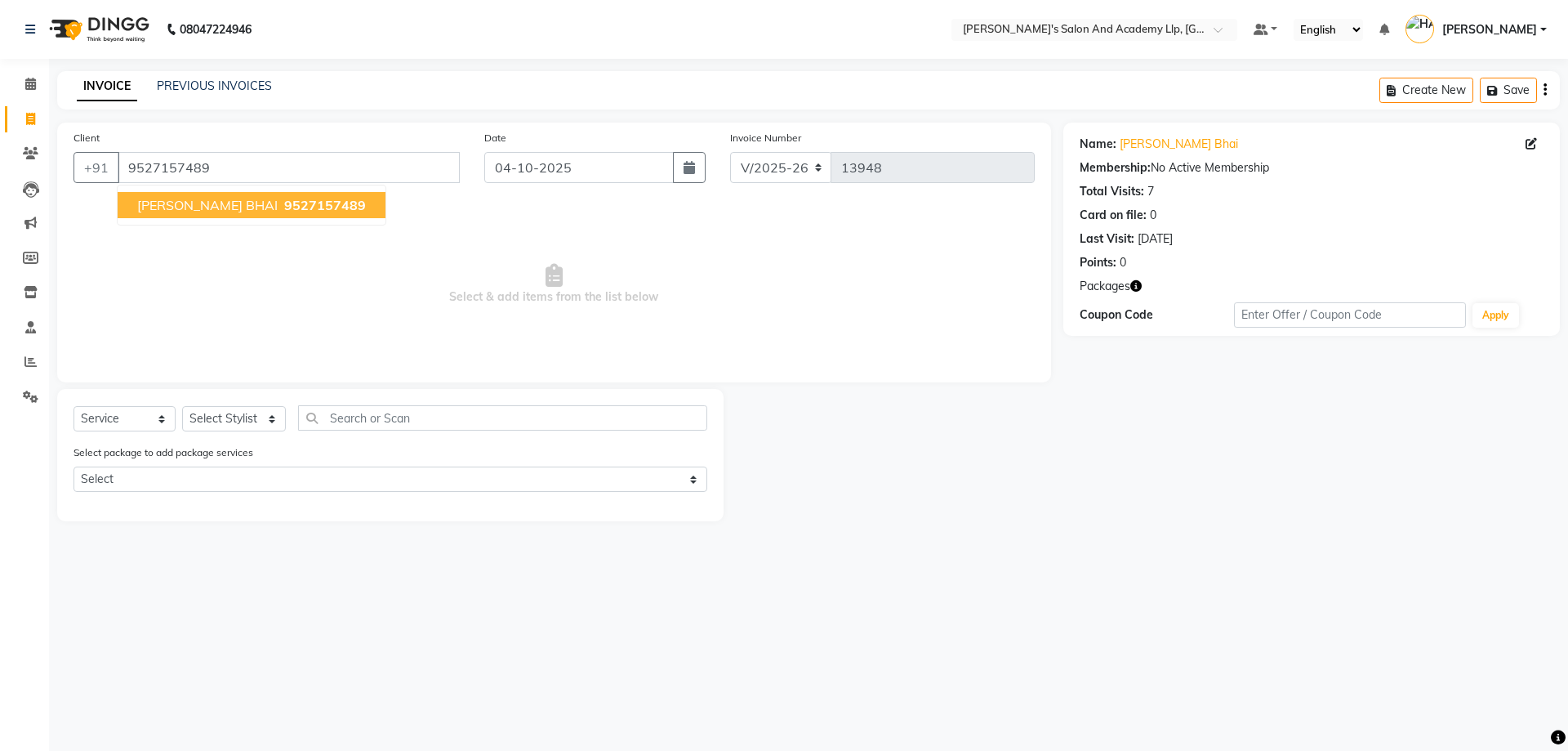
click at [199, 201] on span "[PERSON_NAME] BHAI" at bounding box center [208, 206] width 141 height 17
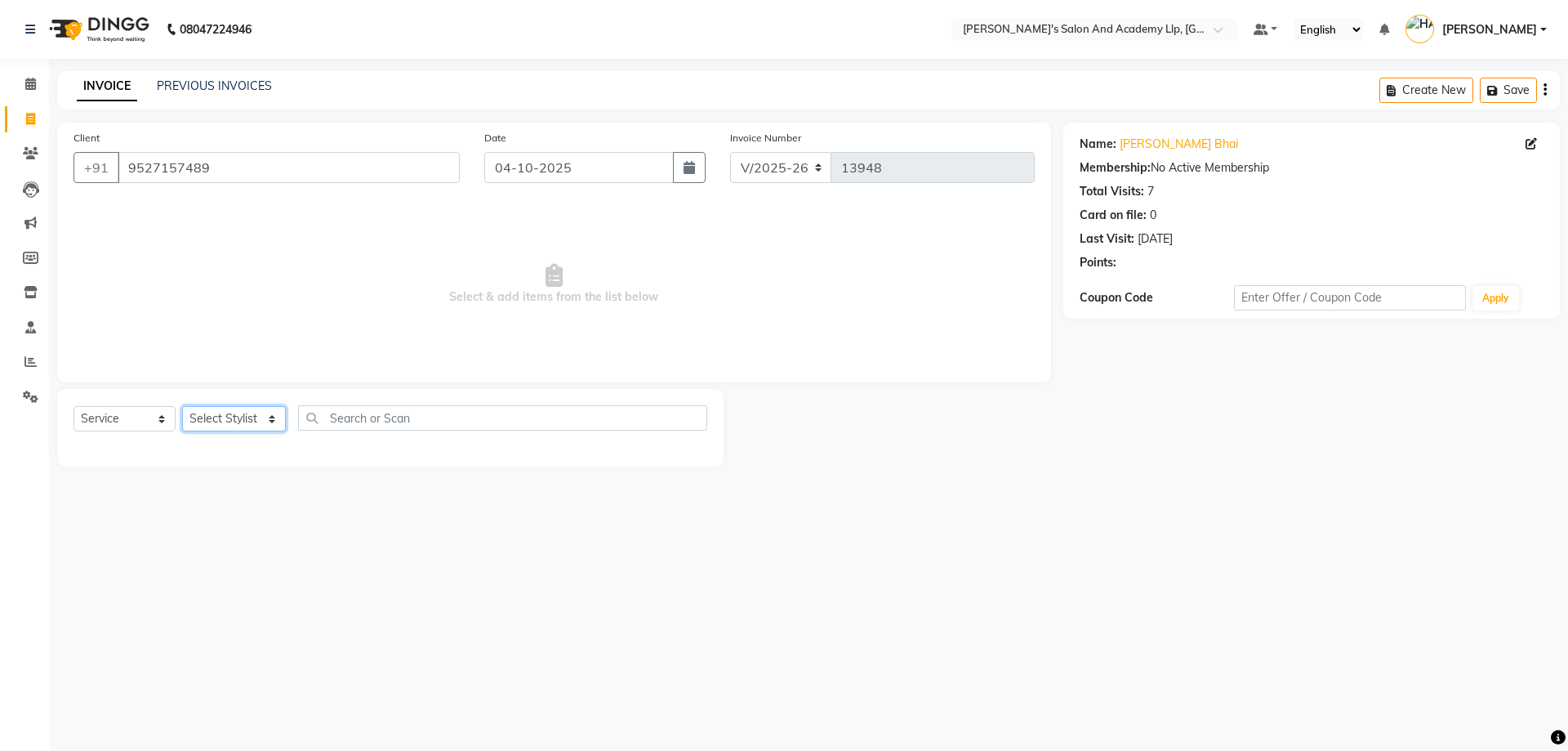
click at [244, 424] on select "Select Stylist [PERSON_NAME] [PERSON_NAME] AKSHAY [PERSON_NAME] [PERSON_NAME] K…" at bounding box center [234, 419] width 104 height 26
select select "93502"
click at [182, 406] on select "Select Stylist [PERSON_NAME] [PERSON_NAME] AKSHAY [PERSON_NAME] [PERSON_NAME] K…" at bounding box center [234, 419] width 104 height 26
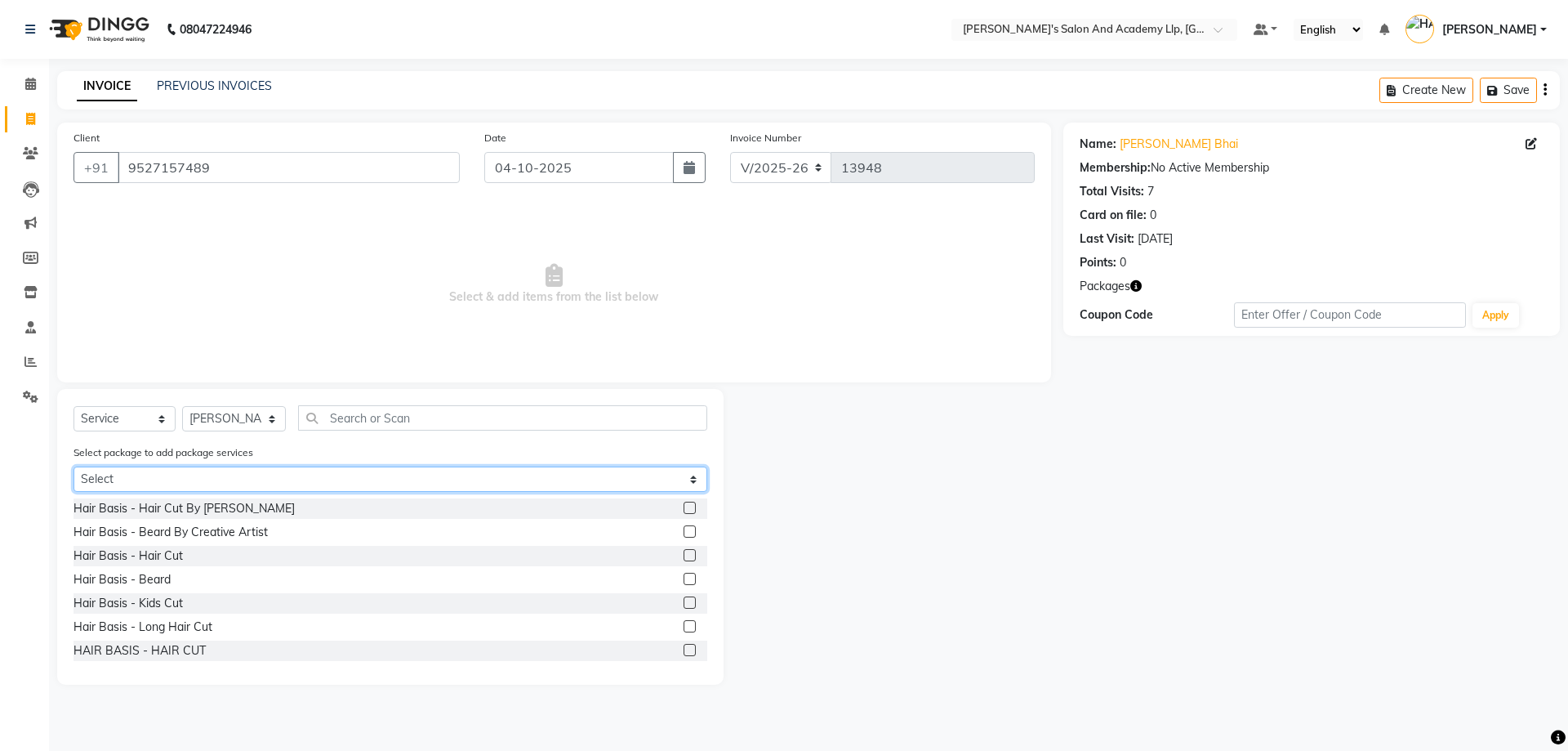
drag, startPoint x: 268, startPoint y: 472, endPoint x: 264, endPoint y: 491, distance: 19.4
click at [268, 472] on select "Select SPEED WELL [PERSON_NAME] PAY 5 AND & 1 FREE SPEED WELL HAIR CUT PAY 5 AN…" at bounding box center [390, 479] width 634 height 26
select select "1: Object"
click at [74, 467] on select "Select SPEED WELL [PERSON_NAME] PAY 5 AND & 1 FREE SPEED WELL HAIR CUT PAY 5 AN…" at bounding box center [390, 479] width 634 height 26
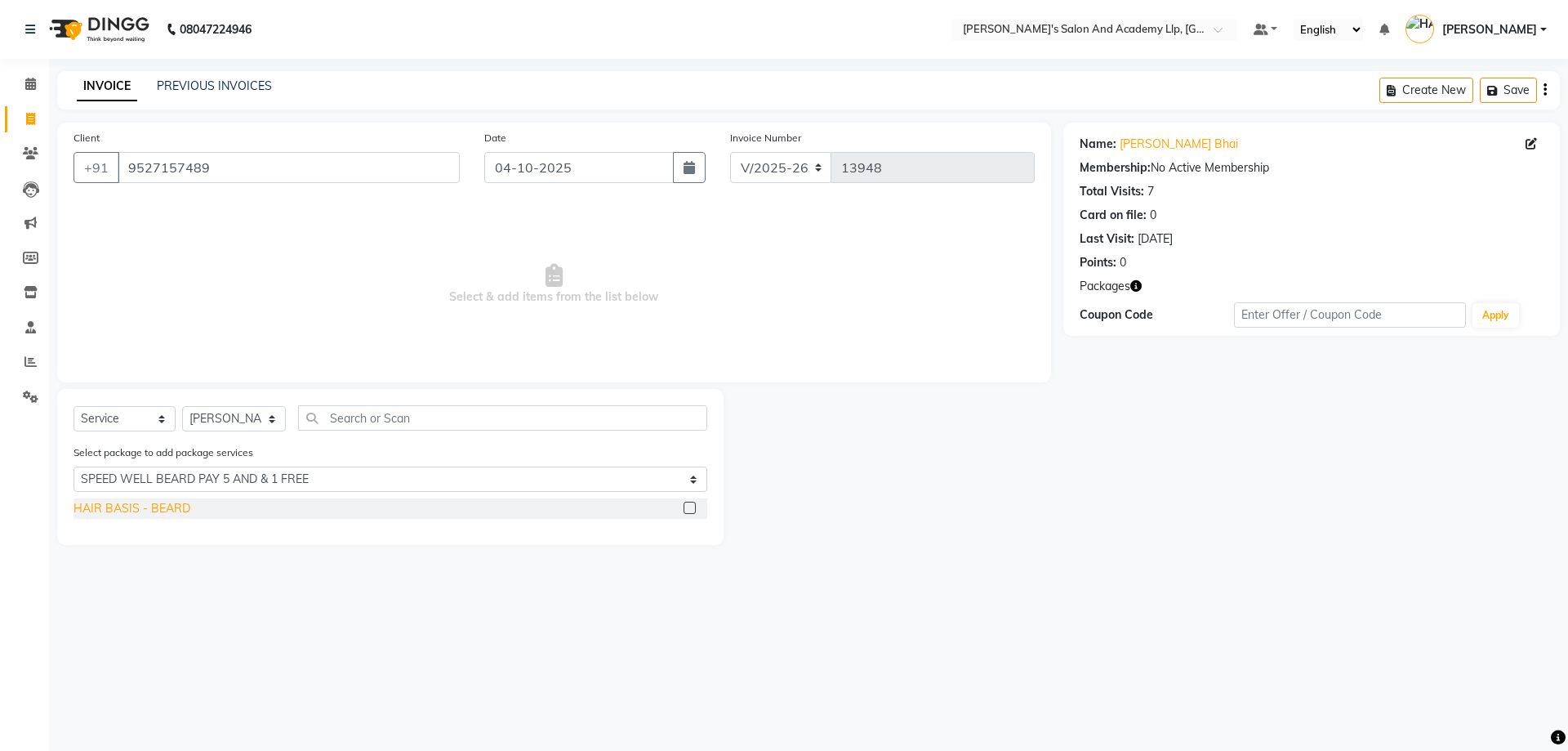
click at [162, 501] on div "HAIR BASIS - BEARD" at bounding box center [132, 508] width 117 height 17
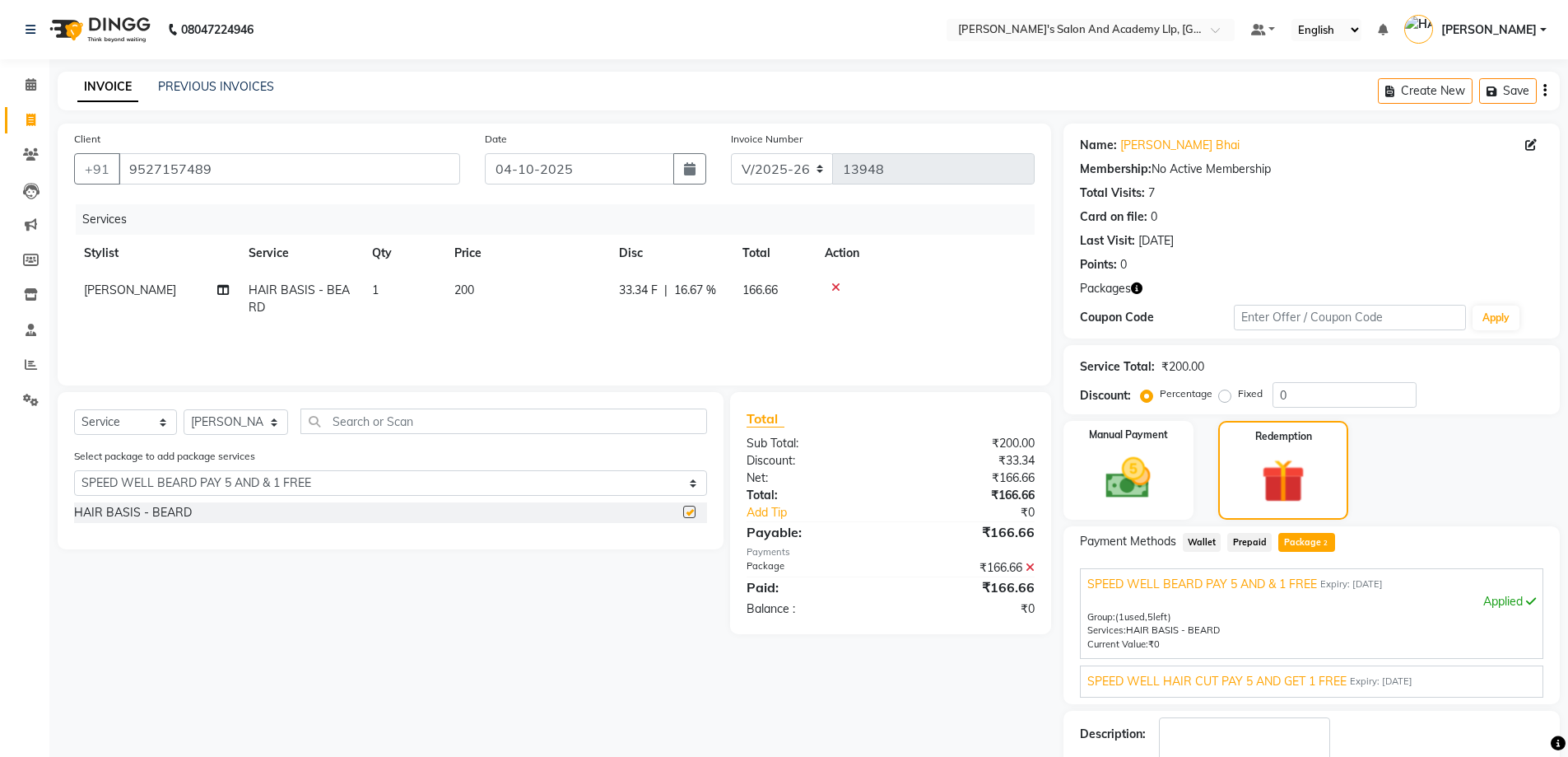
checkbox input "false"
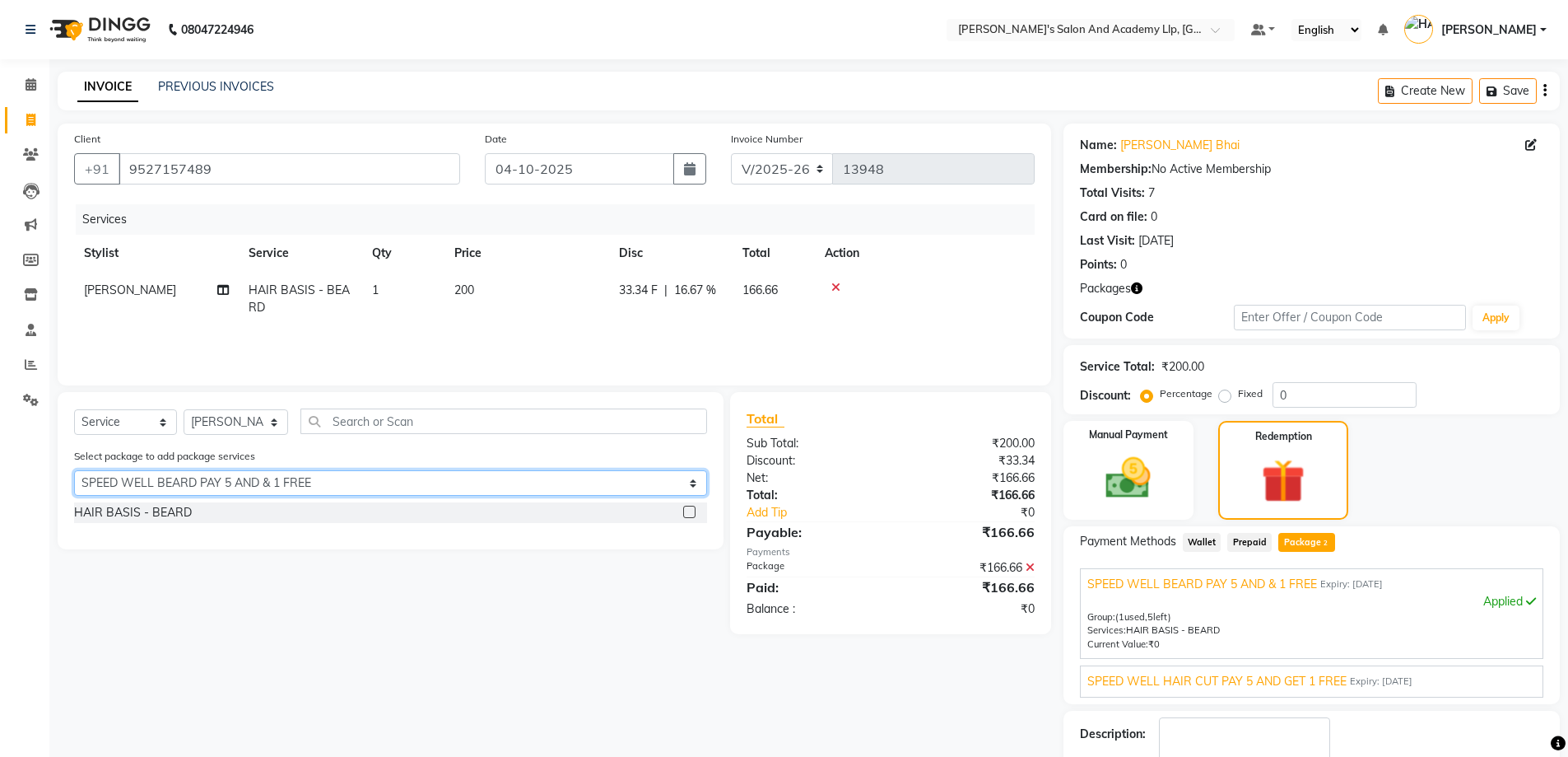
click at [189, 481] on select "Select SPEED WELL [PERSON_NAME] PAY 5 AND & 1 FREE SPEED WELL HAIR CUT PAY 5 AN…" at bounding box center [391, 483] width 633 height 26
select select "2: Object"
click at [74, 470] on select "Select SPEED WELL [PERSON_NAME] PAY 5 AND & 1 FREE SPEED WELL HAIR CUT PAY 5 AN…" at bounding box center [391, 483] width 633 height 26
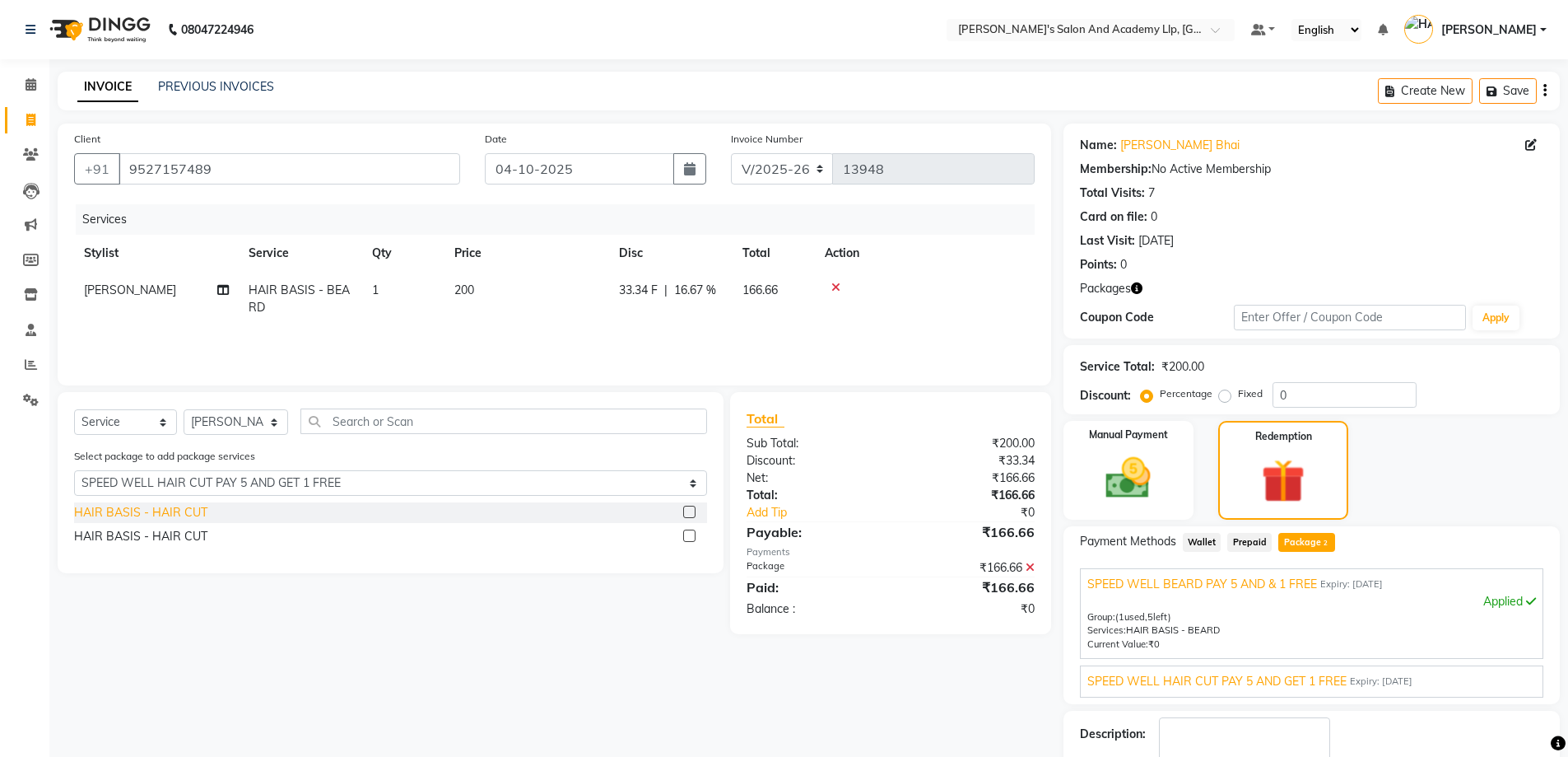
click at [175, 510] on div "HAIR BASIS - HAIR CUT" at bounding box center [141, 512] width 134 height 18
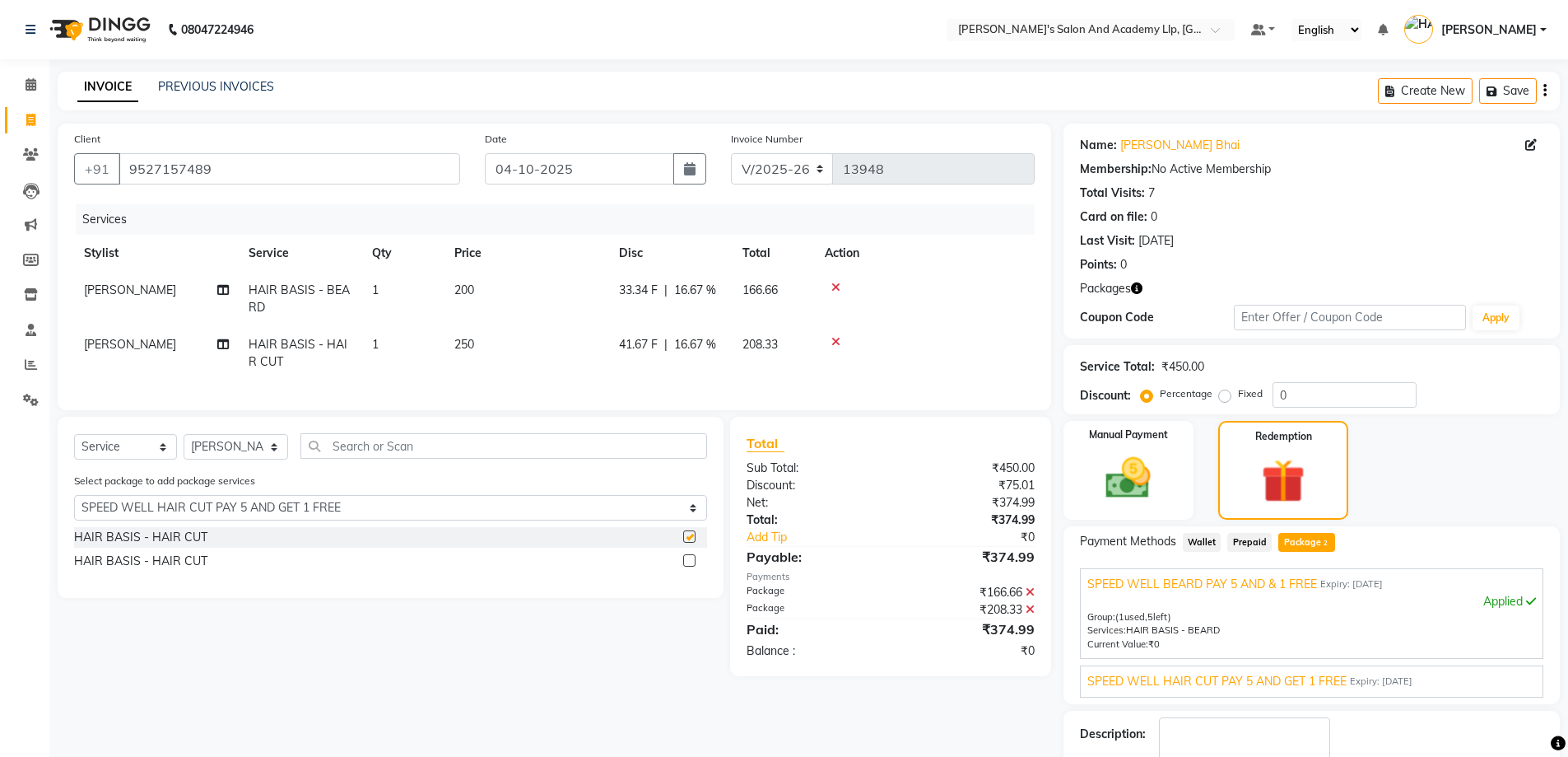
checkbox input "false"
click at [114, 298] on td "[PERSON_NAME]" at bounding box center [156, 298] width 165 height 54
select select "93502"
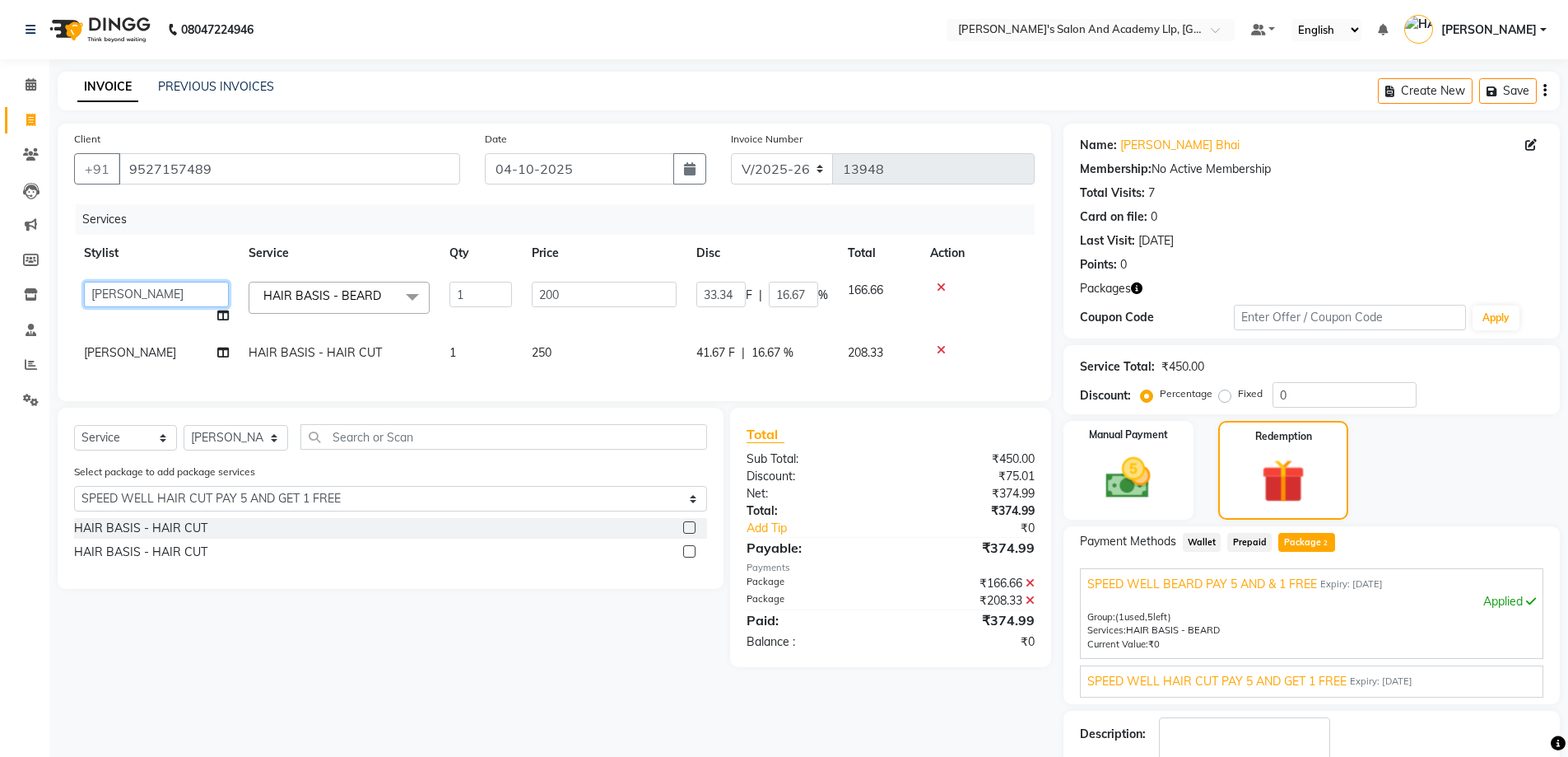
click at [114, 298] on select "[PERSON_NAME] [PERSON_NAME] AKSHAY [PERSON_NAME] [PERSON_NAME] KHALIFA [PERSON_…" at bounding box center [156, 294] width 145 height 26
select select "72794"
click at [138, 240] on th "Stylist" at bounding box center [156, 253] width 165 height 37
click at [938, 348] on icon at bounding box center [941, 350] width 9 height 12
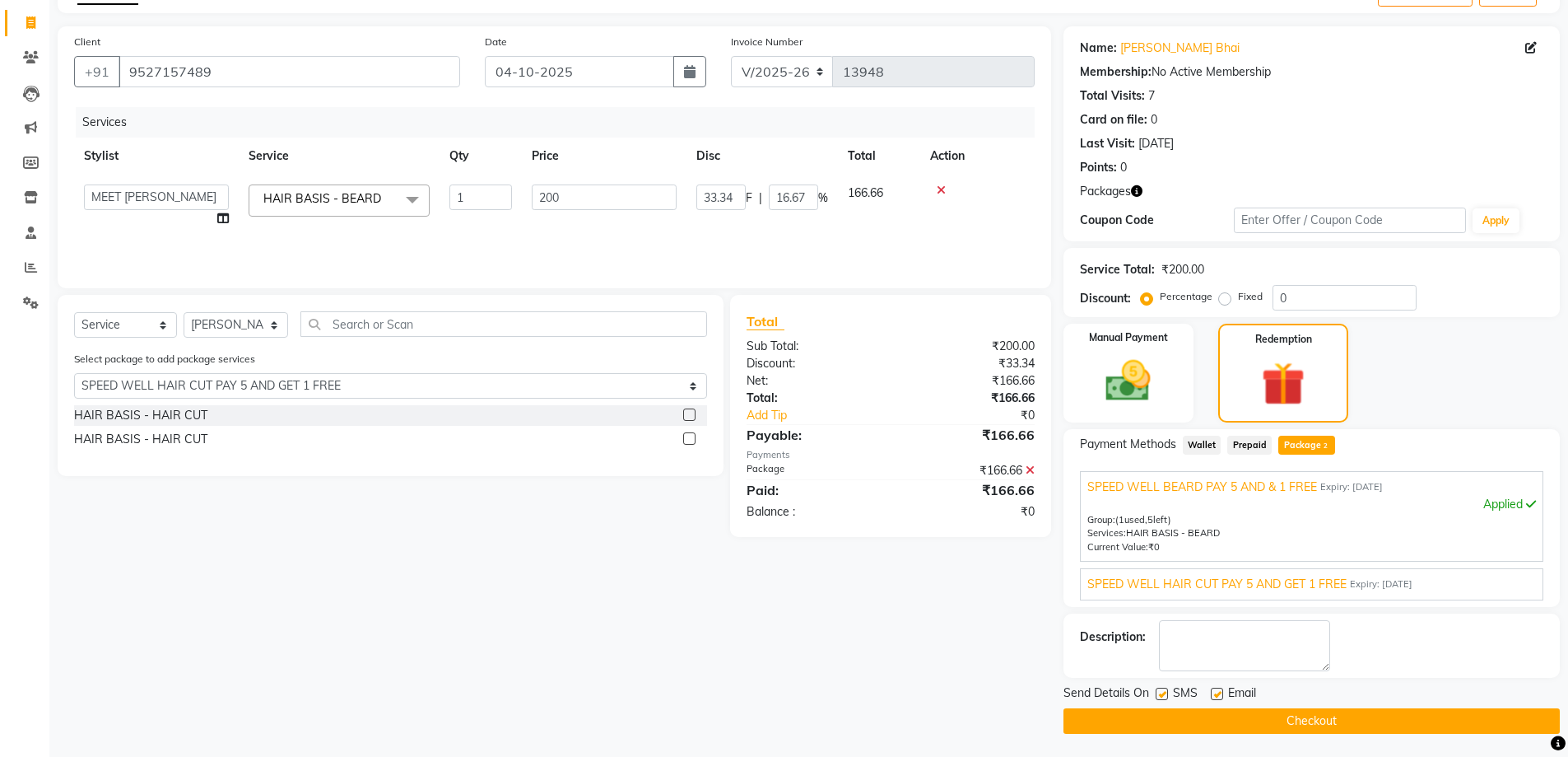
scroll to position [99, 0]
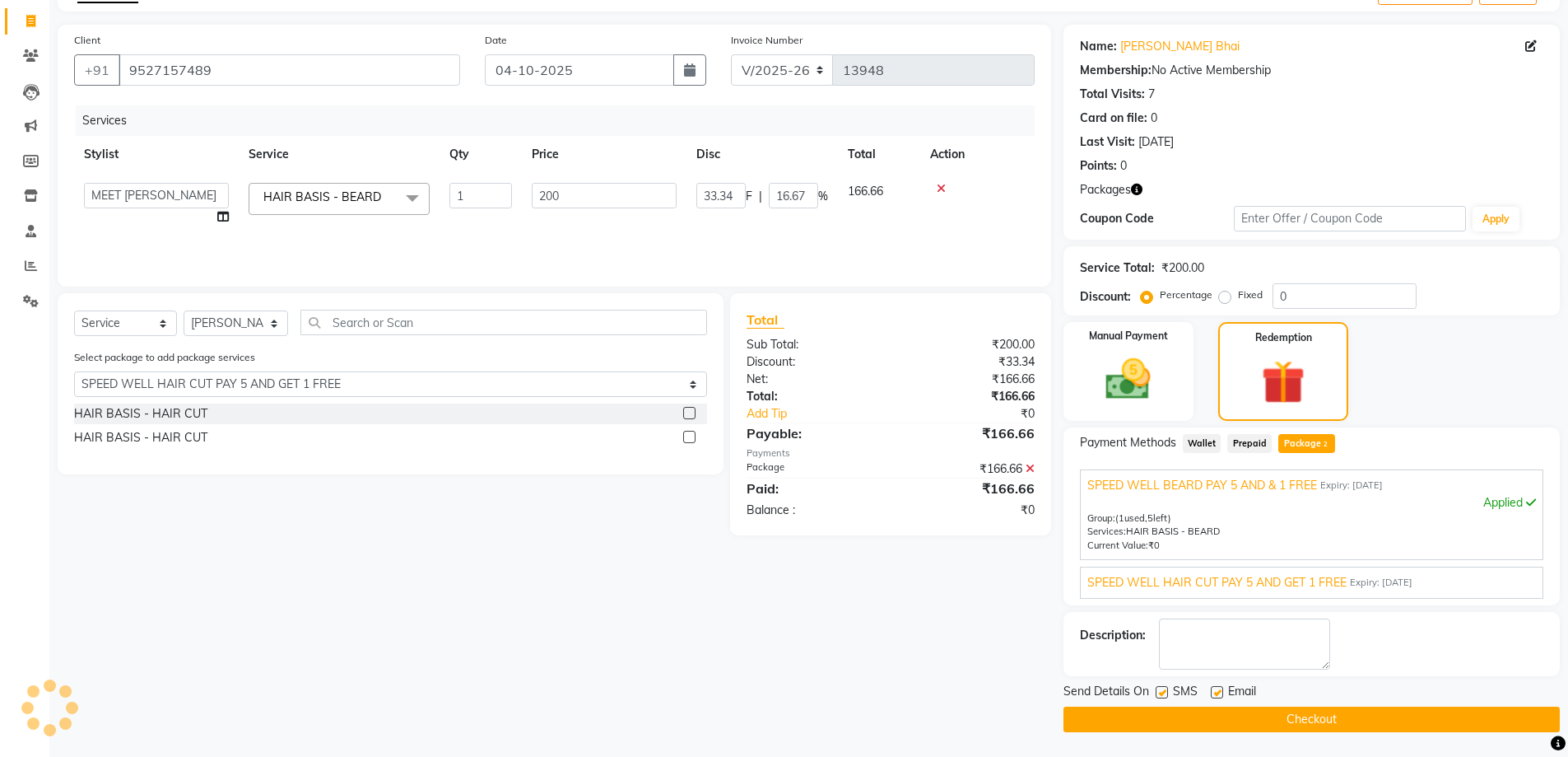
click at [1216, 688] on label at bounding box center [1217, 692] width 13 height 13
click at [1216, 688] on input "checkbox" at bounding box center [1216, 693] width 11 height 11
checkbox input "false"
drag, startPoint x: 1211, startPoint y: 716, endPoint x: 1201, endPoint y: 716, distance: 10.0
click at [1210, 716] on button "Checkout" at bounding box center [1312, 719] width 496 height 26
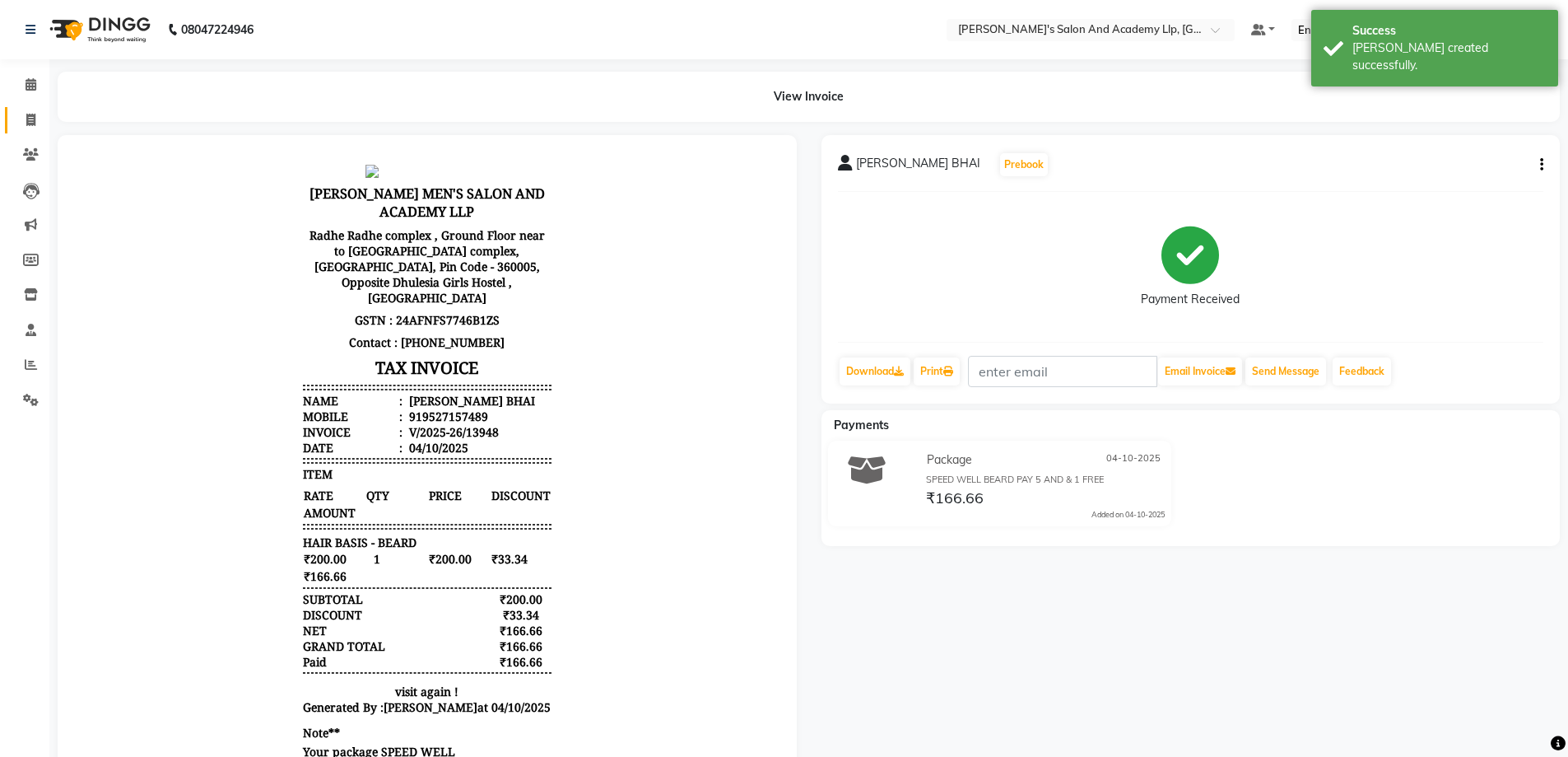
click at [15, 114] on link "Invoice" at bounding box center [24, 120] width 39 height 28
select select "service"
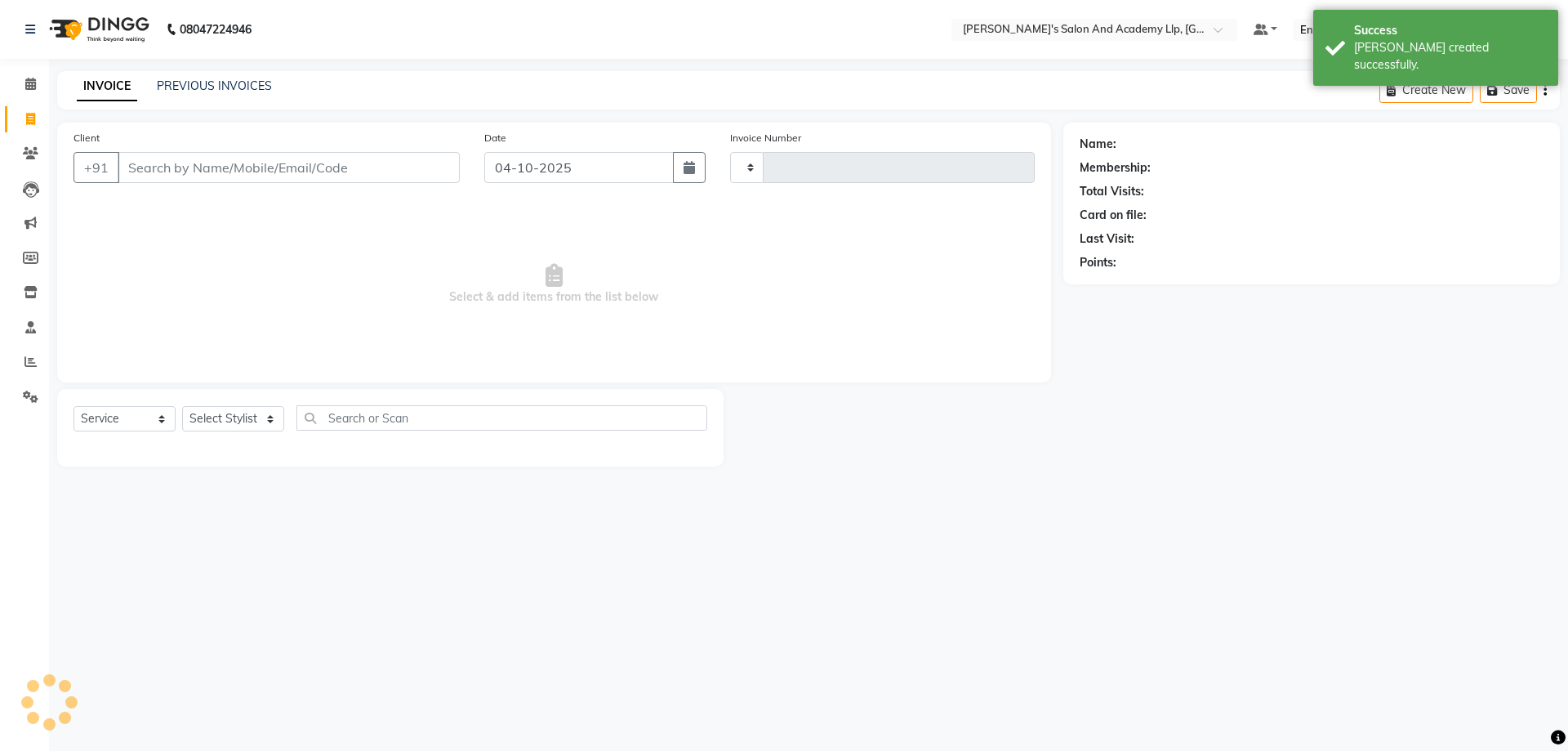
type input "13949"
select select "6983"
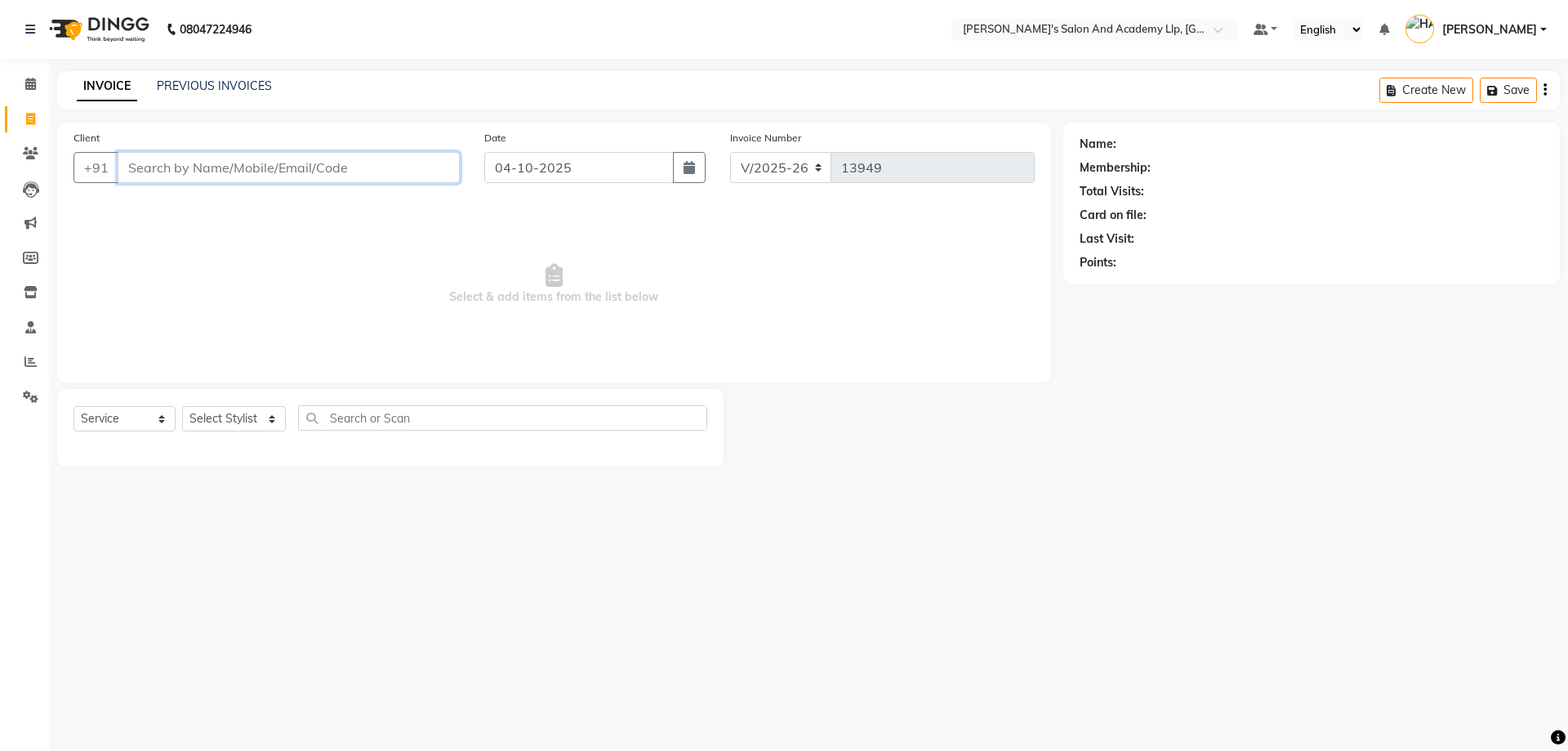
click at [162, 178] on input "Client" at bounding box center [288, 167] width 342 height 31
click at [224, 85] on link "PREVIOUS INVOICES" at bounding box center [214, 86] width 115 height 15
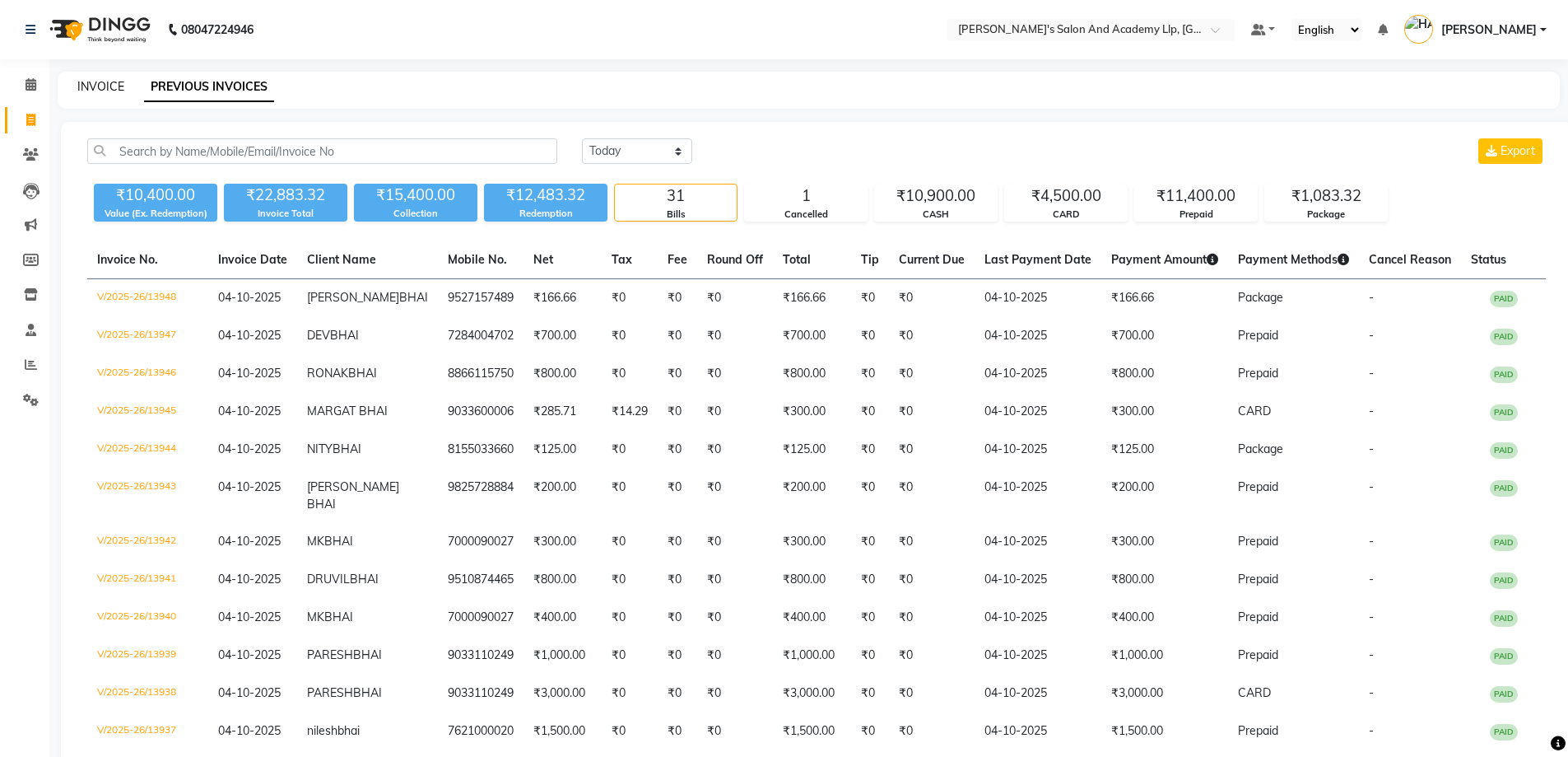
click at [122, 83] on link "INVOICE" at bounding box center [101, 87] width 47 height 15
select select "service"
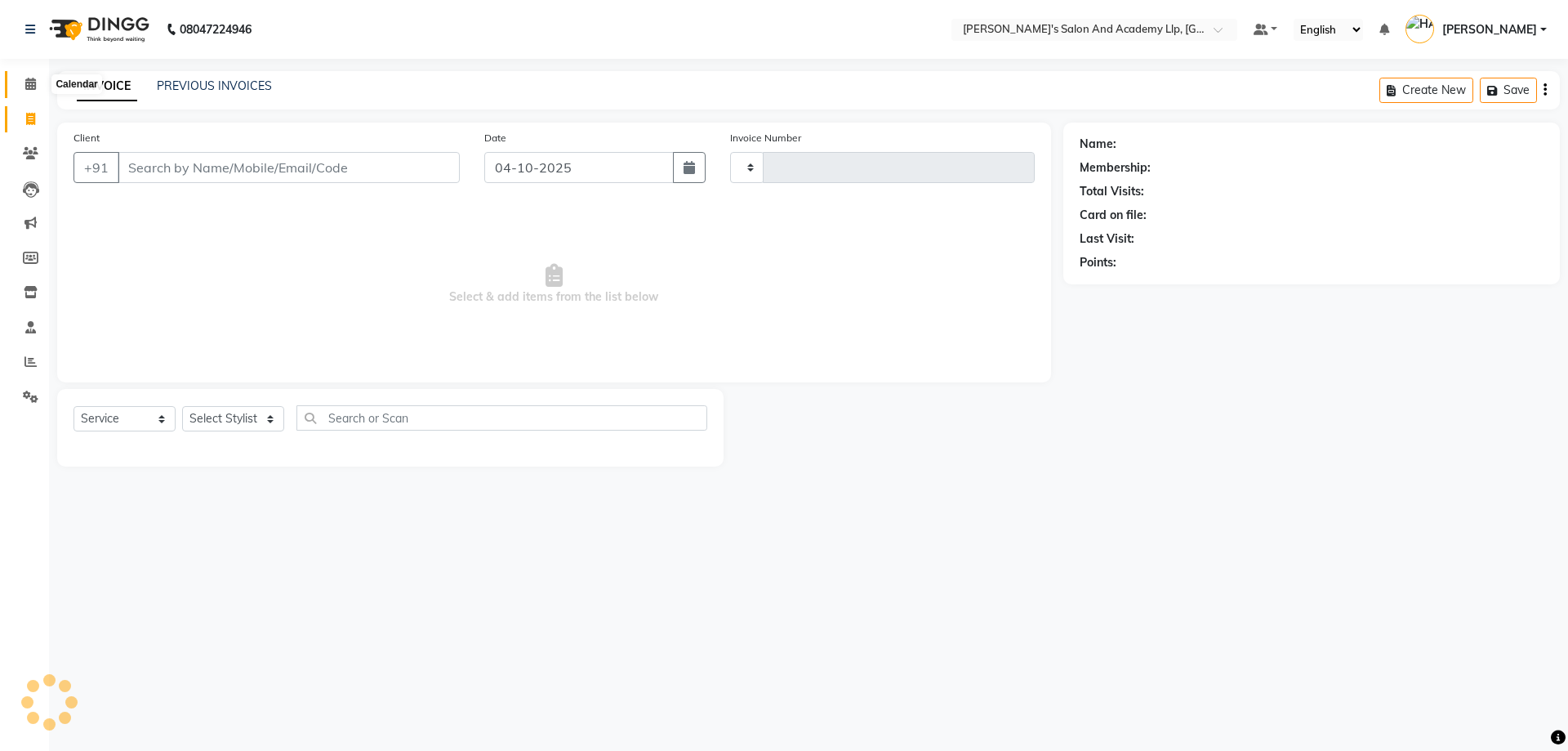
click at [26, 81] on icon at bounding box center [31, 84] width 11 height 12
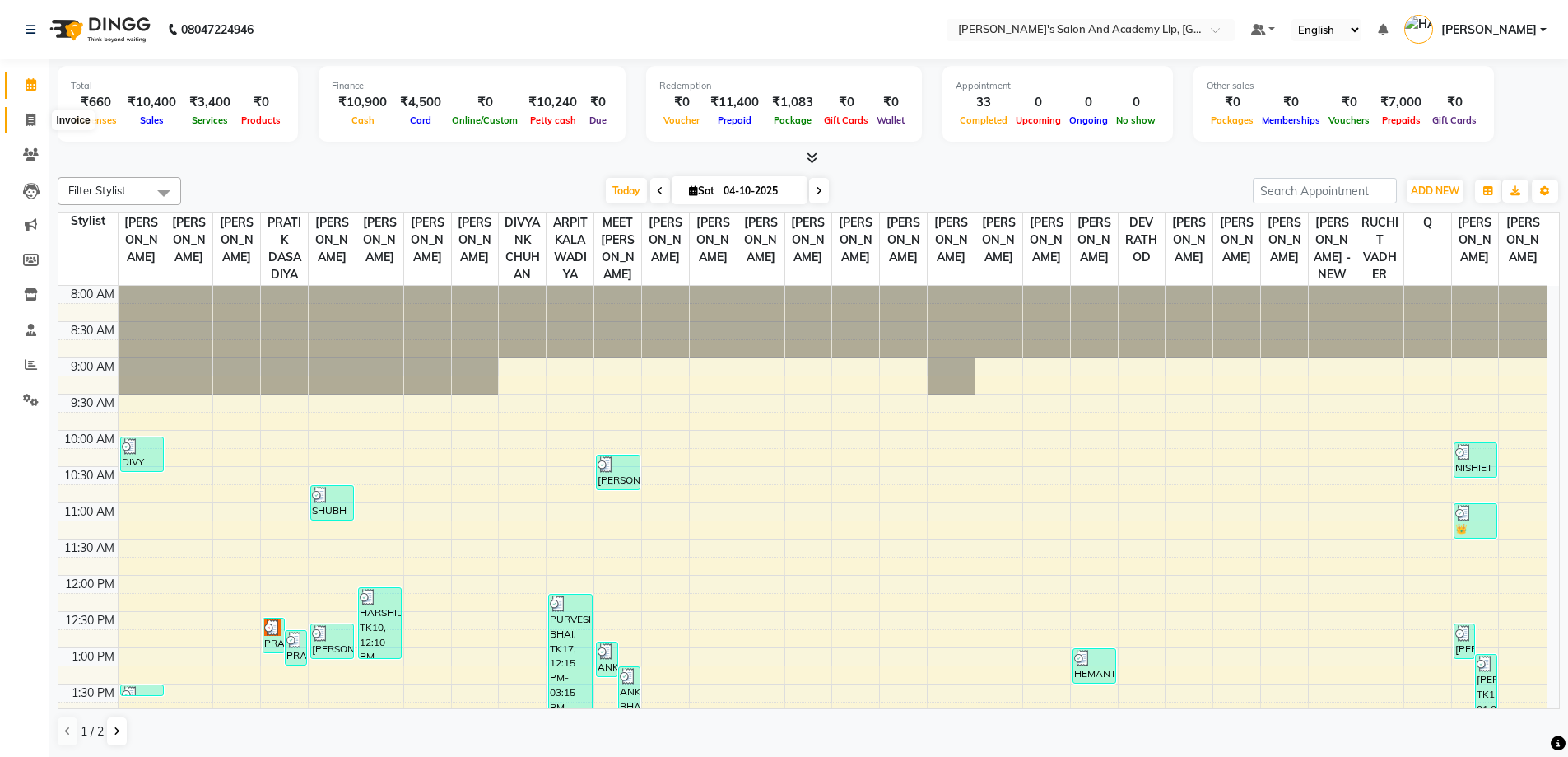
click at [31, 114] on icon at bounding box center [31, 119] width 9 height 13
select select "6983"
select select "service"
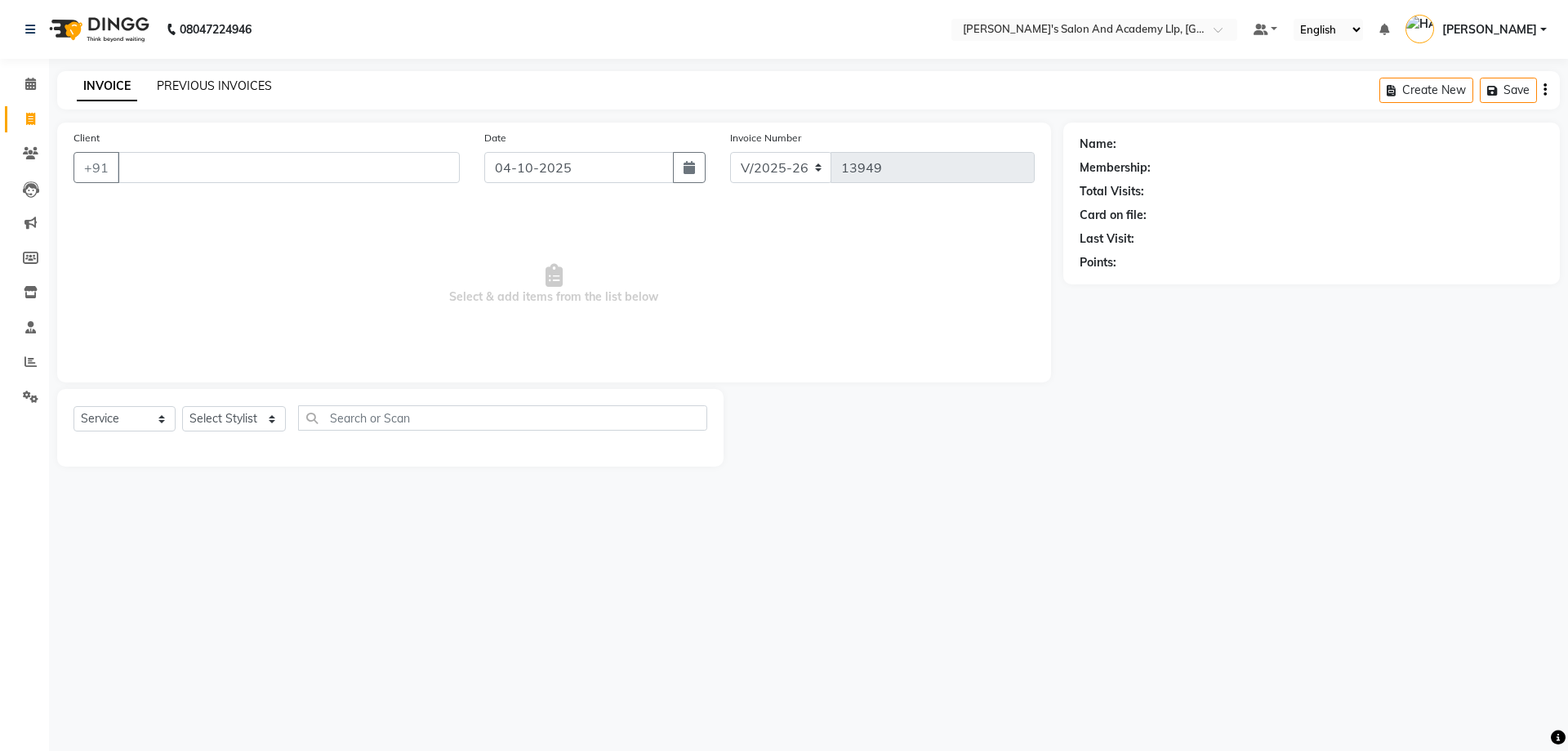
click at [198, 90] on link "PREVIOUS INVOICES" at bounding box center [214, 86] width 115 height 15
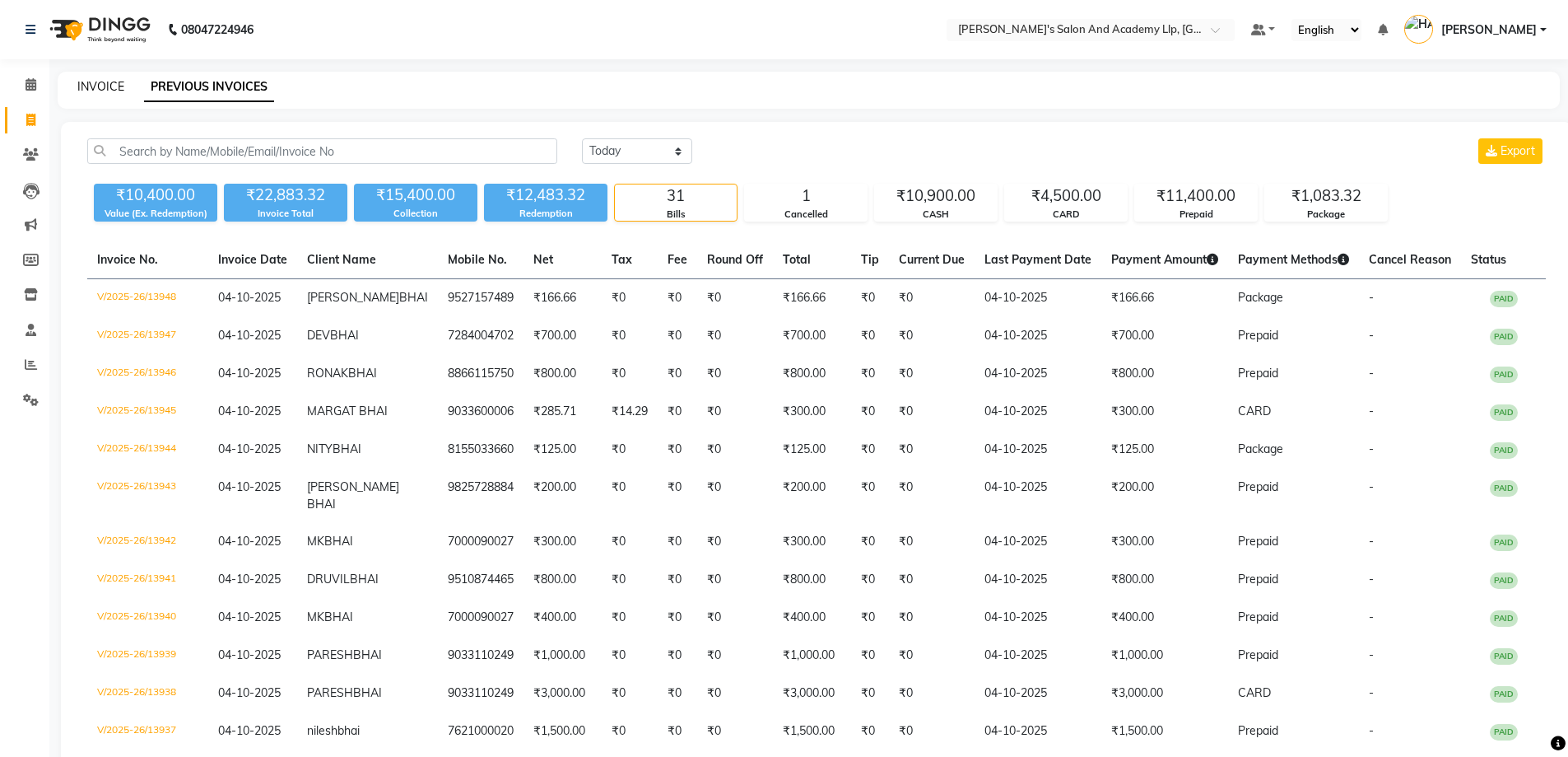
click at [82, 80] on link "INVOICE" at bounding box center [101, 87] width 47 height 15
select select "service"
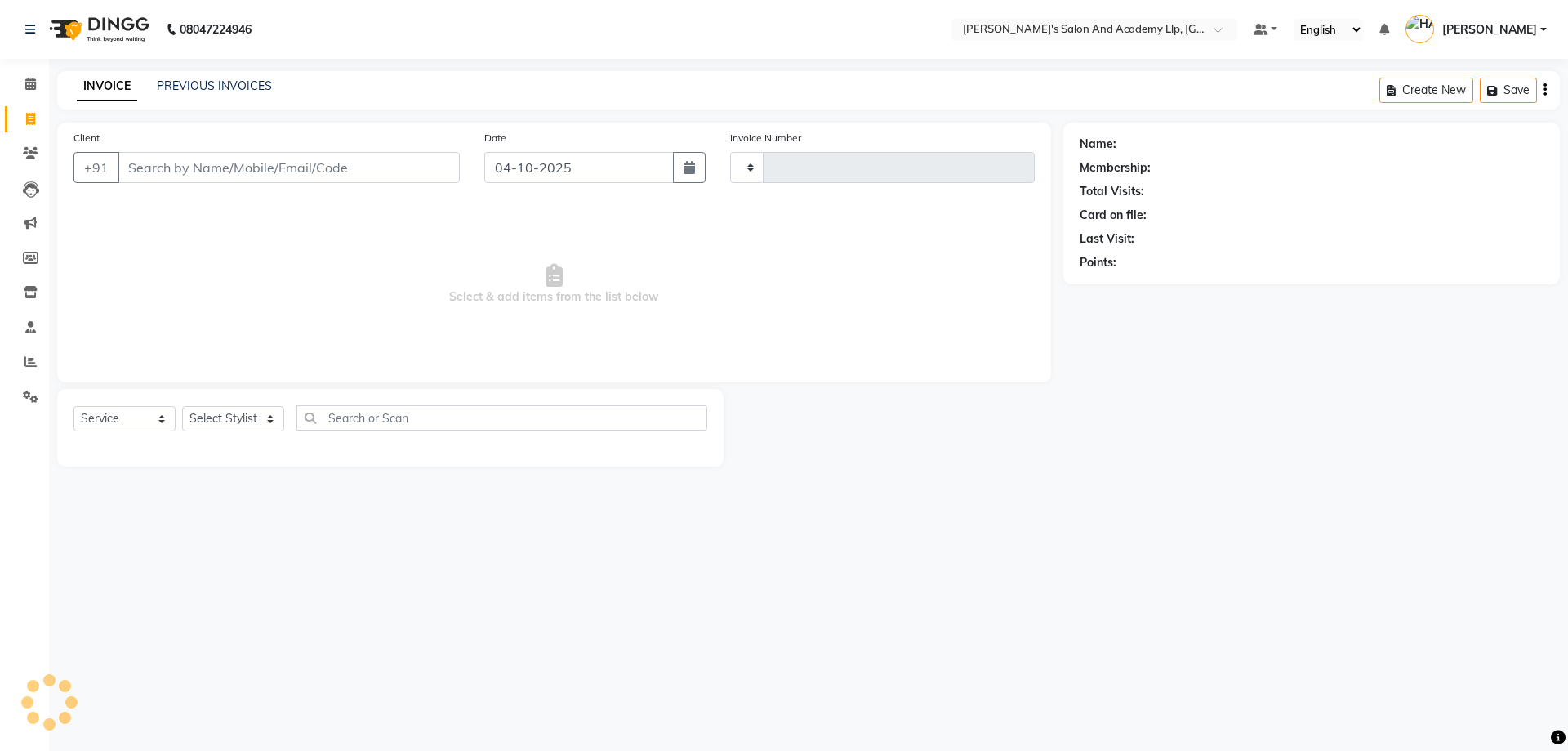
type input "13949"
select select "6983"
click at [274, 80] on div "INVOICE PREVIOUS INVOICES" at bounding box center [174, 87] width 235 height 19
click at [219, 88] on link "PREVIOUS INVOICES" at bounding box center [214, 86] width 115 height 15
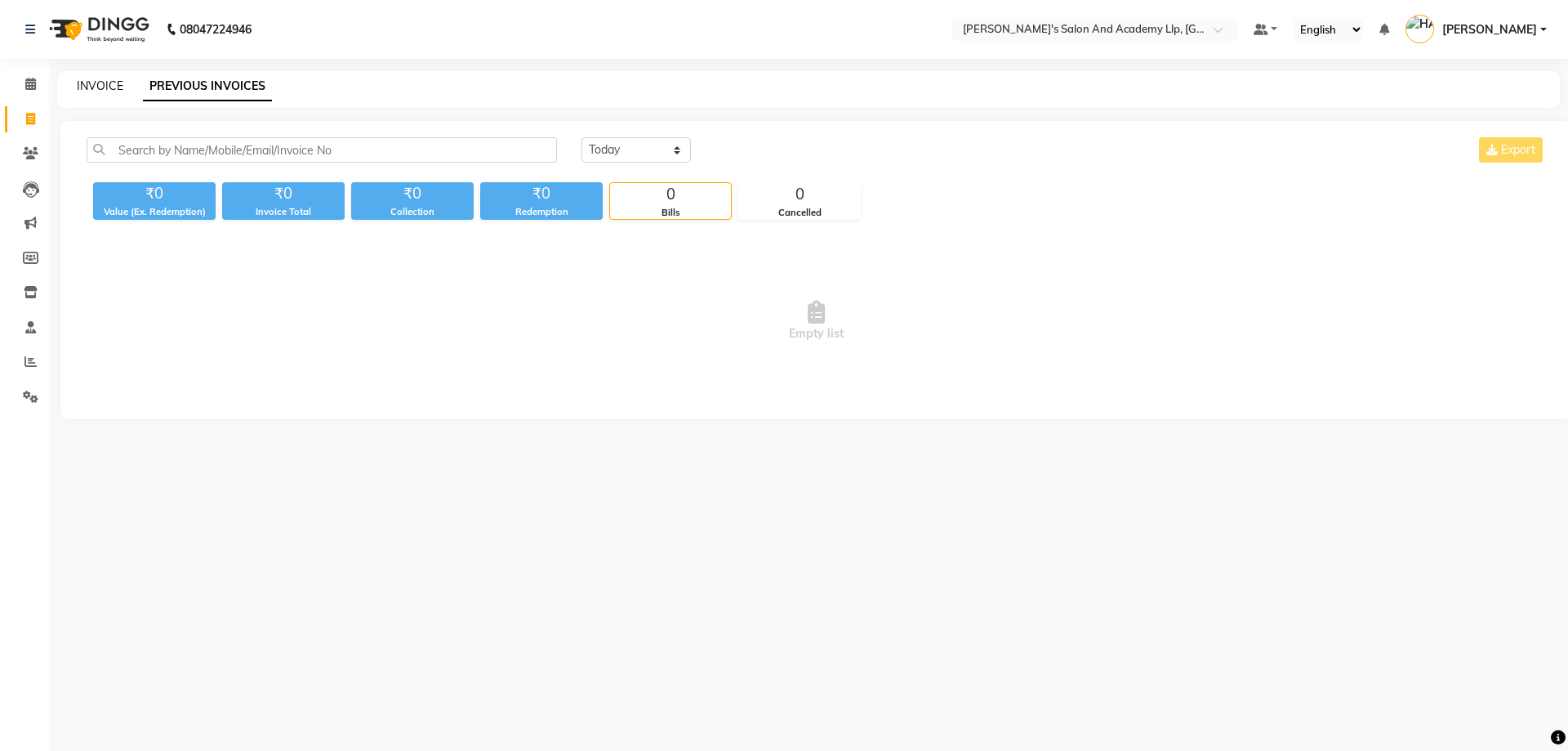
click at [104, 85] on link "INVOICE" at bounding box center [100, 86] width 46 height 15
select select "6983"
select select "service"
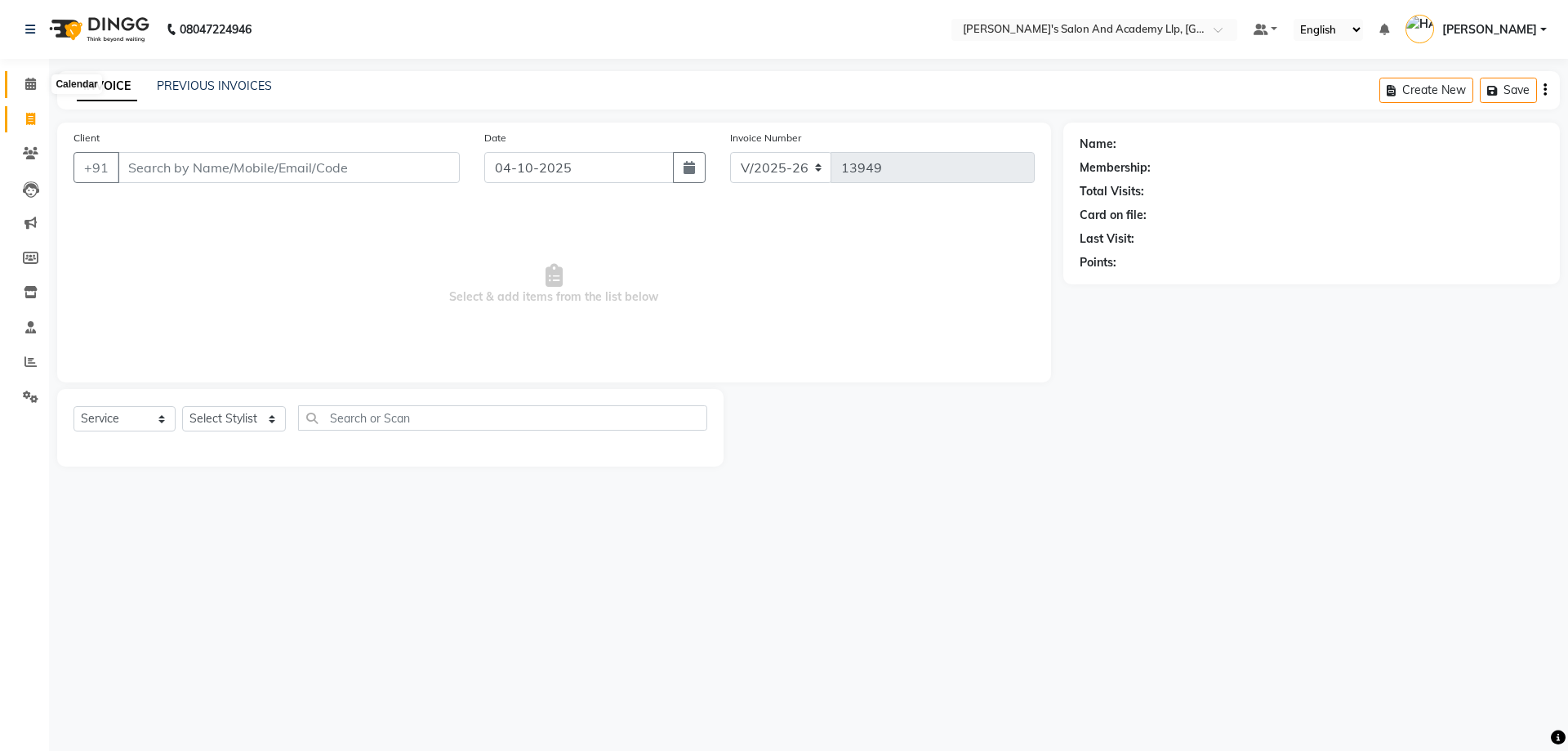
click at [26, 93] on span at bounding box center [31, 85] width 28 height 19
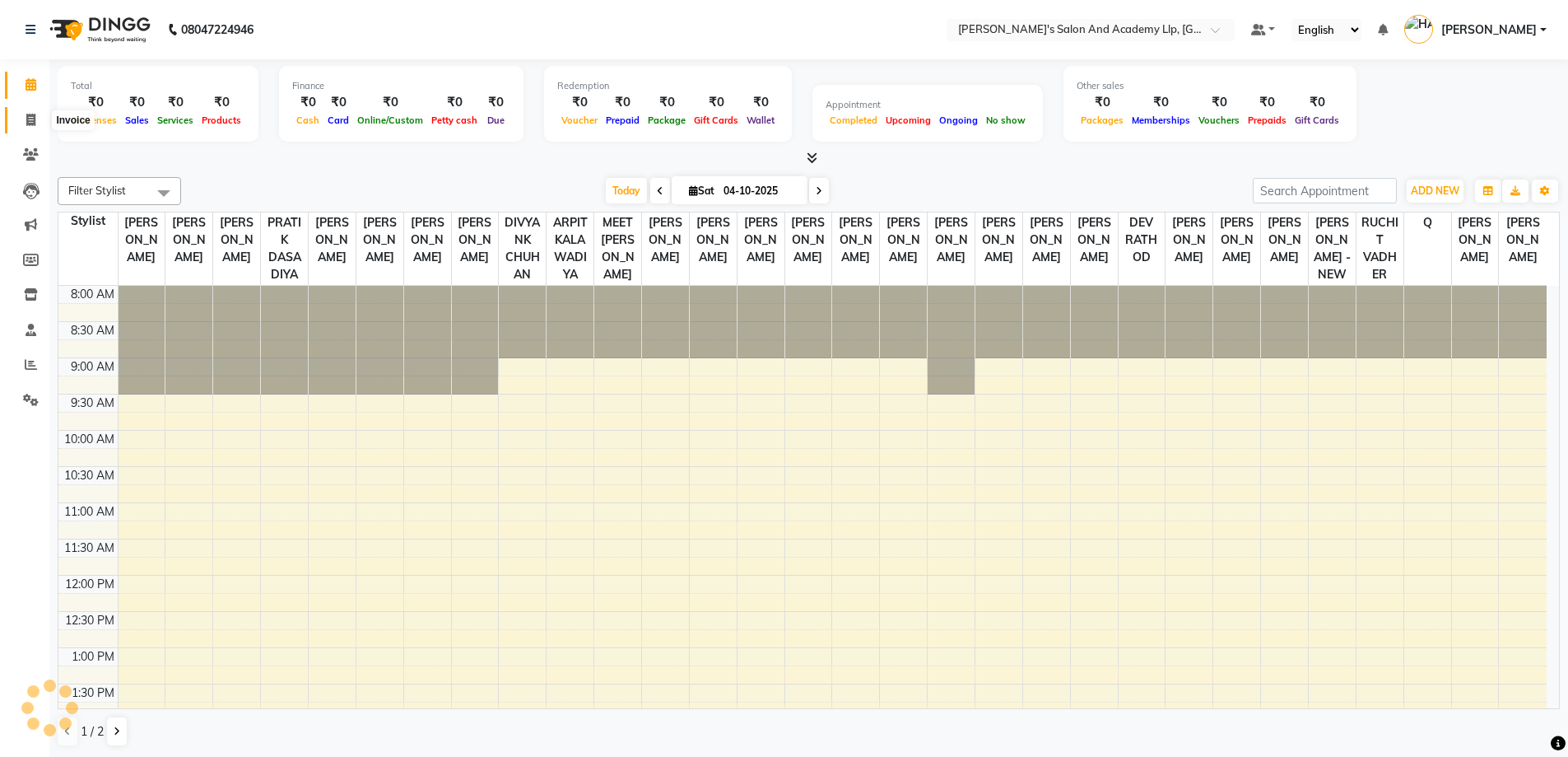
click at [32, 114] on icon at bounding box center [31, 119] width 9 height 13
select select "service"
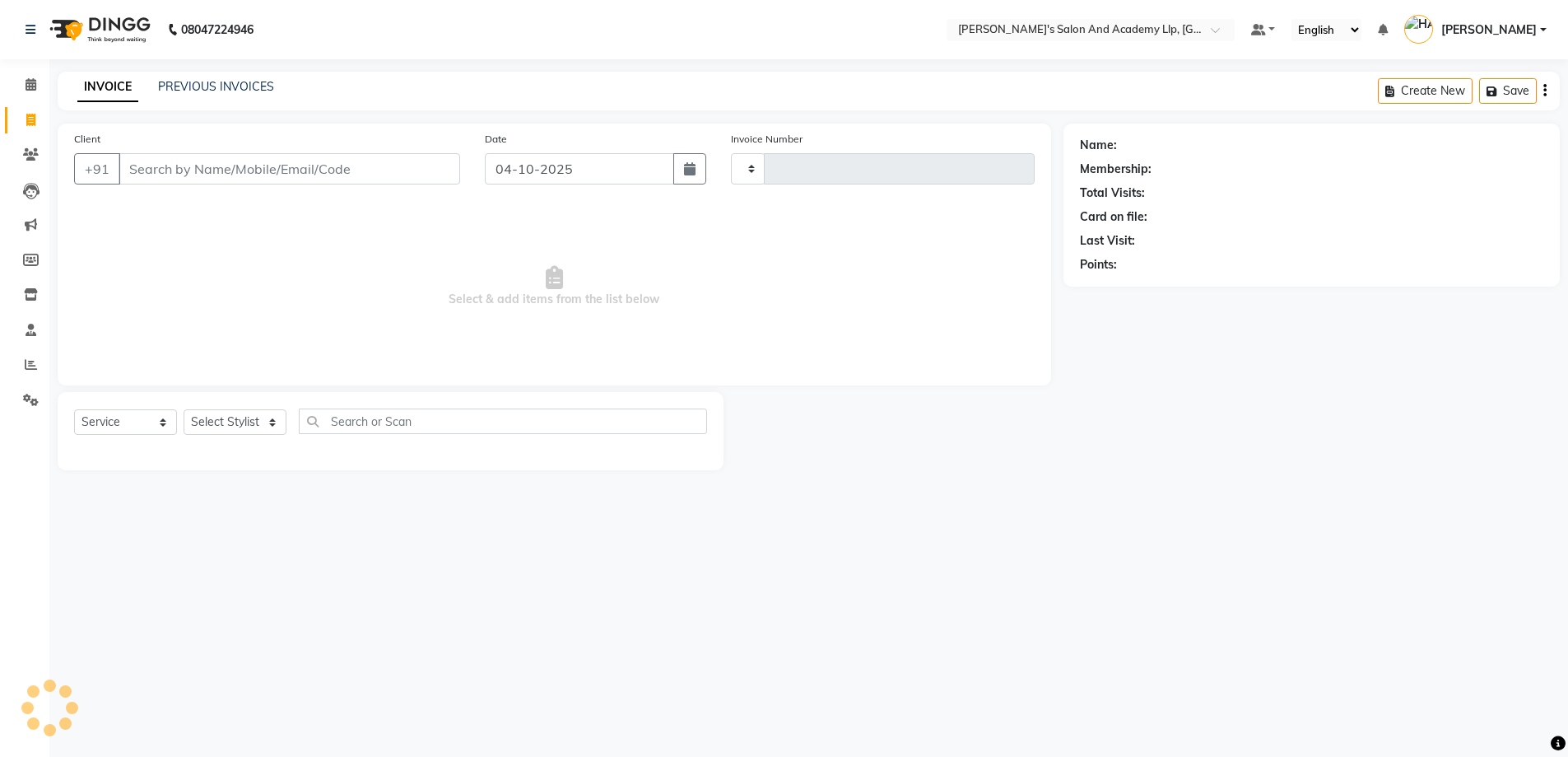
type input "13949"
select select "6983"
click at [216, 89] on link "PREVIOUS INVOICES" at bounding box center [216, 87] width 116 height 15
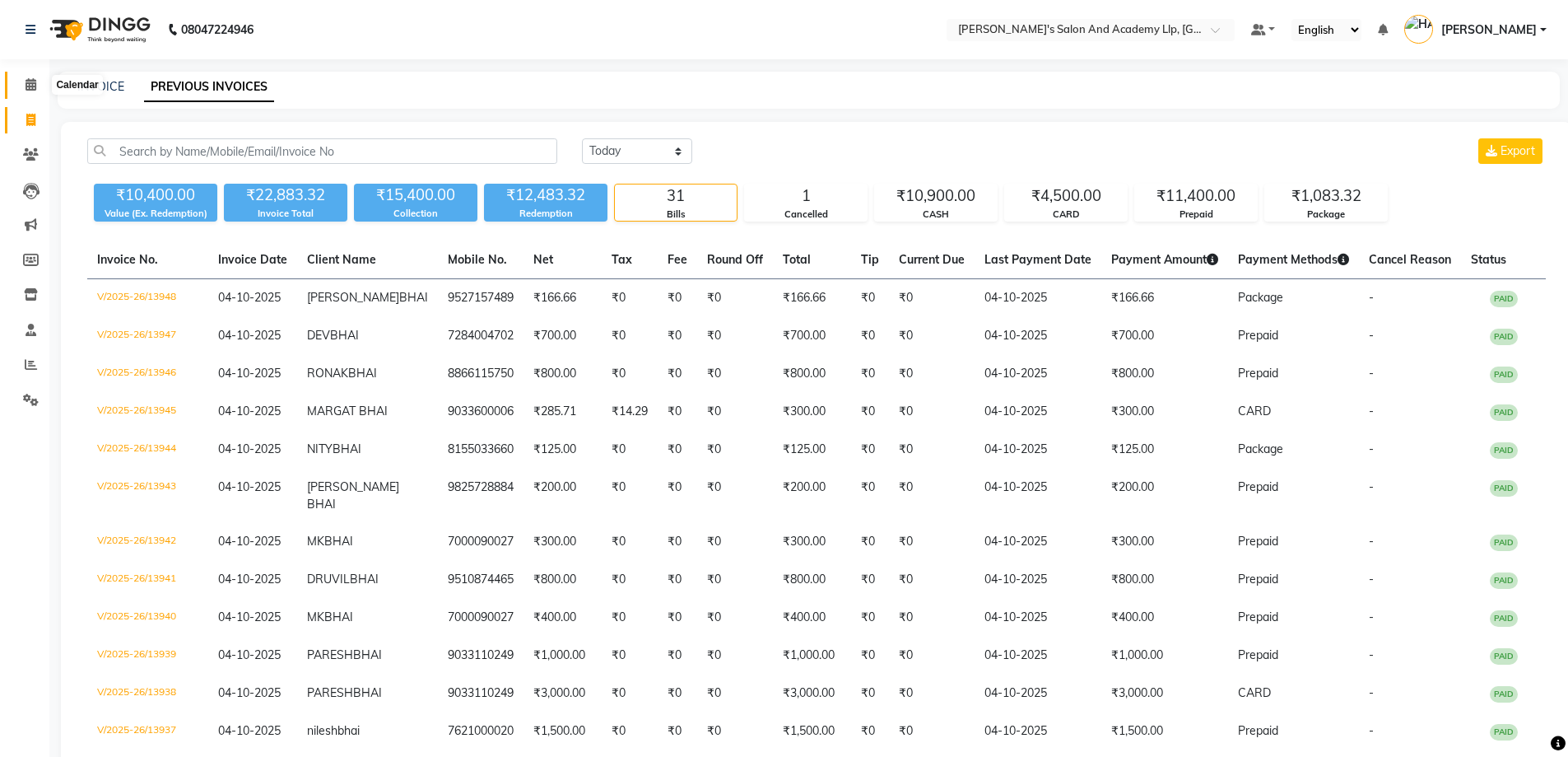
click at [32, 83] on icon at bounding box center [31, 84] width 11 height 13
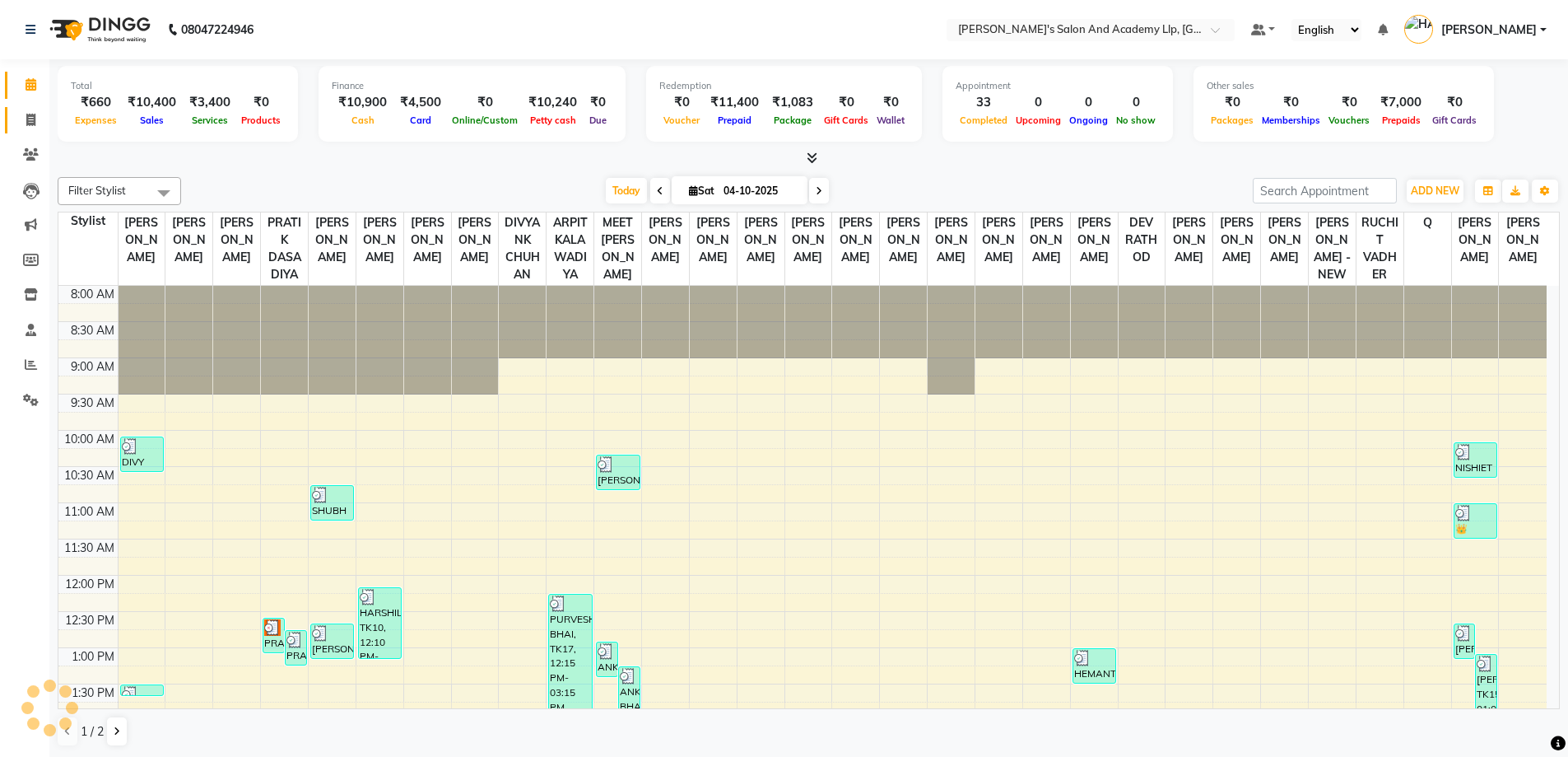
click at [40, 109] on link "Invoice" at bounding box center [24, 120] width 39 height 28
select select "service"
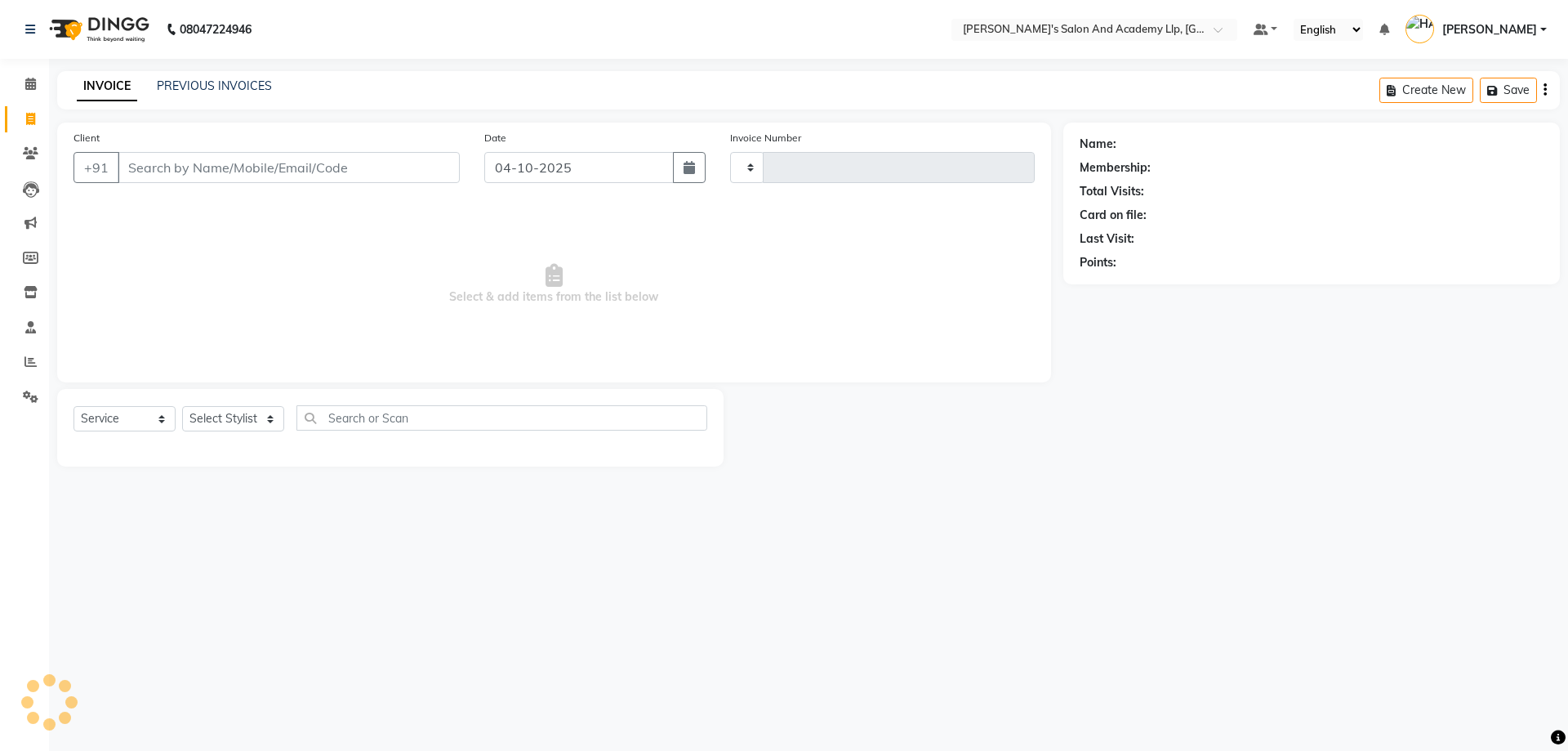
type input "13949"
select select "6983"
click at [195, 95] on div "INVOICE PREVIOUS INVOICES" at bounding box center [174, 87] width 235 height 19
click at [237, 90] on link "PREVIOUS INVOICES" at bounding box center [214, 86] width 115 height 15
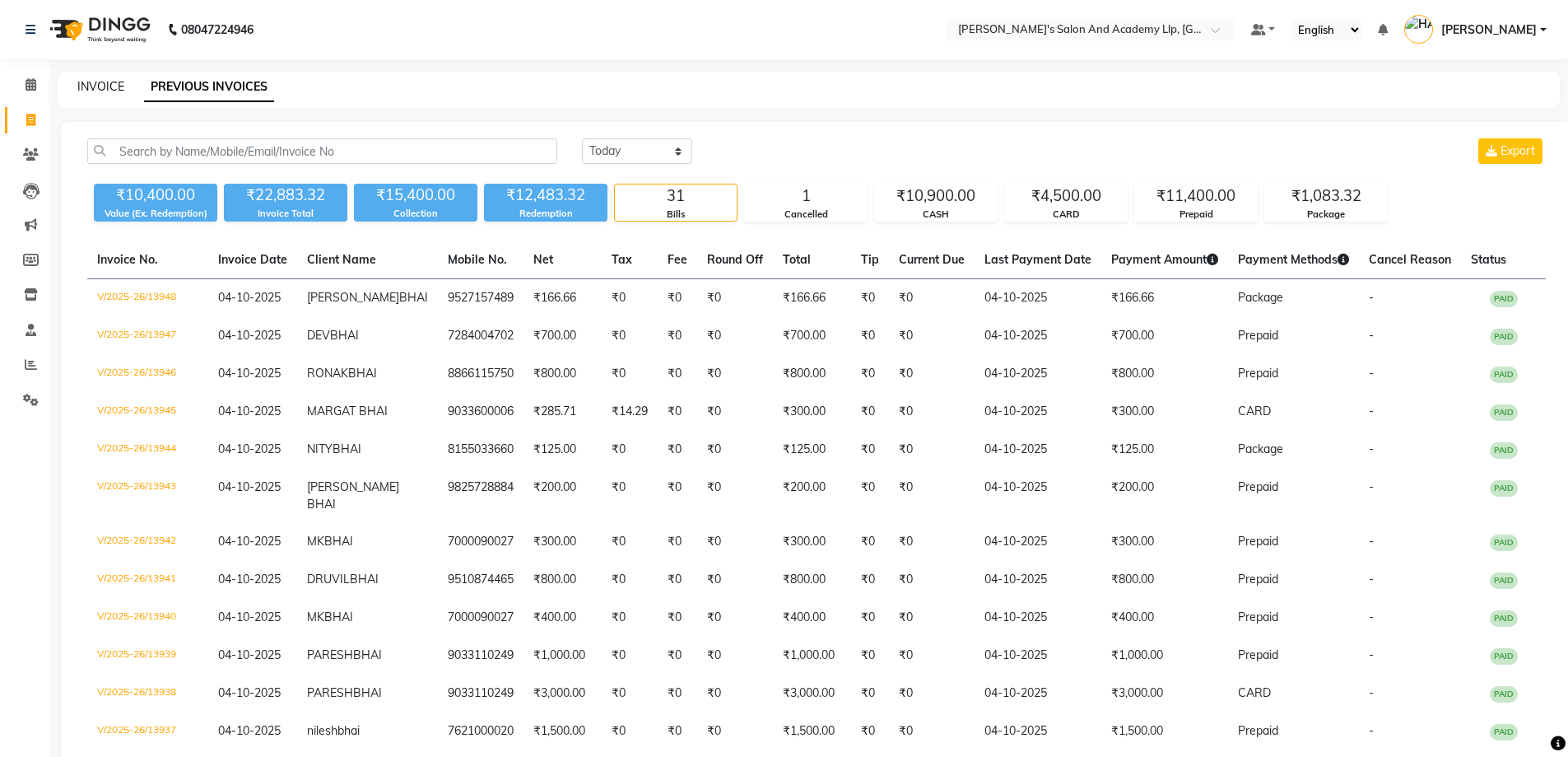
click at [107, 79] on link "INVOICE" at bounding box center [101, 87] width 47 height 15
select select "service"
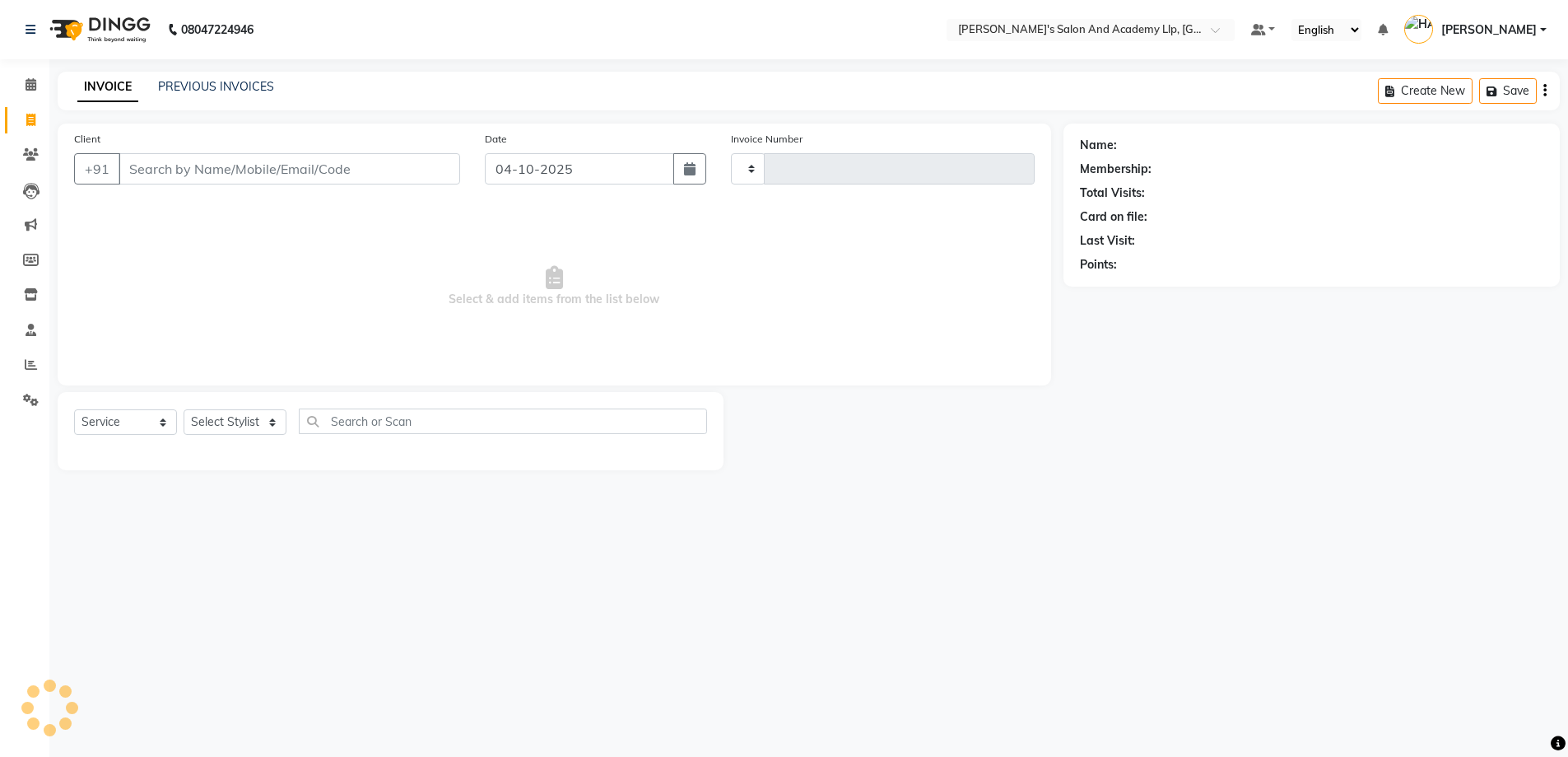
type input "13949"
select select "6983"
drag, startPoint x: 218, startPoint y: 429, endPoint x: 221, endPoint y: 419, distance: 10.4
click at [219, 425] on select "Select Stylist [PERSON_NAME] [PERSON_NAME] AKSHAY [PERSON_NAME] [PERSON_NAME] K…" at bounding box center [236, 422] width 104 height 26
click at [221, 419] on select "Select Stylist [PERSON_NAME] [PERSON_NAME] AKSHAY [PERSON_NAME] [PERSON_NAME] K…" at bounding box center [236, 422] width 104 height 26
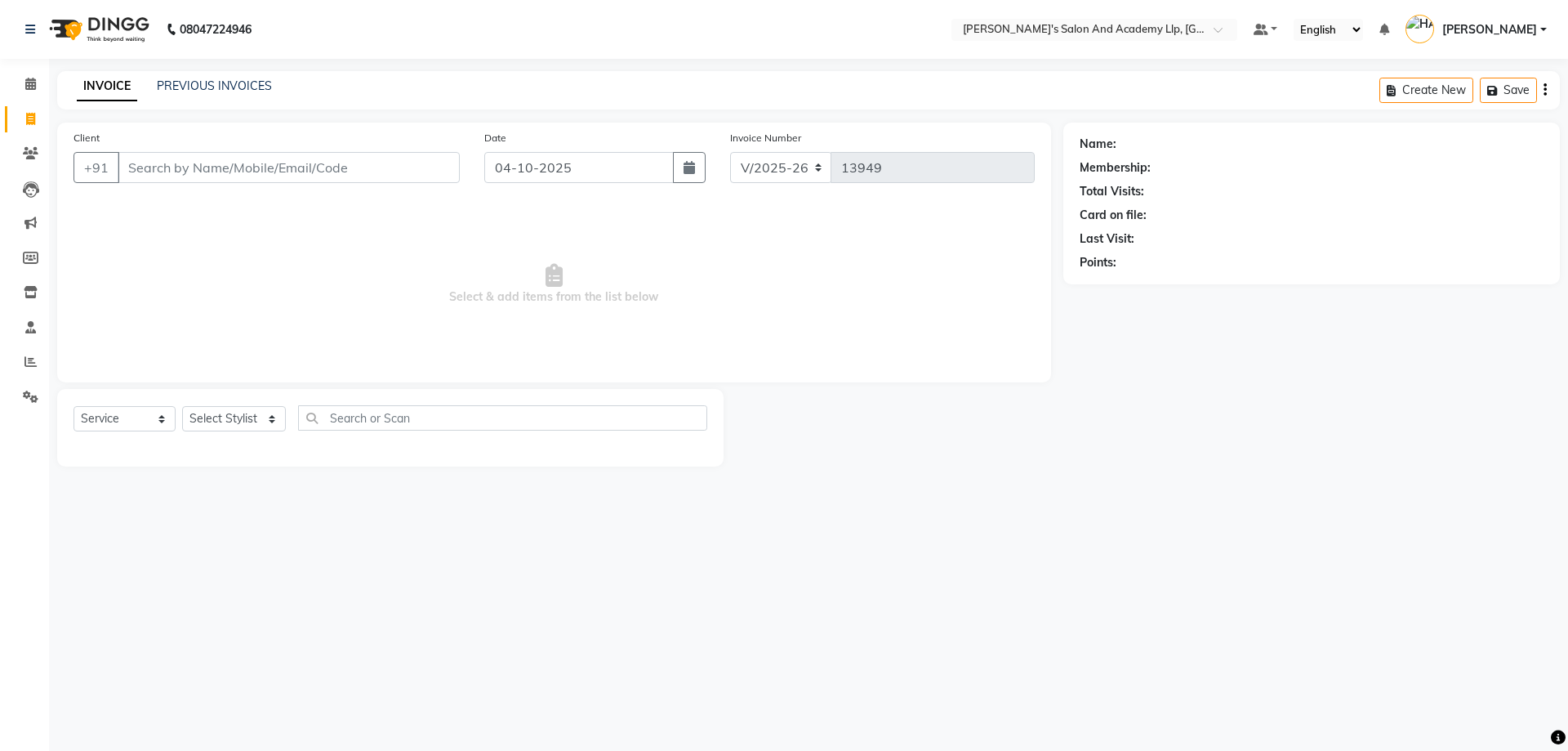
click at [124, 477] on main "INVOICE PREVIOUS INVOICES Create New Save Client +91 Date [DATE] Invoice Number…" at bounding box center [808, 281] width 1519 height 420
click at [19, 390] on span at bounding box center [31, 397] width 28 height 19
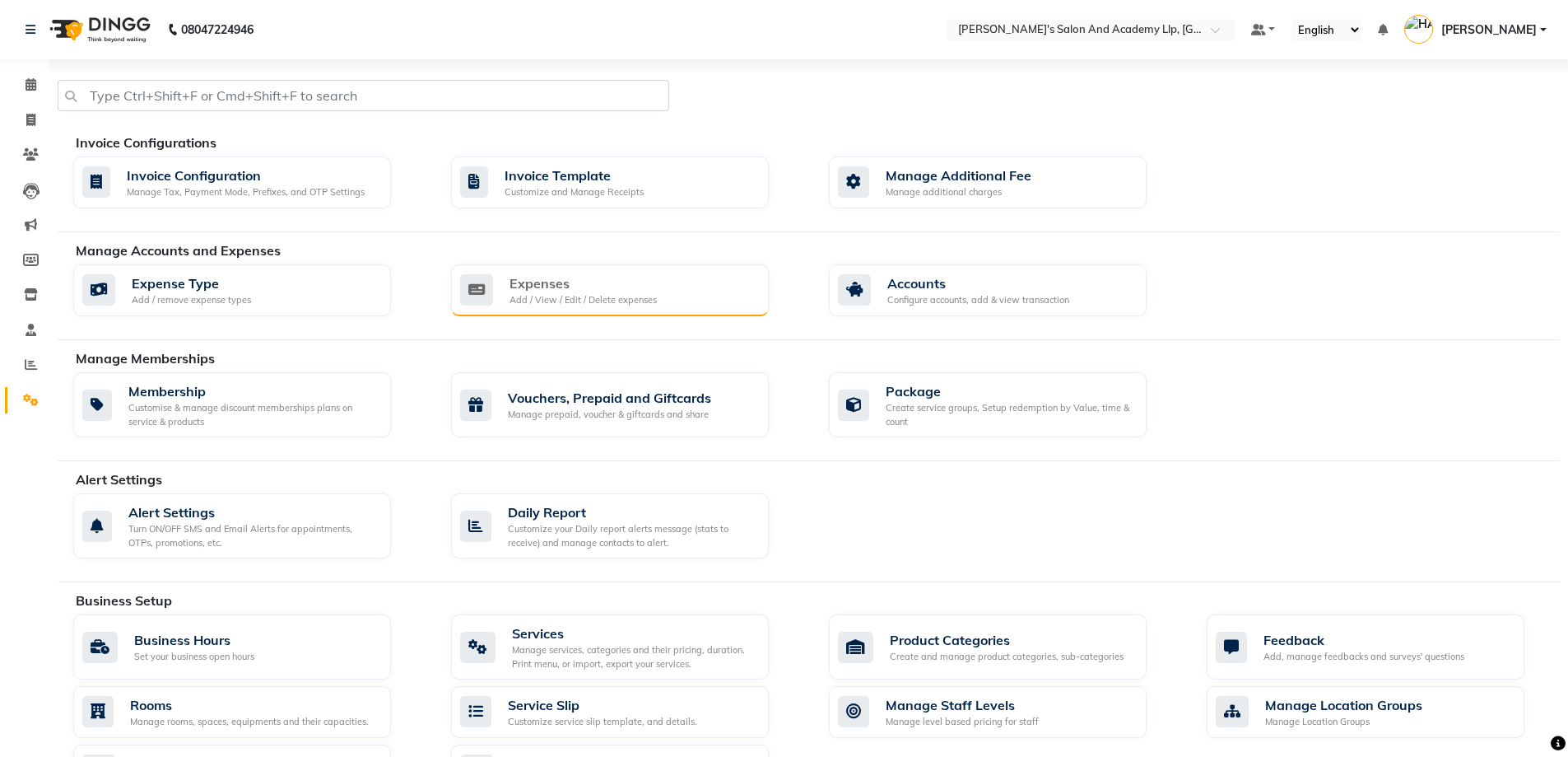
click at [692, 288] on div "Expenses Add / View / Edit / Delete expenses" at bounding box center [608, 290] width 296 height 33
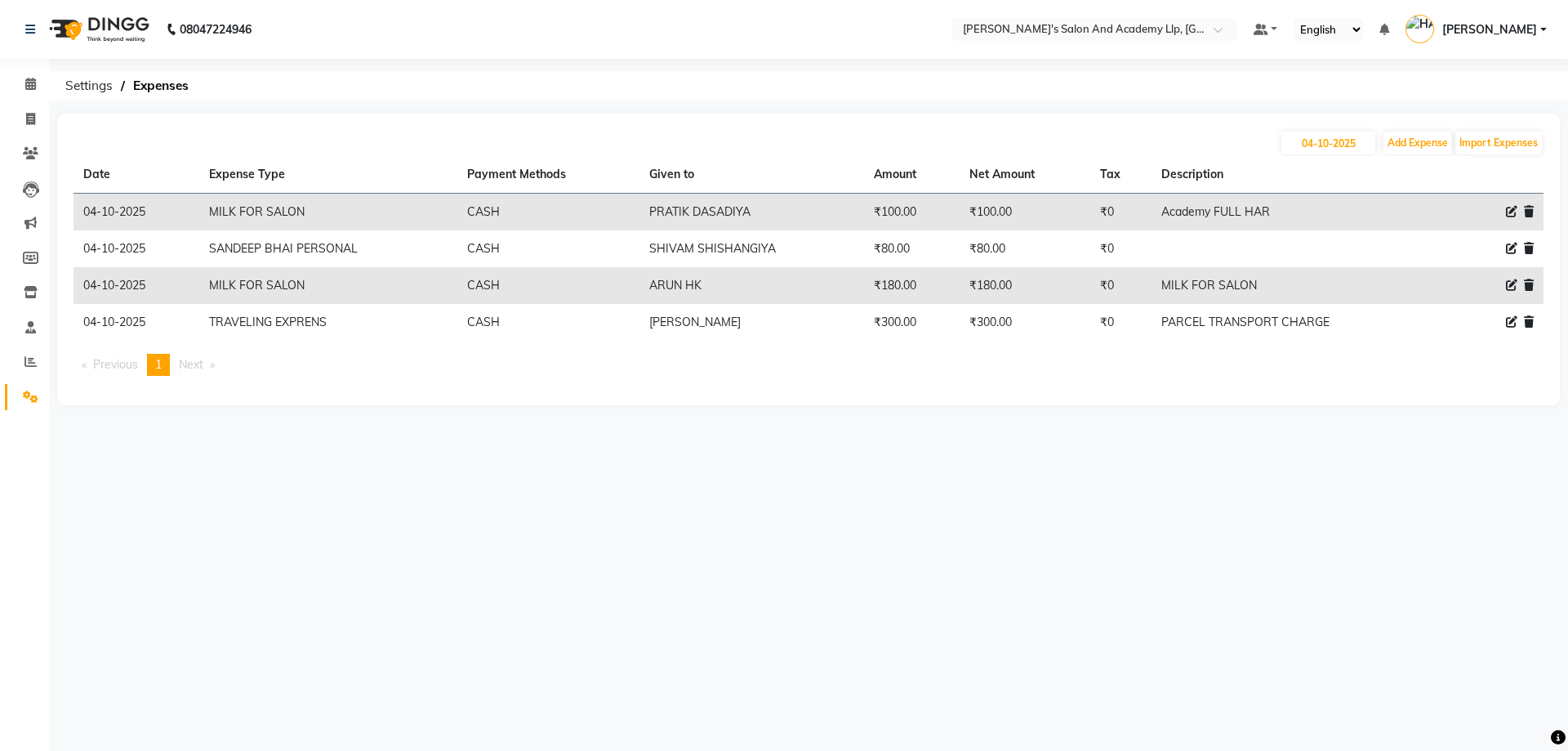
click at [1407, 130] on div "[DATE] Add Expense Import Expenses" at bounding box center [809, 143] width 1470 height 27
click at [1411, 133] on button "Add Expense" at bounding box center [1417, 143] width 69 height 23
select select "1"
select select "6044"
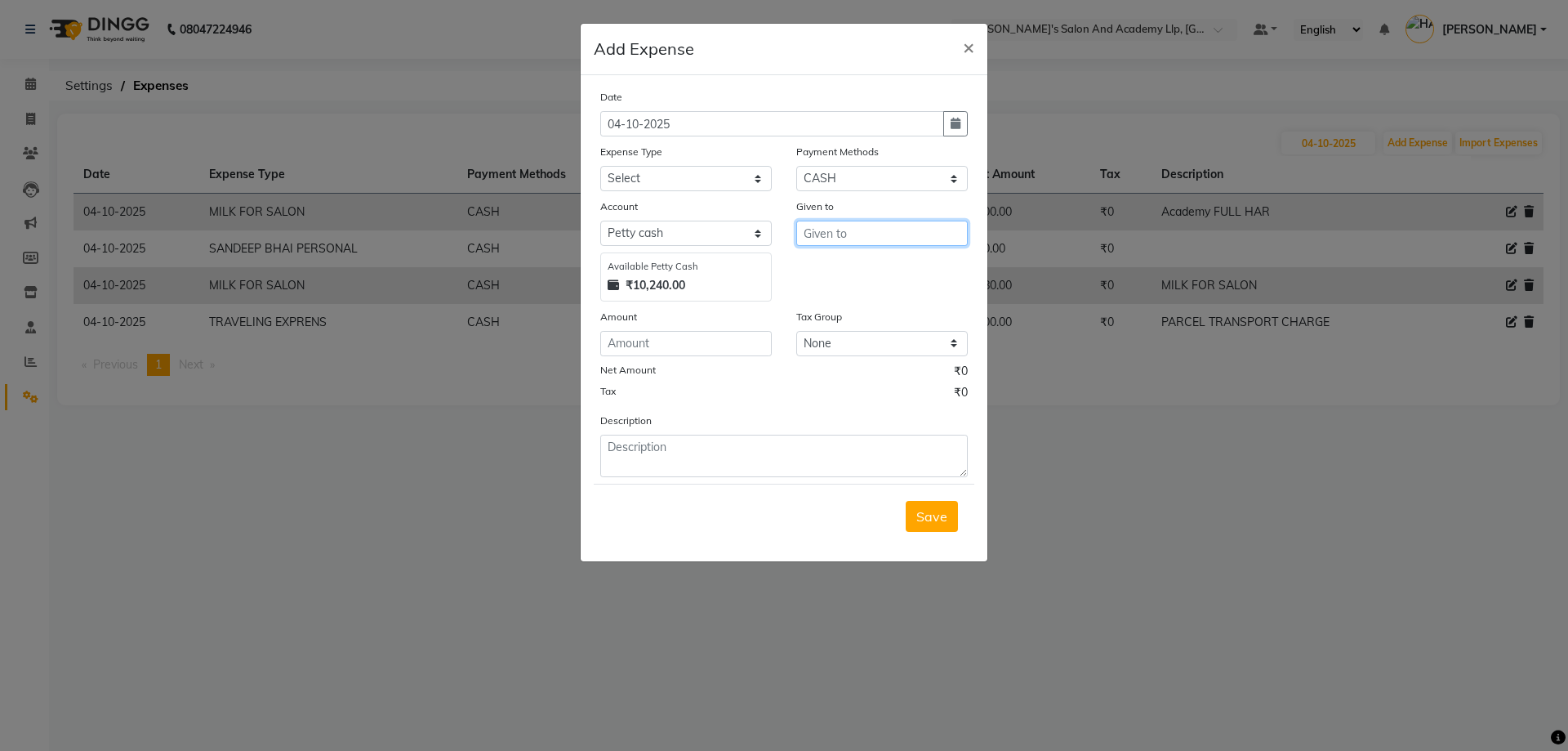
click at [887, 240] on input "text" at bounding box center [882, 233] width 172 height 26
type input "aanadh hk"
click at [658, 176] on select "Select ADVANCE RUPEES FOR STAFF CLEANING GROSSERY CLENING ITEM HOUSEKEEPIN clie…" at bounding box center [685, 178] width 172 height 26
select select "19203"
click at [600, 166] on select "Select ADVANCE RUPEES FOR STAFF CLEANING GROSSERY CLENING ITEM HOUSEKEEPIN clie…" at bounding box center [685, 178] width 172 height 26
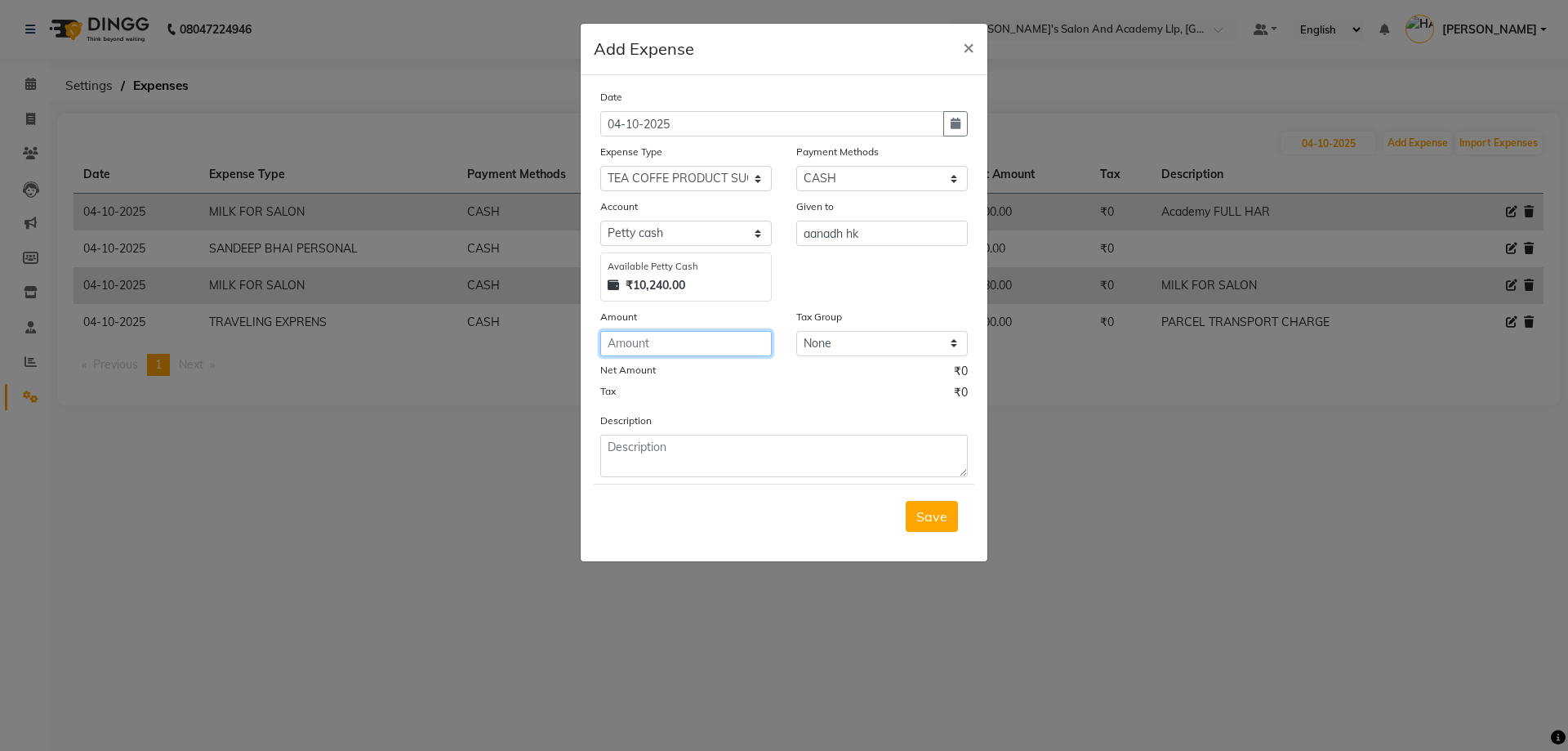
click at [646, 340] on input "number" at bounding box center [685, 343] width 172 height 26
type input "100"
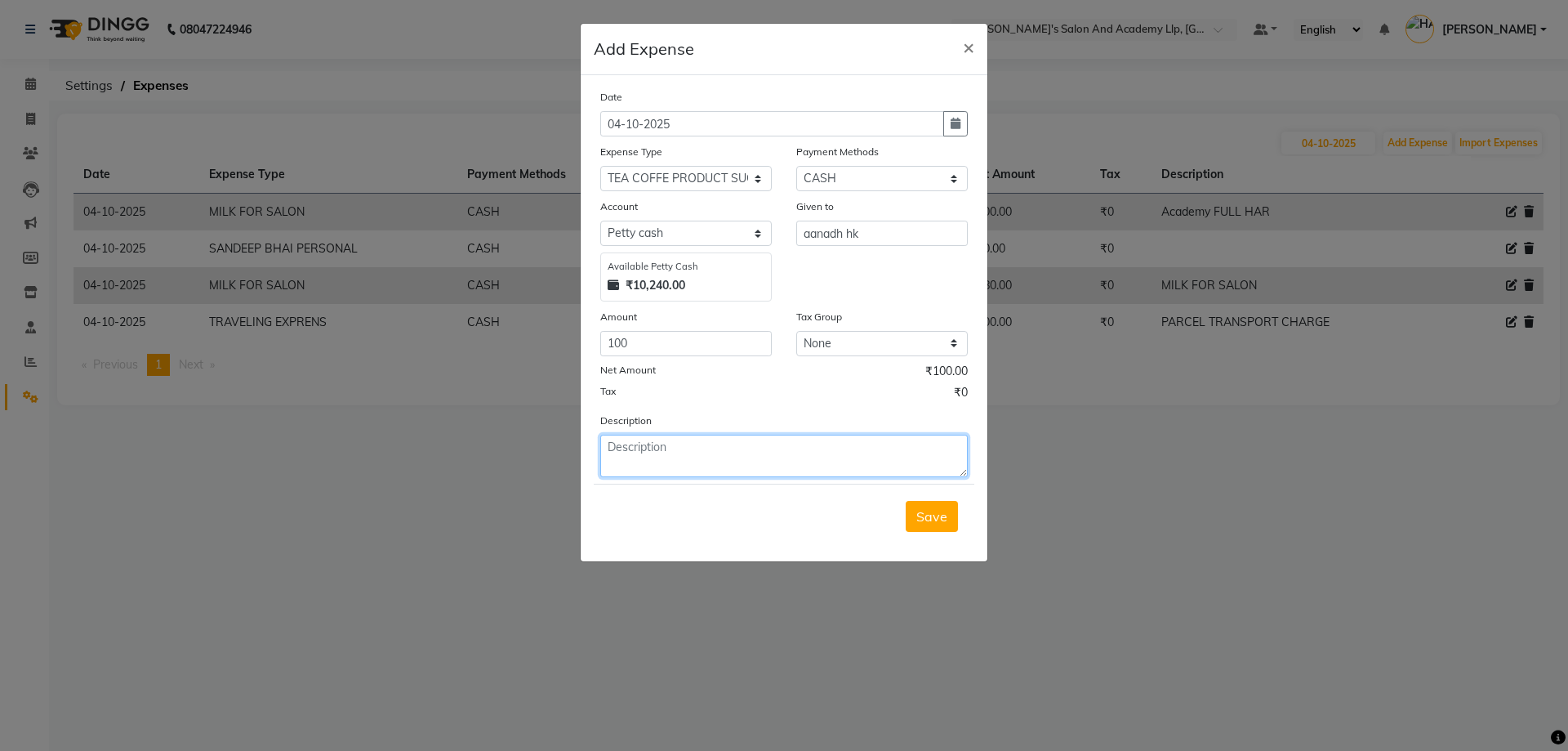
click at [704, 470] on textarea at bounding box center [783, 455] width 367 height 42
type textarea "coffee powder"
click at [932, 511] on span "Save" at bounding box center [932, 516] width 31 height 17
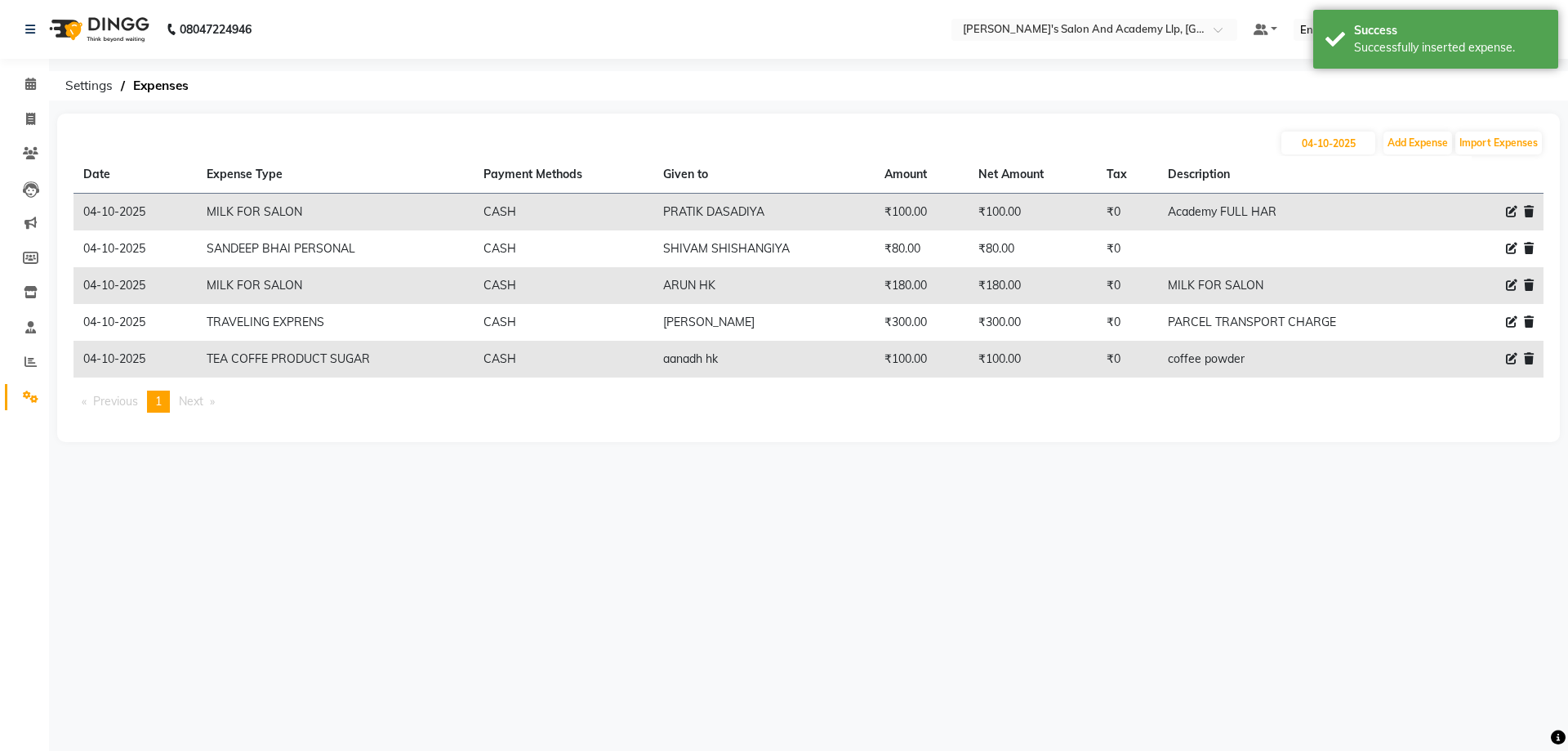
click at [21, 134] on li "Invoice" at bounding box center [24, 119] width 49 height 35
click at [22, 130] on link "Invoice" at bounding box center [24, 119] width 39 height 27
select select "service"
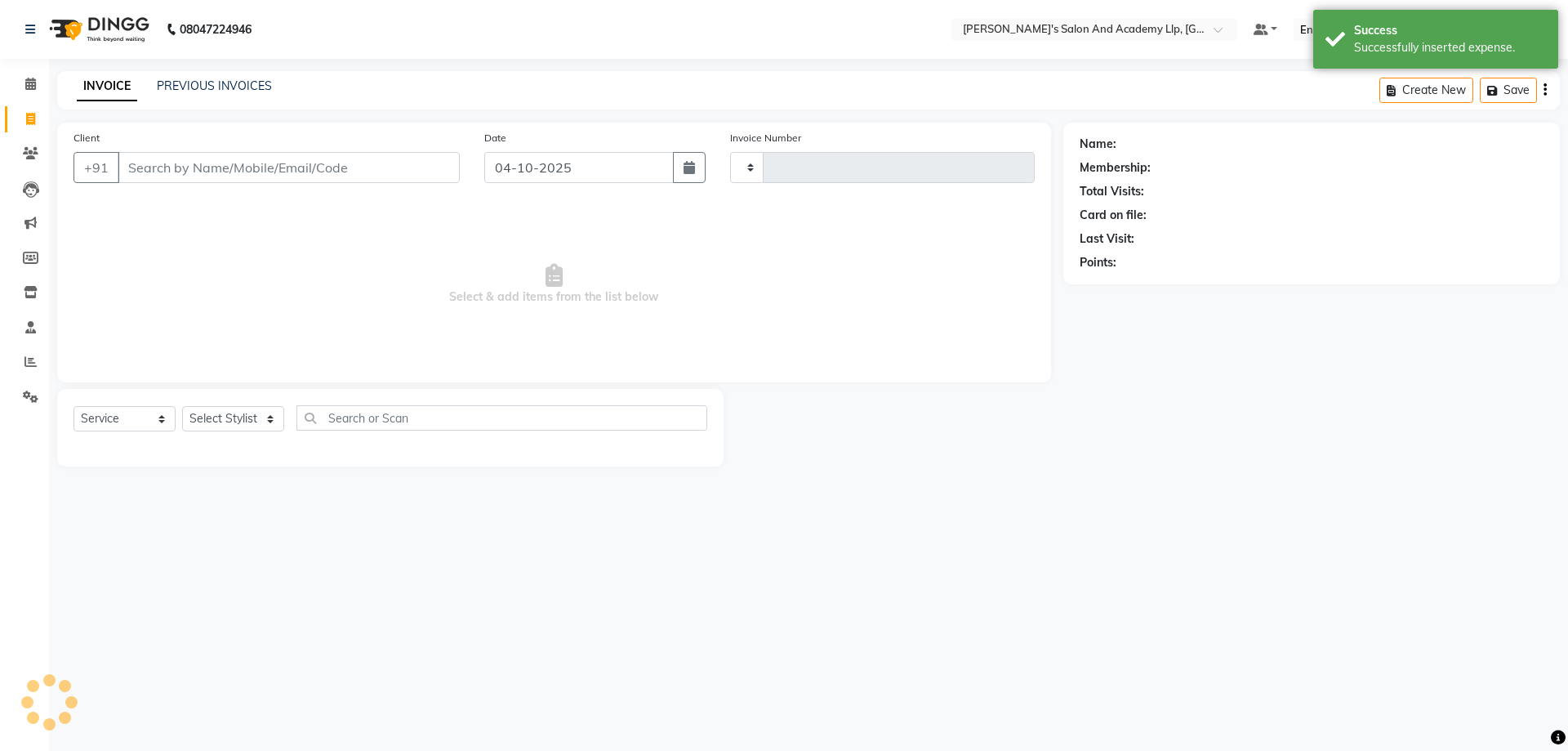
type input "13949"
select select "6983"
click at [32, 93] on span at bounding box center [31, 85] width 28 height 19
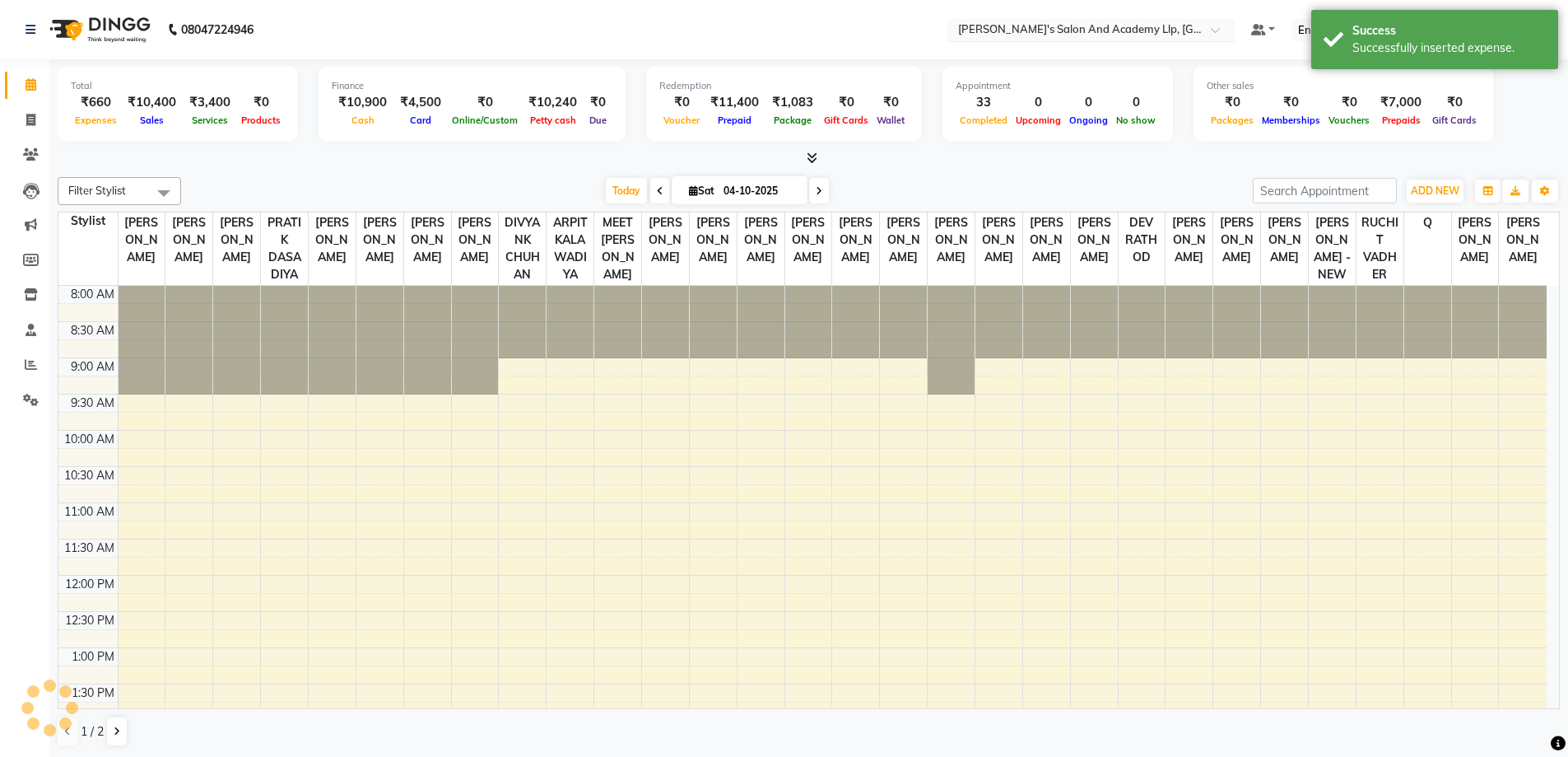
click at [1211, 33] on span at bounding box center [1221, 35] width 21 height 17
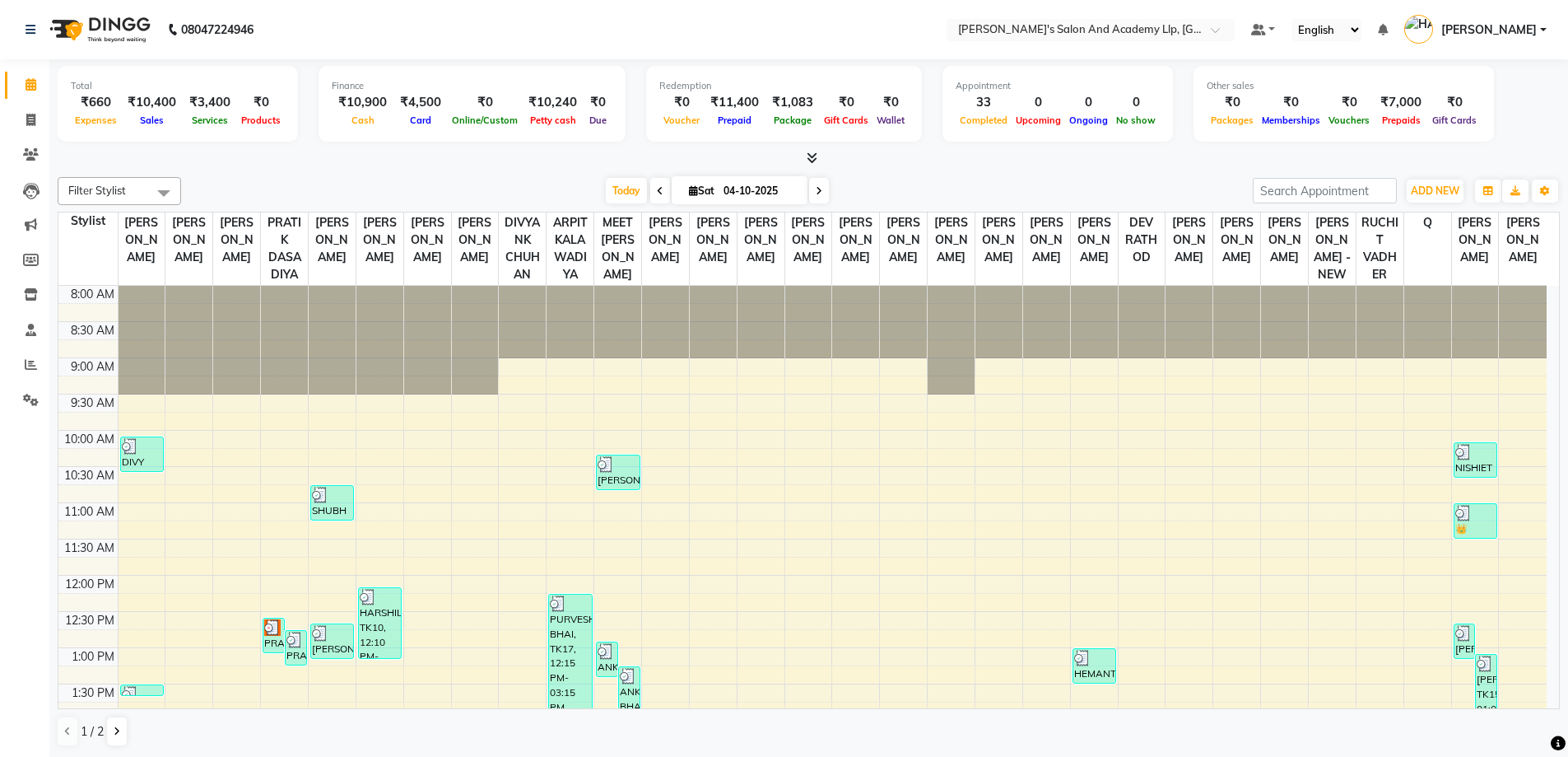
click at [900, 191] on div "[DATE] [DATE]" at bounding box center [717, 191] width 1055 height 25
click at [22, 115] on span at bounding box center [31, 119] width 28 height 19
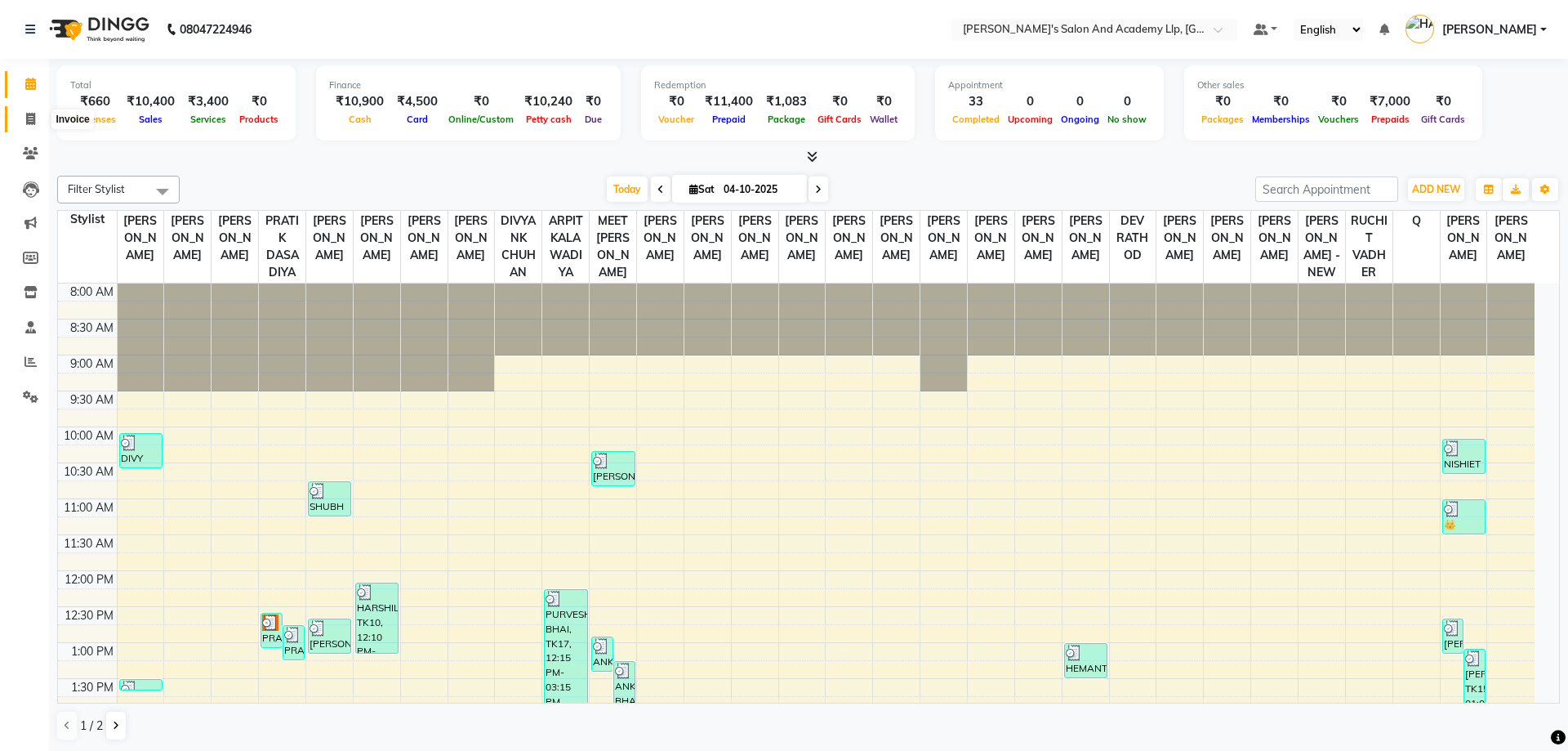
select select "service"
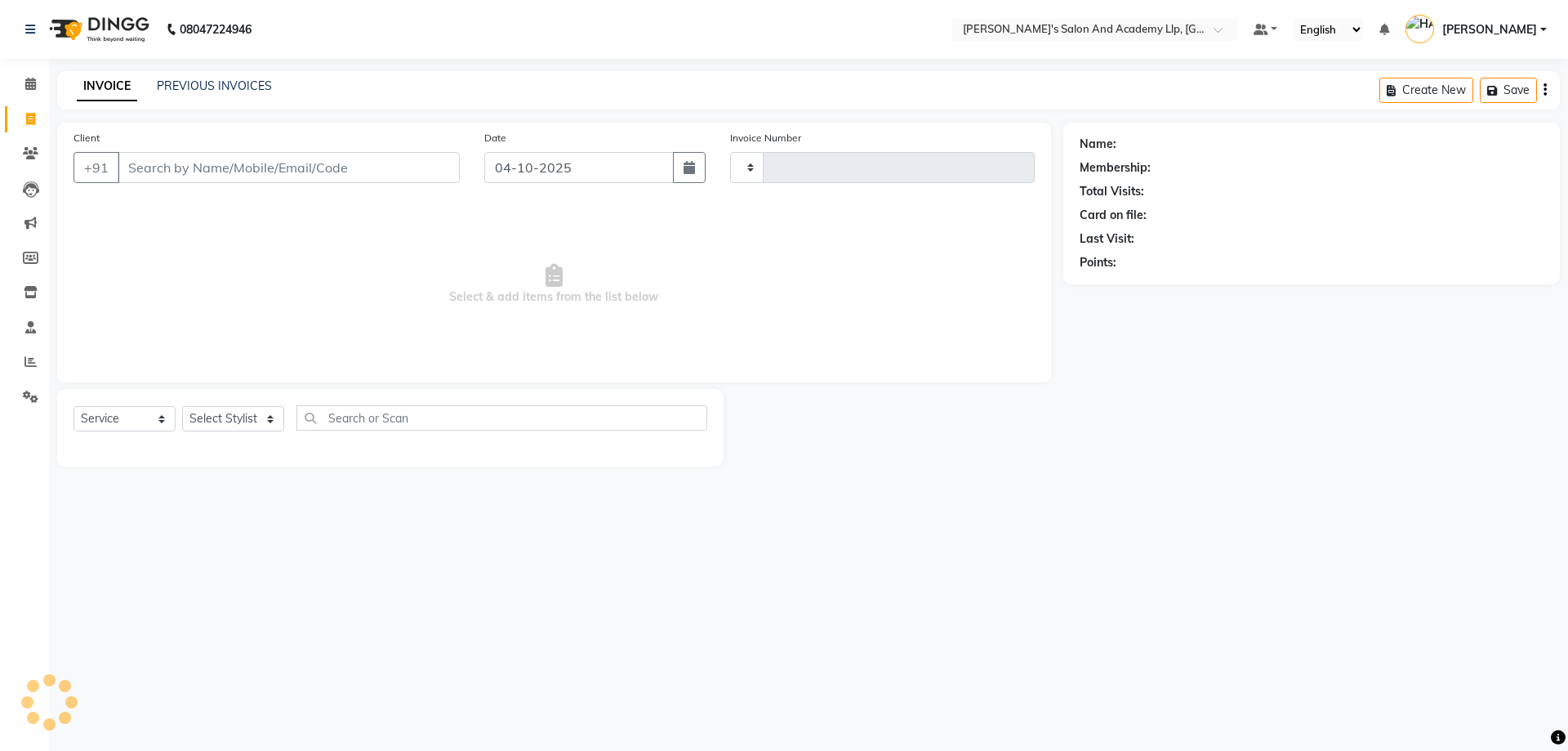
type input "13949"
select select "6983"
click at [186, 78] on div "PREVIOUS INVOICES" at bounding box center [214, 86] width 115 height 17
click at [186, 85] on link "PREVIOUS INVOICES" at bounding box center [214, 86] width 115 height 15
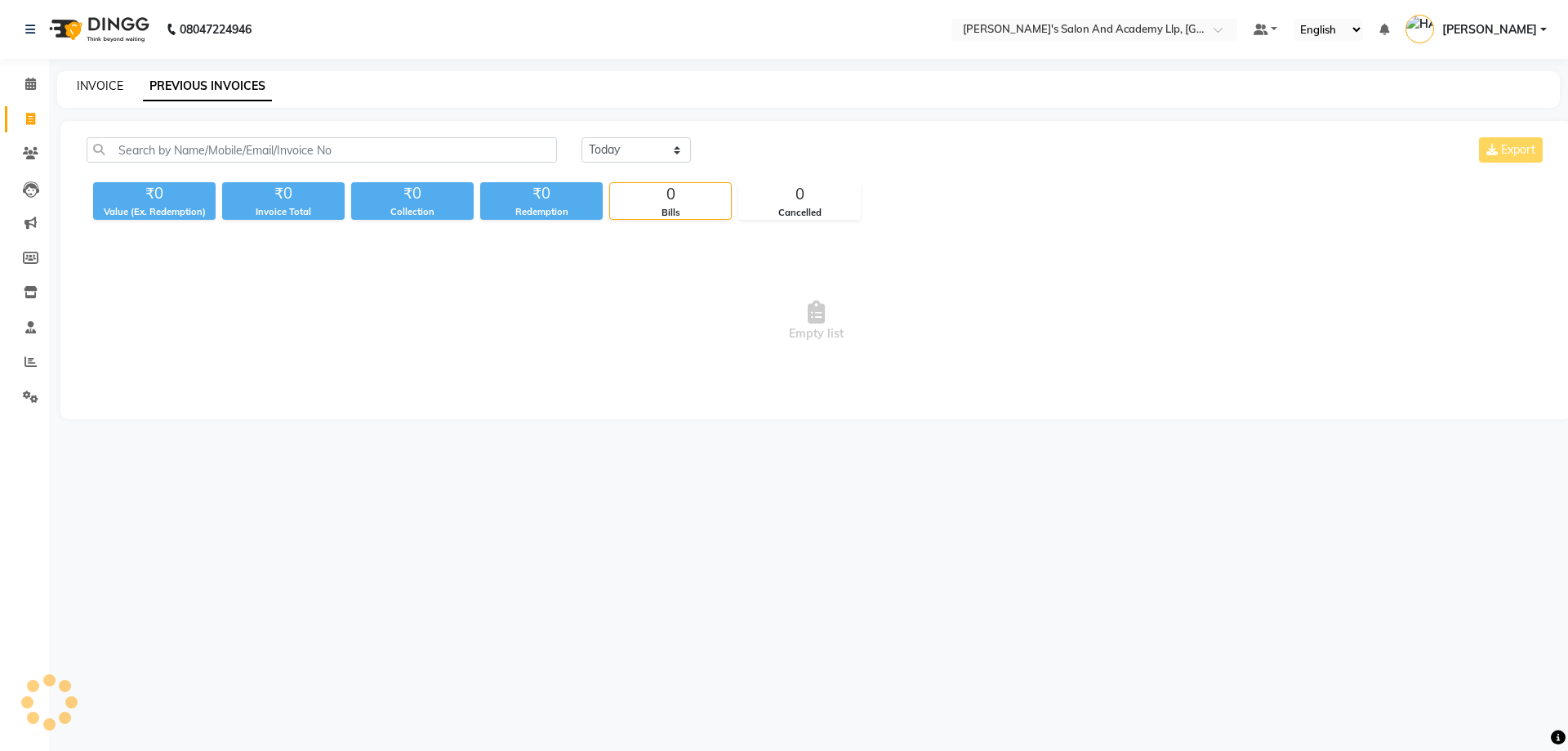
drag, startPoint x: 67, startPoint y: 95, endPoint x: 91, endPoint y: 86, distance: 25.6
click at [72, 94] on div "INVOICE PREVIOUS INVOICES" at bounding box center [808, 90] width 1503 height 36
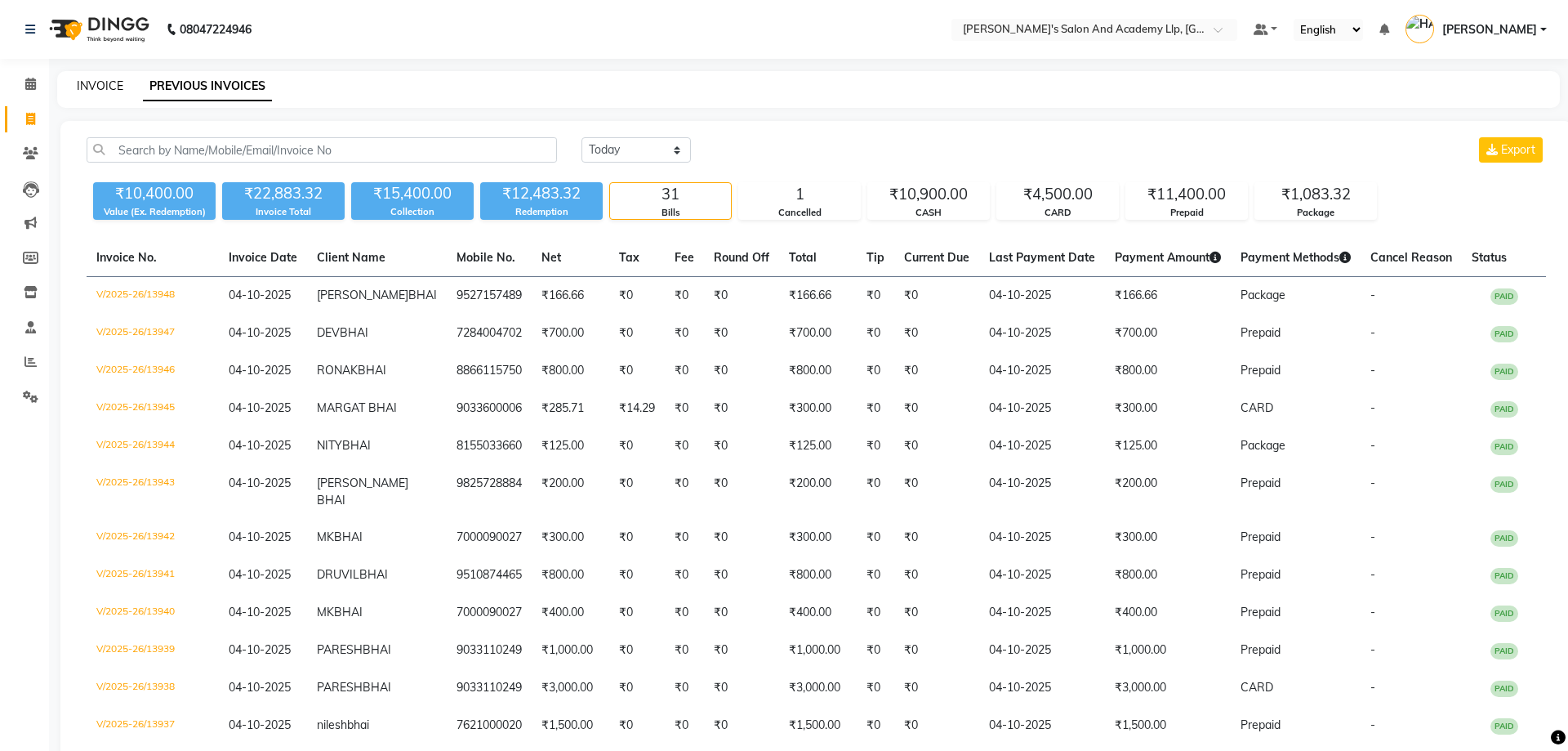
click at [93, 86] on link "INVOICE" at bounding box center [100, 86] width 46 height 15
select select "service"
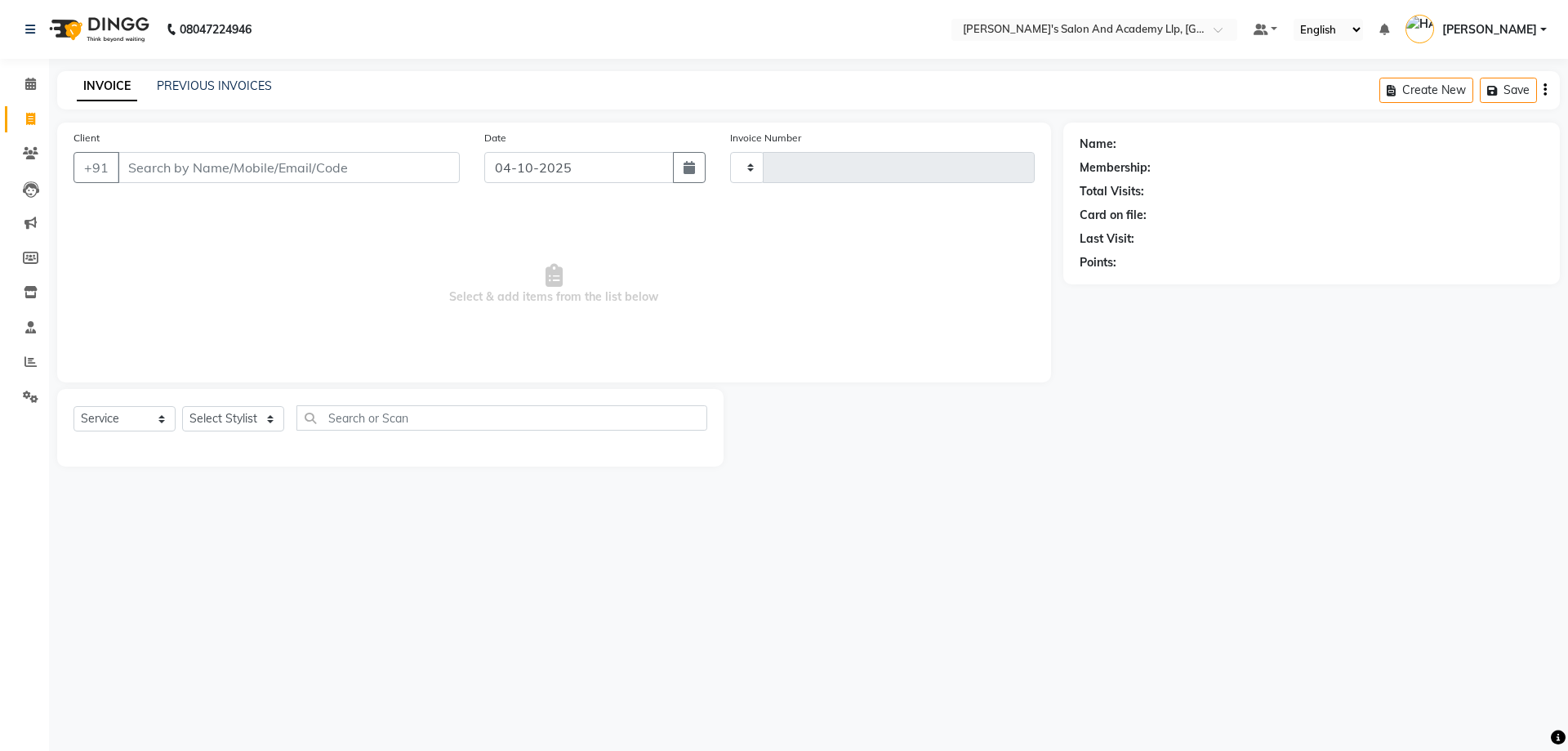
type input "13949"
select select "6983"
click at [178, 81] on link "PREVIOUS INVOICES" at bounding box center [214, 86] width 115 height 15
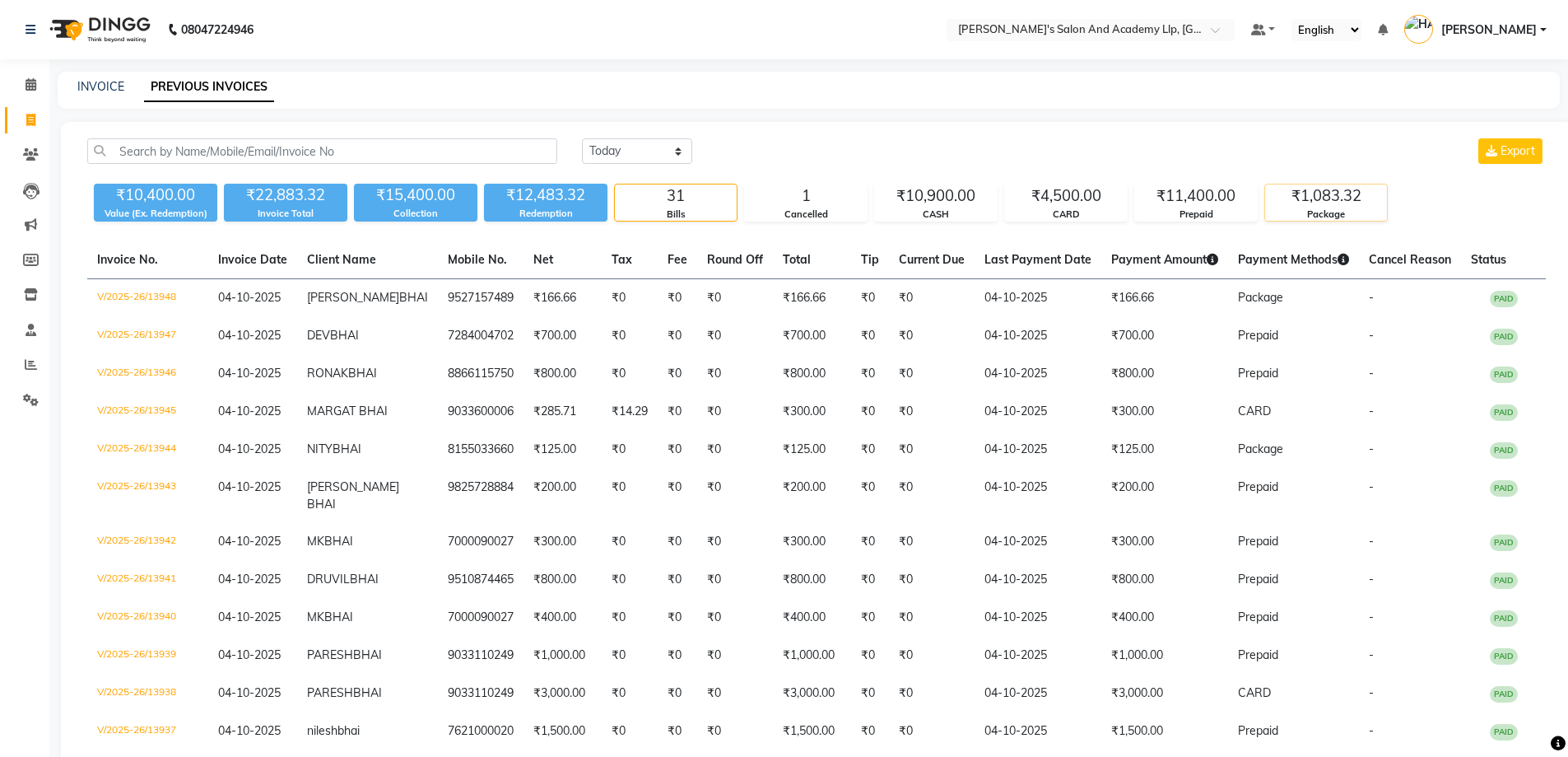
click at [1307, 191] on div "₹1,083.32" at bounding box center [1327, 196] width 122 height 23
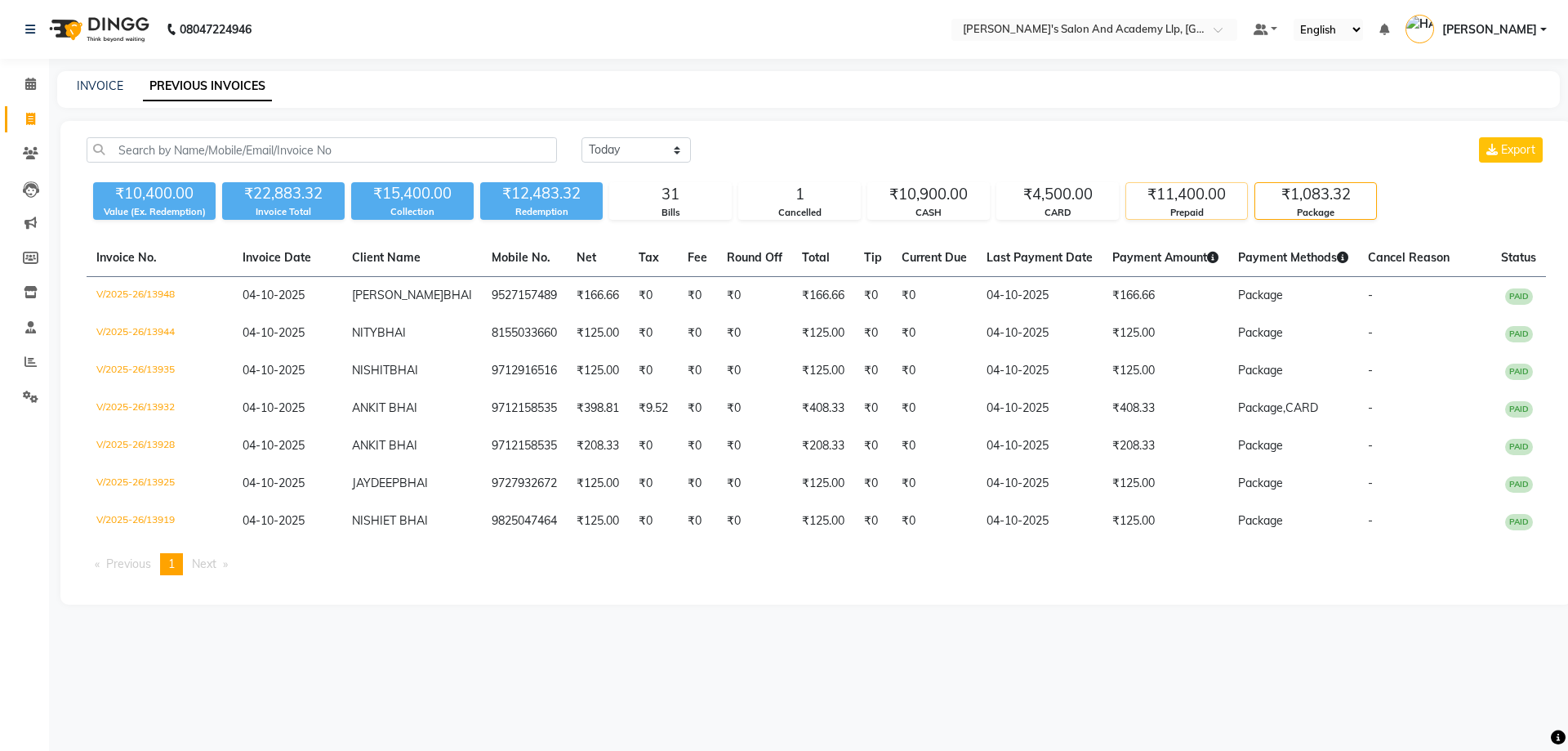
click at [1177, 191] on div "₹11,400.00" at bounding box center [1187, 195] width 121 height 23
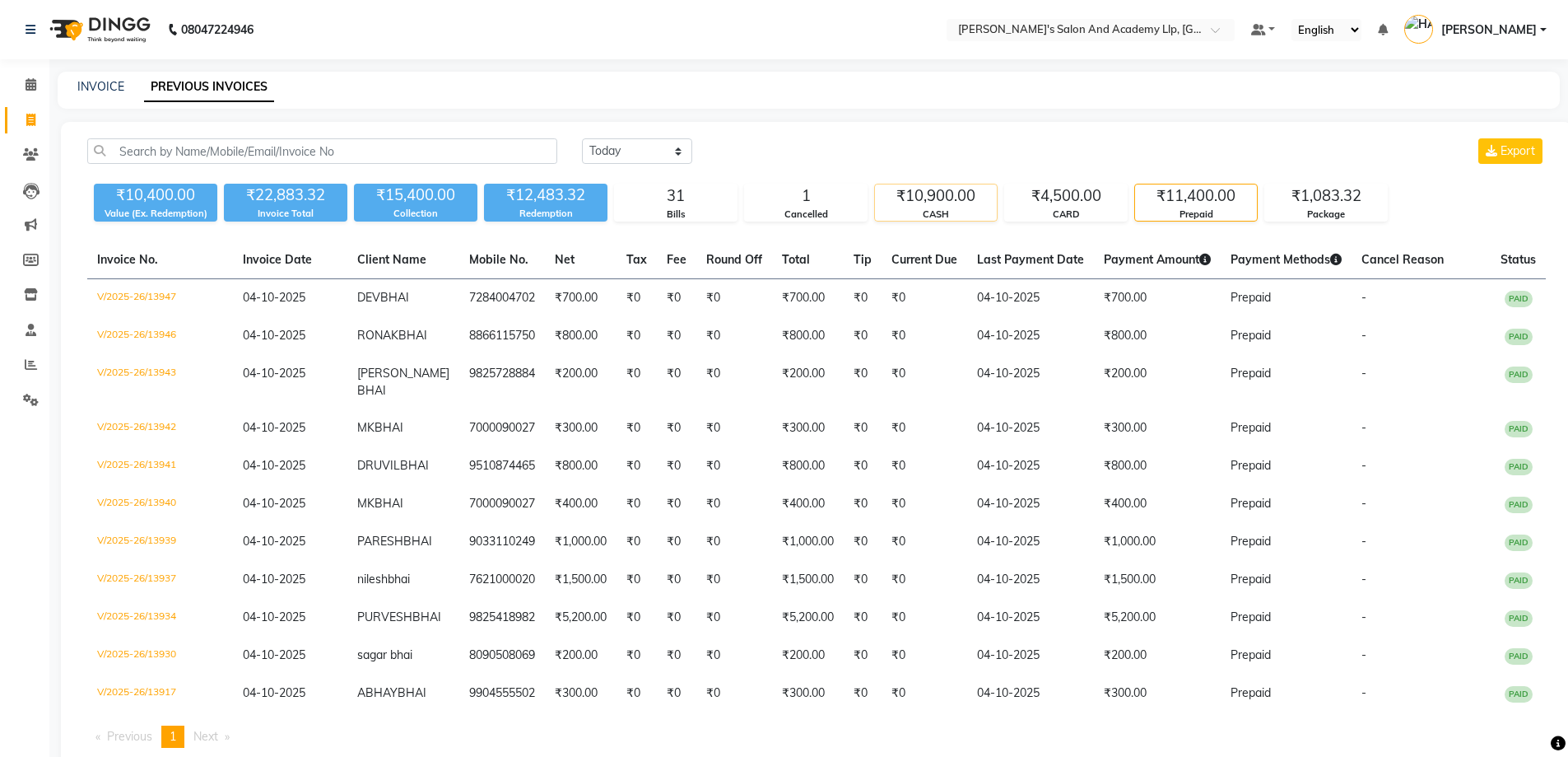
click at [953, 196] on div "₹10,900.00" at bounding box center [936, 196] width 122 height 23
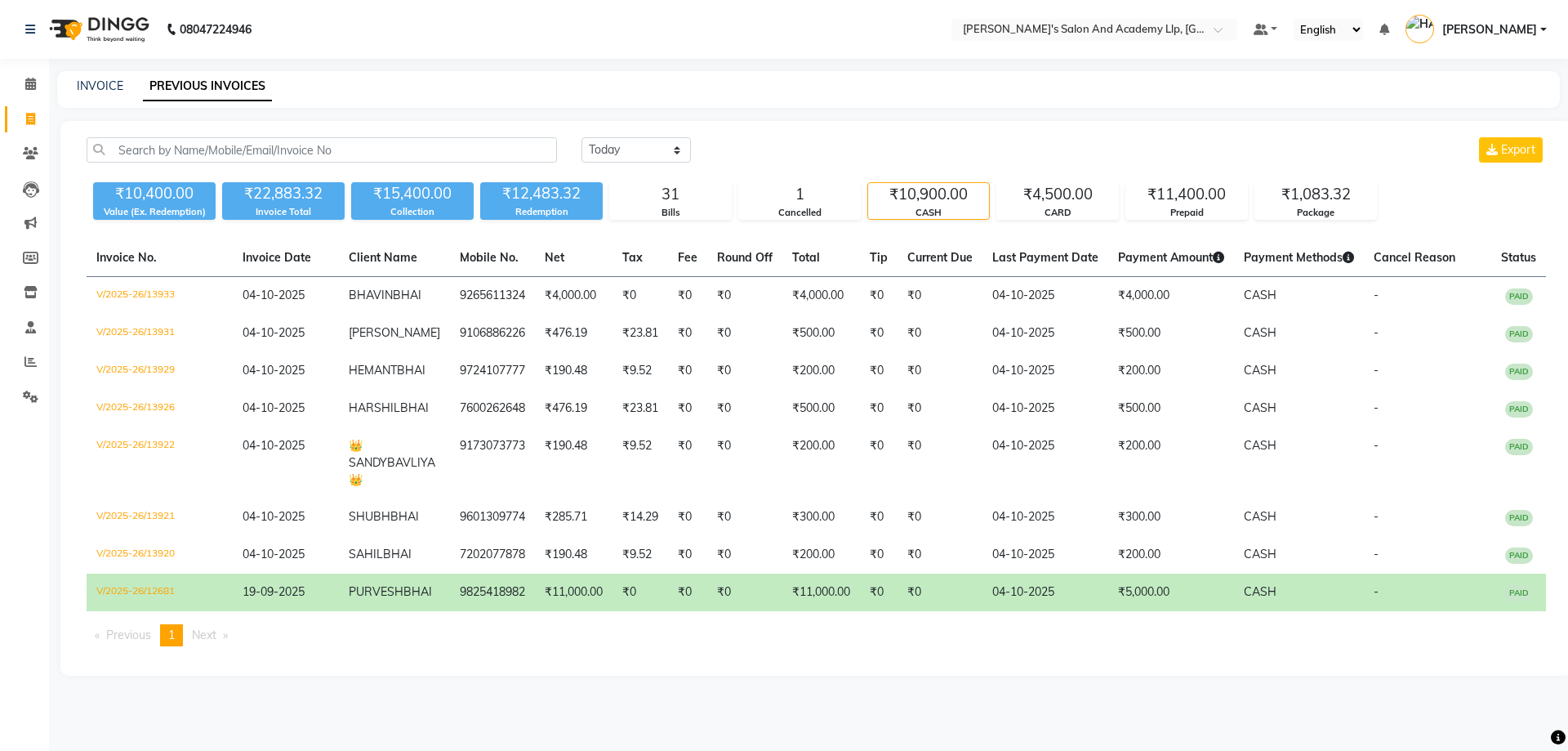
click at [88, 95] on div "INVOICE PREVIOUS INVOICES" at bounding box center [808, 90] width 1503 height 36
click at [90, 85] on link "INVOICE" at bounding box center [100, 86] width 46 height 15
select select "service"
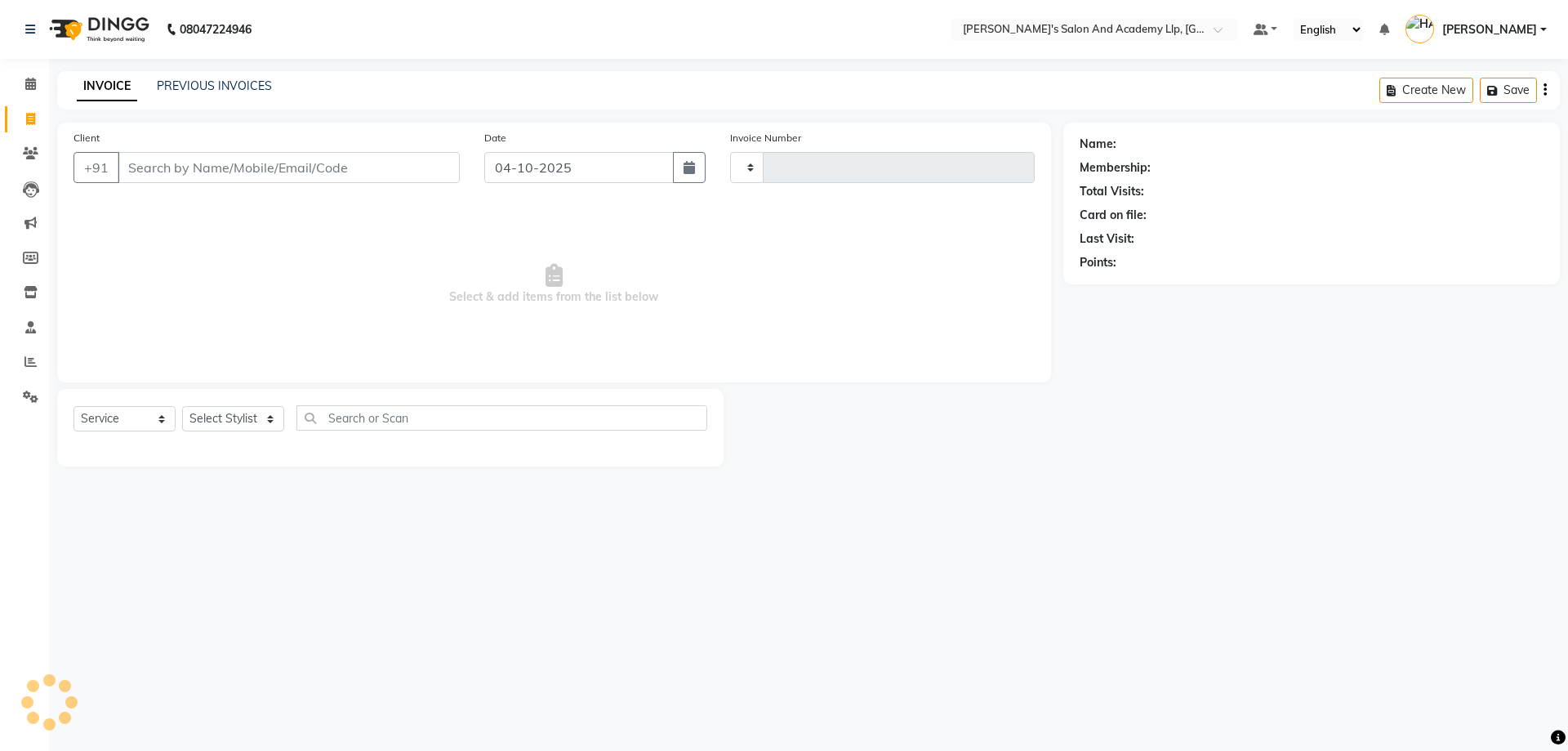
type input "13949"
select select "6983"
click at [24, 358] on span at bounding box center [31, 362] width 28 height 19
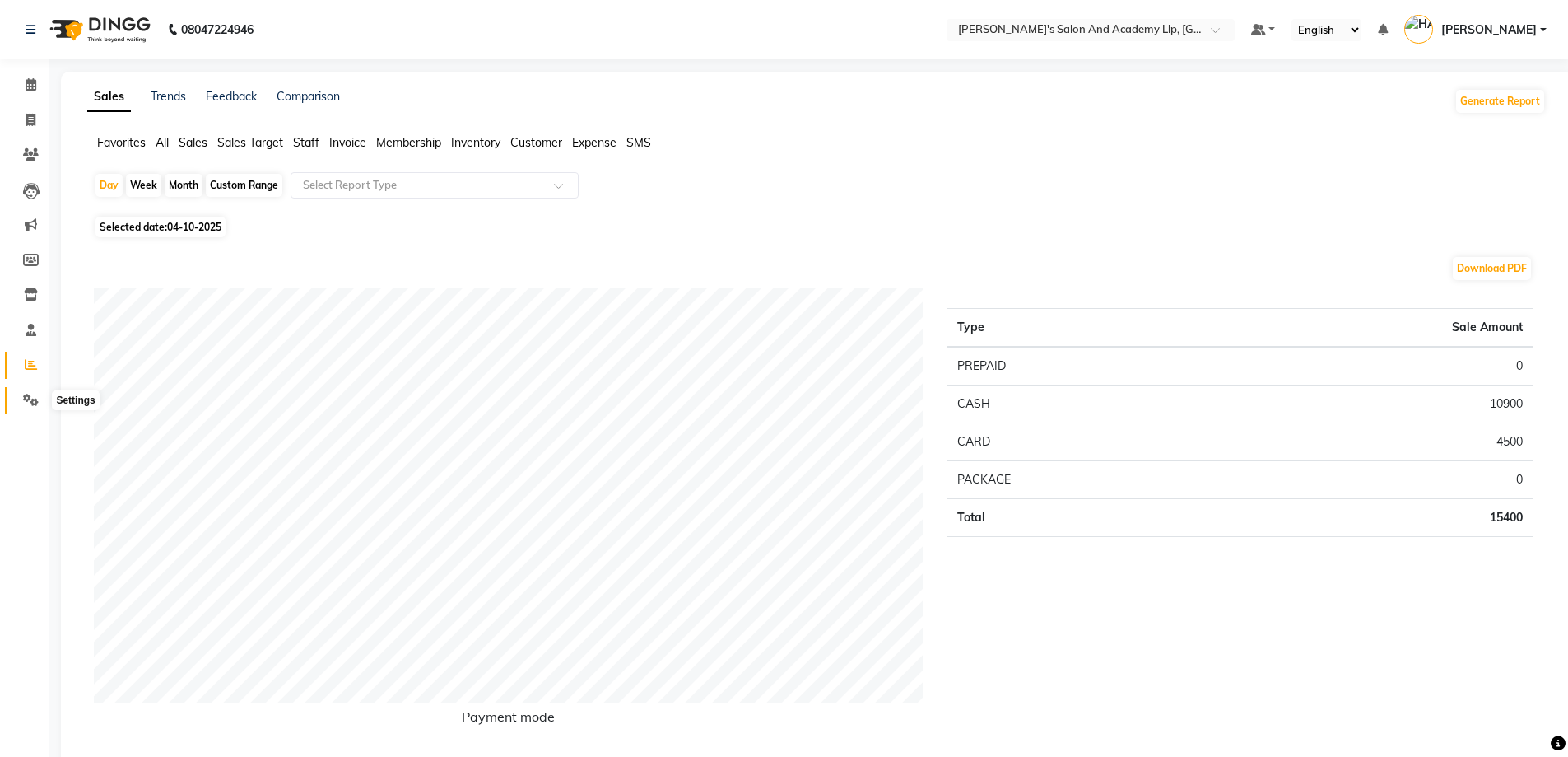
click at [20, 403] on span at bounding box center [31, 400] width 28 height 19
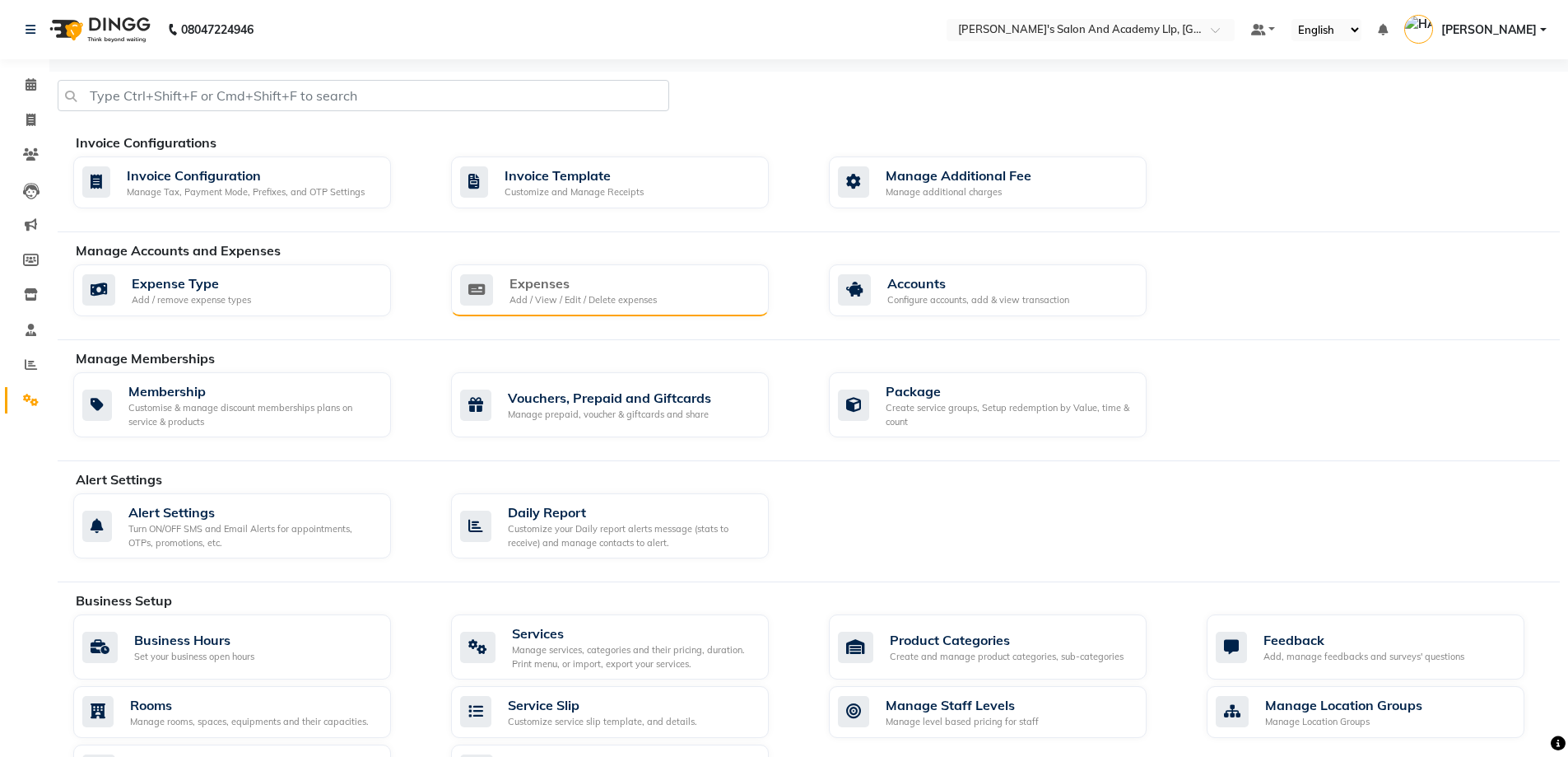
click at [597, 305] on div "Add / View / Edit / Delete expenses" at bounding box center [583, 300] width 147 height 14
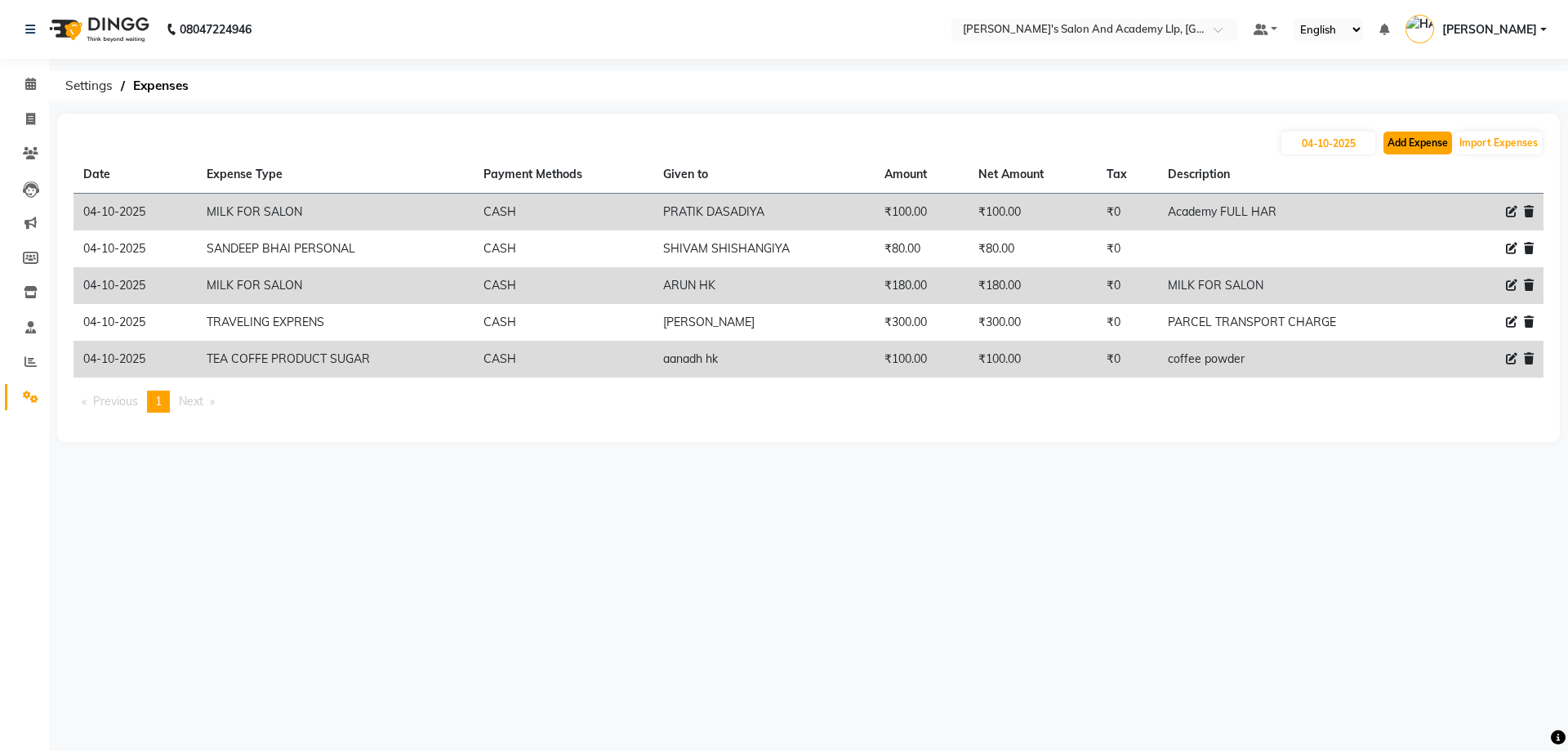
click at [1386, 144] on button "Add Expense" at bounding box center [1417, 143] width 69 height 23
select select "1"
select select "6044"
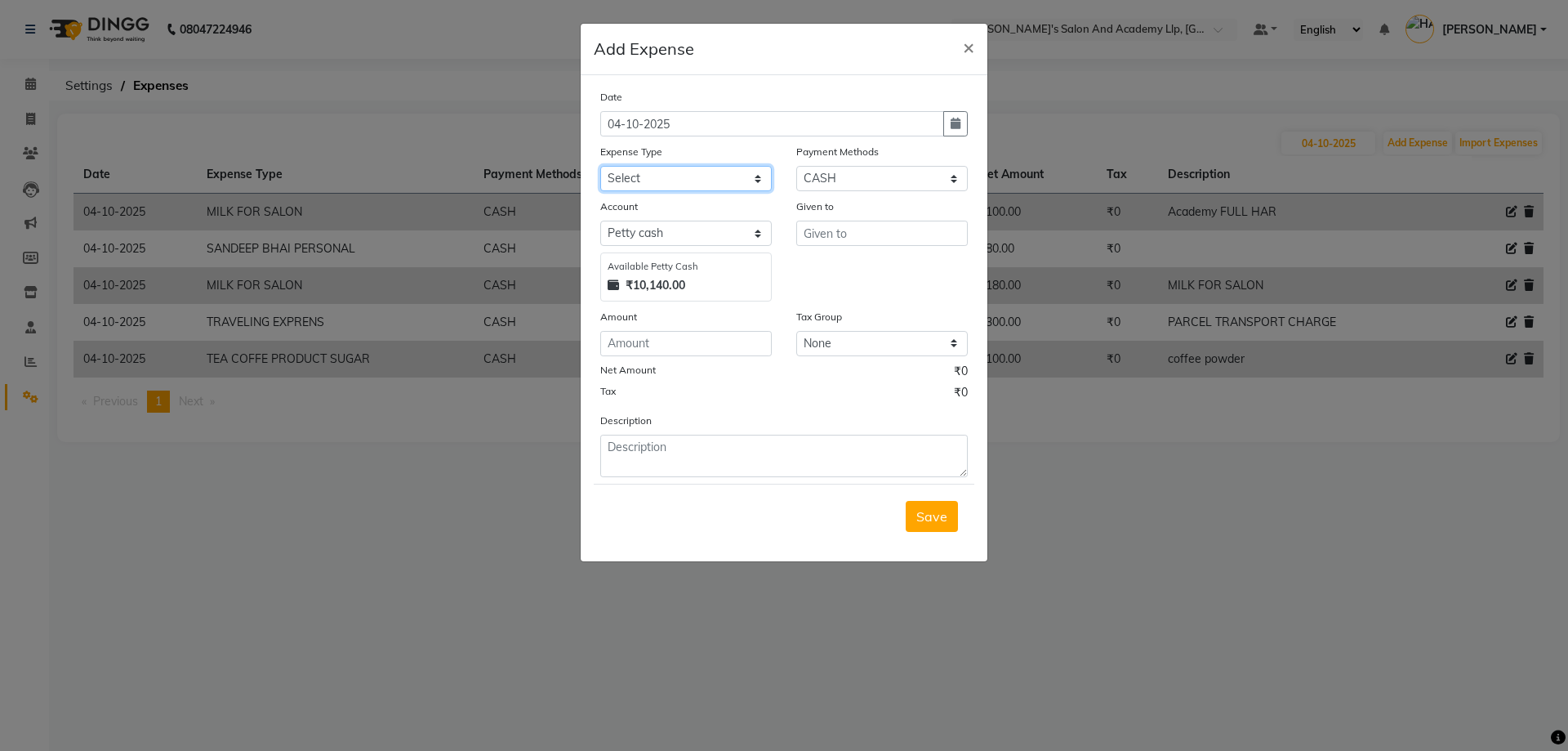
click at [703, 175] on select "Select ADVANCE RUPEES FOR STAFF CLEANING GROSSERY CLENING ITEM HOUSEKEEPIN clie…" at bounding box center [685, 178] width 172 height 26
select select "19204"
click at [600, 166] on select "Select ADVANCE RUPEES FOR STAFF CLEANING GROSSERY CLENING ITEM HOUSEKEEPIN clie…" at bounding box center [685, 178] width 172 height 26
click at [898, 220] on input "text" at bounding box center [882, 233] width 172 height 26
type input "[PERSON_NAME] - NEW"
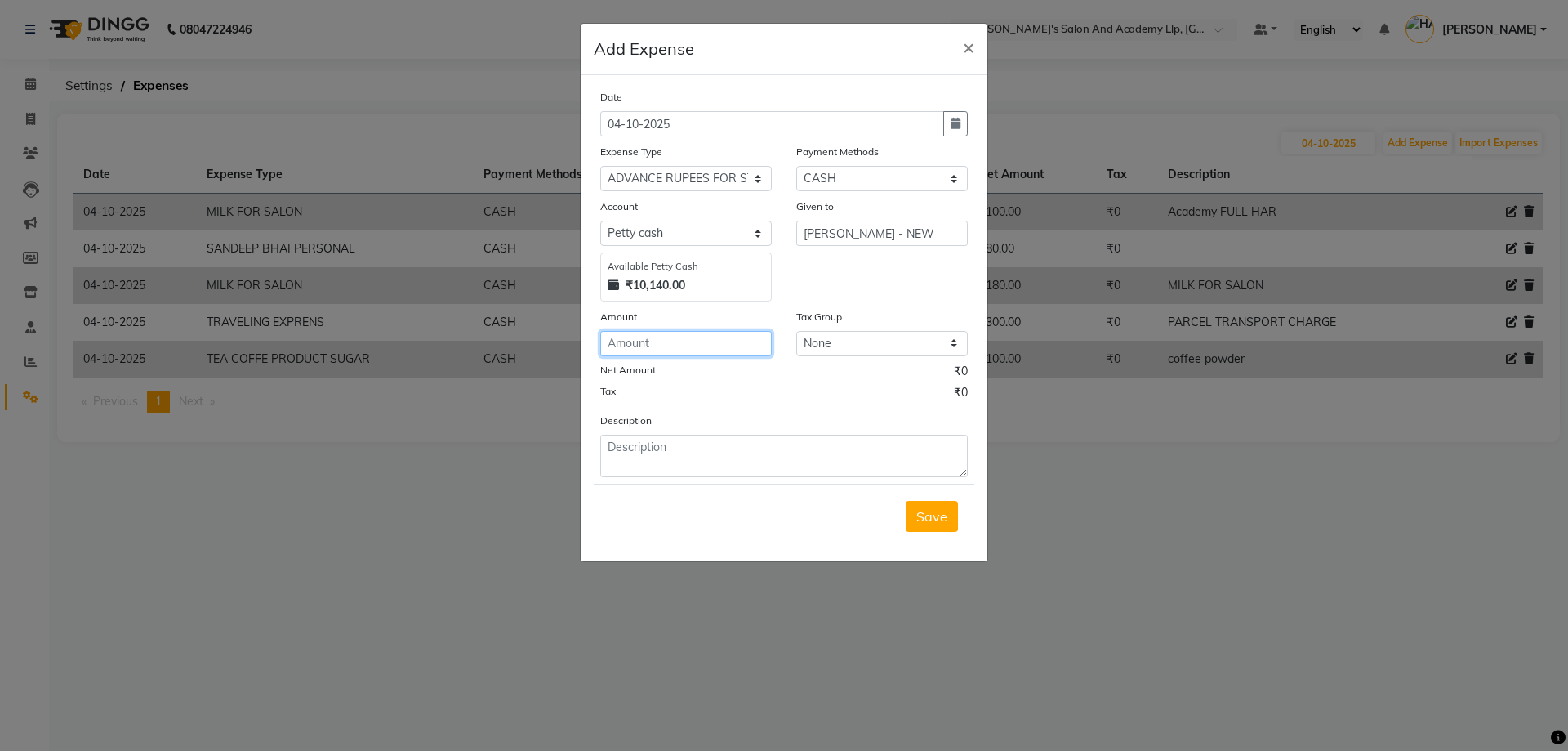
click at [673, 349] on input "number" at bounding box center [685, 343] width 172 height 26
type input "1000"
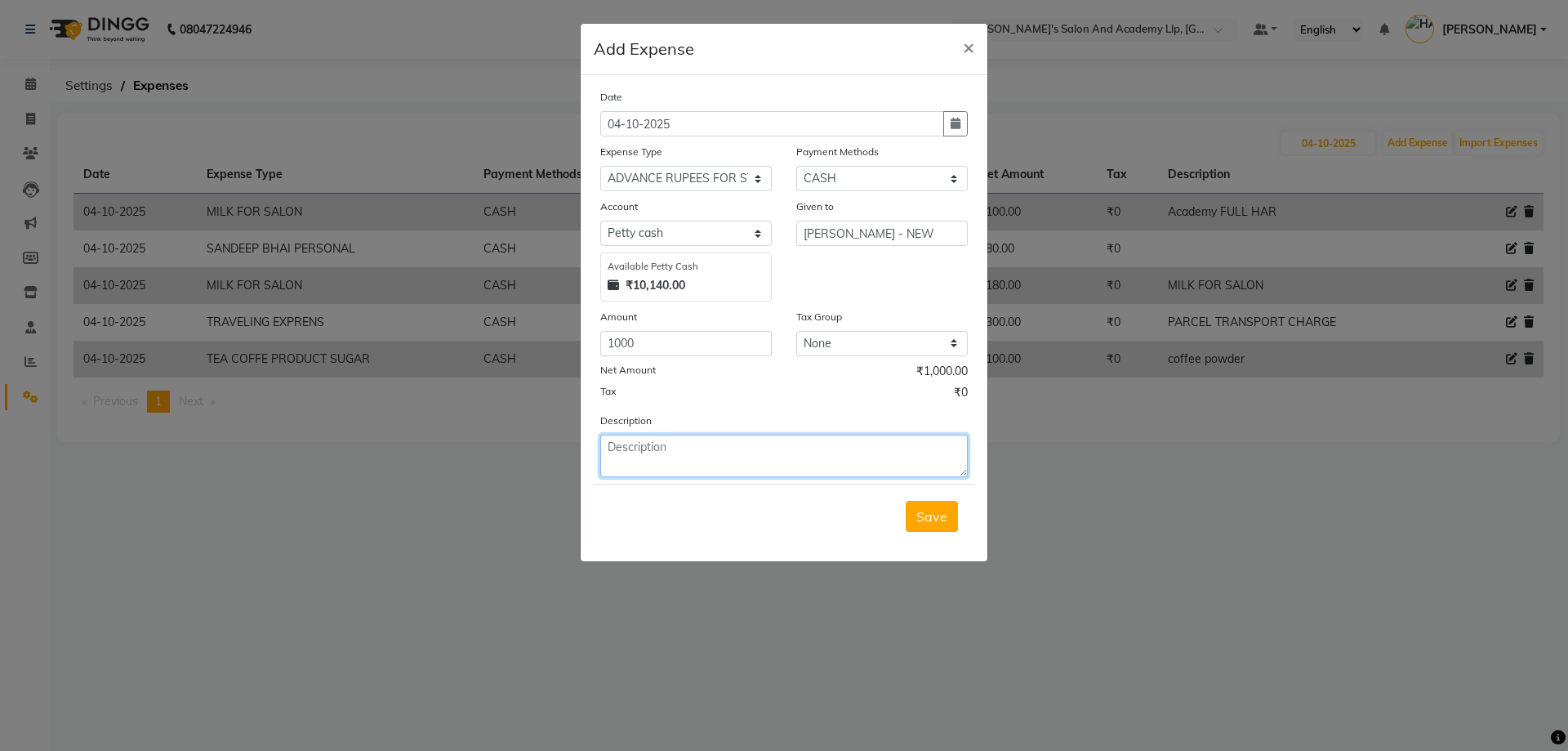
click at [682, 435] on textarea at bounding box center [783, 455] width 367 height 42
type textarea "advance rupees"
click at [946, 521] on span "Save" at bounding box center [932, 516] width 31 height 17
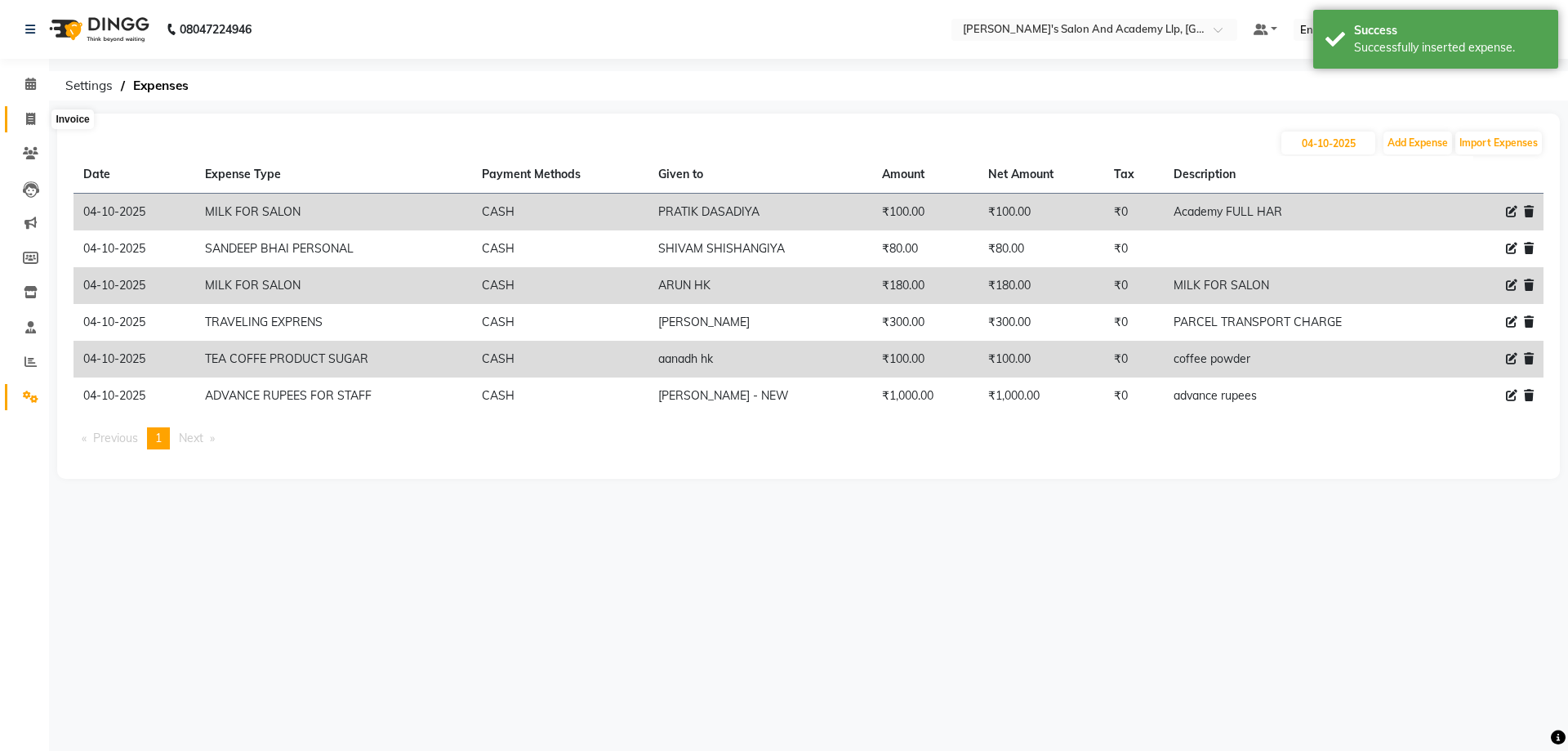
click at [20, 119] on span at bounding box center [31, 119] width 28 height 19
select select "service"
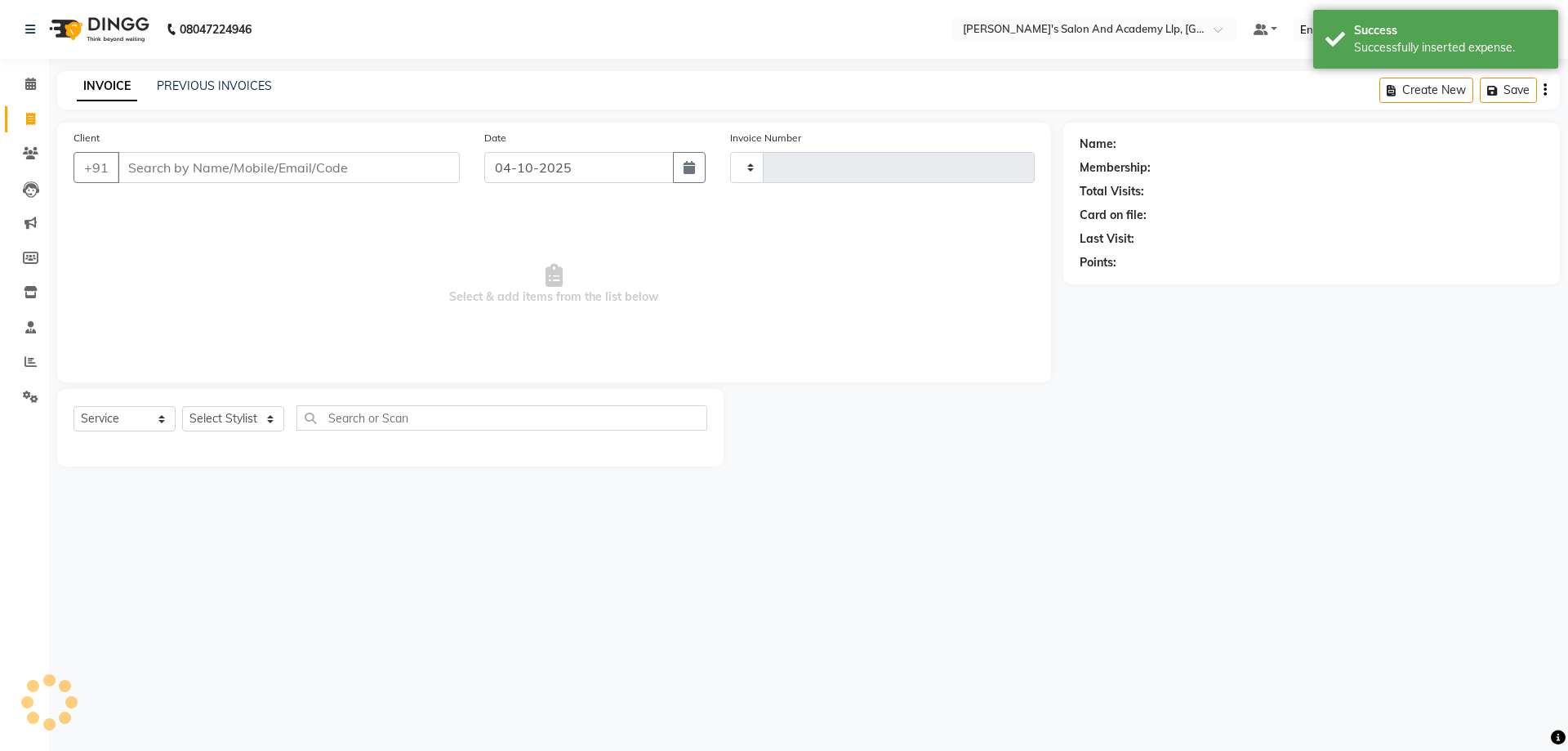
type input "13949"
select select "6983"
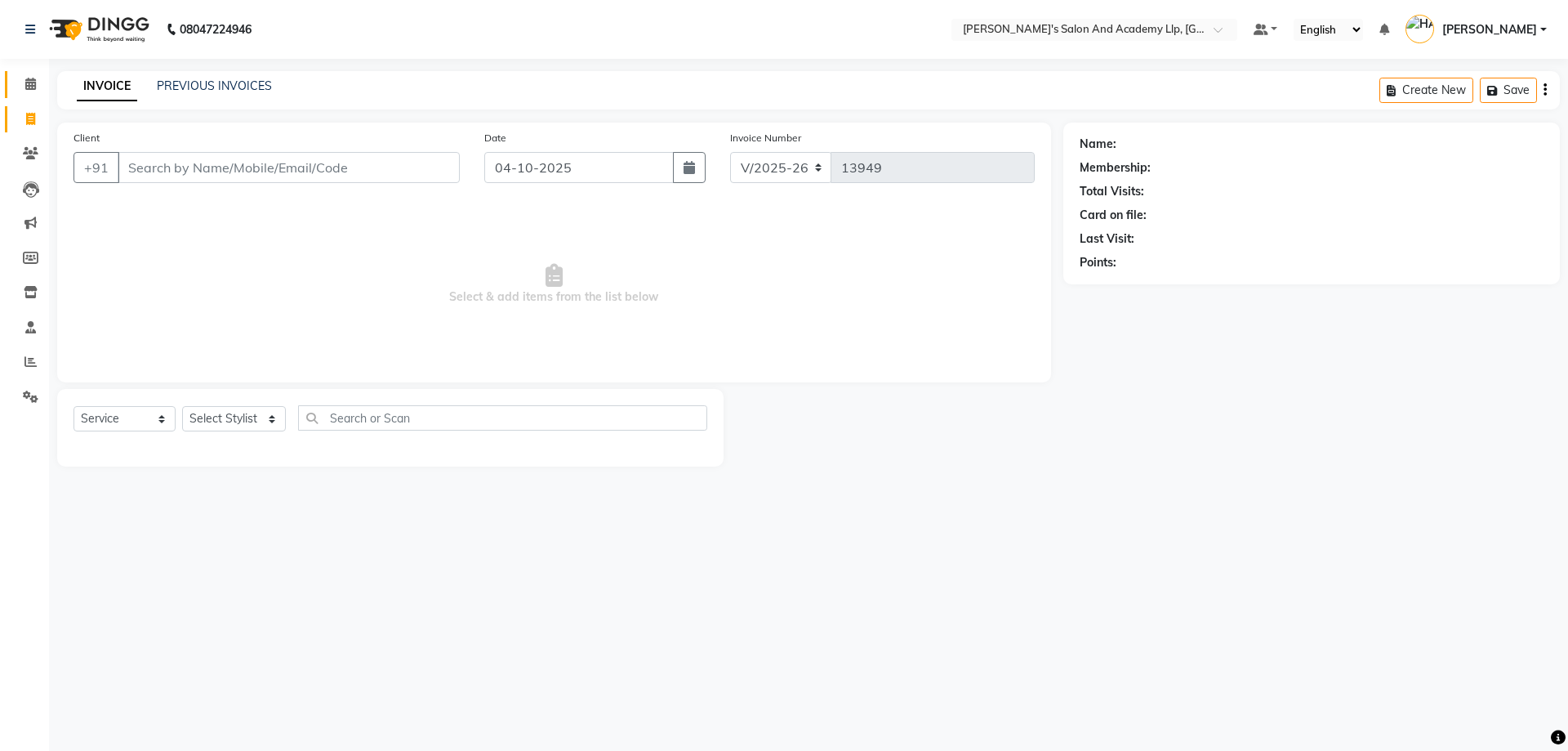
click at [17, 90] on span at bounding box center [31, 85] width 28 height 19
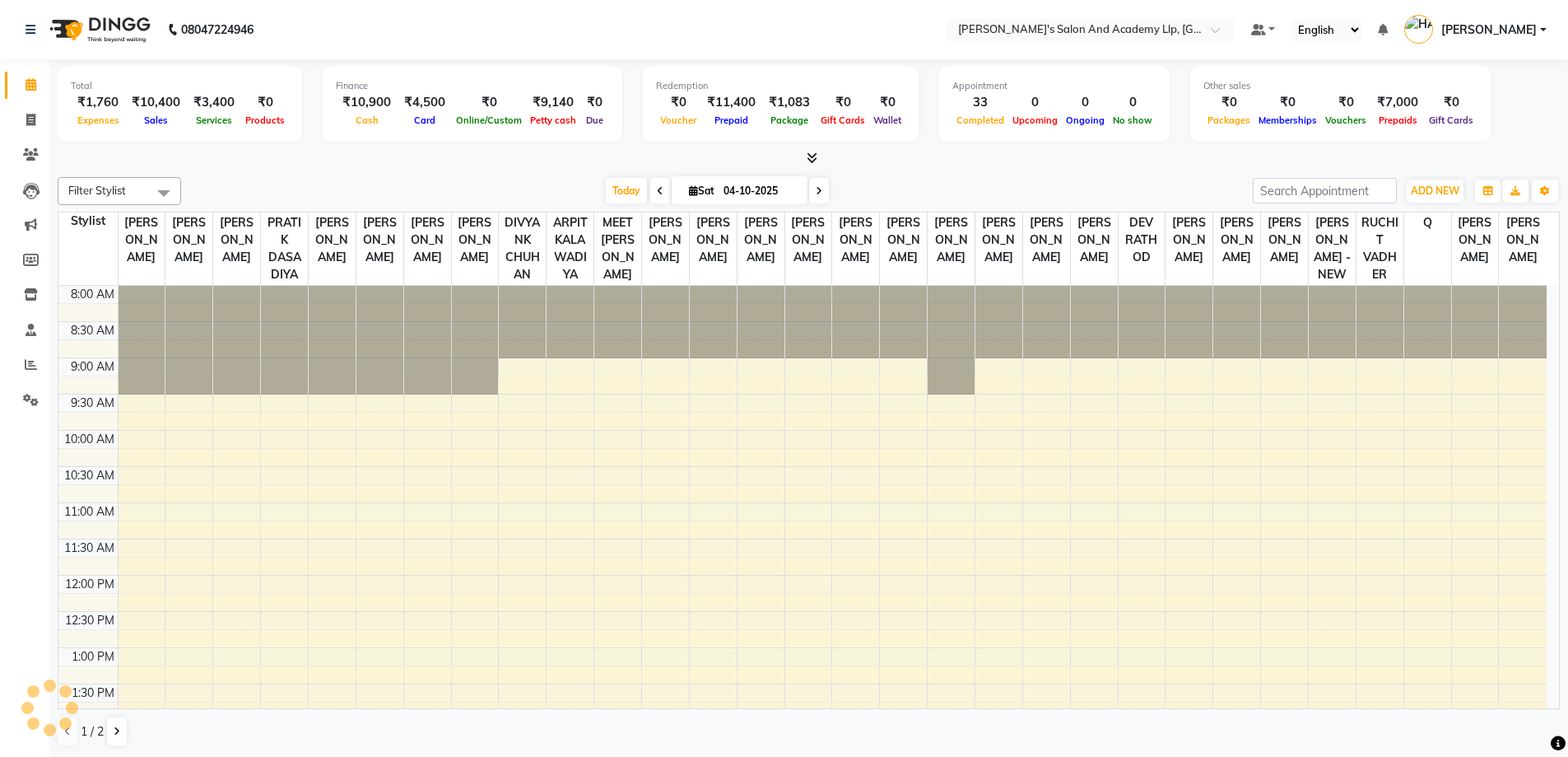
scroll to position [505, 0]
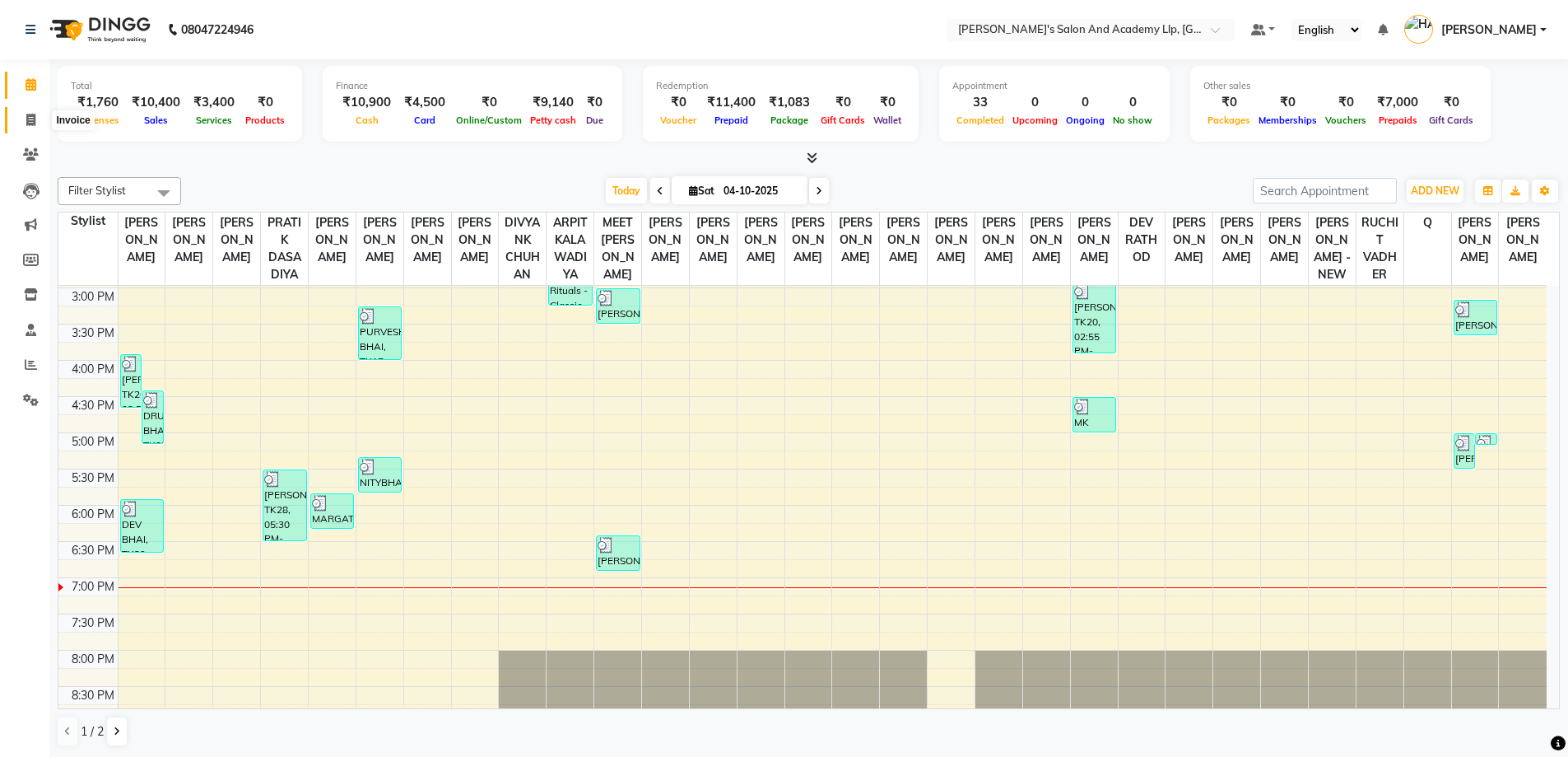
click at [29, 111] on span at bounding box center [31, 120] width 28 height 19
select select "service"
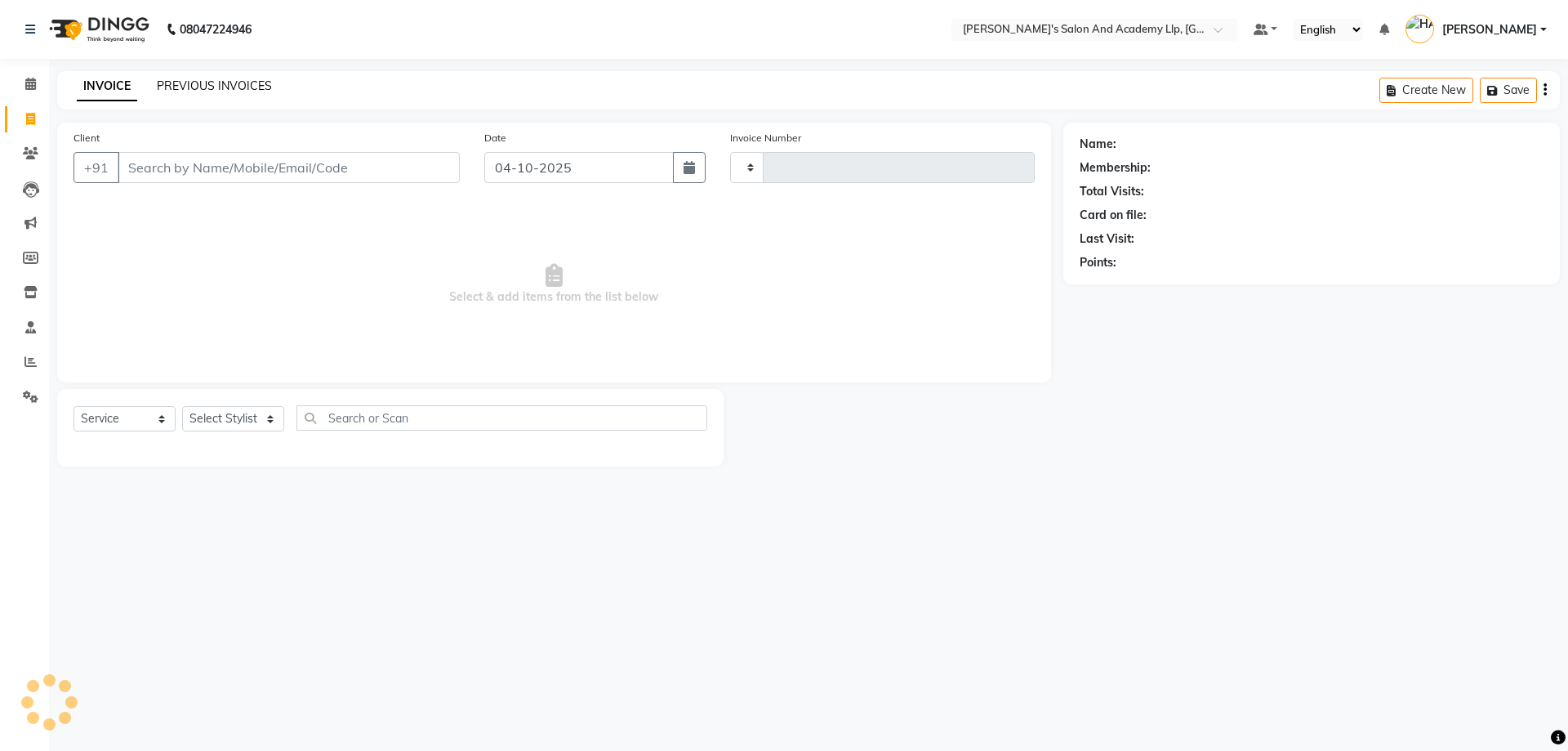
click at [211, 90] on link "PREVIOUS INVOICES" at bounding box center [214, 86] width 115 height 15
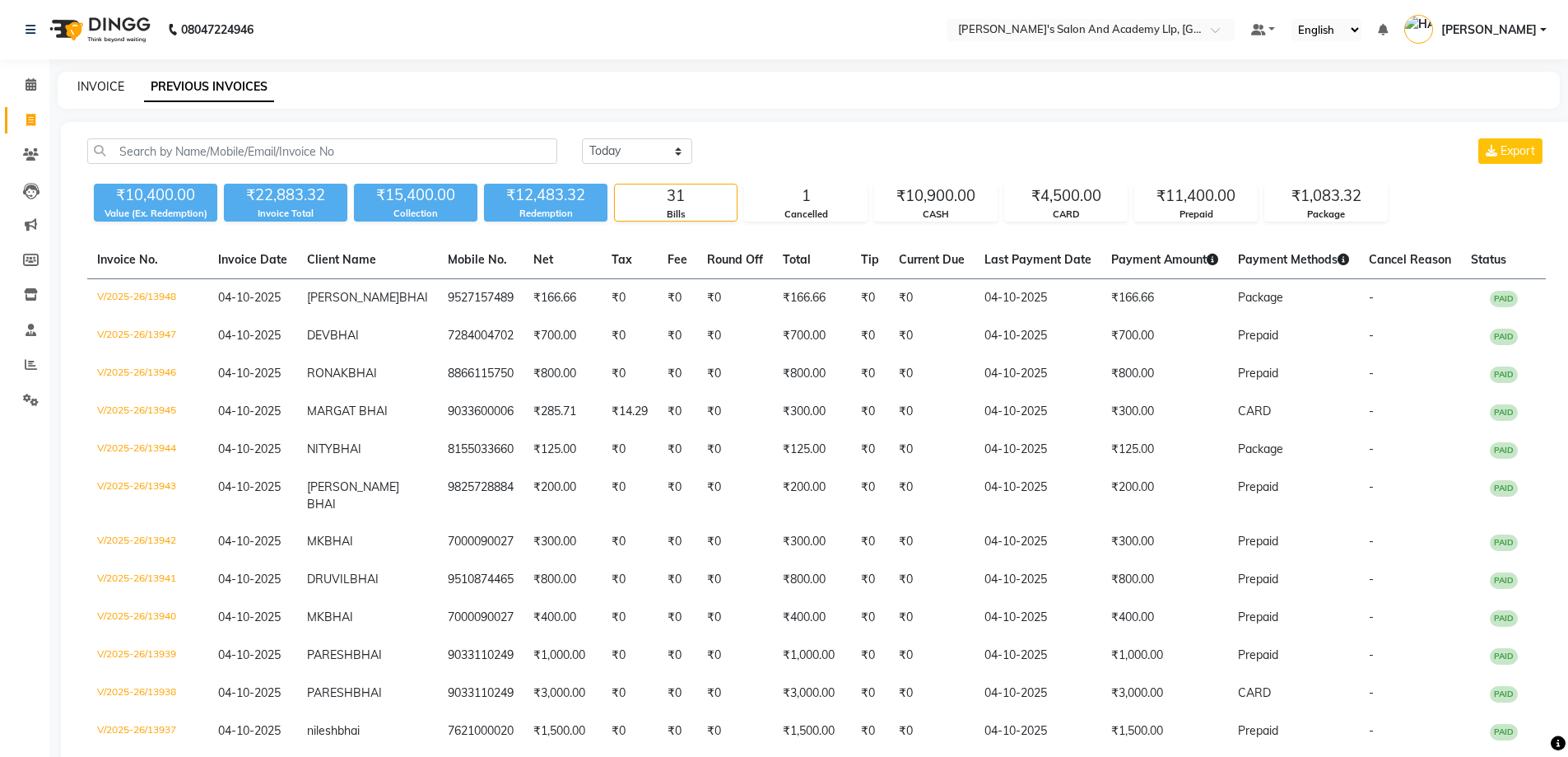
click at [110, 89] on link "INVOICE" at bounding box center [101, 87] width 47 height 15
select select "service"
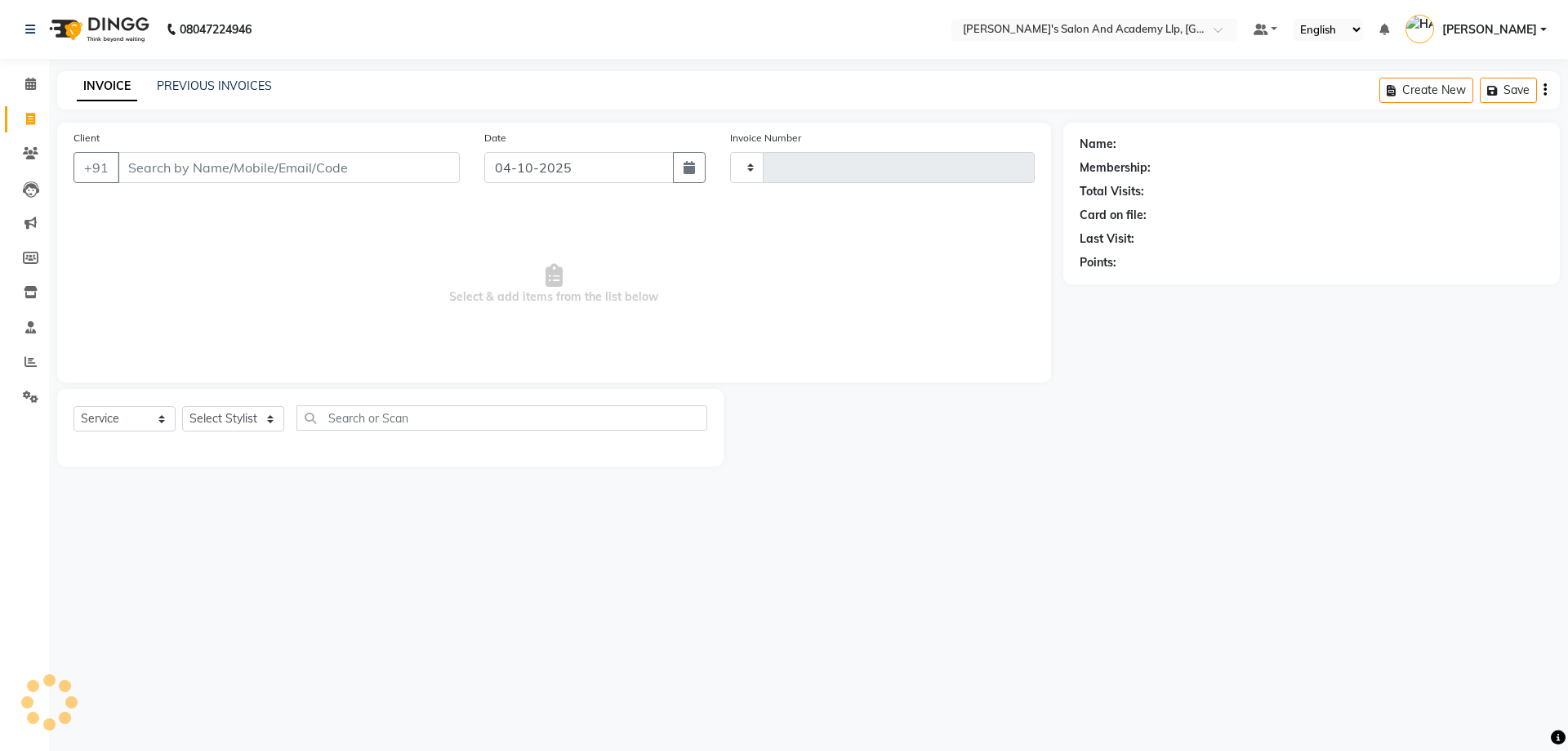
type input "13949"
select select "6983"
drag, startPoint x: 145, startPoint y: 277, endPoint x: 131, endPoint y: 279, distance: 14.1
click at [133, 279] on span "Select & add items from the list below" at bounding box center [554, 283] width 961 height 163
click at [16, 376] on li "Reports" at bounding box center [24, 362] width 49 height 35
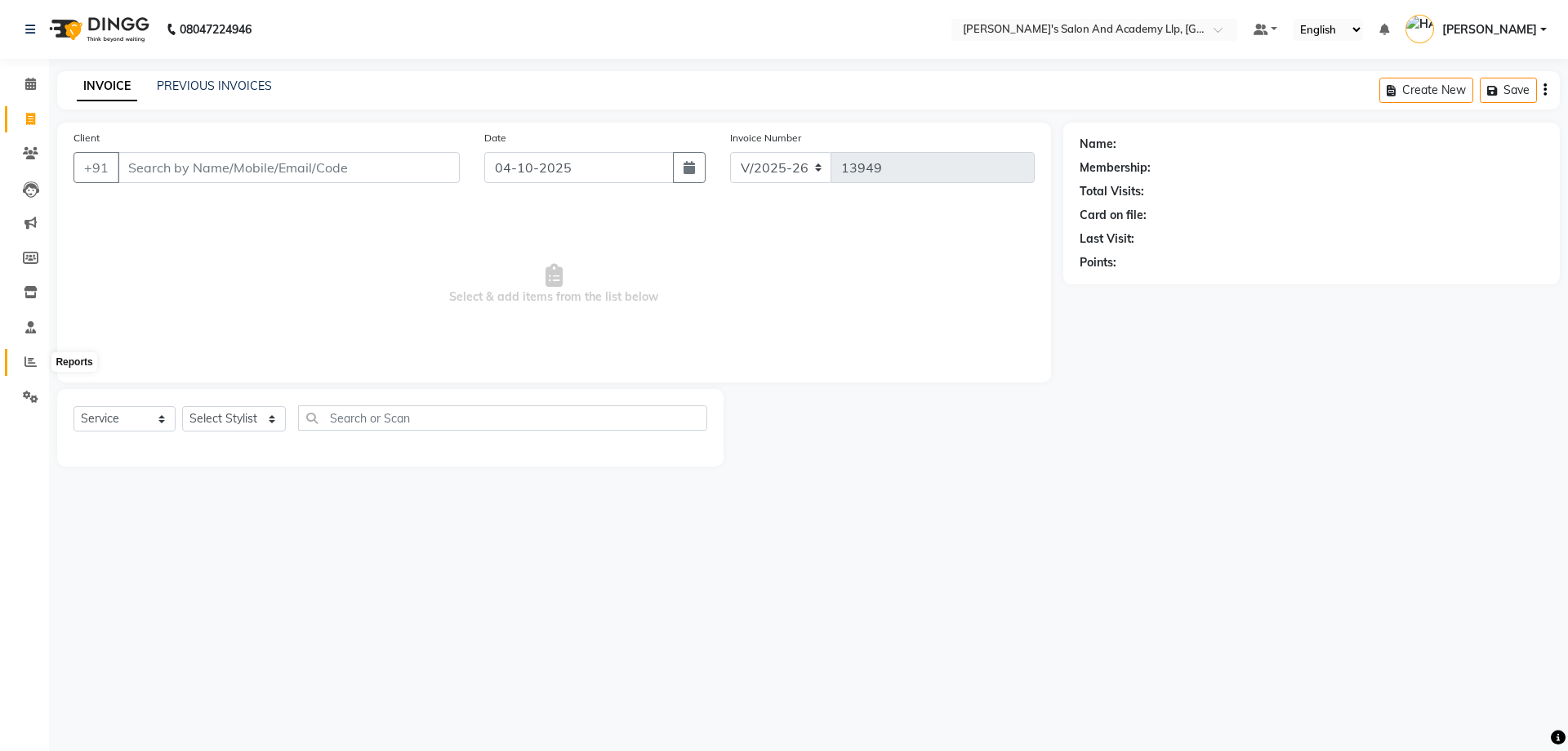
click at [27, 361] on icon at bounding box center [31, 361] width 12 height 12
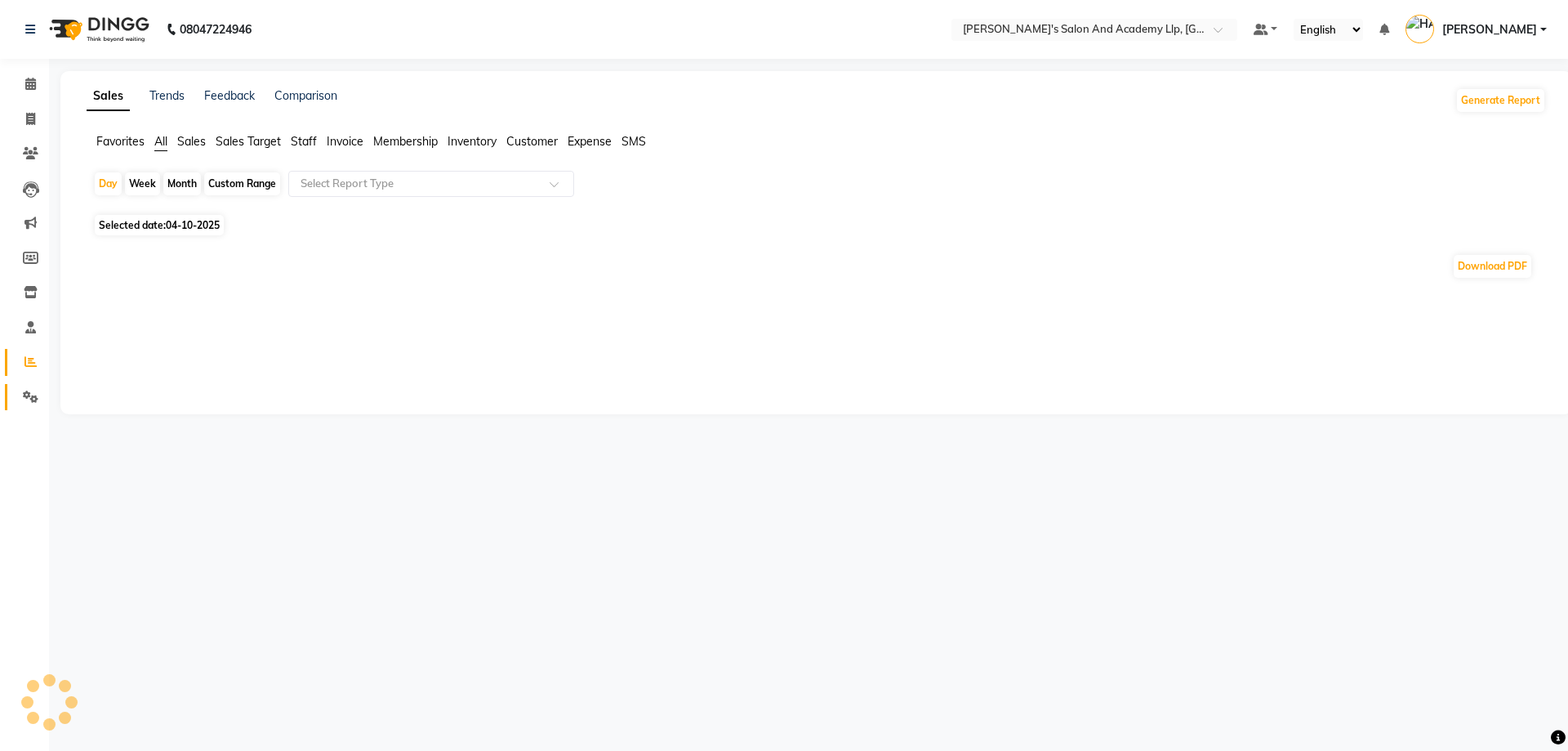
click at [28, 386] on link "Settings" at bounding box center [24, 397] width 39 height 27
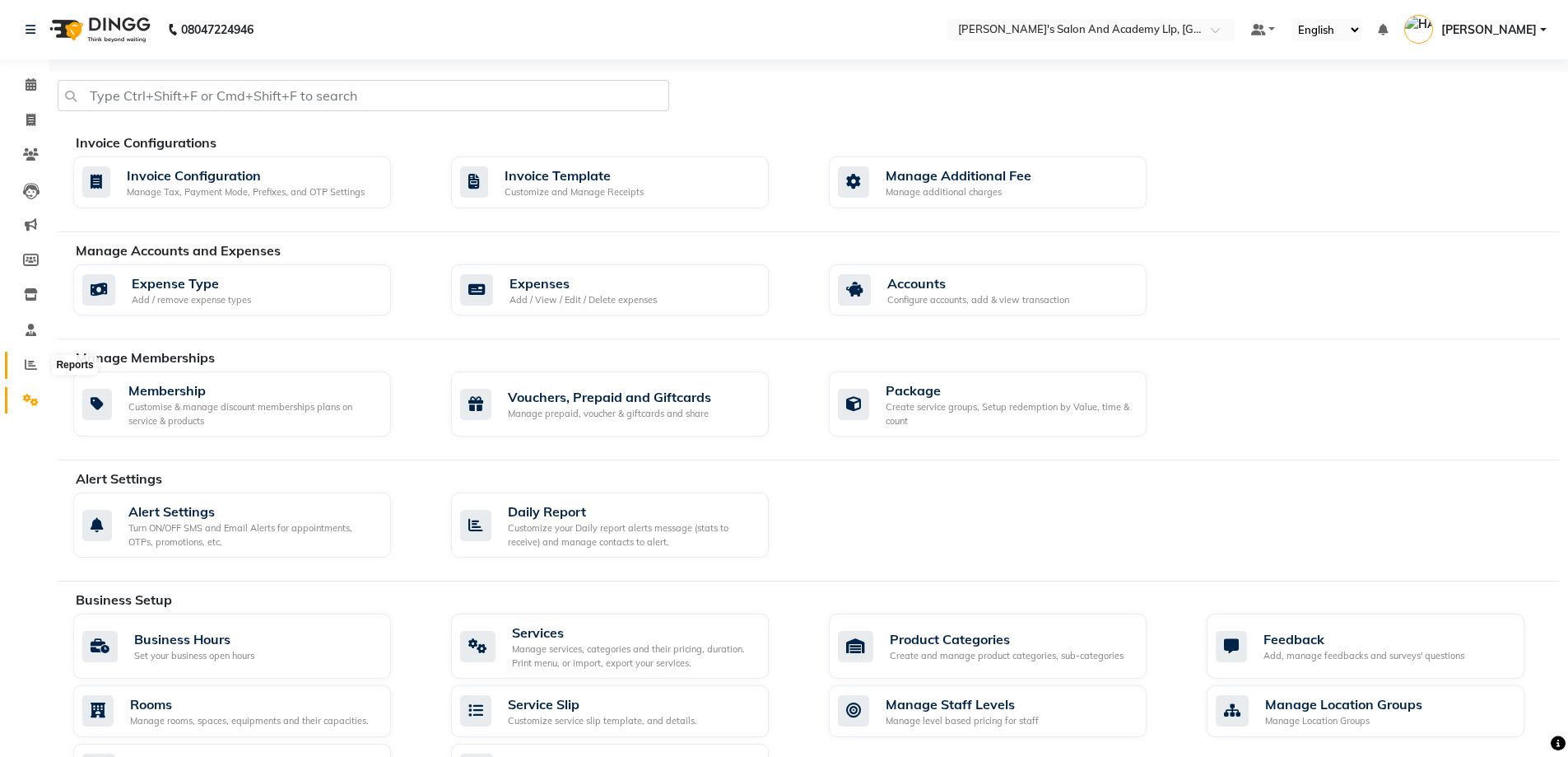
click at [28, 367] on icon at bounding box center [31, 364] width 13 height 13
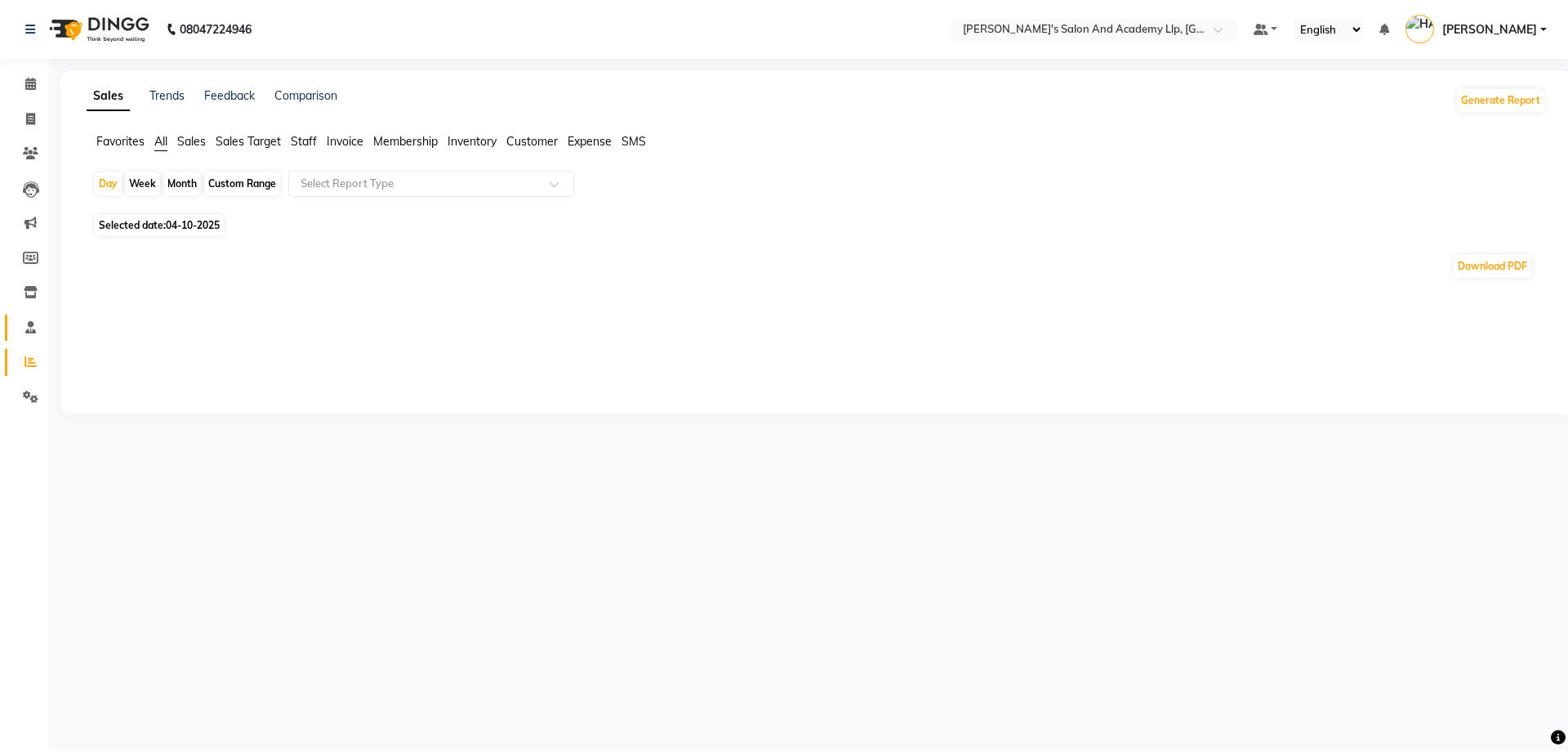
click at [31, 315] on link "Staff" at bounding box center [24, 327] width 39 height 27
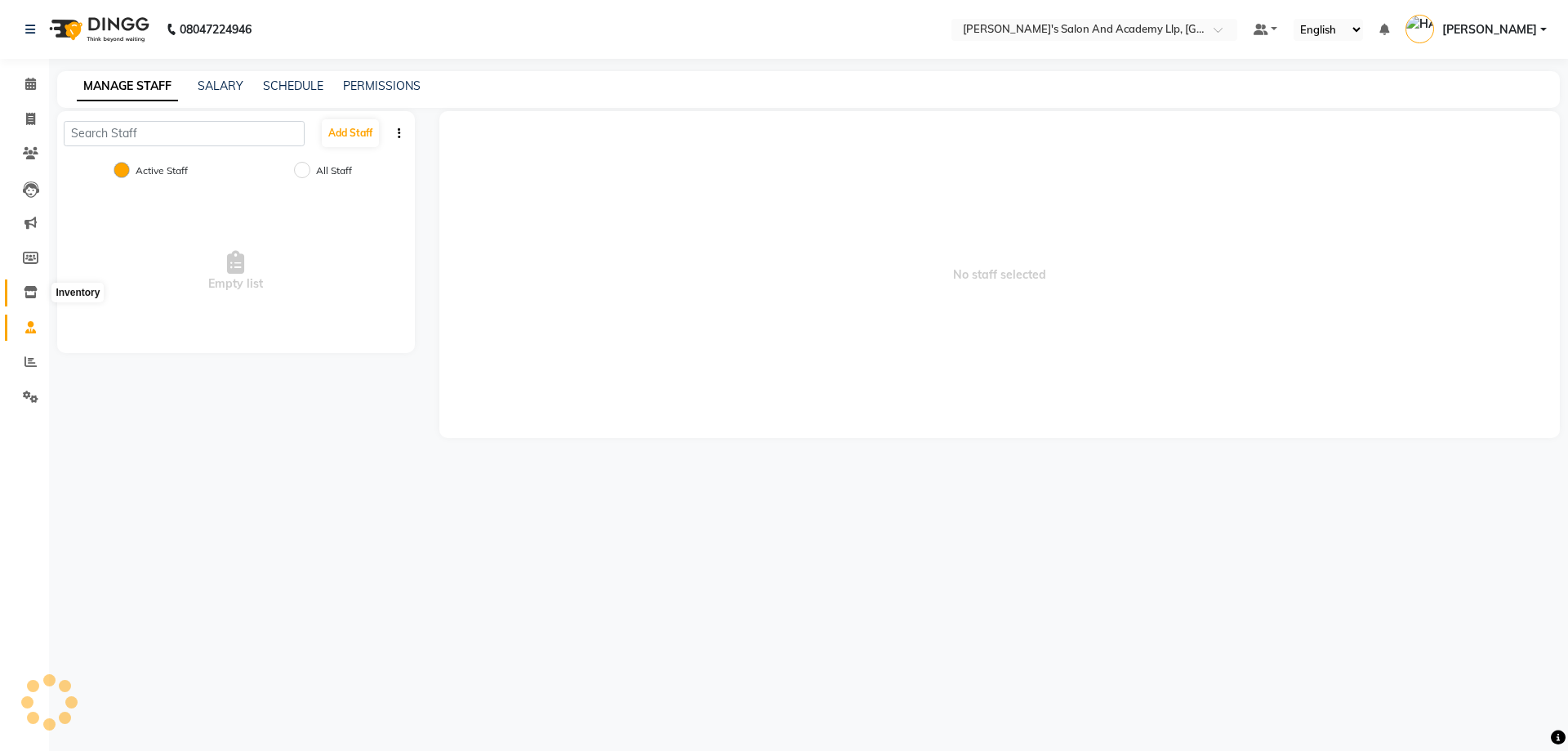
click at [25, 302] on span at bounding box center [31, 293] width 28 height 19
select select
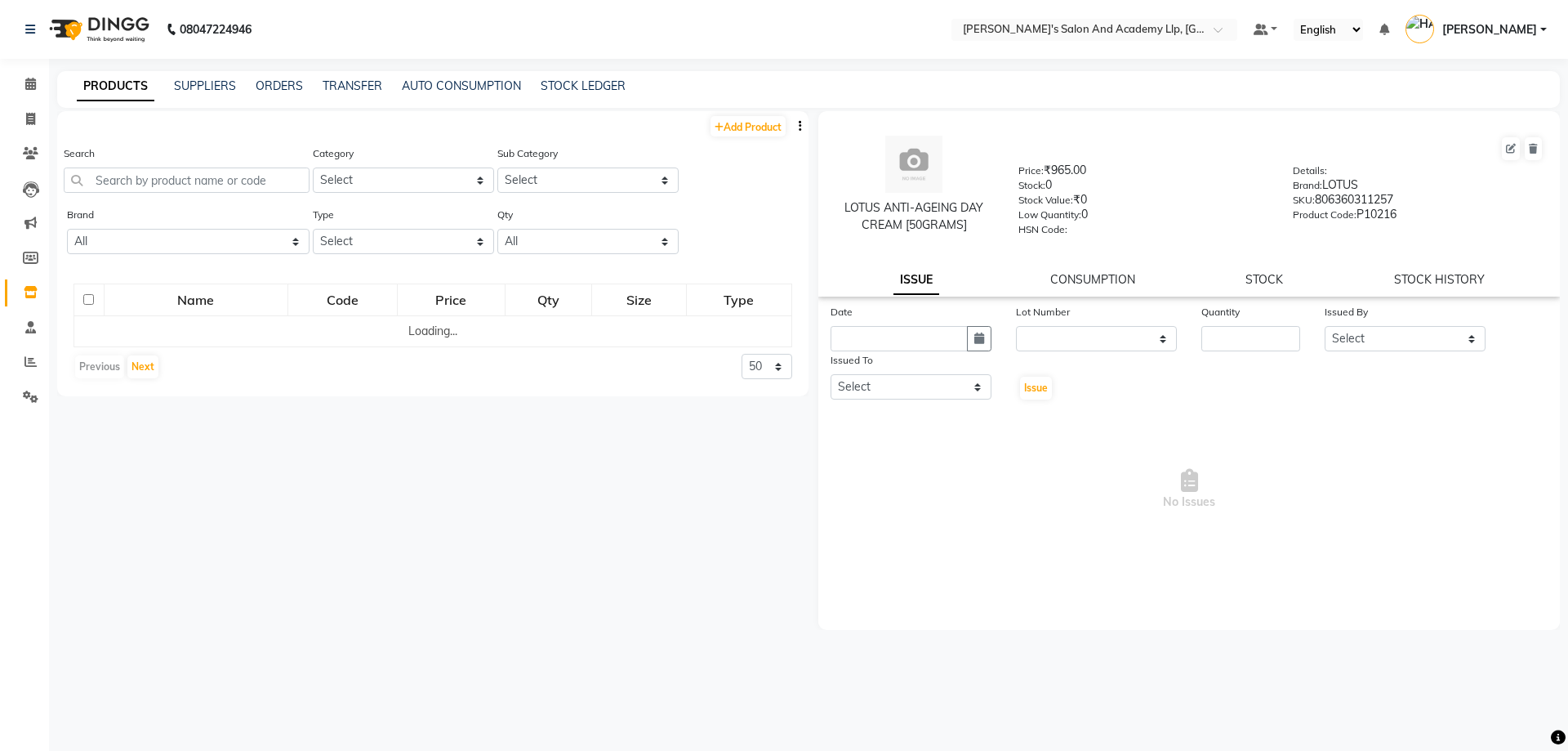
click at [36, 275] on li "Inventory" at bounding box center [24, 293] width 49 height 35
click at [31, 259] on icon at bounding box center [31, 258] width 16 height 12
select select
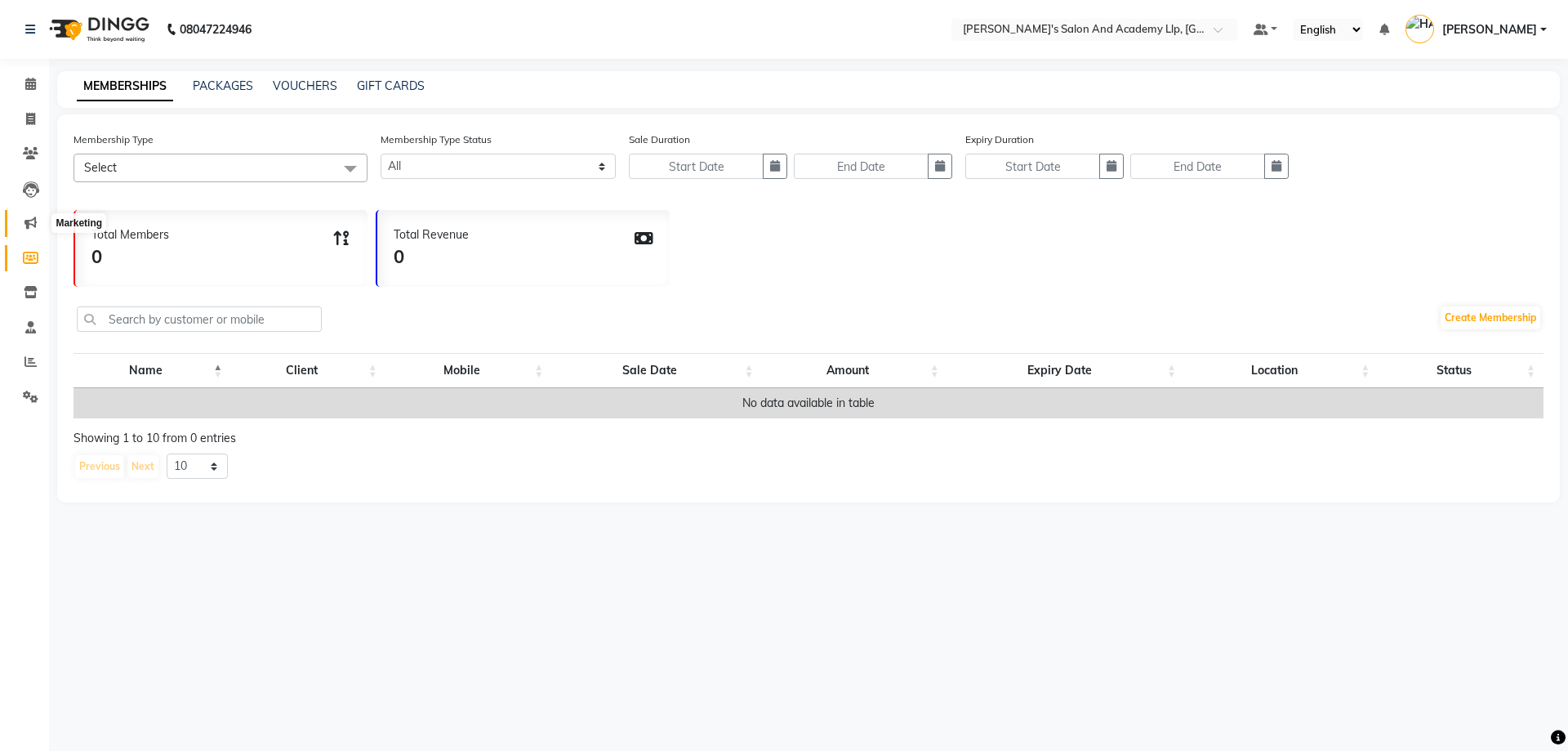
click at [18, 218] on span at bounding box center [31, 223] width 28 height 19
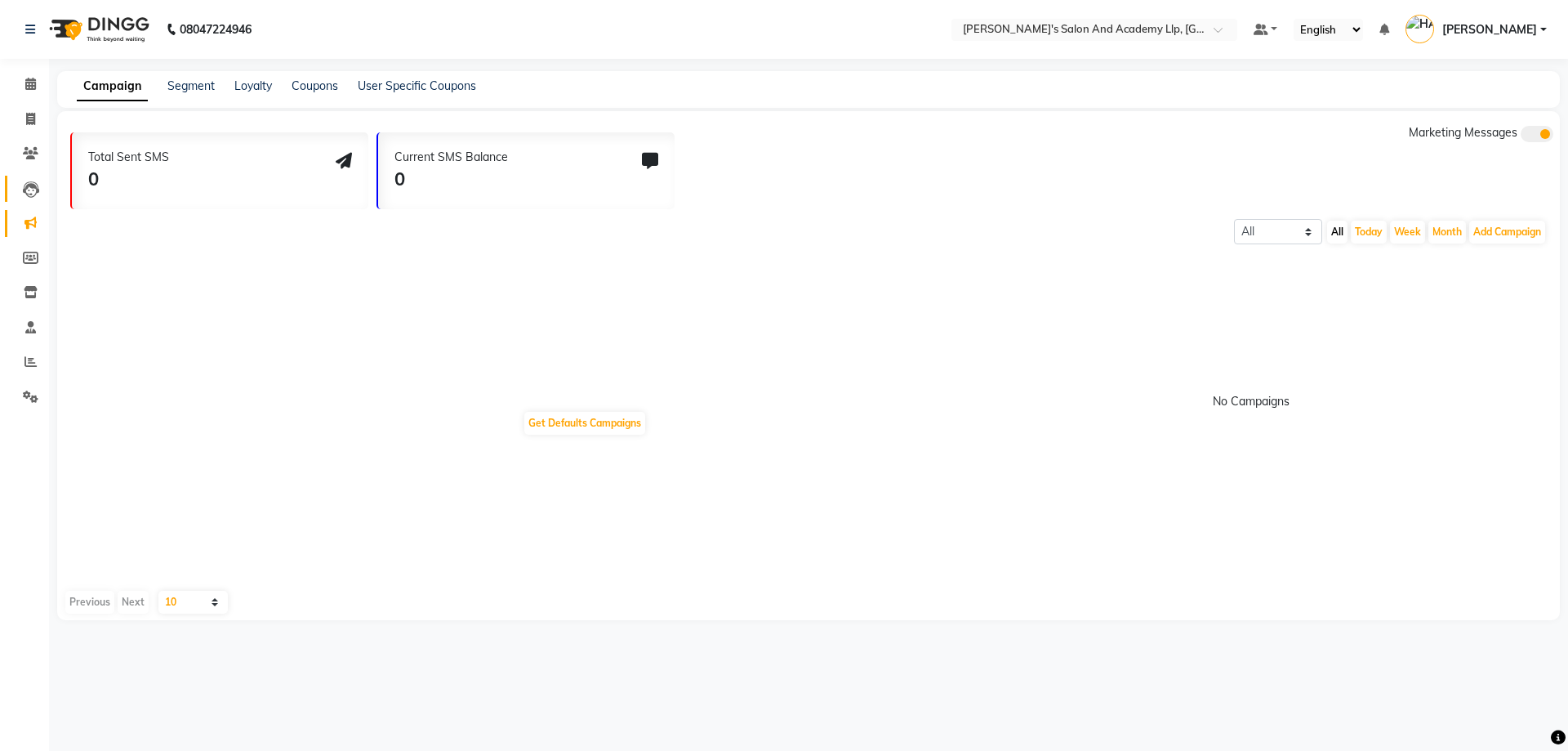
click at [27, 190] on icon at bounding box center [31, 190] width 17 height 17
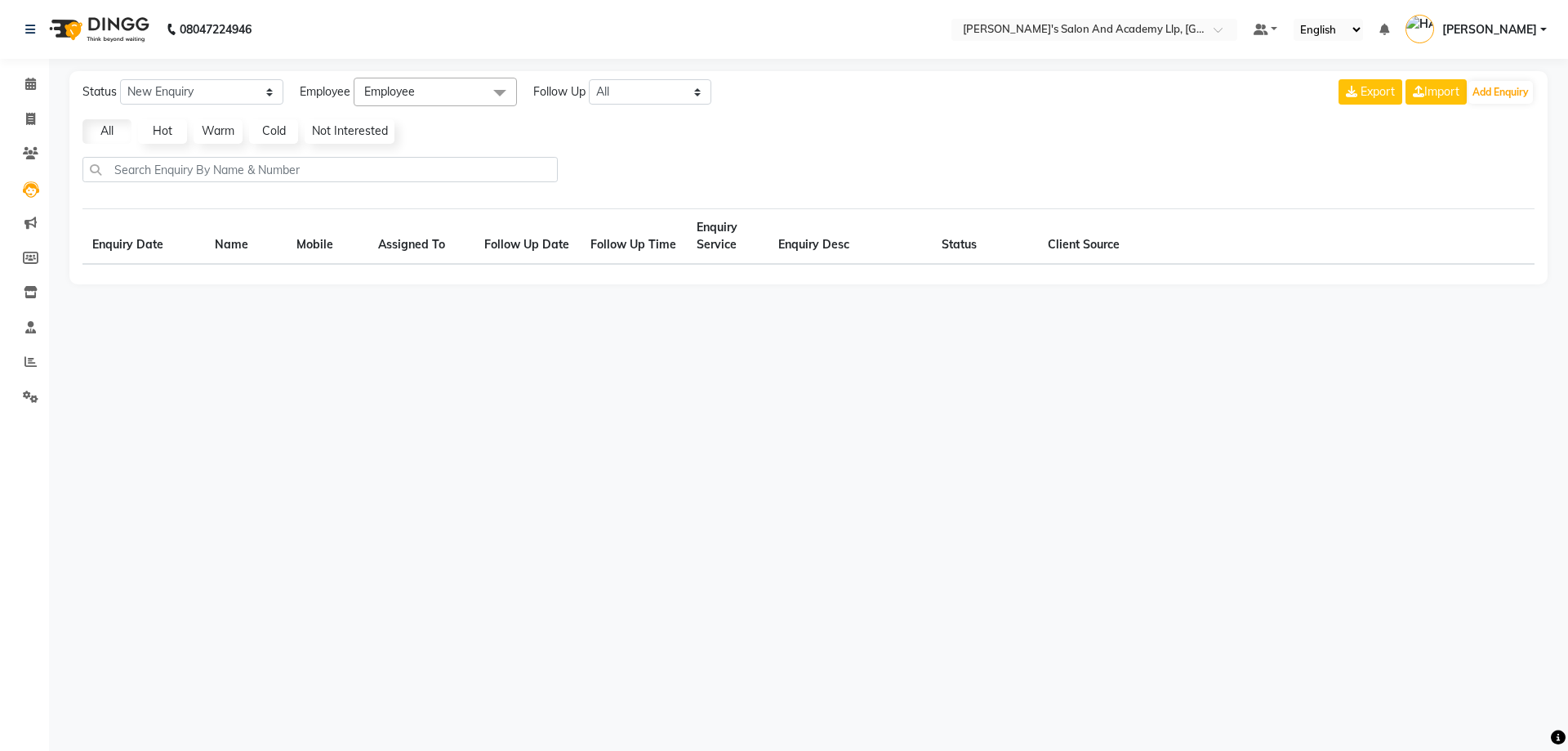
click at [4, 157] on li "Clients" at bounding box center [24, 154] width 49 height 35
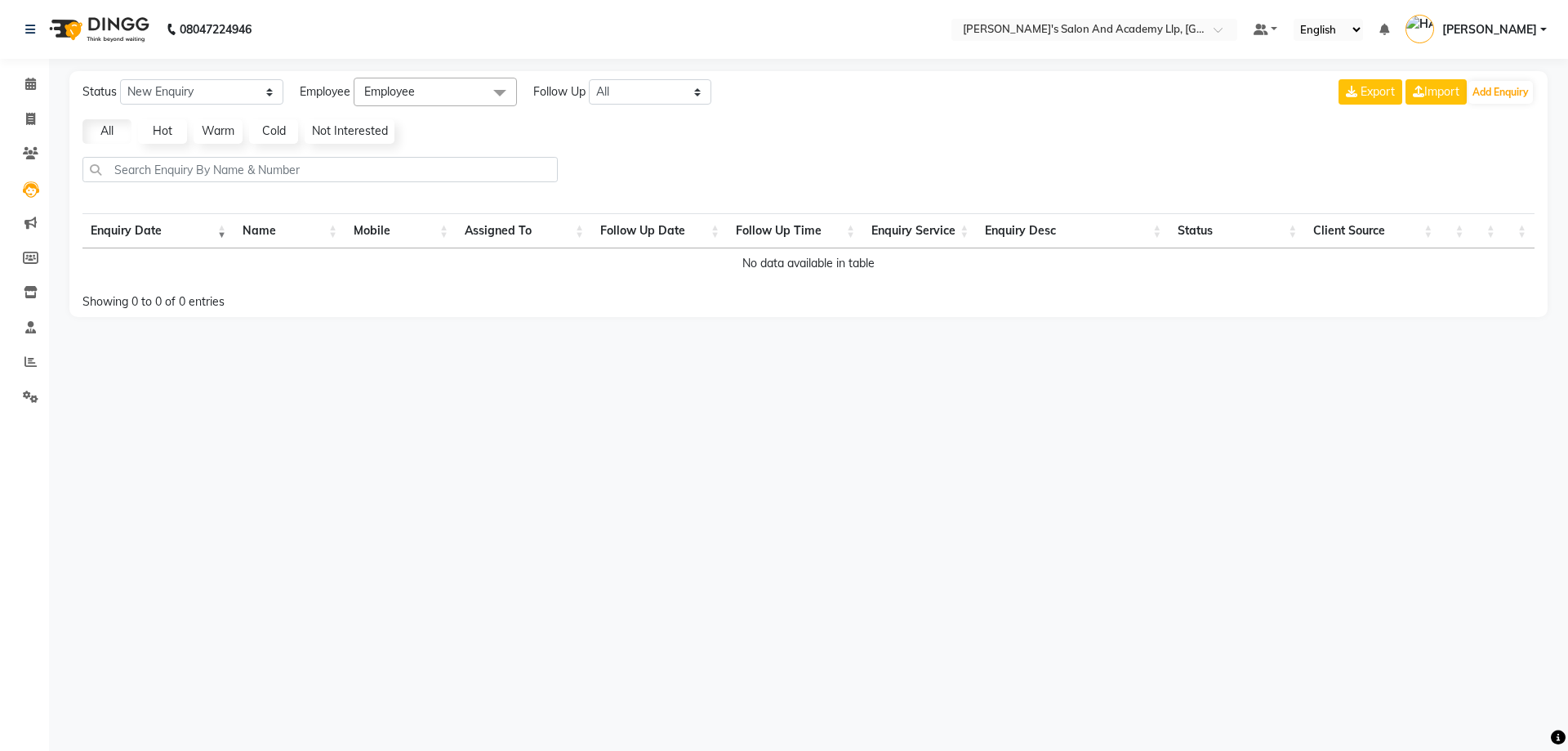
click at [18, 139] on li "Clients" at bounding box center [24, 154] width 49 height 35
click at [22, 153] on span at bounding box center [31, 153] width 28 height 19
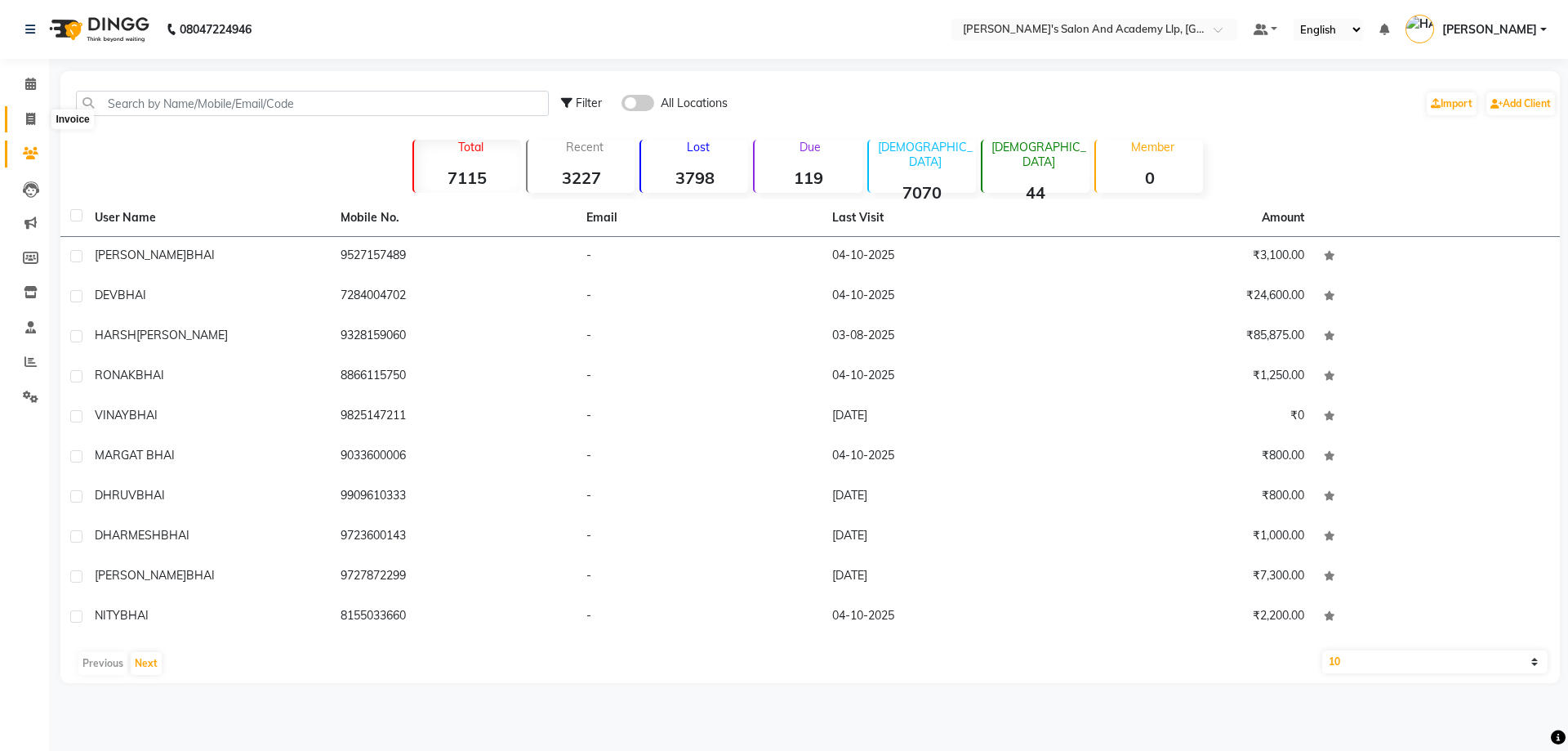
click at [22, 114] on span at bounding box center [31, 119] width 28 height 19
select select "6983"
select select "service"
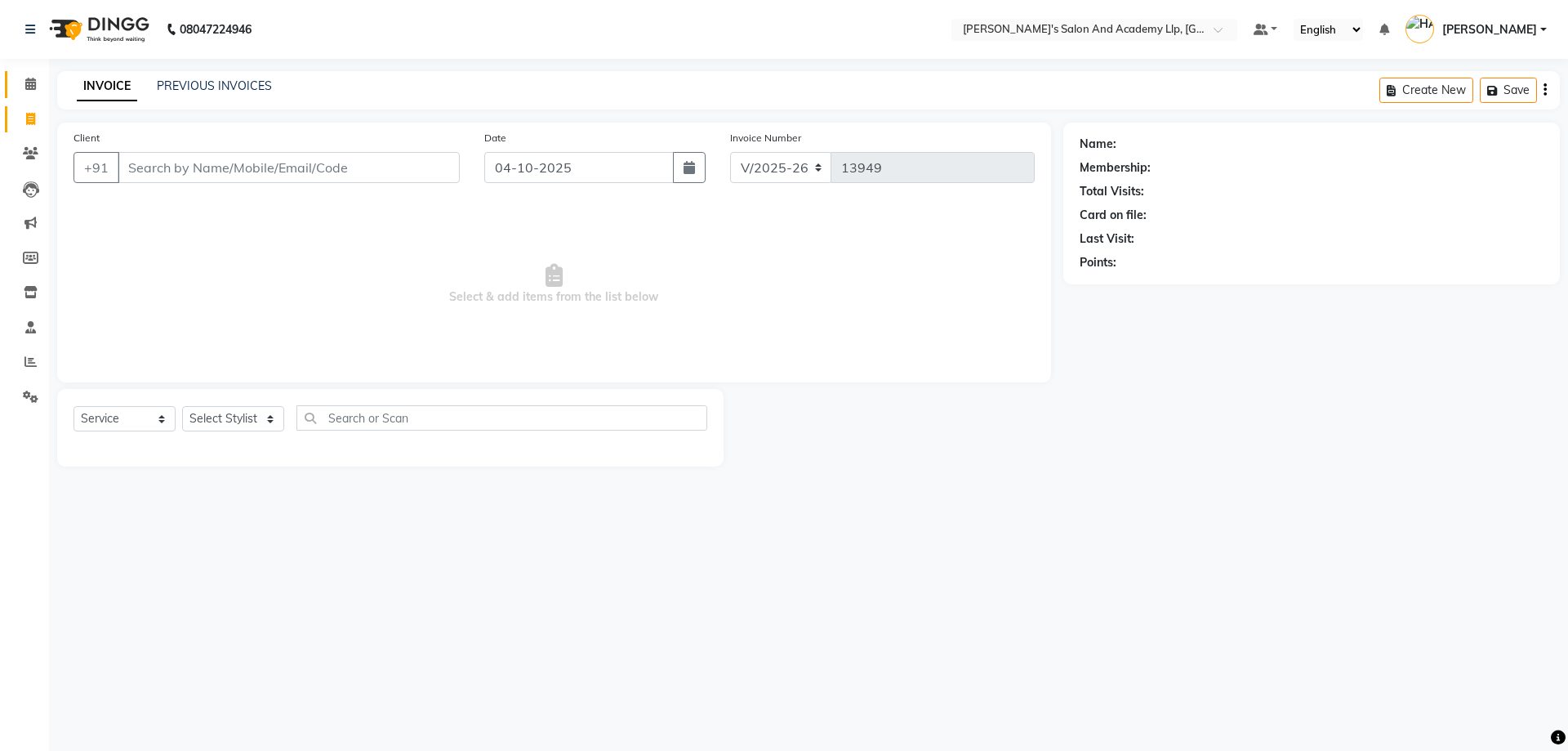
click at [22, 71] on link "Calendar" at bounding box center [24, 85] width 39 height 27
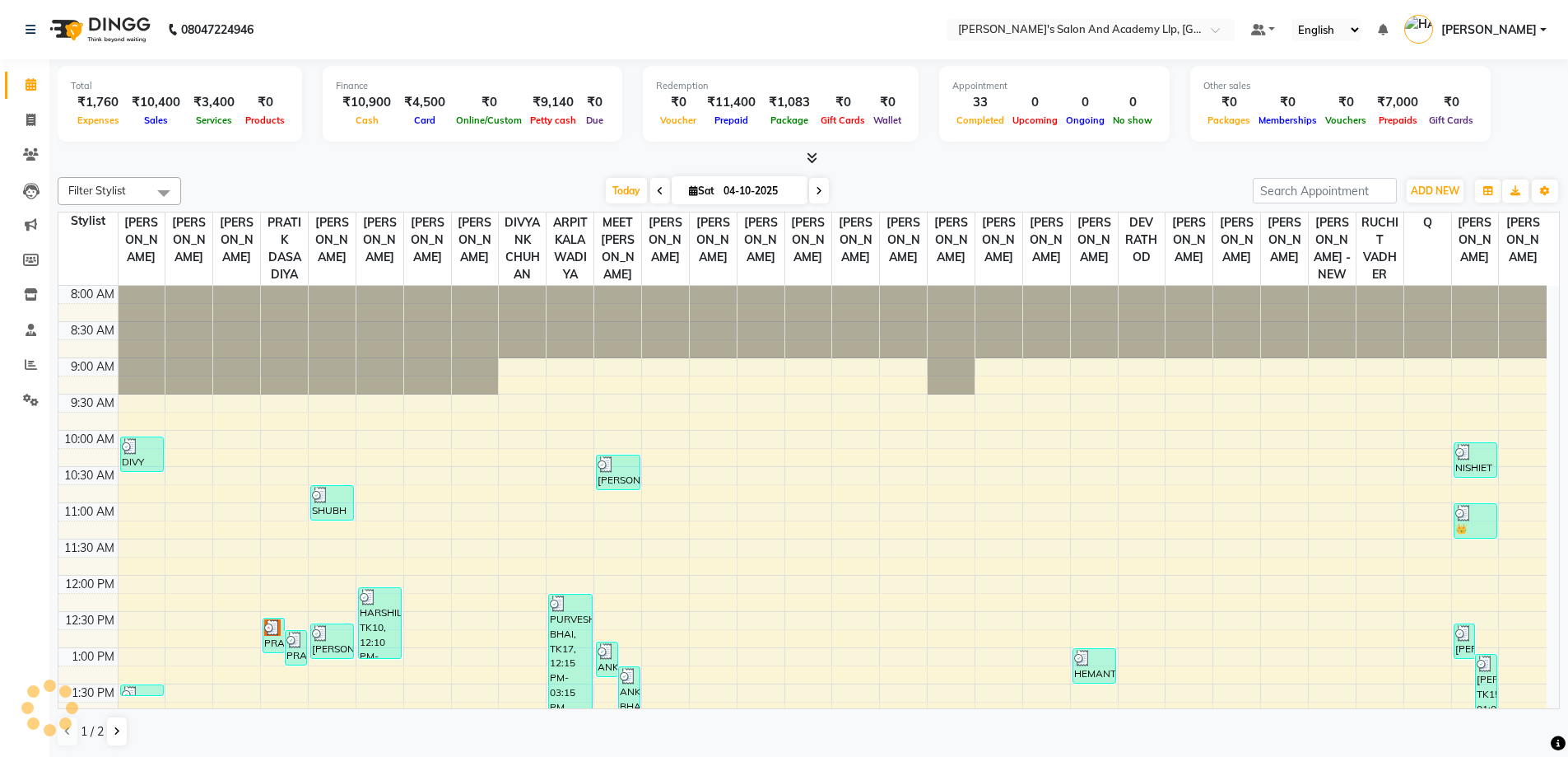
click at [29, 103] on li "Invoice" at bounding box center [24, 120] width 49 height 35
click at [24, 107] on link "Invoice" at bounding box center [24, 120] width 39 height 28
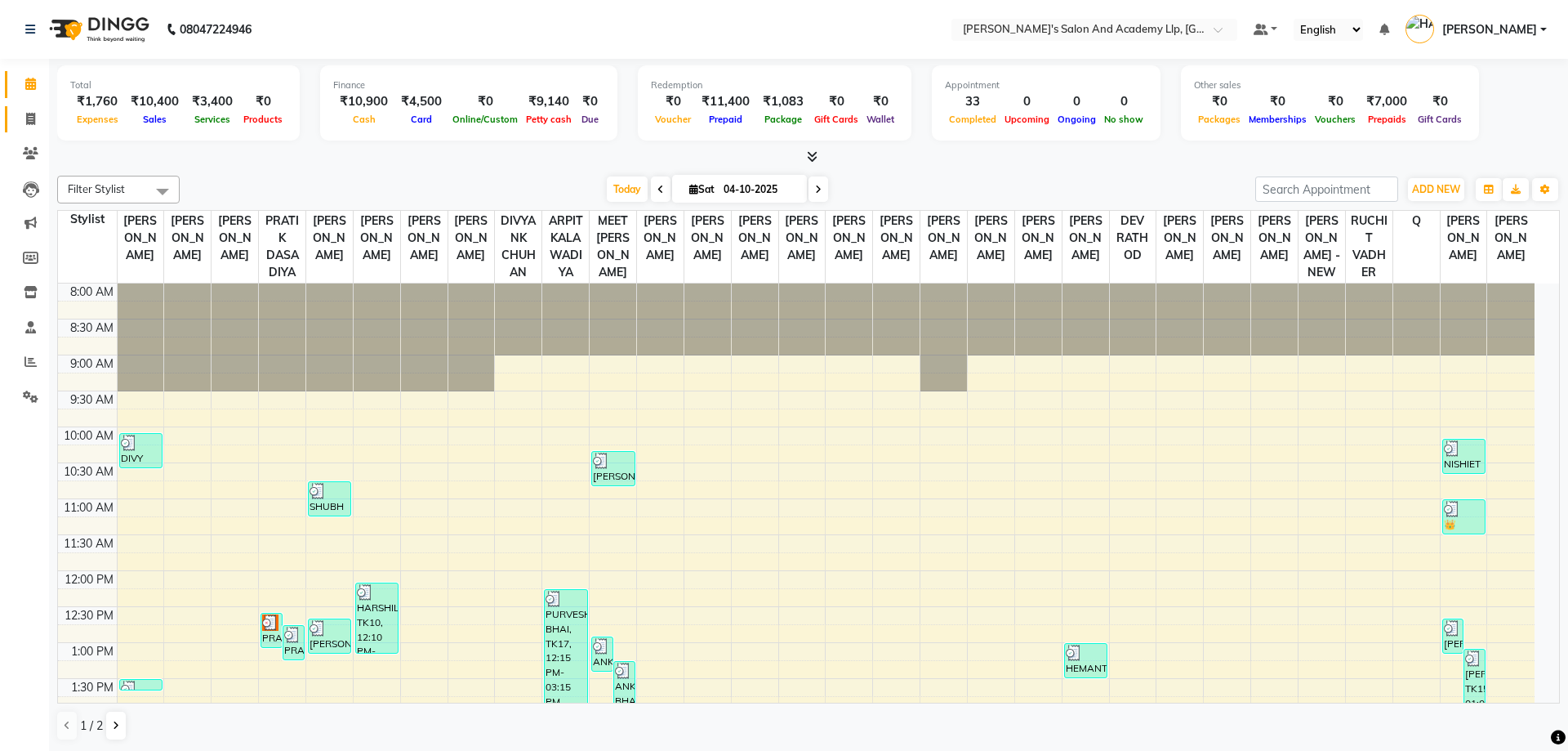
select select "6983"
select select "service"
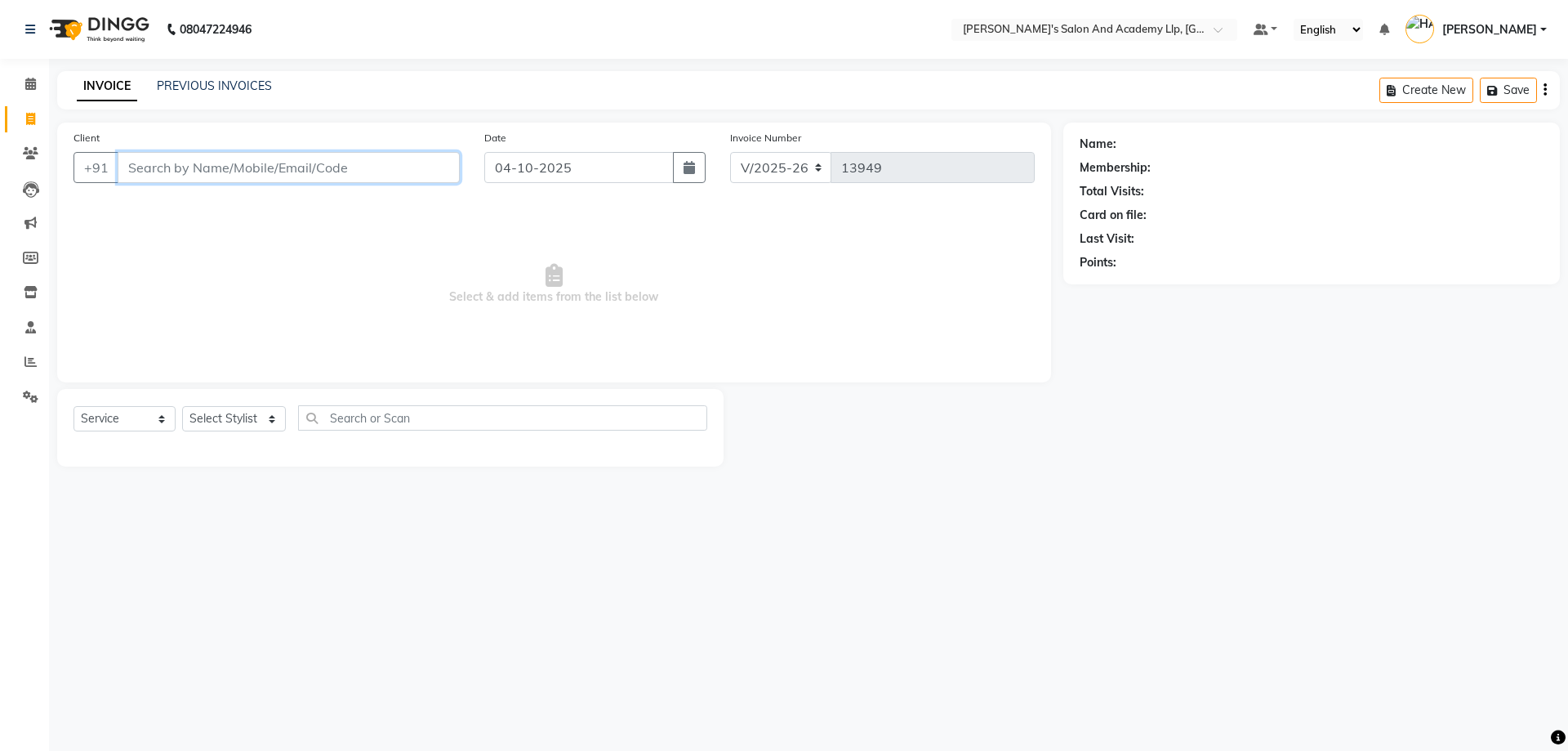
click at [281, 153] on input "Client" at bounding box center [288, 167] width 342 height 31
type input "9712962296"
click at [398, 167] on span "Add Client" at bounding box center [418, 167] width 65 height 17
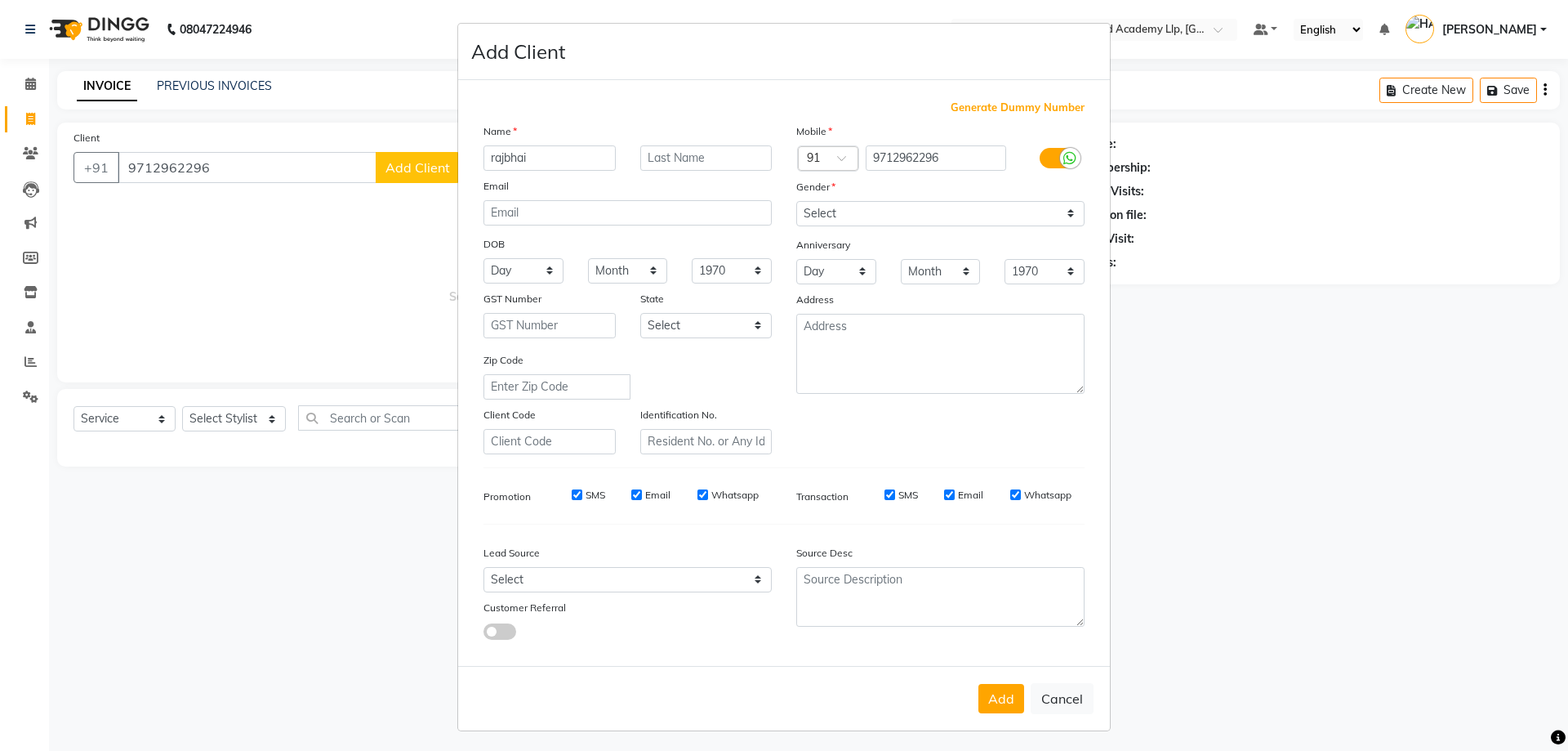
type input "rajbhai"
type input "[PERSON_NAME]"
click at [916, 204] on select "Select [DEMOGRAPHIC_DATA] [DEMOGRAPHIC_DATA] Other Prefer Not To Say" at bounding box center [941, 213] width 288 height 26
select select "[DEMOGRAPHIC_DATA]"
click at [796, 201] on select "Select [DEMOGRAPHIC_DATA] [DEMOGRAPHIC_DATA] Other Prefer Not To Say" at bounding box center [941, 213] width 288 height 26
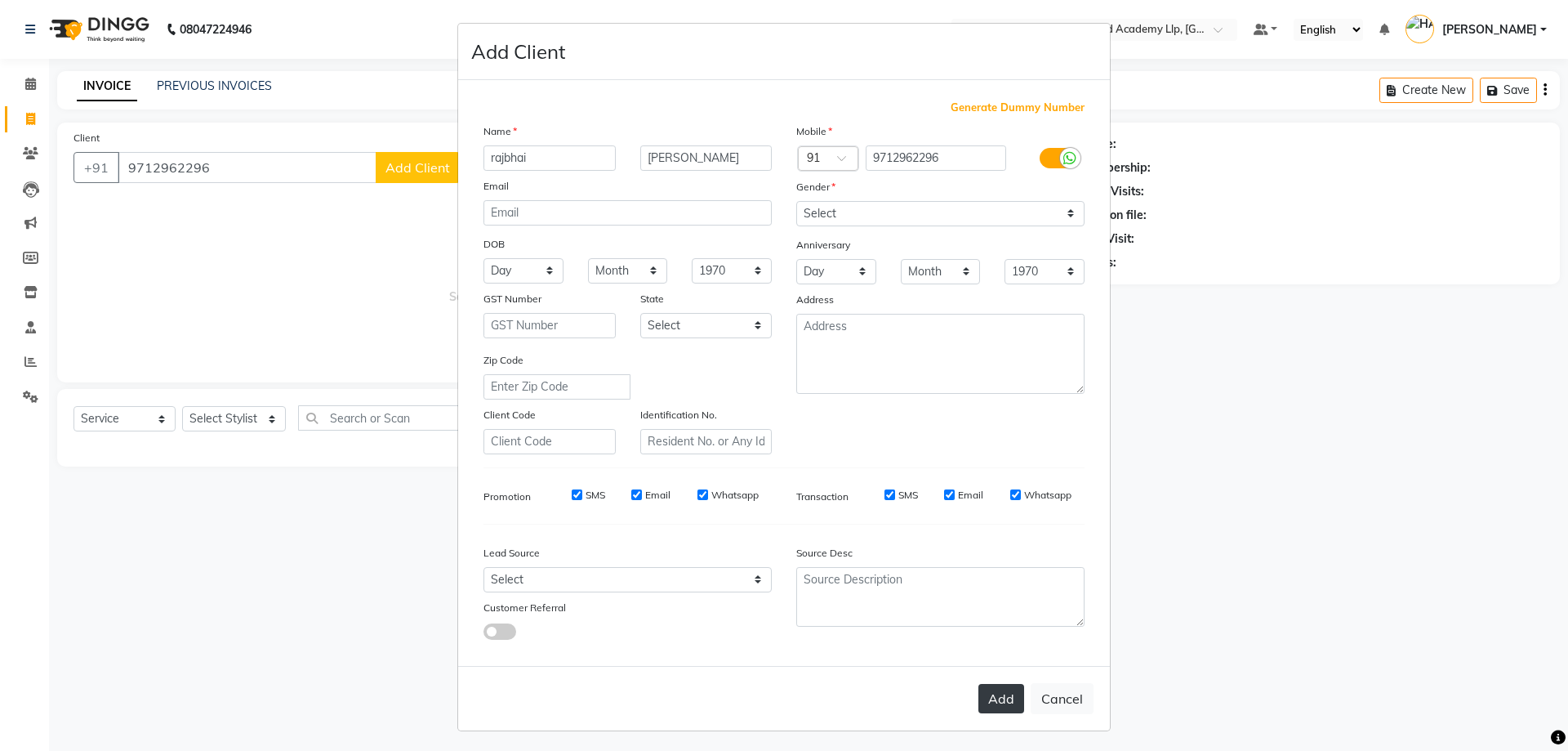
click at [979, 698] on button "Add" at bounding box center [1001, 698] width 46 height 29
select select
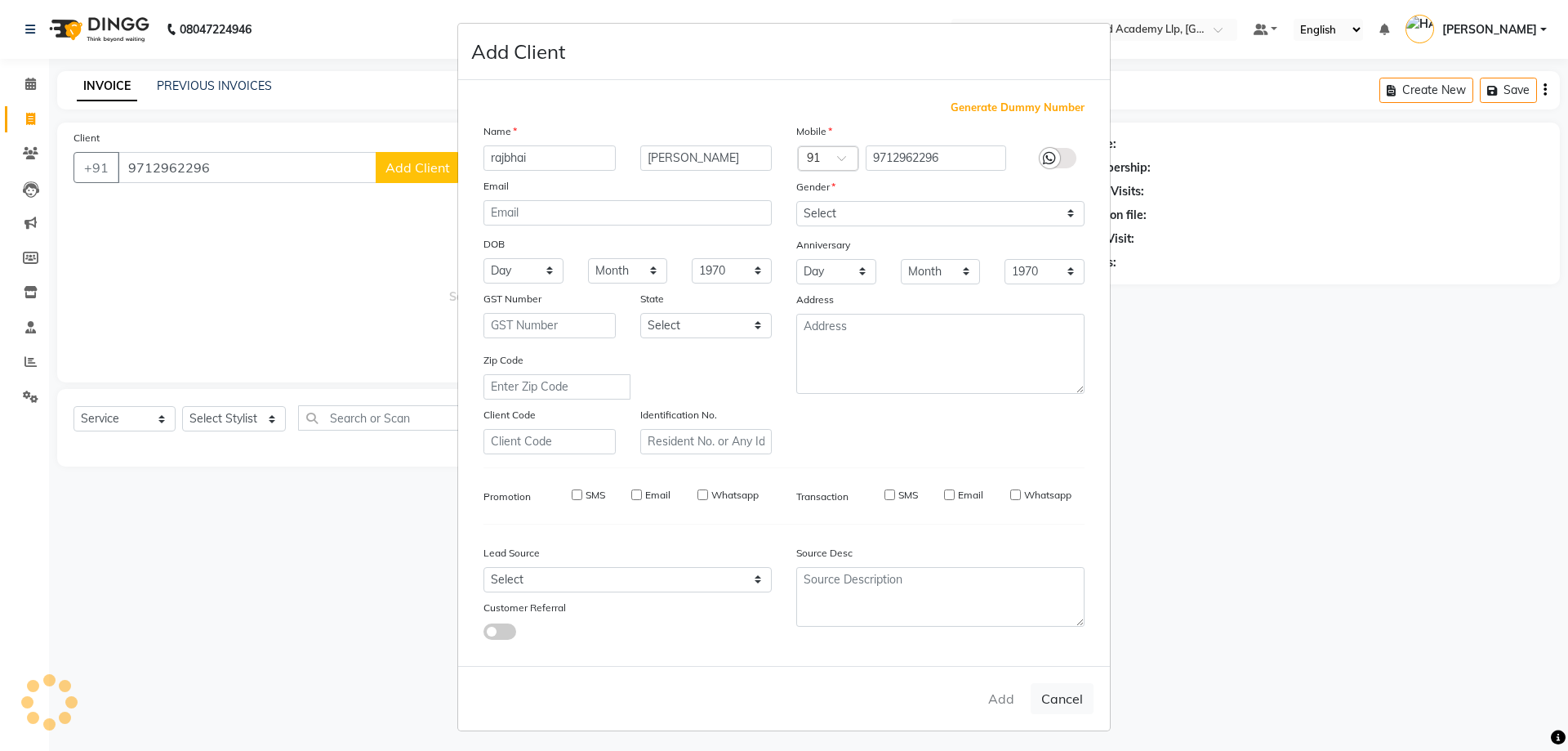
select select
checkbox input "false"
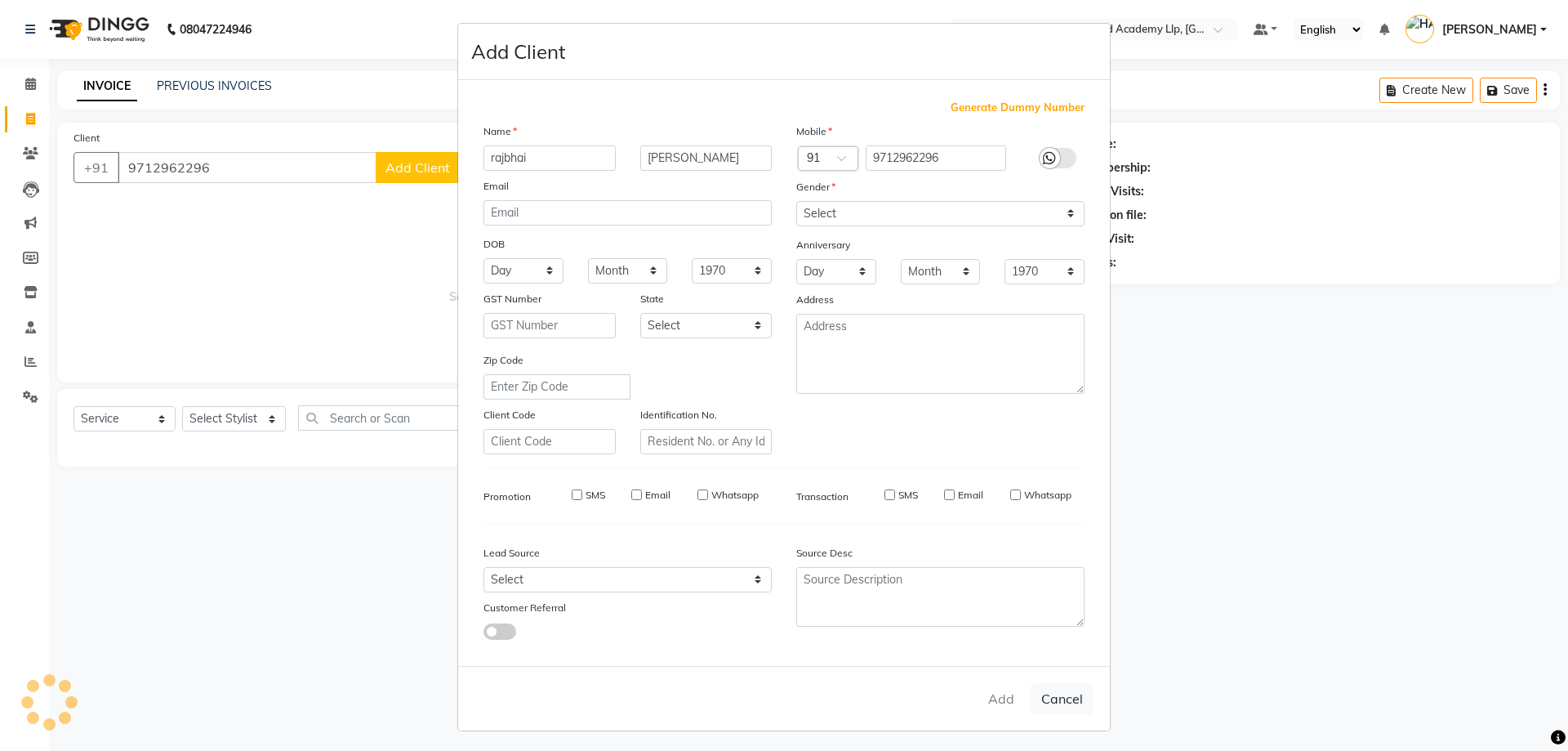
checkbox input "false"
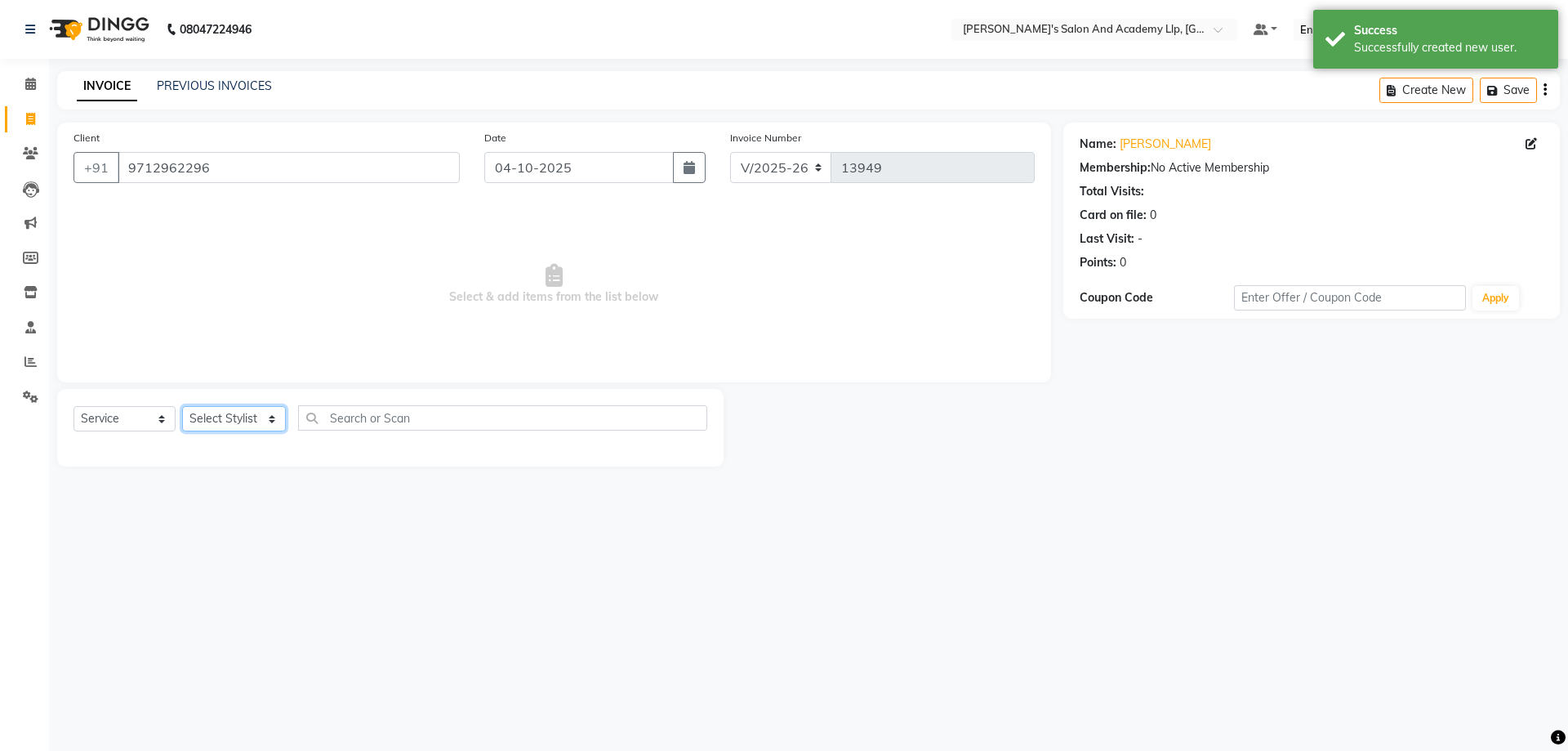
click at [224, 427] on select "Select Stylist [PERSON_NAME] [PERSON_NAME] AKSHAY [PERSON_NAME] [PERSON_NAME] K…" at bounding box center [234, 419] width 104 height 26
click at [221, 413] on select "Select Stylist [PERSON_NAME] [PERSON_NAME] AKSHAY [PERSON_NAME] [PERSON_NAME] K…" at bounding box center [234, 419] width 104 height 26
select select "83354"
click at [182, 406] on select "Select Stylist [PERSON_NAME] [PERSON_NAME] AKSHAY [PERSON_NAME] [PERSON_NAME] K…" at bounding box center [234, 419] width 104 height 26
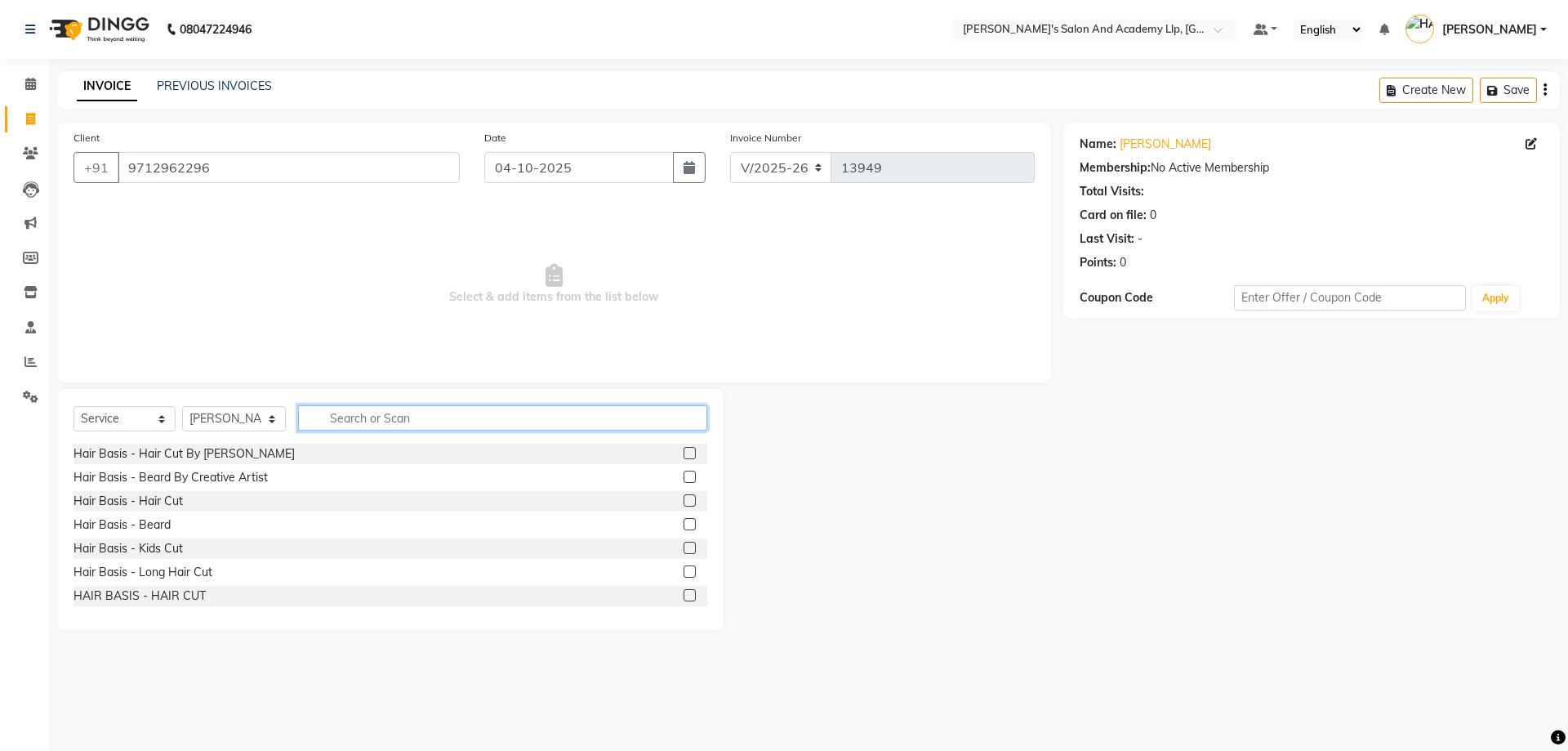
click at [346, 417] on input "text" at bounding box center [503, 418] width 409 height 26
click at [159, 529] on div "Hair Basis - Beard" at bounding box center [122, 525] width 97 height 17
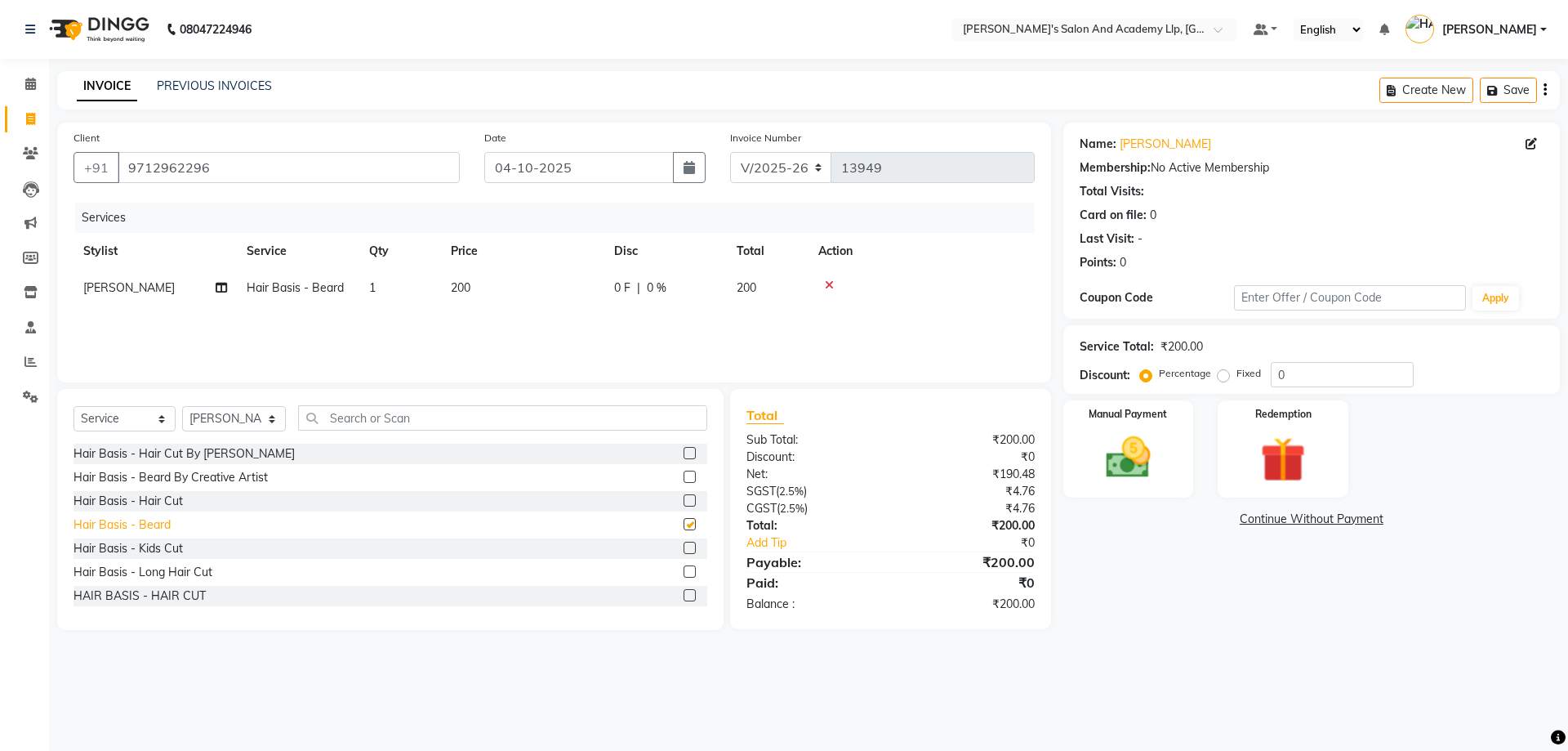
checkbox input "false"
click at [402, 416] on input "text" at bounding box center [503, 418] width 409 height 26
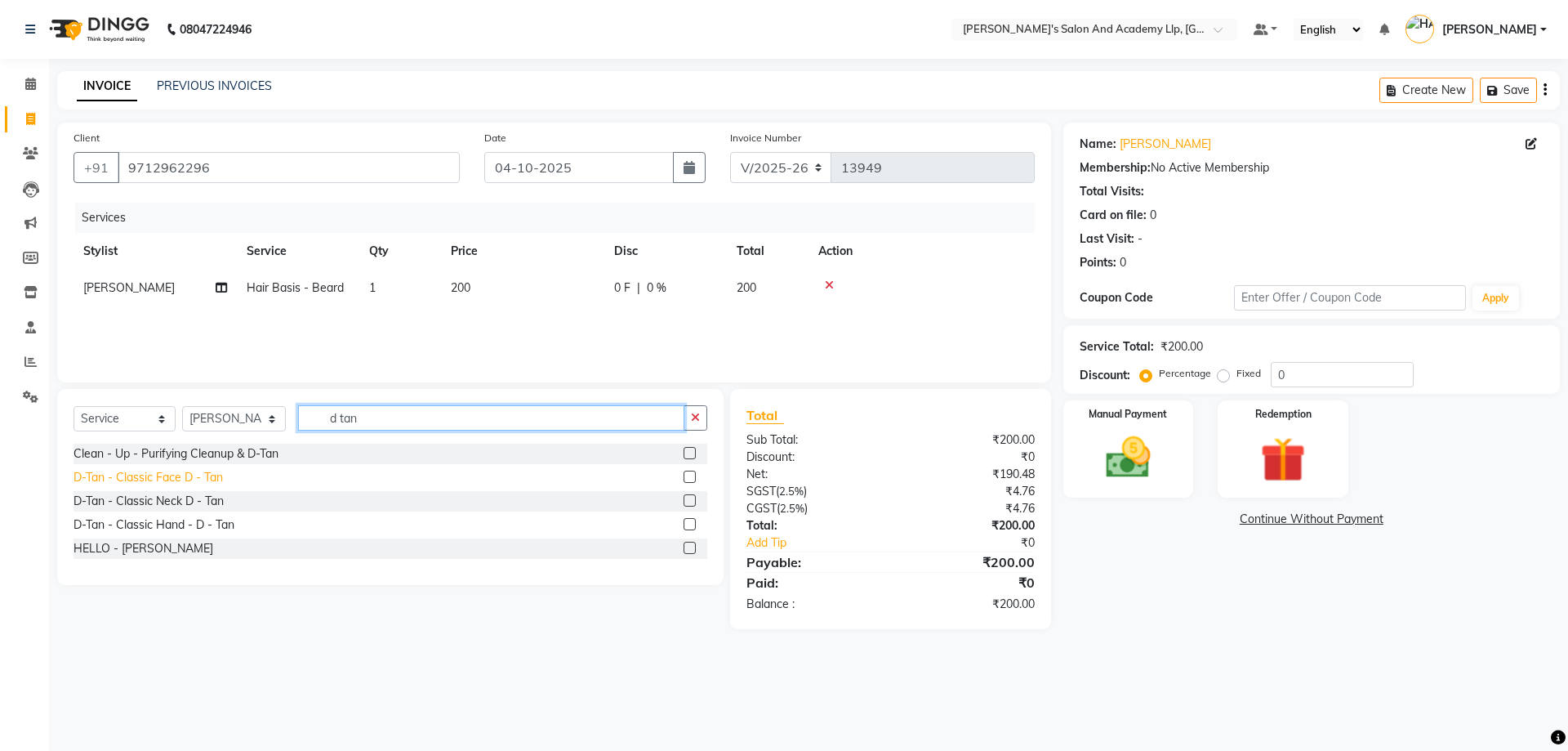
type input "d tan"
click at [190, 481] on div "D-Tan - Classic Face D - Tan" at bounding box center [148, 477] width 149 height 17
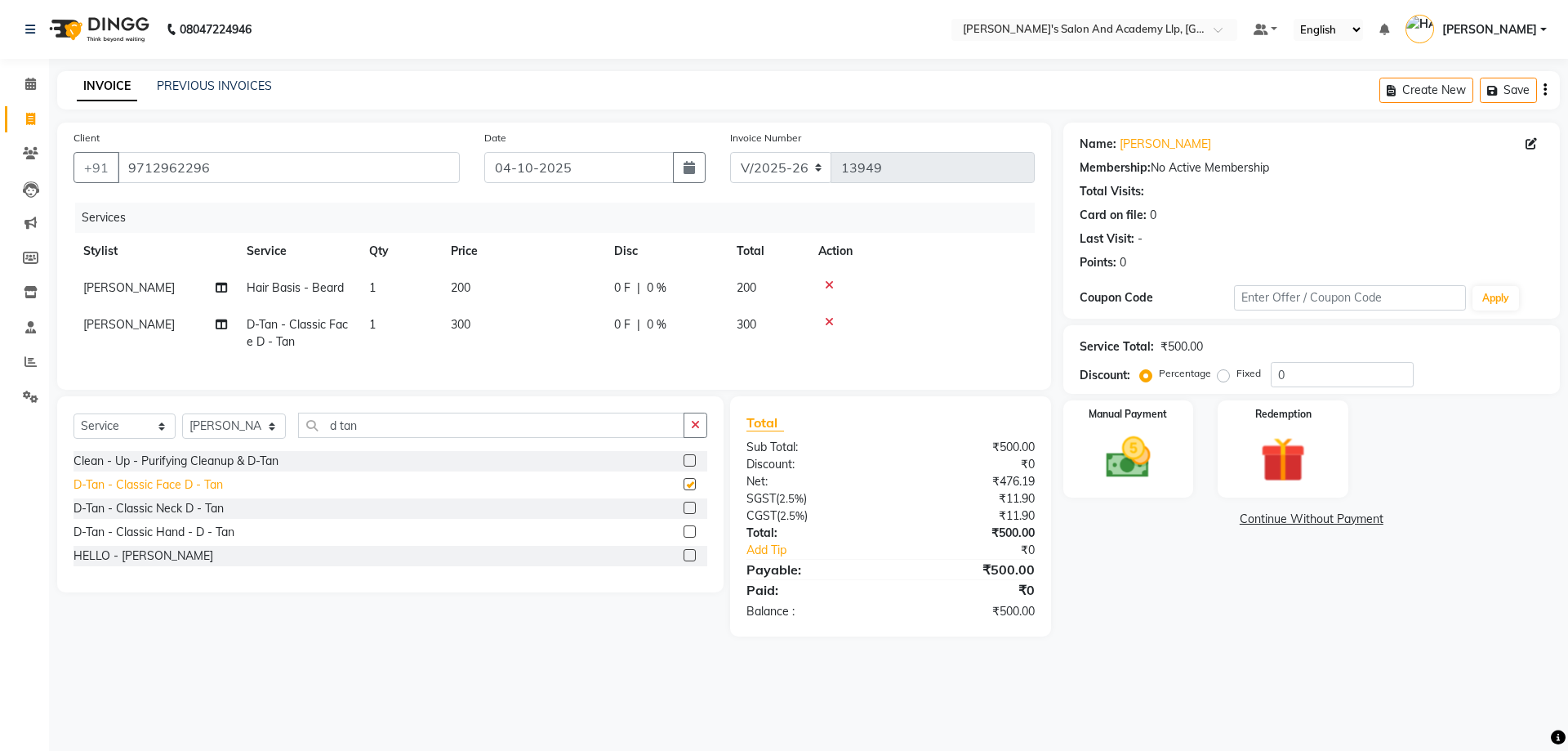
checkbox input "false"
click at [169, 517] on div "D-Tan - Classic Neck D - Tan" at bounding box center [148, 508] width 150 height 17
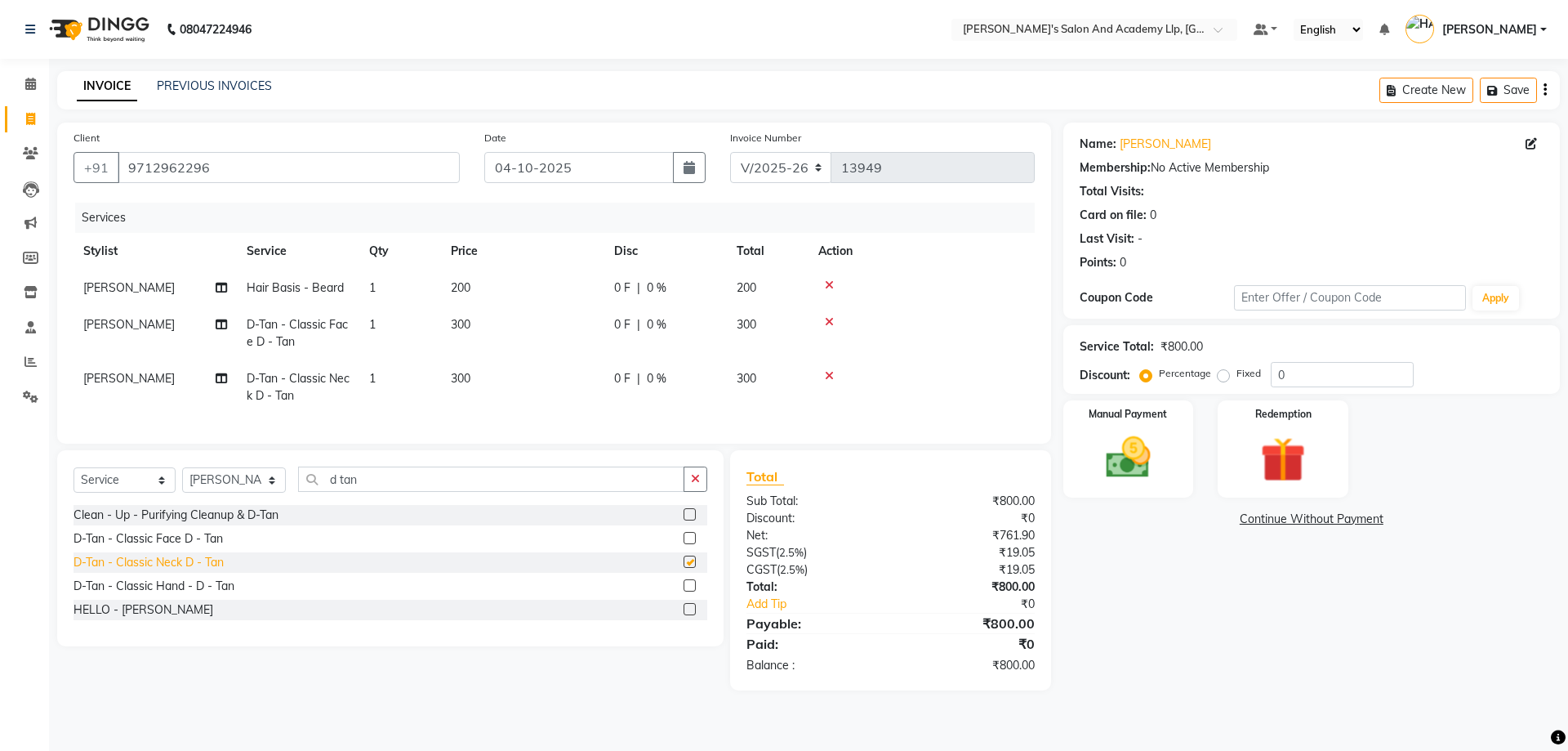
checkbox input "false"
click at [196, 594] on div "D-Tan - Classic Hand - D - Tan" at bounding box center [154, 586] width 161 height 17
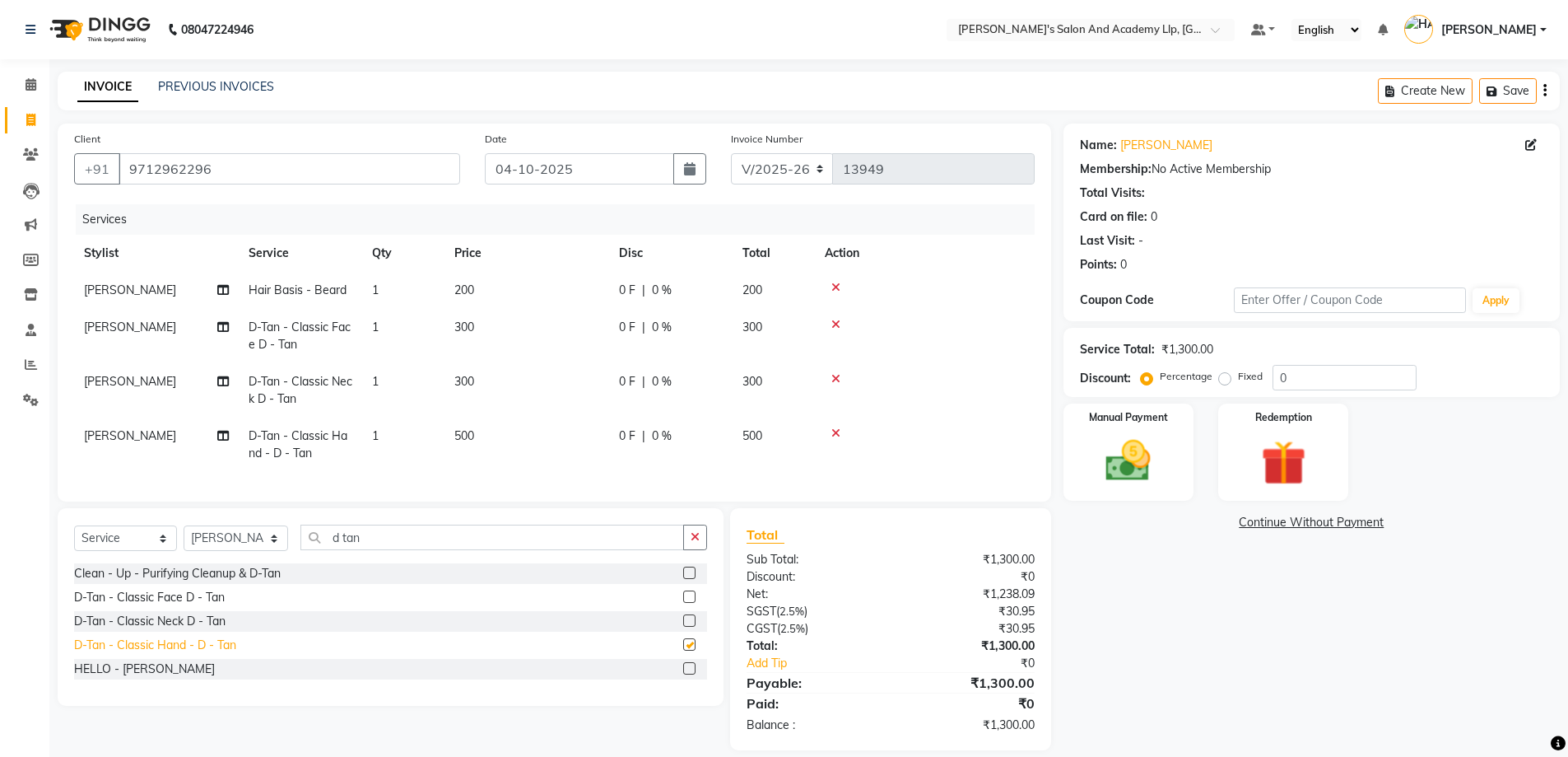
checkbox input "false"
click at [834, 374] on icon at bounding box center [835, 378] width 9 height 12
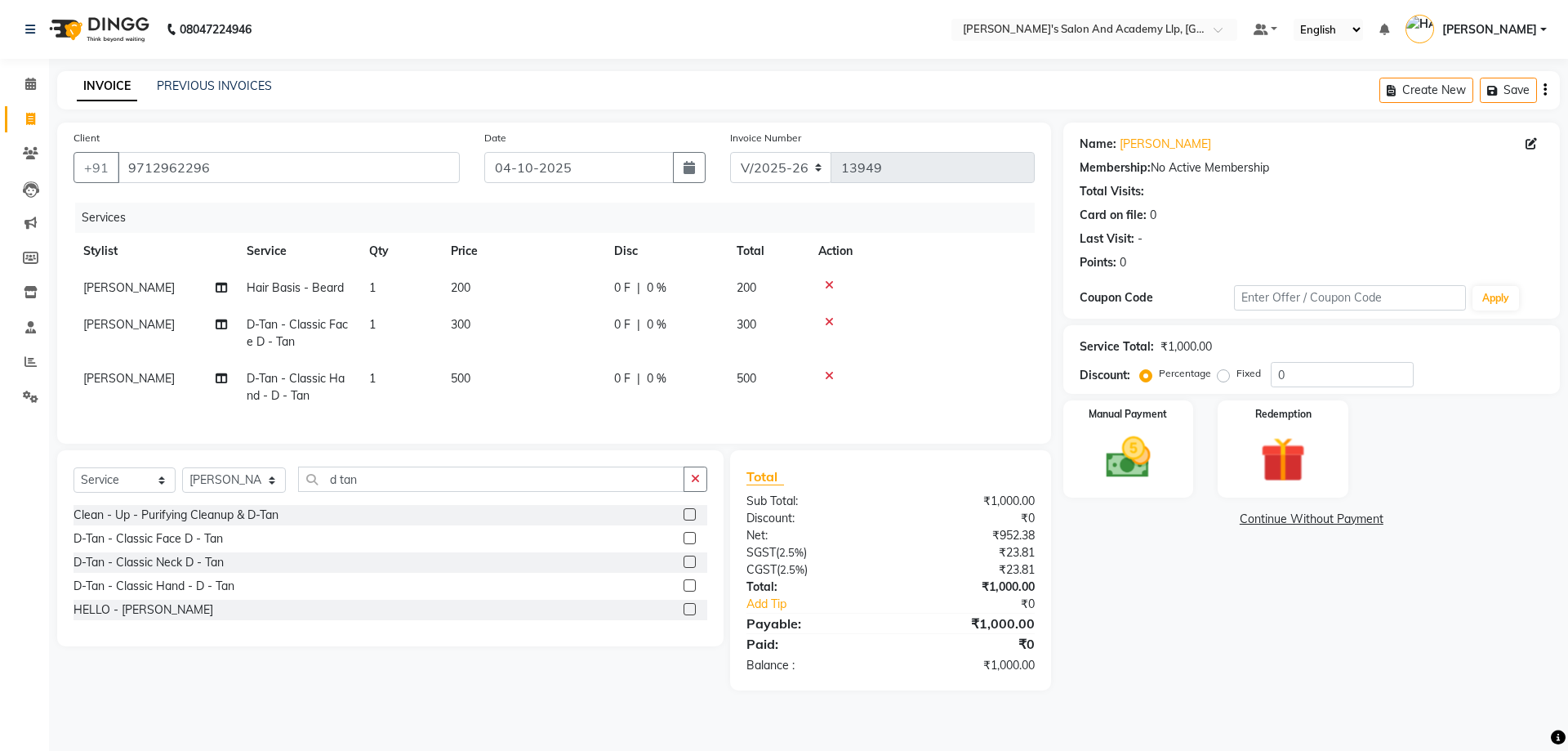
click at [824, 319] on div at bounding box center [921, 322] width 206 height 12
click at [825, 318] on icon at bounding box center [829, 322] width 9 height 12
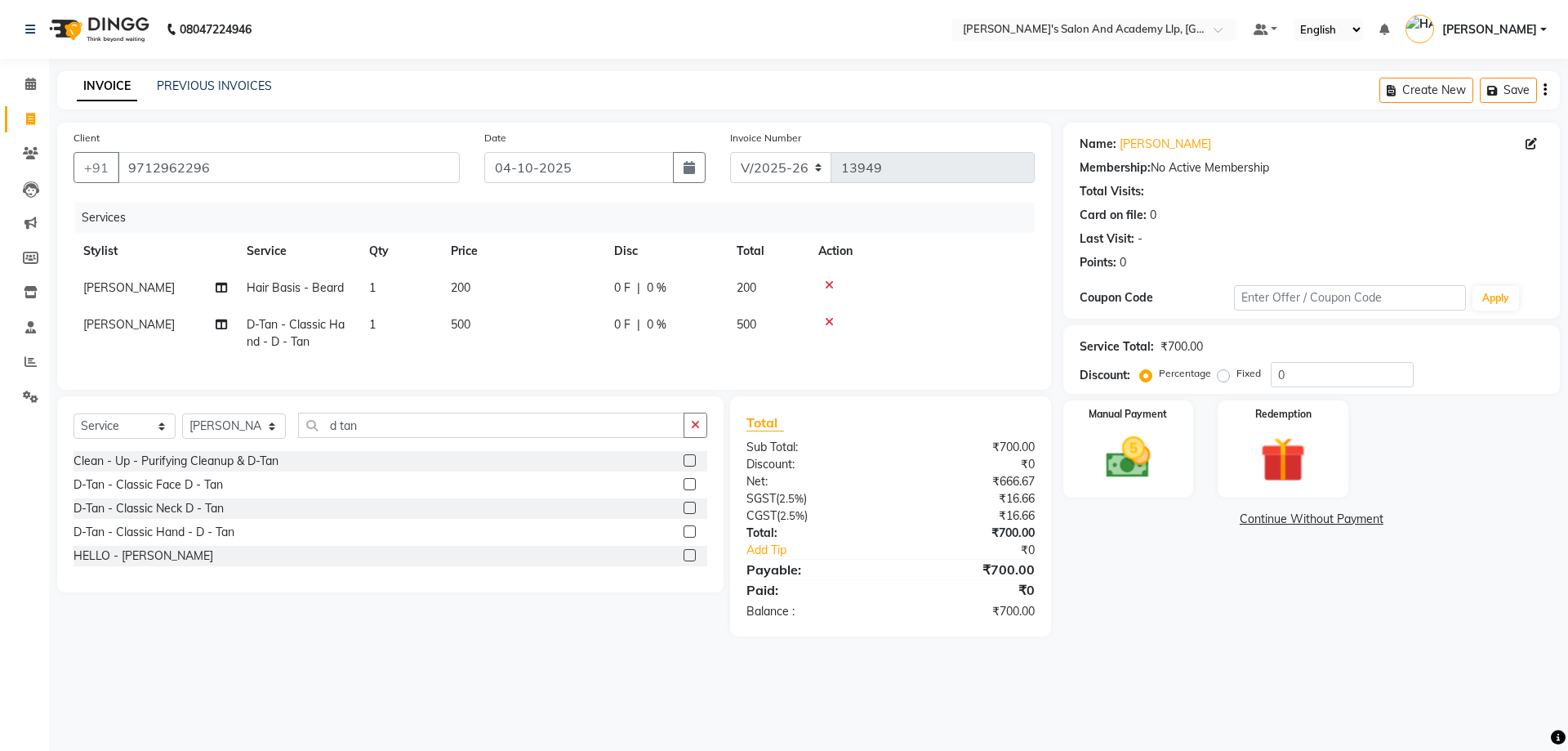
click at [125, 289] on span "[PERSON_NAME]" at bounding box center [129, 288] width 91 height 15
select select "83354"
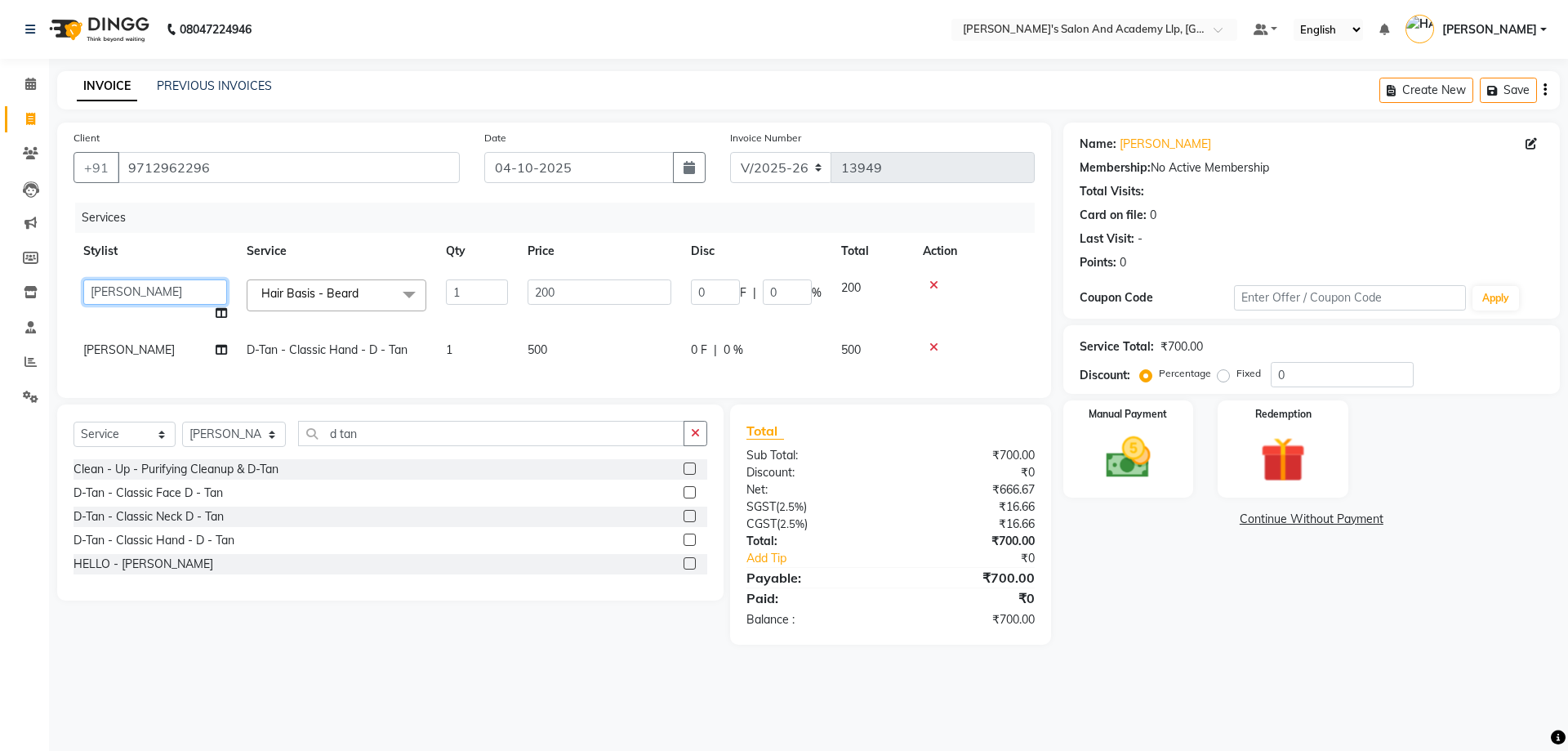
click at [127, 287] on select "[PERSON_NAME] [PERSON_NAME] AKSHAY [PERSON_NAME] [PERSON_NAME] KHALIFA [PERSON_…" at bounding box center [155, 292] width 143 height 26
click at [148, 283] on select "[PERSON_NAME] [PERSON_NAME] AKSHAY [PERSON_NAME] [PERSON_NAME] KHALIFA [PERSON_…" at bounding box center [155, 292] width 143 height 26
select select "72794"
click at [1259, 426] on div "Redemption" at bounding box center [1283, 448] width 136 height 100
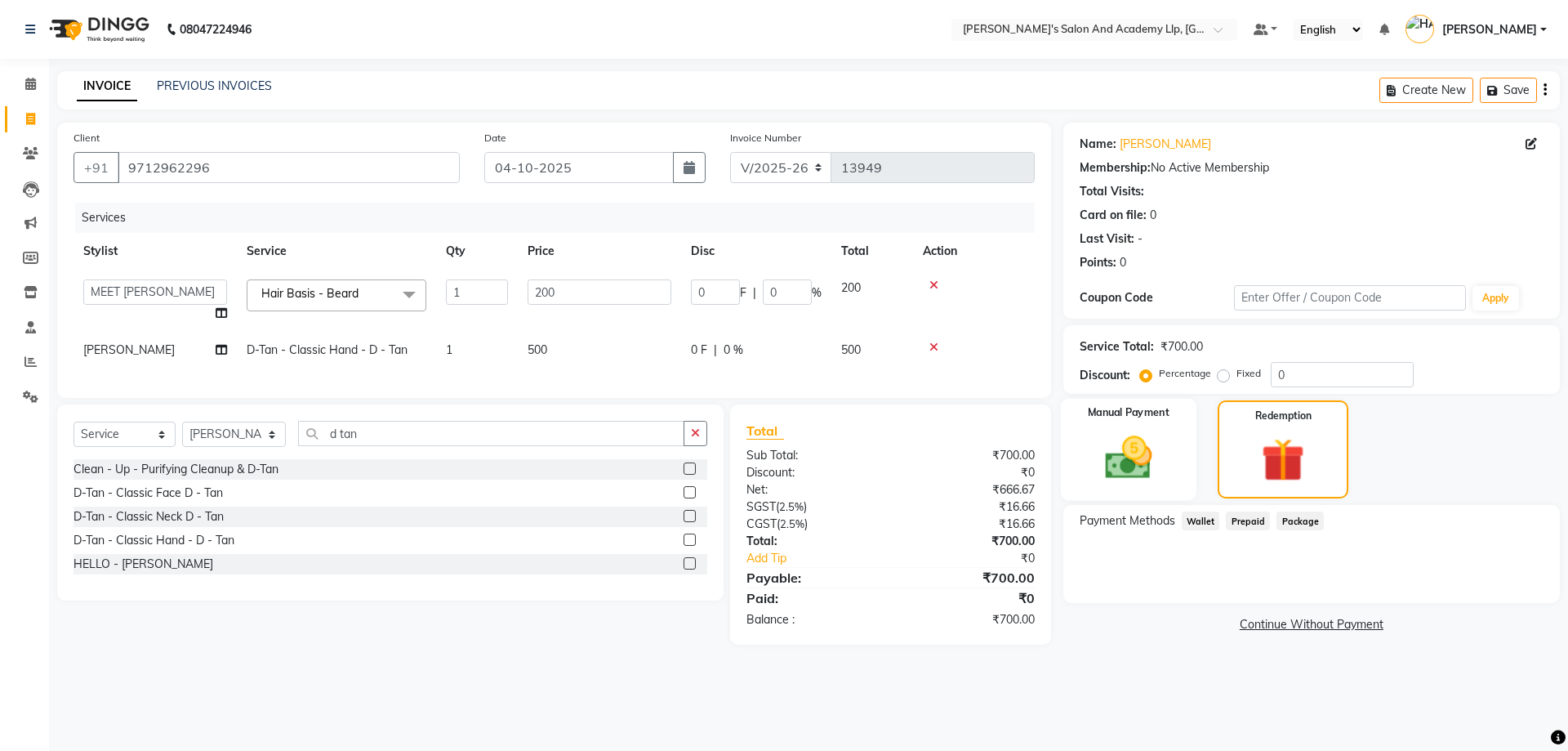
click at [1148, 475] on img at bounding box center [1129, 457] width 76 height 54
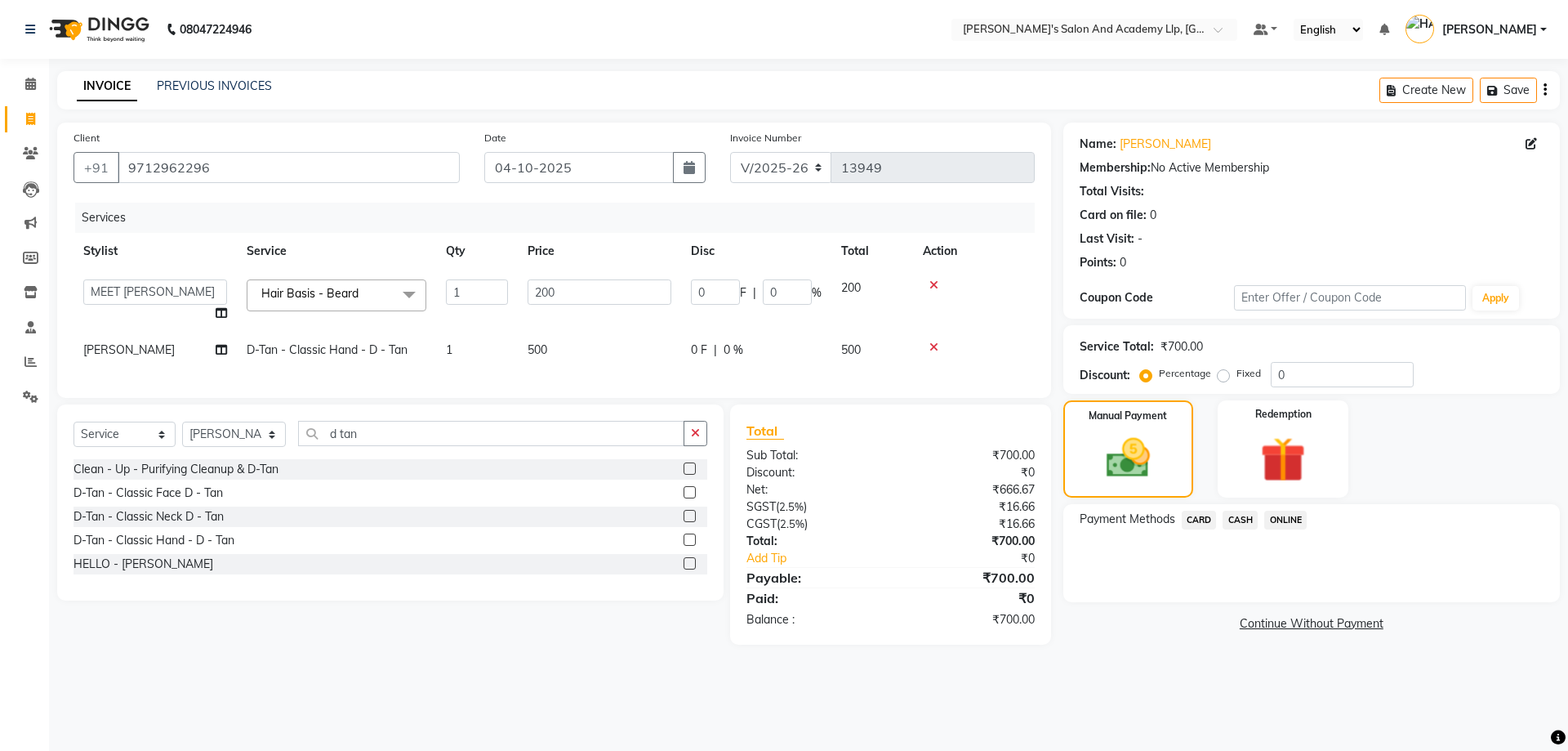
click at [1243, 513] on span "CASH" at bounding box center [1240, 520] width 35 height 19
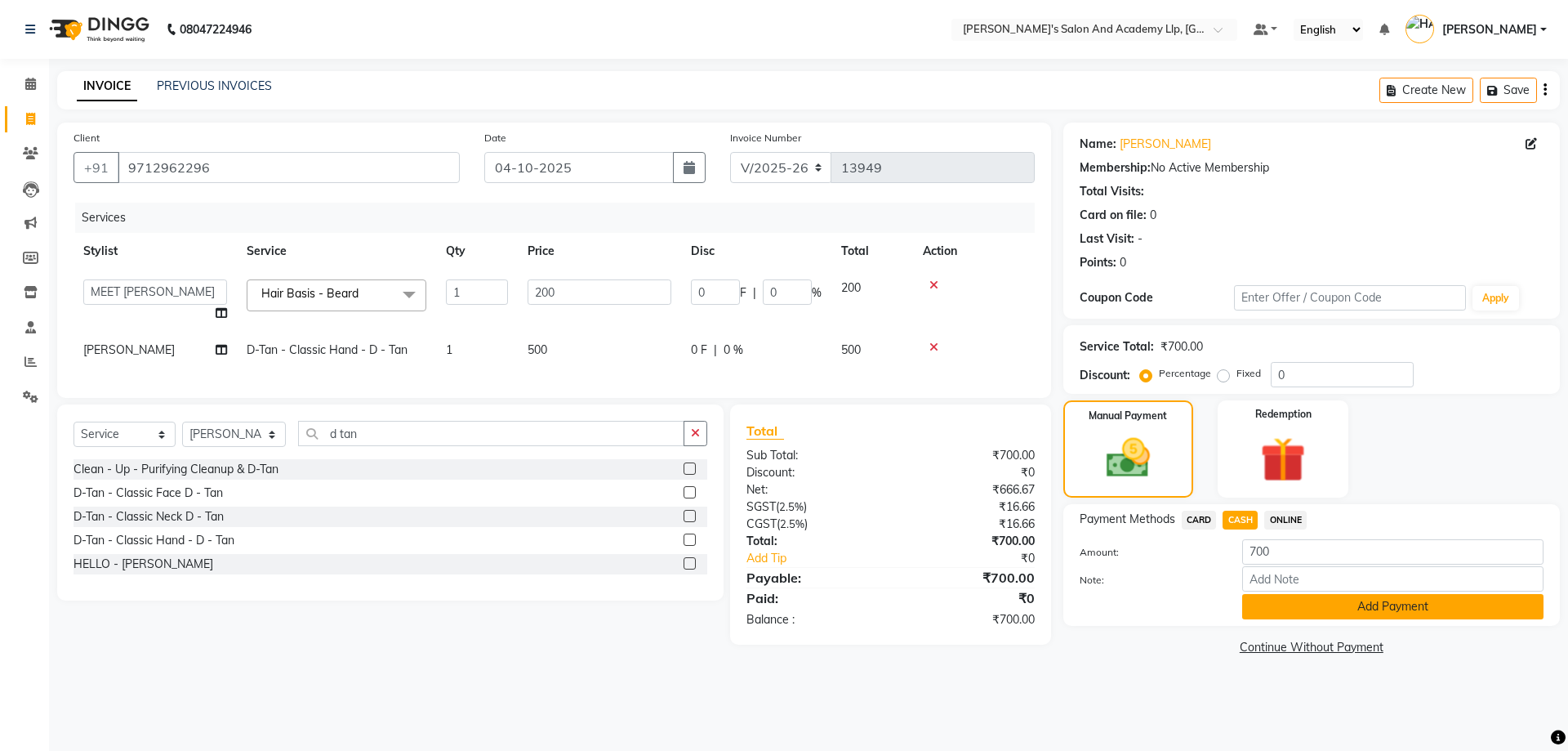
click at [1340, 608] on button "Add Payment" at bounding box center [1393, 606] width 302 height 26
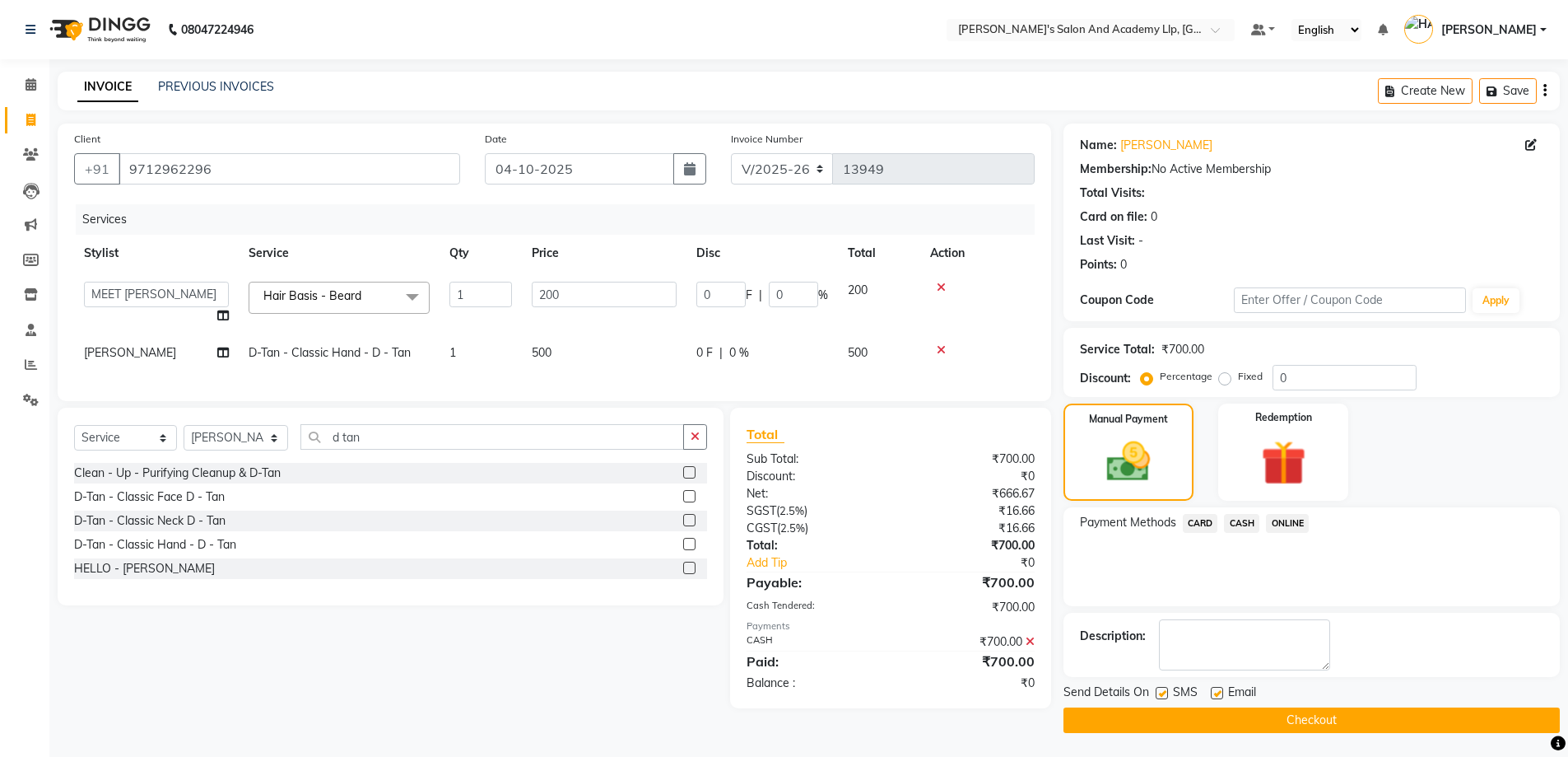
click at [1219, 689] on label at bounding box center [1217, 693] width 13 height 13
click at [1219, 689] on input "checkbox" at bounding box center [1216, 693] width 11 height 11
checkbox input "false"
click at [1160, 689] on label at bounding box center [1162, 693] width 13 height 13
click at [1160, 689] on input "checkbox" at bounding box center [1161, 693] width 11 height 11
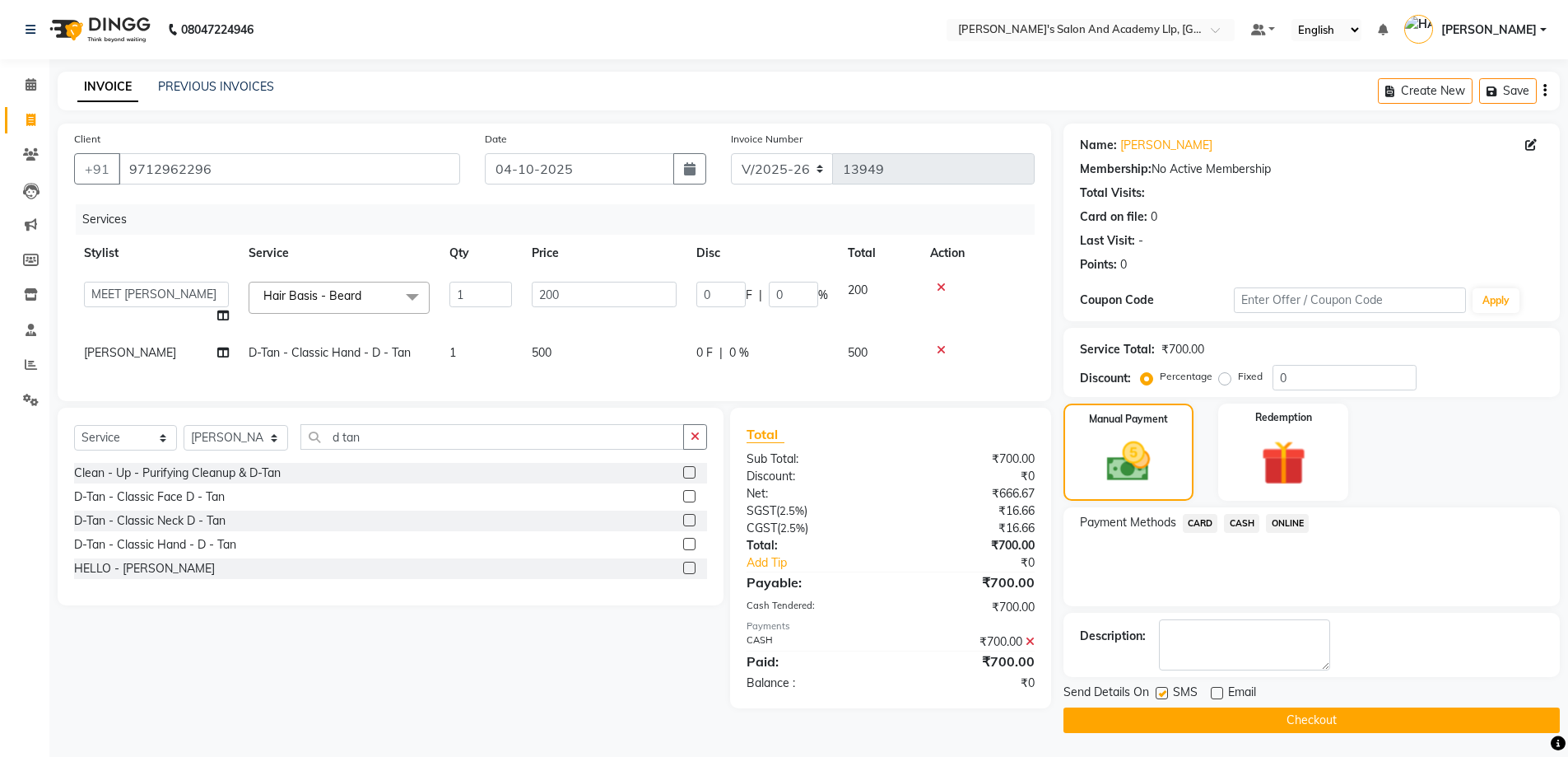
checkbox input "false"
click at [1390, 724] on button "Checkout" at bounding box center [1312, 720] width 496 height 26
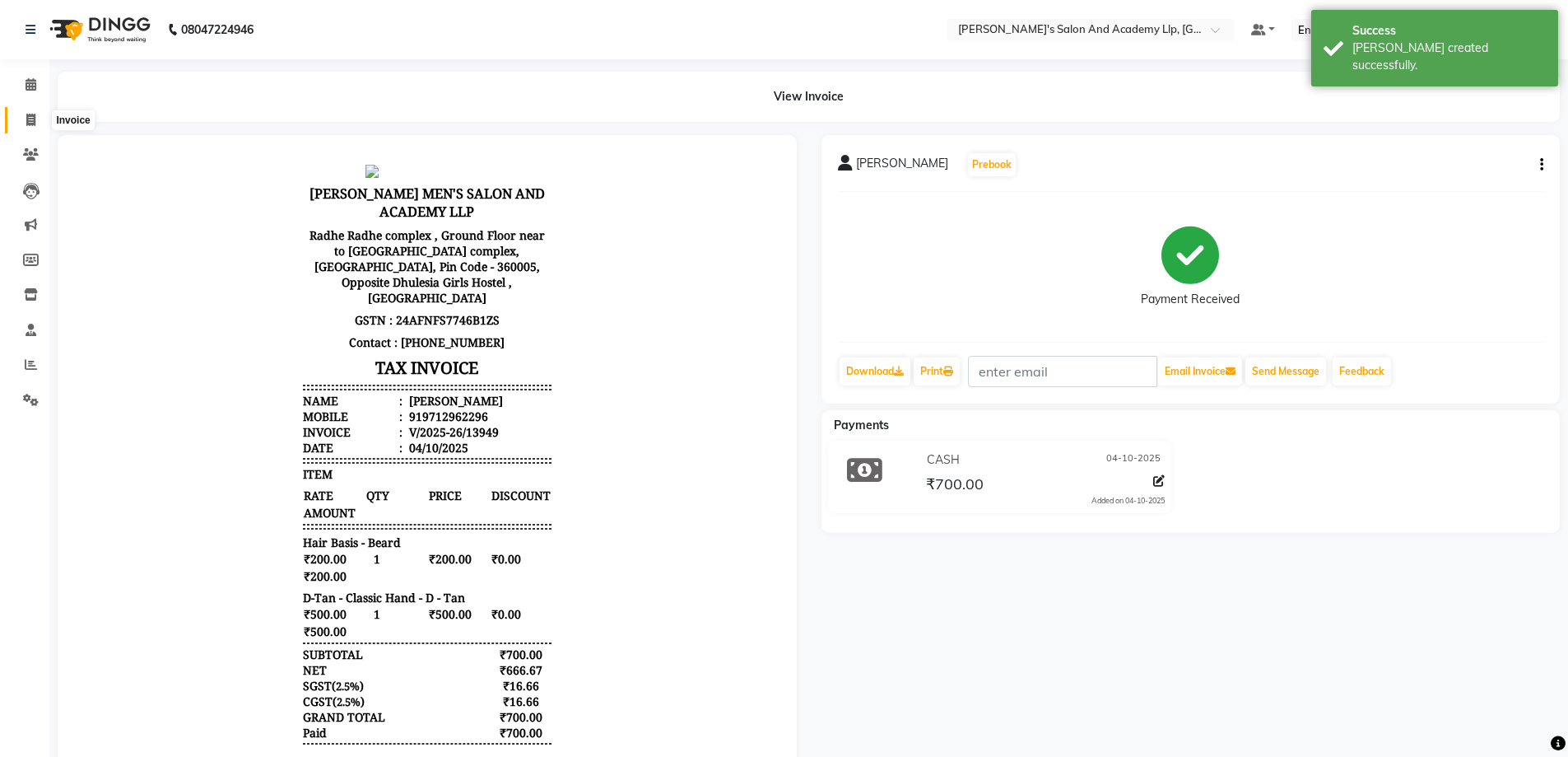
click at [22, 125] on span at bounding box center [31, 120] width 28 height 19
select select "service"
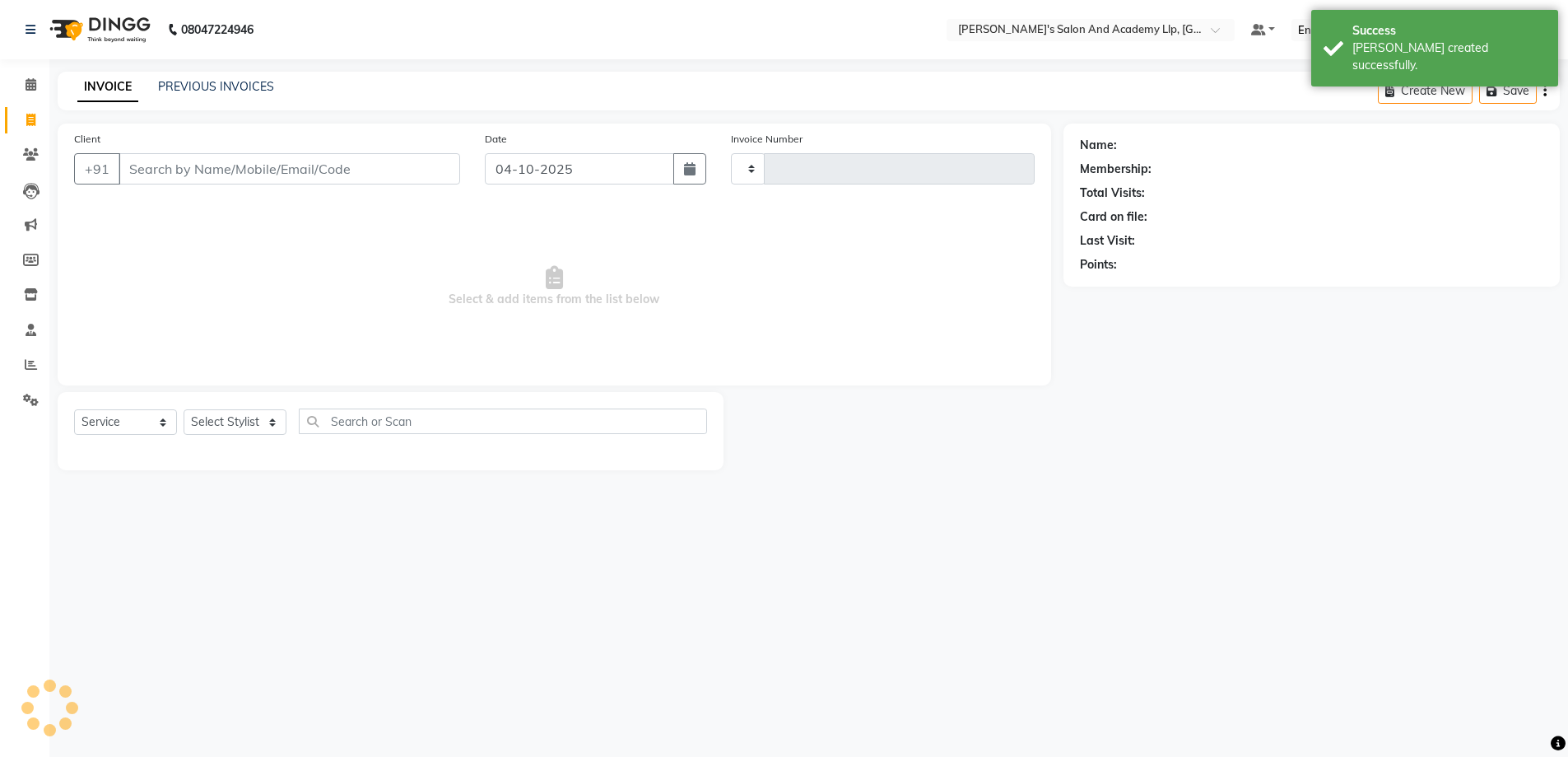
type input "13950"
select select "6983"
click at [23, 27] on div "08047224946" at bounding box center [140, 29] width 253 height 46
click at [25, 27] on div "08047224946" at bounding box center [140, 29] width 253 height 46
click at [28, 28] on icon at bounding box center [31, 30] width 10 height 12
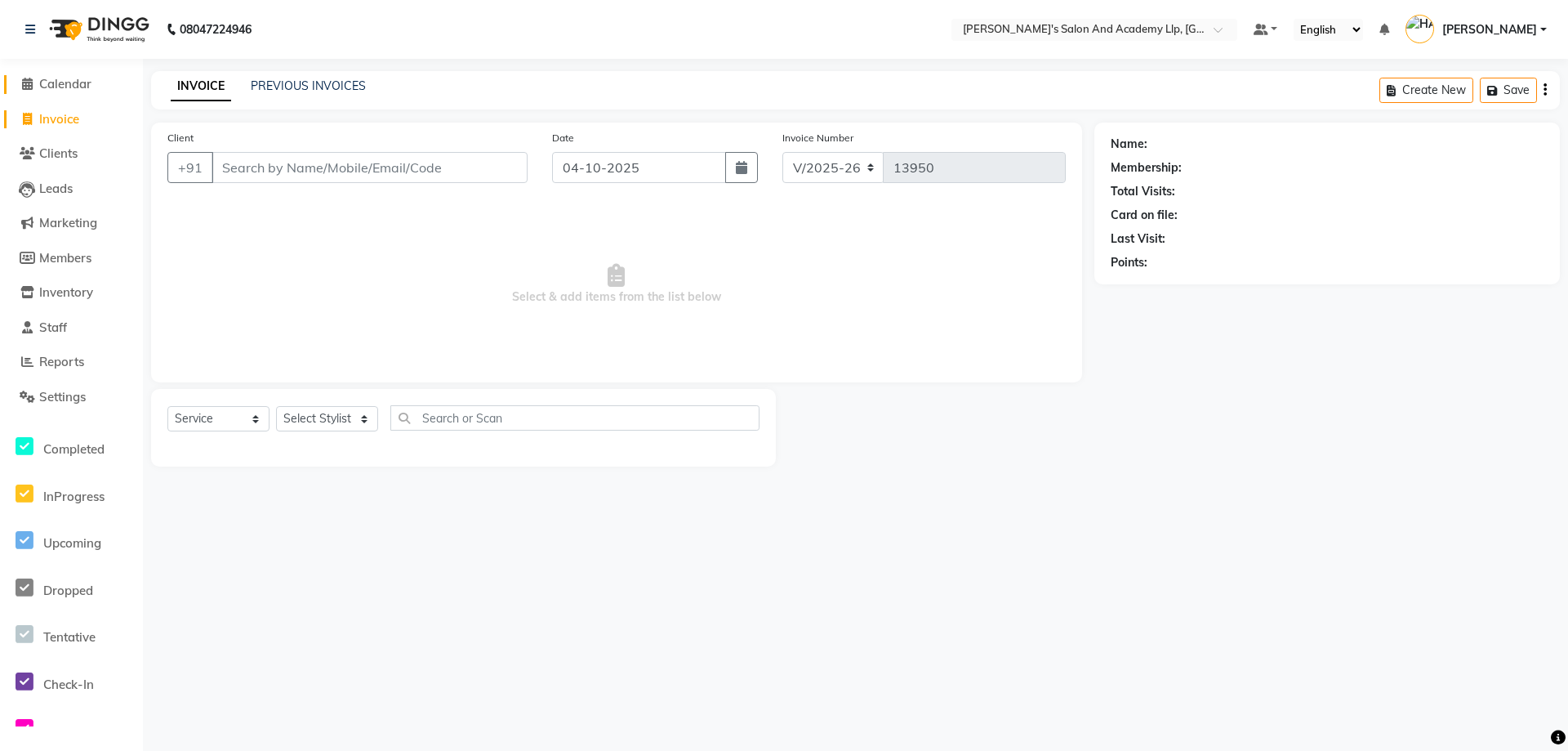
click at [126, 81] on link "Calendar" at bounding box center [71, 85] width 135 height 19
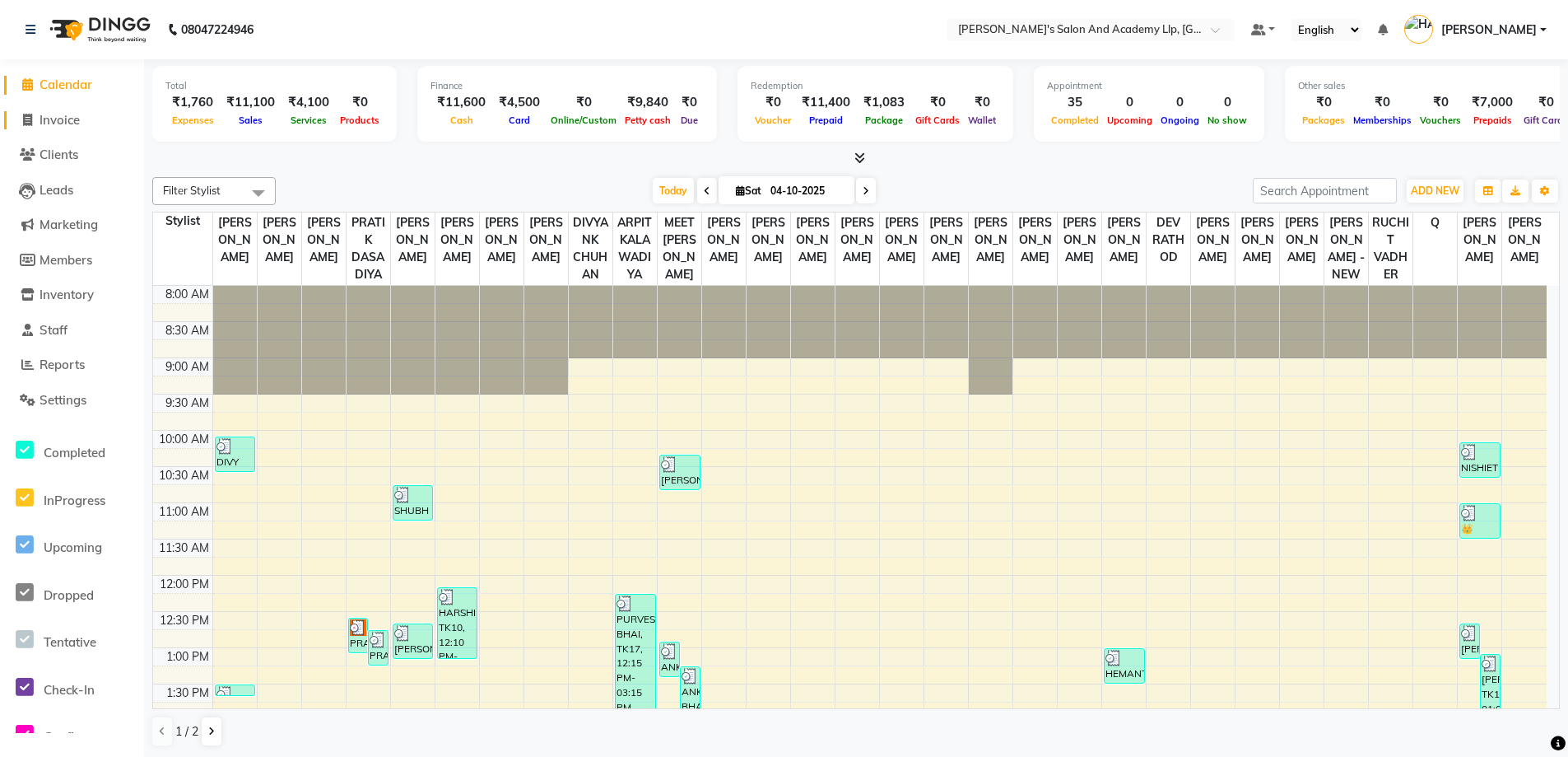
click at [76, 111] on link "Invoice" at bounding box center [72, 120] width 136 height 19
select select "service"
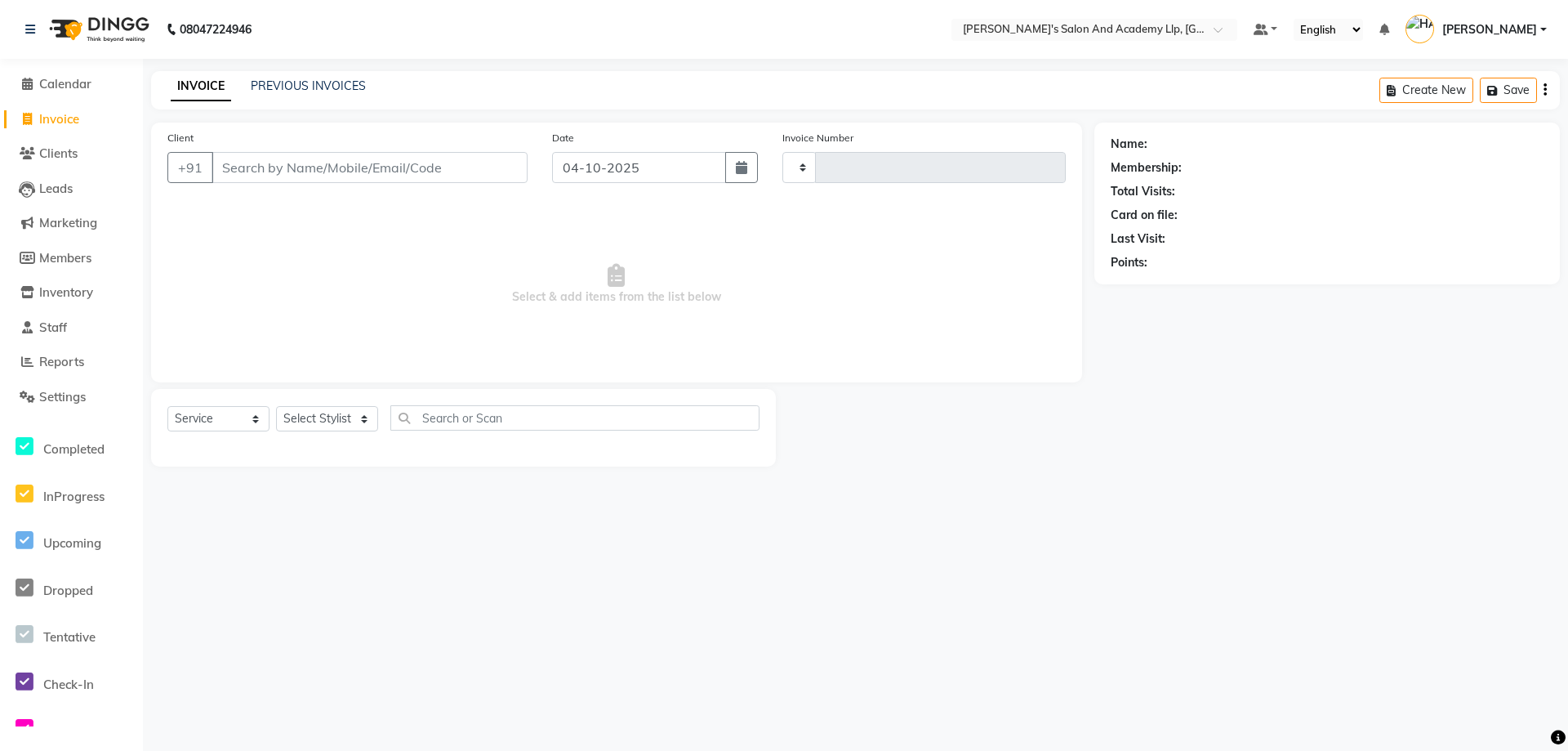
type input "13950"
select select "6983"
click at [252, 182] on input "Client" at bounding box center [369, 167] width 316 height 31
click at [277, 217] on span "Select & add items from the list below" at bounding box center [617, 283] width 898 height 163
click at [19, 28] on div "08047224946" at bounding box center [138, 29] width 251 height 46
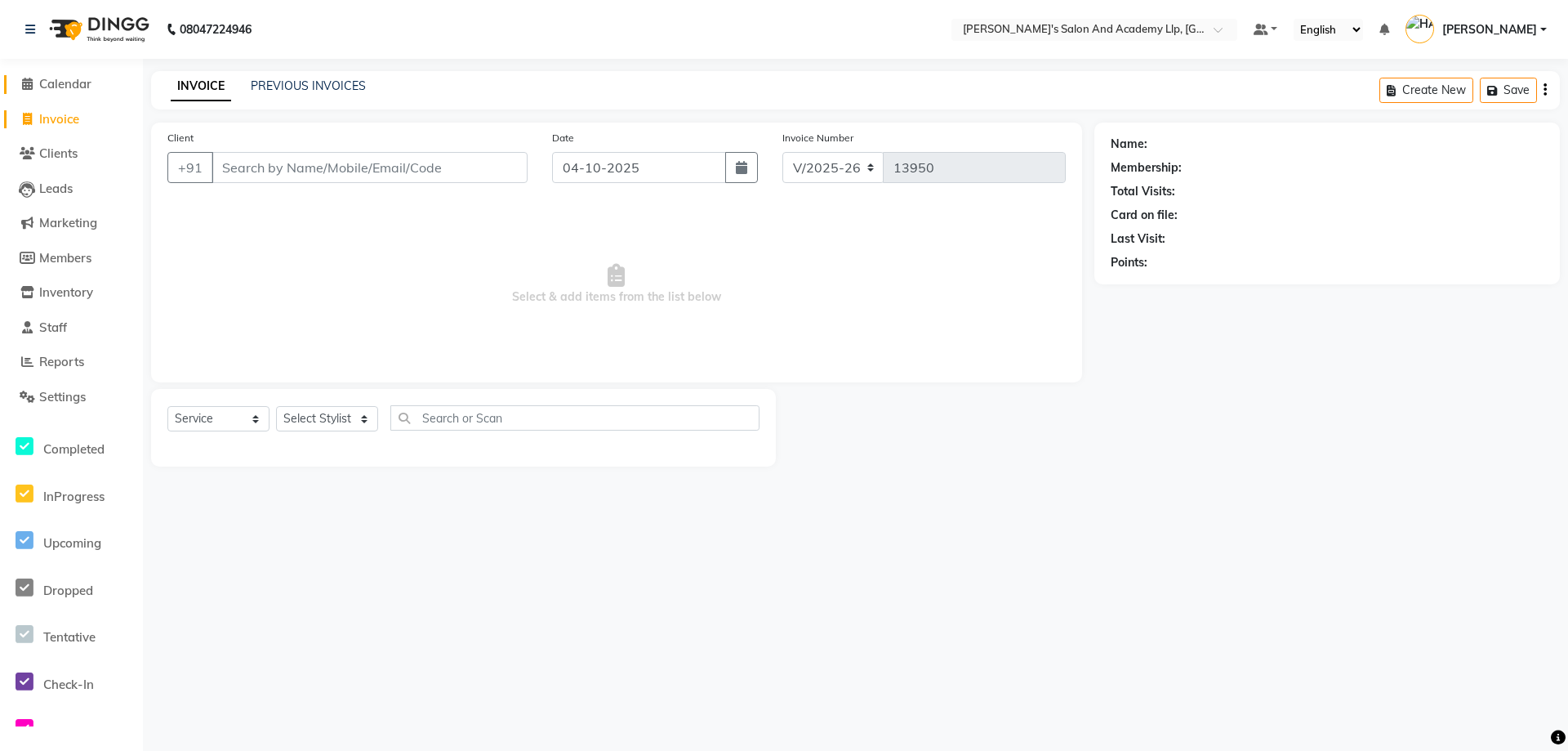
click at [109, 93] on link "Calendar" at bounding box center [71, 85] width 135 height 19
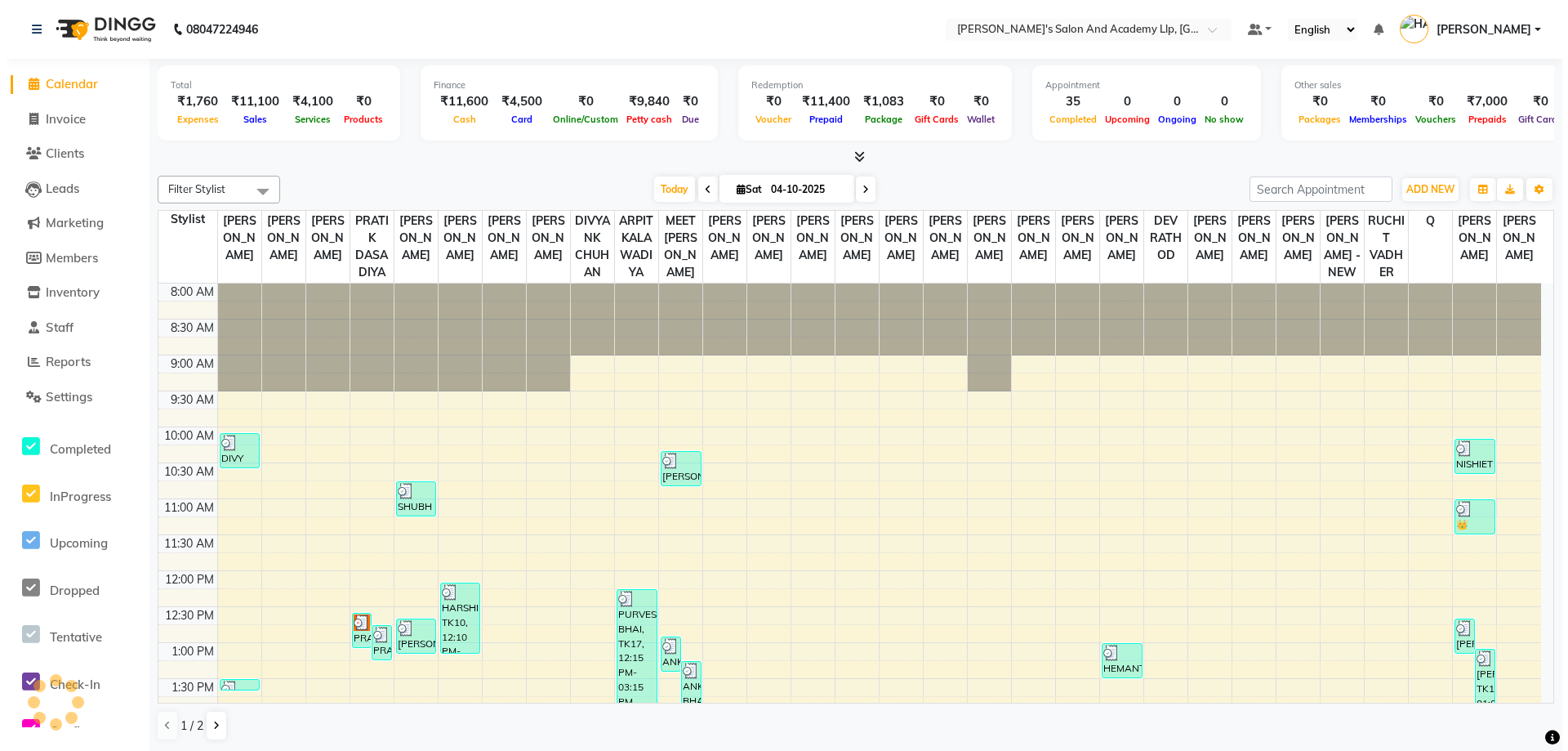
scroll to position [532, 0]
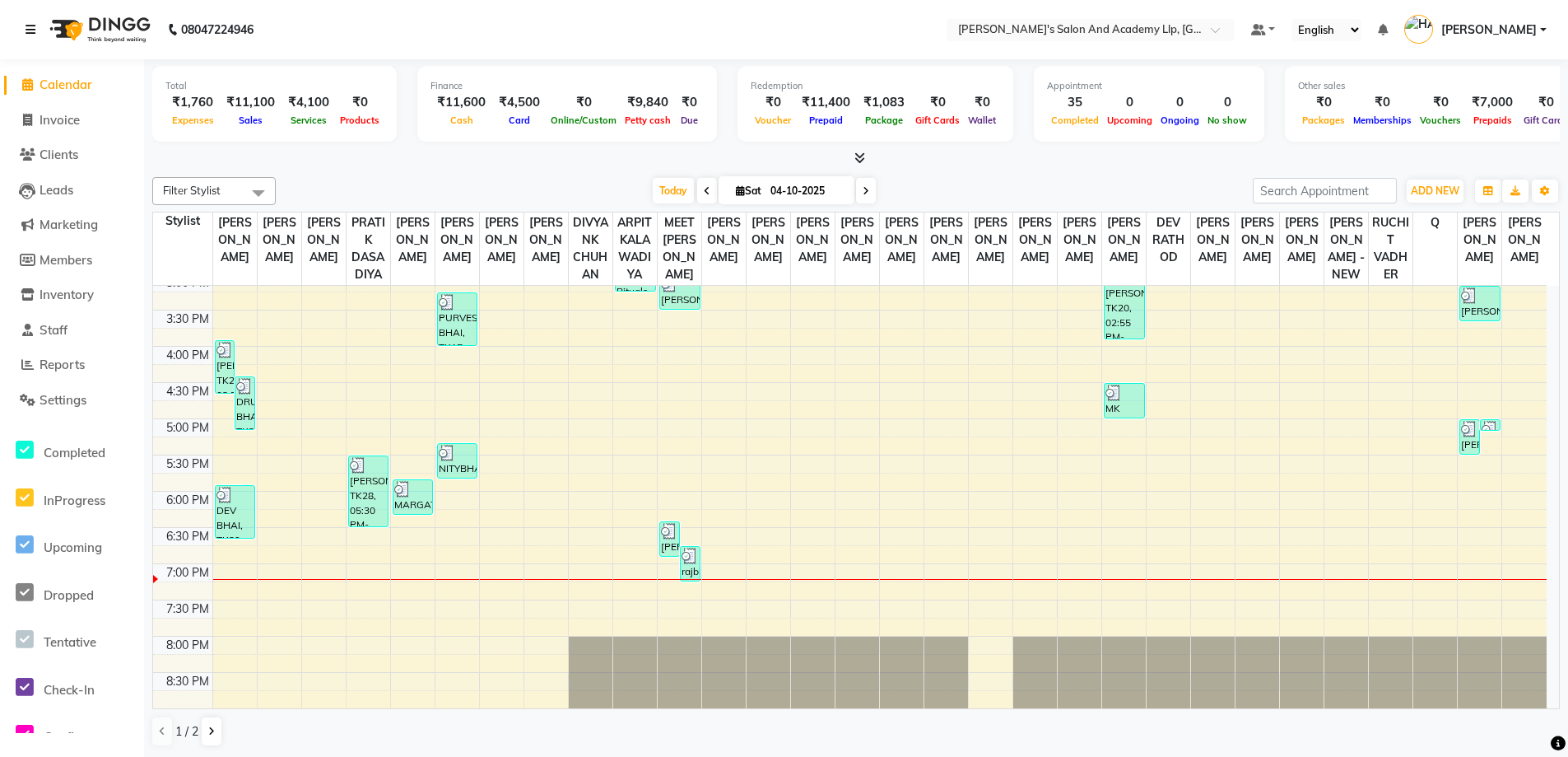
click at [30, 28] on icon at bounding box center [31, 30] width 10 height 12
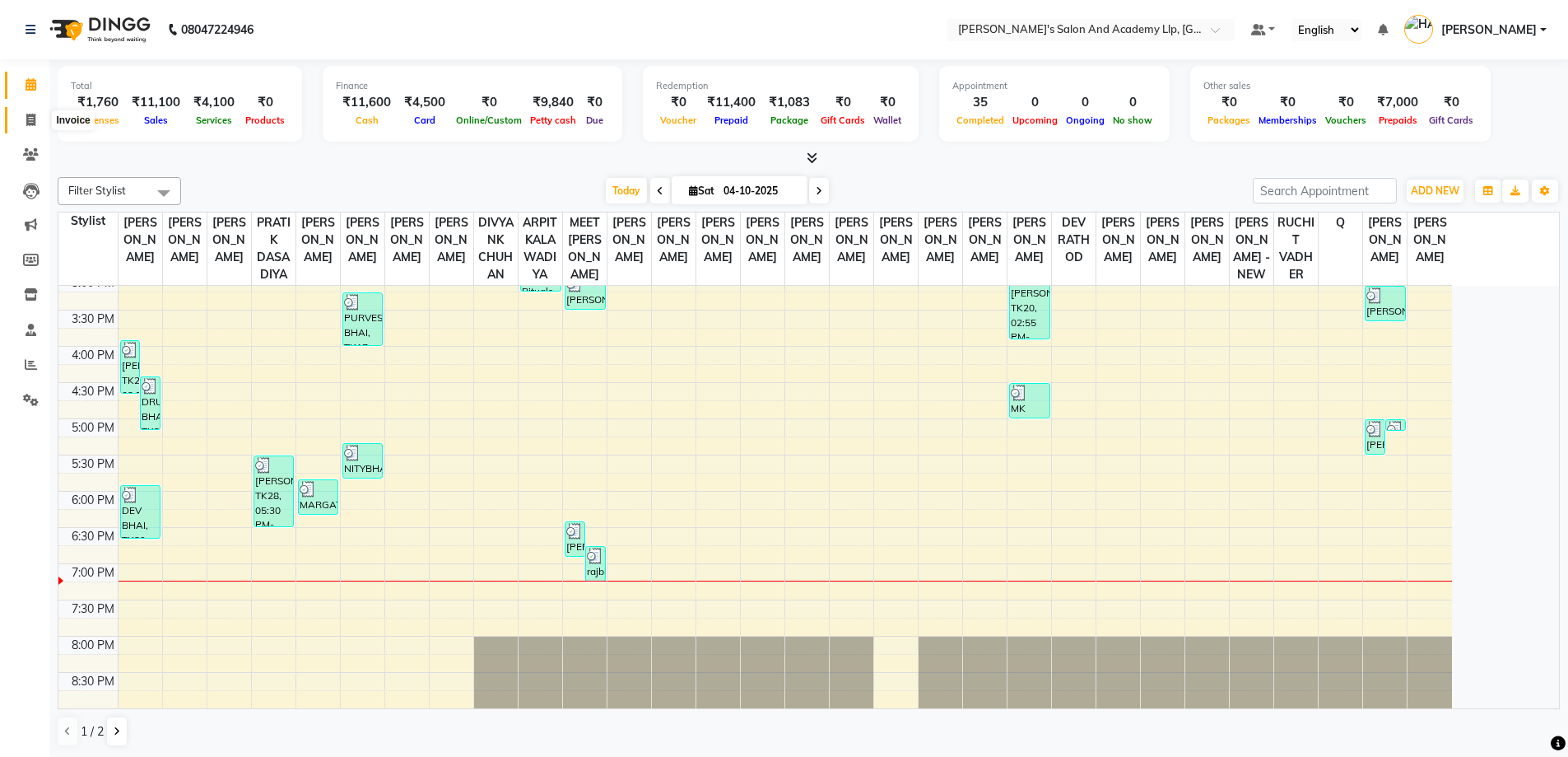
click at [27, 124] on icon at bounding box center [31, 119] width 9 height 13
select select "service"
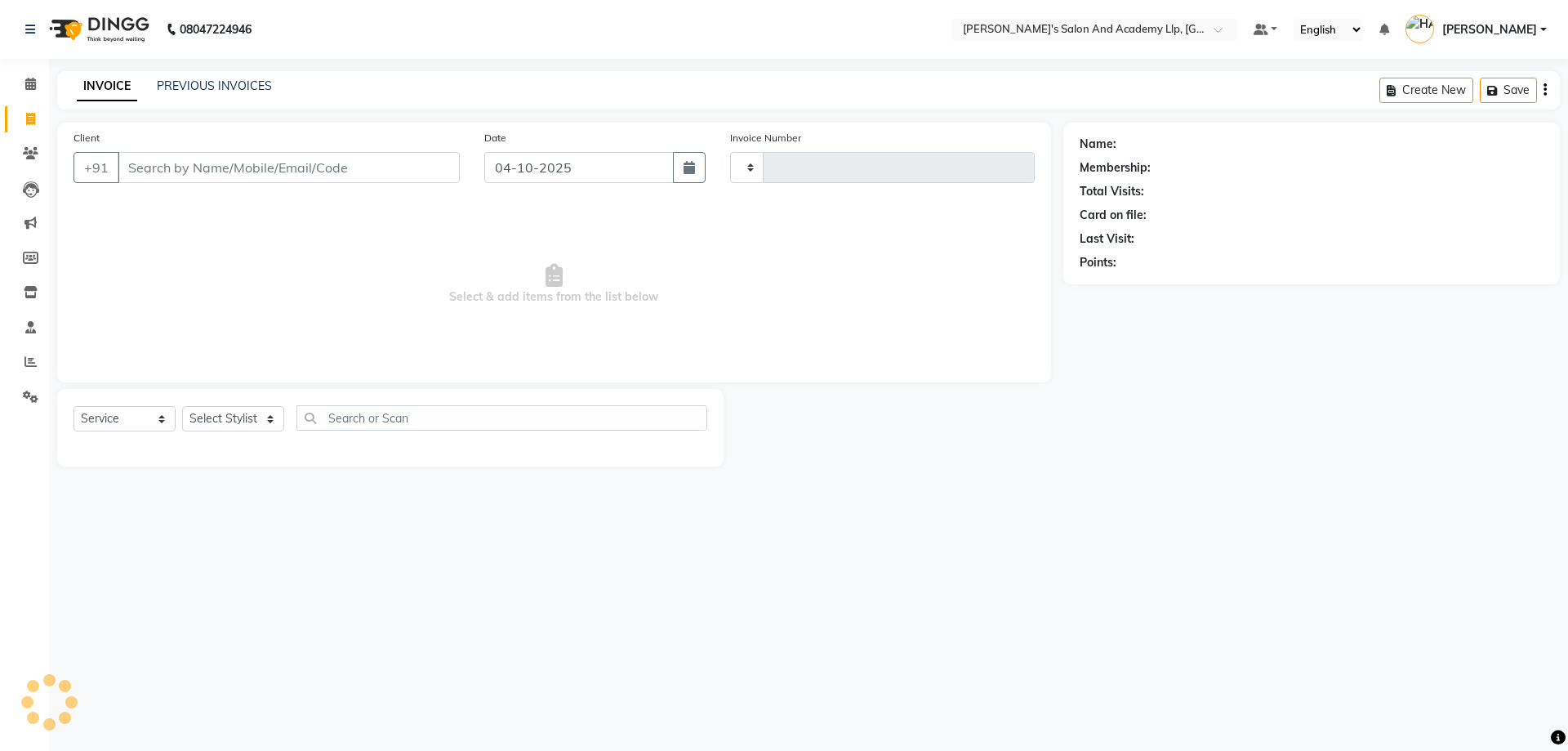
type input "13950"
select select "6983"
click at [206, 88] on link "PREVIOUS INVOICES" at bounding box center [214, 86] width 115 height 15
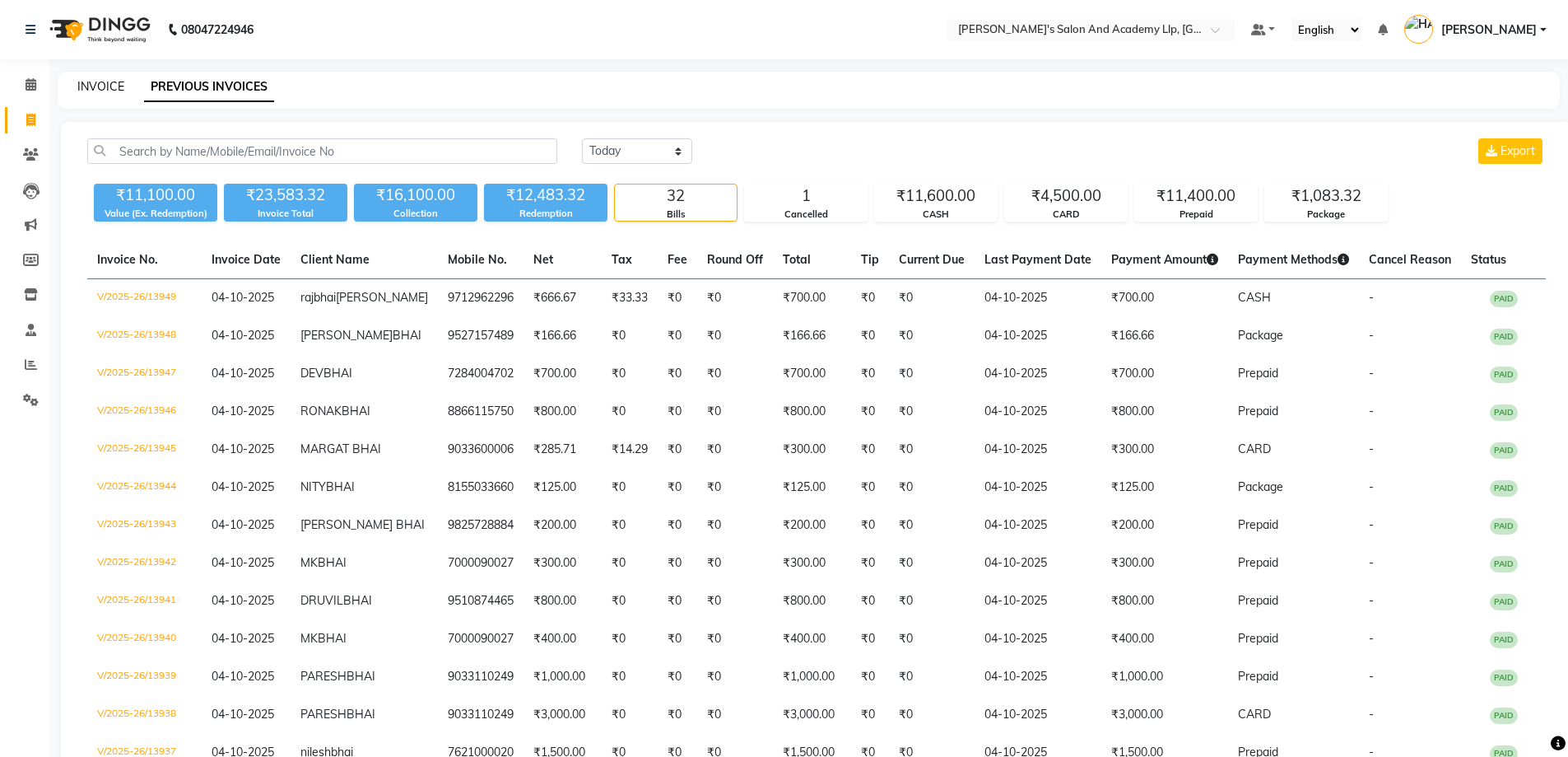
click at [82, 91] on link "INVOICE" at bounding box center [101, 87] width 47 height 15
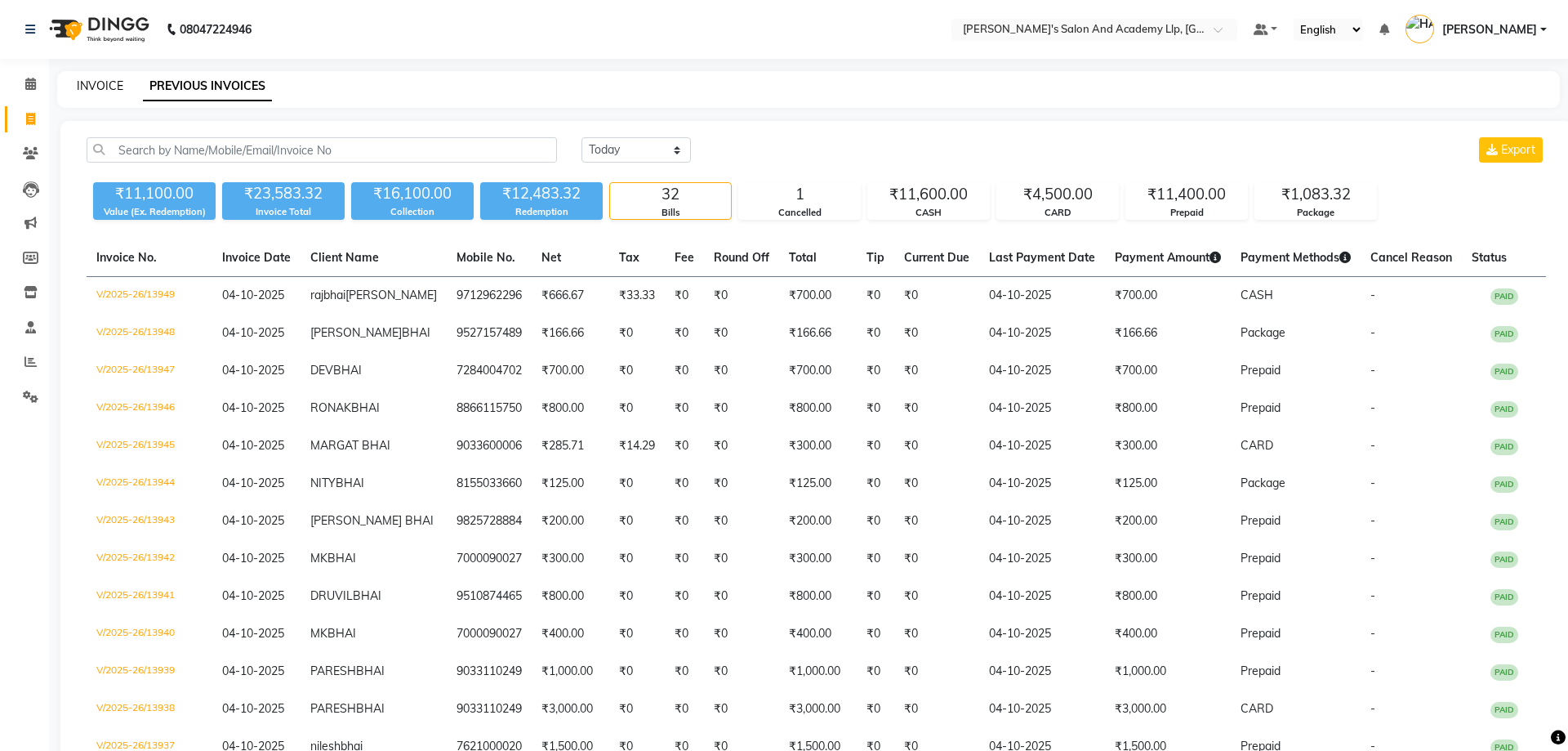
select select "service"
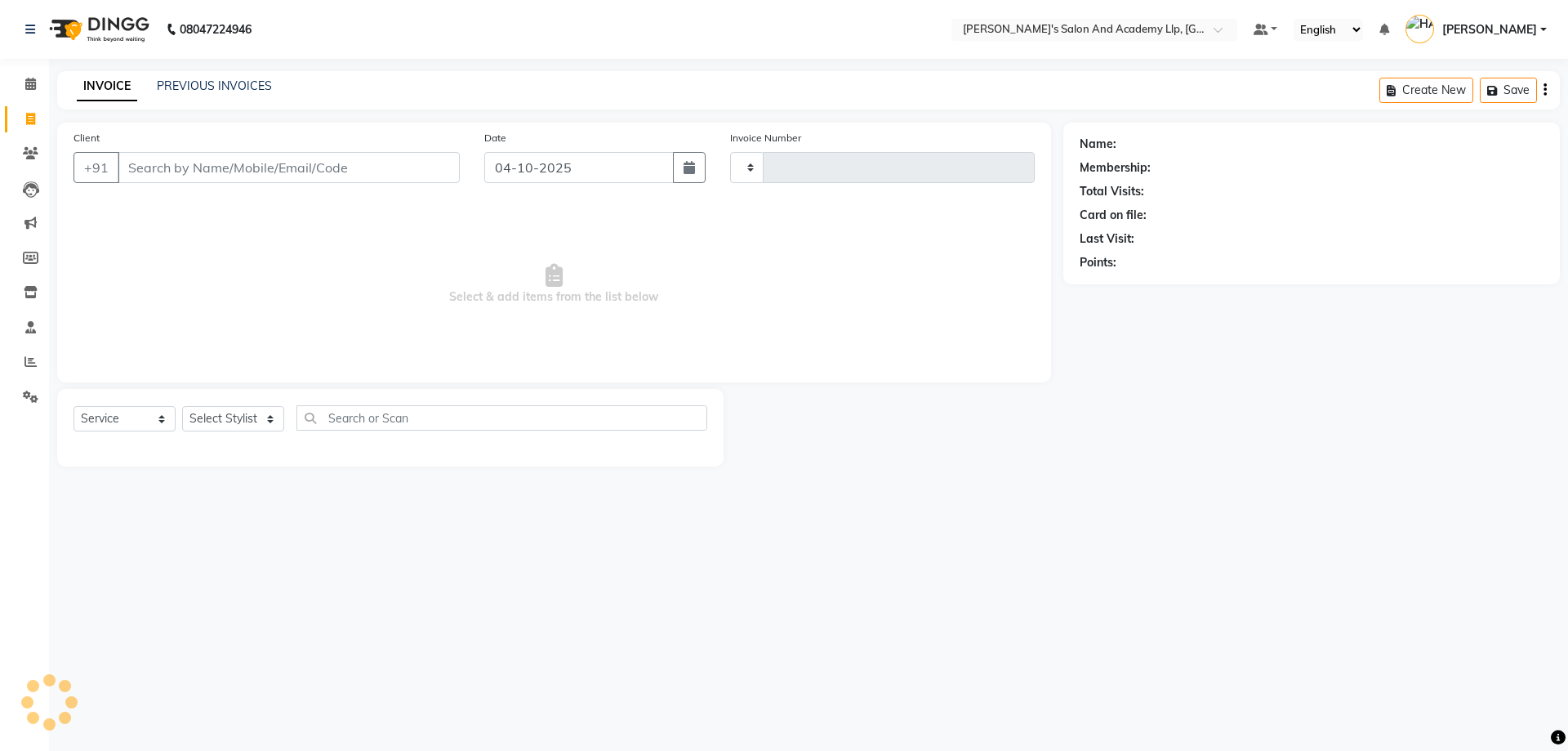
type input "13950"
select select "6983"
click at [234, 179] on input "Client" at bounding box center [288, 167] width 342 height 31
type input "9173073773"
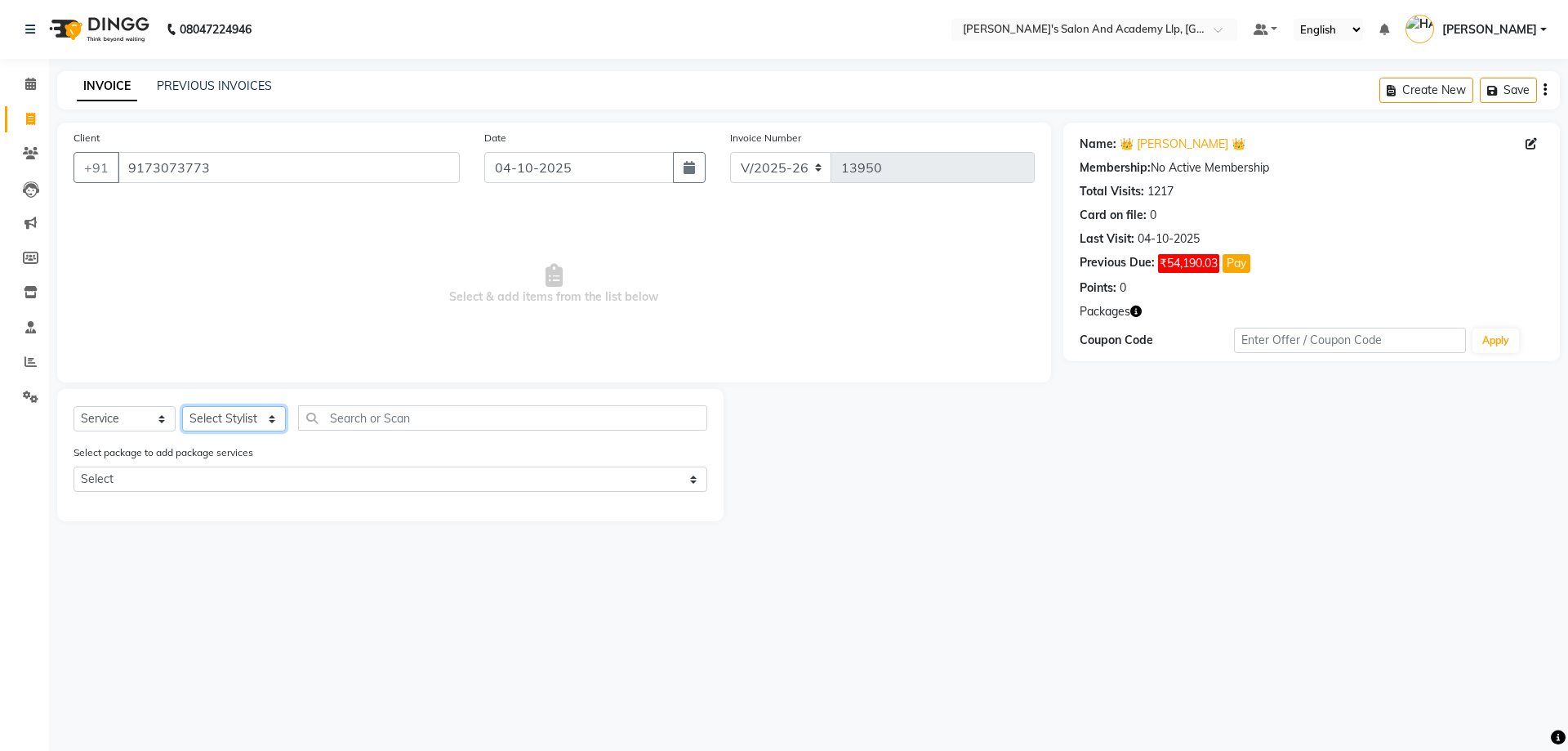
click at [227, 412] on select "Select Stylist [PERSON_NAME] [PERSON_NAME] AKSHAY [PERSON_NAME] [PERSON_NAME] K…" at bounding box center [234, 419] width 104 height 26
select select "93502"
click at [182, 406] on select "Select Stylist [PERSON_NAME] [PERSON_NAME] AKSHAY [PERSON_NAME] [PERSON_NAME] K…" at bounding box center [234, 419] width 104 height 26
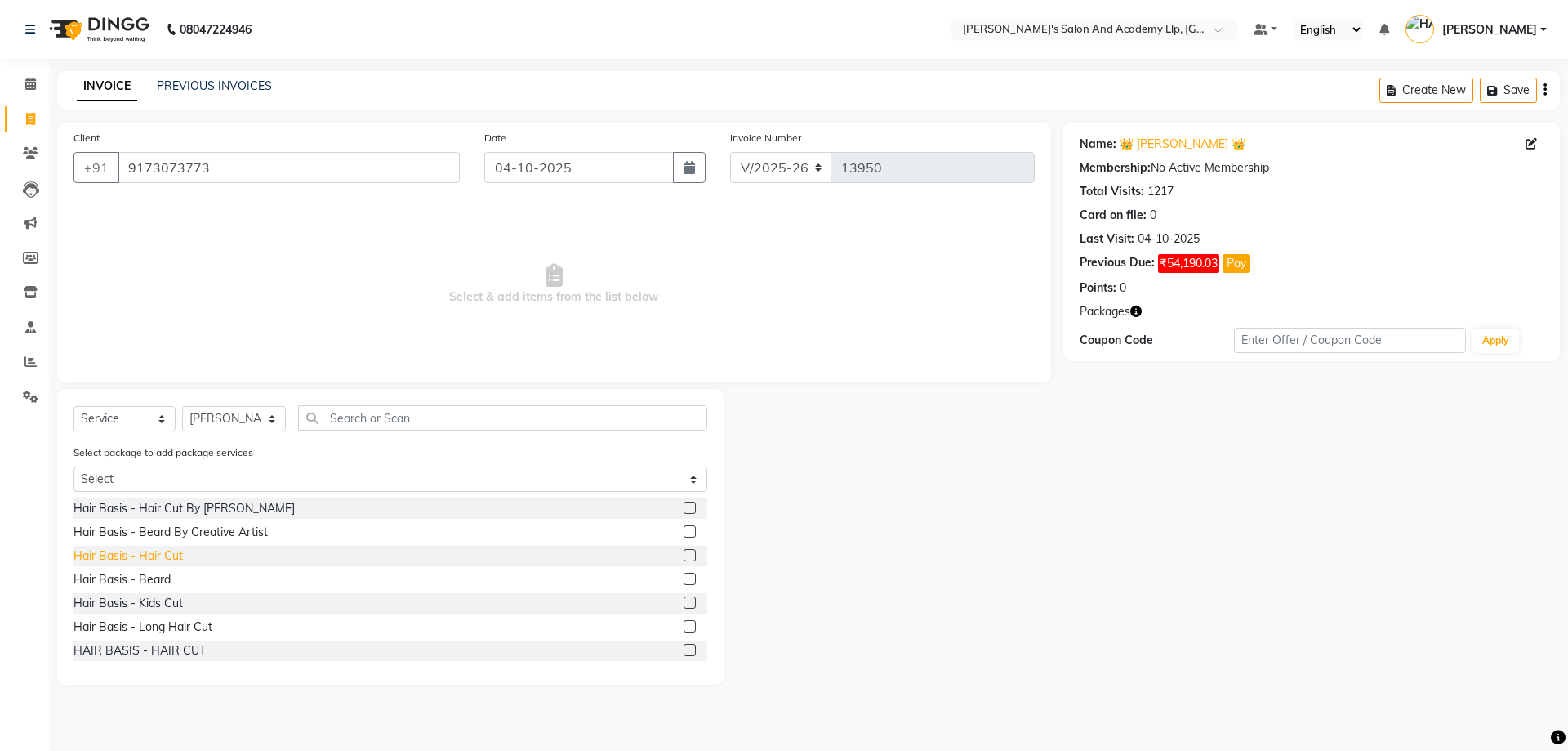
click at [169, 560] on div "Hair Basis - Hair Cut" at bounding box center [128, 555] width 109 height 17
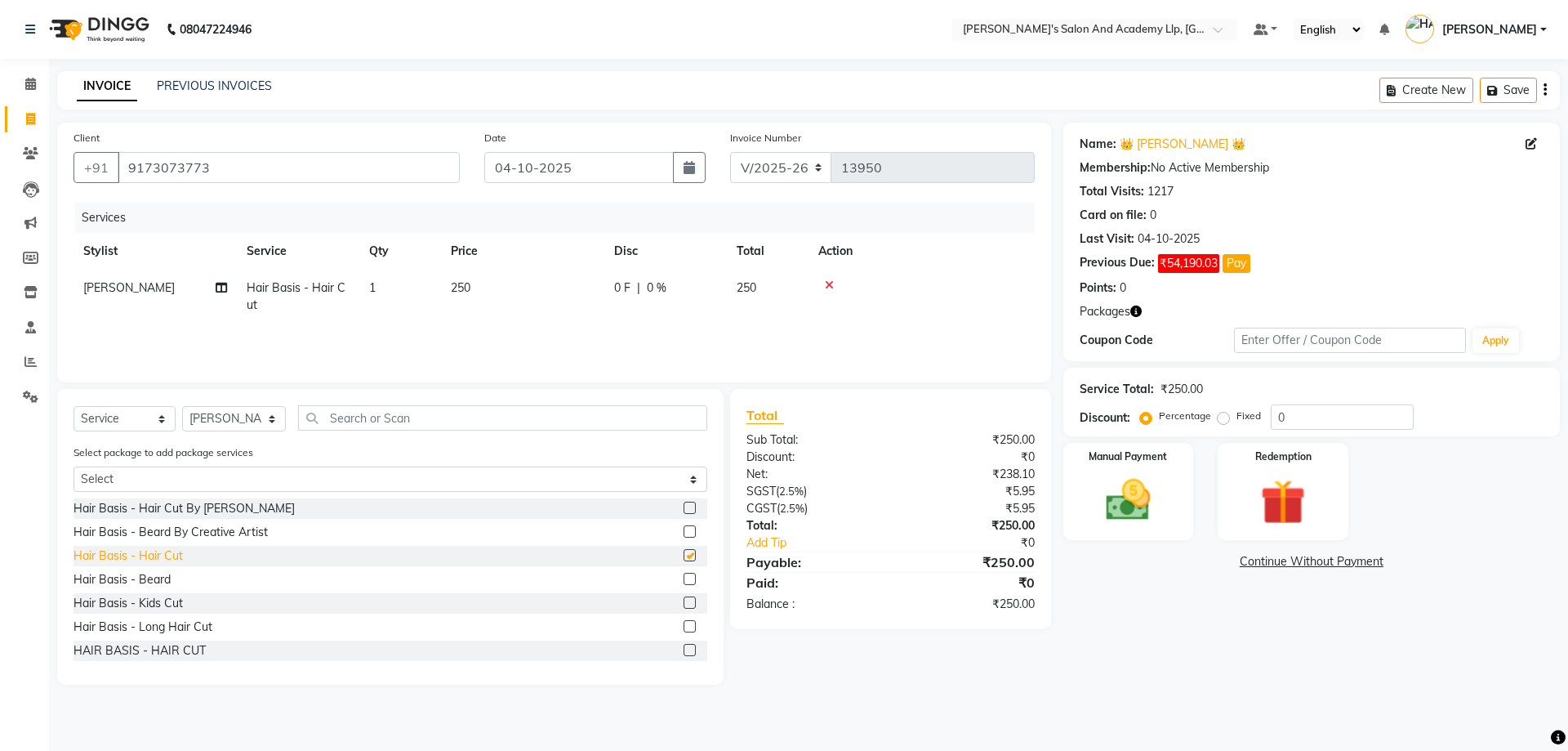
checkbox input "false"
click at [159, 578] on div "Hair Basis - Beard" at bounding box center [122, 579] width 97 height 17
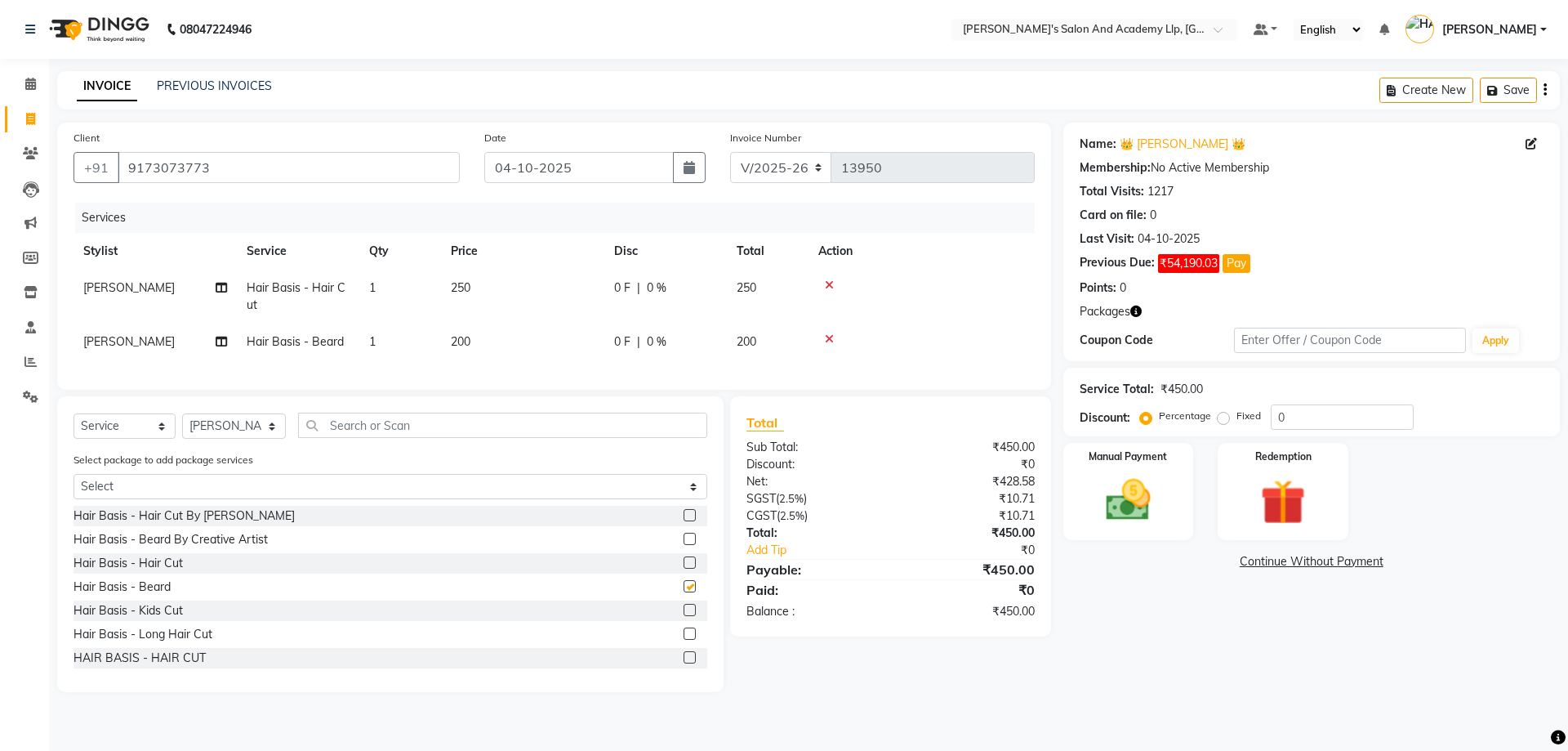
checkbox input "false"
click at [586, 274] on td "250" at bounding box center [522, 296] width 163 height 54
select select "93502"
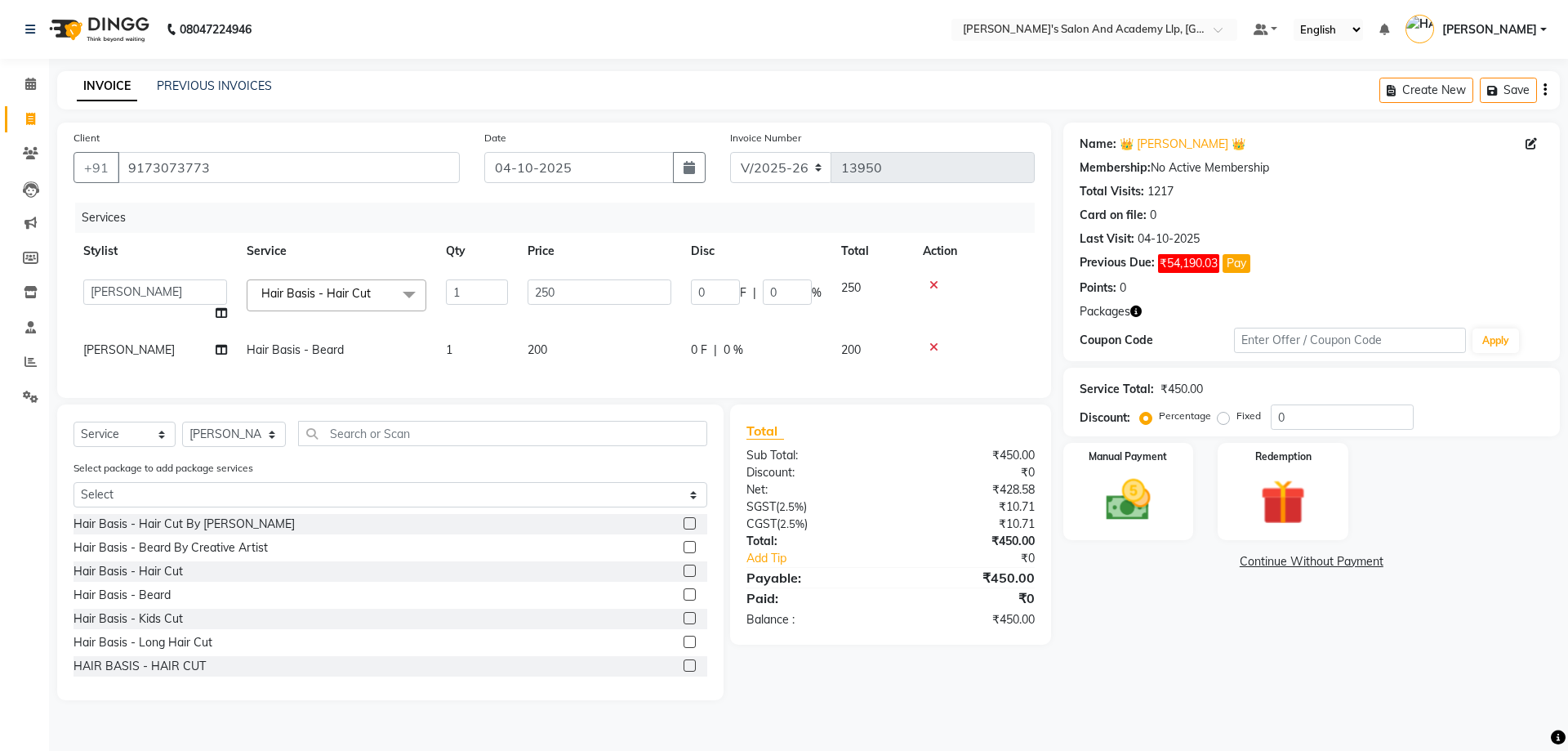
click at [583, 274] on td "250" at bounding box center [599, 300] width 163 height 62
click at [578, 294] on input "250" at bounding box center [599, 292] width 143 height 26
type input "2"
type input "300"
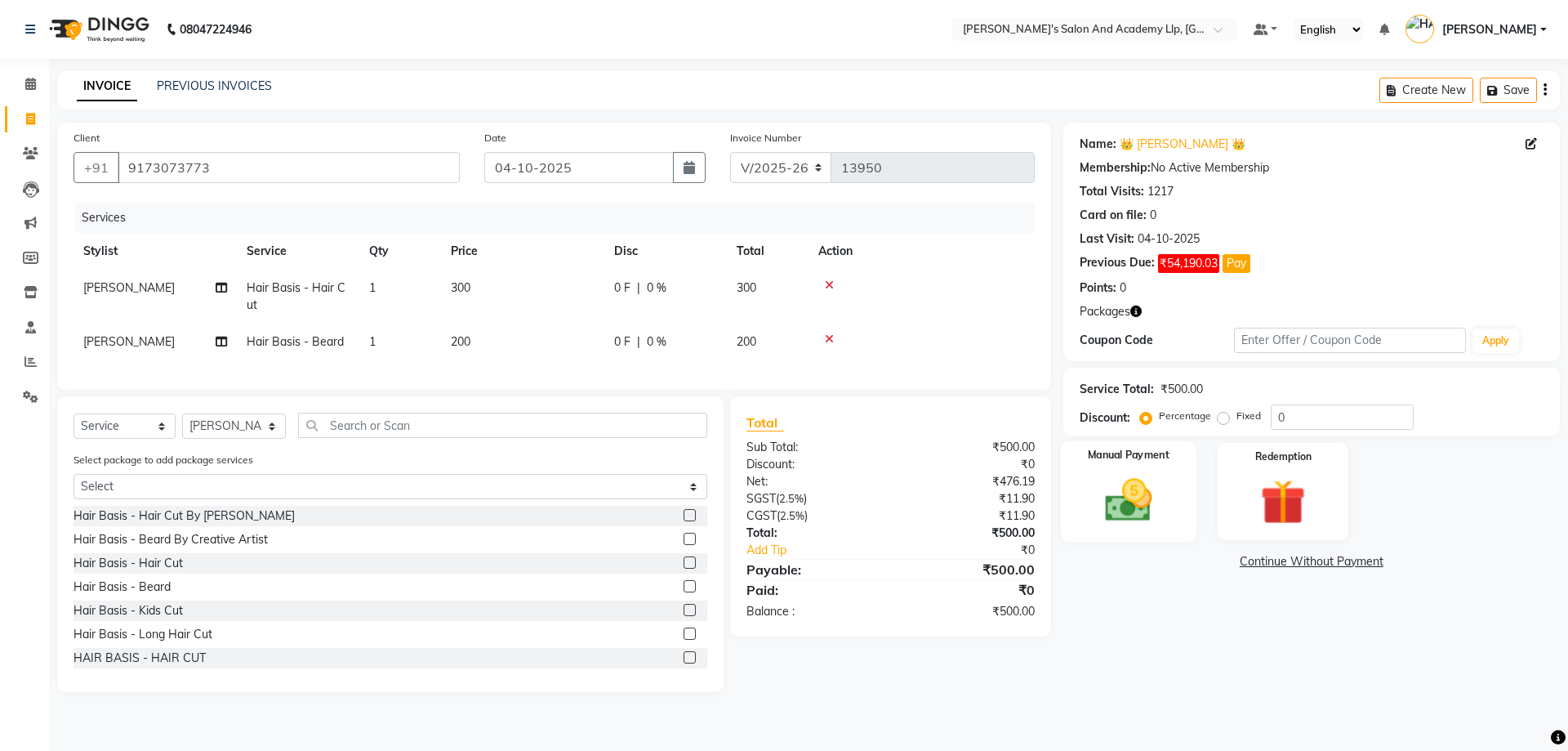
click at [1112, 463] on label "Manual Payment" at bounding box center [1129, 455] width 82 height 16
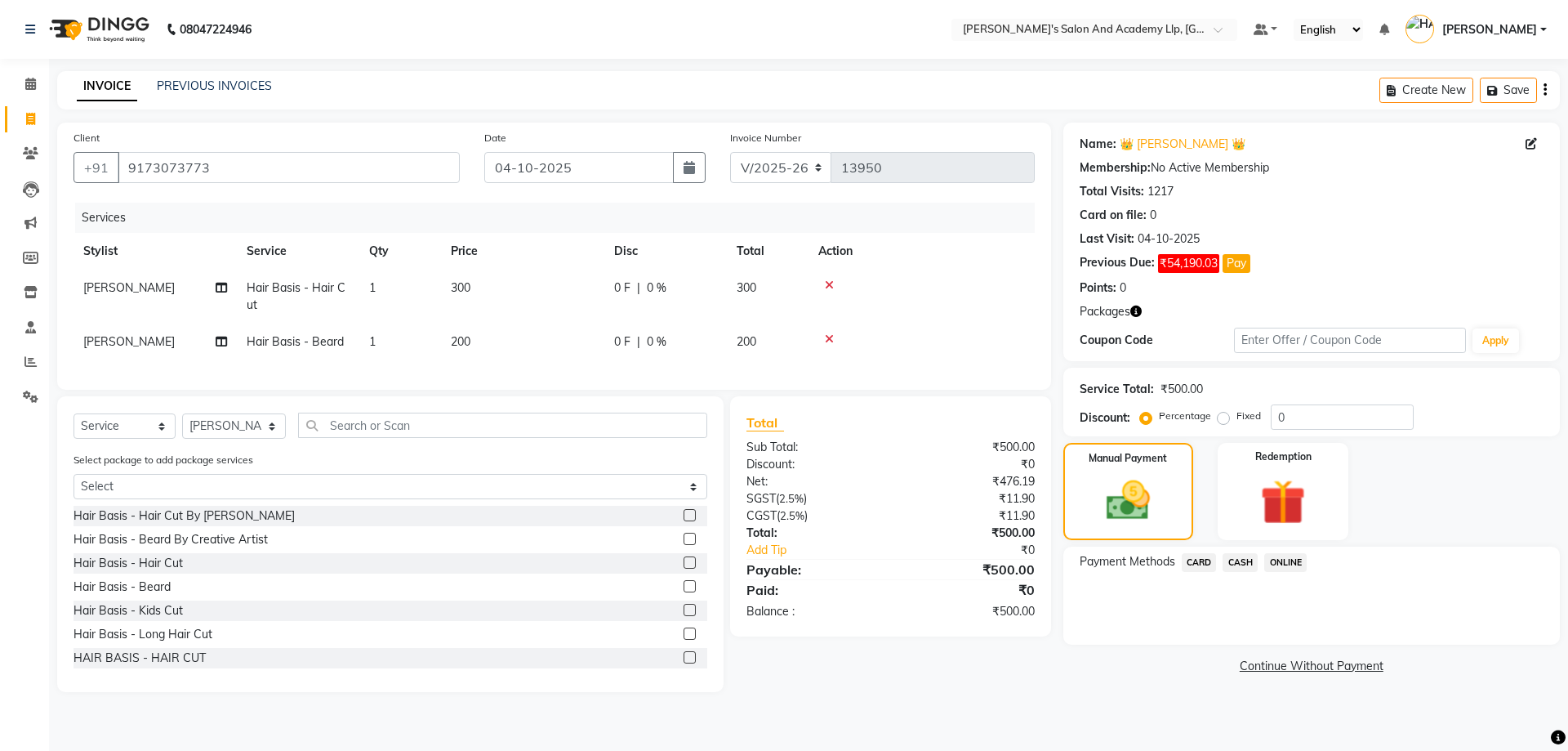
click at [1237, 560] on span "CASH" at bounding box center [1240, 562] width 35 height 19
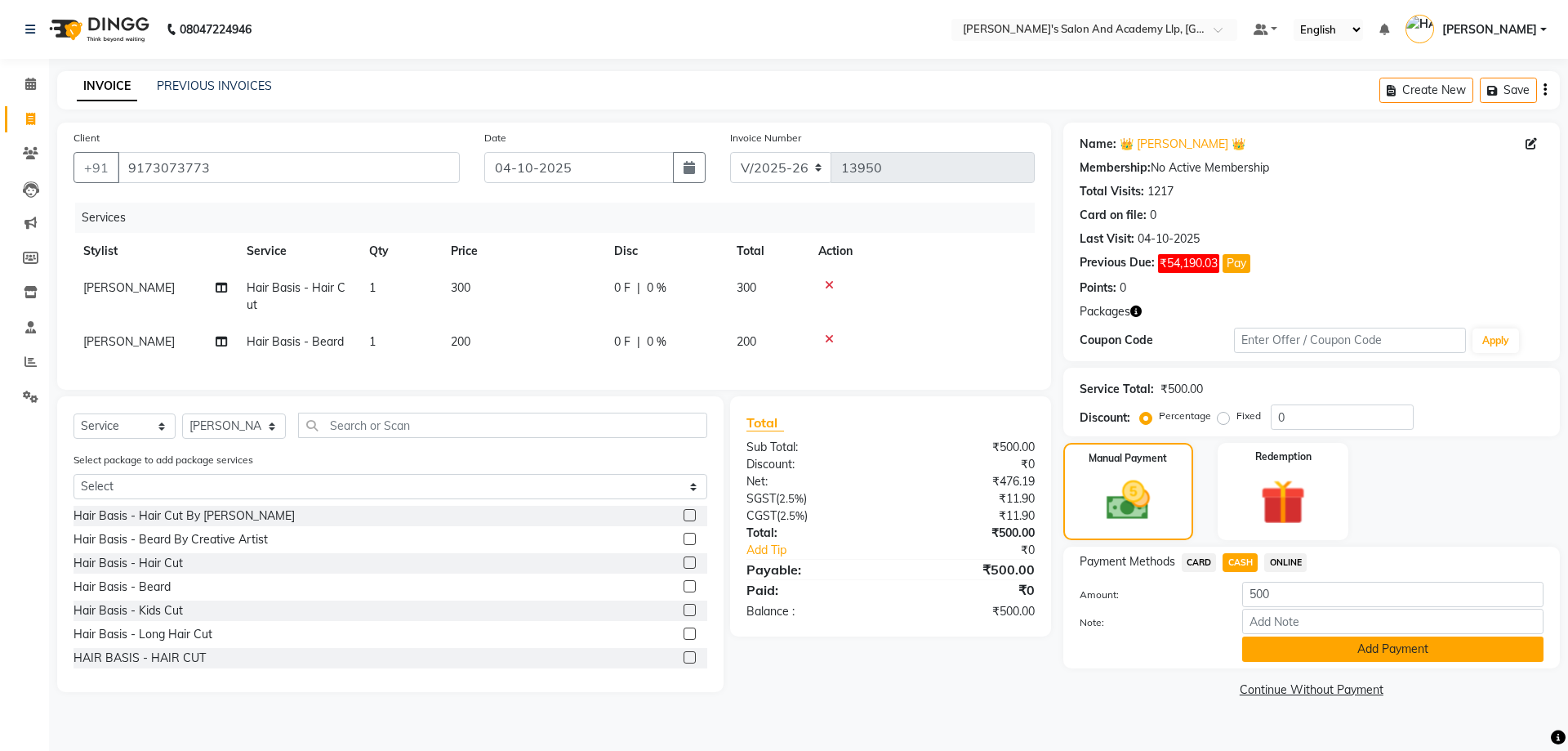
click at [1297, 649] on button "Add Payment" at bounding box center [1393, 649] width 302 height 26
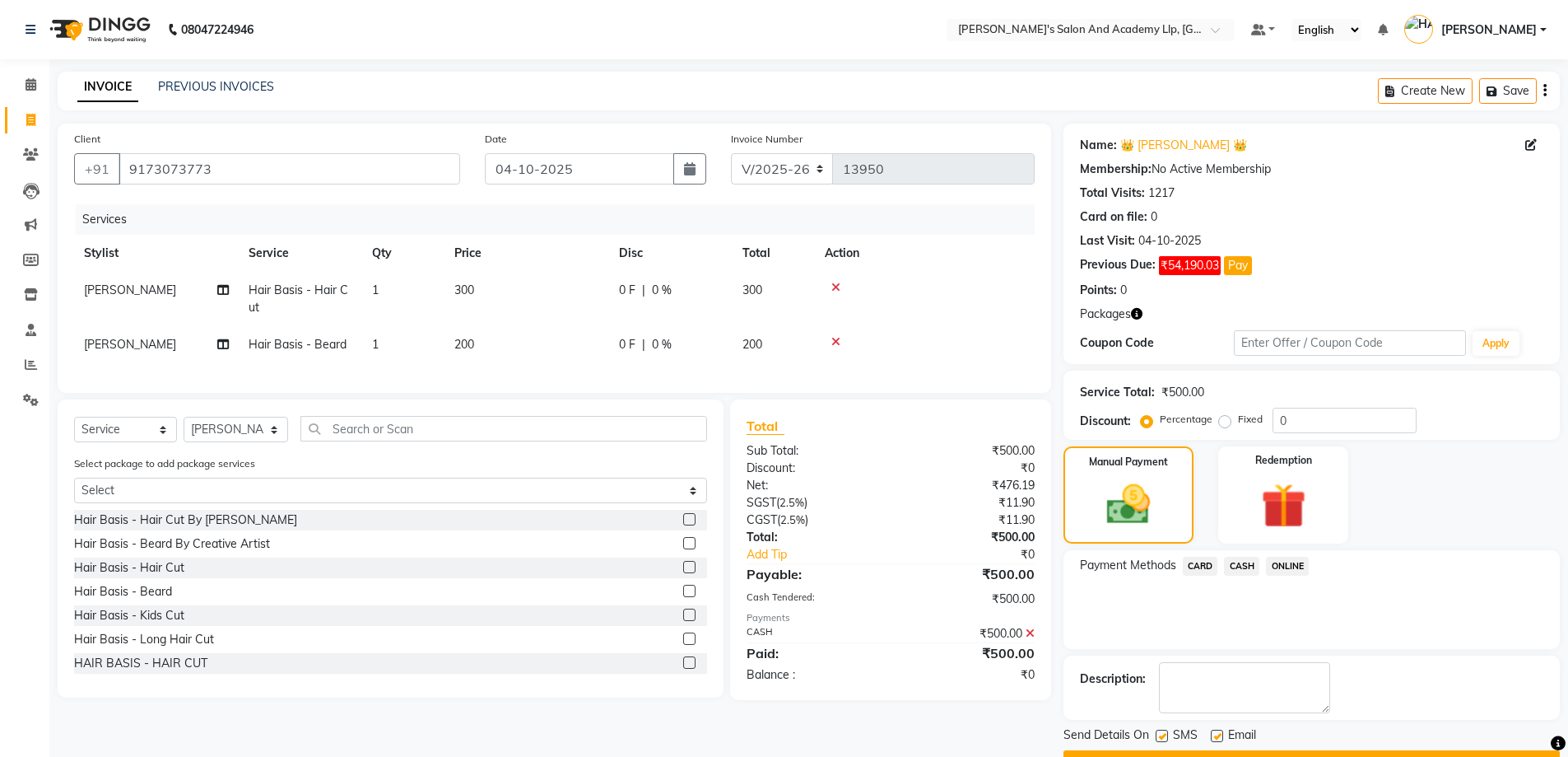
click at [1218, 734] on label at bounding box center [1217, 735] width 13 height 13
click at [1218, 734] on input "checkbox" at bounding box center [1216, 736] width 11 height 11
checkbox input "false"
click at [1166, 738] on label at bounding box center [1162, 735] width 13 height 13
click at [1166, 738] on input "checkbox" at bounding box center [1161, 736] width 11 height 11
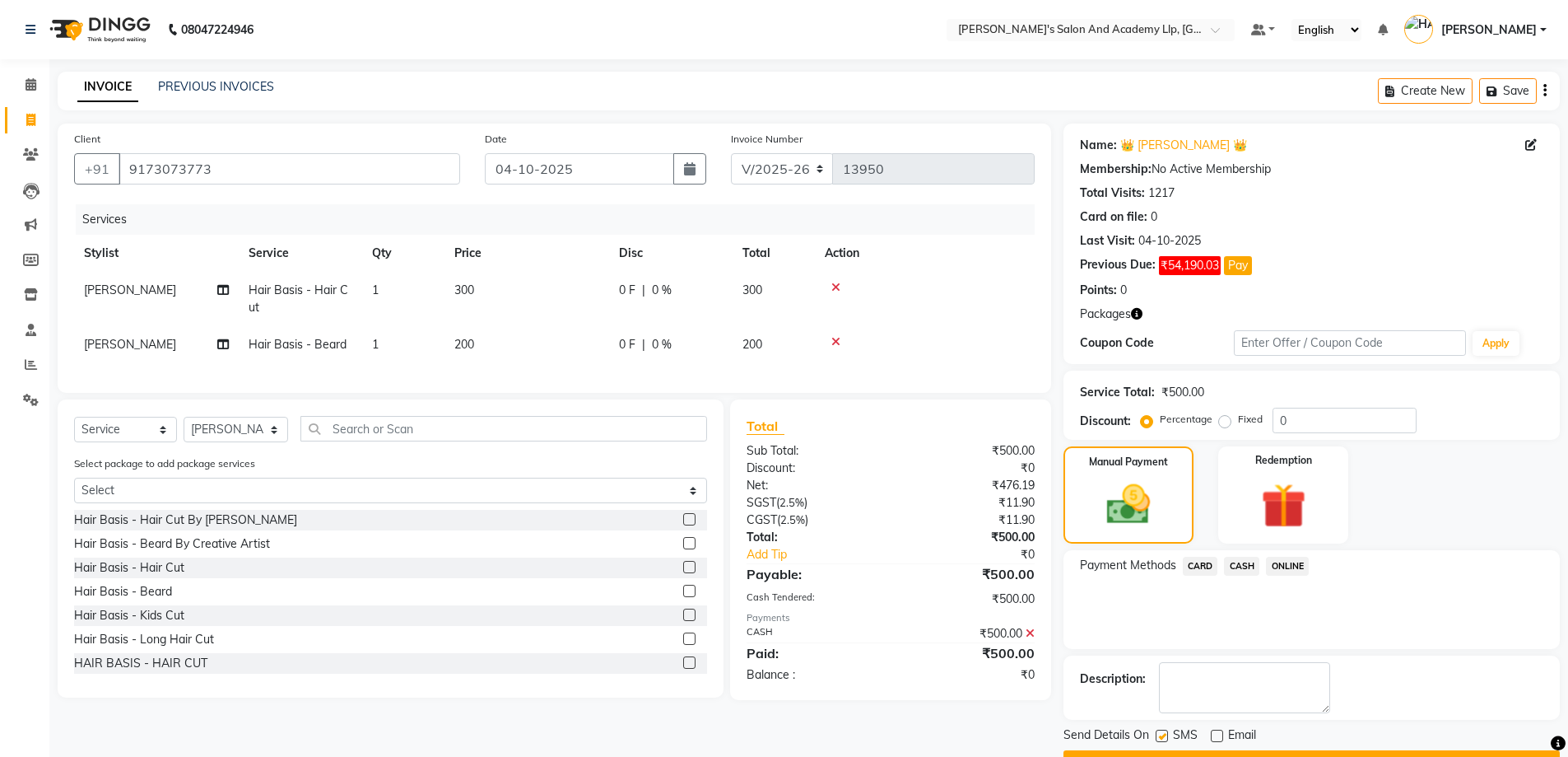
checkbox input "false"
click at [1198, 749] on div "Send Details On SMS Email Checkout" at bounding box center [1312, 750] width 496 height 49
click at [1197, 753] on button "Checkout" at bounding box center [1312, 763] width 496 height 26
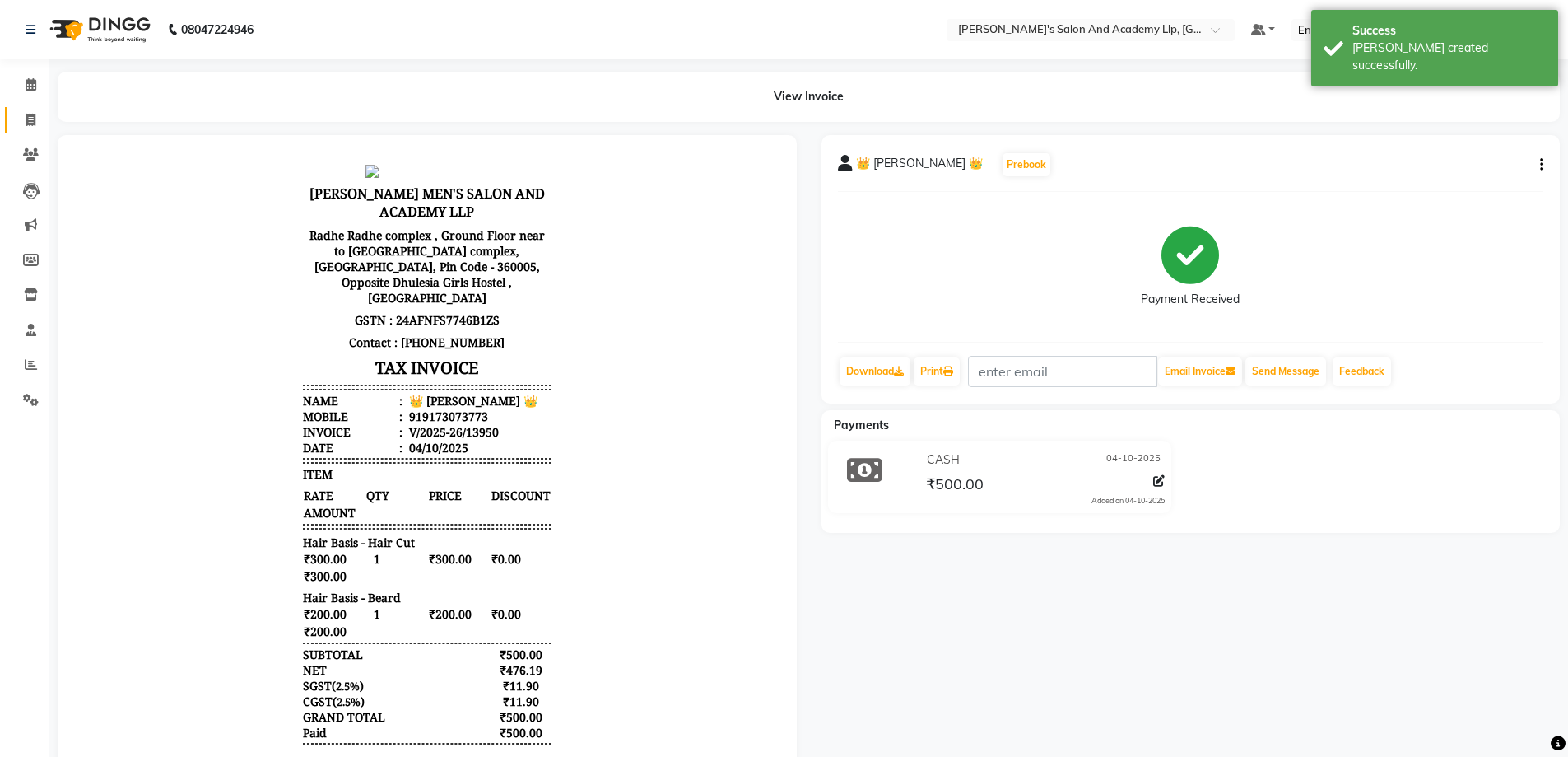
click at [10, 114] on link "Invoice" at bounding box center [24, 120] width 39 height 28
select select "service"
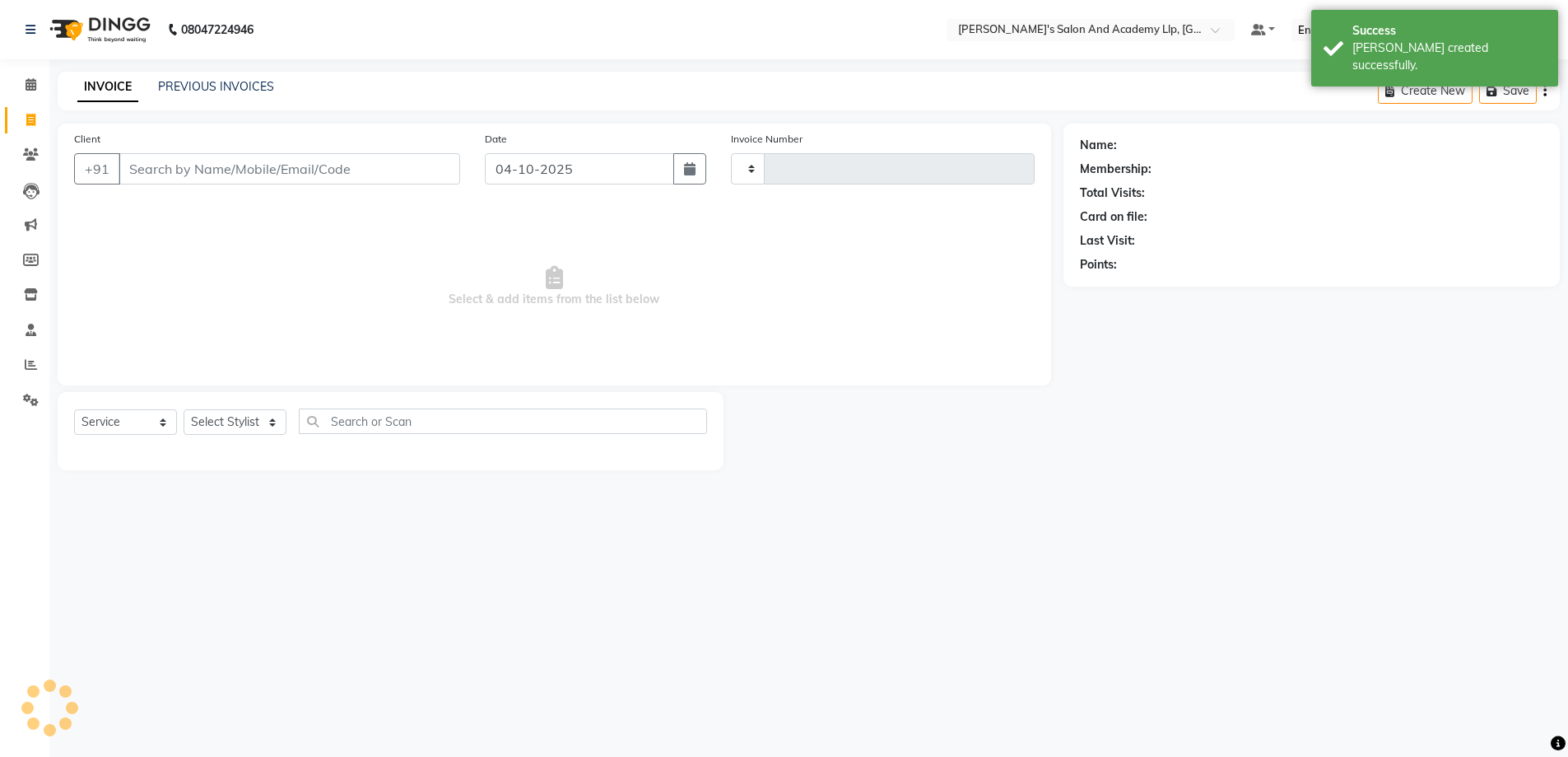
type input "13951"
select select "6983"
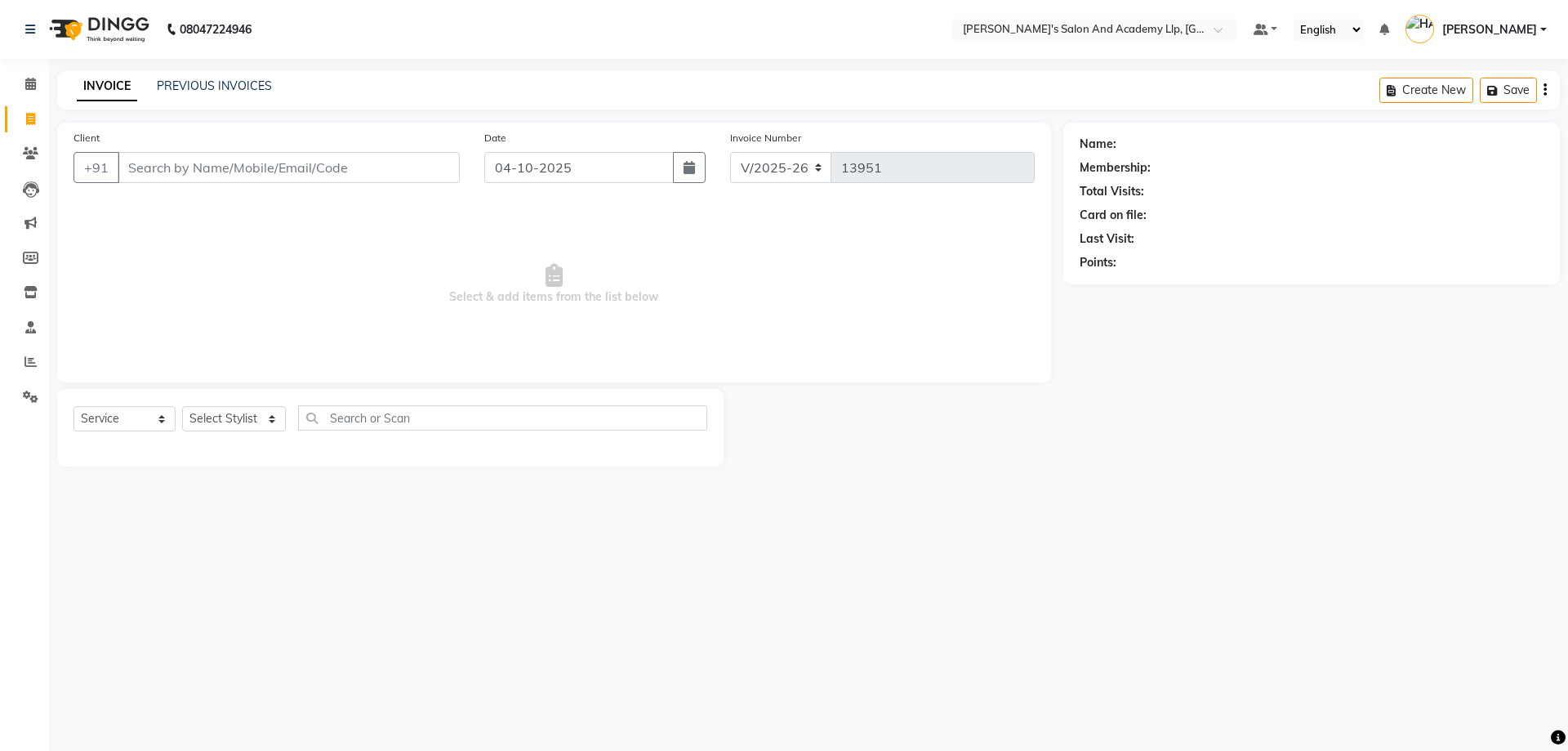
click at [175, 75] on div "INVOICE PREVIOUS INVOICES Create New Save" at bounding box center [808, 90] width 1503 height 38
click at [173, 86] on link "PREVIOUS INVOICES" at bounding box center [214, 86] width 115 height 15
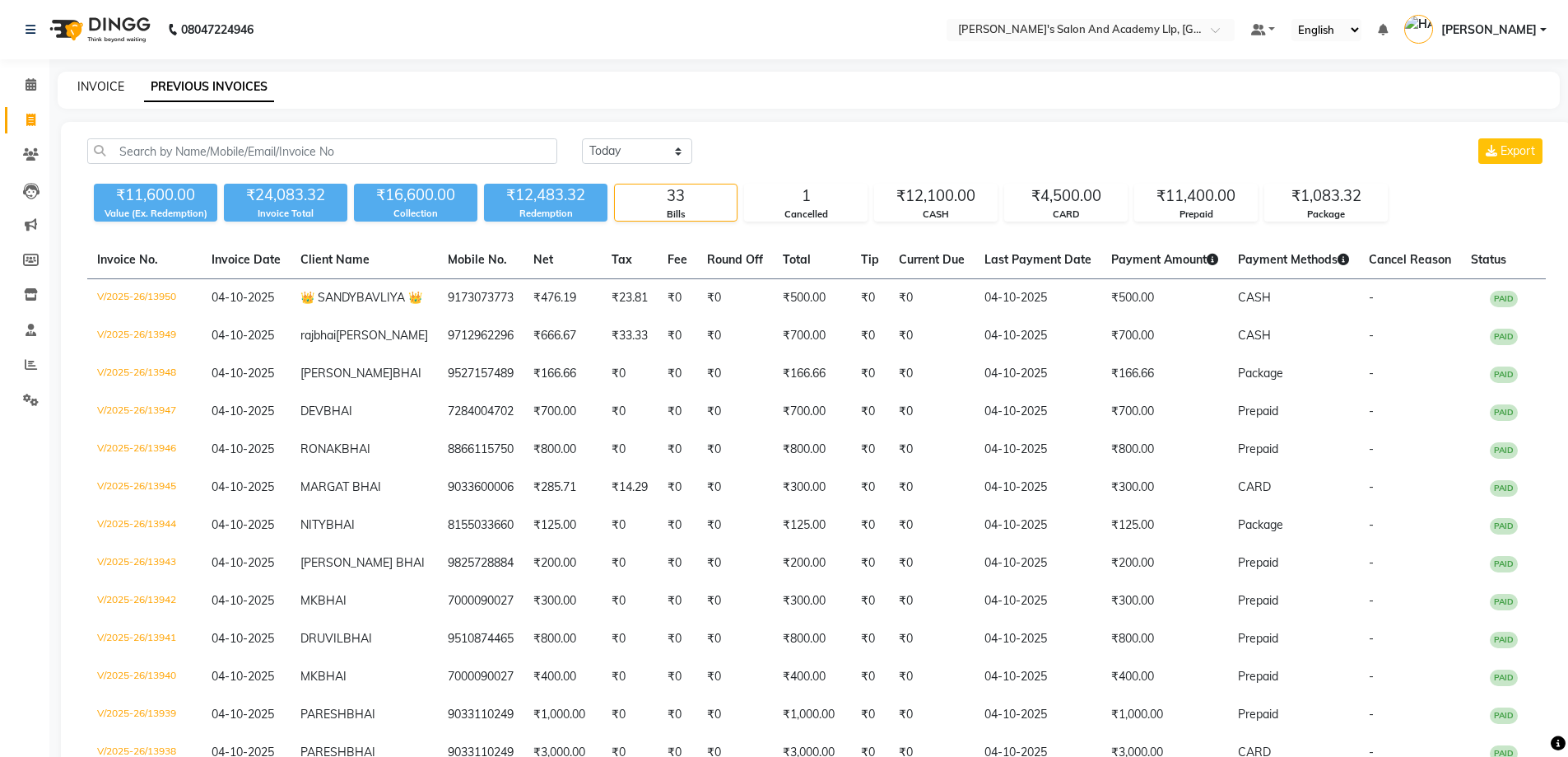
click at [91, 84] on link "INVOICE" at bounding box center [101, 87] width 47 height 15
select select "service"
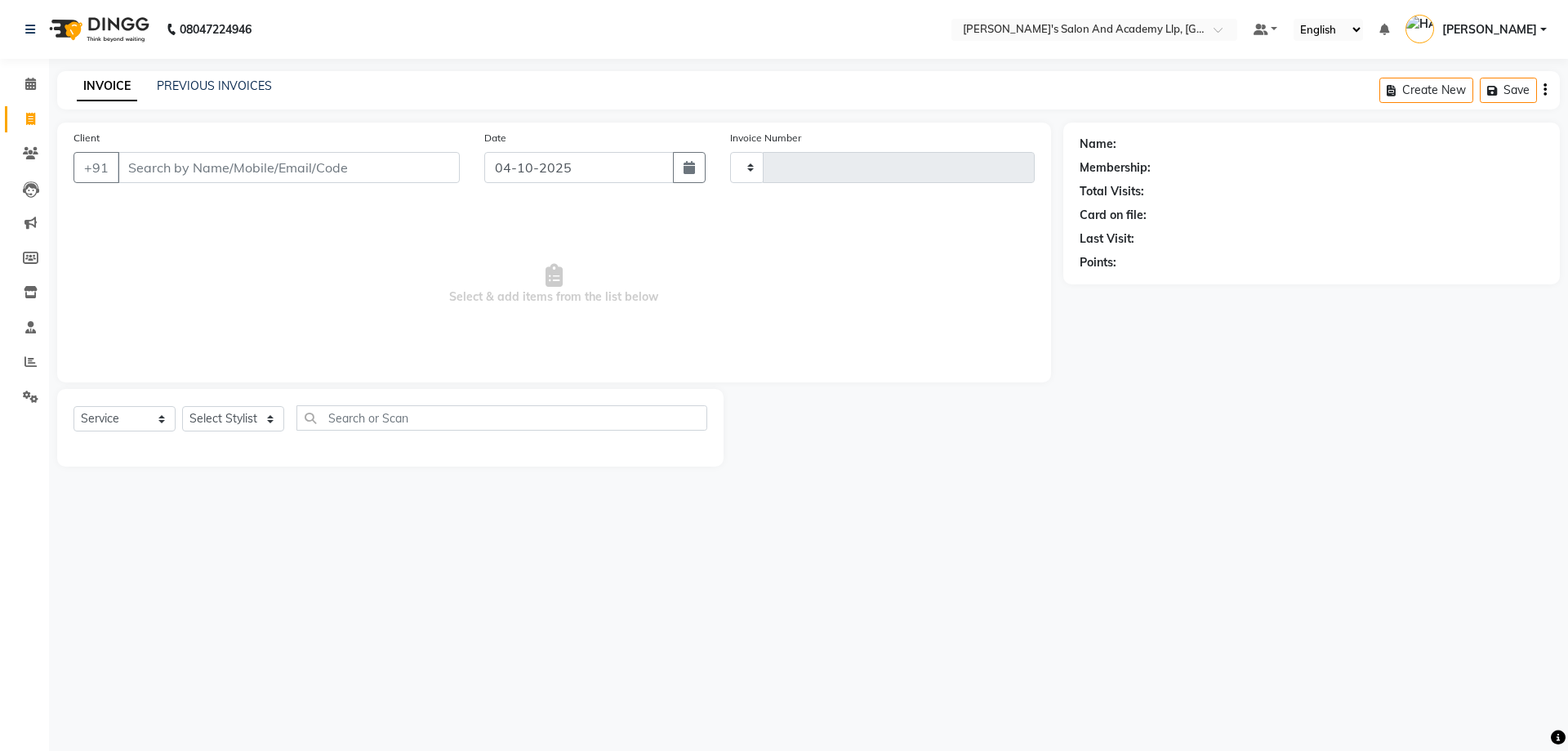
type input "13951"
select select "6983"
click at [233, 83] on link "PREVIOUS INVOICES" at bounding box center [214, 86] width 115 height 15
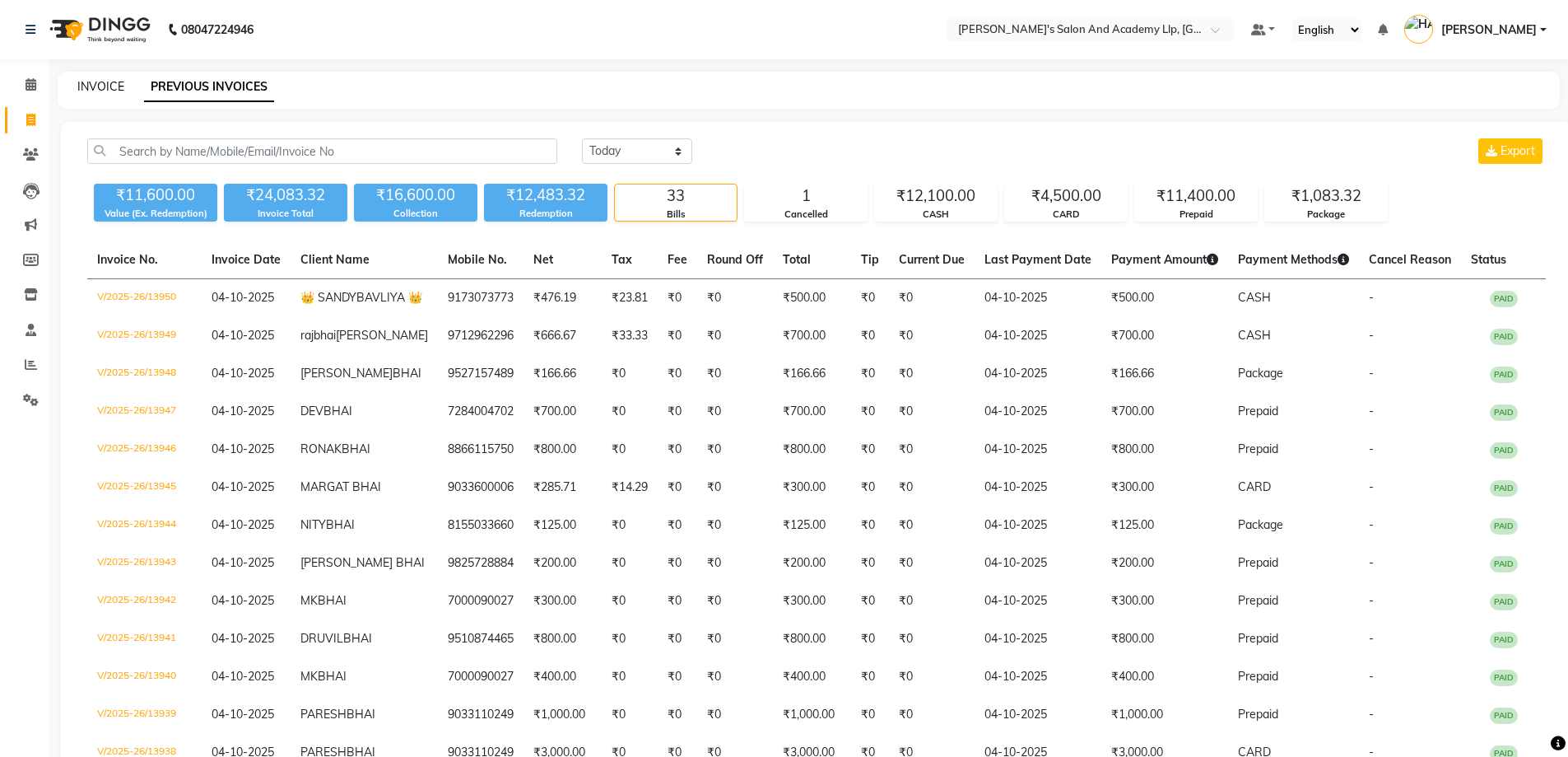
click at [99, 83] on link "INVOICE" at bounding box center [101, 87] width 47 height 15
select select "service"
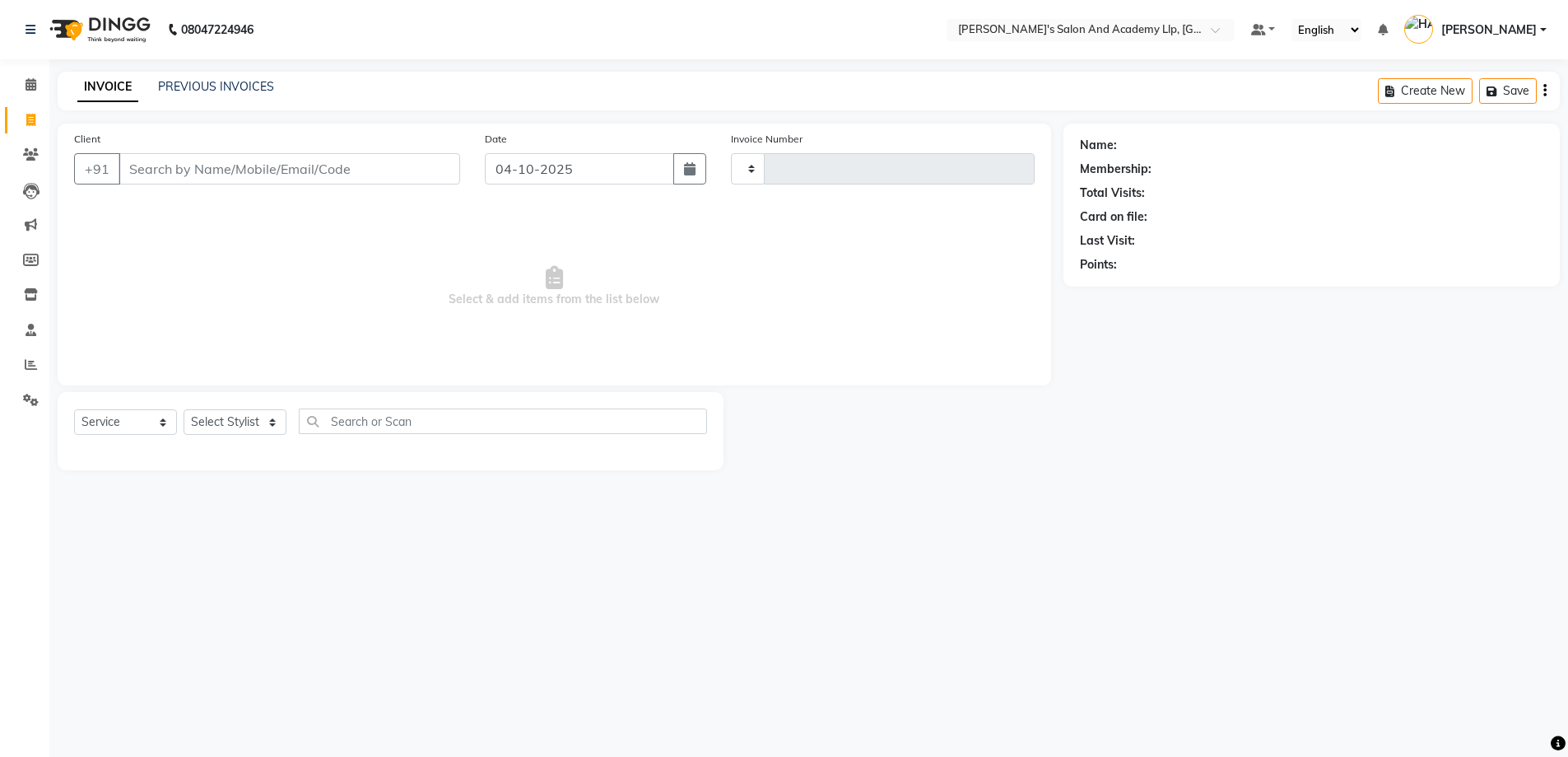
type input "13951"
select select "6983"
click at [223, 79] on div "PREVIOUS INVOICES" at bounding box center [216, 87] width 116 height 18
click at [226, 85] on link "PREVIOUS INVOICES" at bounding box center [216, 87] width 116 height 15
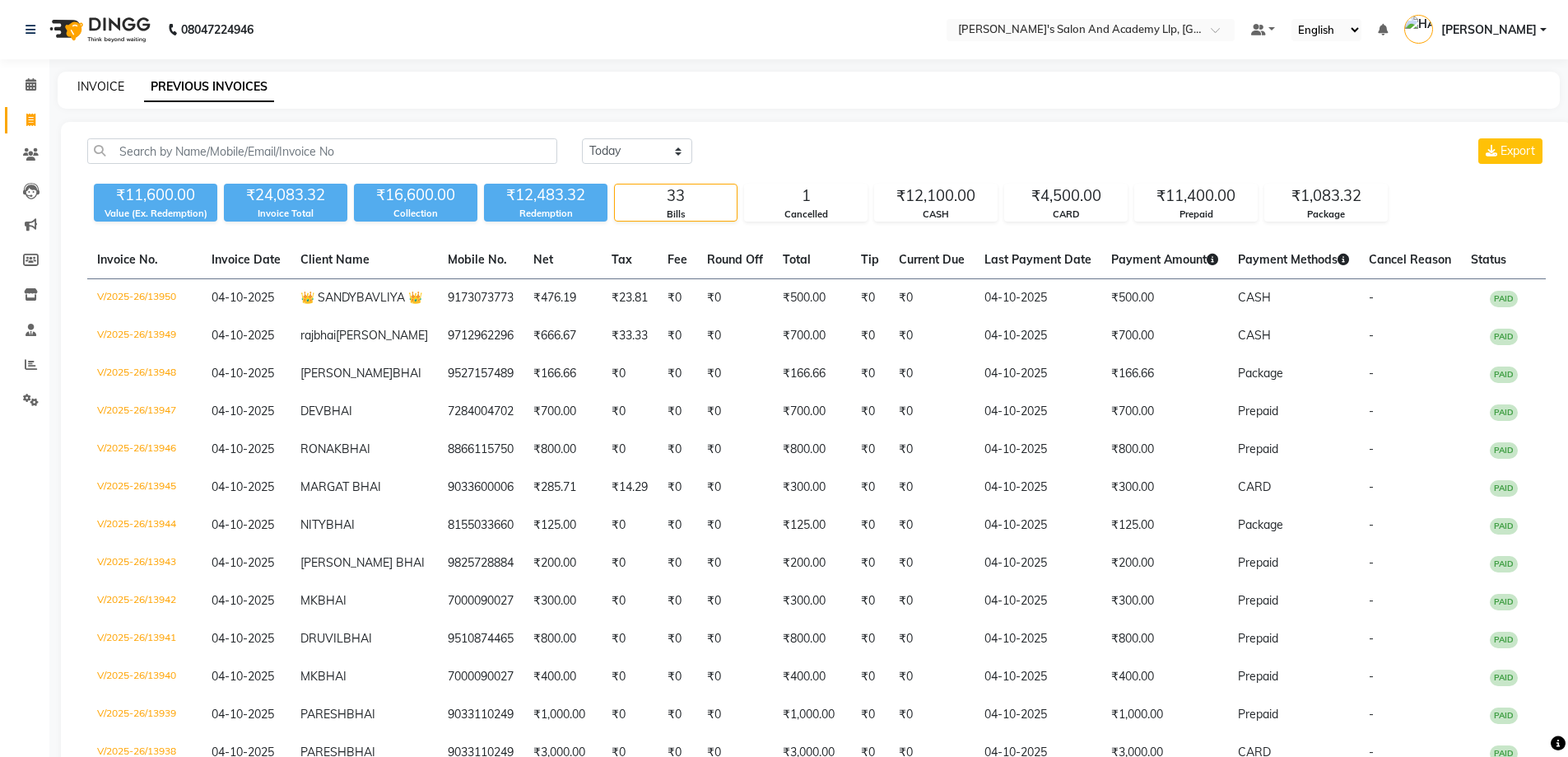
click at [118, 79] on link "INVOICE" at bounding box center [101, 87] width 47 height 15
select select "6983"
select select "service"
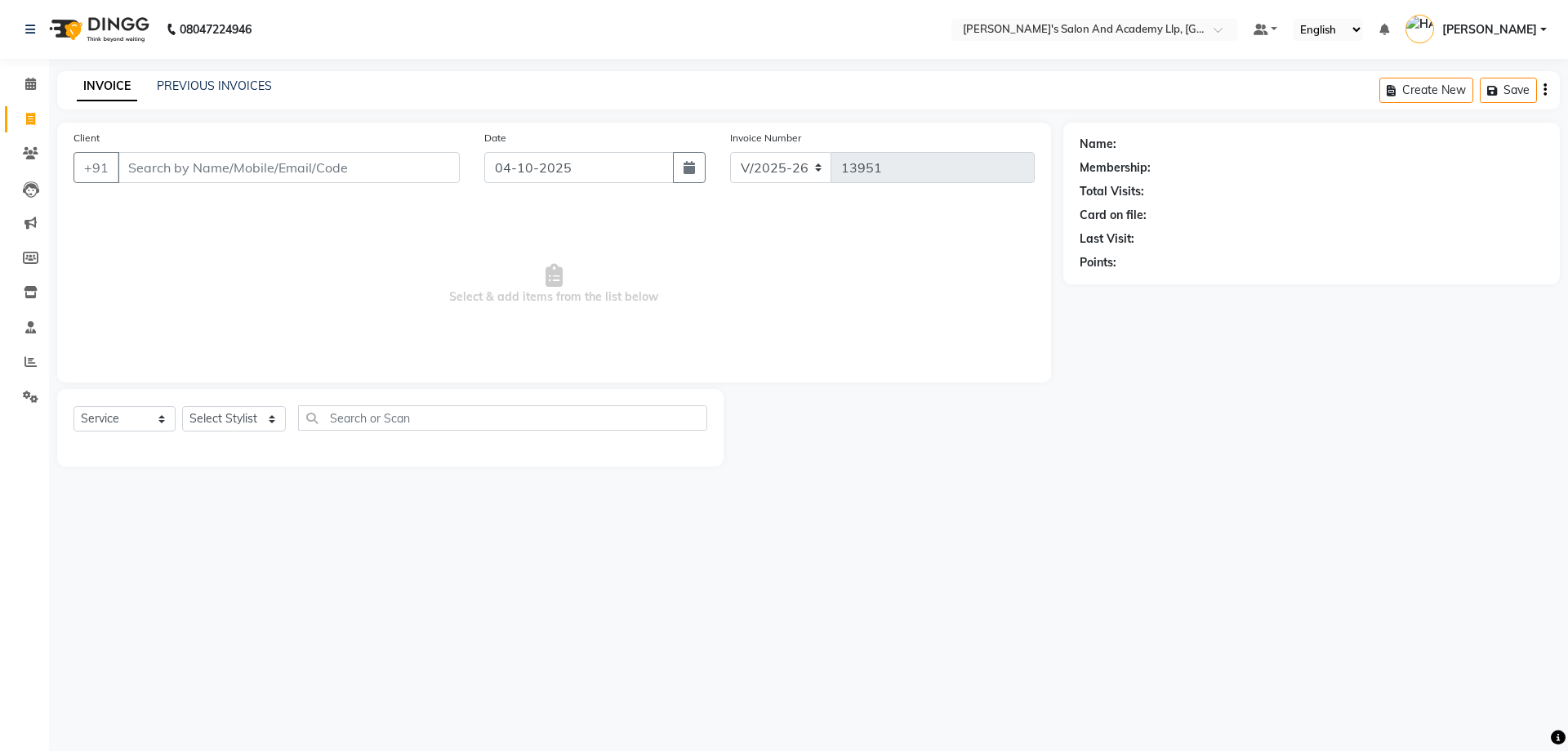
click at [164, 284] on span "Select & add items from the list below" at bounding box center [554, 283] width 961 height 163
click at [167, 185] on div "Client +91" at bounding box center [267, 162] width 411 height 67
click at [172, 167] on input "Client" at bounding box center [288, 167] width 342 height 31
click at [192, 215] on span "Select & add items from the list below" at bounding box center [554, 283] width 961 height 163
click at [167, 161] on input "Client" at bounding box center [288, 167] width 342 height 31
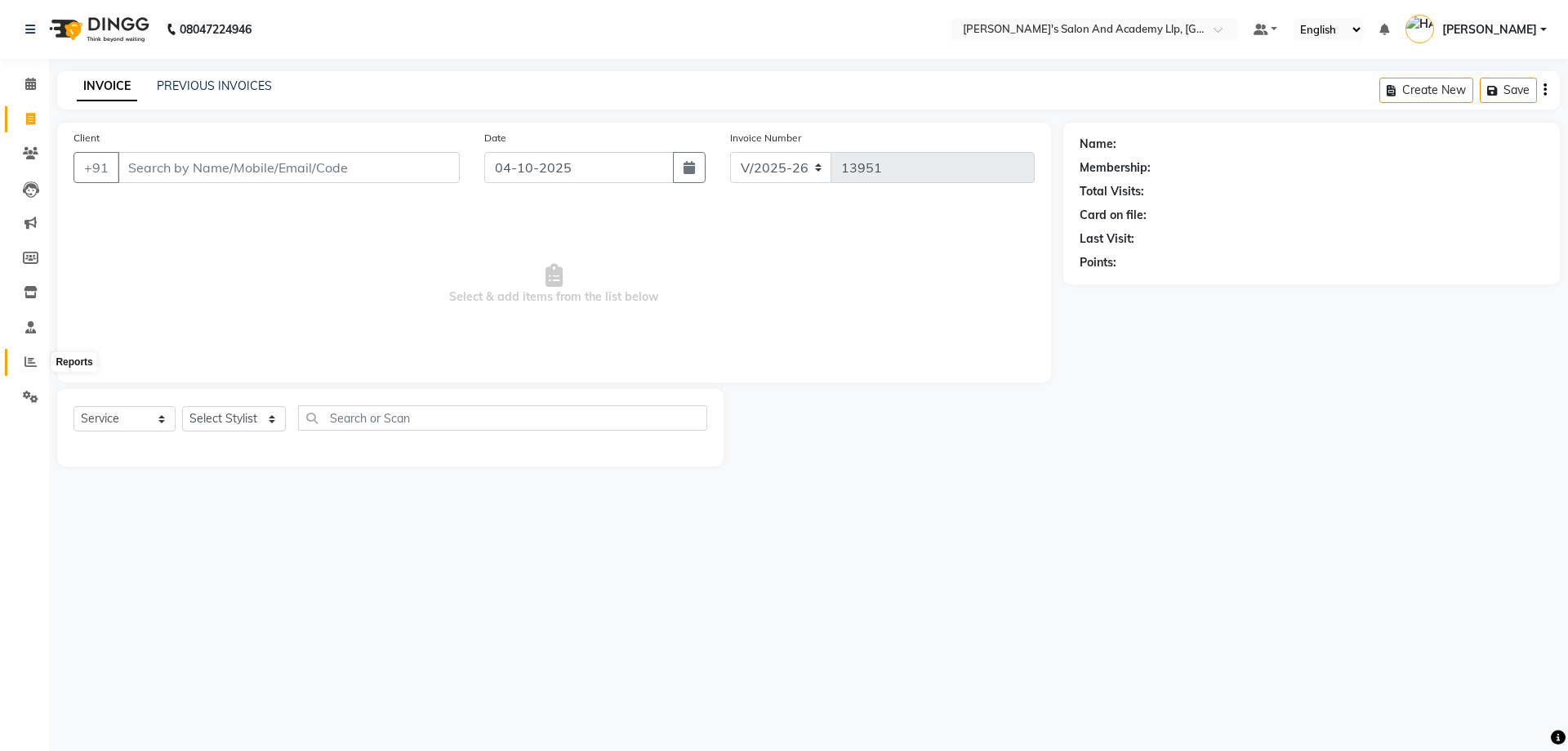
click at [43, 361] on span at bounding box center [31, 362] width 28 height 19
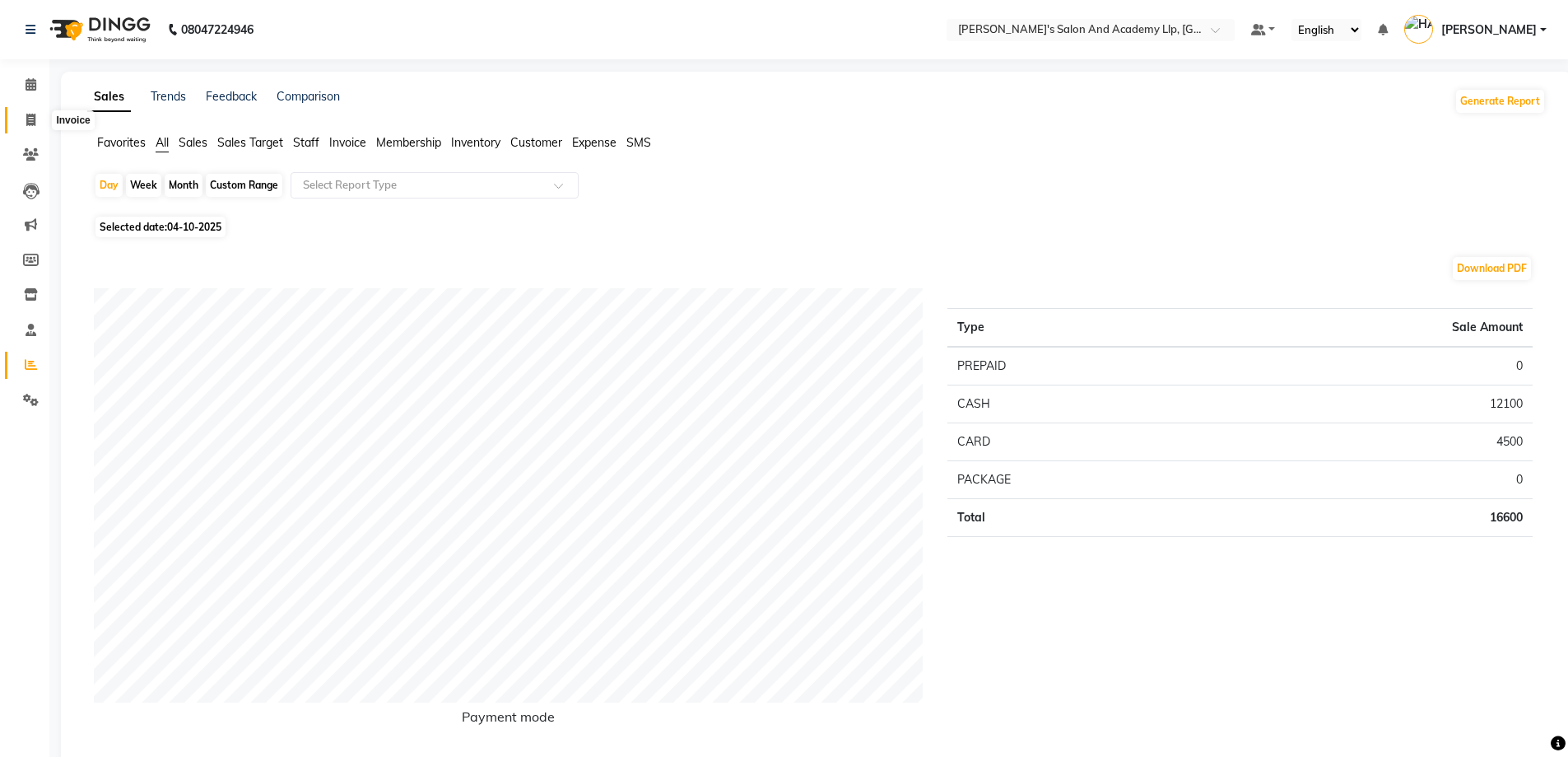
click at [20, 115] on span at bounding box center [31, 120] width 28 height 19
select select "service"
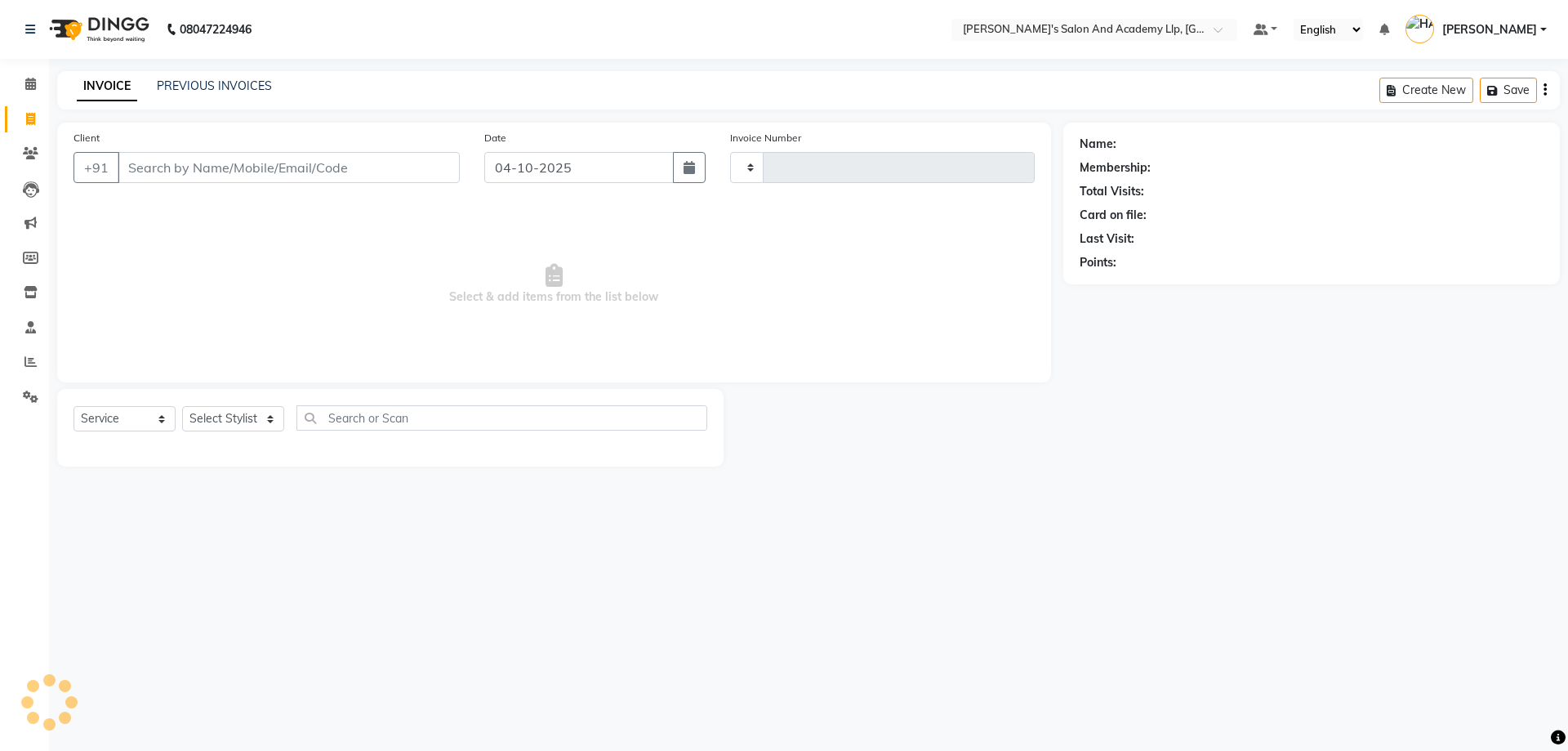
type input "13951"
select select "6983"
click at [245, 213] on span "Select & add items from the list below" at bounding box center [554, 283] width 961 height 163
click at [240, 185] on div "Client +91" at bounding box center [267, 162] width 411 height 67
drag, startPoint x: 233, startPoint y: 167, endPoint x: 193, endPoint y: 94, distance: 83.2
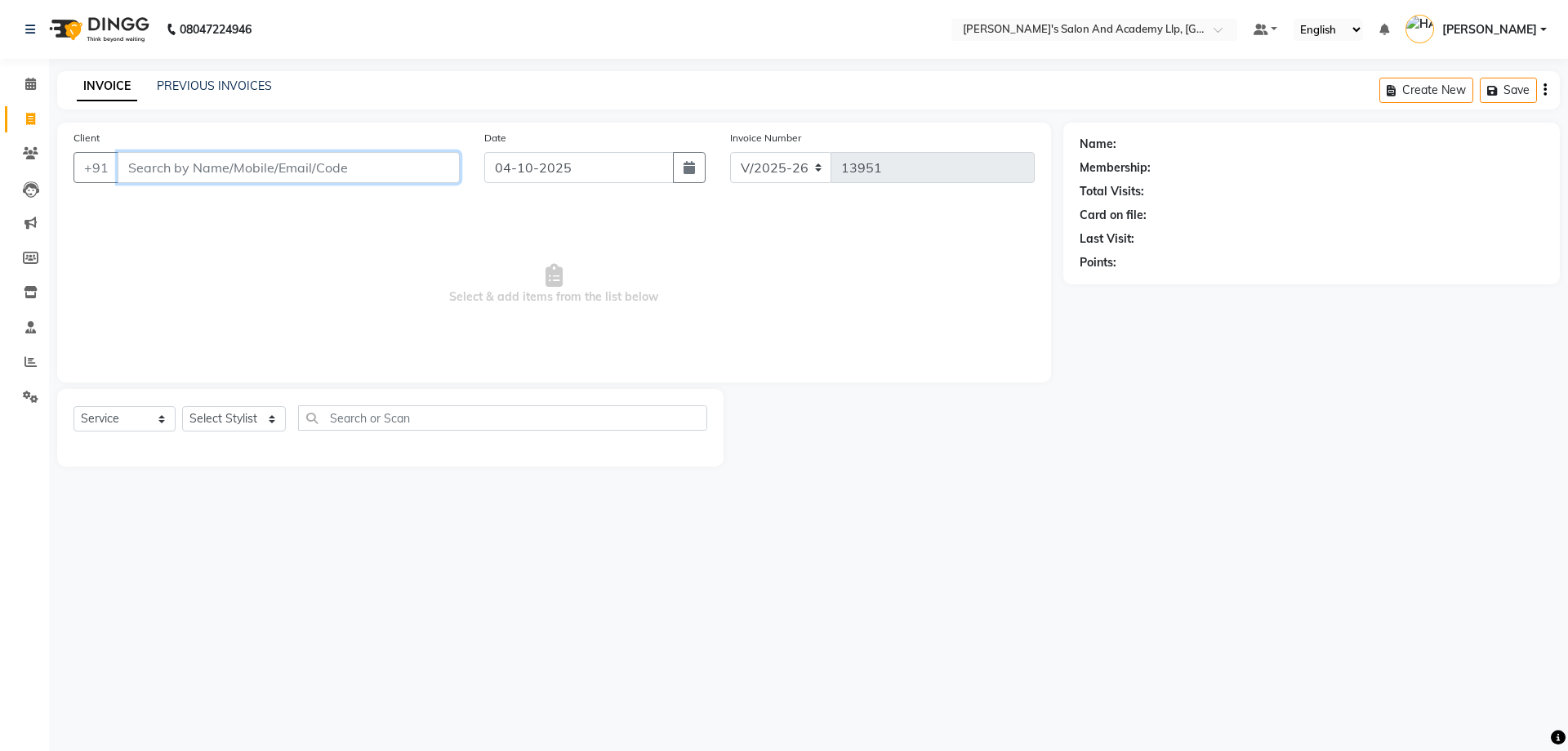
click at [193, 94] on main "INVOICE PREVIOUS INVOICES Create New Save Client +91 Date [DATE] Invoice Number…" at bounding box center [808, 281] width 1519 height 420
click at [186, 157] on input "Client" at bounding box center [288, 167] width 342 height 31
click at [190, 80] on link "PREVIOUS INVOICES" at bounding box center [214, 86] width 115 height 15
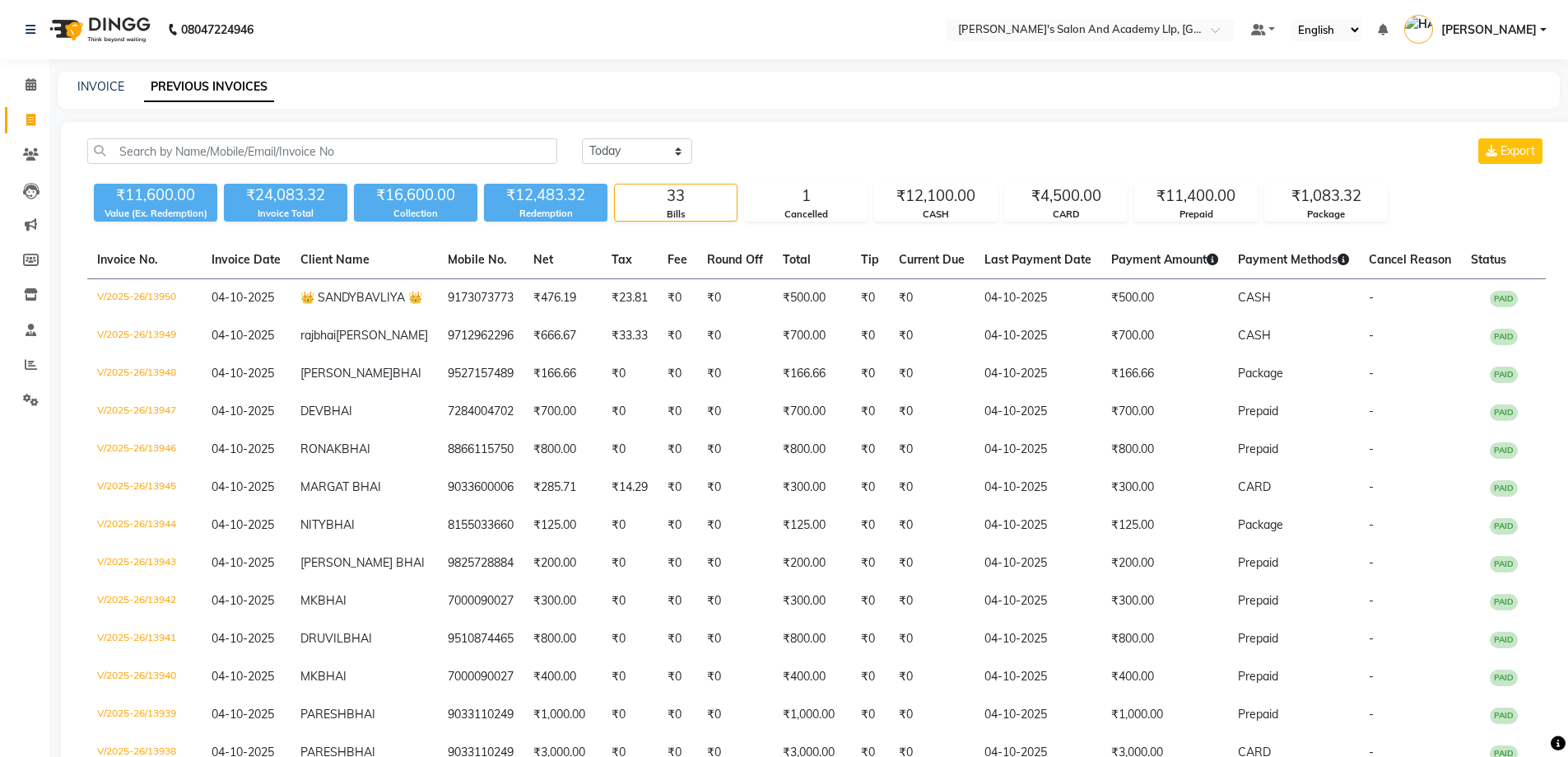
click at [74, 89] on div "INVOICE PREVIOUS INVOICES" at bounding box center [799, 87] width 1483 height 18
click at [87, 89] on link "INVOICE" at bounding box center [101, 87] width 47 height 15
select select "service"
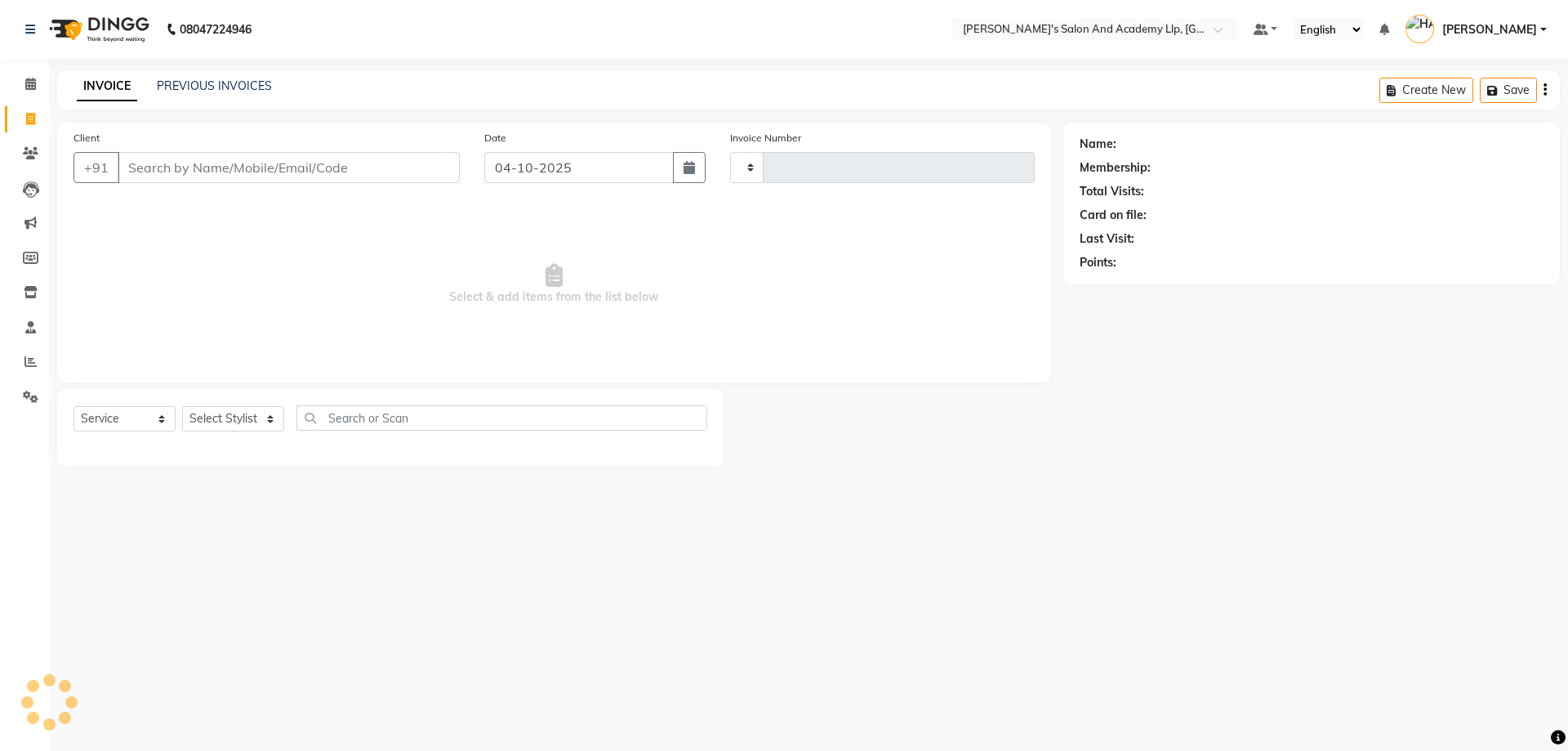
type input "13951"
select select "6983"
click at [178, 234] on span "Select & add items from the list below" at bounding box center [554, 283] width 961 height 163
click at [209, 148] on div "Client +91" at bounding box center [267, 162] width 411 height 67
click at [202, 173] on input "Client" at bounding box center [288, 167] width 342 height 31
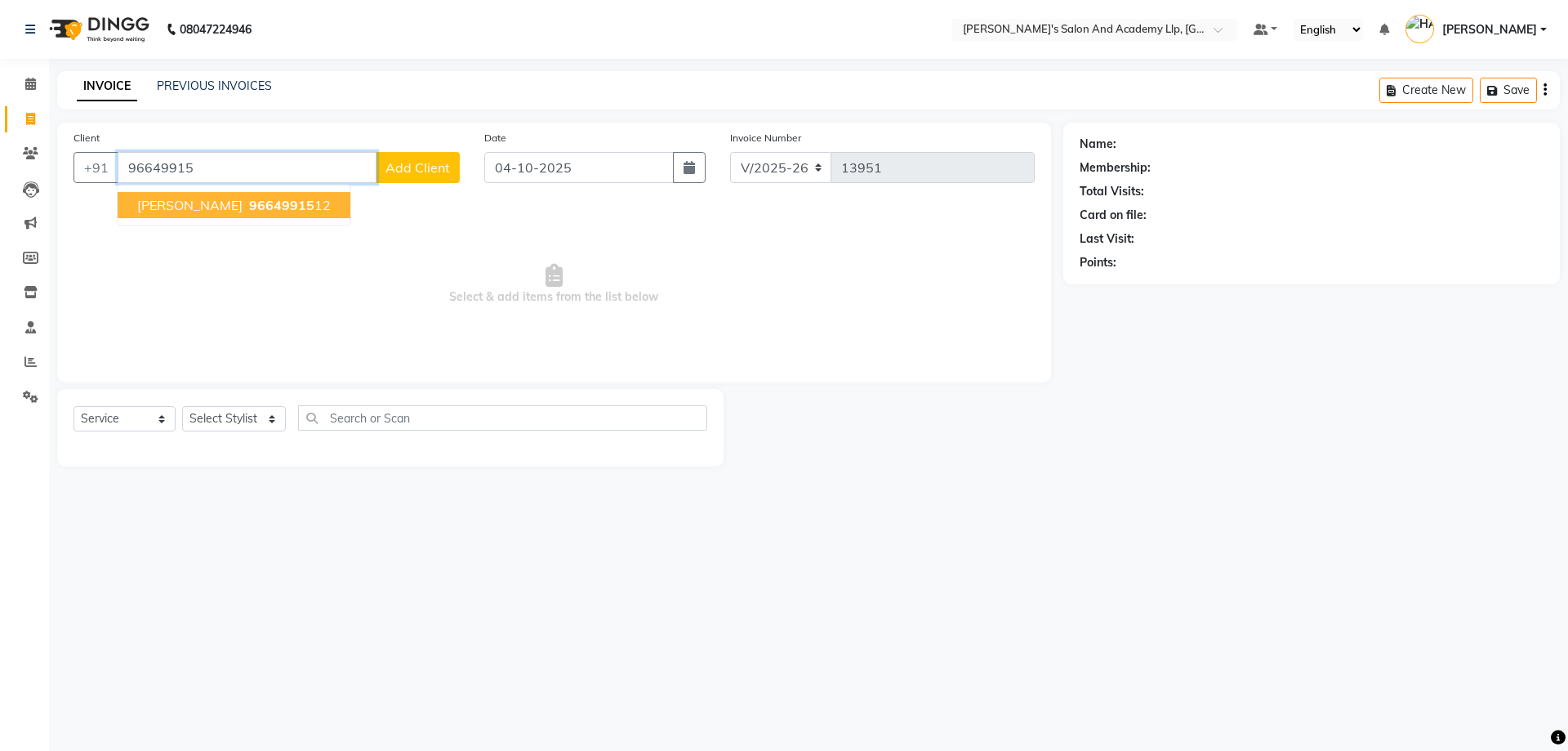
click at [215, 196] on button "AKASH BHAI 96649915 12" at bounding box center [234, 206] width 233 height 27
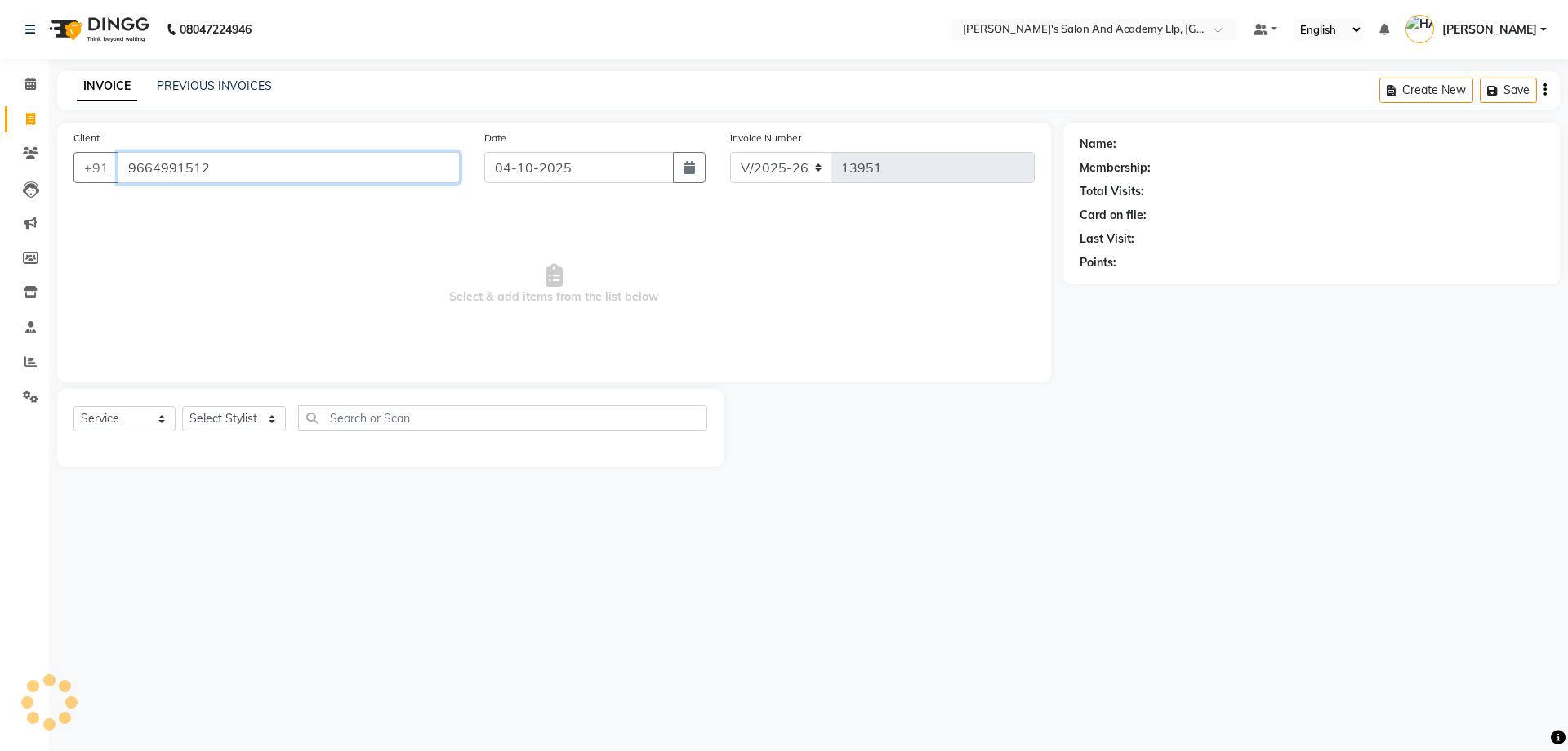
type input "9664991512"
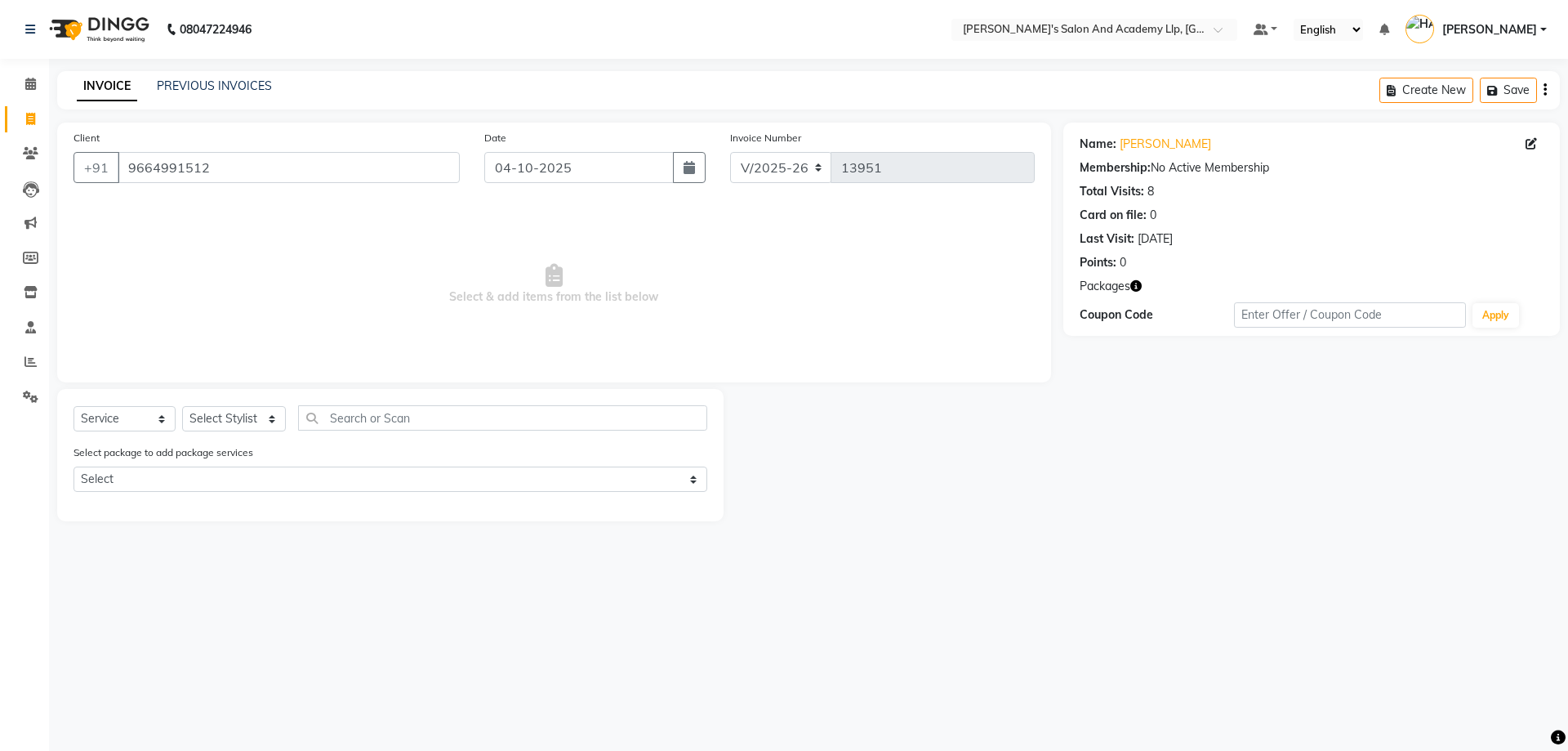
click at [1135, 281] on icon "button" at bounding box center [1136, 286] width 12 height 12
click at [241, 409] on select "Select Stylist [PERSON_NAME] [PERSON_NAME] AKSHAY [PERSON_NAME] [PERSON_NAME] K…" at bounding box center [234, 419] width 104 height 26
select select "70866"
click at [182, 406] on select "Select Stylist [PERSON_NAME] [PERSON_NAME] AKSHAY [PERSON_NAME] [PERSON_NAME] K…" at bounding box center [234, 419] width 104 height 26
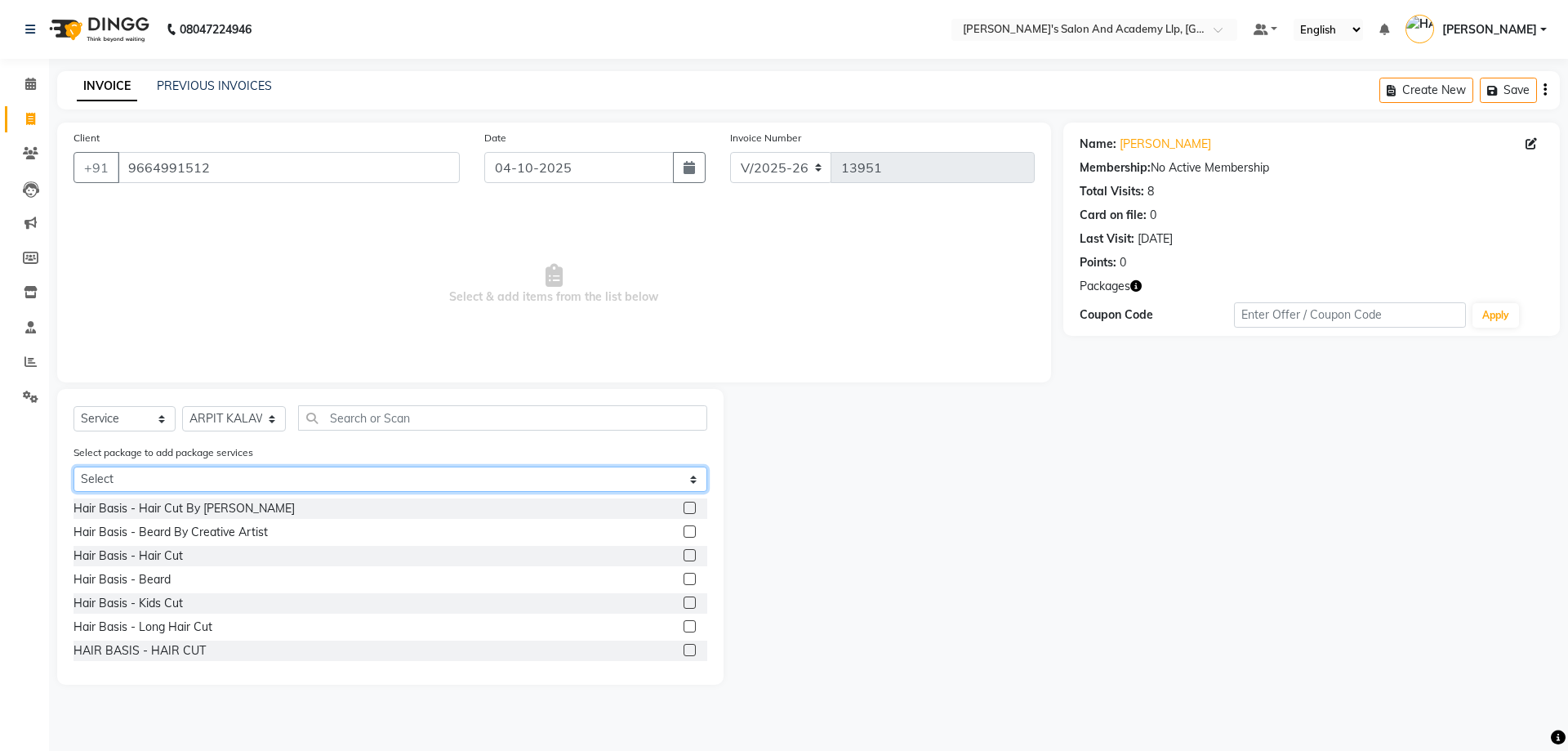
click at [196, 477] on select "Select AUGUST GENTLEMAN PACKAGE (2250) SPEED WELL [PERSON_NAME] PAY 5 AND & 1 F…" at bounding box center [390, 479] width 634 height 26
click at [74, 467] on select "Select AUGUST GENTLEMAN PACKAGE (2250) SPEED WELL [PERSON_NAME] PAY 5 AND & 1 F…" at bounding box center [390, 479] width 634 height 26
click at [200, 477] on select "Select AUGUST GENTLEMAN PACKAGE (2250) SPEED WELL [PERSON_NAME] PAY 5 AND & 1 F…" at bounding box center [390, 479] width 634 height 26
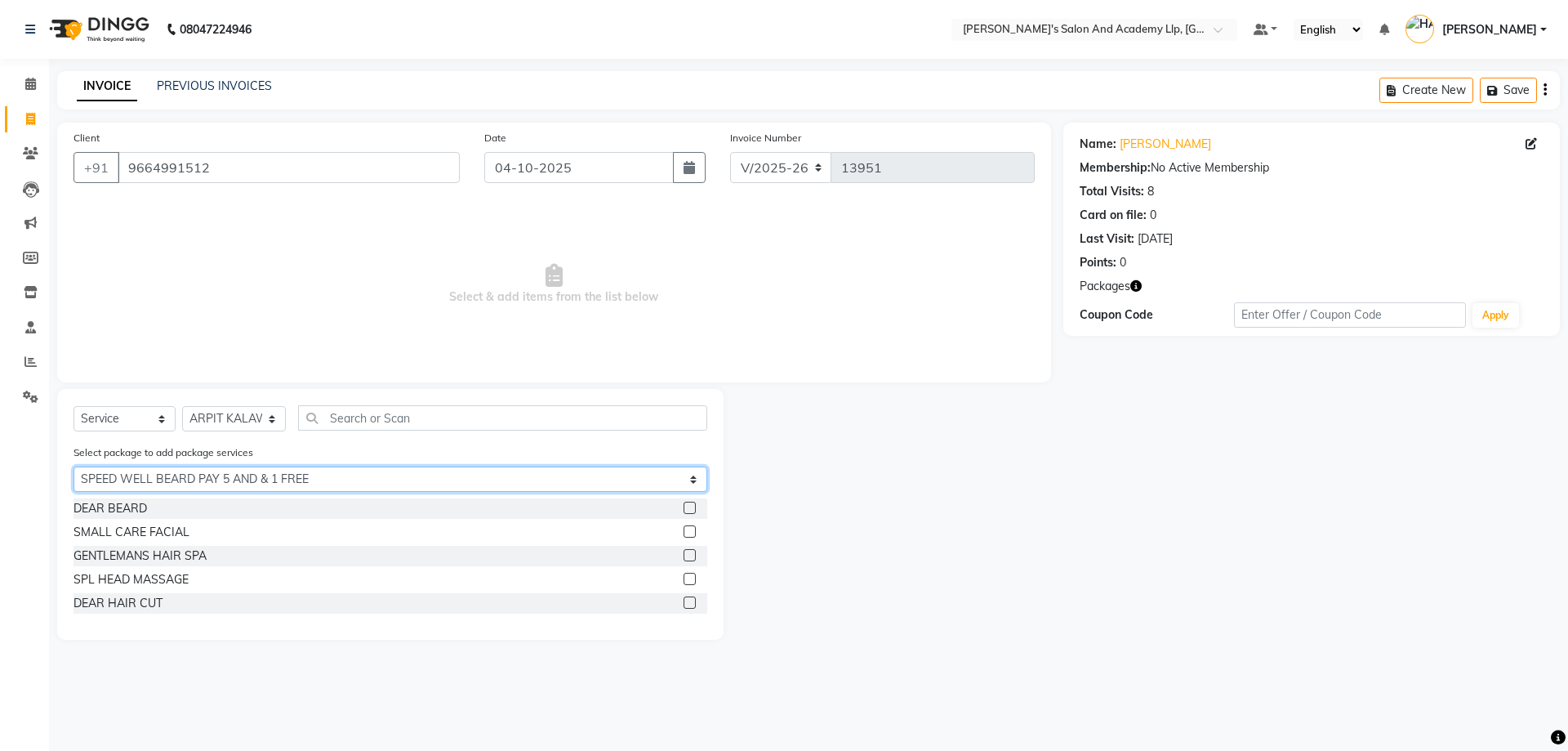
click at [74, 467] on select "Select AUGUST GENTLEMAN PACKAGE (2250) SPEED WELL [PERSON_NAME] PAY 5 AND & 1 F…" at bounding box center [390, 479] width 634 height 26
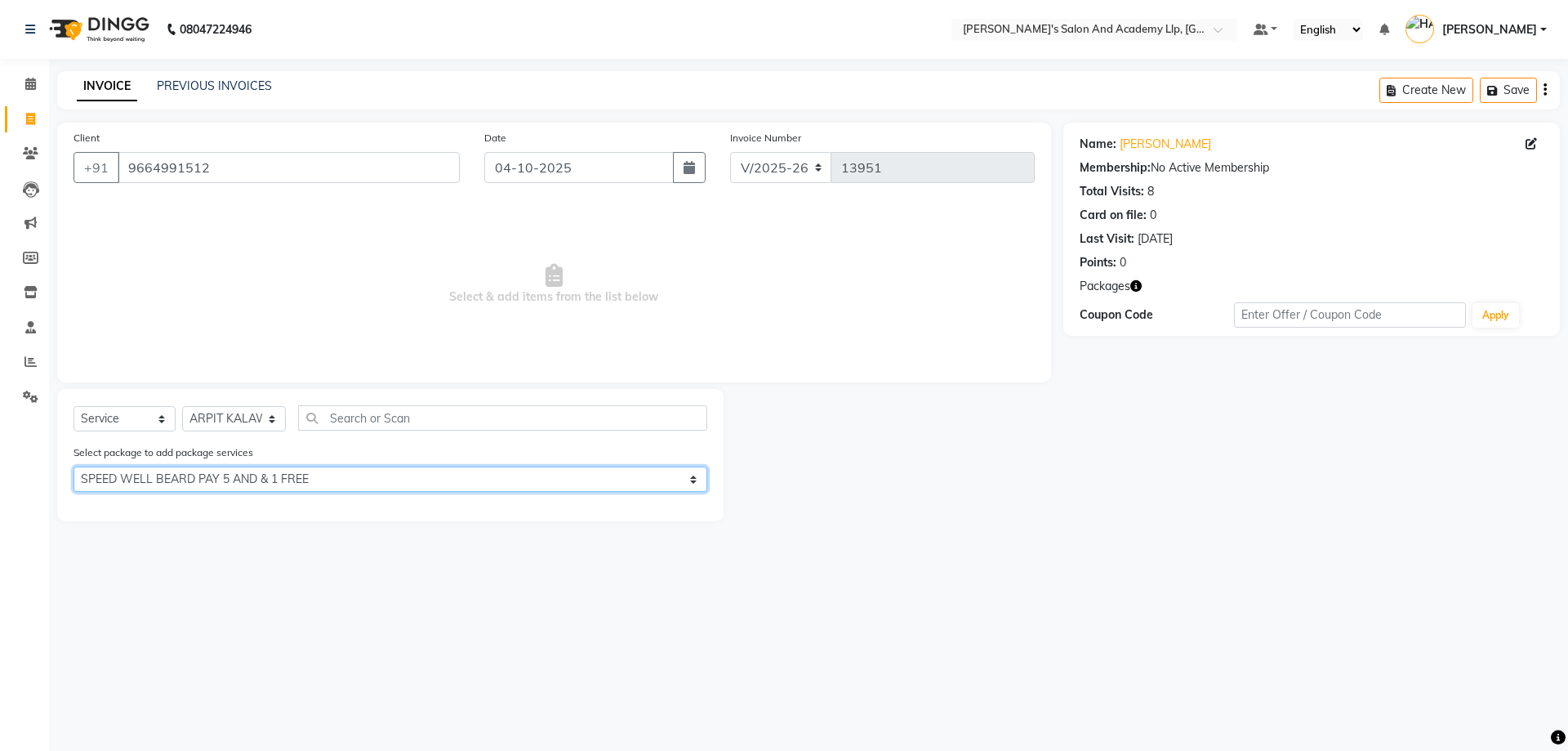
drag, startPoint x: 215, startPoint y: 473, endPoint x: 212, endPoint y: 484, distance: 11.4
click at [215, 473] on select "Select AUGUST GENTLEMAN PACKAGE (2250) SPEED WELL [PERSON_NAME] PAY 5 AND & 1 F…" at bounding box center [390, 479] width 634 height 26
select select "1: Object"
click at [74, 467] on select "Select AUGUST GENTLEMAN PACKAGE (2250) SPEED WELL [PERSON_NAME] PAY 5 AND & 1 F…" at bounding box center [390, 479] width 634 height 26
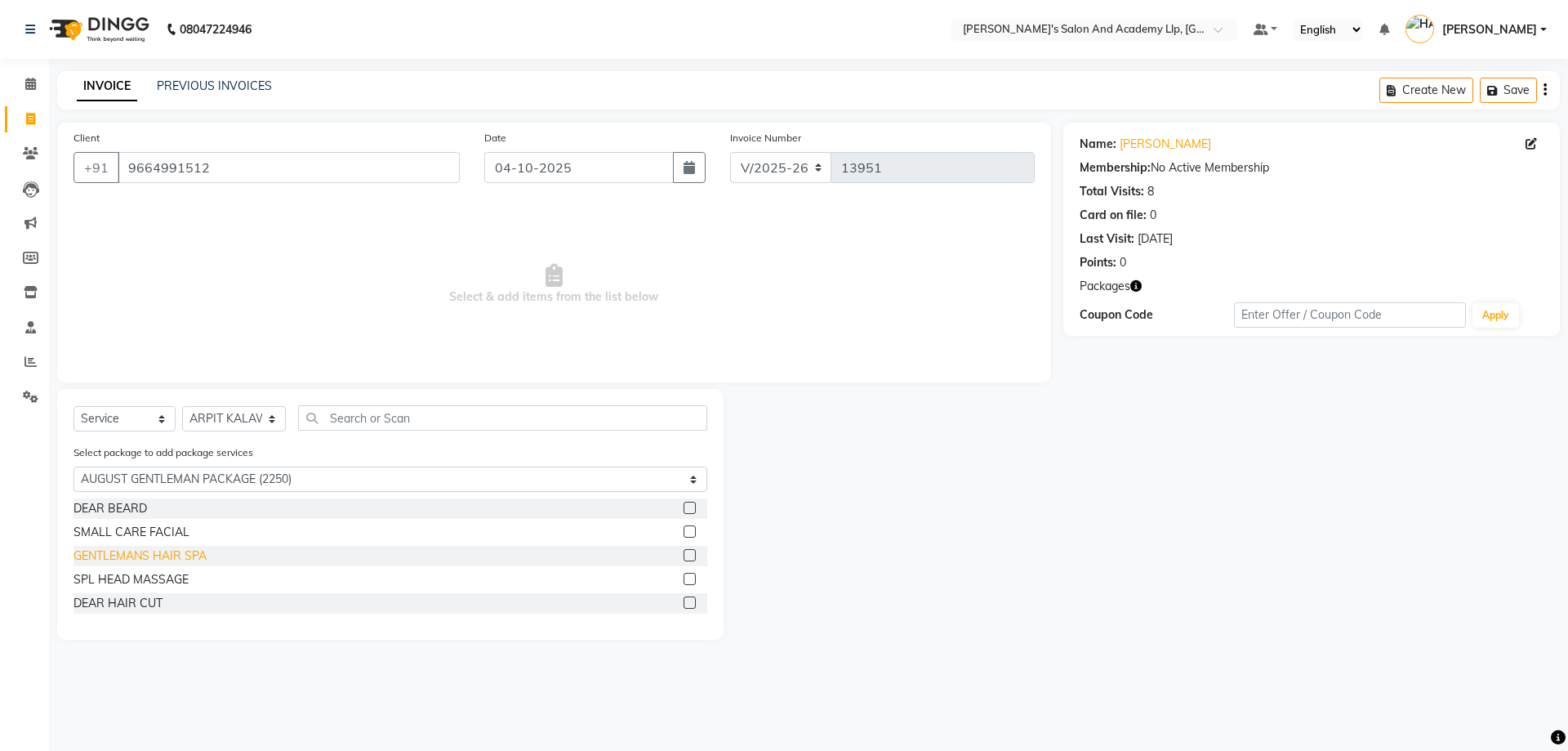
click at [195, 553] on div "GENTLEMANS HAIR SPA" at bounding box center [140, 555] width 133 height 17
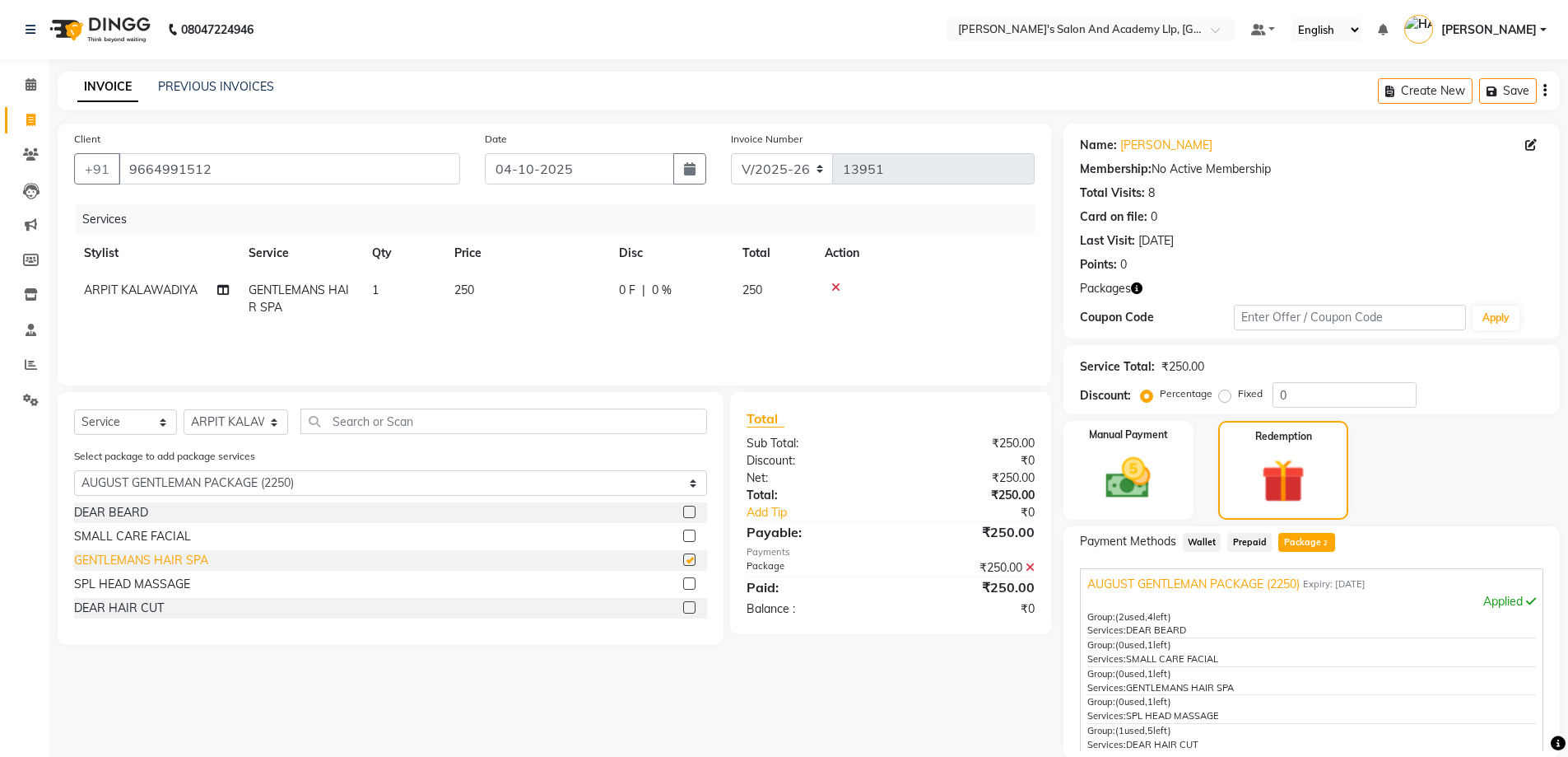
checkbox input "false"
click at [123, 511] on div "DEAR BEARD" at bounding box center [111, 512] width 74 height 18
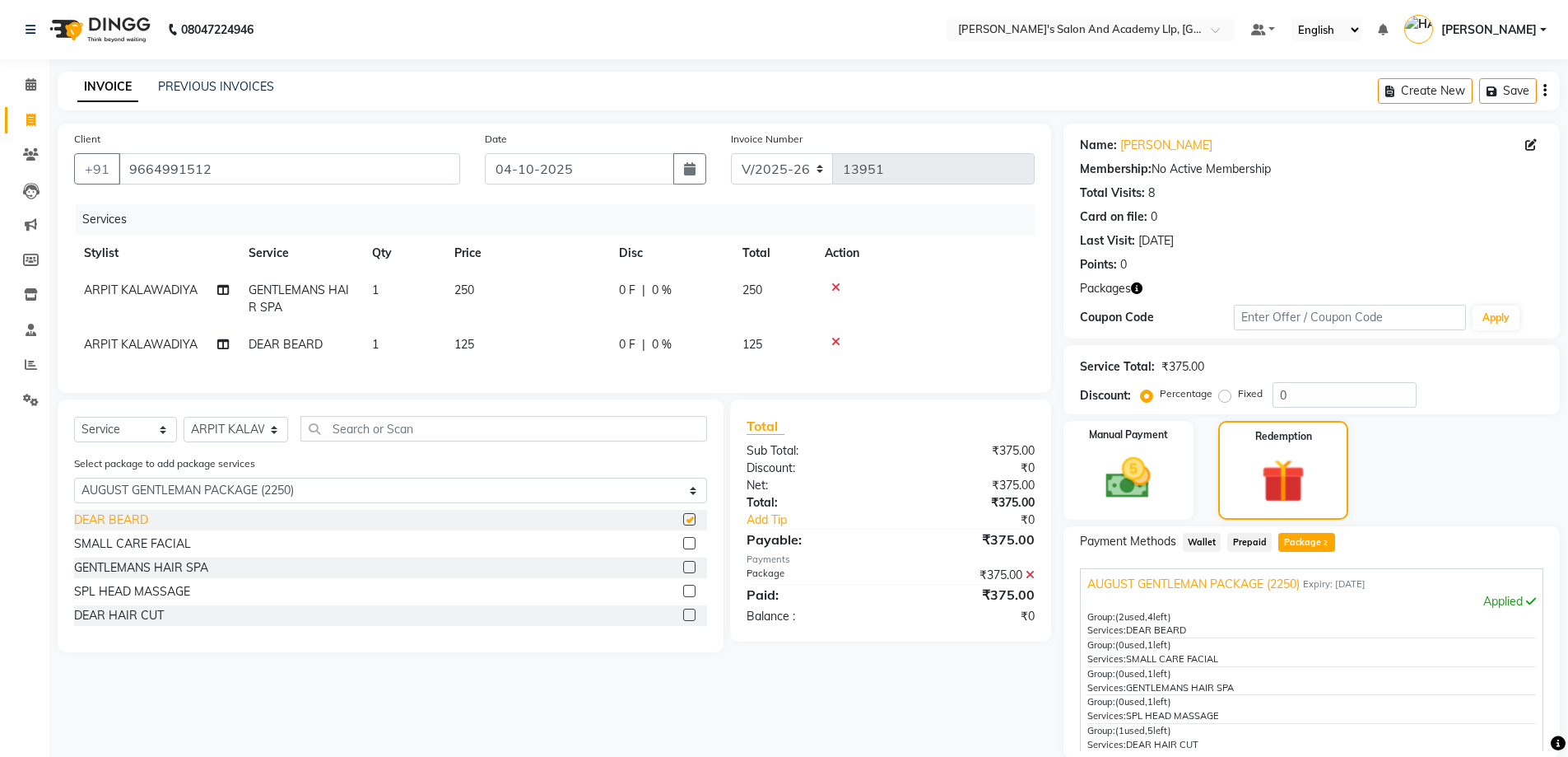
checkbox input "false"
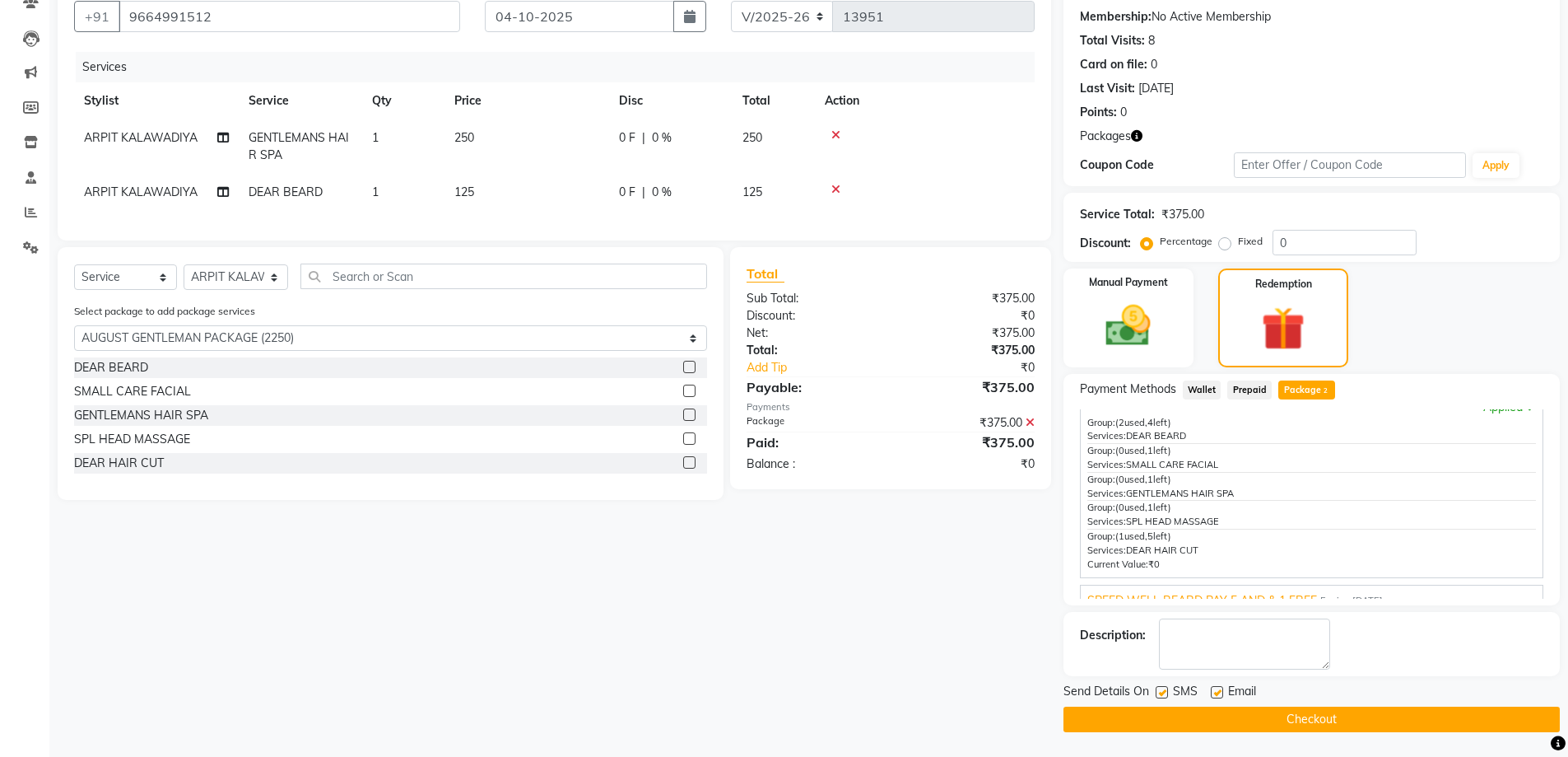
scroll to position [60, 0]
click at [1215, 575] on span "SPEED WELL BEARD PAY 5 AND & 1 FREE" at bounding box center [1202, 582] width 230 height 18
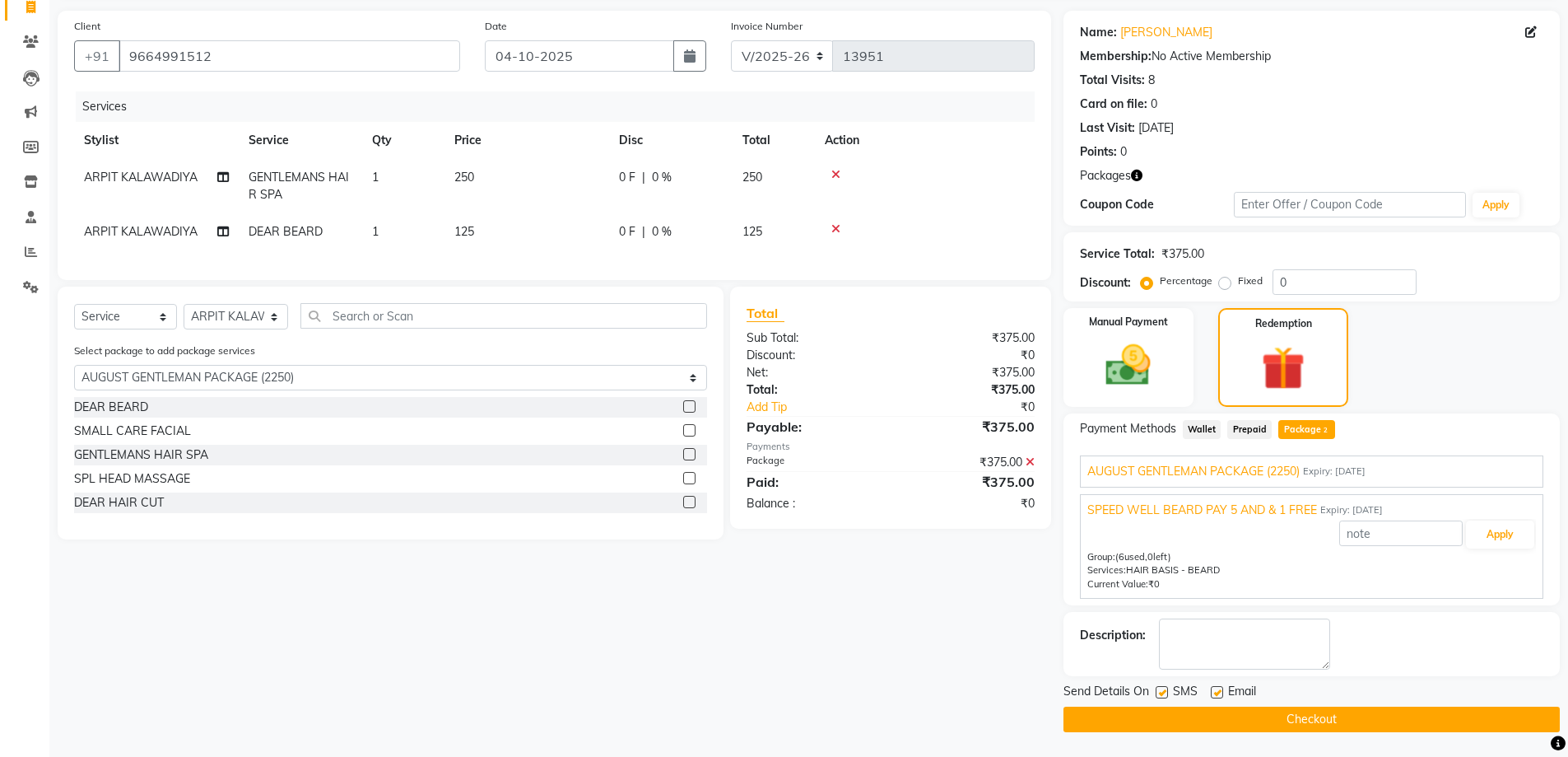
scroll to position [0, 0]
click at [1219, 511] on span "SPEED WELL BEARD PAY 5 AND & 1 FREE" at bounding box center [1202, 510] width 230 height 18
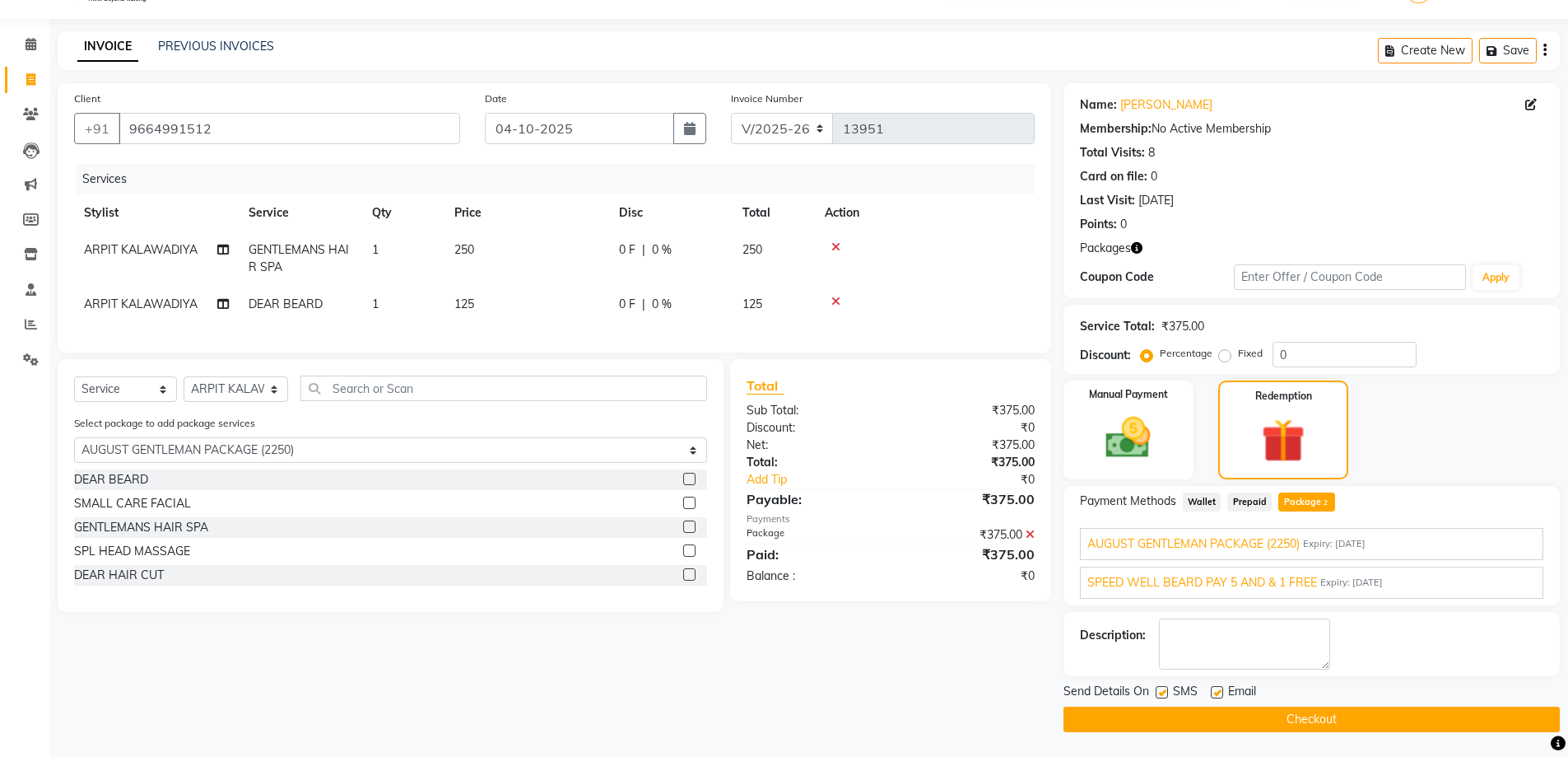
click at [1243, 540] on span "AUGUST GENTLEMAN PACKAGE (2250)" at bounding box center [1194, 544] width 212 height 18
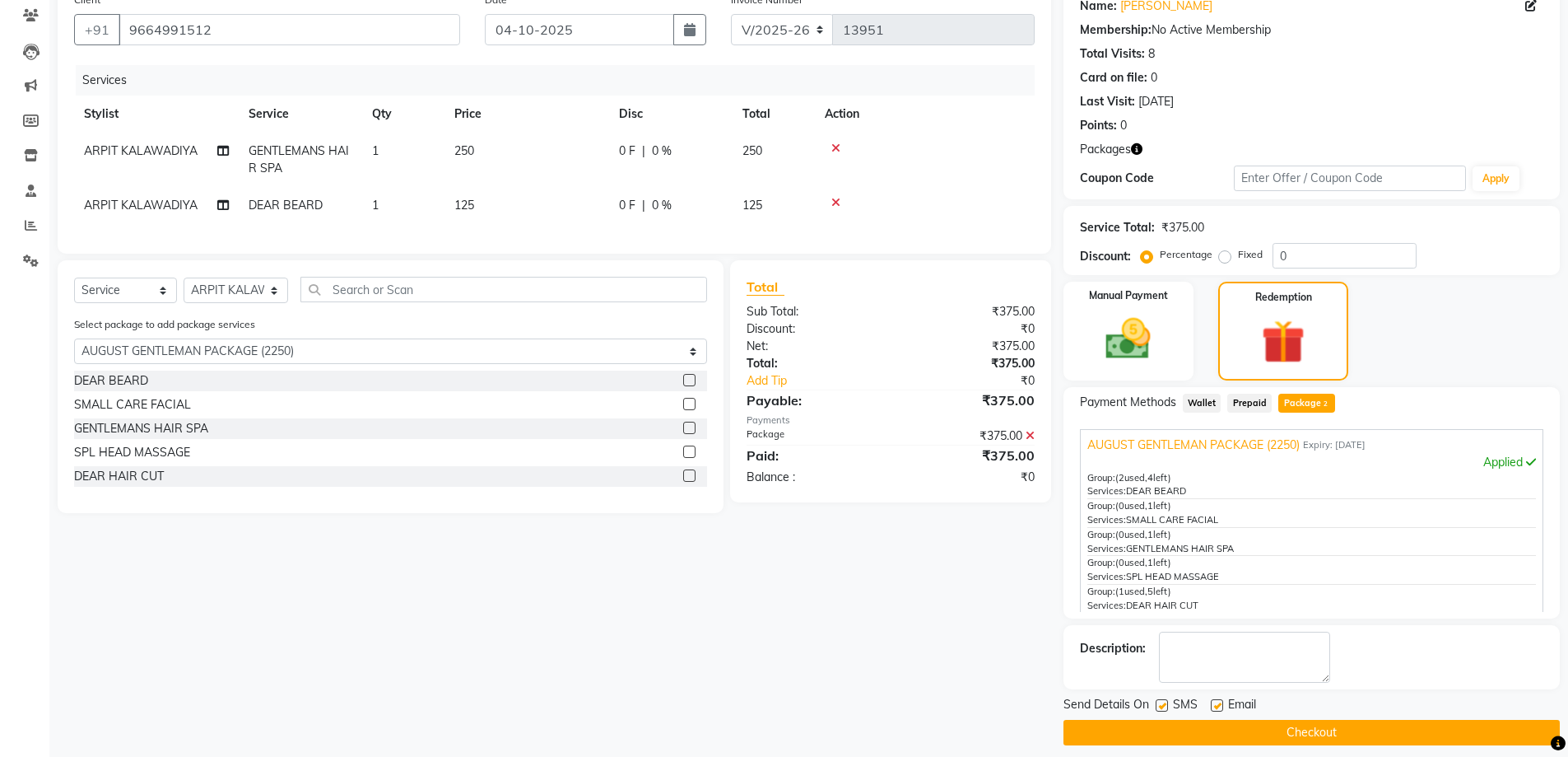
scroll to position [152, 0]
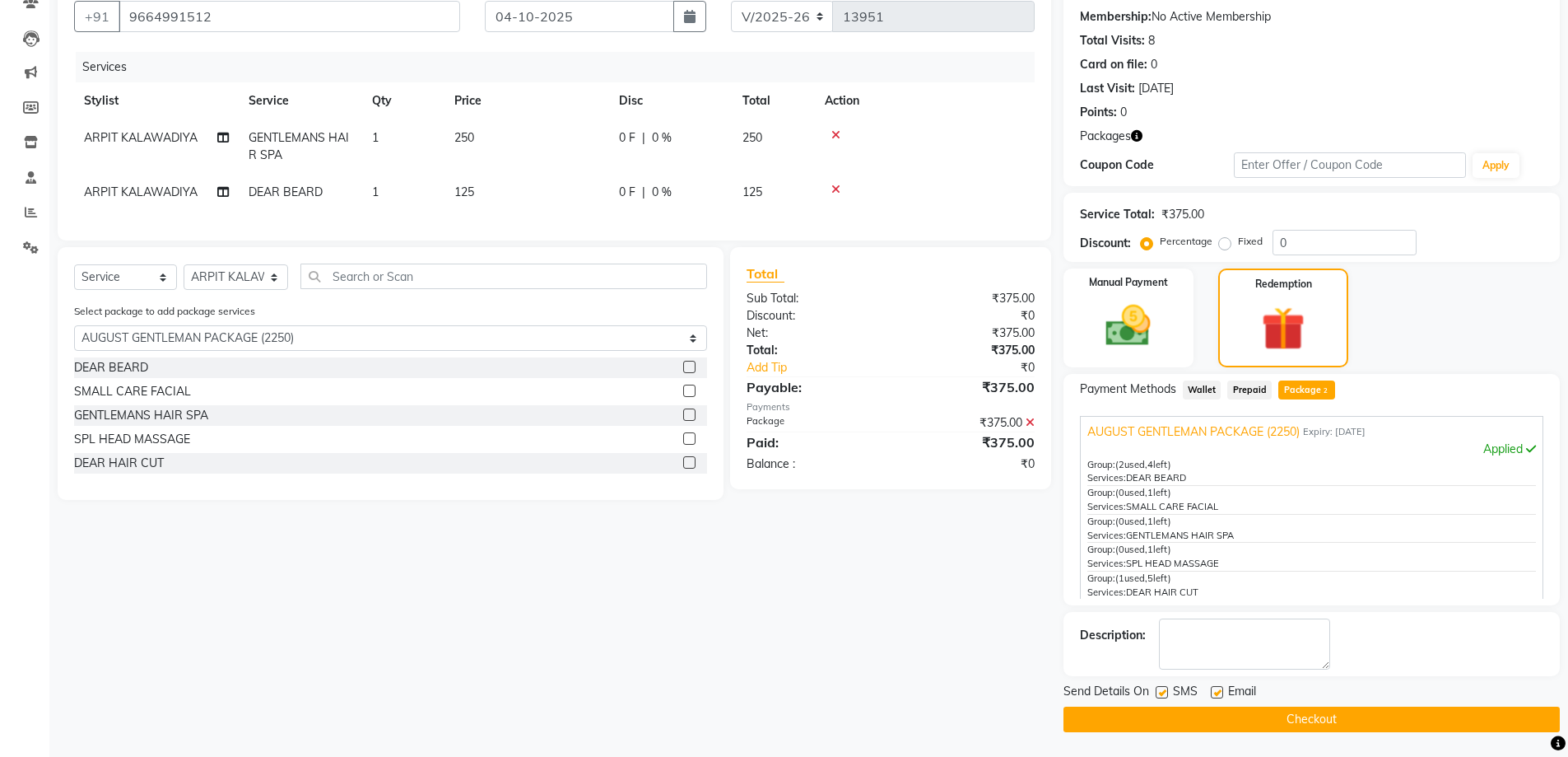
click at [1213, 688] on label at bounding box center [1217, 692] width 13 height 13
click at [1213, 688] on input "checkbox" at bounding box center [1216, 693] width 11 height 11
checkbox input "false"
click at [1303, 730] on button "Checkout" at bounding box center [1312, 719] width 496 height 26
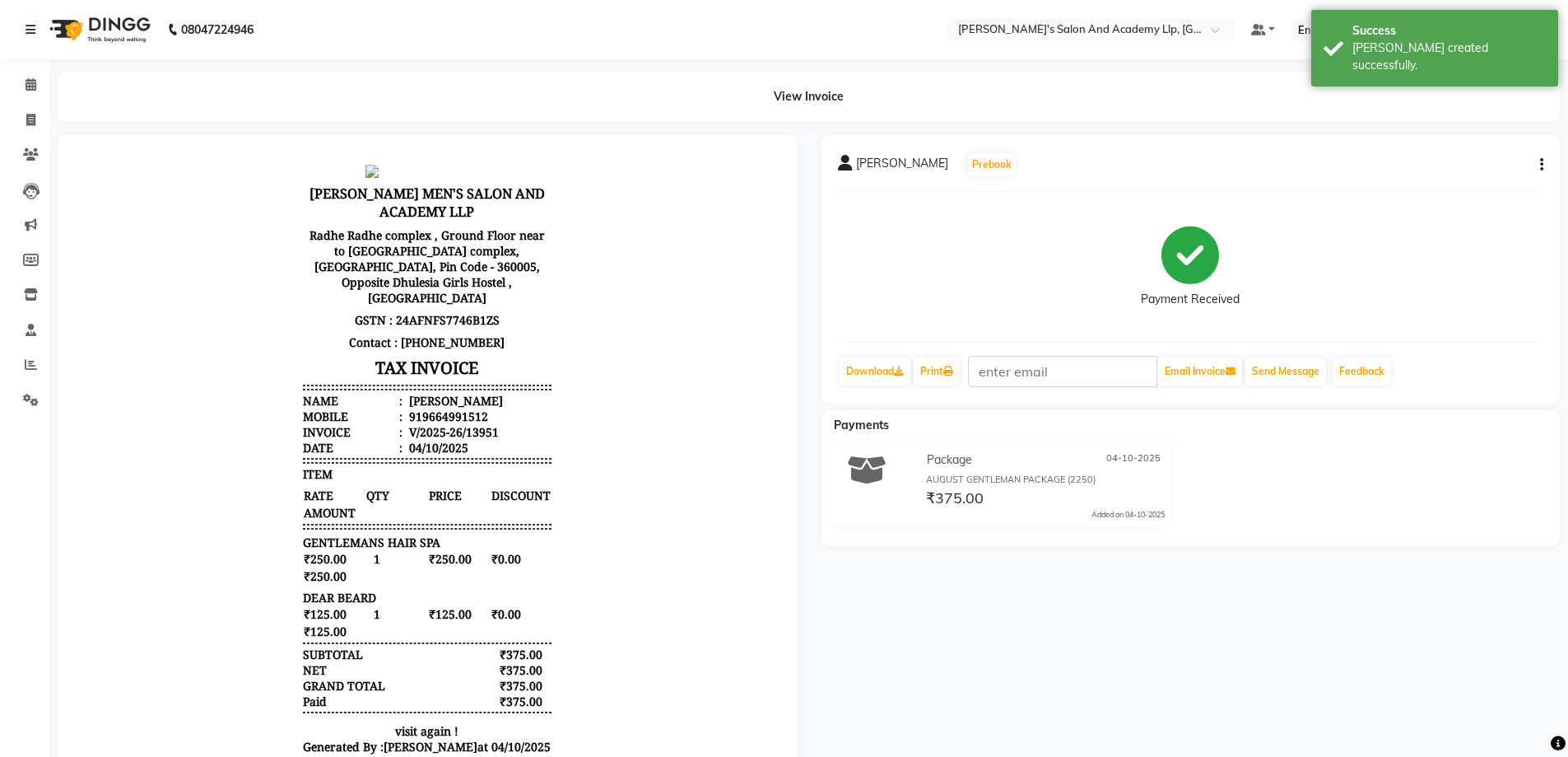
click at [1536, 161] on button "button" at bounding box center [1539, 165] width 10 height 18
click at [1484, 175] on div "Edit Item Staff" at bounding box center [1459, 175] width 113 height 21
select select
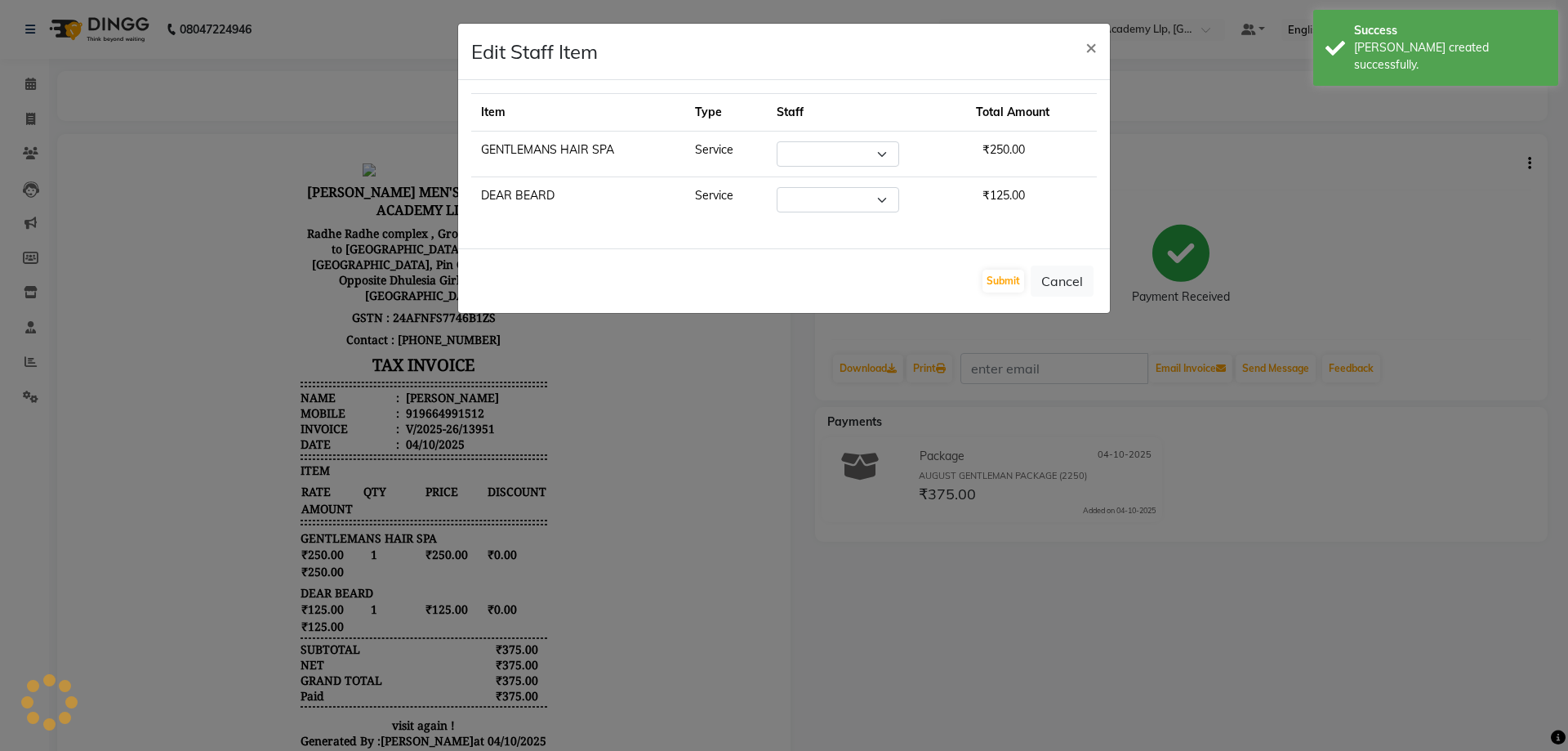
select select "70866"
click at [854, 201] on select "Select [PERSON_NAME] [PERSON_NAME] AKSHAY [PERSON_NAME] [PERSON_NAME] KHALIFA […" at bounding box center [827, 200] width 123 height 26
select select "91061"
click at [766, 187] on select "Select [PERSON_NAME] [PERSON_NAME] AKSHAY [PERSON_NAME] [PERSON_NAME] KHALIFA […" at bounding box center [827, 200] width 123 height 26
click at [998, 291] on button "Submit" at bounding box center [1004, 281] width 41 height 23
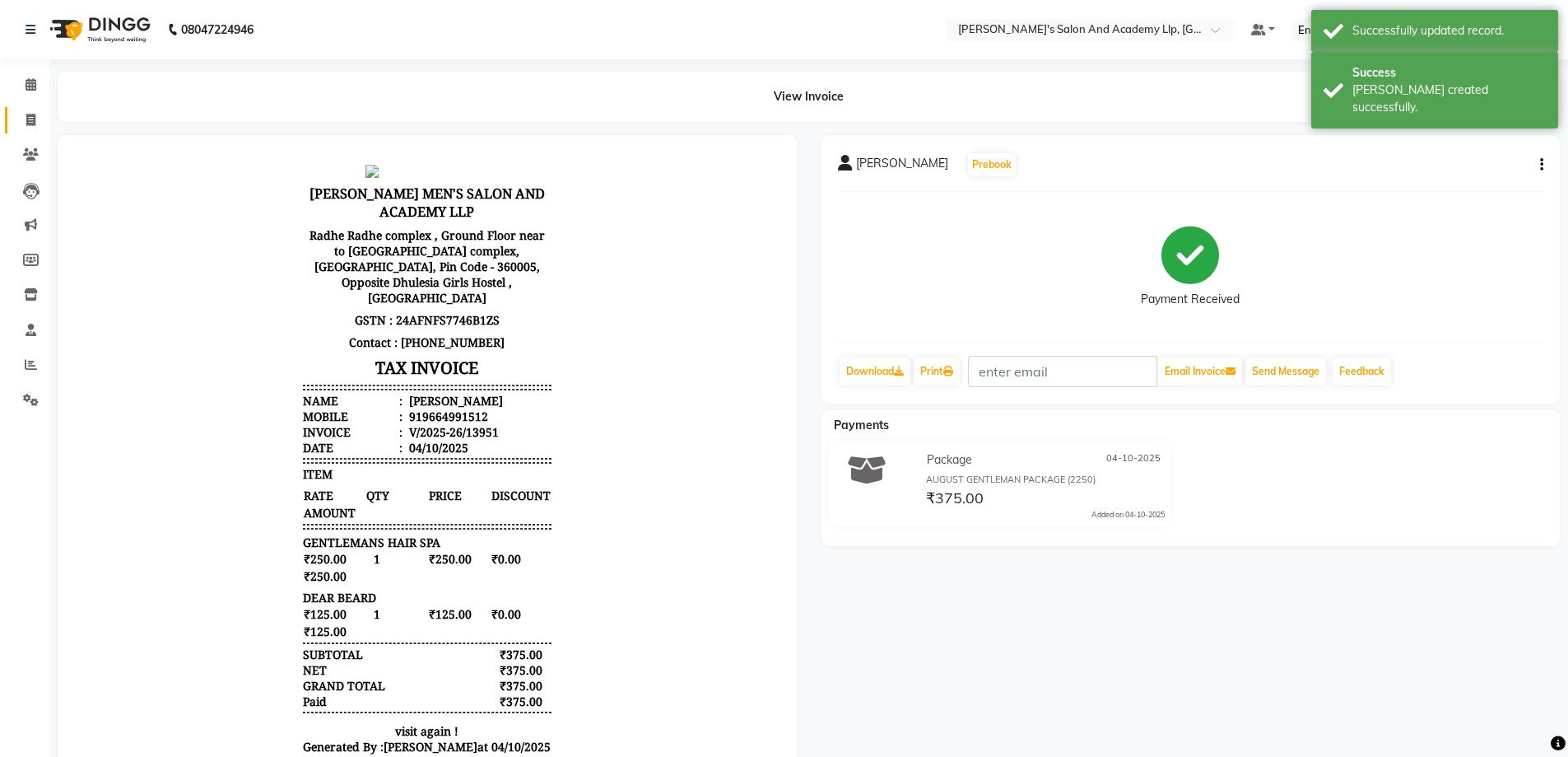
click at [26, 107] on link "Invoice" at bounding box center [24, 120] width 39 height 28
select select "service"
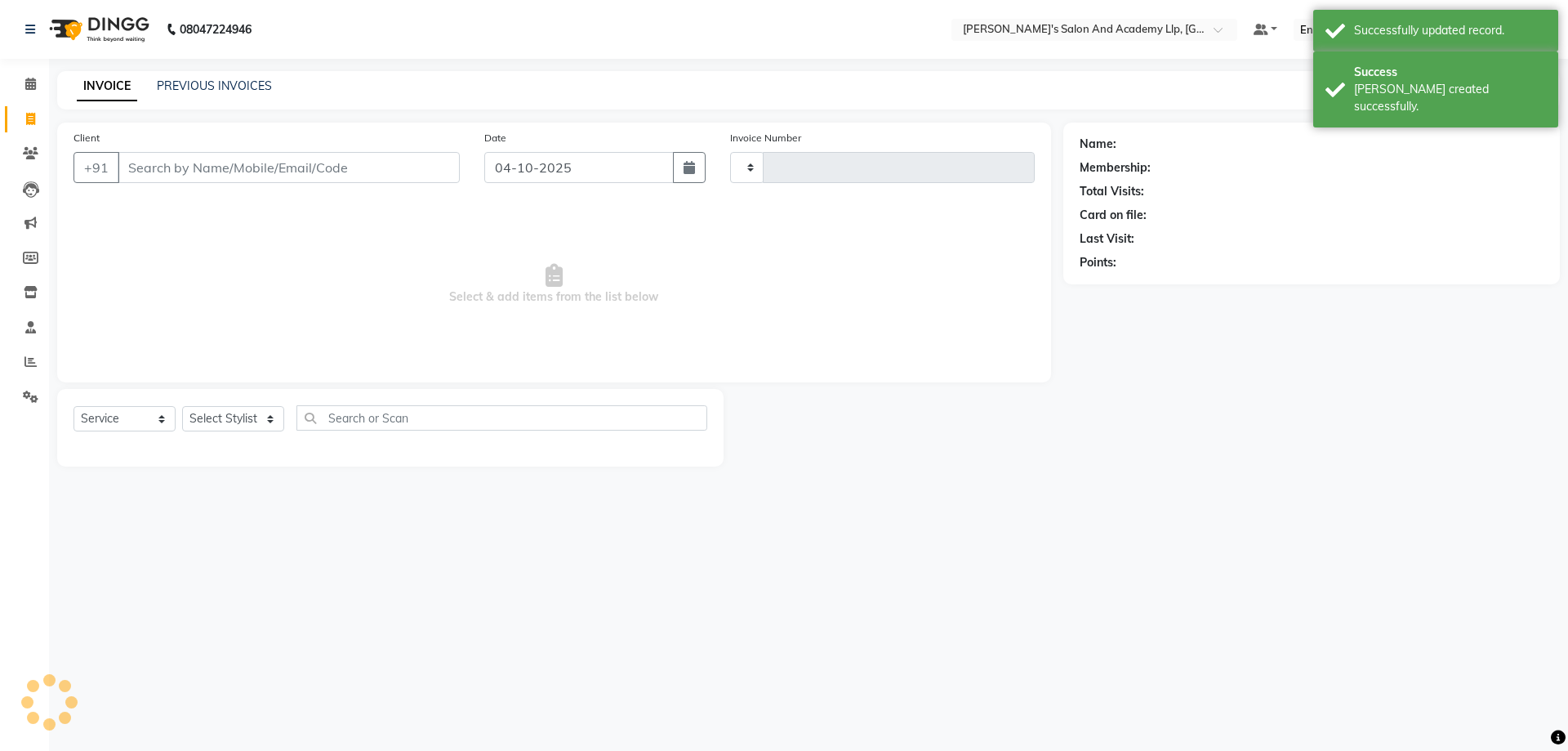
type input "13952"
select select "6983"
click at [257, 91] on link "PREVIOUS INVOICES" at bounding box center [214, 86] width 115 height 15
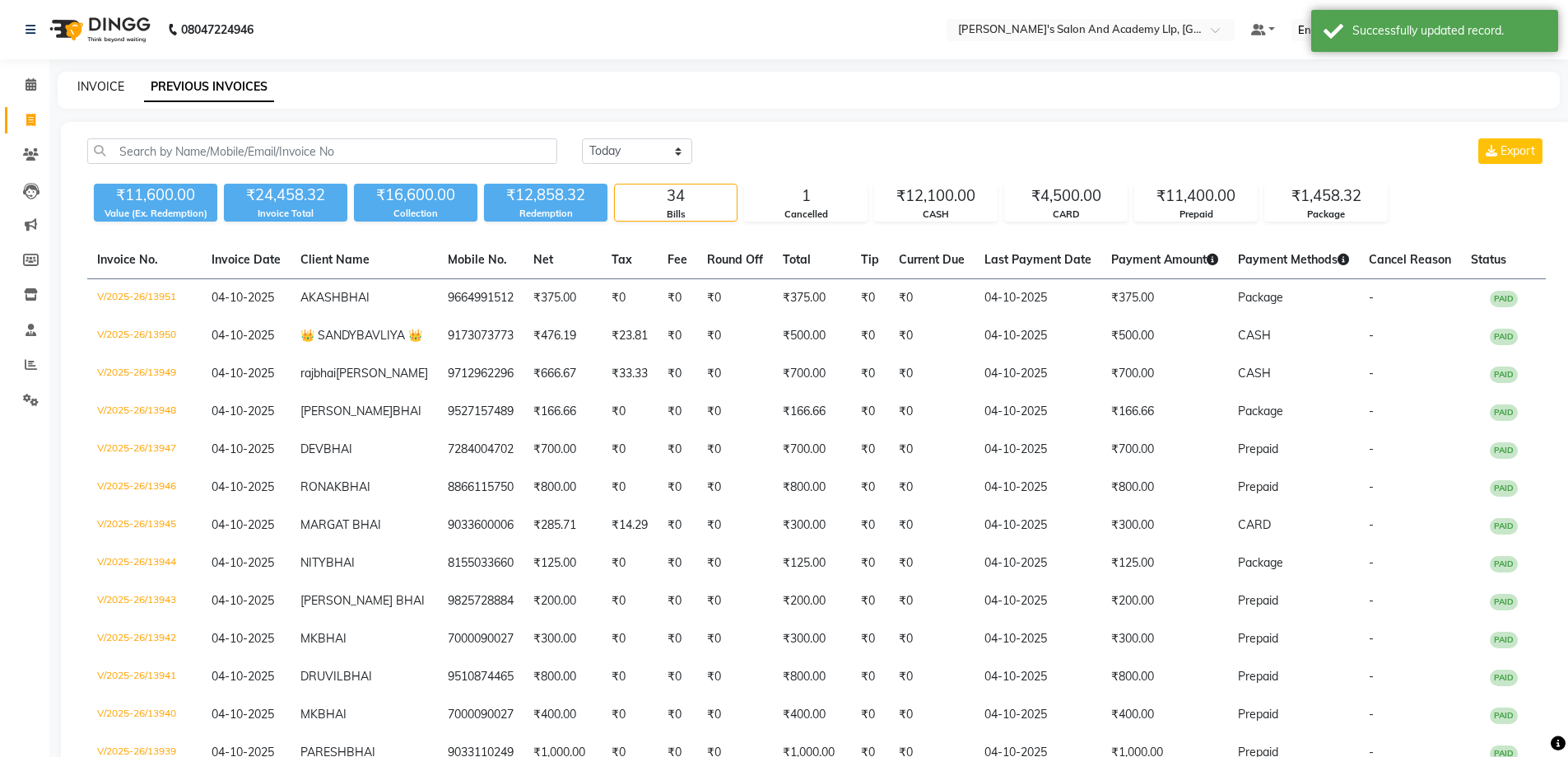
click at [94, 85] on link "INVOICE" at bounding box center [101, 87] width 47 height 15
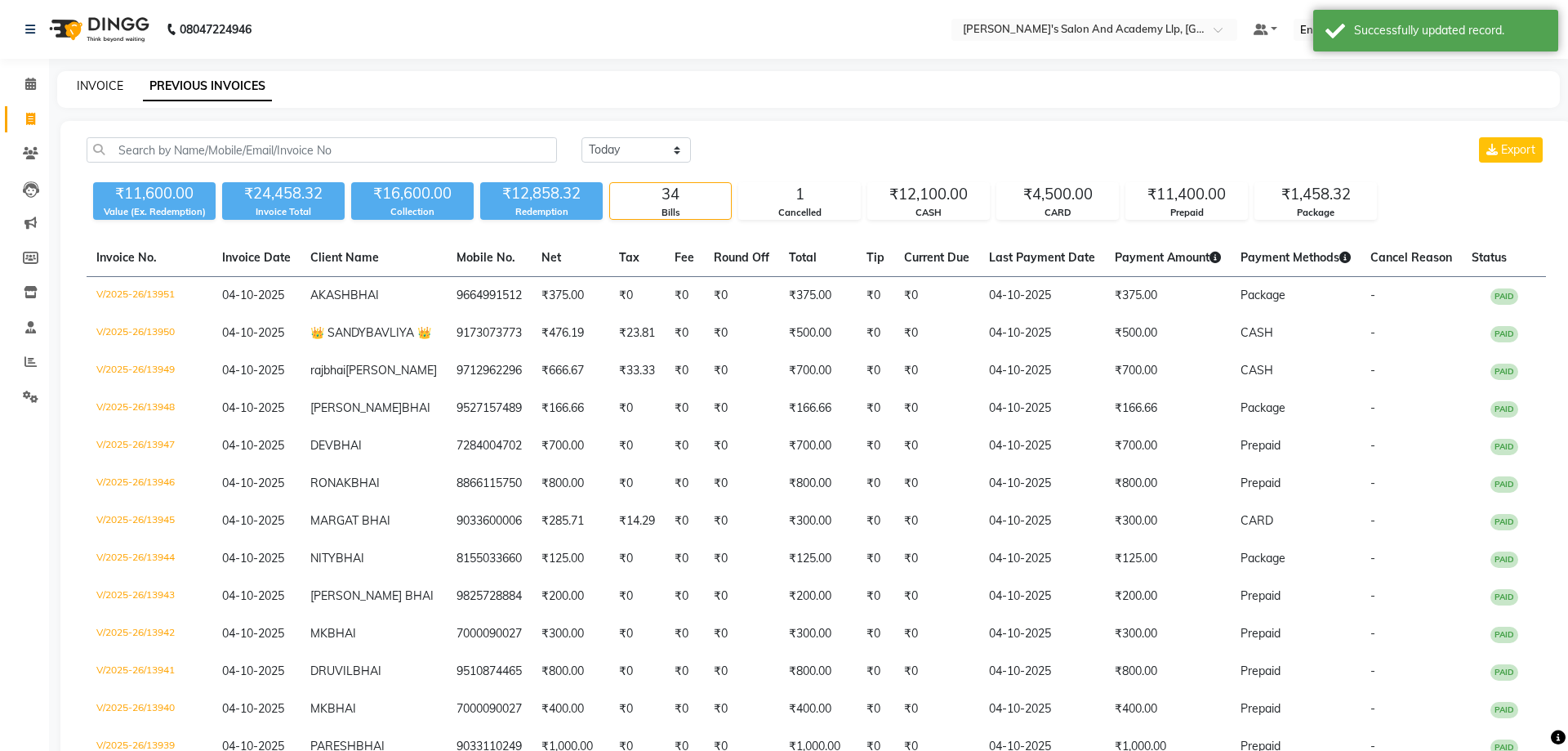
select select "6983"
select select "service"
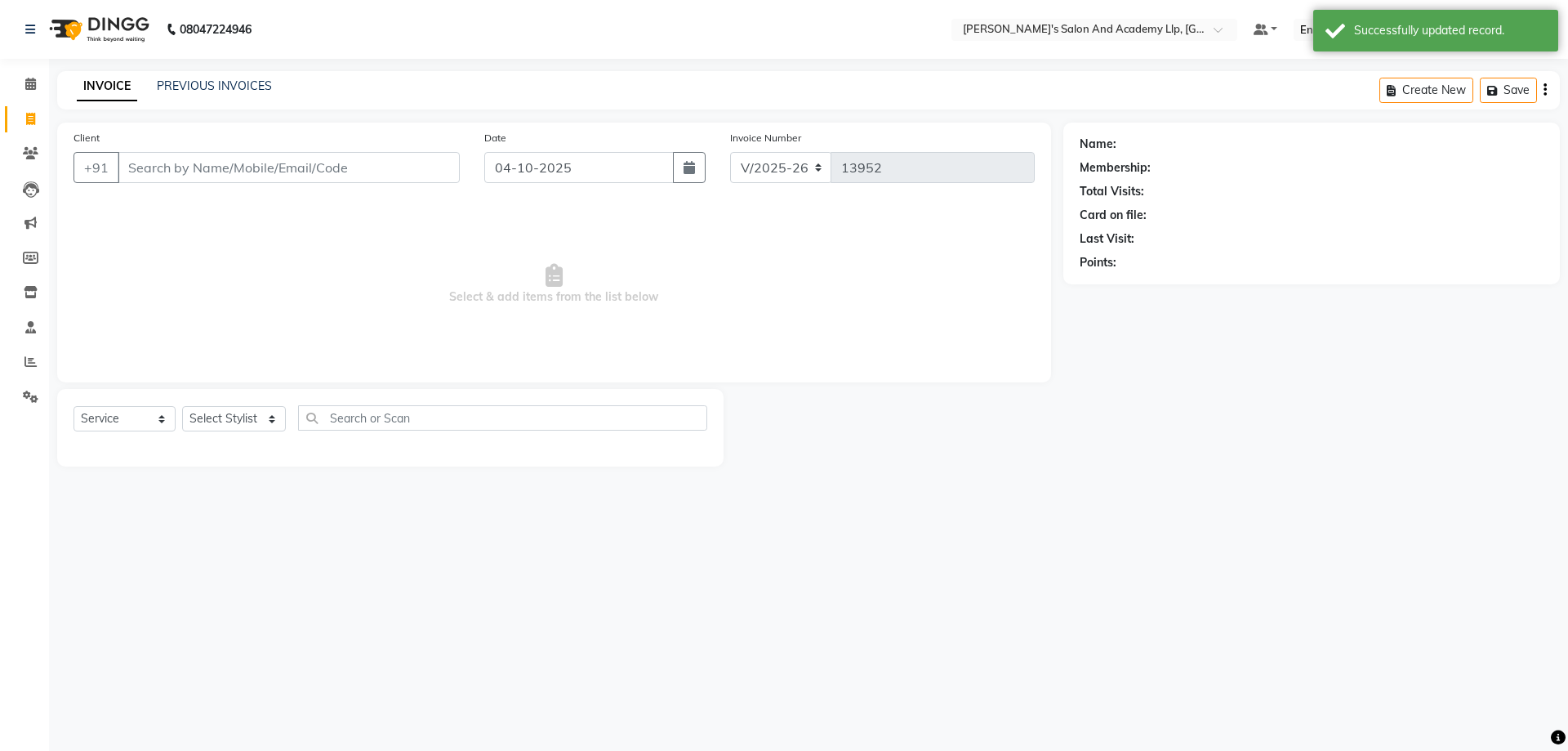
click at [288, 213] on span "Select & add items from the list below" at bounding box center [554, 283] width 961 height 163
click at [306, 143] on div "Client +91" at bounding box center [267, 162] width 411 height 67
click at [207, 89] on link "PREVIOUS INVOICES" at bounding box center [214, 86] width 115 height 15
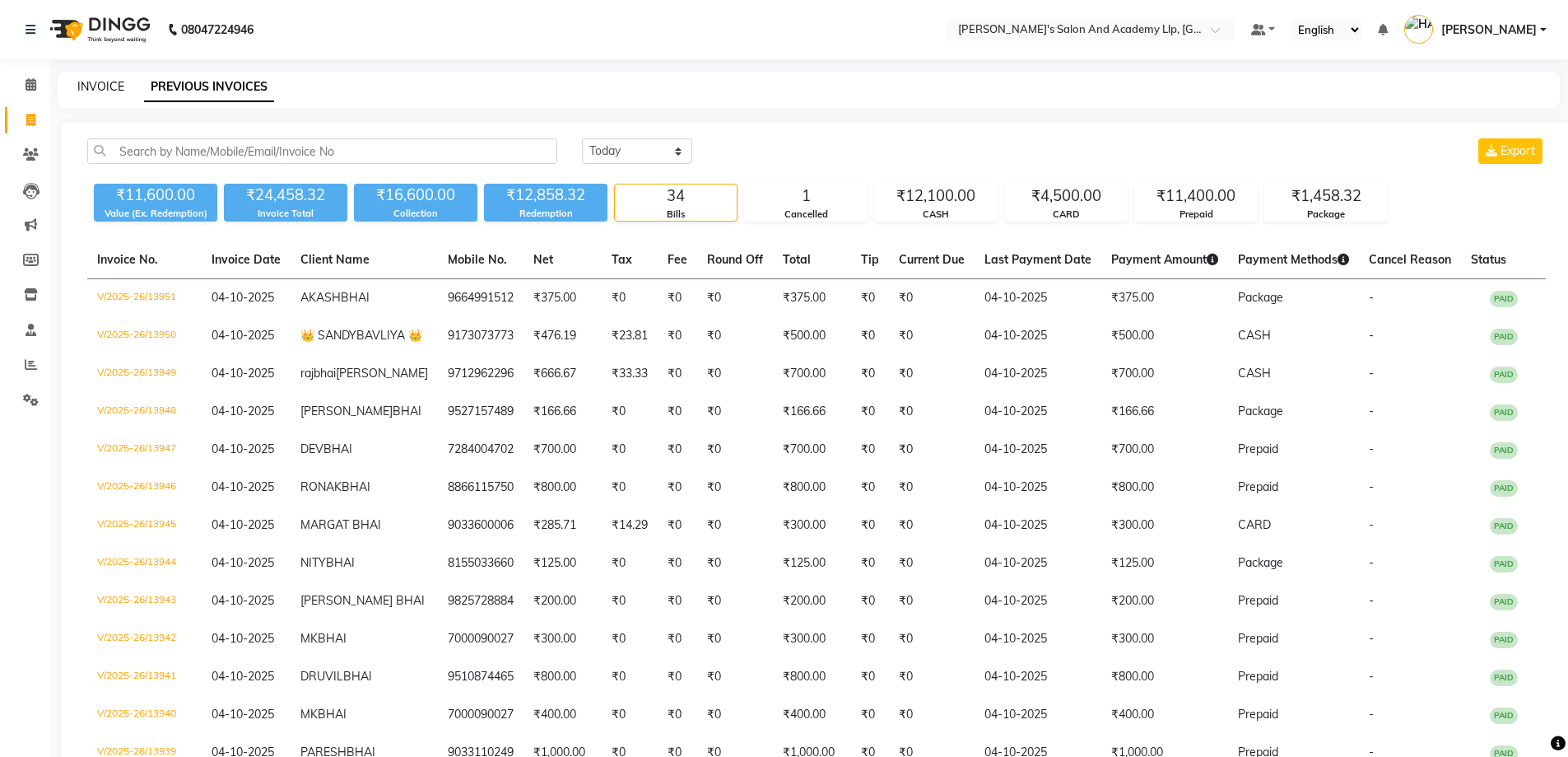
click at [110, 87] on link "INVOICE" at bounding box center [101, 87] width 47 height 15
select select "service"
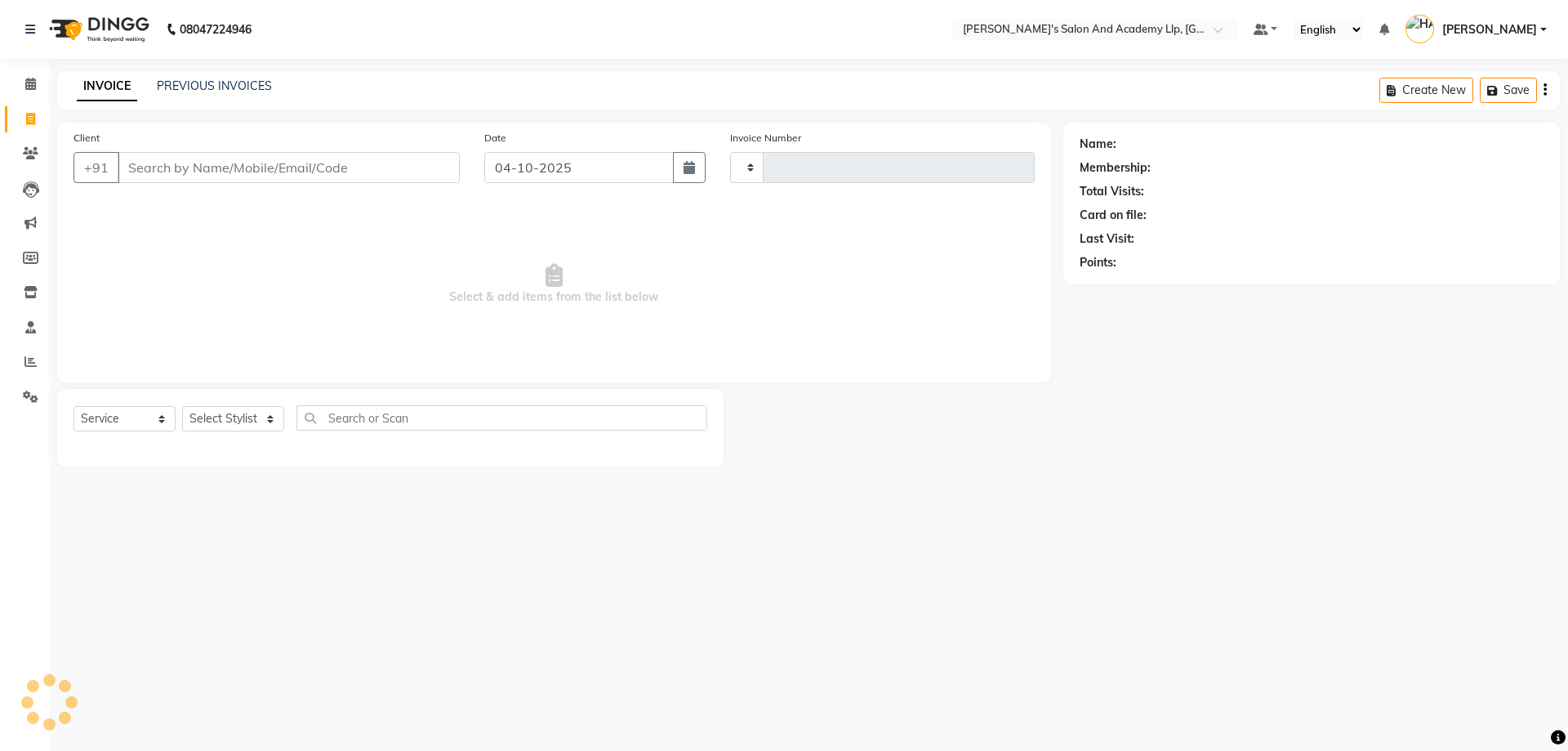
type input "13952"
select select "6983"
click at [185, 161] on input "Client" at bounding box center [288, 167] width 342 height 31
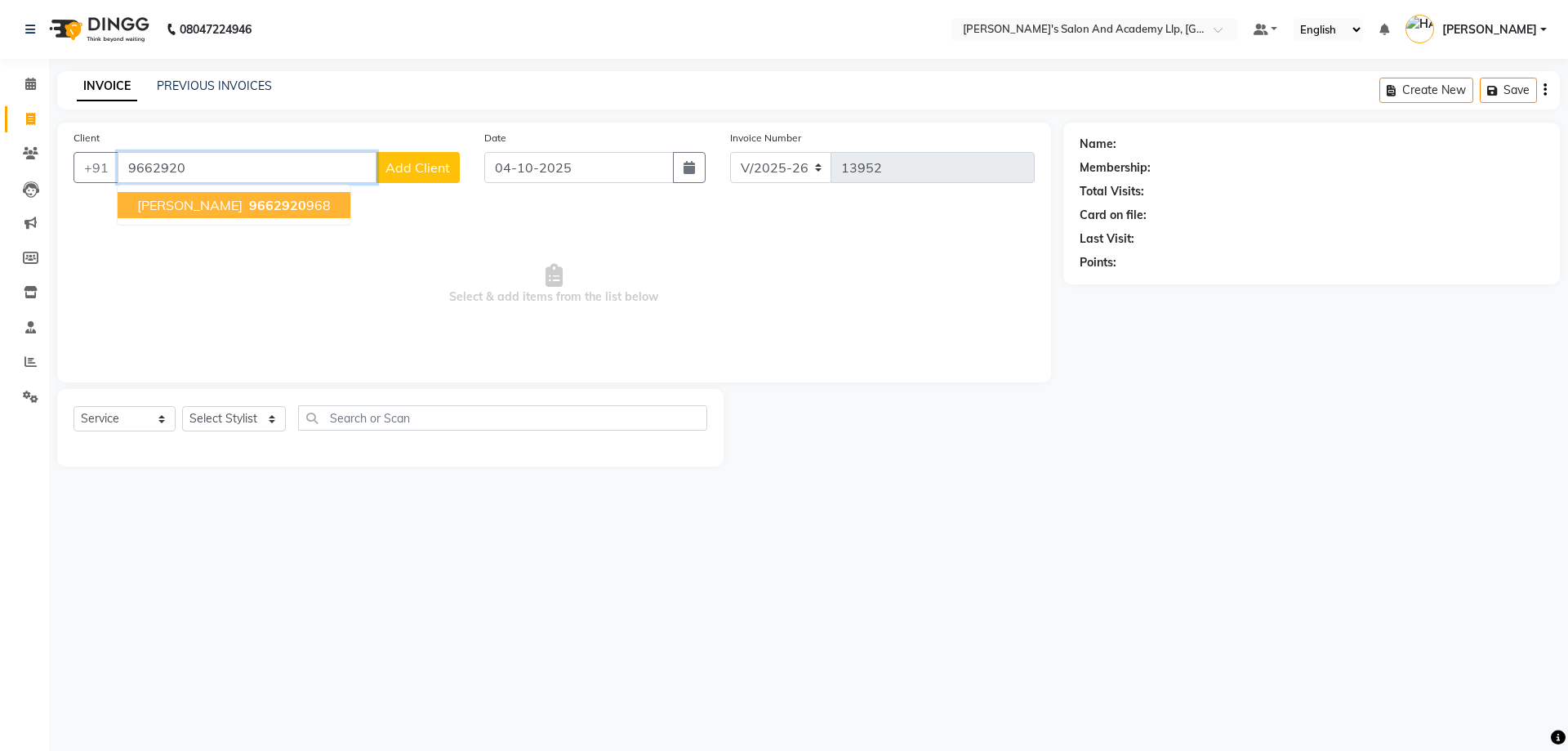
click at [221, 195] on button "AKASH BHAI 9662920 968" at bounding box center [234, 206] width 233 height 27
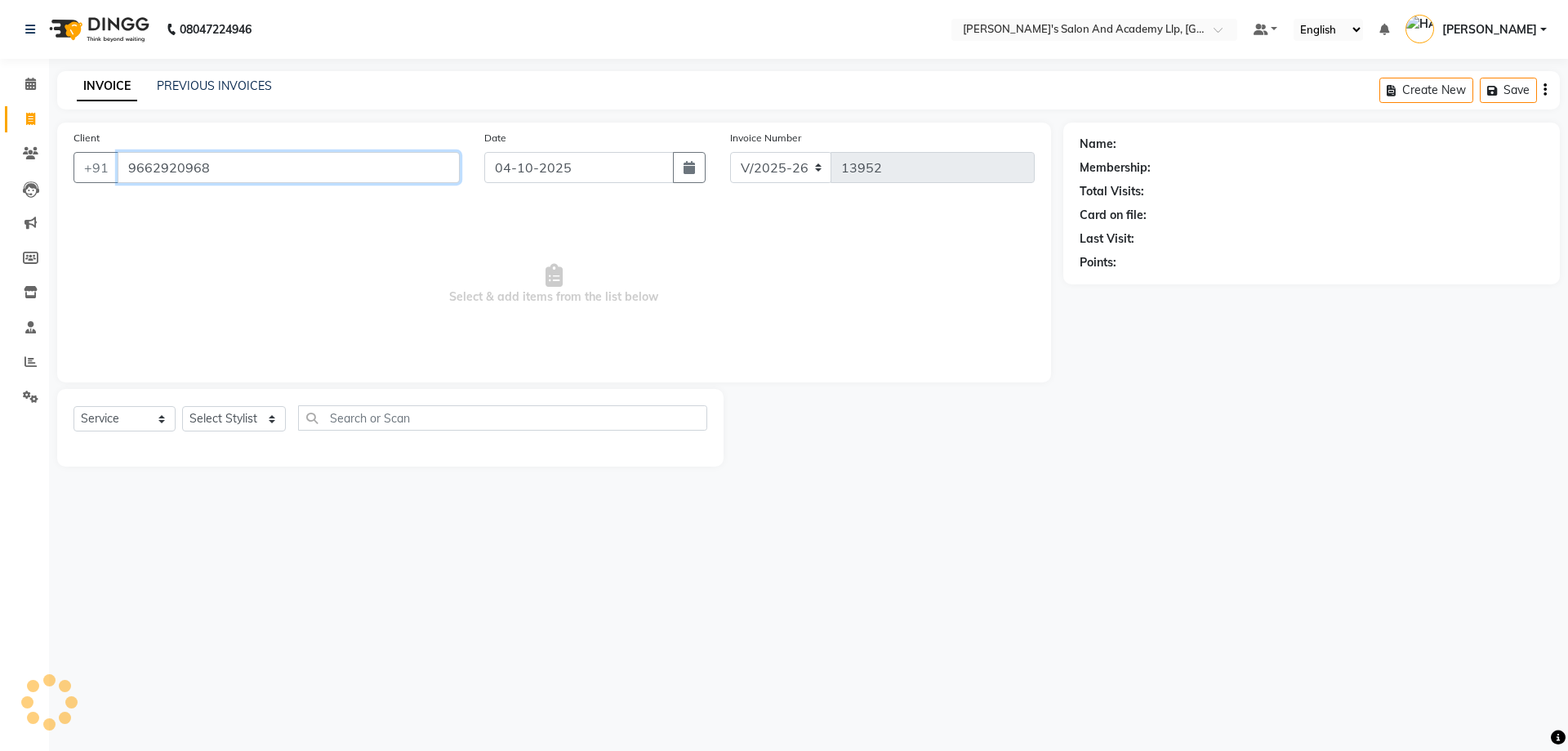
type input "9662920968"
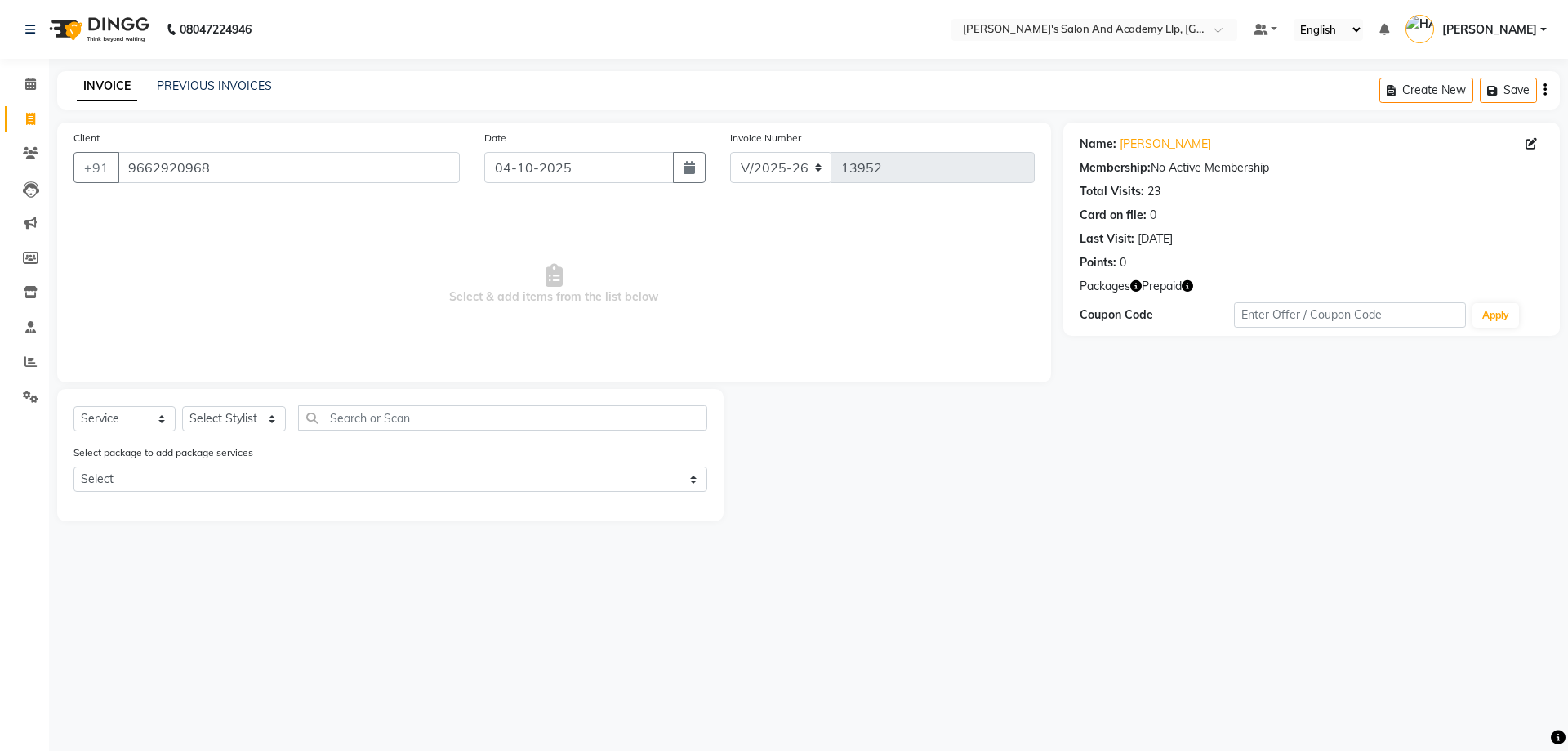
click at [1181, 279] on span "Prepaid" at bounding box center [1162, 286] width 40 height 17
click at [1188, 287] on icon "button" at bounding box center [1188, 286] width 12 height 12
click at [225, 410] on select "Select Stylist [PERSON_NAME] [PERSON_NAME] AKSHAY [PERSON_NAME] [PERSON_NAME] K…" at bounding box center [234, 419] width 104 height 26
click at [1188, 288] on icon "button" at bounding box center [1188, 286] width 12 height 12
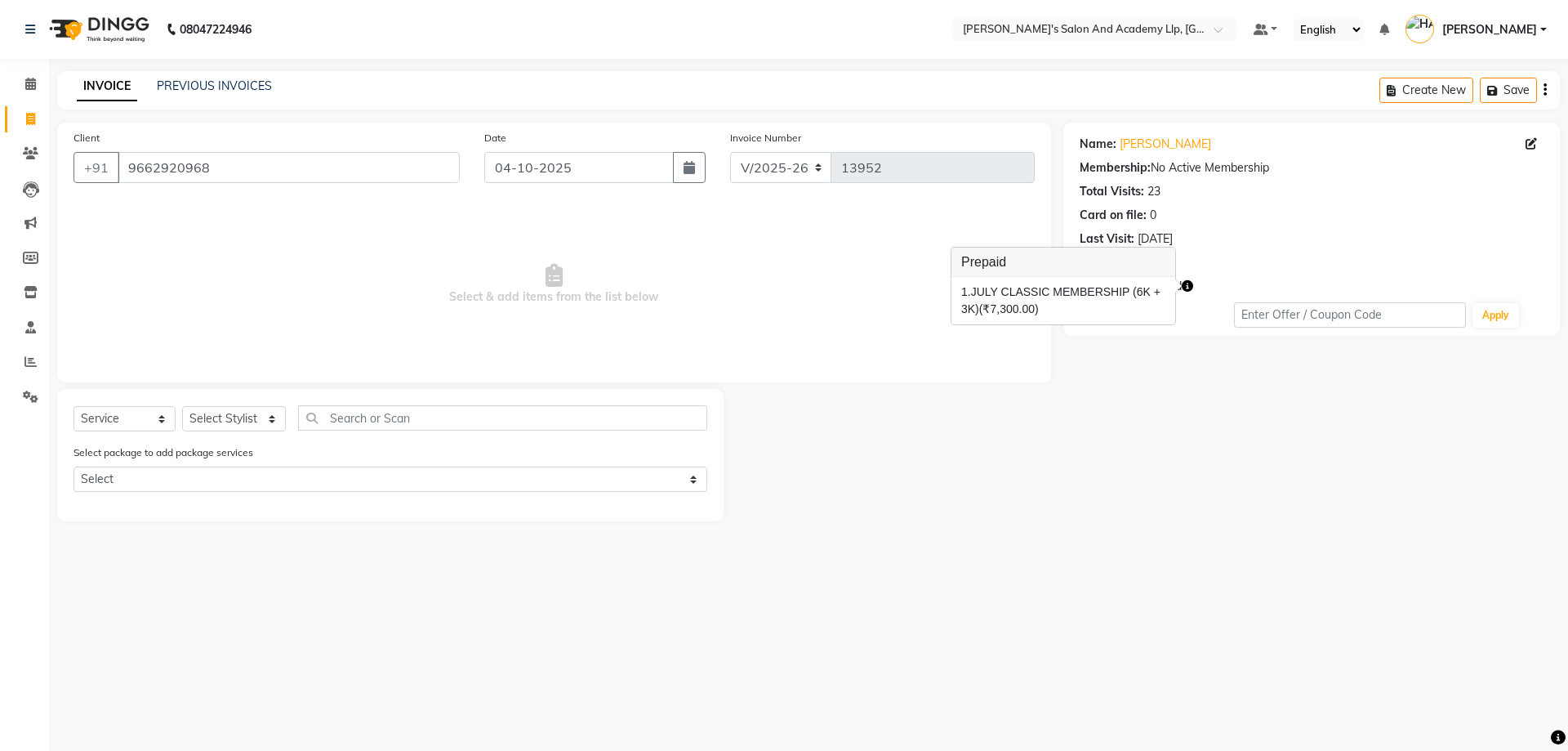
drag, startPoint x: 244, startPoint y: 401, endPoint x: 244, endPoint y: 419, distance: 18.0
click at [244, 419] on div "Select Service Product Membership Package Voucher Prepaid Gift Card Select Styl…" at bounding box center [390, 455] width 666 height 133
click at [244, 419] on select "Select Stylist [PERSON_NAME] [PERSON_NAME] AKSHAY [PERSON_NAME] [PERSON_NAME] K…" at bounding box center [234, 419] width 104 height 26
click at [182, 406] on select "Select Stylist [PERSON_NAME] [PERSON_NAME] AKSHAY [PERSON_NAME] [PERSON_NAME] K…" at bounding box center [234, 419] width 104 height 26
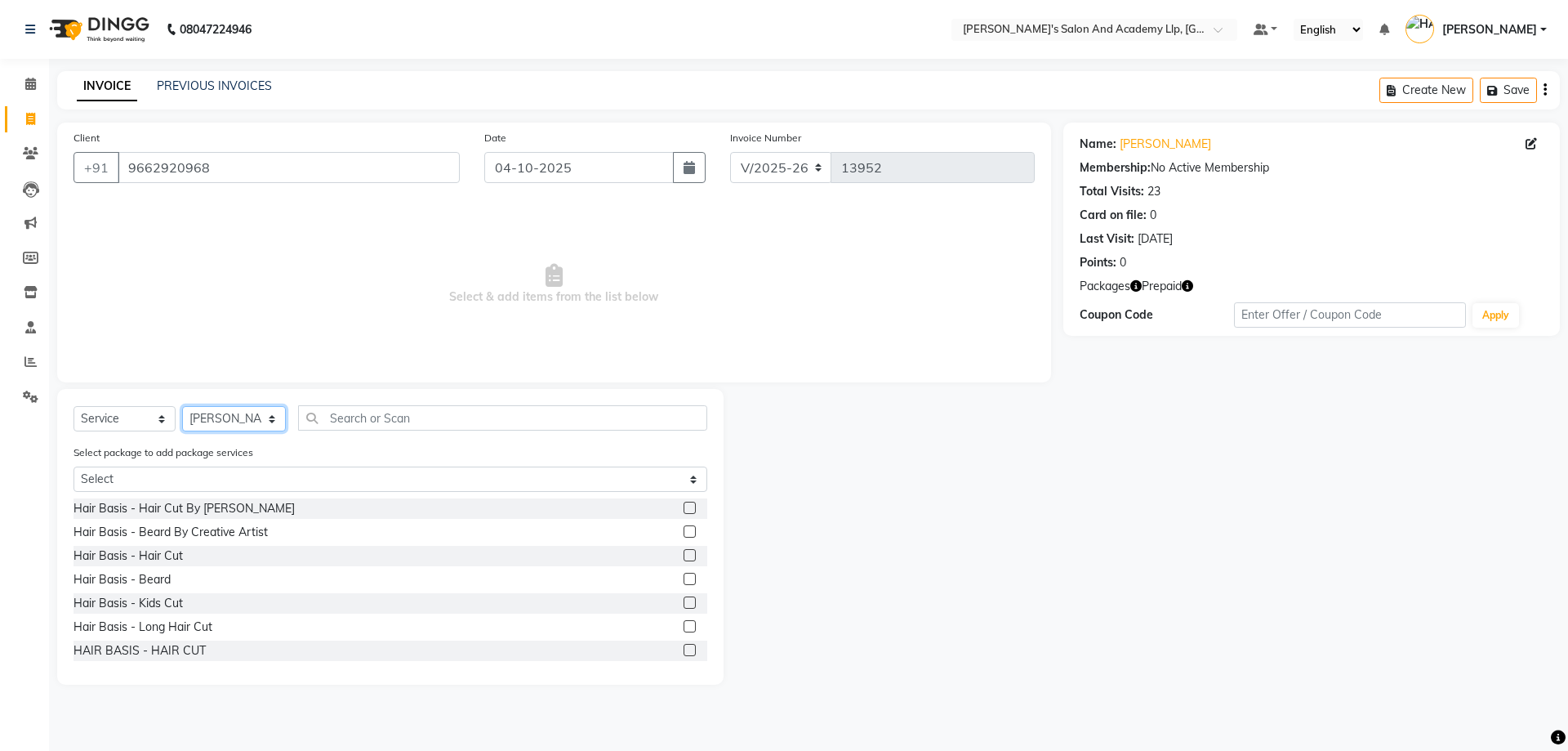
select select "57602"
click at [175, 555] on div "Hair Basis - Hair Cut" at bounding box center [128, 555] width 109 height 17
checkbox input "false"
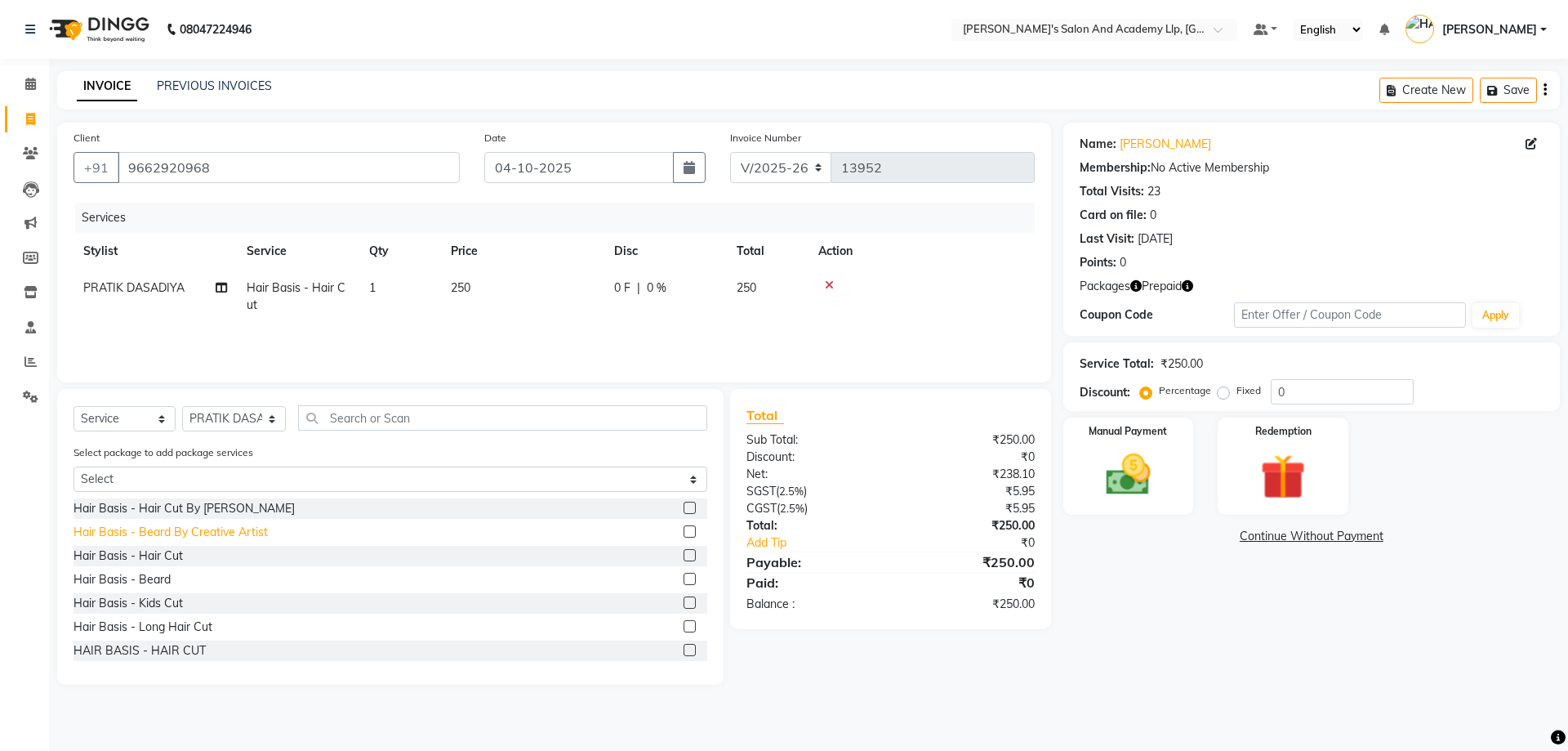
click at [208, 531] on div "Hair Basis - Beard By Creative Artist" at bounding box center [171, 532] width 195 height 17
checkbox input "false"
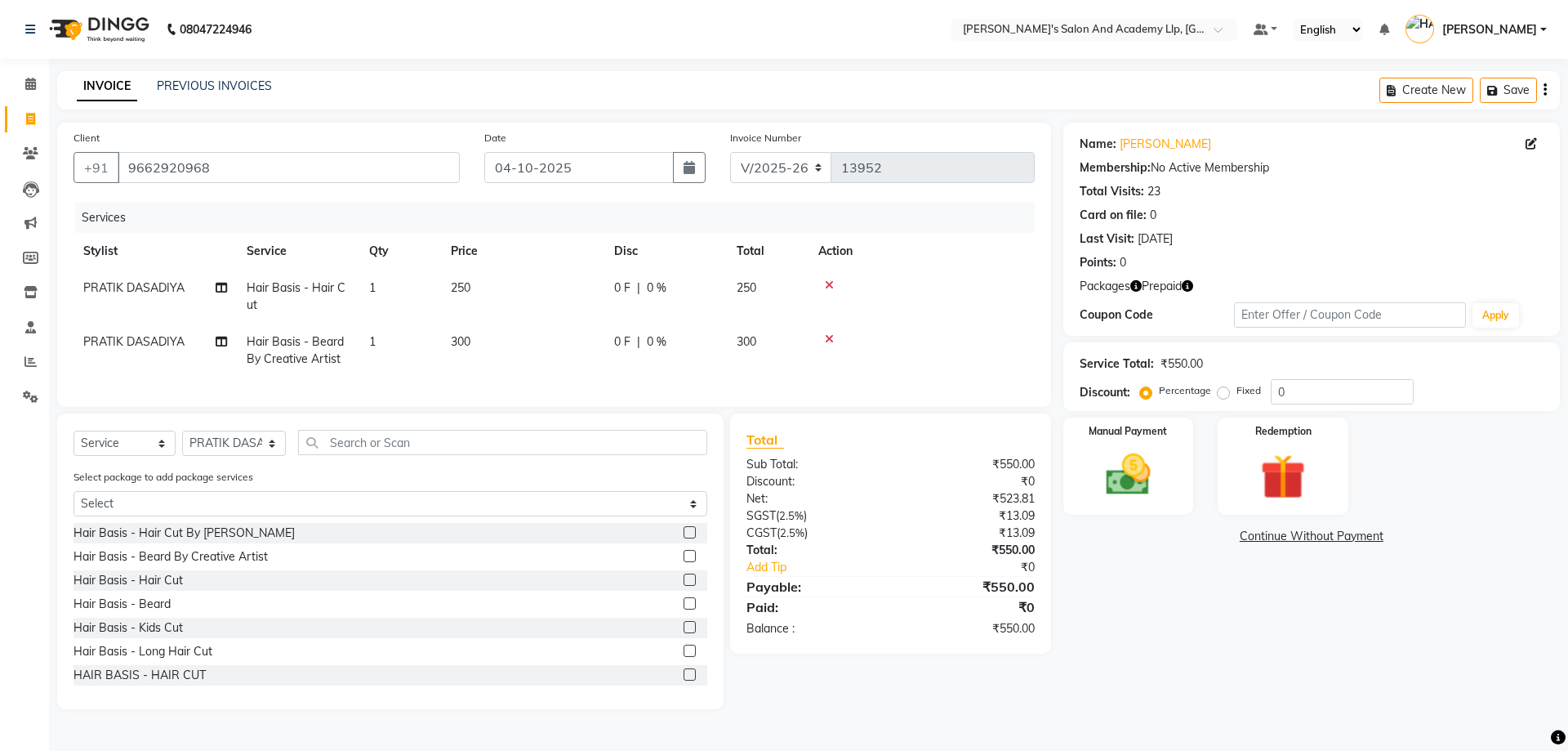
click at [524, 279] on td "250" at bounding box center [522, 296] width 163 height 54
select select "57602"
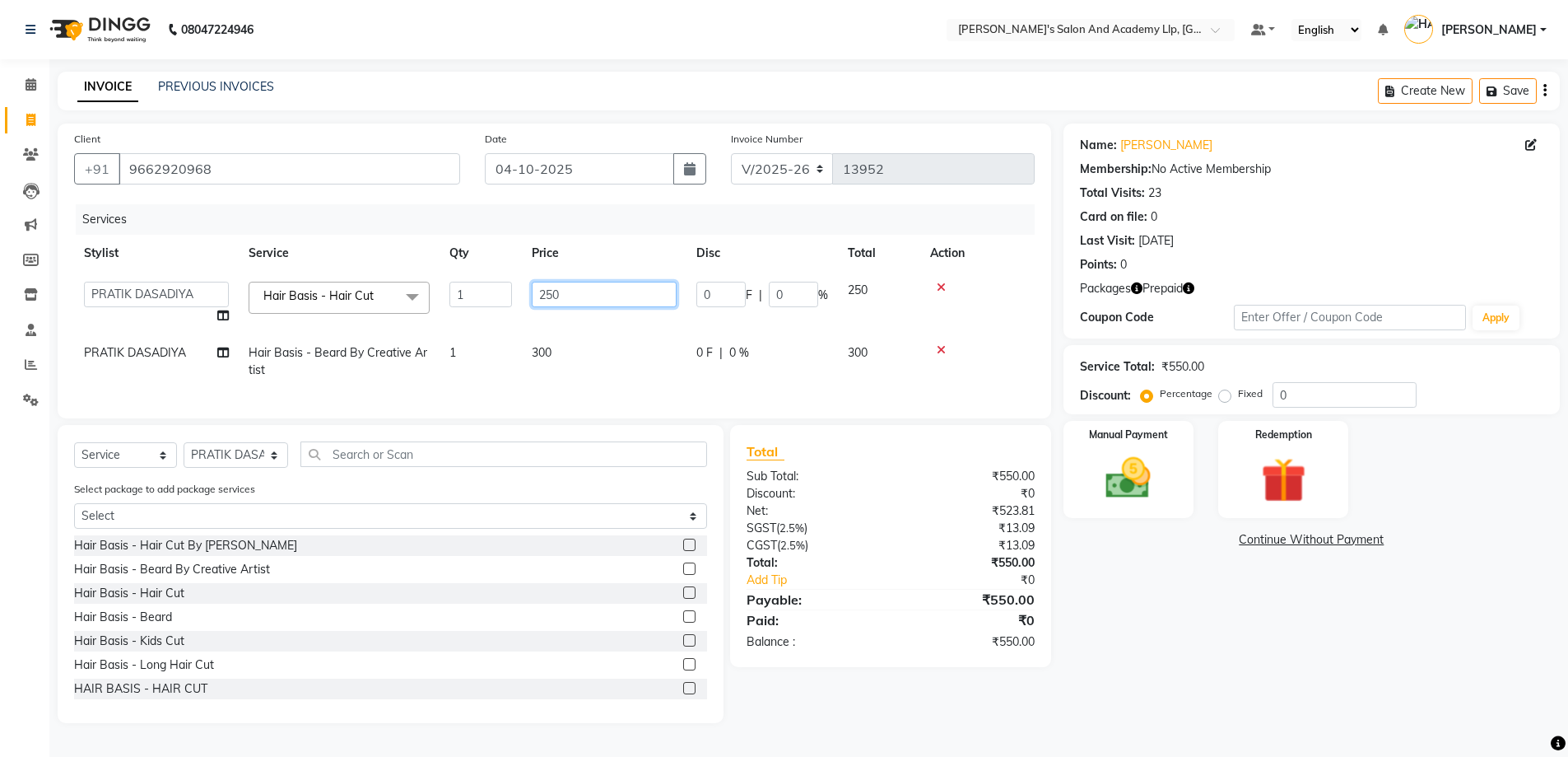
click at [641, 307] on input "250" at bounding box center [604, 294] width 145 height 26
type input "2"
type input "3"
type input "500"
click at [1331, 443] on div "Redemption" at bounding box center [1284, 470] width 136 height 101
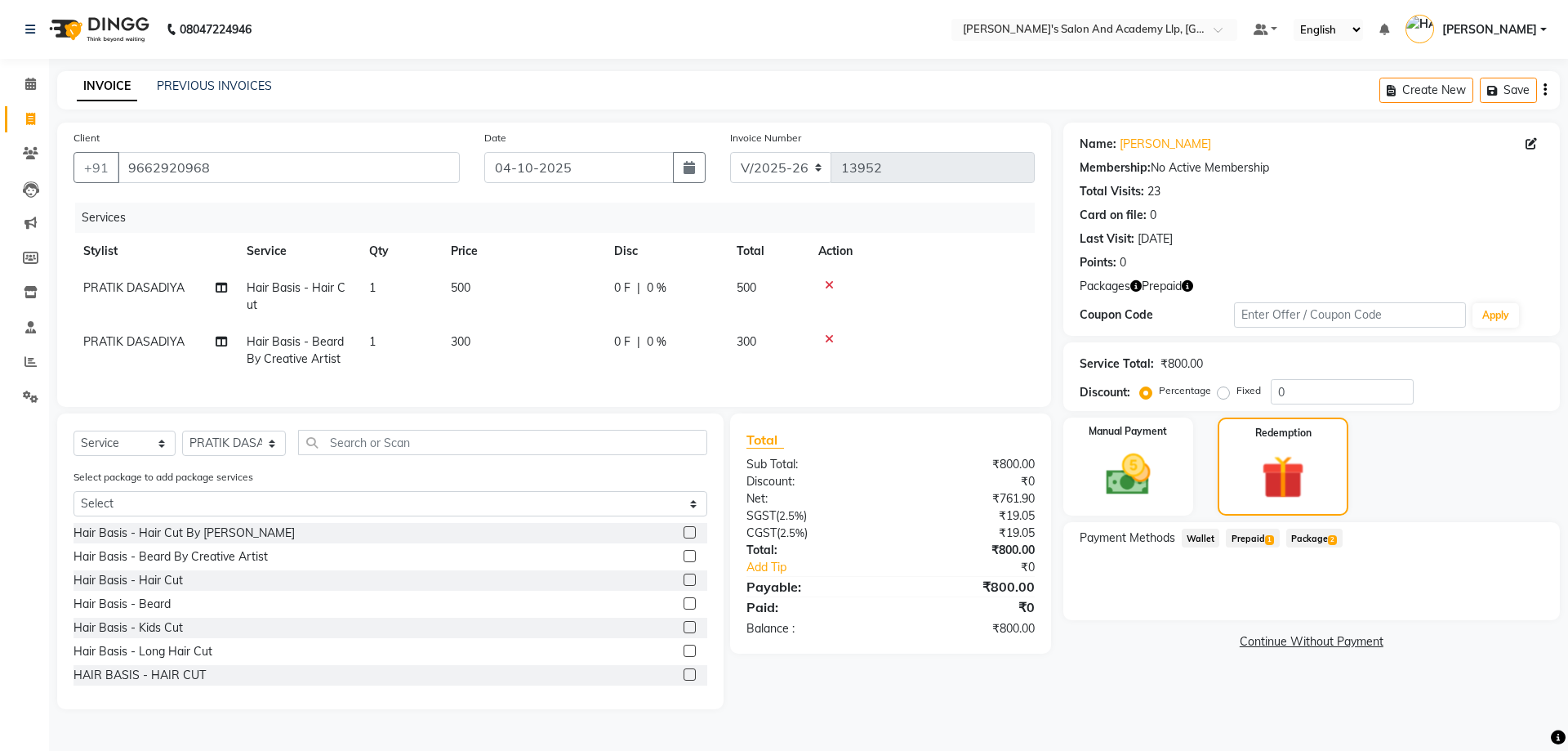
click at [1266, 541] on span "1" at bounding box center [1270, 540] width 9 height 10
click at [1197, 283] on div "Packages Prepaid" at bounding box center [1312, 286] width 464 height 17
click at [1190, 283] on icon "button" at bounding box center [1188, 286] width 12 height 12
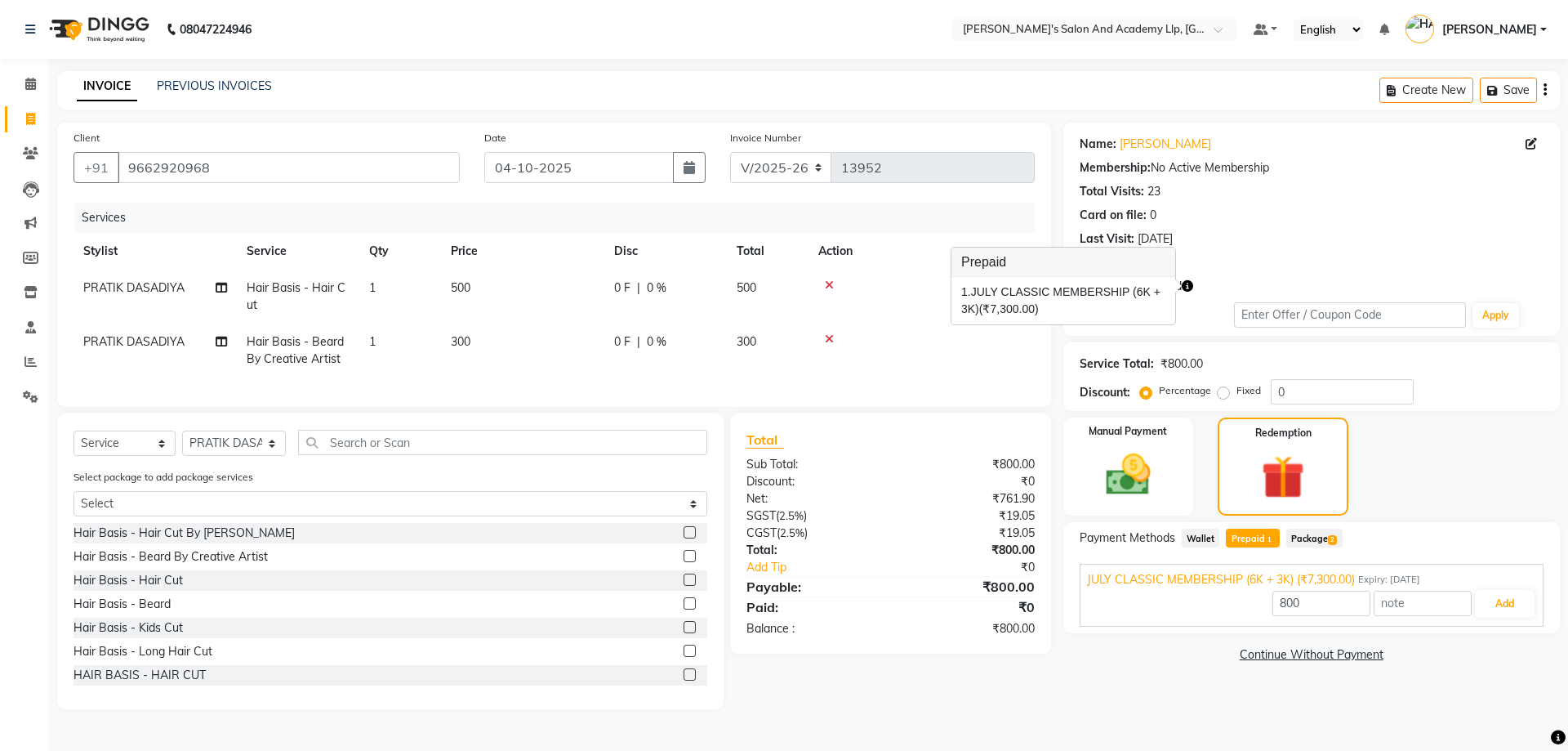
click at [1190, 283] on icon "button" at bounding box center [1188, 286] width 12 height 12
click at [1188, 283] on icon "button" at bounding box center [1188, 286] width 12 height 12
click at [1498, 594] on button "Add" at bounding box center [1505, 604] width 60 height 28
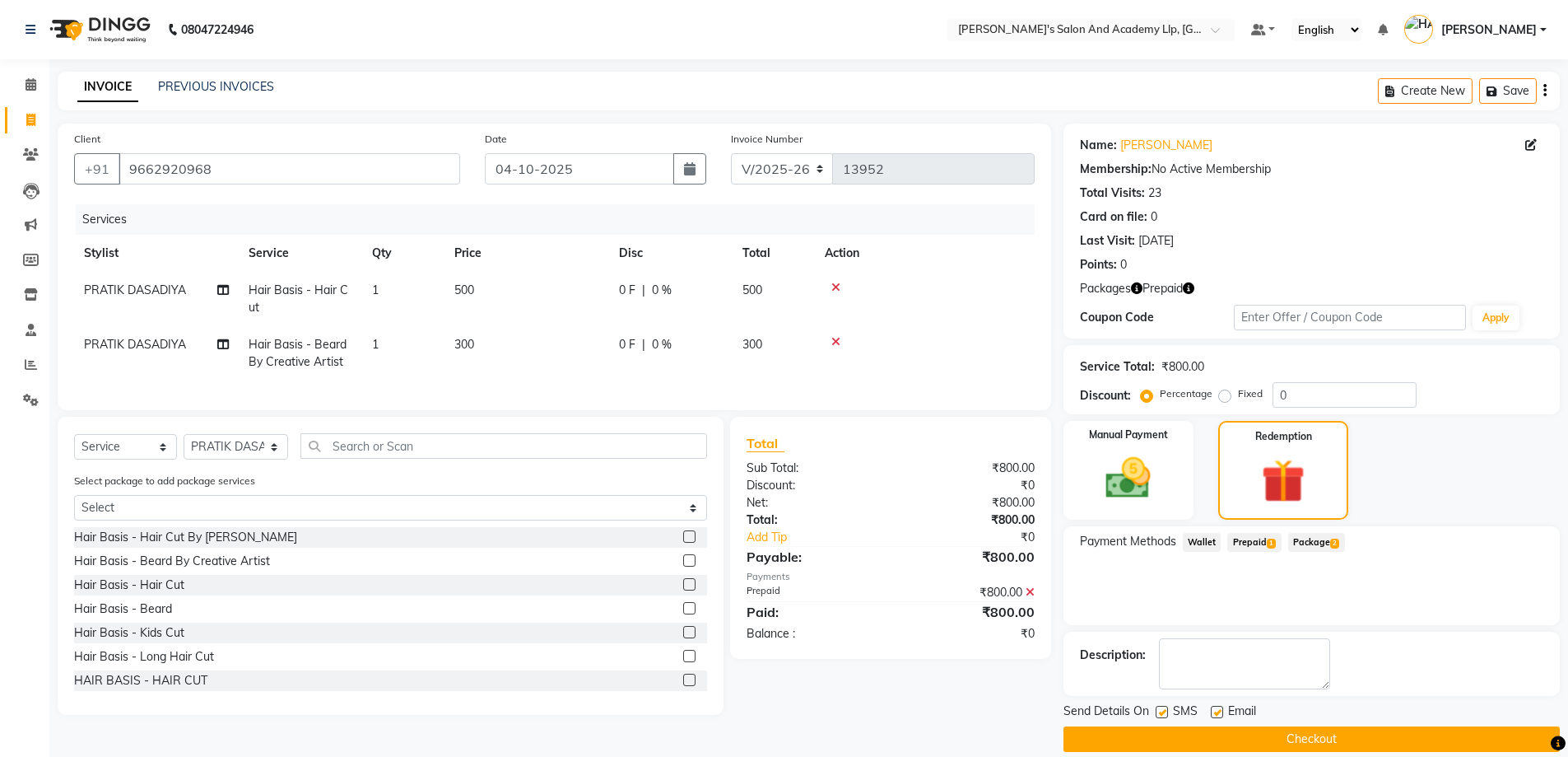
click at [1215, 716] on label at bounding box center [1217, 712] width 13 height 13
click at [1215, 716] on input "checkbox" at bounding box center [1216, 713] width 11 height 11
checkbox input "false"
click at [1165, 709] on label at bounding box center [1162, 712] width 13 height 13
click at [1165, 709] on input "checkbox" at bounding box center [1161, 713] width 11 height 11
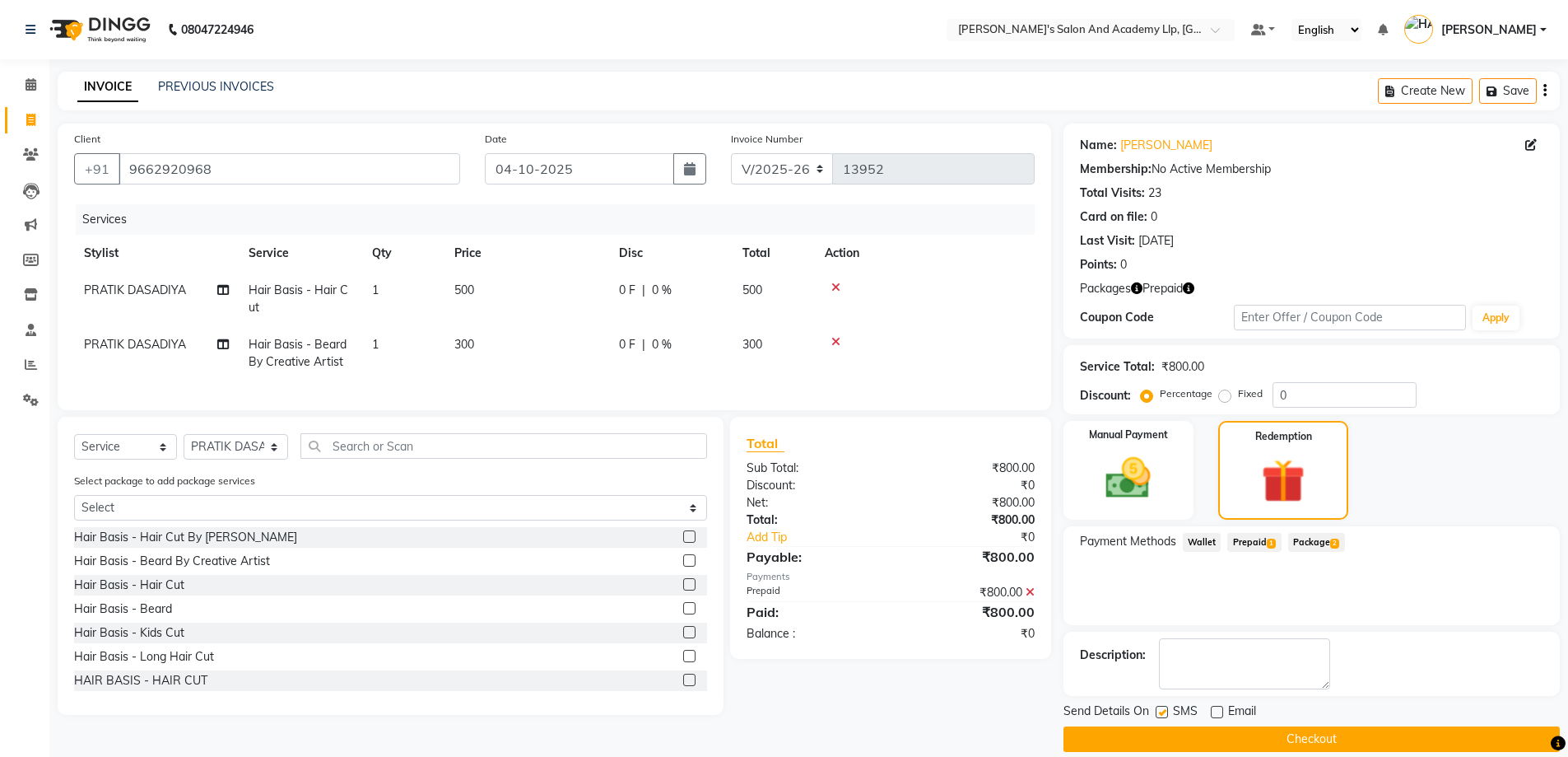
checkbox input "false"
click at [1367, 732] on button "Checkout" at bounding box center [1312, 739] width 496 height 26
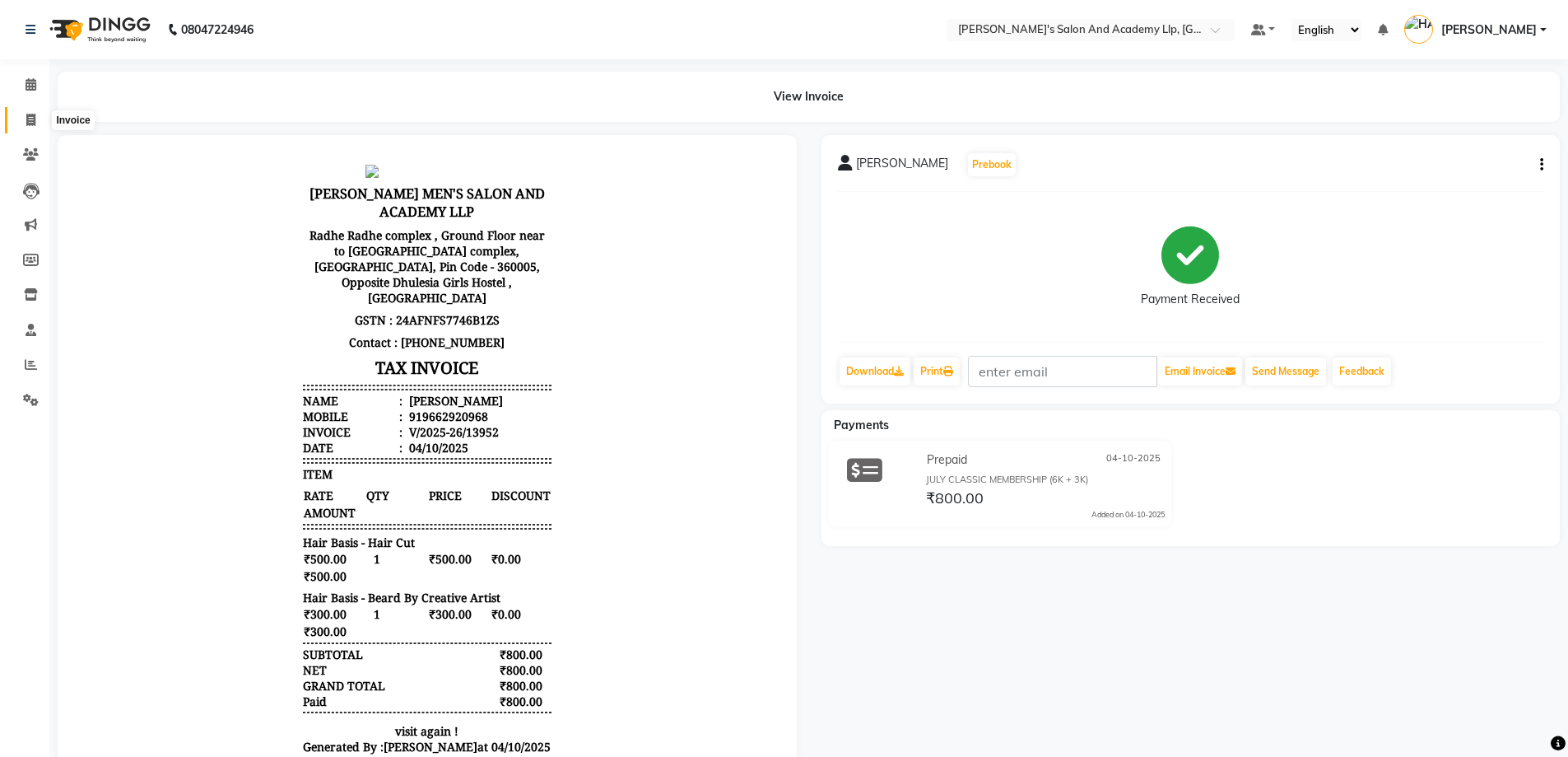
click at [25, 125] on span at bounding box center [31, 120] width 28 height 19
select select "service"
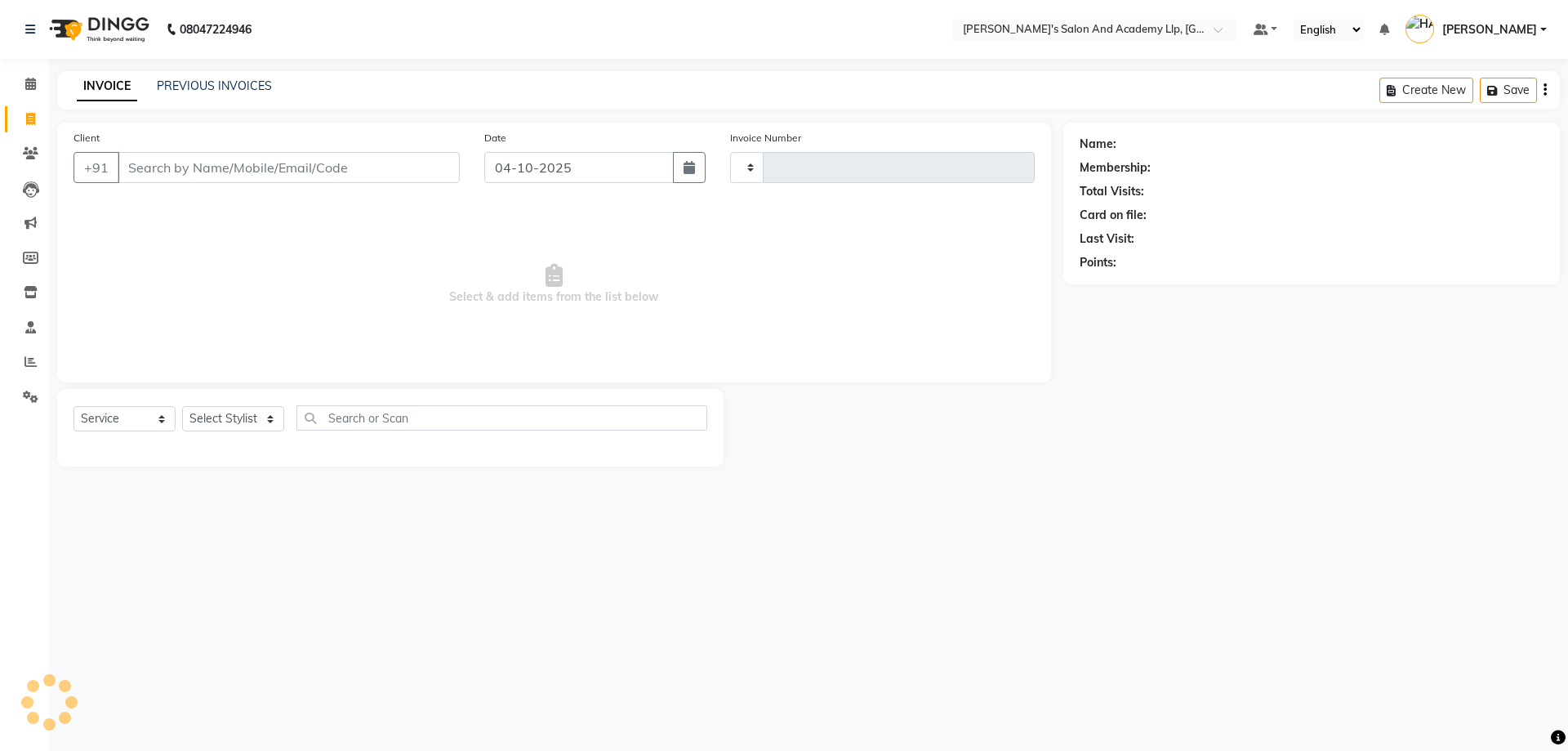
type input "13953"
click at [269, 221] on span "Select & add items from the list below" at bounding box center [554, 283] width 961 height 163
click at [229, 155] on input "Client" at bounding box center [288, 167] width 342 height 31
click at [417, 172] on input "Client" at bounding box center [288, 167] width 342 height 31
drag, startPoint x: 318, startPoint y: 209, endPoint x: 314, endPoint y: 197, distance: 12.6
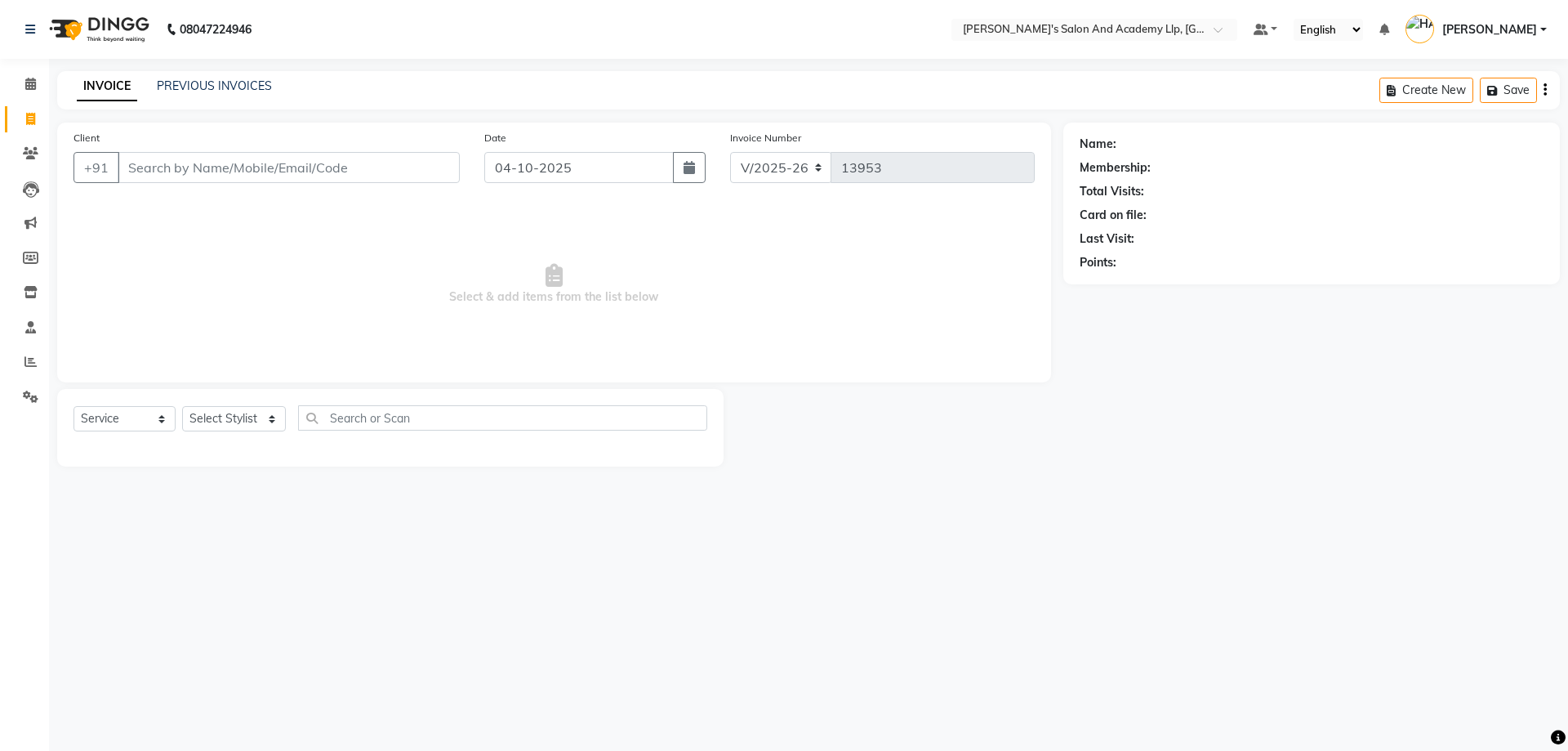
click at [317, 207] on span "Select & add items from the list below" at bounding box center [554, 283] width 961 height 163
click at [305, 161] on input "Client" at bounding box center [288, 167] width 342 height 31
drag, startPoint x: 235, startPoint y: 151, endPoint x: 246, endPoint y: 167, distance: 19.4
click at [246, 167] on div "Client +91" at bounding box center [267, 162] width 411 height 67
click at [254, 183] on div "Client +91" at bounding box center [267, 162] width 411 height 67
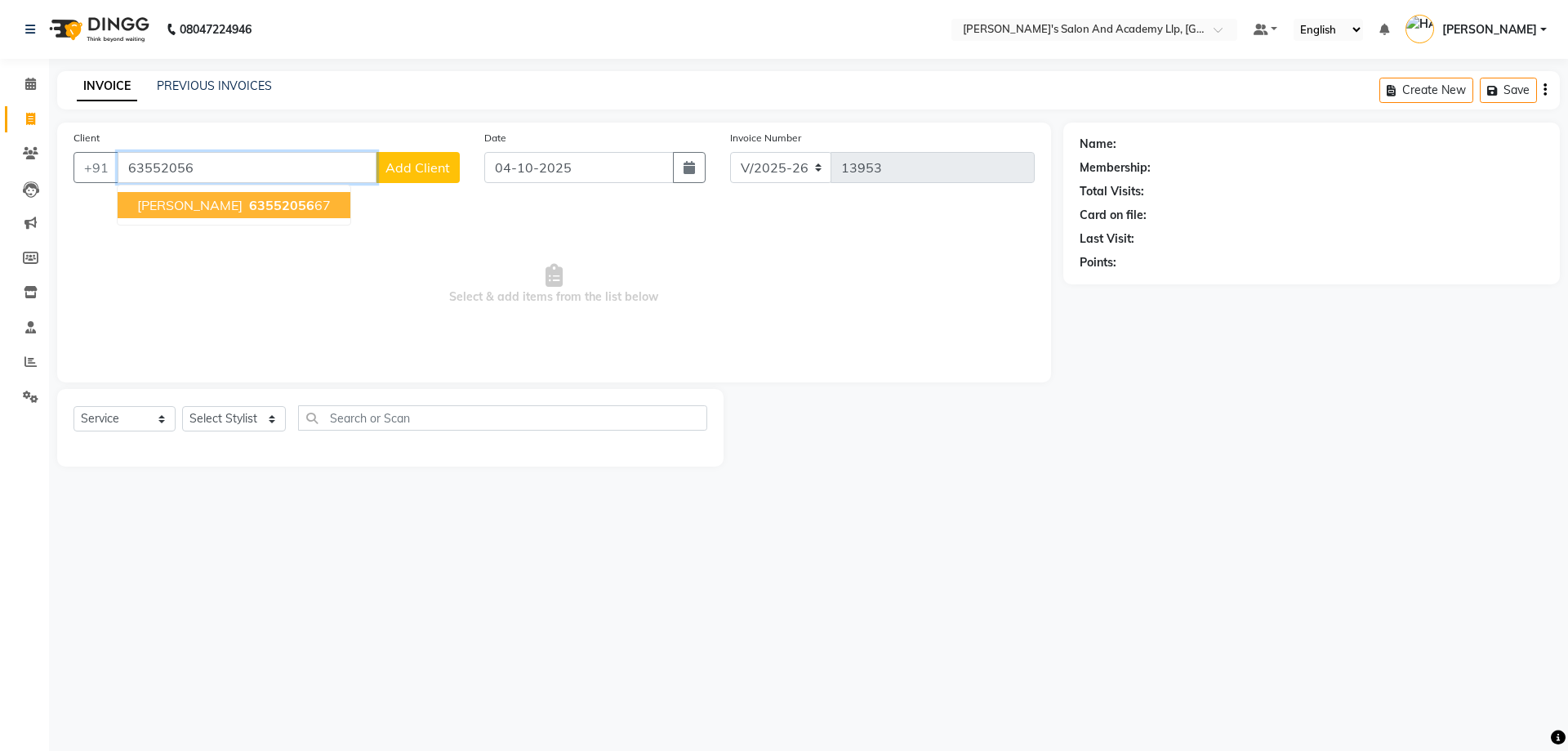
click at [249, 201] on span "63552056" at bounding box center [282, 206] width 65 height 17
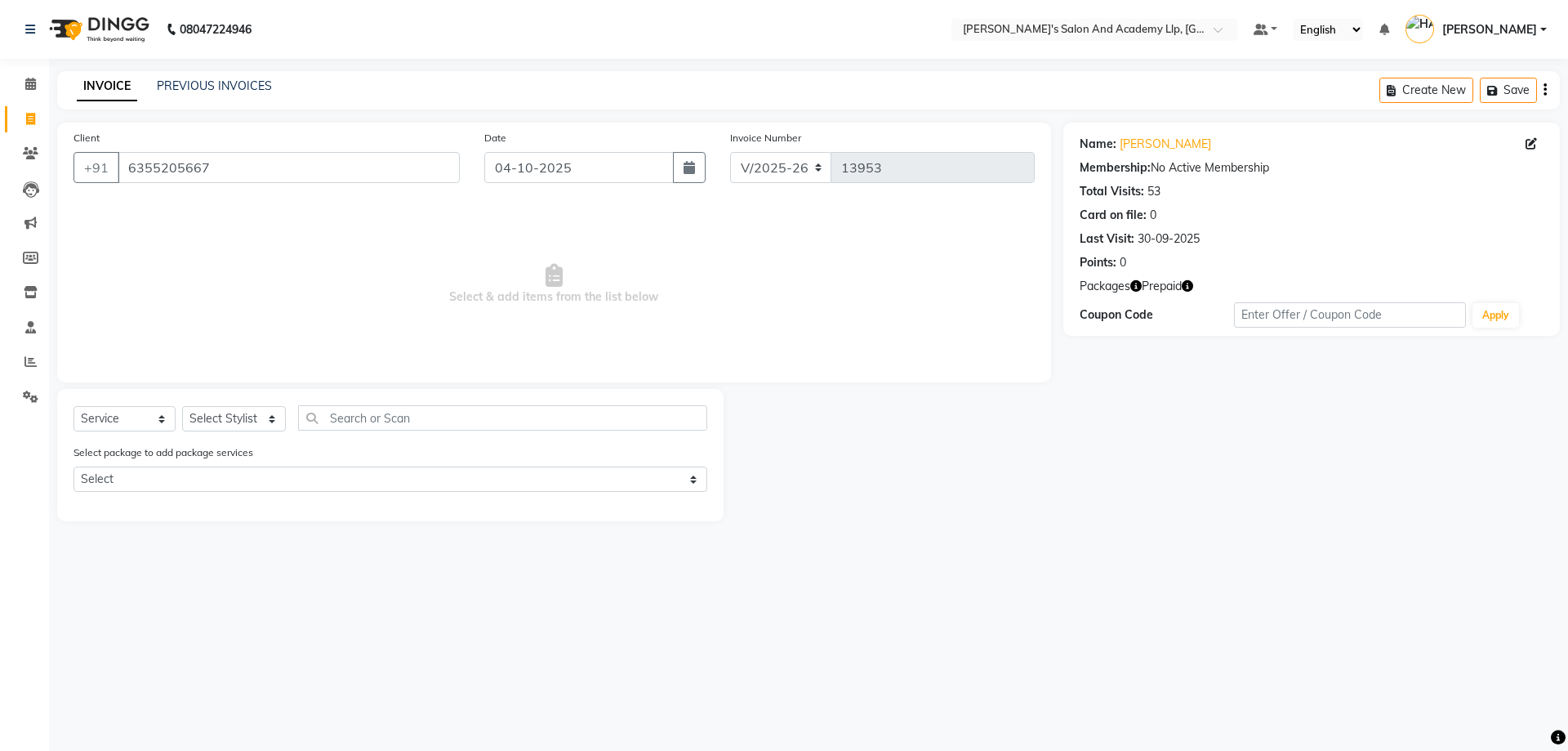
click at [1190, 288] on icon "button" at bounding box center [1188, 286] width 12 height 12
click at [240, 418] on select "Select Stylist [PERSON_NAME] [PERSON_NAME] AKSHAY [PERSON_NAME] [PERSON_NAME] K…" at bounding box center [234, 419] width 104 height 26
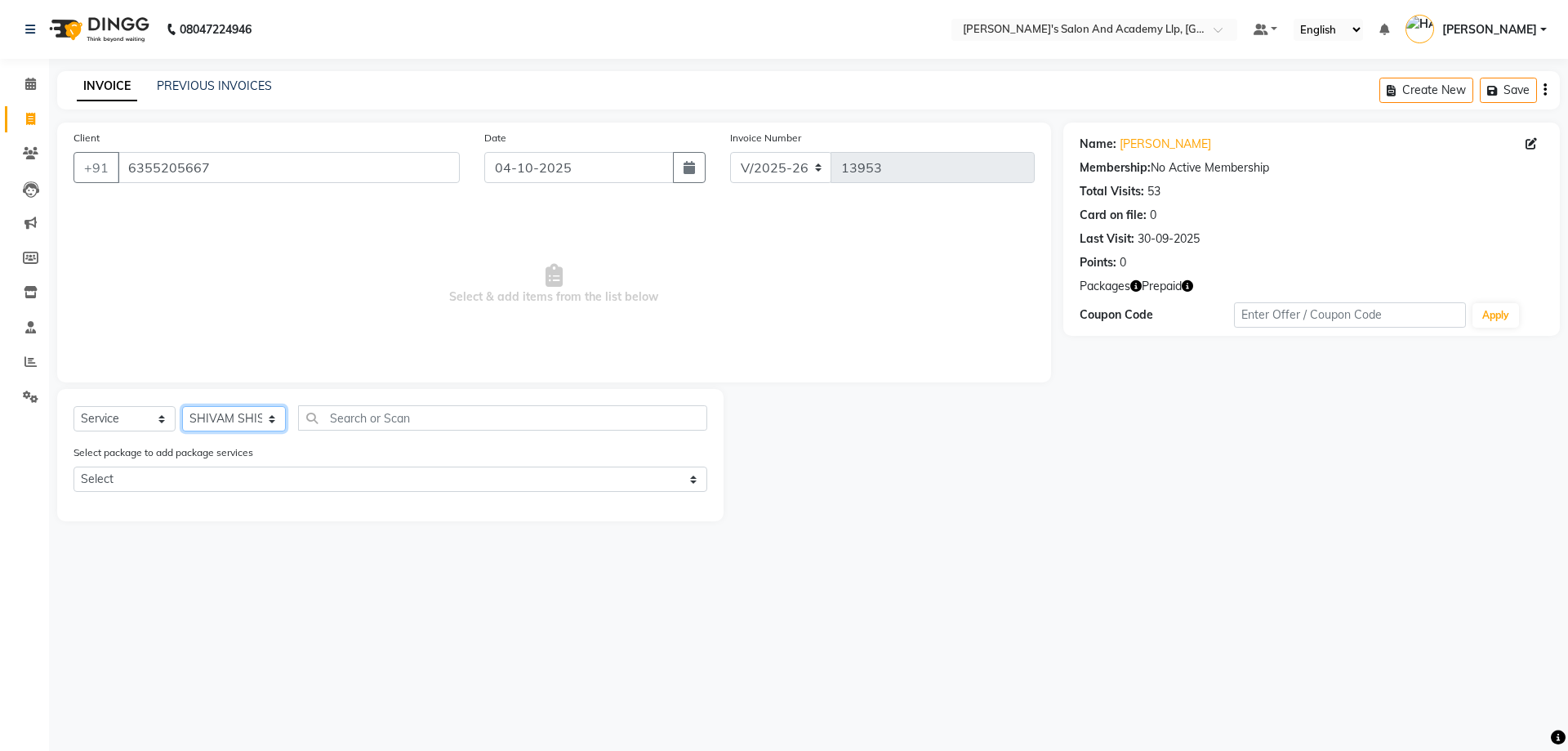
click at [182, 406] on select "Select Stylist [PERSON_NAME] [PERSON_NAME] AKSHAY [PERSON_NAME] [PERSON_NAME] K…" at bounding box center [234, 419] width 104 height 26
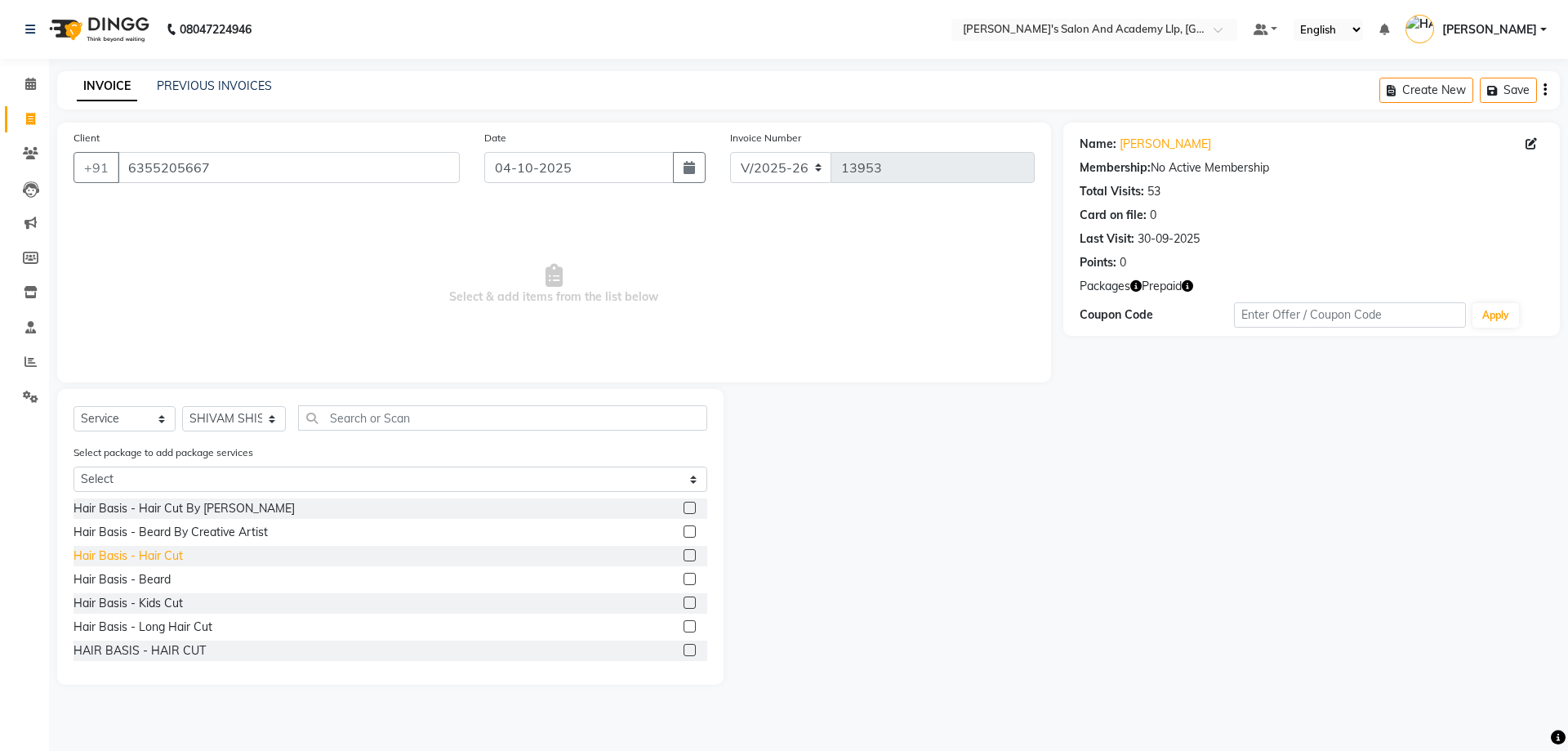
click at [155, 553] on div "Hair Basis - Hair Cut" at bounding box center [128, 555] width 109 height 17
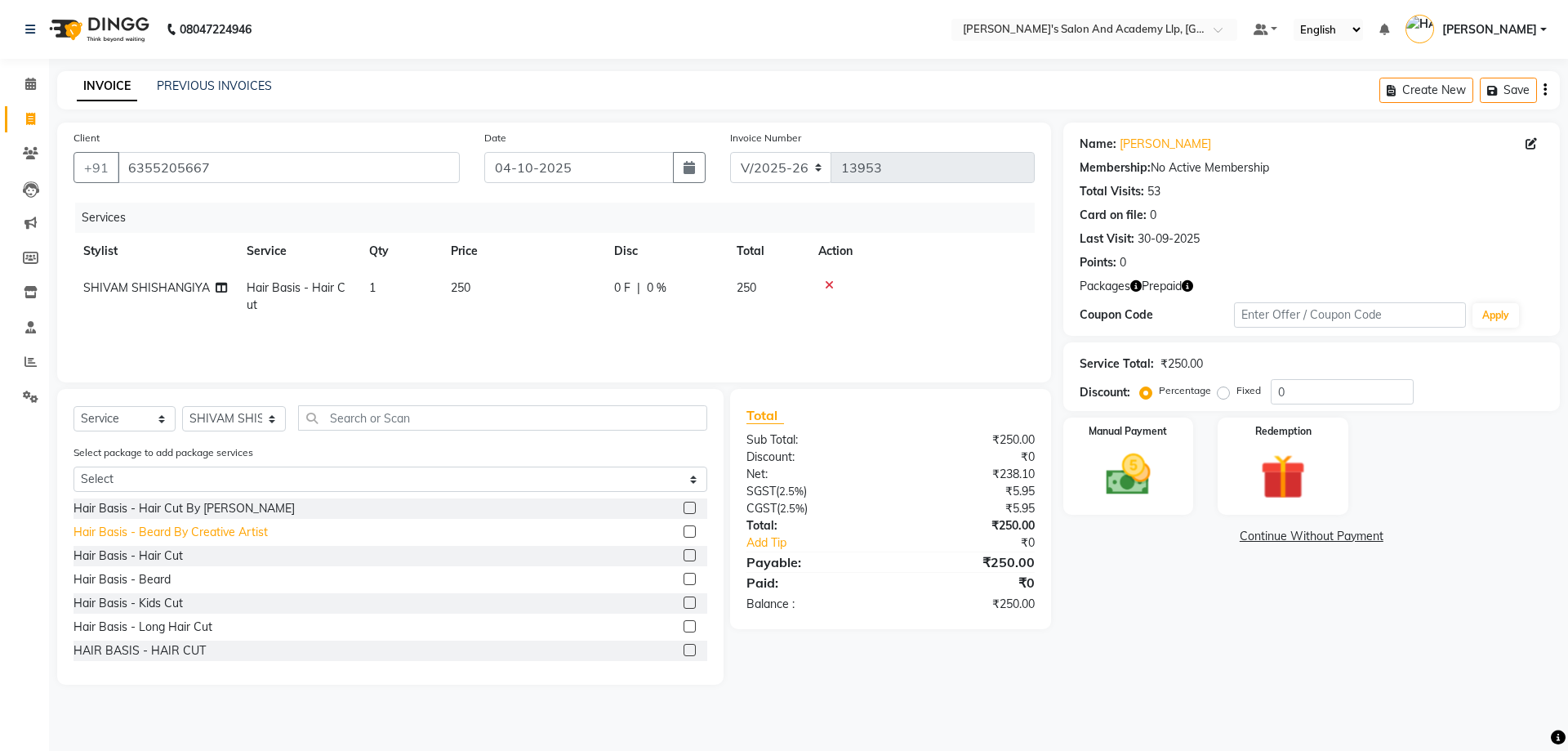
click at [182, 534] on div "Hair Basis - Beard By Creative Artist" at bounding box center [171, 532] width 195 height 17
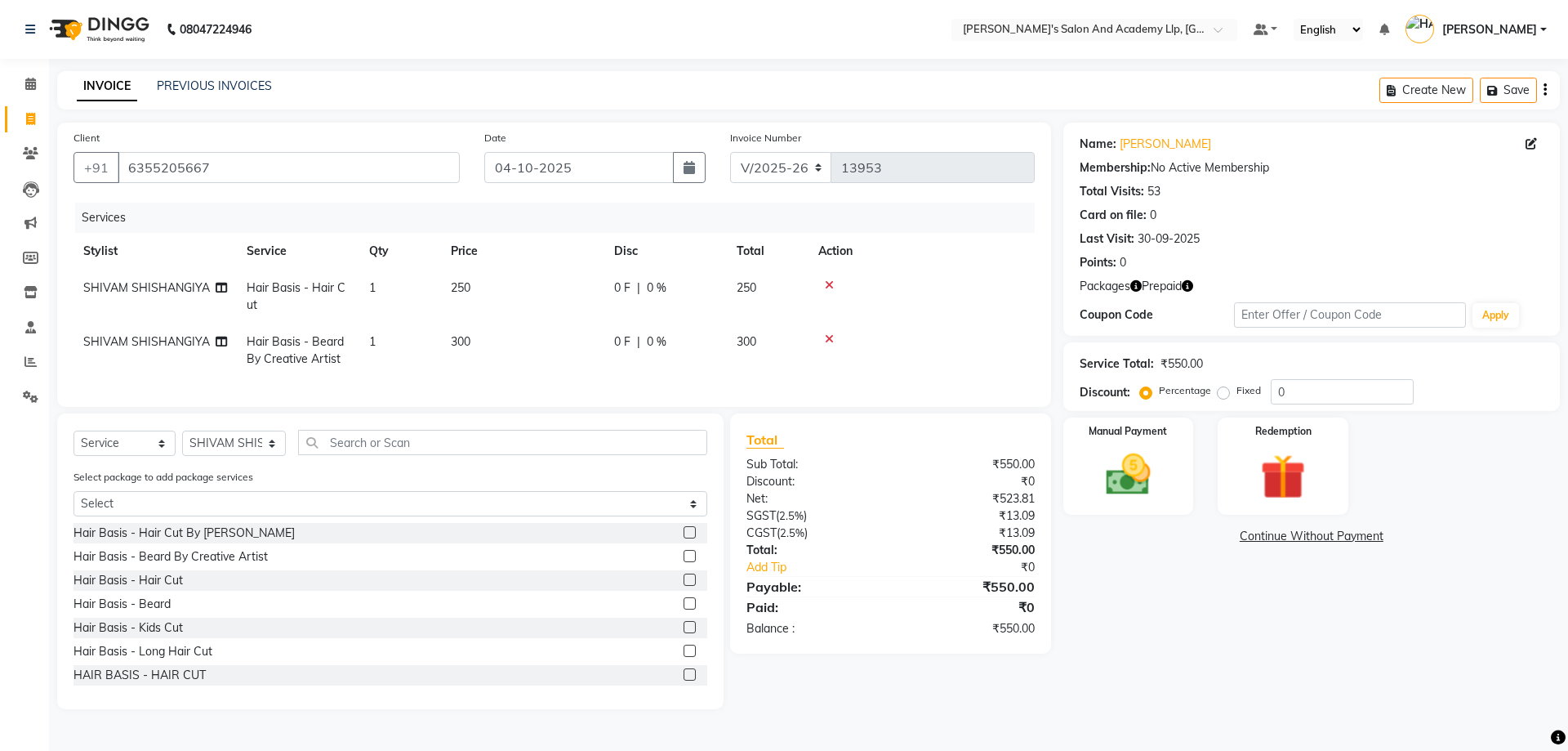
click at [500, 281] on td "250" at bounding box center [522, 296] width 163 height 54
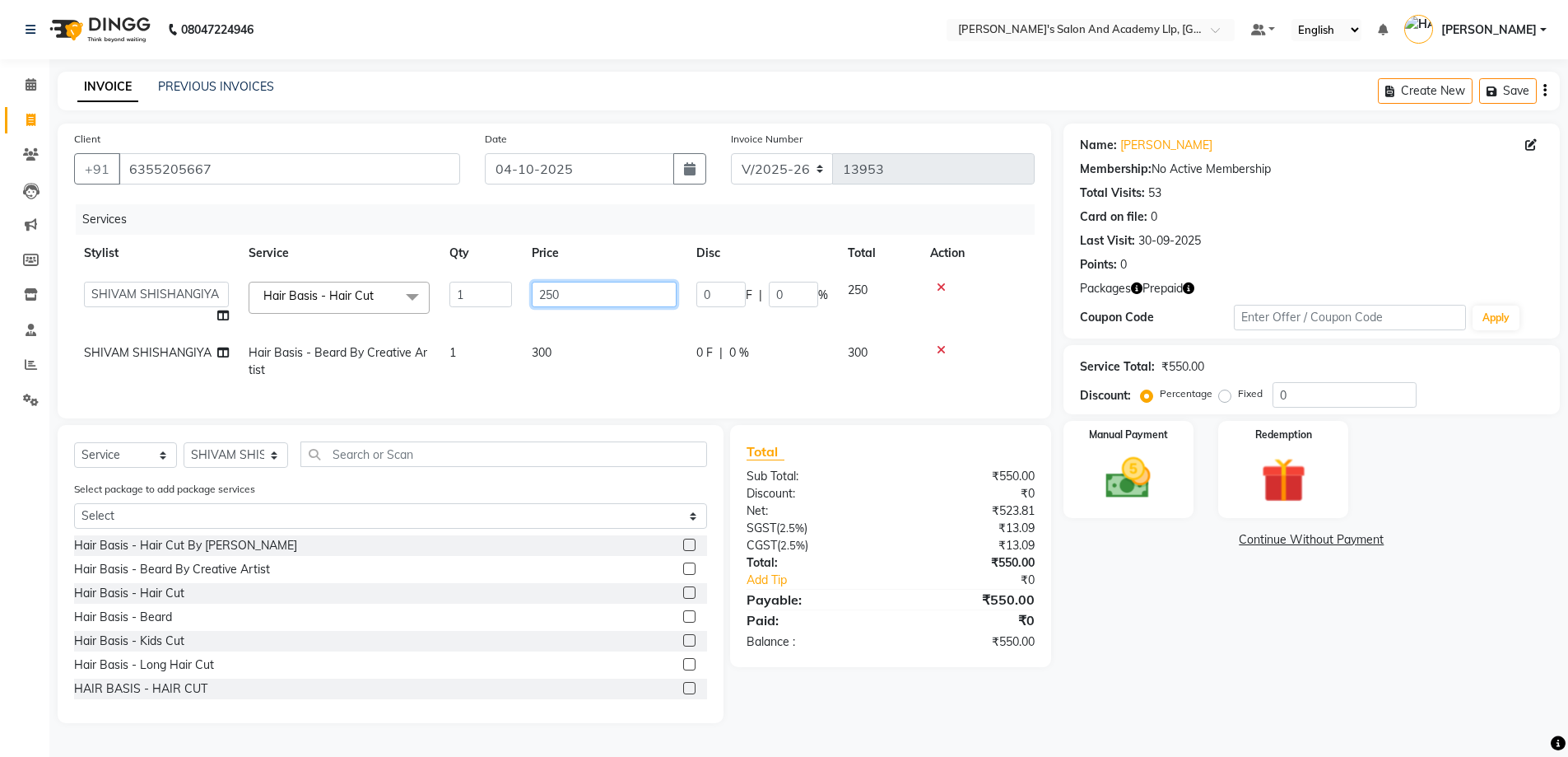
click at [614, 290] on input "250" at bounding box center [604, 294] width 145 height 26
click at [1141, 484] on img at bounding box center [1129, 478] width 76 height 53
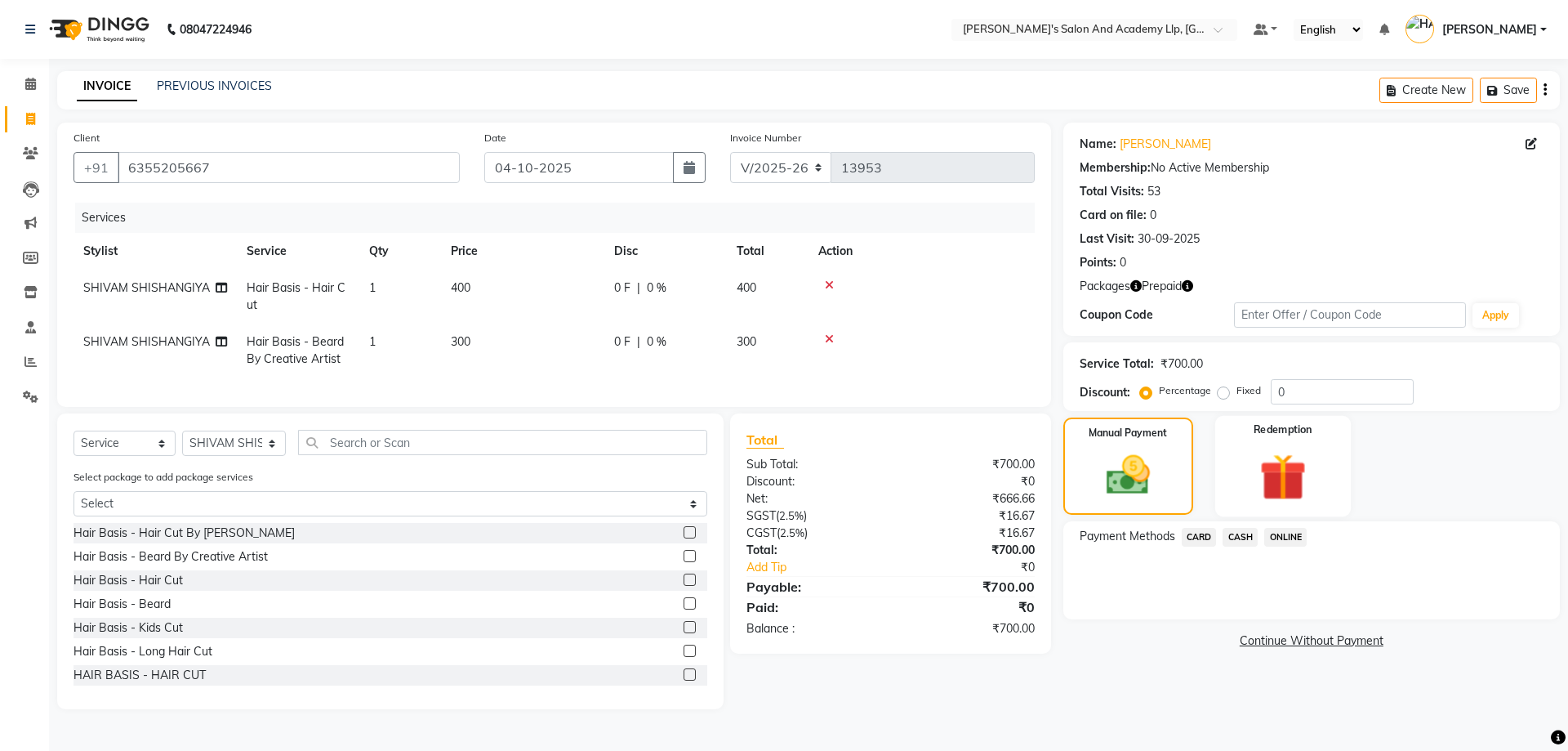
click at [1251, 455] on img at bounding box center [1283, 477] width 76 height 58
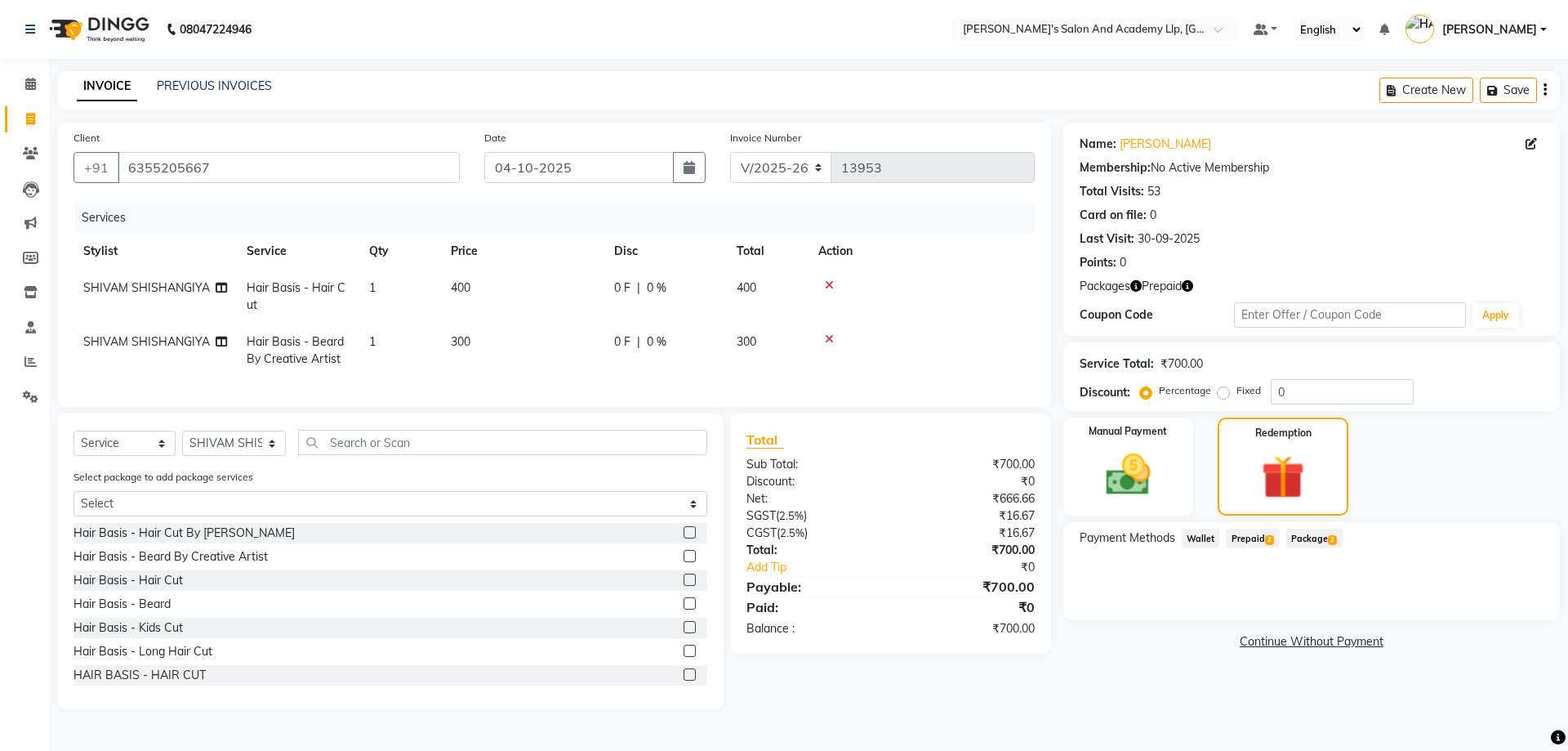
click at [1266, 536] on span "2" at bounding box center [1270, 540] width 9 height 10
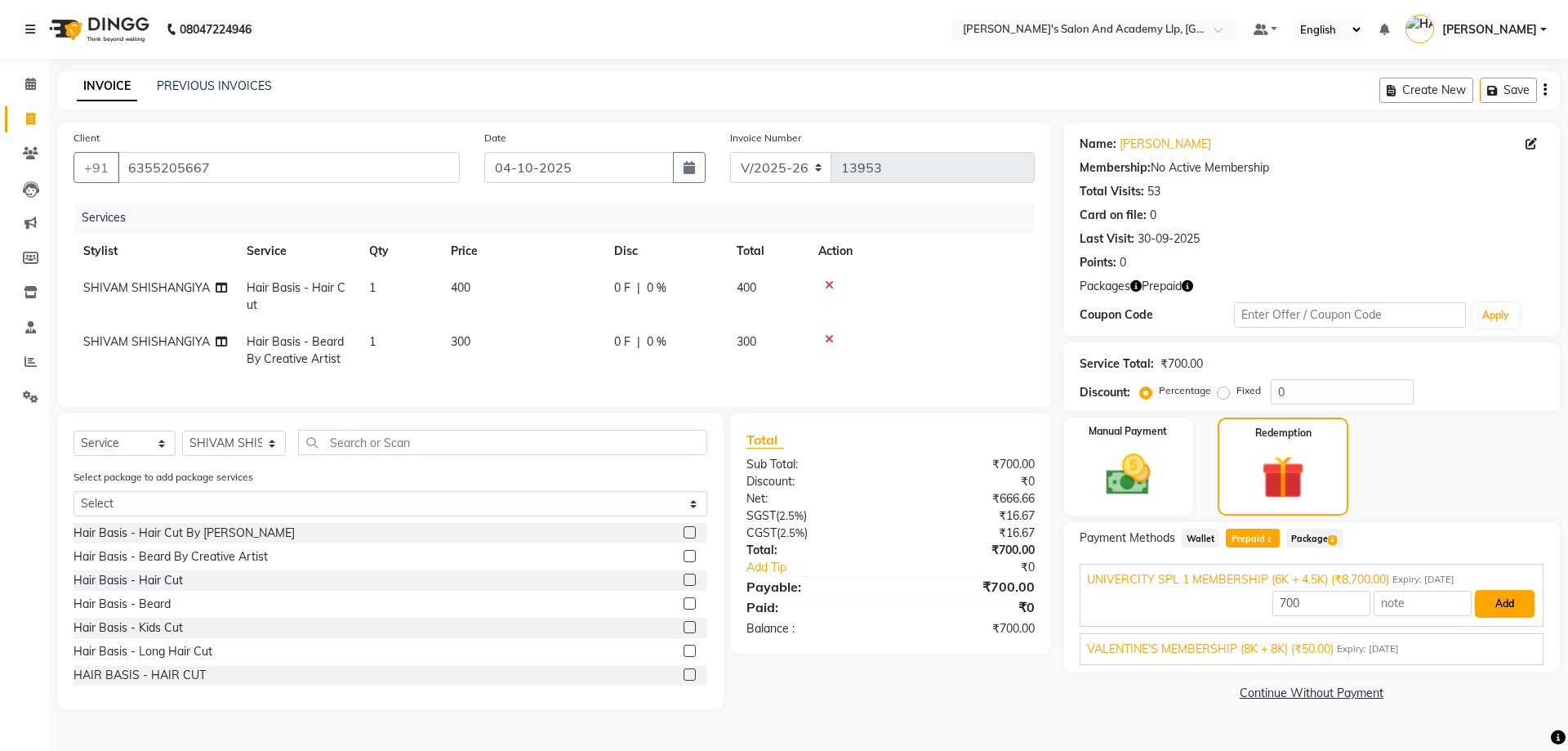
click at [1490, 592] on button "Add" at bounding box center [1505, 604] width 60 height 28
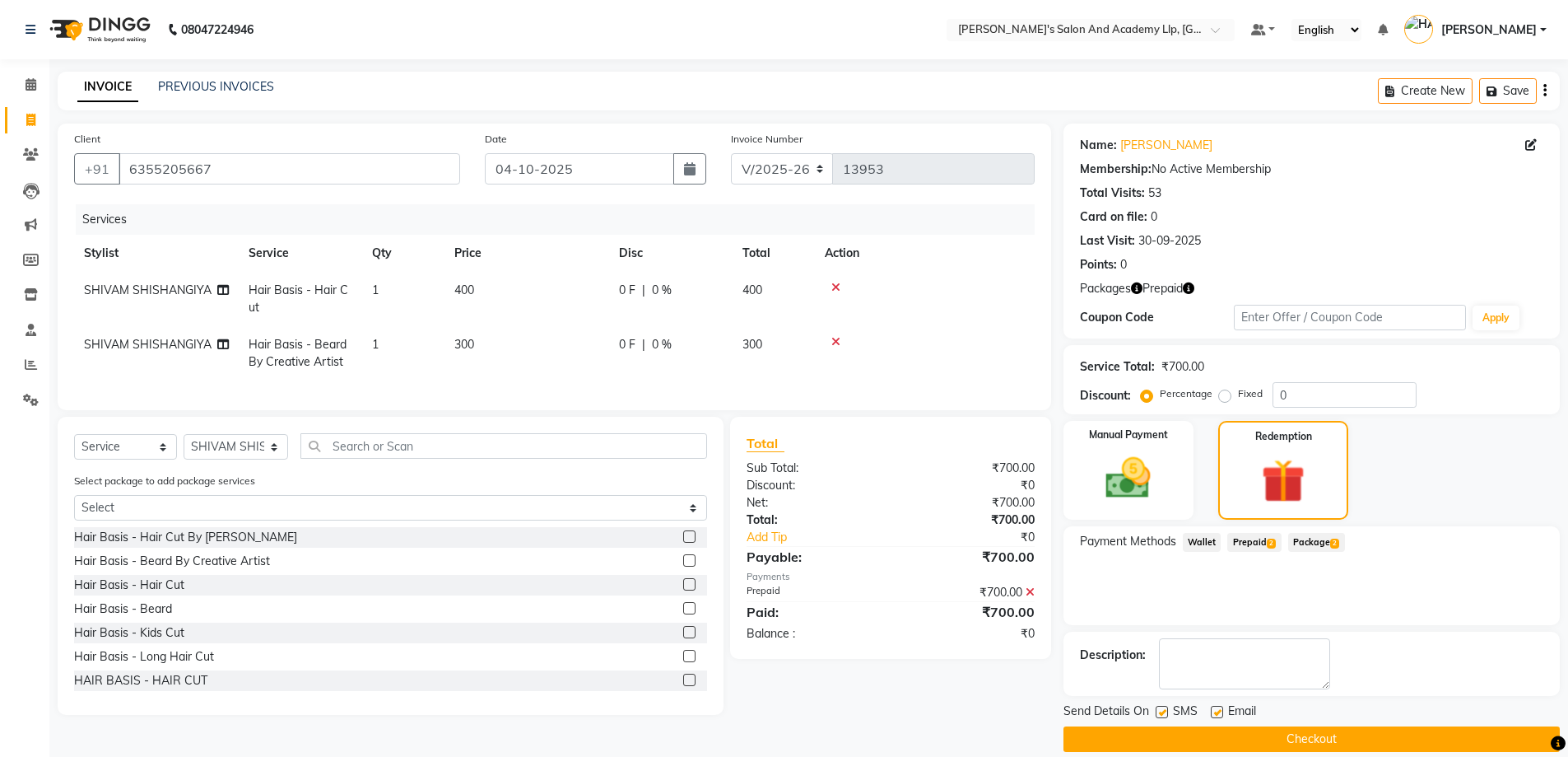
click at [1212, 709] on label at bounding box center [1217, 712] width 13 height 13
click at [1212, 709] on input "checkbox" at bounding box center [1216, 713] width 11 height 11
click at [1158, 710] on label at bounding box center [1162, 712] width 13 height 13
click at [1158, 710] on input "checkbox" at bounding box center [1161, 713] width 11 height 11
click at [1271, 739] on button "Checkout" at bounding box center [1312, 739] width 496 height 26
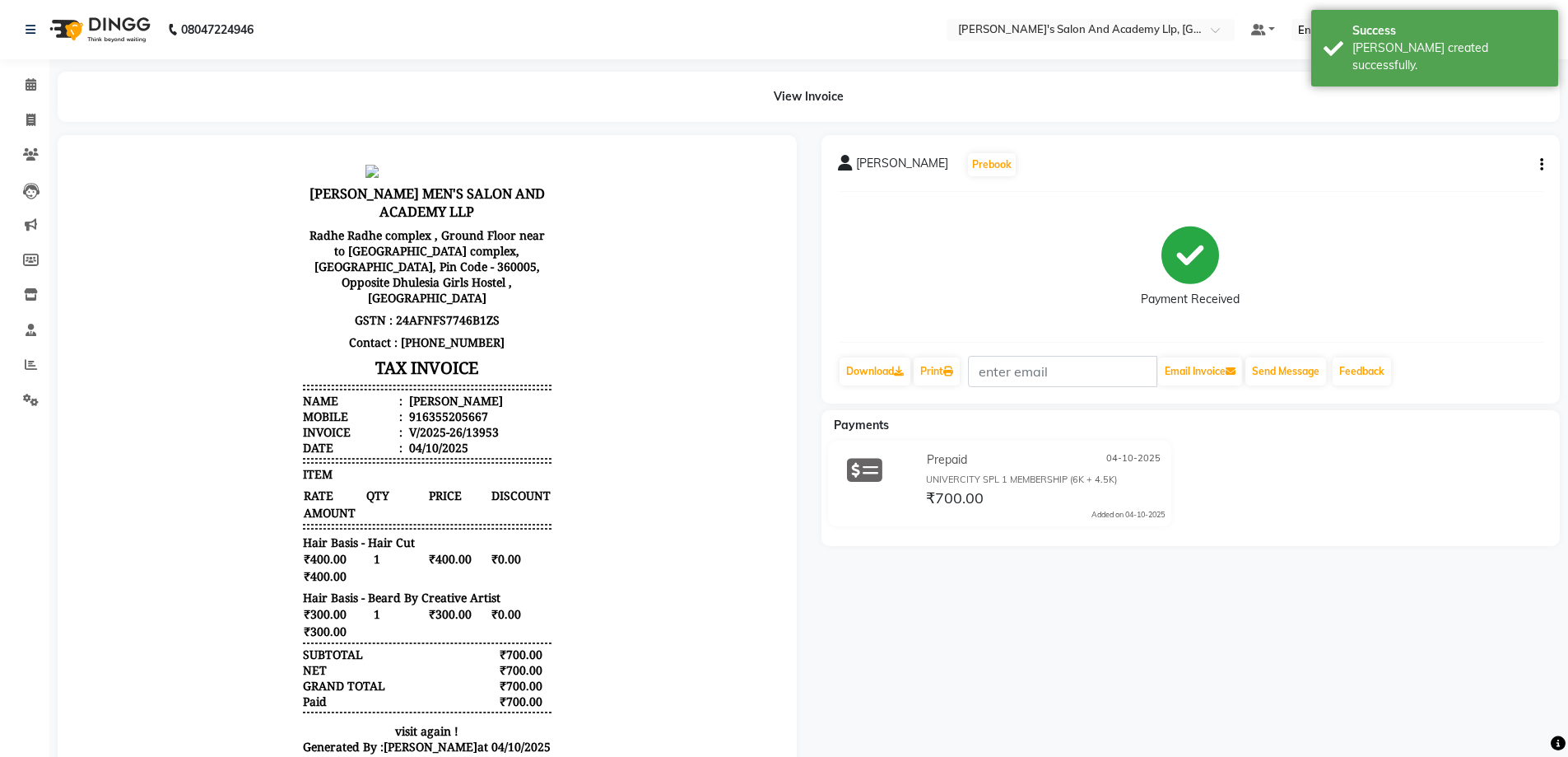
click at [33, 104] on li "Invoice" at bounding box center [24, 120] width 49 height 35
click at [32, 109] on link "Invoice" at bounding box center [24, 120] width 39 height 28
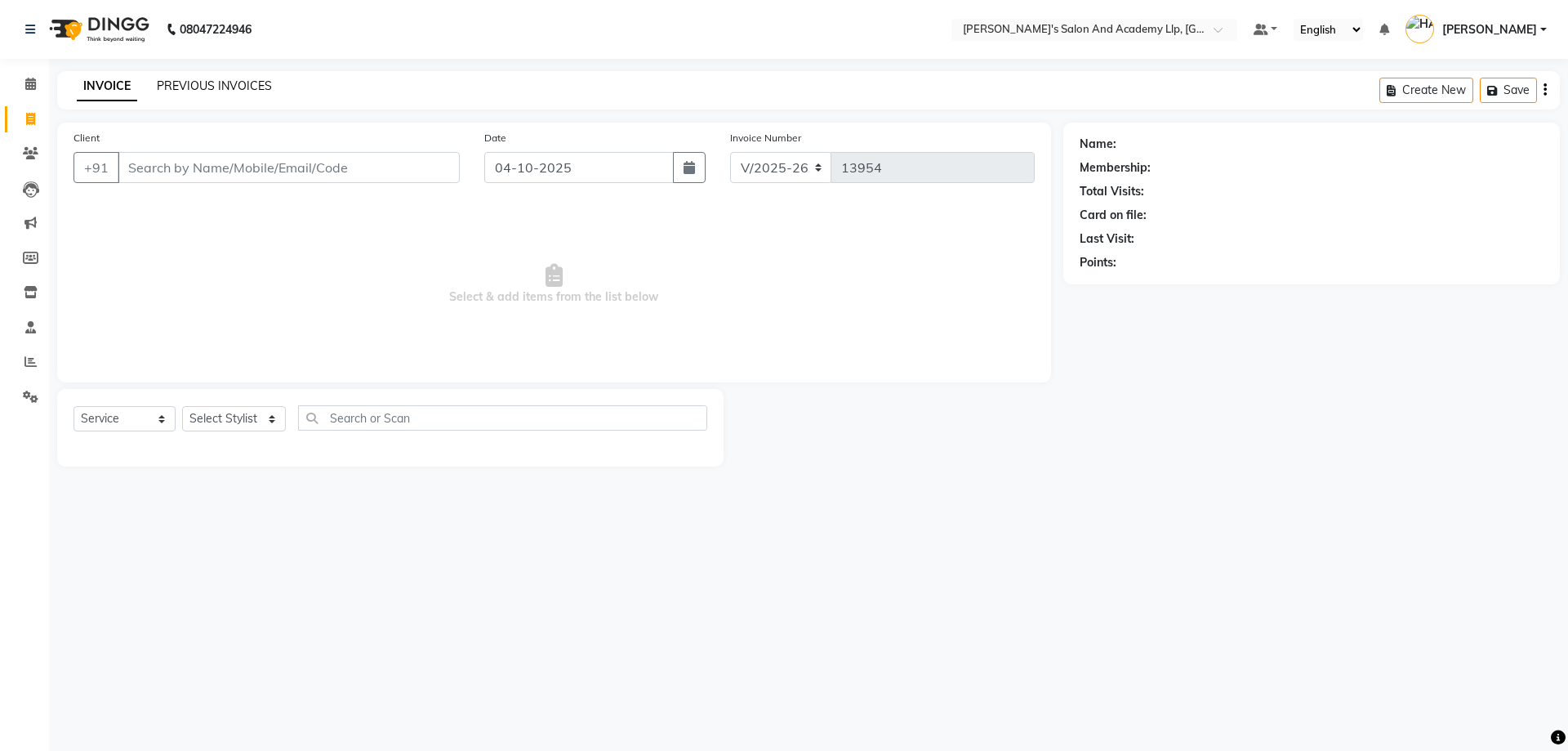
click at [201, 91] on link "PREVIOUS INVOICES" at bounding box center [214, 86] width 115 height 15
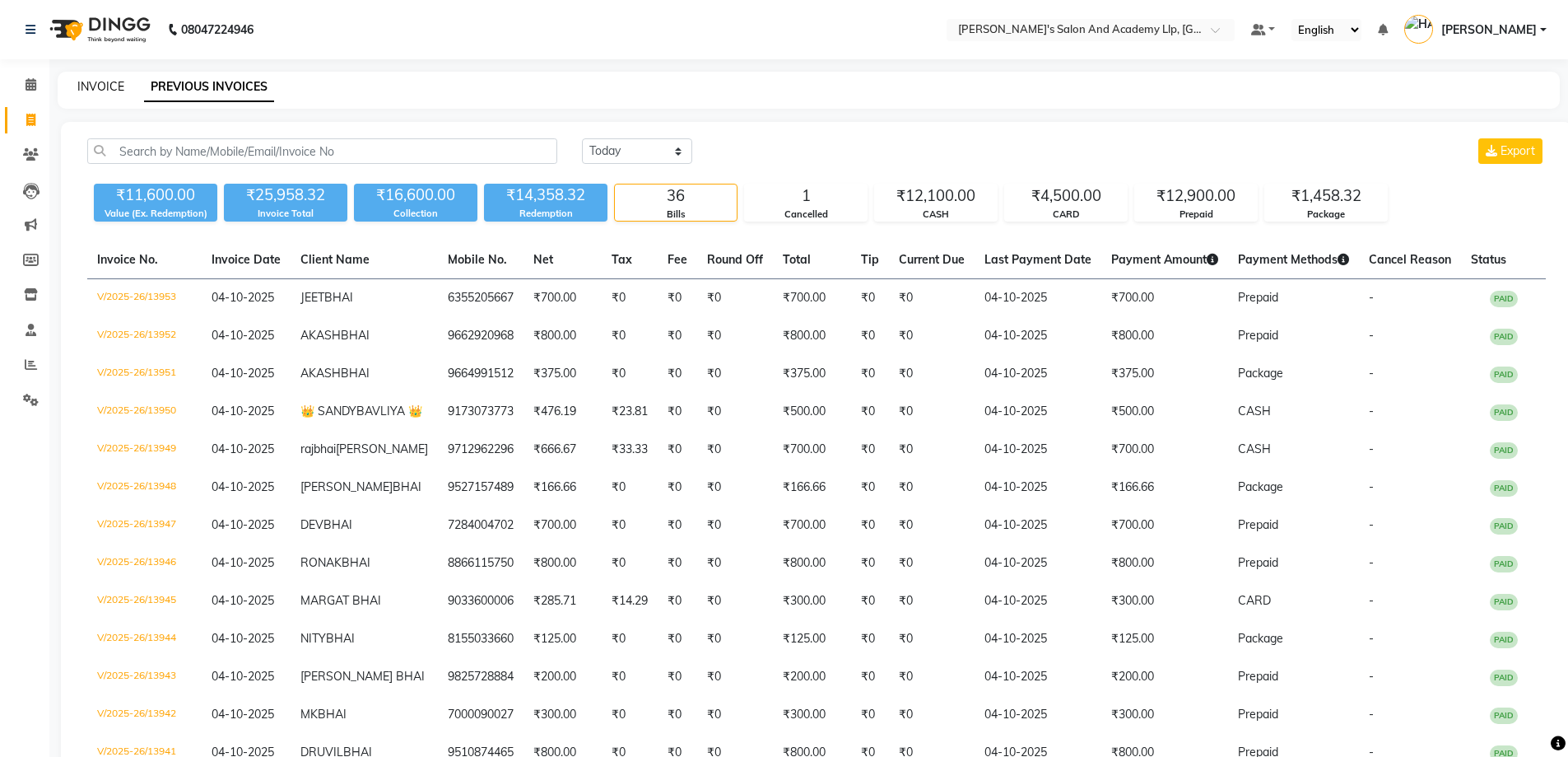
click at [103, 82] on link "INVOICE" at bounding box center [101, 87] width 47 height 15
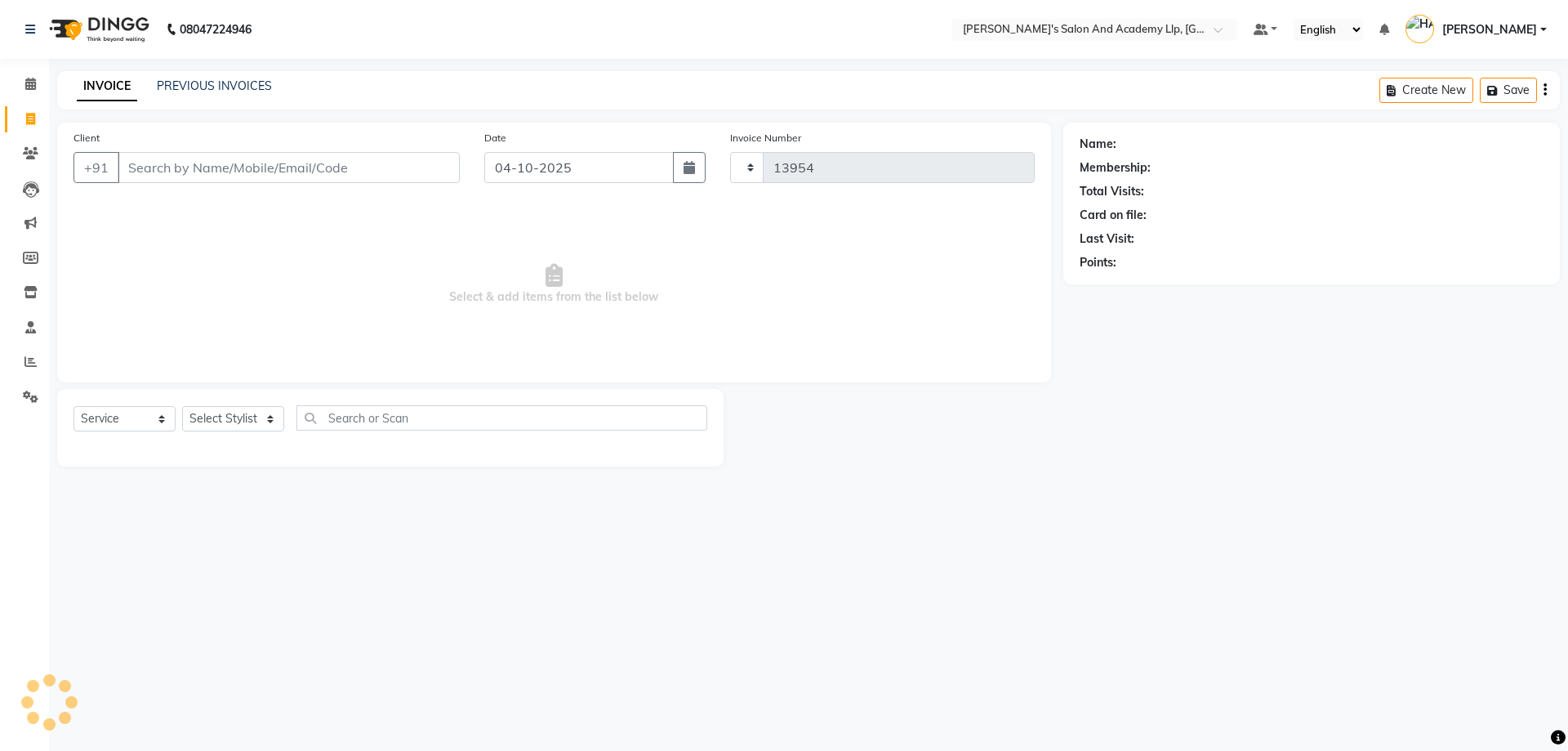
click at [109, 85] on link "INVOICE" at bounding box center [107, 86] width 60 height 29
click at [275, 172] on input "Client" at bounding box center [288, 167] width 342 height 31
click at [230, 169] on input "Client" at bounding box center [288, 167] width 342 height 31
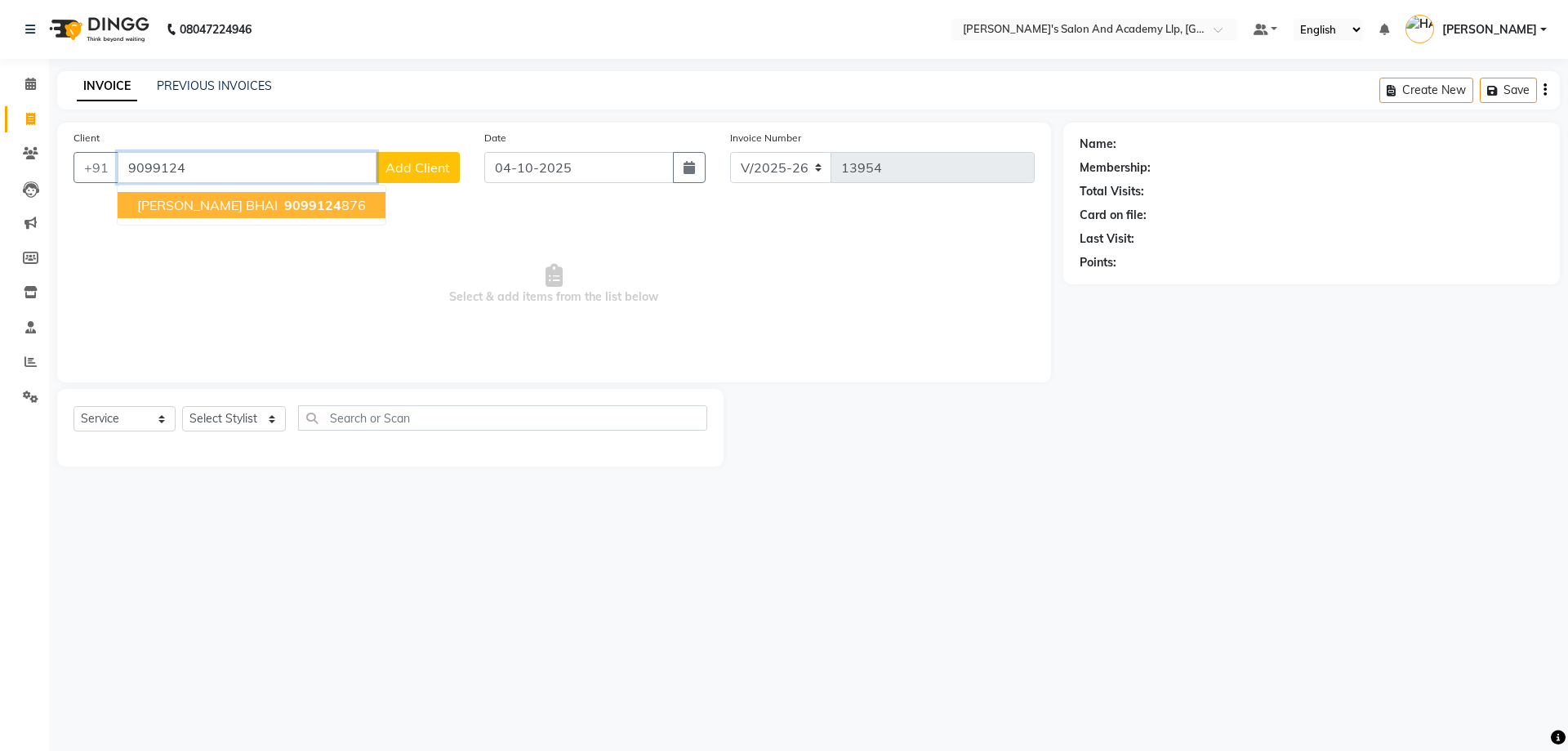
click at [284, 201] on span "9099124" at bounding box center [312, 206] width 57 height 17
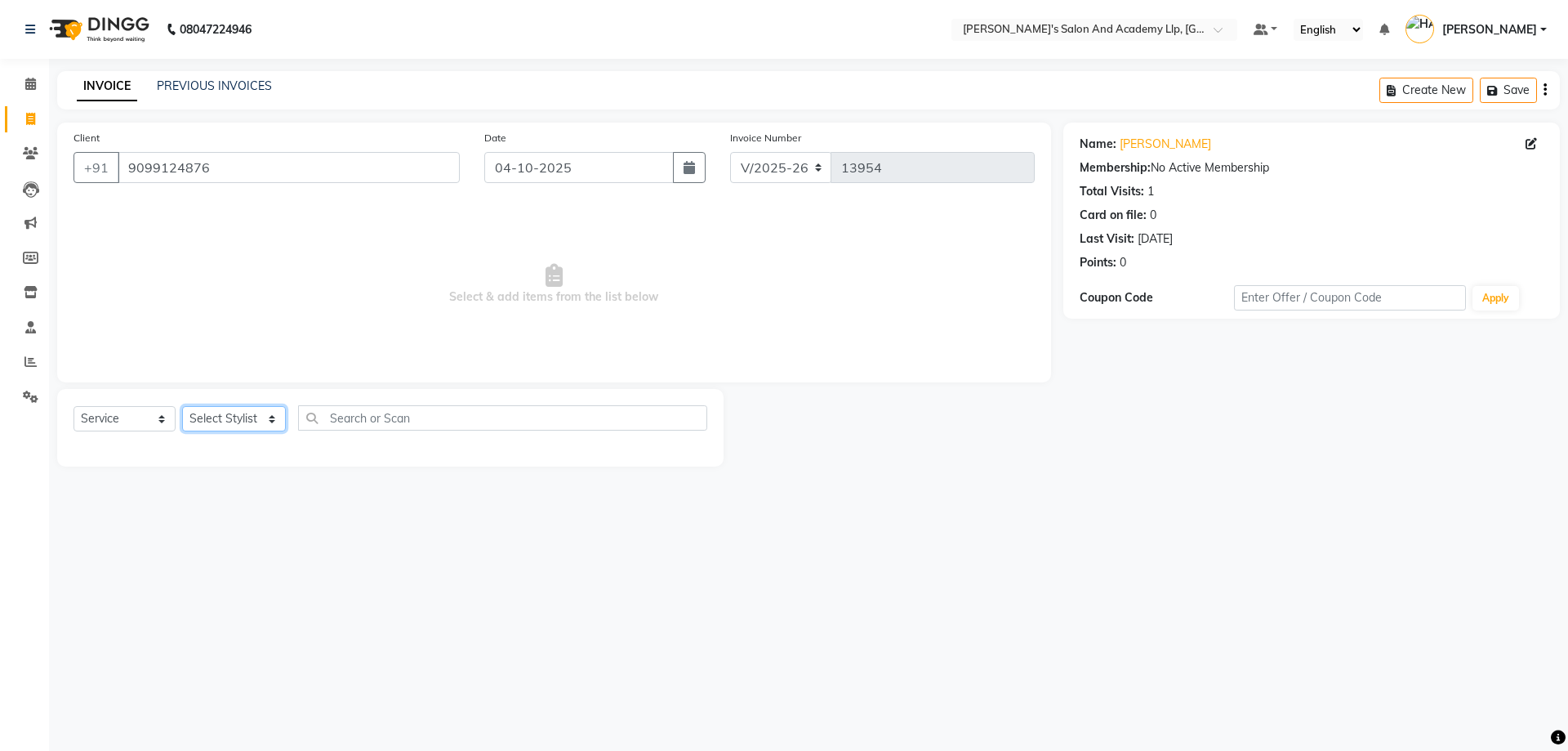
click at [286, 423] on select "Select Stylist [PERSON_NAME] [PERSON_NAME] AKSHAY [PERSON_NAME] [PERSON_NAME] K…" at bounding box center [234, 419] width 104 height 26
click at [182, 406] on select "Select Stylist [PERSON_NAME] [PERSON_NAME] AKSHAY [PERSON_NAME] [PERSON_NAME] K…" at bounding box center [234, 419] width 104 height 26
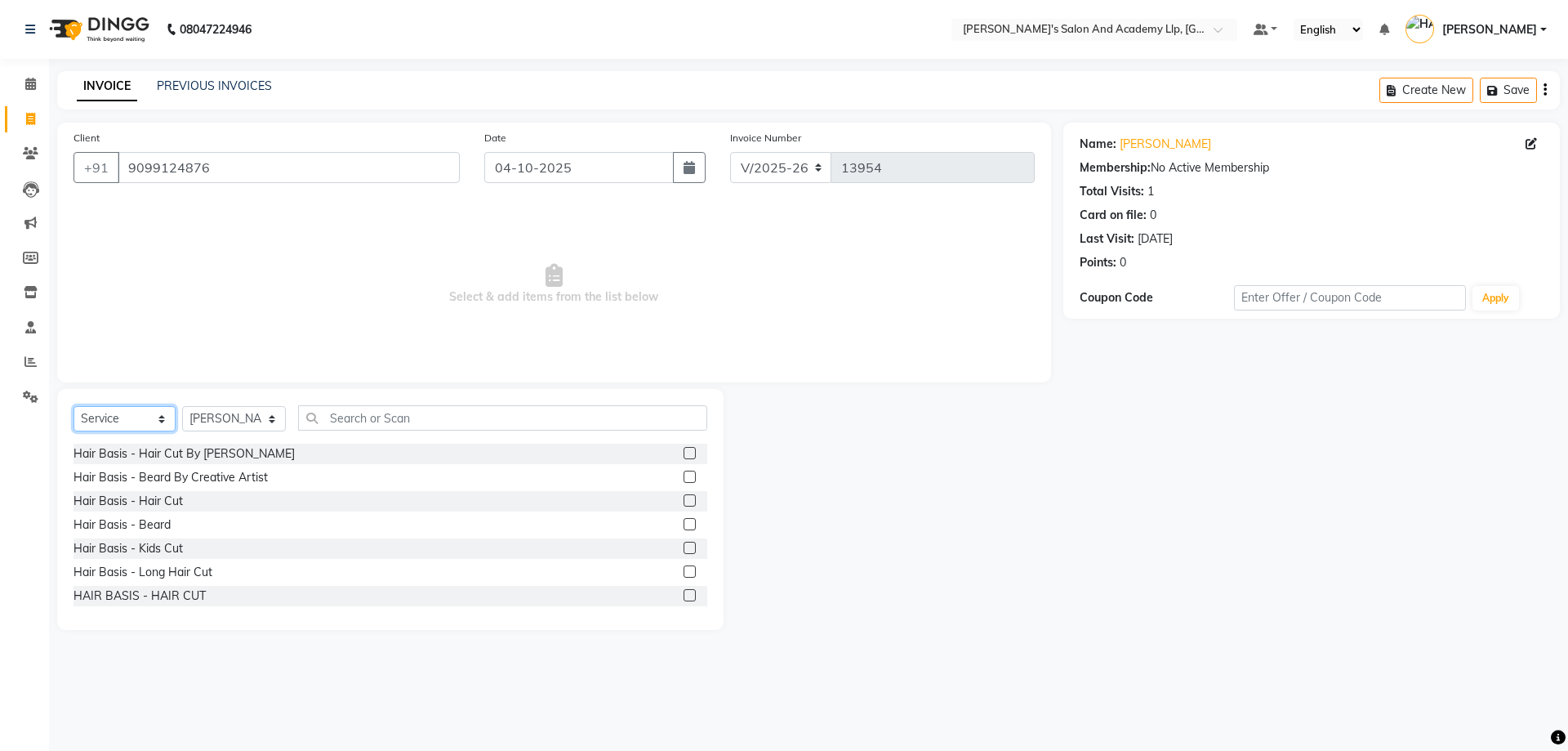
click at [157, 429] on select "Select Service Product Membership Package Voucher Prepaid Gift Card" at bounding box center [124, 419] width 102 height 26
click at [74, 406] on select "Select Service Product Membership Package Voucher Prepaid Gift Card" at bounding box center [124, 419] width 102 height 26
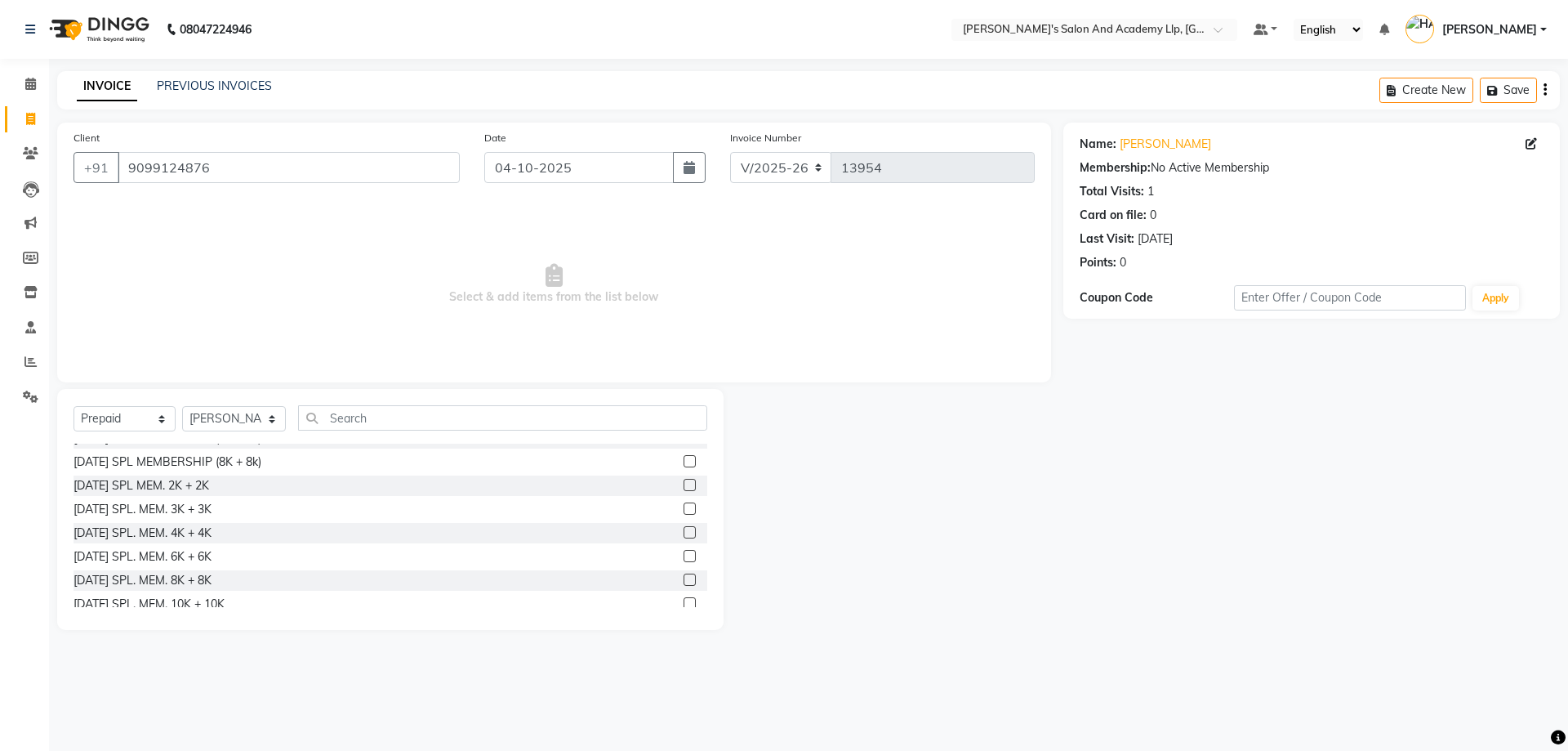
click at [198, 520] on div "GOLD MEMBERSHIP CARD (5K + 1K) BRONZE MEMBERSHIP CARD (2500 + 500) PLATINUM MEM…" at bounding box center [390, 525] width 634 height 163
click at [199, 511] on div "[DATE] SPL. MEM. 3K + 3K" at bounding box center [143, 509] width 138 height 17
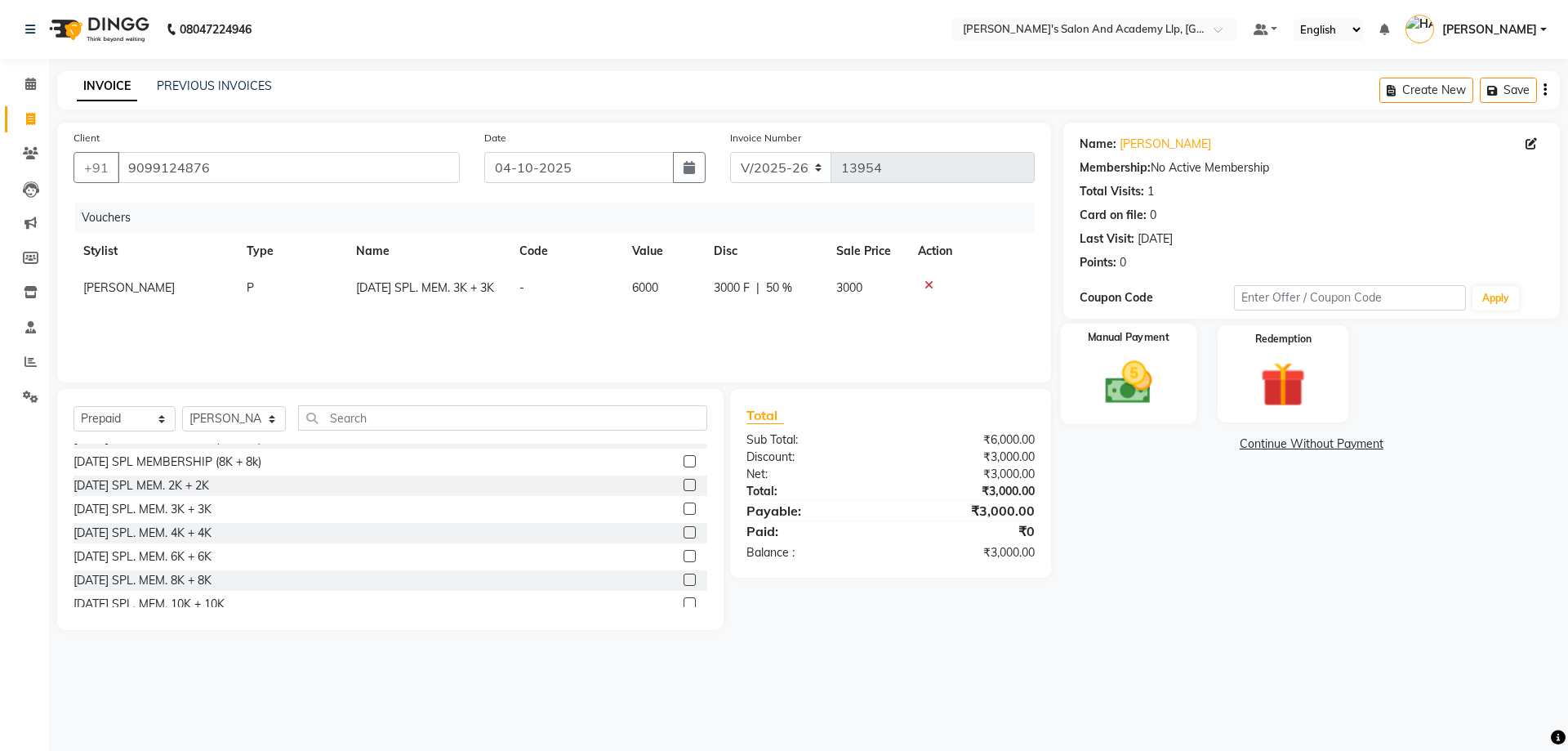
click at [1189, 410] on div "Manual Payment" at bounding box center [1128, 373] width 136 height 100
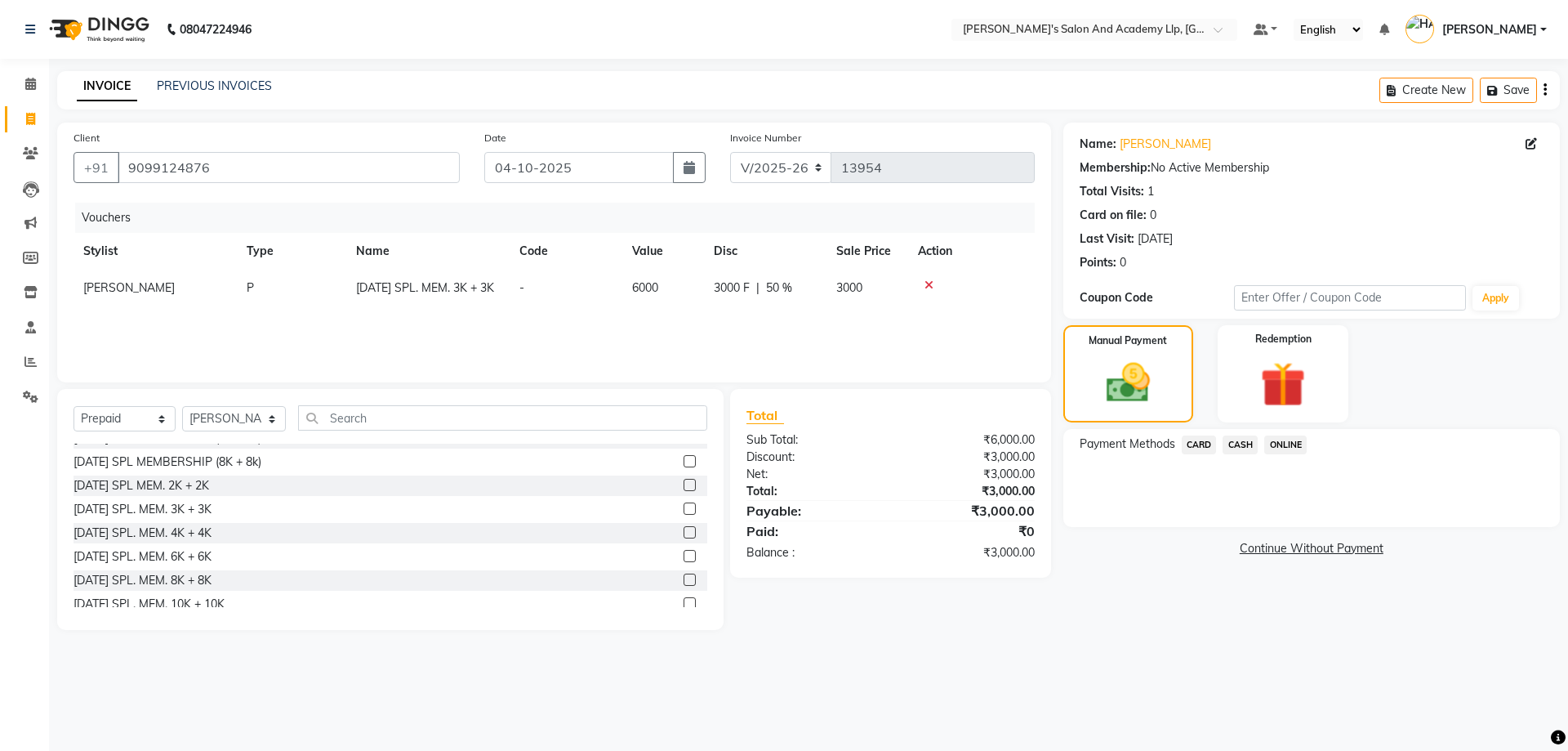
click at [1257, 454] on div "Payment Methods CARD CASH ONLINE" at bounding box center [1312, 446] width 464 height 22
click at [1253, 450] on span "CASH" at bounding box center [1240, 444] width 35 height 19
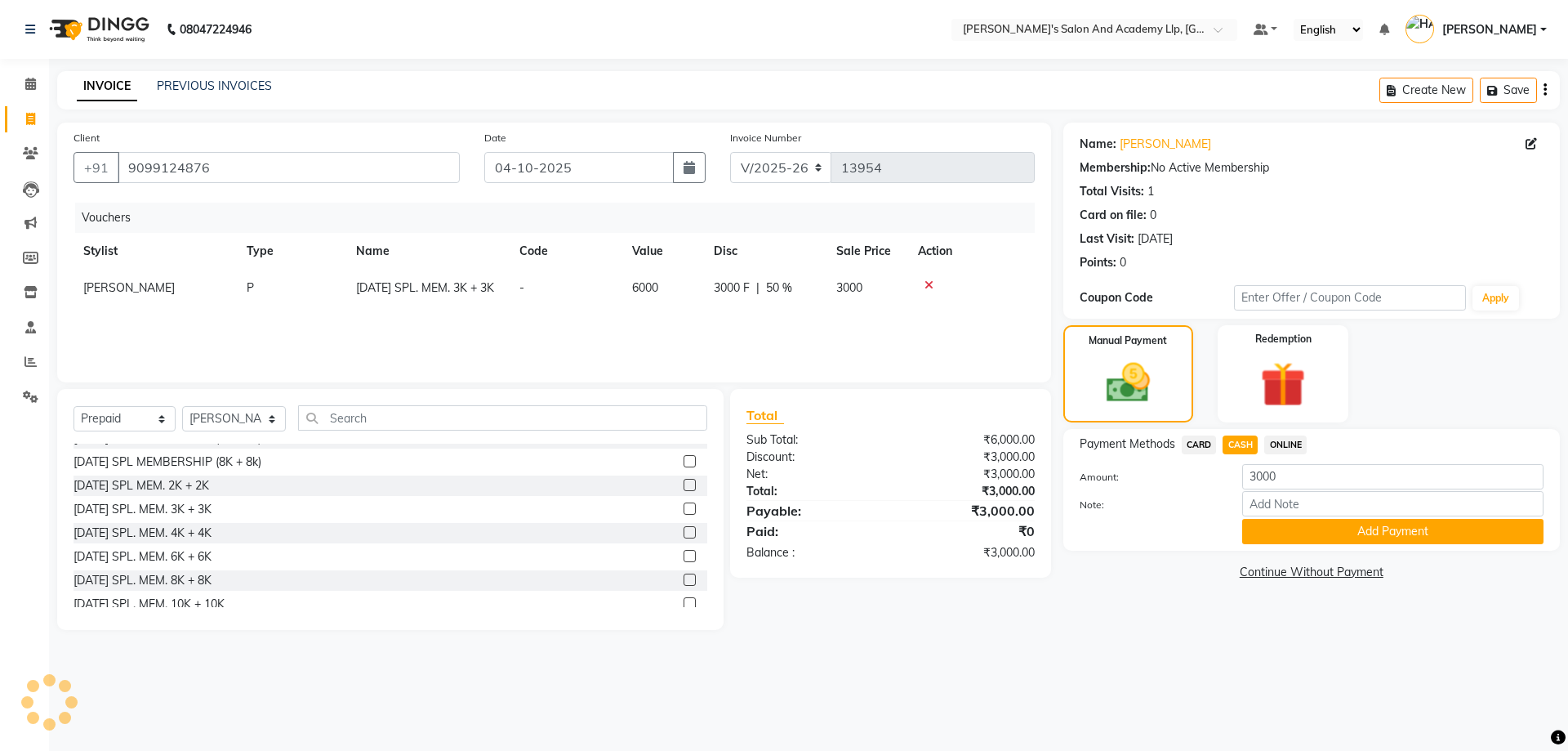
click at [1207, 445] on span "CARD" at bounding box center [1199, 444] width 35 height 19
click at [1324, 522] on button "Add Payment" at bounding box center [1393, 531] width 302 height 26
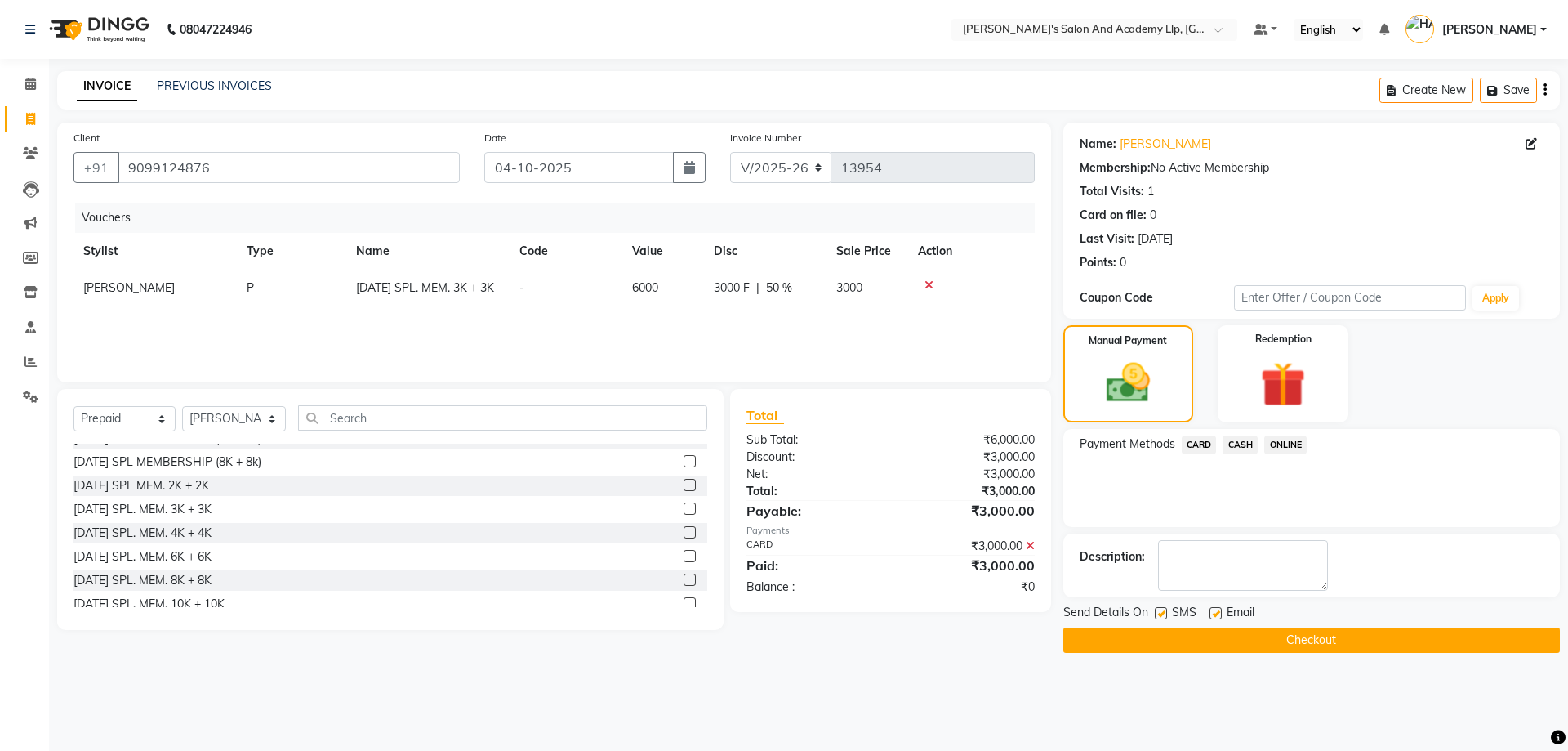
click at [1217, 613] on label at bounding box center [1216, 613] width 12 height 12
click at [1217, 613] on input "checkbox" at bounding box center [1215, 613] width 11 height 11
drag, startPoint x: 236, startPoint y: 162, endPoint x: 123, endPoint y: 158, distance: 113.1
click at [123, 158] on input "9099124876" at bounding box center [288, 167] width 342 height 31
click at [1242, 634] on button "Checkout" at bounding box center [1311, 640] width 496 height 26
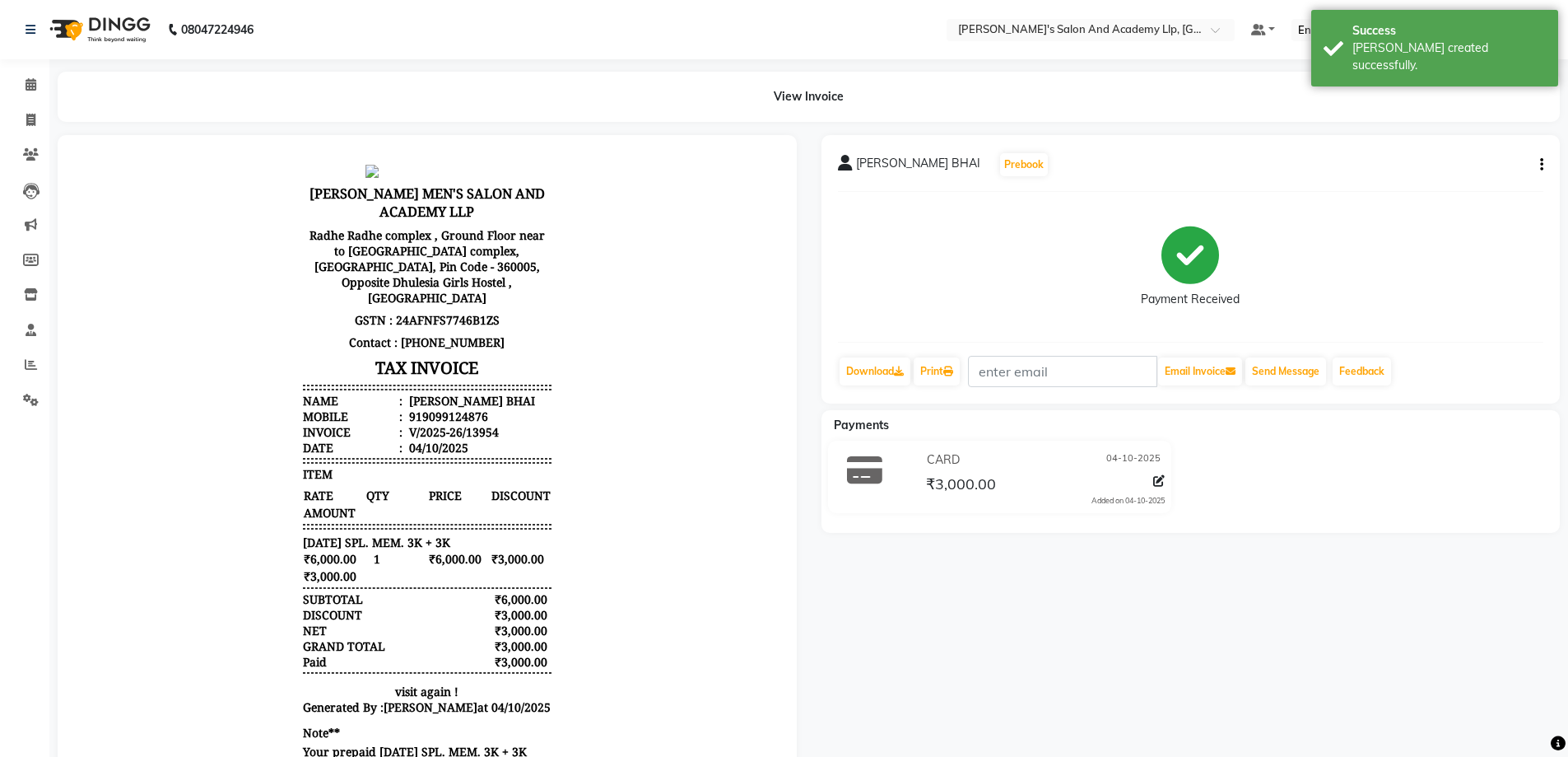
click at [33, 104] on li "Invoice" at bounding box center [24, 120] width 49 height 35
click at [34, 121] on icon at bounding box center [31, 119] width 9 height 13
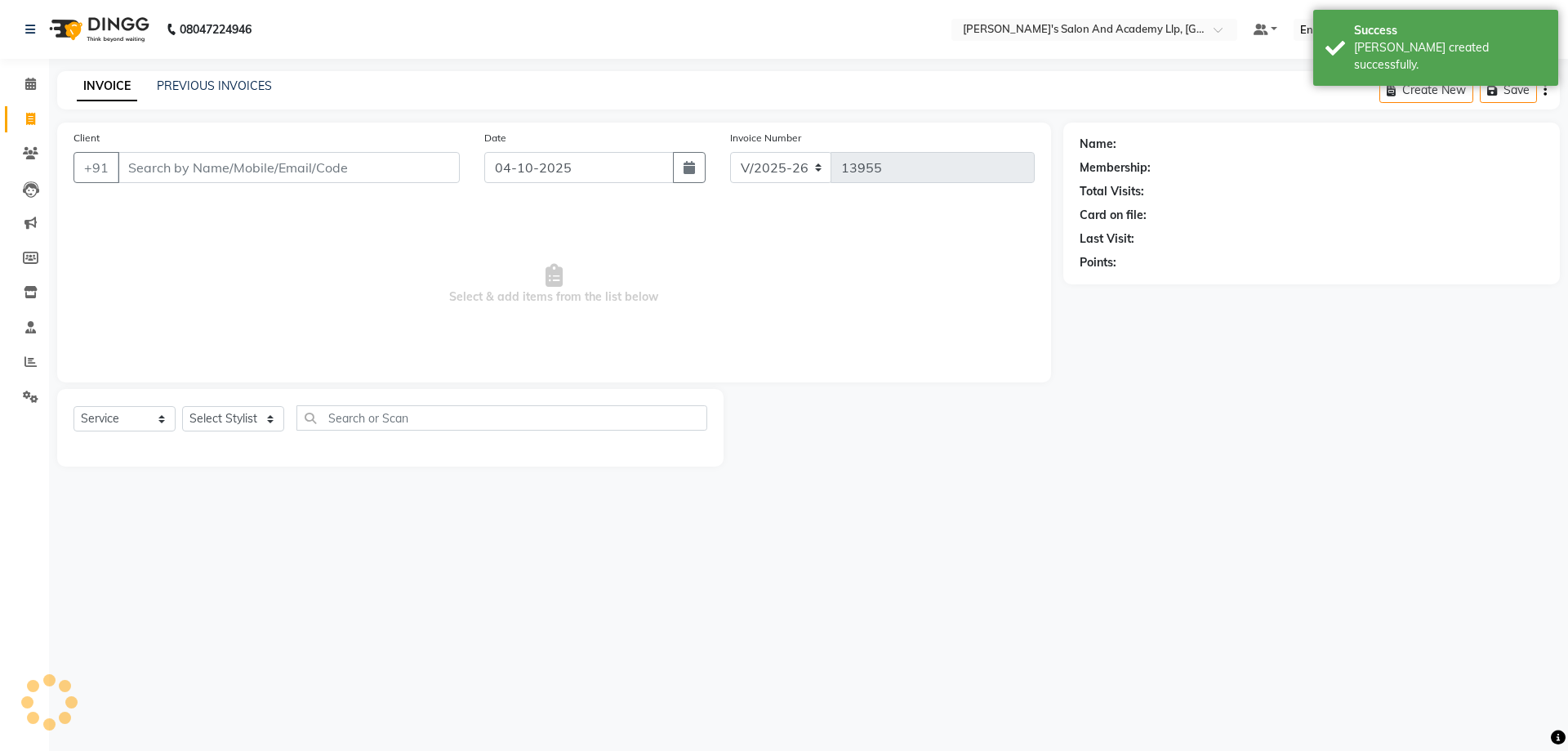
click at [186, 161] on input "Client" at bounding box center [288, 167] width 342 height 31
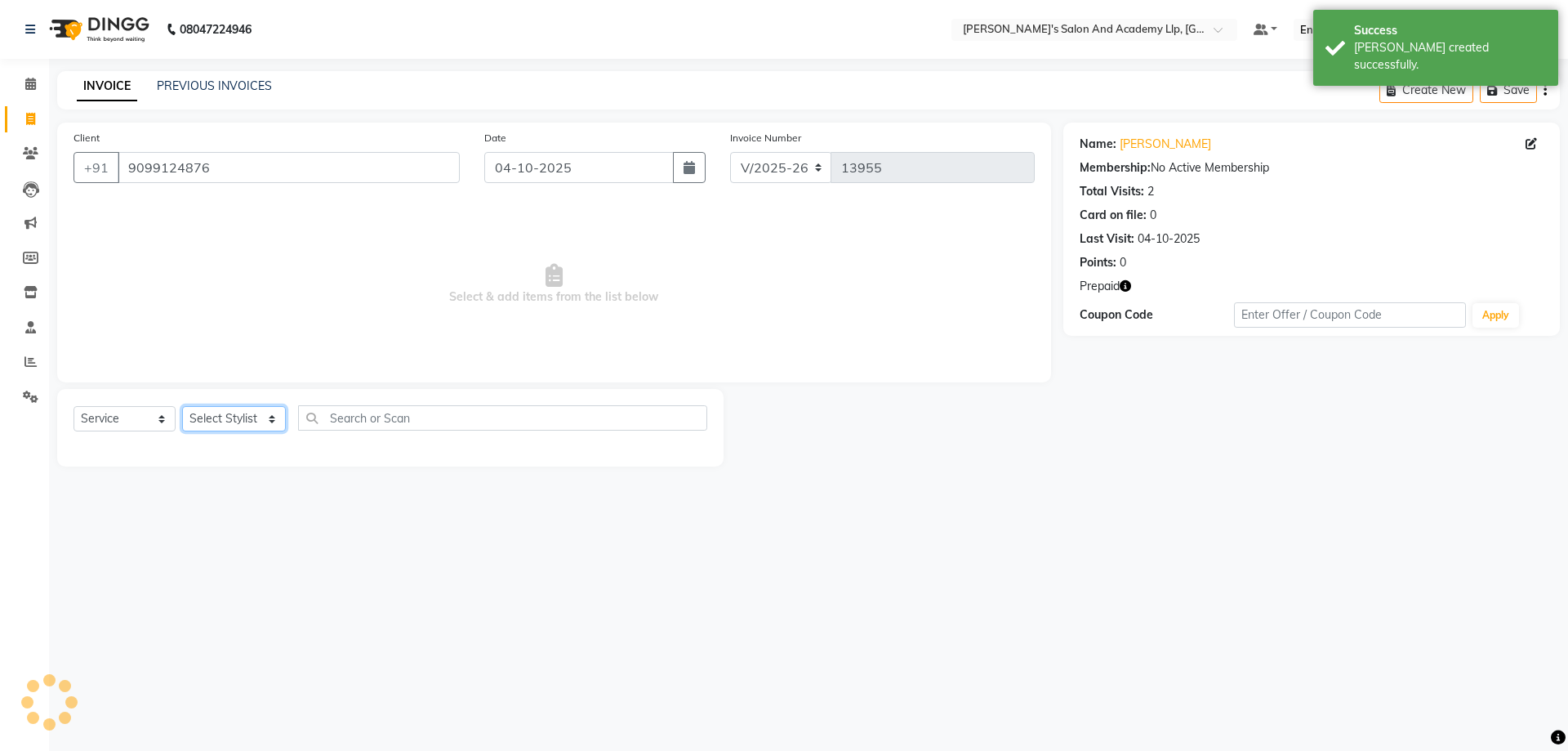
click at [235, 423] on select "Select Stylist [PERSON_NAME] [PERSON_NAME] AKSHAY [PERSON_NAME] [PERSON_NAME] K…" at bounding box center [234, 419] width 104 height 26
click at [182, 406] on select "Select Stylist [PERSON_NAME] [PERSON_NAME] AKSHAY [PERSON_NAME] [PERSON_NAME] K…" at bounding box center [234, 419] width 104 height 26
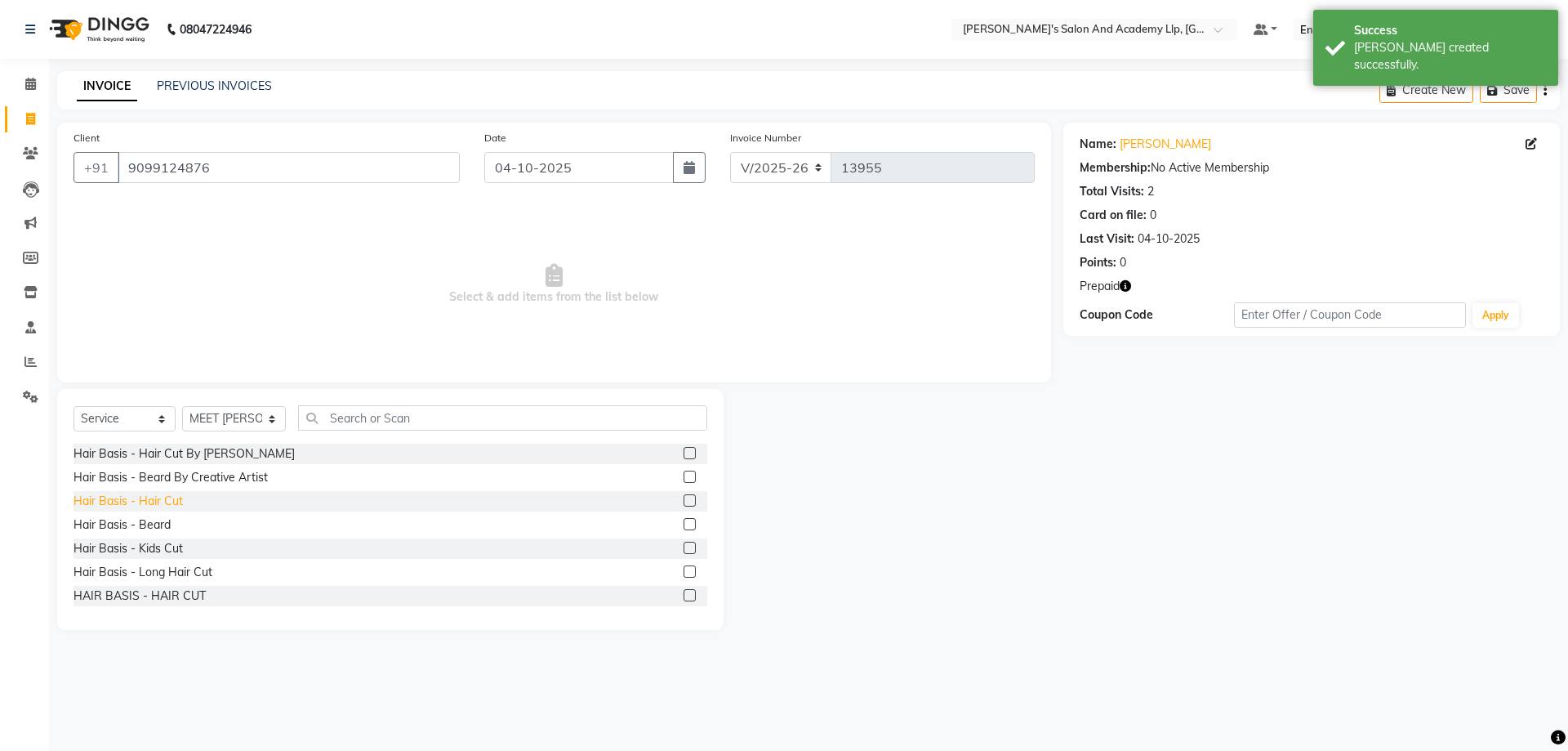
click at [168, 501] on div "Hair Basis - Hair Cut" at bounding box center [128, 501] width 109 height 17
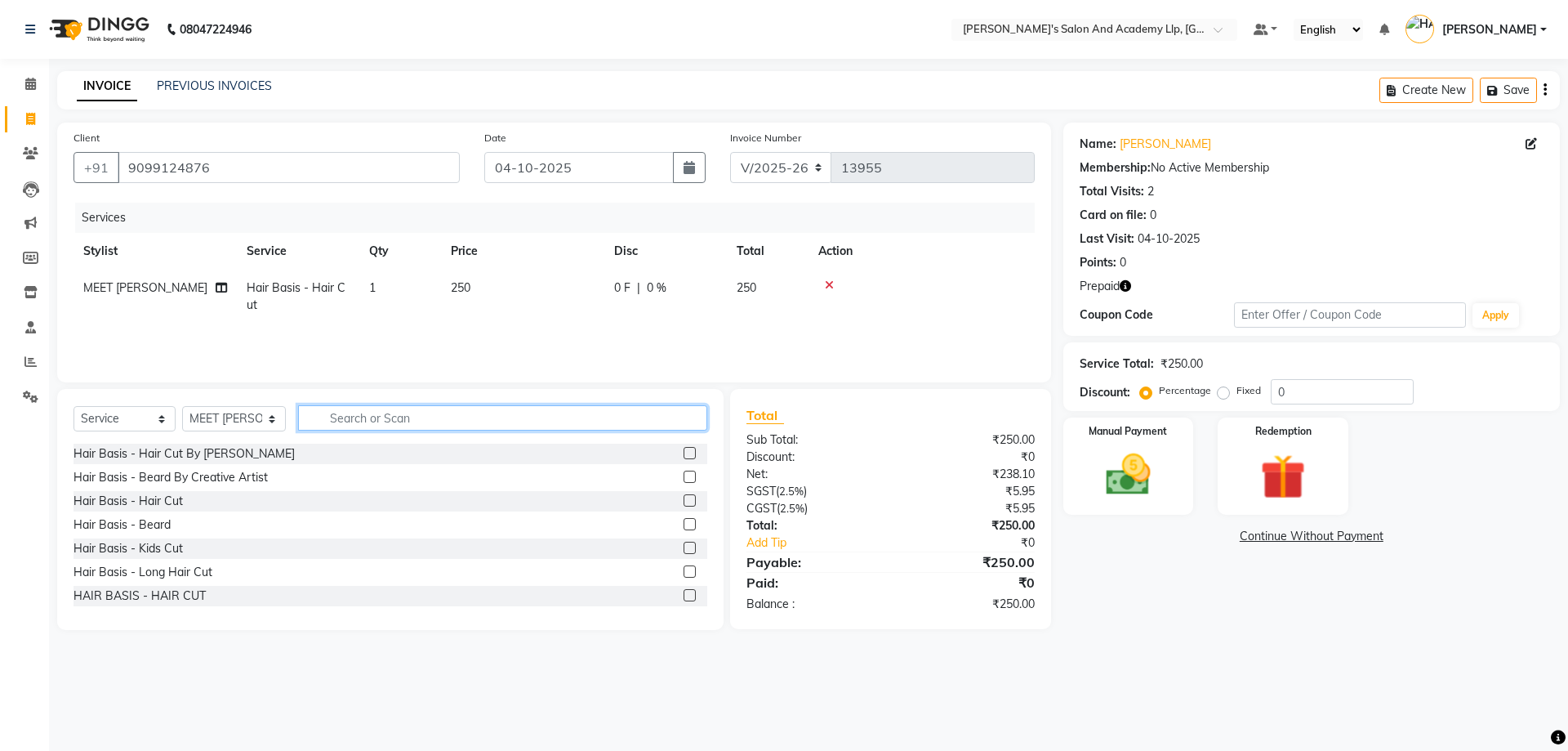
click at [387, 418] on input "text" at bounding box center [503, 418] width 409 height 26
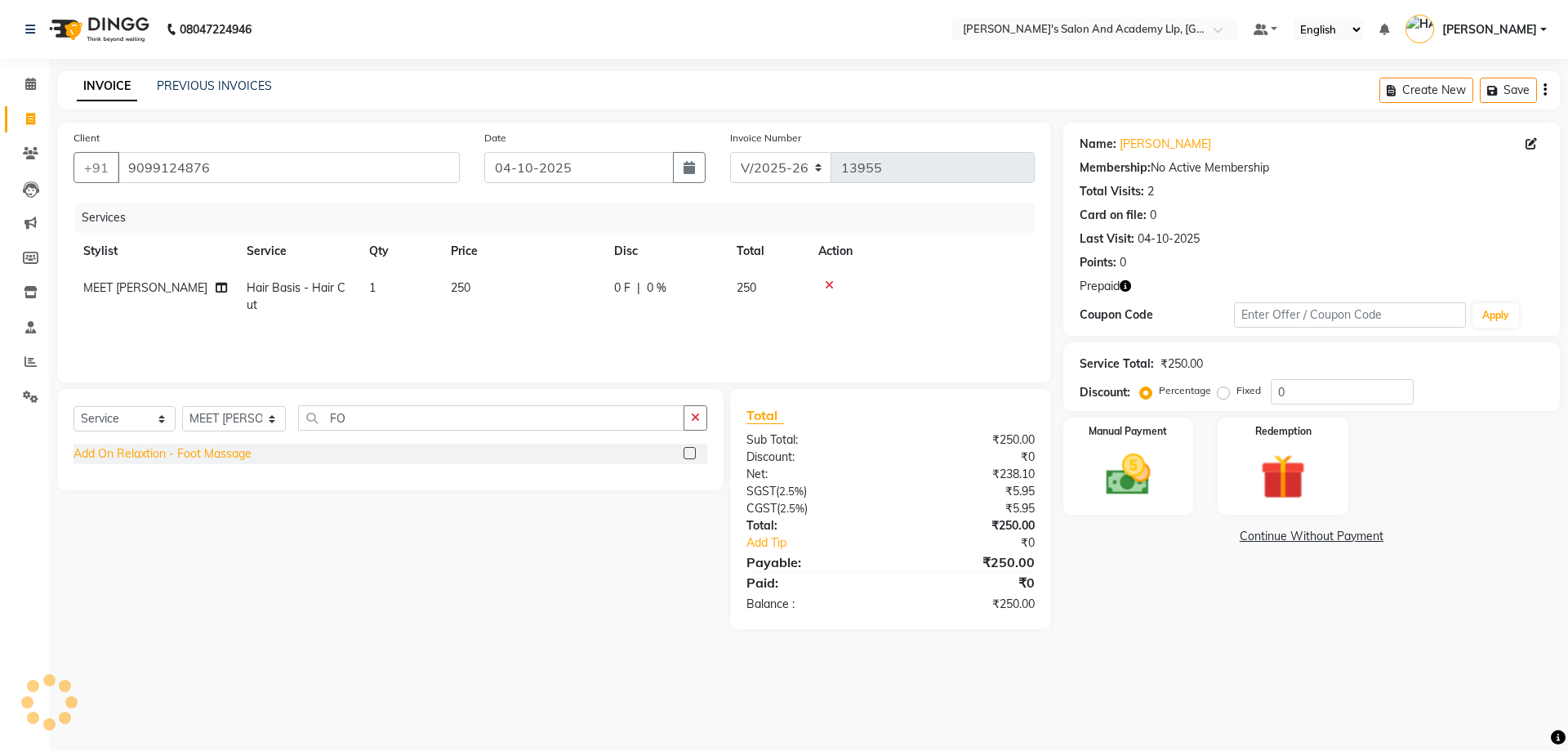
click at [238, 449] on div "Add On Relaxtion - Foot Massage" at bounding box center [162, 453] width 178 height 17
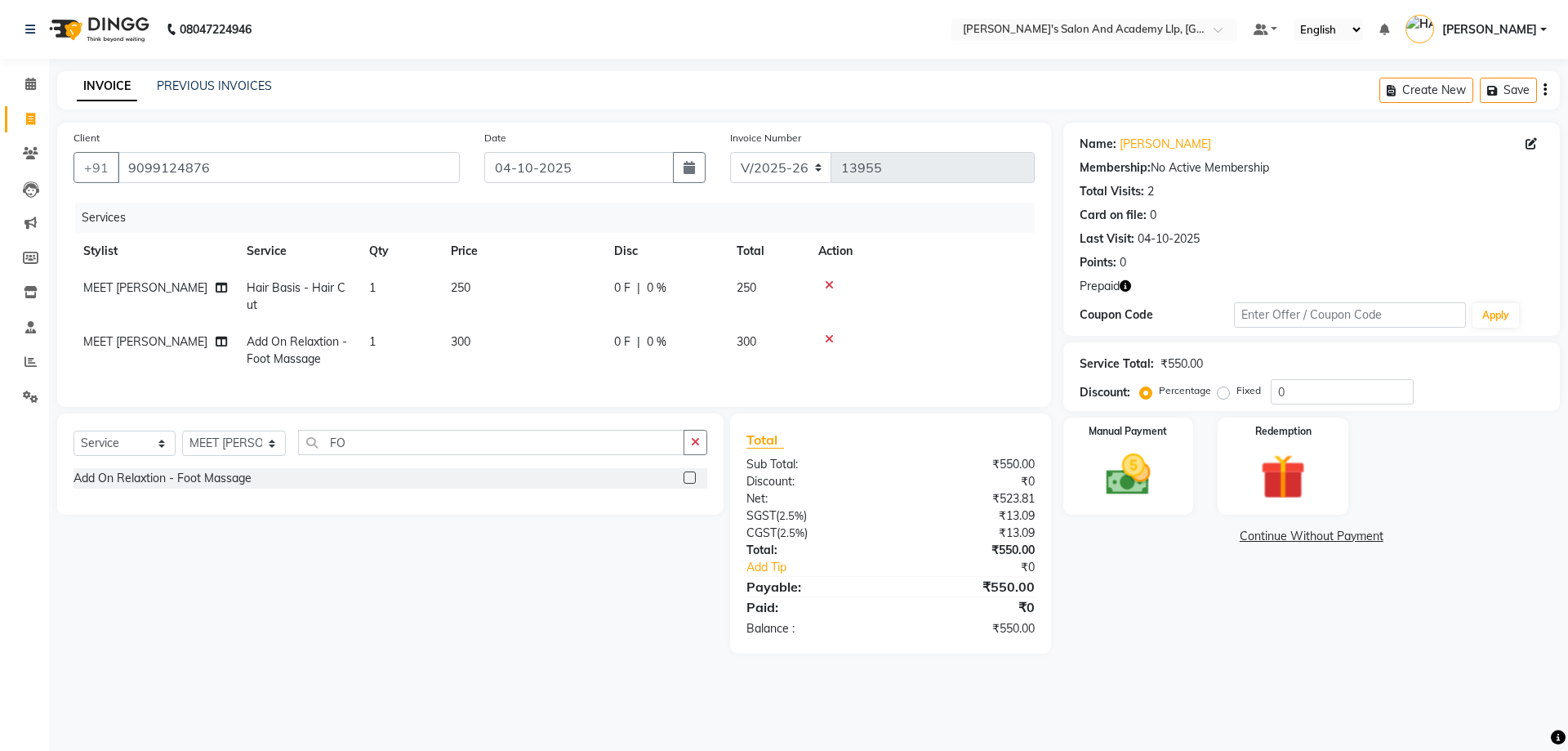
click at [501, 297] on td "250" at bounding box center [522, 296] width 163 height 54
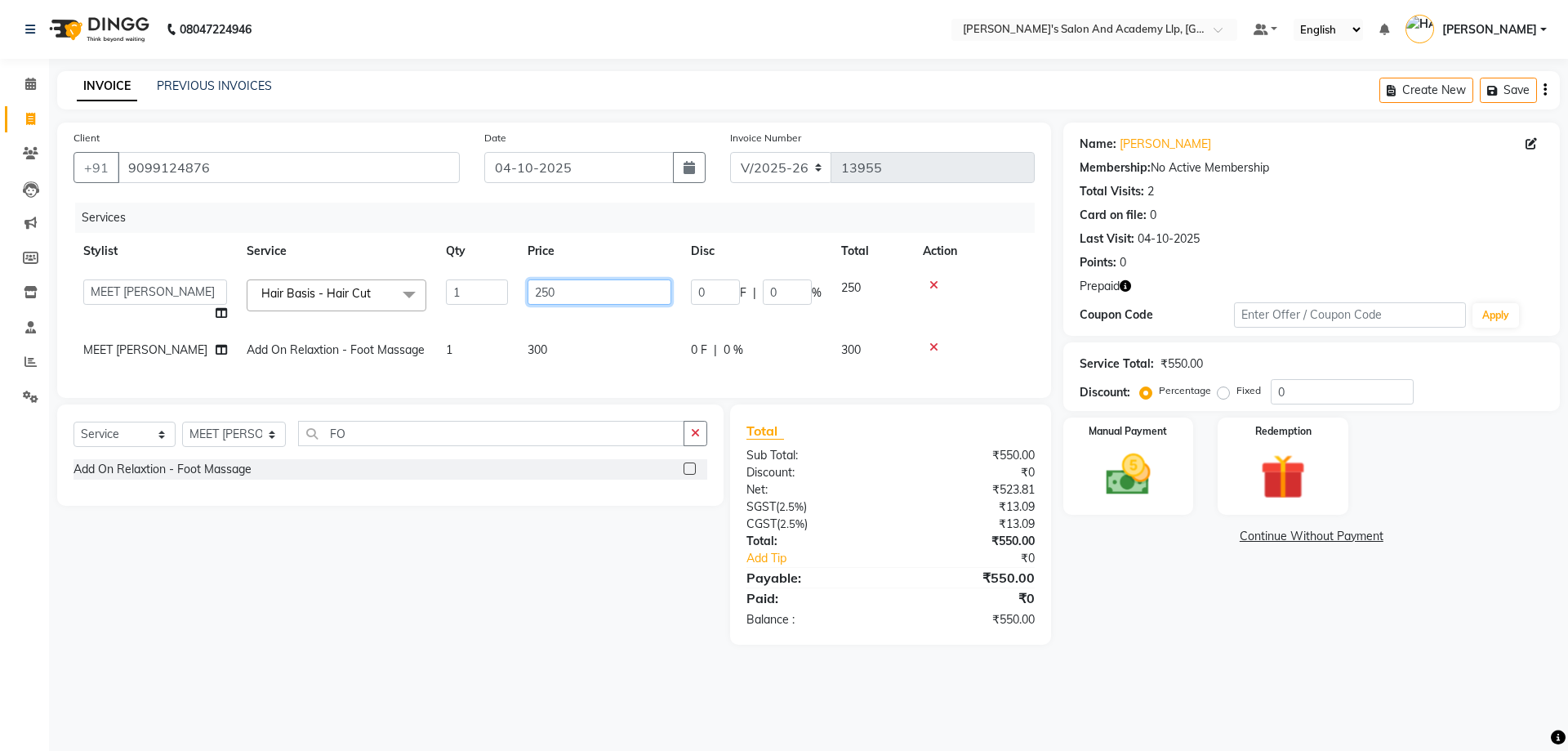
drag, startPoint x: 533, startPoint y: 285, endPoint x: 544, endPoint y: 289, distance: 11.7
click at [536, 287] on input "250" at bounding box center [599, 292] width 143 height 26
click at [563, 289] on input "250" at bounding box center [599, 292] width 143 height 26
click at [148, 338] on td "MEET [PERSON_NAME]" at bounding box center [155, 350] width 163 height 36
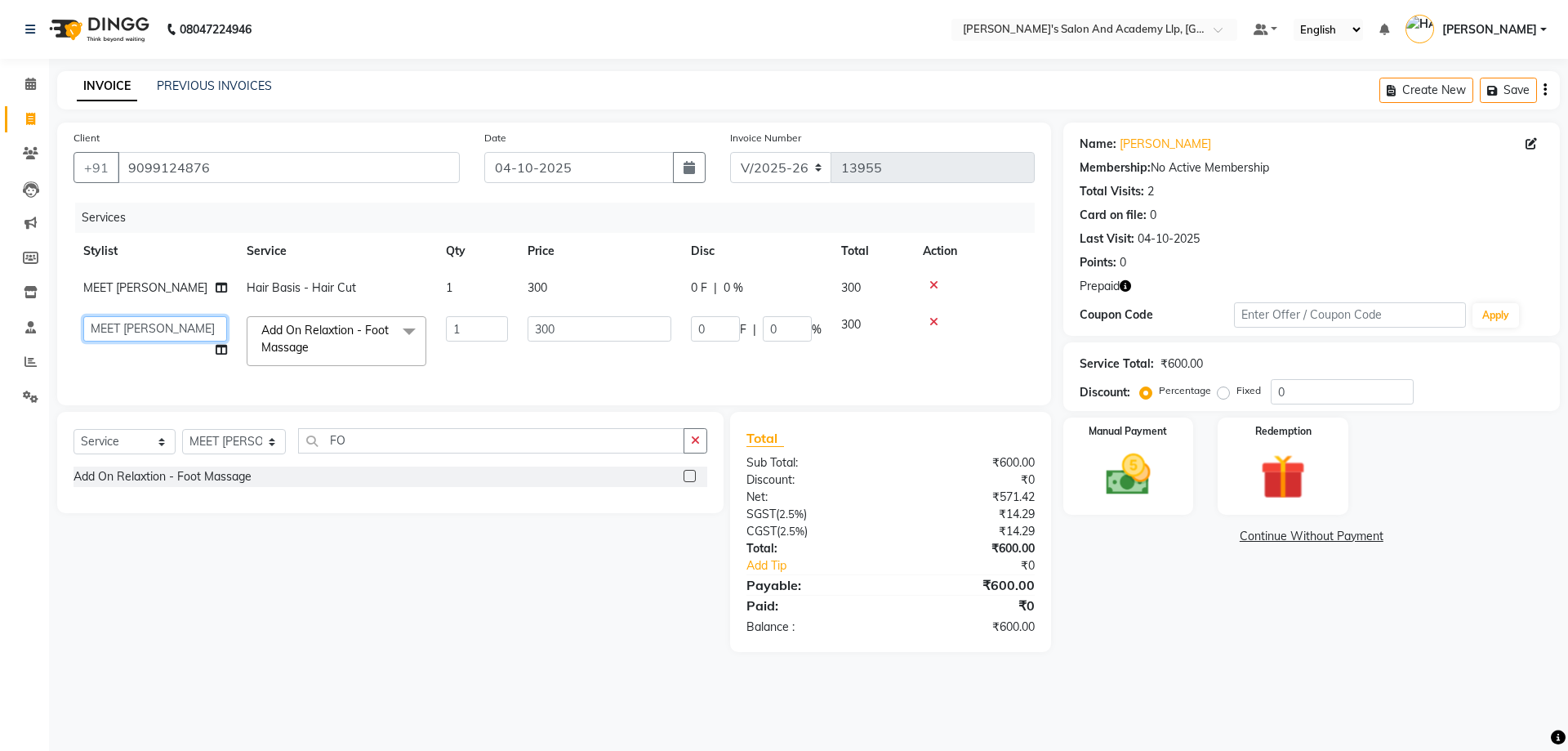
click at [148, 338] on select "[PERSON_NAME] [PERSON_NAME] AKSHAY [PERSON_NAME] [PERSON_NAME] KHALIFA [PERSON_…" at bounding box center [155, 328] width 143 height 26
click at [1262, 436] on div "Redemption" at bounding box center [1283, 466] width 136 height 100
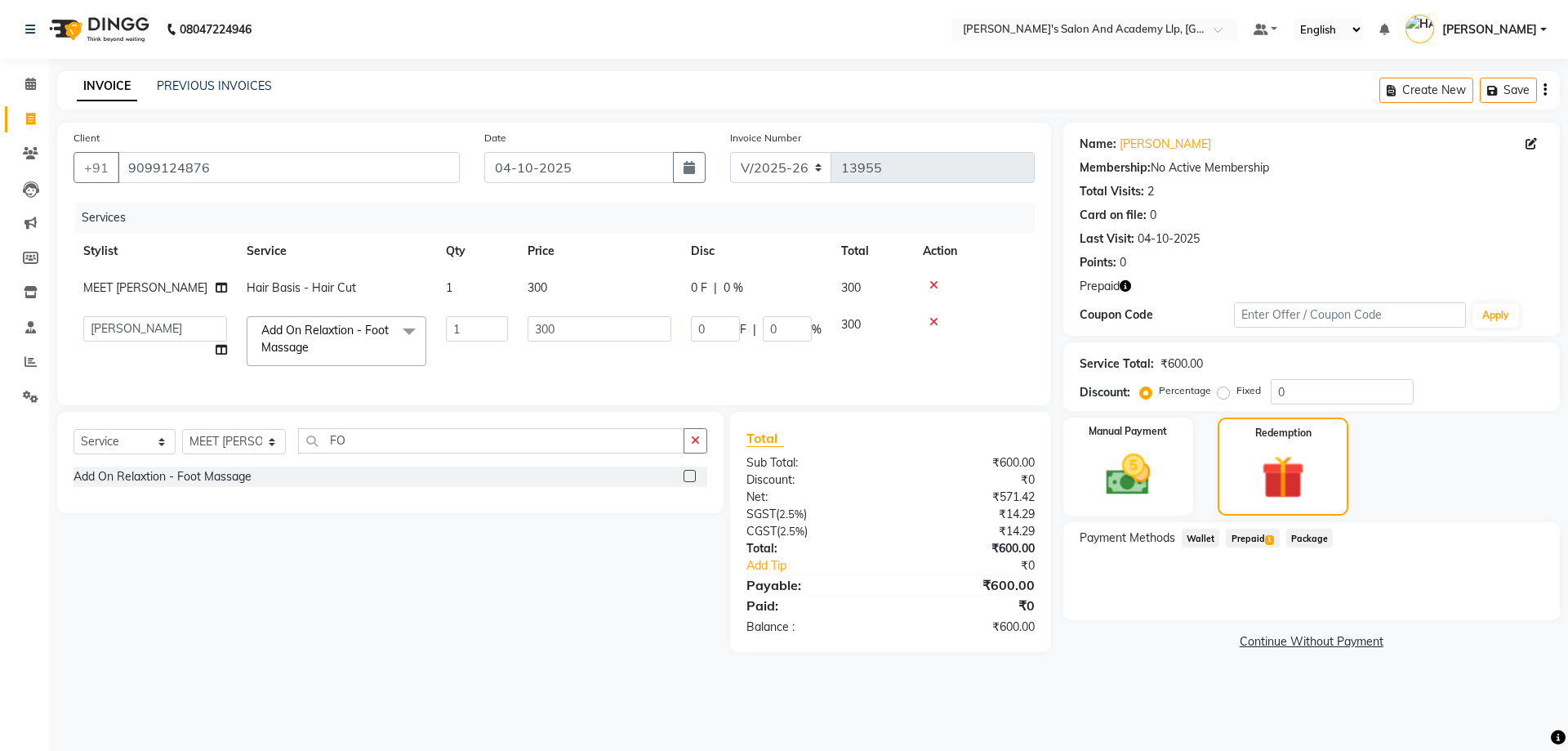
click at [1247, 535] on span "Prepaid 1" at bounding box center [1252, 538] width 53 height 19
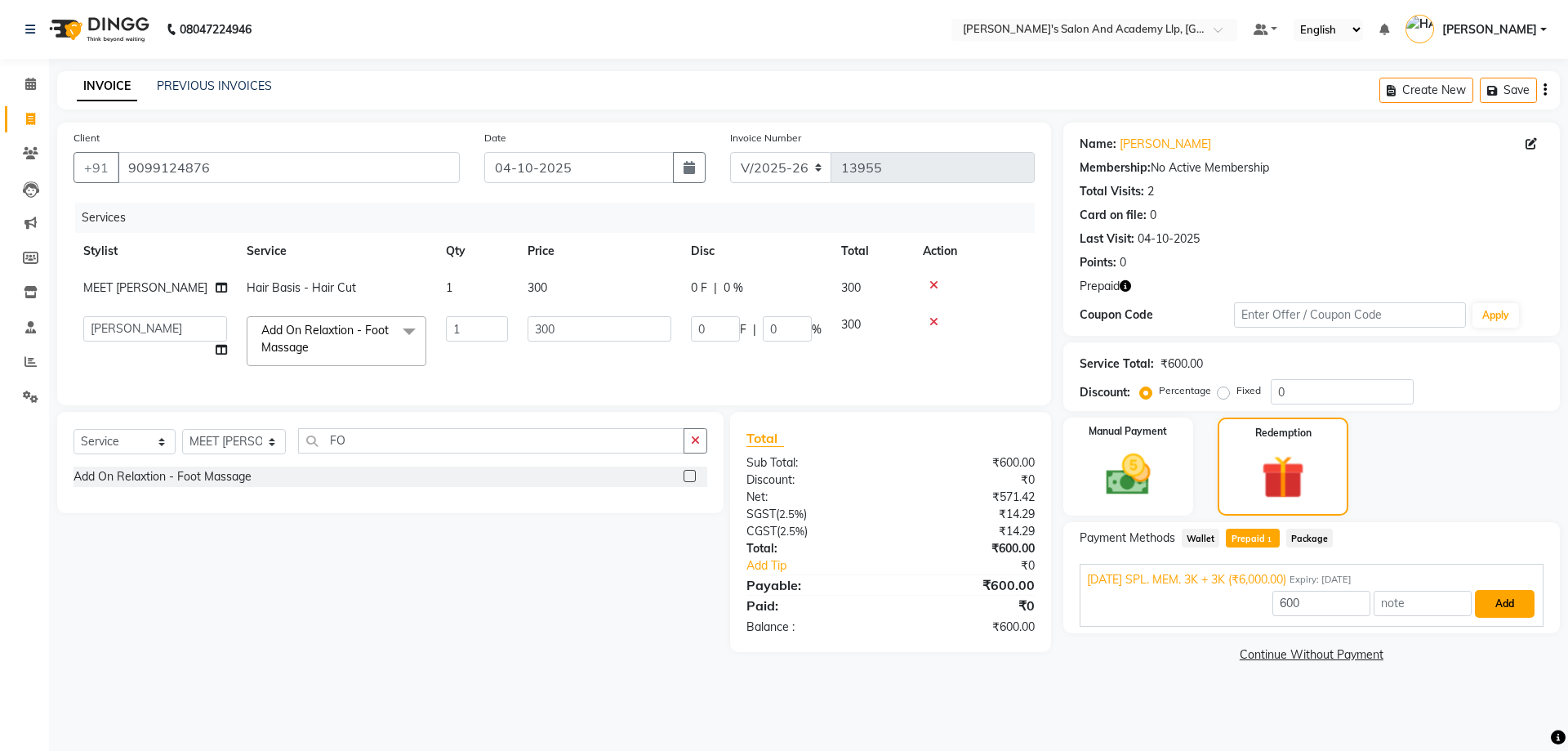
click at [1520, 603] on button "Add" at bounding box center [1505, 604] width 60 height 28
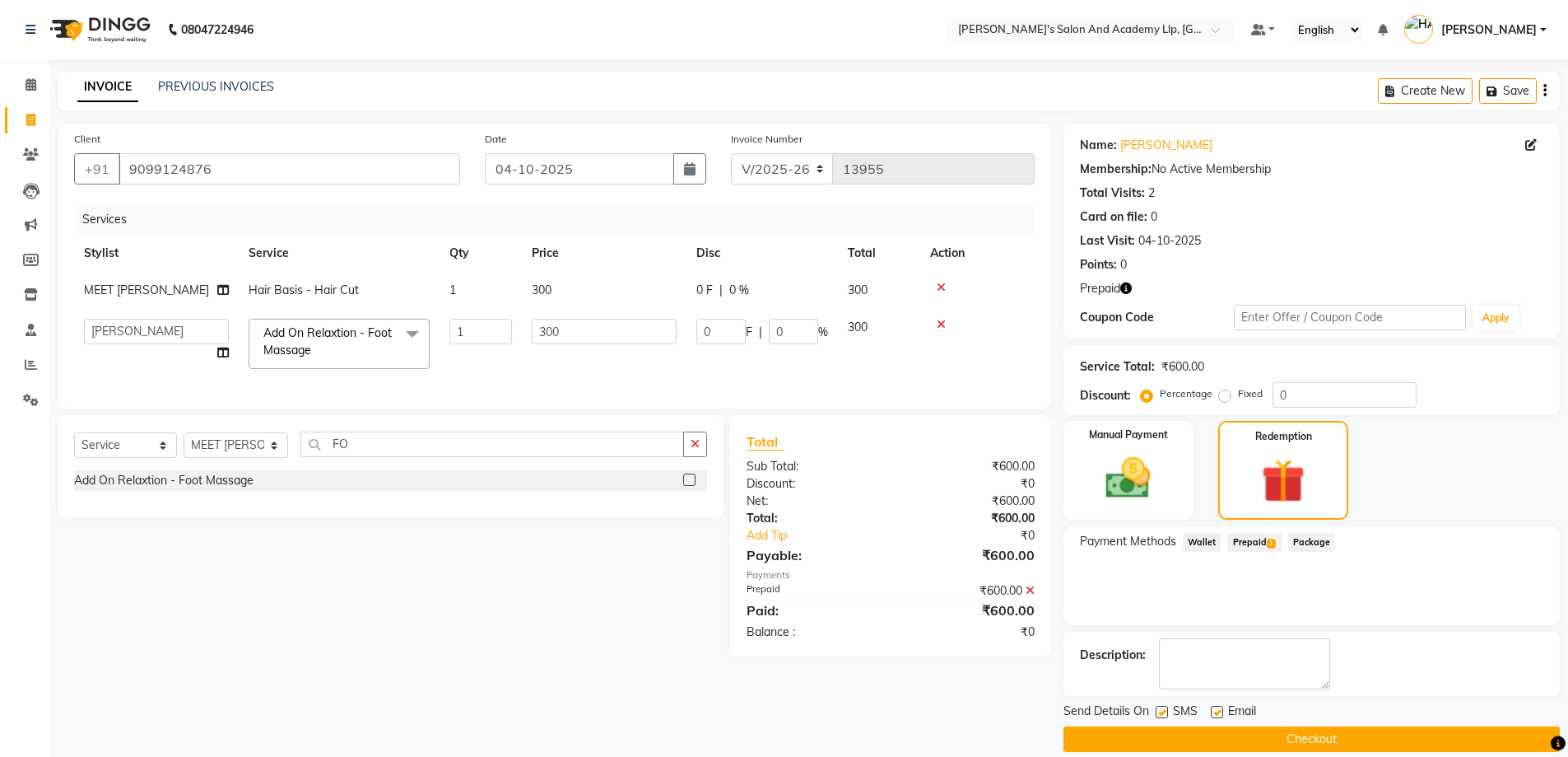
click at [1212, 707] on label at bounding box center [1217, 712] width 13 height 13
click at [1212, 708] on input "checkbox" at bounding box center [1216, 713] width 11 height 11
click at [1356, 727] on button "Checkout" at bounding box center [1312, 739] width 496 height 26
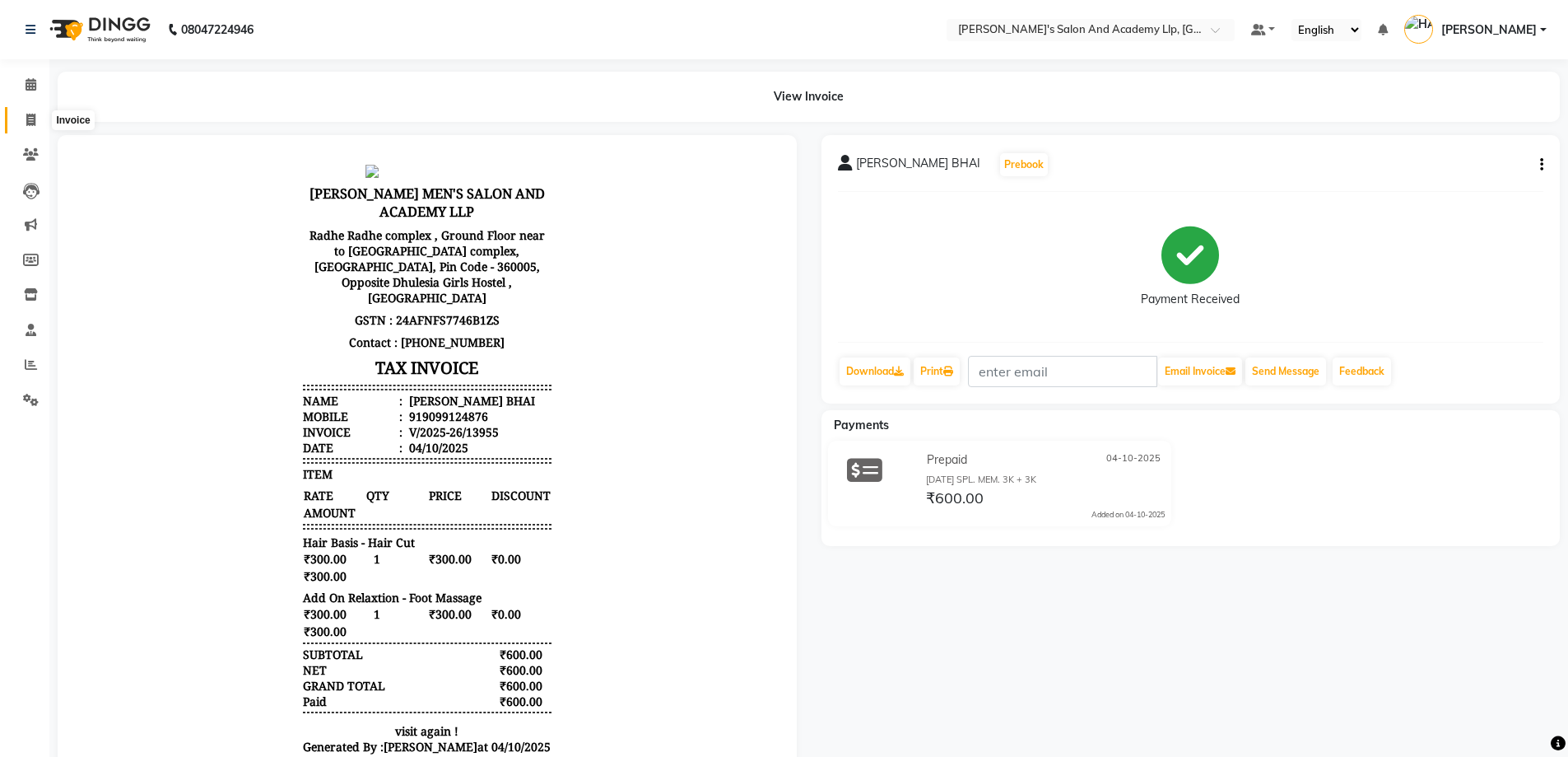
click at [35, 124] on icon at bounding box center [31, 119] width 9 height 13
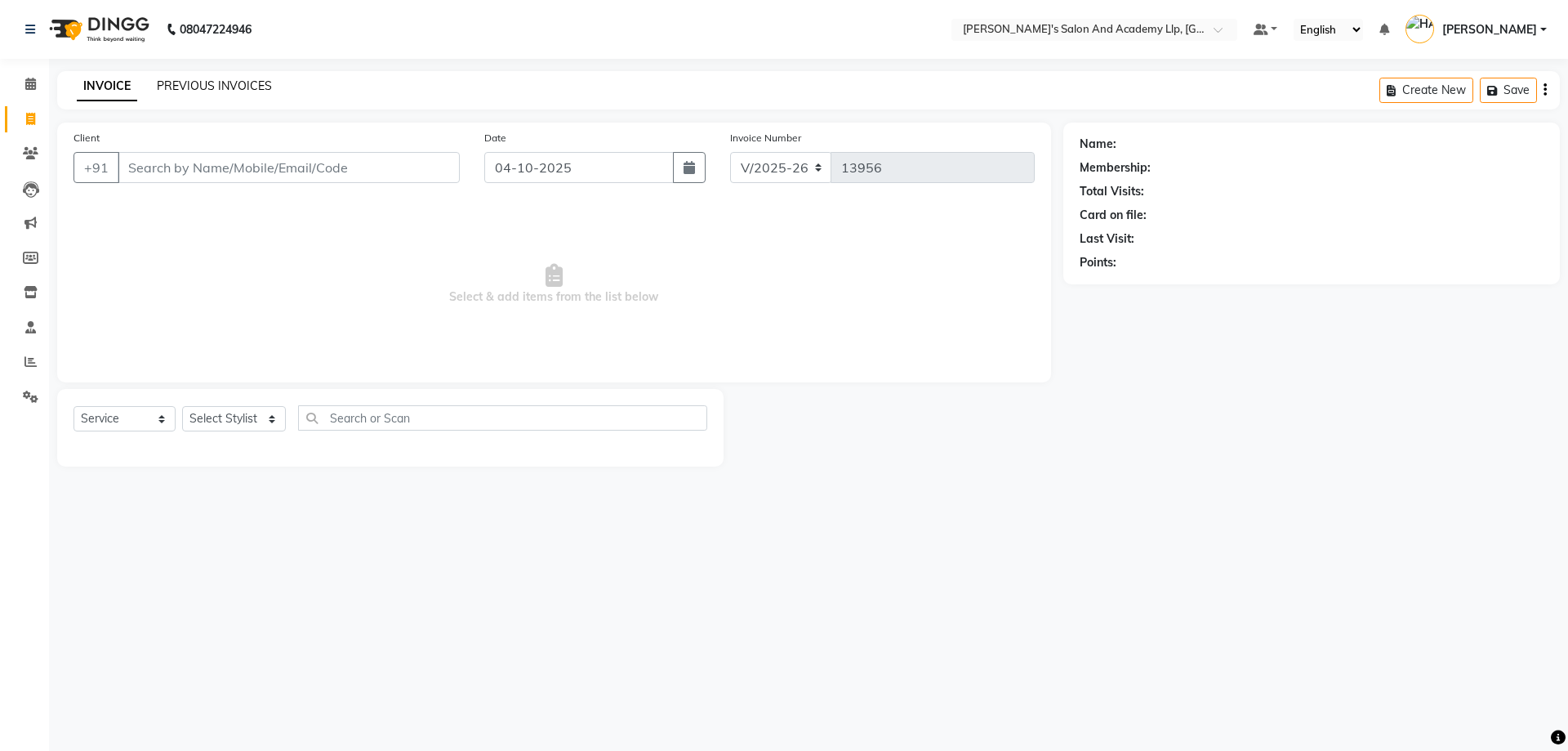
click at [240, 86] on link "PREVIOUS INVOICES" at bounding box center [214, 86] width 115 height 15
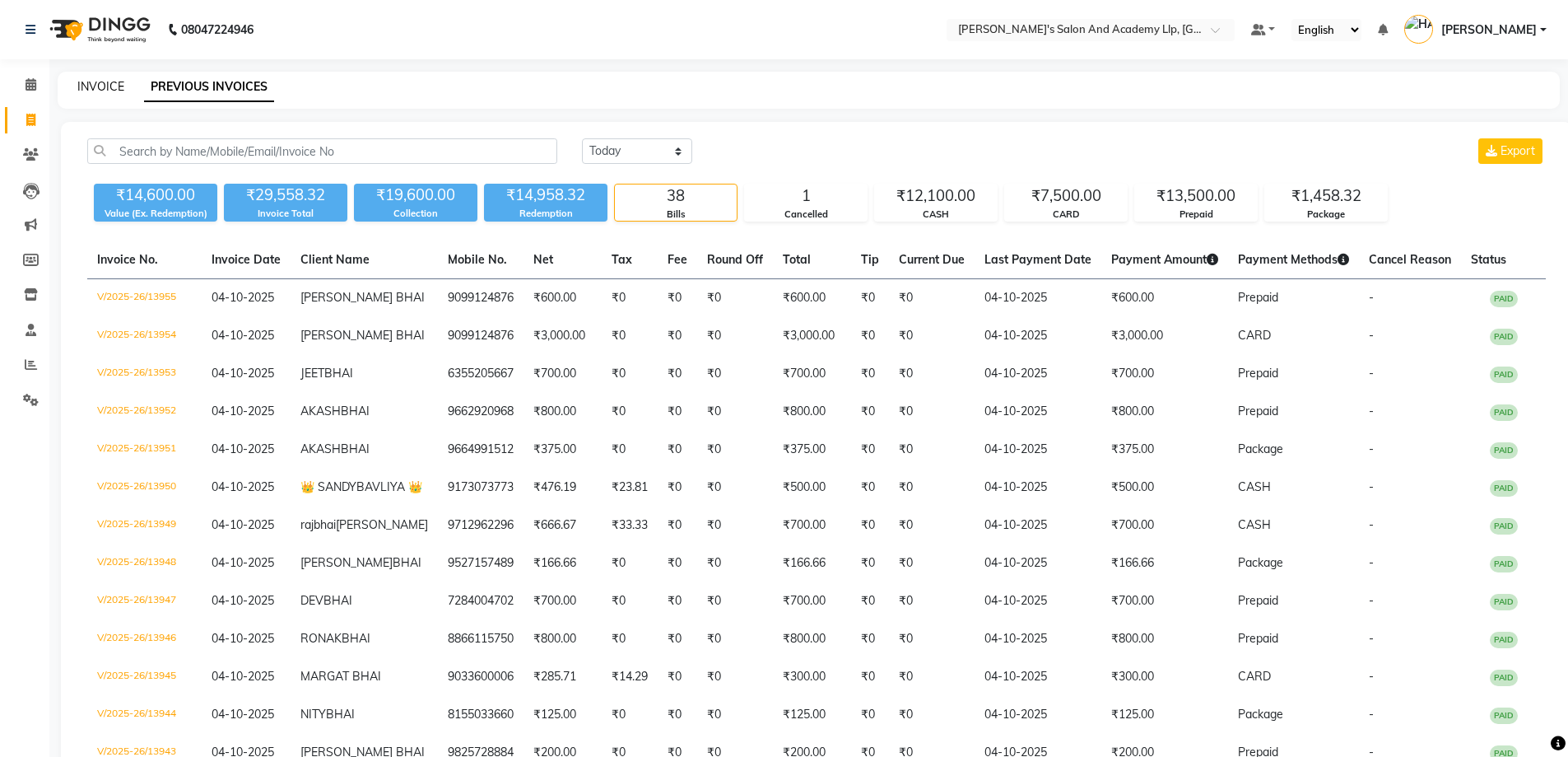
click at [108, 90] on link "INVOICE" at bounding box center [101, 87] width 47 height 15
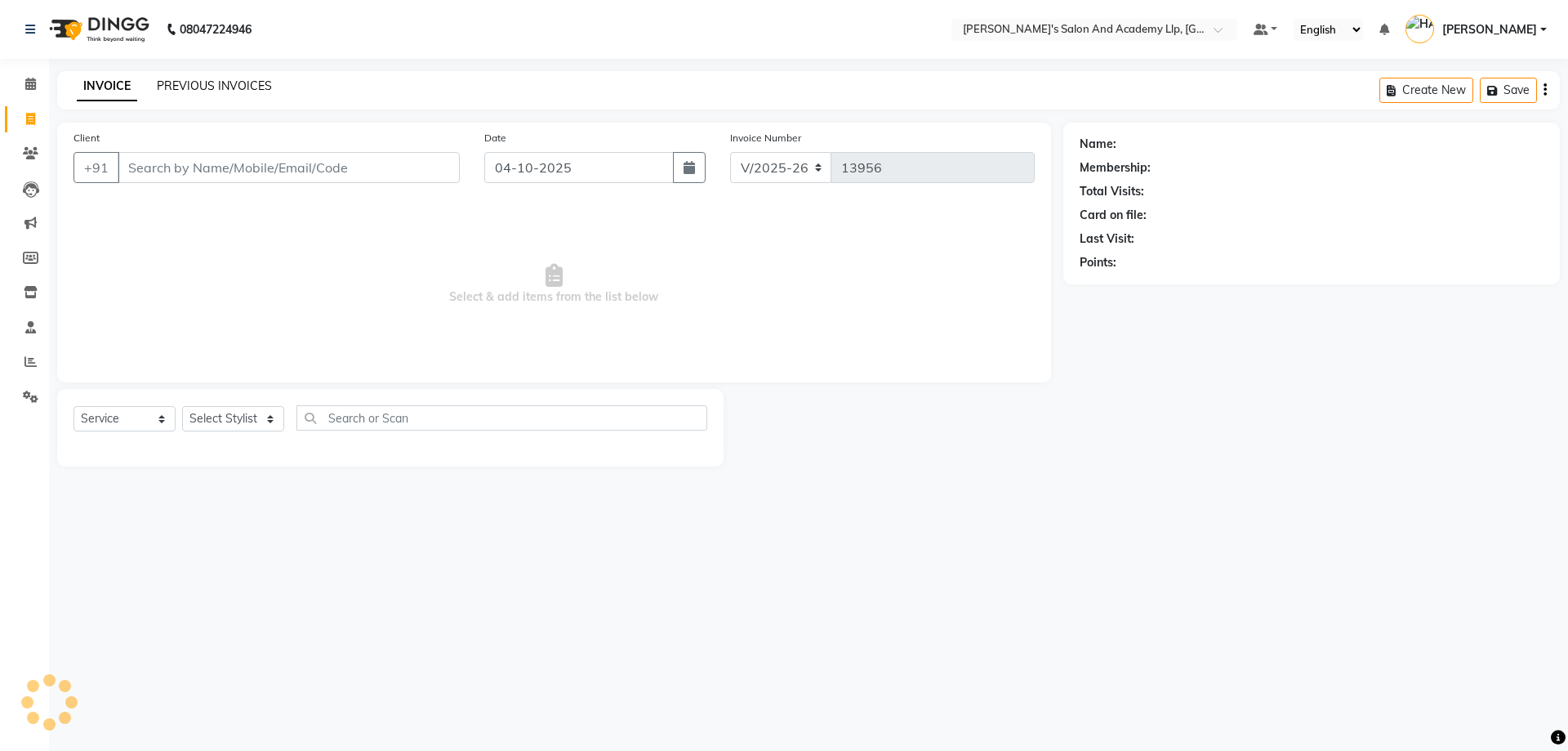
click at [194, 88] on link "PREVIOUS INVOICES" at bounding box center [214, 86] width 115 height 15
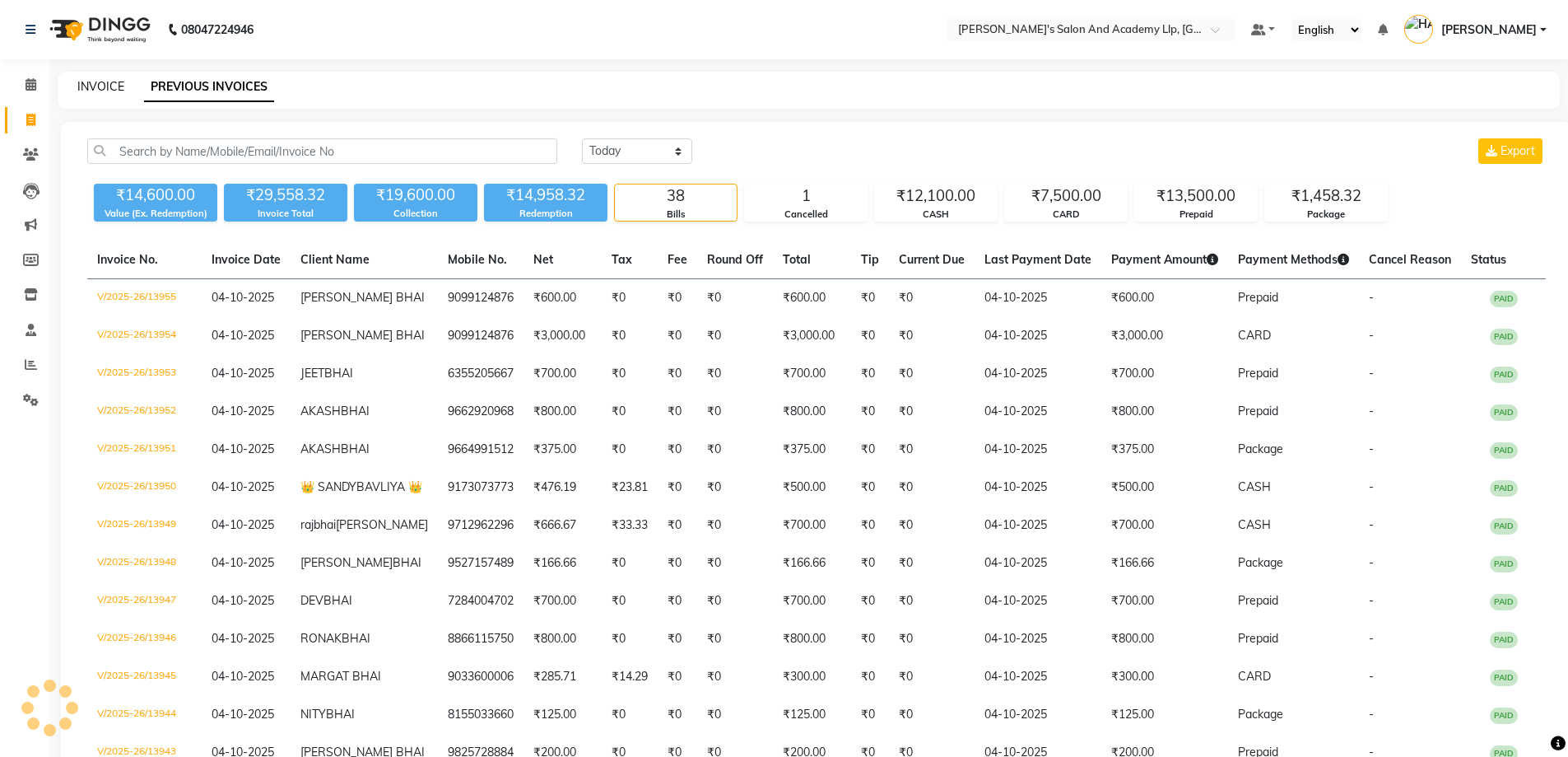
click at [100, 81] on link "INVOICE" at bounding box center [101, 87] width 47 height 15
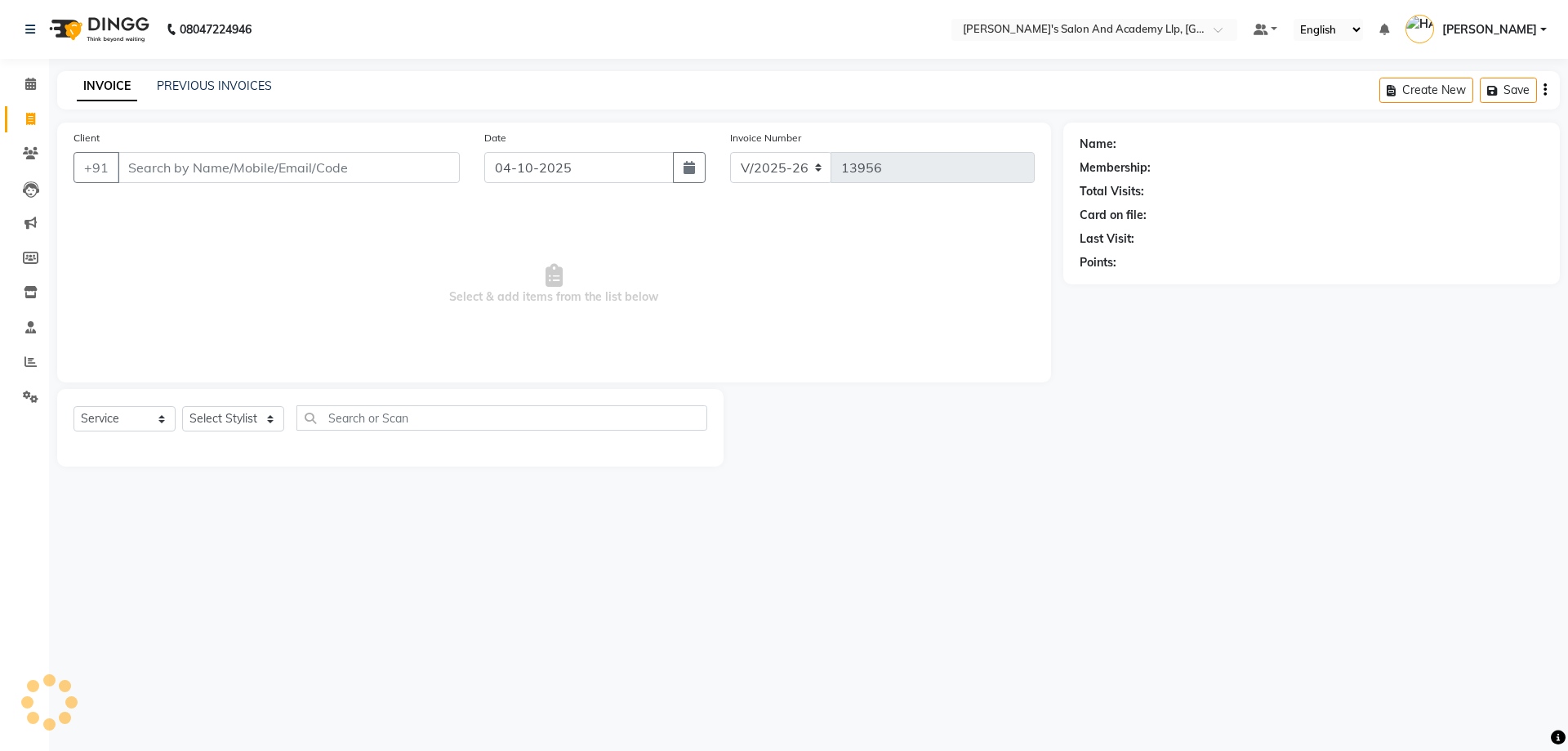
click at [28, 347] on li "Reports" at bounding box center [24, 362] width 49 height 35
click at [28, 348] on li "Reports" at bounding box center [24, 362] width 49 height 35
click at [28, 351] on link "Reports" at bounding box center [24, 362] width 39 height 27
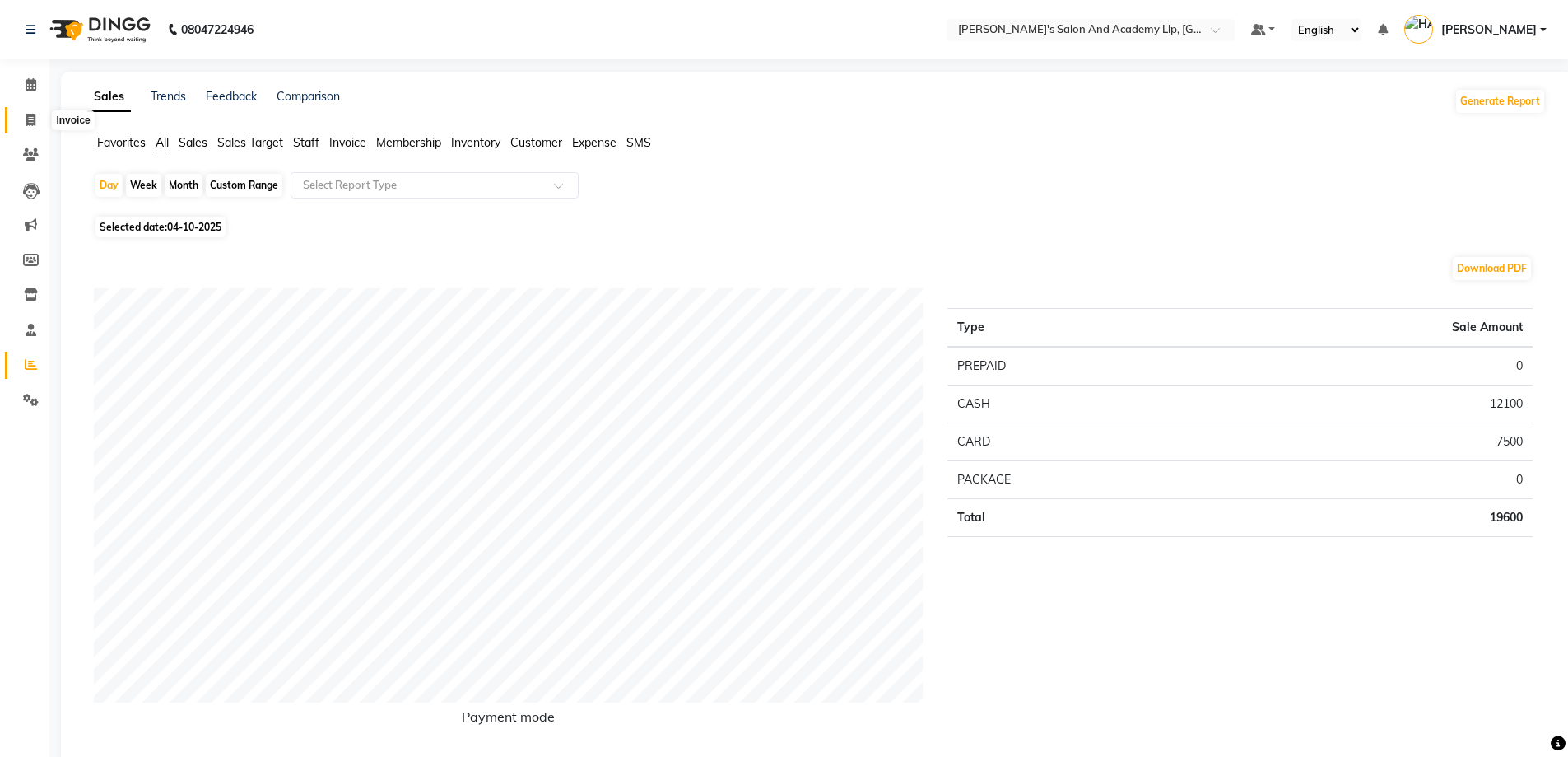
click at [29, 115] on icon at bounding box center [31, 119] width 9 height 13
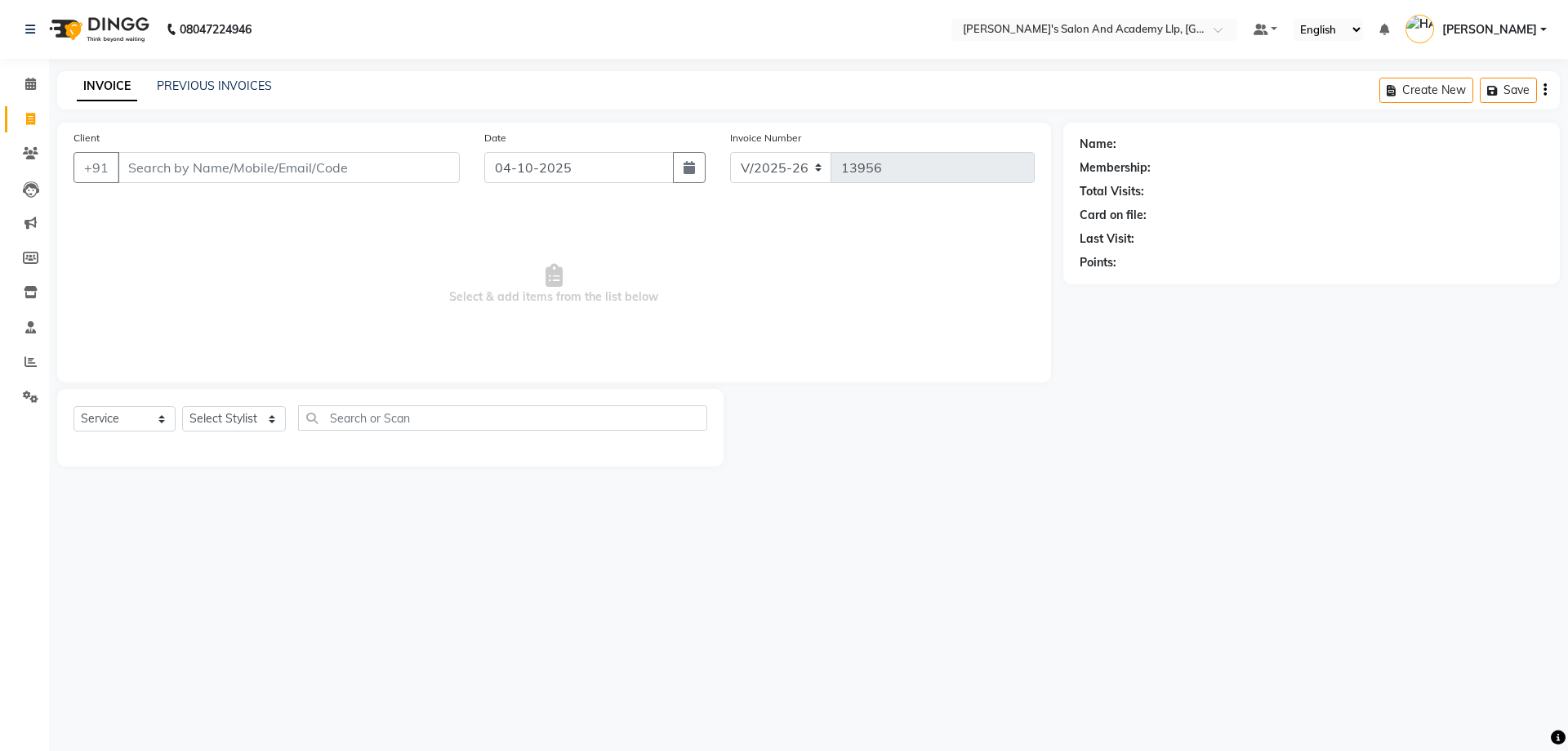
click at [188, 201] on div "Client +91 Date [DATE] Invoice Number V/2025 V/[PHONE_NUMBER] Select & add item…" at bounding box center [554, 252] width 994 height 259
click at [196, 169] on input "Client" at bounding box center [288, 167] width 342 height 31
click at [32, 361] on icon at bounding box center [31, 361] width 12 height 12
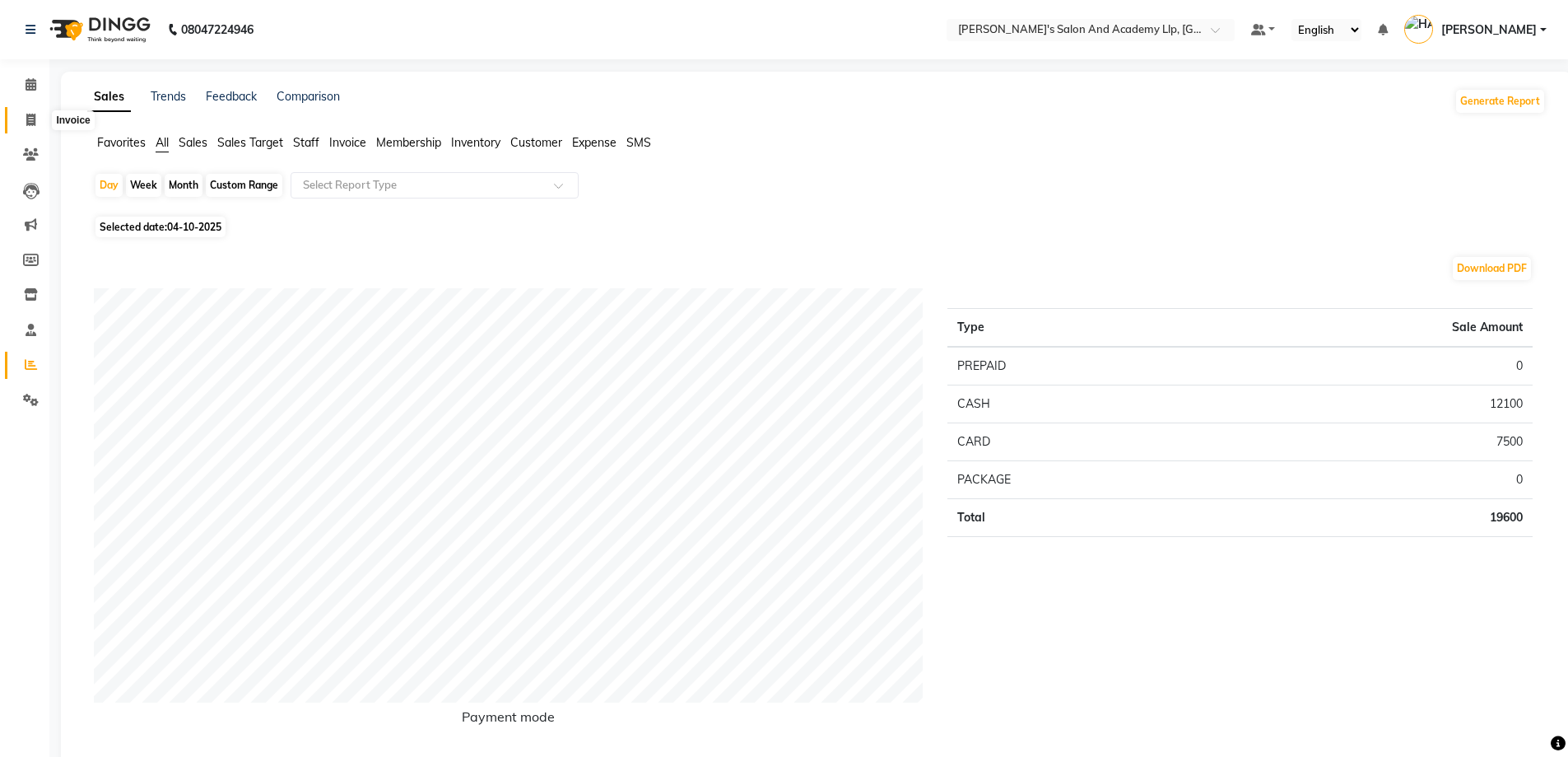
click at [20, 124] on span at bounding box center [31, 120] width 28 height 19
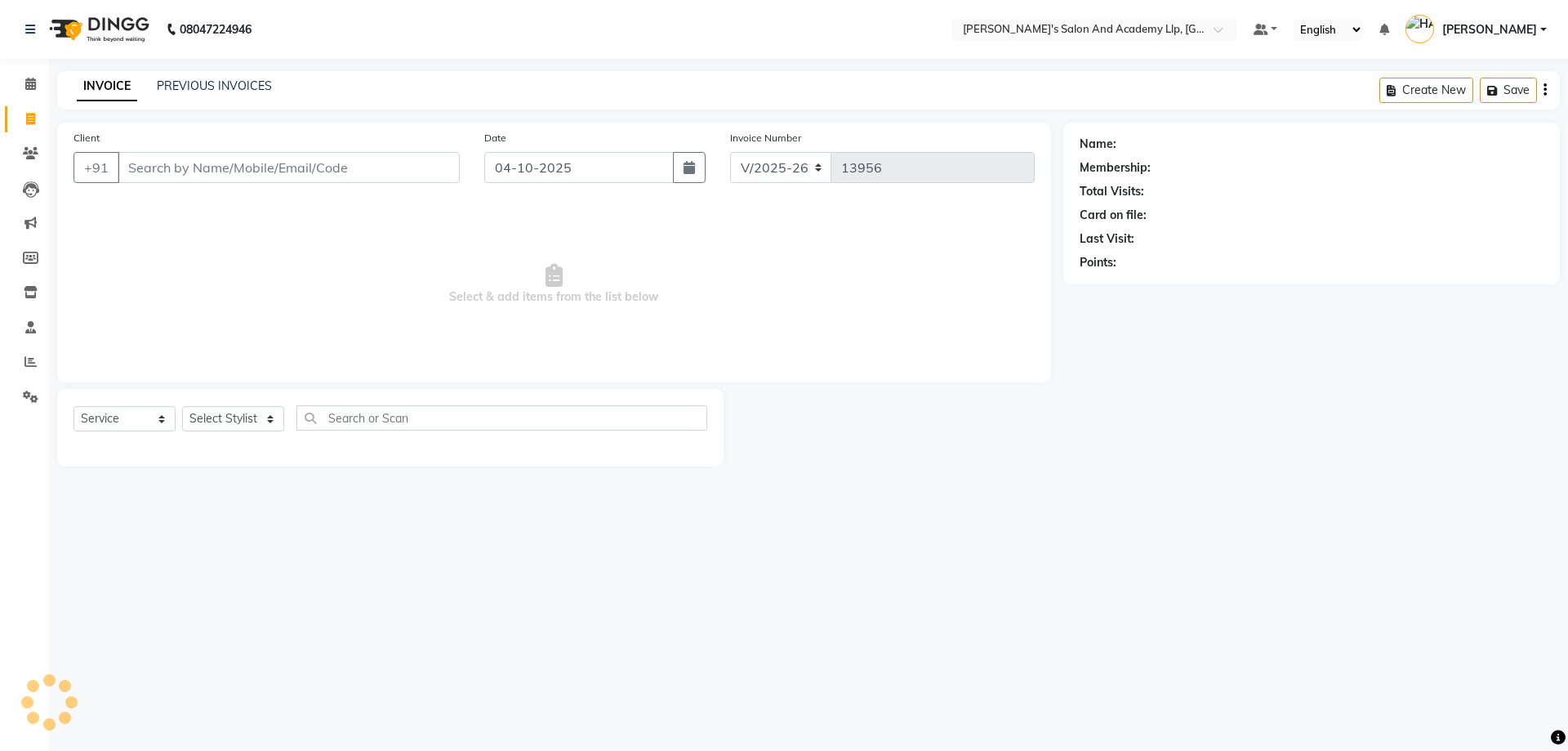
click at [329, 158] on input "Client" at bounding box center [288, 167] width 342 height 31
click at [225, 421] on select "Select Stylist [PERSON_NAME] [PERSON_NAME] AKSHAY [PERSON_NAME] [PERSON_NAME] K…" at bounding box center [234, 419] width 104 height 26
click at [162, 177] on input "Client" at bounding box center [288, 167] width 342 height 31
click at [20, 88] on span at bounding box center [31, 85] width 28 height 19
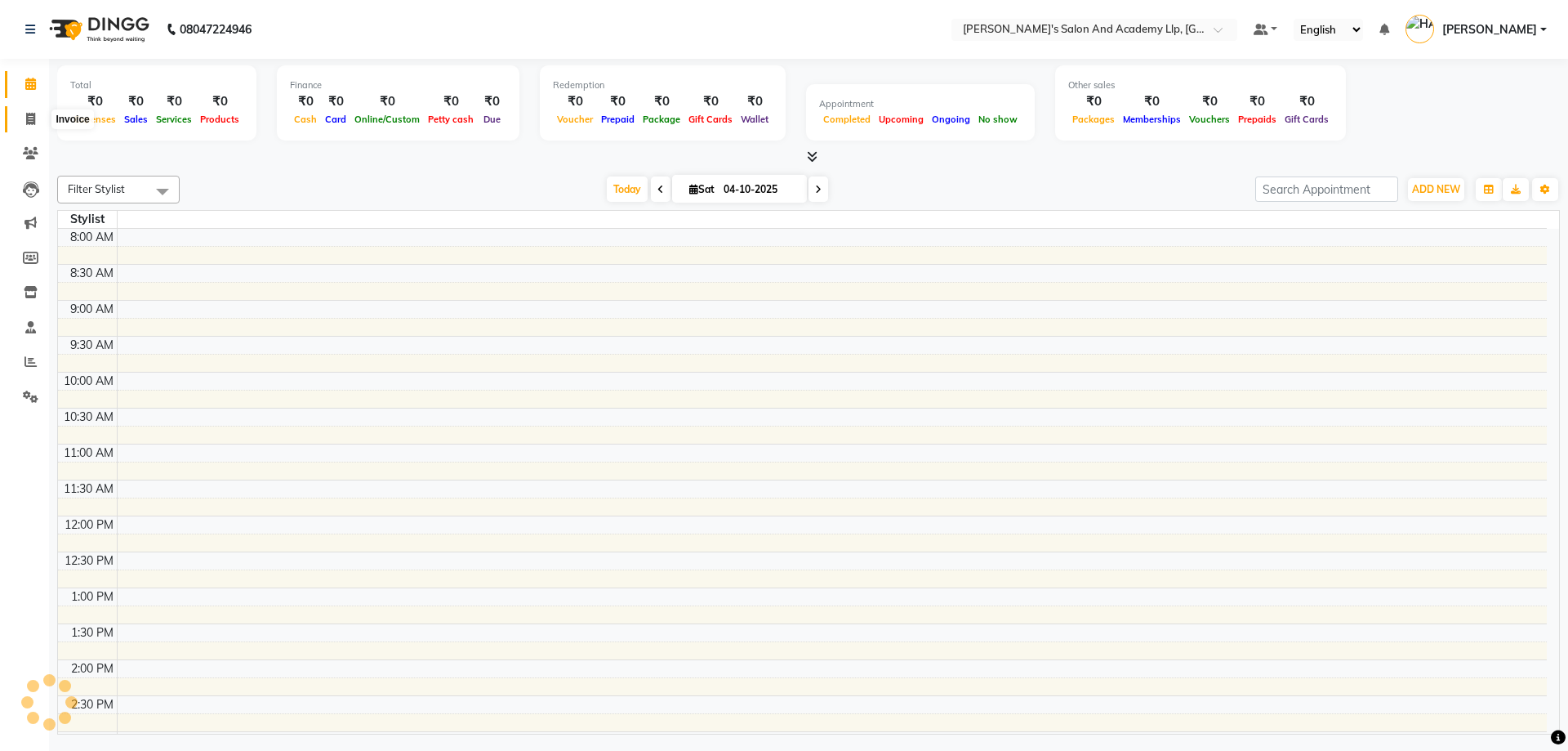
click at [23, 118] on span at bounding box center [31, 119] width 28 height 19
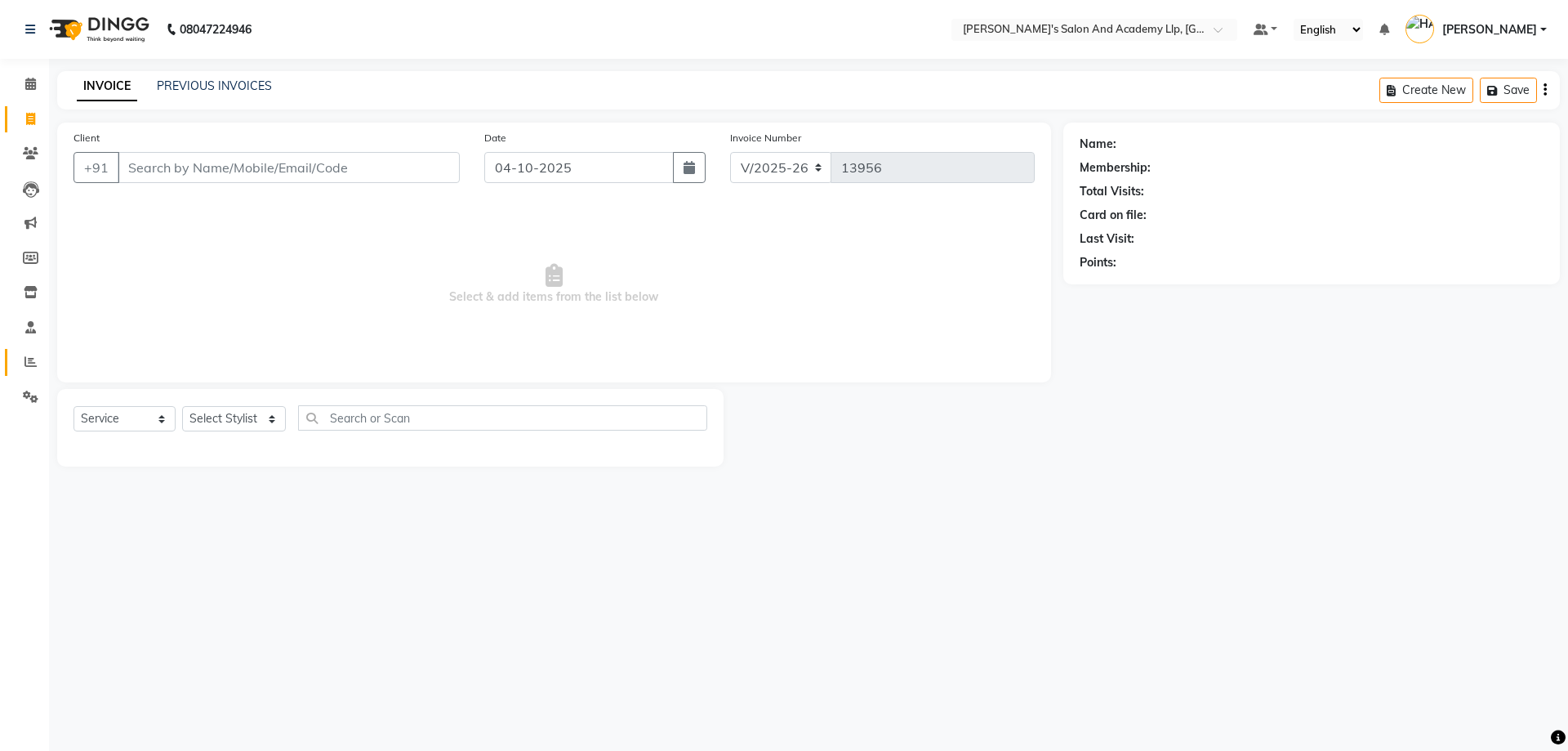
click at [25, 351] on link "Reports" at bounding box center [24, 362] width 39 height 27
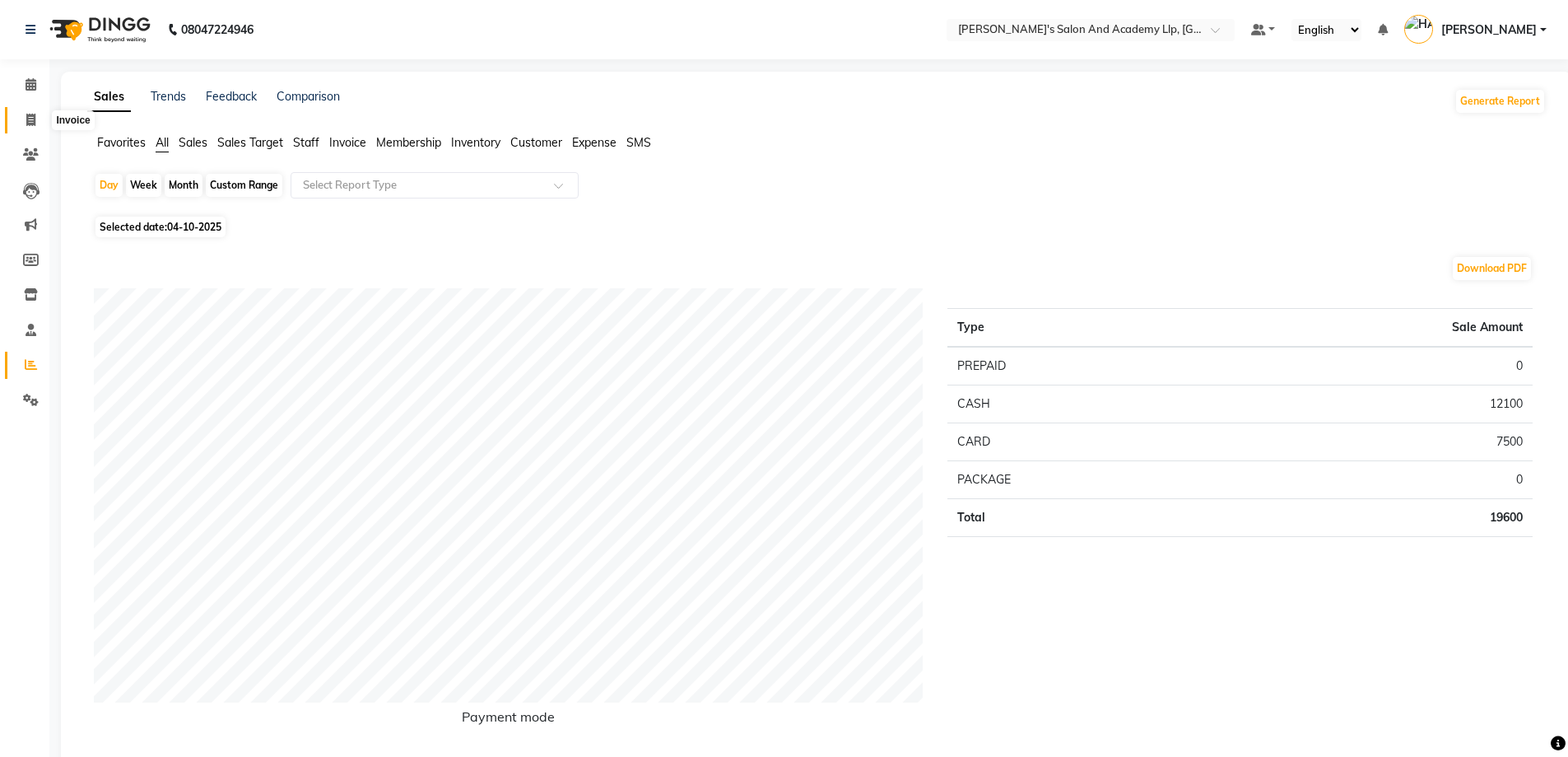
click at [35, 115] on icon at bounding box center [31, 119] width 9 height 13
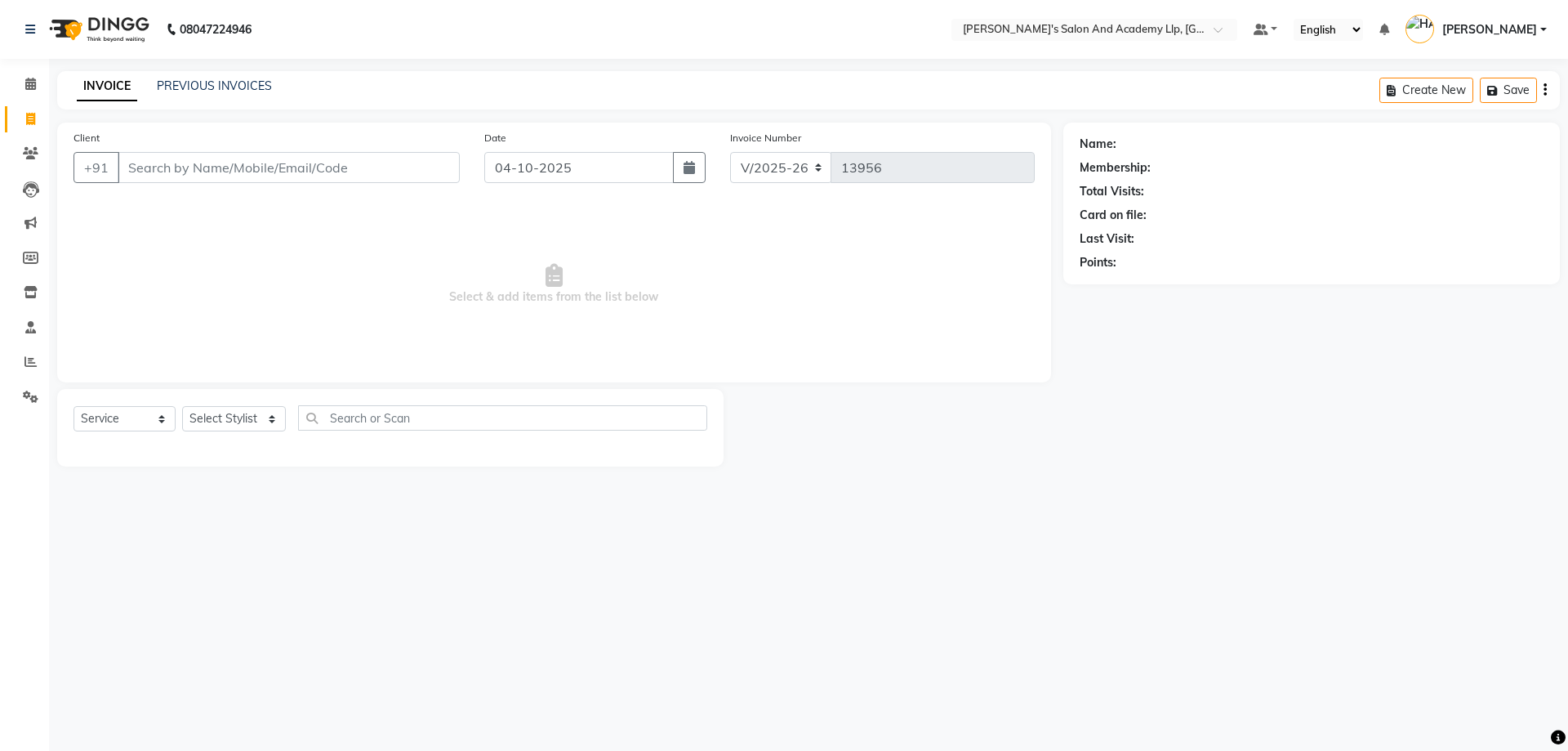
drag, startPoint x: 181, startPoint y: 183, endPoint x: 178, endPoint y: 164, distance: 19.2
click at [181, 183] on div "Client +91" at bounding box center [267, 162] width 411 height 67
click at [169, 162] on input "Client" at bounding box center [288, 167] width 342 height 31
drag, startPoint x: 220, startPoint y: 201, endPoint x: 213, endPoint y: 177, distance: 25.0
click at [219, 201] on div "Client +91 Date [DATE] Invoice Number V/2025 V/[PHONE_NUMBER] Select & add item…" at bounding box center [554, 252] width 994 height 259
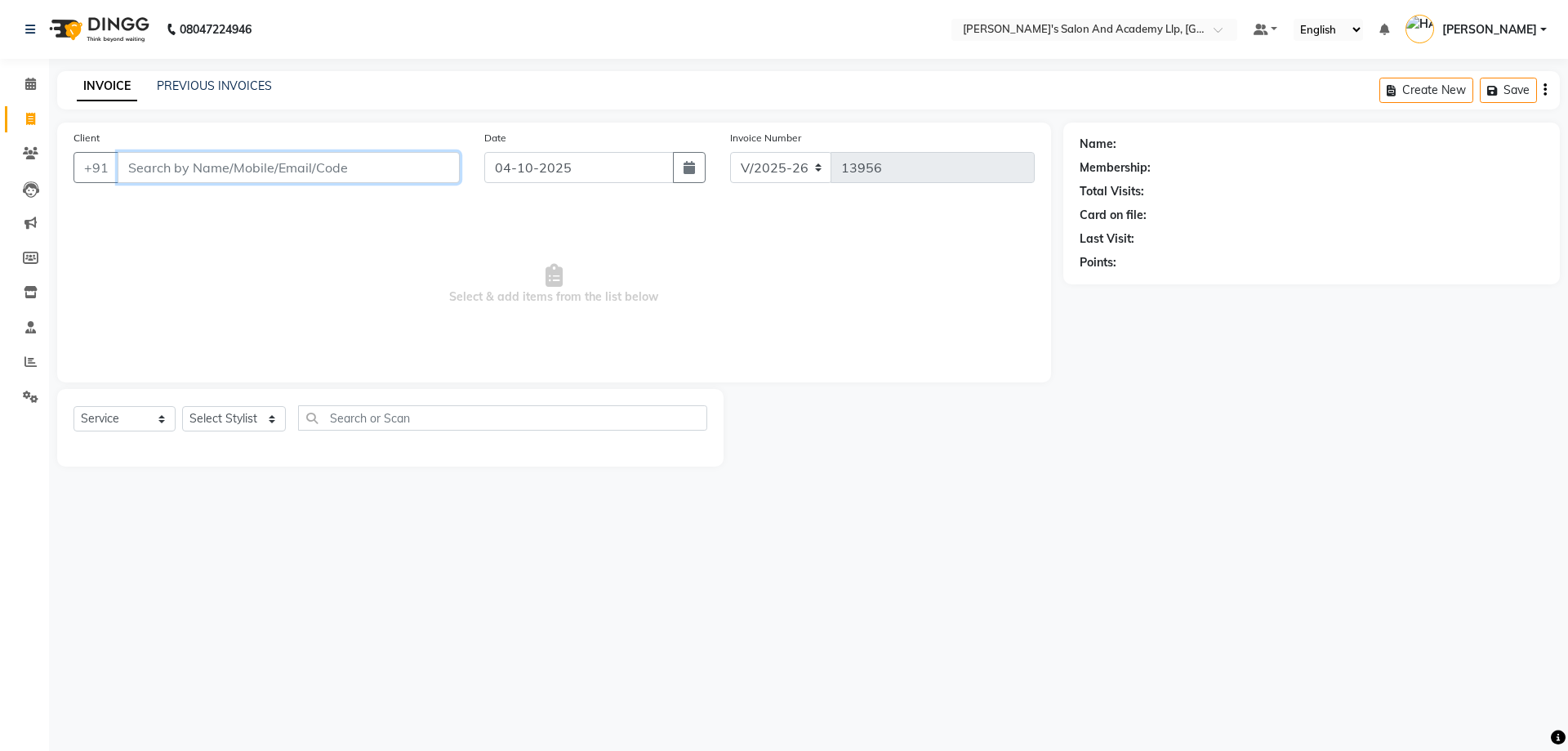
click at [207, 163] on input "Client" at bounding box center [288, 167] width 342 height 31
drag, startPoint x: 279, startPoint y: 261, endPoint x: 260, endPoint y: 196, distance: 67.7
click at [279, 248] on span "Select & add items from the list below" at bounding box center [554, 283] width 961 height 163
click at [254, 168] on input "Client" at bounding box center [288, 167] width 342 height 31
click at [189, 91] on link "PREVIOUS INVOICES" at bounding box center [214, 86] width 115 height 15
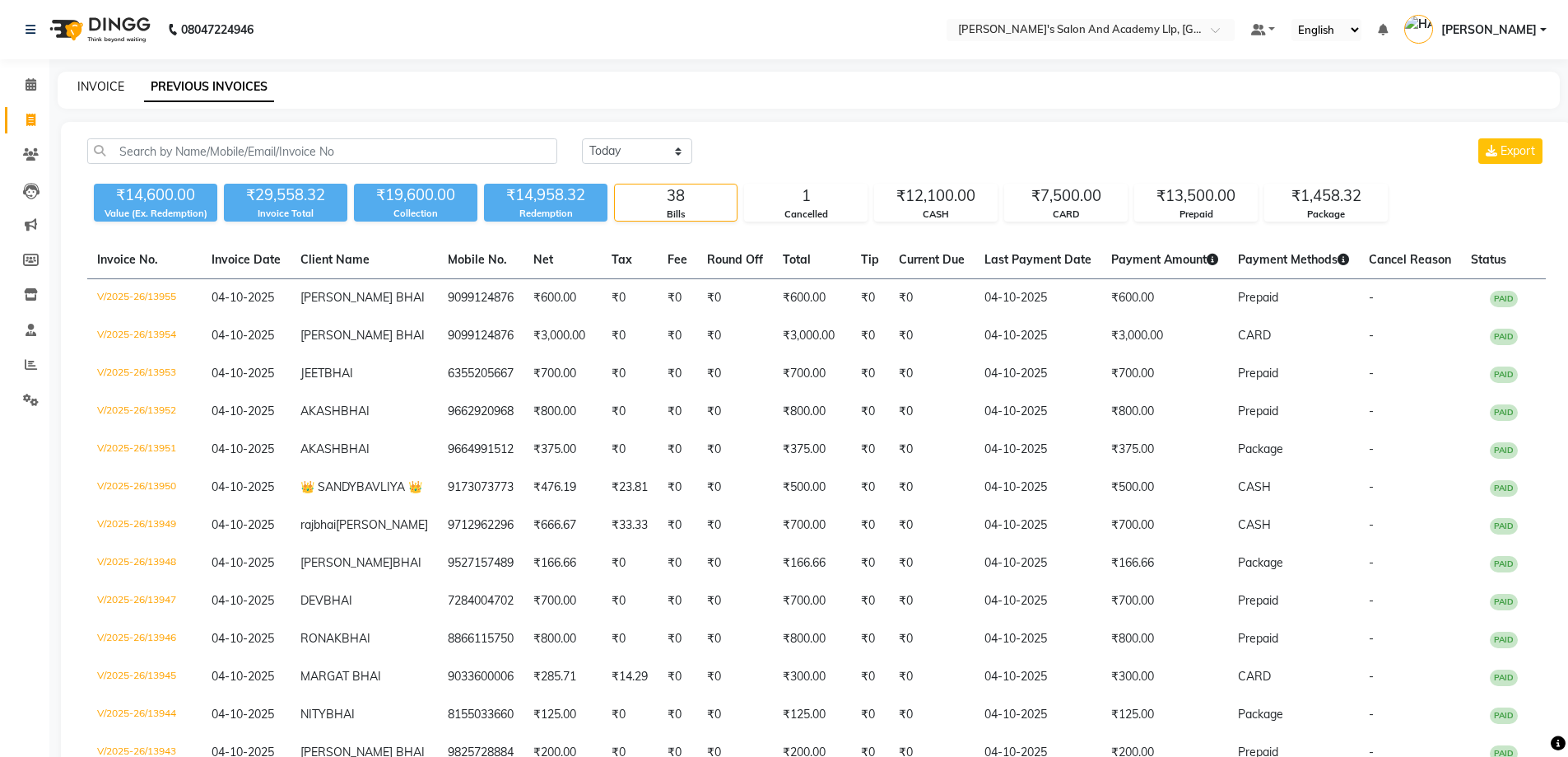
click at [115, 83] on link "INVOICE" at bounding box center [101, 87] width 47 height 15
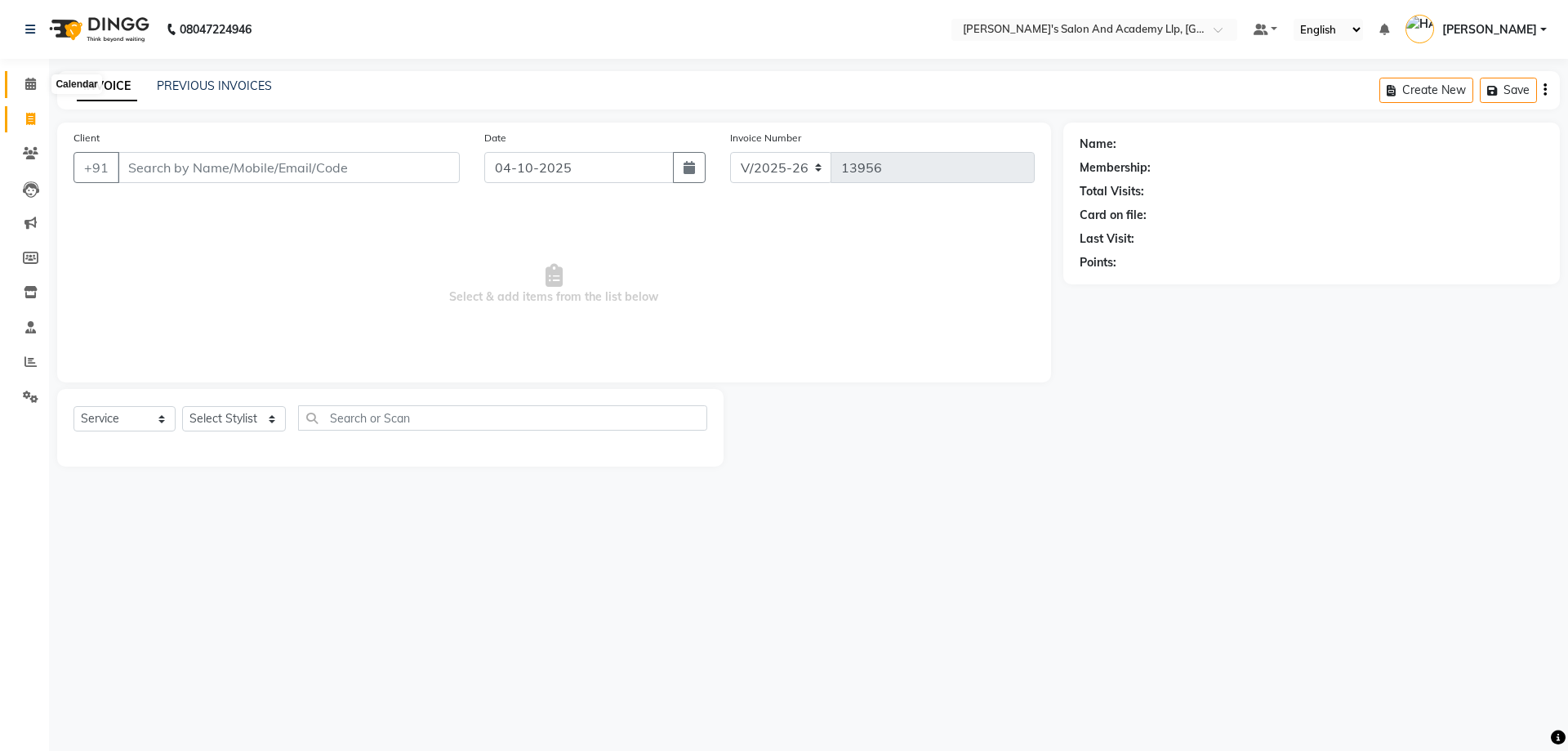
click at [30, 78] on icon at bounding box center [31, 84] width 11 height 12
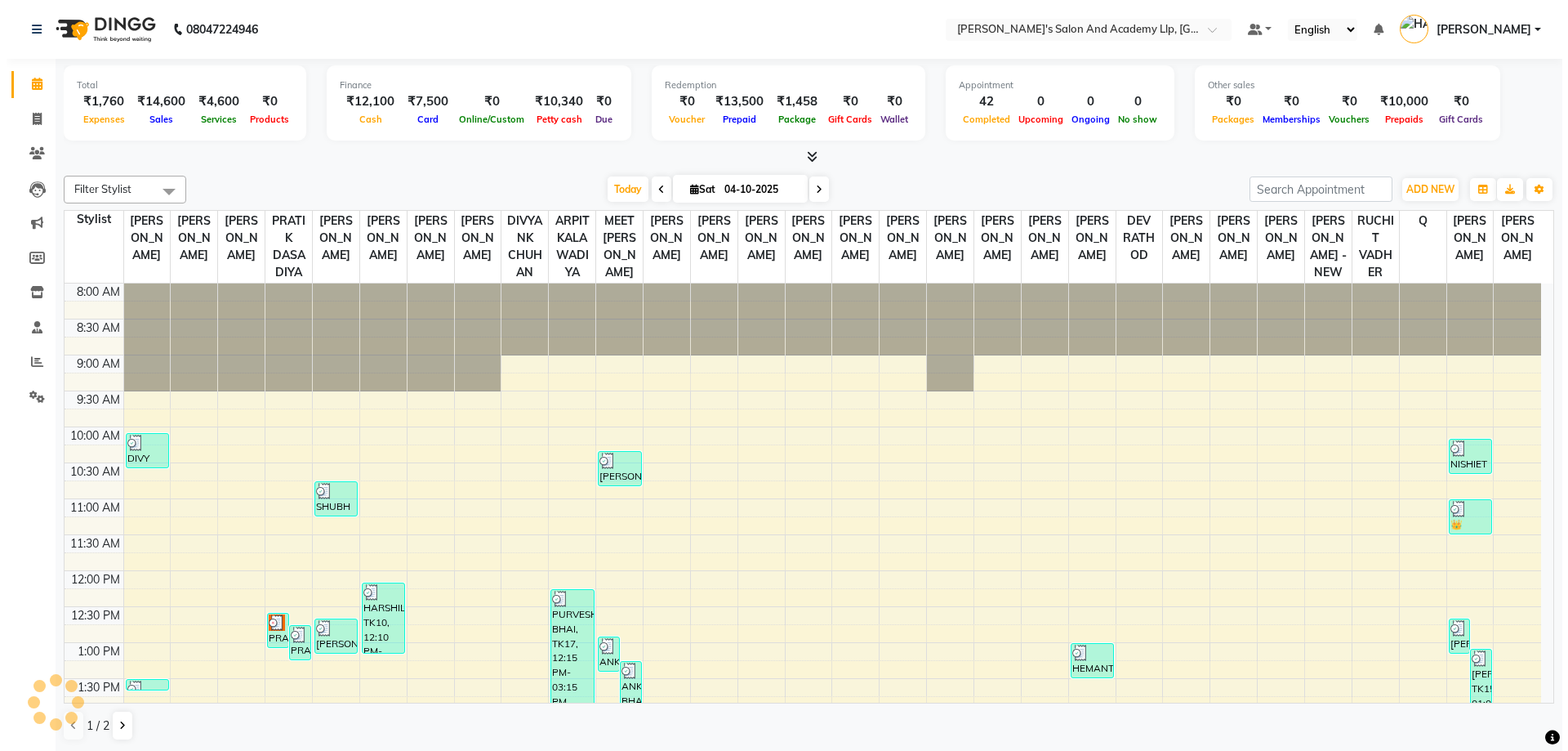
scroll to position [501, 0]
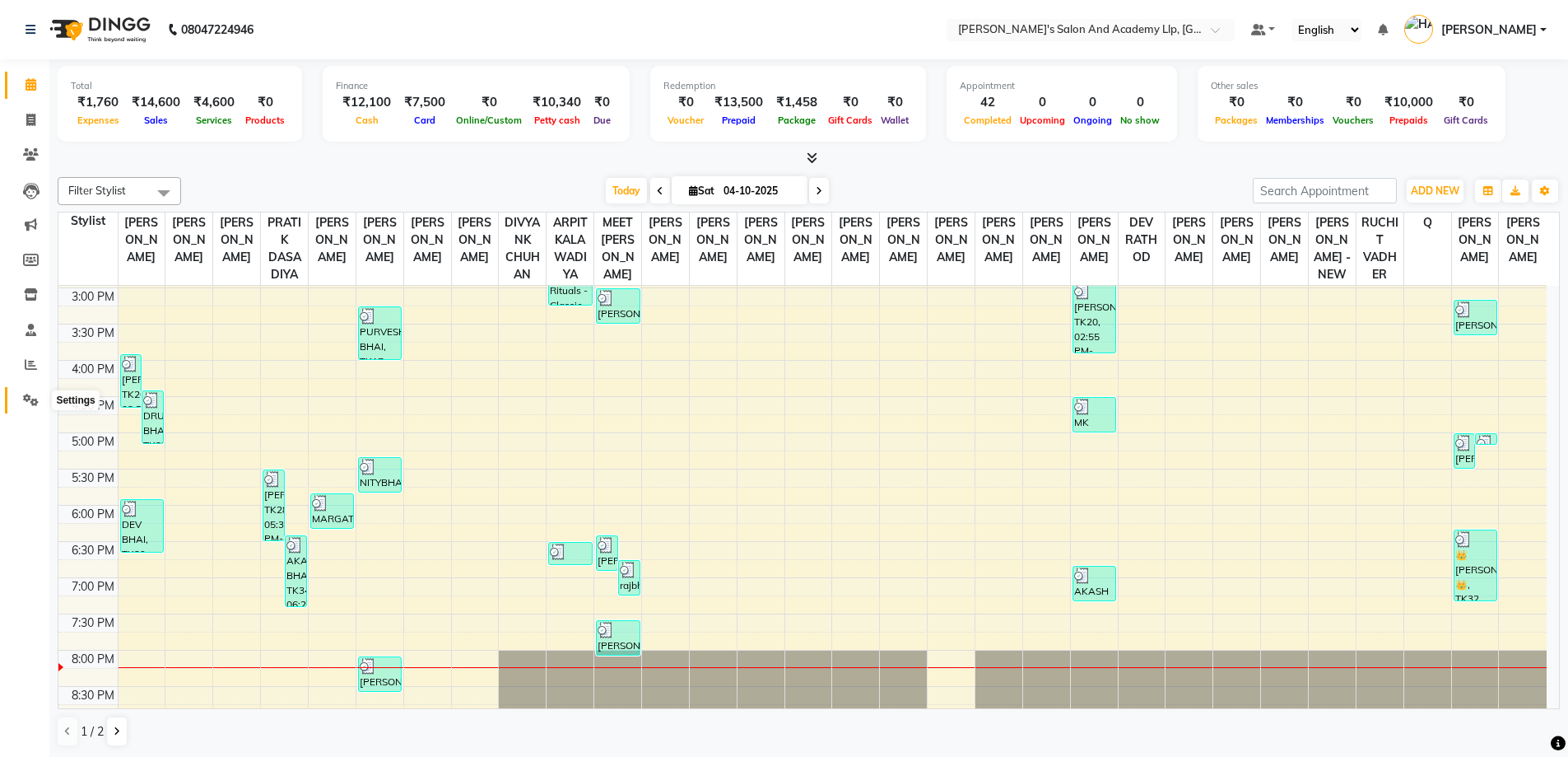
click at [22, 405] on span at bounding box center [31, 400] width 28 height 19
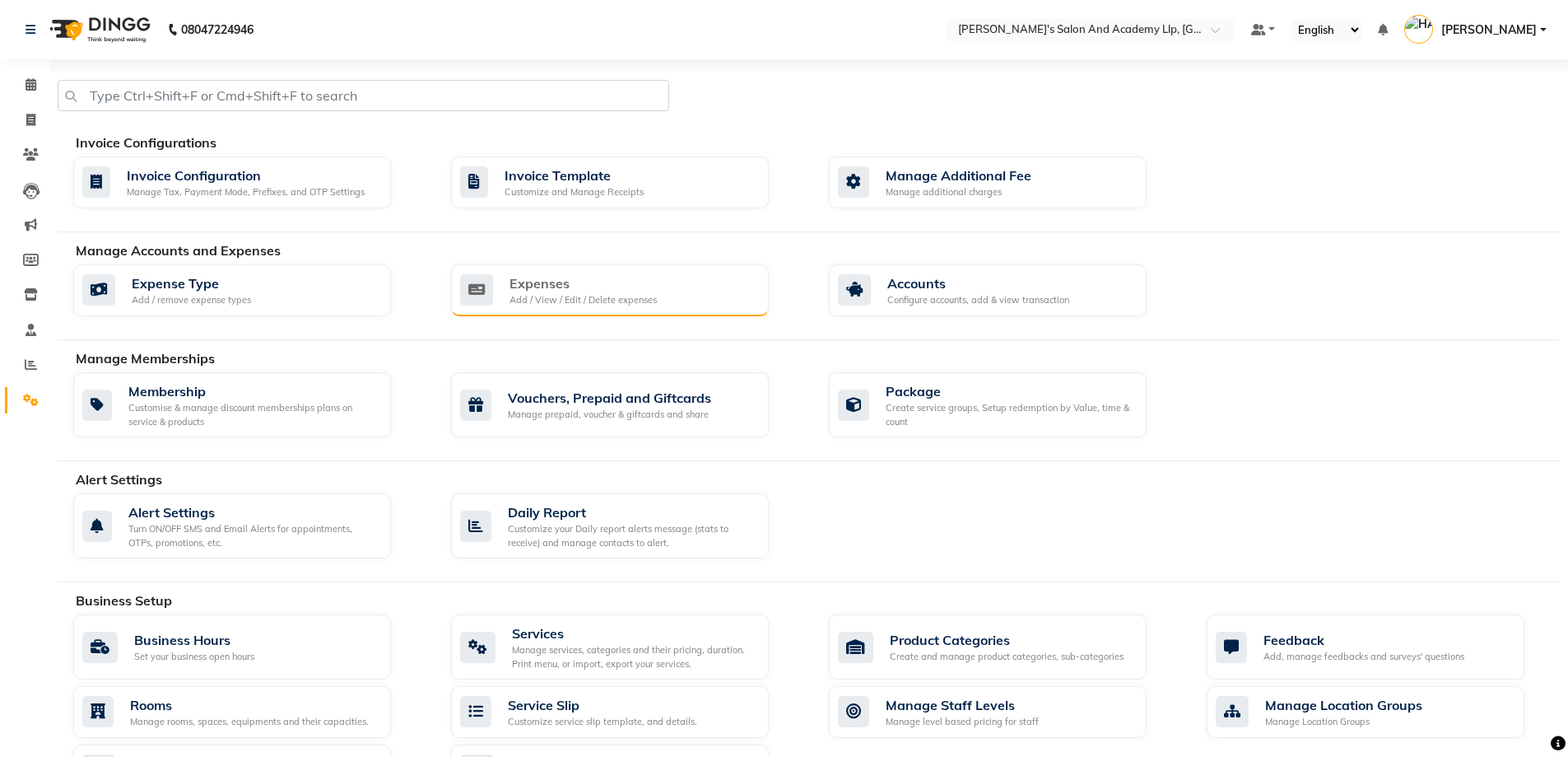
click at [661, 285] on div "Expenses Add / View / Edit / Delete expenses" at bounding box center [608, 290] width 296 height 33
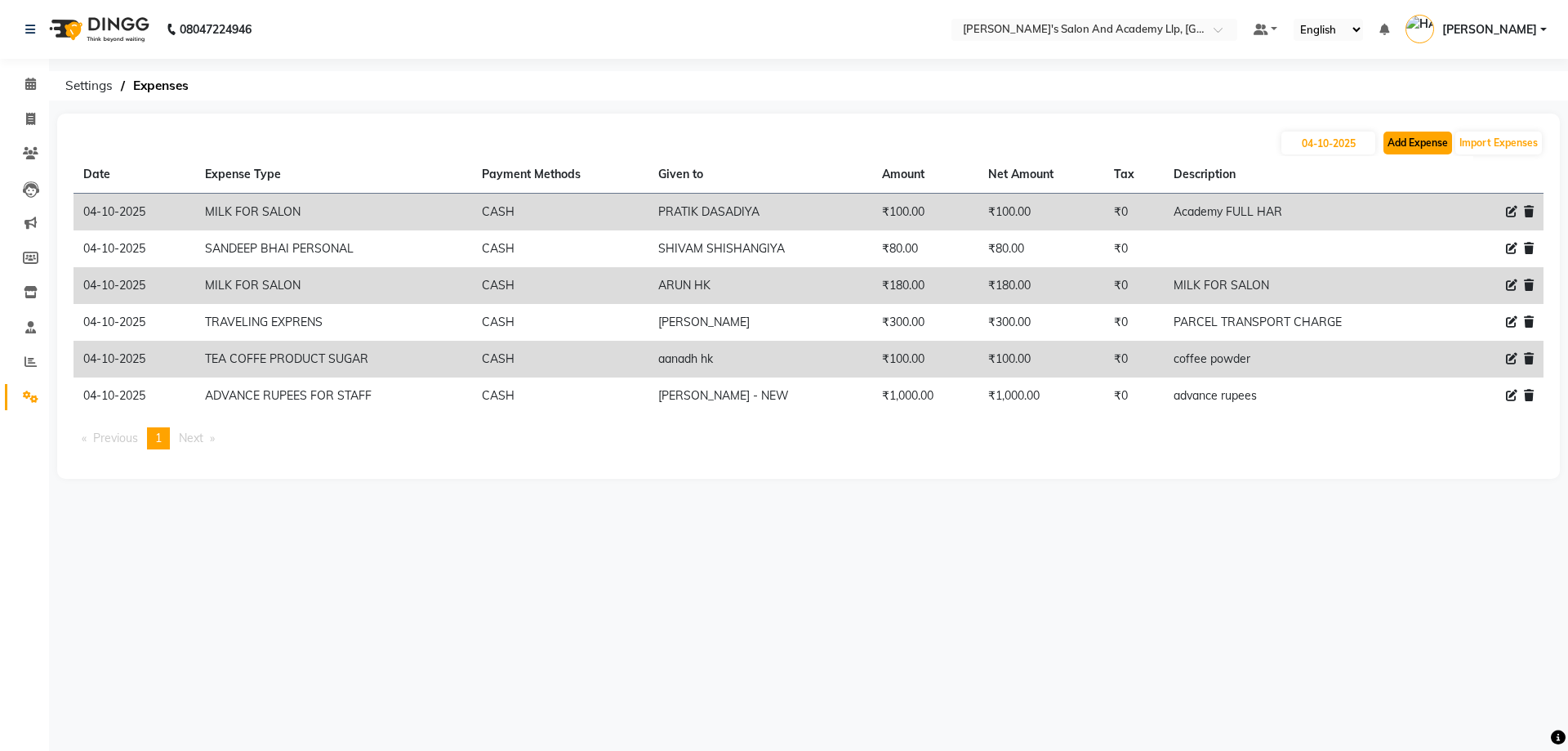
click at [1432, 153] on button "Add Expense" at bounding box center [1417, 143] width 69 height 23
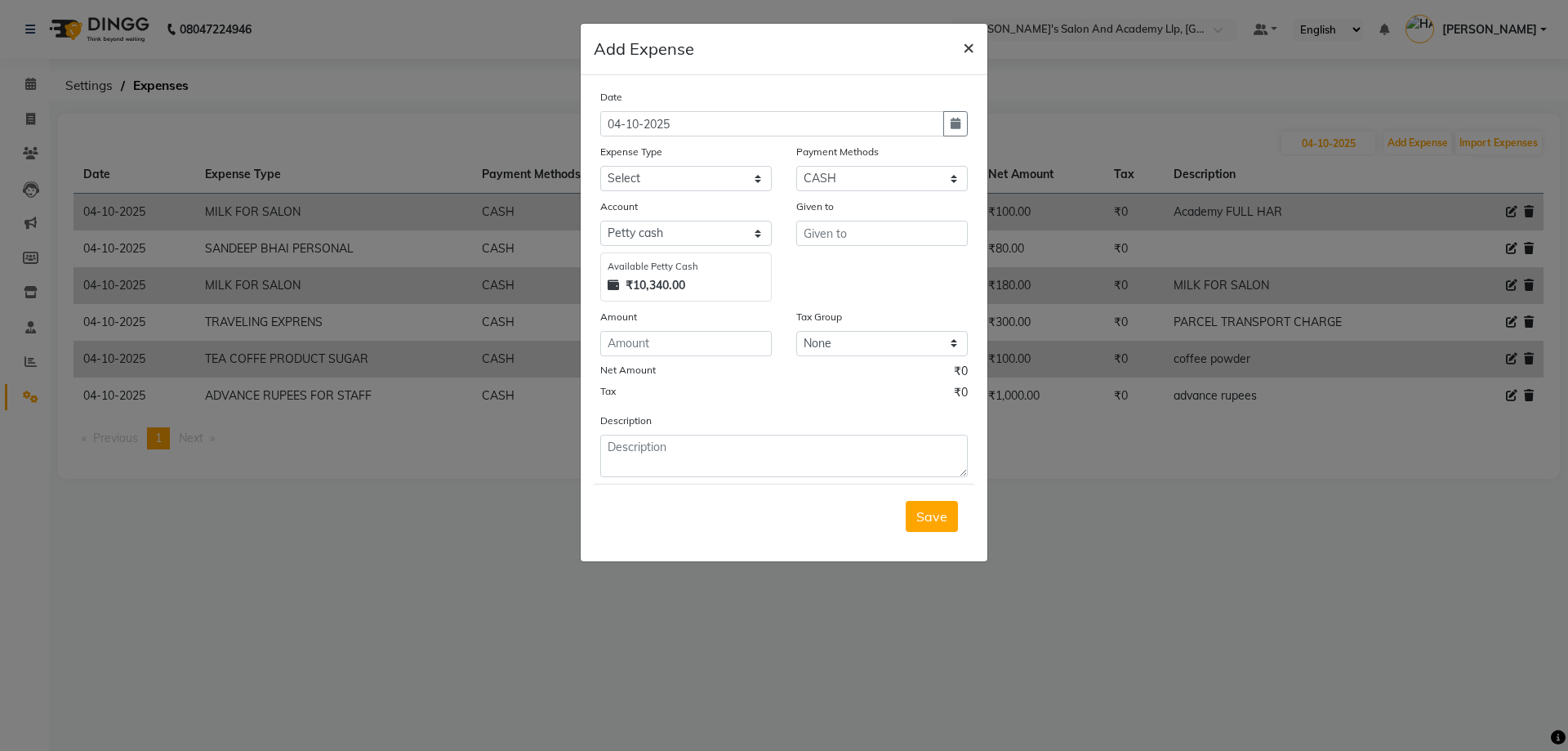
click at [965, 48] on span "×" at bounding box center [969, 46] width 12 height 25
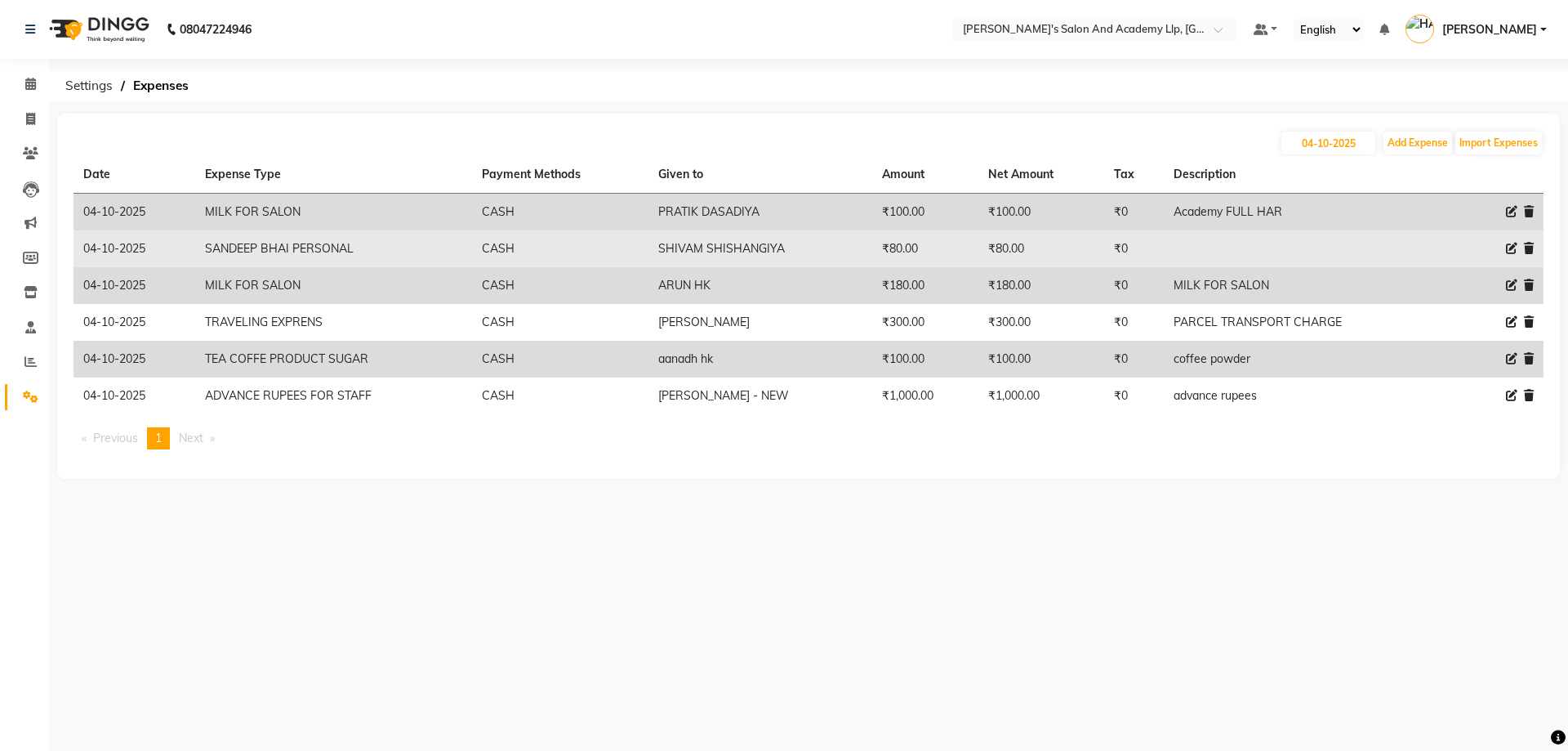
click at [1514, 250] on icon at bounding box center [1512, 249] width 12 height 12
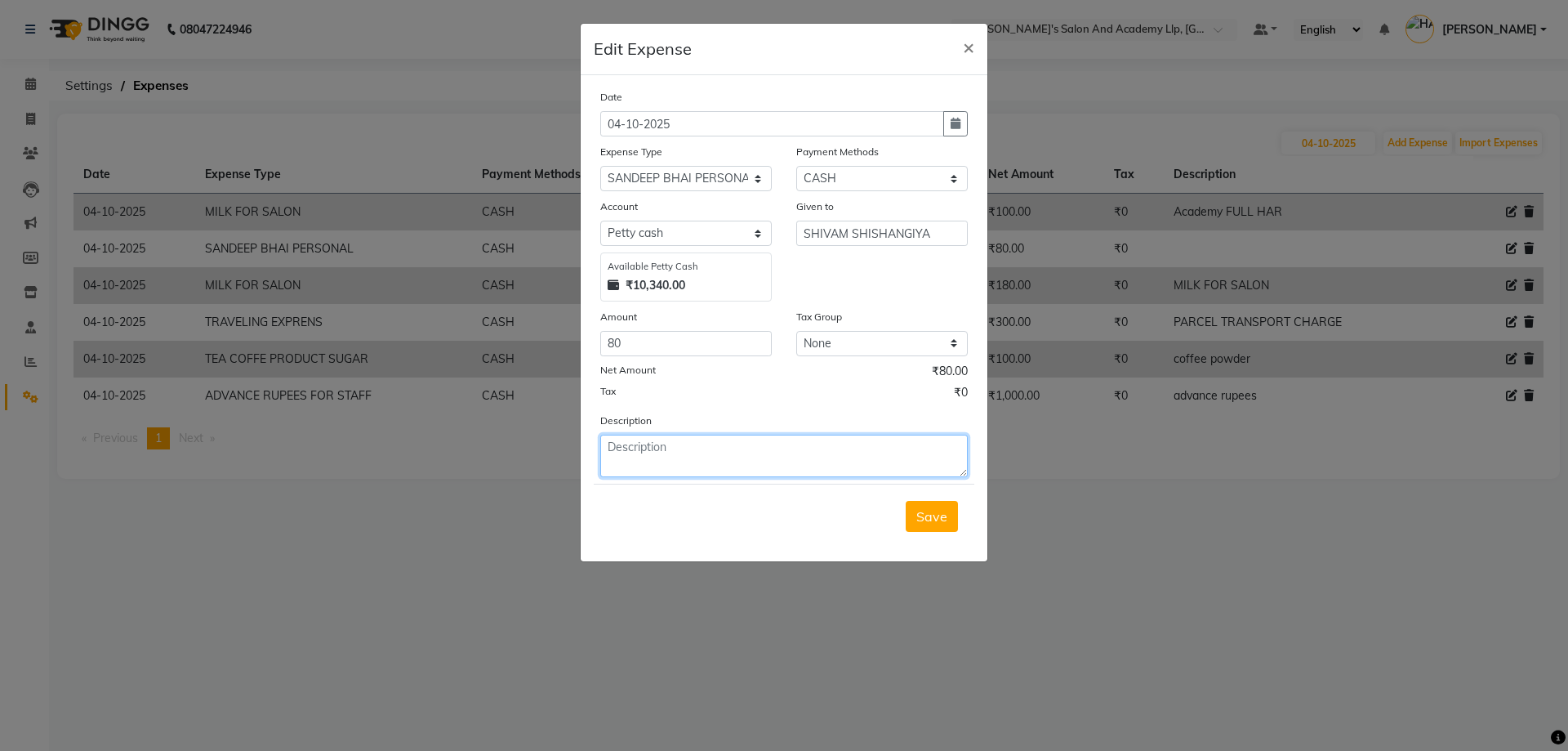
click at [728, 446] on textarea at bounding box center [783, 455] width 367 height 42
click at [924, 515] on span "Save" at bounding box center [932, 516] width 31 height 17
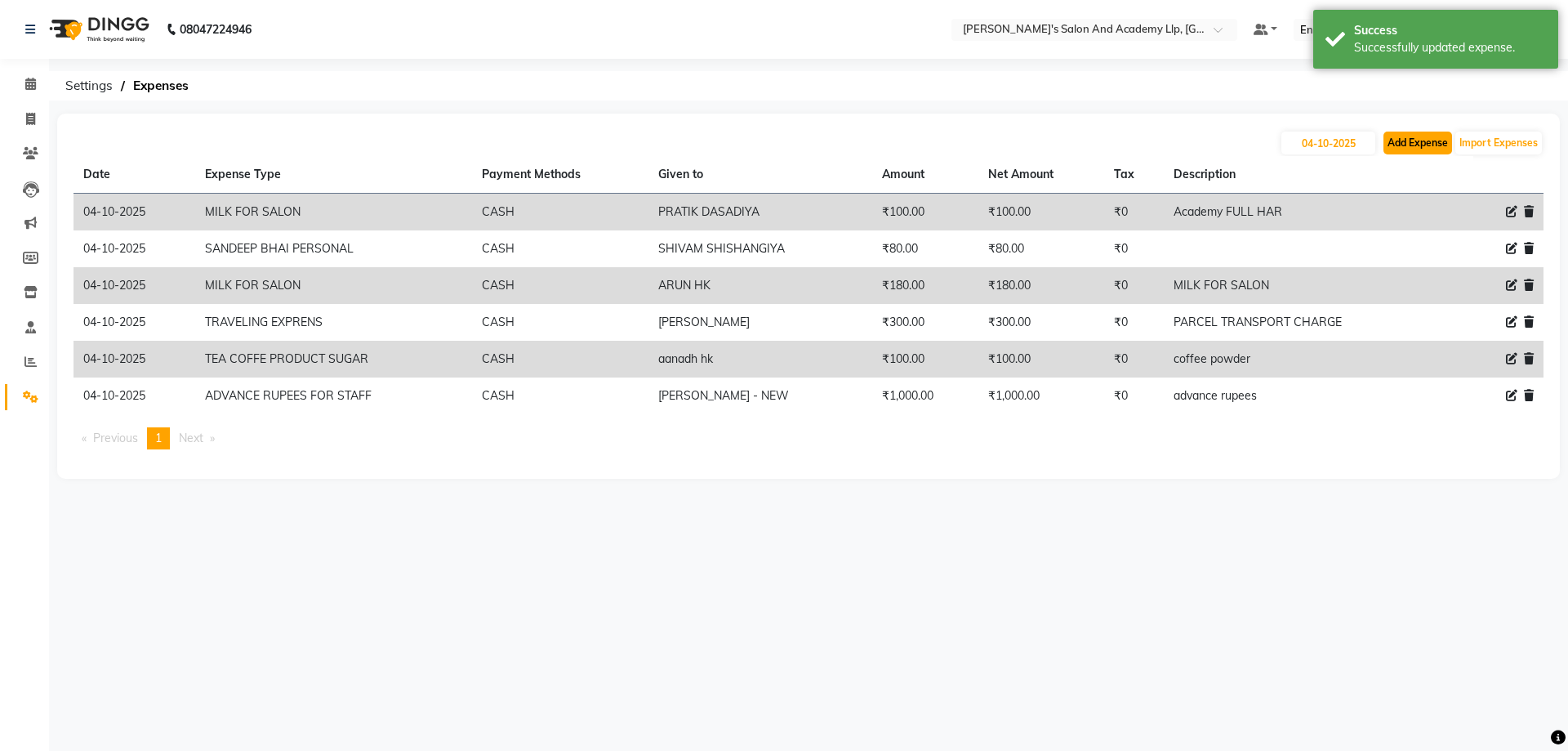
click at [1406, 144] on button "Add Expense" at bounding box center [1417, 143] width 69 height 23
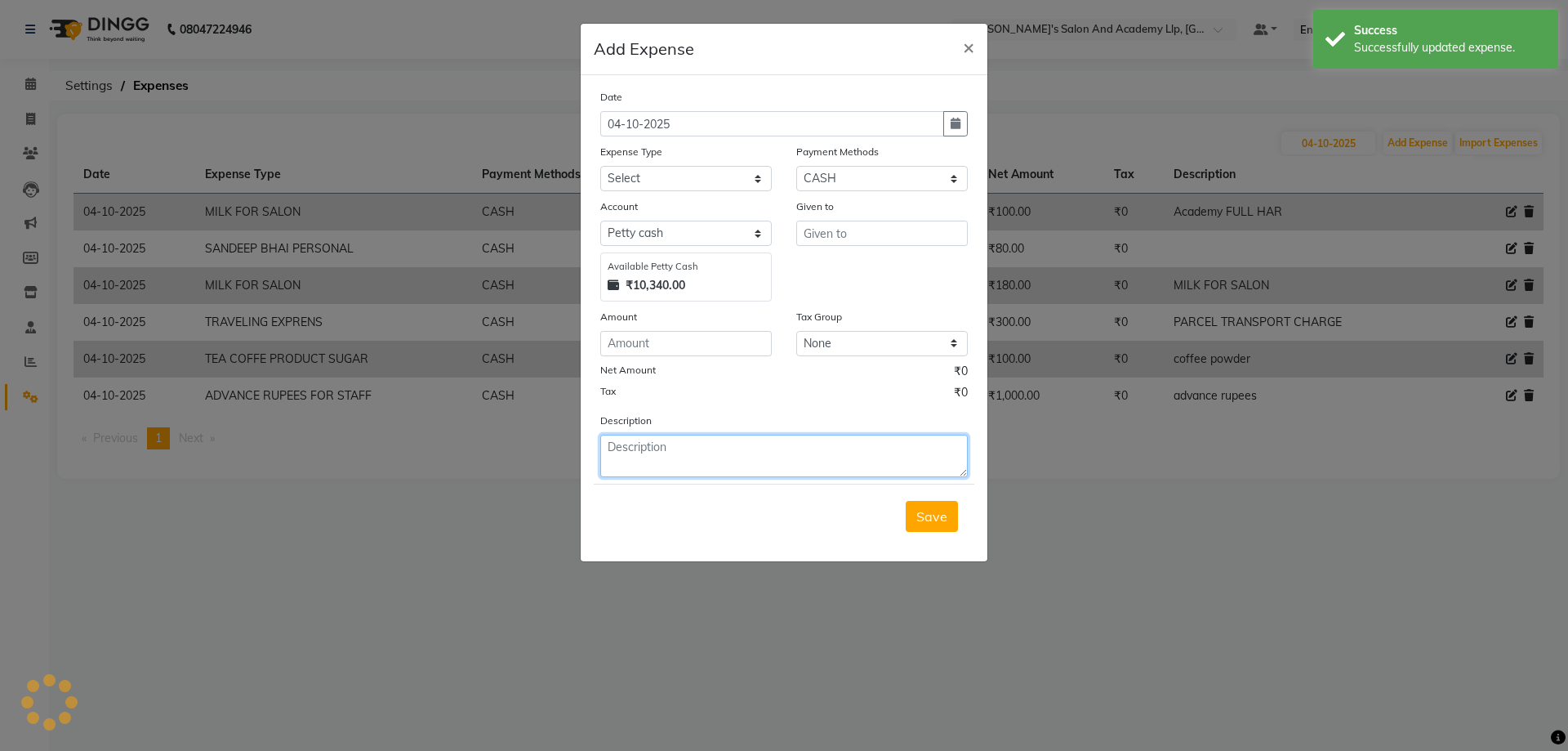
click at [801, 460] on textarea at bounding box center [783, 455] width 367 height 42
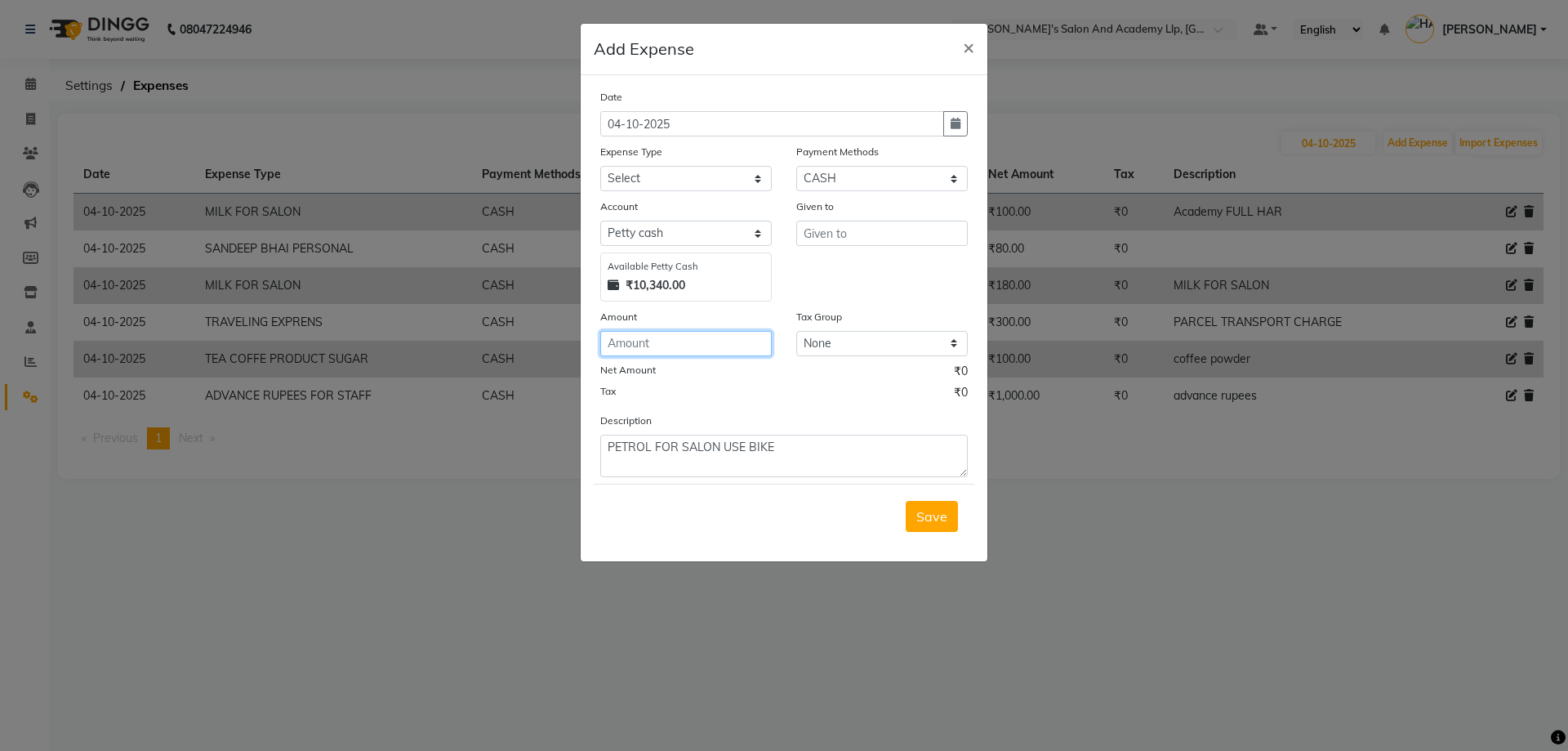
drag, startPoint x: 668, startPoint y: 330, endPoint x: 667, endPoint y: 347, distance: 17.0
click at [668, 335] on input "number" at bounding box center [685, 343] width 172 height 26
drag, startPoint x: 641, startPoint y: 172, endPoint x: 640, endPoint y: 189, distance: 17.0
click at [641, 172] on select "Select ADVANCE RUPEES FOR STAFF CLEANING GROSSERY CLENING ITEM HOUSEKEEPIN clie…" at bounding box center [685, 178] width 172 height 26
click at [600, 166] on select "Select ADVANCE RUPEES FOR STAFF CLEANING GROSSERY CLENING ITEM HOUSEKEEPIN clie…" at bounding box center [685, 178] width 172 height 26
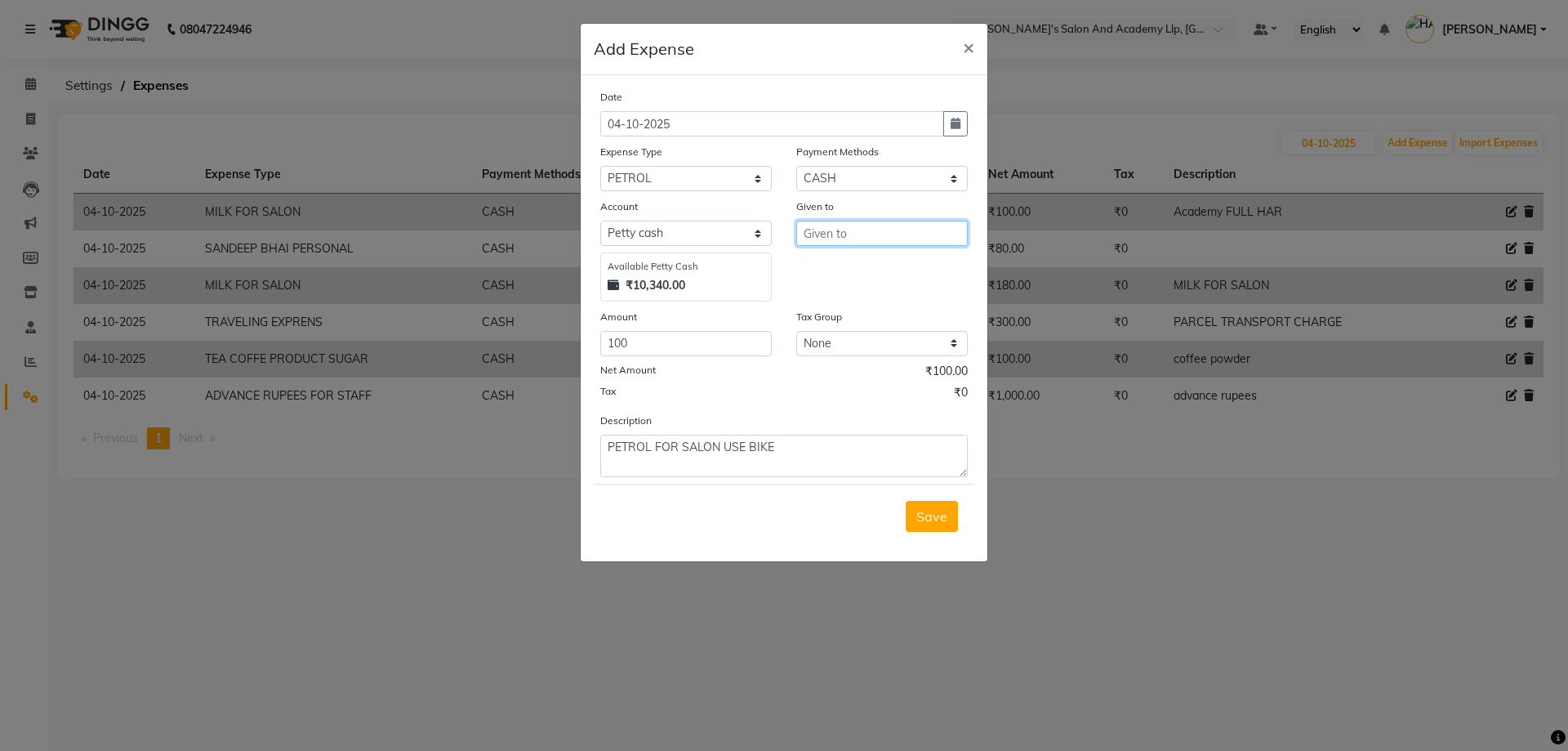
click at [821, 225] on input "text" at bounding box center [882, 233] width 172 height 26
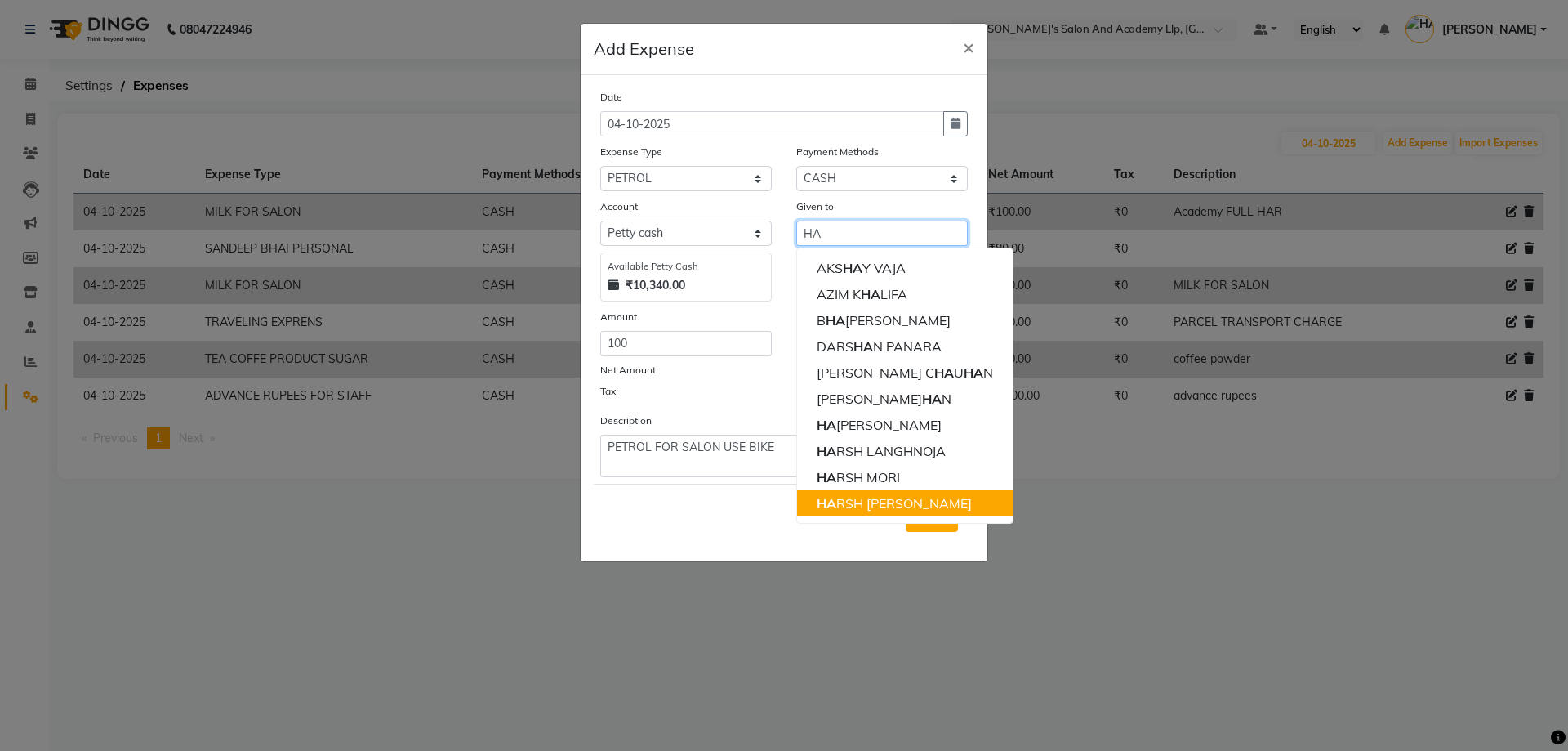
click at [880, 503] on ngb-highlight "HA RSH [PERSON_NAME]" at bounding box center [893, 503] width 155 height 17
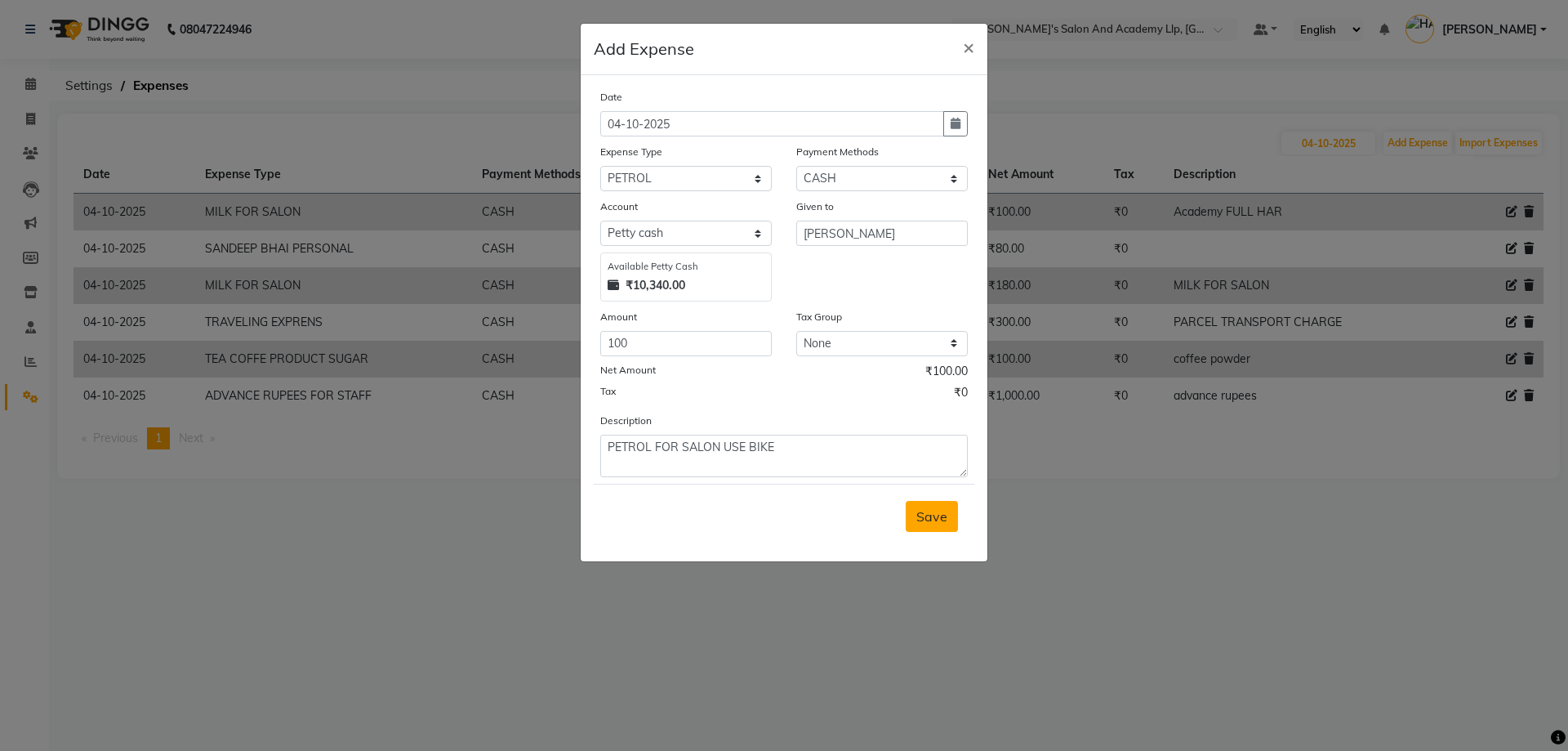
click at [923, 518] on span "Save" at bounding box center [932, 516] width 31 height 17
